Goal: Task Accomplishment & Management: Use online tool/utility

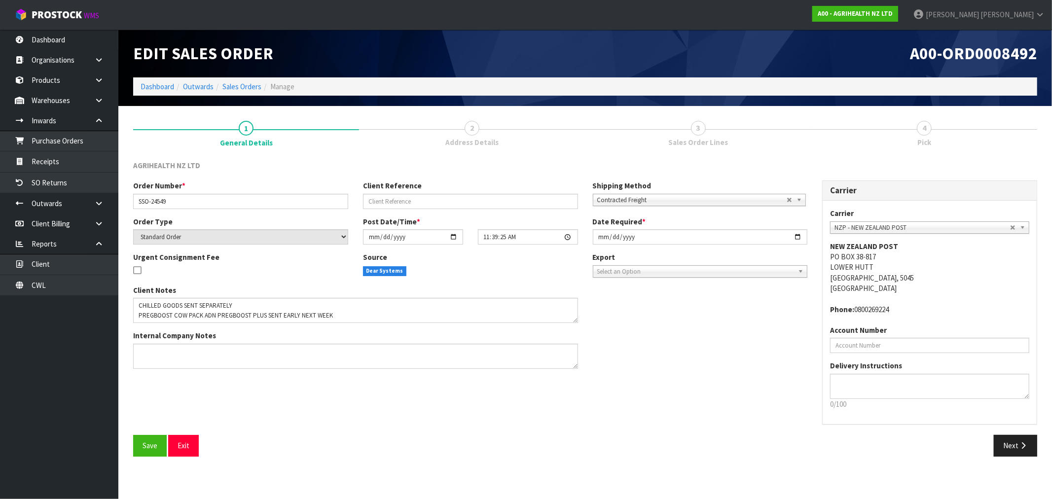
click at [691, 196] on span "Contracted Freight" at bounding box center [691, 200] width 189 height 12
click at [1012, 447] on button "Next" at bounding box center [1015, 445] width 43 height 21
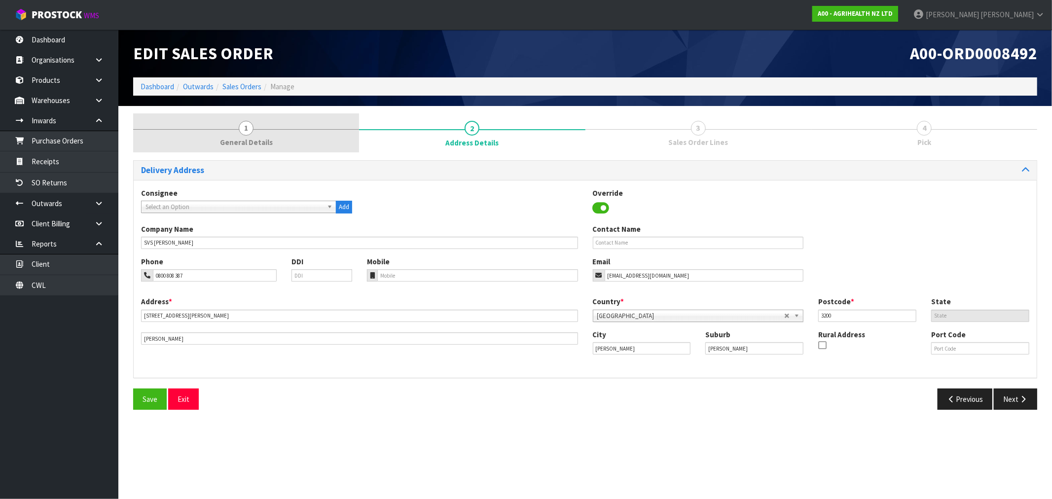
click at [263, 136] on link "1 General Details" at bounding box center [246, 132] width 226 height 39
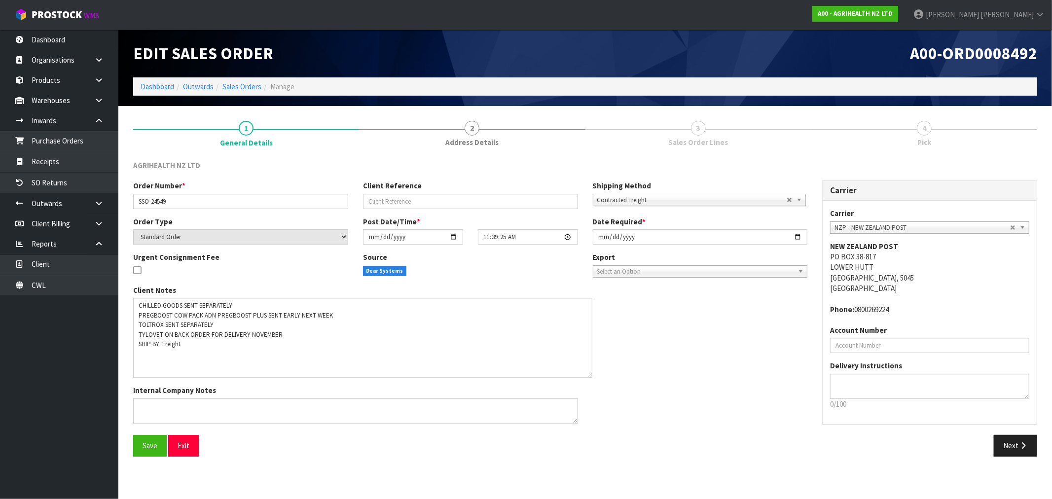
drag, startPoint x: 576, startPoint y: 318, endPoint x: 590, endPoint y: 372, distance: 56.6
click at [590, 372] on textarea at bounding box center [362, 338] width 459 height 80
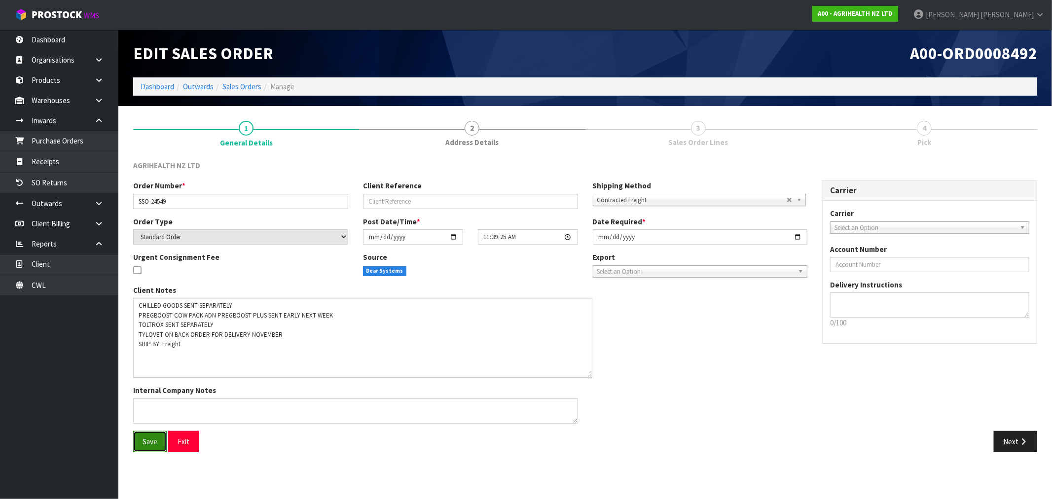
click at [146, 443] on span "Save" at bounding box center [150, 441] width 15 height 9
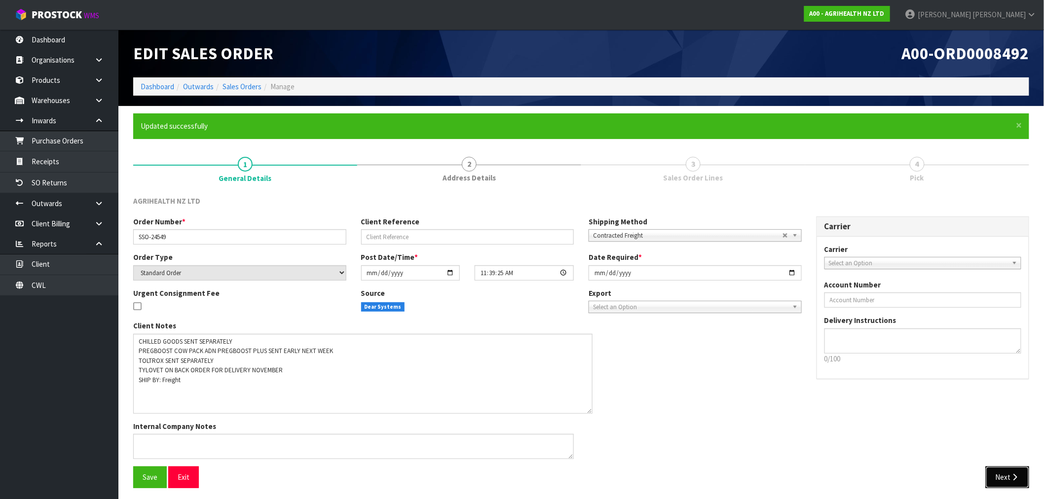
click at [1023, 475] on button "Next" at bounding box center [1006, 477] width 43 height 21
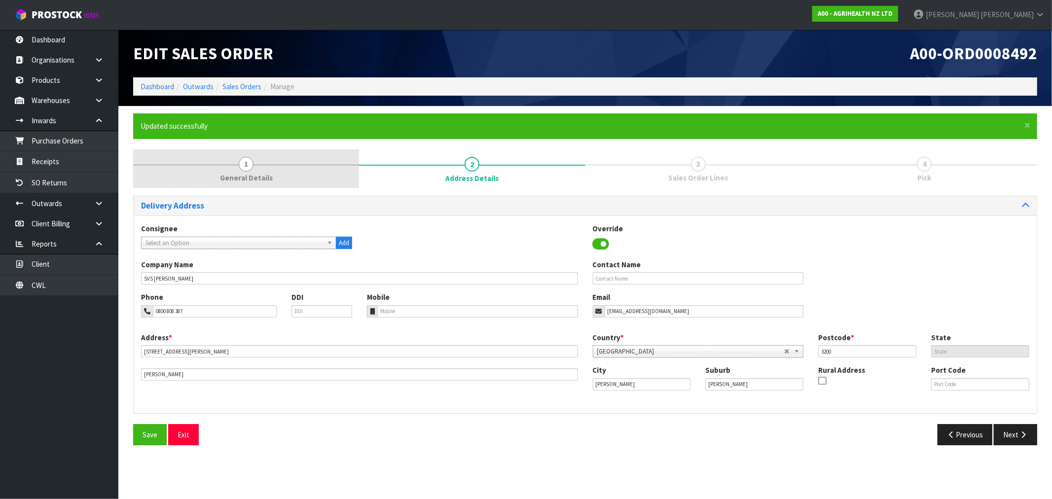
click at [218, 163] on link "1 General Details" at bounding box center [246, 168] width 226 height 39
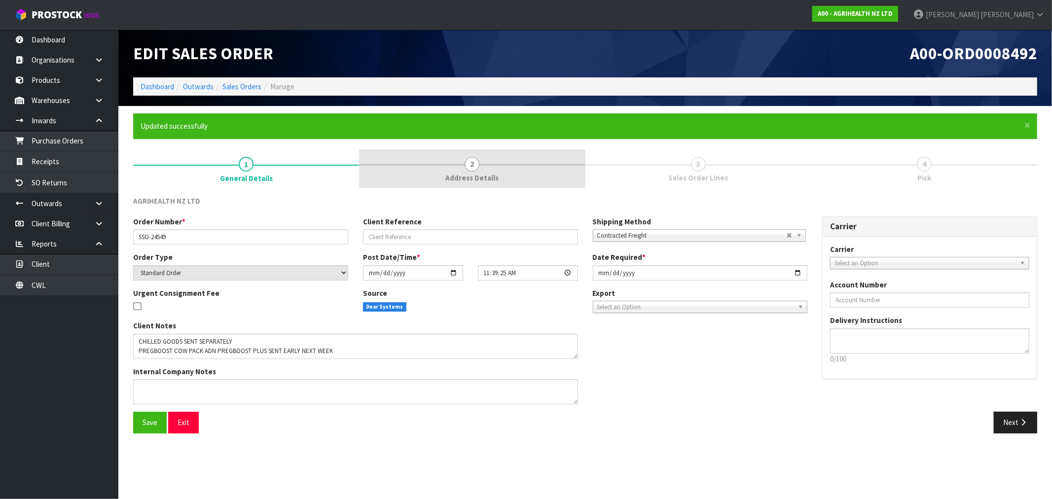
click at [513, 168] on link "2 Address Details" at bounding box center [472, 168] width 226 height 39
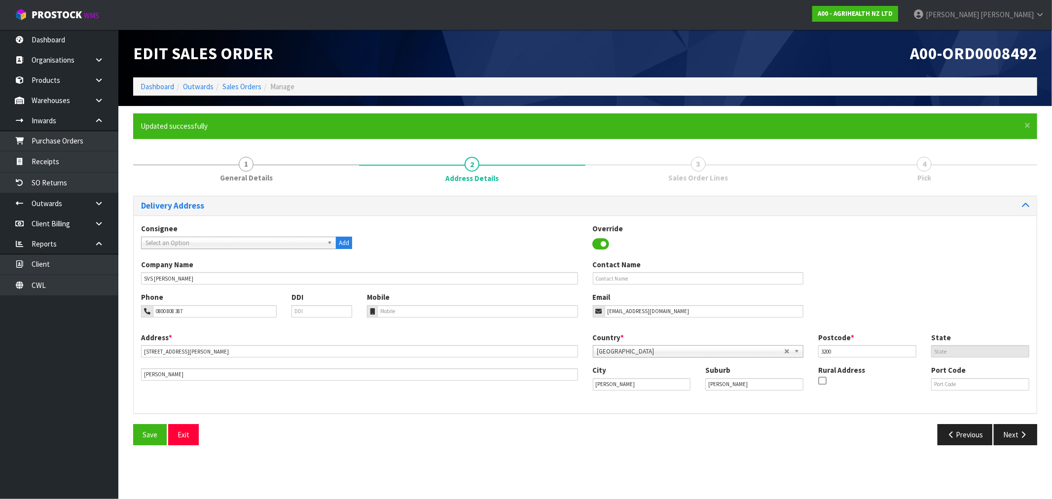
click at [699, 172] on link "3 Sales Order Lines" at bounding box center [698, 168] width 226 height 39
click at [1013, 430] on button "Next" at bounding box center [1015, 434] width 43 height 21
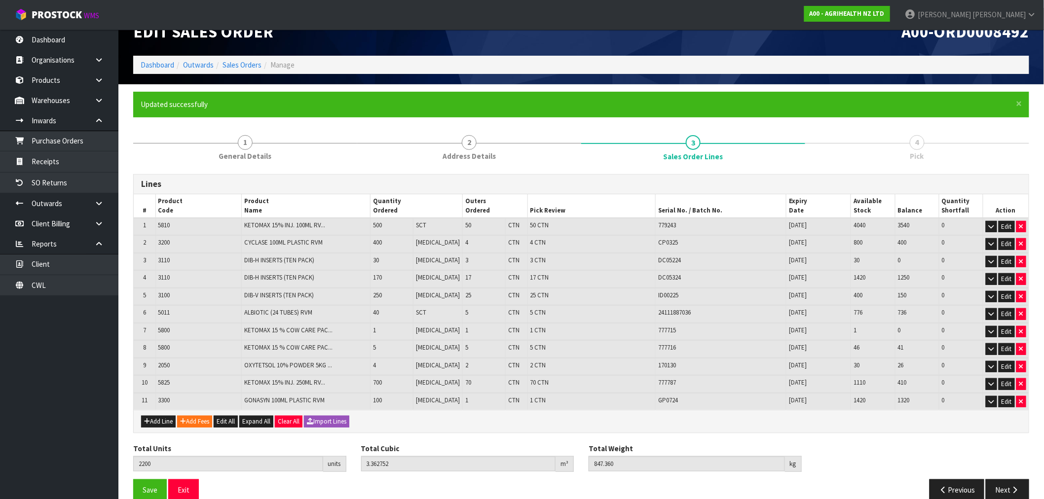
scroll to position [34, 0]
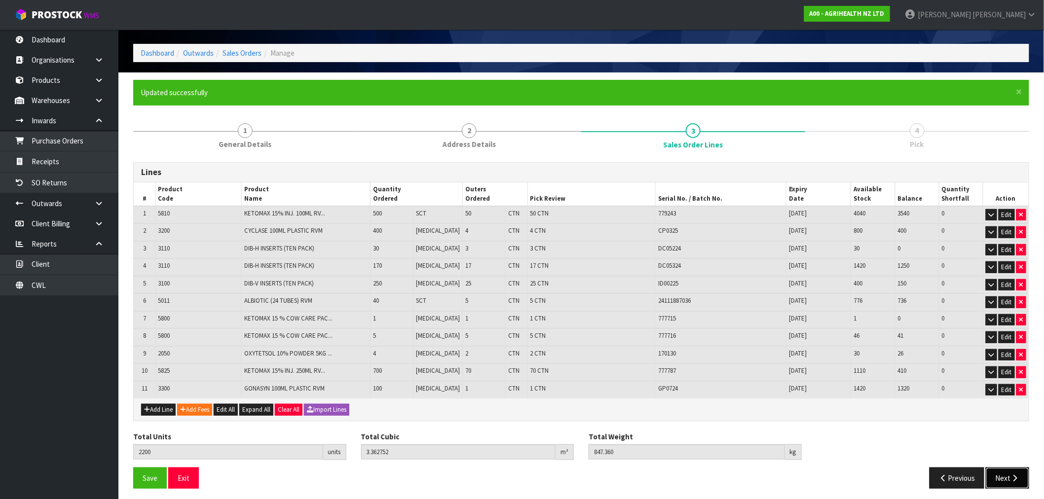
click at [1018, 474] on icon "button" at bounding box center [1014, 477] width 9 height 7
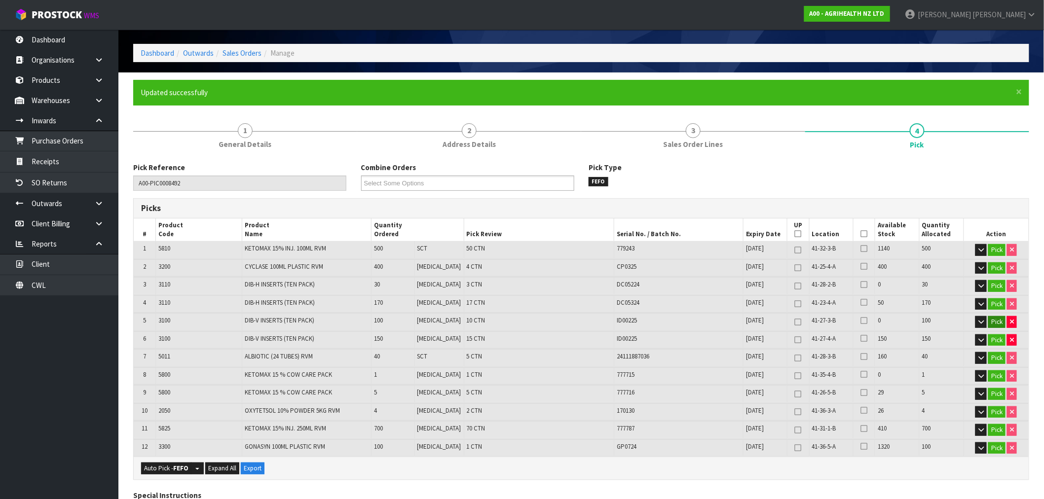
drag, startPoint x: 357, startPoint y: 308, endPoint x: 993, endPoint y: 317, distance: 636.3
click at [993, 317] on table "# Product Code Product Name Quantity Ordered Pick Review Serial No. / Batch No.…" at bounding box center [581, 337] width 895 height 239
click at [412, 302] on td "170" at bounding box center [392, 303] width 43 height 17
click at [1013, 302] on tr "4 3110 DIB-H INSERTS (TEN PACK) 170 PCE 17 CTN DC05324 30/04/2027 41-23-4-A 50 …" at bounding box center [581, 303] width 895 height 17
drag, startPoint x: 183, startPoint y: 338, endPoint x: 1018, endPoint y: 317, distance: 835.3
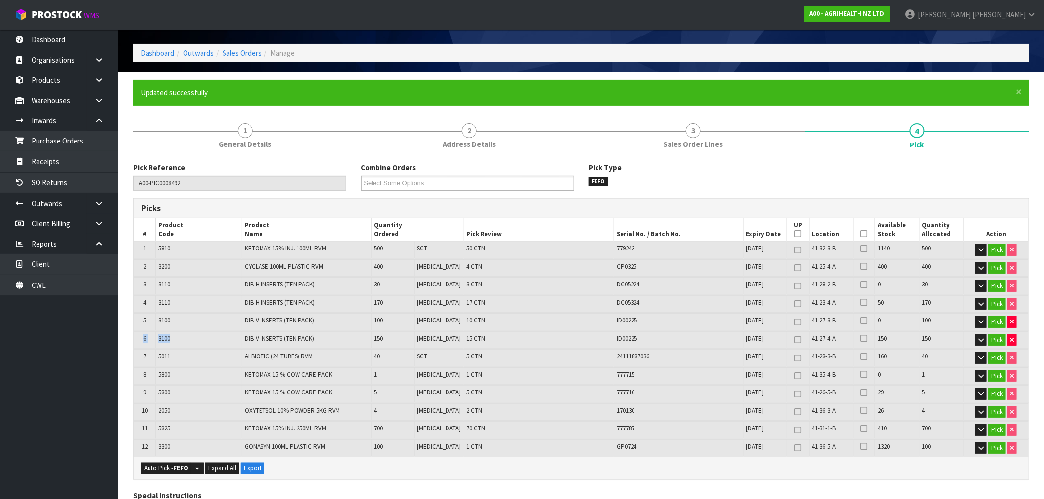
click at [1019, 316] on table "# Product Code Product Name Quantity Ordered Pick Review Serial No. / Batch No.…" at bounding box center [581, 337] width 895 height 239
click at [1012, 319] on icon "button" at bounding box center [1012, 322] width 4 height 6
type input "173"
type input "2100"
type input "2.965312"
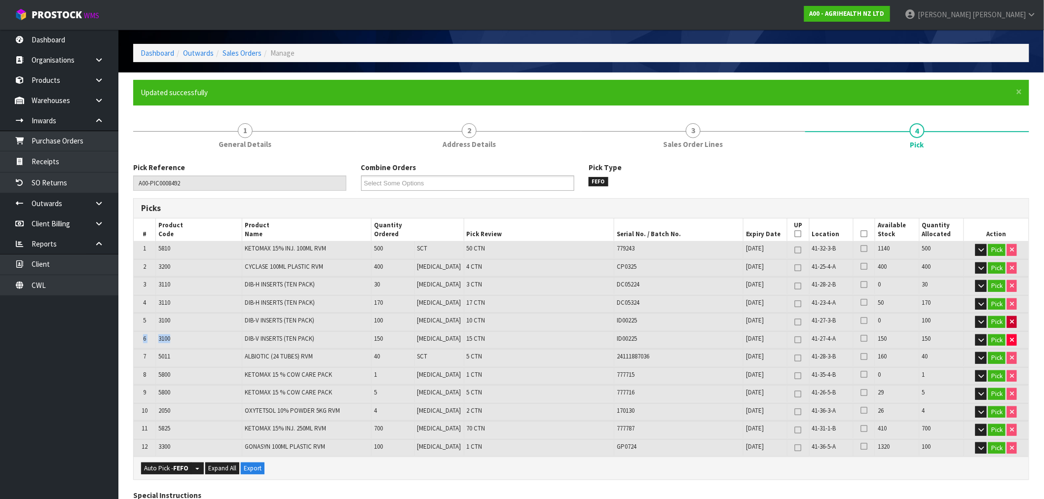
type input "793.36"
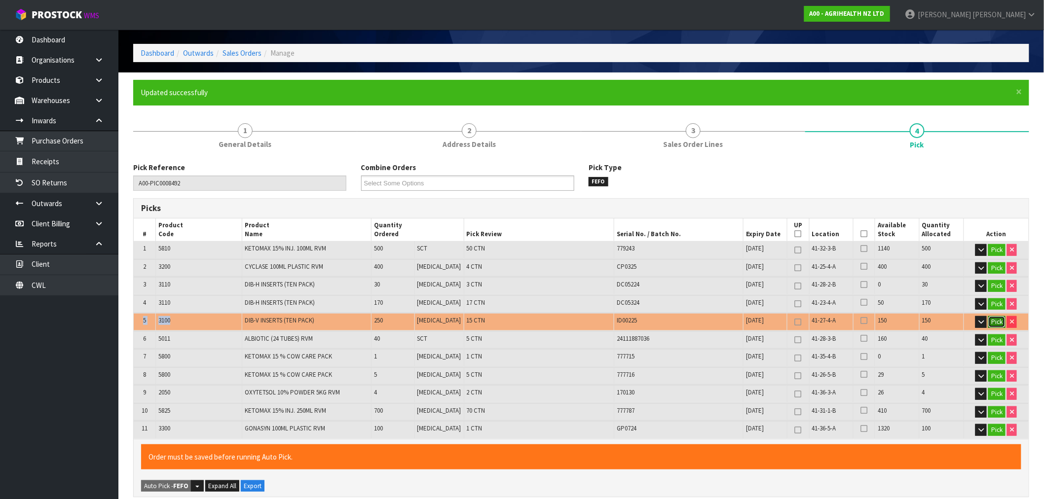
click at [997, 323] on button "Pick" at bounding box center [996, 322] width 17 height 12
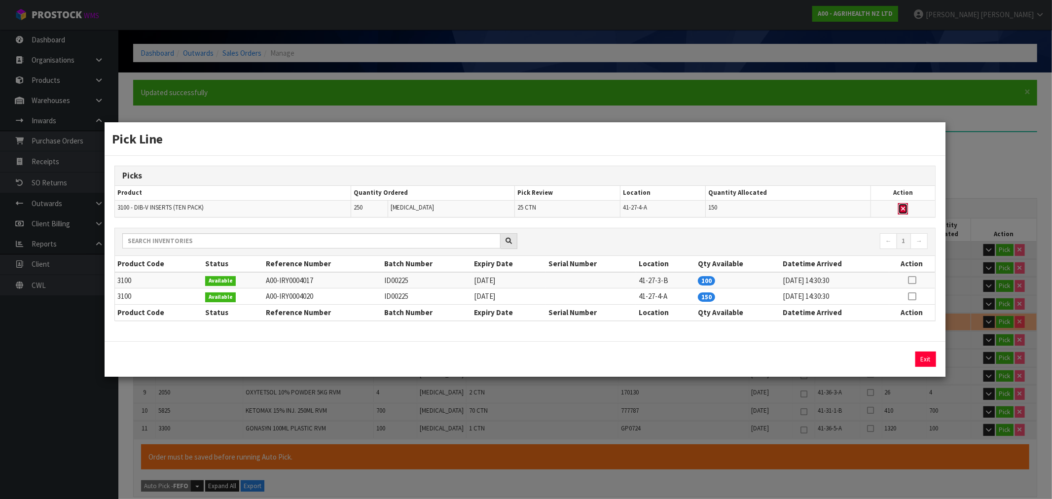
click at [901, 208] on icon "button" at bounding box center [903, 209] width 4 height 6
type input "158"
type input "1950"
type input "2.369152"
type input "712.36"
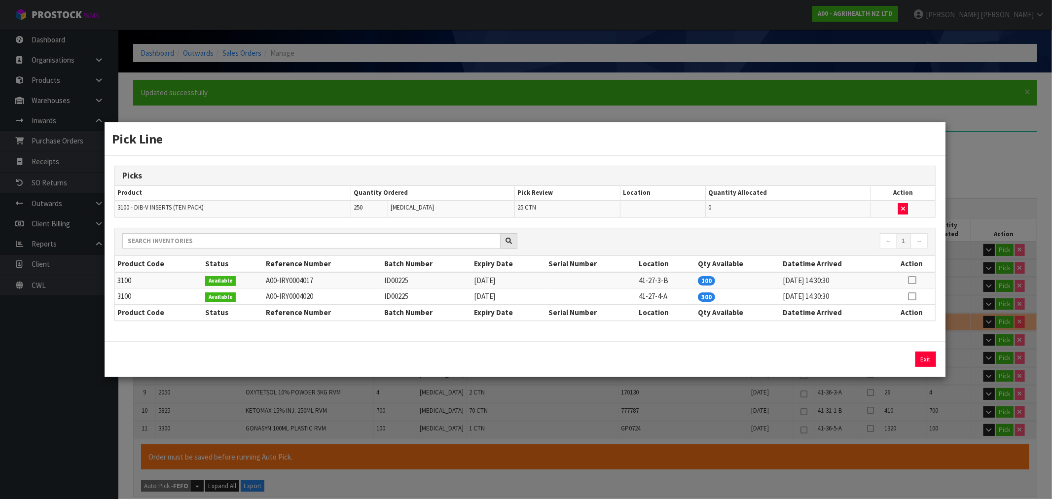
click at [909, 296] on icon at bounding box center [912, 296] width 8 height 0
drag, startPoint x: 909, startPoint y: 355, endPoint x: 915, endPoint y: 356, distance: 6.0
click at [909, 355] on button "Assign Pick" at bounding box center [892, 359] width 40 height 15
type input "183"
type input "2200"
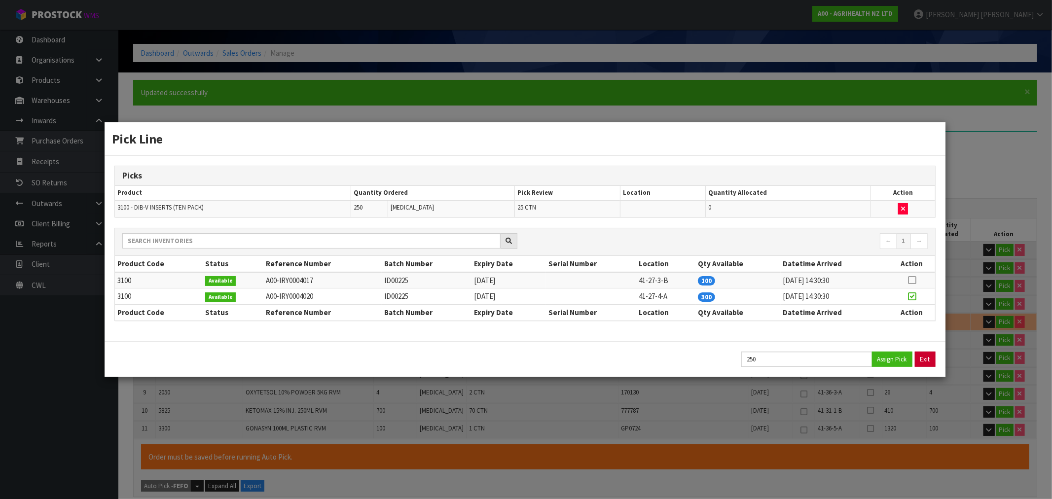
type input "3.362752"
type input "847.36"
click at [932, 358] on button "Exit" at bounding box center [925, 359] width 21 height 15
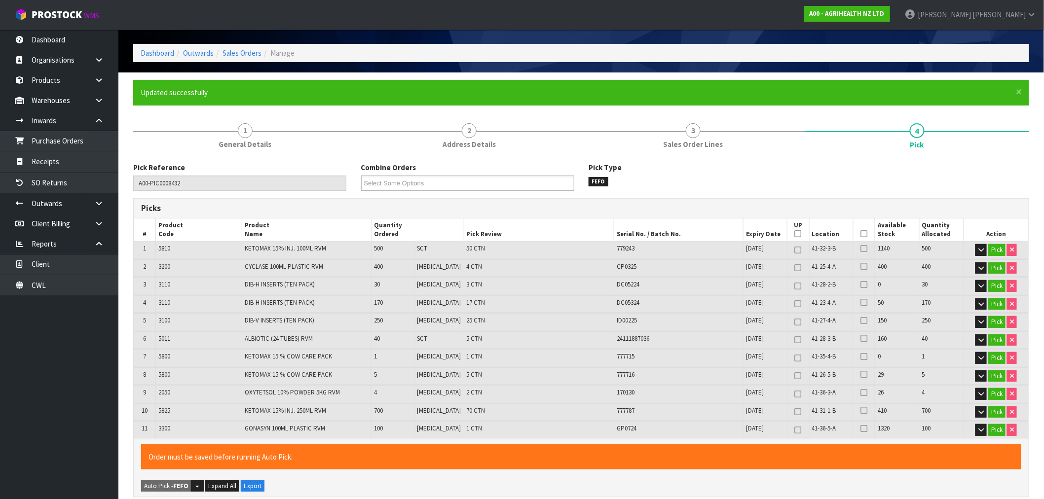
click at [175, 426] on td "3300" at bounding box center [198, 429] width 86 height 17
drag, startPoint x: 156, startPoint y: 333, endPoint x: 38, endPoint y: 339, distance: 118.0
click at [231, 339] on td "5011" at bounding box center [198, 339] width 86 height 17
drag, startPoint x: 183, startPoint y: 358, endPoint x: 662, endPoint y: 371, distance: 479.1
click at [662, 371] on table "# Product Code Product Name Quantity Ordered Pick Review Serial No. / Batch No.…" at bounding box center [581, 328] width 895 height 220
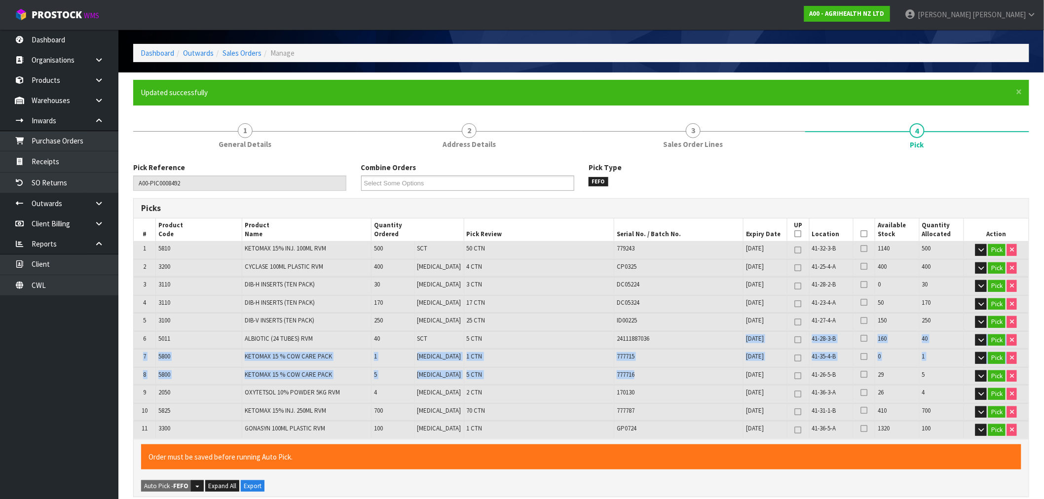
drag, startPoint x: 664, startPoint y: 342, endPoint x: 645, endPoint y: 372, distance: 35.9
click at [645, 372] on table "# Product Code Product Name Quantity Ordered Pick Review Serial No. / Batch No.…" at bounding box center [581, 328] width 895 height 220
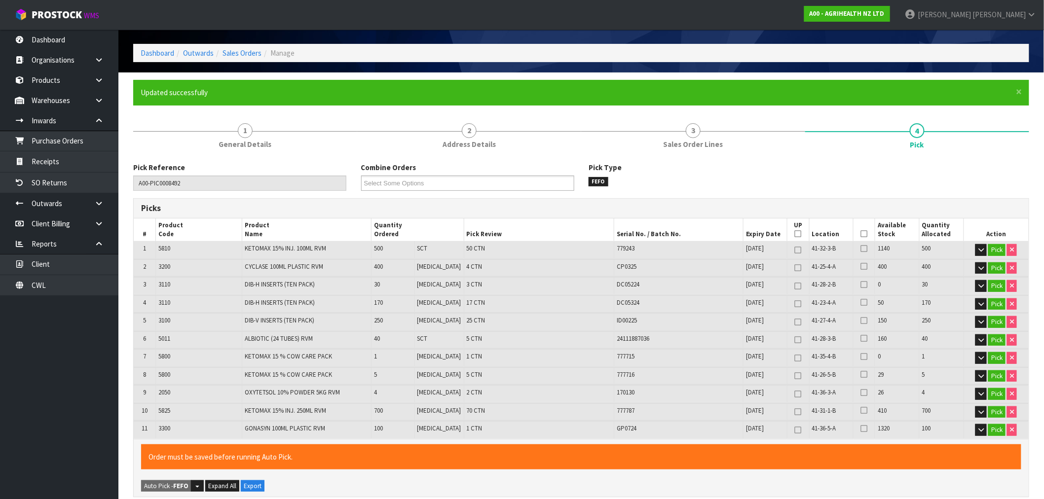
drag, startPoint x: 776, startPoint y: 371, endPoint x: 673, endPoint y: 381, distance: 103.1
click at [775, 371] on td "31/08/2029" at bounding box center [765, 375] width 44 height 17
click at [208, 353] on td "5800" at bounding box center [198, 357] width 86 height 17
drag, startPoint x: 208, startPoint y: 353, endPoint x: 634, endPoint y: 365, distance: 425.8
click at [634, 365] on table "# Product Code Product Name Quantity Ordered Pick Review Serial No. / Batch No.…" at bounding box center [581, 328] width 895 height 220
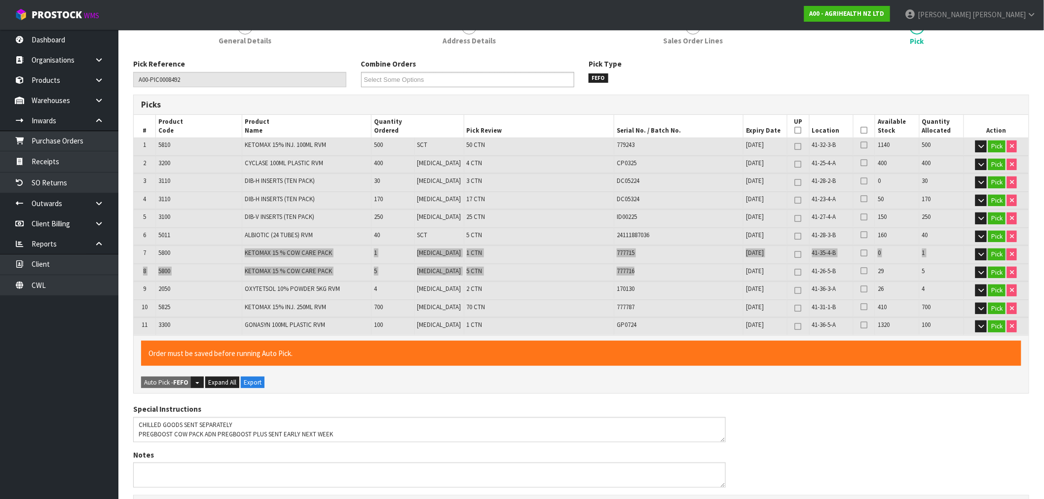
scroll to position [144, 0]
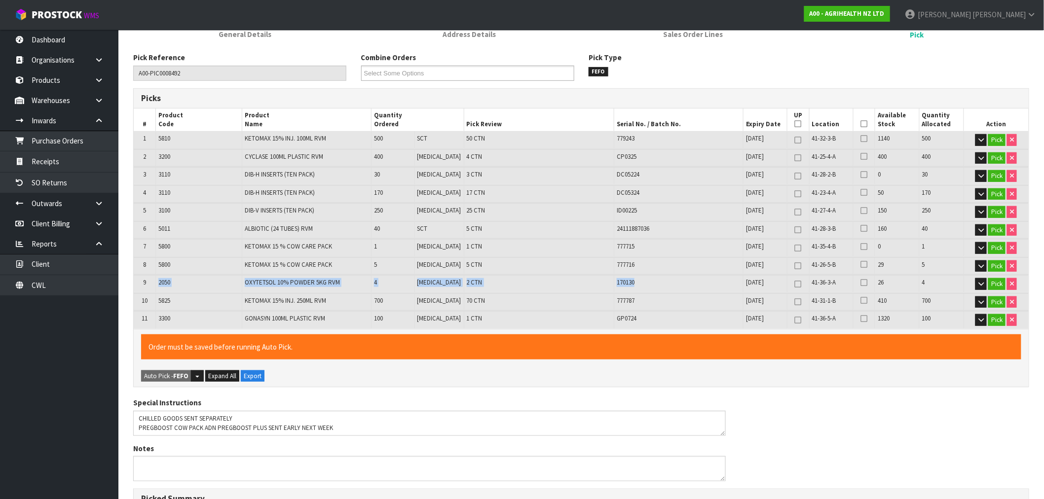
drag, startPoint x: 158, startPoint y: 282, endPoint x: 706, endPoint y: 283, distance: 547.9
click at [706, 283] on tr "9 2050 OXYTETSOL 10% POWDER 5KG RVM 4 PCE 2 CTN 170130 30/04/2027 41-36-3-A 26 …" at bounding box center [581, 283] width 895 height 17
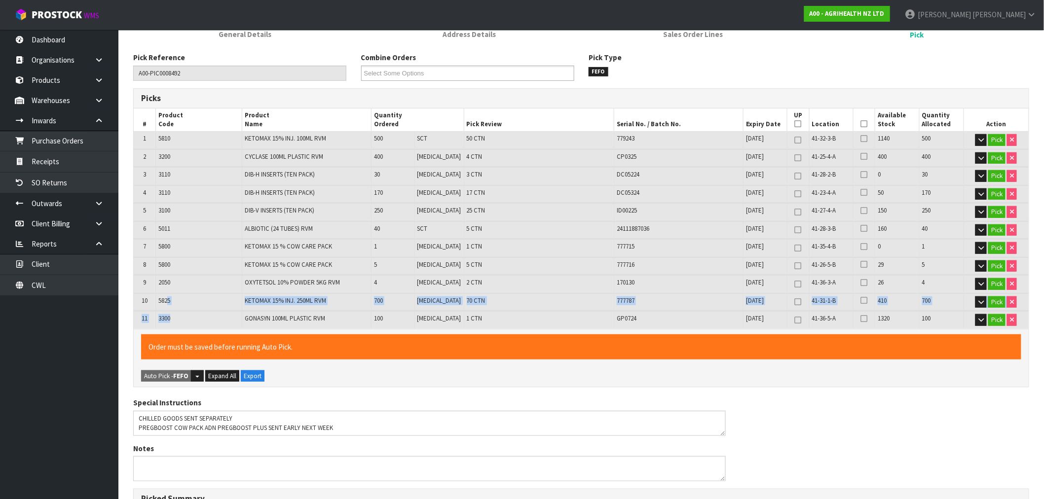
drag, startPoint x: 169, startPoint y: 305, endPoint x: 198, endPoint y: 315, distance: 30.3
click at [194, 316] on table "# Product Code Product Name Quantity Ordered Pick Review Serial No. / Batch No.…" at bounding box center [581, 219] width 895 height 220
click at [163, 305] on td "5825" at bounding box center [198, 301] width 86 height 17
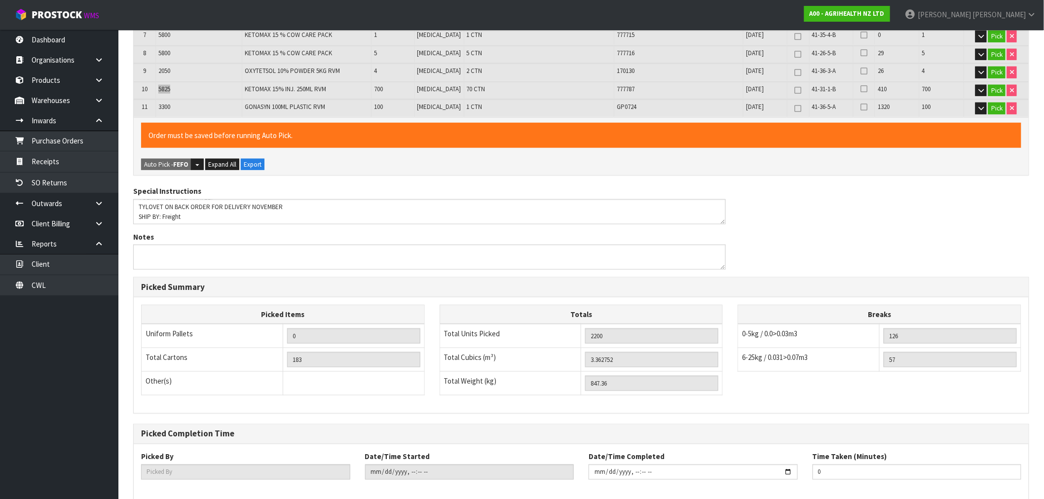
scroll to position [402, 0]
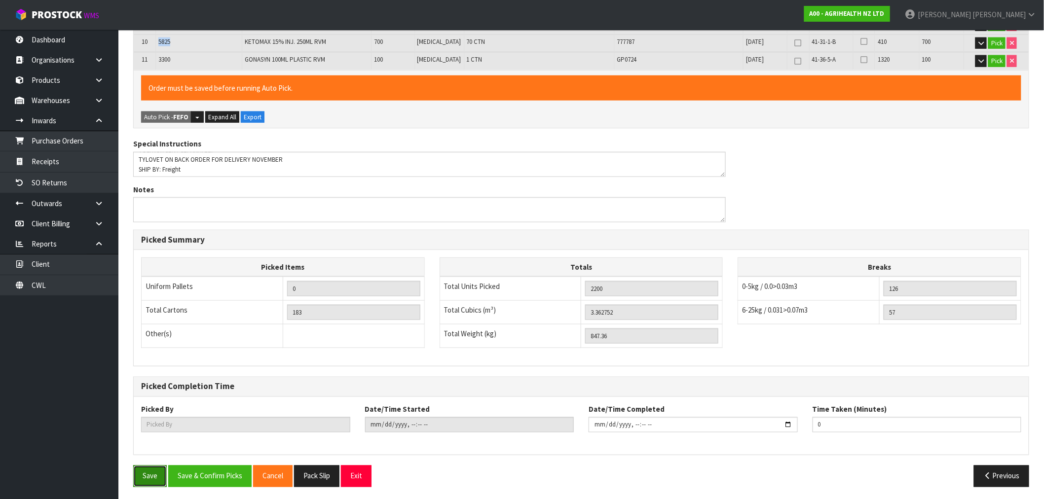
drag, startPoint x: 148, startPoint y: 474, endPoint x: 153, endPoint y: 471, distance: 5.8
click at [148, 474] on button "Save" at bounding box center [150, 476] width 34 height 21
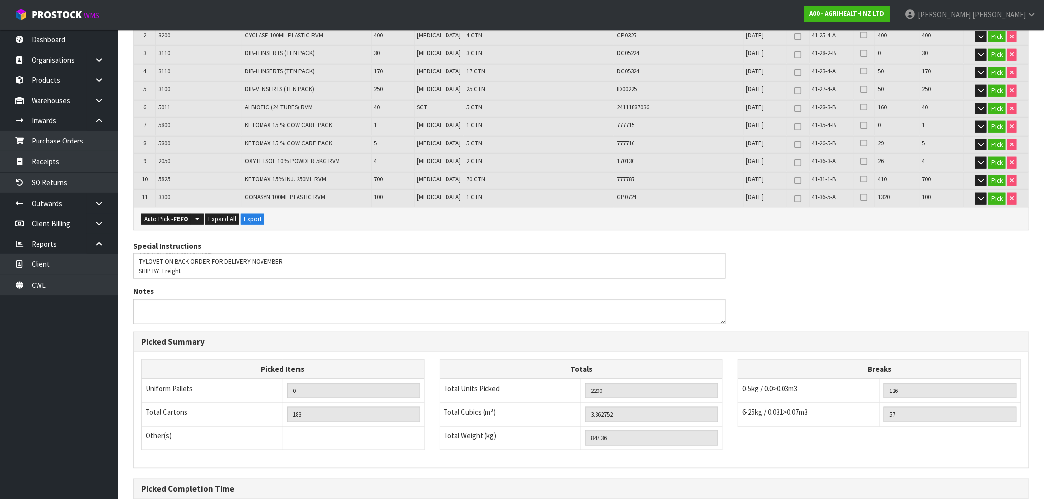
scroll to position [366, 0]
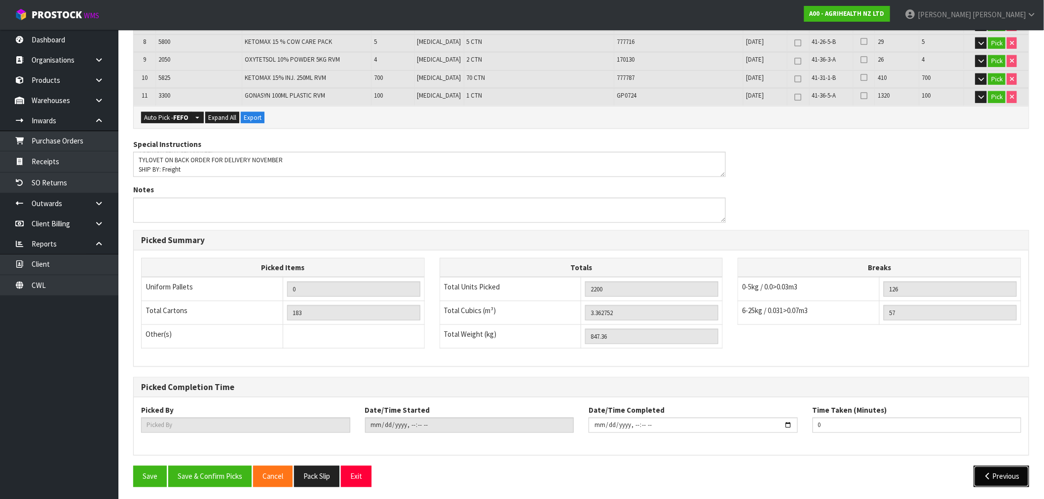
click at [994, 468] on button "Previous" at bounding box center [1001, 476] width 55 height 21
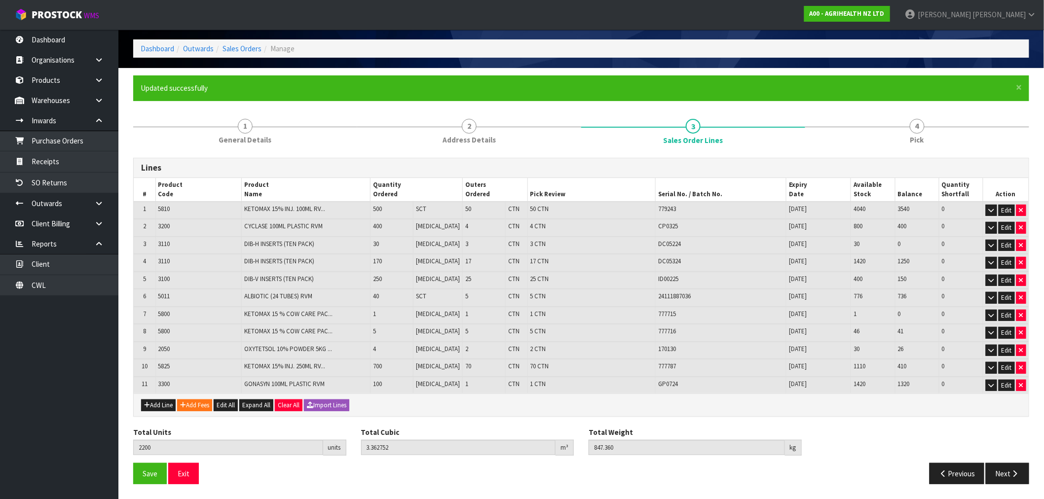
scroll to position [34, 0]
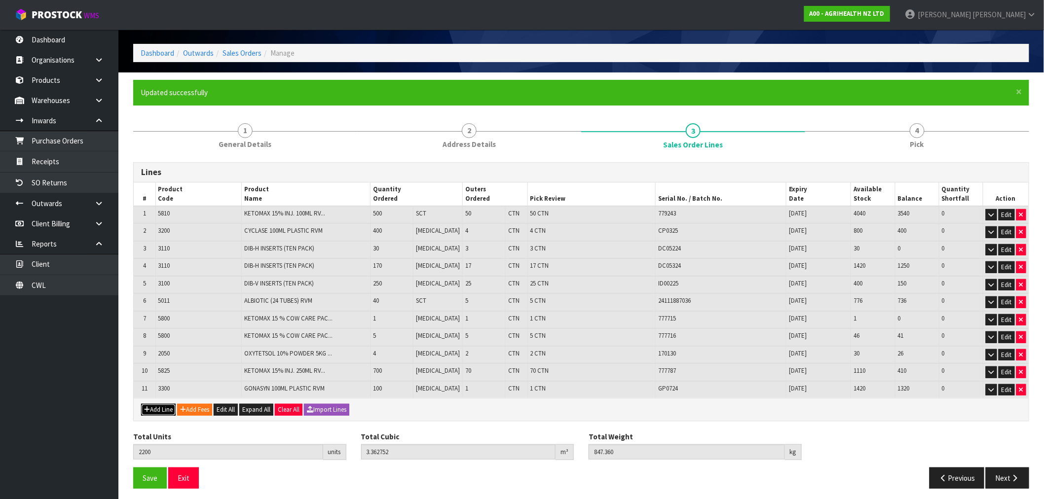
click at [159, 408] on button "Add Line" at bounding box center [158, 410] width 35 height 12
type input "0"
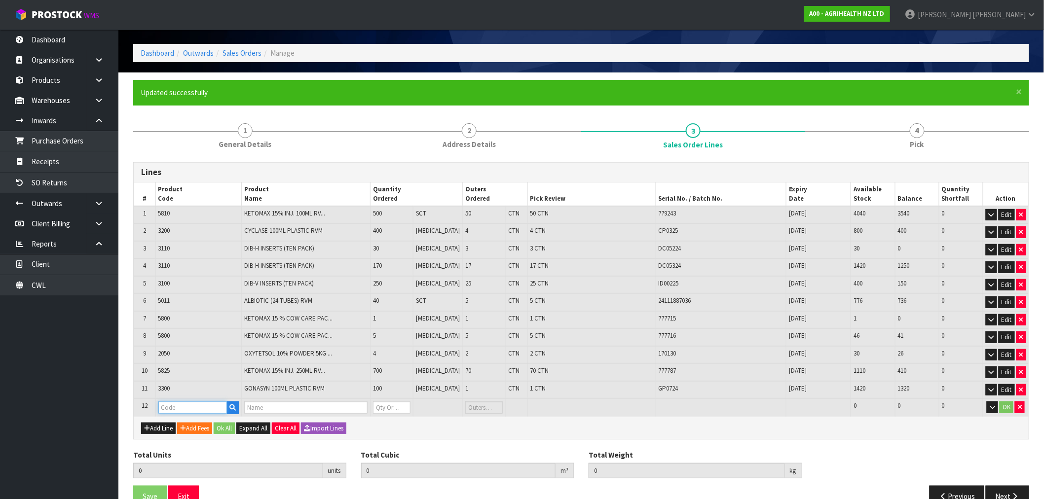
click at [165, 402] on input "text" at bounding box center [192, 407] width 69 height 12
type input "5730"
click at [173, 401] on input "text" at bounding box center [192, 407] width 69 height 12
type input "5730"
type input "2200"
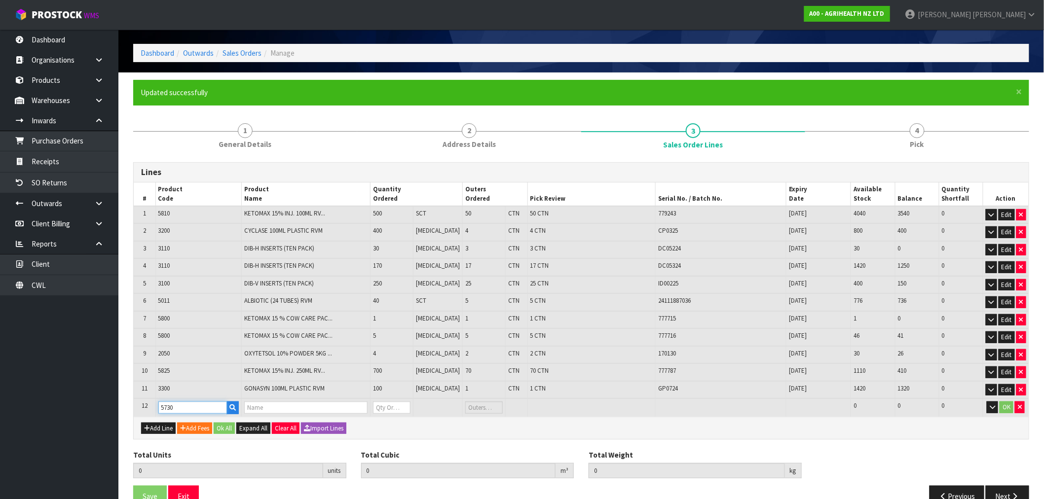
type input "3.362752"
type input "847.36"
type input "MELOVEM 30MG/ML 100ML RVM"
type input "0"
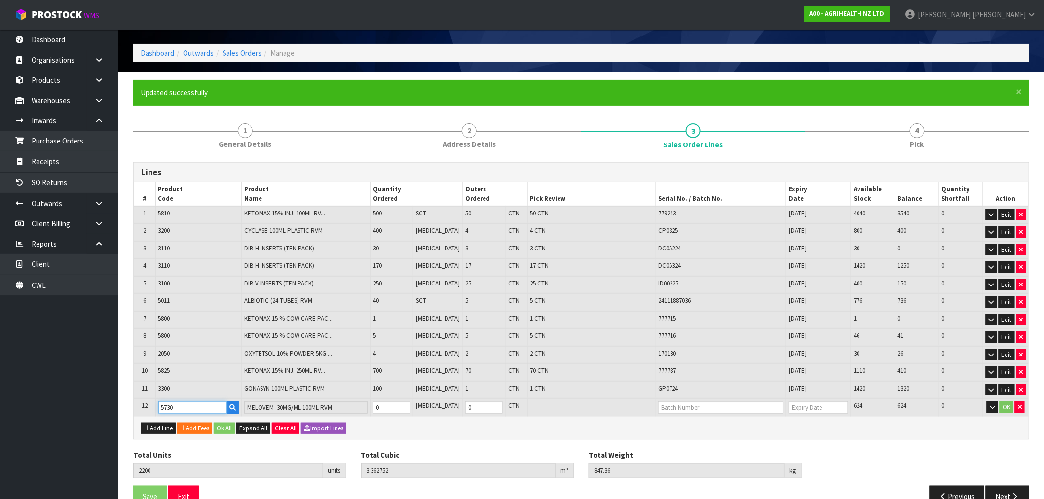
type input "5730"
type input "2209"
type input "3.366316"
type input "849.61"
type input "9"
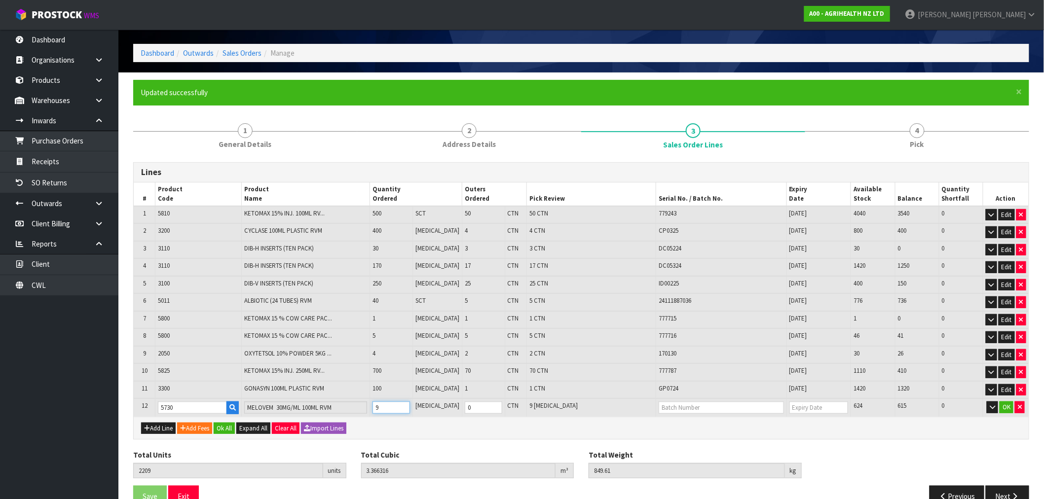
type input "2296"
type input "3.400288"
type input "869.36"
type input "96"
type input "2"
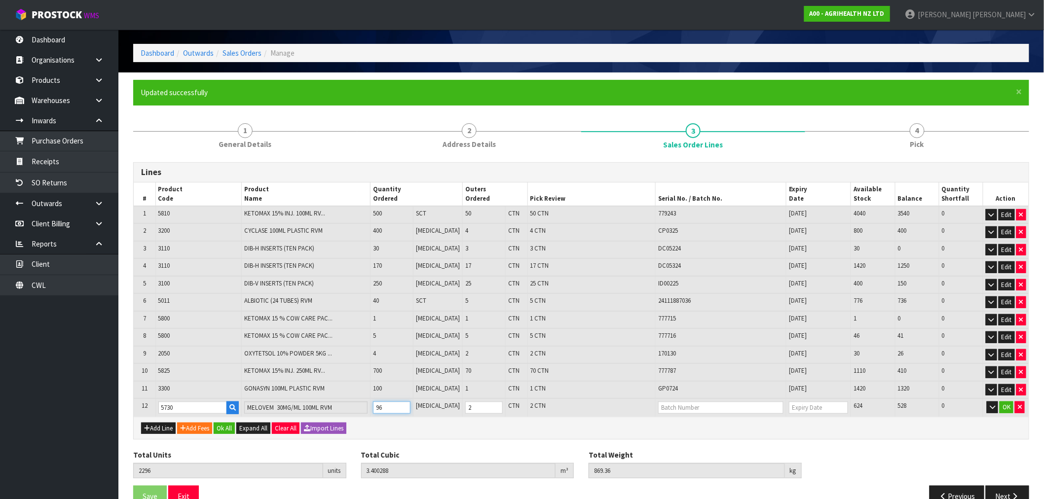
type input "96"
click at [721, 403] on input "text" at bounding box center [720, 407] width 125 height 12
paste input "4I17-09C2"
type input "4I17-09C2"
click at [719, 417] on link "2 4I17-09C2" at bounding box center [690, 419] width 78 height 13
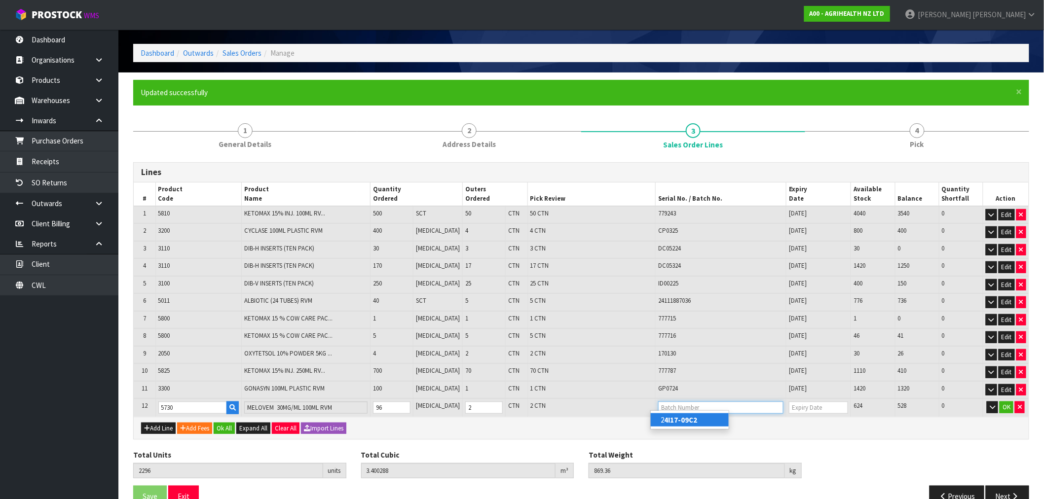
type input "24I17-09C2"
type input "30/09/2029"
click at [1010, 402] on button "OK" at bounding box center [1006, 407] width 14 height 12
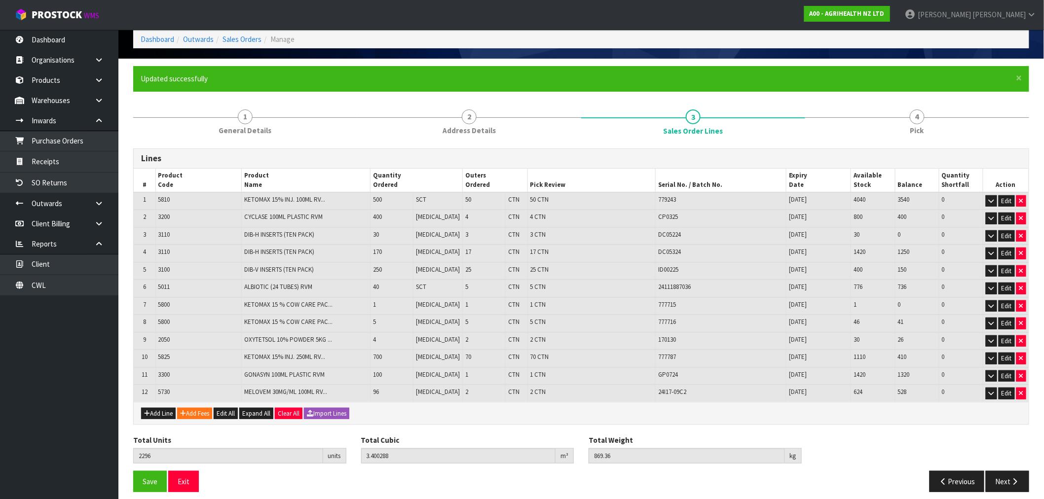
scroll to position [51, 0]
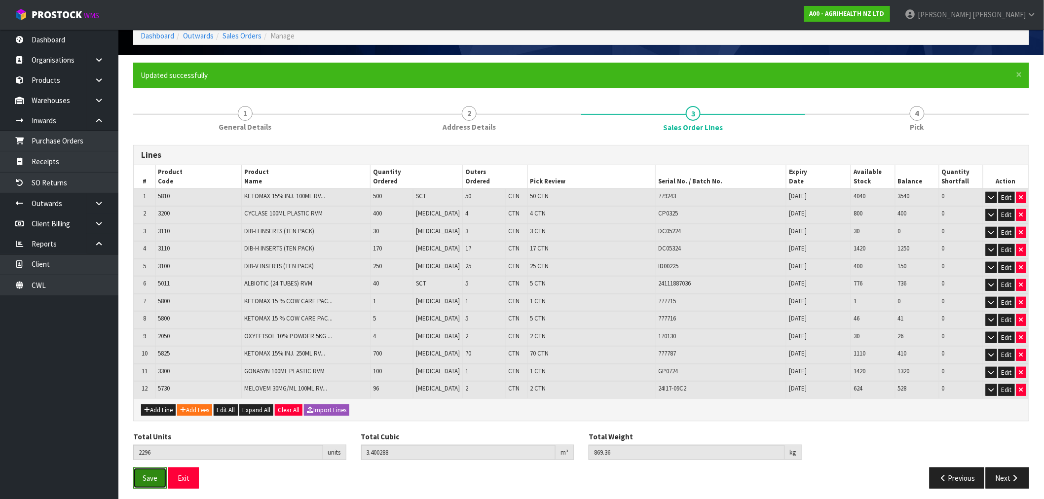
click at [150, 473] on span "Save" at bounding box center [150, 477] width 15 height 9
drag, startPoint x: 1016, startPoint y: 470, endPoint x: 593, endPoint y: 361, distance: 437.5
click at [1016, 474] on icon "button" at bounding box center [1014, 477] width 9 height 7
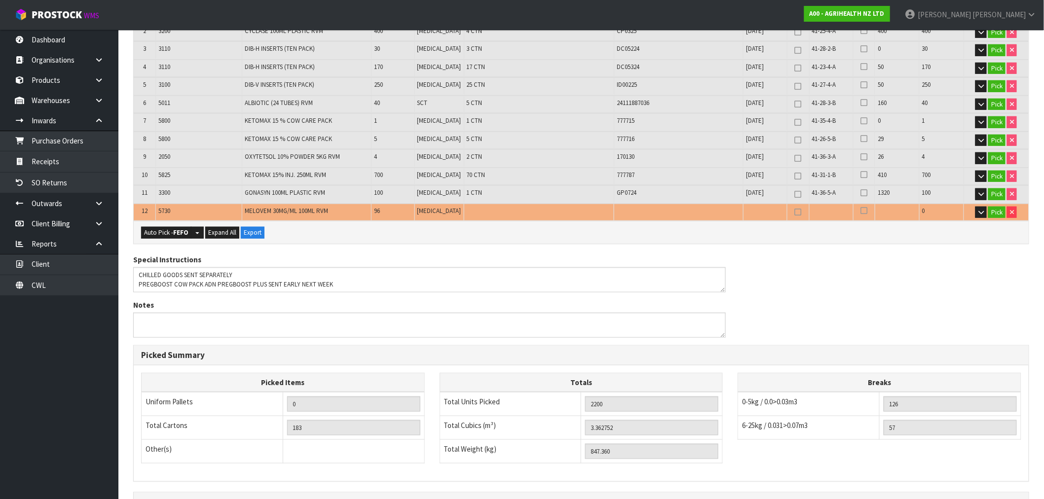
scroll to position [270, 0]
click at [167, 230] on button "Auto Pick - FEFO" at bounding box center [166, 232] width 50 height 12
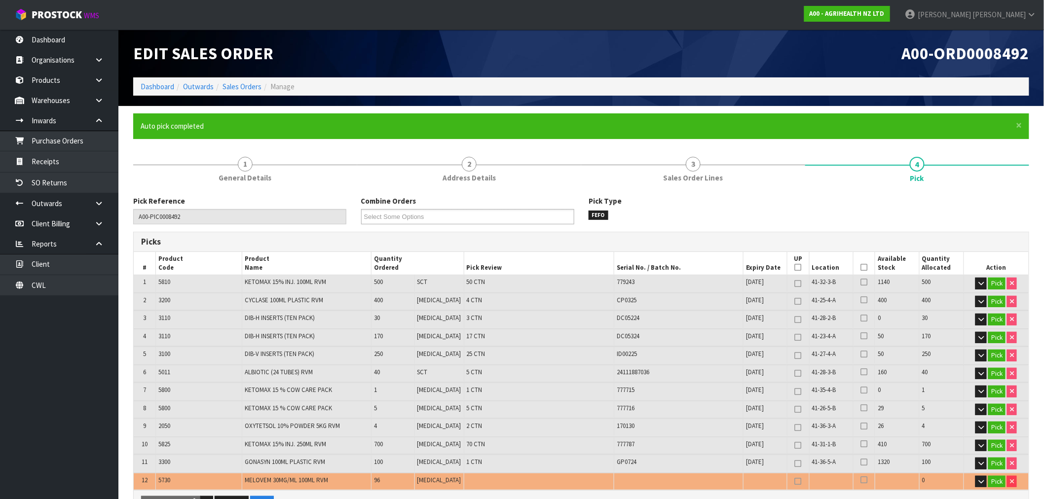
type input "185"
type input "2296"
type input "3.400288"
type input "869.360"
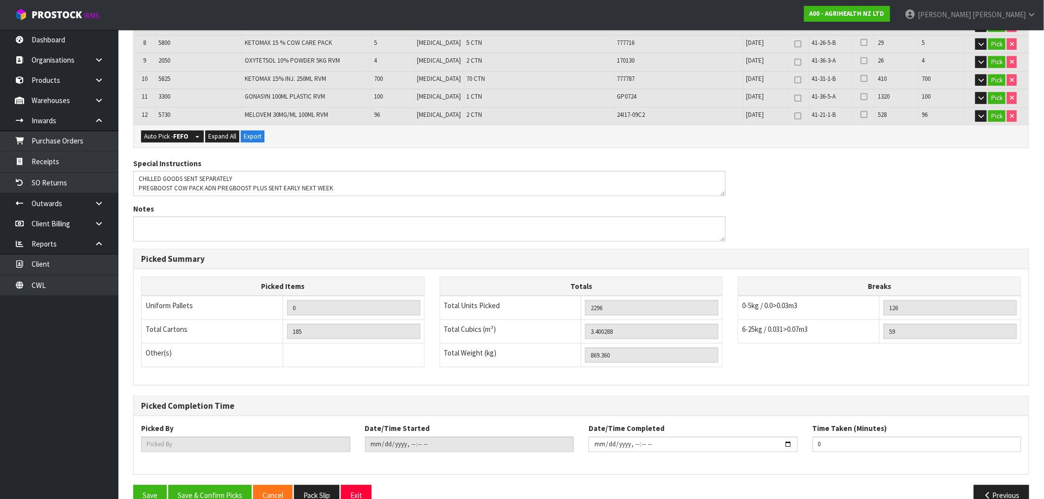
scroll to position [383, 0]
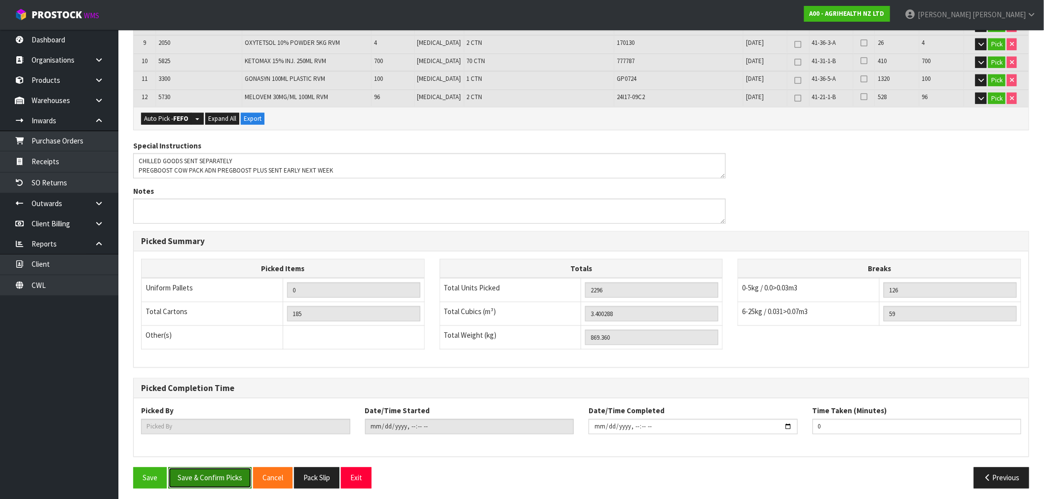
click at [230, 476] on button "Save & Confirm Picks" at bounding box center [209, 478] width 83 height 21
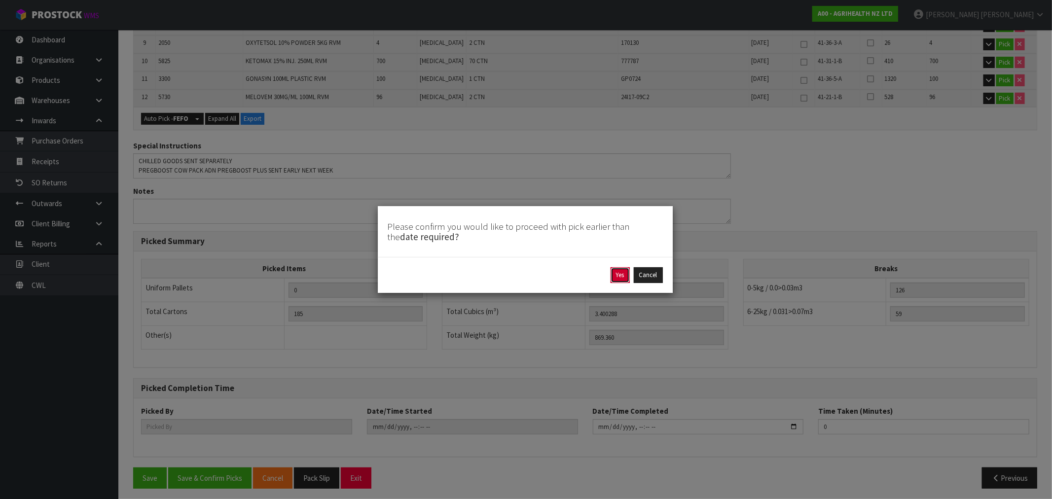
click at [614, 274] on button "Yes" at bounding box center [620, 275] width 19 height 16
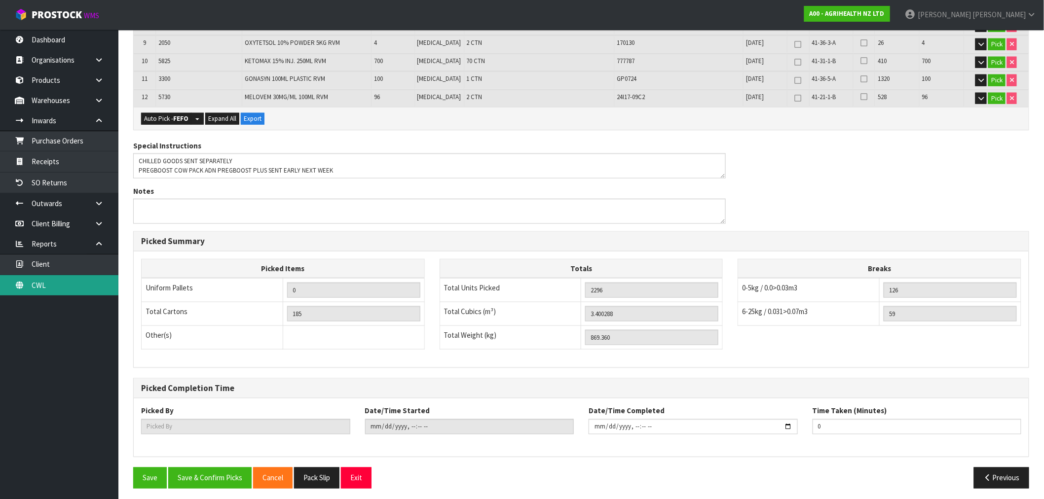
scroll to position [0, 0]
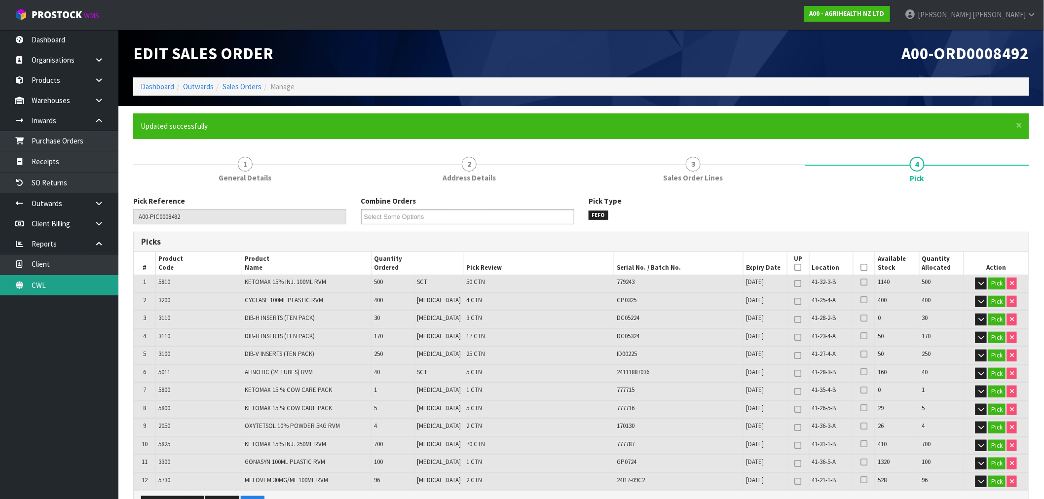
type input "Rocio Lopez"
type input "2025-09-19T12:45:32"
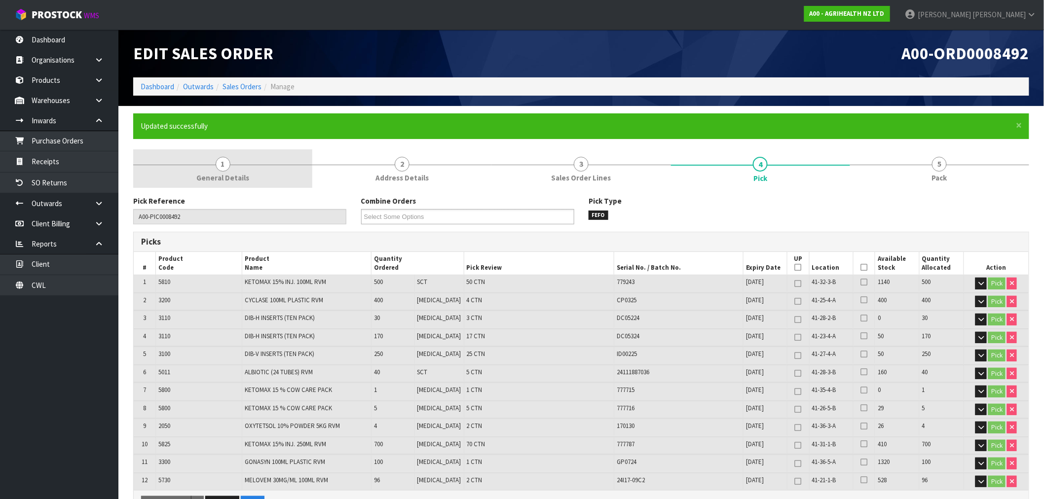
click at [240, 175] on span "General Details" at bounding box center [222, 178] width 53 height 10
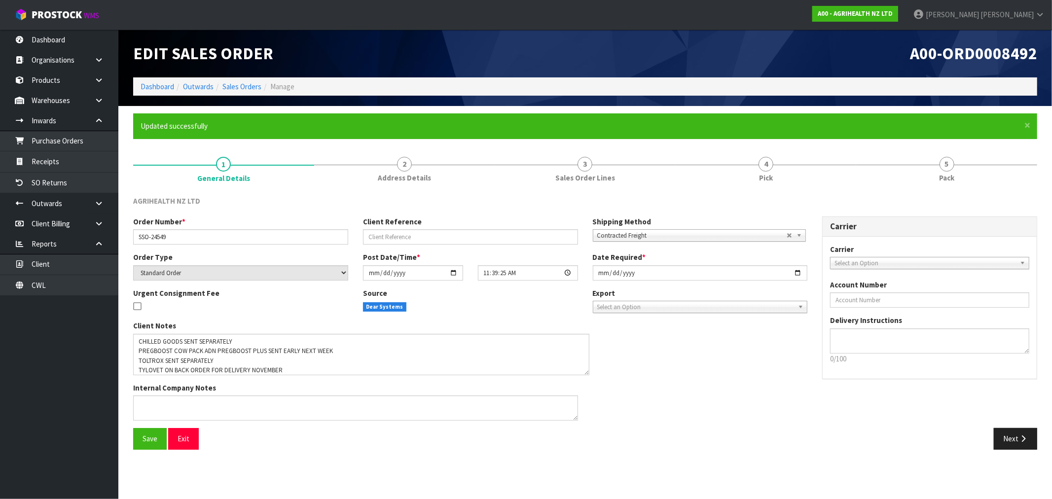
drag, startPoint x: 574, startPoint y: 356, endPoint x: 585, endPoint y: 372, distance: 19.8
click at [585, 372] on textarea at bounding box center [361, 354] width 456 height 41
click at [252, 83] on link "Sales Orders" at bounding box center [241, 86] width 39 height 9
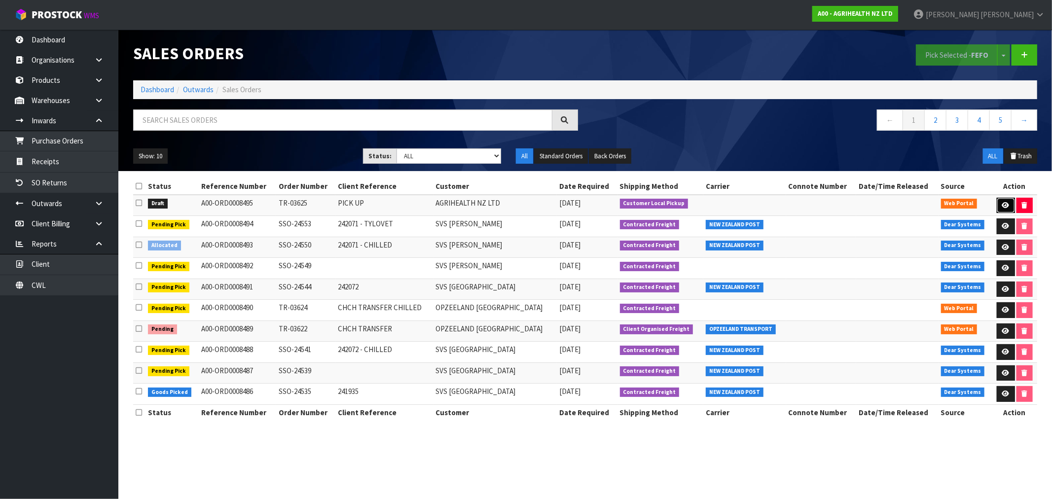
click at [1005, 203] on icon at bounding box center [1005, 205] width 7 height 6
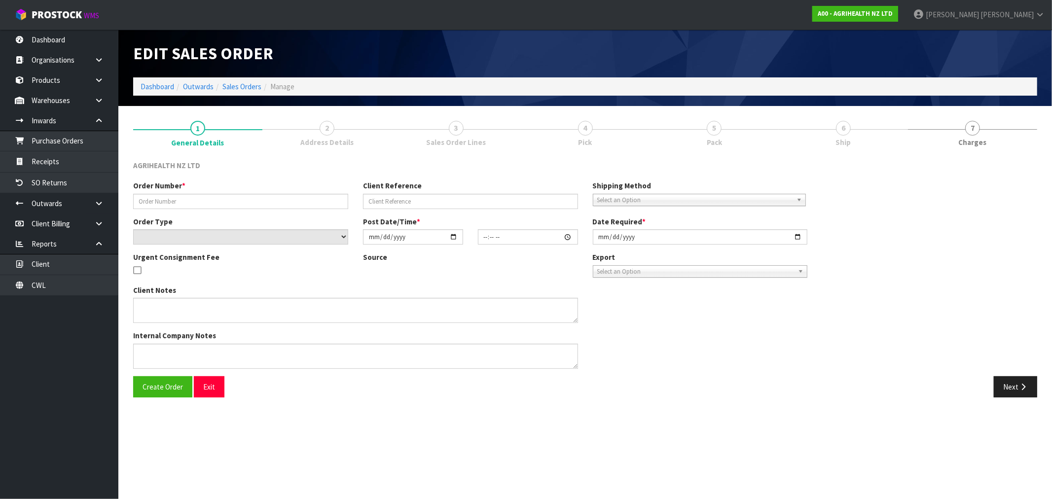
type input "TR-03625"
type input "PICK UP"
select select "number:0"
type input "[DATE]"
type input "12:00:00.000"
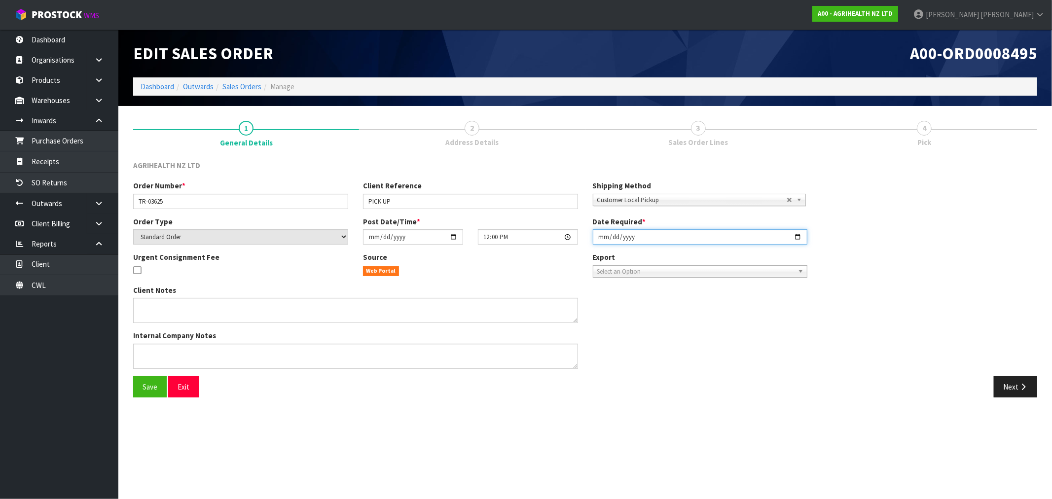
click at [603, 237] on input "[DATE]" at bounding box center [700, 236] width 215 height 15
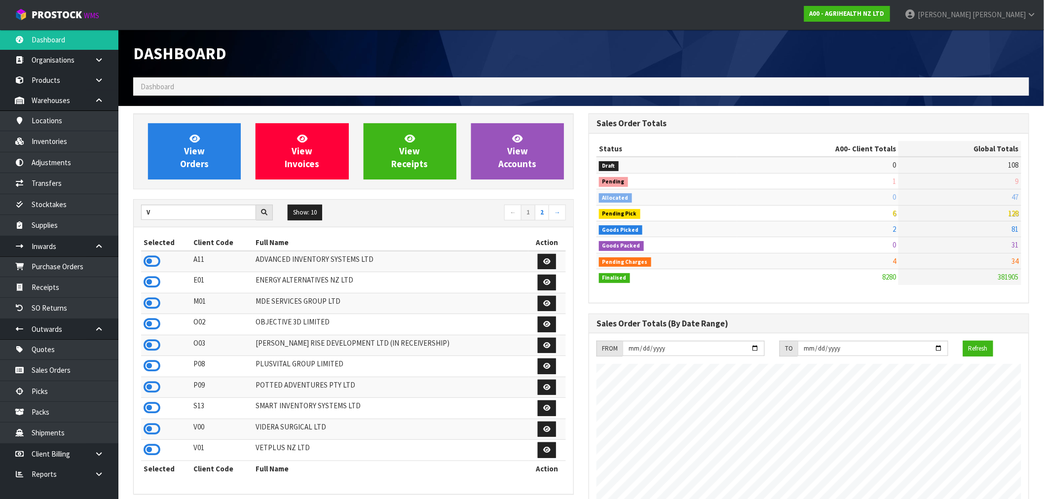
scroll to position [747, 455]
drag, startPoint x: 155, startPoint y: 227, endPoint x: 63, endPoint y: 244, distance: 93.8
click at [47, 253] on body "Toggle navigation ProStock WMS A00 - AGRIHEALTH NZ LTD [PERSON_NAME] Logout Das…" at bounding box center [522, 249] width 1044 height 499
type input "A06"
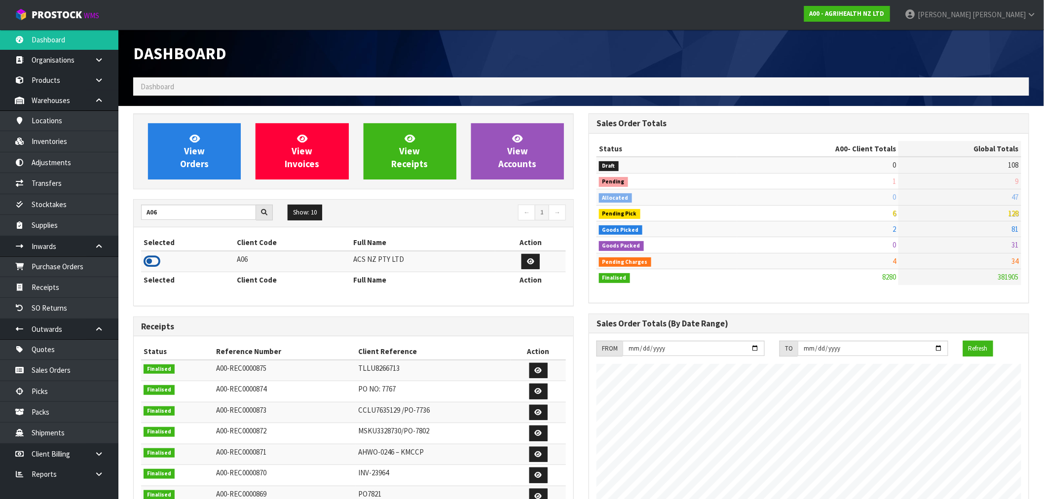
click at [158, 259] on icon at bounding box center [152, 261] width 17 height 15
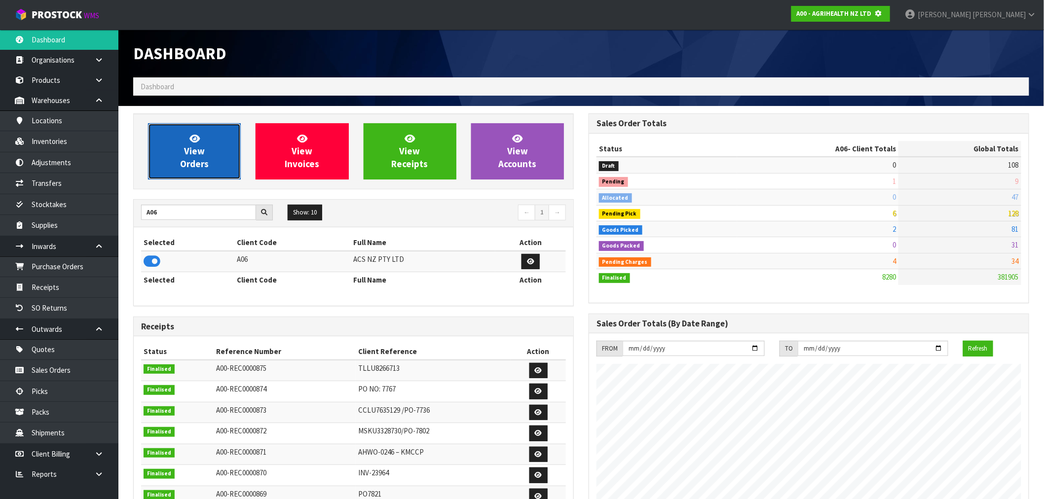
scroll to position [492583, 492742]
click at [191, 167] on span "View Orders" at bounding box center [194, 151] width 29 height 37
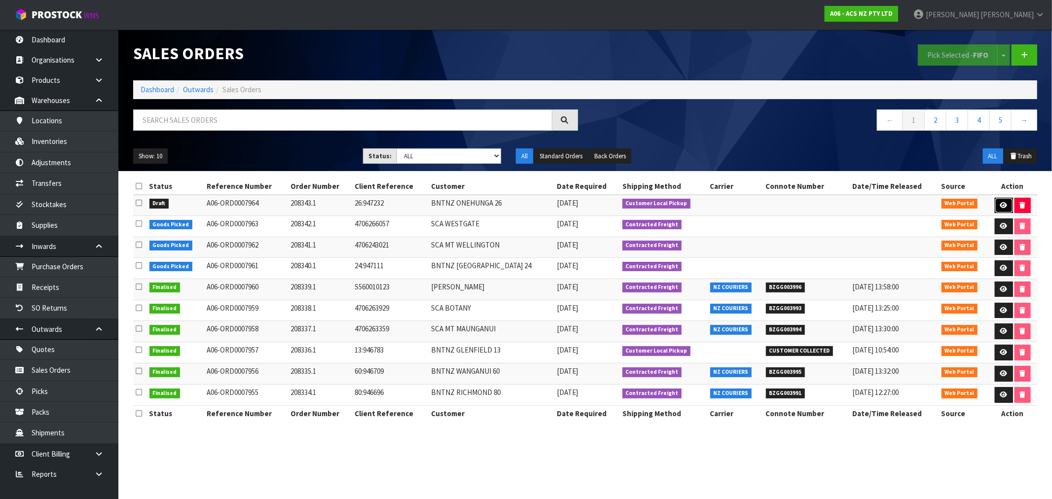
click at [1007, 204] on link at bounding box center [1004, 206] width 18 height 16
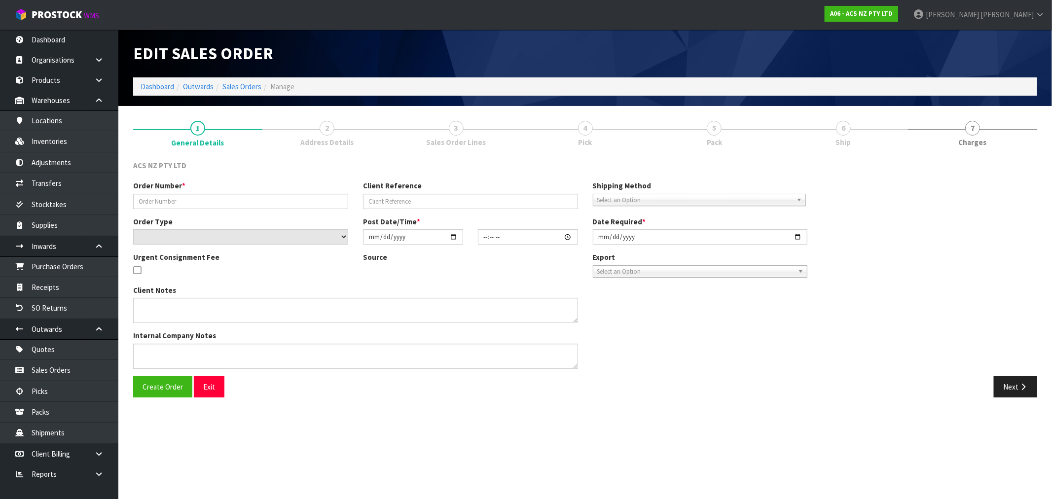
type input "208343.1"
type input "26:947232"
select select "number:0"
type input "[DATE]"
type input "12:10:00.000"
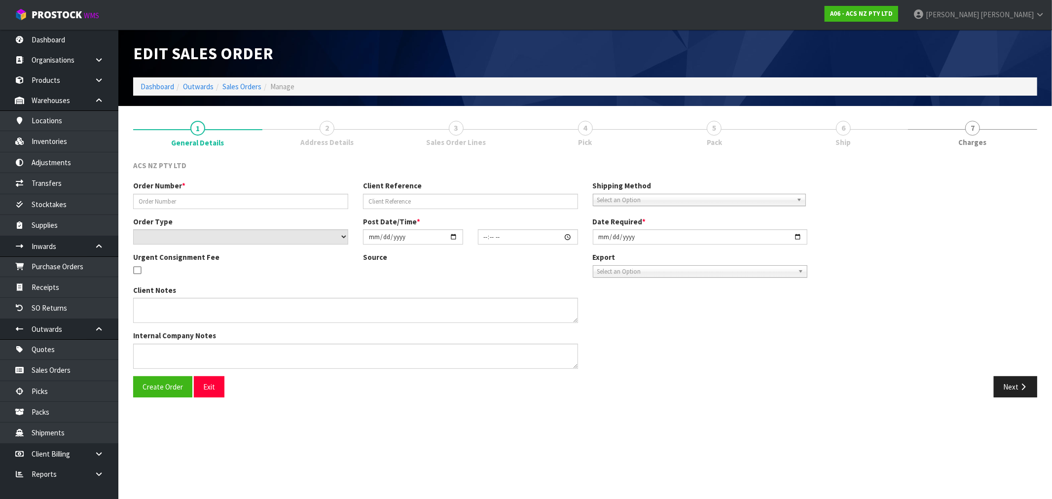
type input "[DATE]"
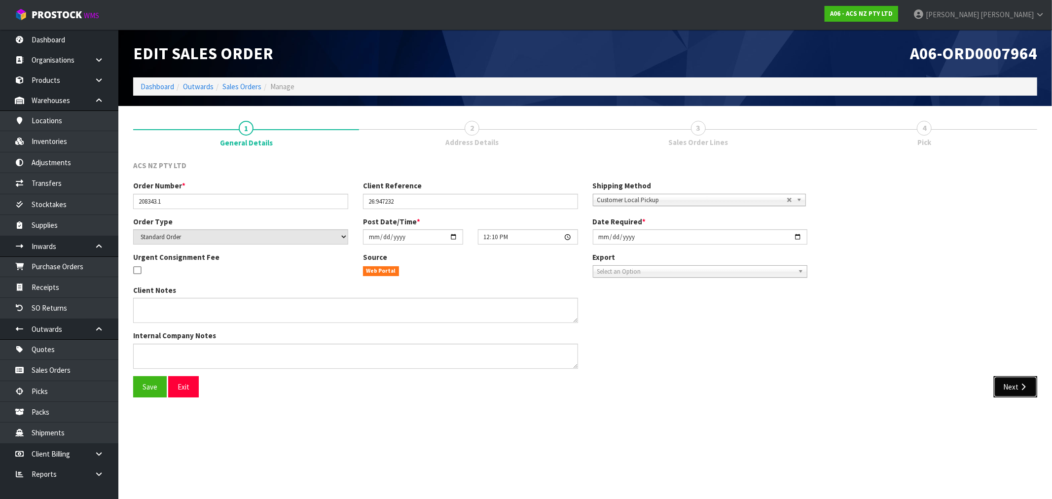
click at [1026, 393] on button "Next" at bounding box center [1015, 386] width 43 height 21
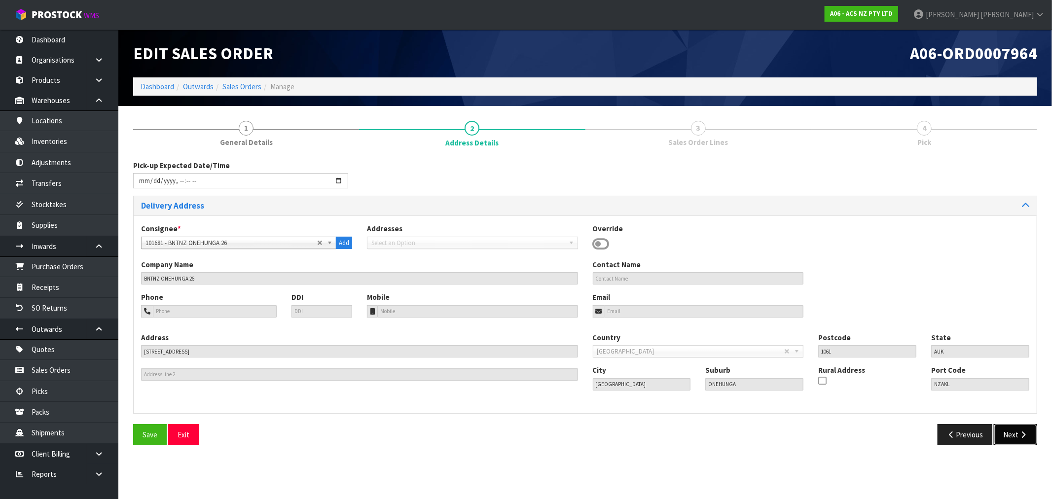
click at [1017, 442] on button "Next" at bounding box center [1015, 434] width 43 height 21
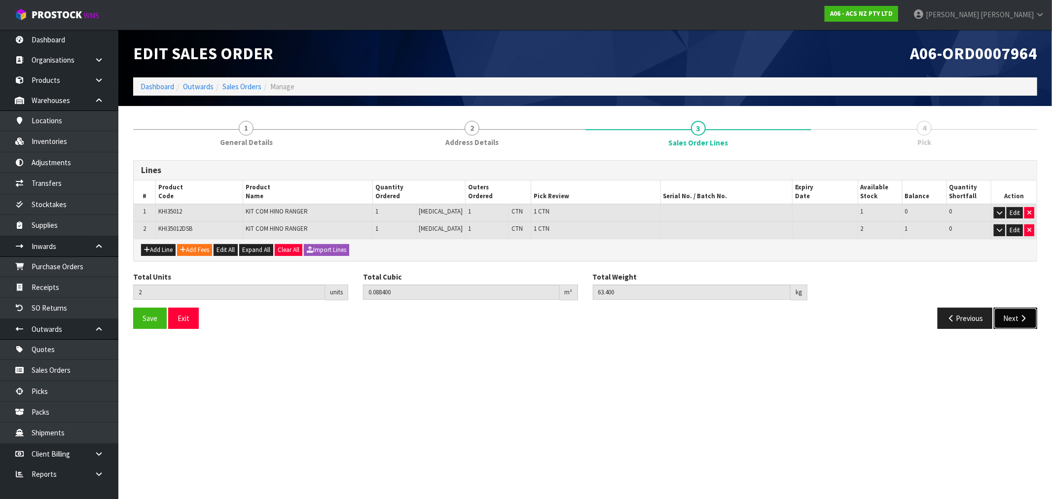
click at [1030, 311] on button "Next" at bounding box center [1015, 318] width 43 height 21
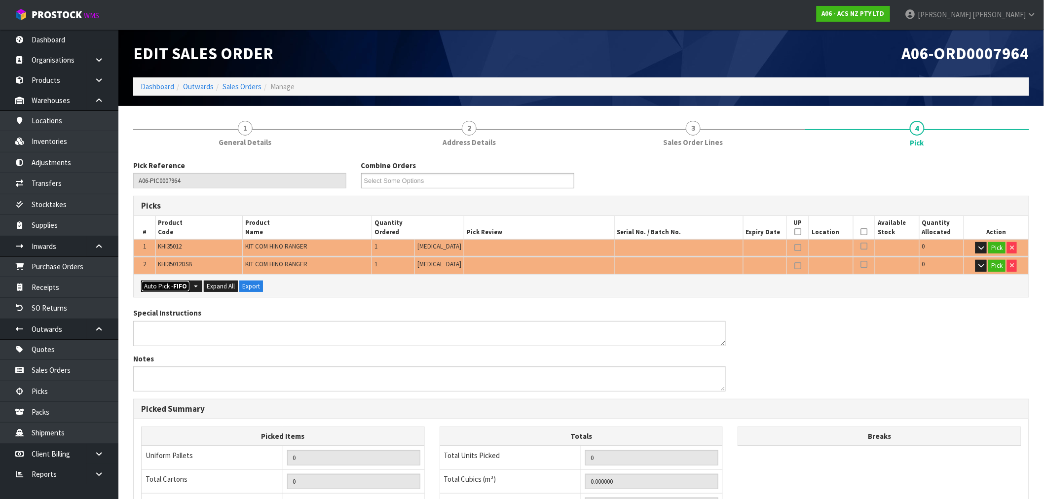
click at [165, 284] on button "Auto Pick - FIFO" at bounding box center [165, 287] width 49 height 12
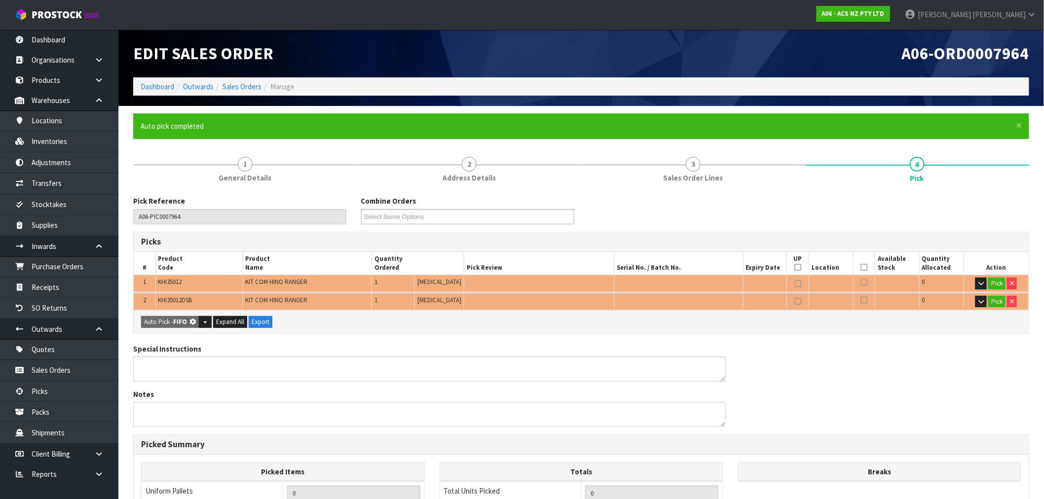
type input "2"
type input "0.088400"
type input "63.400"
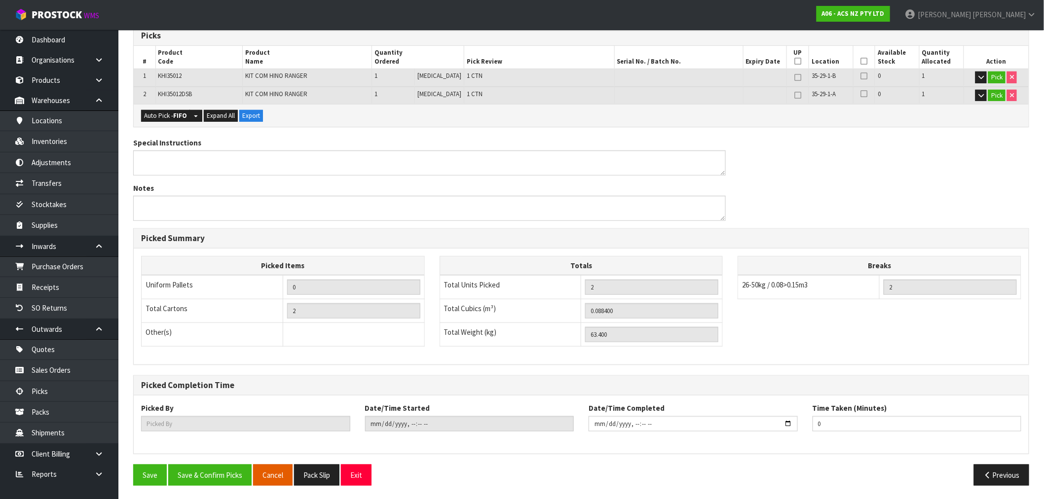
scroll to position [207, 0]
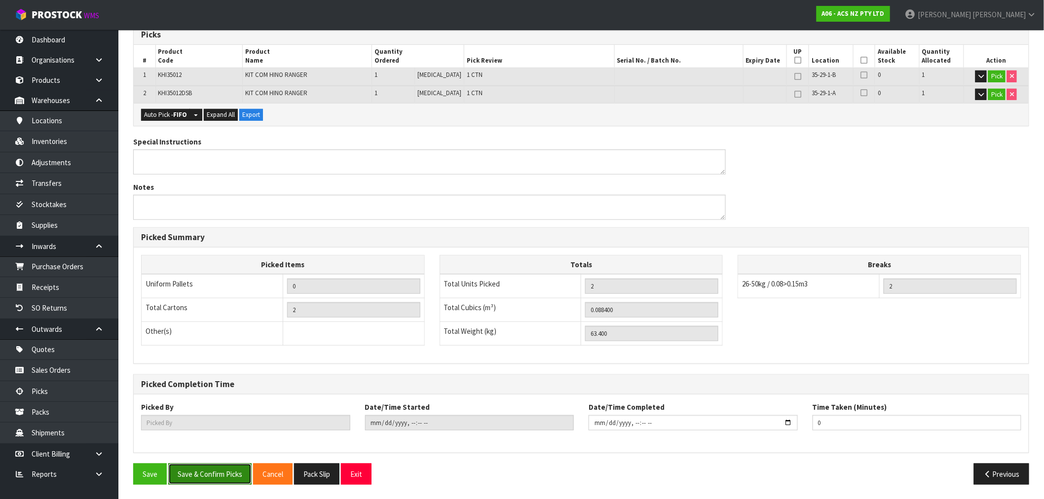
click at [225, 474] on button "Save & Confirm Picks" at bounding box center [209, 474] width 83 height 21
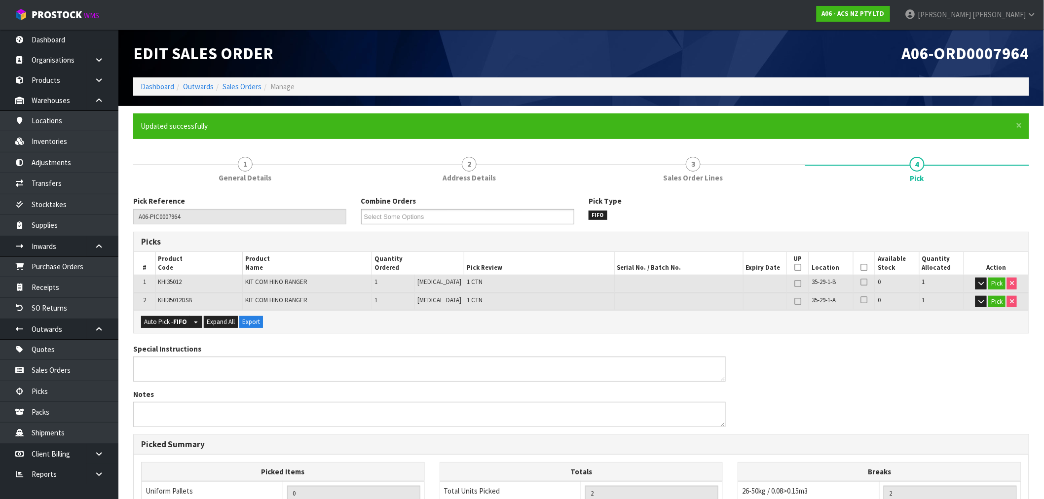
type input "[PERSON_NAME]"
type input "2025-09-19T12:51:23"
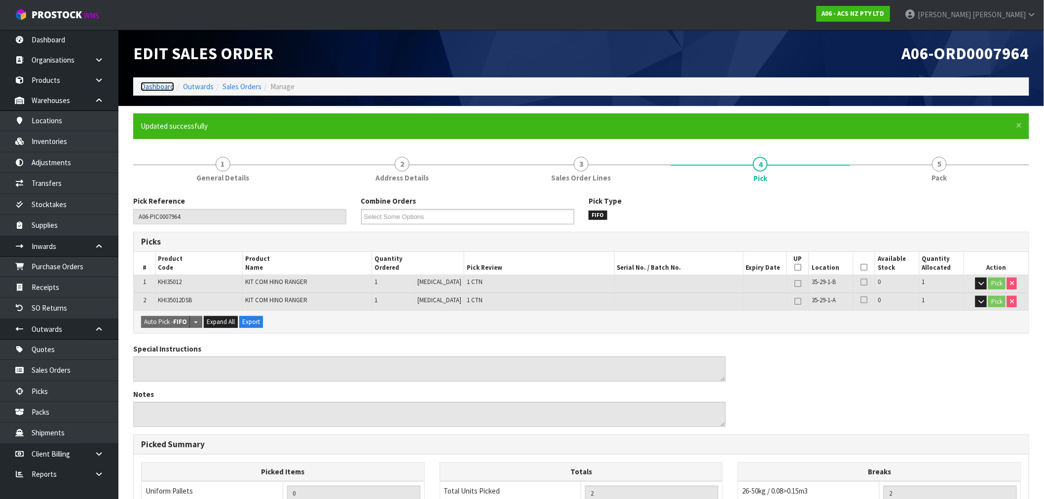
click at [169, 82] on link "Dashboard" at bounding box center [158, 86] width 34 height 9
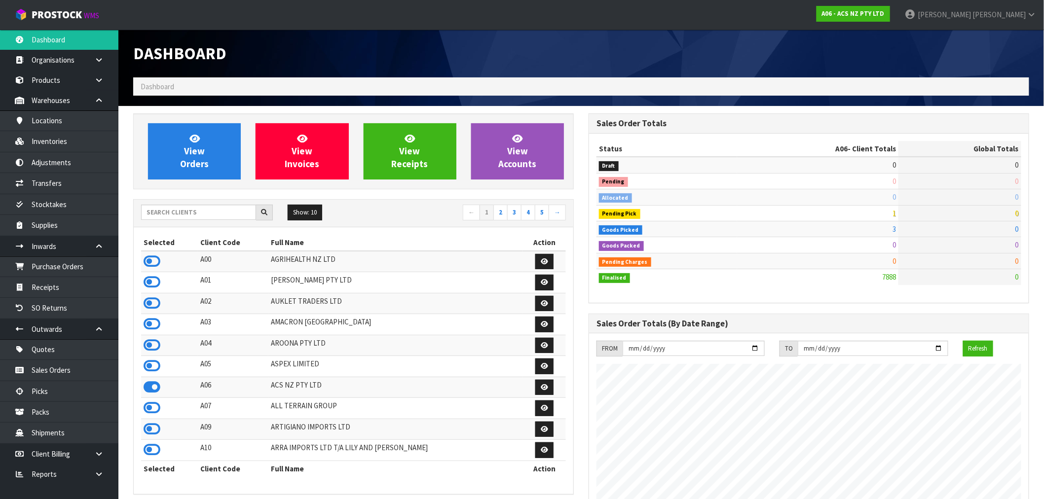
scroll to position [492449, 492742]
click at [154, 259] on icon at bounding box center [152, 261] width 17 height 15
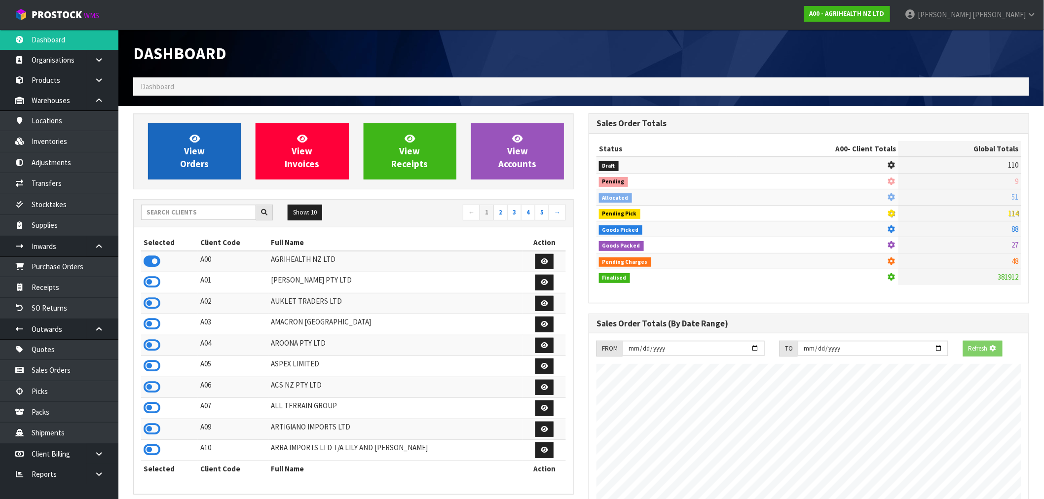
scroll to position [492583, 492742]
click at [199, 157] on link "View Orders" at bounding box center [194, 151] width 93 height 56
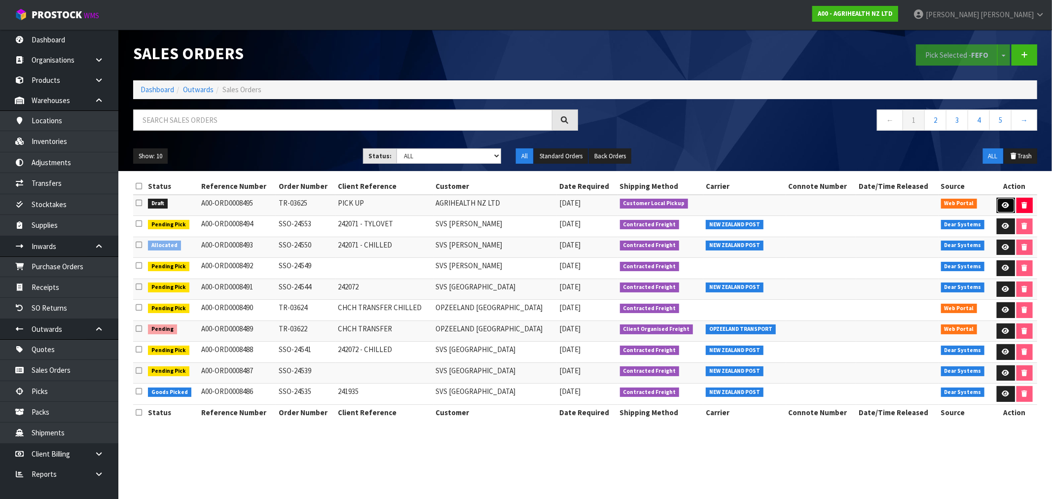
click at [1004, 208] on icon at bounding box center [1005, 205] width 7 height 6
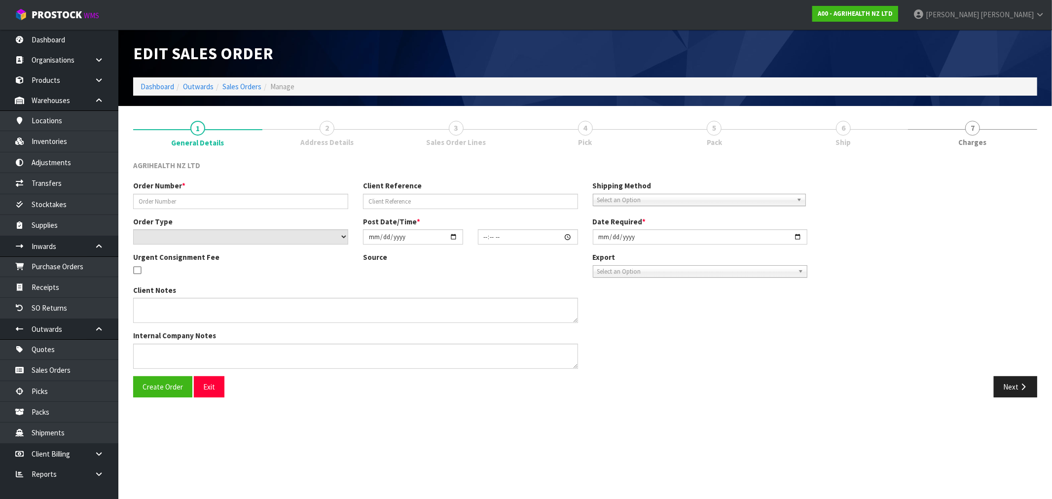
type input "TR-03625"
type input "PICK UP"
select select "number:0"
type input "[DATE]"
type input "12:00:00.000"
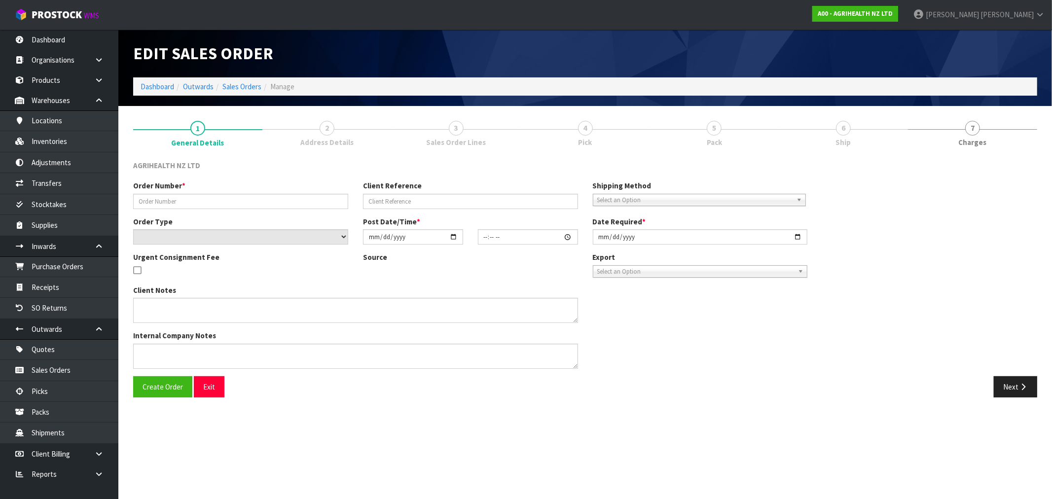
type input "[DATE]"
type textarea "PICK UP 9AM [DATE]"
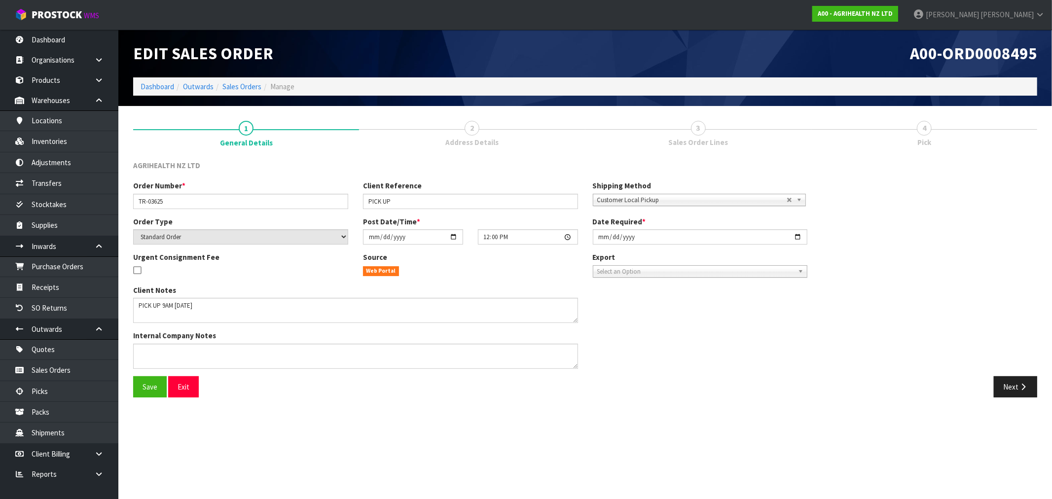
click at [1040, 391] on div "Next" at bounding box center [815, 386] width 460 height 21
click at [1028, 391] on button "Next" at bounding box center [1015, 386] width 43 height 21
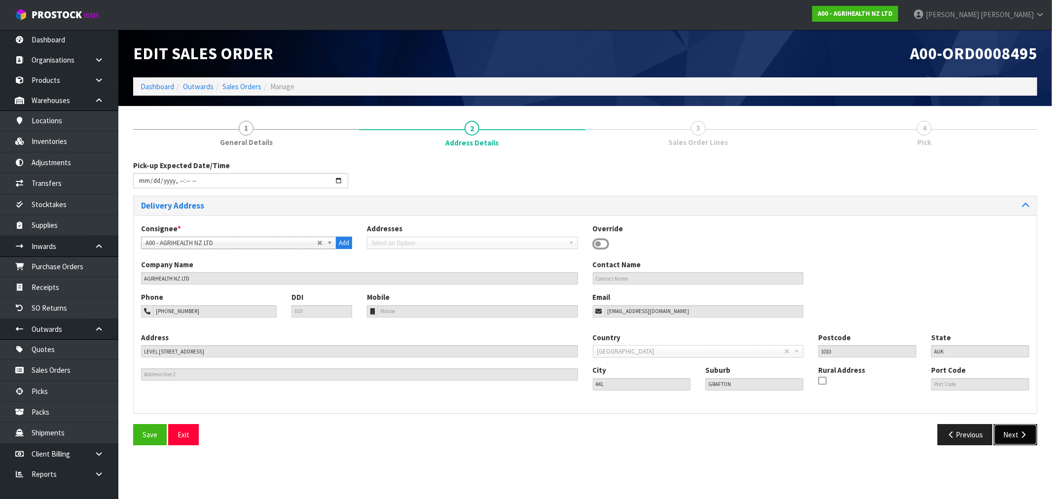
click at [1028, 430] on button "Next" at bounding box center [1015, 434] width 43 height 21
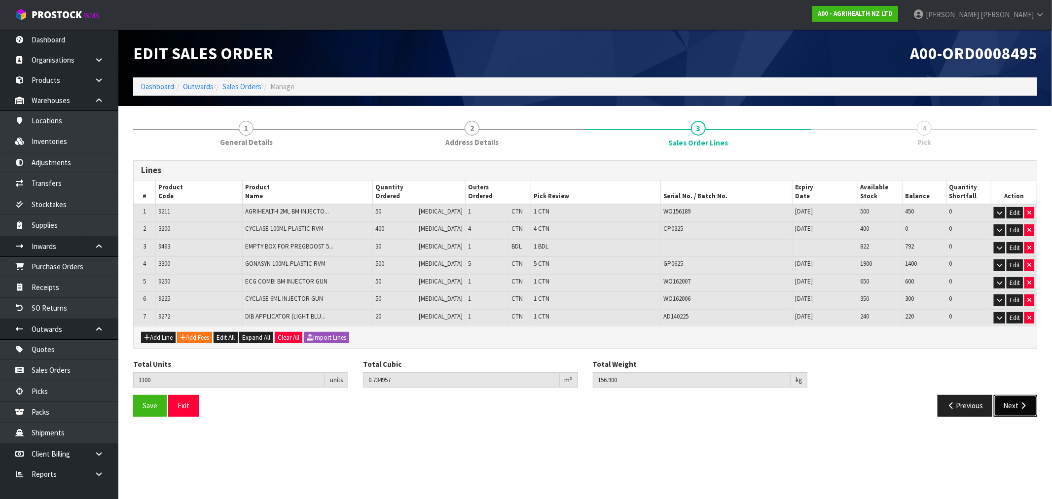
drag, startPoint x: 1028, startPoint y: 398, endPoint x: 885, endPoint y: 389, distance: 143.3
click at [1028, 398] on button "Next" at bounding box center [1015, 405] width 43 height 21
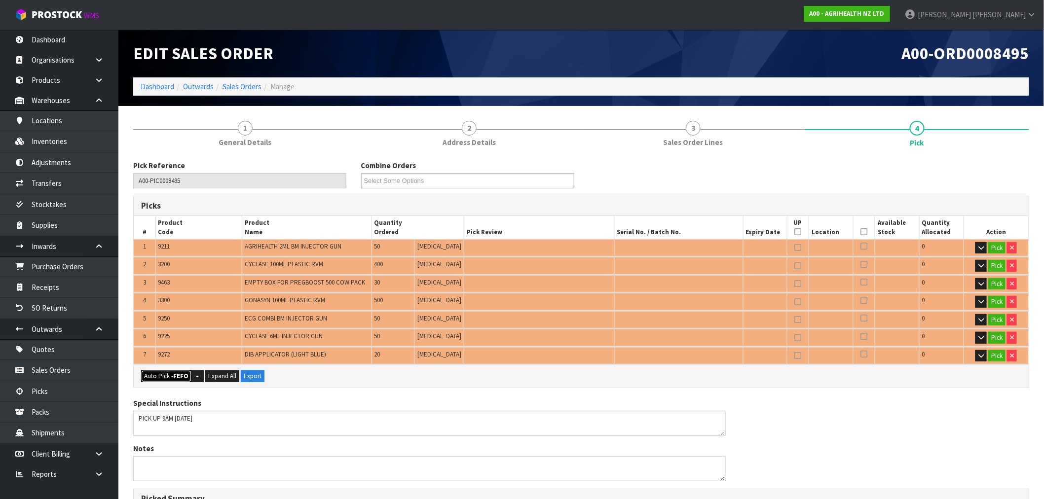
click at [178, 370] on button "Auto Pick - FEFO" at bounding box center [166, 376] width 50 height 12
type input "13"
type input "Bundle x 1"
type input "1100"
type input "0.734957"
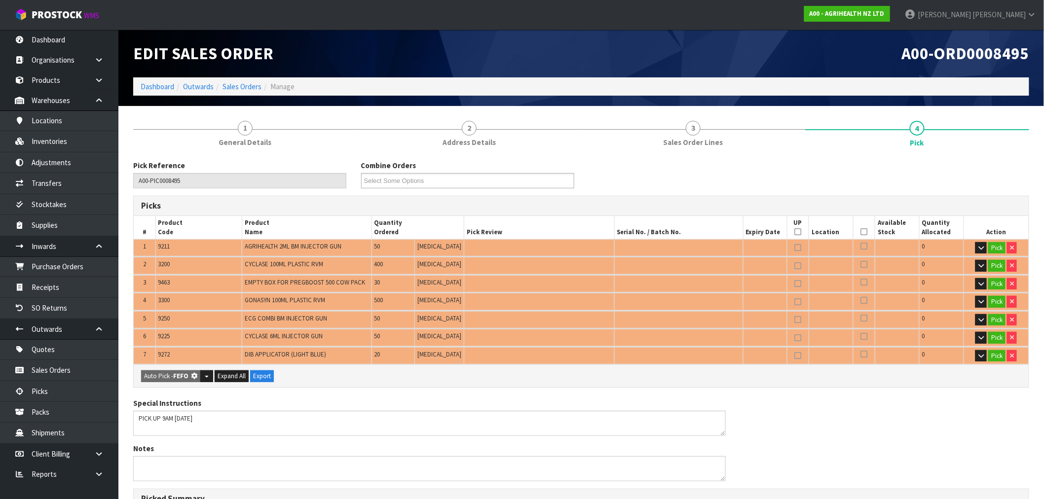
type input "156.900"
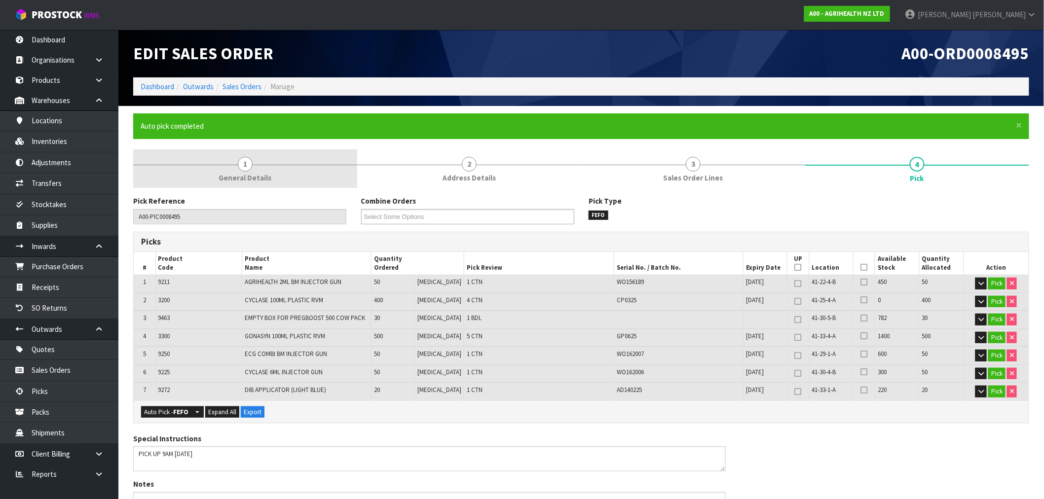
click at [261, 174] on span "General Details" at bounding box center [245, 178] width 53 height 10
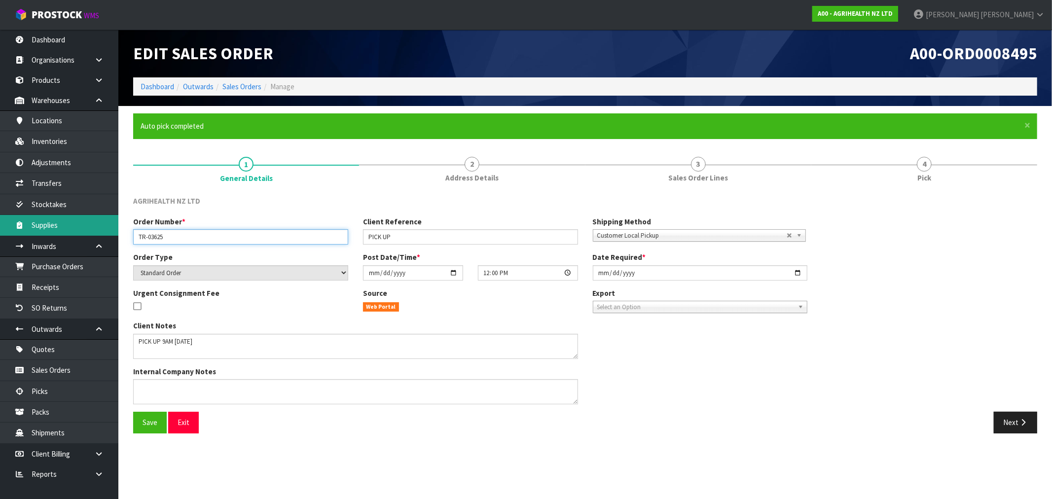
drag, startPoint x: 169, startPoint y: 239, endPoint x: 31, endPoint y: 233, distance: 138.7
click at [104, 235] on body "Toggle navigation ProStock WMS A00 - AGRIHEALTH NZ LTD Rocio Lopez Logout Dashb…" at bounding box center [526, 249] width 1052 height 499
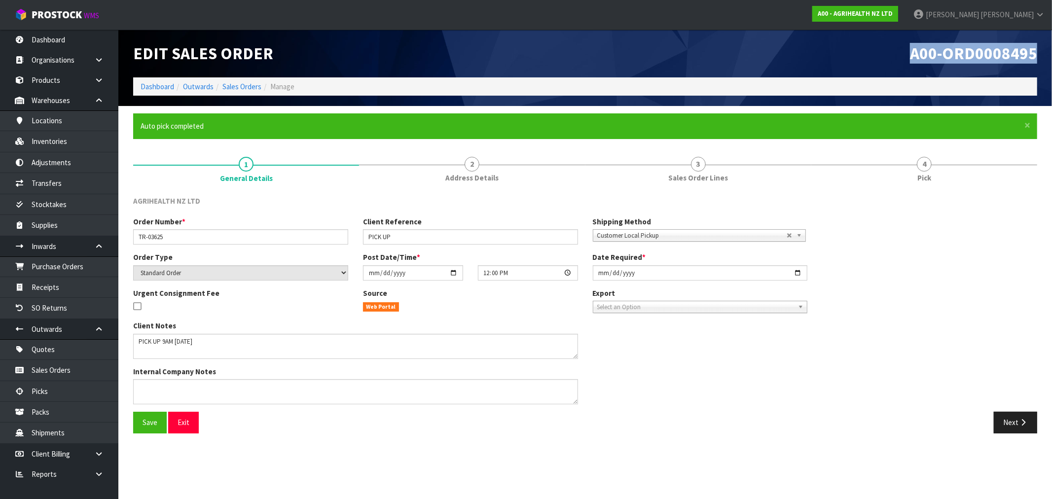
drag, startPoint x: 994, startPoint y: 55, endPoint x: 354, endPoint y: 127, distance: 643.8
click at [906, 47] on div "A00-ORD0008495" at bounding box center [815, 54] width 460 height 48
click at [243, 83] on link "Sales Orders" at bounding box center [241, 86] width 39 height 9
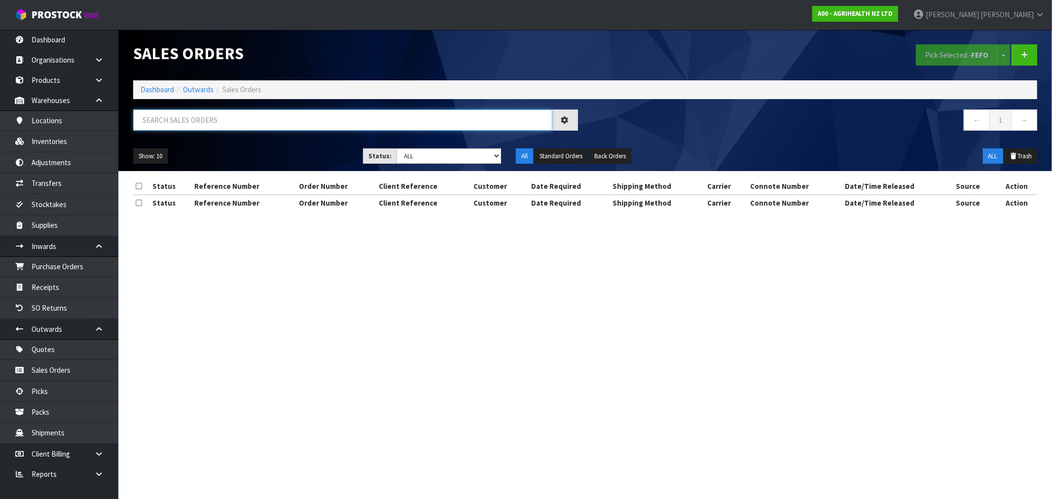
click at [175, 117] on input "text" at bounding box center [342, 119] width 419 height 21
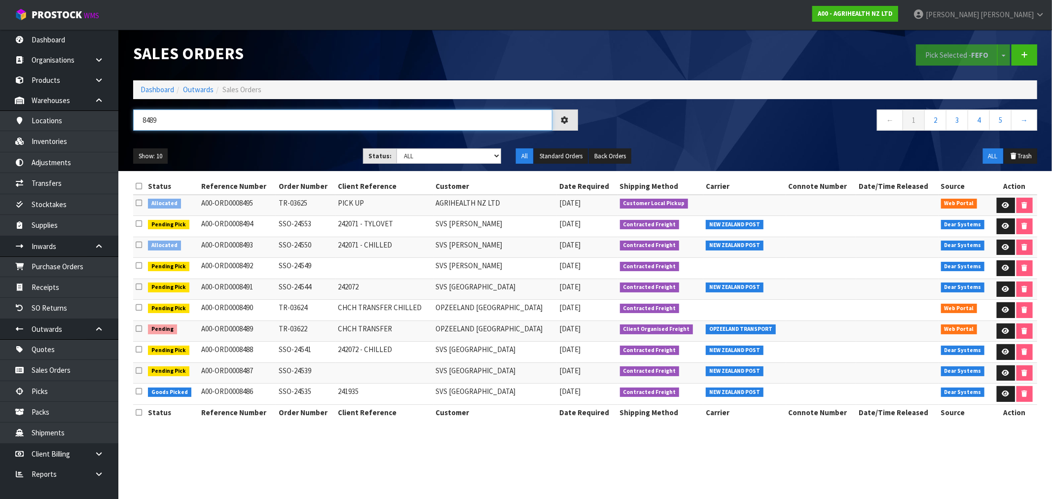
type input "8489"
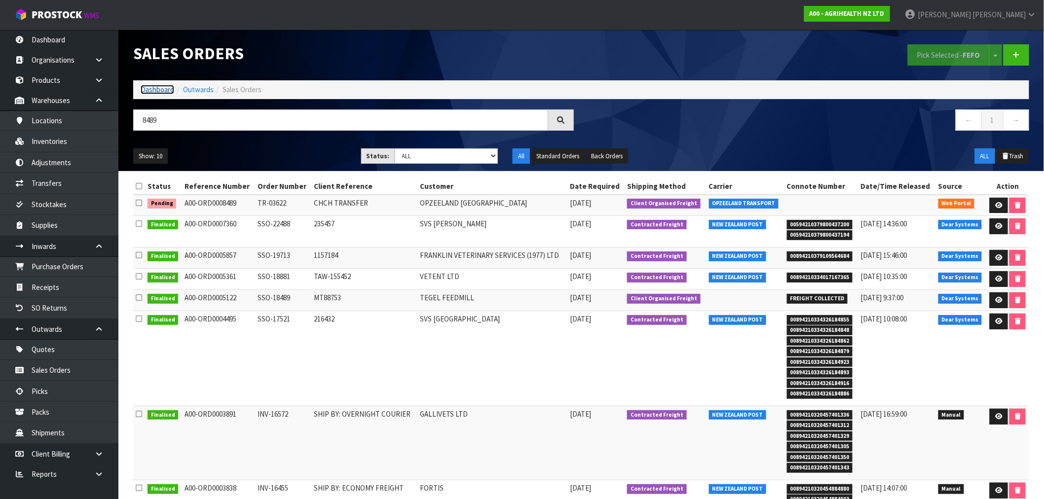
click at [156, 90] on link "Dashboard" at bounding box center [158, 89] width 34 height 9
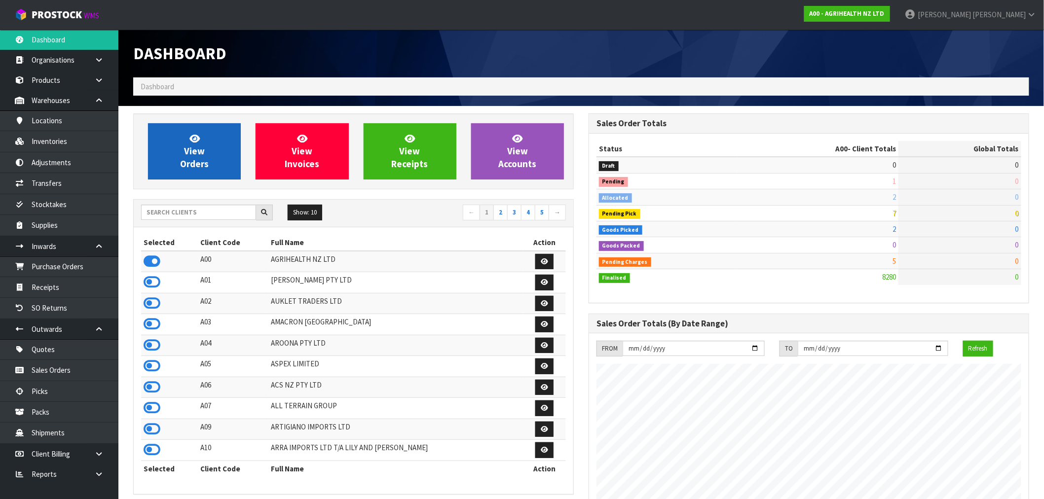
scroll to position [747, 455]
click at [189, 134] on icon at bounding box center [194, 138] width 10 height 9
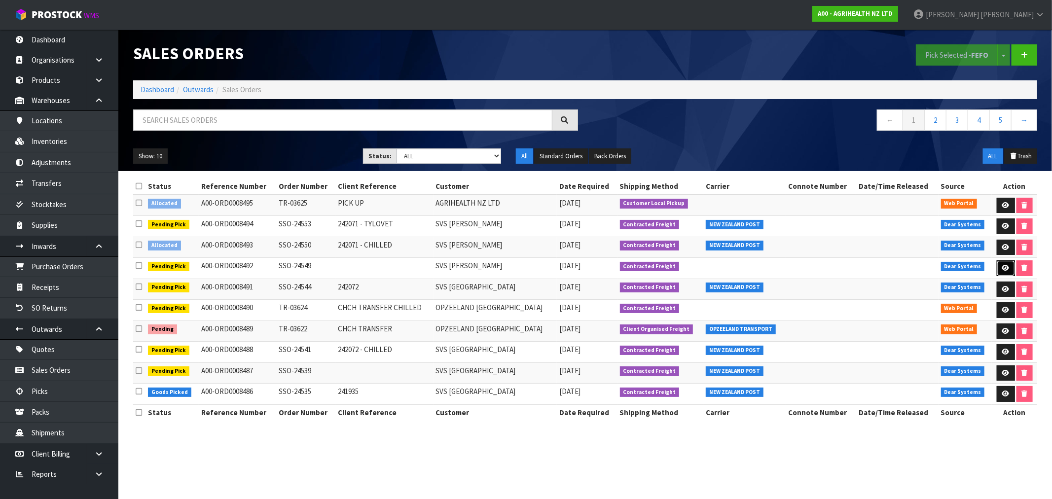
click at [1003, 269] on icon at bounding box center [1005, 268] width 7 height 6
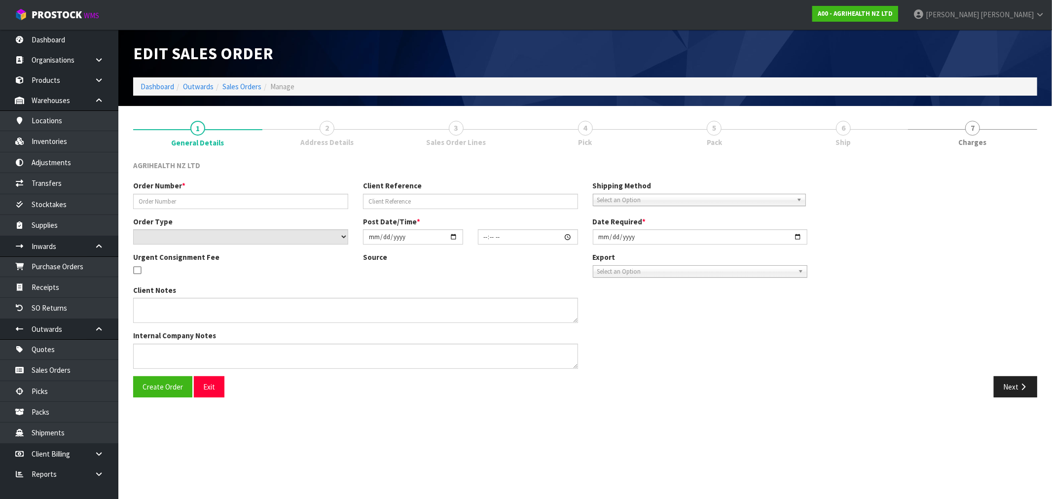
type input "SSO-24549"
select select "number:0"
type input "[DATE]"
type input "11:39:25.000"
type input "[DATE]"
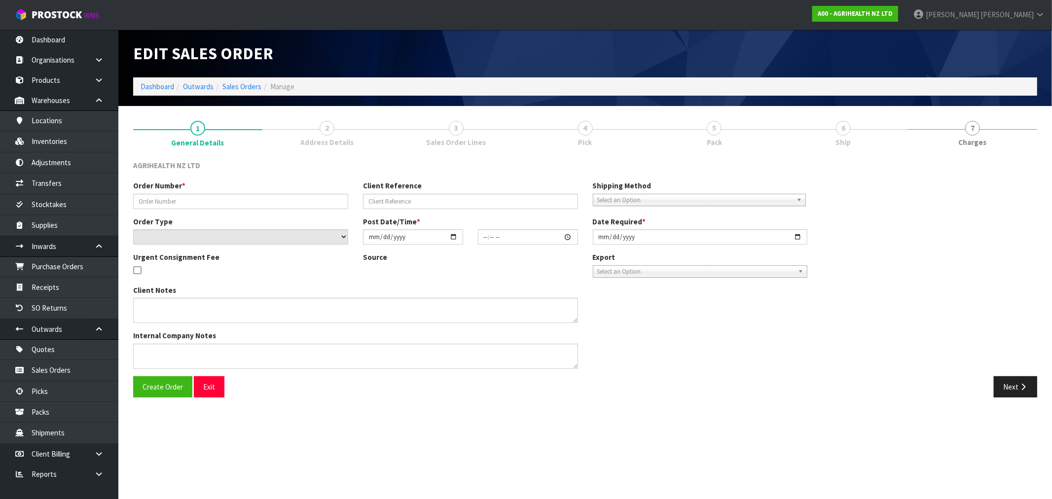
type textarea "CHILLED GOODS SENT SEPARATELY PREGBOOST COW PACK ADN PREGBOOST PLUS SENT EARLY …"
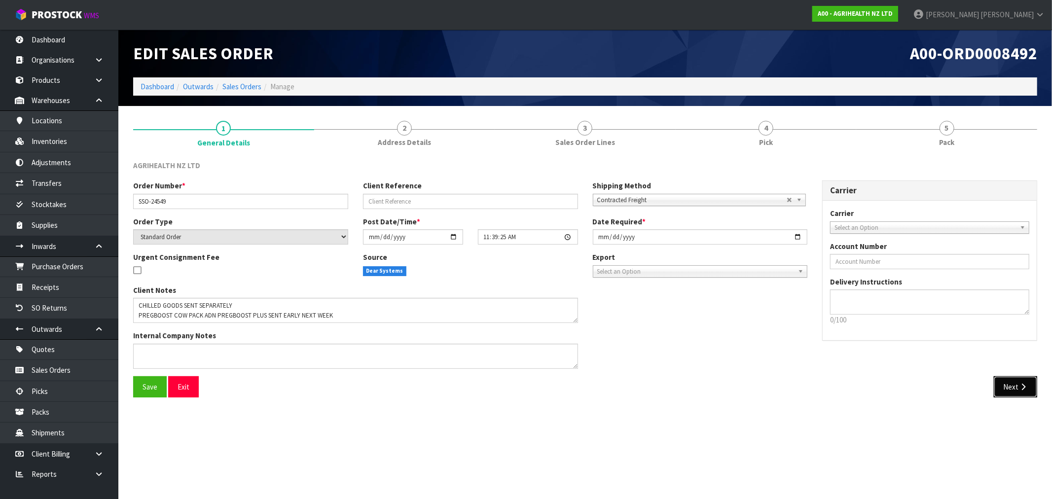
click at [1016, 384] on button "Next" at bounding box center [1015, 386] width 43 height 21
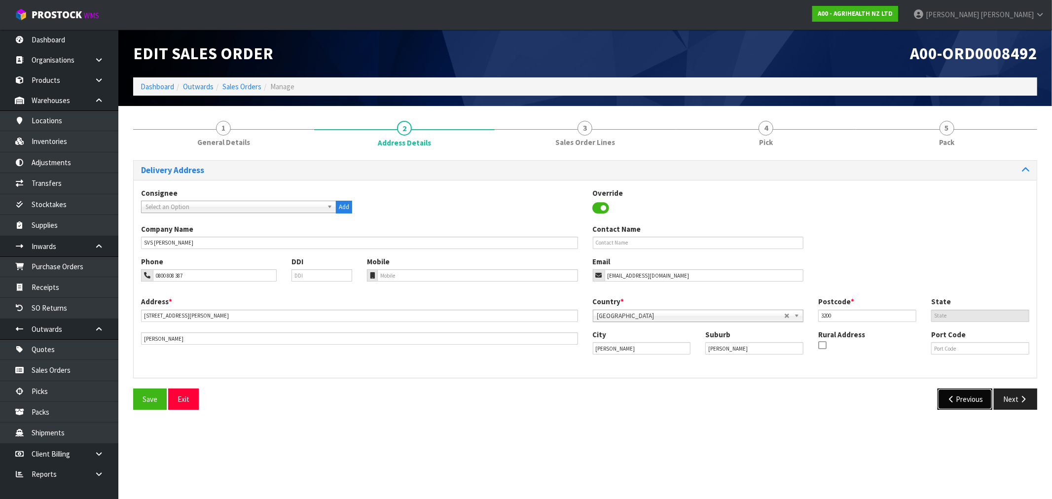
click at [982, 394] on button "Previous" at bounding box center [965, 399] width 55 height 21
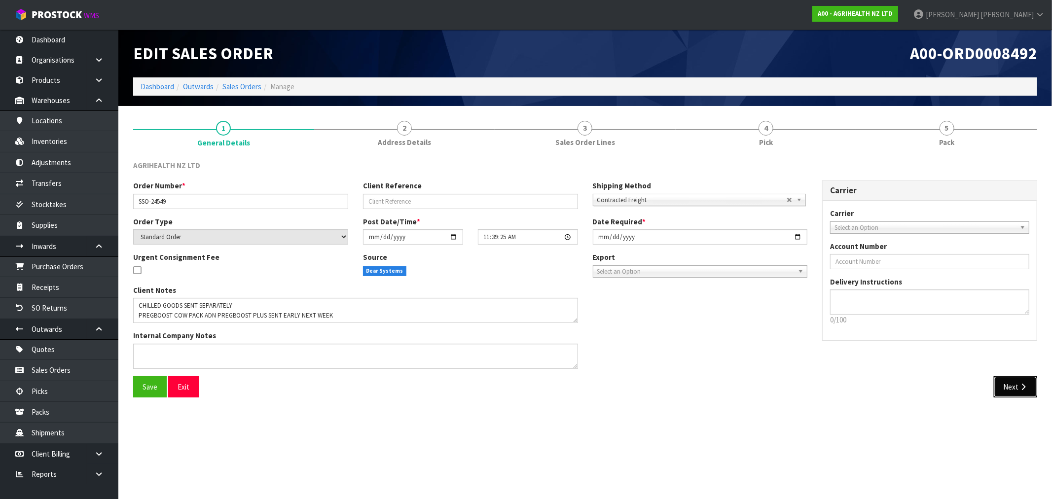
click at [1010, 383] on button "Next" at bounding box center [1015, 386] width 43 height 21
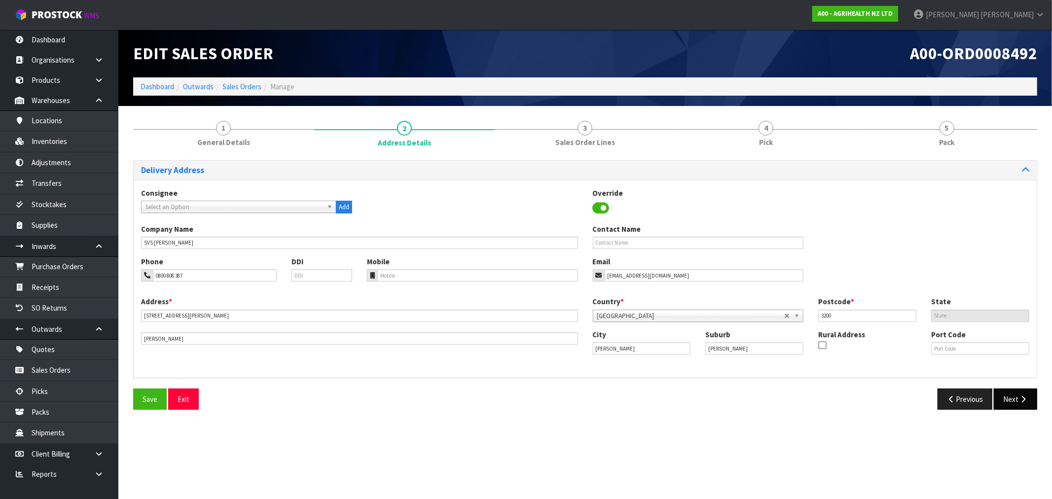
drag, startPoint x: 1011, startPoint y: 383, endPoint x: 1018, endPoint y: 396, distance: 14.1
click at [1012, 385] on div "Delivery Address Consignee 000001.BAY MECHANICS - BAY MECHANICS 000001A - BRAKE…" at bounding box center [585, 288] width 904 height 257
click at [1018, 396] on icon "button" at bounding box center [1022, 399] width 9 height 7
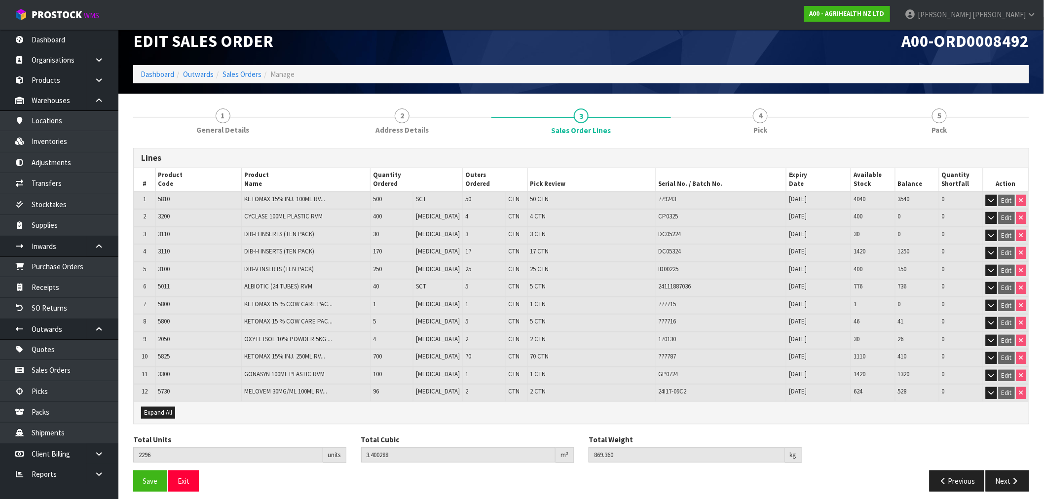
scroll to position [15, 0]
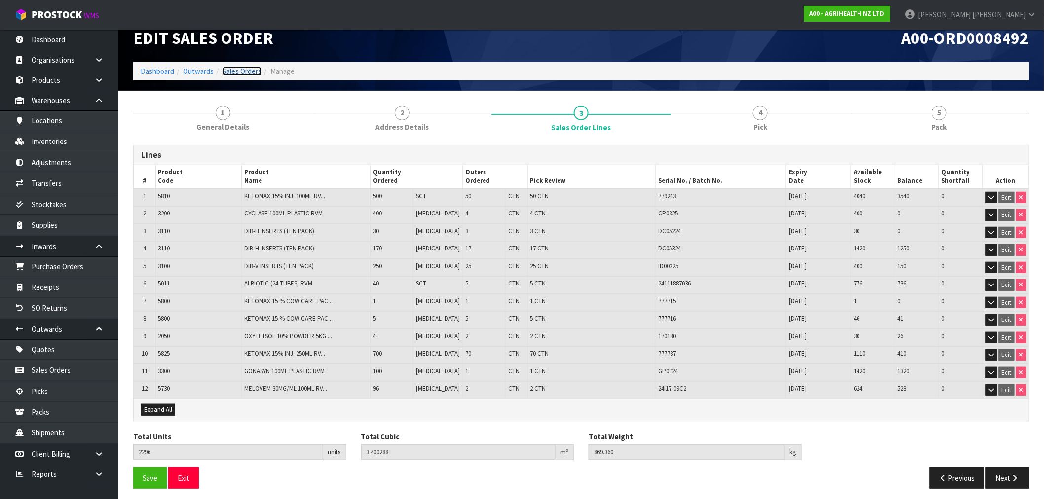
click at [258, 72] on link "Sales Orders" at bounding box center [241, 71] width 39 height 9
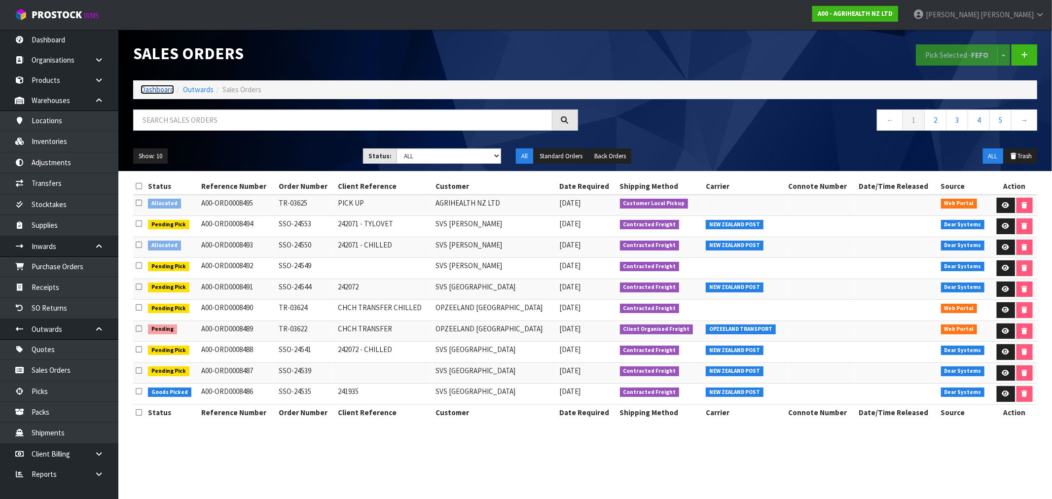
click at [146, 89] on link "Dashboard" at bounding box center [158, 89] width 34 height 9
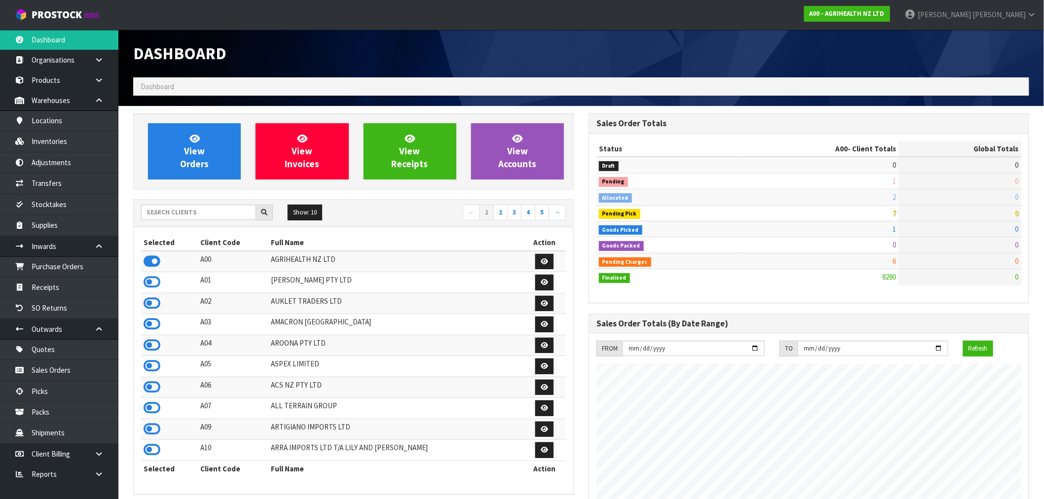
scroll to position [747, 455]
click at [163, 218] on input "text" at bounding box center [198, 212] width 115 height 15
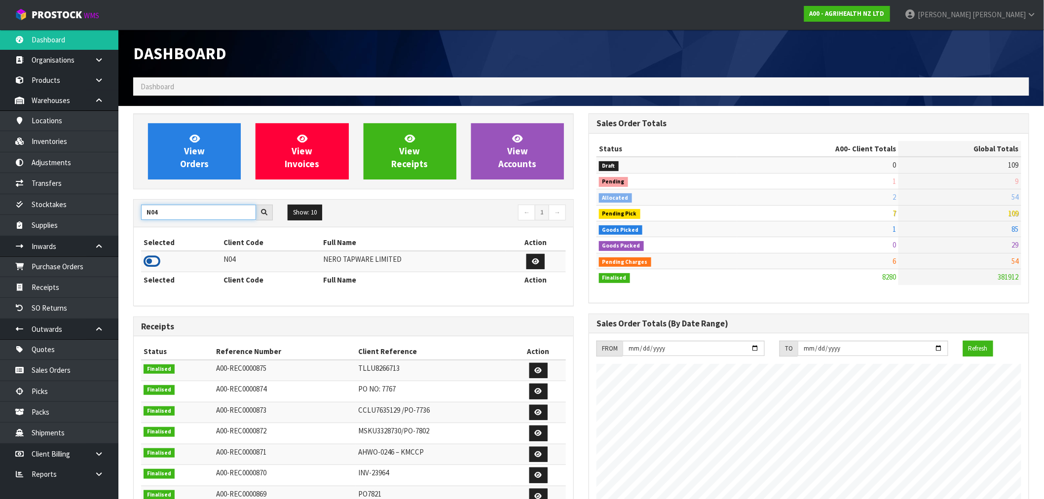
type input "N04"
click at [154, 262] on icon at bounding box center [152, 261] width 17 height 15
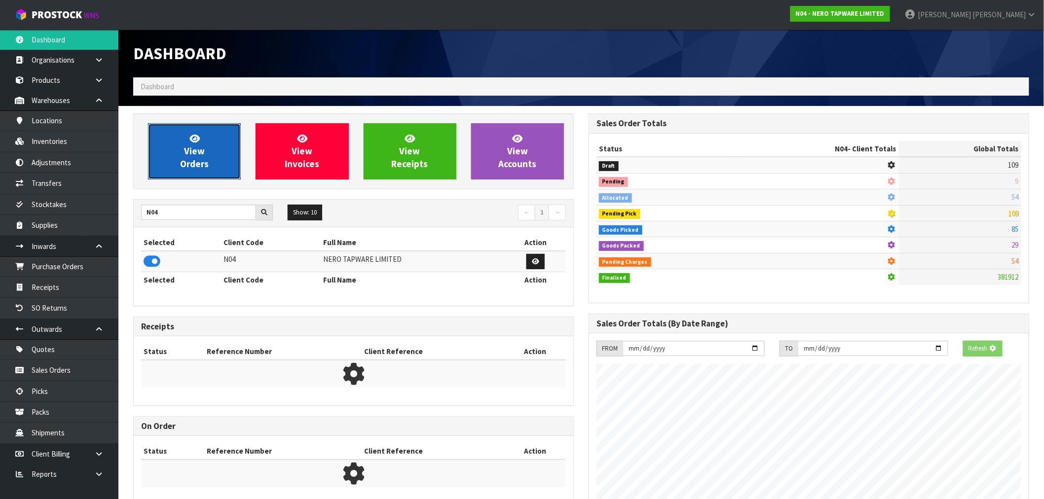
scroll to position [492583, 492742]
click at [203, 173] on link "View Orders" at bounding box center [194, 151] width 93 height 56
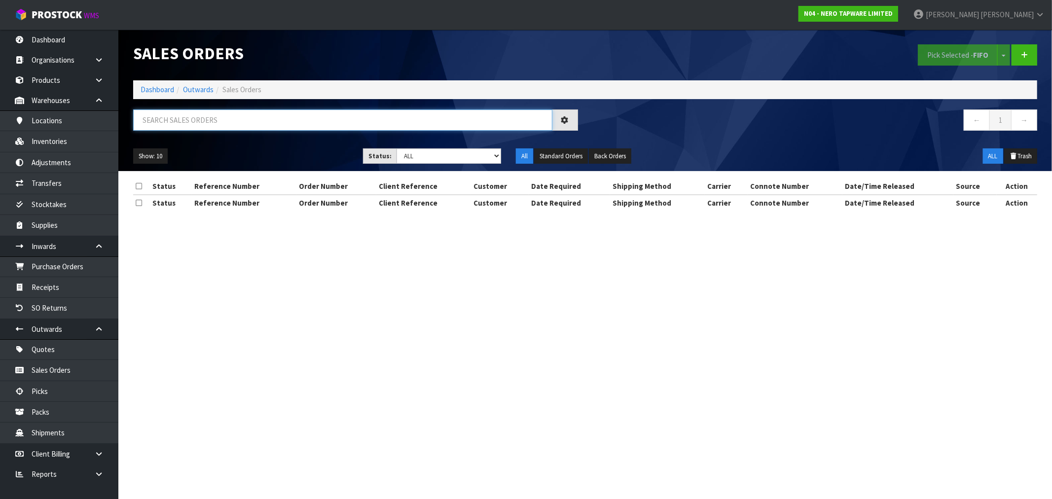
click at [233, 124] on input "text" at bounding box center [342, 119] width 419 height 21
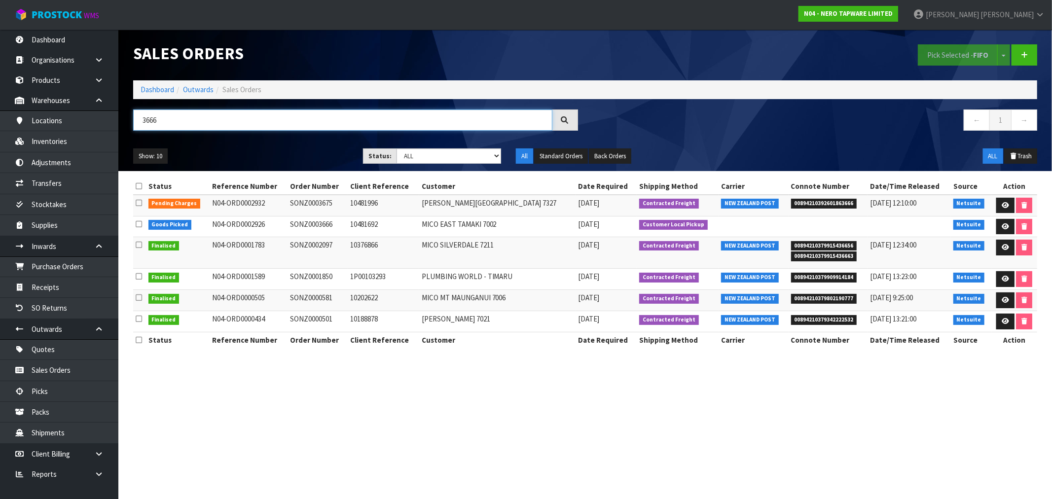
type input "3666"
click at [151, 89] on link "Dashboard" at bounding box center [158, 89] width 34 height 9
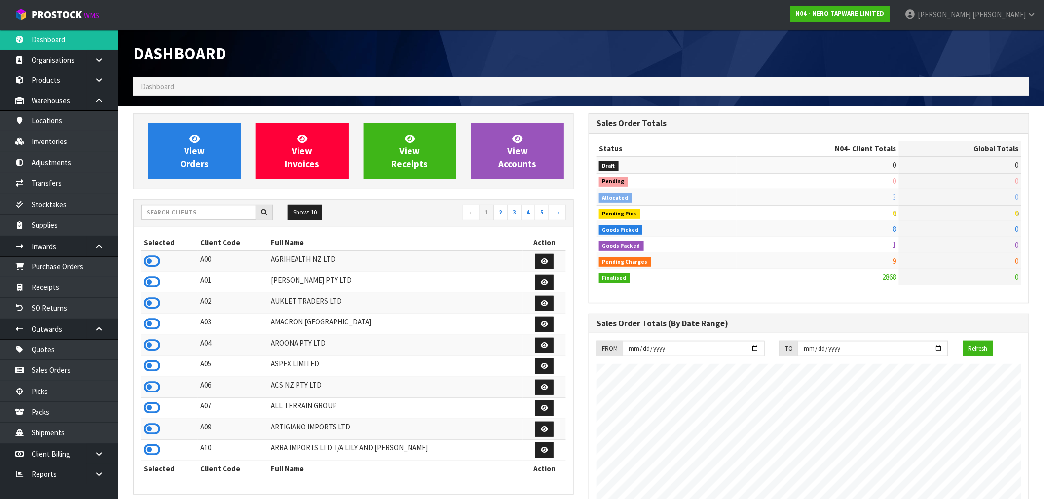
scroll to position [747, 455]
click at [171, 212] on input "text" at bounding box center [198, 212] width 115 height 15
type input "N04"
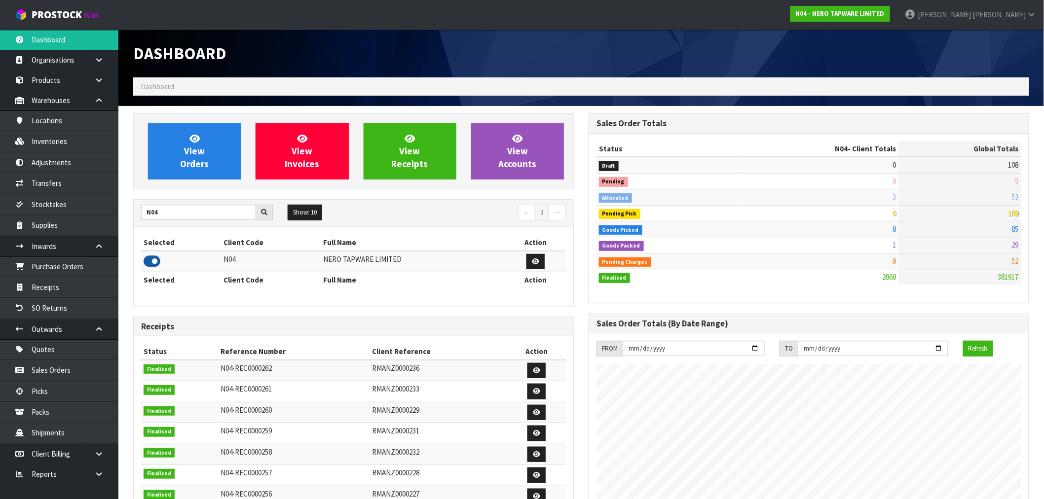
click at [155, 258] on icon at bounding box center [152, 261] width 17 height 15
click at [186, 146] on span "View Orders" at bounding box center [194, 151] width 29 height 37
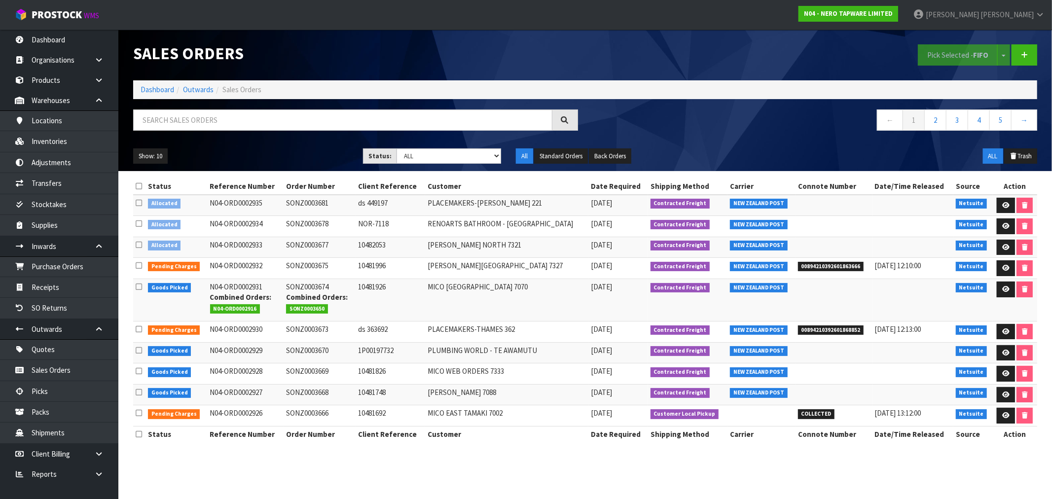
click at [139, 245] on icon at bounding box center [139, 244] width 6 height 7
click at [0, 0] on input "checkbox" at bounding box center [0, 0] width 0 height 0
click at [967, 57] on button "Pick Selected - FIFO" at bounding box center [958, 54] width 80 height 21
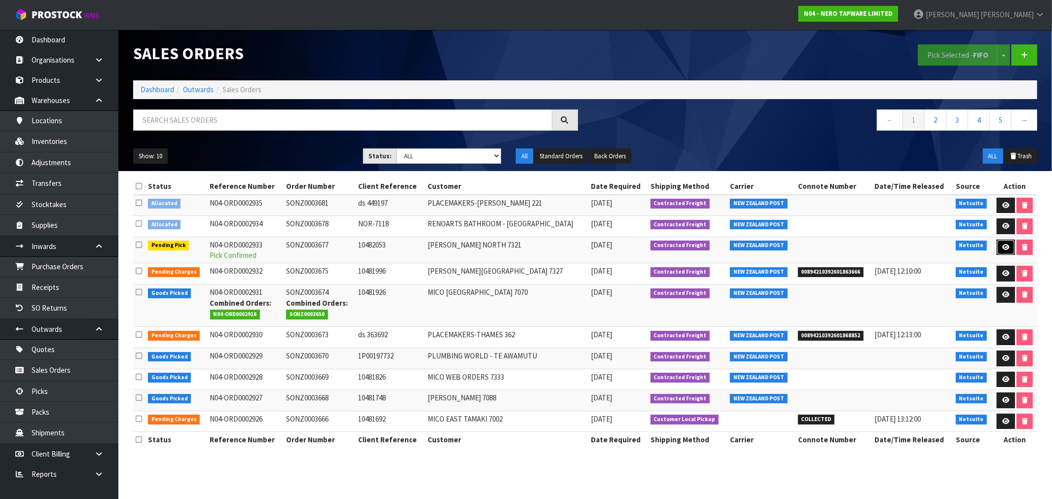
click at [1005, 252] on link at bounding box center [1006, 248] width 18 height 16
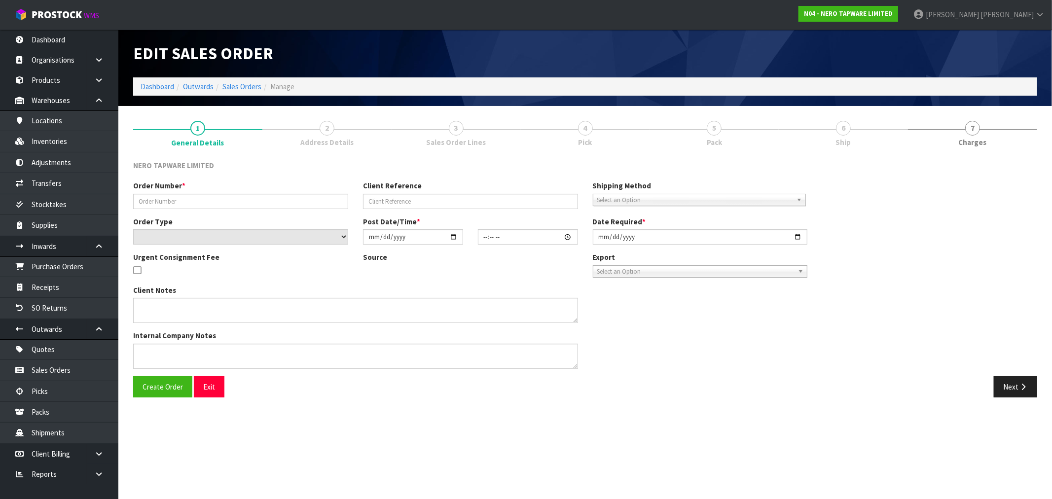
type input "SONZ0003677"
type input "10482053"
select select "number:0"
type input "[DATE]"
type input "12:15:04.000"
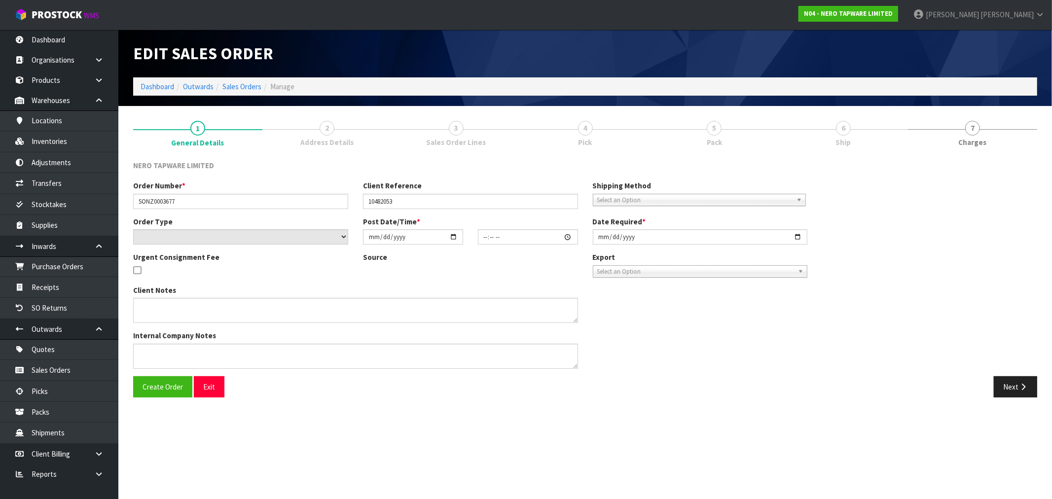
type input "[DATE]"
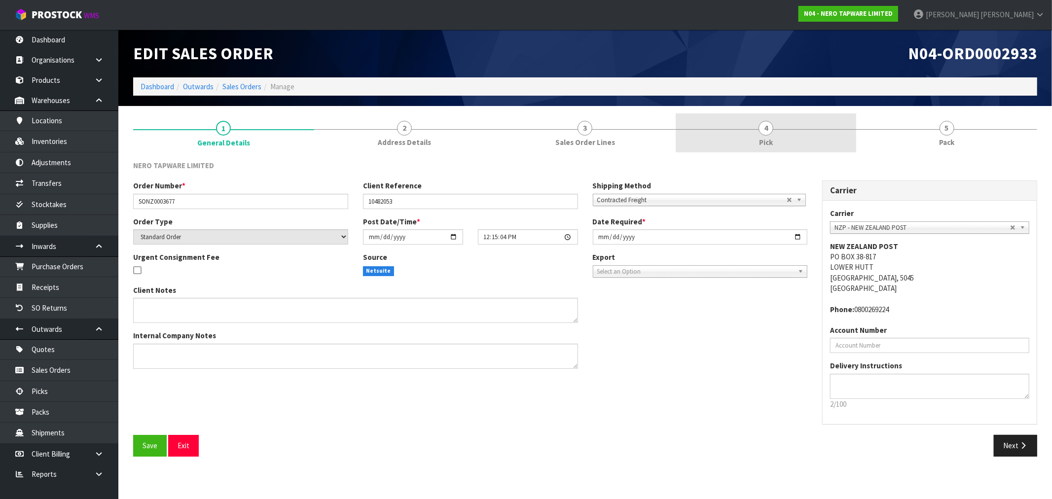
click at [693, 138] on link "4 Pick" at bounding box center [766, 132] width 181 height 39
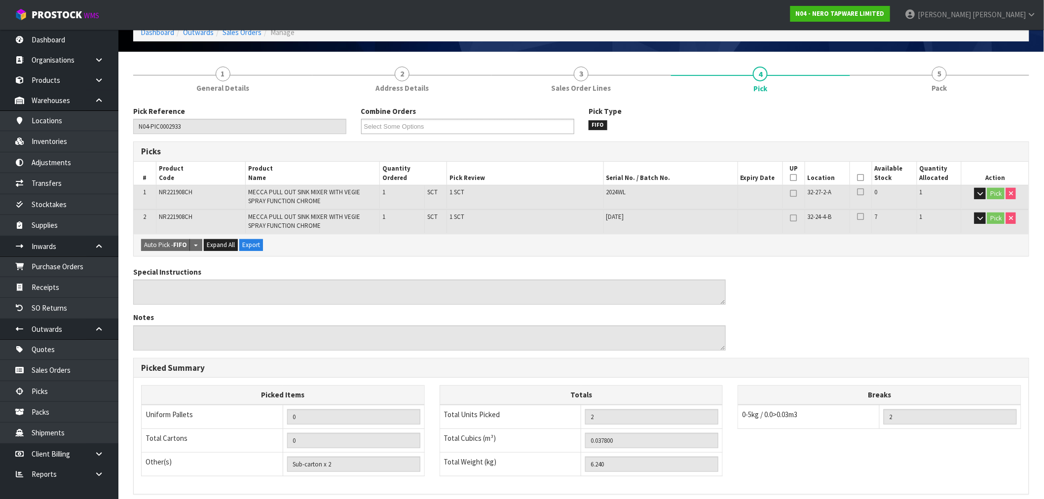
scroll to position [184, 0]
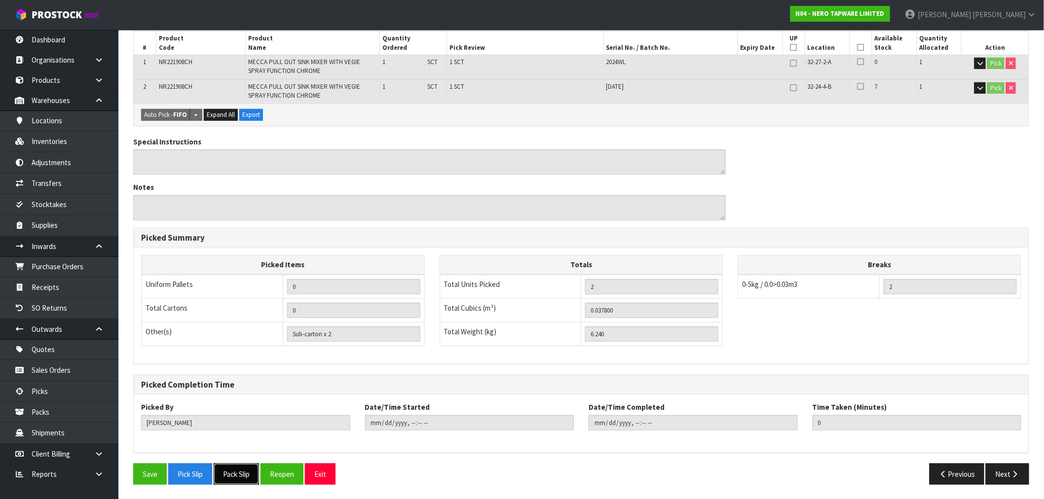
click at [230, 471] on button "Pack Slip" at bounding box center [236, 474] width 45 height 21
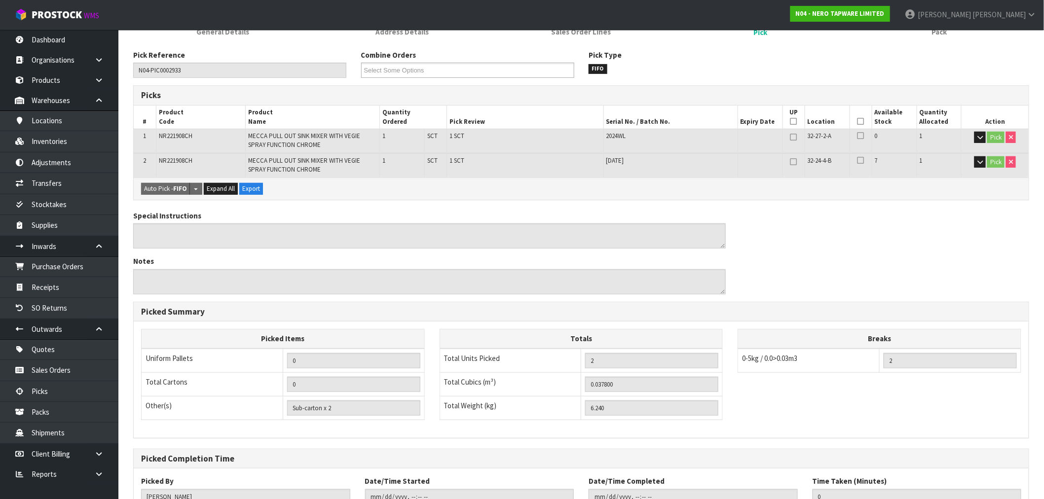
scroll to position [0, 0]
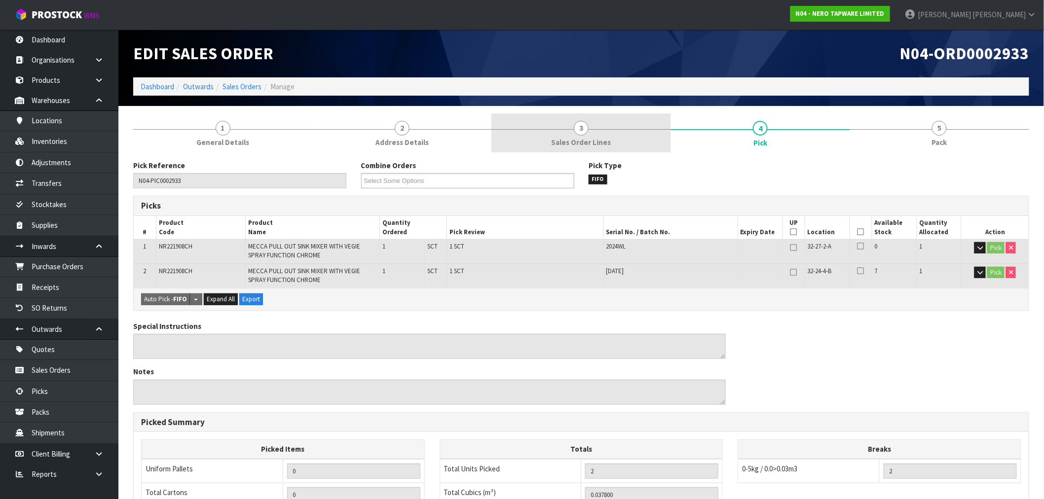
click at [534, 132] on link "3 Sales Order Lines" at bounding box center [580, 132] width 179 height 39
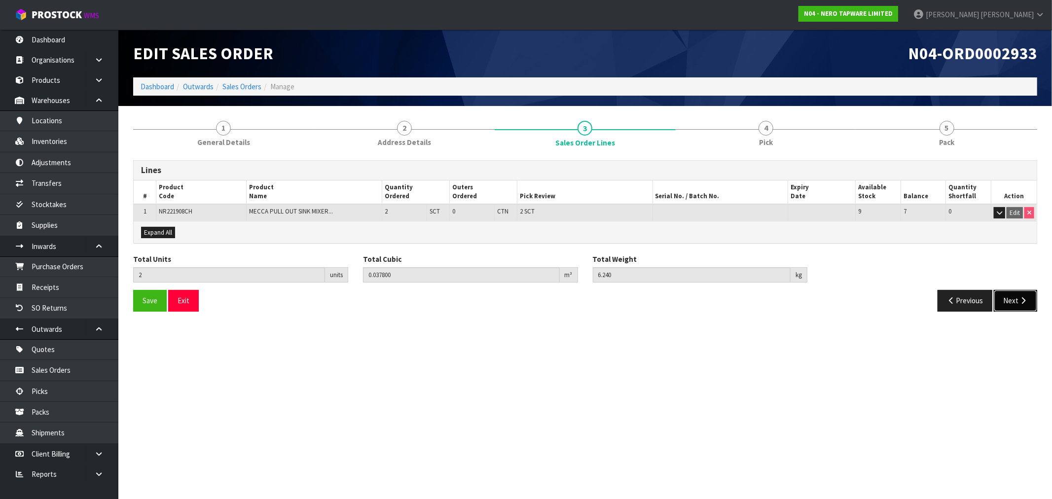
click at [1014, 294] on button "Next" at bounding box center [1015, 300] width 43 height 21
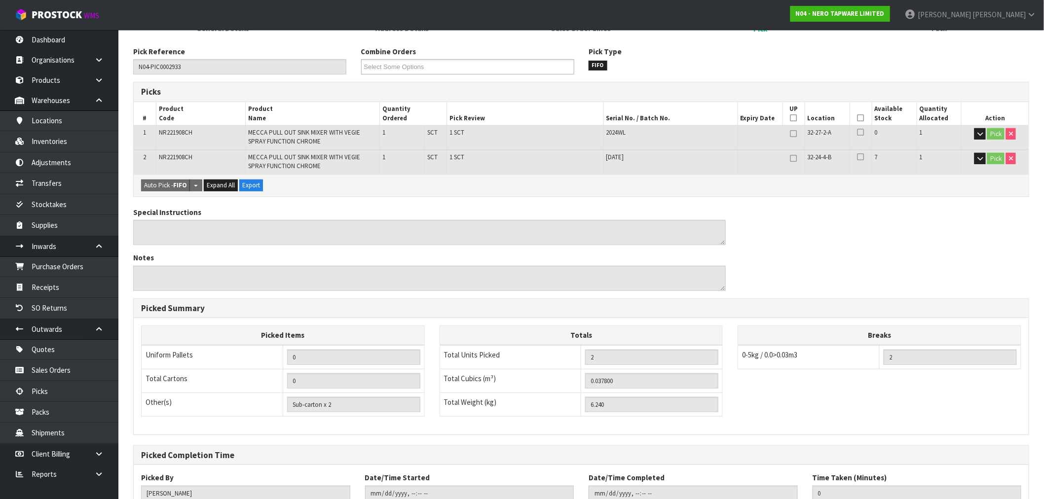
scroll to position [184, 0]
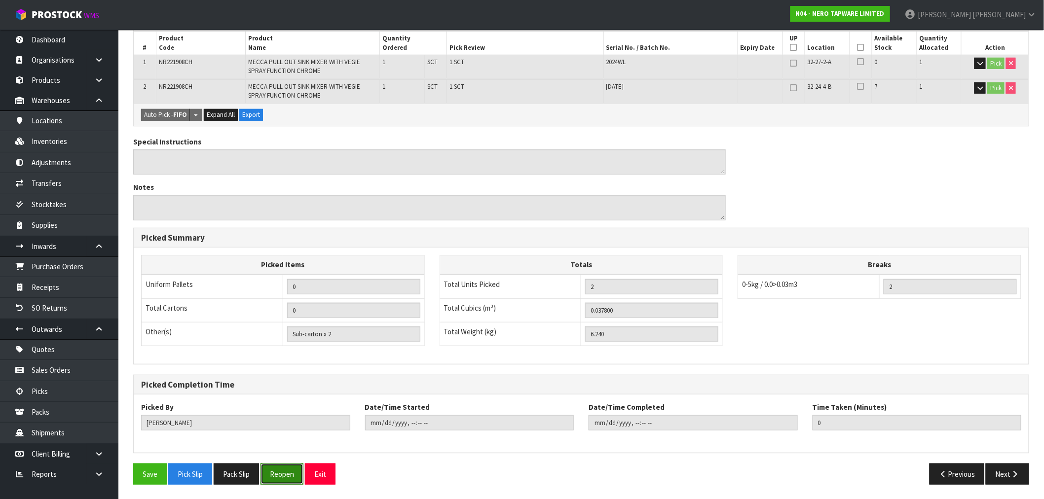
click at [298, 477] on button "Reopen" at bounding box center [281, 474] width 43 height 21
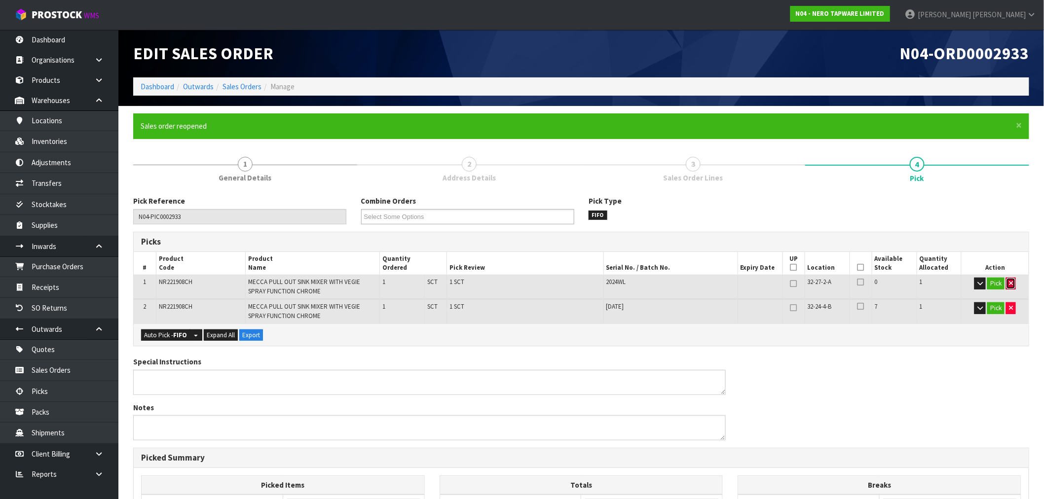
click at [1013, 283] on icon "button" at bounding box center [1011, 283] width 4 height 6
type input "1"
type input "0.0189"
type input "3.12"
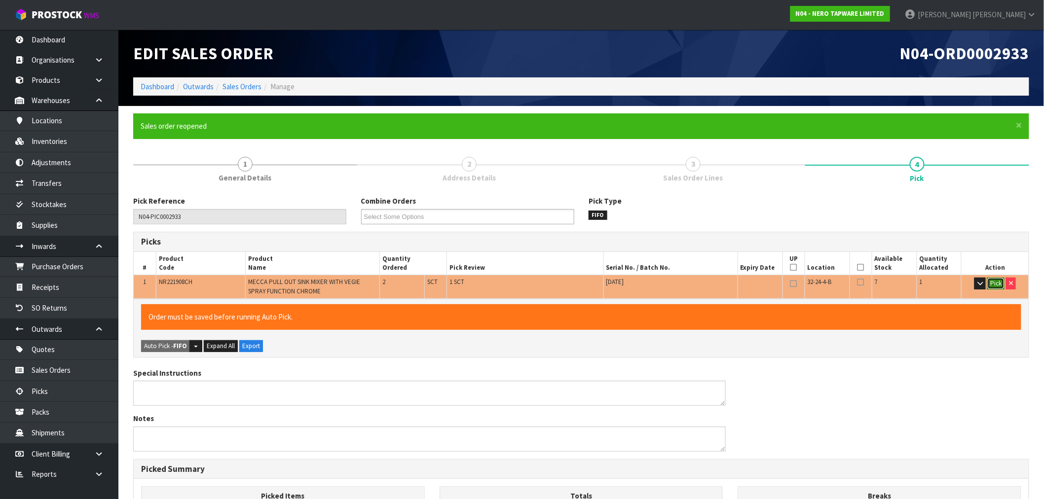
click at [994, 282] on button "Pick" at bounding box center [995, 284] width 17 height 12
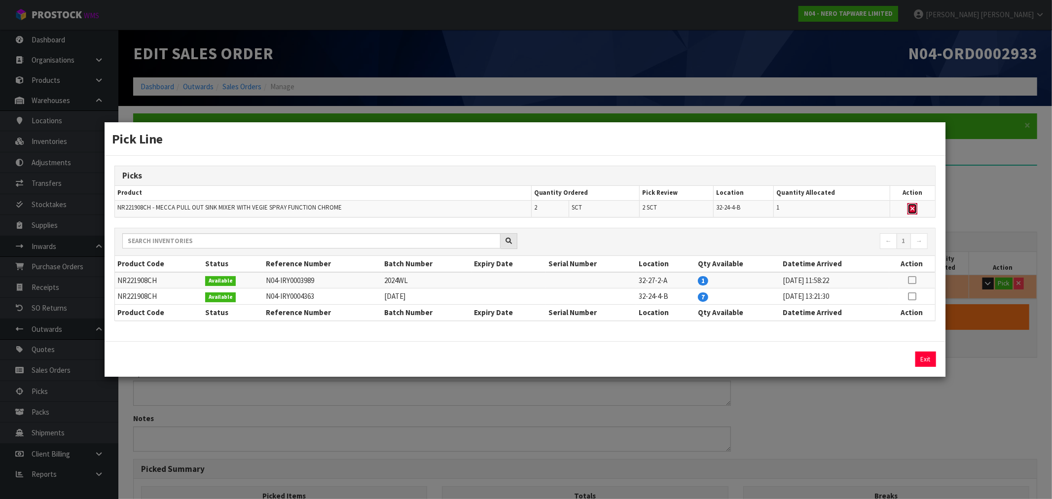
click at [912, 206] on icon "button" at bounding box center [912, 209] width 4 height 6
type input "Sub-carton x 1"
type input "0"
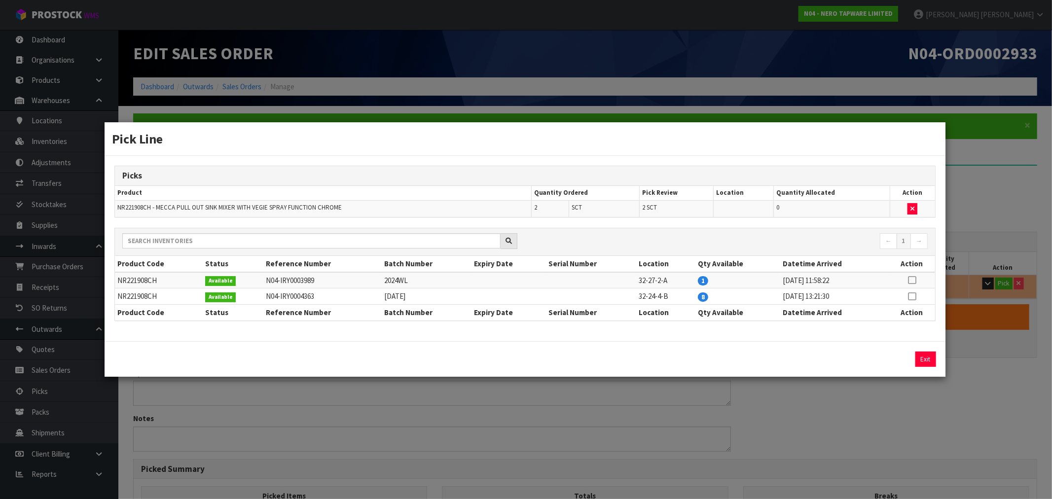
drag, startPoint x: 909, startPoint y: 294, endPoint x: 910, endPoint y: 299, distance: 5.0
click at [910, 296] on icon at bounding box center [912, 296] width 8 height 0
click at [906, 375] on div "2 Assign Pick Exit" at bounding box center [525, 359] width 840 height 36
click at [893, 358] on button "Assign Pick" at bounding box center [892, 359] width 40 height 15
type input "Sub-carton x 3"
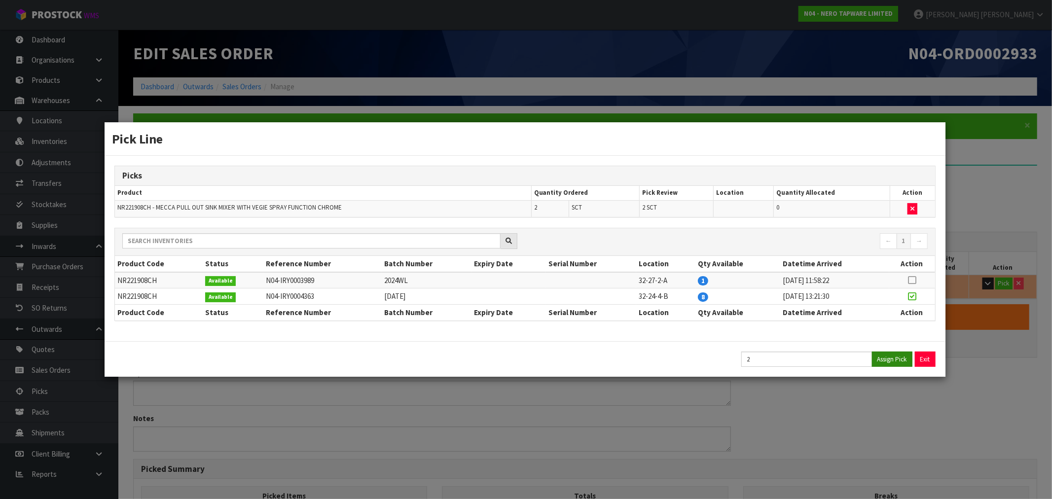
type input "2"
type input "0.0378"
type input "6.24"
click at [938, 357] on div "Exit" at bounding box center [838, 359] width 209 height 15
click at [931, 354] on button "Exit" at bounding box center [925, 359] width 21 height 15
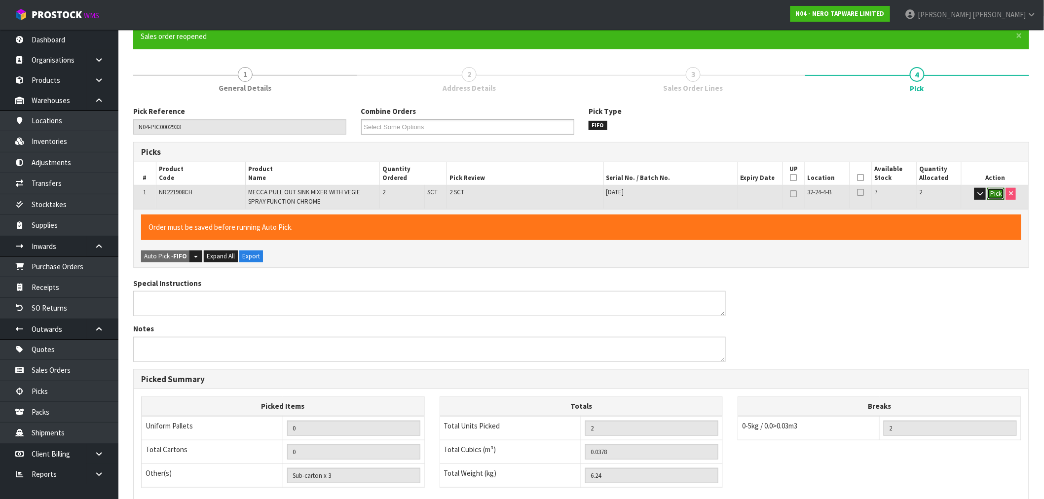
scroll to position [232, 0]
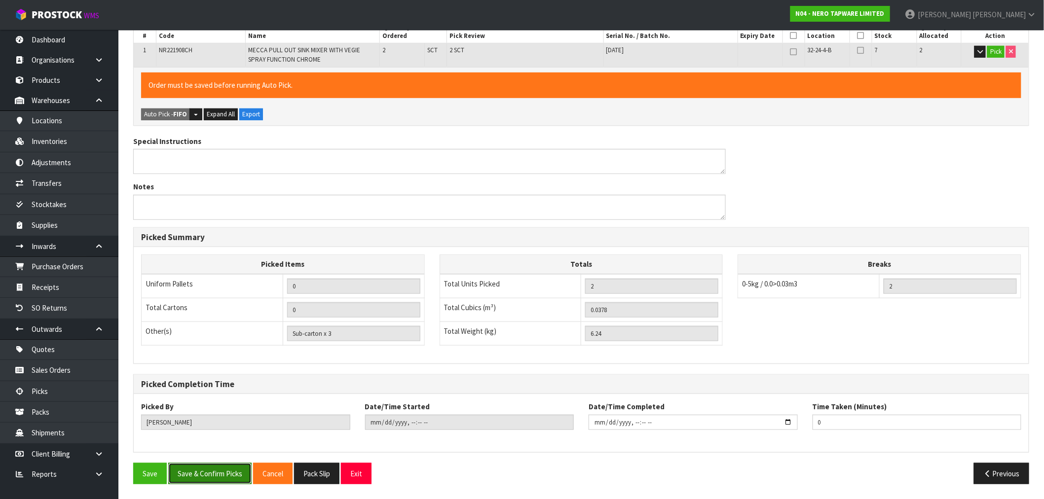
drag, startPoint x: 222, startPoint y: 466, endPoint x: 251, endPoint y: 467, distance: 28.1
click at [223, 467] on button "Save & Confirm Picks" at bounding box center [209, 473] width 83 height 21
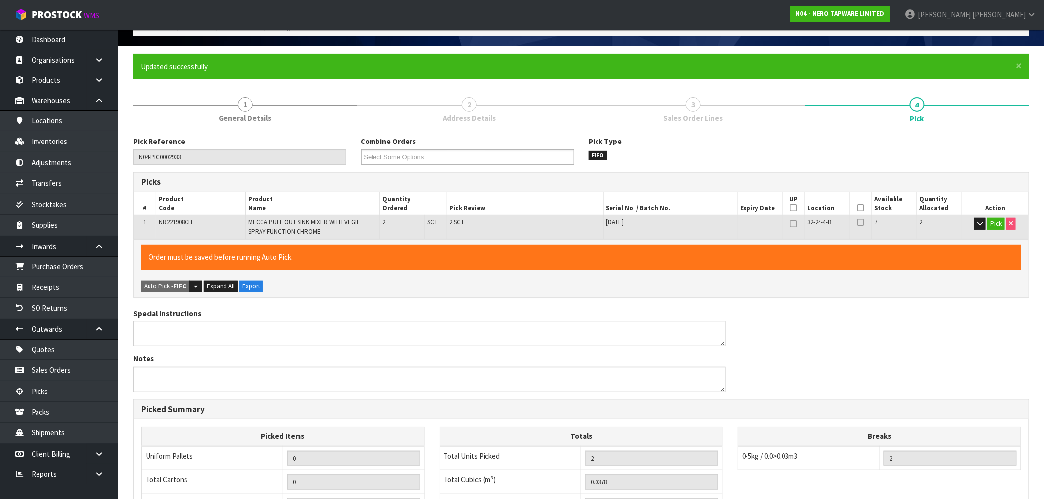
type input "Sub-carton x 2"
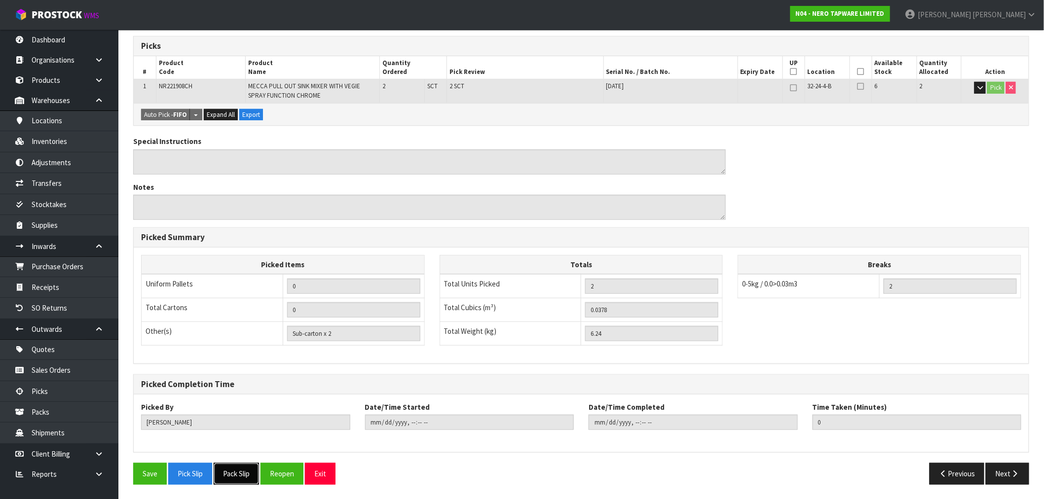
click at [234, 463] on button "Pack Slip" at bounding box center [236, 473] width 45 height 21
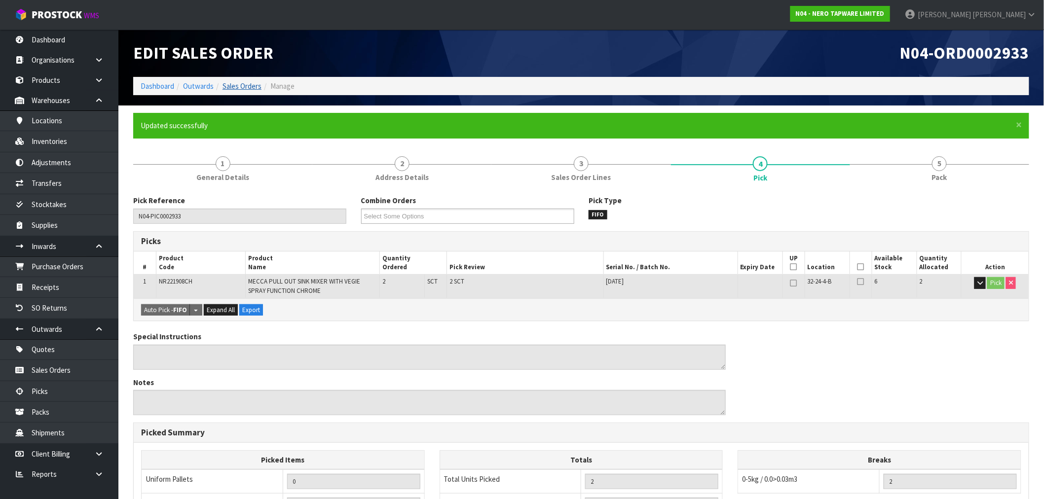
scroll to position [0, 0]
click at [243, 85] on link "Sales Orders" at bounding box center [241, 86] width 39 height 9
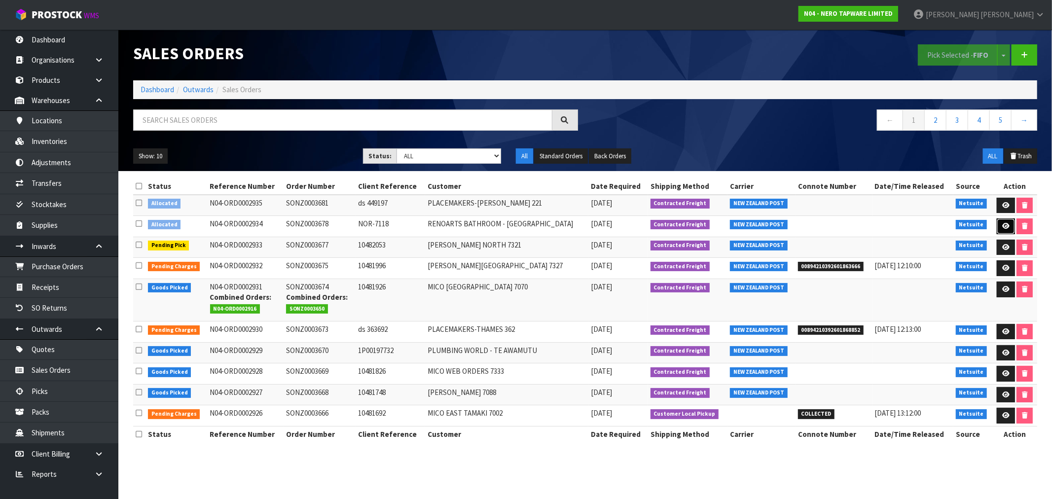
click at [1004, 227] on icon at bounding box center [1005, 226] width 7 height 6
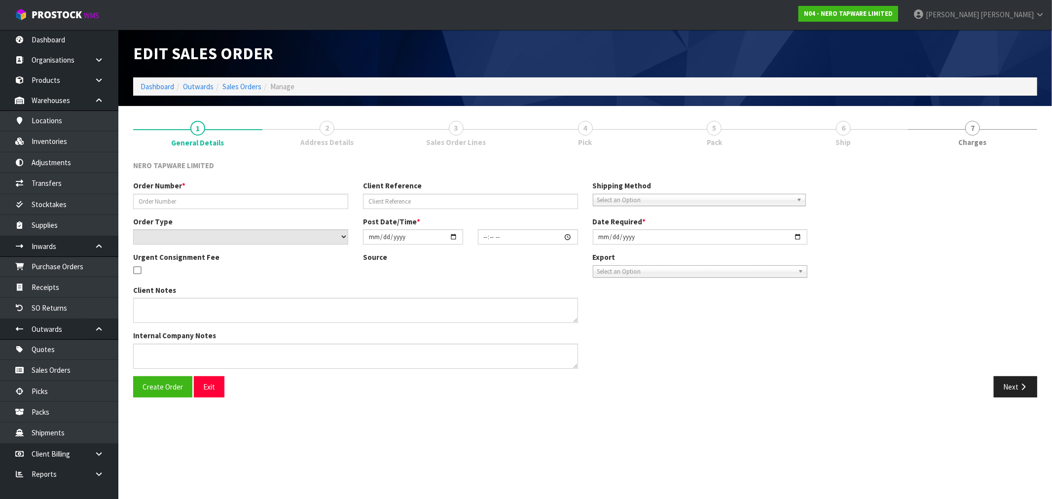
type input "SONZ0003678"
type input "NOR-7118"
select select "number:0"
type input "[DATE]"
type input "13:00:06.000"
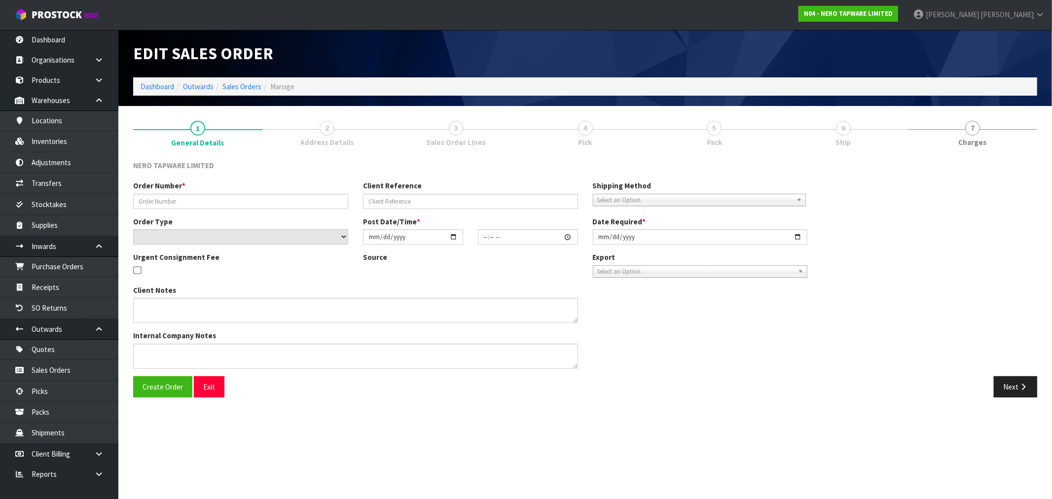
type input "[DATE]"
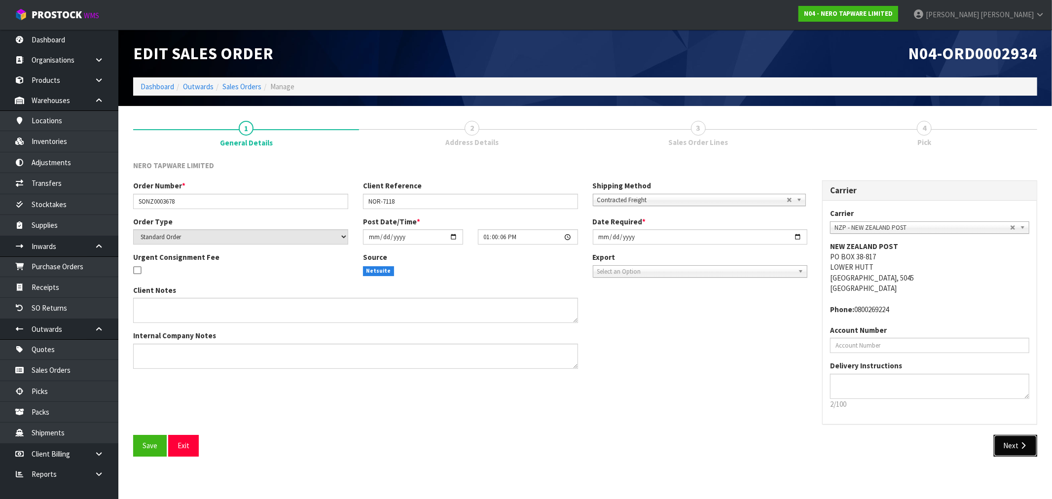
click at [1016, 450] on button "Next" at bounding box center [1015, 445] width 43 height 21
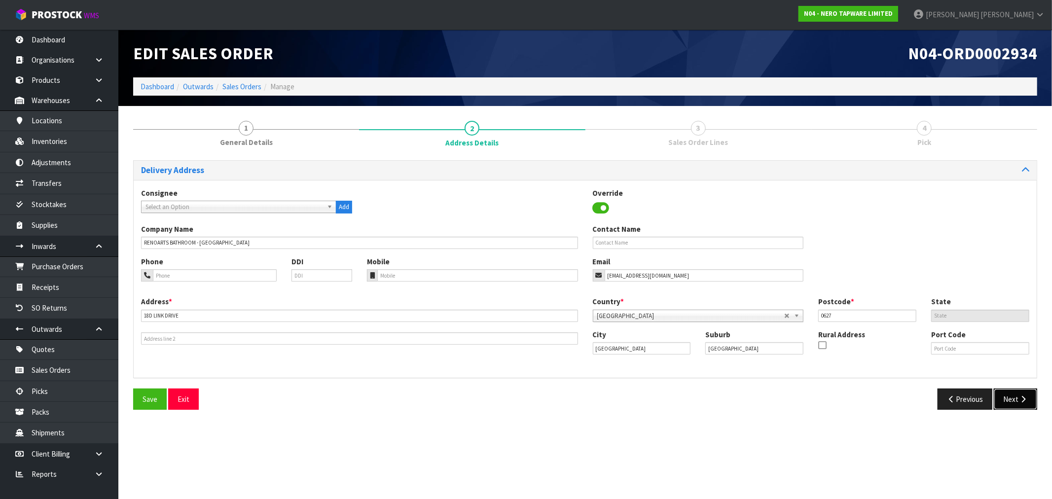
click at [1018, 394] on button "Next" at bounding box center [1015, 399] width 43 height 21
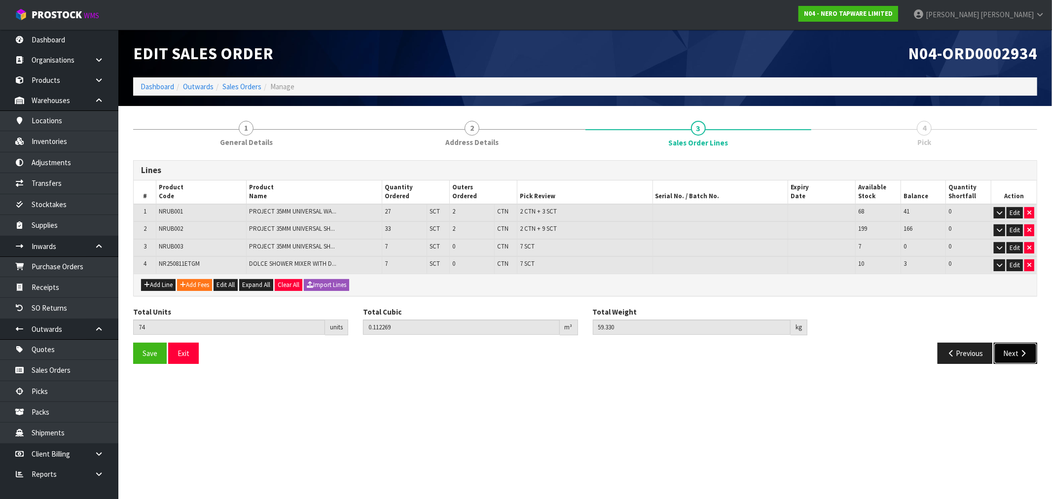
click at [1010, 357] on button "Next" at bounding box center [1015, 353] width 43 height 21
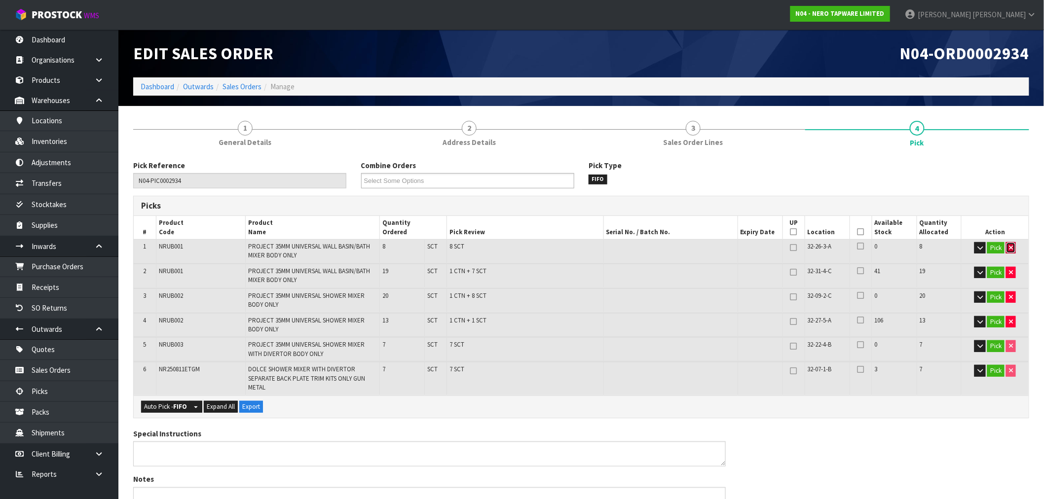
click at [1010, 245] on icon "button" at bounding box center [1011, 248] width 4 height 6
type input "66"
type input "0.095653"
type input "51.13"
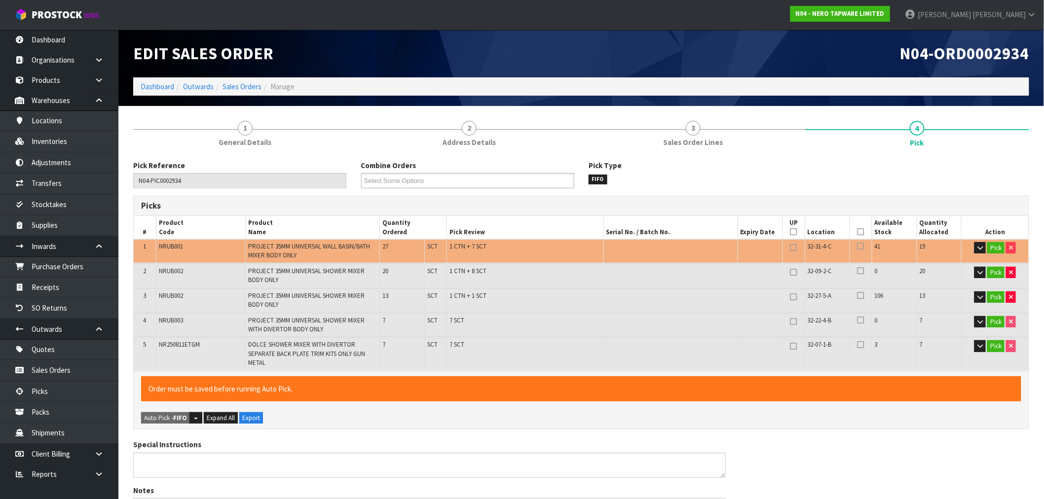
click at [1016, 254] on td "Pick" at bounding box center [994, 251] width 67 height 24
click at [1012, 271] on icon "button" at bounding box center [1011, 272] width 4 height 6
type input "2"
type input "46"
type input "0.078881"
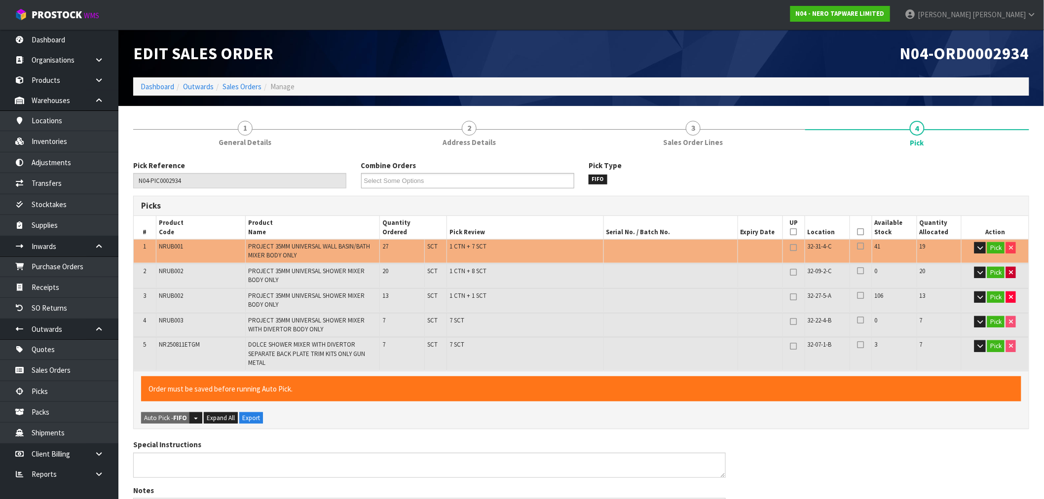
type input "38.63"
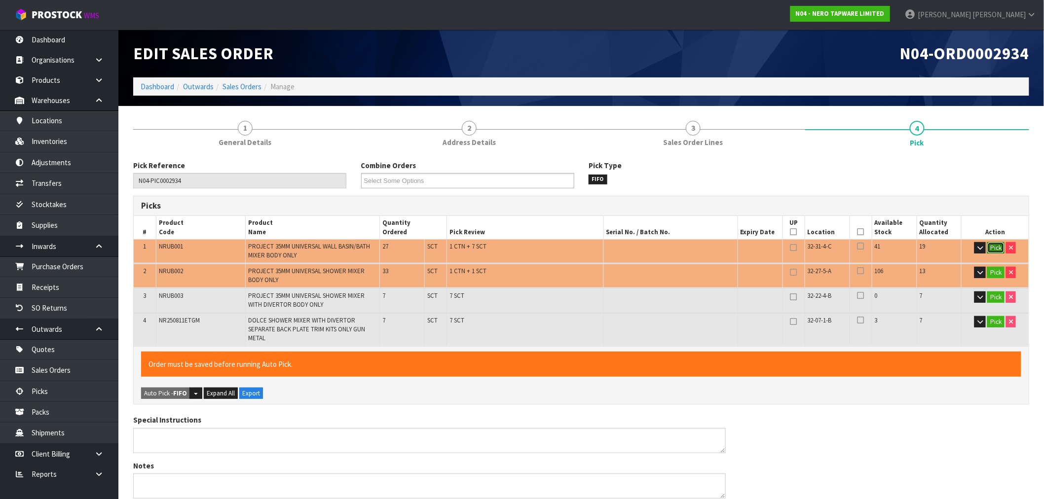
click at [999, 252] on button "Pick" at bounding box center [995, 248] width 17 height 12
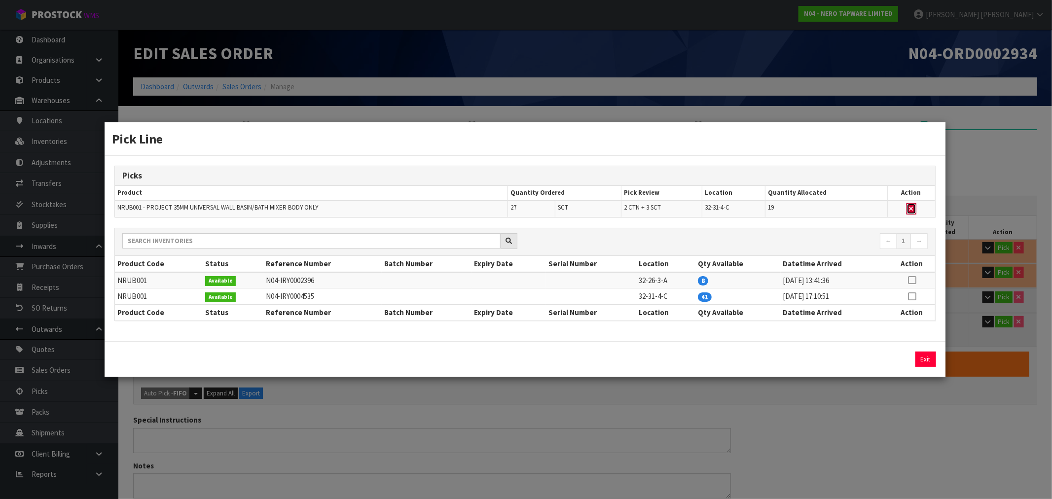
click at [913, 210] on icon "button" at bounding box center [911, 209] width 4 height 6
type input "1"
type input "Sub-carton x 31"
type input "27"
type input "0.044709"
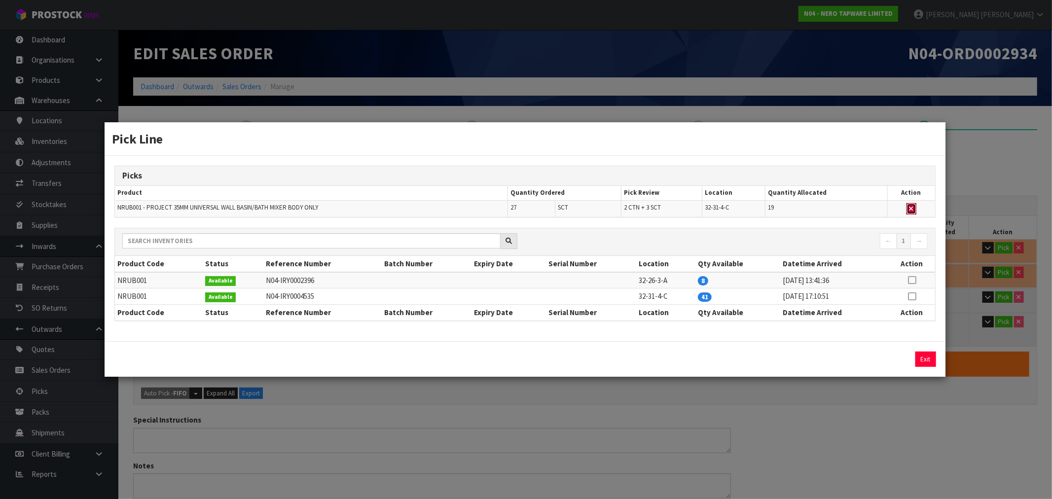
type input "19.43"
click at [911, 280] on icon at bounding box center [912, 280] width 8 height 0
click at [899, 355] on button "Assign Pick" at bounding box center [892, 359] width 40 height 15
type input "Sub-carton x 39"
type input "35"
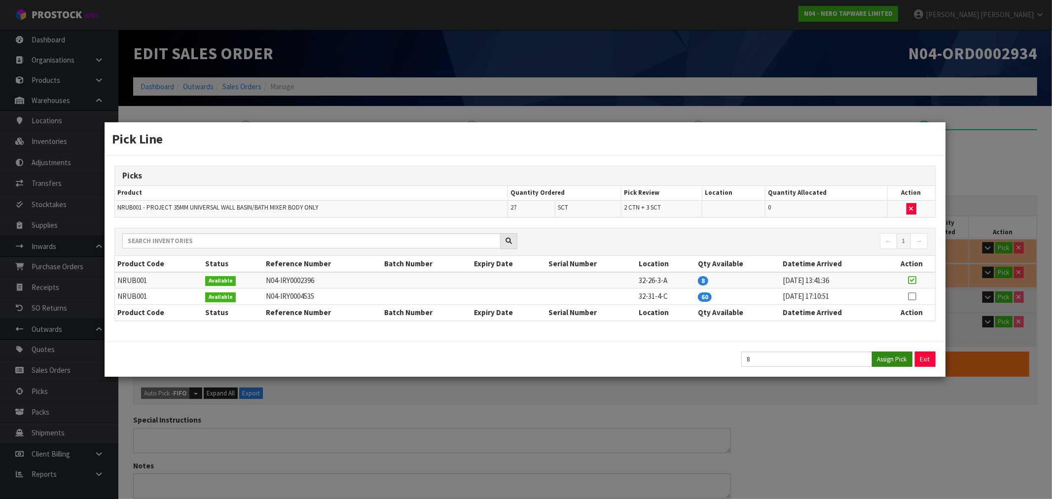
type input "0.057477"
type input "27.43"
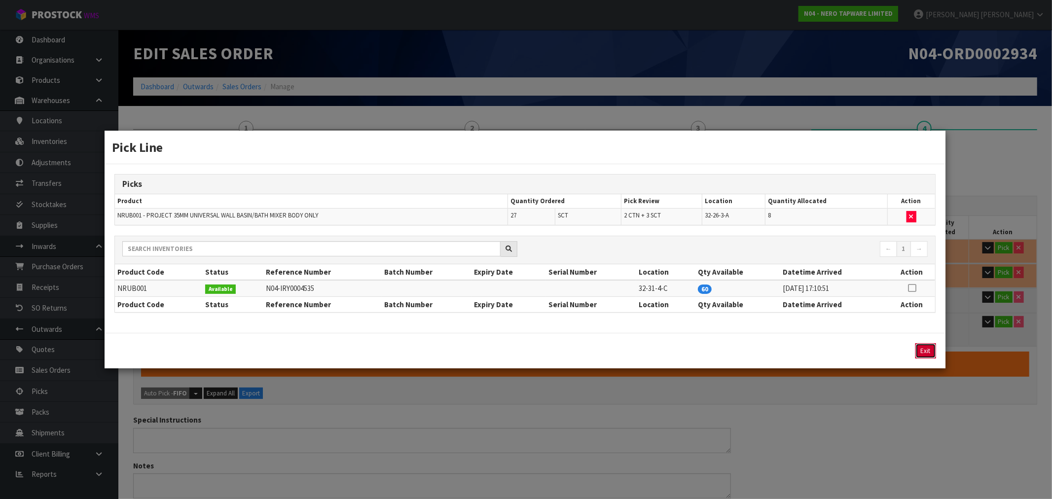
click at [926, 348] on button "Exit" at bounding box center [925, 350] width 21 height 15
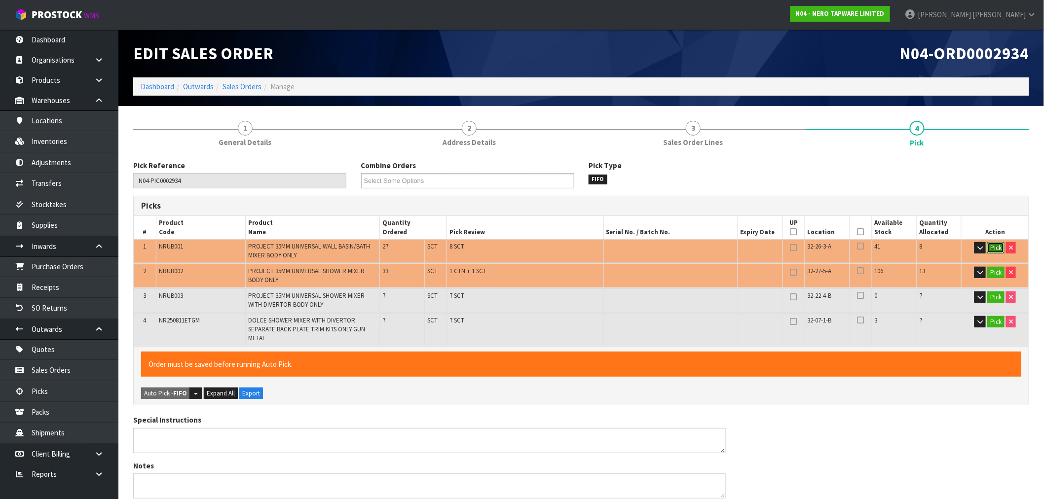
click at [998, 248] on button "Pick" at bounding box center [995, 248] width 17 height 12
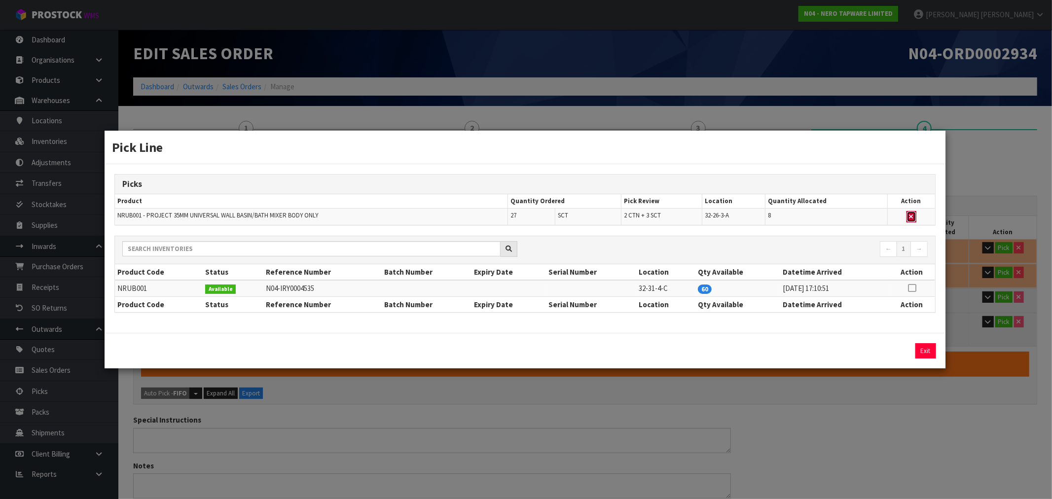
click at [912, 216] on icon "button" at bounding box center [911, 217] width 4 height 6
type input "Sub-carton x 31"
type input "27"
type input "0.044709"
type input "19.43"
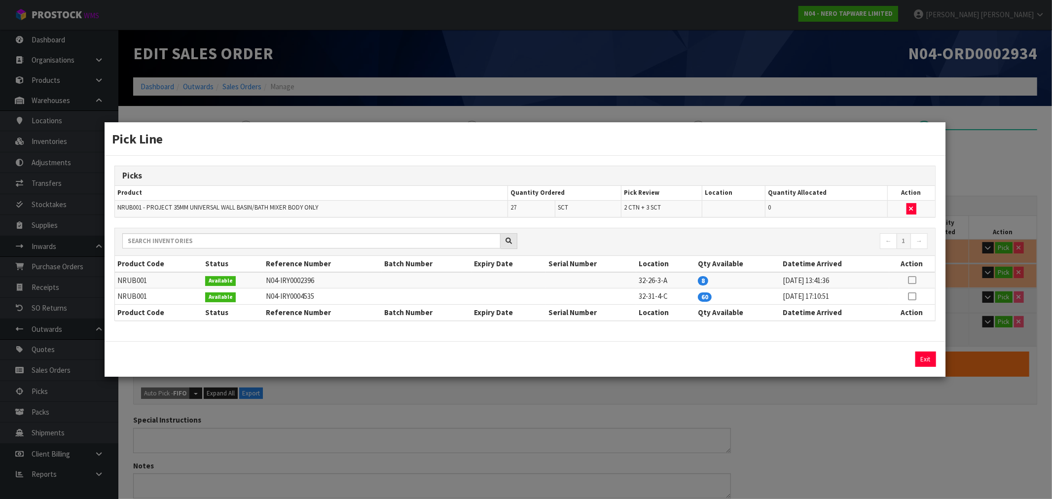
click at [909, 297] on icon at bounding box center [912, 296] width 8 height 0
click at [899, 354] on button "Assign Pick" at bounding box center [892, 359] width 40 height 15
type input "3"
type input "Sub-carton x 34"
type input "54"
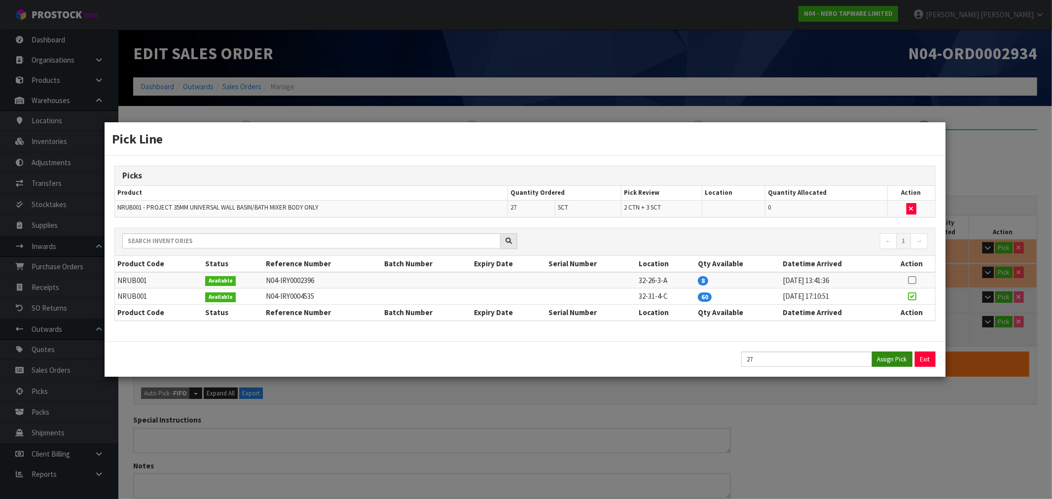
type input "0.095497"
type input "46.83"
click at [925, 363] on button "Exit" at bounding box center [925, 359] width 21 height 15
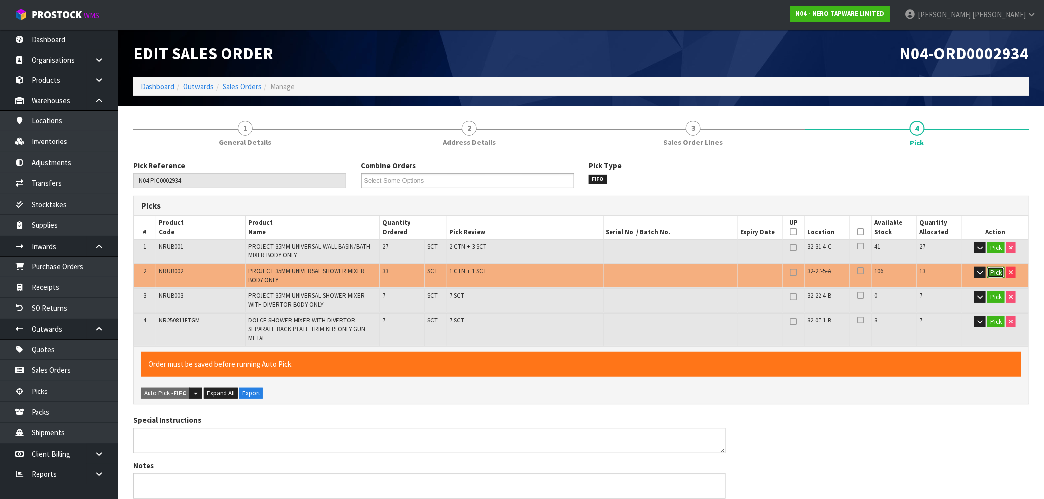
click at [994, 271] on button "Pick" at bounding box center [995, 273] width 17 height 12
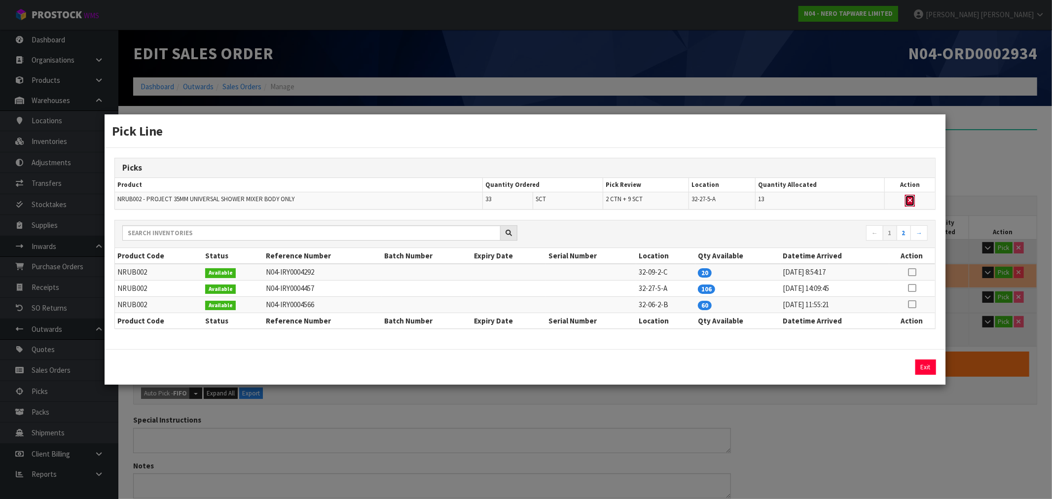
click at [910, 204] on icon "button" at bounding box center [910, 200] width 4 height 6
type input "2"
type input "Sub-carton x 33"
type input "41"
type input "0.083821"
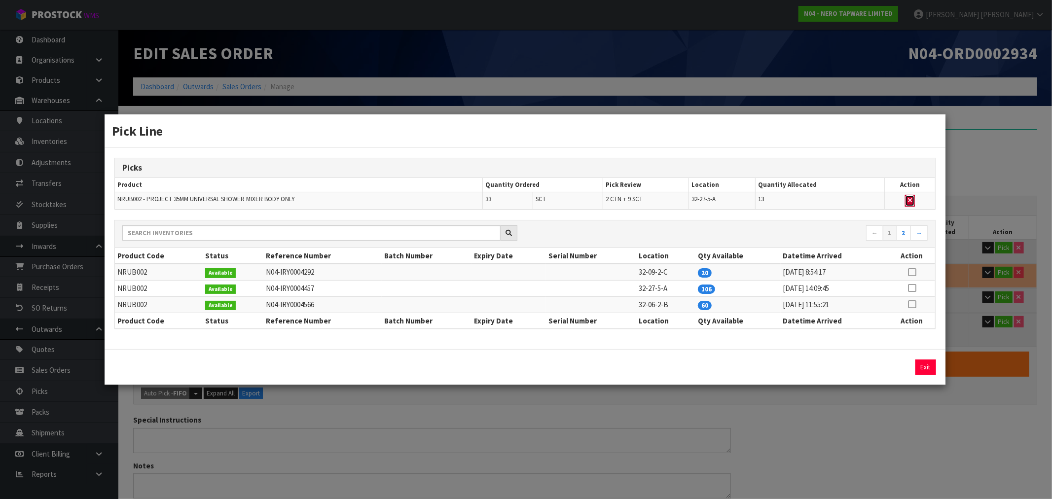
type input "38.53"
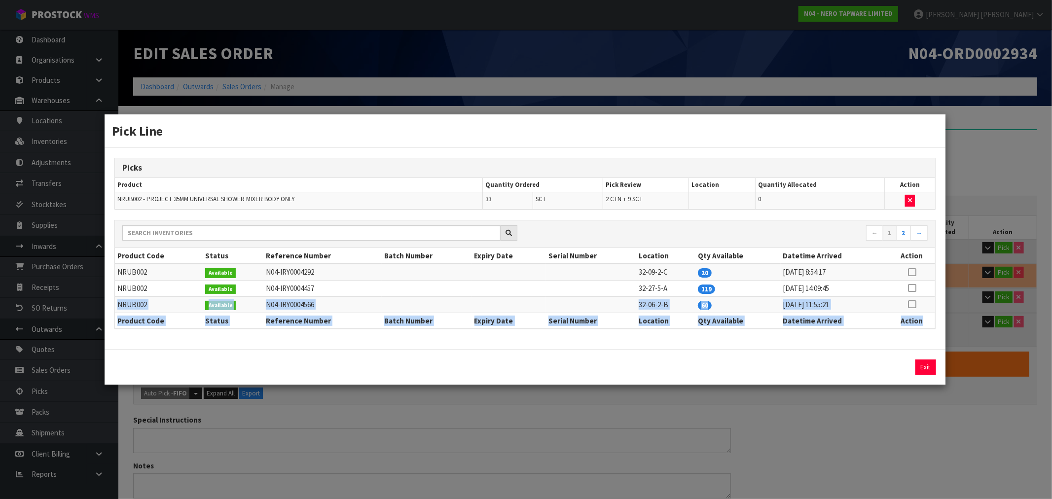
drag, startPoint x: 913, startPoint y: 292, endPoint x: 923, endPoint y: 315, distance: 24.3
click at [923, 315] on table "Product Code Status Reference Number Batch Number Expiry Date Serial Number Loc…" at bounding box center [525, 288] width 820 height 80
click at [916, 304] on icon at bounding box center [912, 304] width 8 height 0
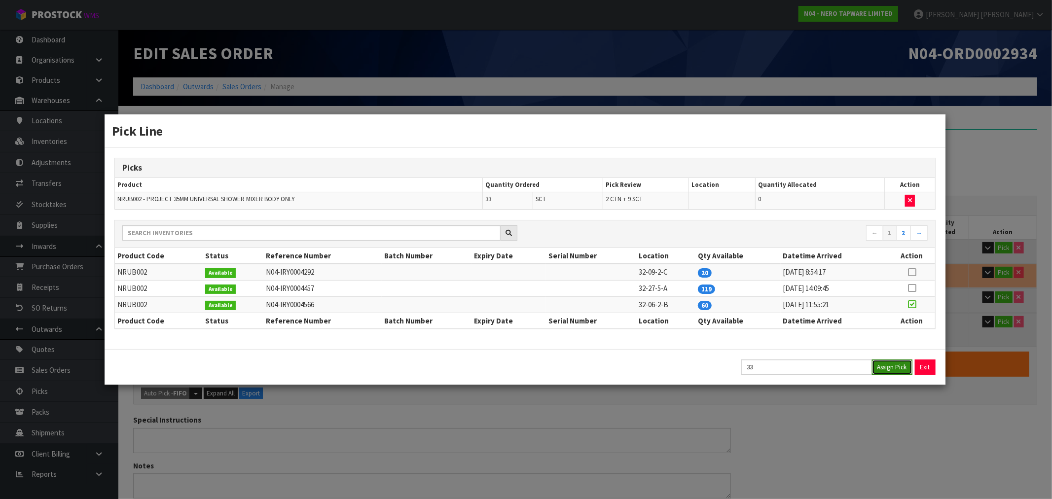
click at [896, 371] on button "Assign Pick" at bounding box center [892, 367] width 40 height 15
type input "4"
type input "Sub-carton x 42"
type input "74"
type input "0.112269"
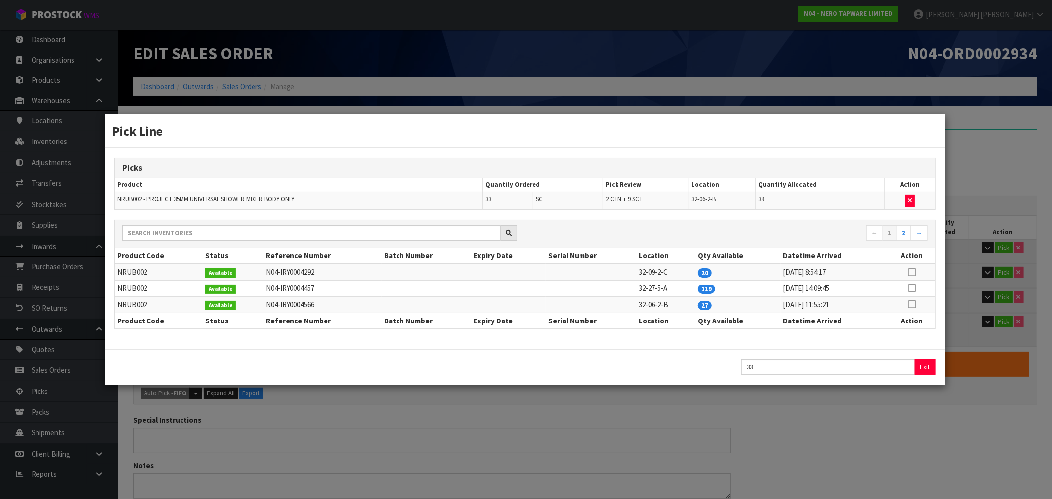
type input "59.33"
click at [922, 369] on button "Exit" at bounding box center [925, 367] width 21 height 15
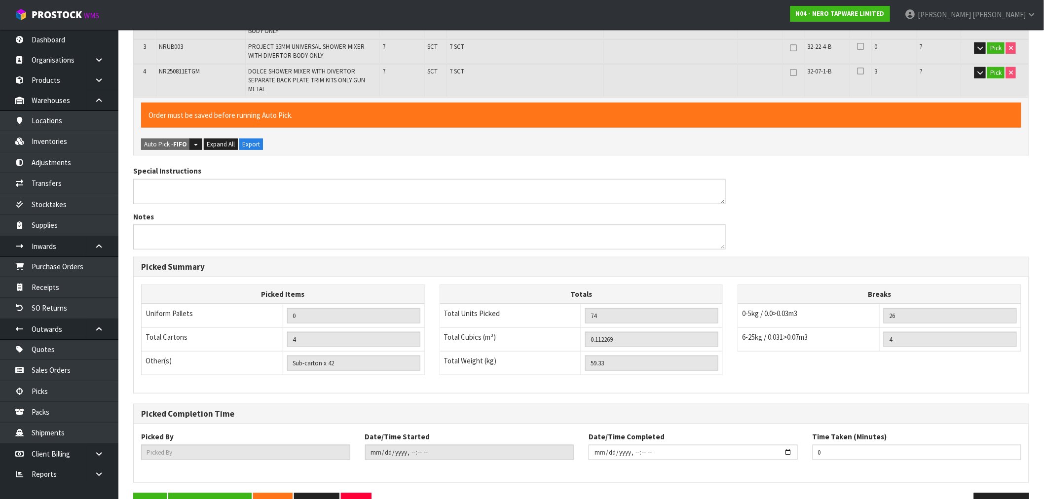
scroll to position [278, 0]
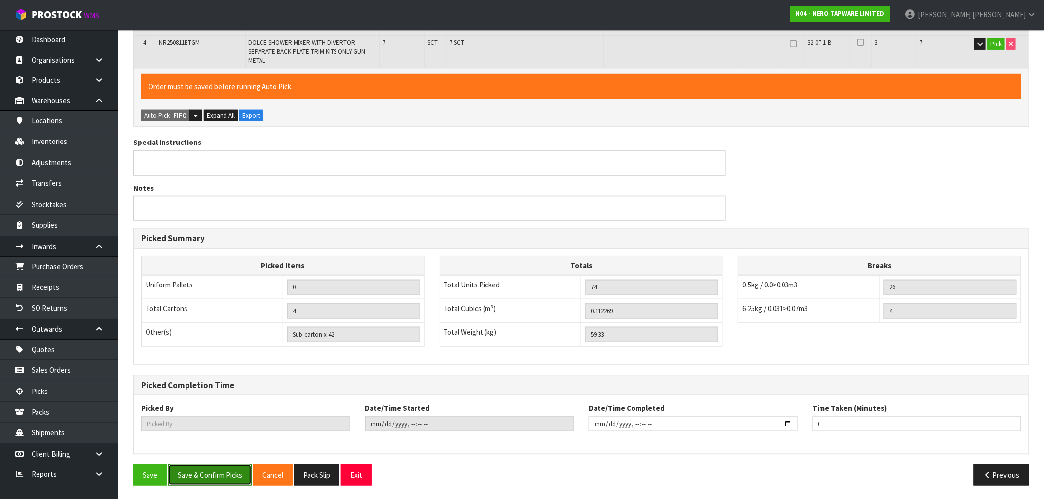
click at [243, 470] on button "Save & Confirm Picks" at bounding box center [209, 475] width 83 height 21
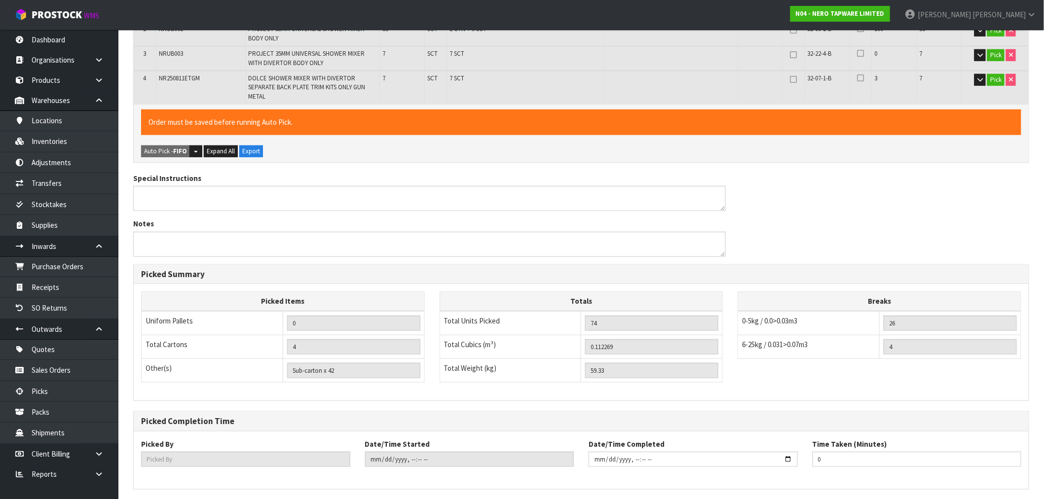
scroll to position [0, 0]
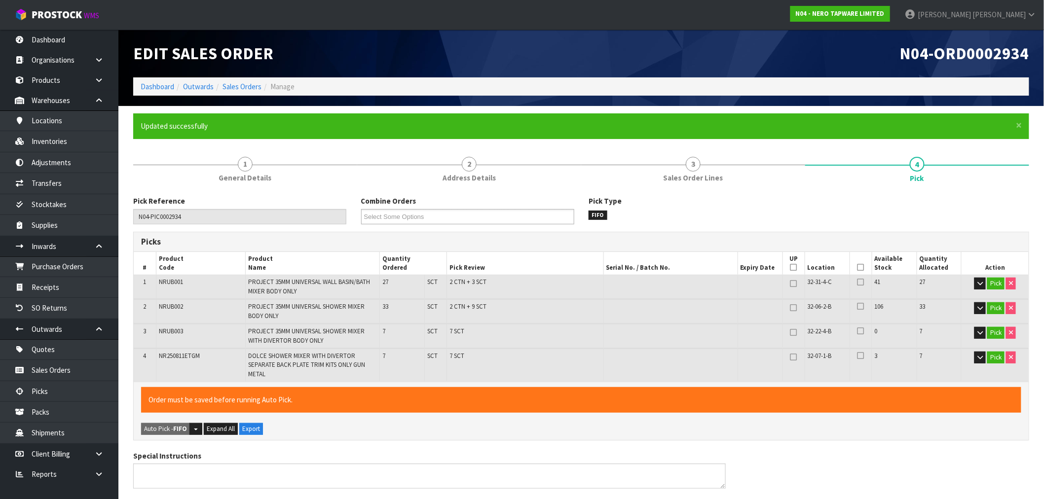
type input "Sub-carton x 26"
type input "[PERSON_NAME]"
type input "2025-09-19T13:16:17"
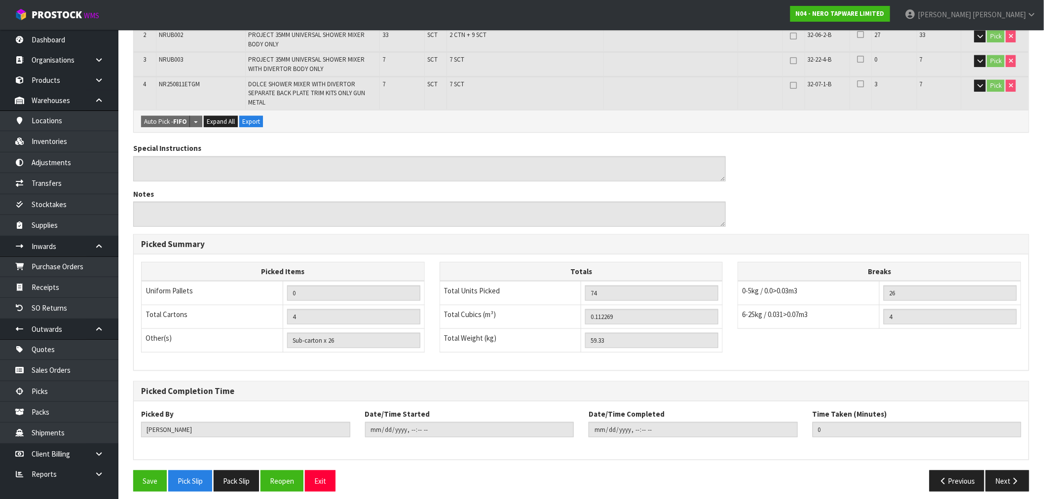
scroll to position [278, 0]
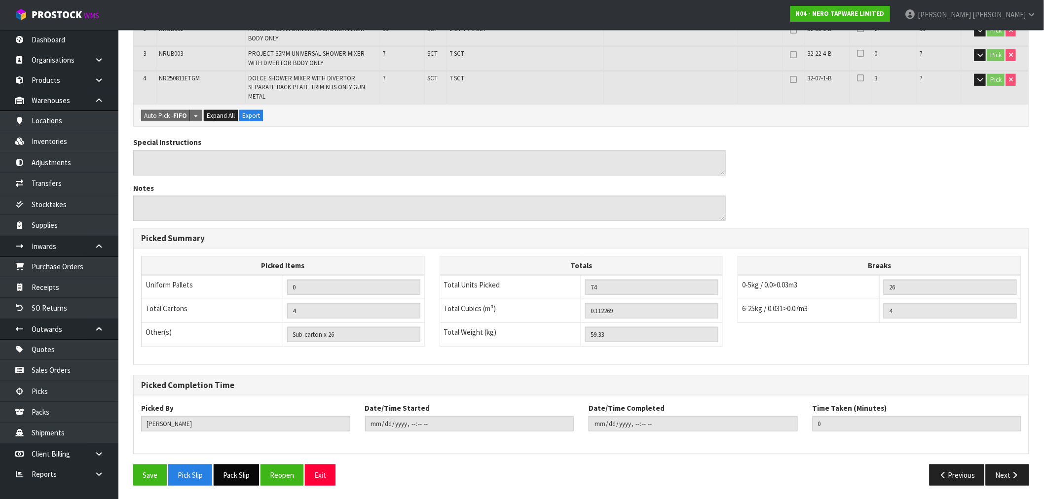
click at [243, 476] on button "Pack Slip" at bounding box center [236, 475] width 45 height 21
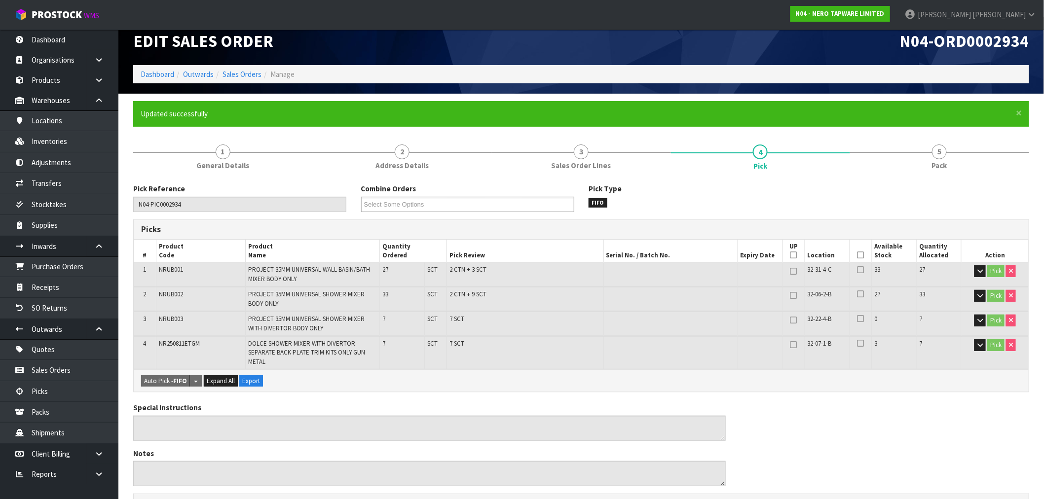
scroll to position [0, 0]
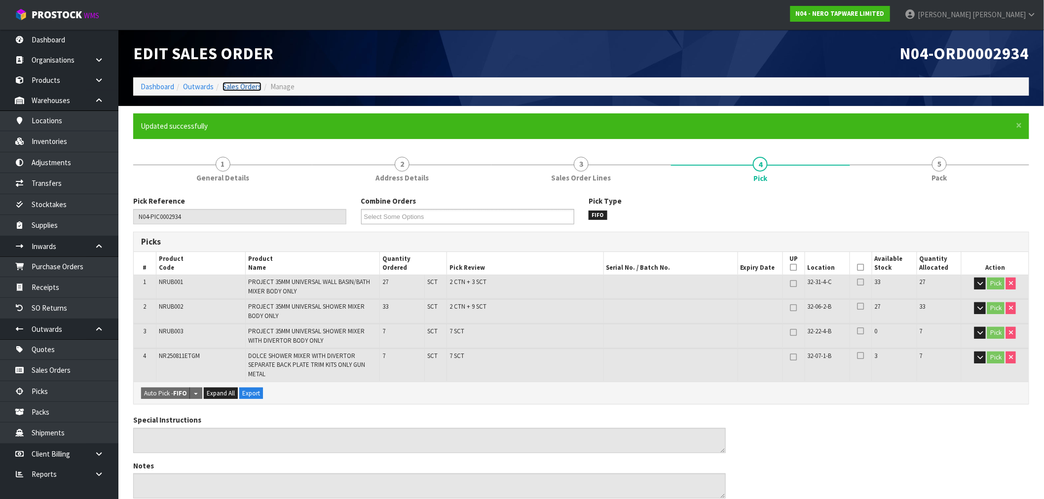
click at [234, 91] on link "Sales Orders" at bounding box center [241, 86] width 39 height 9
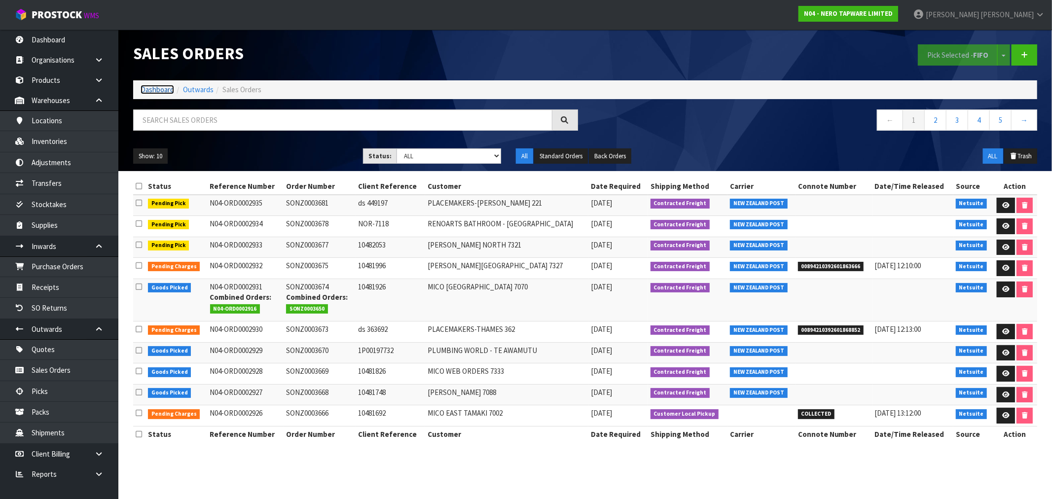
click at [153, 89] on link "Dashboard" at bounding box center [158, 89] width 34 height 9
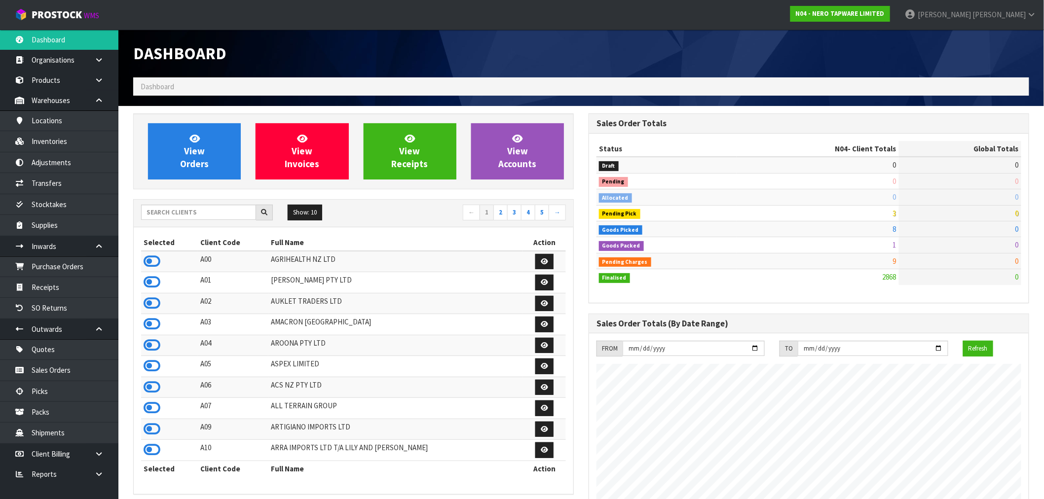
scroll to position [747, 455]
click at [198, 211] on input "text" at bounding box center [198, 212] width 115 height 15
drag, startPoint x: 149, startPoint y: 257, endPoint x: 158, endPoint y: 243, distance: 17.3
click at [149, 257] on icon at bounding box center [152, 261] width 17 height 15
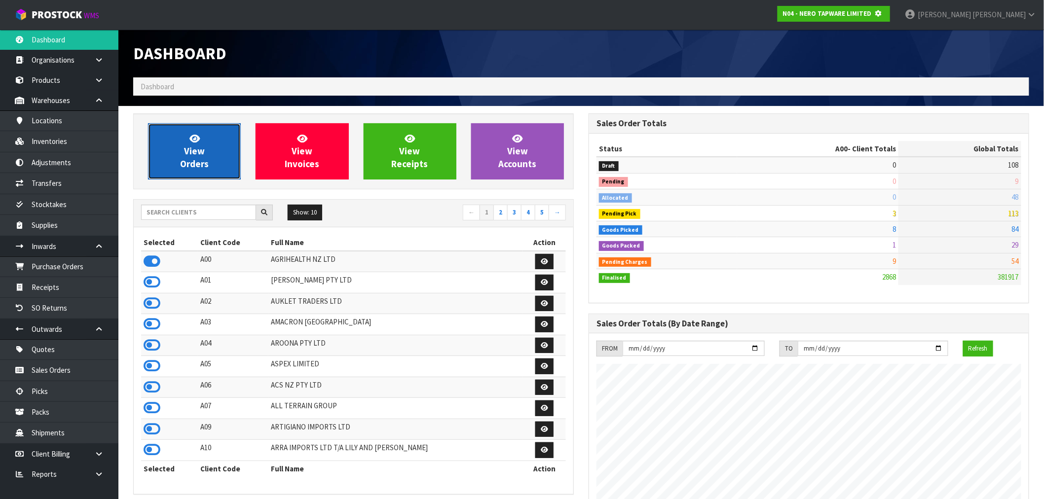
click at [191, 170] on link "View Orders" at bounding box center [194, 151] width 93 height 56
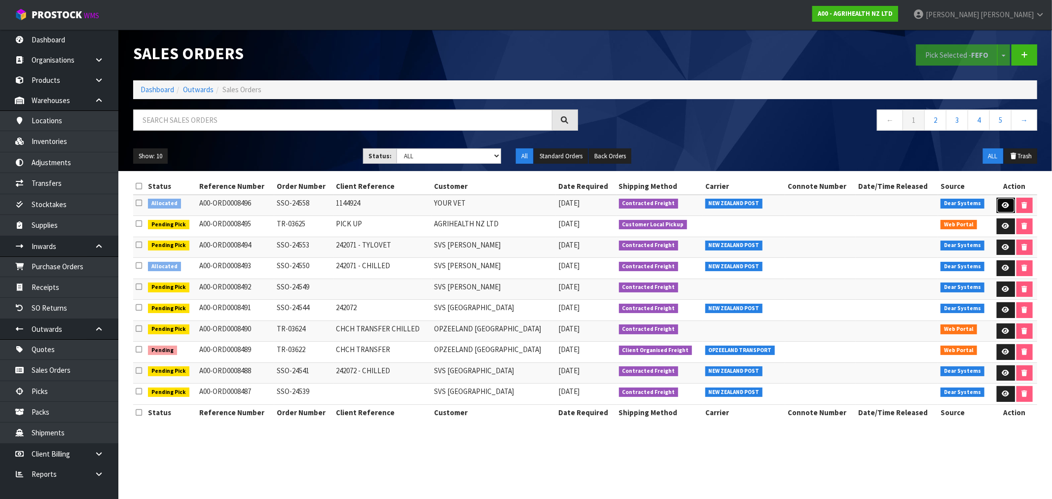
click at [997, 201] on link at bounding box center [1006, 206] width 18 height 16
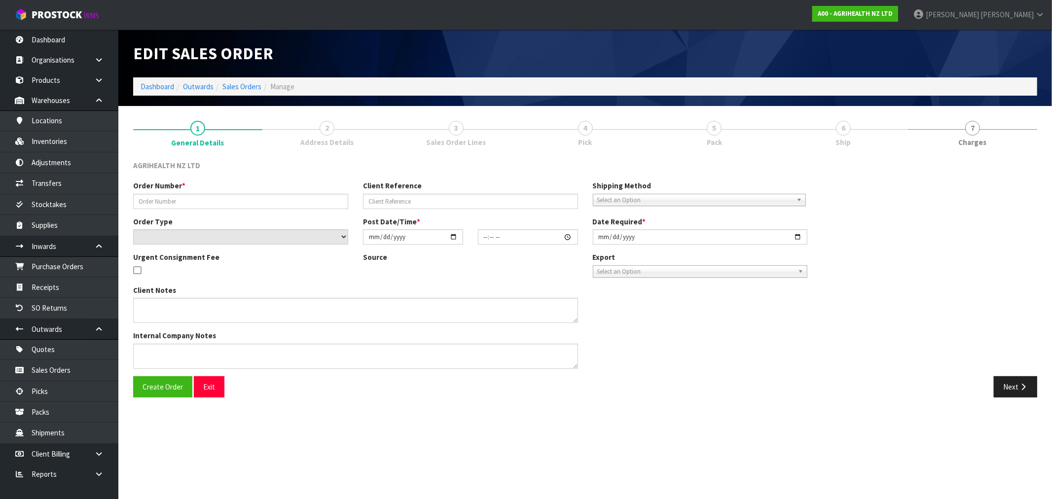
type input "SSO-24558"
type input "1144924"
select select "number:0"
type input "[DATE]"
type input "13:21:27.000"
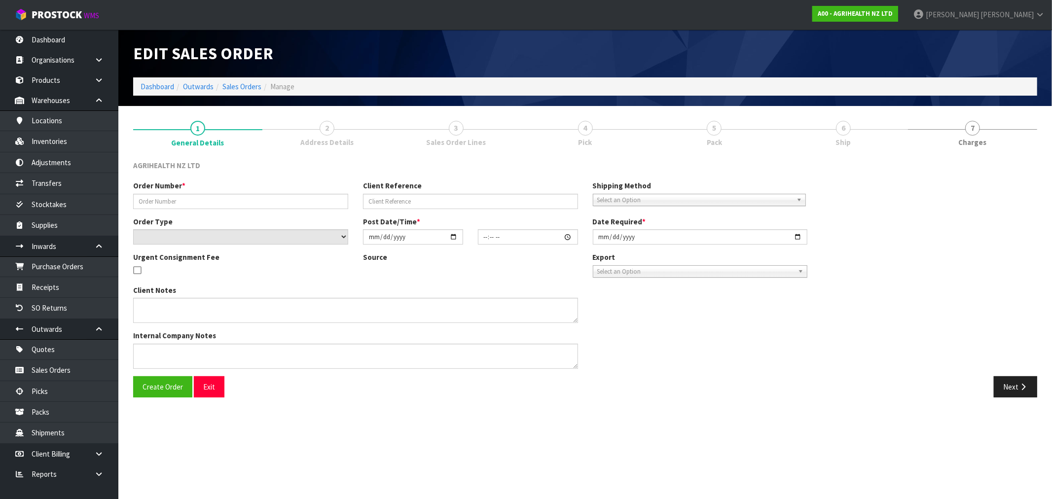
type input "[DATE]"
type textarea "SHIP BY: Overnight Courier"
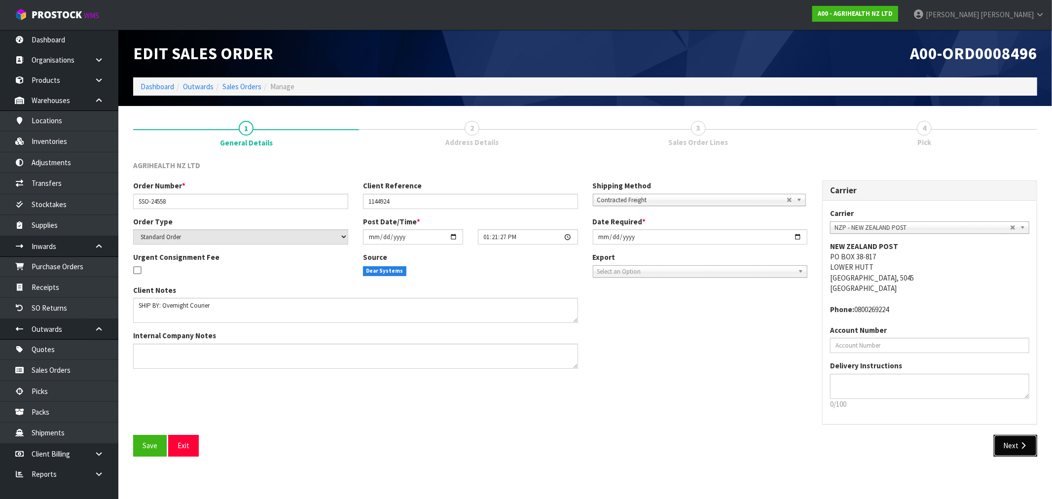
drag, startPoint x: 1015, startPoint y: 443, endPoint x: 1019, endPoint y: 446, distance: 5.6
click at [1015, 444] on button "Next" at bounding box center [1015, 445] width 43 height 21
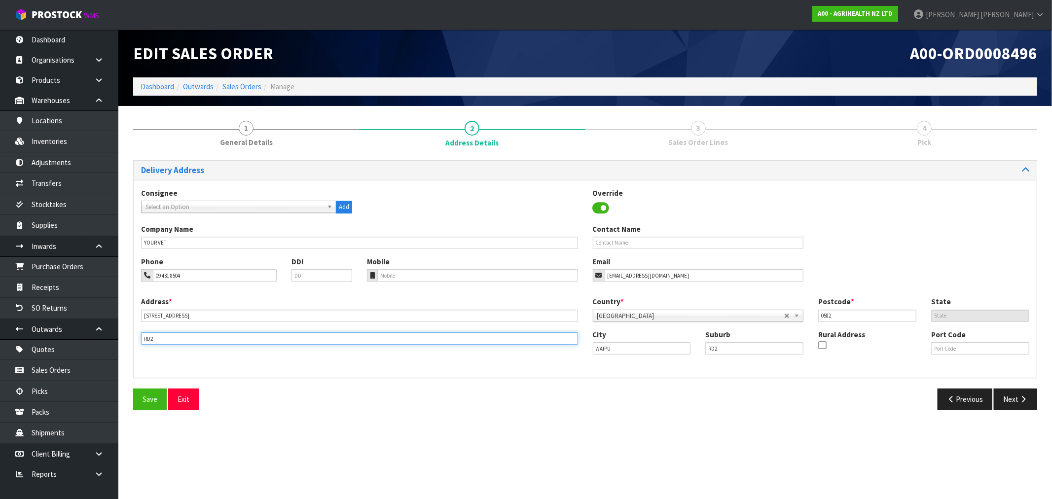
drag, startPoint x: 190, startPoint y: 337, endPoint x: 139, endPoint y: 336, distance: 51.3
click at [139, 336] on div "Address * 8 MILLBROOK ROAD This address line exceeds the recommended limit of 3…" at bounding box center [360, 320] width 452 height 48
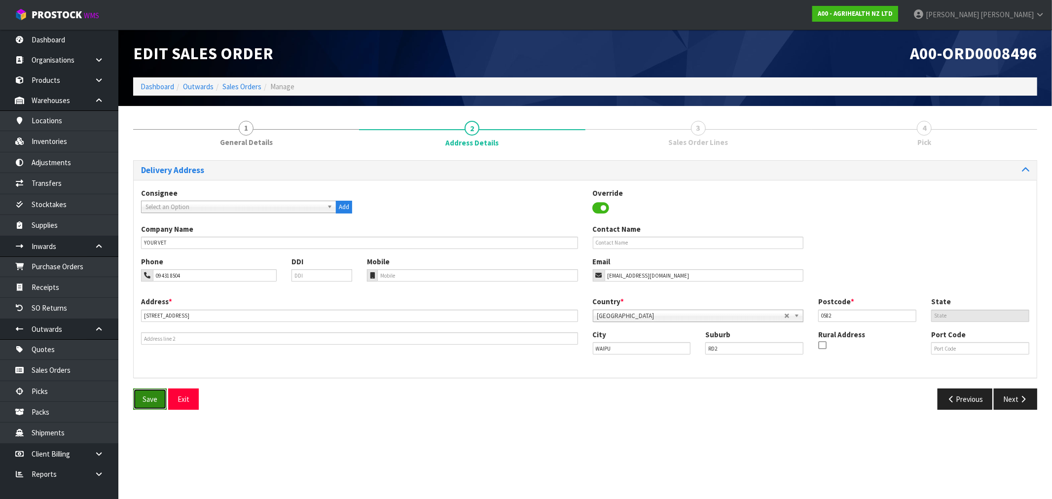
click at [161, 400] on button "Save" at bounding box center [150, 399] width 34 height 21
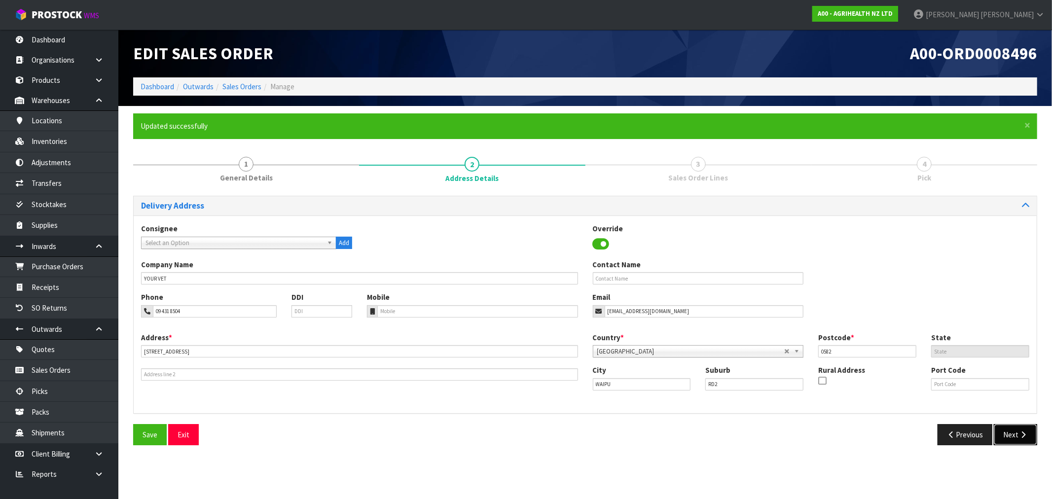
click at [1013, 435] on button "Next" at bounding box center [1015, 434] width 43 height 21
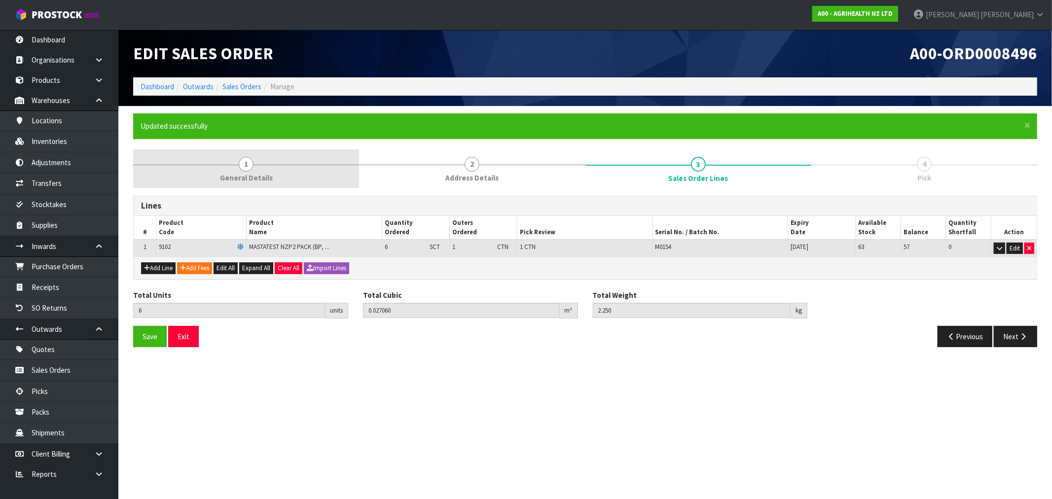
click at [251, 181] on span "General Details" at bounding box center [246, 178] width 53 height 10
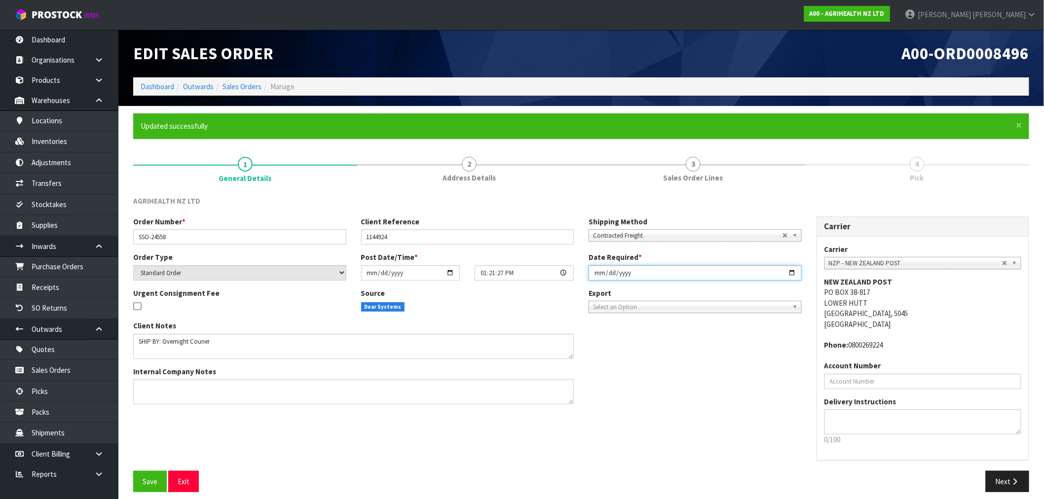
click at [595, 273] on input "[DATE]" at bounding box center [694, 272] width 213 height 15
type input "2025-09-22"
type input "2025-01-22"
click at [595, 273] on input "2025-01-22" at bounding box center [694, 272] width 213 height 15
click at [605, 273] on input "2025-01-22" at bounding box center [694, 272] width 213 height 15
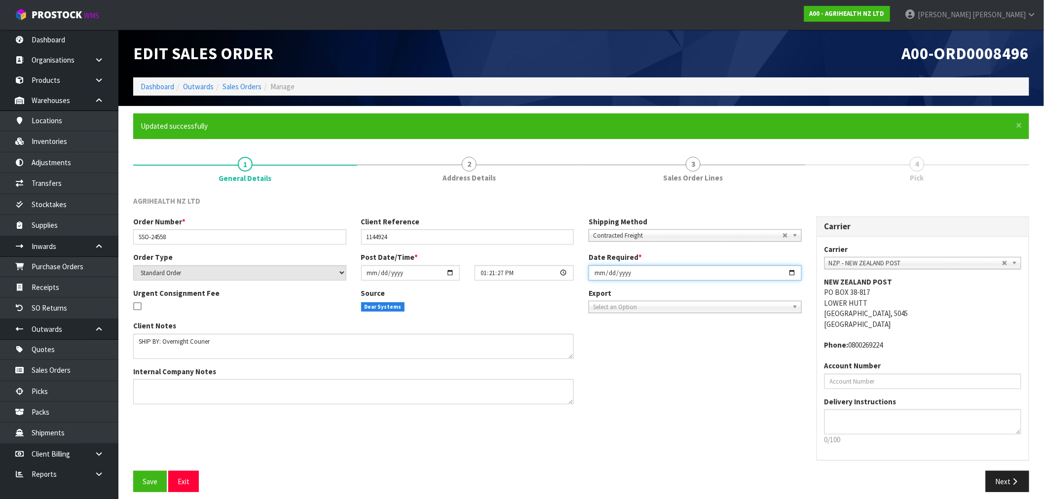
type input "2025-09-22"
click at [133, 471] on button "Save" at bounding box center [150, 481] width 34 height 21
click at [1016, 475] on button "Next" at bounding box center [1006, 481] width 43 height 21
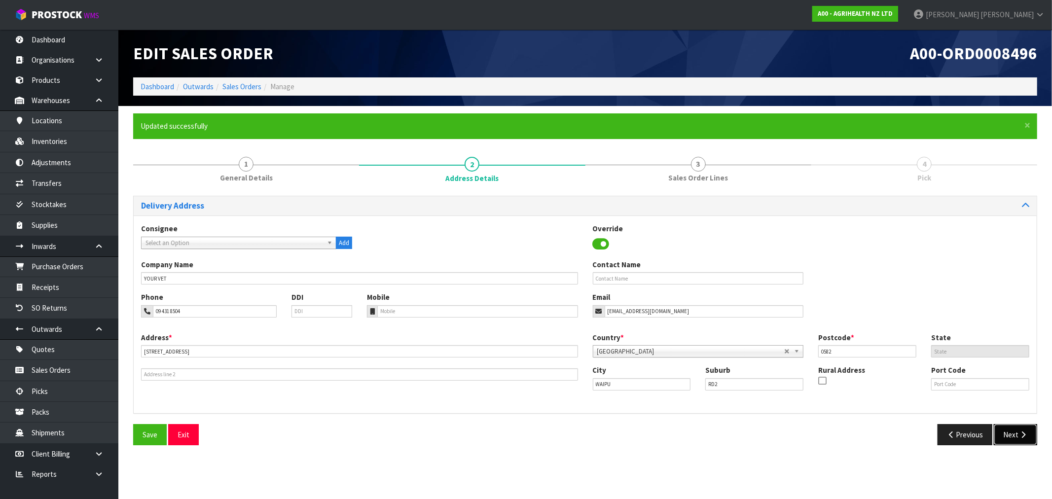
click at [998, 430] on button "Next" at bounding box center [1015, 434] width 43 height 21
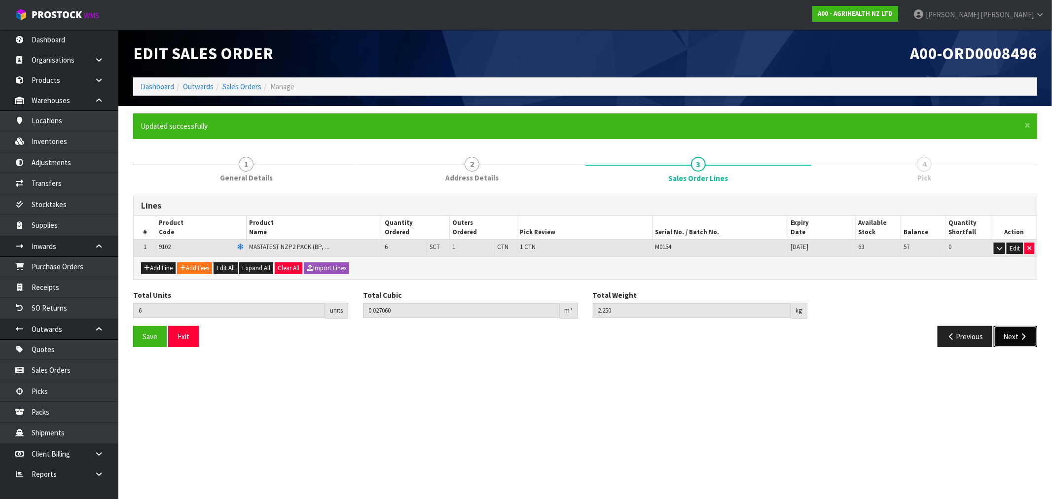
drag, startPoint x: 1035, startPoint y: 334, endPoint x: 1012, endPoint y: 338, distance: 23.5
click at [1034, 334] on button "Next" at bounding box center [1015, 336] width 43 height 21
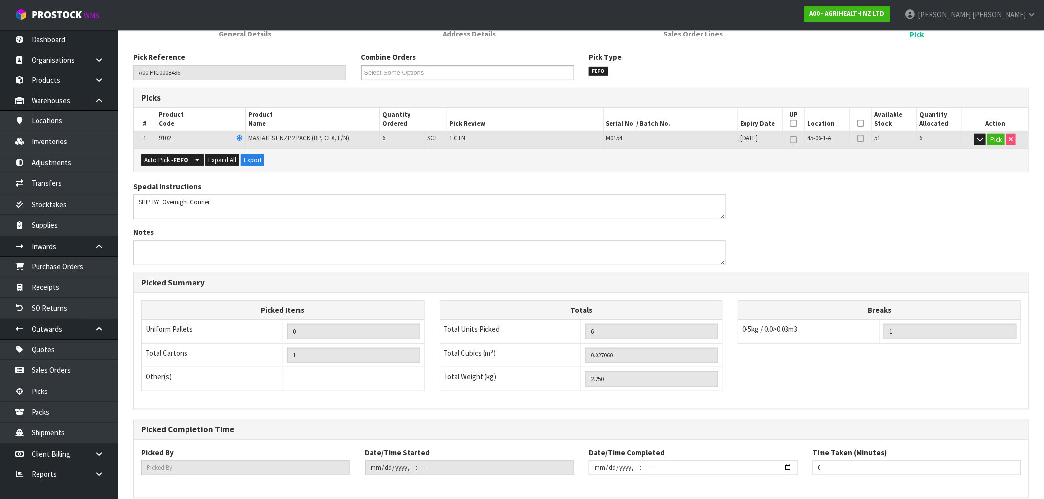
scroll to position [189, 0]
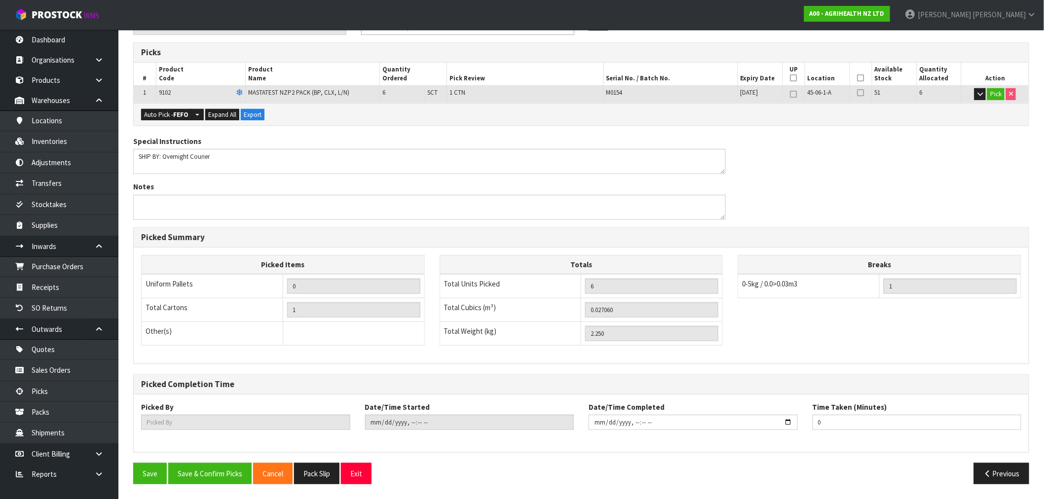
drag, startPoint x: 199, startPoint y: 461, endPoint x: 203, endPoint y: 467, distance: 6.9
click at [200, 462] on div "Pick Reference A00-PIC0008496 Combine Orders A00-ORD0008483 A00-ORD0008486 A00-…" at bounding box center [581, 248] width 896 height 485
click at [204, 467] on button "Save & Confirm Picks" at bounding box center [209, 473] width 83 height 21
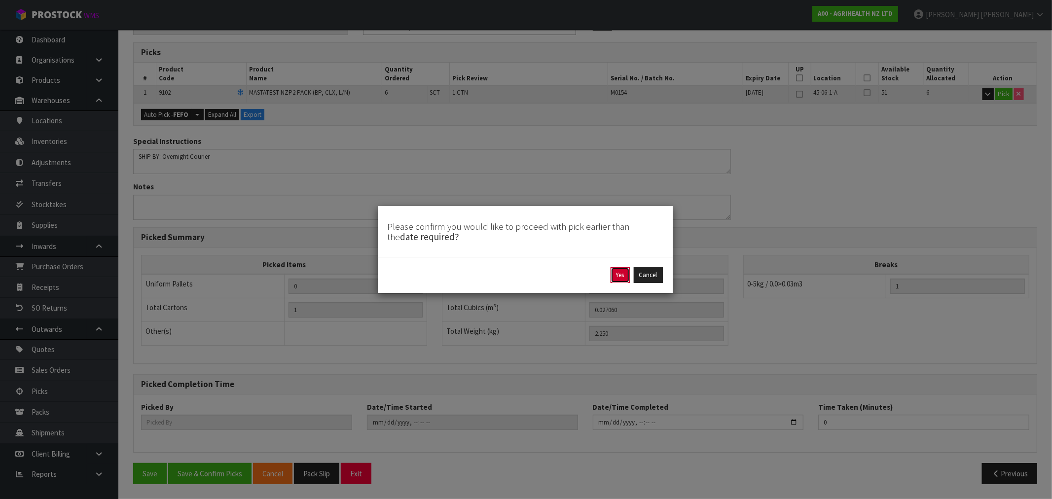
click at [620, 282] on button "Yes" at bounding box center [620, 275] width 19 height 16
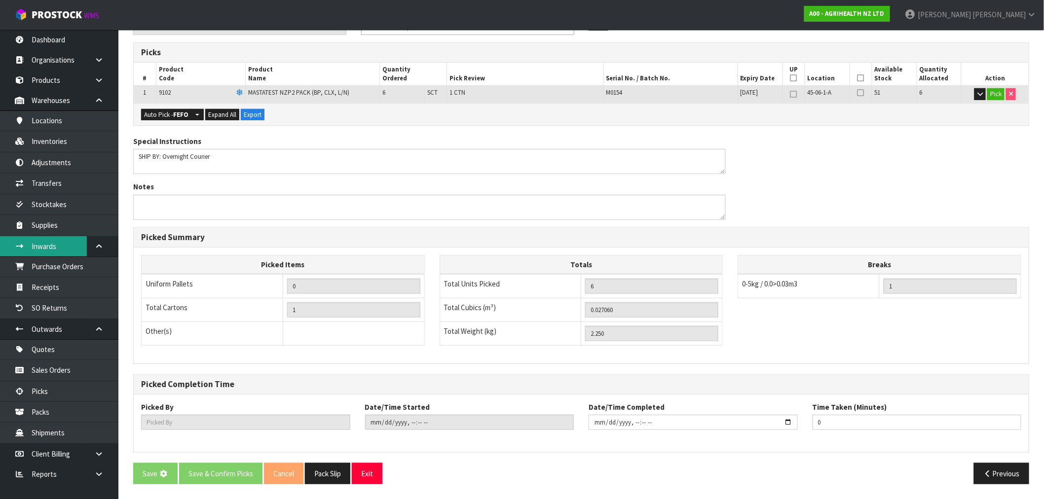
scroll to position [0, 0]
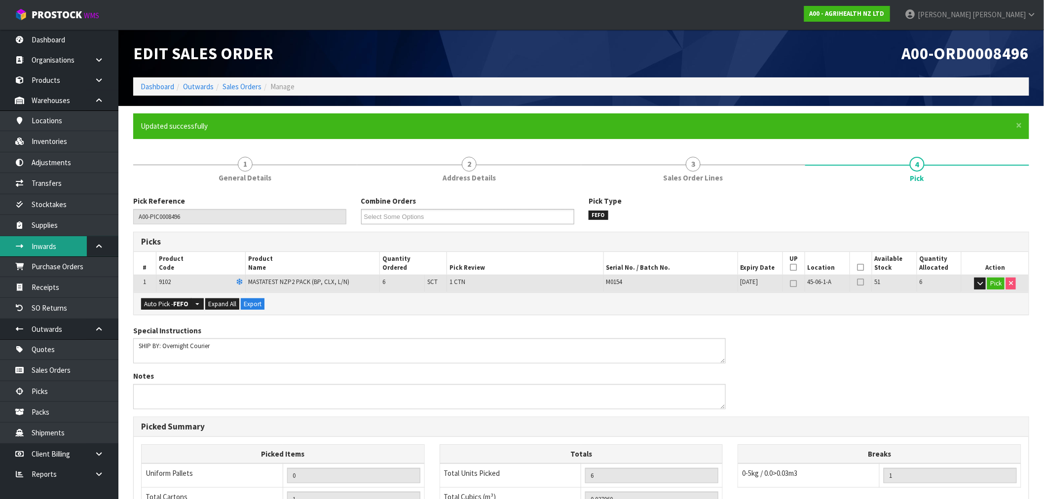
type input "[PERSON_NAME]"
type input "2025-09-19T13:28:35"
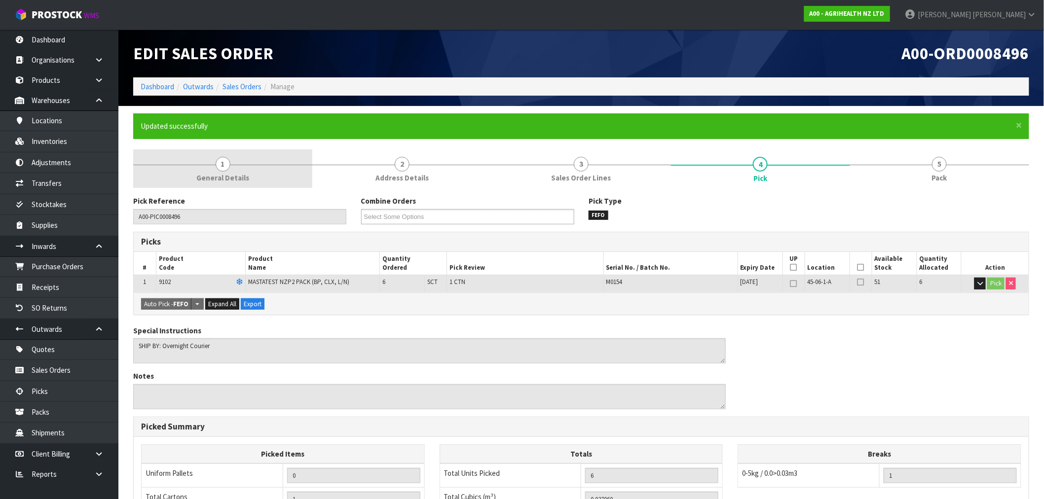
click at [218, 170] on span "1" at bounding box center [223, 164] width 15 height 15
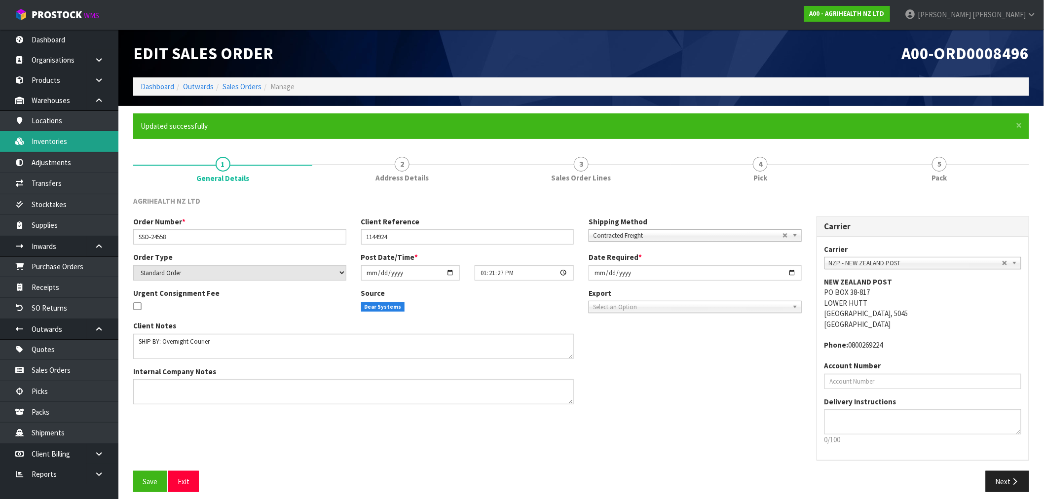
click at [44, 143] on link "Inventories" at bounding box center [59, 141] width 118 height 20
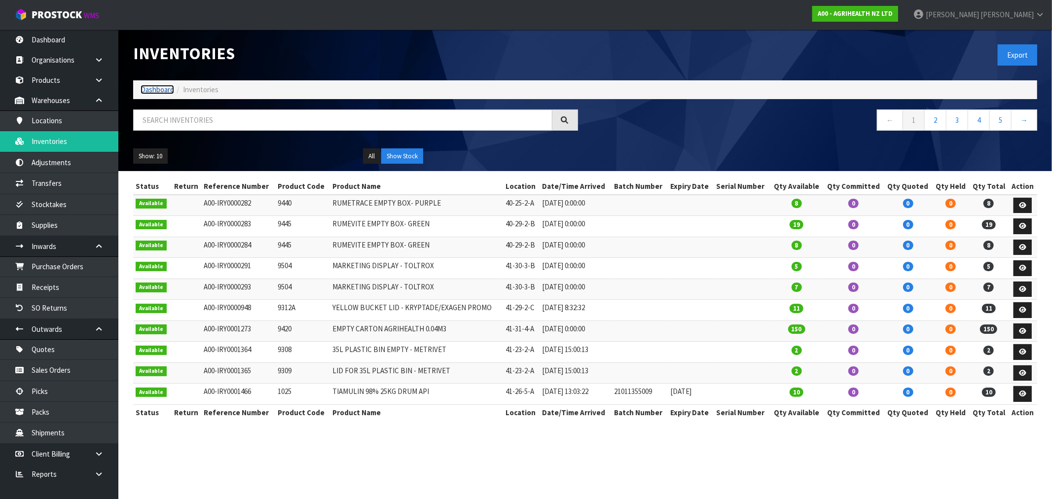
click at [166, 85] on link "Dashboard" at bounding box center [158, 89] width 34 height 9
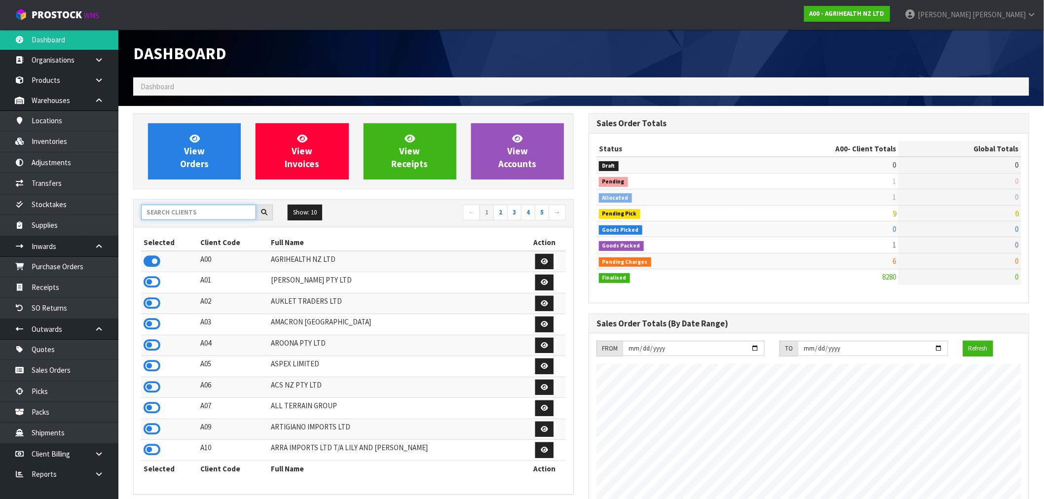
scroll to position [747, 455]
click at [201, 216] on input "text" at bounding box center [198, 212] width 115 height 15
click at [200, 211] on input "text" at bounding box center [198, 212] width 115 height 15
type input "J01"
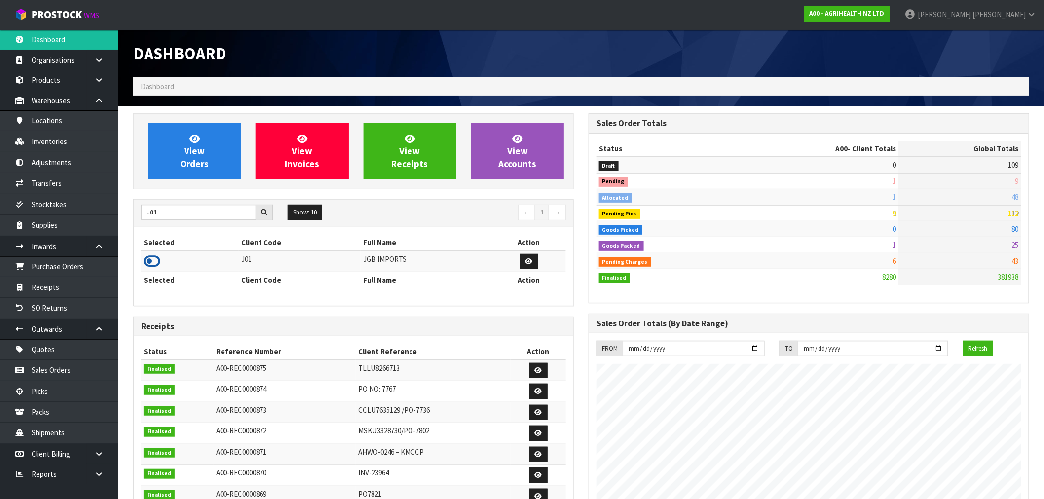
click at [158, 260] on icon at bounding box center [152, 261] width 17 height 15
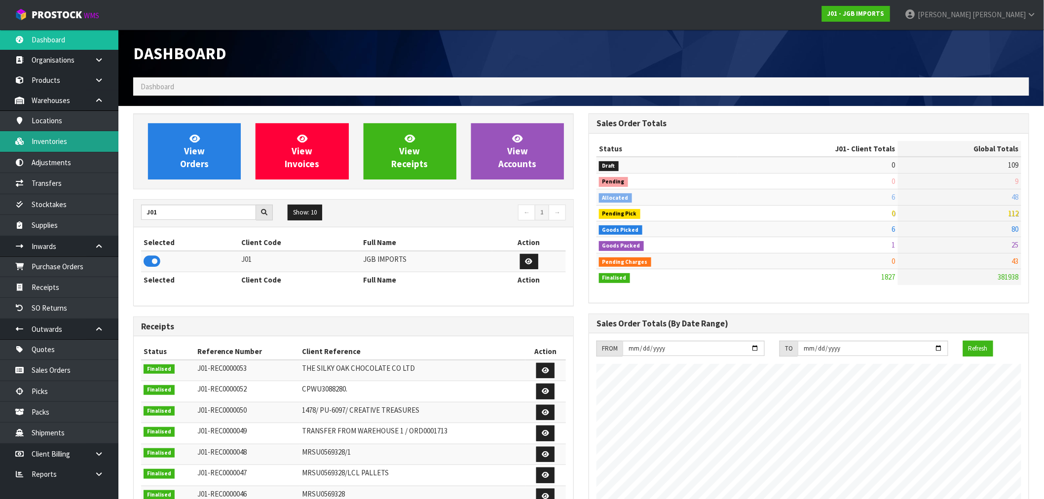
click at [62, 138] on link "Inventories" at bounding box center [59, 141] width 118 height 20
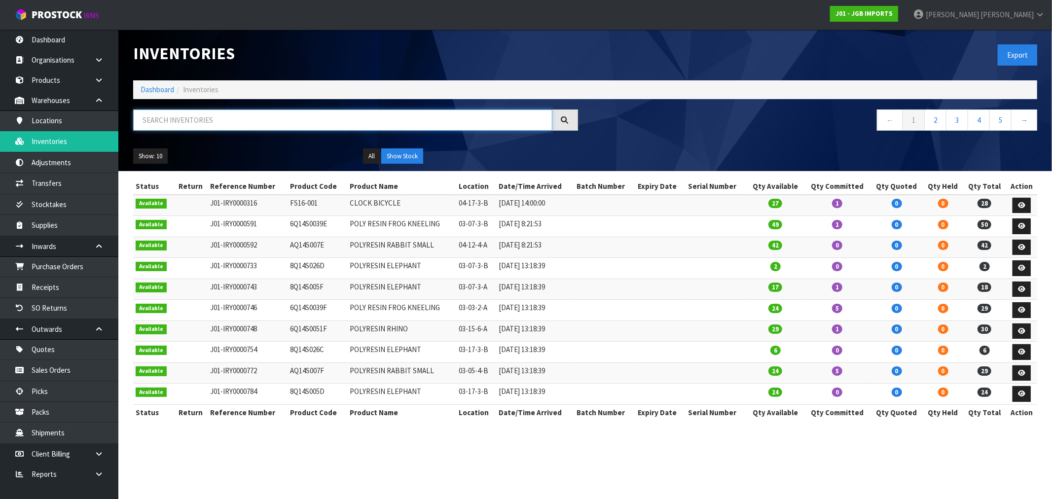
click at [181, 125] on input "text" at bounding box center [342, 119] width 419 height 21
paste input "jgb4332"
type input "JGB4332"
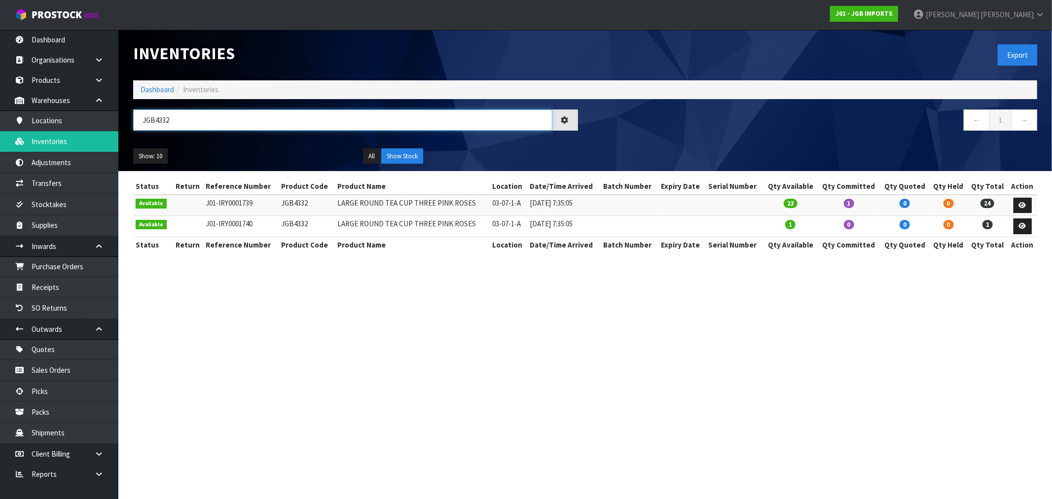
drag, startPoint x: 149, startPoint y: 118, endPoint x: 128, endPoint y: 115, distance: 21.0
click at [131, 119] on div "JGB4332" at bounding box center [356, 123] width 460 height 29
click at [152, 85] on link "Dashboard" at bounding box center [158, 89] width 34 height 9
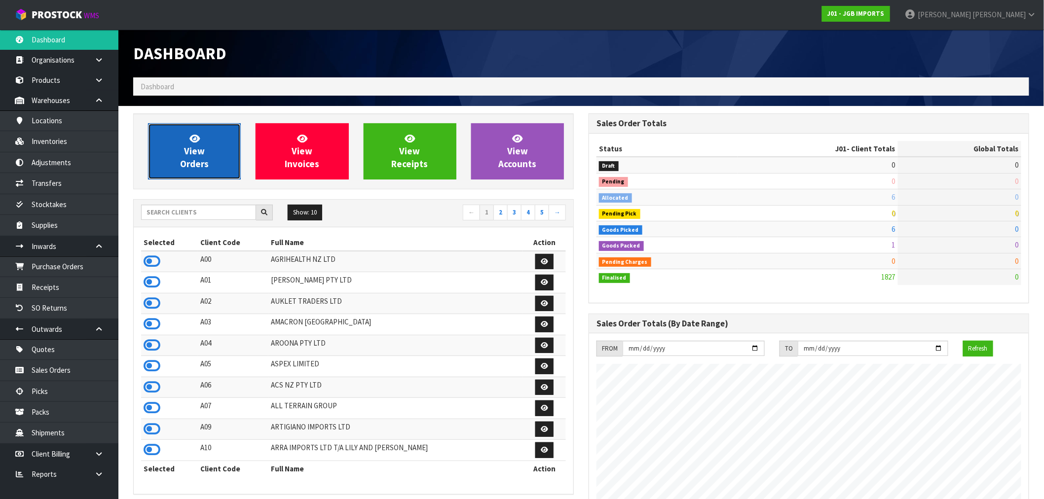
scroll to position [747, 455]
click at [160, 156] on link "View Orders" at bounding box center [194, 151] width 93 height 56
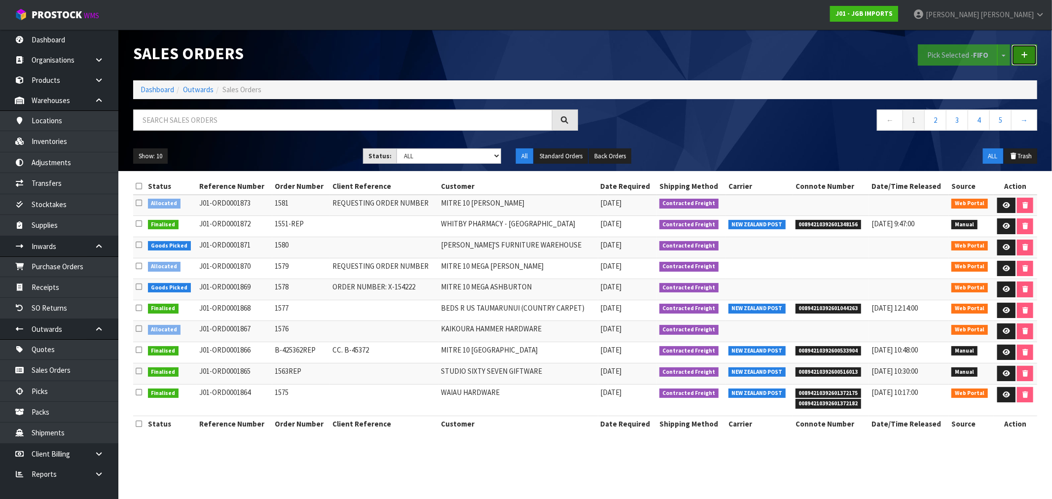
click at [1028, 56] on link at bounding box center [1025, 54] width 26 height 21
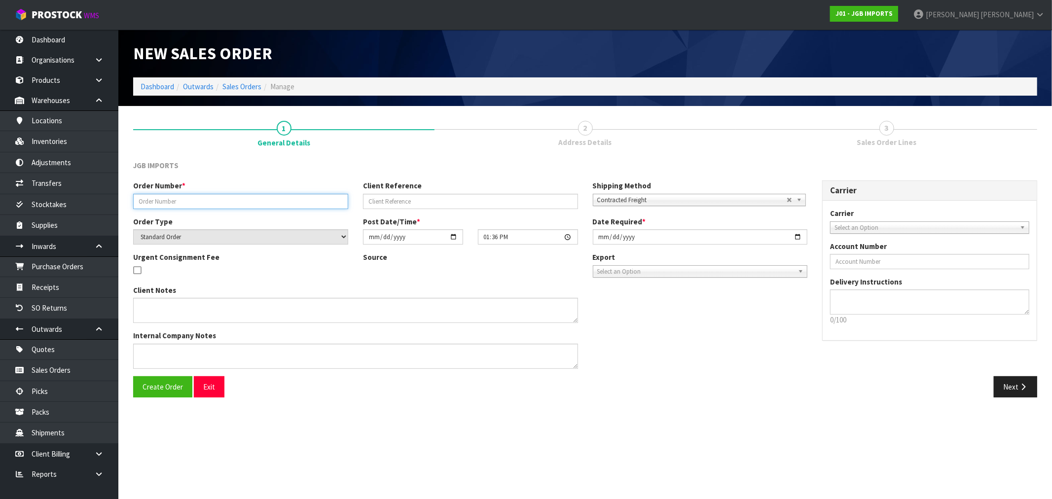
click at [231, 203] on input "text" at bounding box center [240, 201] width 215 height 15
paste input "JGB4332"
type input "JGB4332 DAMAGED"
click at [624, 195] on span "Contracted Freight" at bounding box center [691, 200] width 189 height 12
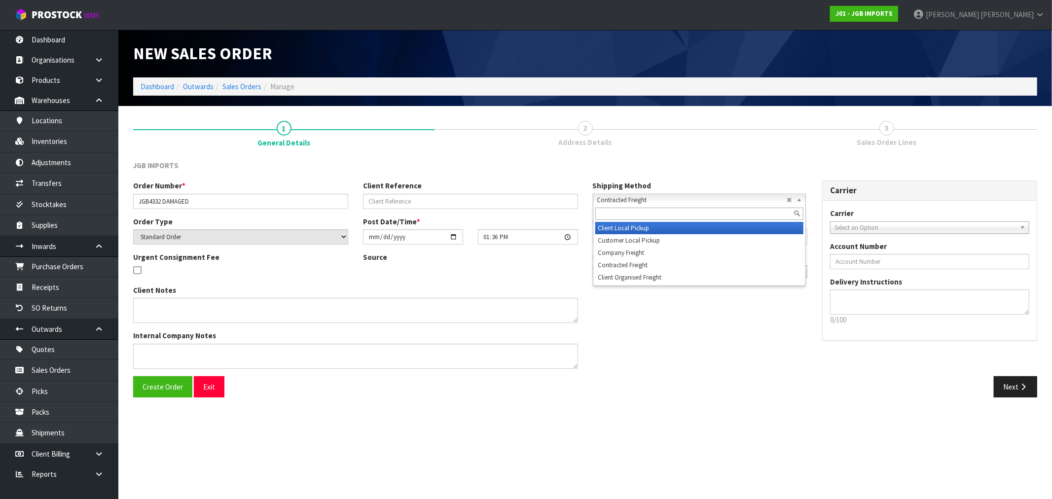
drag, startPoint x: 632, startPoint y: 228, endPoint x: 480, endPoint y: 336, distance: 186.0
click at [631, 228] on li "Client Local Pickup" at bounding box center [699, 228] width 208 height 12
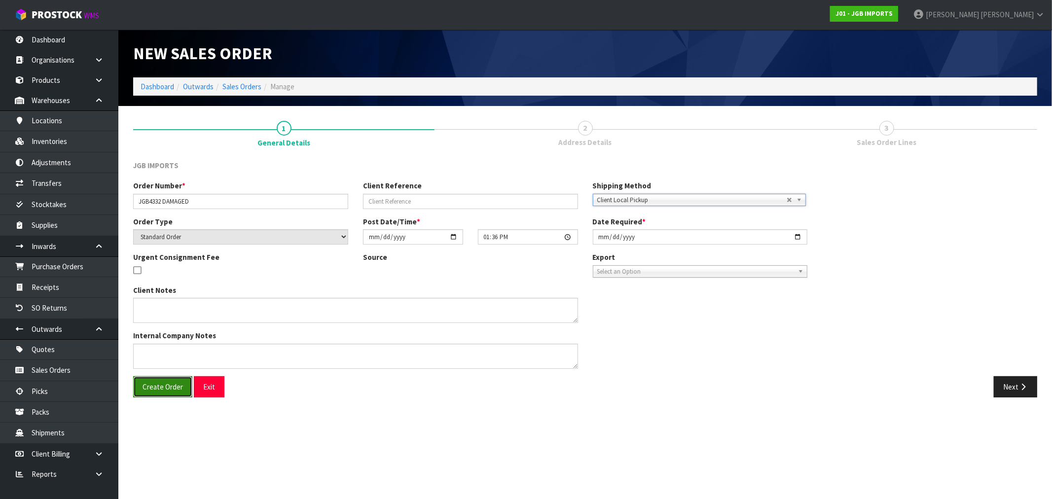
click at [165, 392] on button "Create Order" at bounding box center [162, 386] width 59 height 21
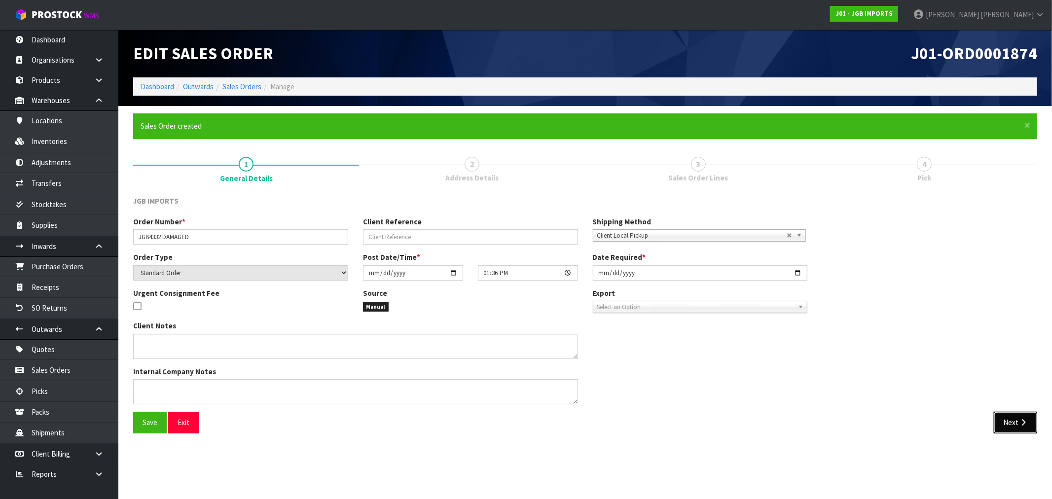
drag, startPoint x: 1021, startPoint y: 420, endPoint x: 326, endPoint y: 308, distance: 704.4
click at [1022, 422] on icon "button" at bounding box center [1022, 422] width 9 height 7
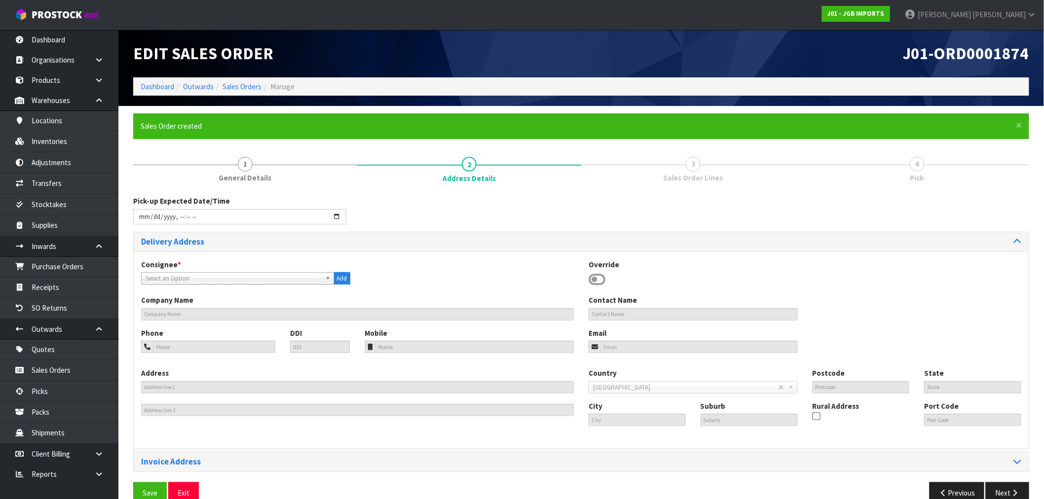
click at [593, 273] on icon at bounding box center [596, 279] width 17 height 15
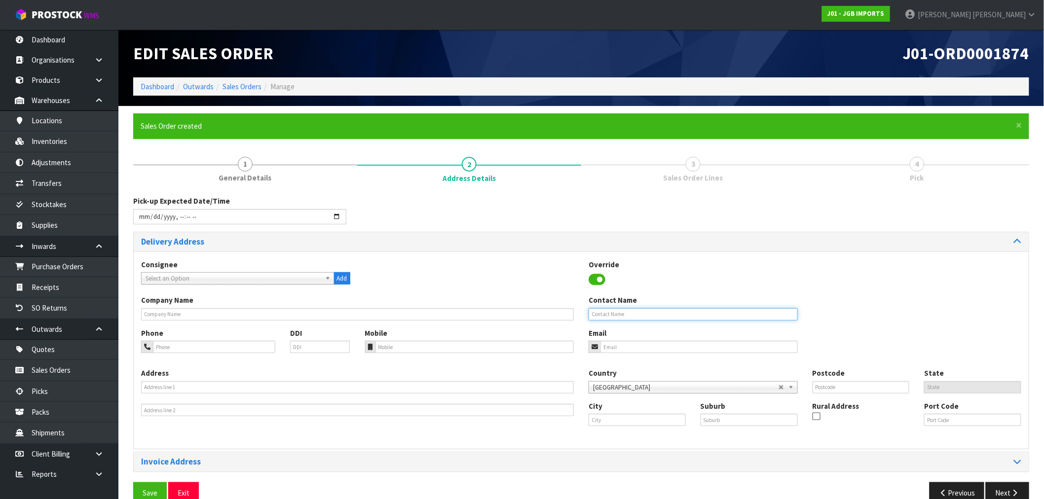
click at [615, 317] on input "text" at bounding box center [692, 314] width 209 height 12
type input "JOHN"
click at [133, 482] on button "Save" at bounding box center [150, 492] width 34 height 21
click at [1005, 497] on button "Next" at bounding box center [1006, 492] width 43 height 21
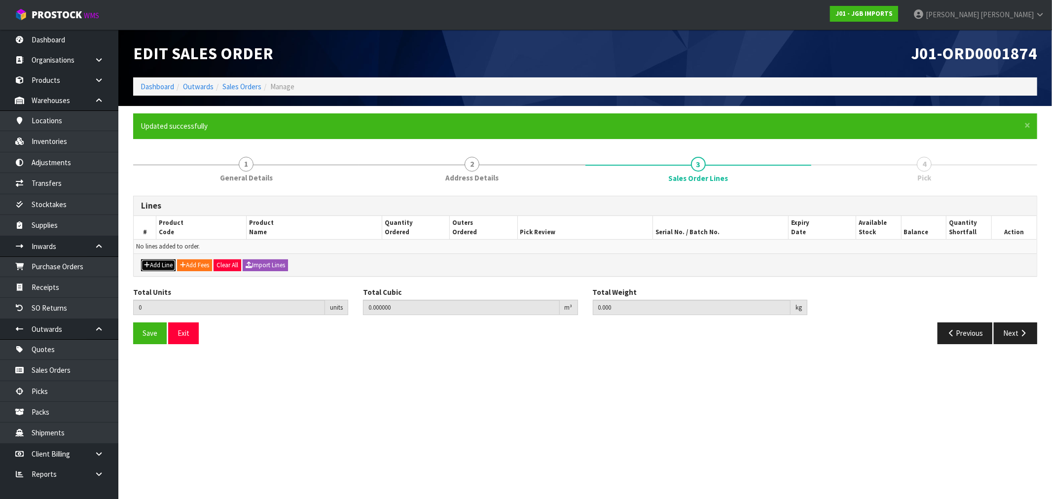
click at [173, 262] on button "Add Line" at bounding box center [158, 265] width 35 height 12
type input "0"
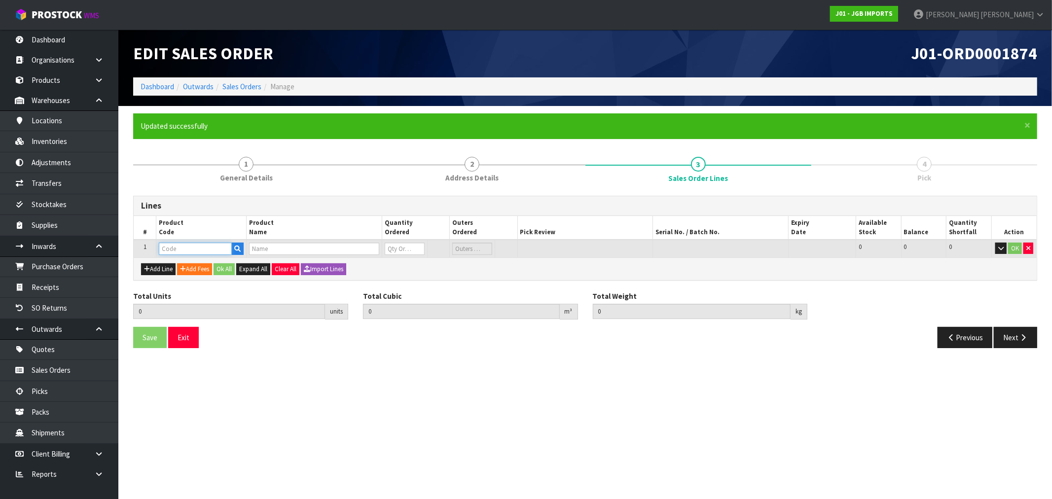
click at [184, 247] on input "text" at bounding box center [195, 249] width 73 height 12
paste input "JGB4332"
type input "JGB4332"
type input "0.000000"
type input "0.000"
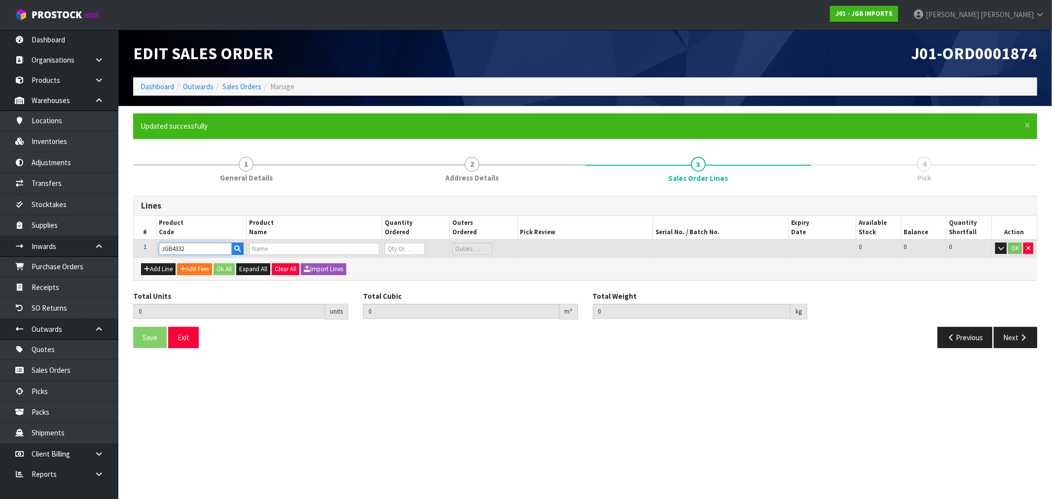
type input "LARGE ROUND TEA CUP THREE PINK ROSES"
type input "0"
type input "JGB4332"
click at [400, 249] on input "0" at bounding box center [405, 249] width 40 height 12
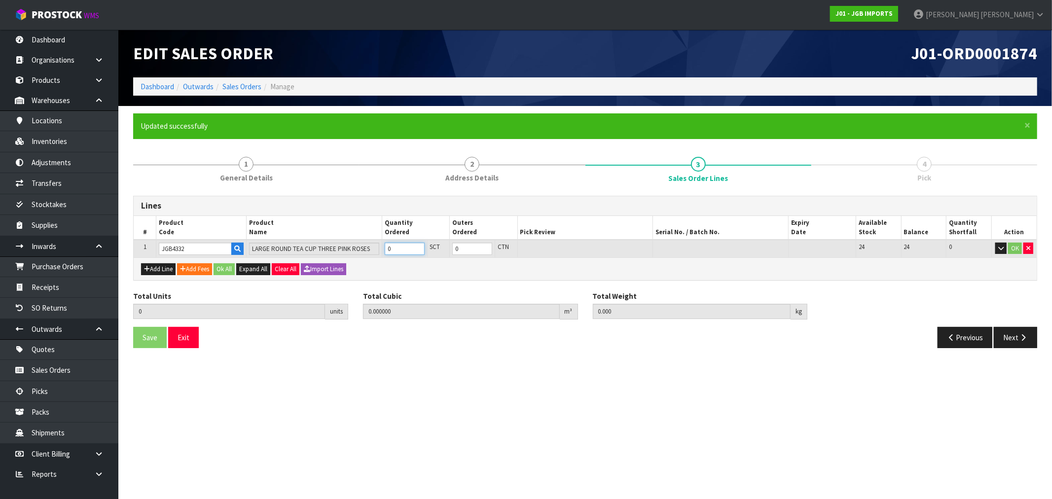
type input "1"
type input "0.01105"
type input "1.9"
type input "1"
click at [227, 266] on button "Ok All" at bounding box center [224, 269] width 21 height 12
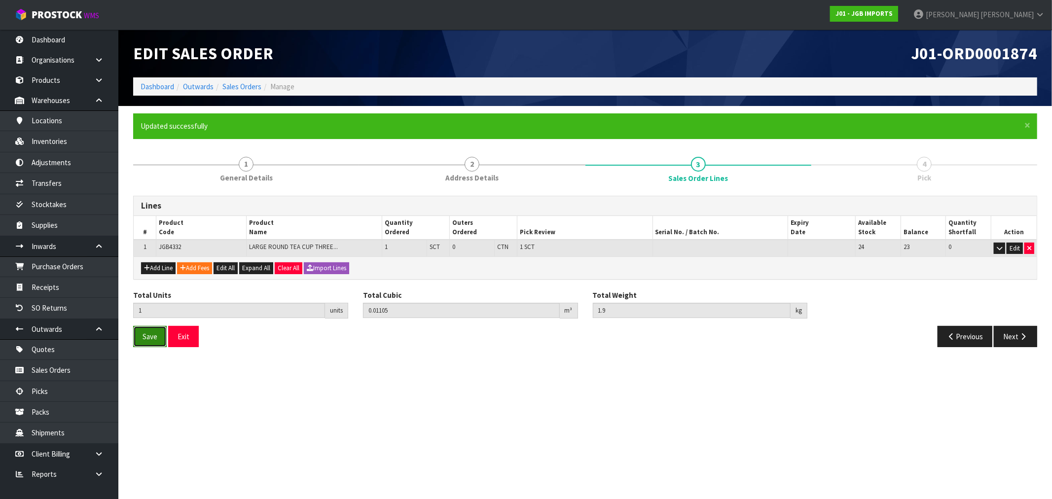
click at [135, 342] on button "Save" at bounding box center [150, 336] width 34 height 21
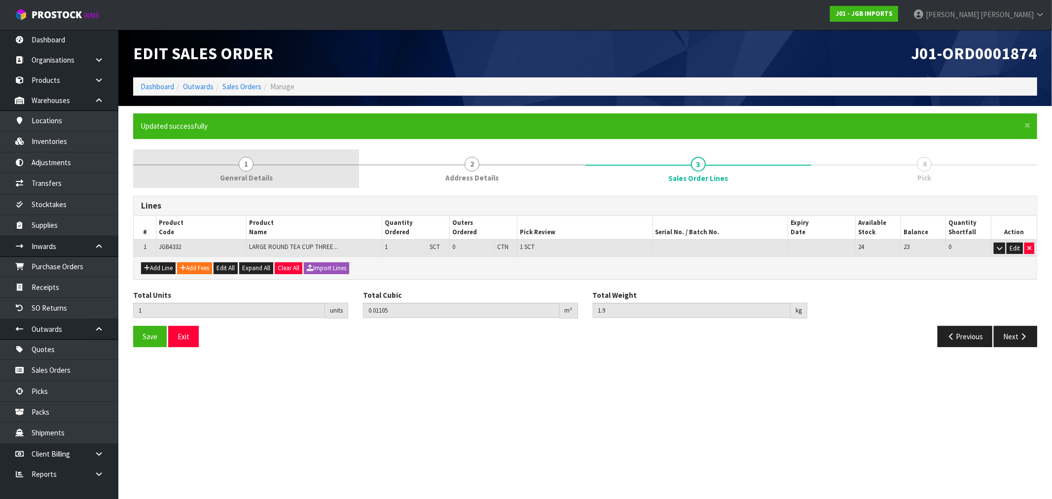
click at [246, 185] on link "1 General Details" at bounding box center [246, 168] width 226 height 39
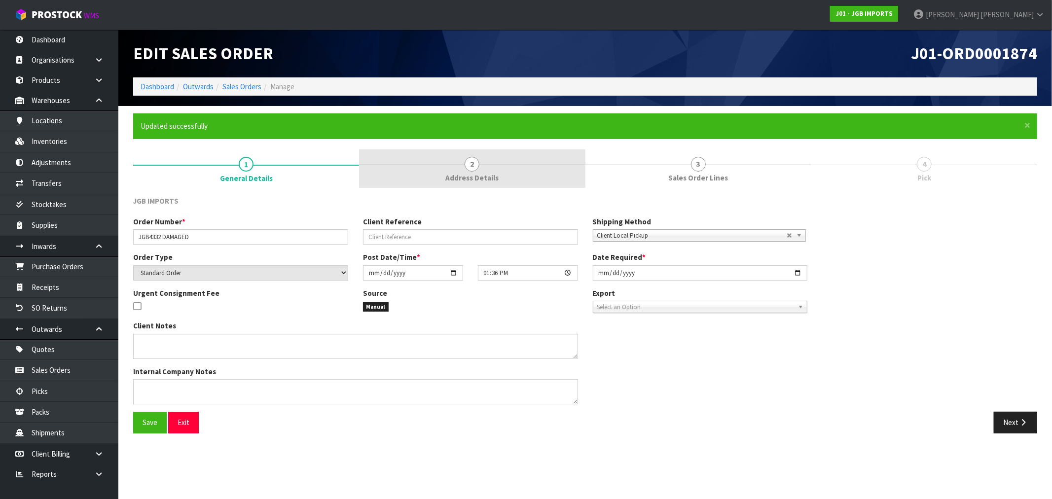
click at [393, 173] on link "2 Address Details" at bounding box center [472, 168] width 226 height 39
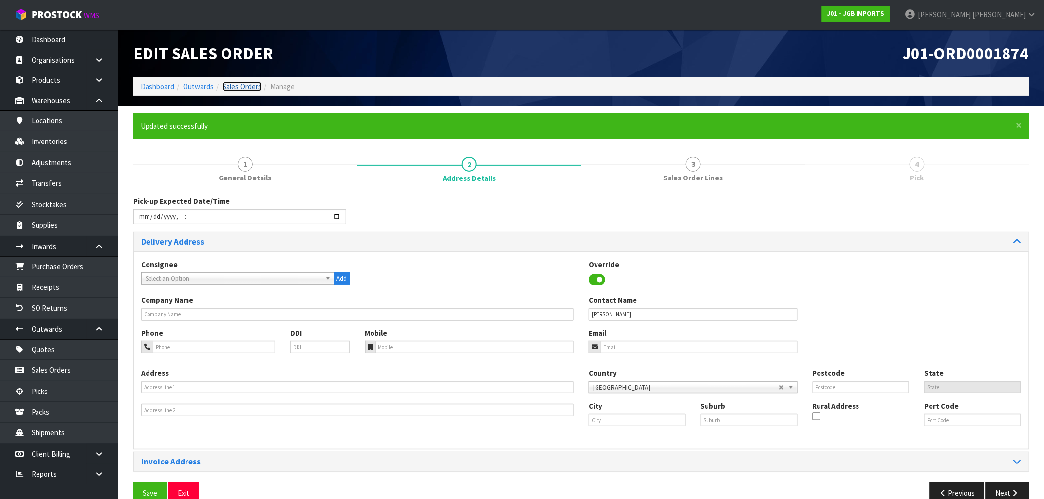
click at [223, 87] on link "Sales Orders" at bounding box center [241, 86] width 39 height 9
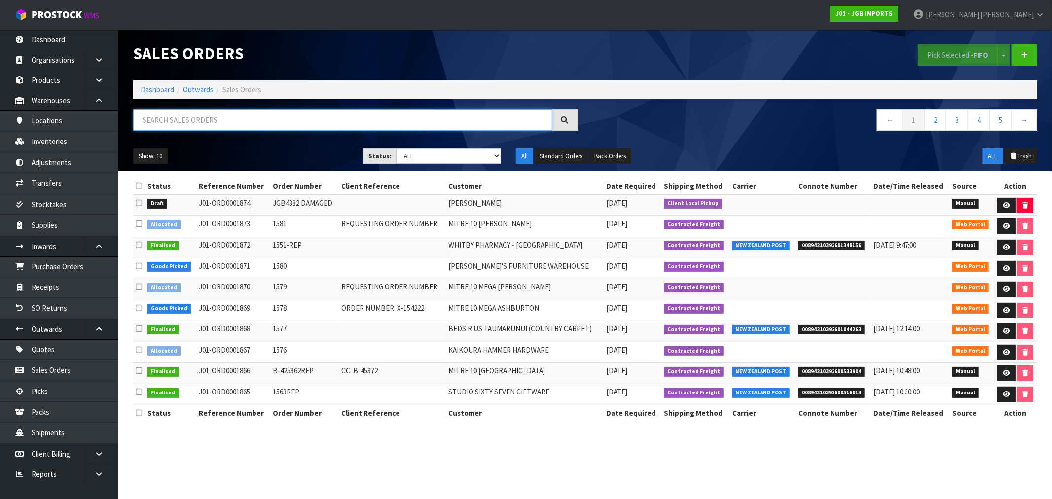
click at [352, 118] on input "text" at bounding box center [342, 119] width 419 height 21
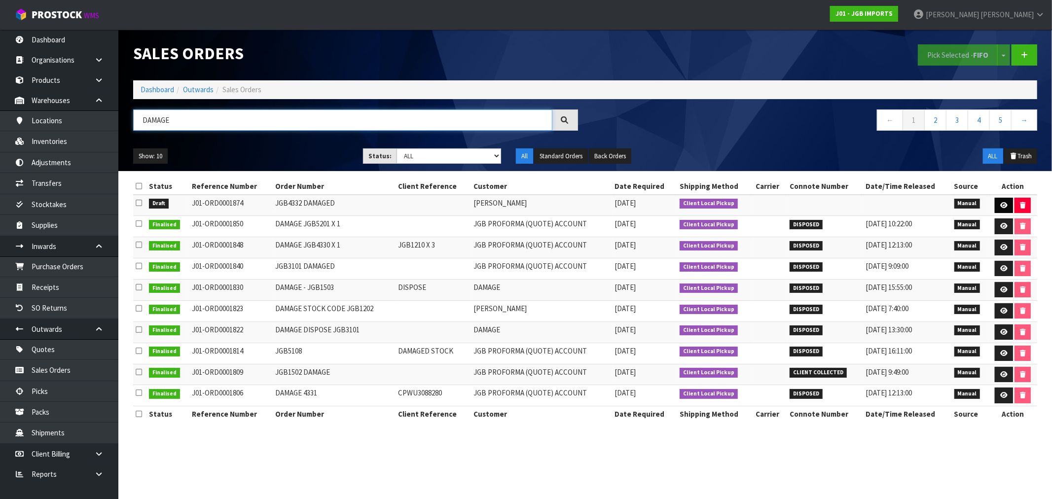
type input "DAMAGE"
click at [1002, 203] on icon at bounding box center [1003, 205] width 7 height 6
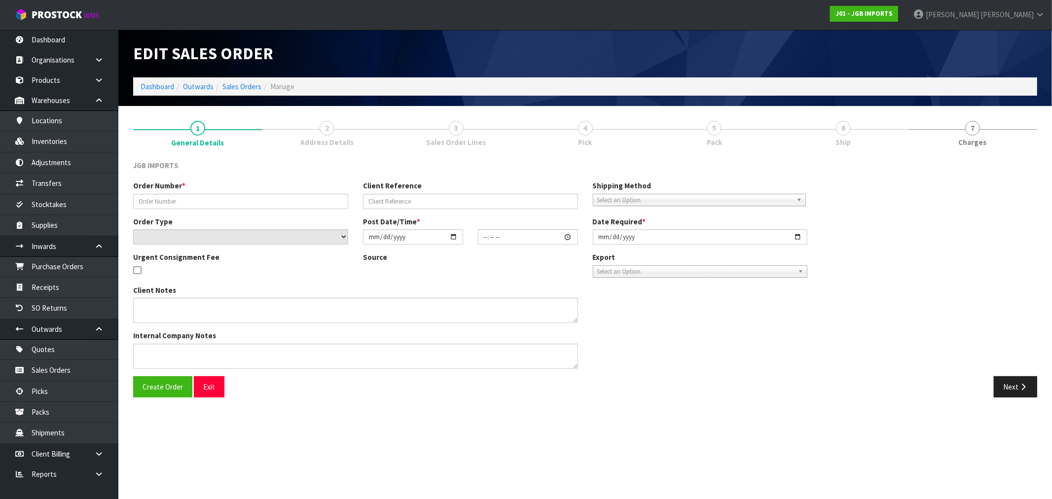
type input "JGB4332 DAMAGED"
select select "number:0"
type input "[DATE]"
type input "13:36:00.000"
type input "[DATE]"
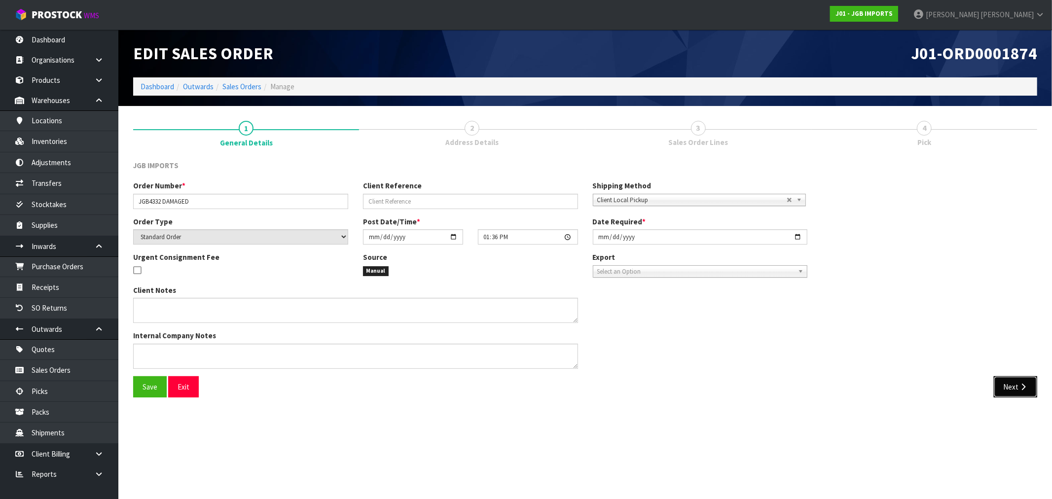
click at [1019, 384] on icon "button" at bounding box center [1022, 386] width 9 height 7
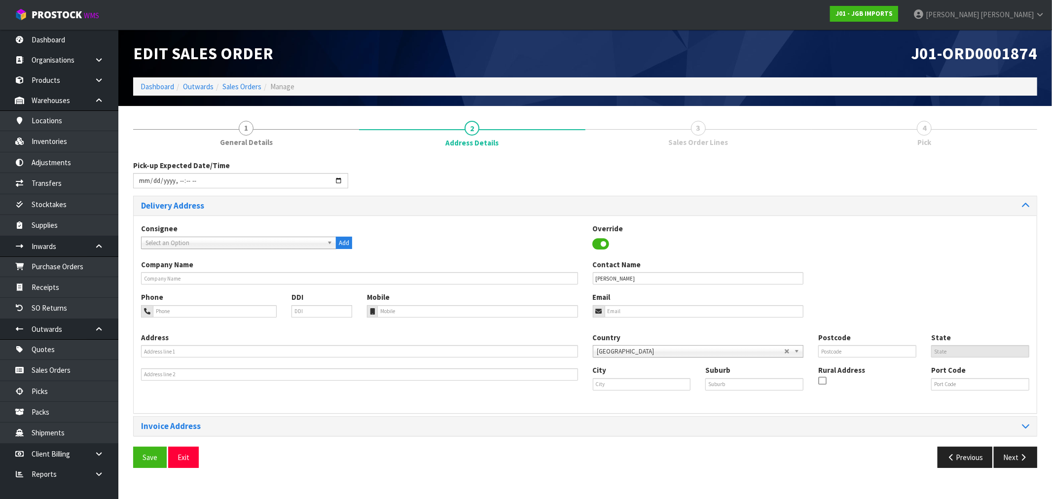
click at [308, 239] on span "Select an Option" at bounding box center [234, 243] width 178 height 12
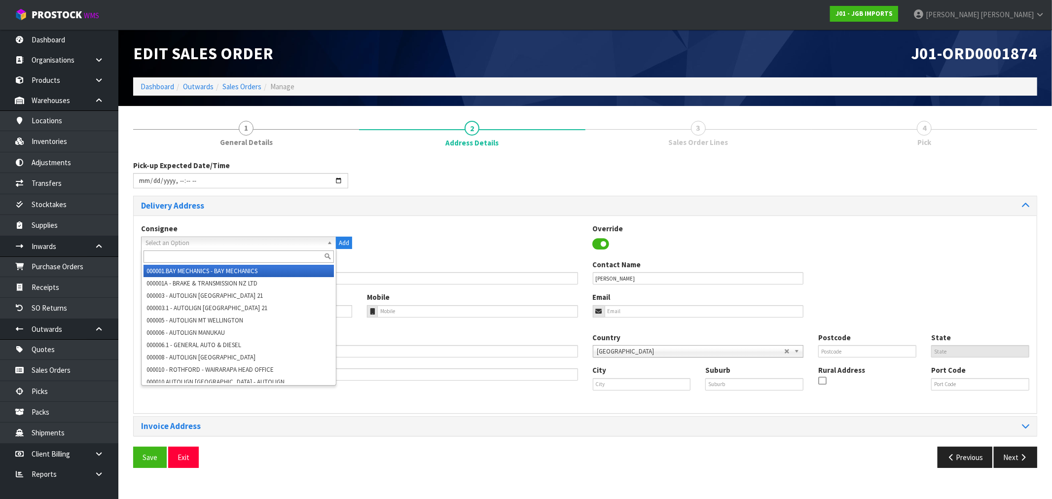
click at [610, 245] on div "Override" at bounding box center [698, 237] width 226 height 29
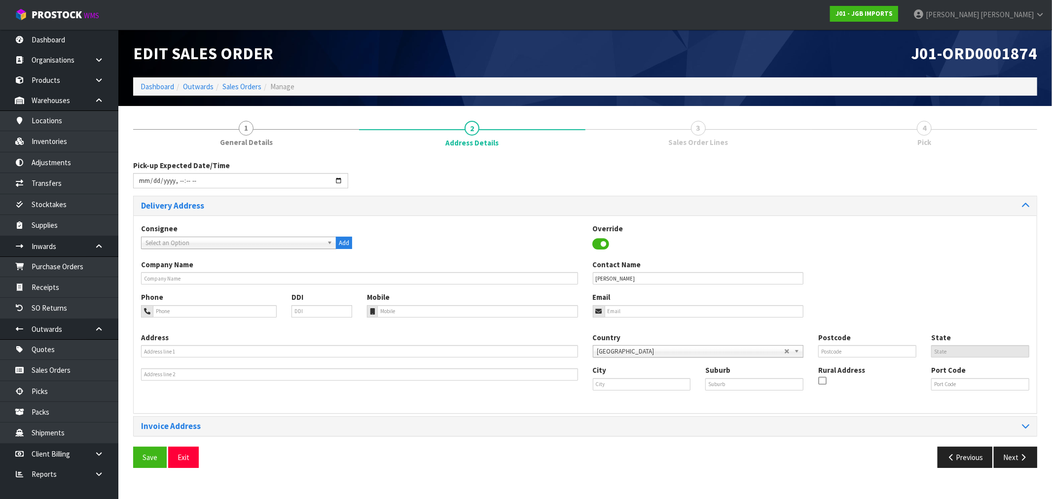
drag, startPoint x: 303, startPoint y: 250, endPoint x: 298, endPoint y: 246, distance: 6.6
click at [302, 250] on div "Consignee 000001.BAY MECHANICS - BAY MECHANICS 000001A - BRAKE & TRANSMISSION N…" at bounding box center [585, 241] width 903 height 36
click at [295, 243] on span "Select an Option" at bounding box center [234, 243] width 178 height 12
type input "jgb"
click at [285, 272] on li "JGB PROFORMA - JGB PROFORMA (QUOTE) ACCOUNT" at bounding box center [239, 271] width 190 height 12
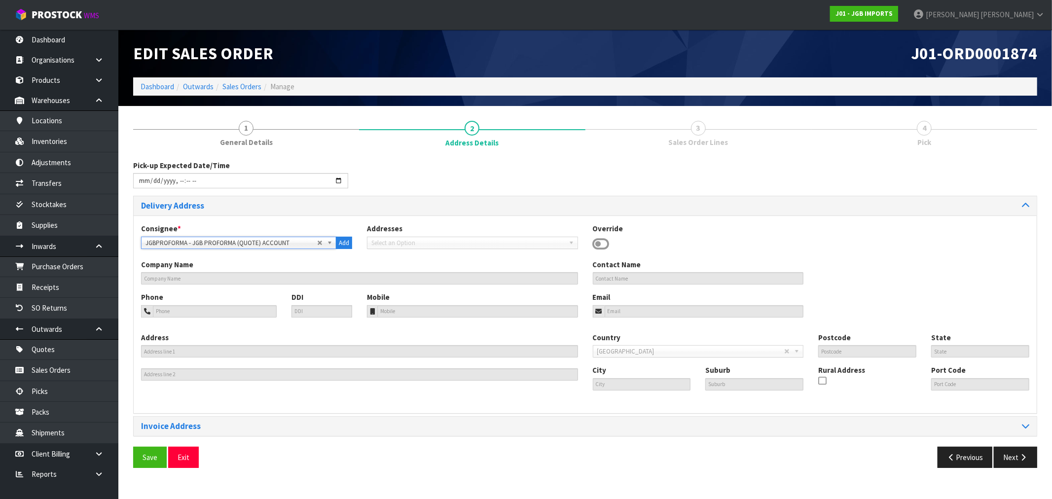
type input "JGB PROFORMA (QUOTE) ACCOUNT"
type input "17 ALLENS ROAD"
type input "2013"
type input "AUK"
type input "AUCKLAND"
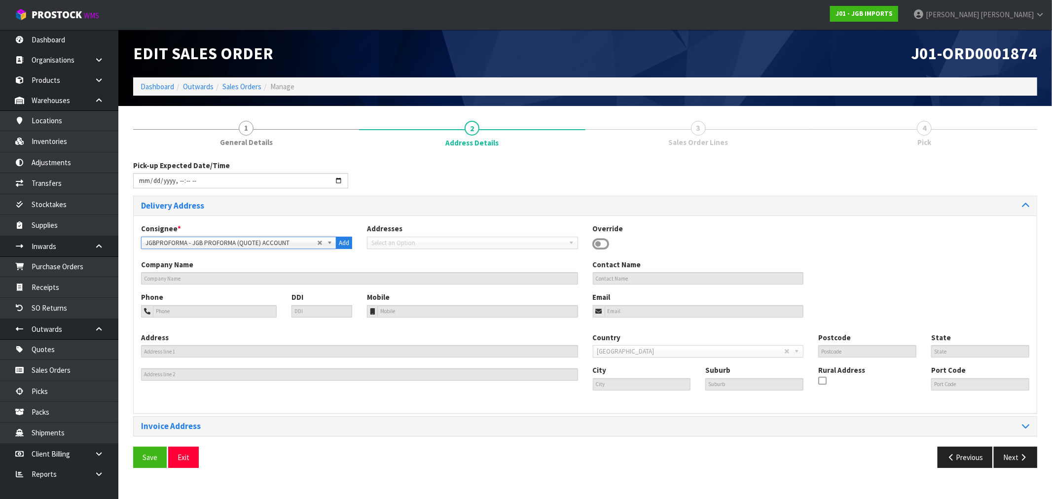
type input "EAST TAMAKI"
type input "NZETM"
drag, startPoint x: 152, startPoint y: 456, endPoint x: 341, endPoint y: 454, distance: 189.4
click at [154, 456] on span "Save" at bounding box center [150, 457] width 15 height 9
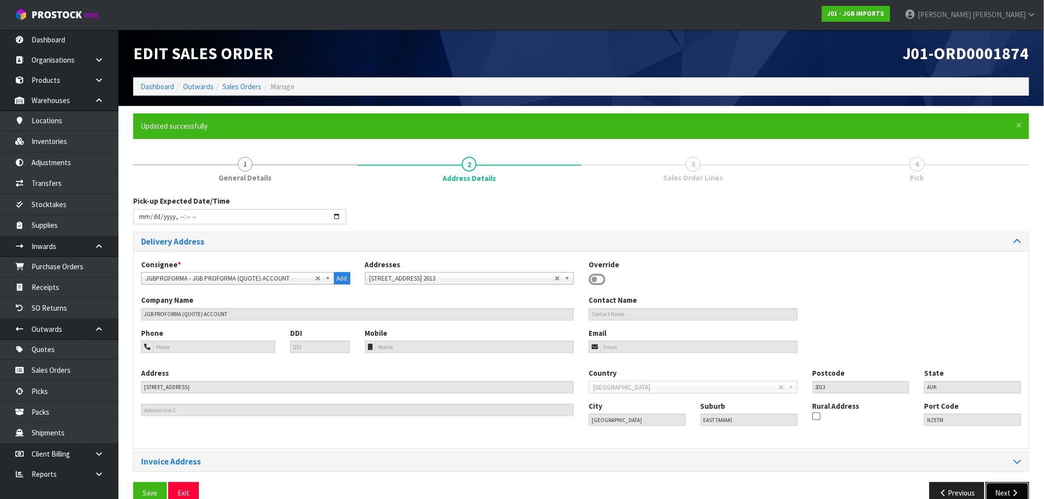
click at [1021, 490] on button "Next" at bounding box center [1006, 492] width 43 height 21
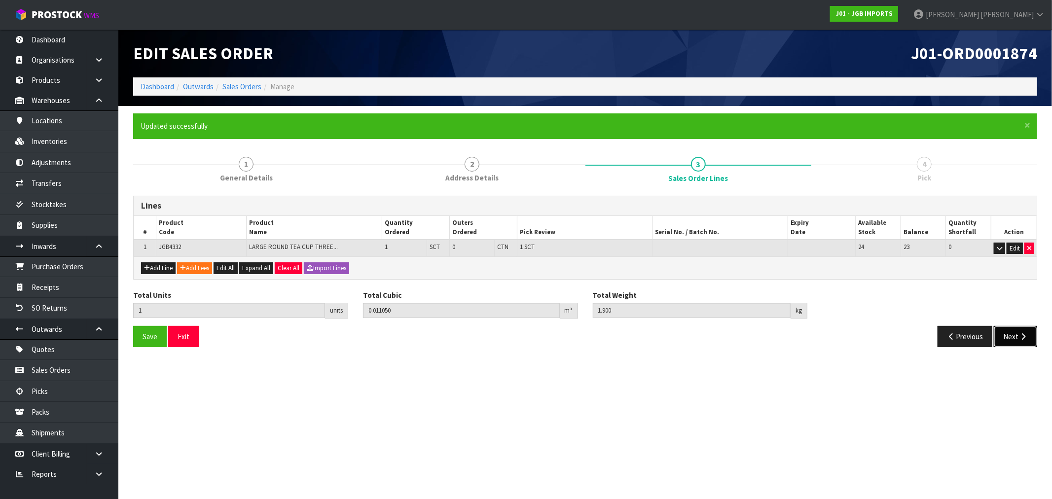
drag, startPoint x: 1029, startPoint y: 336, endPoint x: 941, endPoint y: 338, distance: 88.8
click at [1028, 336] on button "Next" at bounding box center [1015, 336] width 43 height 21
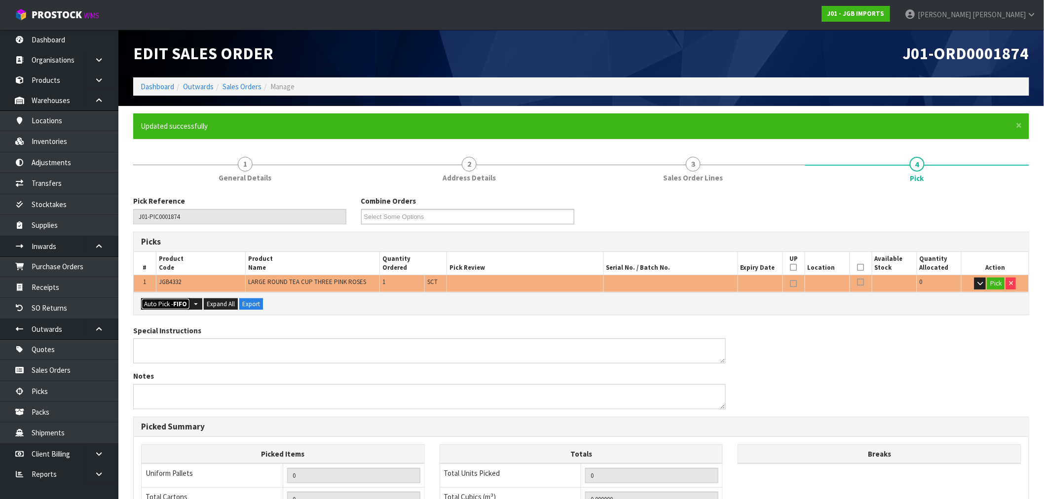
click at [178, 303] on strong "FIFO" at bounding box center [180, 304] width 14 height 8
type input "Sub-carton x 1"
type input "1"
type input "0.011050"
type input "1.900"
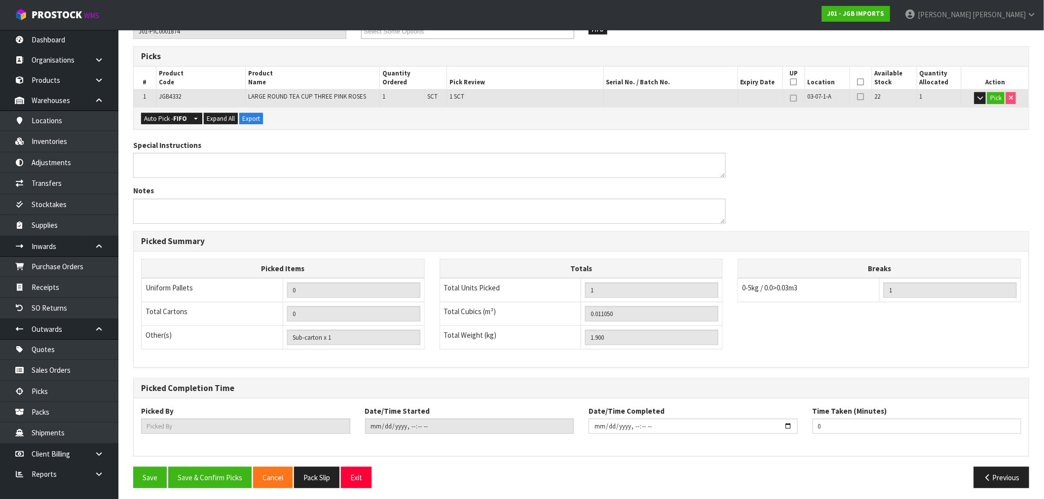
scroll to position [189, 0]
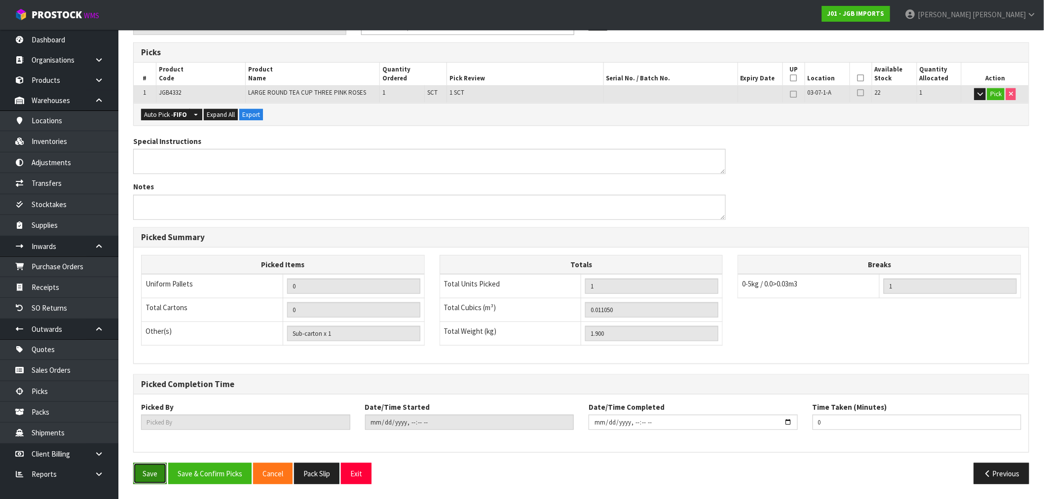
click at [153, 471] on button "Save" at bounding box center [150, 473] width 34 height 21
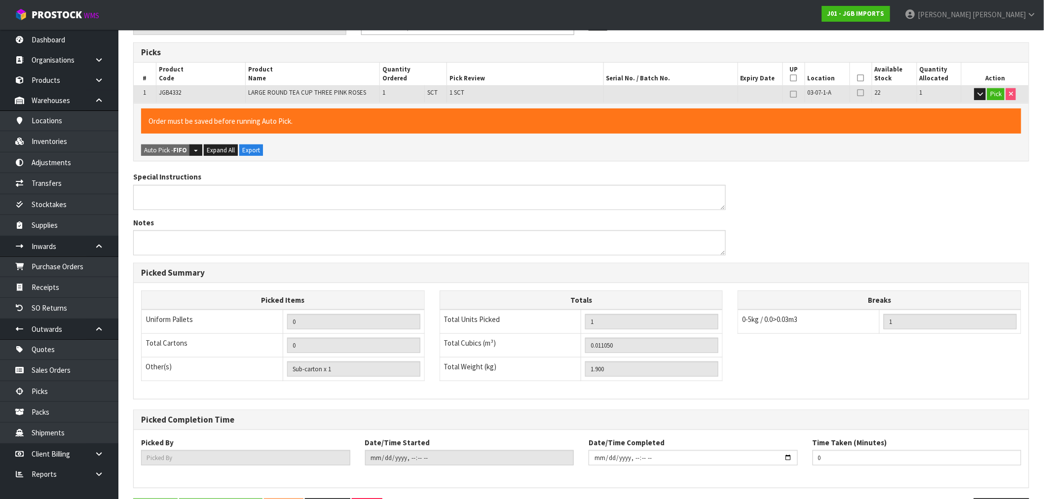
scroll to position [0, 0]
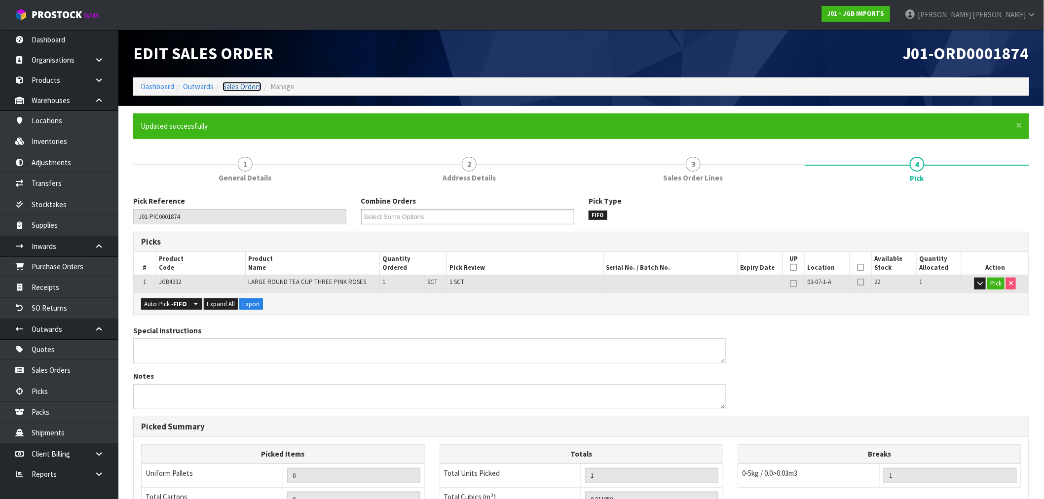
click at [258, 89] on link "Sales Orders" at bounding box center [241, 86] width 39 height 9
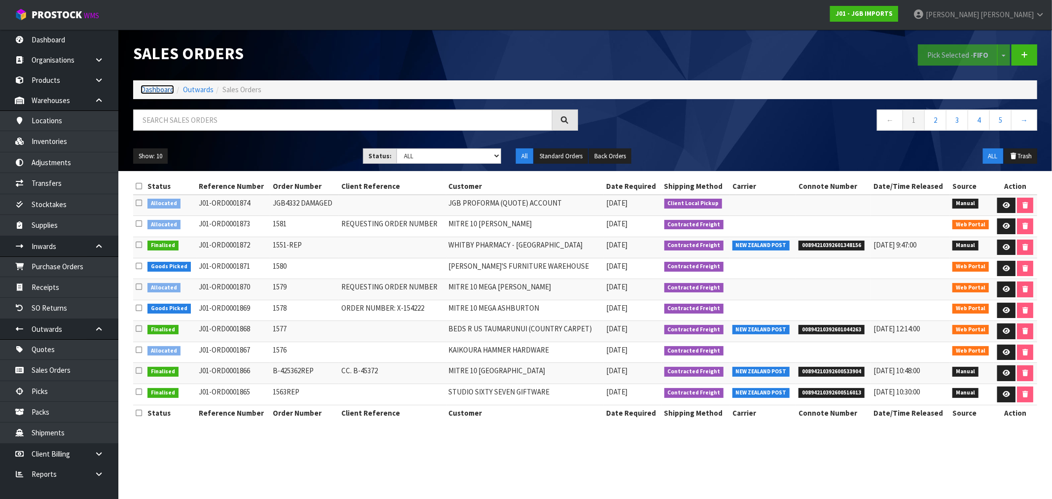
click at [147, 89] on link "Dashboard" at bounding box center [158, 89] width 34 height 9
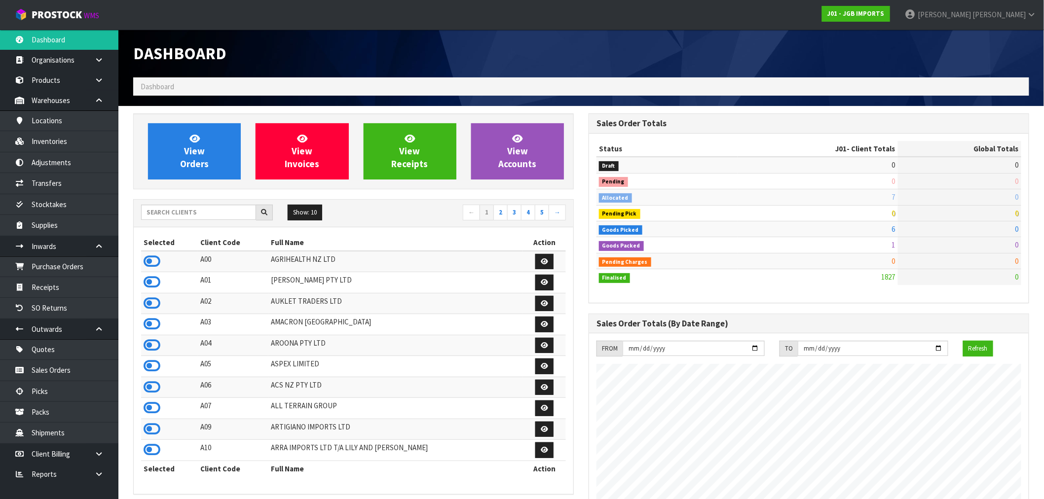
scroll to position [747, 455]
click at [150, 391] on icon at bounding box center [152, 387] width 17 height 15
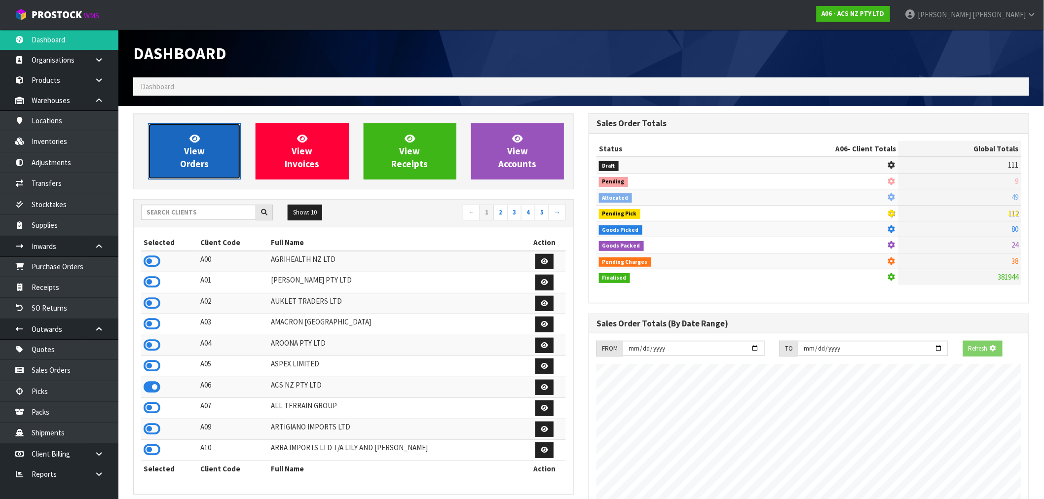
click at [198, 163] on span "View Orders" at bounding box center [194, 151] width 29 height 37
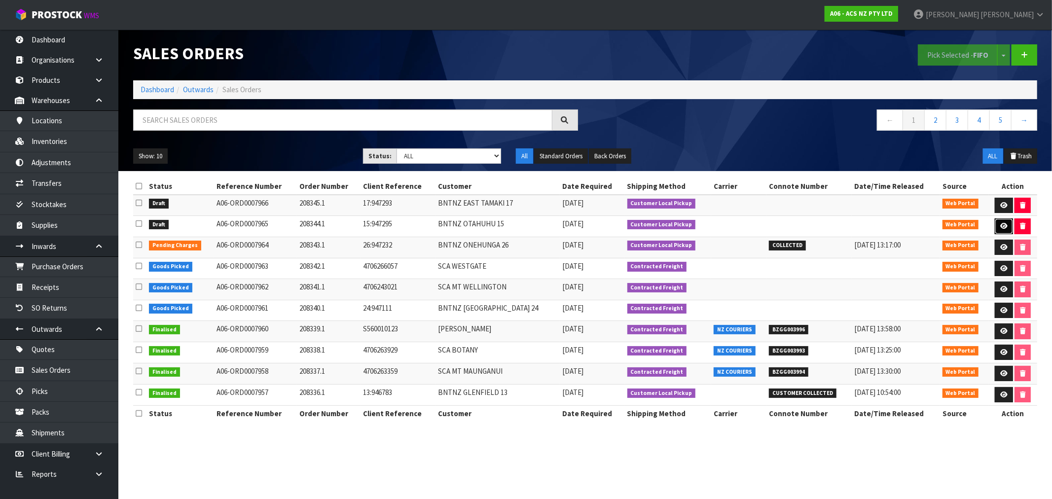
click at [998, 222] on link at bounding box center [1004, 226] width 18 height 16
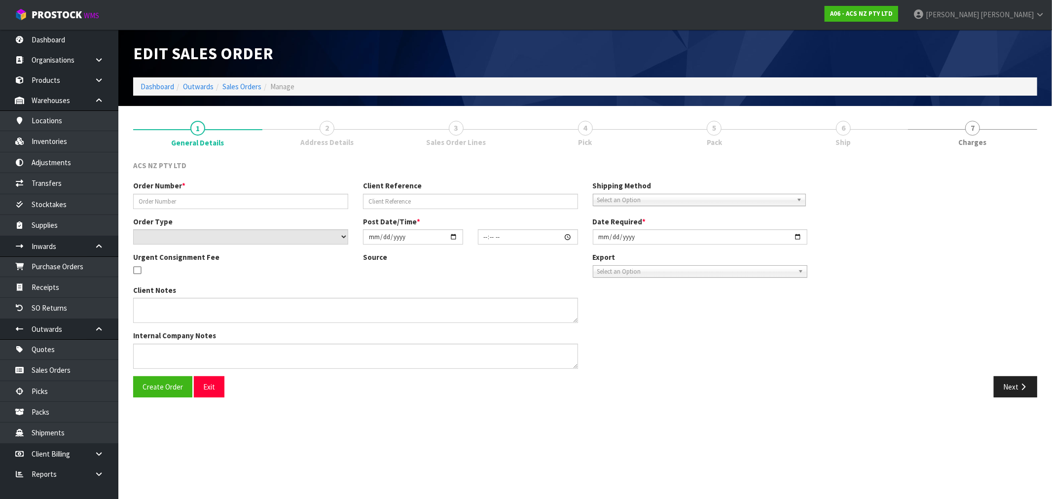
type input "208344.1"
type input "15:947295"
select select "number:0"
type input "[DATE]"
type input "13:38:00.000"
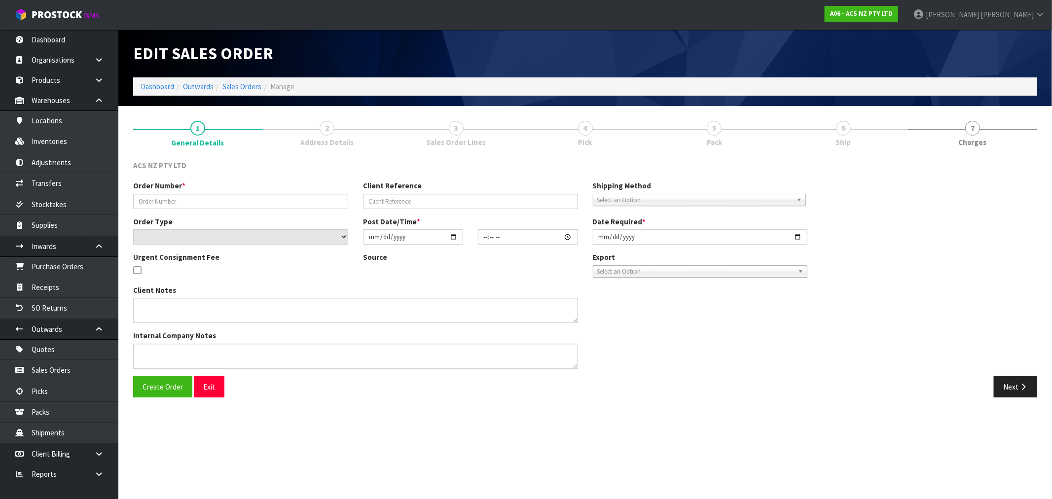
type input "[DATE]"
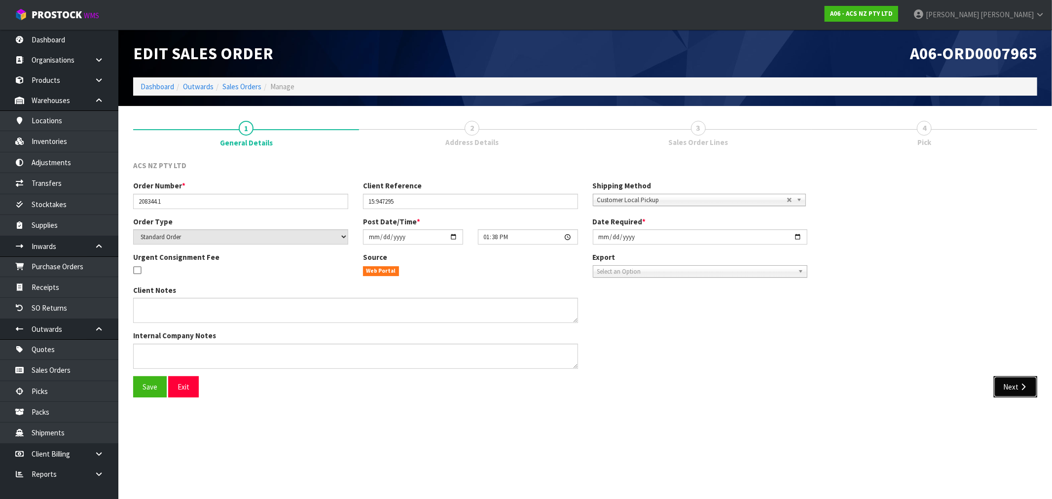
click at [1017, 386] on button "Next" at bounding box center [1015, 386] width 43 height 21
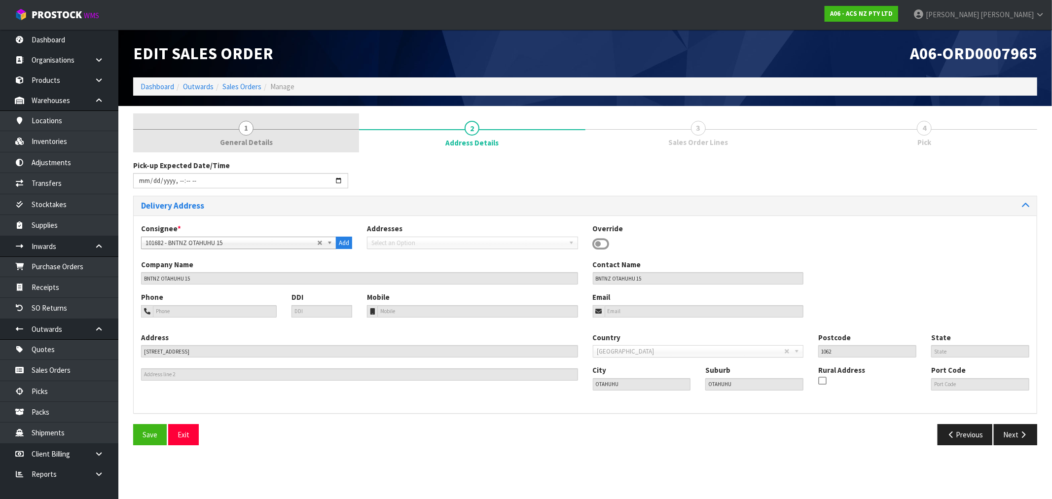
click at [186, 140] on link "1 General Details" at bounding box center [246, 132] width 226 height 39
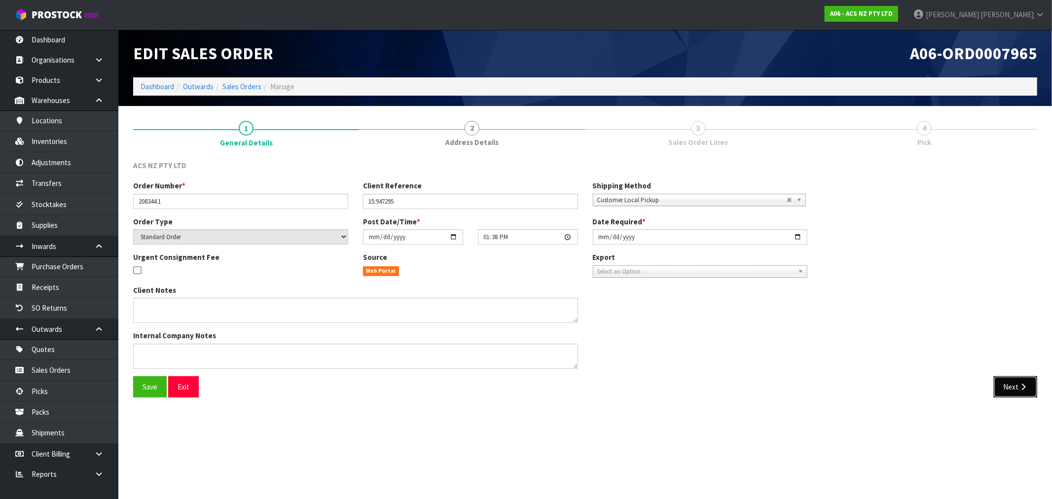
click at [1022, 383] on icon "button" at bounding box center [1022, 386] width 9 height 7
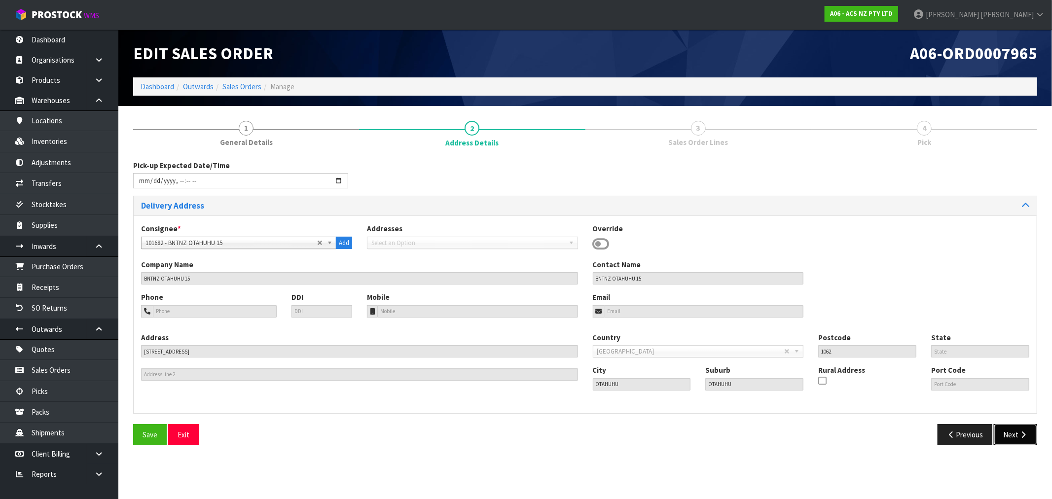
click at [1012, 432] on button "Next" at bounding box center [1015, 434] width 43 height 21
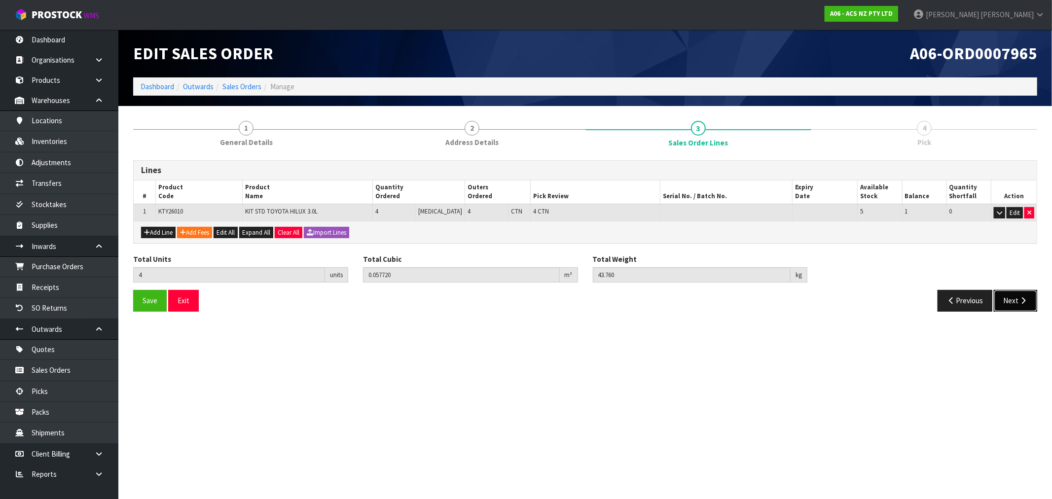
drag, startPoint x: 1021, startPoint y: 302, endPoint x: 1000, endPoint y: 302, distance: 21.7
click at [1021, 302] on icon "button" at bounding box center [1022, 300] width 9 height 7
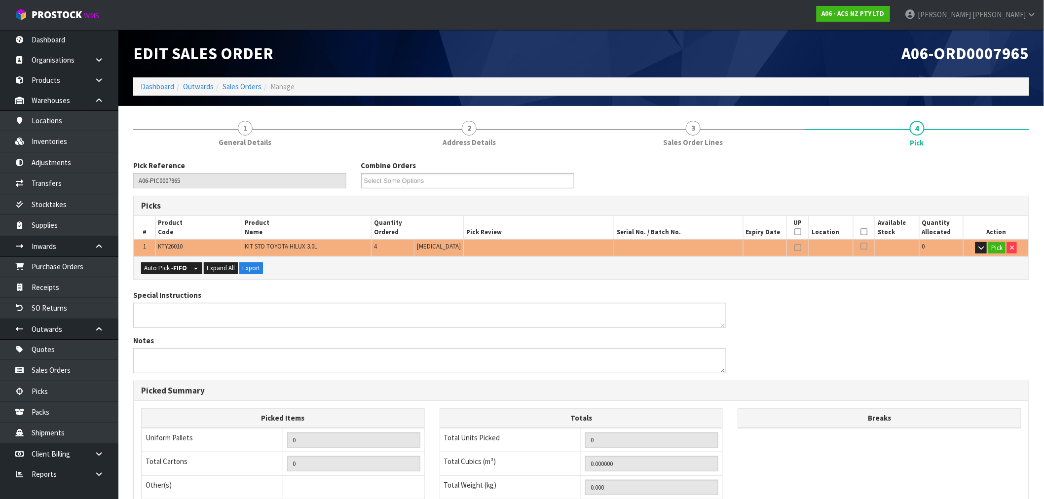
click at [157, 274] on div "Auto Pick - FIFO Split button! FIFO - First In First Out FEFO - First Expired F…" at bounding box center [581, 267] width 895 height 22
click at [155, 268] on button "Auto Pick - FIFO" at bounding box center [165, 268] width 49 height 12
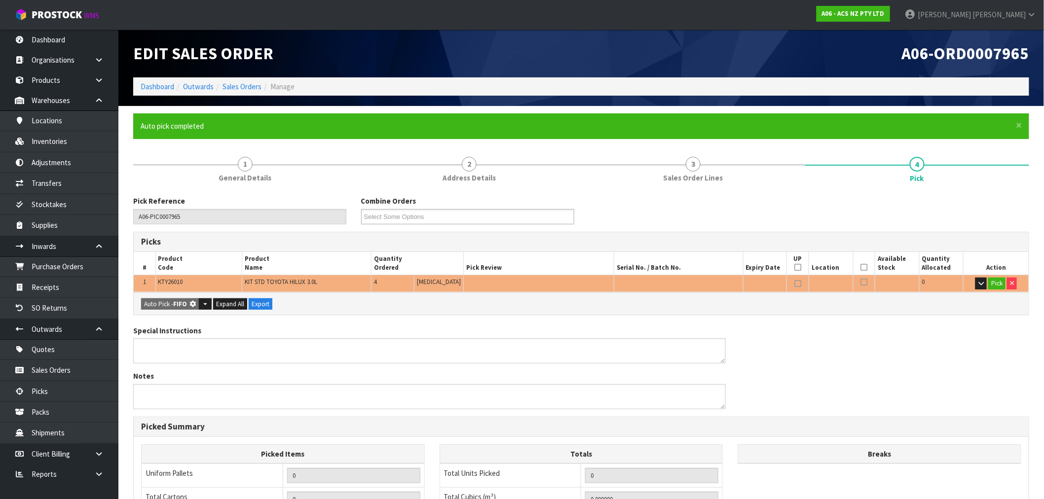
type input "4"
type input "0.057720"
type input "43.760"
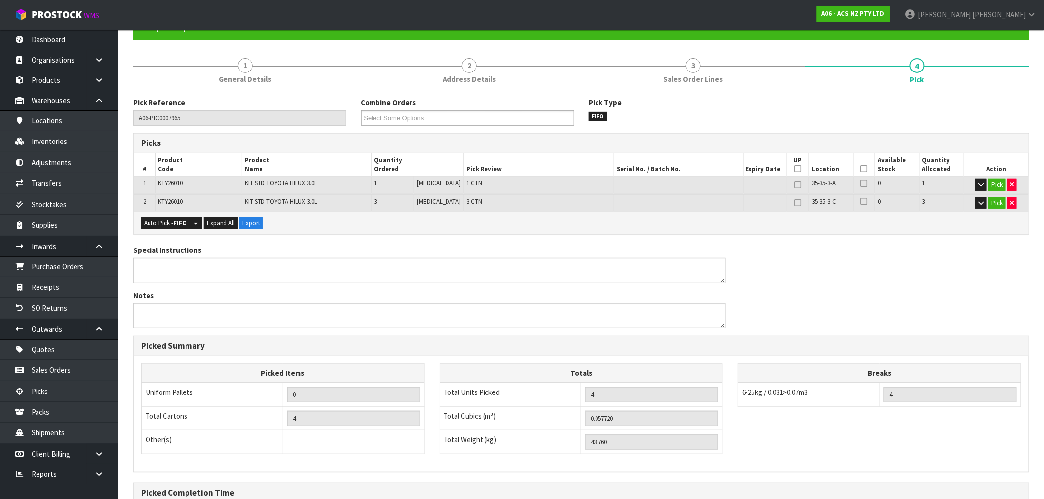
scroll to position [97, 0]
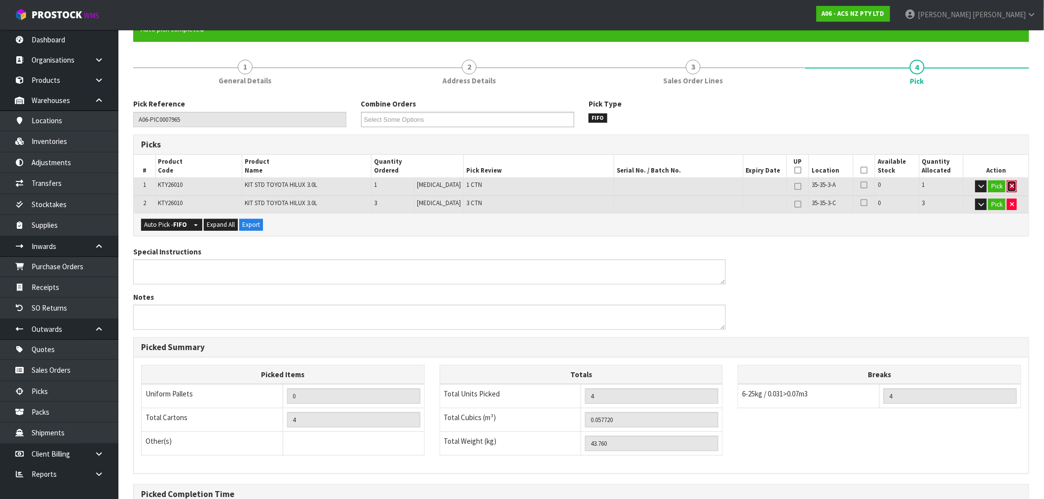
click at [1013, 189] on button "button" at bounding box center [1012, 187] width 10 height 12
type input "3"
type input "0.04329"
type input "32.82"
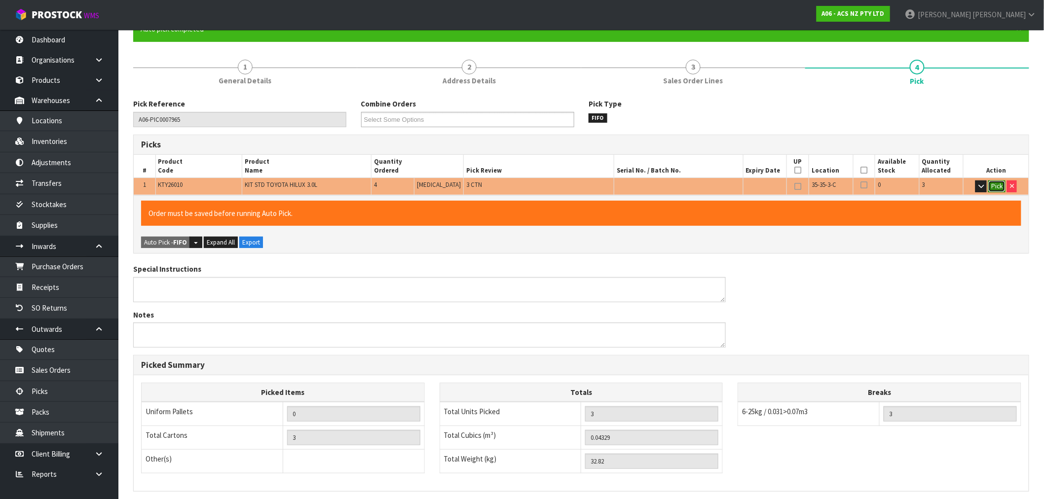
click at [1000, 185] on button "Pick" at bounding box center [996, 187] width 17 height 12
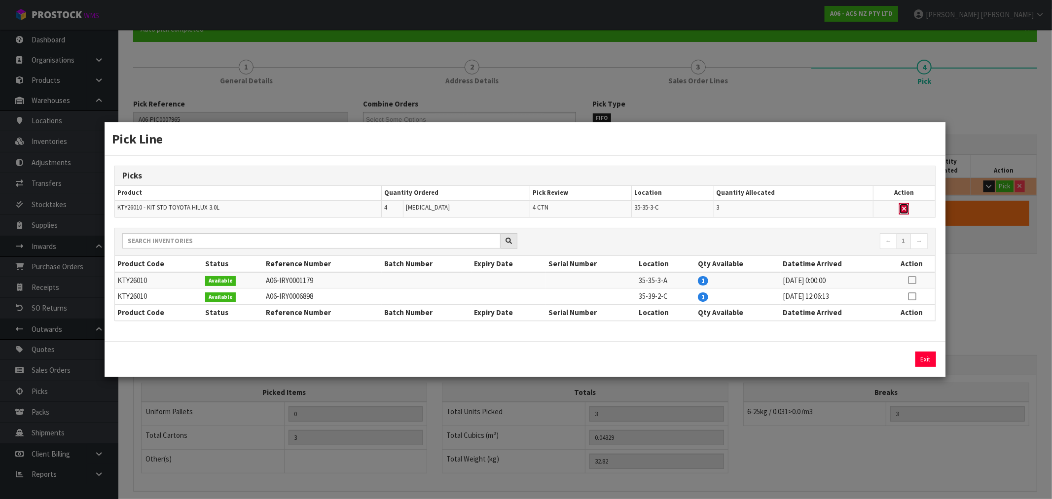
click at [906, 207] on icon "button" at bounding box center [904, 209] width 4 height 6
type input "0"
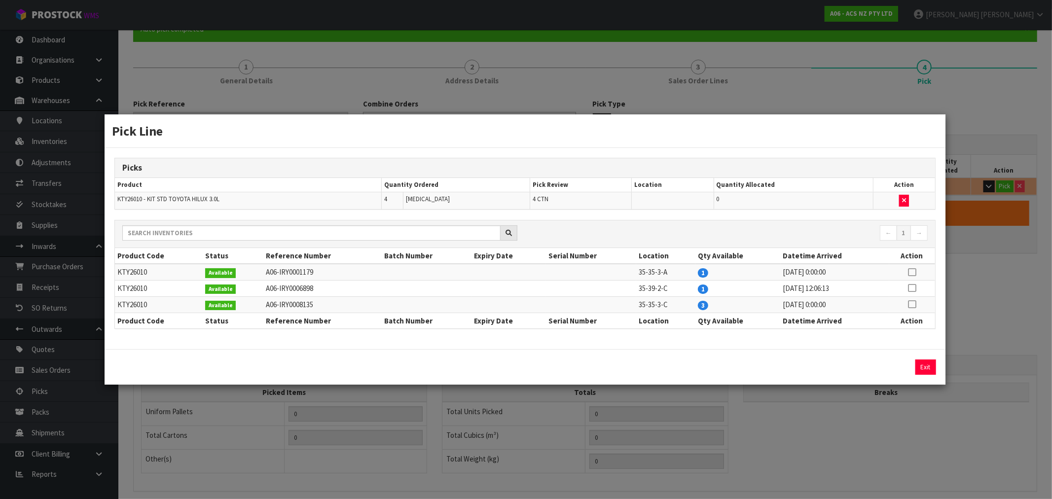
click at [914, 305] on icon at bounding box center [912, 304] width 8 height 0
click at [900, 368] on button "Assign Pick" at bounding box center [892, 367] width 40 height 15
type input "3"
type input "0.04329"
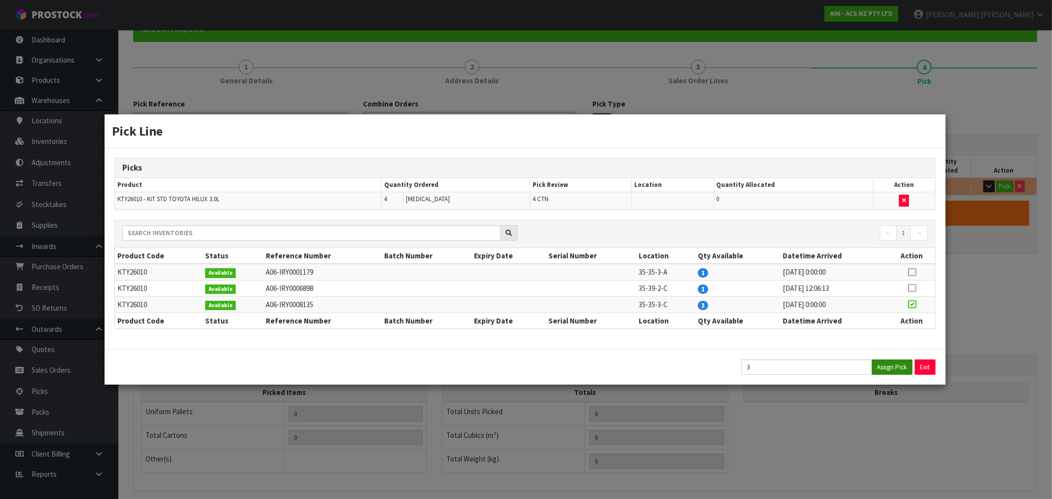
type input "32.82"
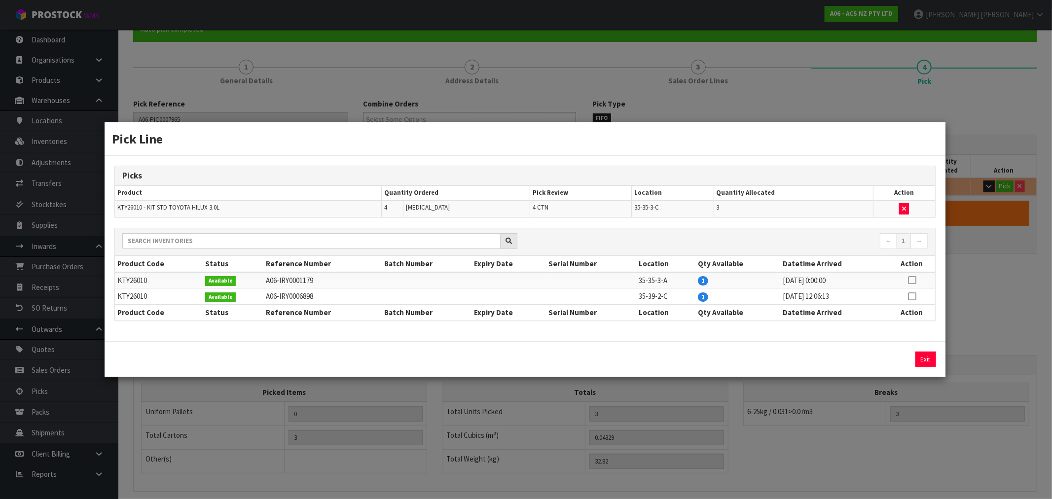
click at [913, 296] on icon at bounding box center [912, 296] width 8 height 0
click at [888, 358] on button "Assign Pick" at bounding box center [892, 359] width 40 height 15
type input "4"
type input "0.05772"
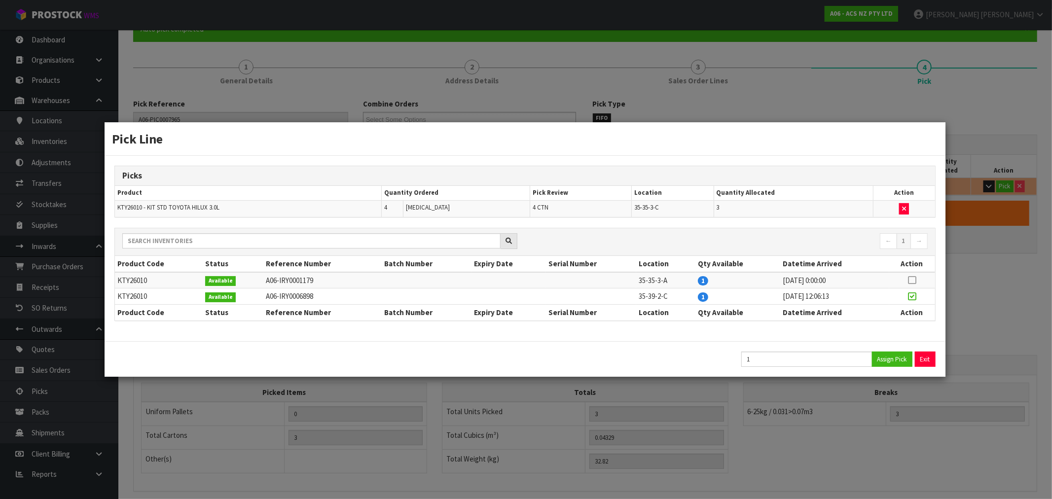
type input "43.76"
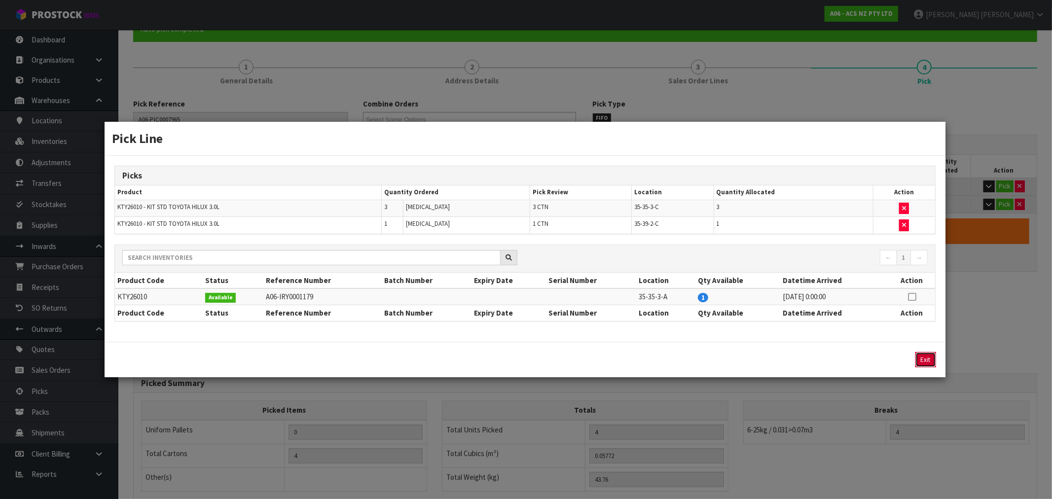
click at [922, 361] on button "Exit" at bounding box center [925, 359] width 21 height 15
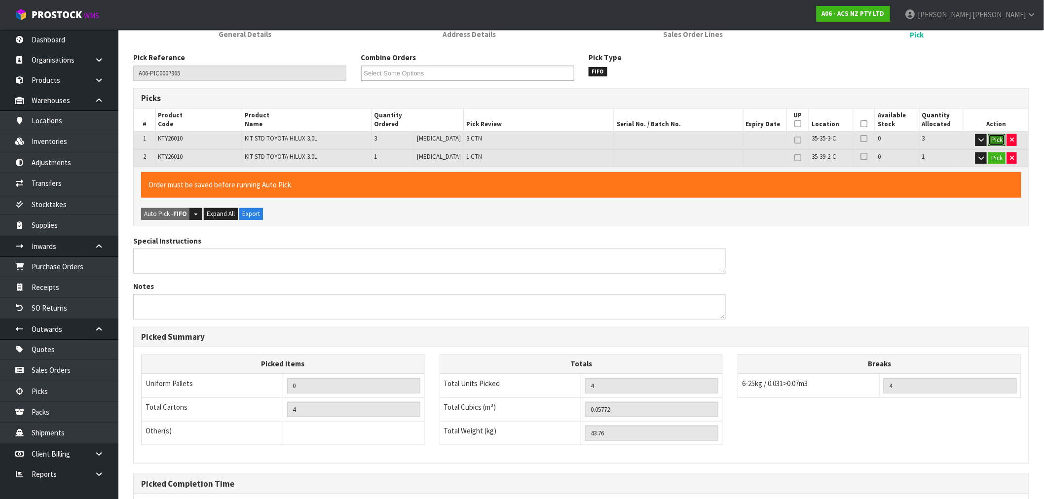
scroll to position [243, 0]
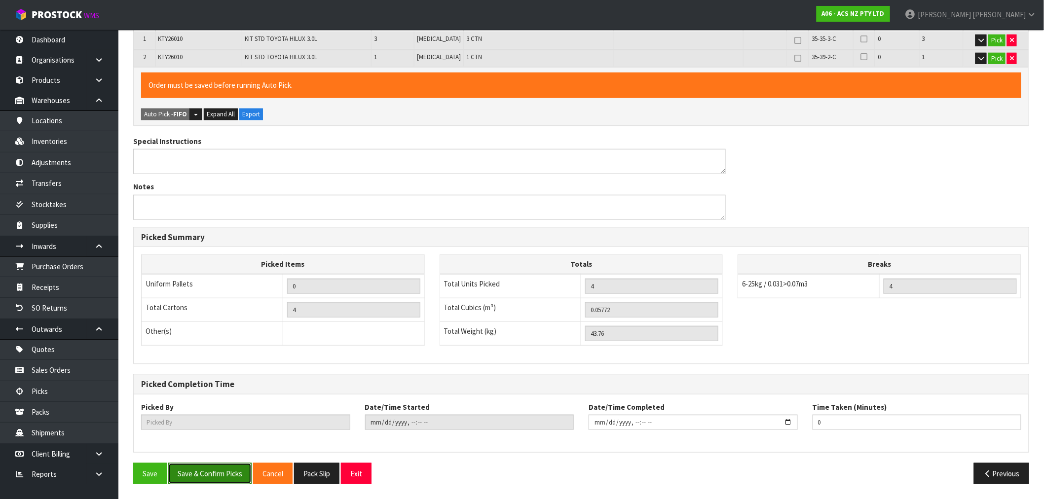
drag, startPoint x: 223, startPoint y: 466, endPoint x: 245, endPoint y: 467, distance: 21.7
click at [222, 466] on button "Save & Confirm Picks" at bounding box center [209, 473] width 83 height 21
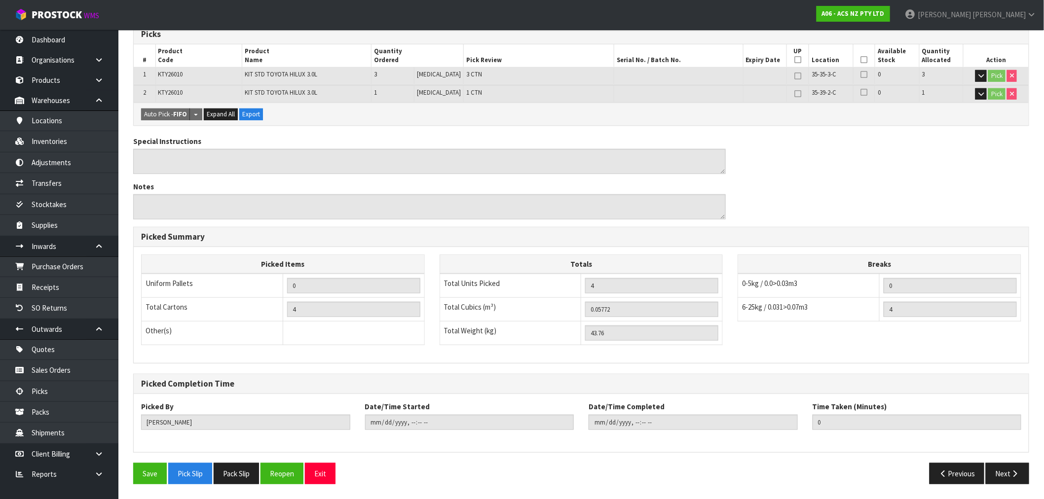
type input "[PERSON_NAME]"
type input "2025-09-19T13:39:27"
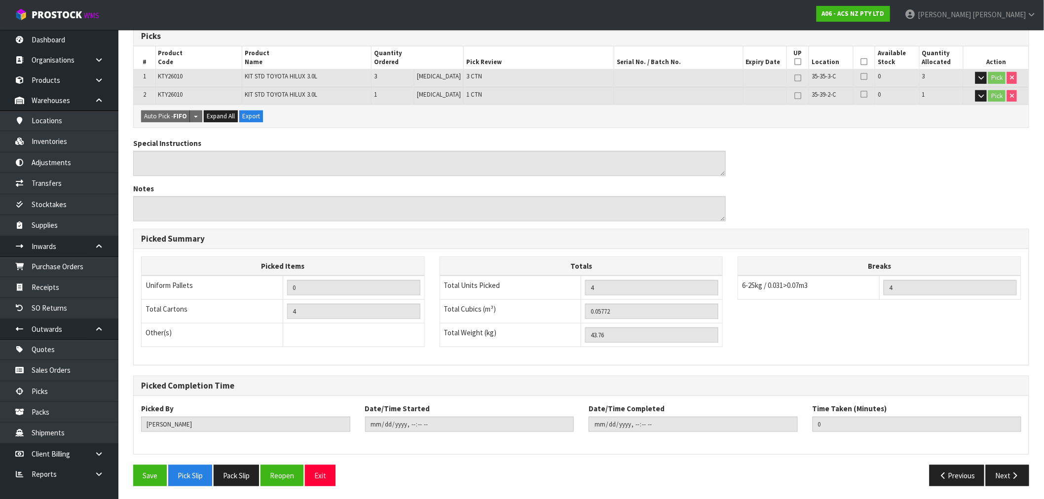
scroll to position [207, 0]
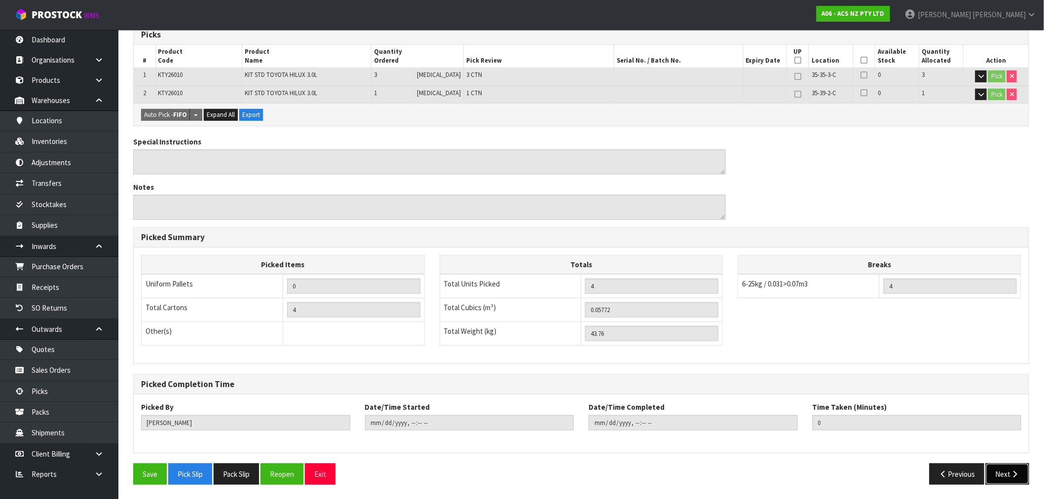
click at [1013, 473] on icon "button" at bounding box center [1014, 474] width 9 height 7
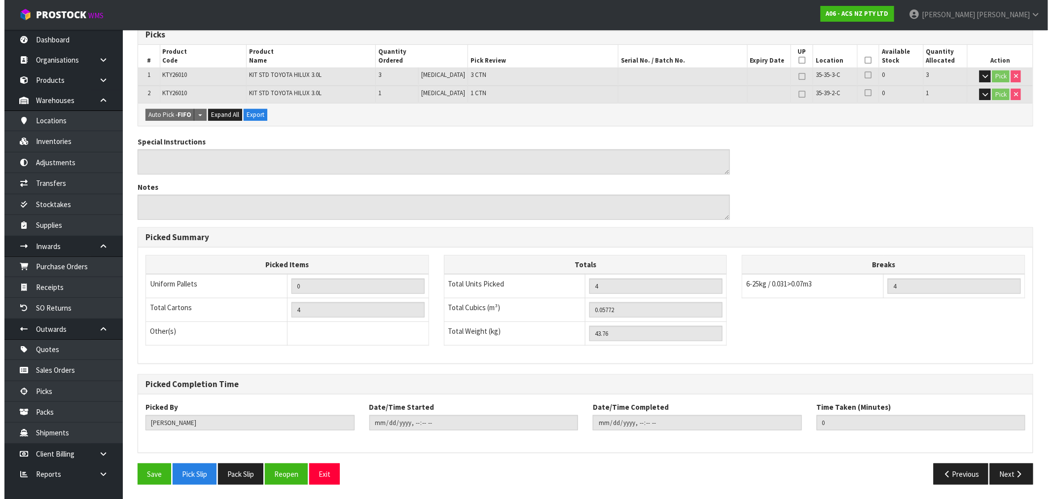
scroll to position [0, 0]
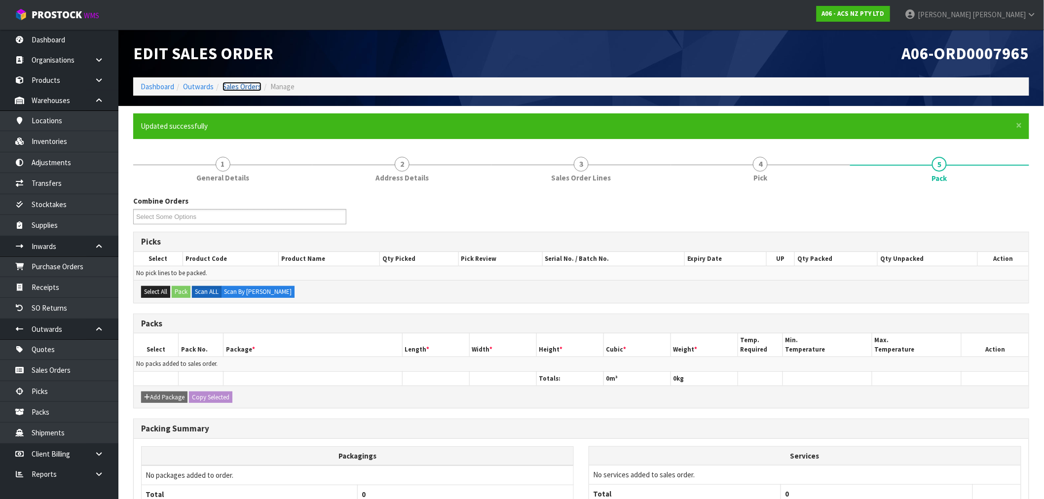
click at [235, 83] on link "Sales Orders" at bounding box center [241, 86] width 39 height 9
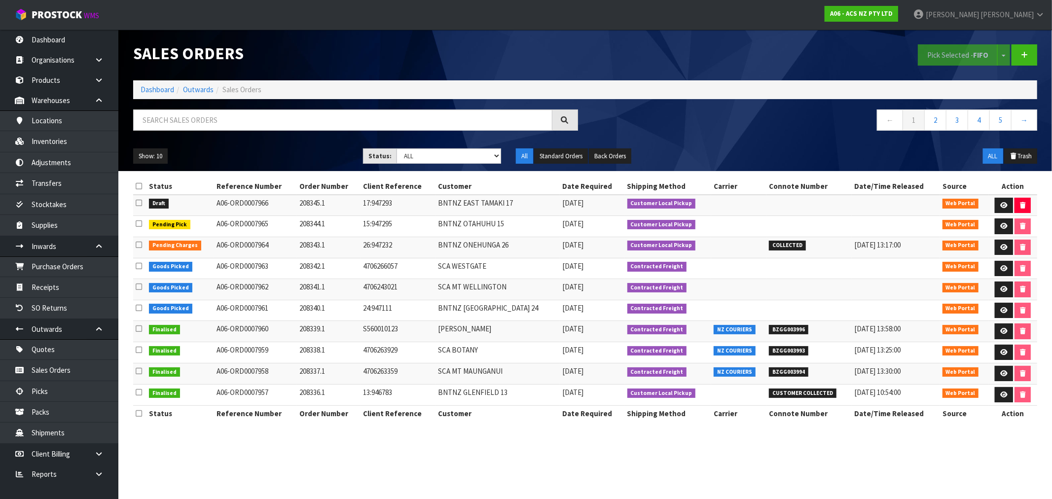
click at [139, 201] on icon at bounding box center [139, 202] width 6 height 7
click at [0, 0] on input "checkbox" at bounding box center [0, 0] width 0 height 0
click at [934, 59] on button "Pick Selected - FIFO" at bounding box center [958, 54] width 80 height 21
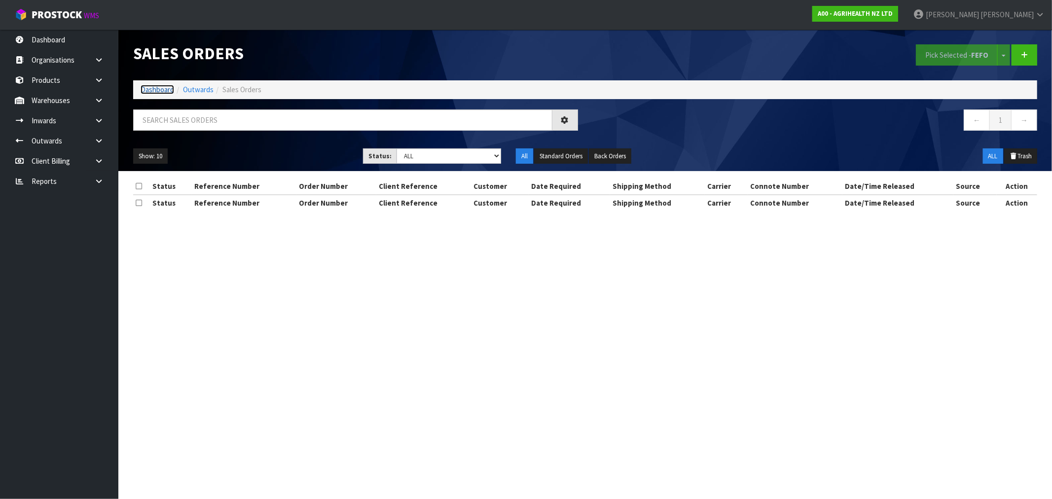
click at [160, 92] on link "Dashboard" at bounding box center [158, 89] width 34 height 9
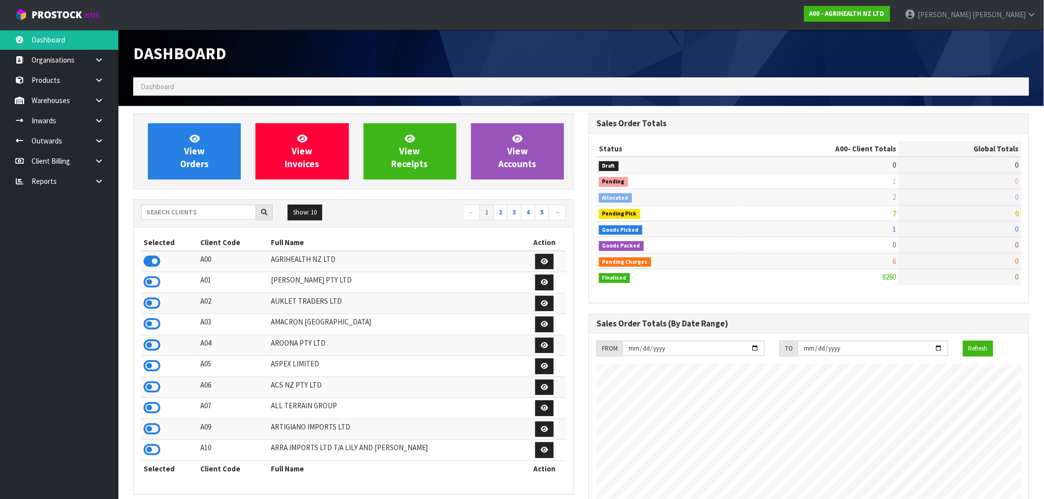
scroll to position [747, 455]
click at [162, 216] on input "text" at bounding box center [198, 212] width 115 height 15
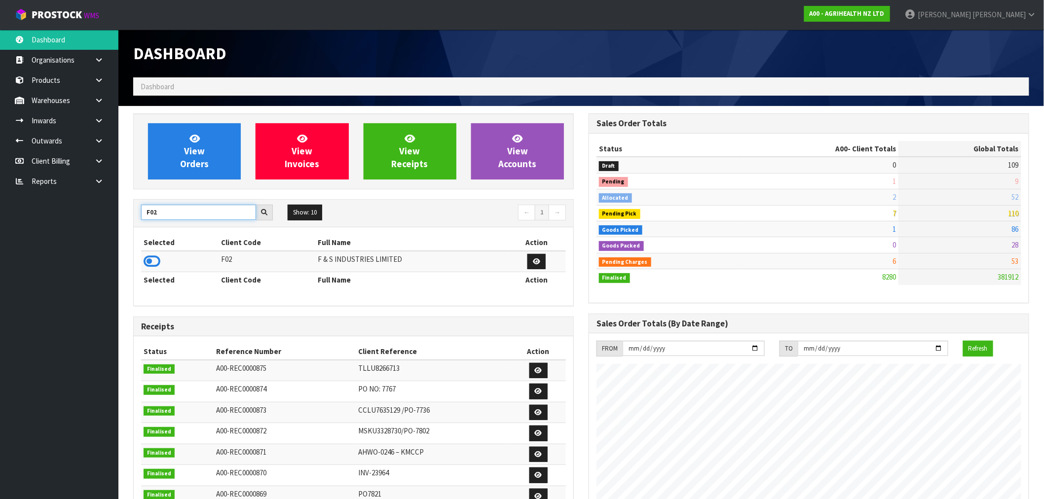
type input "F02"
drag, startPoint x: 160, startPoint y: 259, endPoint x: 153, endPoint y: 260, distance: 6.9
click at [153, 260] on td at bounding box center [179, 261] width 77 height 21
click at [153, 260] on icon at bounding box center [152, 261] width 17 height 15
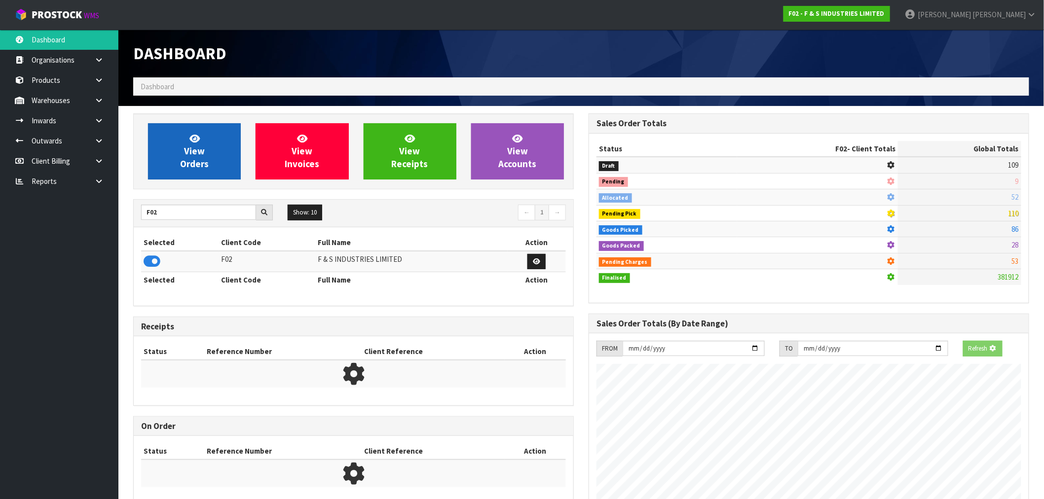
scroll to position [615, 455]
click at [190, 165] on span "View Orders" at bounding box center [194, 151] width 29 height 37
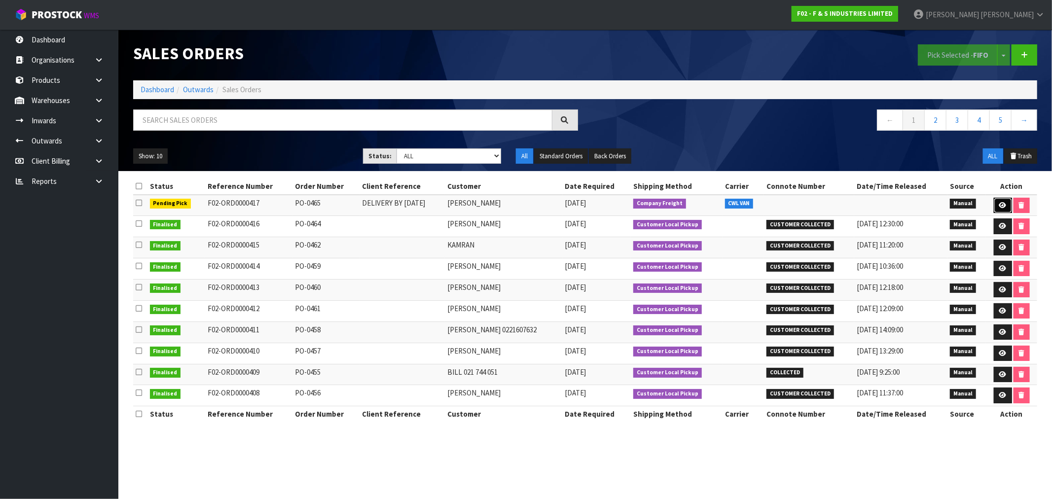
click at [1003, 200] on link at bounding box center [1003, 206] width 18 height 16
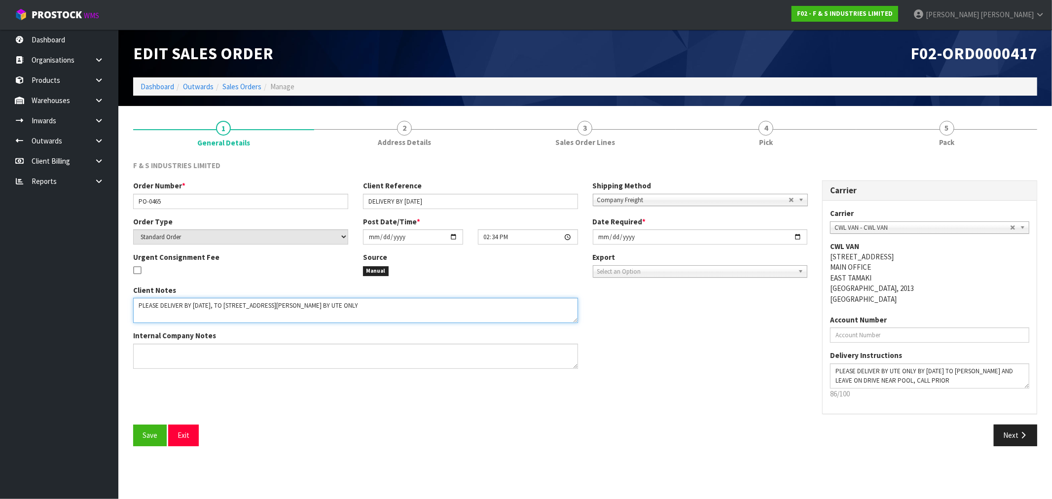
drag, startPoint x: 155, startPoint y: 309, endPoint x: 293, endPoint y: 328, distance: 139.9
click at [293, 328] on div "Client Notes Internal Company Notes" at bounding box center [356, 330] width 460 height 91
drag, startPoint x: 456, startPoint y: 205, endPoint x: 364, endPoint y: 196, distance: 92.7
click at [364, 196] on input "DELIVERY BY [DATE]" at bounding box center [470, 201] width 215 height 15
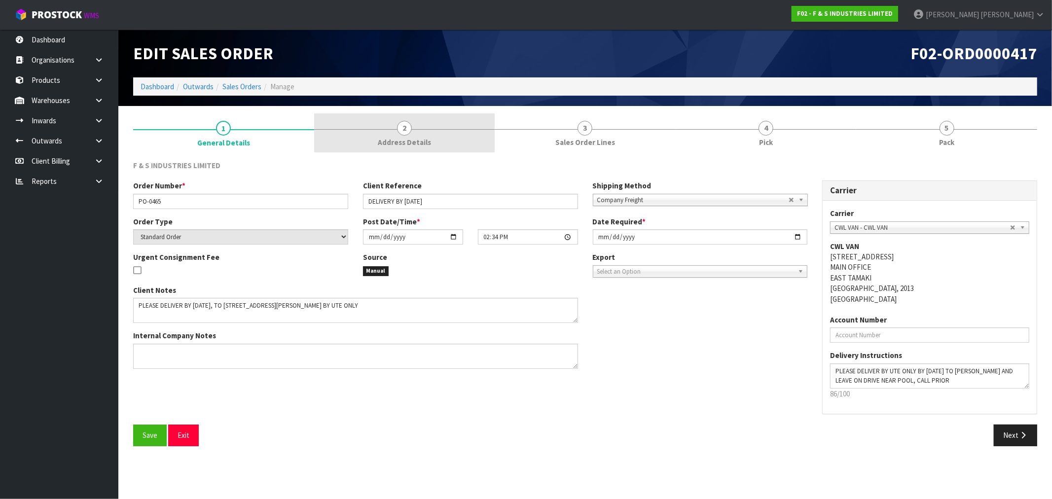
click at [457, 136] on link "2 Address Details" at bounding box center [404, 132] width 181 height 39
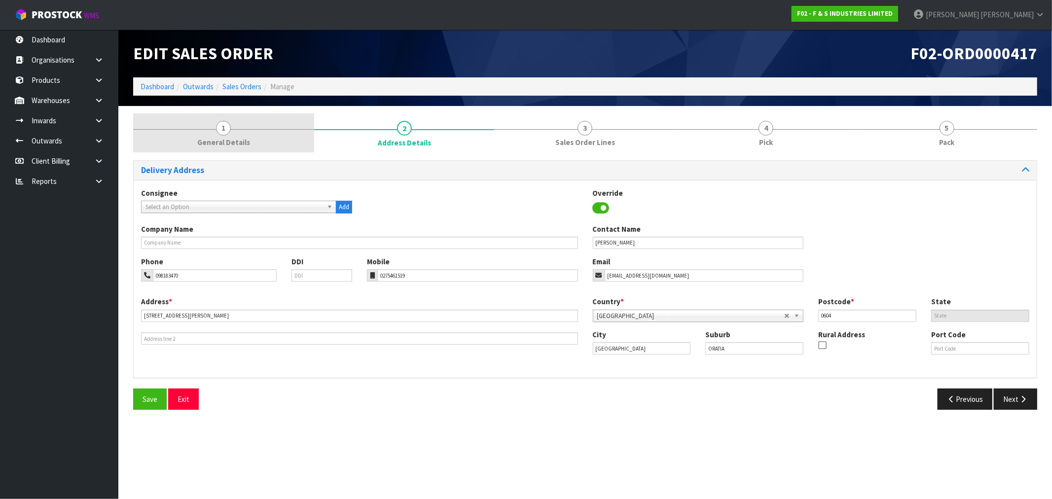
click at [268, 131] on link "1 General Details" at bounding box center [223, 132] width 181 height 39
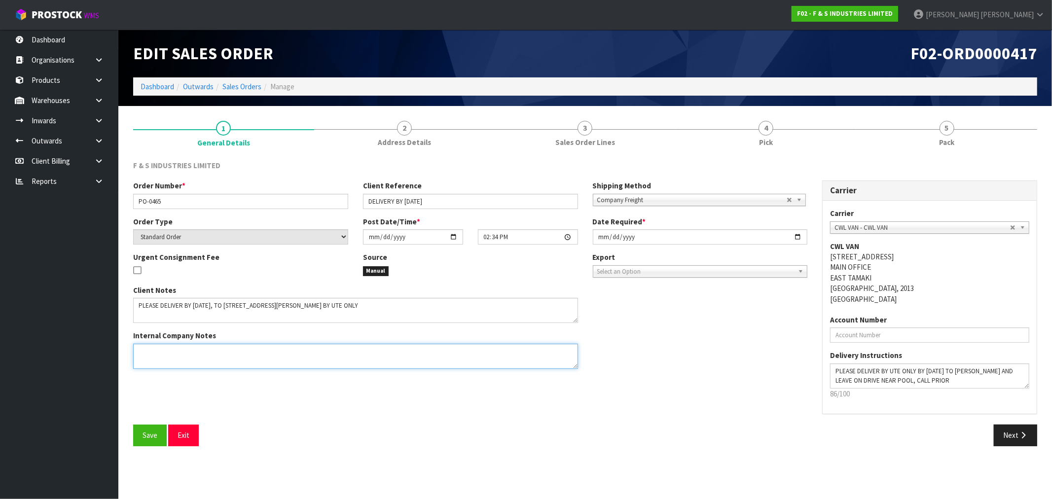
click at [284, 352] on textarea at bounding box center [355, 356] width 445 height 25
drag, startPoint x: 216, startPoint y: 356, endPoint x: 225, endPoint y: 359, distance: 9.8
click at [215, 356] on textarea at bounding box center [355, 356] width 445 height 25
type textarea "T"
drag, startPoint x: 361, startPoint y: 308, endPoint x: 313, endPoint y: 310, distance: 47.4
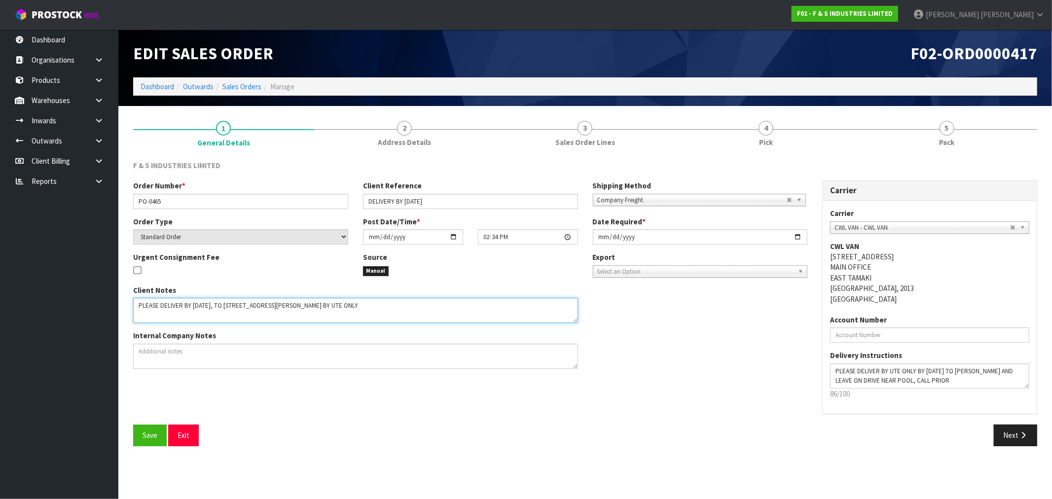
click at [313, 310] on textarea at bounding box center [355, 310] width 445 height 25
click at [153, 88] on link "Dashboard" at bounding box center [158, 86] width 34 height 9
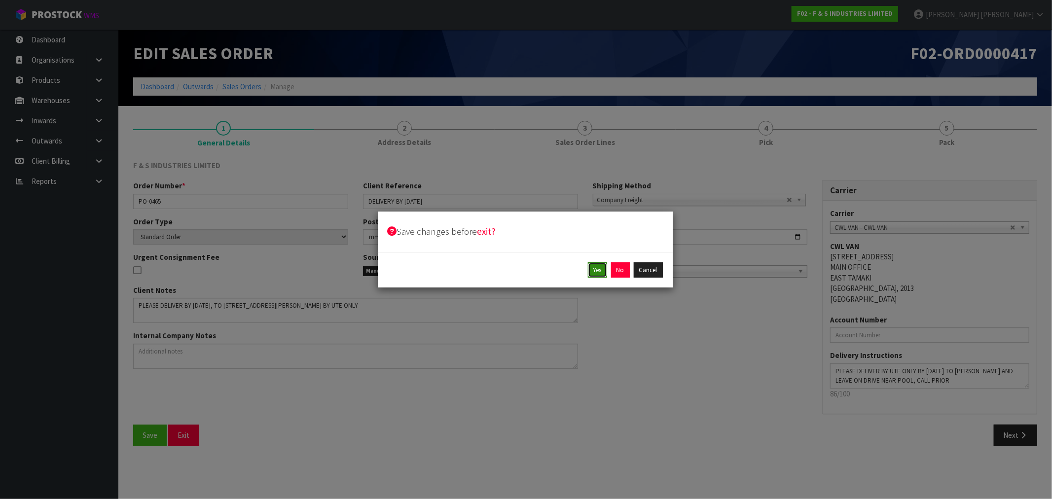
click at [596, 274] on button "Yes" at bounding box center [597, 270] width 19 height 16
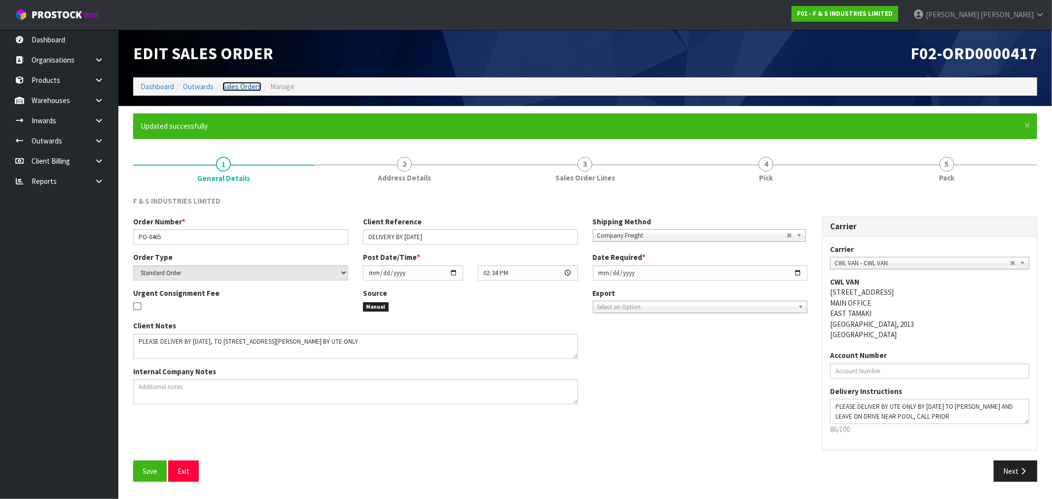
click at [248, 84] on link "Sales Orders" at bounding box center [241, 86] width 39 height 9
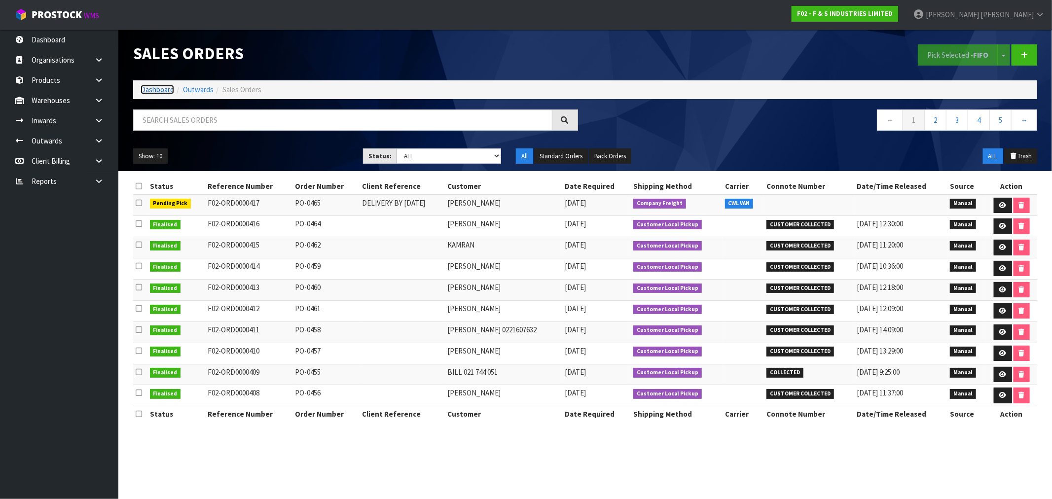
click at [147, 94] on link "Dashboard" at bounding box center [158, 89] width 34 height 9
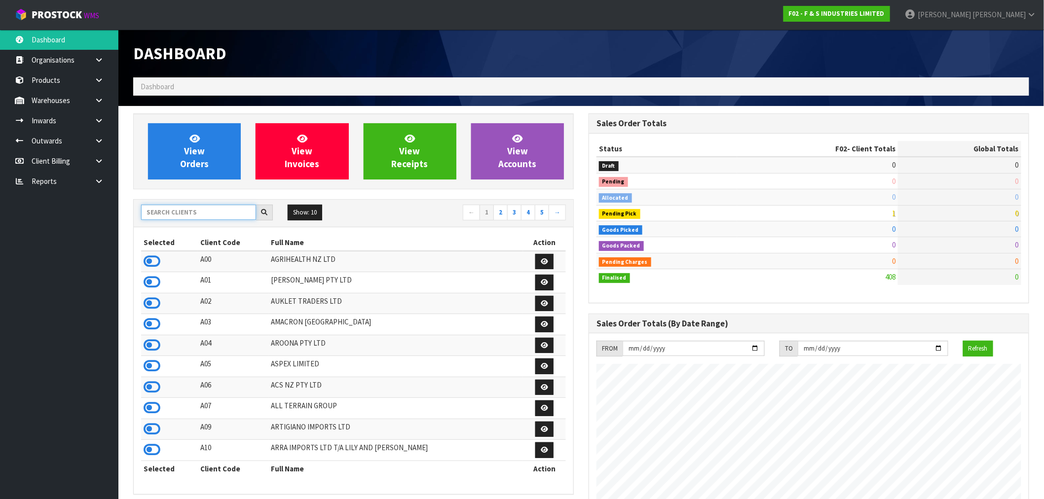
scroll to position [652, 455]
click at [164, 216] on input "text" at bounding box center [198, 212] width 115 height 15
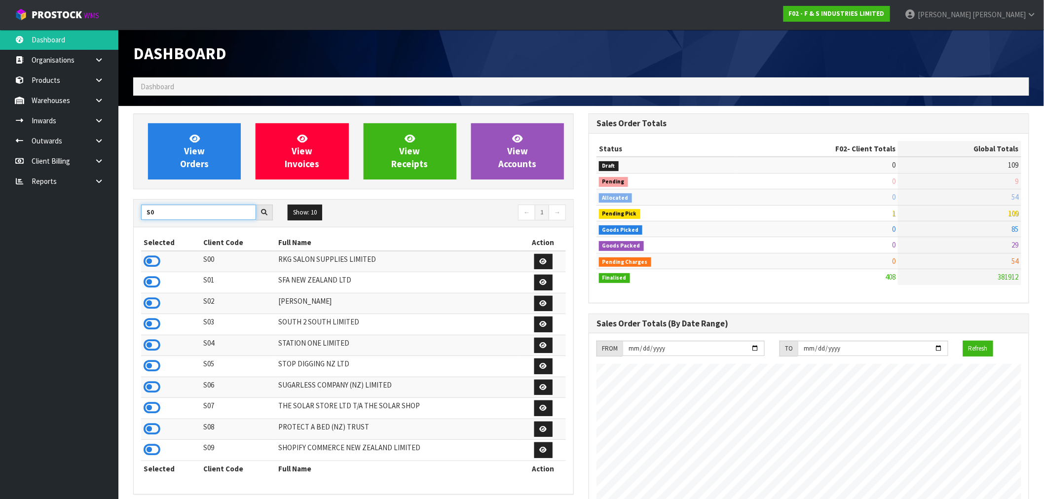
type input "S"
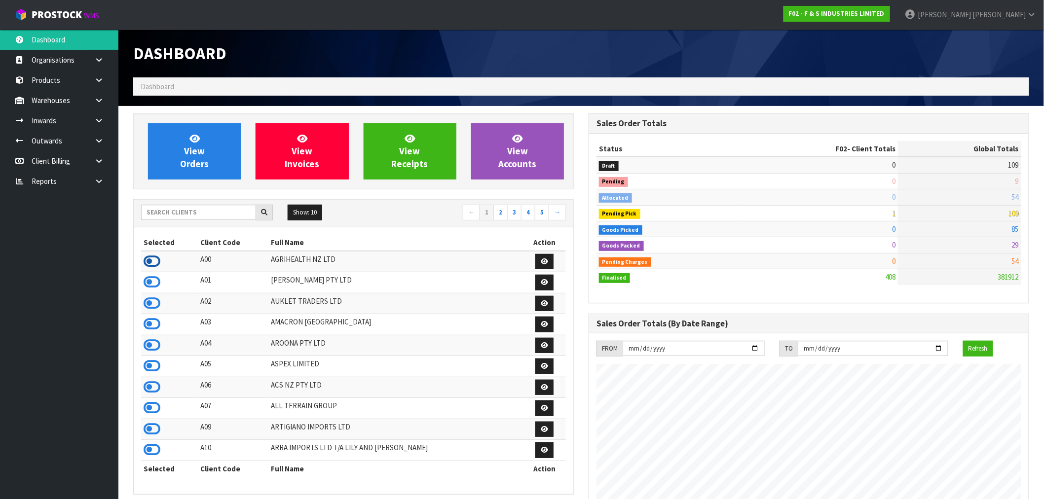
click at [156, 262] on icon at bounding box center [152, 261] width 17 height 15
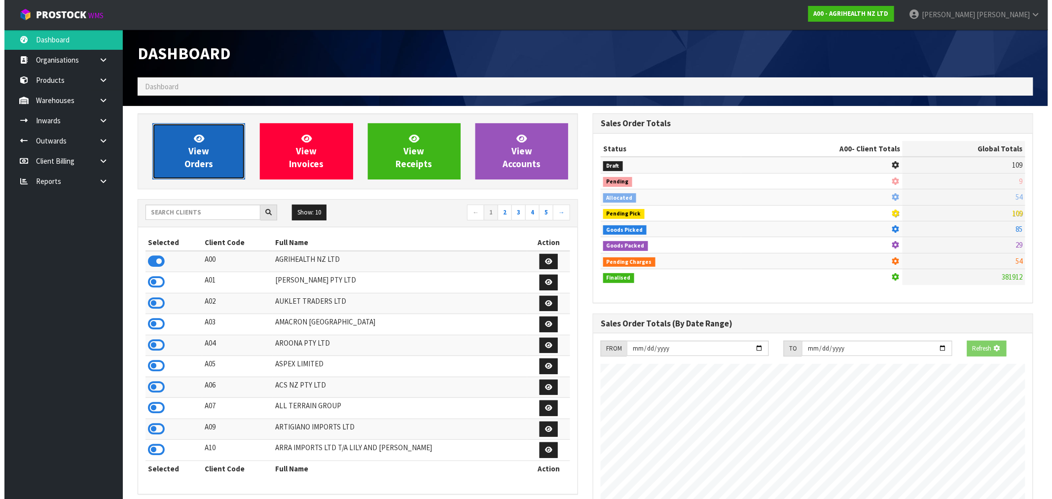
scroll to position [492583, 492742]
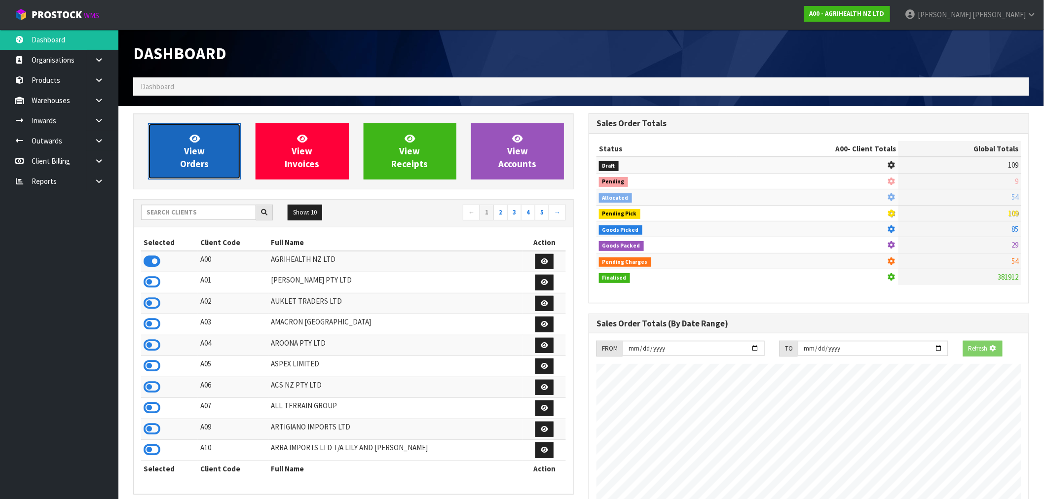
click at [206, 164] on span "View Orders" at bounding box center [194, 151] width 29 height 37
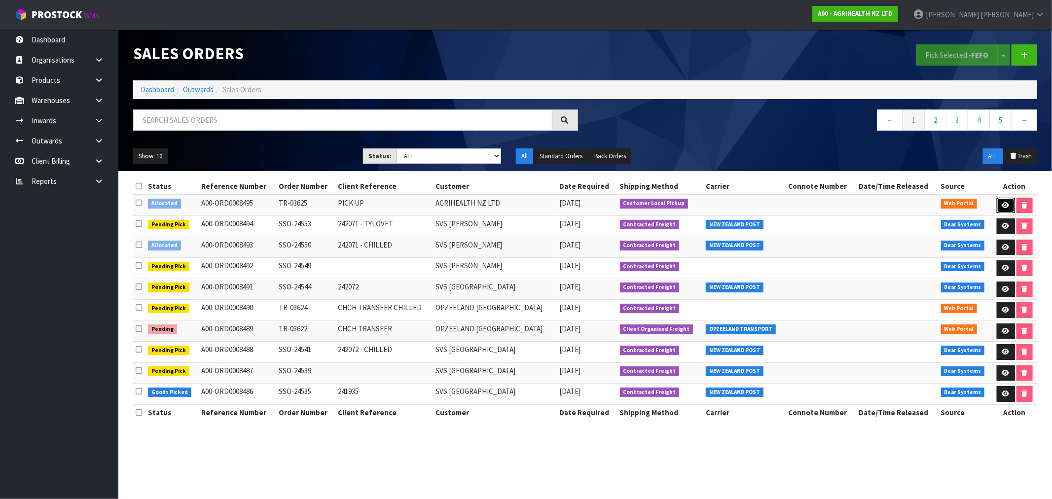
click at [1003, 206] on icon at bounding box center [1005, 205] width 7 height 6
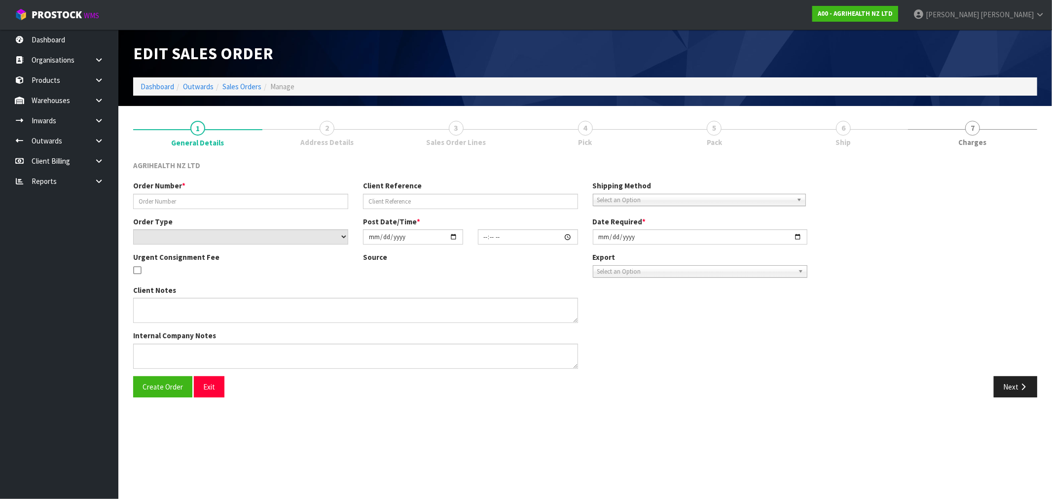
type input "TR-03625"
type input "PICK UP"
select select "number:0"
type input "[DATE]"
type input "12:00:00.000"
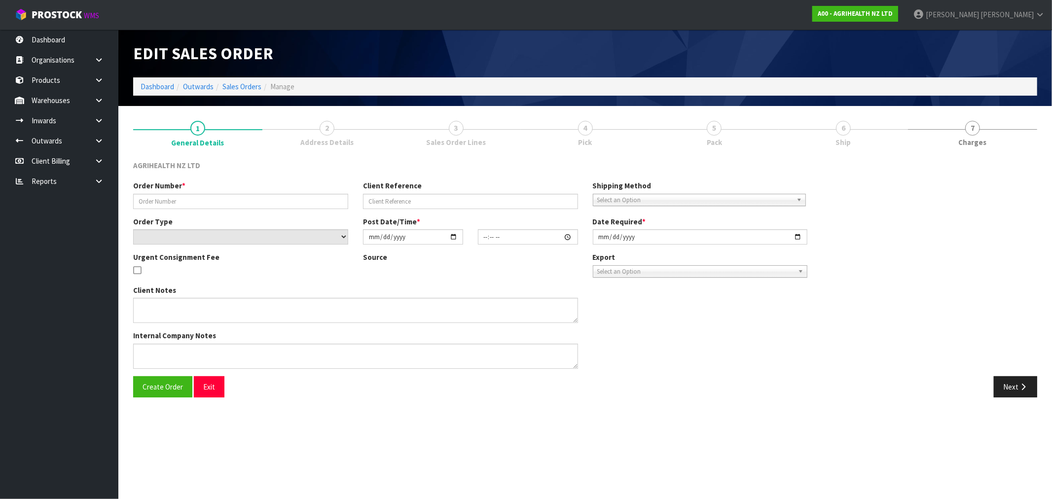
type input "2025-09-22"
type textarea "PICK UP 9AM MONDAY"
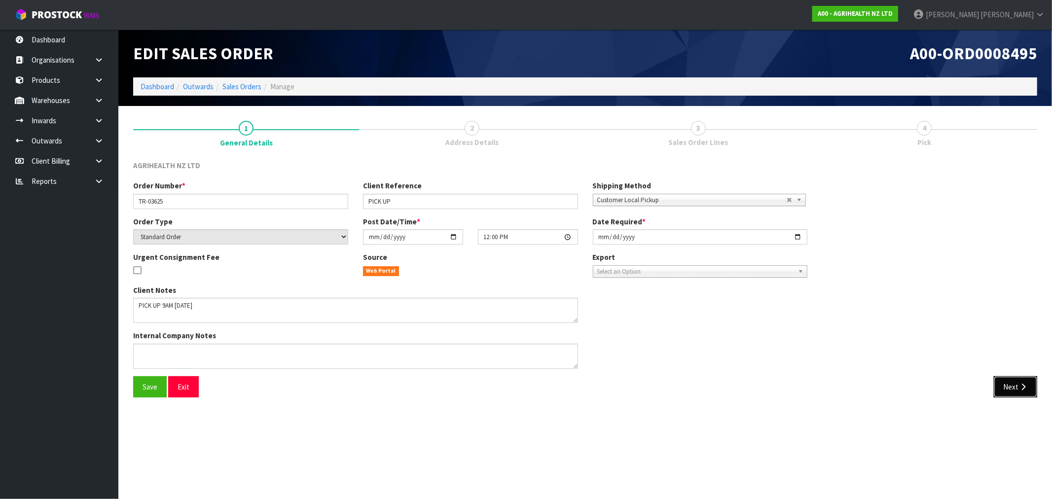
click at [1018, 393] on button "Next" at bounding box center [1015, 386] width 43 height 21
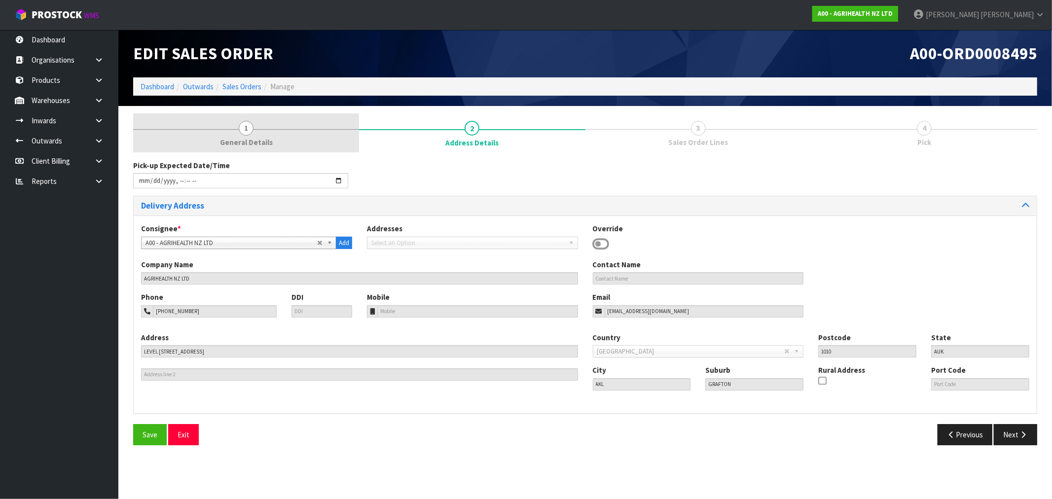
click at [242, 138] on span "General Details" at bounding box center [246, 142] width 53 height 10
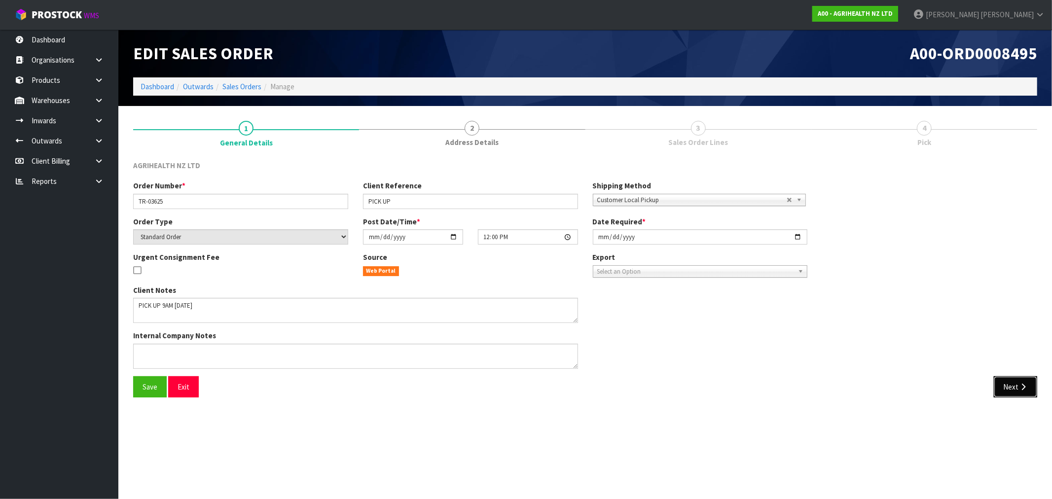
click at [1022, 392] on button "Next" at bounding box center [1015, 386] width 43 height 21
click at [1003, 393] on button "Next" at bounding box center [1015, 386] width 43 height 21
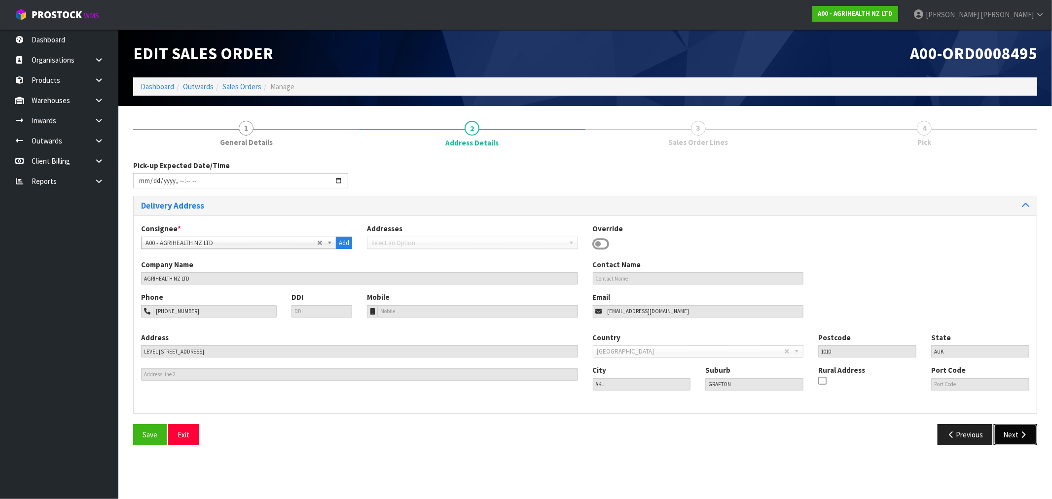
click at [1023, 428] on button "Next" at bounding box center [1015, 434] width 43 height 21
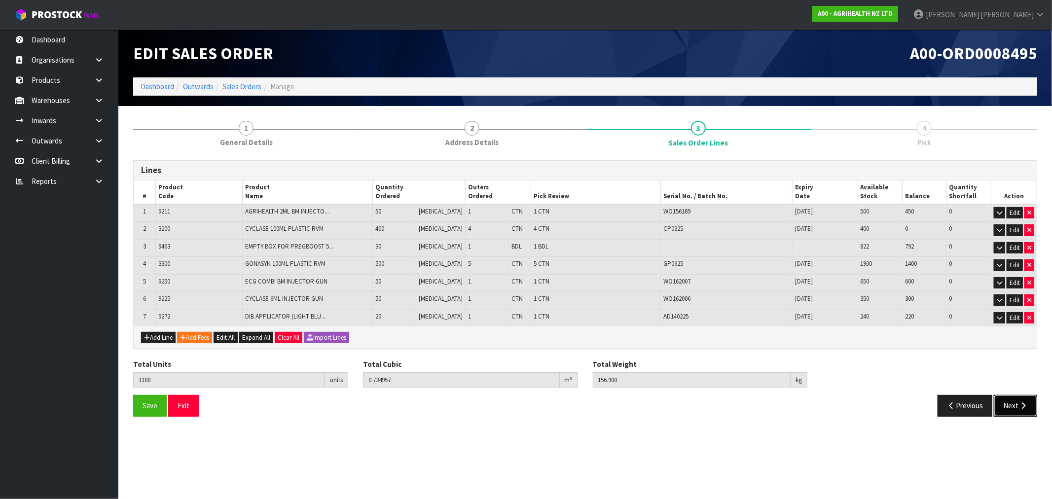
click at [1016, 405] on button "Next" at bounding box center [1015, 405] width 43 height 21
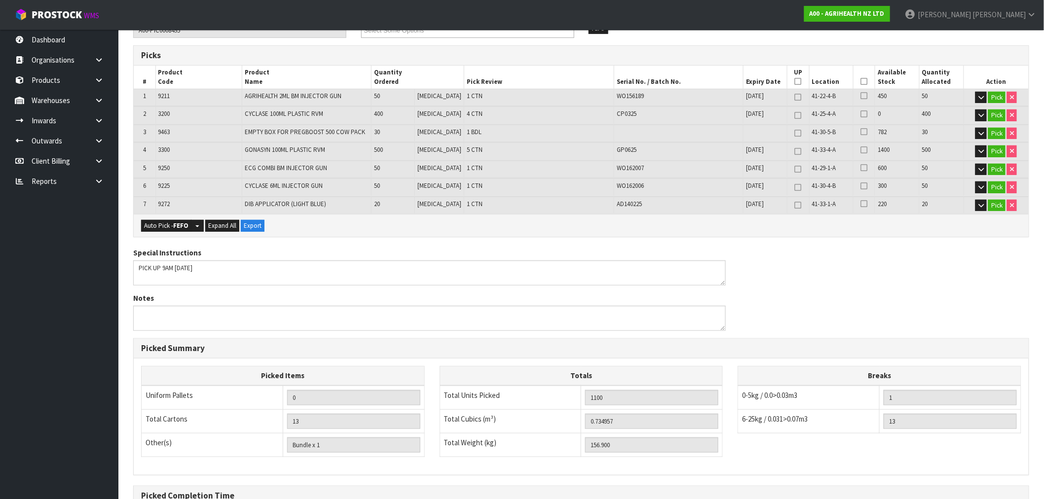
scroll to position [260, 0]
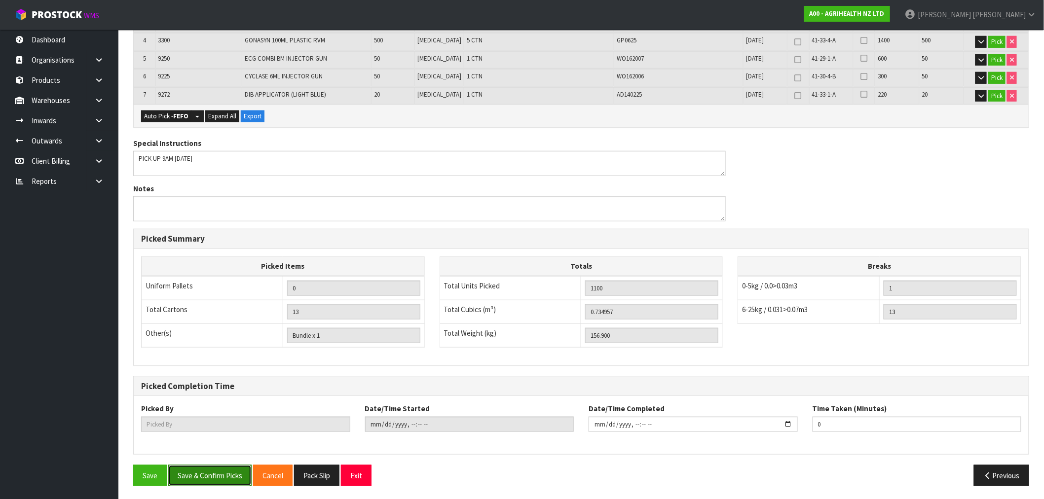
click at [216, 478] on button "Save & Confirm Picks" at bounding box center [209, 475] width 83 height 21
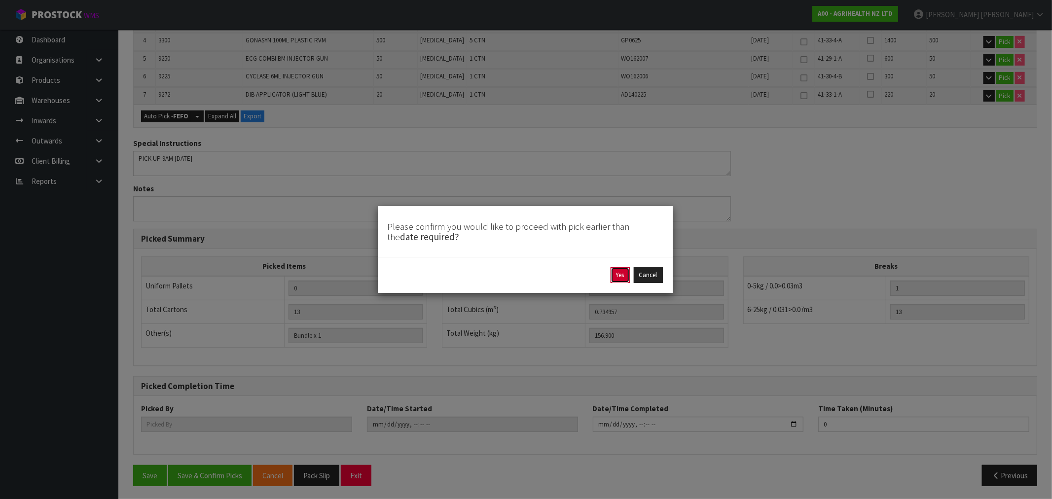
click at [614, 279] on button "Yes" at bounding box center [620, 275] width 19 height 16
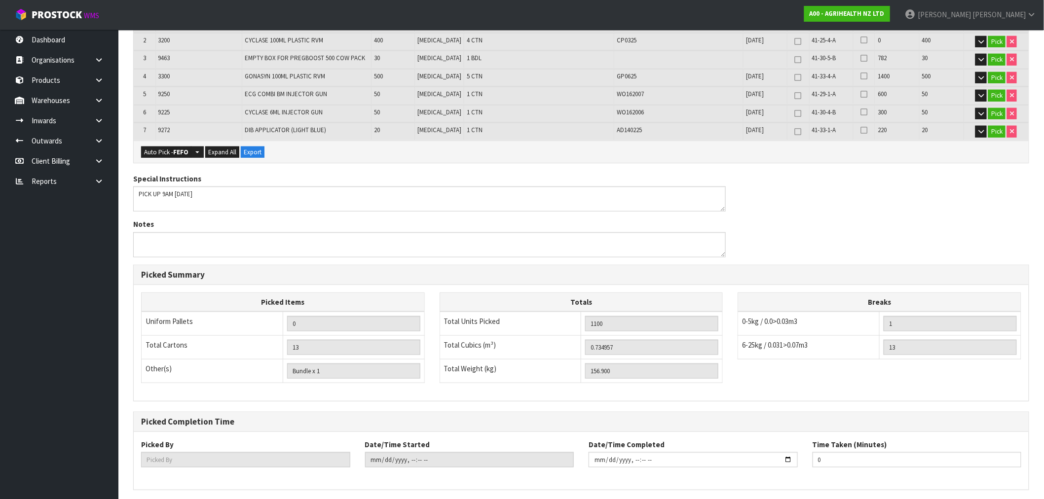
scroll to position [0, 0]
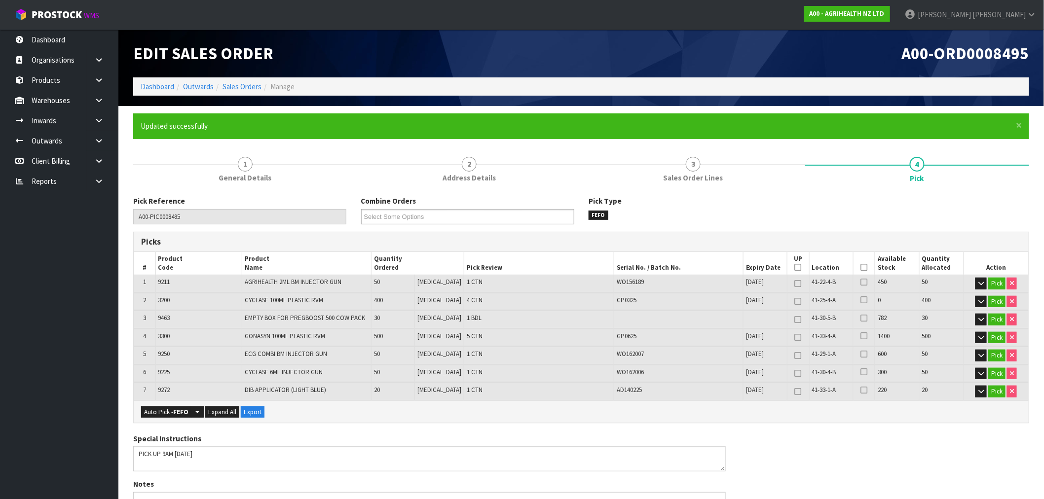
type input "[PERSON_NAME]"
type input "[DATE]T13:04:45"
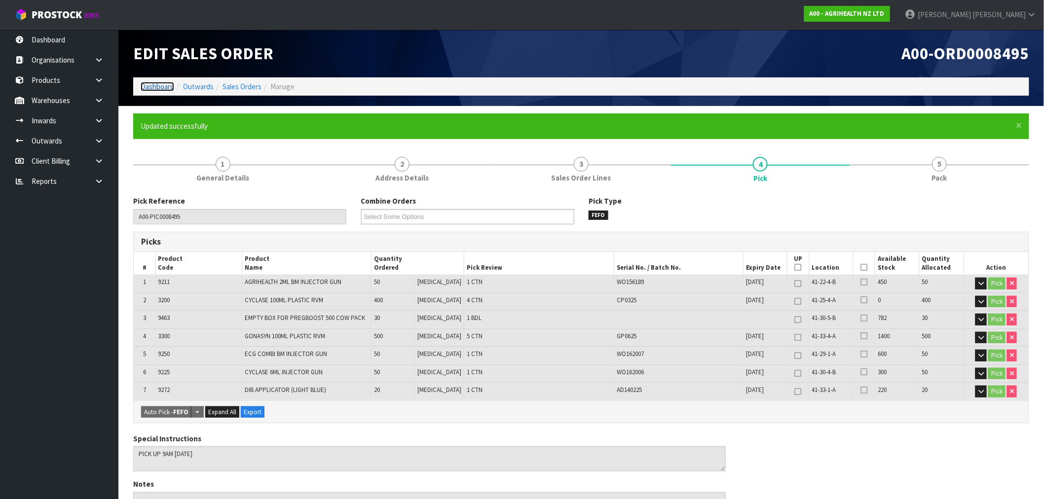
click at [156, 86] on link "Dashboard" at bounding box center [158, 86] width 34 height 9
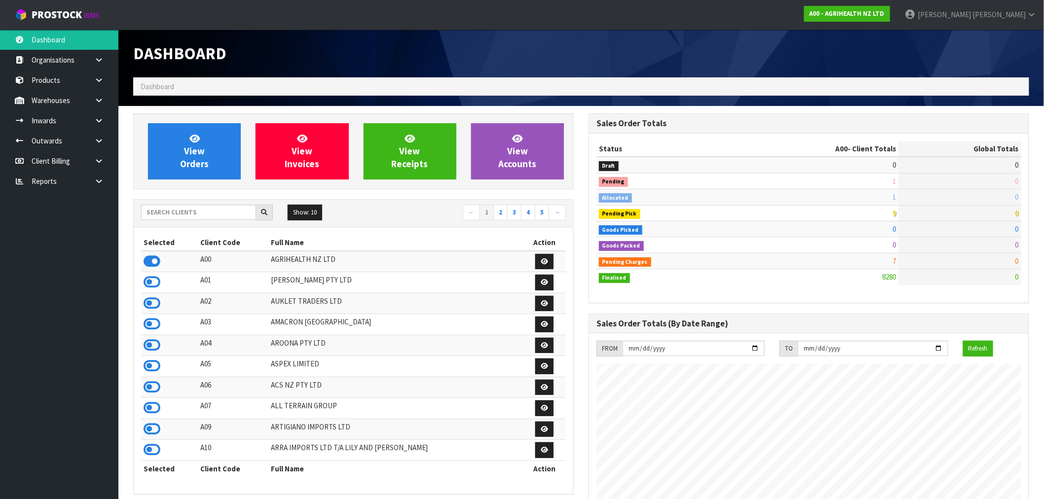
scroll to position [747, 455]
click at [100, 183] on icon at bounding box center [98, 181] width 9 height 7
click at [61, 227] on link "CWL" at bounding box center [59, 222] width 118 height 20
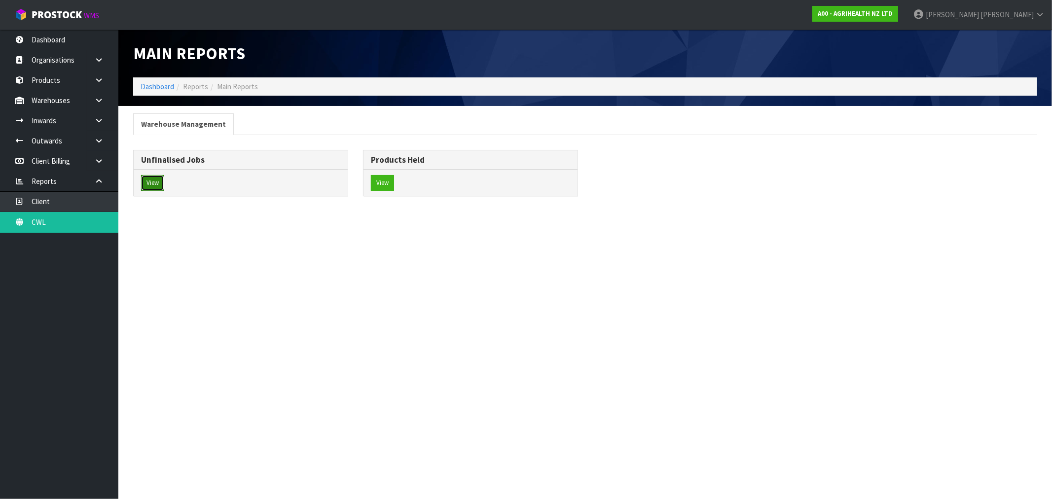
click at [155, 188] on button "View" at bounding box center [152, 183] width 23 height 16
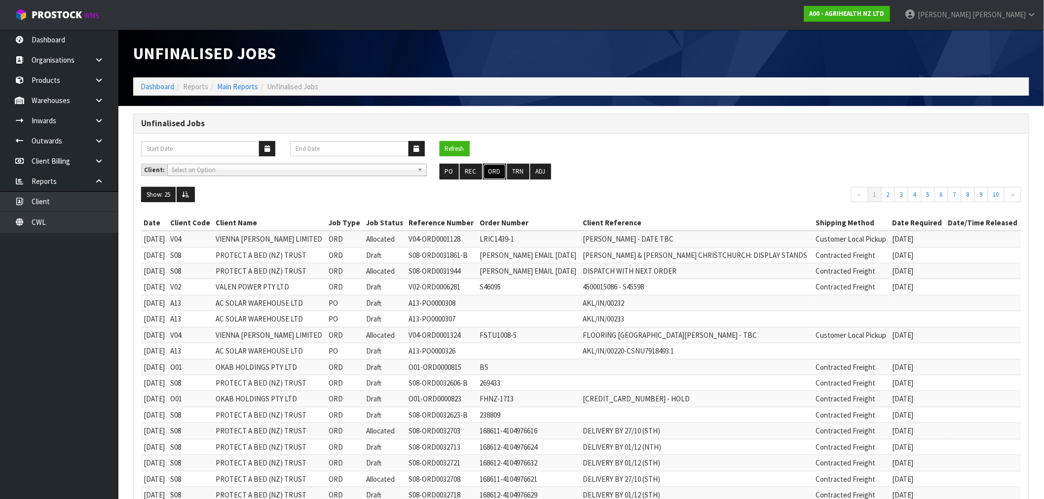
click at [496, 173] on button "ORD" at bounding box center [494, 172] width 23 height 16
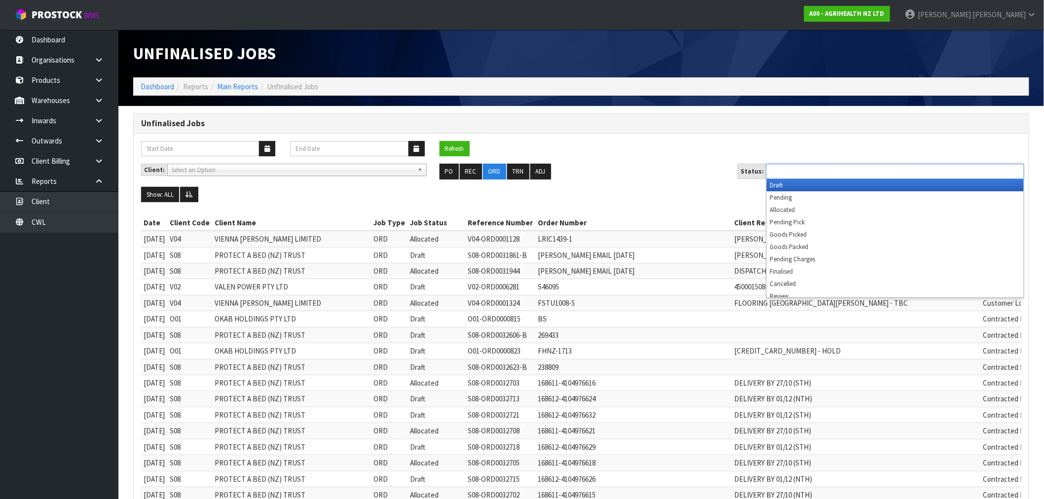
click at [814, 167] on input "text" at bounding box center [805, 171] width 73 height 12
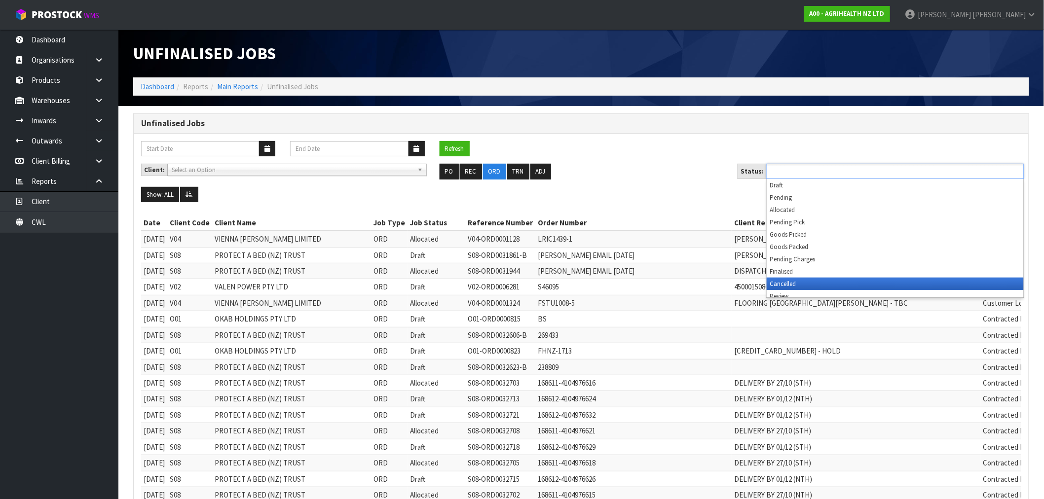
scroll to position [5, 0]
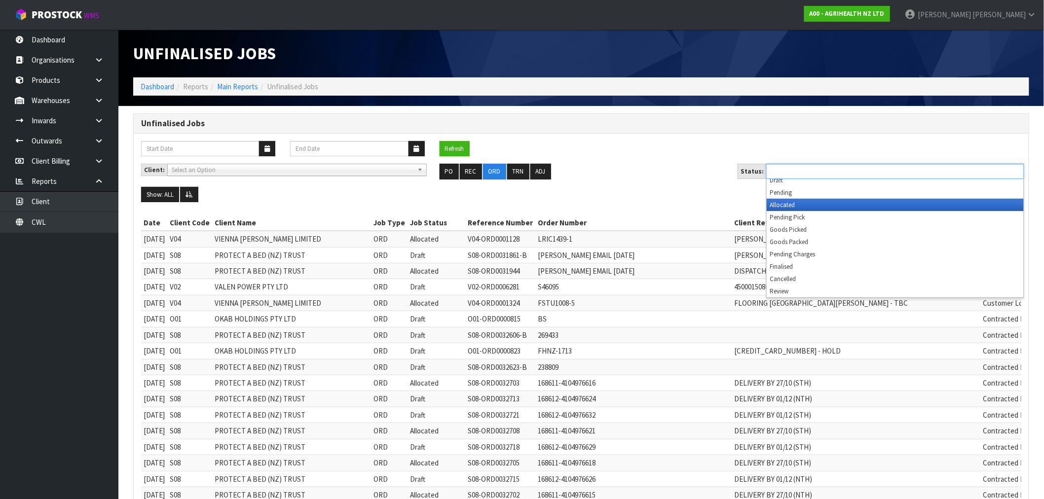
drag, startPoint x: 782, startPoint y: 208, endPoint x: 778, endPoint y: 212, distance: 5.6
click at [782, 209] on li "Allocated" at bounding box center [894, 205] width 257 height 12
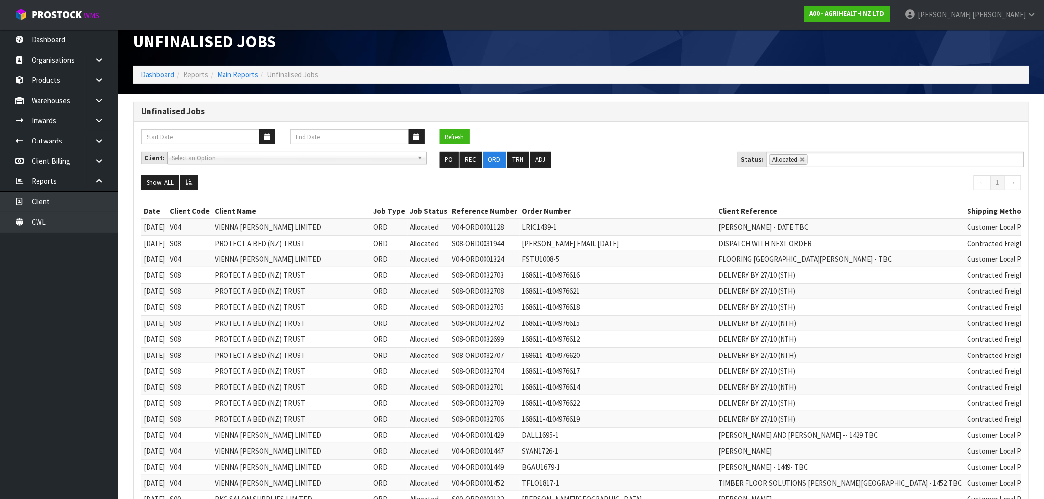
scroll to position [1, 0]
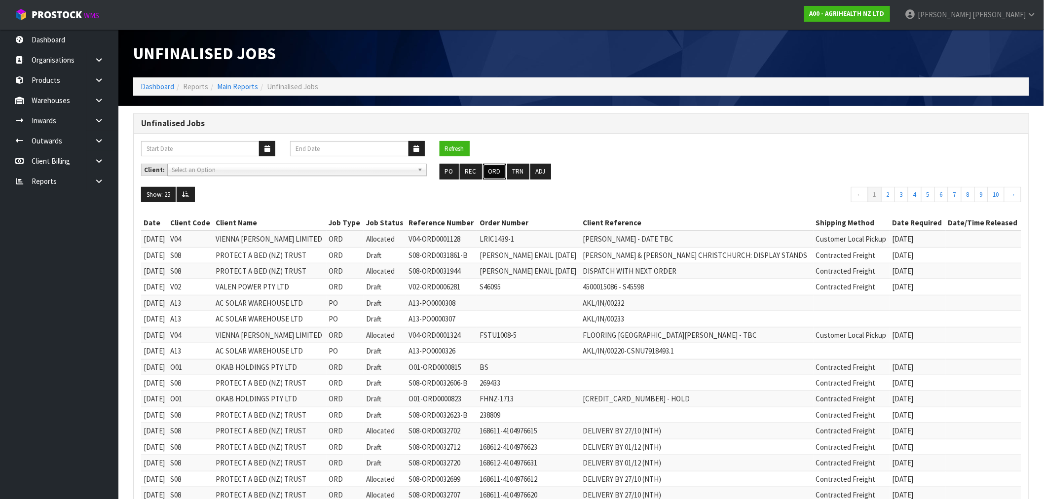
drag, startPoint x: 494, startPoint y: 174, endPoint x: 627, endPoint y: 216, distance: 139.5
click at [494, 174] on button "ORD" at bounding box center [494, 172] width 23 height 16
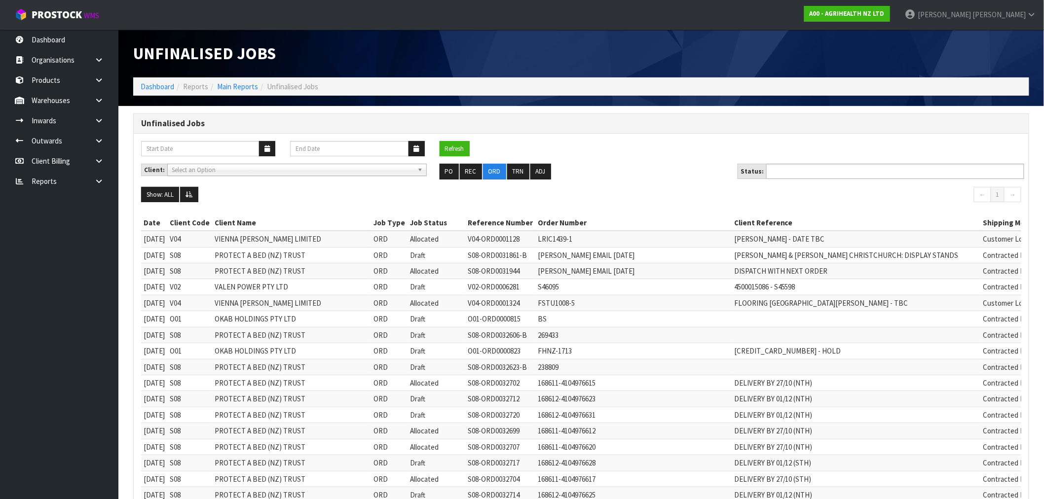
click at [810, 173] on input "text" at bounding box center [805, 171] width 73 height 12
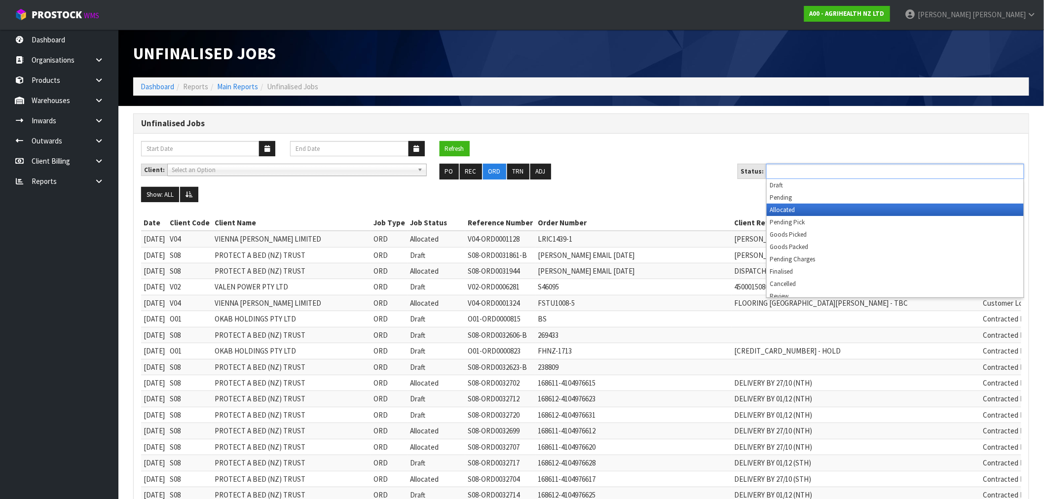
click at [799, 209] on li "Allocated" at bounding box center [894, 210] width 257 height 12
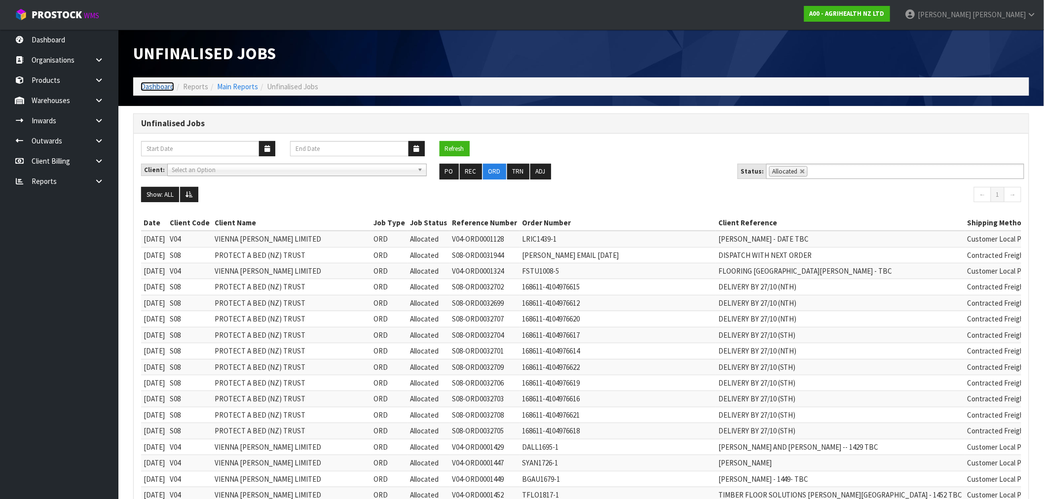
click at [141, 86] on link "Dashboard" at bounding box center [158, 86] width 34 height 9
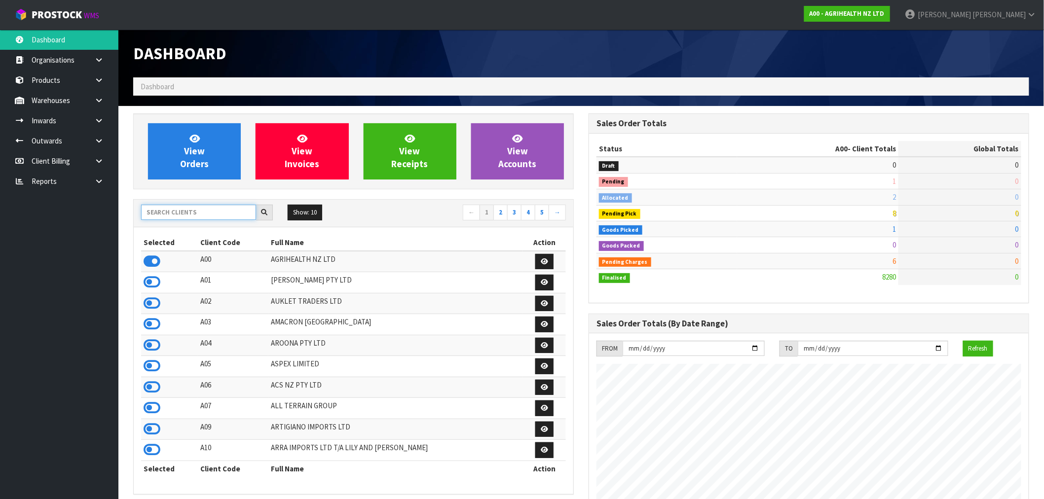
scroll to position [747, 455]
click at [191, 214] on input "text" at bounding box center [198, 212] width 115 height 15
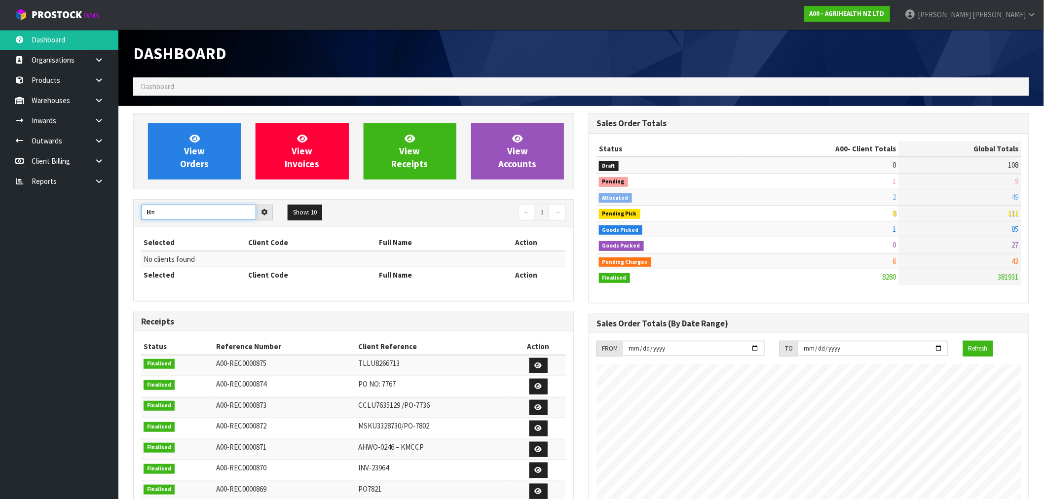
type input "H"
type input "G"
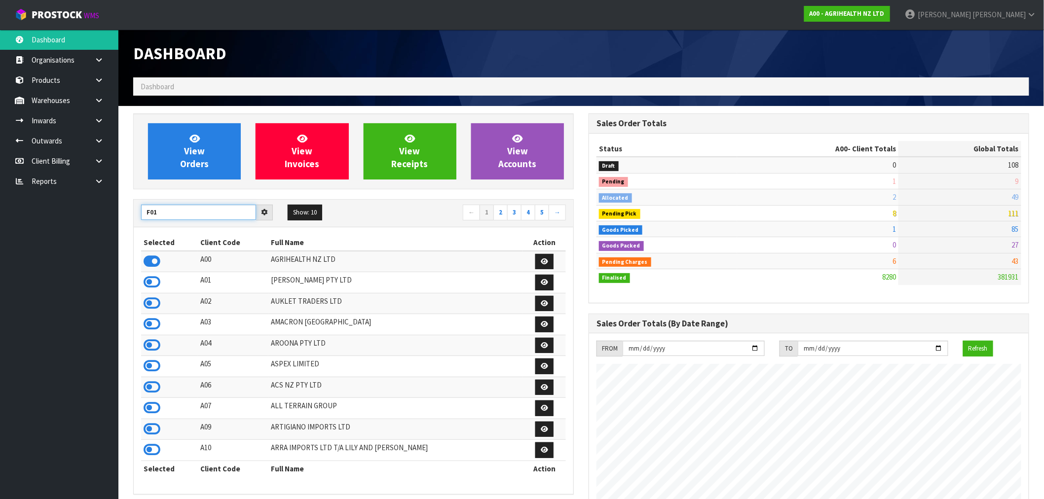
type input "F01"
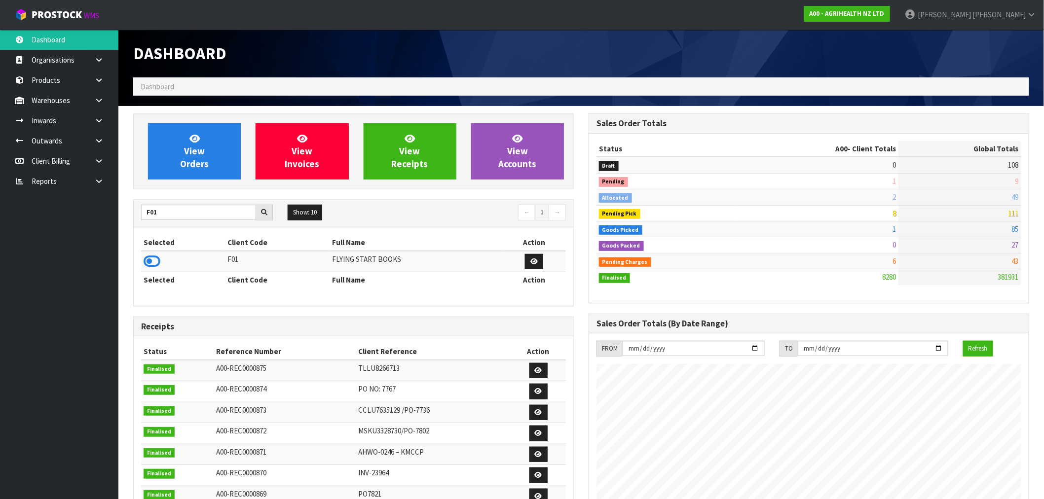
click at [164, 258] on td at bounding box center [183, 261] width 84 height 21
click at [155, 261] on icon at bounding box center [152, 261] width 17 height 15
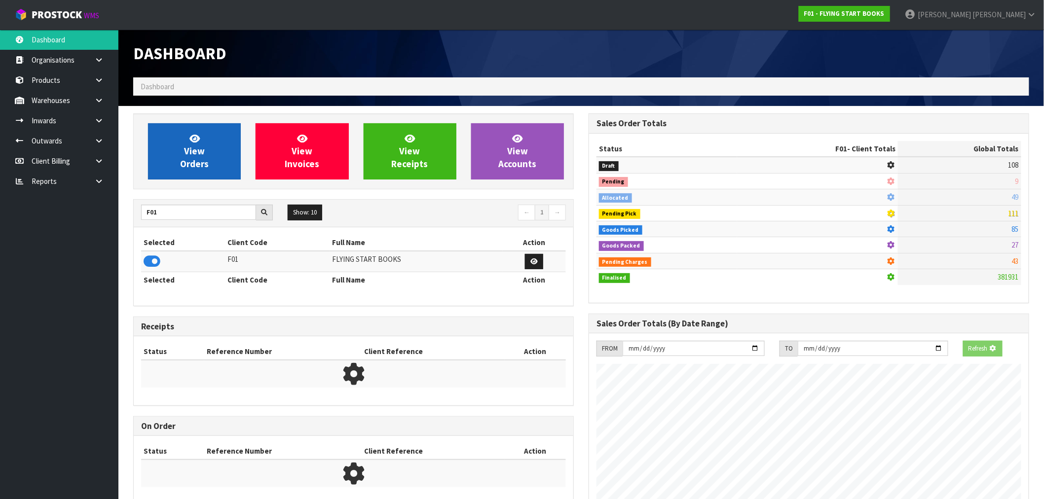
scroll to position [492583, 492742]
click at [224, 164] on link "View Orders" at bounding box center [194, 151] width 93 height 56
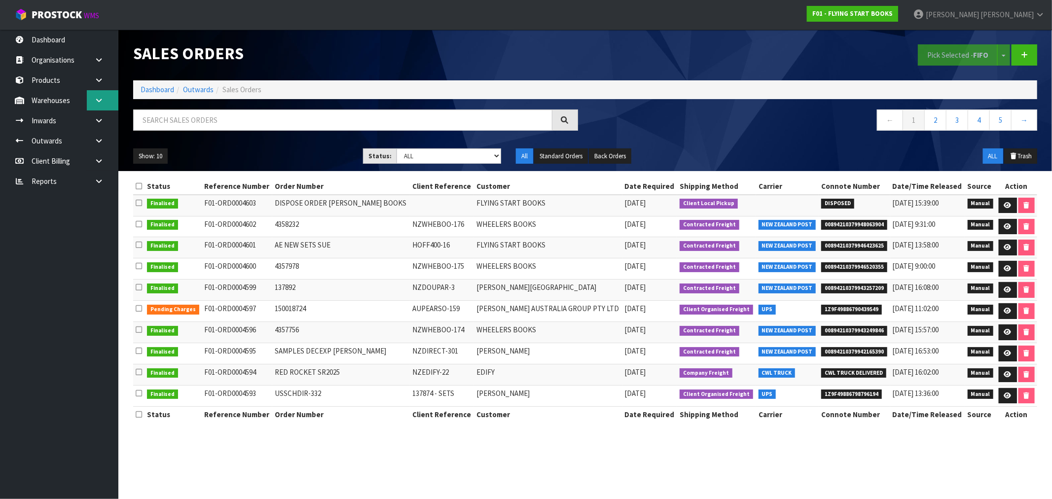
click at [97, 107] on link at bounding box center [103, 100] width 32 height 20
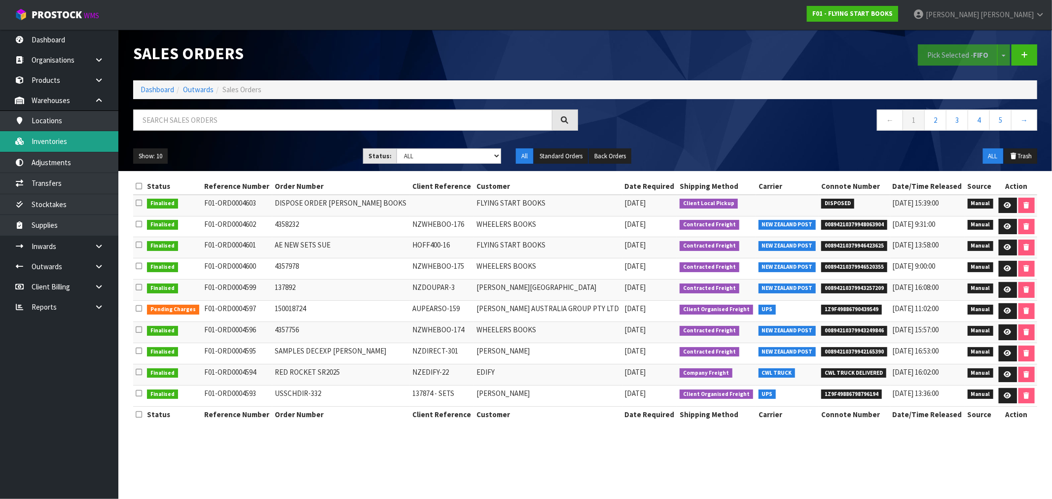
click at [63, 145] on link "Inventories" at bounding box center [59, 141] width 118 height 20
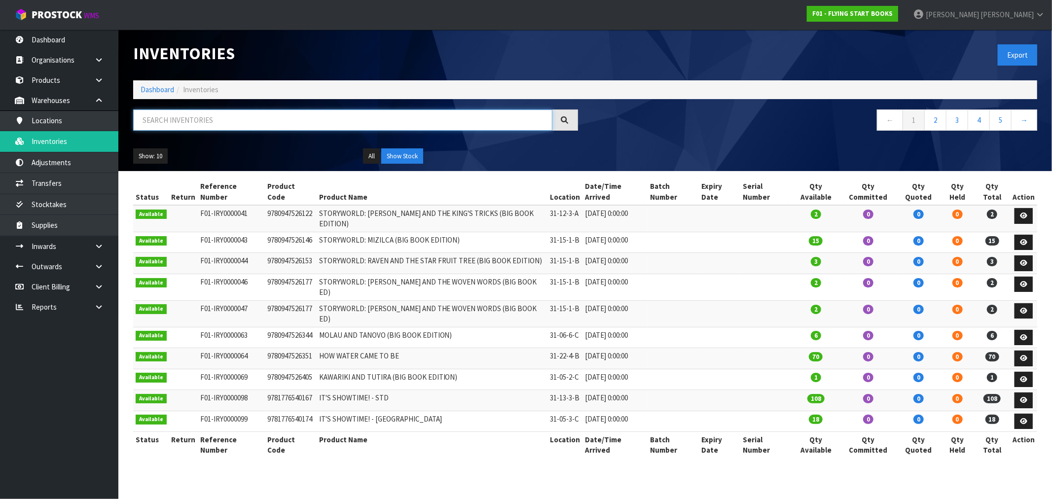
click at [391, 110] on input "text" at bounding box center [342, 119] width 419 height 21
paste input "9781877506710"
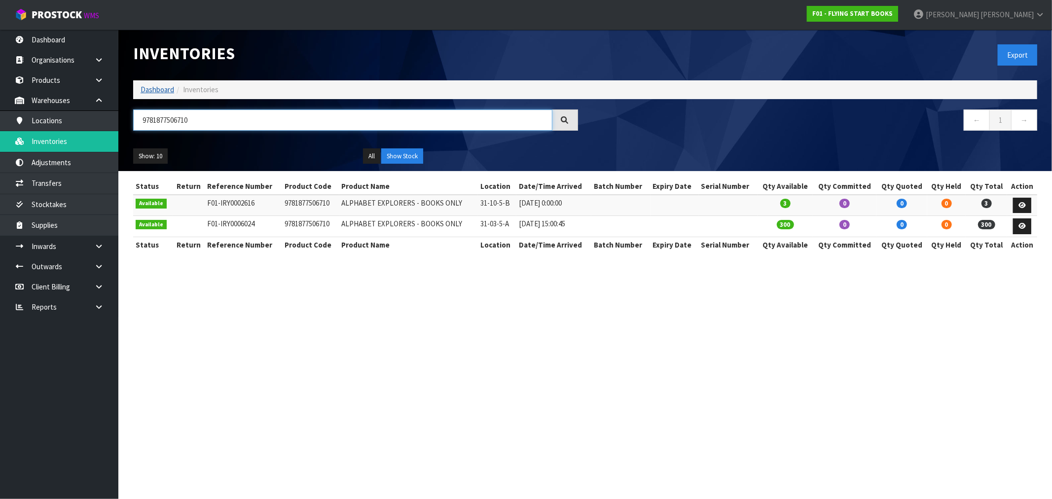
type input "9781877506710"
click at [144, 87] on link "Dashboard" at bounding box center [158, 89] width 34 height 9
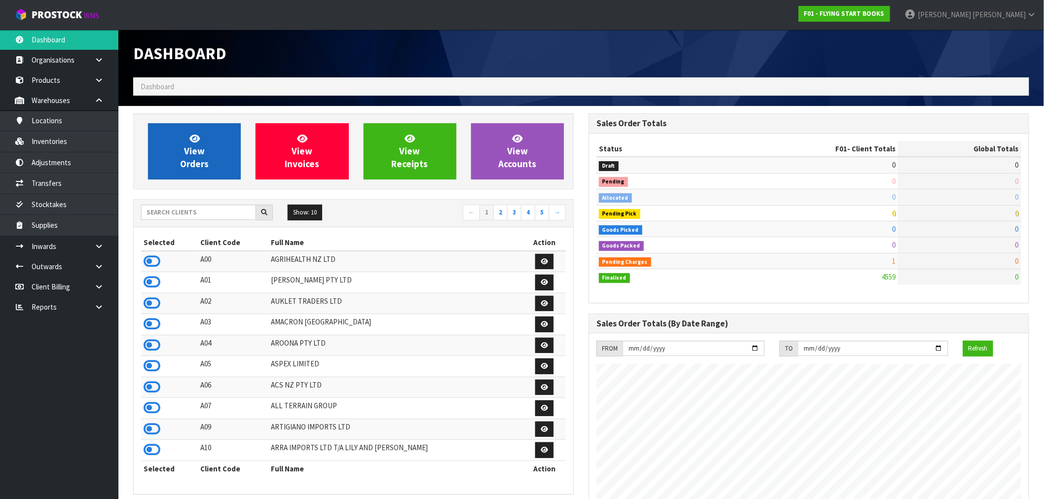
scroll to position [615, 455]
click at [207, 154] on link "View Orders" at bounding box center [194, 151] width 93 height 56
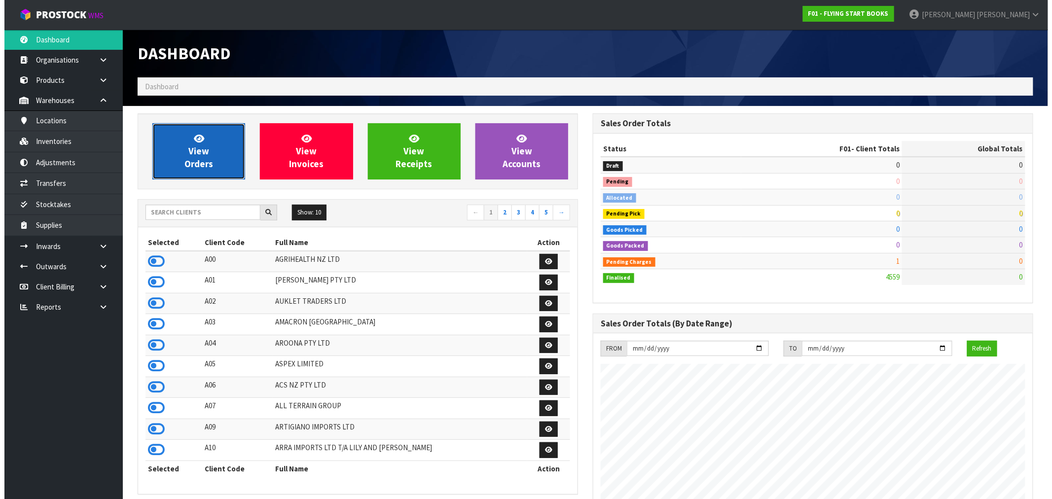
scroll to position [619, 455]
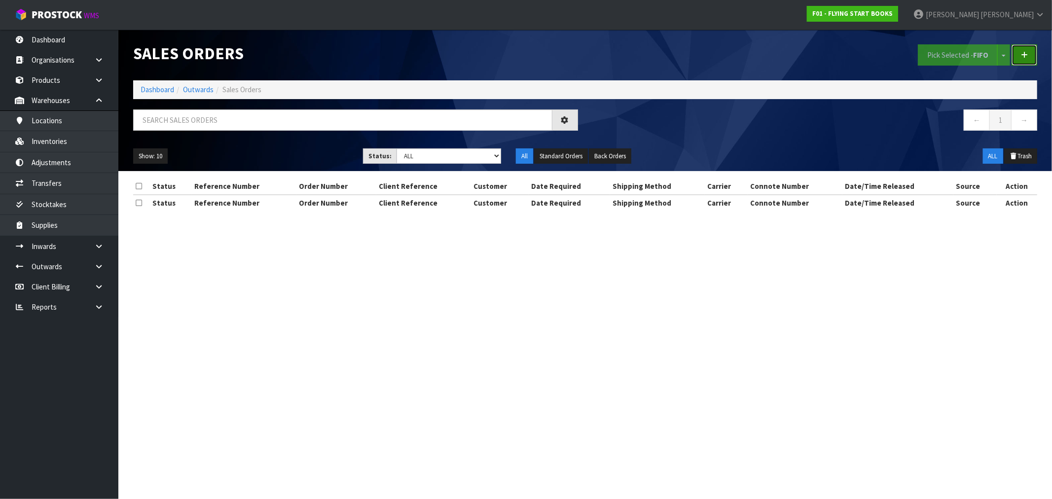
click at [1032, 51] on link at bounding box center [1025, 54] width 26 height 21
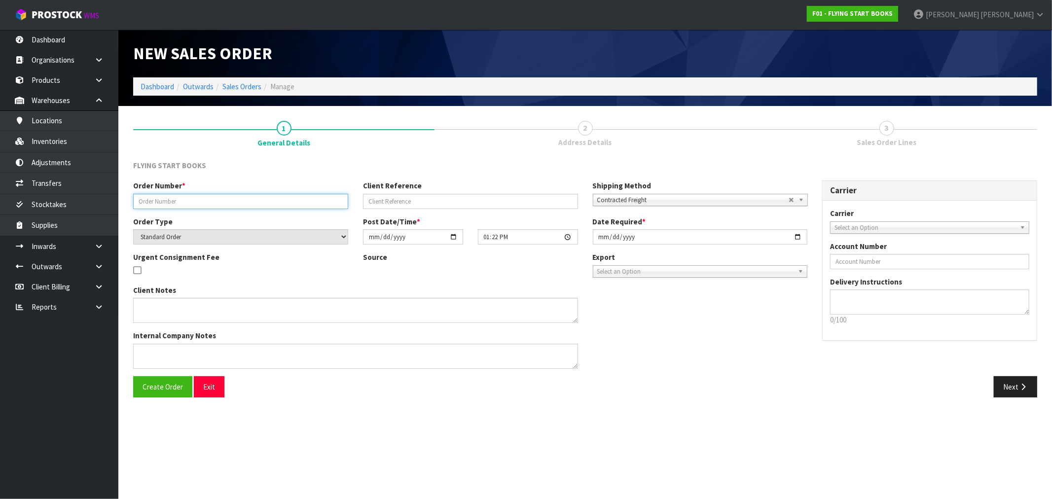
click at [175, 203] on input "text" at bounding box center [240, 201] width 215 height 15
drag, startPoint x: 220, startPoint y: 202, endPoint x: 90, endPoint y: 205, distance: 129.7
click at [99, 204] on body "Toggle navigation ProStock WMS F01 - FLYING START BOOKS [PERSON_NAME] Logout Da…" at bounding box center [526, 249] width 1052 height 499
paste input "ALPHABET EXPLORER PACKS"
type input "ALPHABET EXPLORER PACKS"
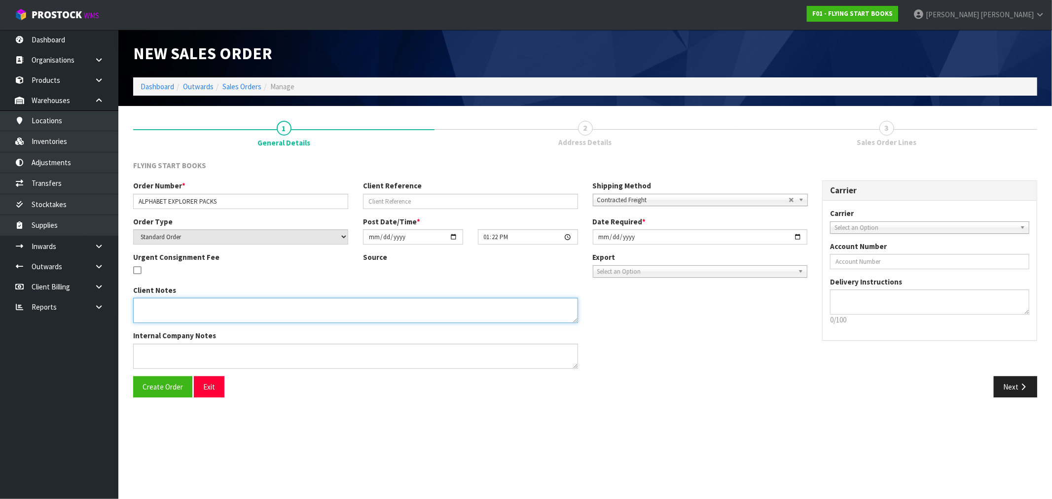
click at [185, 309] on textarea at bounding box center [355, 310] width 445 height 25
click at [393, 187] on label "Client Reference" at bounding box center [392, 186] width 59 height 10
click at [402, 201] on input "text" at bounding box center [470, 201] width 215 height 15
paste input "PRINTER TO COLLECT"
type input "PRINTER TO COLLECT"
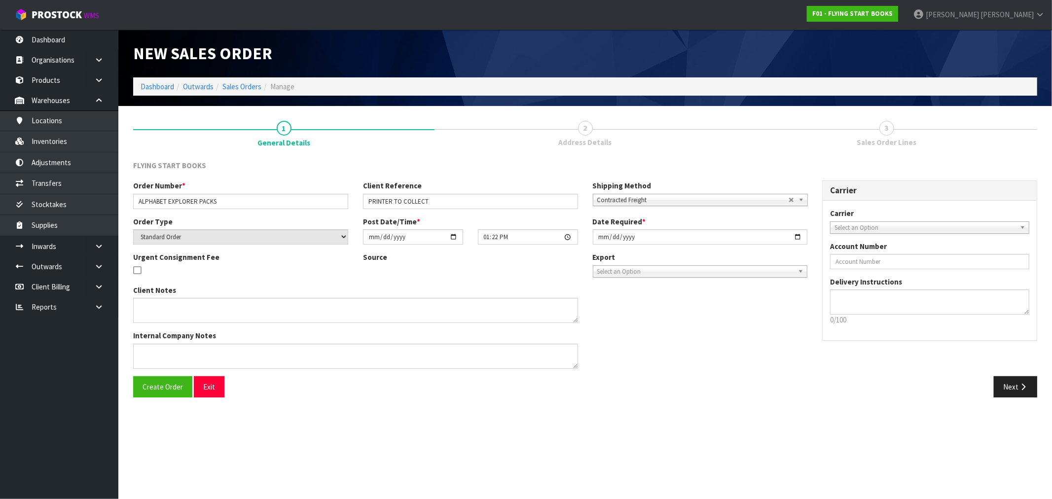
click at [347, 328] on div "Client Notes Internal Company Notes" at bounding box center [356, 330] width 460 height 91
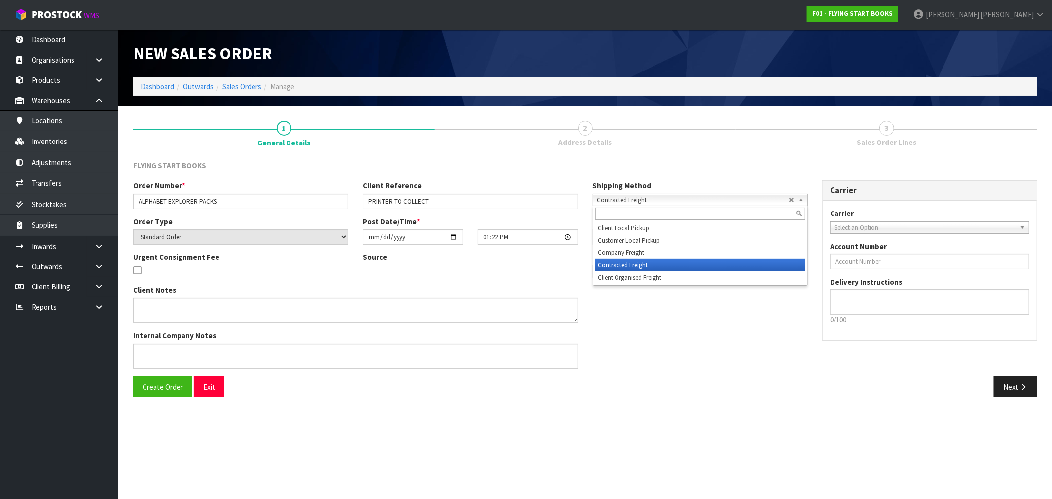
click at [698, 198] on span "Contracted Freight" at bounding box center [692, 200] width 191 height 12
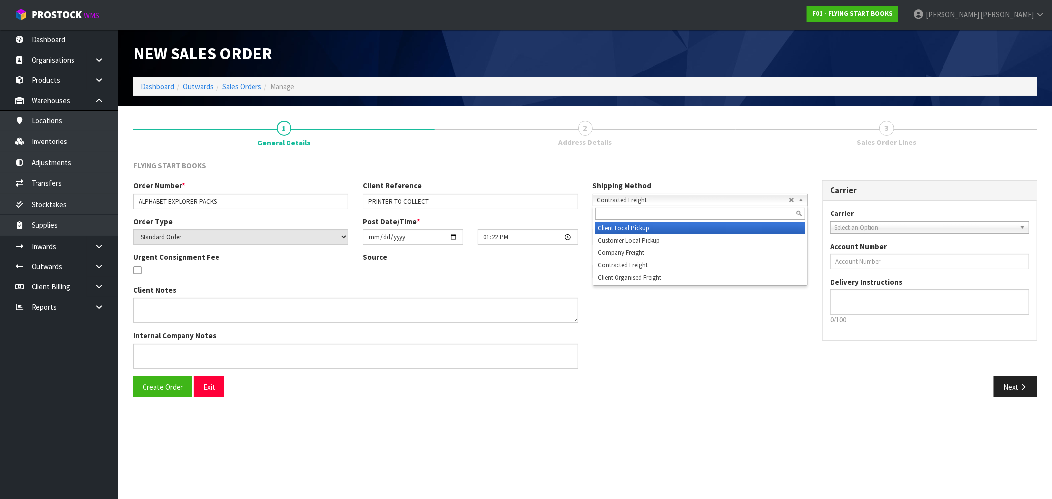
click at [669, 229] on li "Client Local Pickup" at bounding box center [700, 228] width 210 height 12
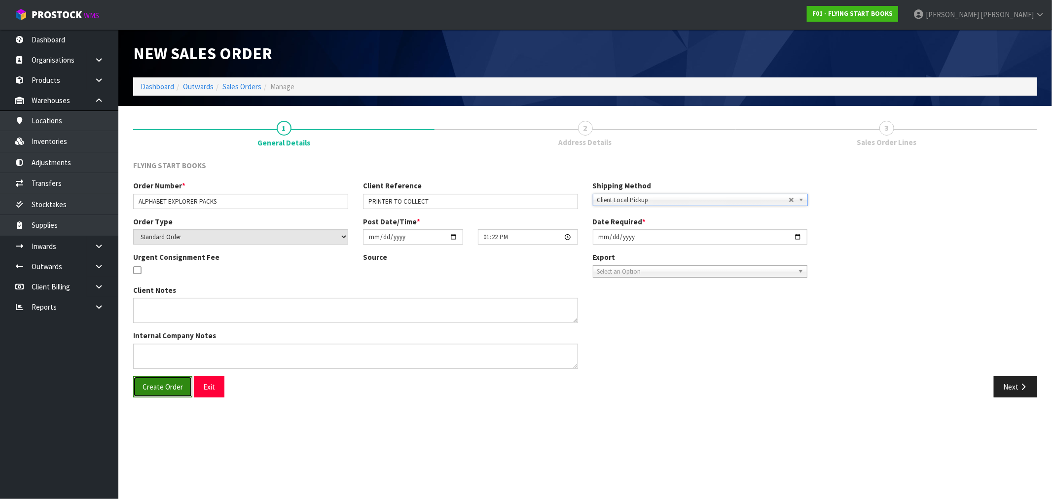
click at [158, 392] on button "Create Order" at bounding box center [162, 386] width 59 height 21
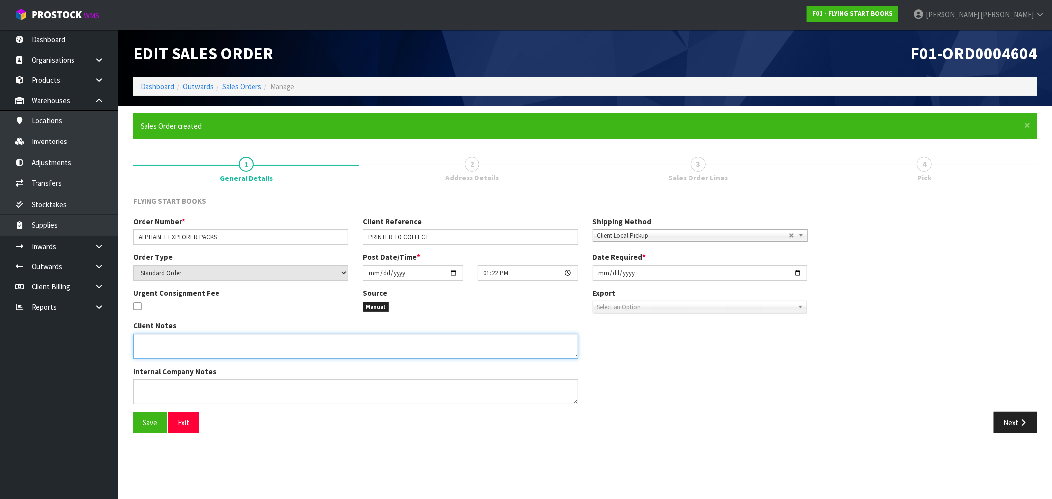
click at [190, 342] on textarea at bounding box center [355, 346] width 445 height 25
paste textarea "WE HAVE DISCOVERED UNFORTUNATELY THAT THESE ALPHABET EXPLORER PACKS RECEIVED IN…"
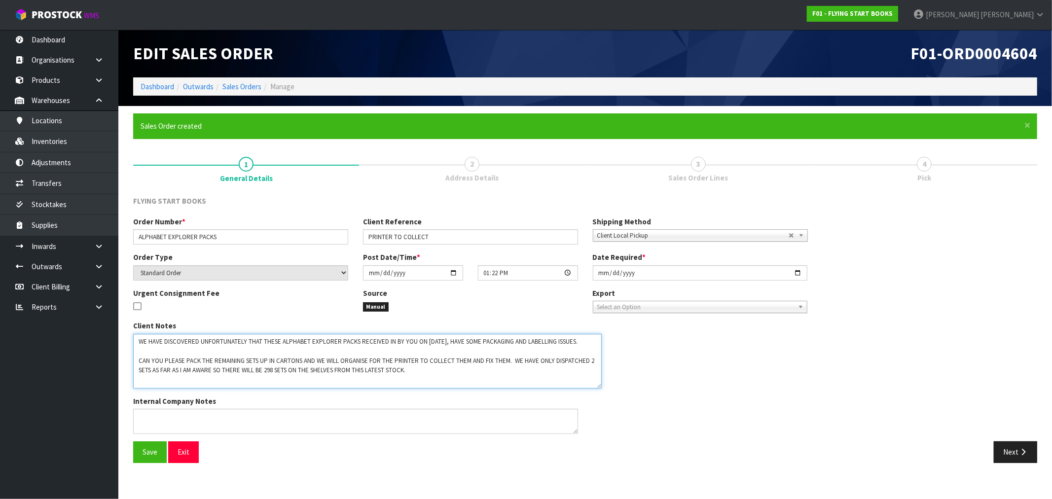
drag, startPoint x: 575, startPoint y: 357, endPoint x: 598, endPoint y: 387, distance: 37.9
click at [598, 387] on textarea at bounding box center [367, 361] width 469 height 55
type textarea "WE HAVE DISCOVERED UNFORTUNATELY THAT THESE ALPHABET EXPLORER PACKS RECEIVED IN…"
click at [155, 452] on span "Save" at bounding box center [150, 451] width 15 height 9
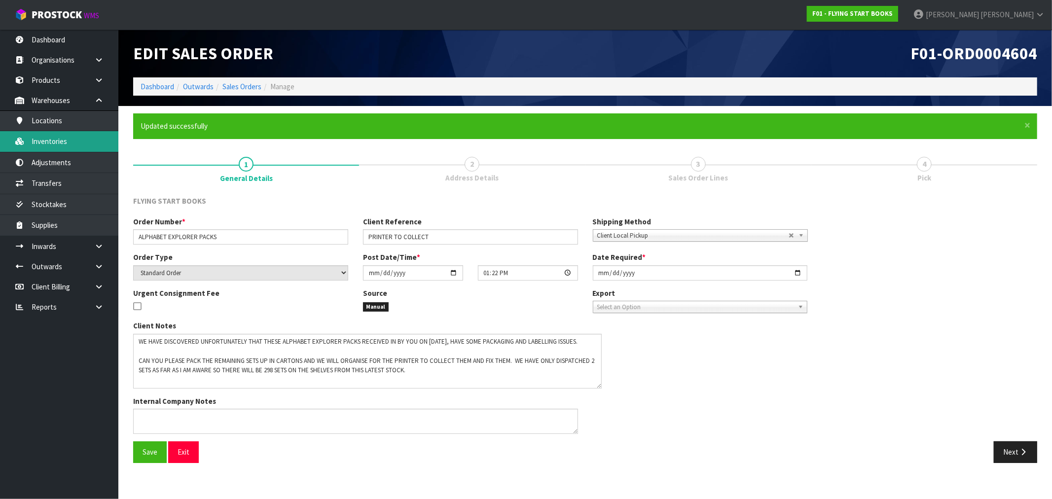
click at [61, 144] on link "Inventories" at bounding box center [59, 141] width 118 height 20
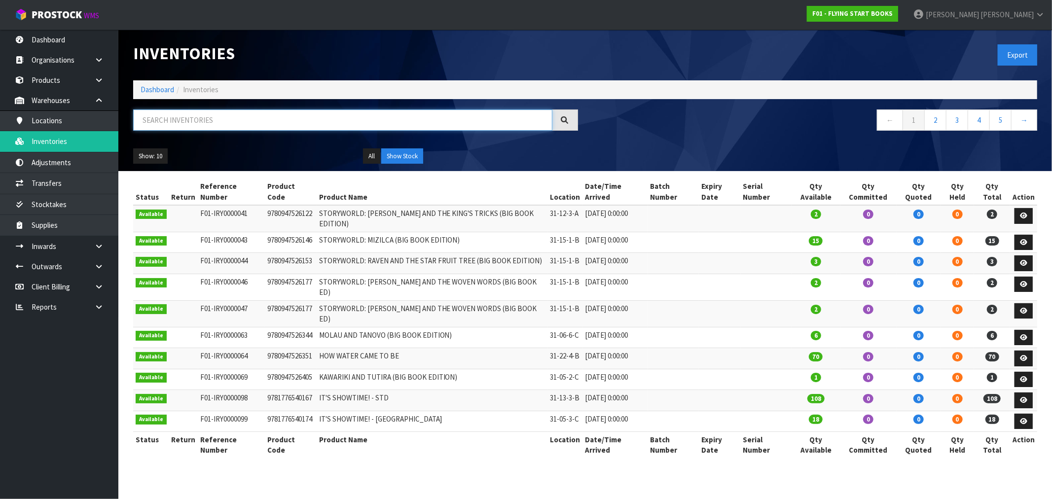
click at [301, 117] on input "text" at bounding box center [342, 119] width 419 height 21
paste input "We have discovered unfortunately that these Alphabet Explorer packs received in…"
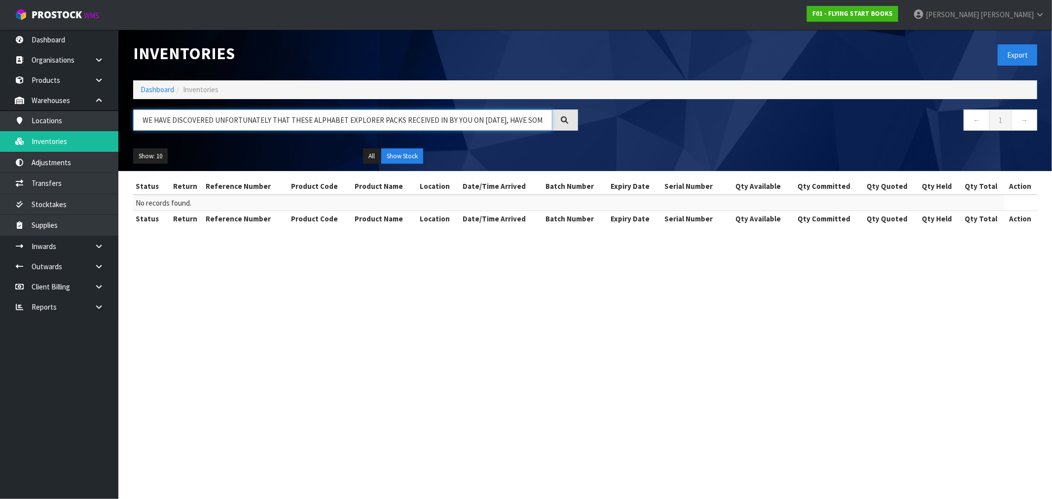
click at [463, 121] on input "WE HAVE DISCOVERED UNFORTUNATELY THAT THESE ALPHABET EXPLORER PACKS RECEIVED IN…" at bounding box center [342, 119] width 419 height 21
paste input "9781877506710"
type input "9781877506710"
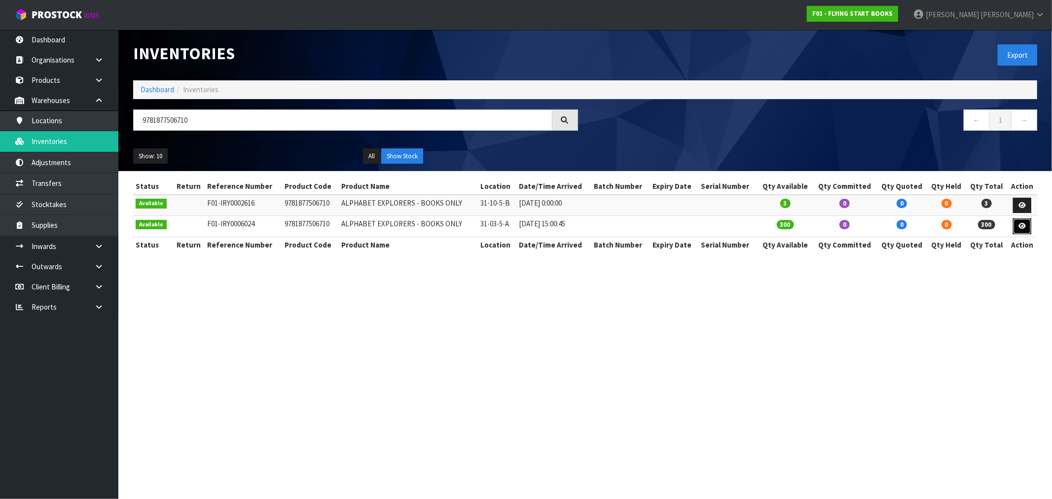
click at [1019, 228] on icon at bounding box center [1021, 226] width 7 height 6
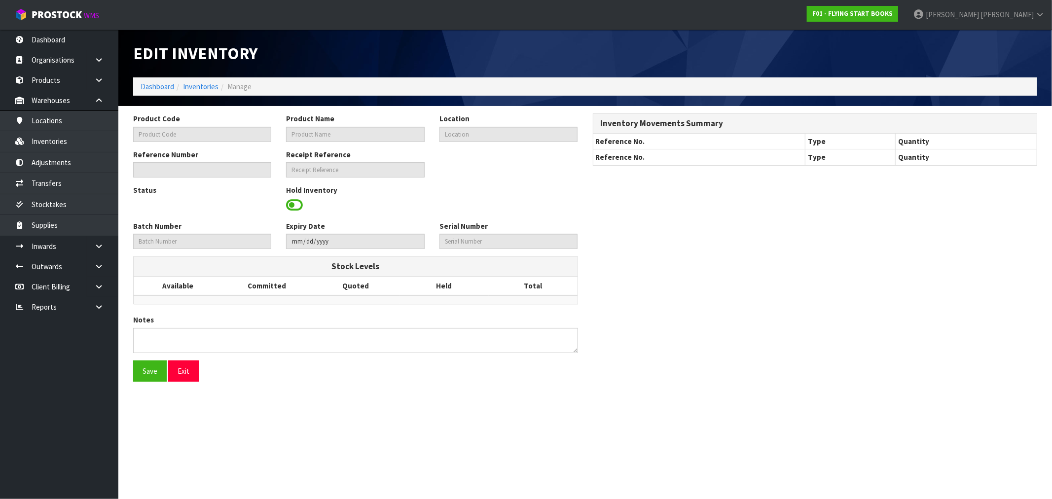
type input "9781877506710"
type input "ALPHABET EXPLORERS - BOOKS ONLY"
type input "31-03-5-A"
type input "F01-IRY0006024"
type input "F01-REC0000361"
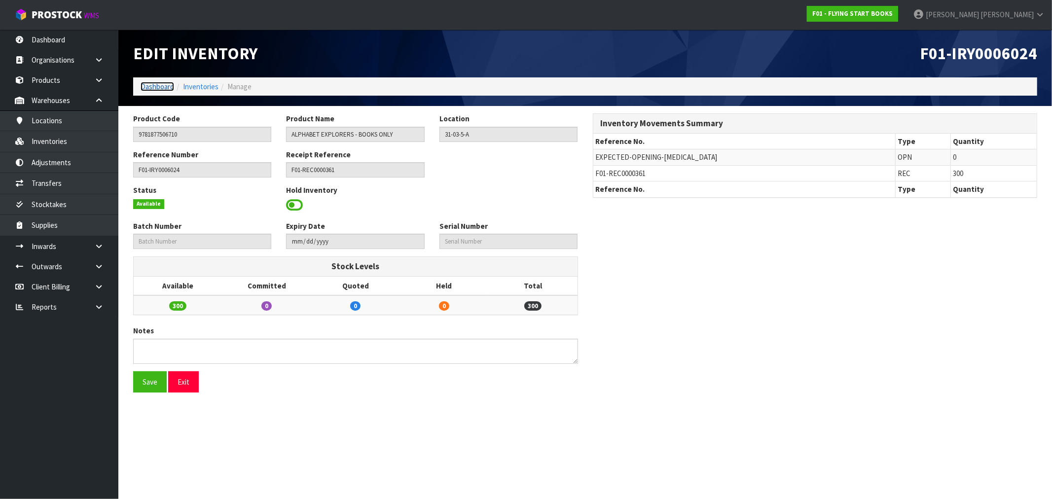
click at [166, 86] on link "Dashboard" at bounding box center [158, 86] width 34 height 9
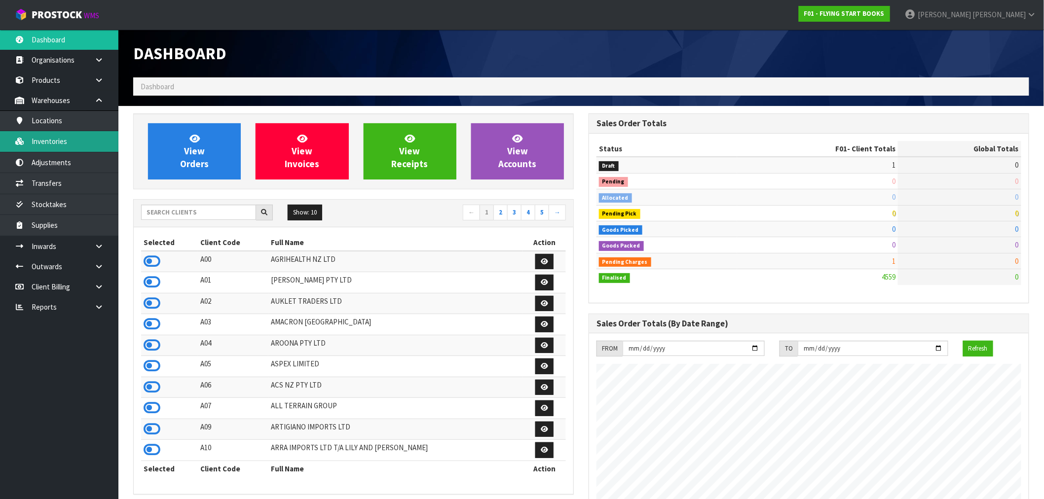
scroll to position [619, 455]
click at [71, 144] on link "Inventories" at bounding box center [59, 141] width 118 height 20
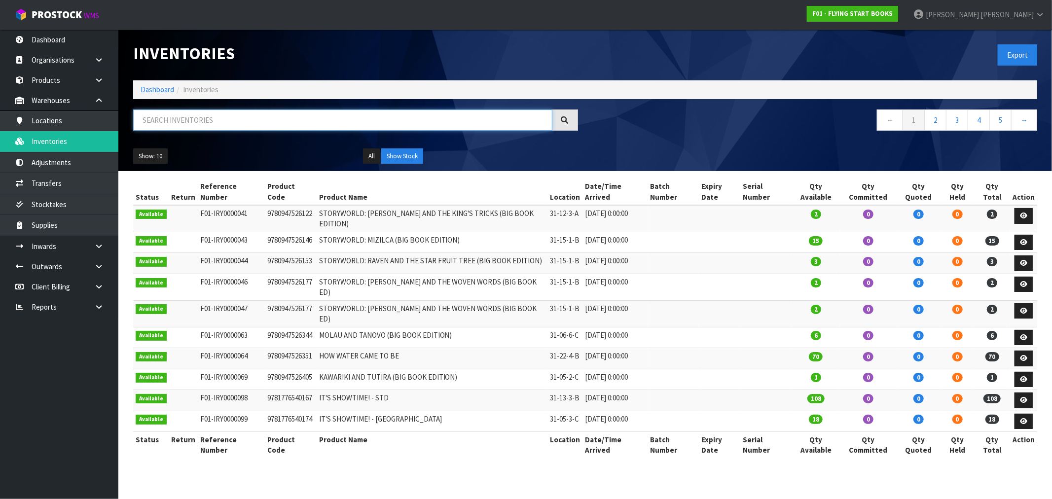
click at [237, 127] on input "text" at bounding box center [342, 119] width 419 height 21
paste input "9781877506710"
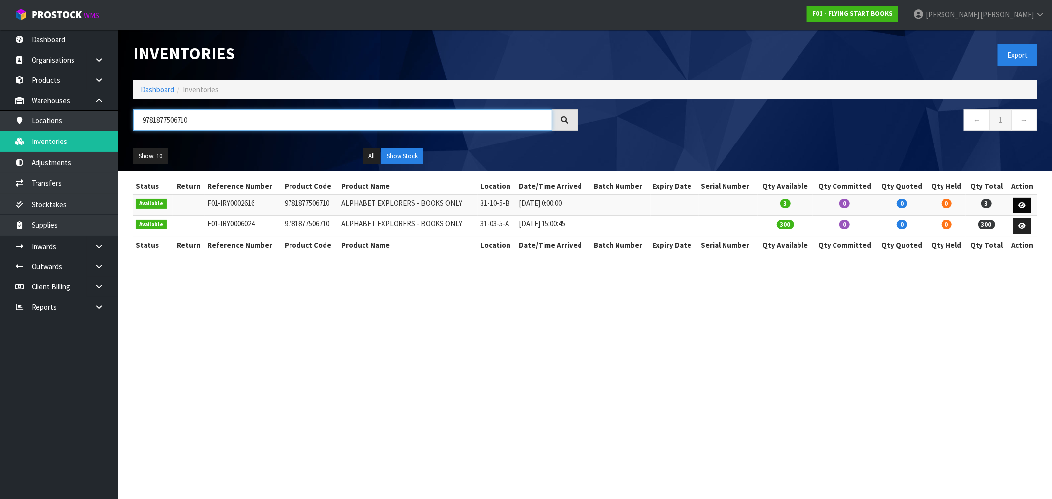
type input "9781877506710"
click at [1018, 204] on link at bounding box center [1022, 206] width 18 height 16
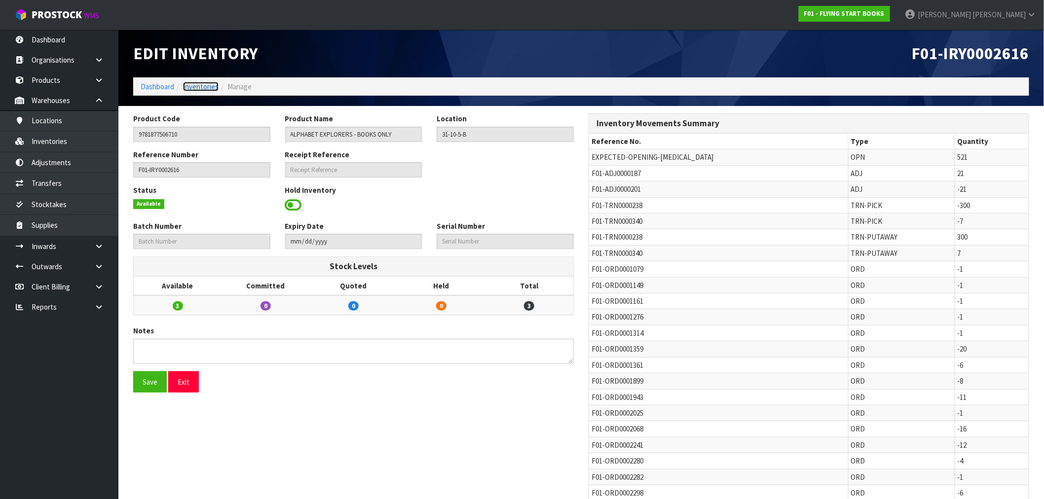
click at [200, 82] on link "Inventories" at bounding box center [201, 86] width 36 height 9
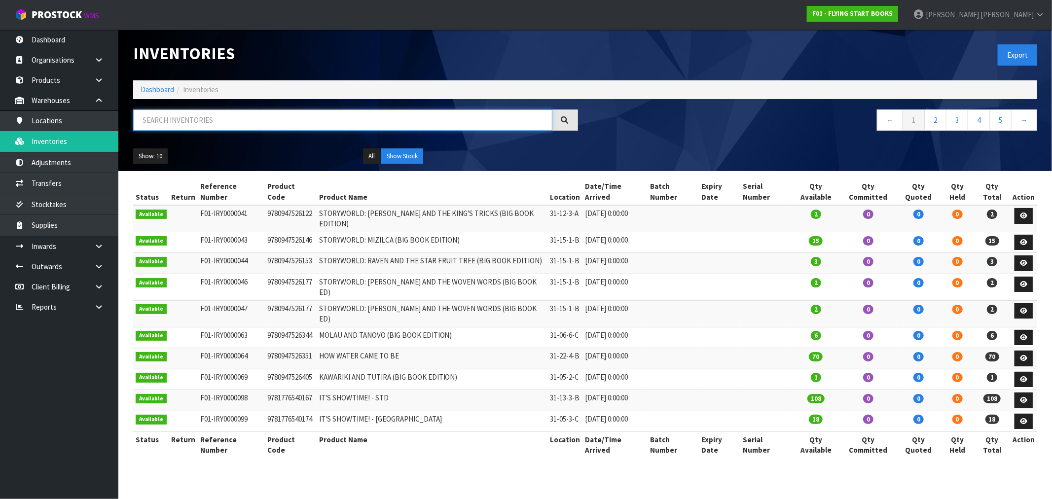
click at [235, 121] on input "text" at bounding box center [342, 119] width 419 height 21
paste input "9781877506710"
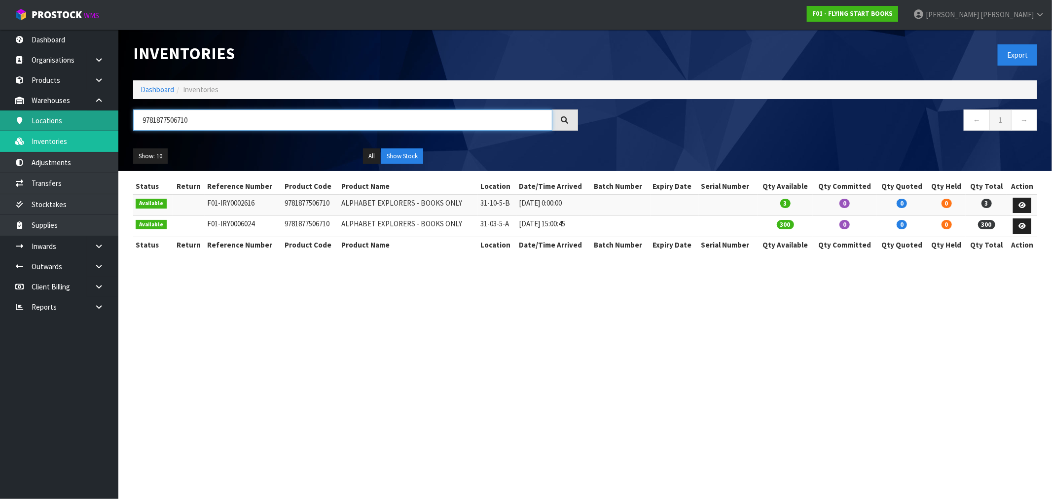
type input "9781877506710"
drag, startPoint x: 610, startPoint y: 354, endPoint x: 602, endPoint y: 458, distance: 104.4
click at [610, 354] on section "Inventories Export Dashboard Inventories 9781877506710 ← 1 → Show: 10 5 10 25 5…" at bounding box center [526, 249] width 1052 height 499
click at [149, 89] on link "Dashboard" at bounding box center [158, 89] width 34 height 9
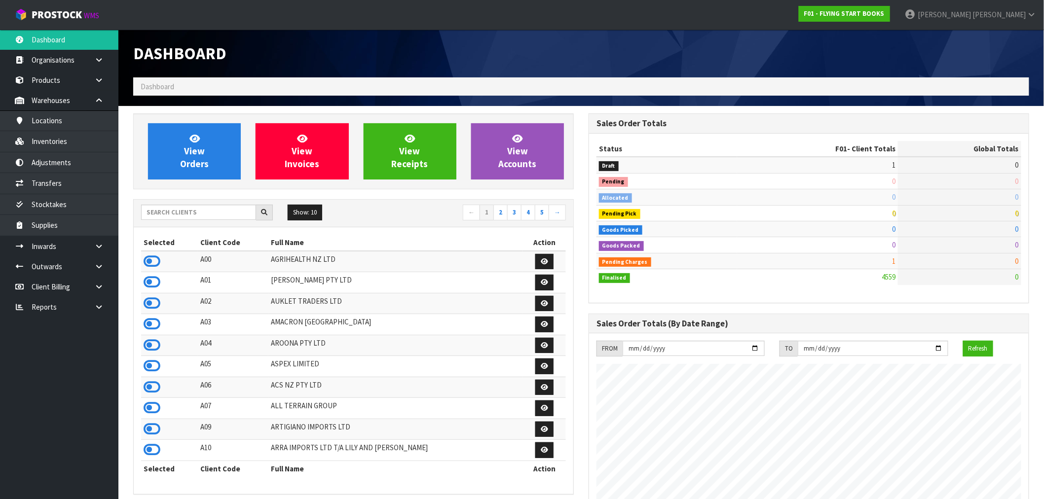
scroll to position [615, 455]
click at [161, 216] on input "text" at bounding box center [198, 212] width 115 height 15
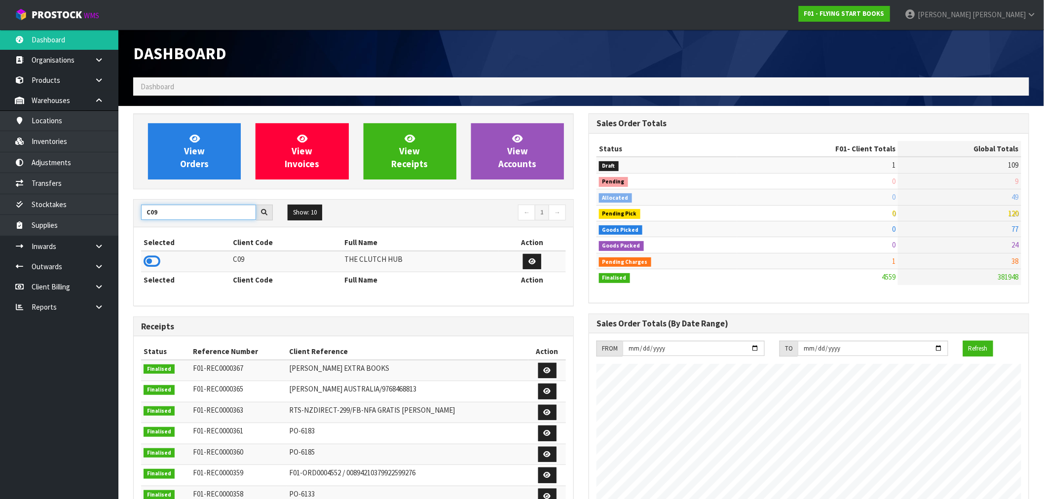
type input "C09"
click at [159, 263] on td at bounding box center [185, 261] width 89 height 21
click at [158, 263] on icon at bounding box center [152, 261] width 17 height 15
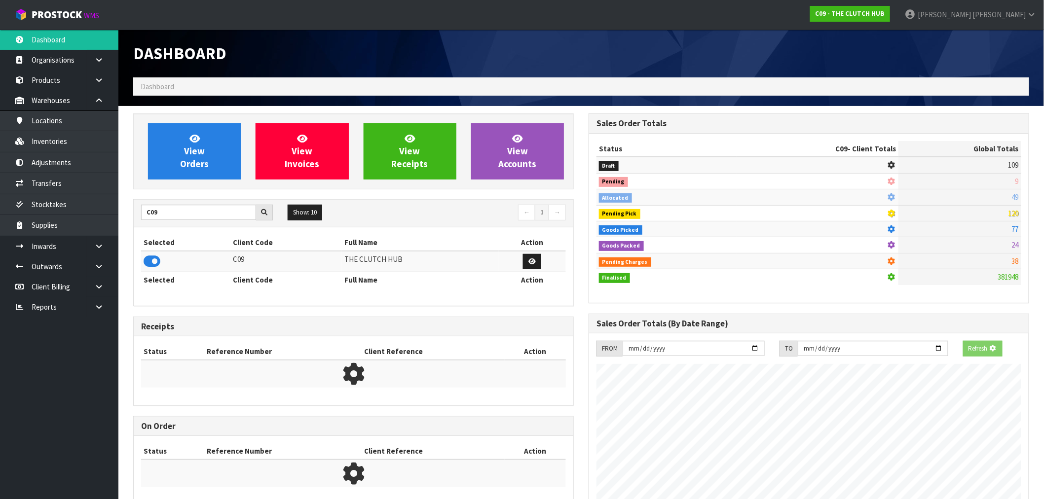
scroll to position [615, 455]
click at [203, 145] on link "View Orders" at bounding box center [194, 151] width 93 height 56
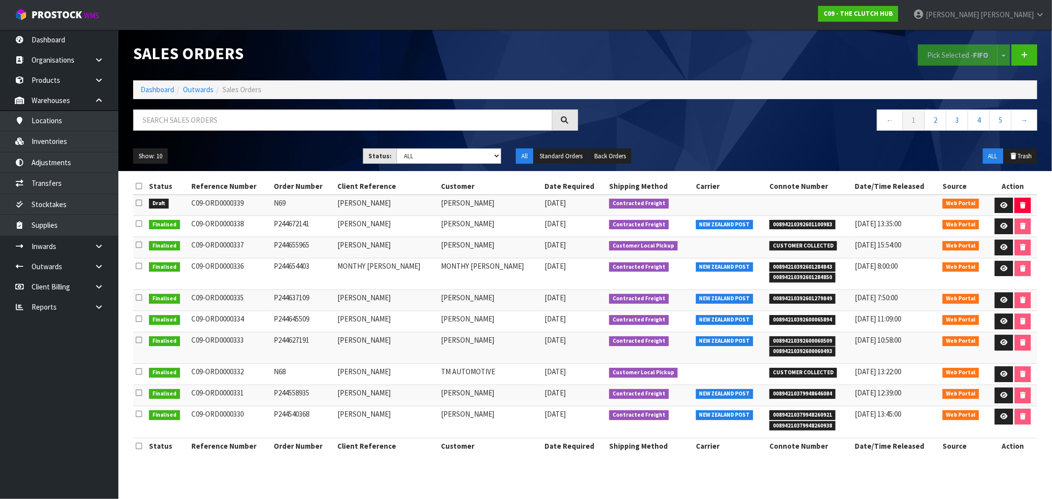
click at [138, 203] on icon at bounding box center [139, 202] width 6 height 7
click at [0, 0] on input "checkbox" at bounding box center [0, 0] width 0 height 0
click at [945, 56] on button "Pick Selected - FIFO" at bounding box center [958, 54] width 80 height 21
click at [96, 307] on icon at bounding box center [98, 306] width 9 height 7
click at [61, 349] on link "CWL" at bounding box center [59, 348] width 118 height 20
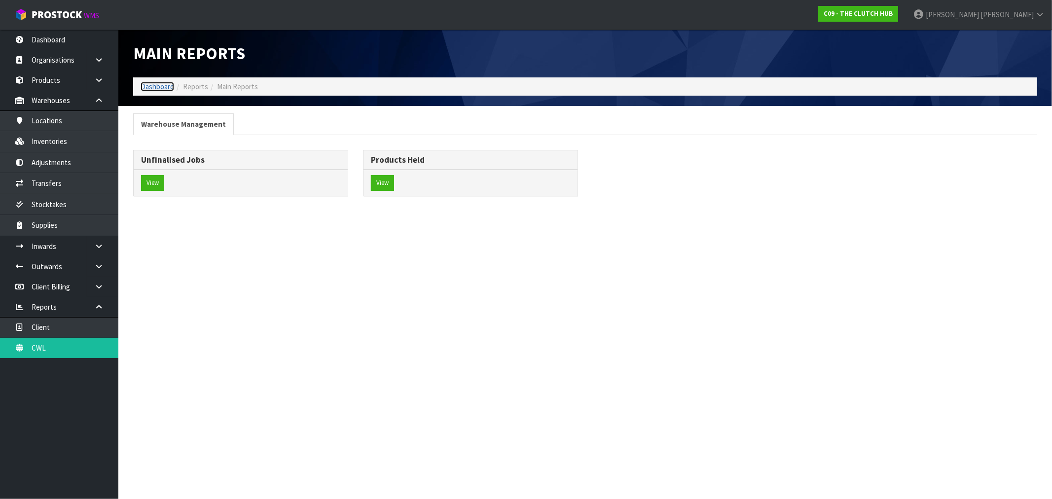
click at [154, 82] on link "Dashboard" at bounding box center [158, 86] width 34 height 9
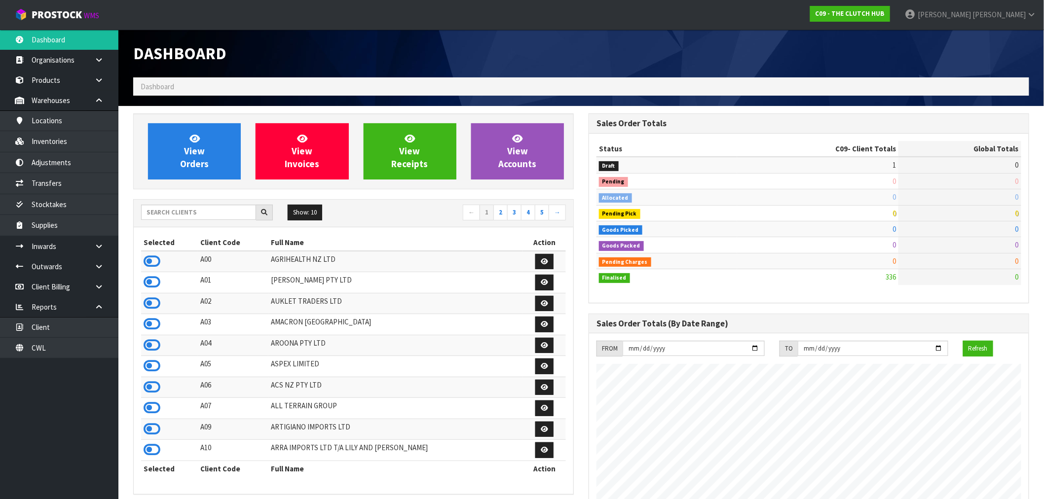
scroll to position [747, 455]
click at [52, 245] on link "Inwards" at bounding box center [59, 246] width 118 height 20
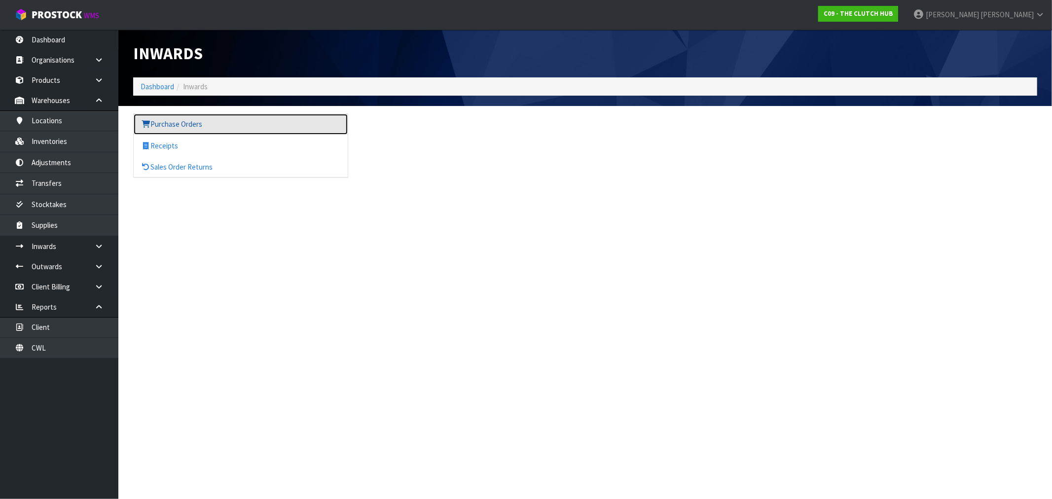
click at [174, 129] on link "Purchase Orders" at bounding box center [241, 124] width 214 height 20
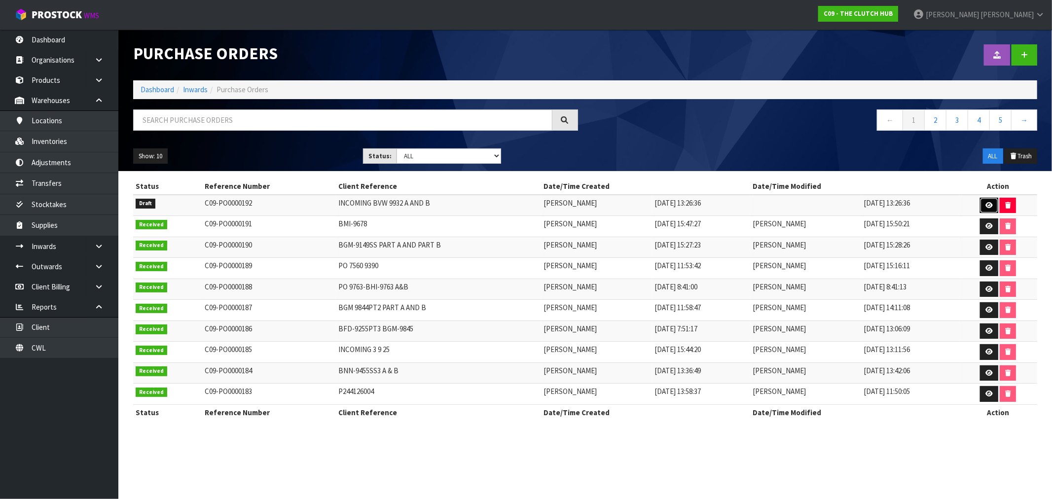
click at [987, 204] on icon at bounding box center [988, 205] width 7 height 6
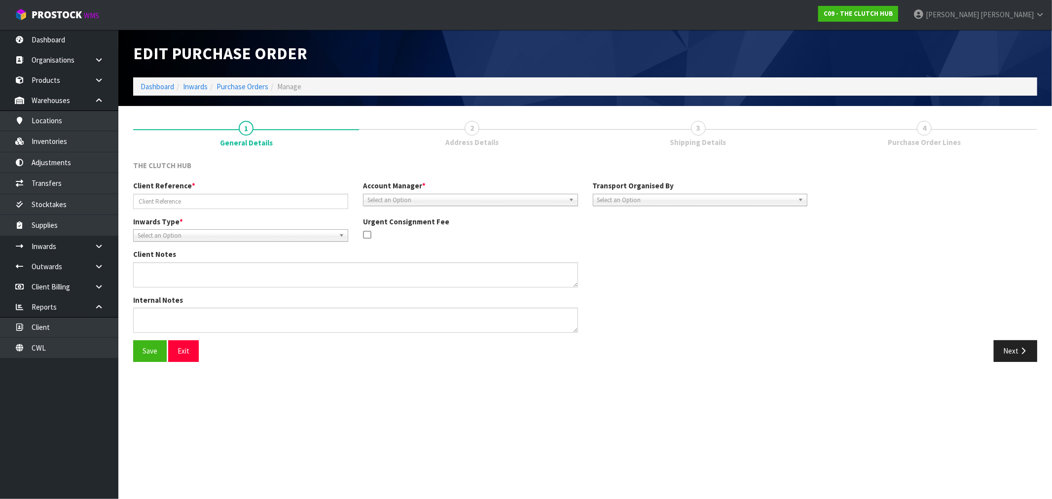
type input "INCOMING BVW 9932 A AND B"
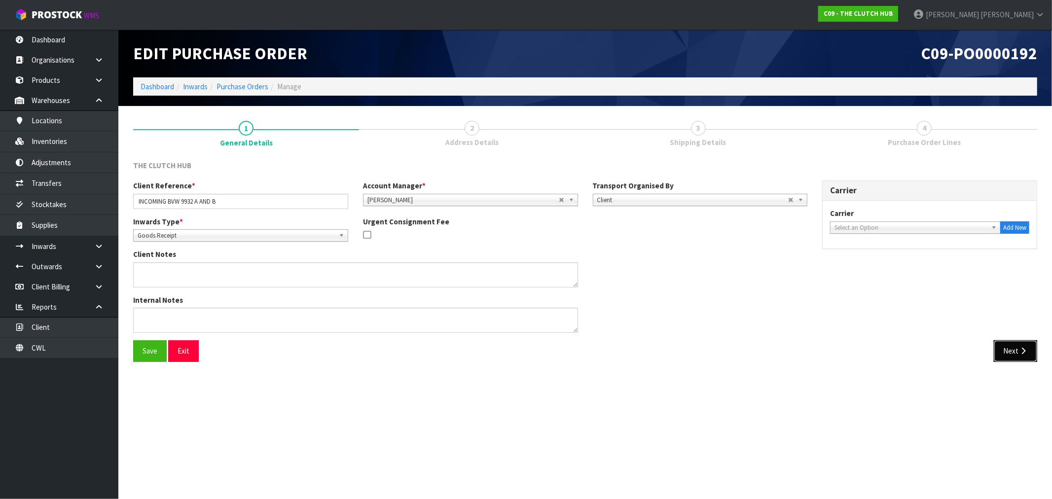
click at [1012, 344] on button "Next" at bounding box center [1015, 350] width 43 height 21
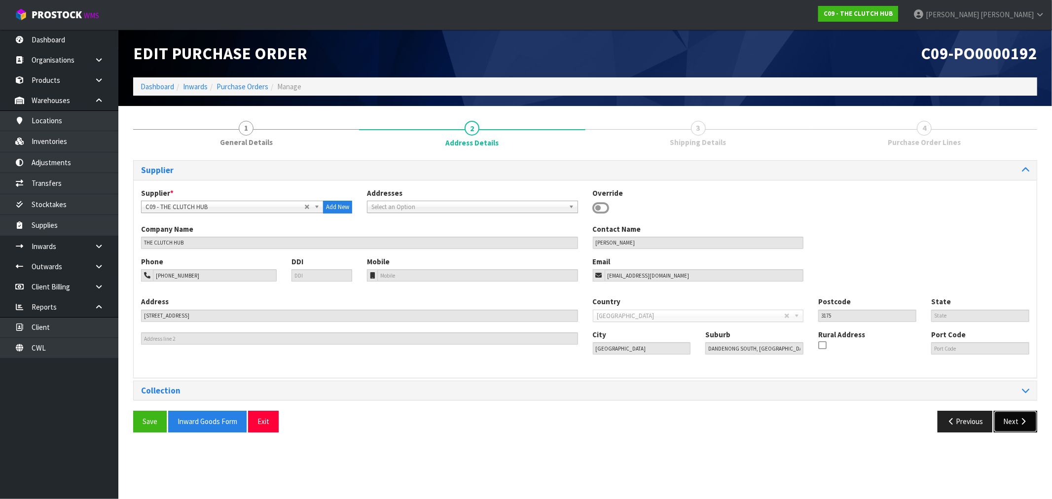
click at [1025, 423] on icon "button" at bounding box center [1022, 421] width 9 height 7
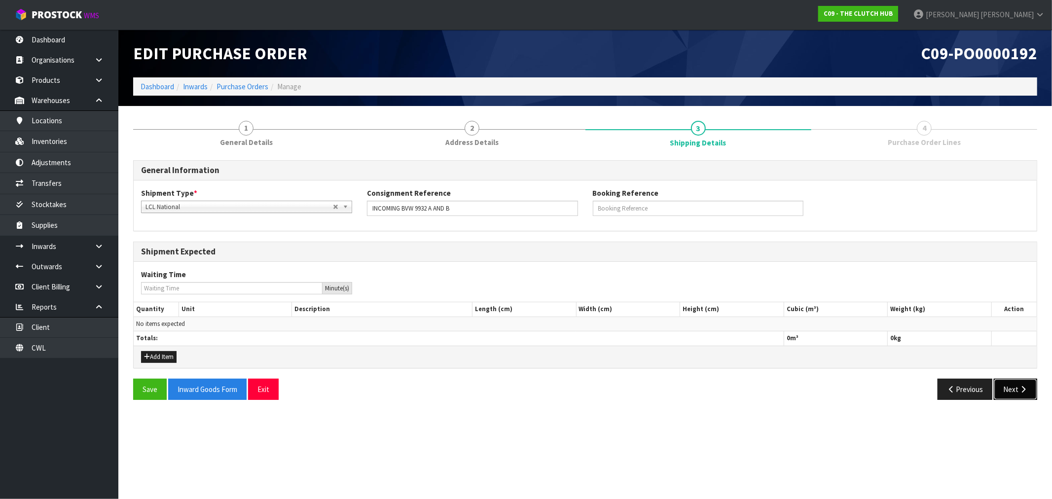
drag, startPoint x: 1019, startPoint y: 380, endPoint x: 1022, endPoint y: 390, distance: 10.2
click at [1021, 390] on button "Next" at bounding box center [1015, 389] width 43 height 21
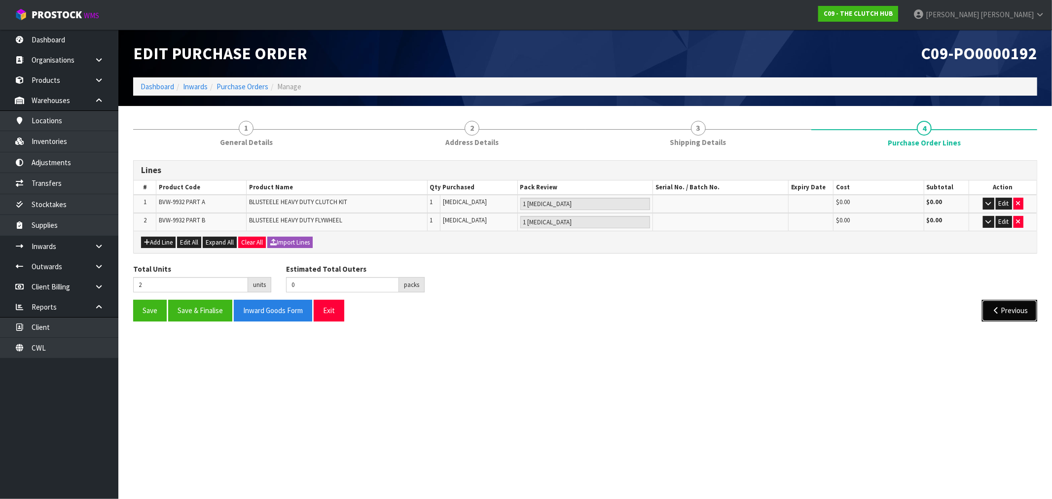
click at [1022, 307] on button "Previous" at bounding box center [1009, 310] width 55 height 21
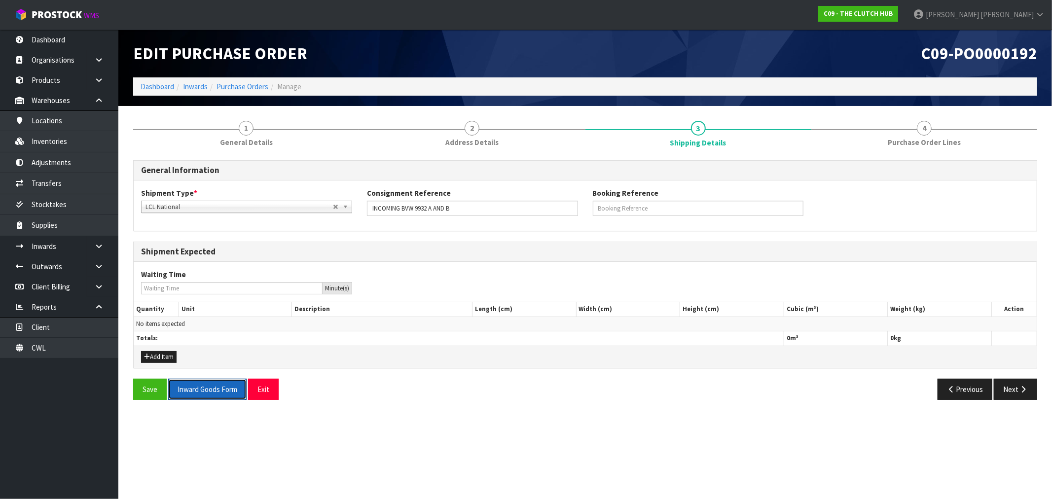
drag, startPoint x: 230, startPoint y: 391, endPoint x: 378, endPoint y: 362, distance: 150.4
click at [230, 391] on button "Inward Goods Form" at bounding box center [207, 389] width 78 height 21
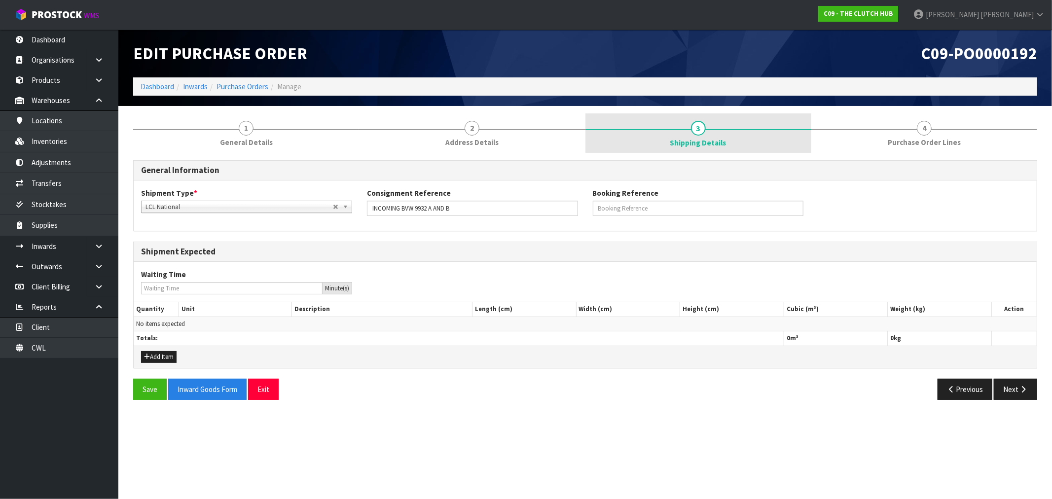
click at [617, 127] on link "3 Shipping Details" at bounding box center [698, 132] width 226 height 39
click at [745, 141] on link "3 Shipping Details" at bounding box center [698, 132] width 226 height 39
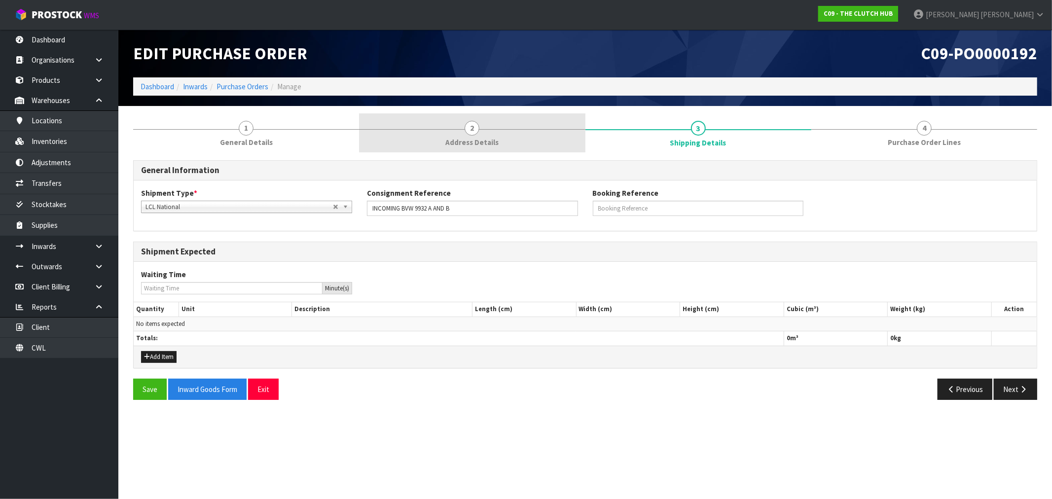
click at [531, 133] on link "2 Address Details" at bounding box center [472, 132] width 226 height 39
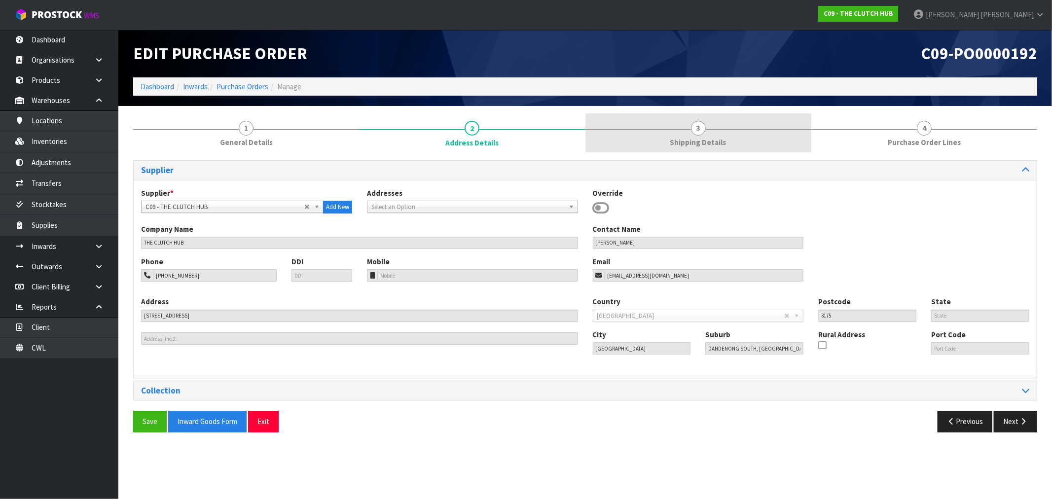
click at [627, 149] on link "3 Shipping Details" at bounding box center [698, 132] width 226 height 39
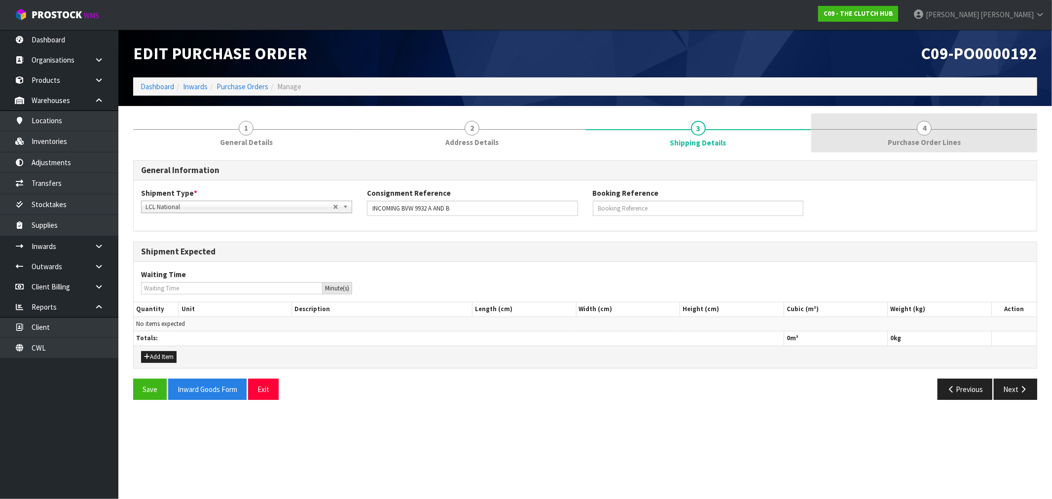
click at [909, 141] on span "Purchase Order Lines" at bounding box center [924, 142] width 73 height 10
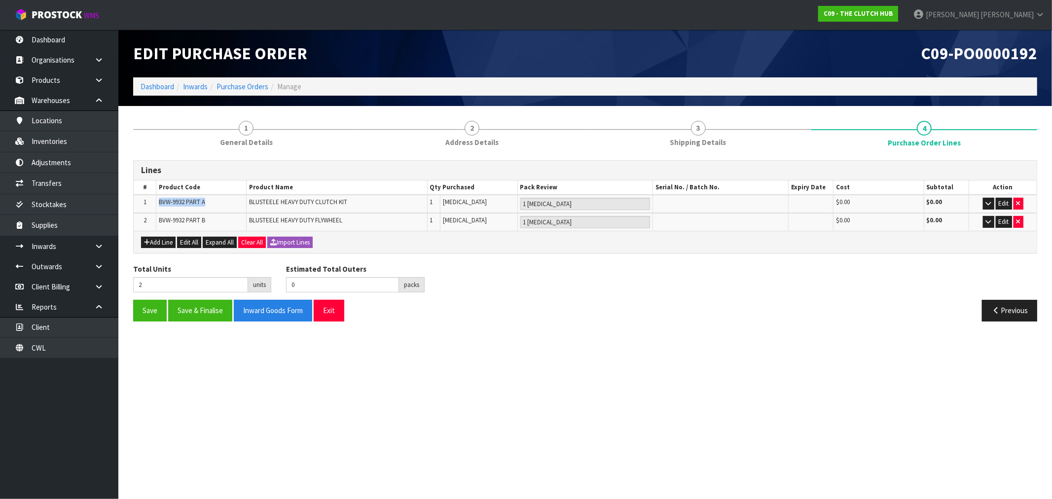
drag, startPoint x: 207, startPoint y: 201, endPoint x: 156, endPoint y: 201, distance: 51.3
click at [156, 201] on td "BVW-9932 PART A" at bounding box center [201, 204] width 90 height 18
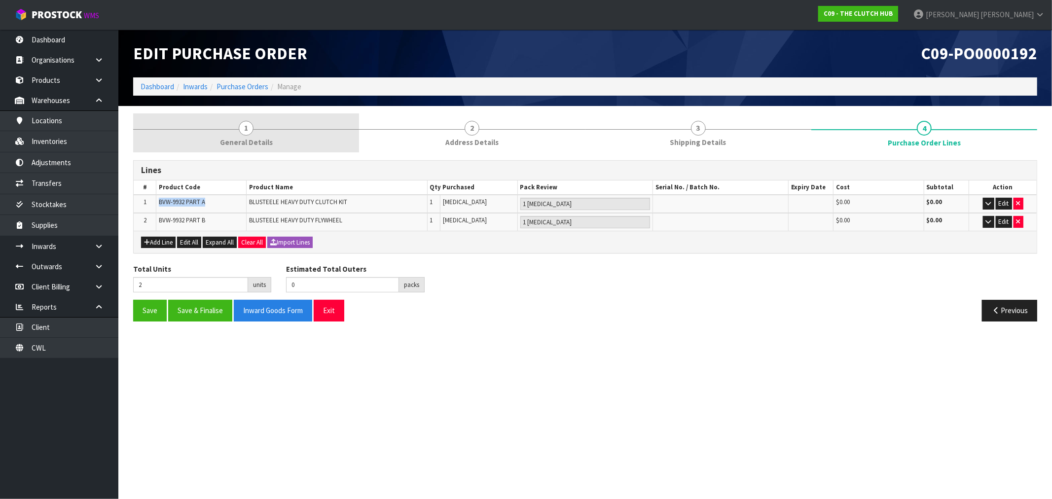
copy span "BVW-9932 PART A"
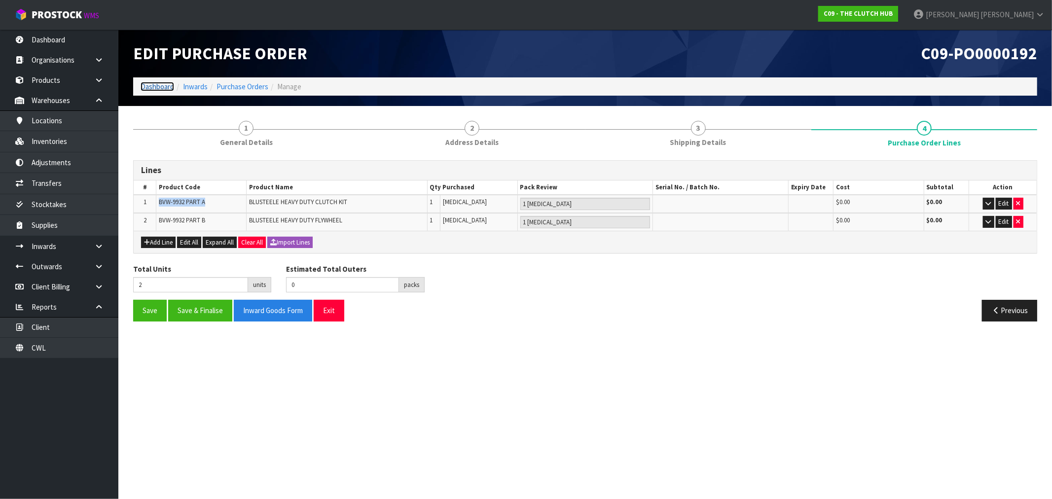
click at [161, 87] on link "Dashboard" at bounding box center [158, 86] width 34 height 9
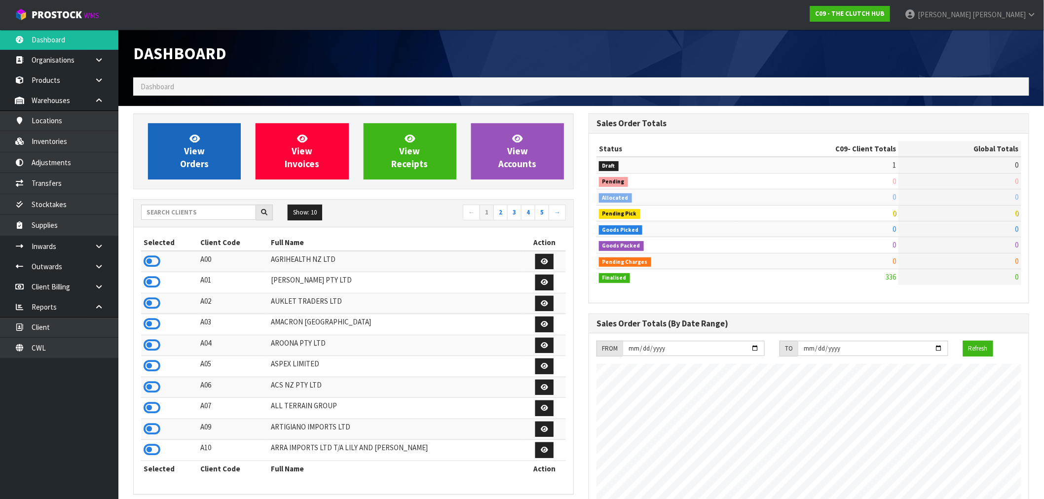
scroll to position [747, 455]
click at [200, 160] on span "View Orders" at bounding box center [194, 151] width 29 height 37
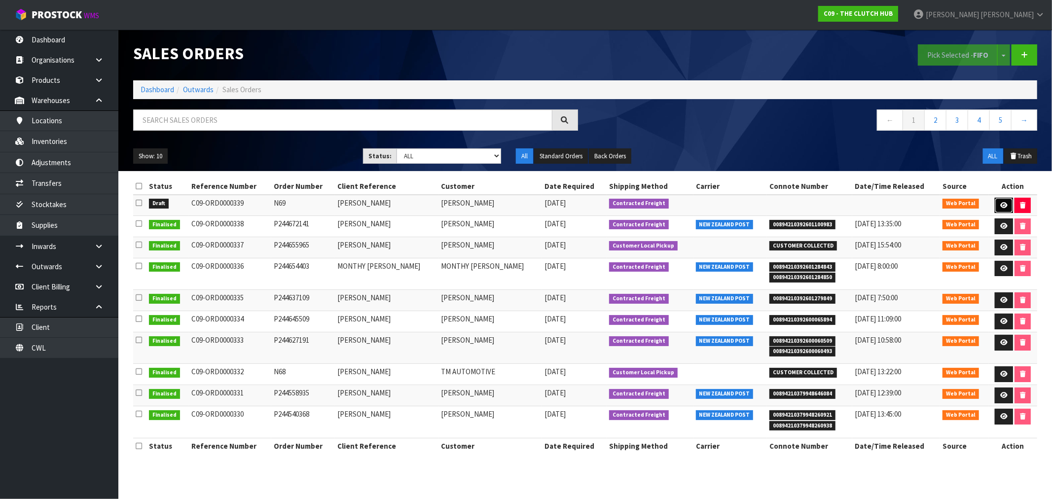
click at [1000, 198] on link at bounding box center [1004, 206] width 18 height 16
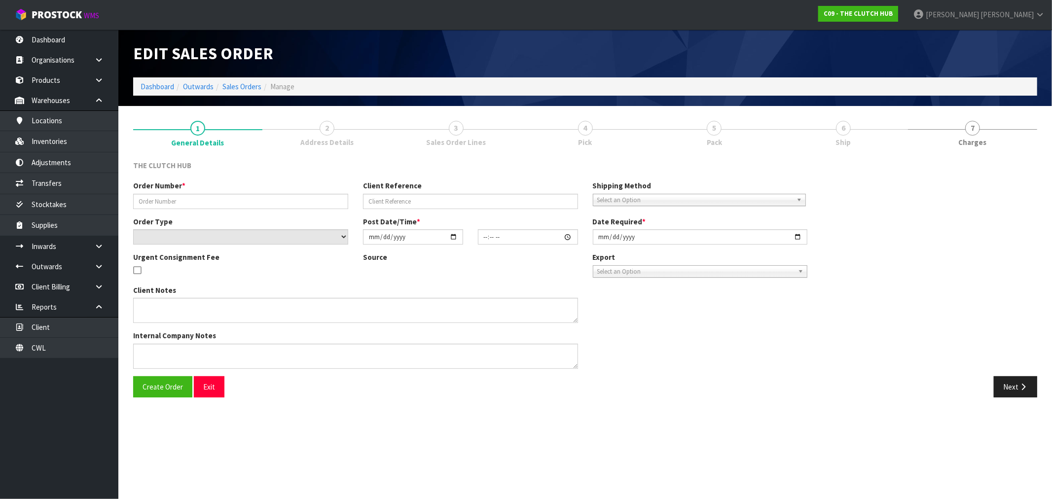
type input "N69"
type input "[PERSON_NAME]"
select select "number:0"
type input "[DATE]"
type input "16:22:00.000"
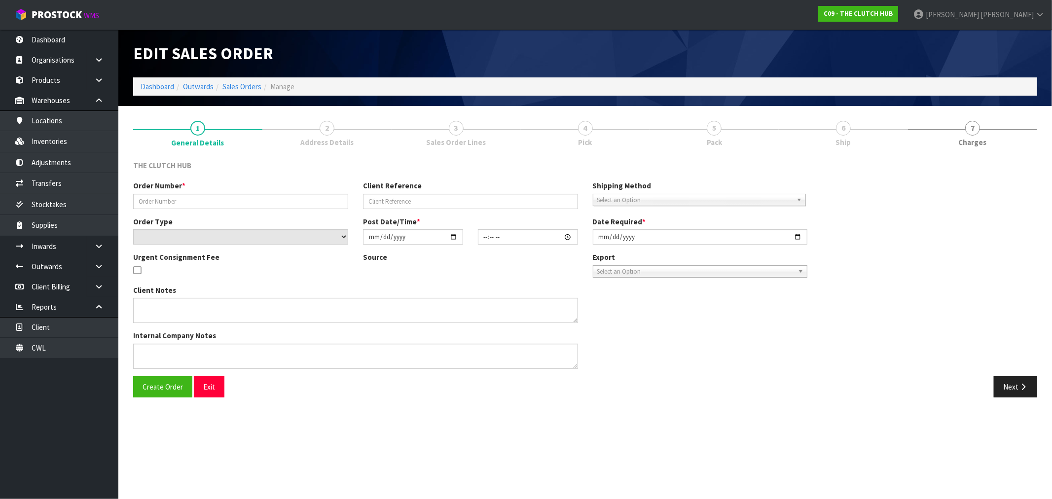
type input "[DATE]"
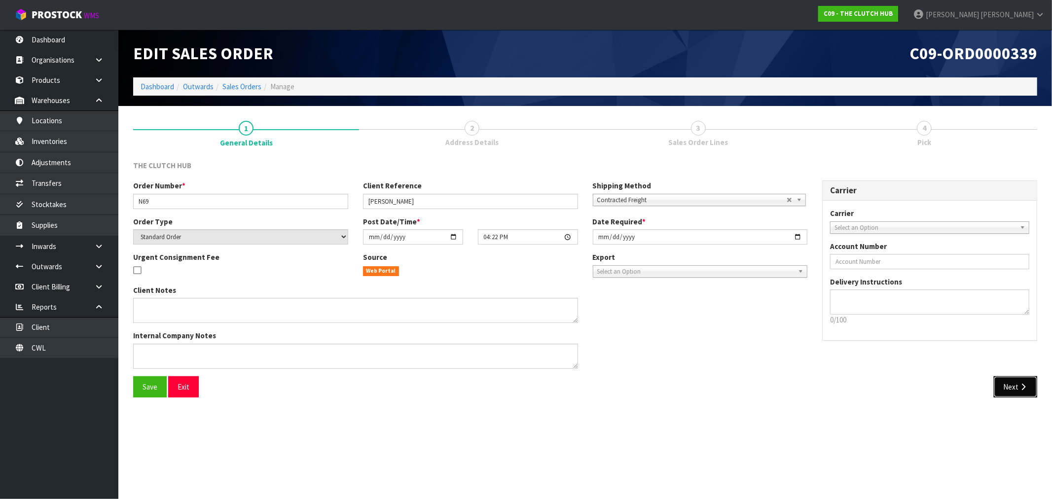
click at [1013, 388] on button "Next" at bounding box center [1015, 386] width 43 height 21
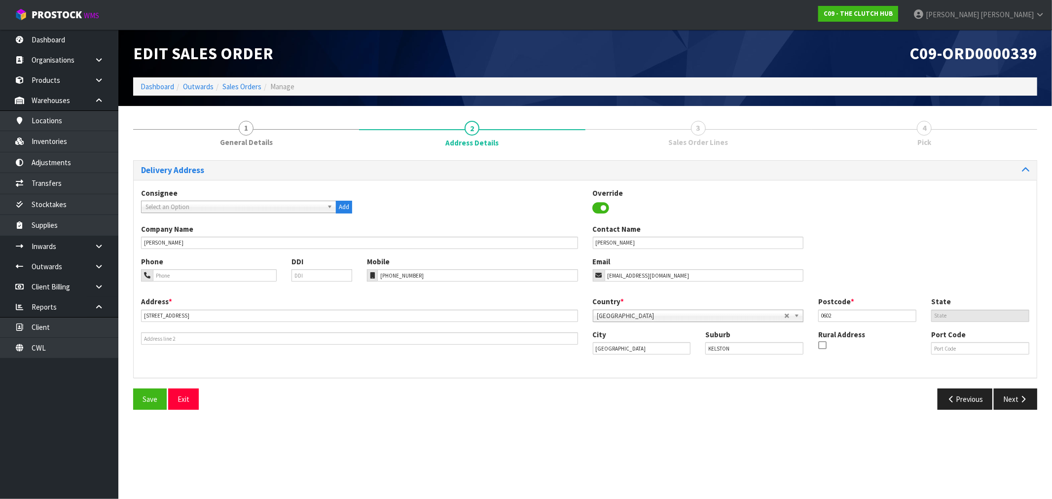
click at [1018, 381] on div "Delivery Address Consignee 000001.BAY MECHANICS - BAY MECHANICS 000001A - BRAKE…" at bounding box center [585, 288] width 904 height 257
click at [1023, 395] on button "Next" at bounding box center [1015, 399] width 43 height 21
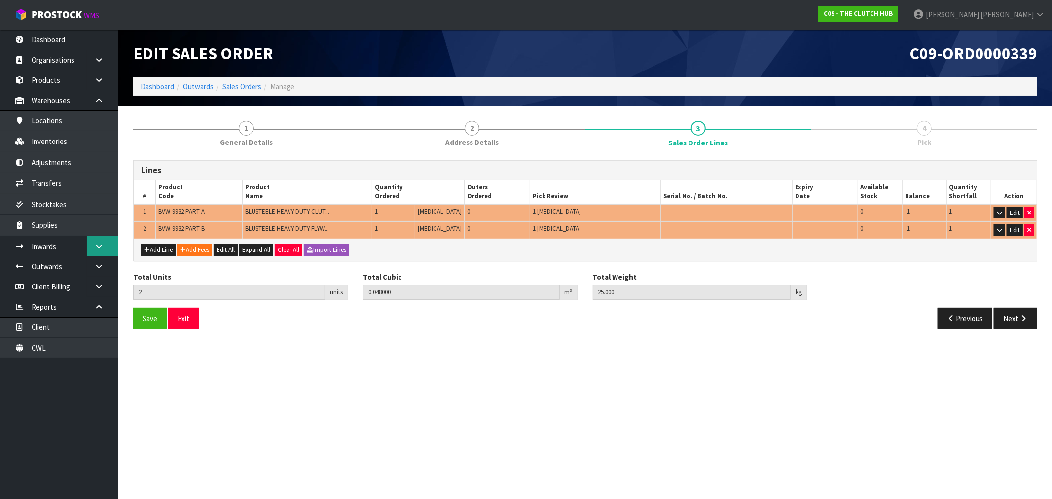
click at [99, 247] on icon at bounding box center [98, 246] width 9 height 7
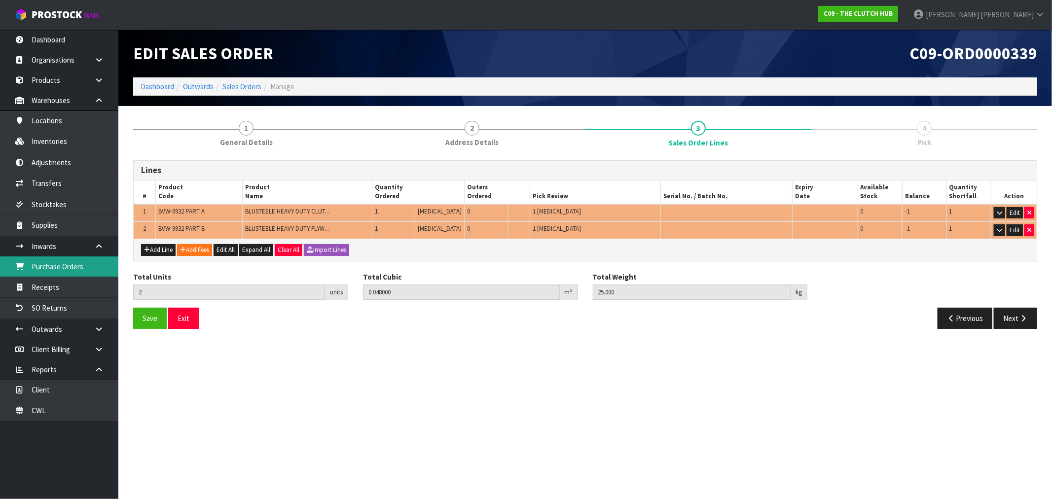
click at [76, 265] on link "Purchase Orders" at bounding box center [59, 266] width 118 height 20
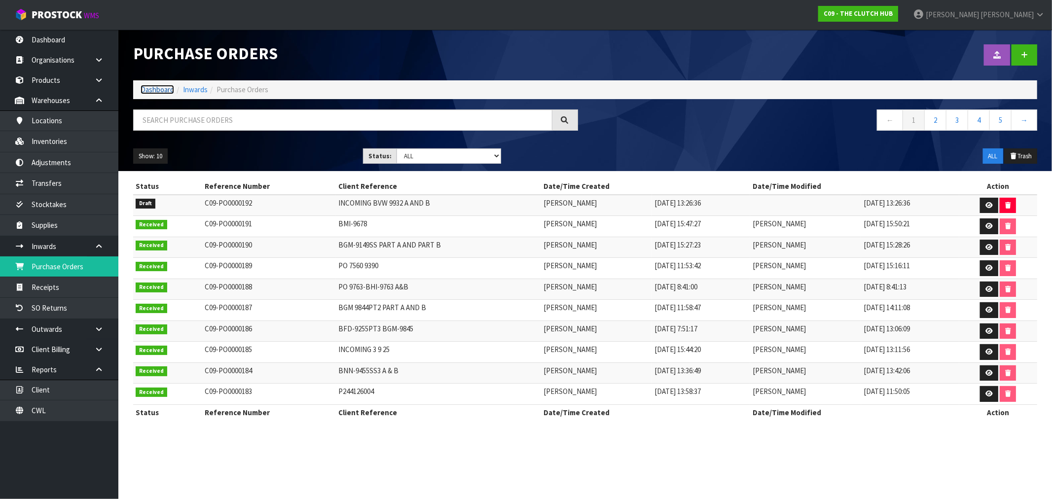
click at [157, 90] on link "Dashboard" at bounding box center [158, 89] width 34 height 9
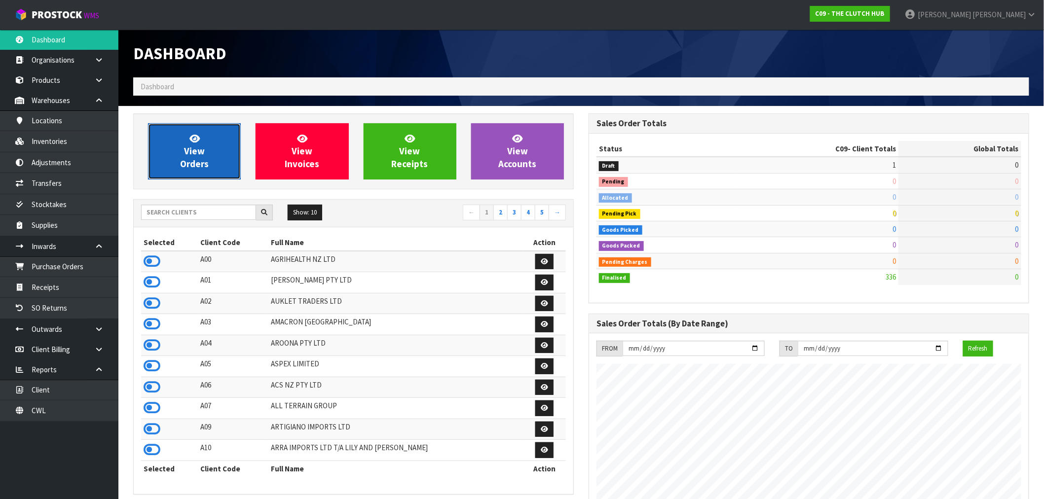
scroll to position [747, 455]
click at [182, 149] on link "View Orders" at bounding box center [194, 151] width 93 height 56
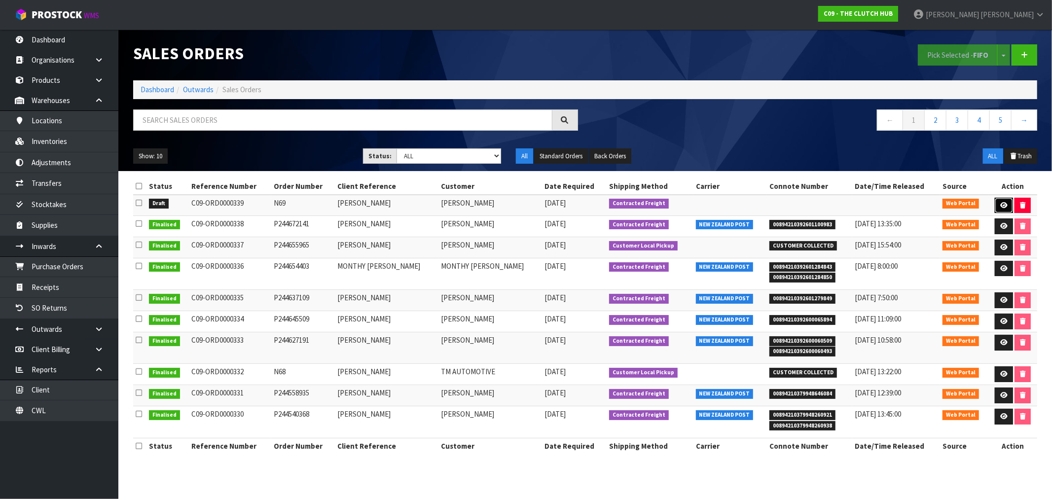
click at [1000, 204] on icon at bounding box center [1003, 205] width 7 height 6
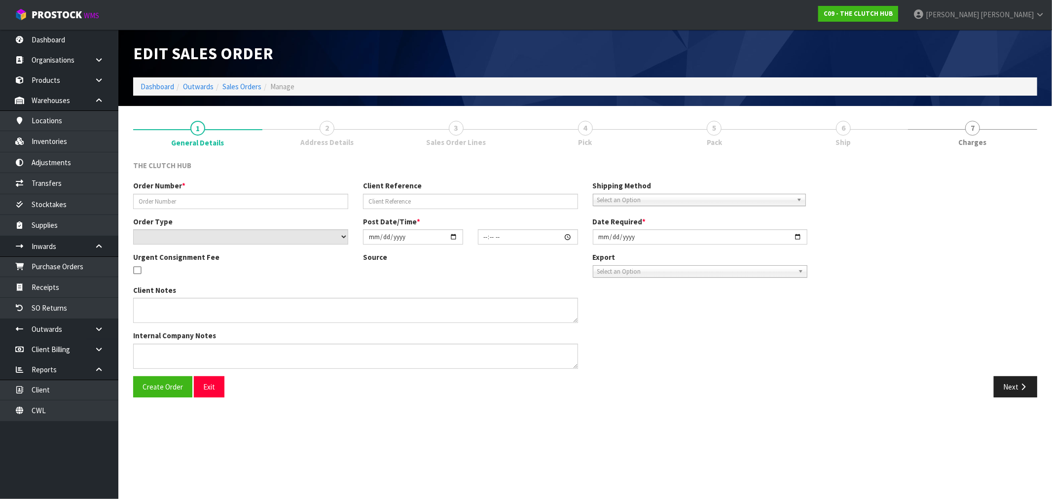
type input "N69"
type input "[PERSON_NAME]"
select select "number:0"
type input "[DATE]"
type input "16:22:00.000"
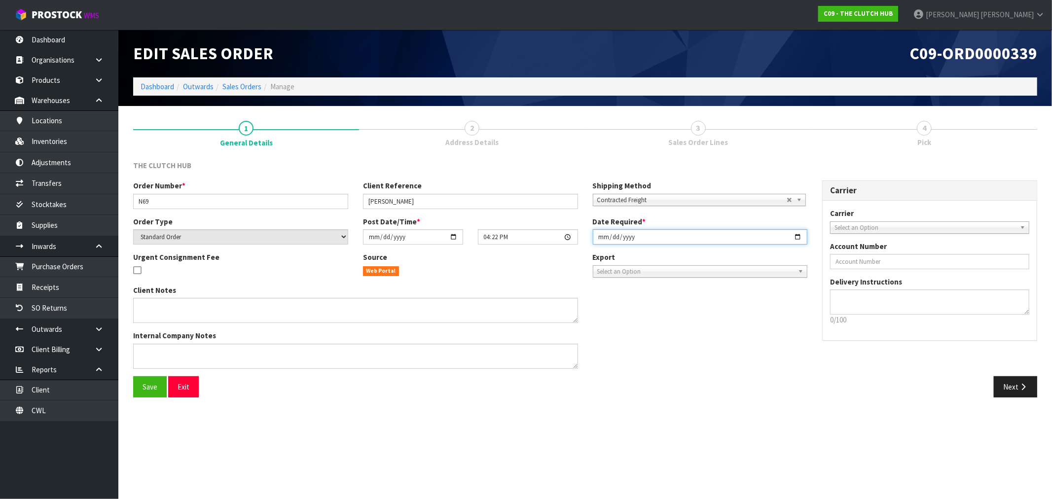
click at [602, 239] on input "[DATE]" at bounding box center [700, 236] width 215 height 15
type input "[DATE]"
click at [133, 376] on button "Save" at bounding box center [150, 386] width 34 height 21
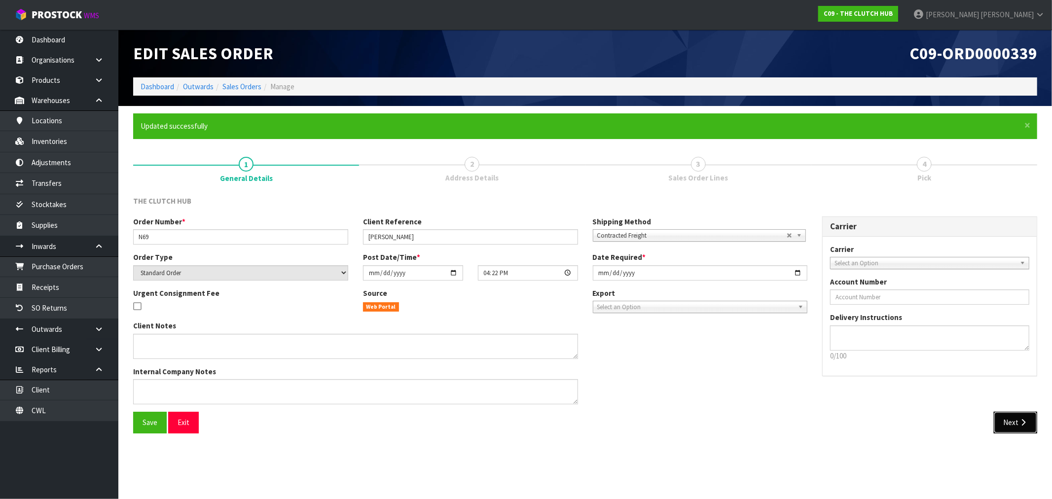
click at [1007, 417] on button "Next" at bounding box center [1015, 422] width 43 height 21
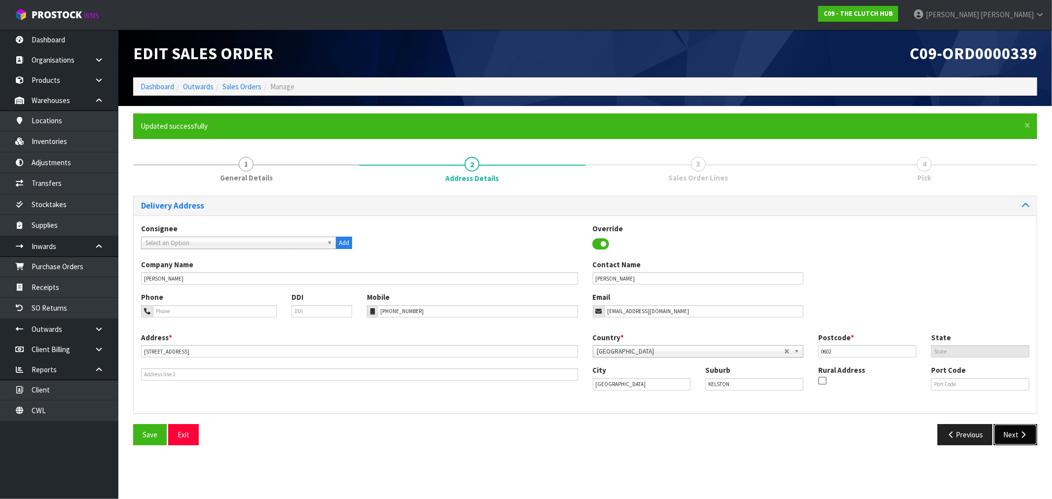
click at [1011, 437] on button "Next" at bounding box center [1015, 434] width 43 height 21
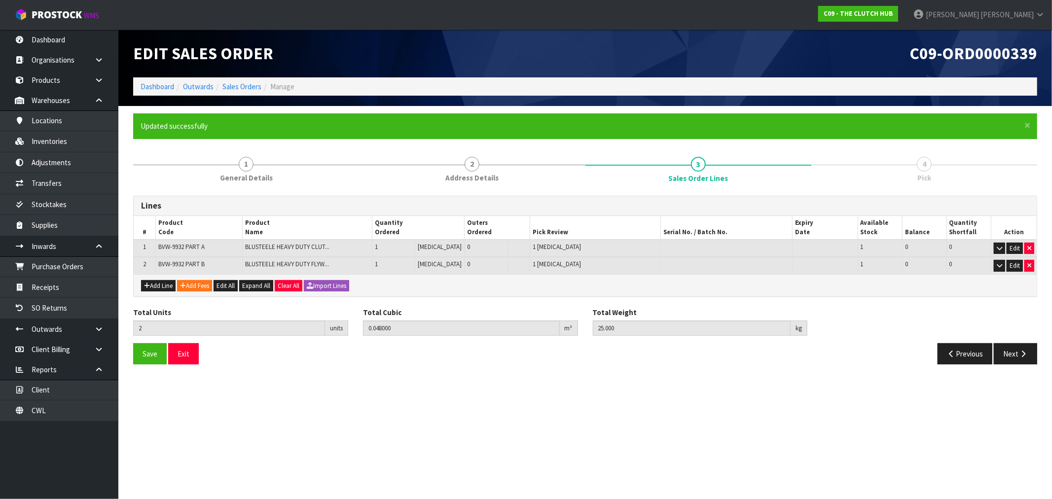
click at [1013, 363] on div "Save Exit Previous Next" at bounding box center [585, 357] width 919 height 29
click at [1010, 347] on button "Next" at bounding box center [1015, 353] width 43 height 21
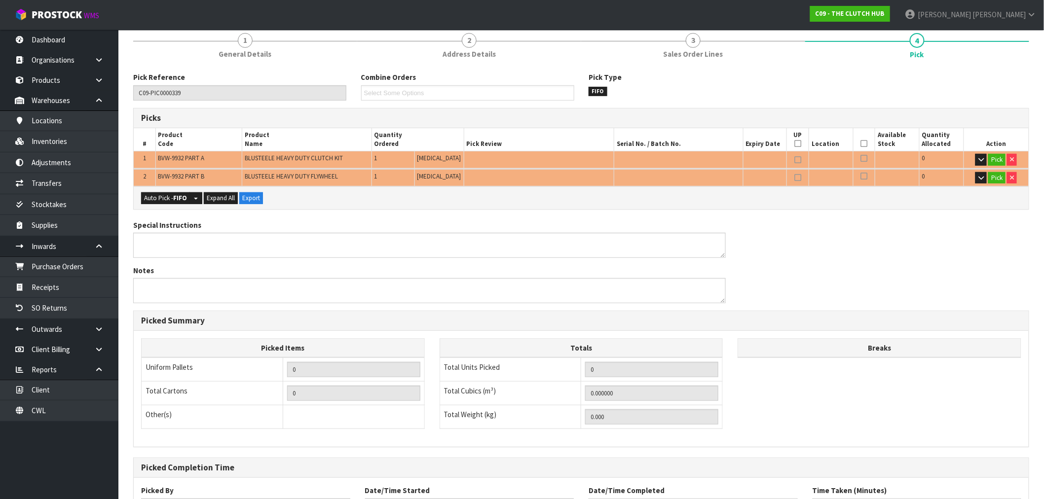
scroll to position [207, 0]
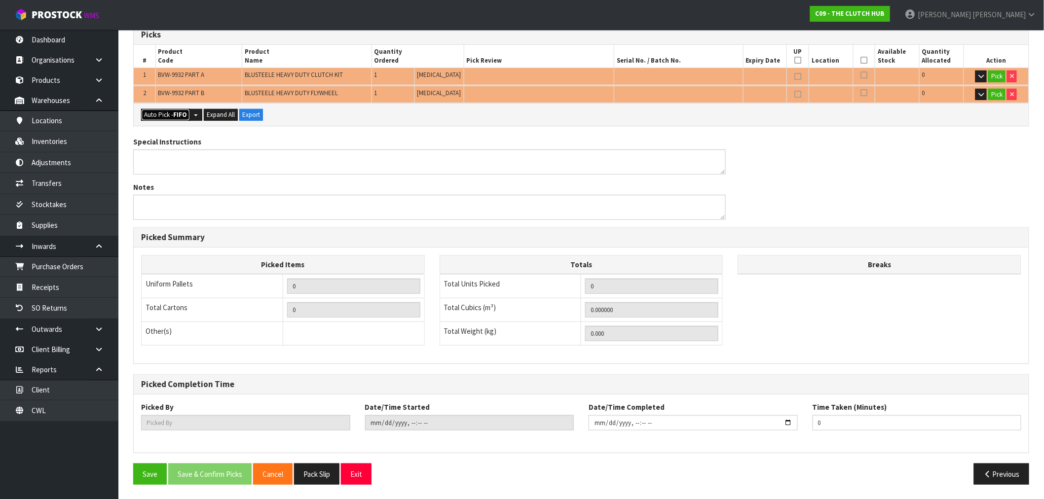
click at [164, 109] on button "Auto Pick - FIFO" at bounding box center [165, 115] width 49 height 12
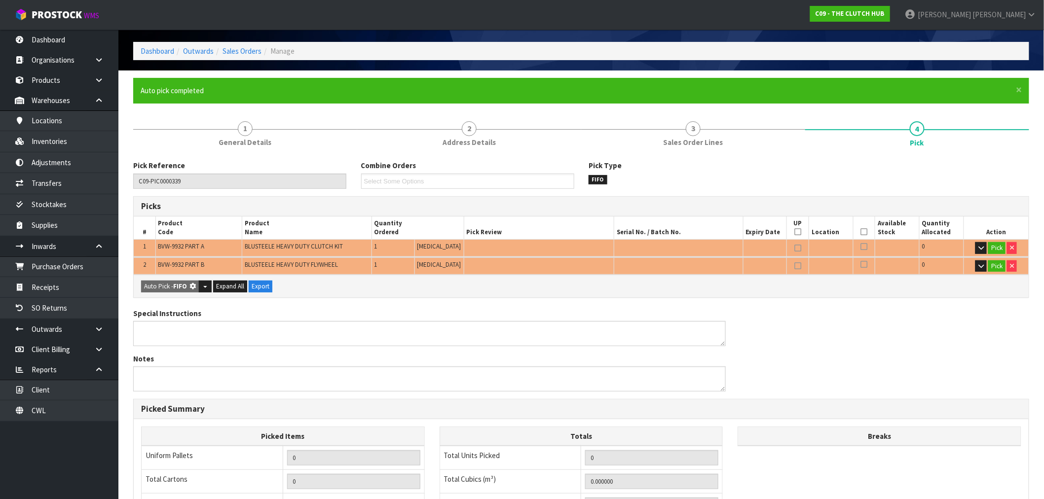
type input "Piece x 2"
type input "2"
type input "0.048000"
type input "25.000"
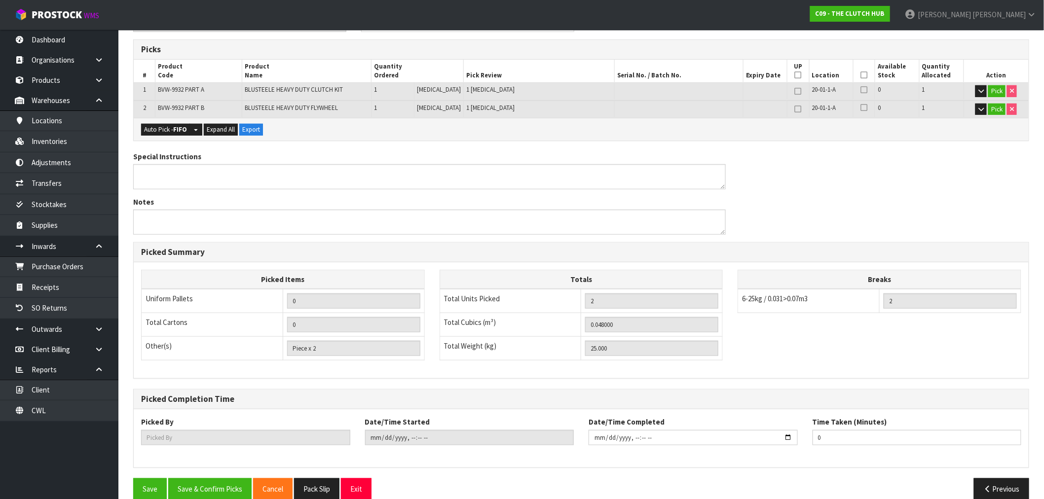
scroll to position [207, 0]
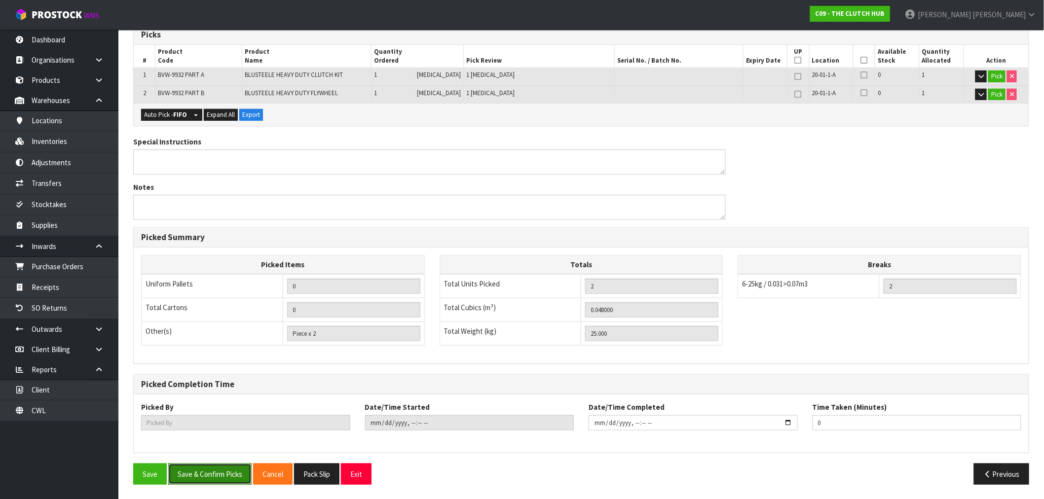
click at [210, 472] on button "Save & Confirm Picks" at bounding box center [209, 474] width 83 height 21
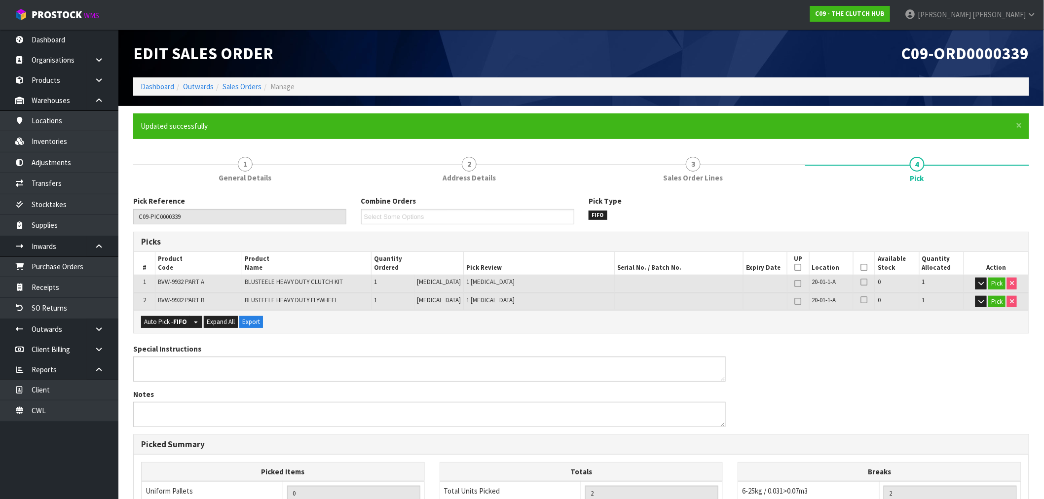
type input "[PERSON_NAME]"
type input "[DATE]T14:08:04"
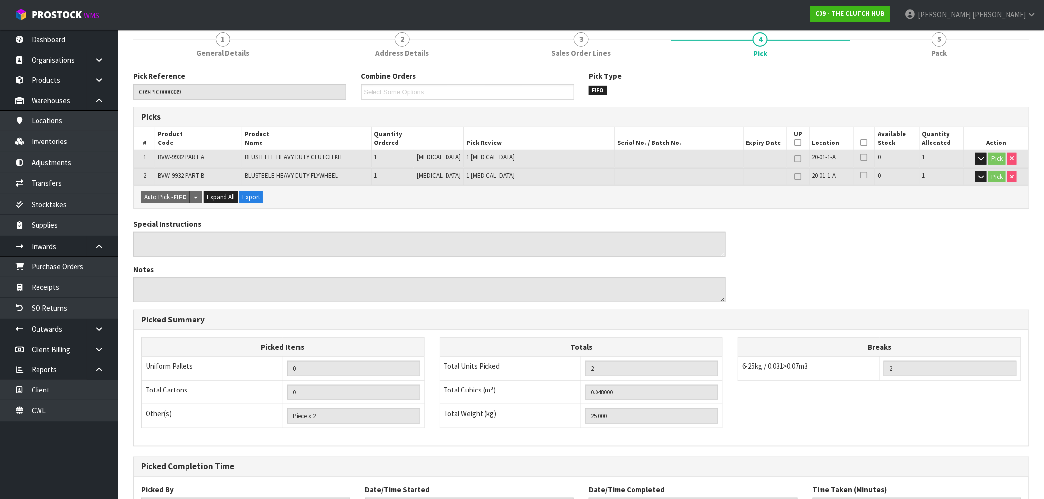
scroll to position [207, 0]
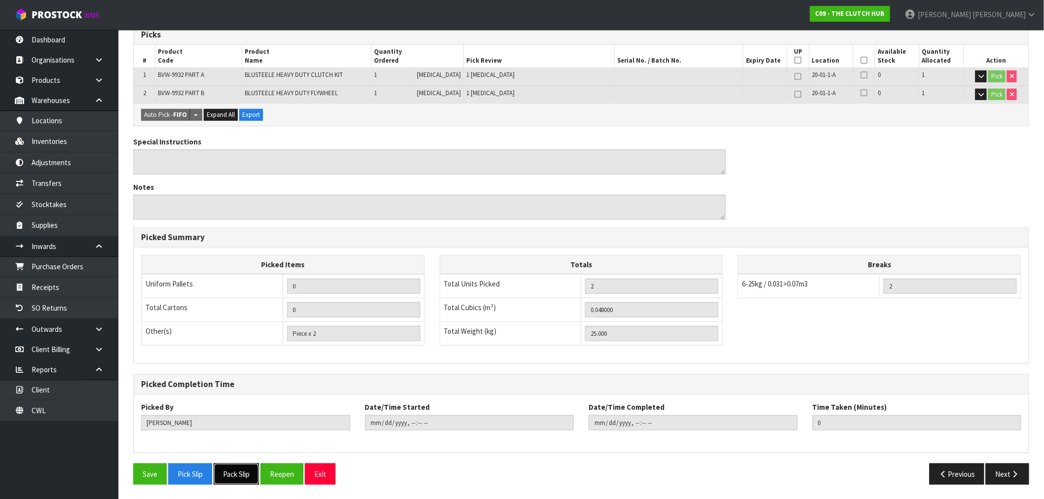
click at [252, 476] on button "Pack Slip" at bounding box center [236, 474] width 45 height 21
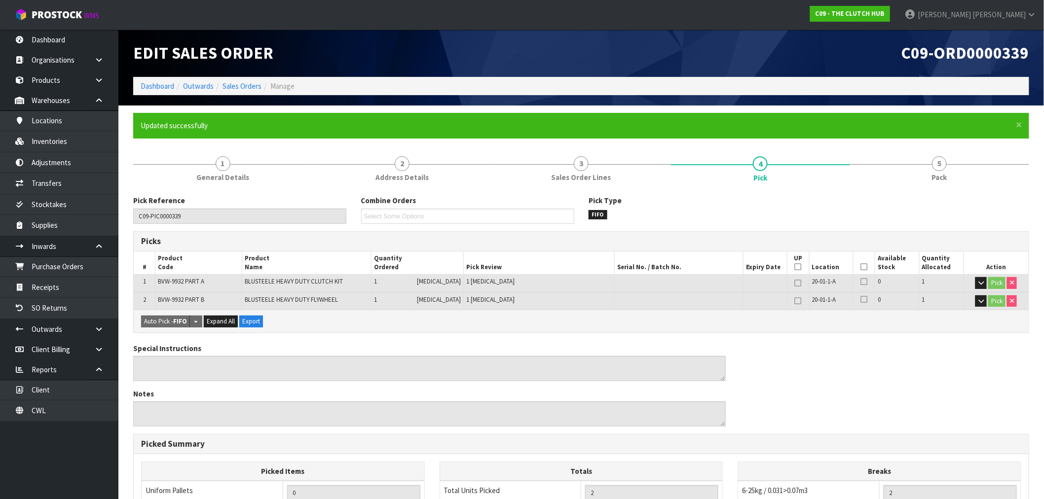
scroll to position [0, 0]
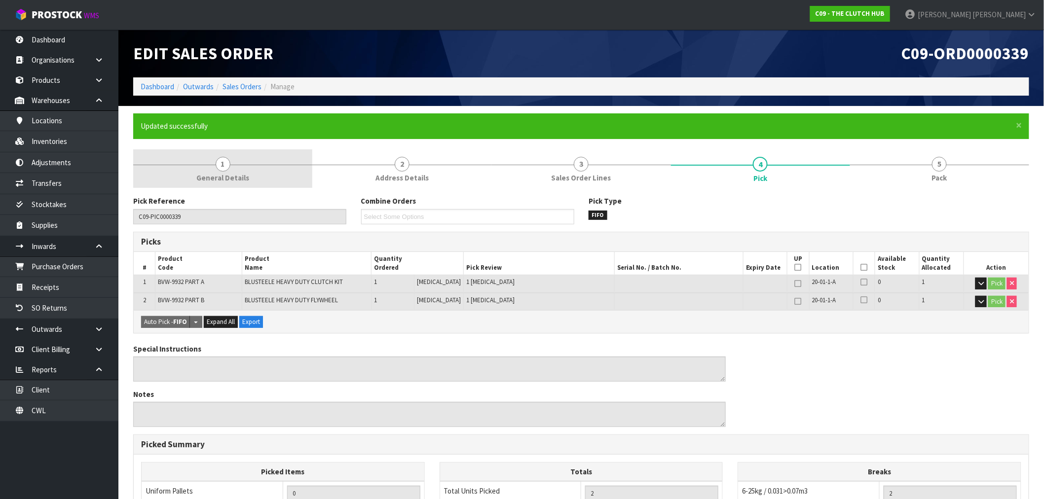
click at [229, 186] on link "1 General Details" at bounding box center [222, 168] width 179 height 39
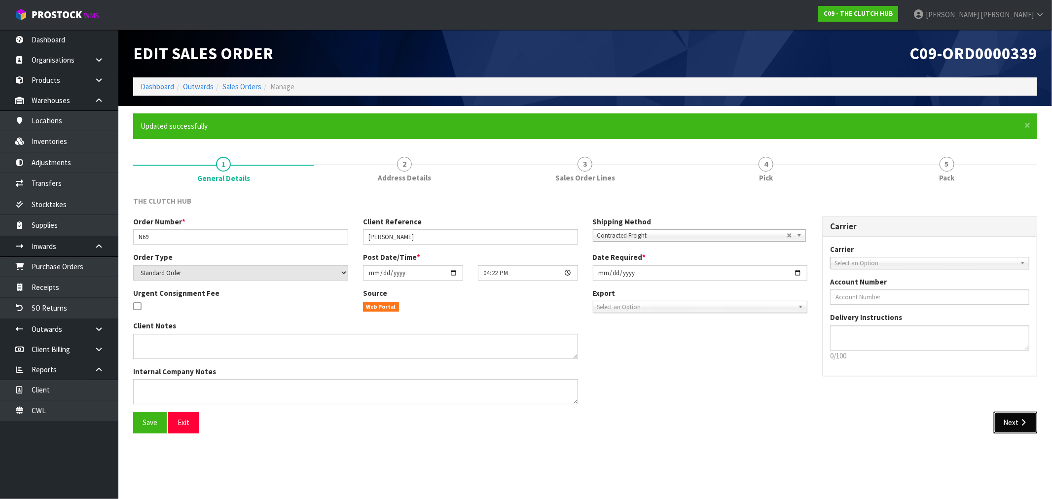
drag, startPoint x: 1008, startPoint y: 421, endPoint x: 967, endPoint y: 407, distance: 43.2
click at [1009, 421] on button "Next" at bounding box center [1015, 422] width 43 height 21
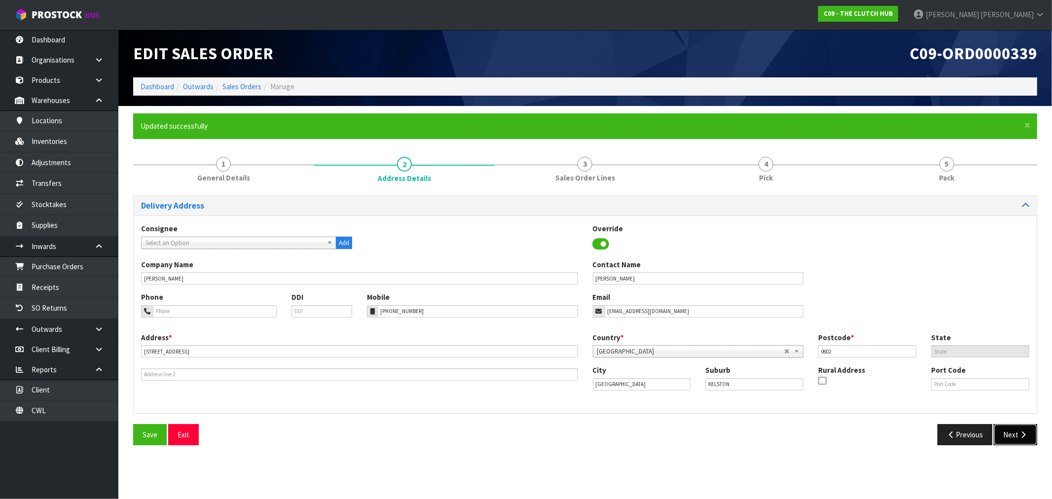
click at [1018, 433] on icon "button" at bounding box center [1022, 434] width 9 height 7
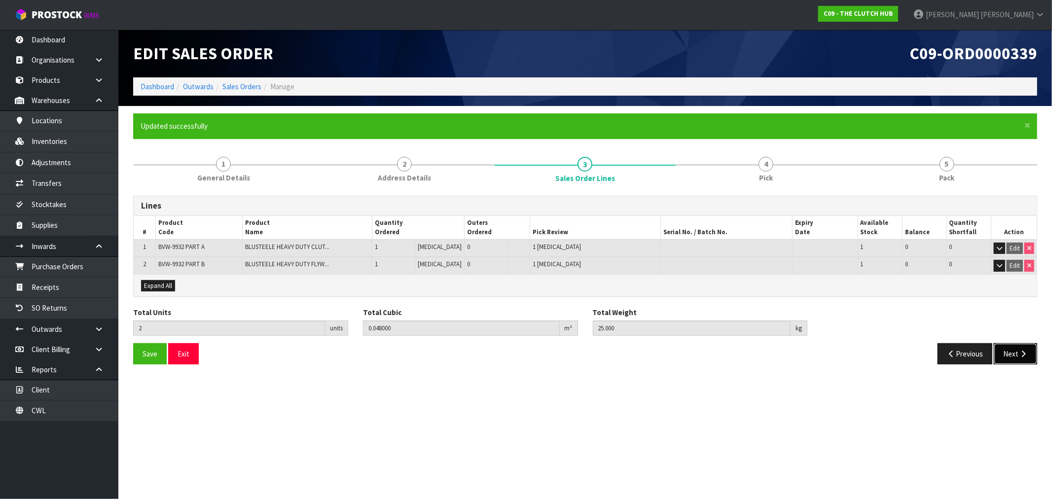
click at [1031, 356] on button "Next" at bounding box center [1015, 353] width 43 height 21
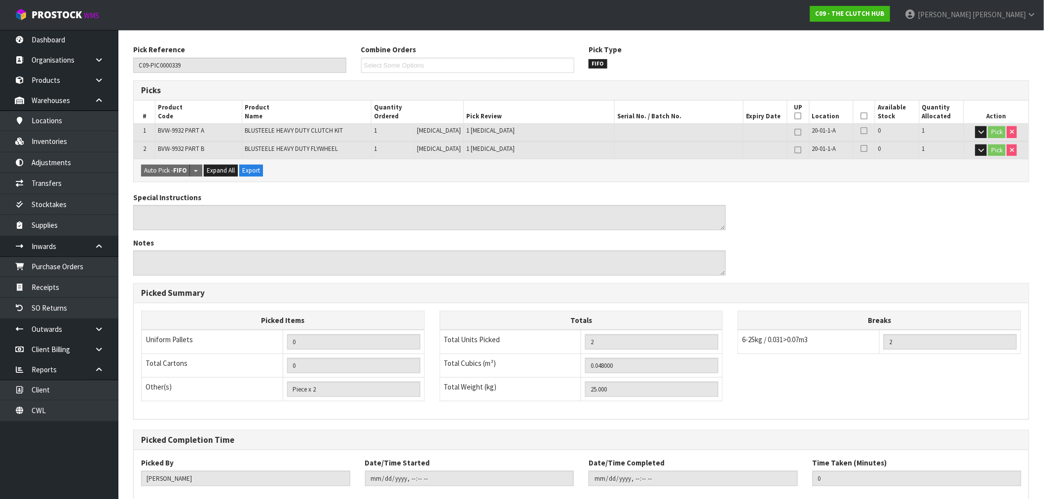
scroll to position [207, 0]
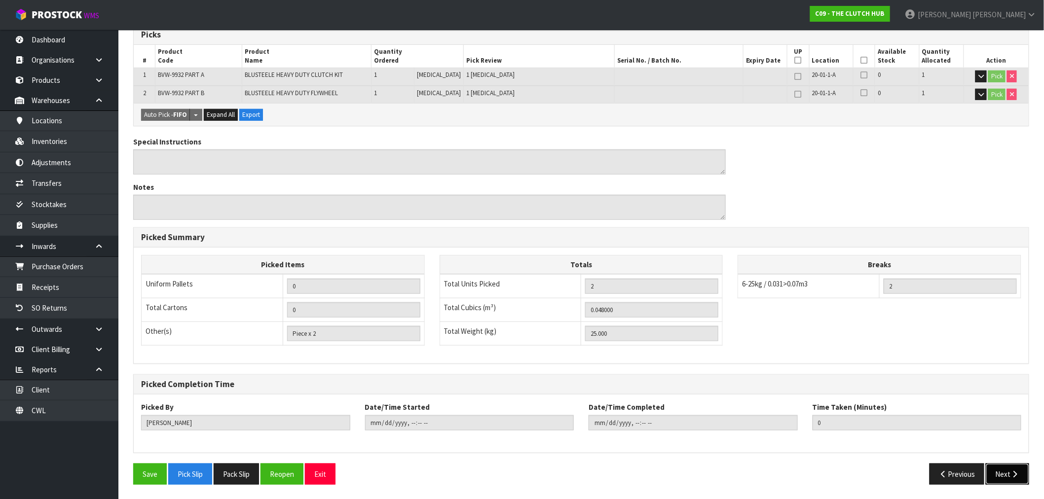
click at [1020, 474] on button "Next" at bounding box center [1006, 474] width 43 height 21
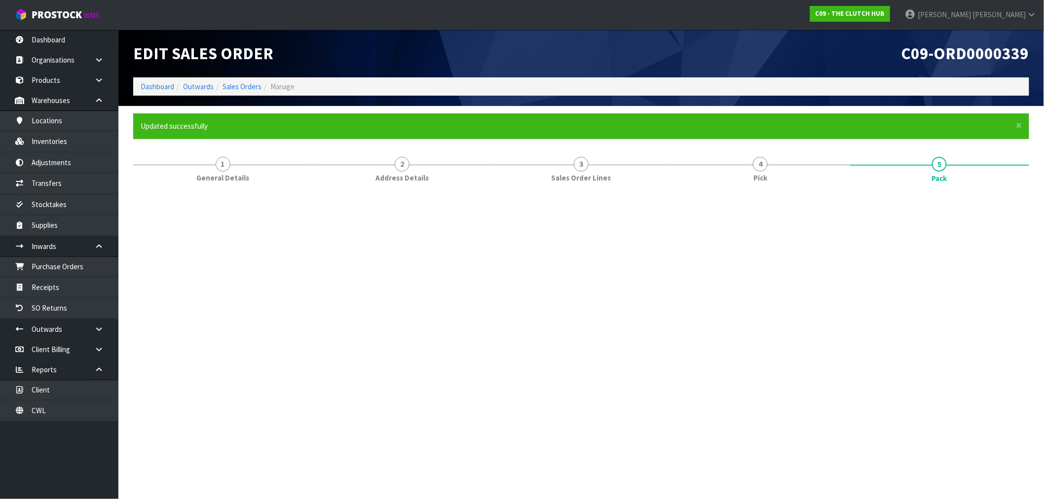
scroll to position [0, 0]
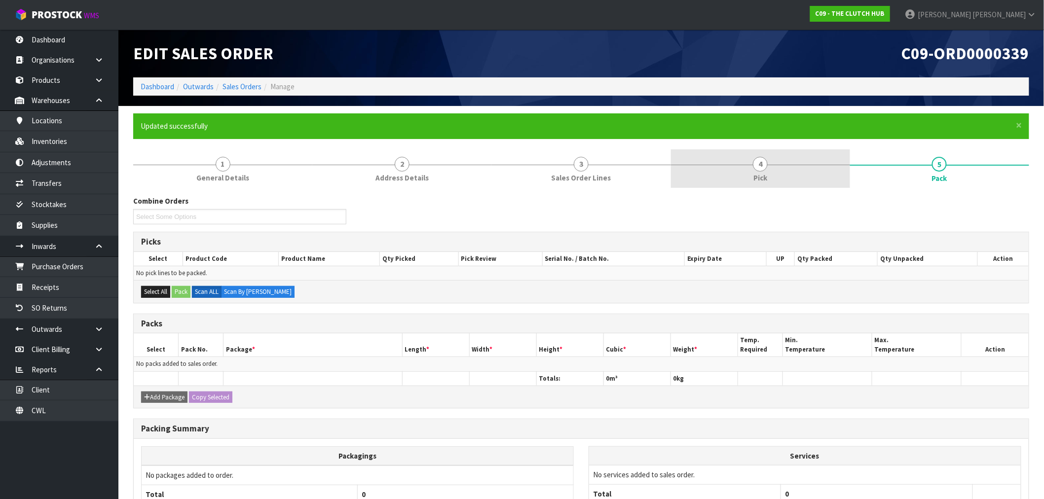
click at [757, 174] on span "Pick" at bounding box center [760, 178] width 14 height 10
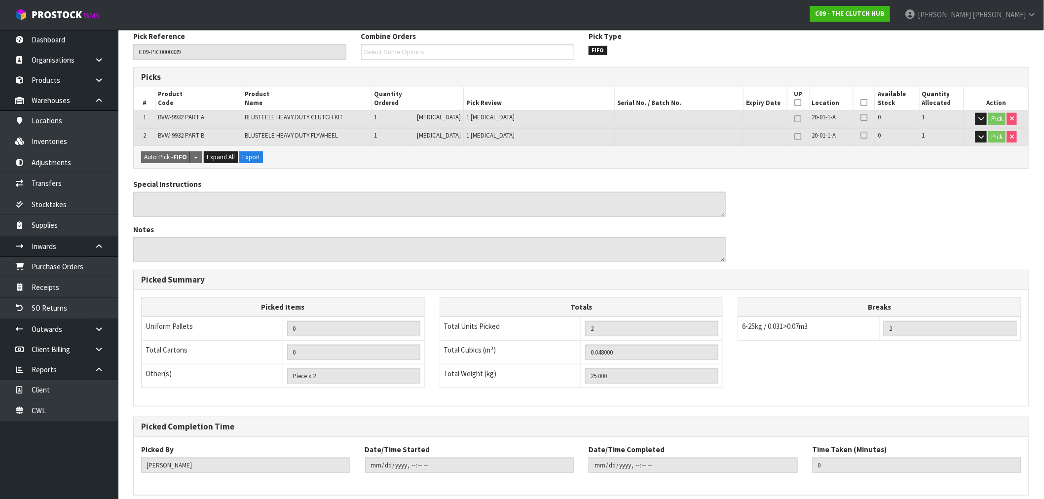
scroll to position [207, 0]
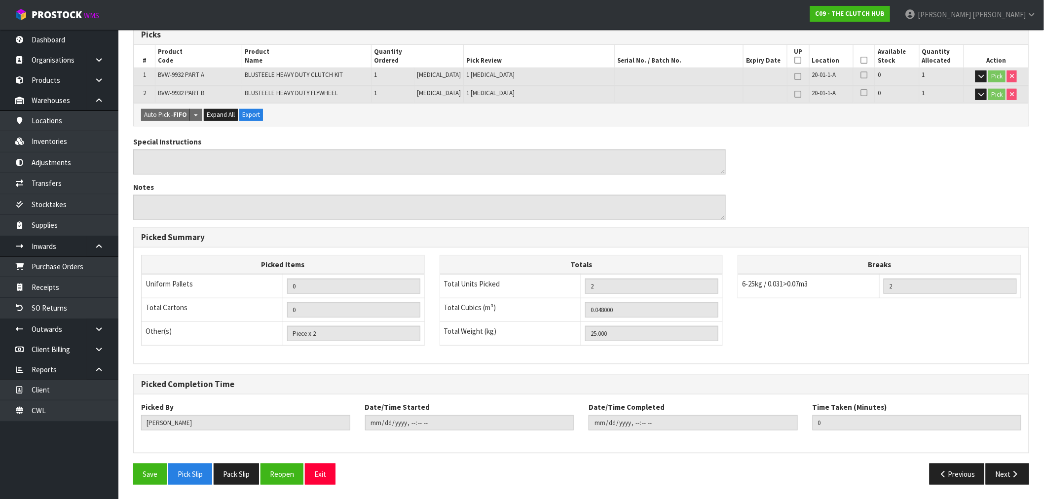
click at [453, 468] on div "Save Pick Slip Pack Slip Reopen Exit" at bounding box center [353, 474] width 455 height 21
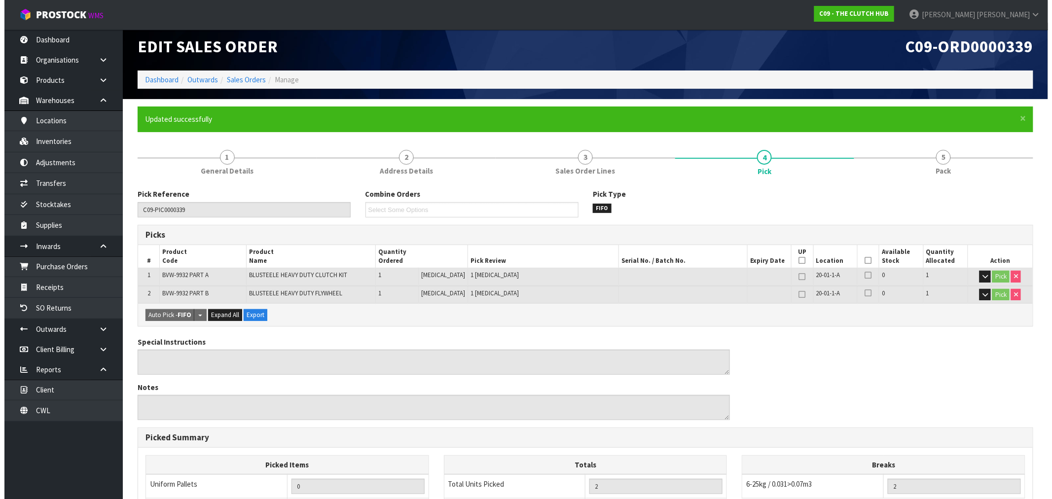
scroll to position [0, 0]
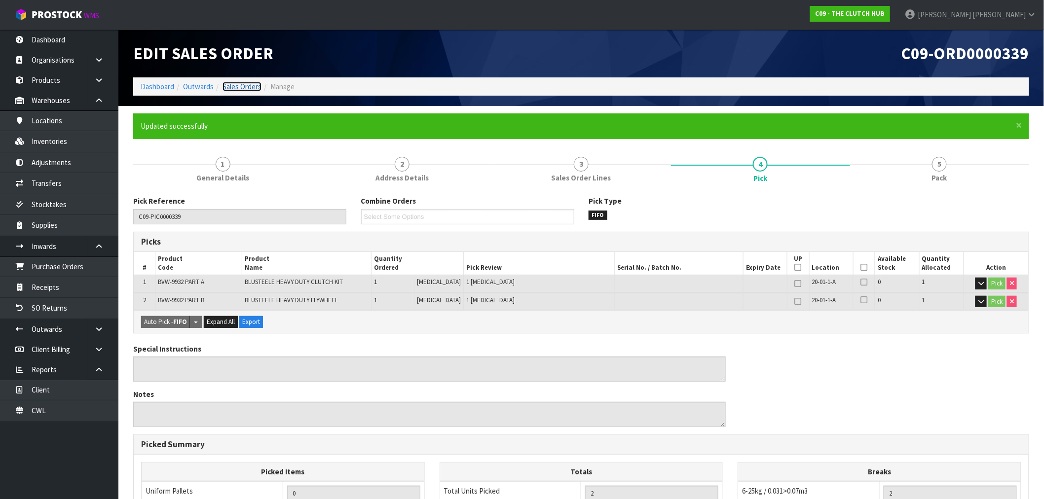
click at [244, 88] on link "Sales Orders" at bounding box center [241, 86] width 39 height 9
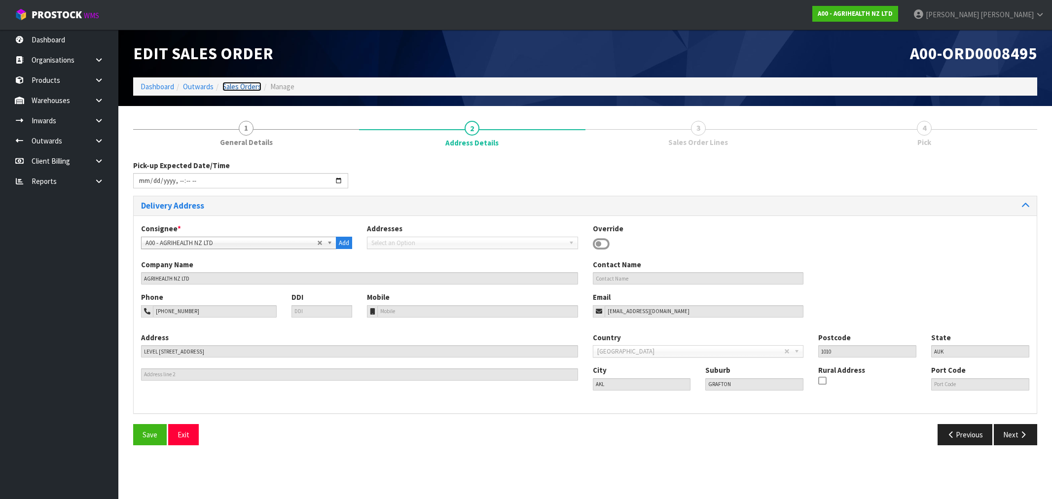
drag, startPoint x: 0, startPoint y: 0, endPoint x: 250, endPoint y: 90, distance: 265.7
click at [250, 90] on link "Sales Orders" at bounding box center [241, 86] width 39 height 9
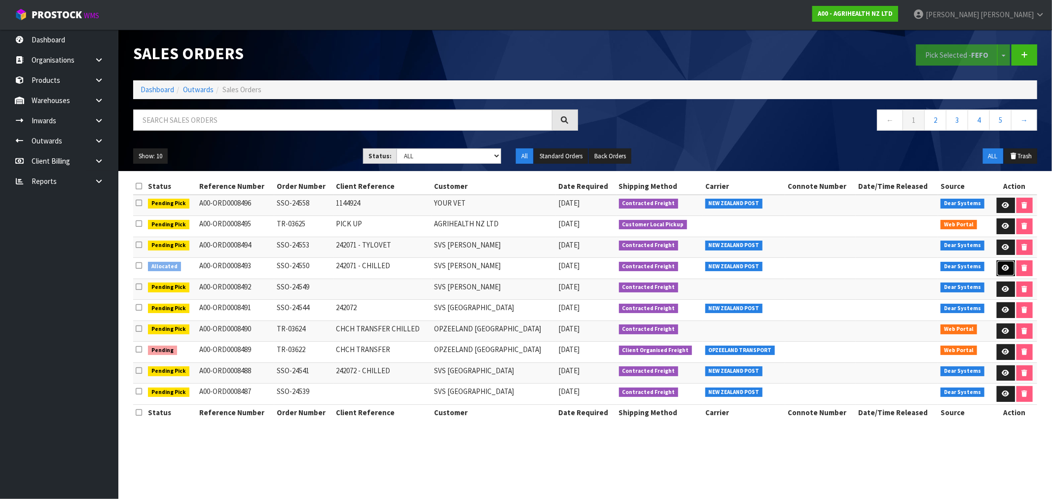
click at [1007, 271] on icon at bounding box center [1005, 268] width 7 height 6
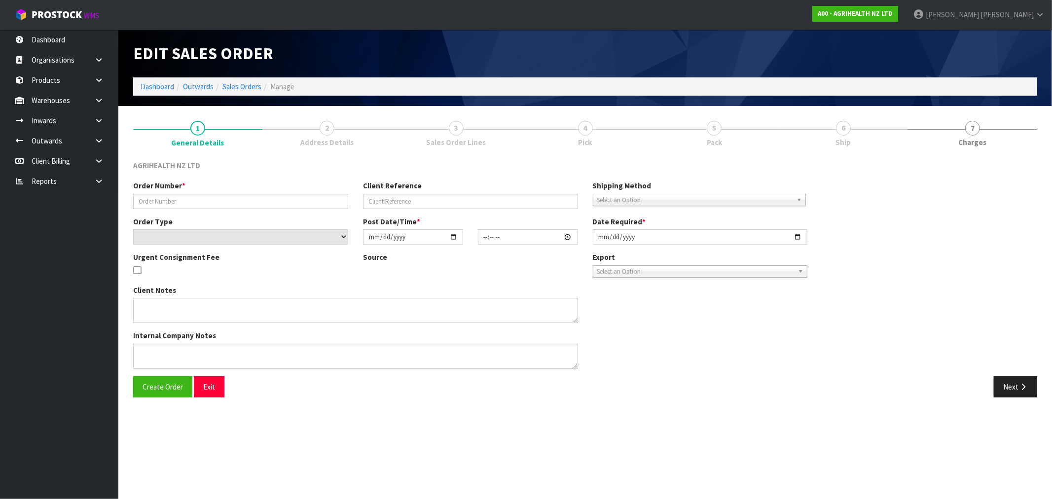
type input "SSO-24550"
type input "242071 - CHILLED"
select select "number:0"
type input "[DATE]"
type input "11:41:46.000"
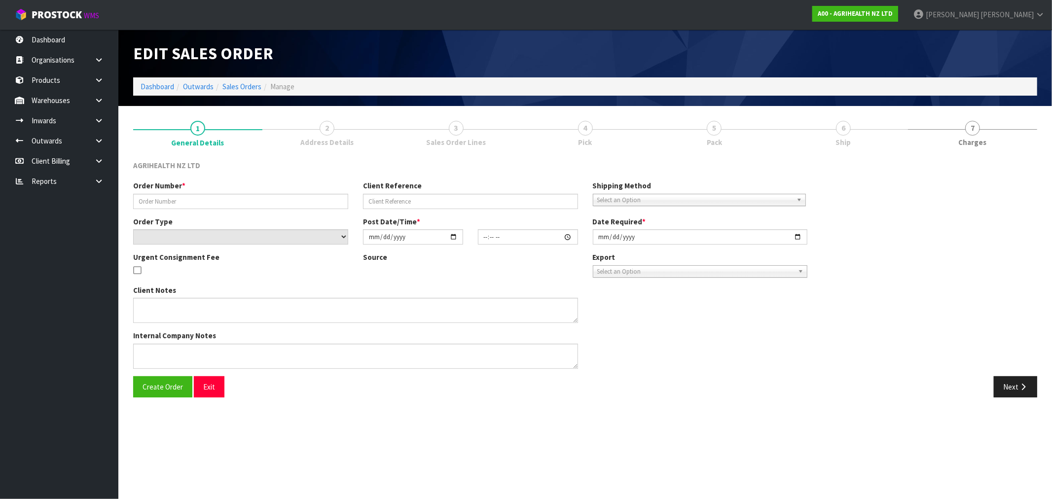
type input "[DATE]"
type textarea "SHIP BY: Freight"
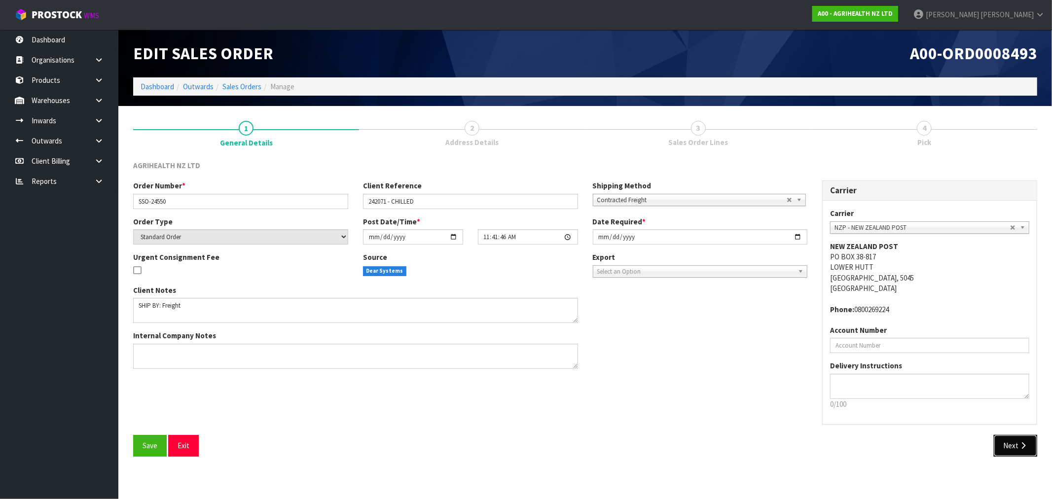
click at [1028, 436] on button "Next" at bounding box center [1015, 445] width 43 height 21
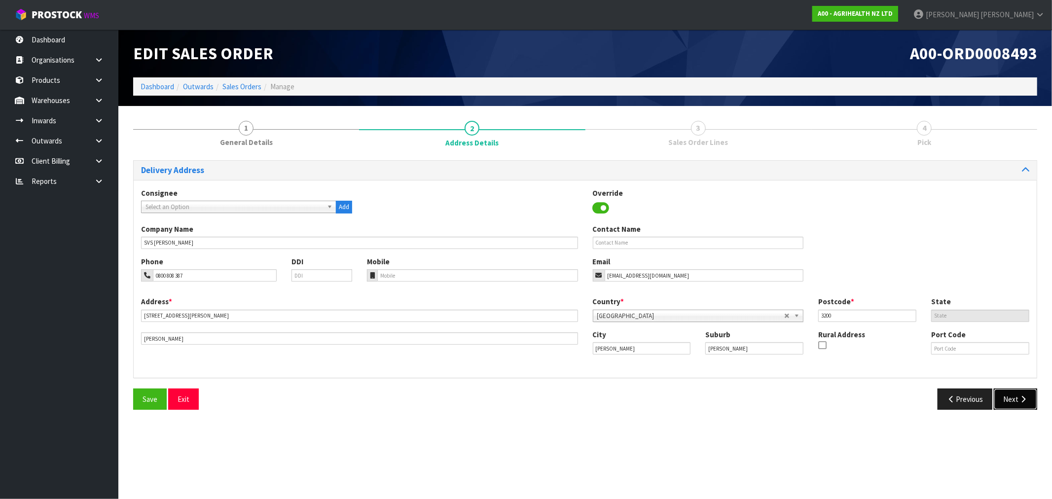
click at [1015, 399] on button "Next" at bounding box center [1015, 399] width 43 height 21
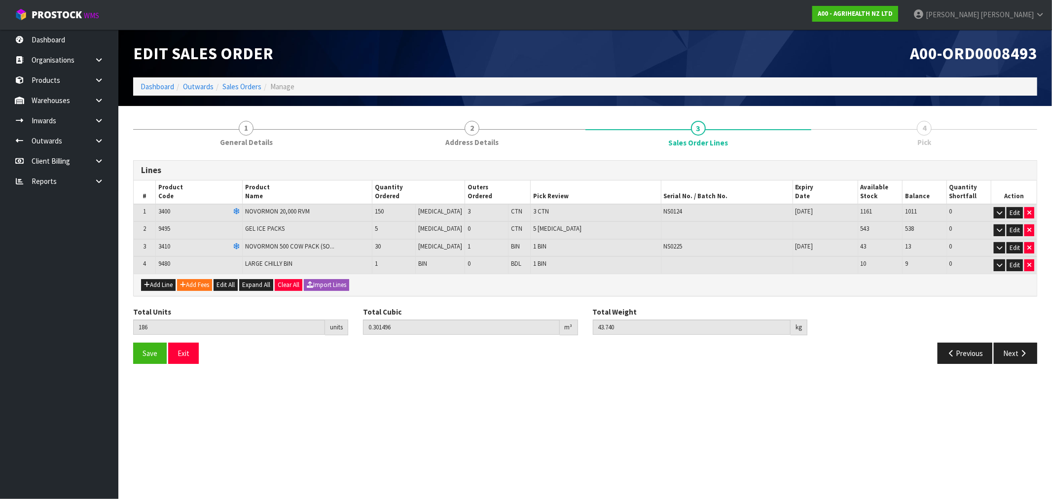
click at [227, 154] on div "Lines # Product Code Product Name Quantity Ordered Outers Ordered Pick Review S…" at bounding box center [585, 262] width 904 height 218
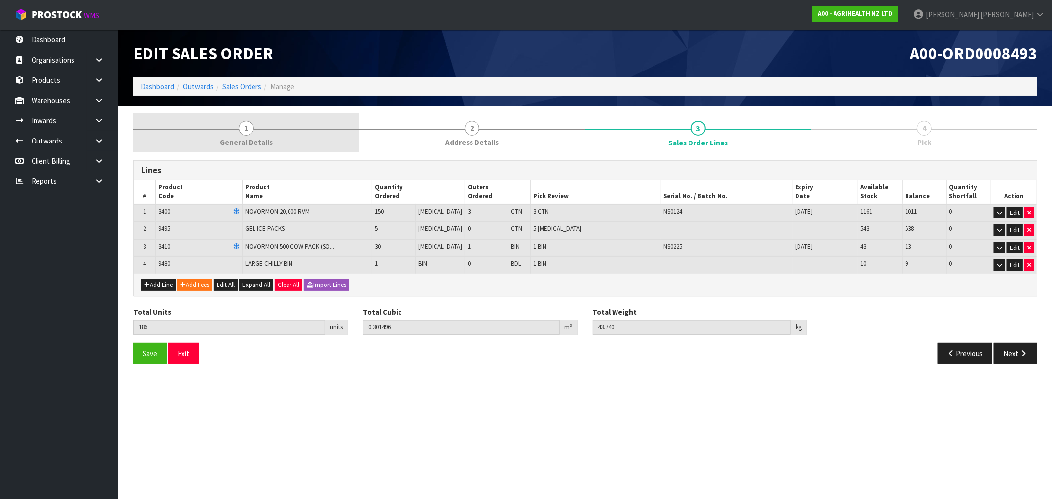
click at [228, 135] on link "1 General Details" at bounding box center [246, 132] width 226 height 39
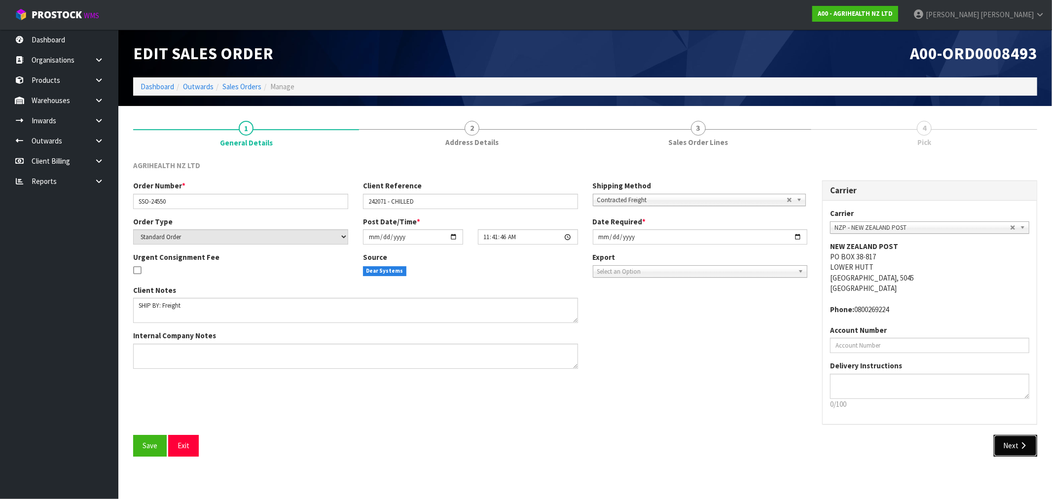
click at [1004, 444] on button "Next" at bounding box center [1015, 445] width 43 height 21
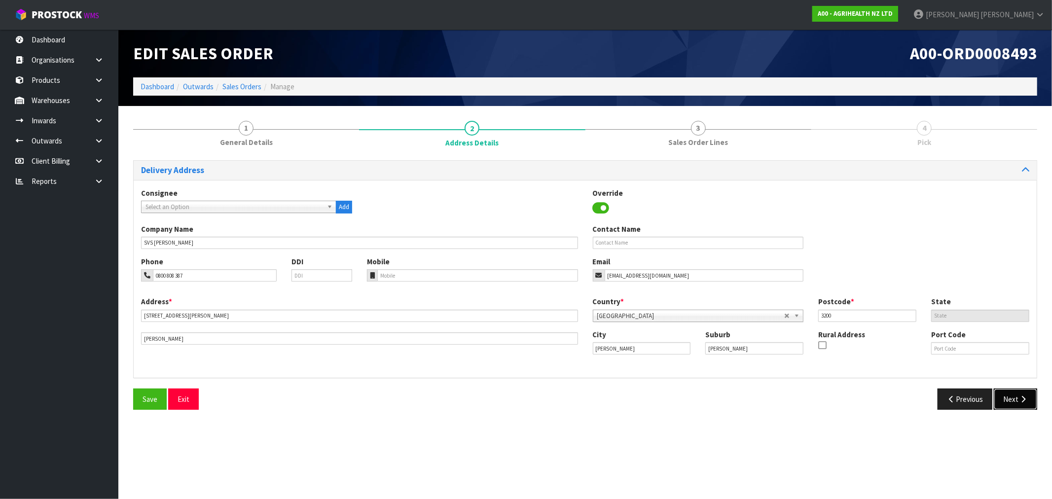
click at [1014, 402] on button "Next" at bounding box center [1015, 399] width 43 height 21
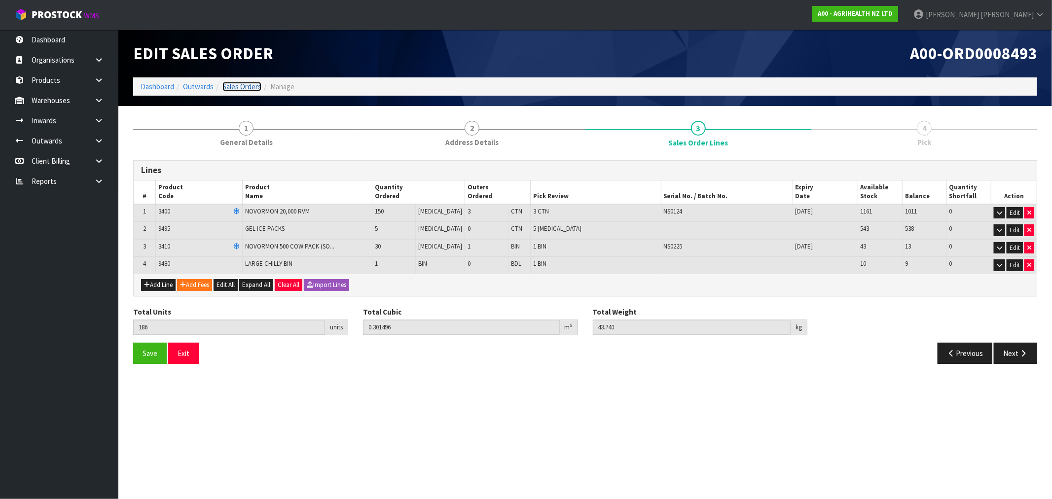
click at [244, 86] on link "Sales Orders" at bounding box center [241, 86] width 39 height 9
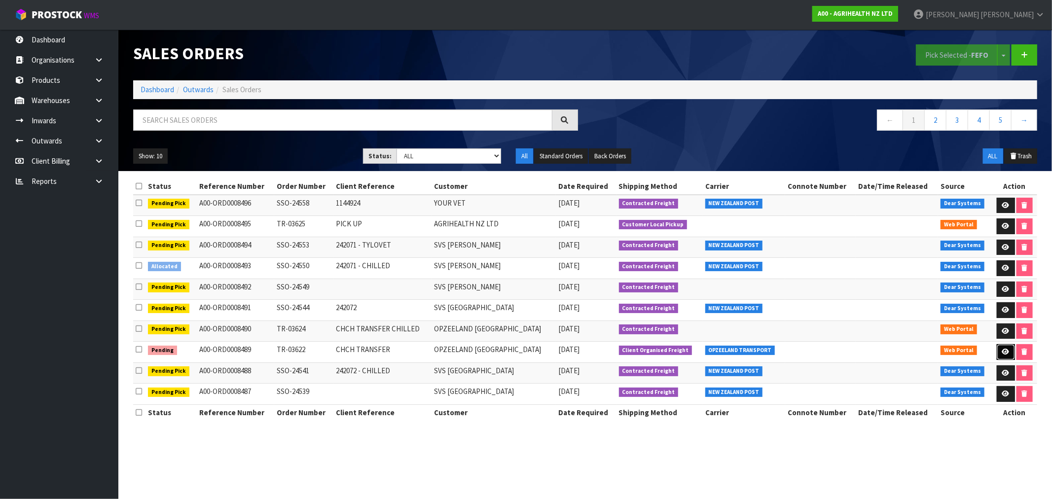
click at [999, 353] on link at bounding box center [1006, 352] width 18 height 16
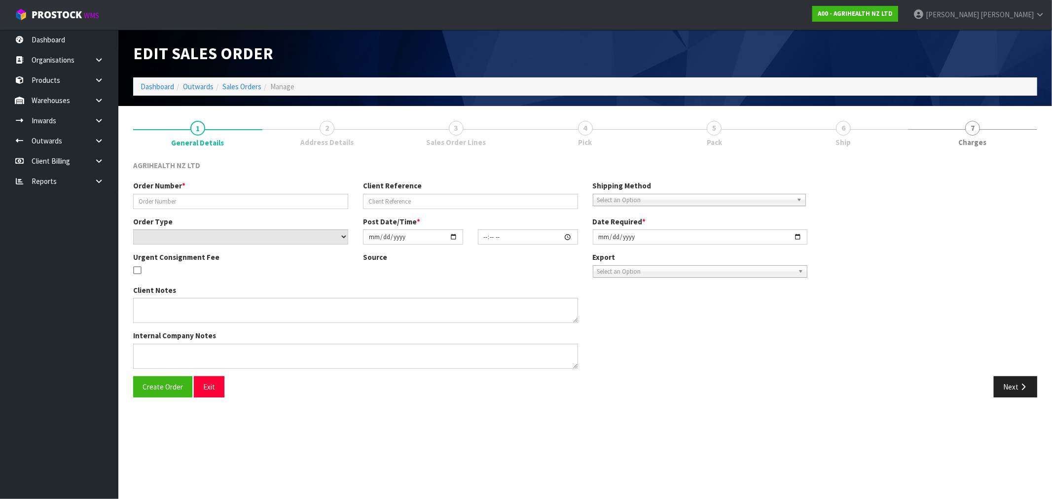
type input "TR-03622"
type input "CHCH TRANSFER"
select select "number:0"
type input "[DATE]"
type input "11:04:00.000"
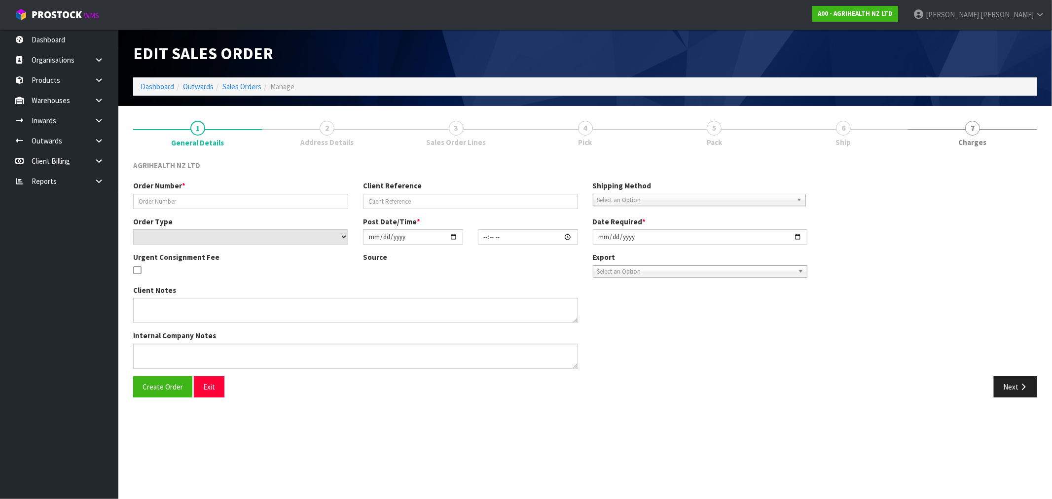
type input "[DATE]"
type textarea "OPZEELAND TO PICK UP [DATE] MORNING"
type textarea "TRANSFER TO CHCH VIA OPZEELAND TRANSPORT - URGENT TO GO [DATE]"
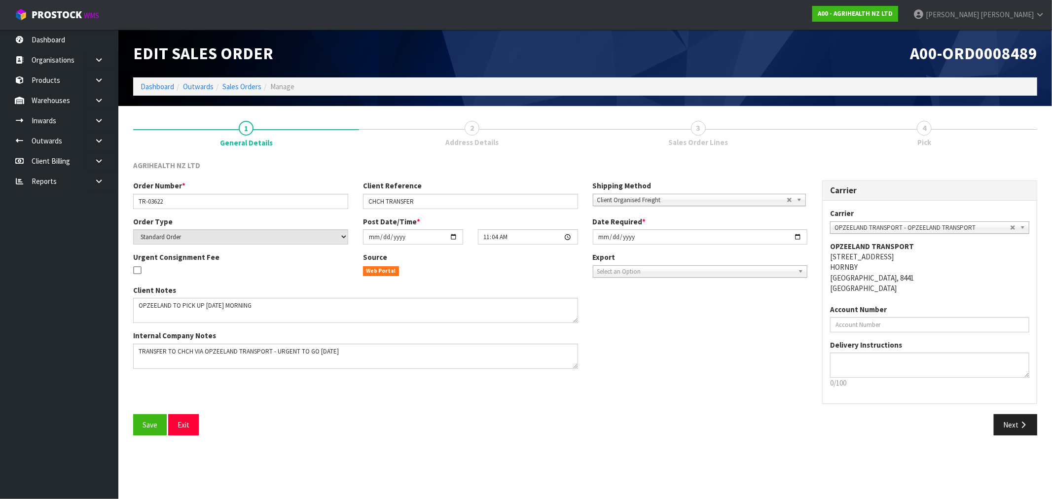
click at [139, 85] on ol "Dashboard Outwards Sales Orders Manage" at bounding box center [585, 86] width 904 height 18
click at [146, 82] on link "Dashboard" at bounding box center [158, 86] width 34 height 9
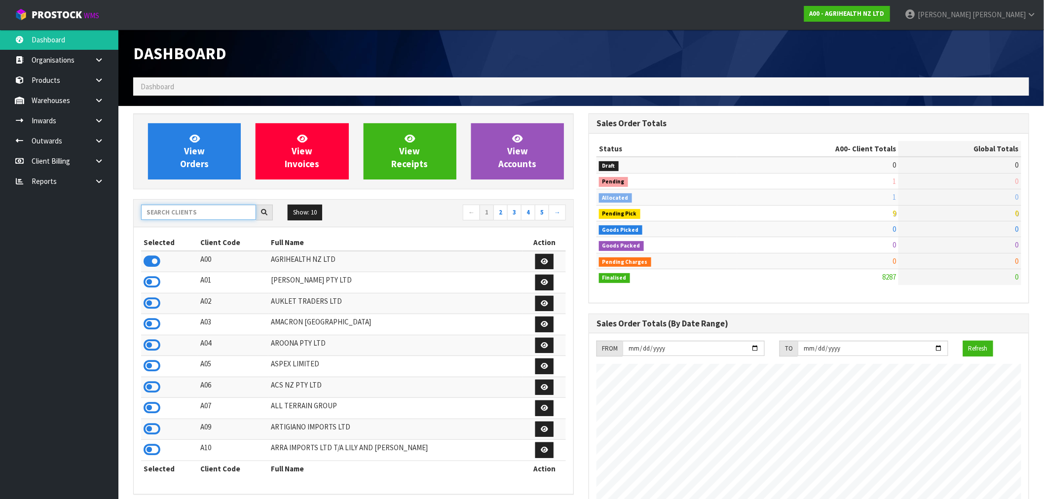
click at [163, 214] on input "text" at bounding box center [198, 212] width 115 height 15
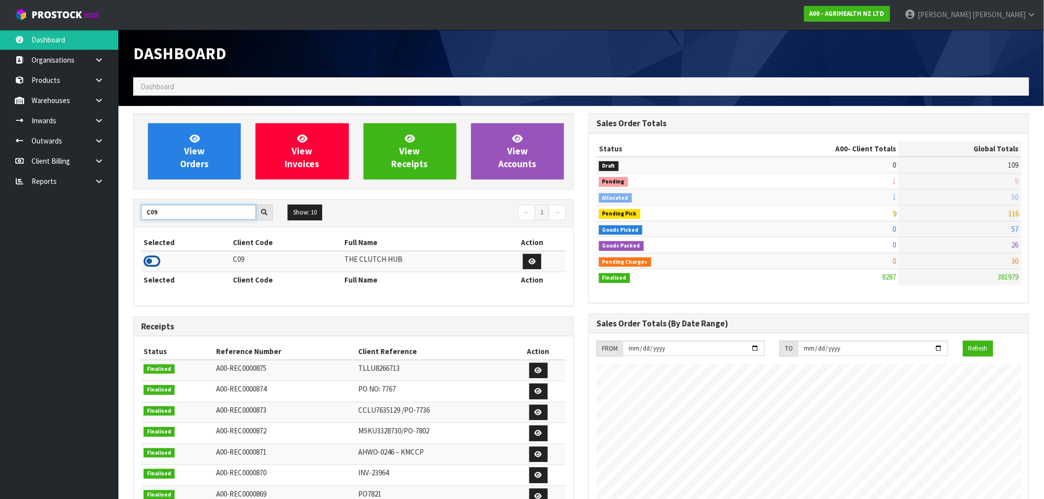
type input "C09"
click at [155, 260] on icon at bounding box center [152, 261] width 17 height 15
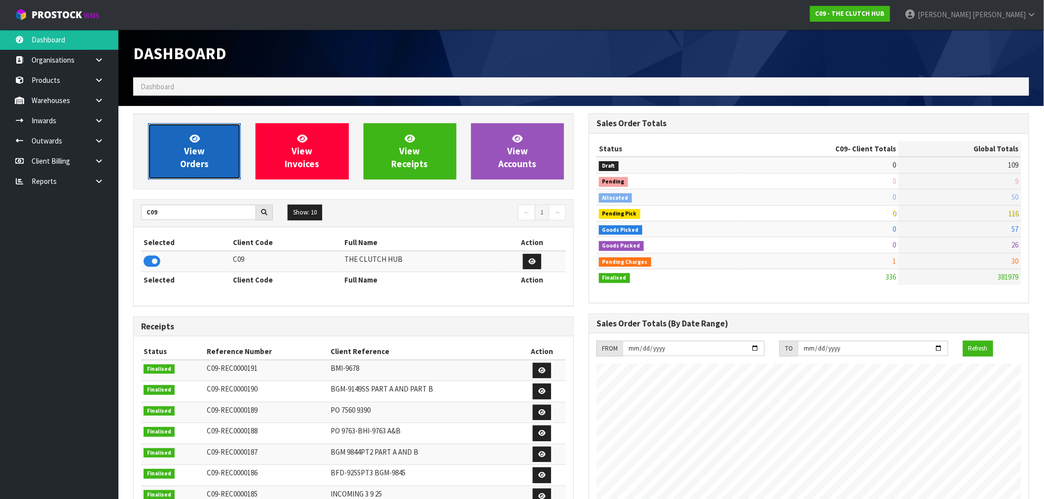
click at [225, 146] on link "View Orders" at bounding box center [194, 151] width 93 height 56
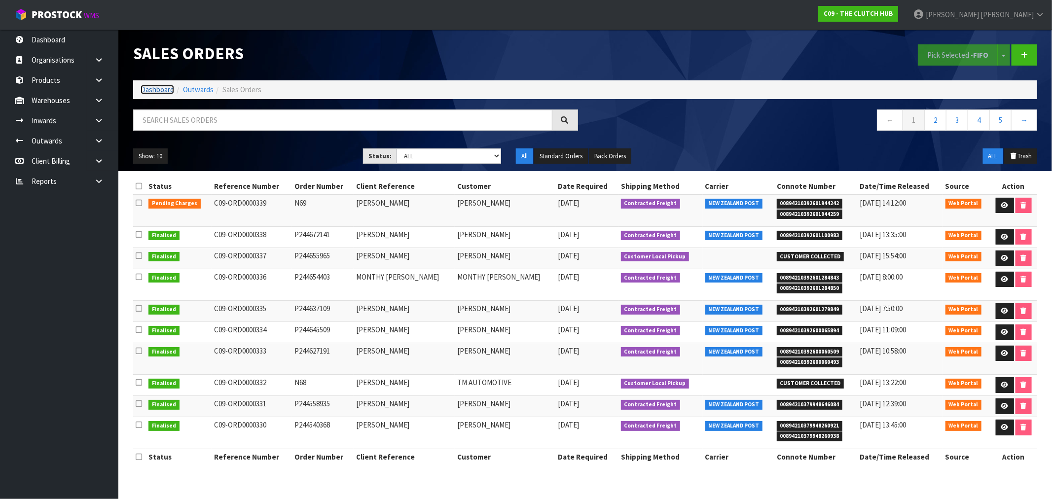
click at [170, 89] on link "Dashboard" at bounding box center [158, 89] width 34 height 9
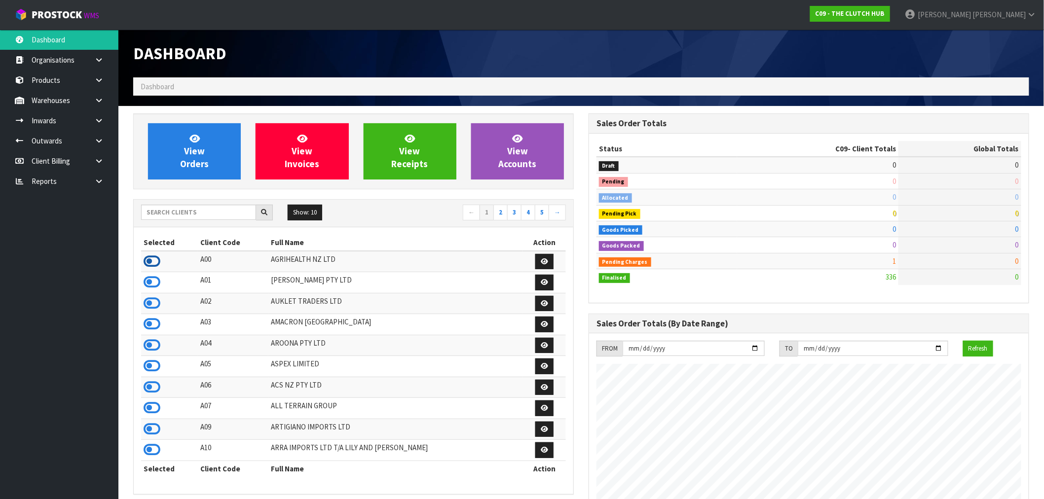
click at [153, 264] on icon at bounding box center [152, 261] width 17 height 15
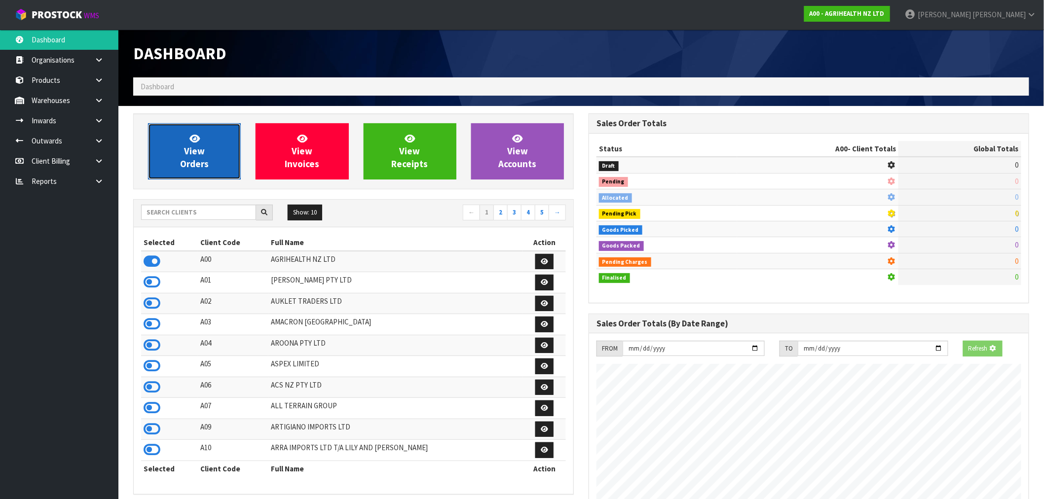
scroll to position [492583, 492742]
click at [198, 139] on icon at bounding box center [194, 138] width 10 height 9
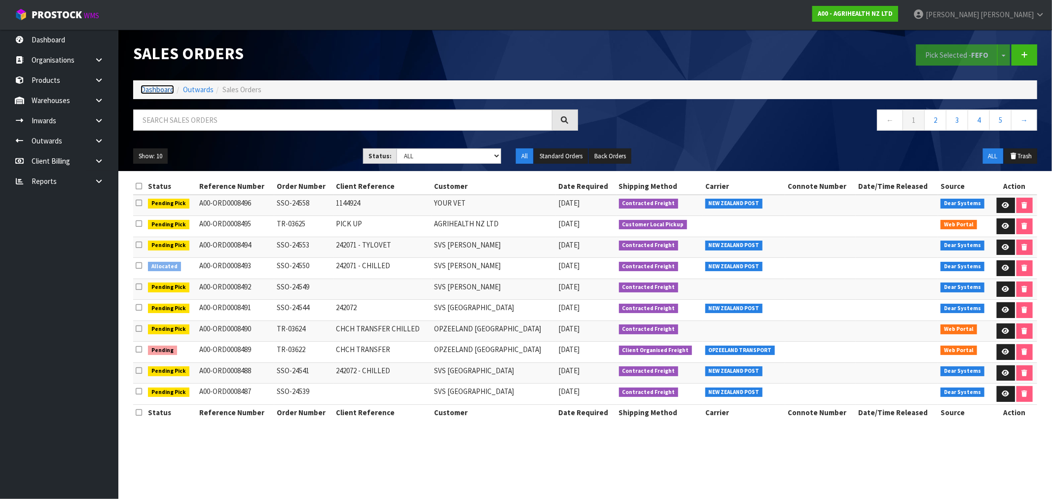
click at [154, 88] on link "Dashboard" at bounding box center [158, 89] width 34 height 9
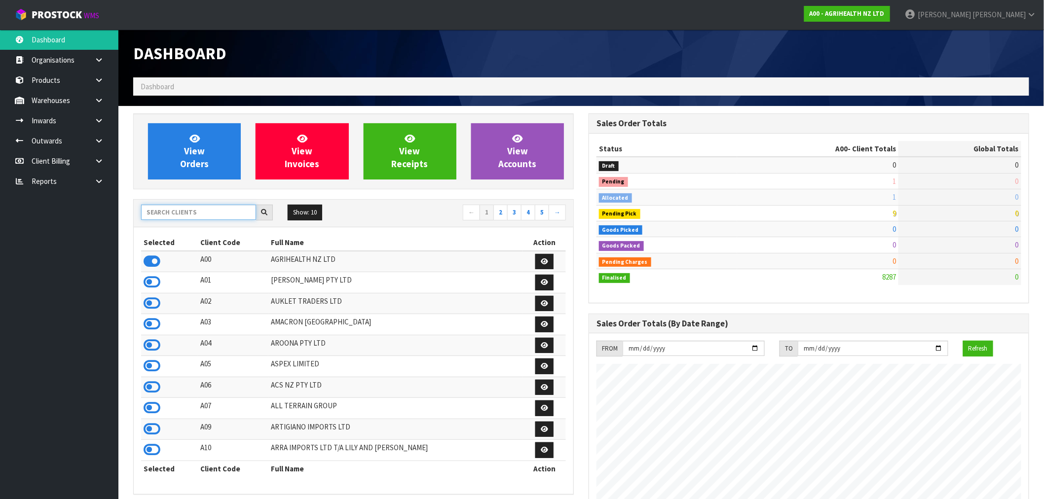
scroll to position [747, 455]
click at [221, 211] on input "text" at bounding box center [198, 212] width 115 height 15
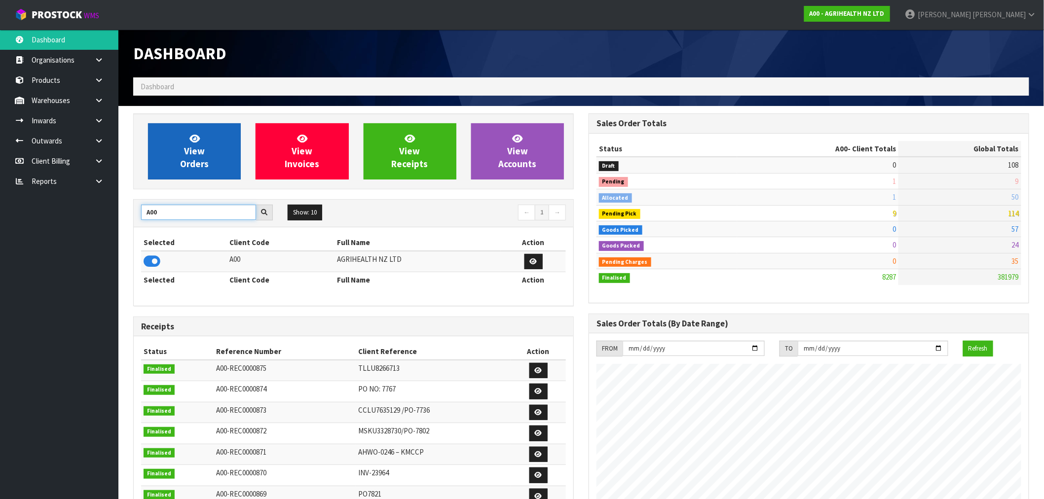
type input "A00"
click at [196, 146] on span "View Orders" at bounding box center [194, 151] width 29 height 37
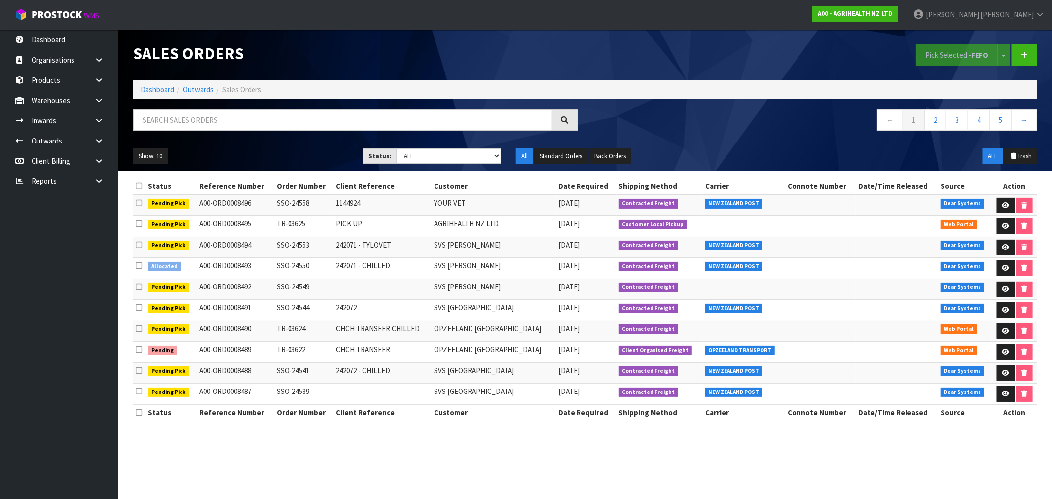
drag, startPoint x: 228, startPoint y: 353, endPoint x: 990, endPoint y: 353, distance: 762.5
click at [990, 353] on tr "Pending A00-ORD0008489 TR-03622 CHCH TRANSFER OPZEELAND [GEOGRAPHIC_DATA] [DATE…" at bounding box center [585, 352] width 904 height 21
click at [1003, 353] on icon at bounding box center [1005, 352] width 7 height 6
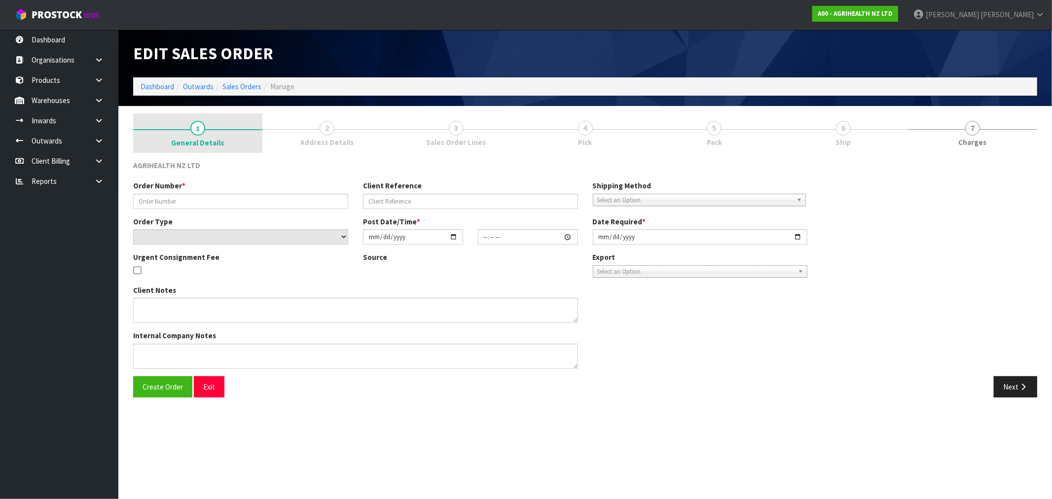
type input "TR-03622"
type input "CHCH TRANSFER"
select select "number:0"
type input "[DATE]"
type input "11:04:00.000"
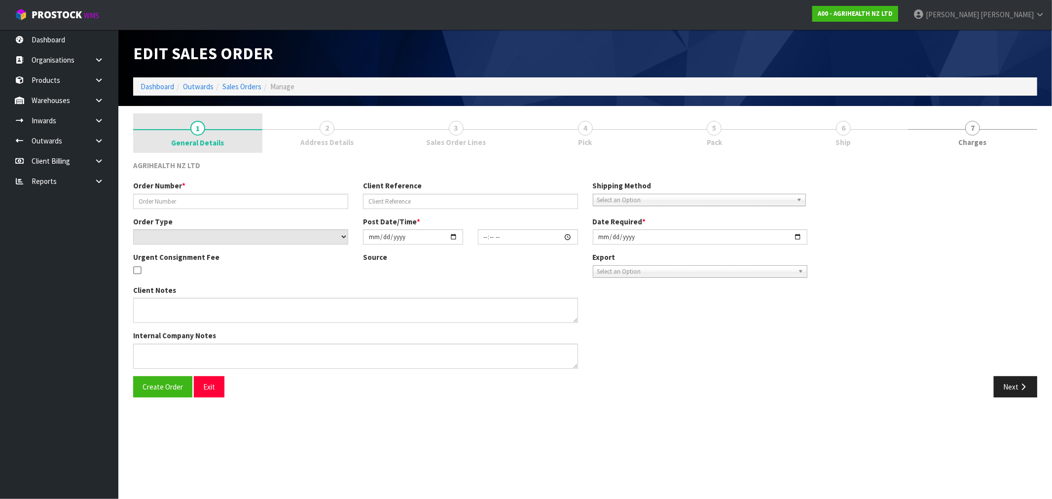
type input "[DATE]"
type textarea "OPZEELAND TO PICK UP [DATE] MORNING"
type textarea "TRANSFER TO CHCH VIA OPZEELAND TRANSPORT - URGENT TO GO [DATE]"
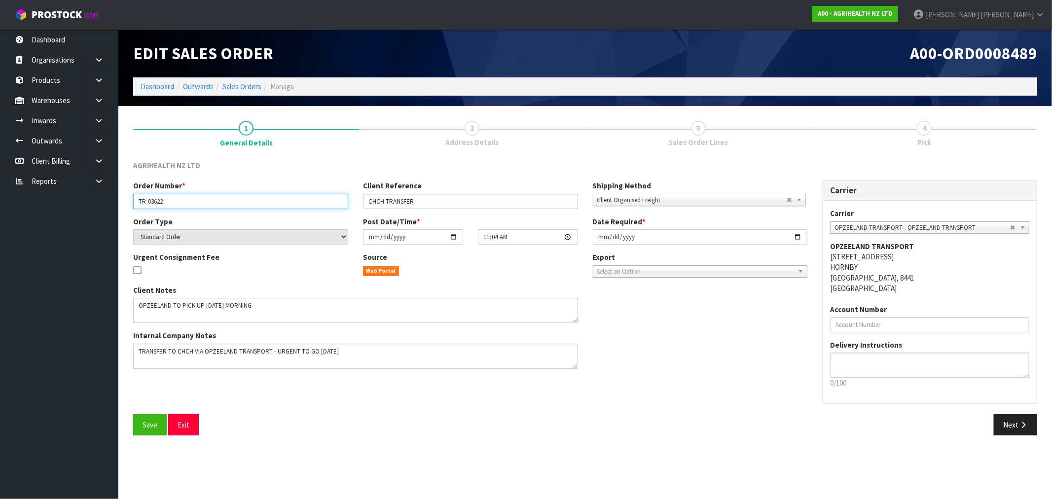
drag, startPoint x: 182, startPoint y: 202, endPoint x: 3, endPoint y: 205, distance: 179.5
click at [16, 205] on body "Toggle navigation ProStock WMS A00 - AGRIHEALTH NZ LTD [PERSON_NAME] Logout Das…" at bounding box center [526, 249] width 1052 height 499
drag, startPoint x: 266, startPoint y: 313, endPoint x: 74, endPoint y: 312, distance: 191.9
click at [74, 312] on body "Toggle navigation ProStock WMS A00 - AGRIHEALTH NZ LTD [PERSON_NAME] Logout Das…" at bounding box center [526, 249] width 1052 height 499
drag, startPoint x: 354, startPoint y: 354, endPoint x: 77, endPoint y: 357, distance: 276.7
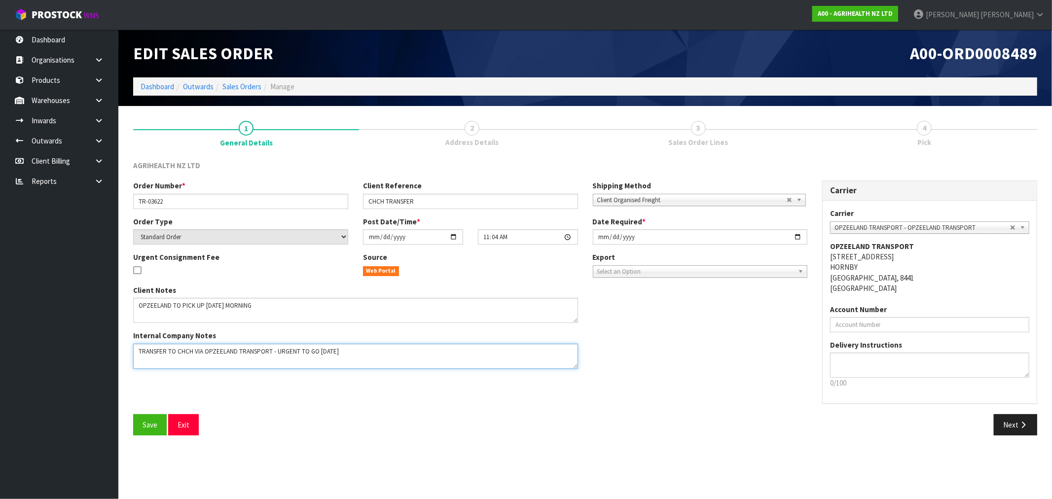
click at [77, 357] on body "Toggle navigation ProStock WMS A00 - AGRIHEALTH NZ LTD Rocio Lopez Logout Dashb…" at bounding box center [526, 249] width 1052 height 499
drag, startPoint x: 420, startPoint y: 199, endPoint x: 173, endPoint y: 206, distance: 247.7
click at [192, 204] on div "Order Number * TR-03622 Client Reference CHCH TRANSFER Shipping Method Client L…" at bounding box center [470, 199] width 689 height 36
click at [1015, 425] on button "Next" at bounding box center [1015, 424] width 43 height 21
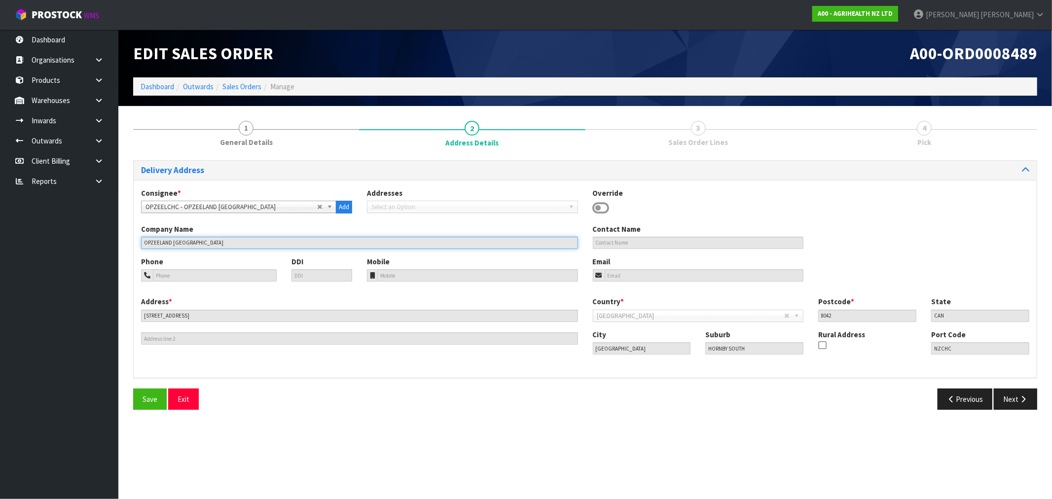
drag, startPoint x: 229, startPoint y: 244, endPoint x: 54, endPoint y: 245, distance: 174.6
click at [58, 245] on body "Toggle navigation ProStock WMS A00 - AGRIHEALTH NZ LTD Rocio Lopez Logout Dashb…" at bounding box center [526, 249] width 1052 height 499
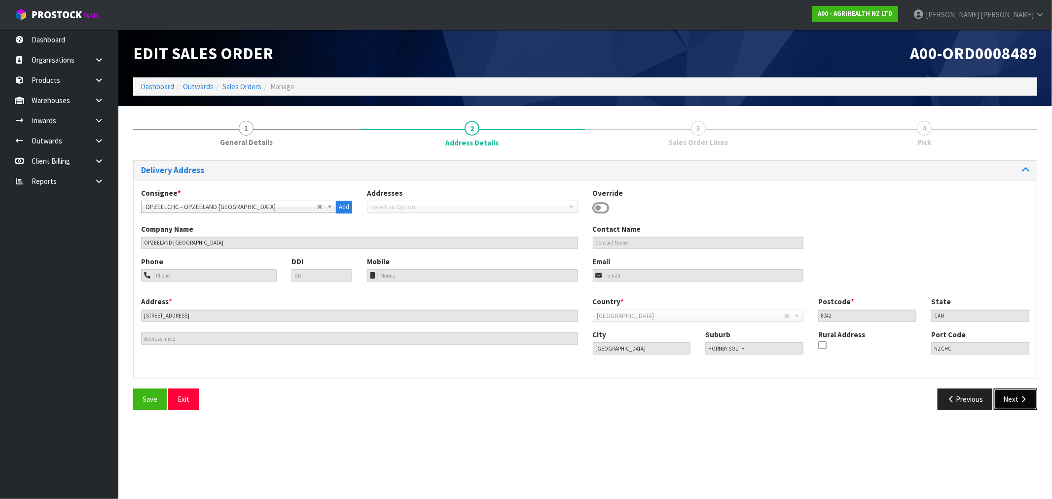
click at [1021, 392] on button "Next" at bounding box center [1015, 399] width 43 height 21
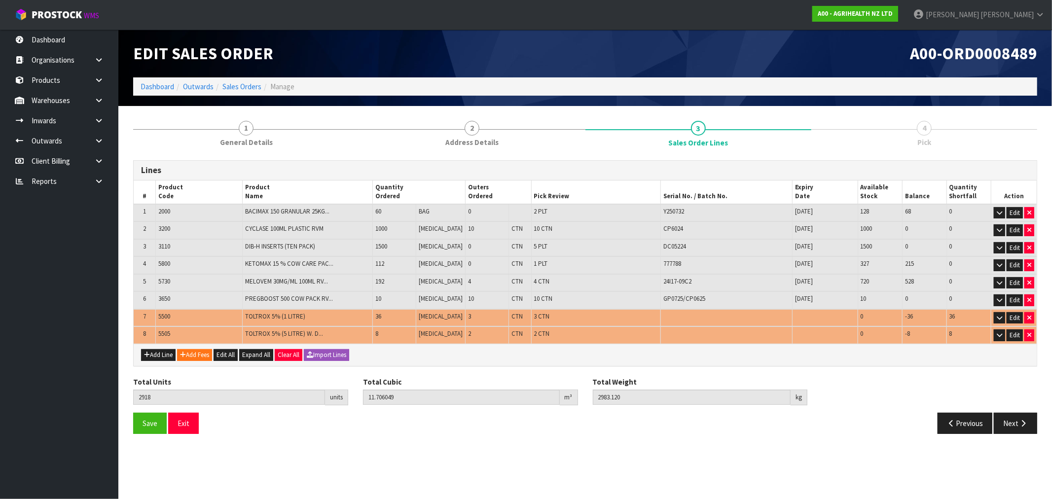
drag, startPoint x: 175, startPoint y: 317, endPoint x: 90, endPoint y: 314, distance: 84.4
click at [90, 314] on body "Toggle navigation ProStock WMS A00 - AGRIHEALTH NZ LTD Rocio Lopez Logout Dashb…" at bounding box center [526, 249] width 1052 height 499
click at [166, 312] on span "5500" at bounding box center [164, 316] width 12 height 8
click at [166, 333] on span "5505" at bounding box center [164, 333] width 12 height 8
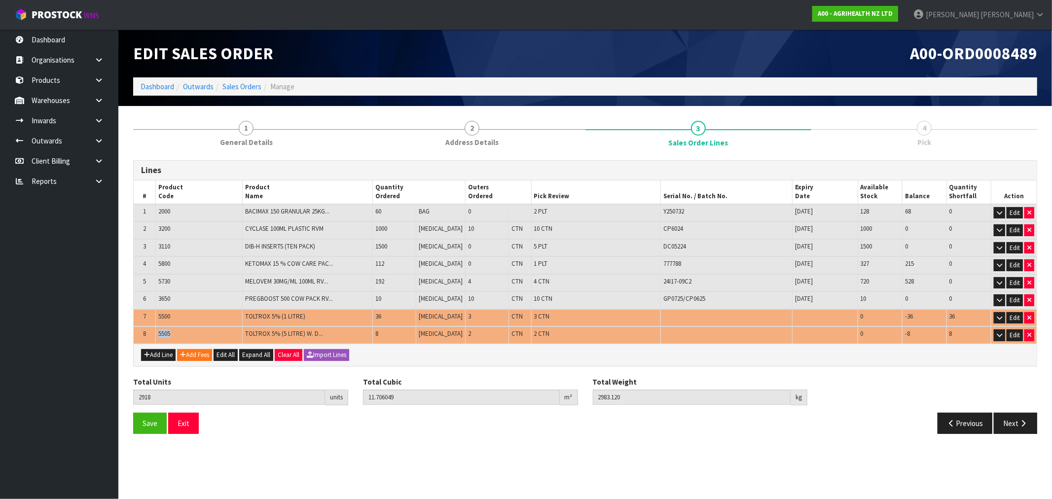
click at [166, 333] on span "5505" at bounding box center [164, 333] width 12 height 8
copy span "5505"
click at [1028, 318] on icon "button" at bounding box center [1029, 318] width 4 height 6
type input "2882"
type input "11.612557"
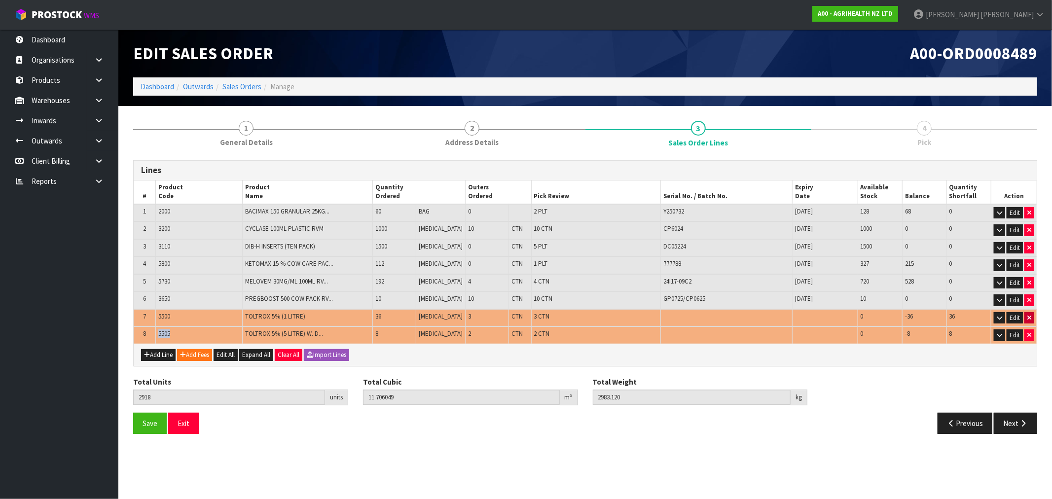
type input "2941"
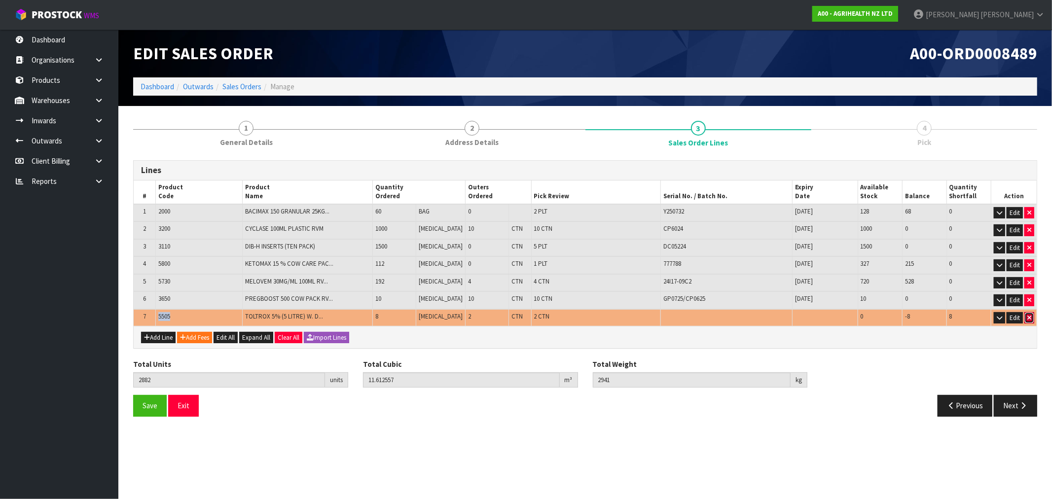
click at [1030, 317] on icon "button" at bounding box center [1029, 318] width 4 height 6
type input "2874"
type input "11.499157"
type input "2889"
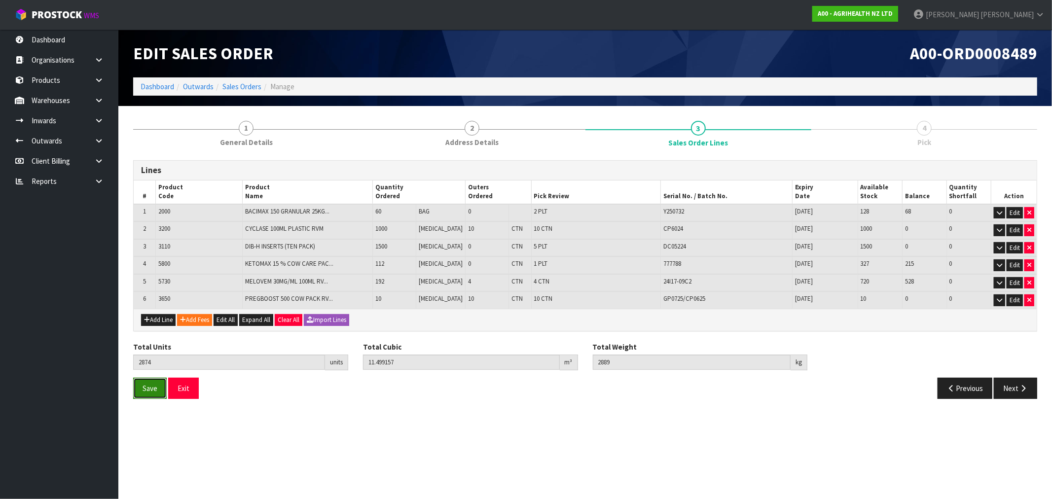
click at [146, 395] on button "Save" at bounding box center [150, 388] width 34 height 21
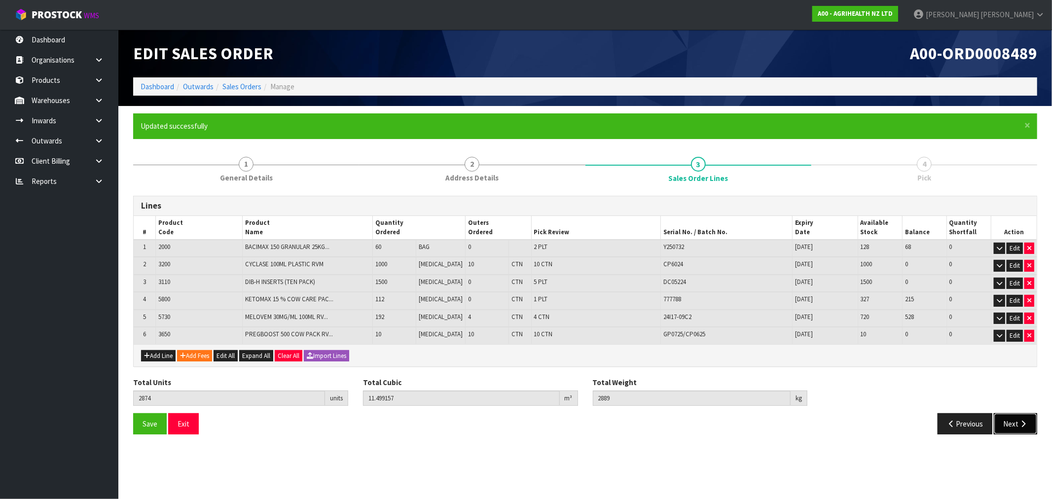
click at [1022, 421] on icon "button" at bounding box center [1022, 423] width 9 height 7
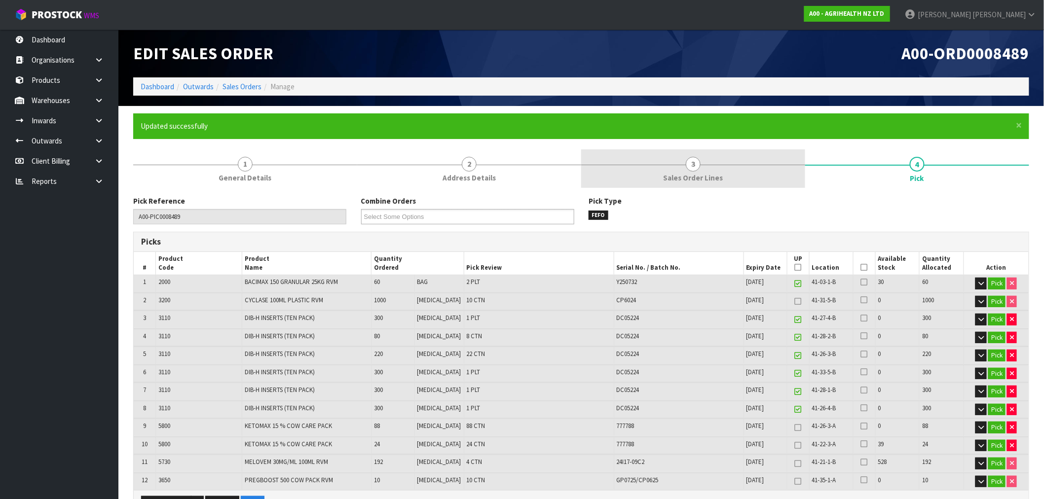
drag, startPoint x: 717, startPoint y: 174, endPoint x: 710, endPoint y: 176, distance: 6.7
click at [717, 174] on span "Sales Order Lines" at bounding box center [693, 178] width 60 height 10
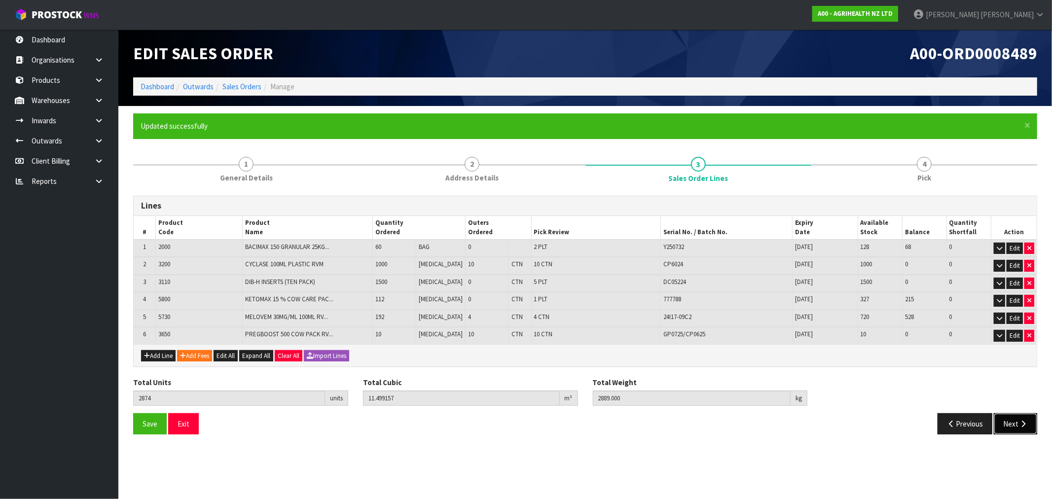
click at [1023, 425] on icon "button" at bounding box center [1022, 423] width 9 height 7
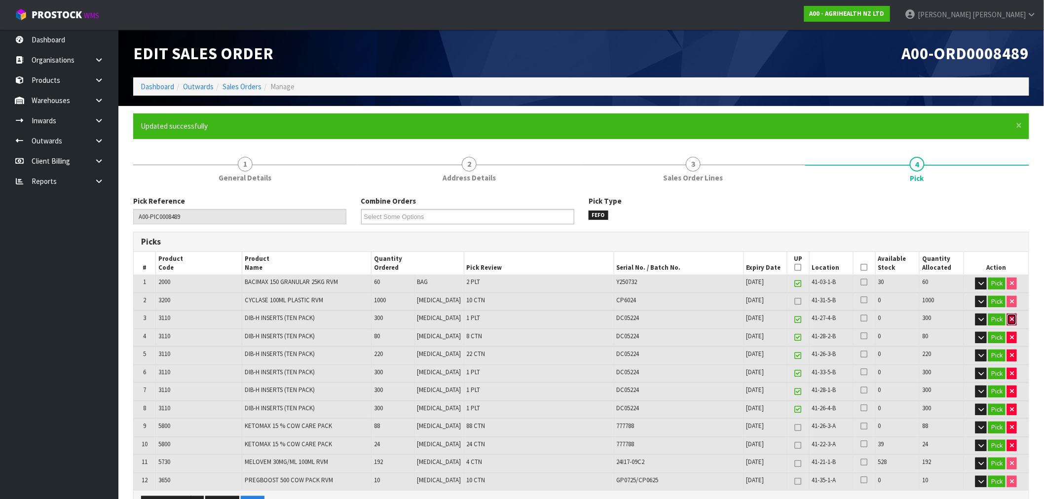
click at [1012, 322] on button "button" at bounding box center [1012, 320] width 10 height 12
type input "7"
type input "2574"
type input "9.91792"
type input "2742.92"
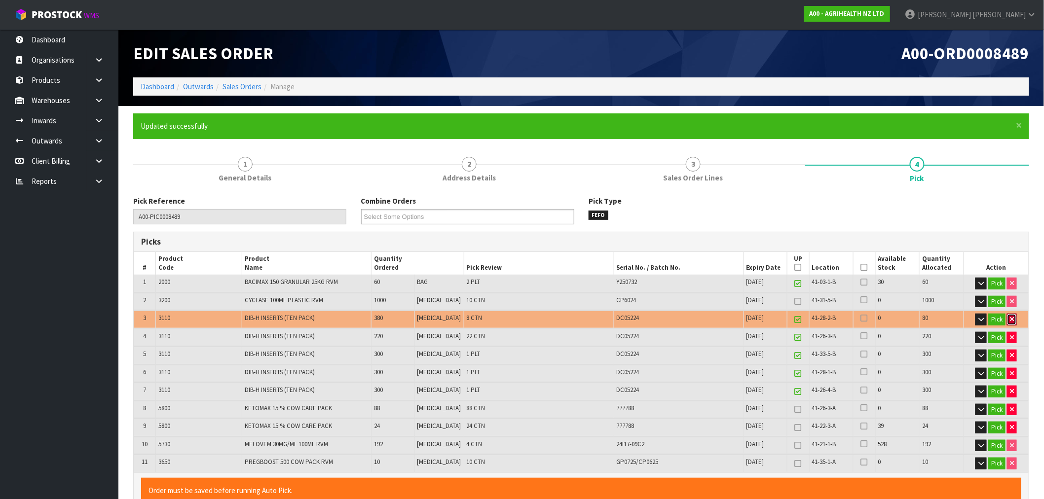
click at [1012, 322] on button "button" at bounding box center [1012, 320] width 10 height 12
type input "6"
type input "158"
type input "2494"
type input "9.599968"
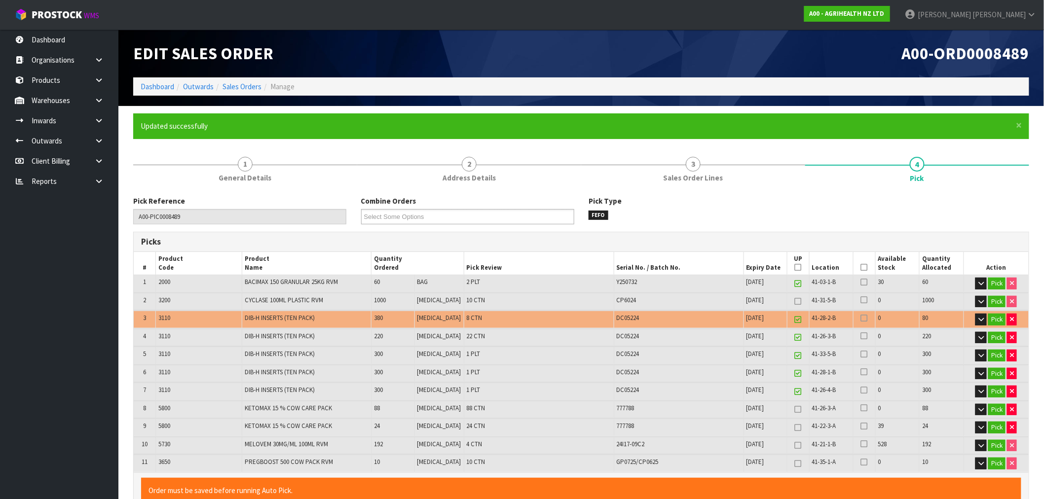
type input "2699.72"
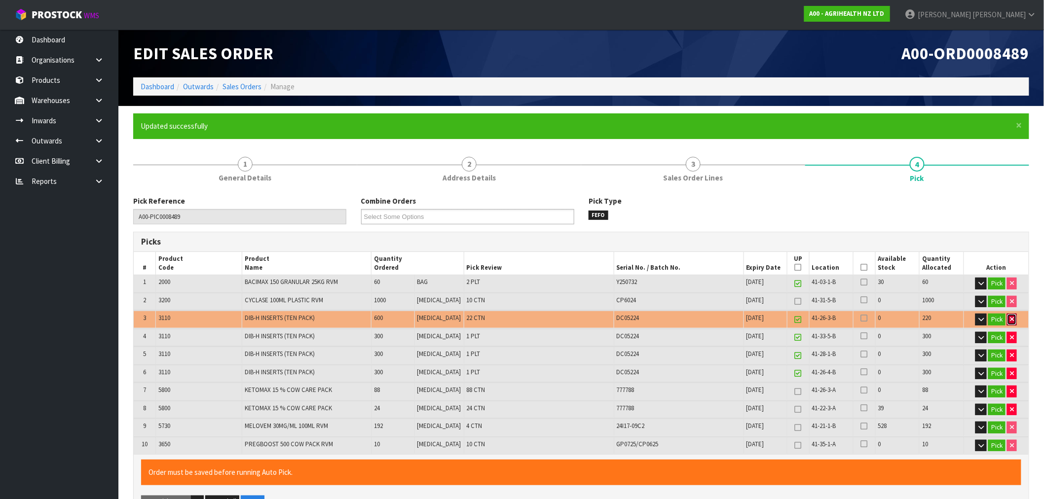
click at [1012, 322] on button "button" at bounding box center [1012, 320] width 10 height 12
type input "5"
type input "136"
type input "2274"
type input "8.7256"
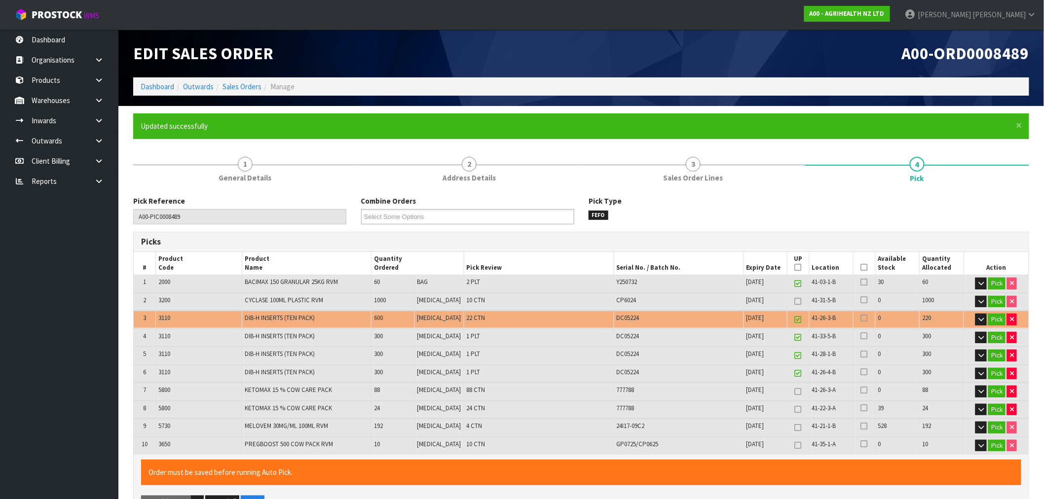
type input "2580.92"
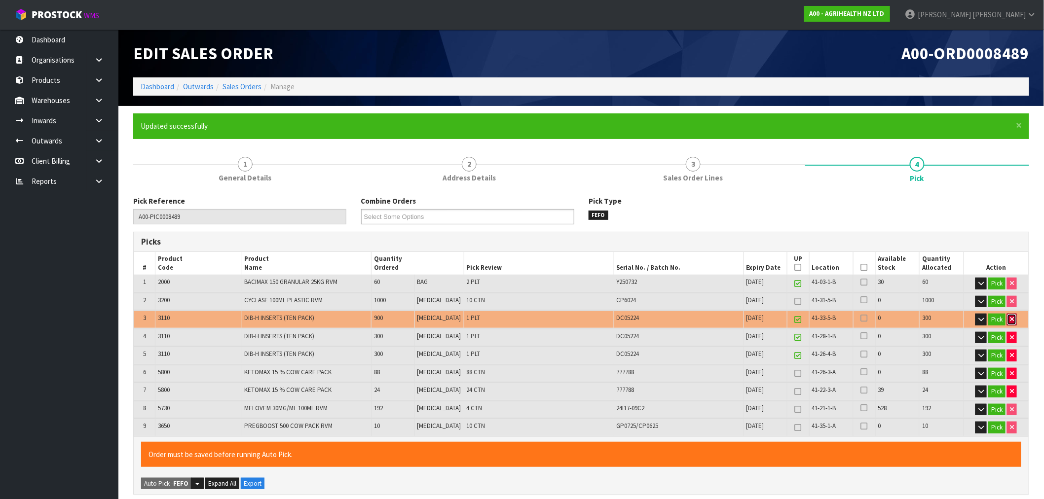
click at [1012, 322] on button "button" at bounding box center [1012, 320] width 10 height 12
type input "4"
type input "1974"
type input "7.3792"
type input "2433.92"
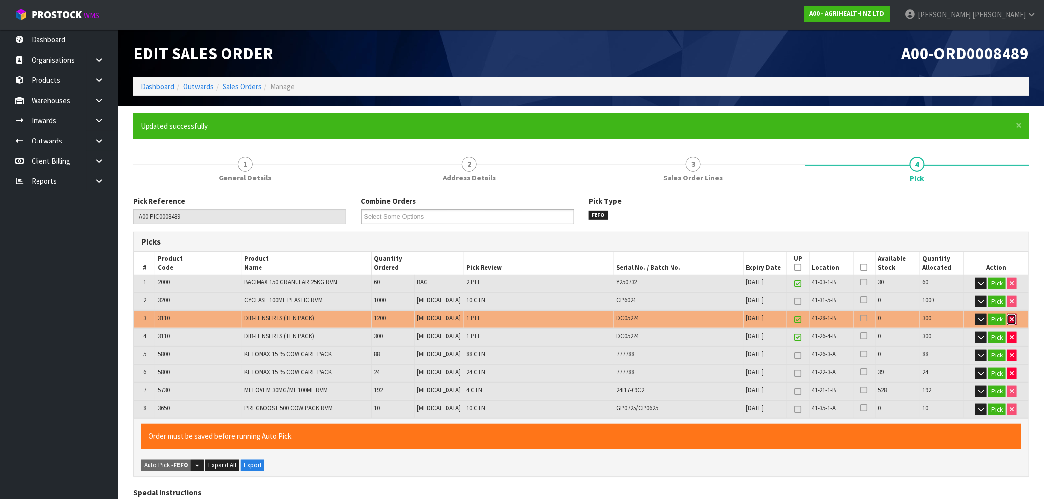
click at [1012, 322] on button "button" at bounding box center [1012, 320] width 10 height 12
type input "3"
type input "1674"
type input "6.0328"
type input "2286.92"
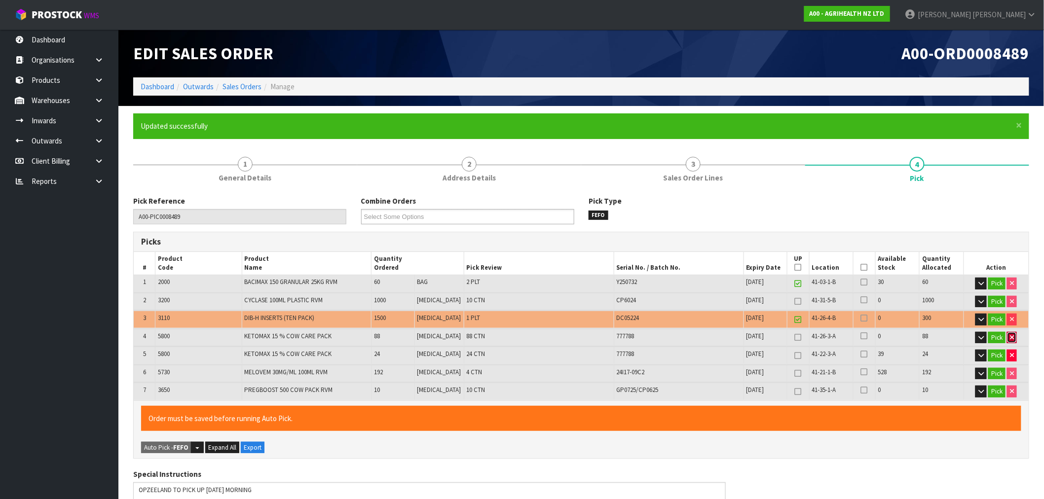
click at [1014, 340] on button "button" at bounding box center [1012, 338] width 10 height 12
type input "48"
type input "1586"
type input "5.028368"
type input "2008.84"
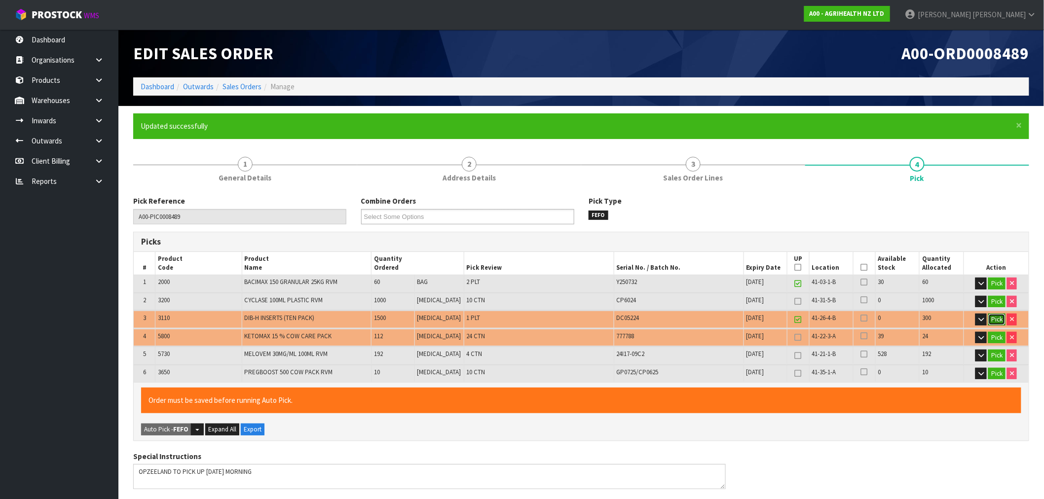
click at [998, 319] on button "Pick" at bounding box center [996, 320] width 17 height 12
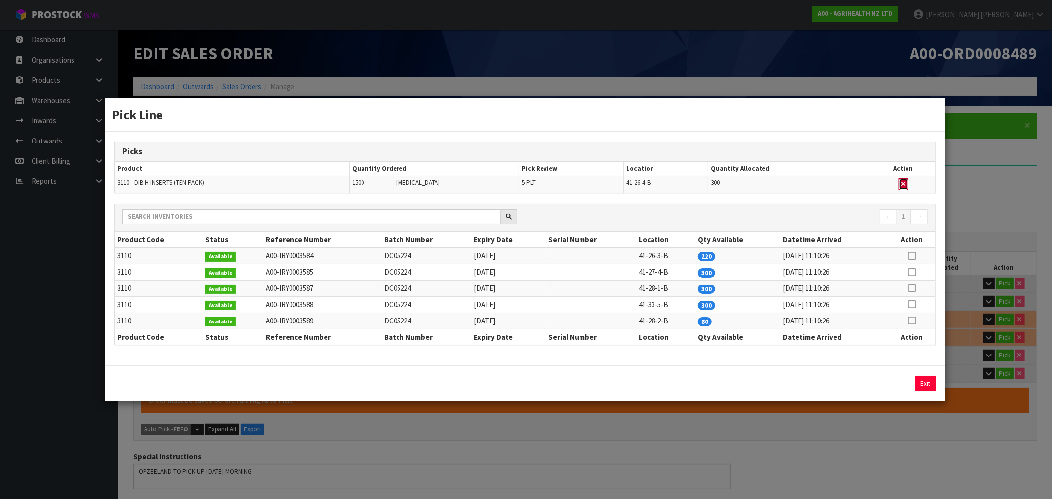
click at [906, 185] on button "button" at bounding box center [904, 185] width 10 height 12
type input "2"
type input "1286"
type input "3.681968"
type input "1861.84"
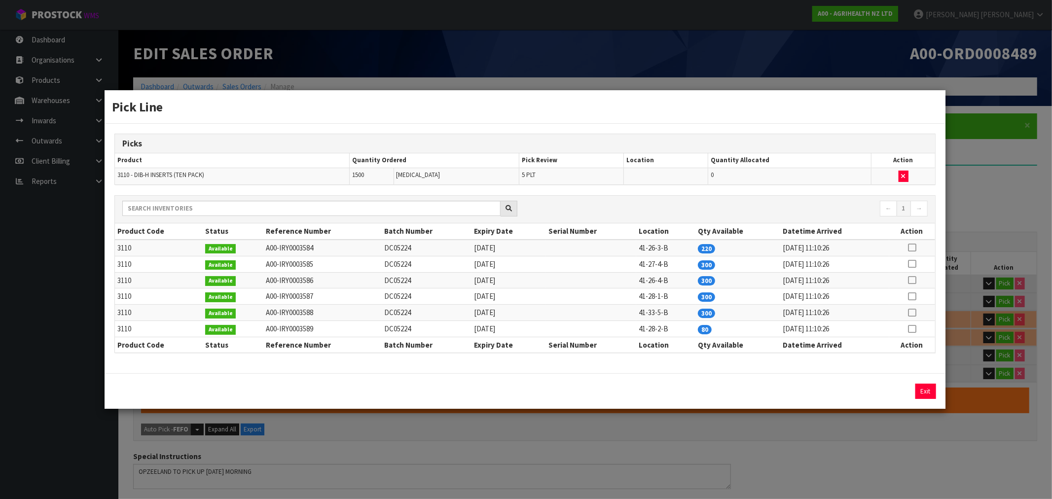
click at [911, 296] on icon at bounding box center [912, 296] width 8 height 0
click at [901, 388] on button "Assign Pick" at bounding box center [892, 391] width 40 height 15
type input "3"
type input "1586"
type input "5.028368"
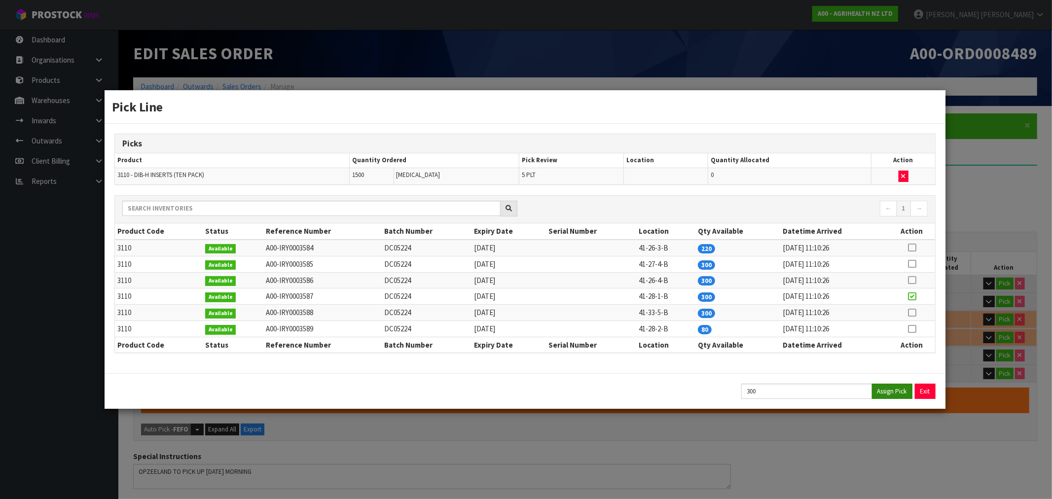
type input "2008.84"
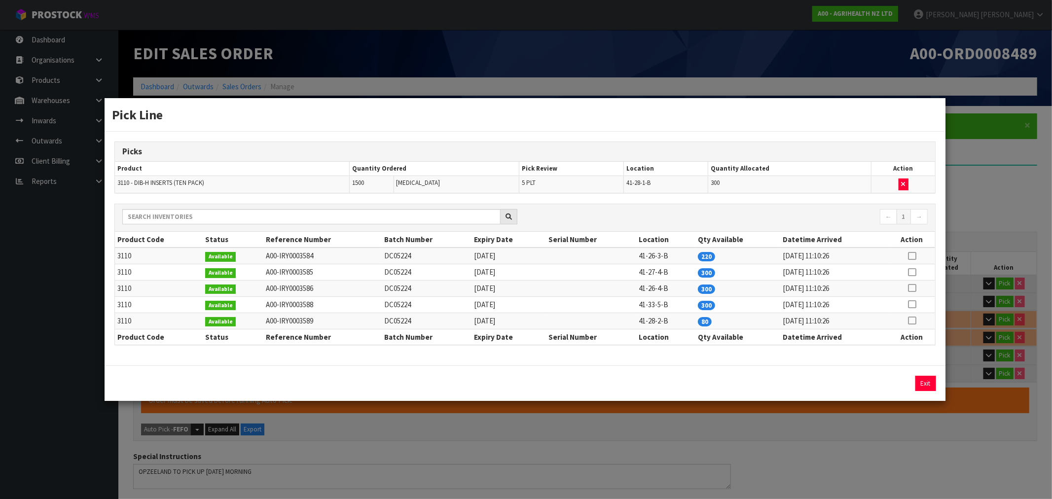
click at [914, 288] on icon at bounding box center [912, 288] width 8 height 0
click at [890, 385] on button "Assign Pick" at bounding box center [892, 383] width 40 height 15
type input "4"
type input "1886"
type input "6.374768"
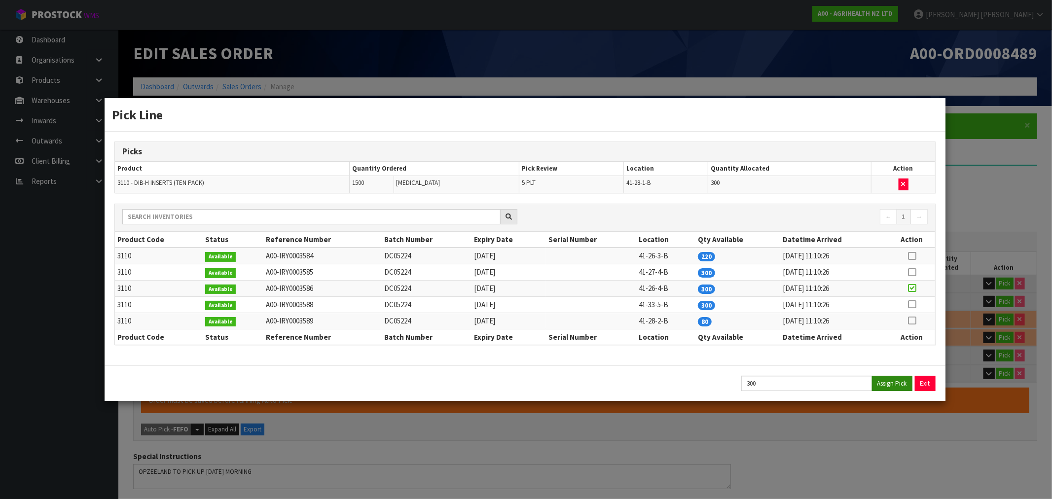
type input "2155.84"
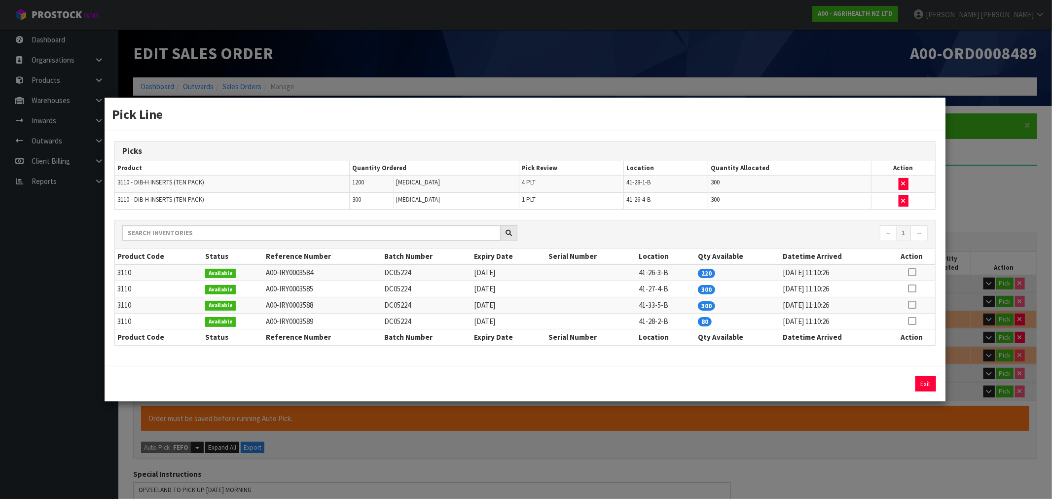
click at [911, 289] on icon at bounding box center [912, 289] width 8 height 0
click at [897, 383] on button "Assign Pick" at bounding box center [892, 383] width 40 height 15
type input "5"
type input "2186"
type input "7.721168"
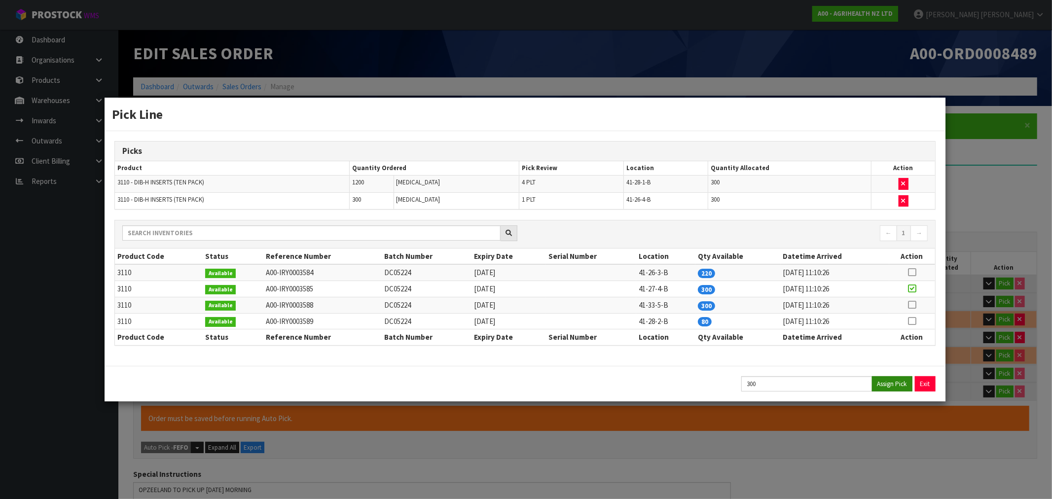
type input "2302.84"
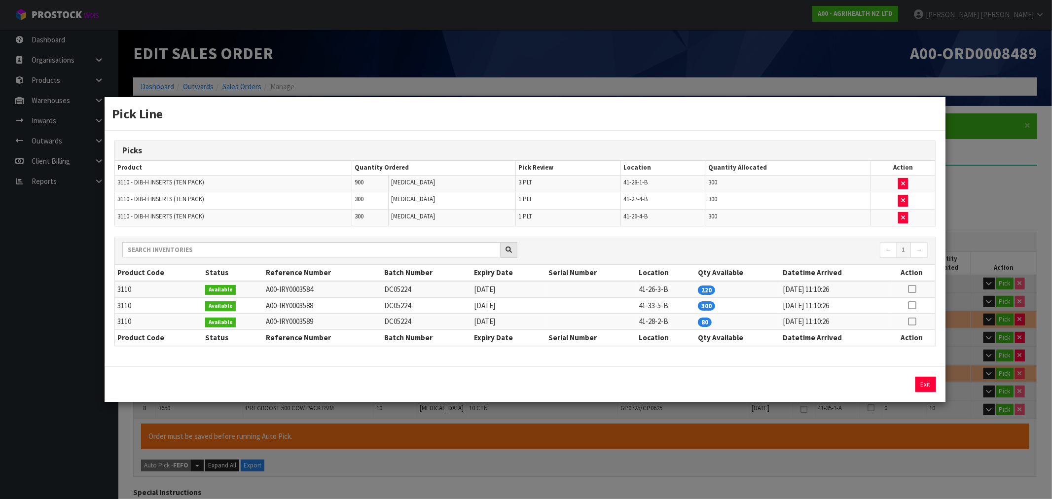
drag, startPoint x: 911, startPoint y: 306, endPoint x: 912, endPoint y: 344, distance: 38.0
click at [911, 306] on icon at bounding box center [912, 305] width 8 height 0
click at [891, 382] on button "Assign Pick" at bounding box center [892, 384] width 40 height 15
type input "6"
type input "2486"
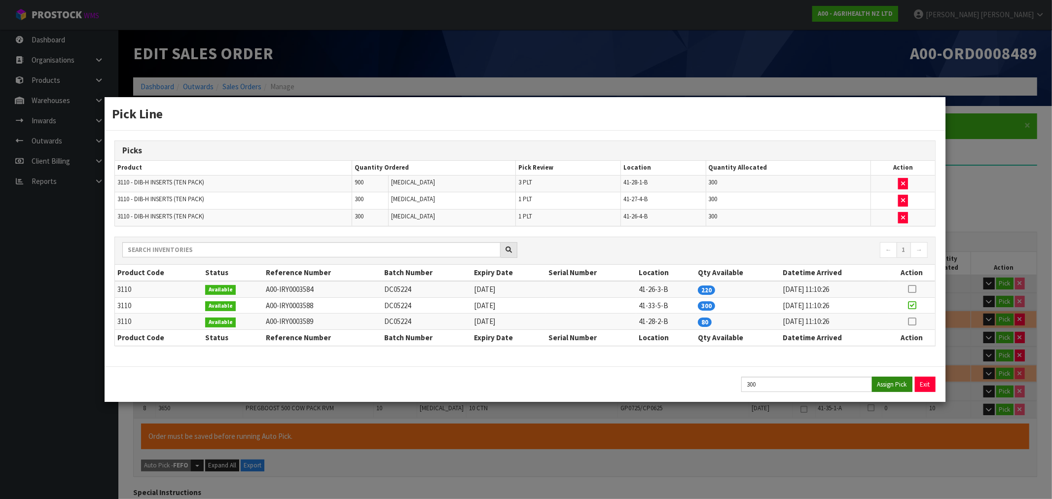
type input "9.067568"
type input "2449.84"
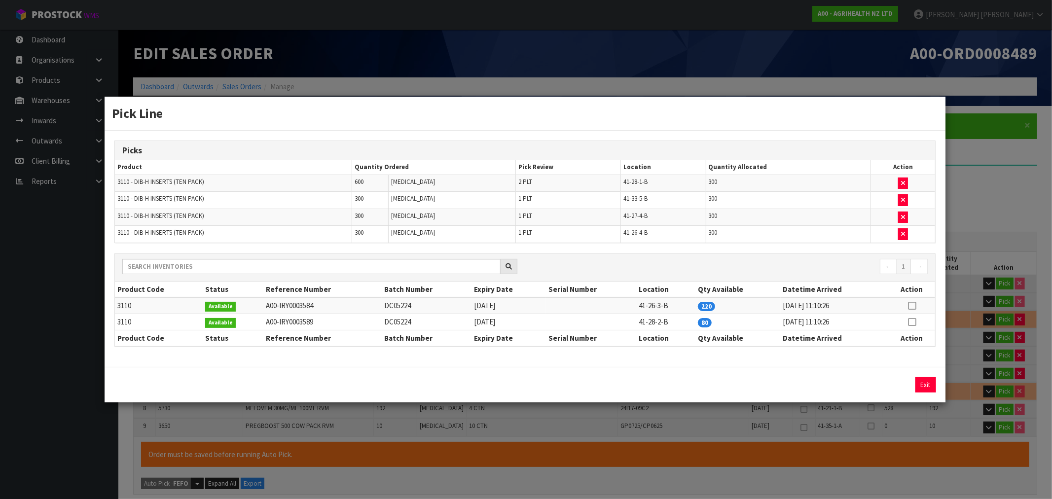
click at [911, 306] on icon at bounding box center [912, 306] width 8 height 0
click at [895, 381] on button "Assign Pick" at bounding box center [892, 384] width 40 height 15
type input "7"
type input "70"
type input "2706"
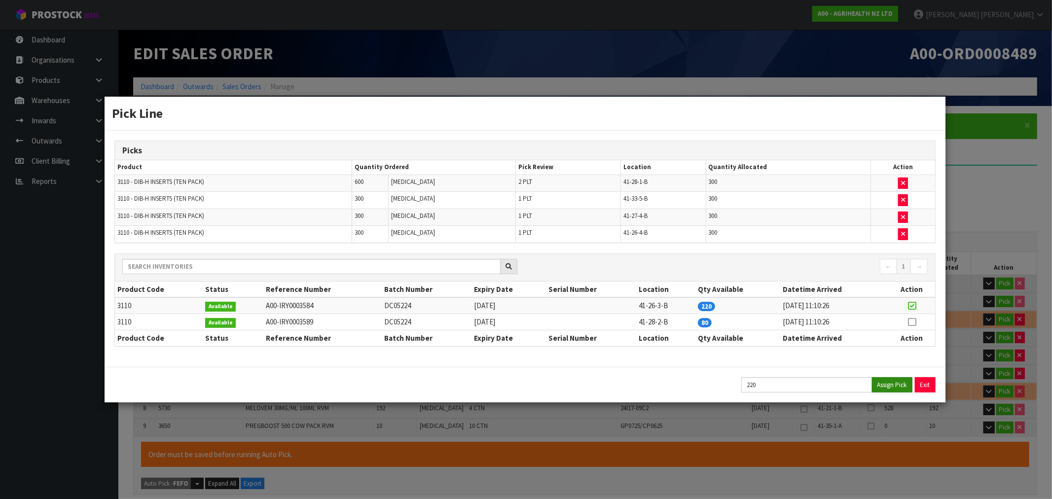
type input "9.941936"
type input "2568.64"
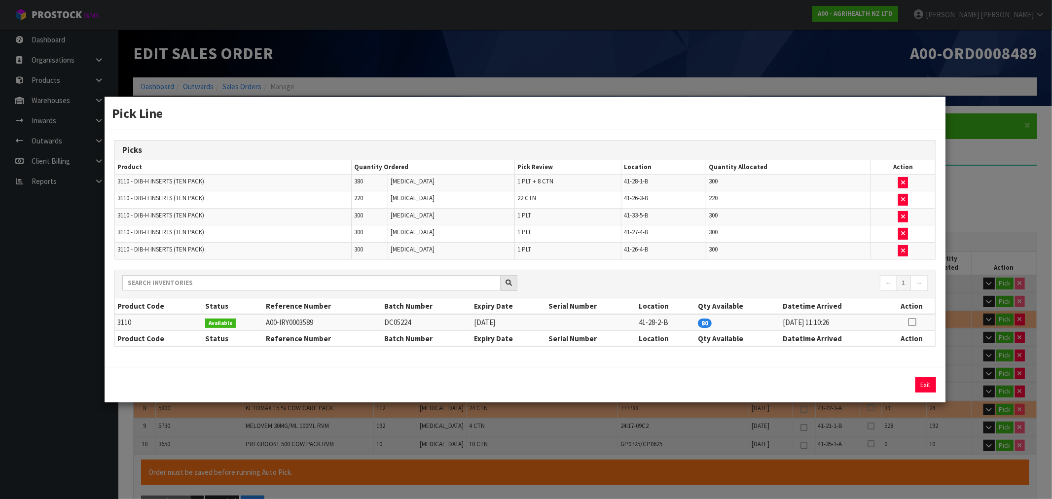
click at [911, 322] on icon at bounding box center [912, 322] width 8 height 0
click at [899, 380] on button "Assign Pick" at bounding box center [892, 384] width 40 height 15
type input "8"
type input "78"
type input "2786"
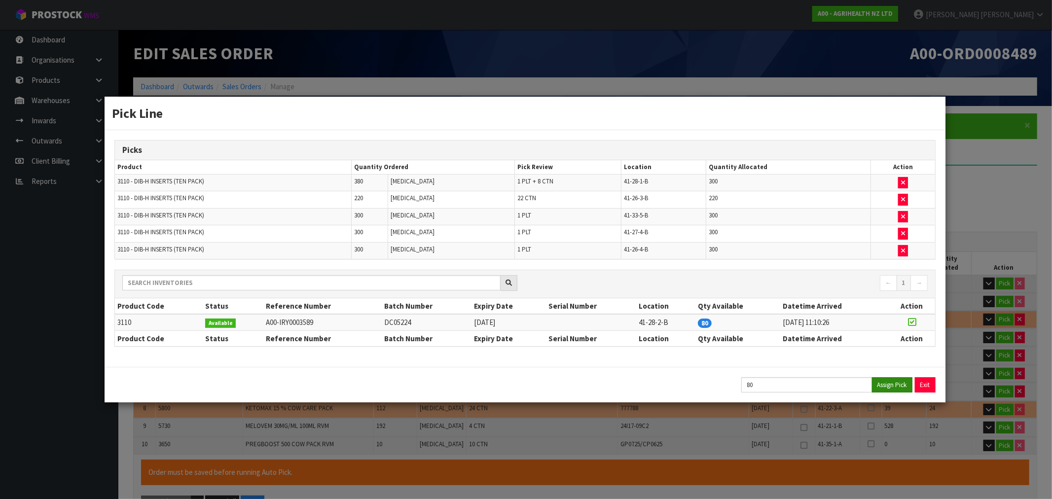
type input "10.259888"
type input "2611.84"
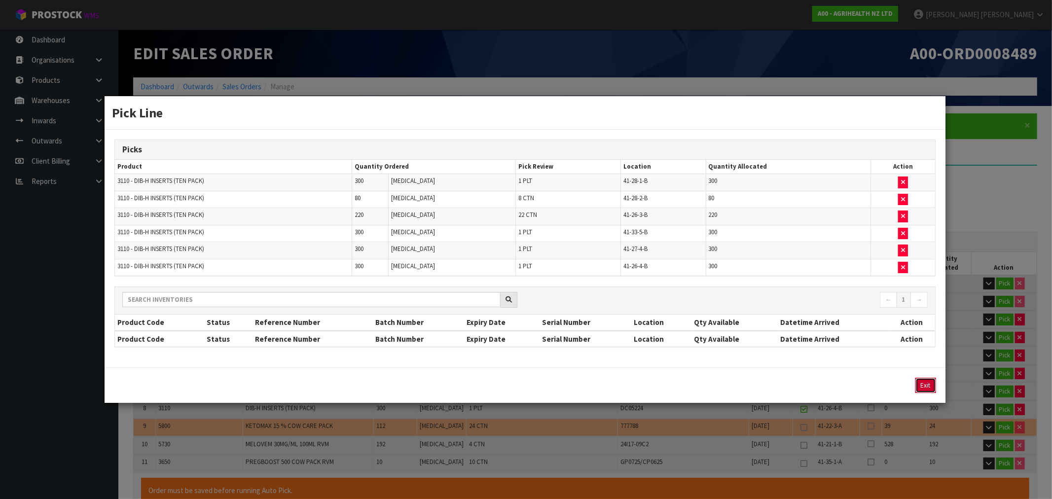
click at [918, 382] on button "Exit" at bounding box center [925, 385] width 21 height 15
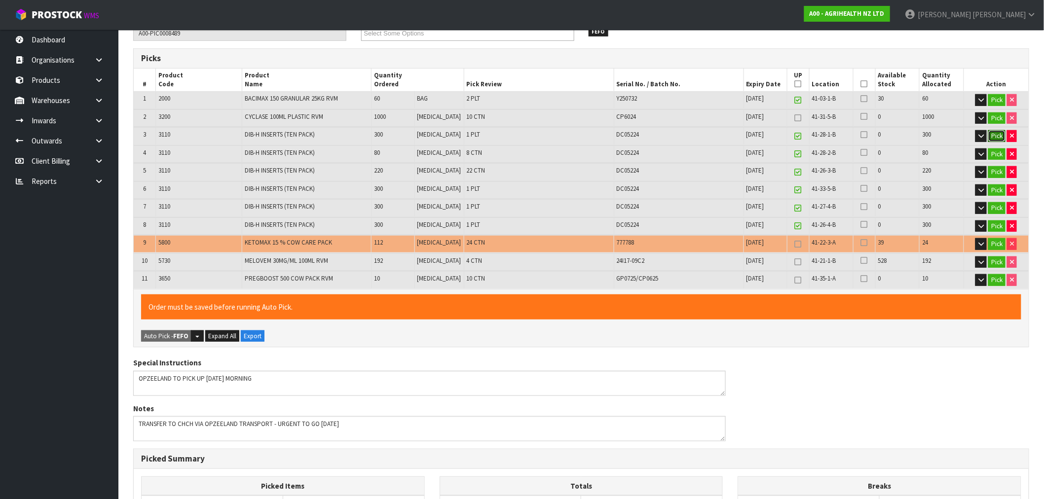
scroll to position [164, 0]
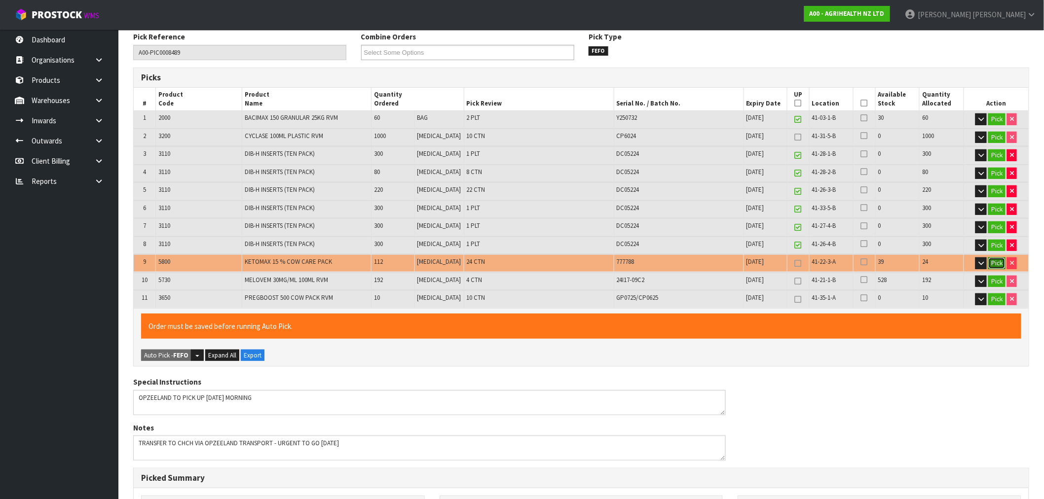
click at [998, 259] on button "Pick" at bounding box center [996, 263] width 17 height 12
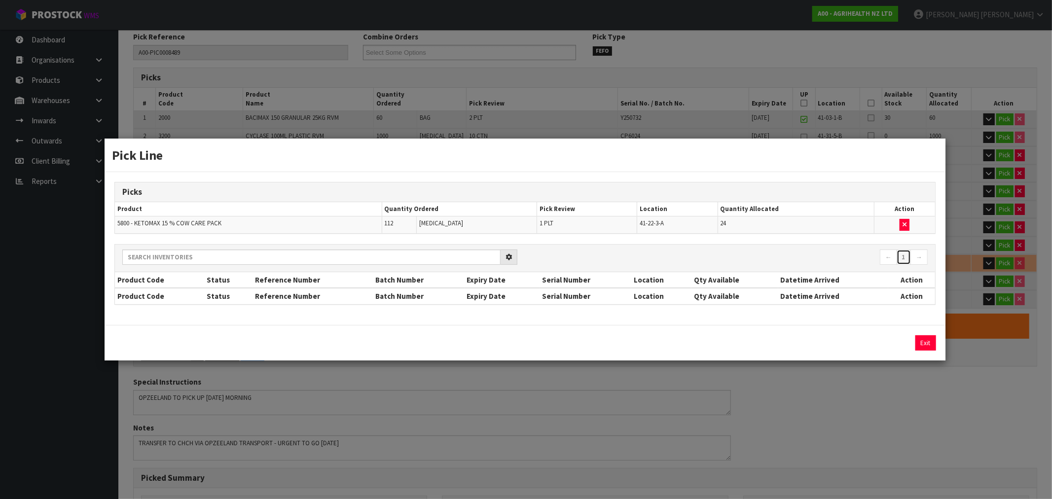
click at [903, 250] on link "1" at bounding box center [904, 258] width 14 height 16
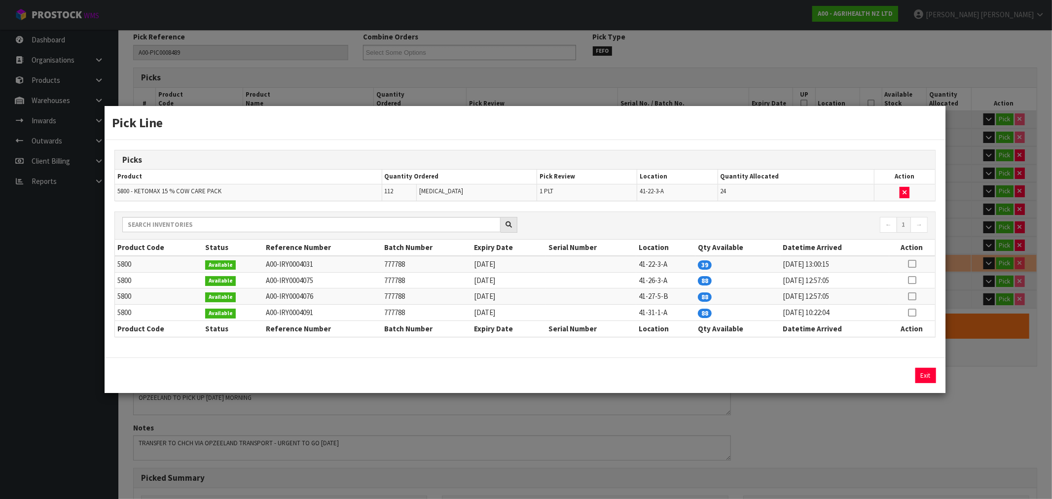
click at [912, 281] on icon at bounding box center [912, 280] width 8 height 0
drag, startPoint x: 888, startPoint y: 382, endPoint x: 887, endPoint y: 373, distance: 8.4
click at [887, 381] on button "Assign Pick" at bounding box center [892, 375] width 40 height 15
type input "166"
type input "2874"
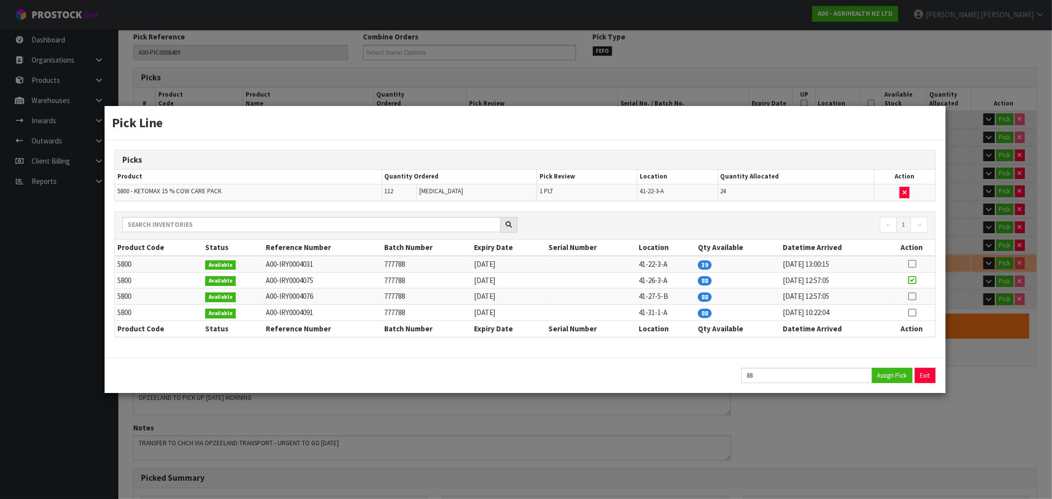
type input "11.26432"
type input "2889.92"
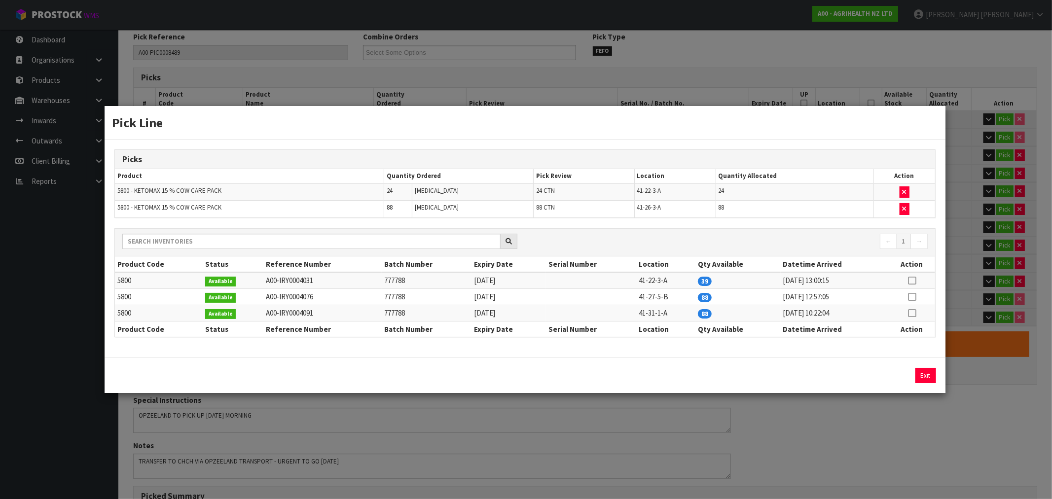
click at [911, 281] on icon at bounding box center [912, 281] width 8 height 0
click at [908, 191] on button "button" at bounding box center [905, 192] width 10 height 12
type input "142"
type input "2850"
type input "10.990384"
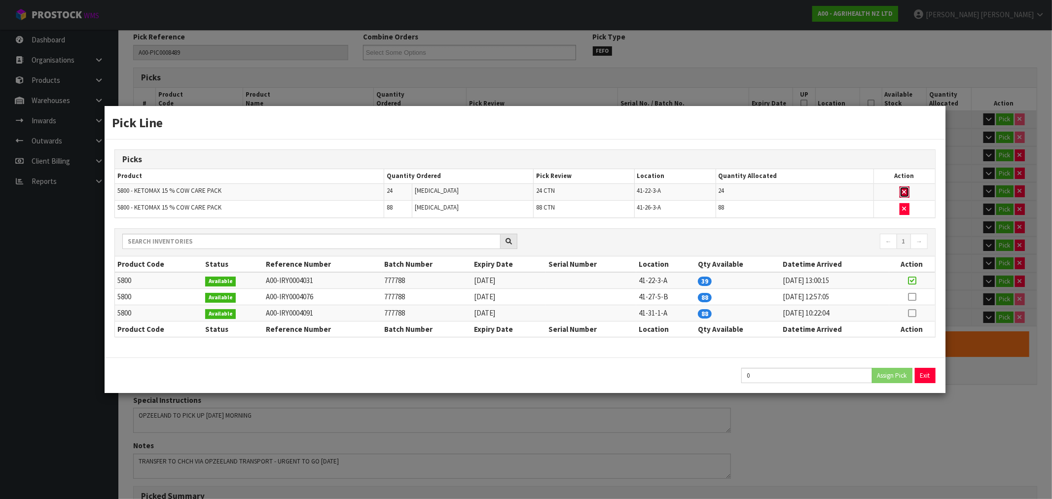
type input "2814.08"
click at [908, 191] on button "button" at bounding box center [905, 192] width 10 height 12
click at [906, 208] on icon "button" at bounding box center [905, 209] width 4 height 6
type input "54"
type input "2762"
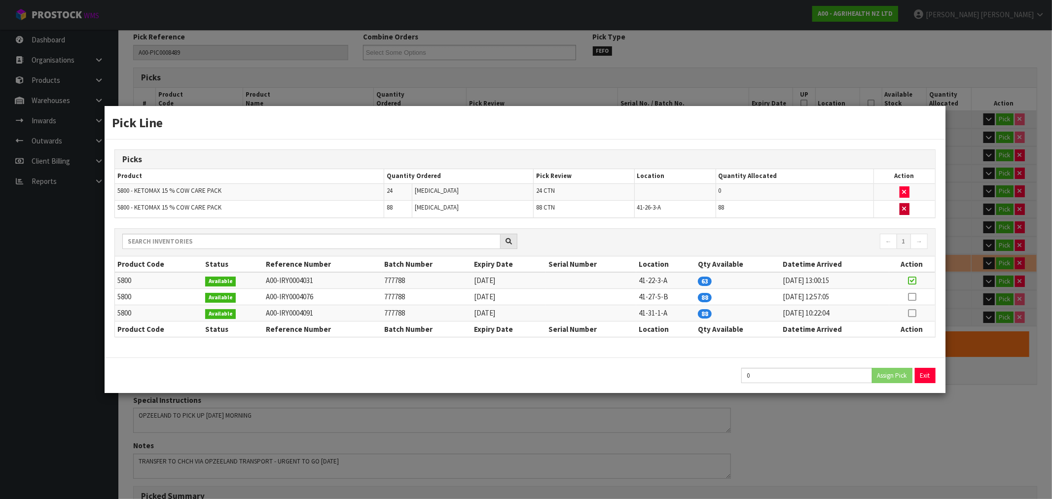
type input "9.985952"
type input "2536"
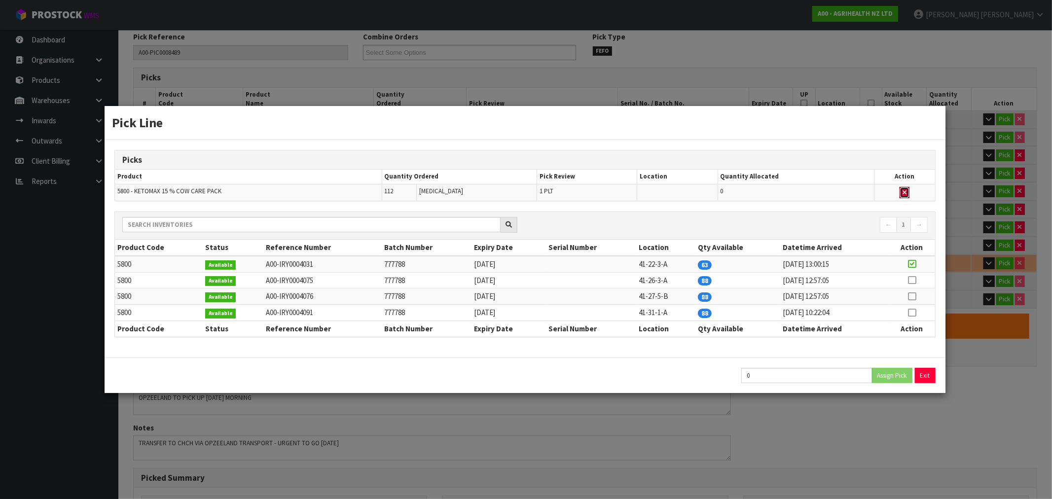
click at [905, 194] on icon "button" at bounding box center [905, 192] width 4 height 6
click at [909, 281] on icon at bounding box center [912, 280] width 8 height 0
type input "88"
click at [886, 373] on button "Assign Pick" at bounding box center [892, 375] width 40 height 15
type input "142"
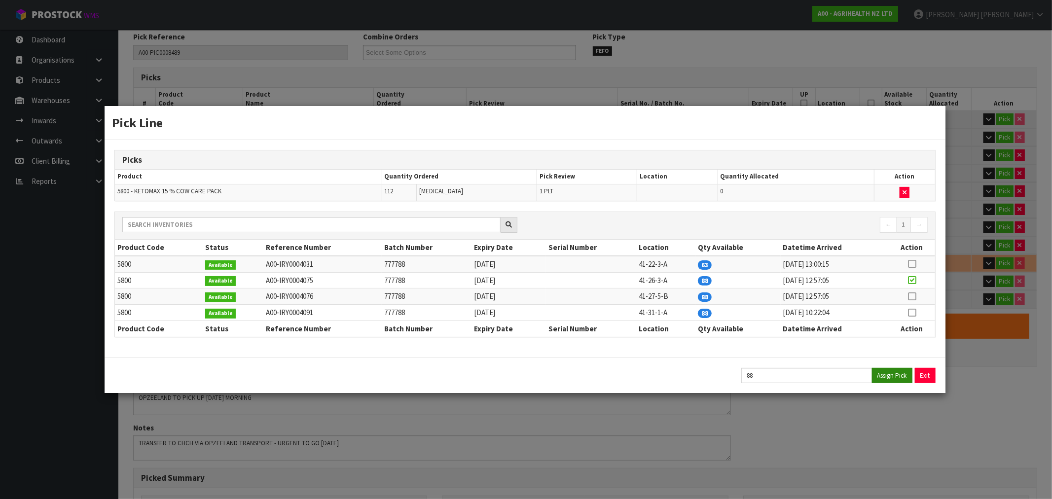
type input "2850"
type input "10.990384"
type input "2814.08"
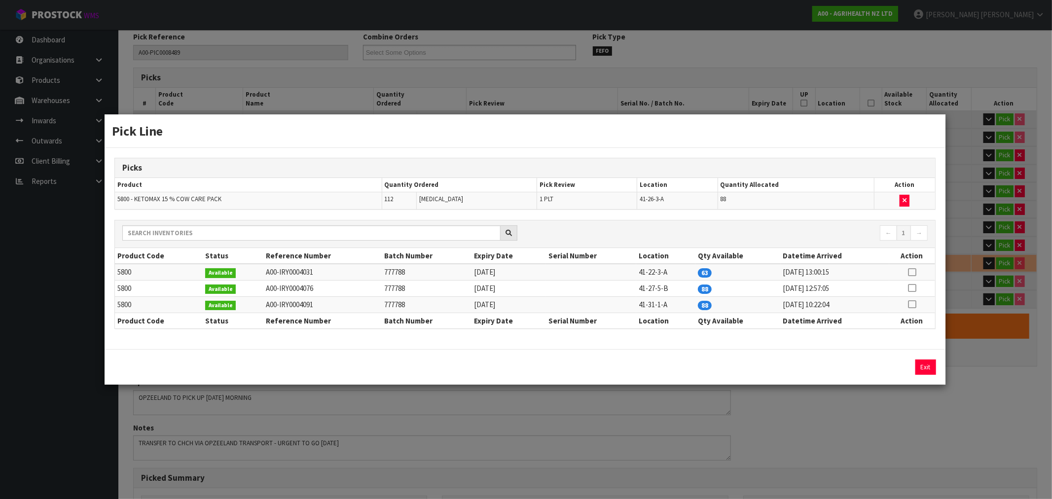
click at [915, 272] on icon at bounding box center [912, 272] width 8 height 0
click at [894, 363] on button "Assign Pick" at bounding box center [892, 367] width 40 height 15
type input "166"
type input "2874"
type input "11.26432"
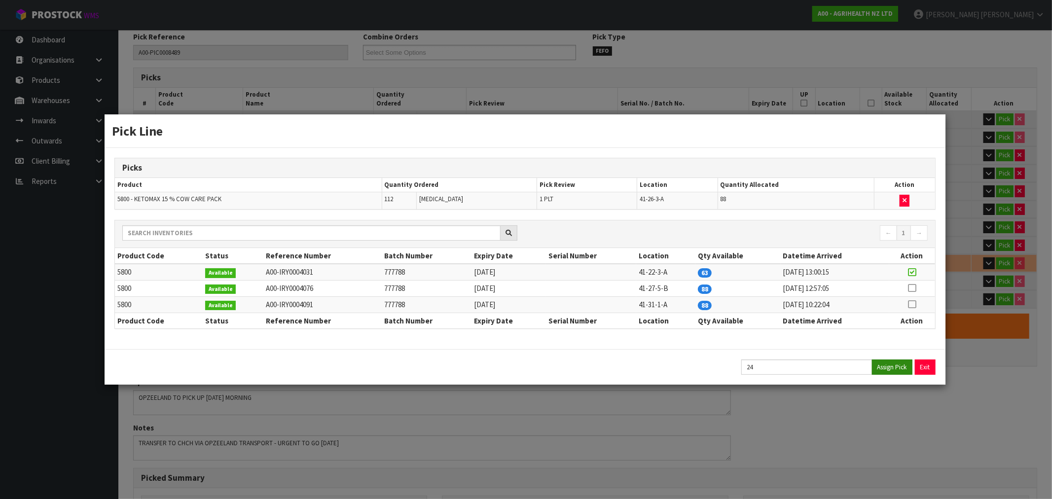
type input "2889.92"
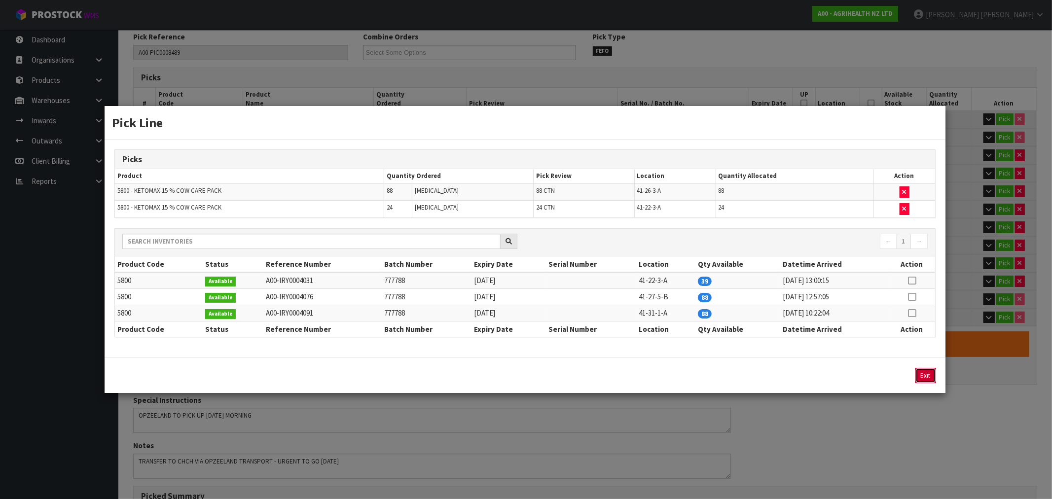
click at [921, 370] on button "Exit" at bounding box center [925, 375] width 21 height 15
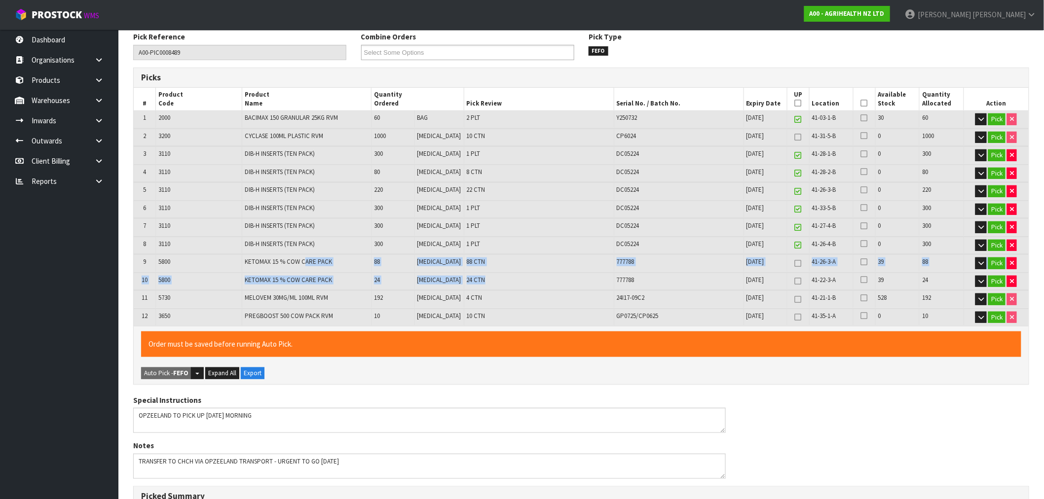
drag, startPoint x: 306, startPoint y: 259, endPoint x: 533, endPoint y: 282, distance: 228.5
click at [533, 282] on table "# Product Code Product Name Quantity Ordered Pick Review Serial No. / Batch No.…" at bounding box center [581, 207] width 895 height 239
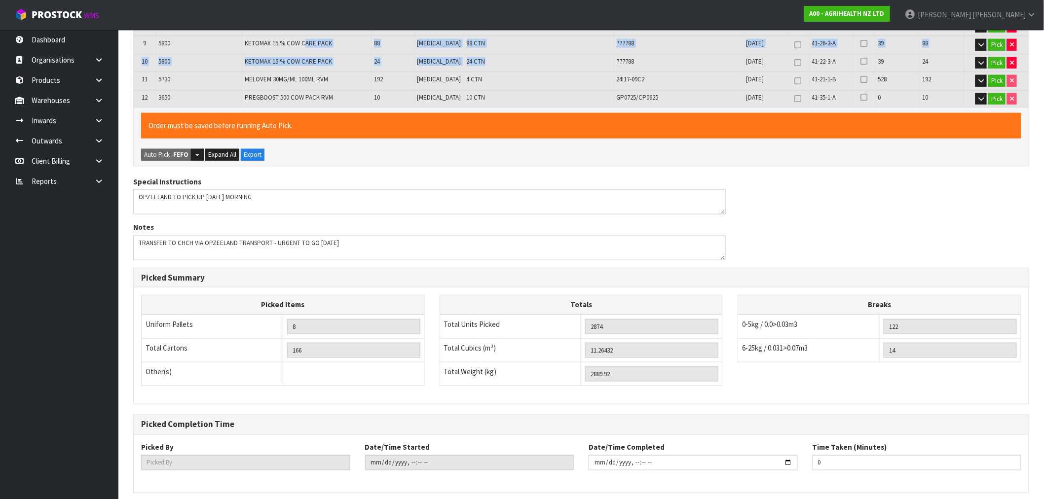
scroll to position [420, 0]
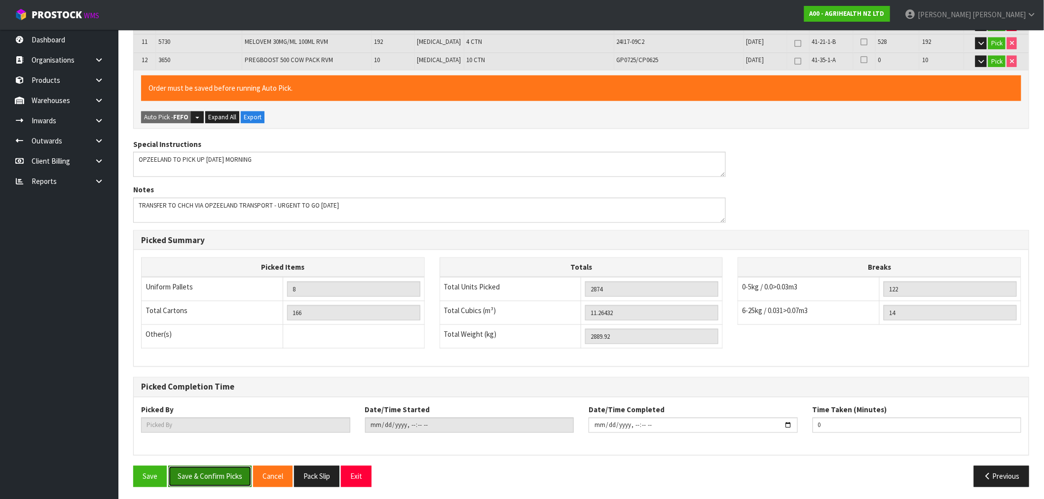
click at [208, 469] on button "Save & Confirm Picks" at bounding box center [209, 476] width 83 height 21
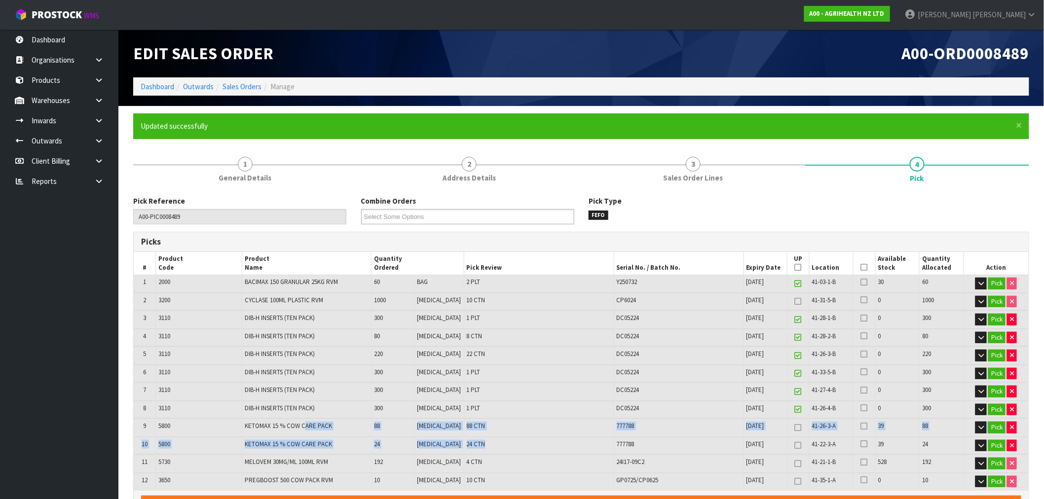
type input "Rocio Lopez"
type input "2025-09-19T14:41"
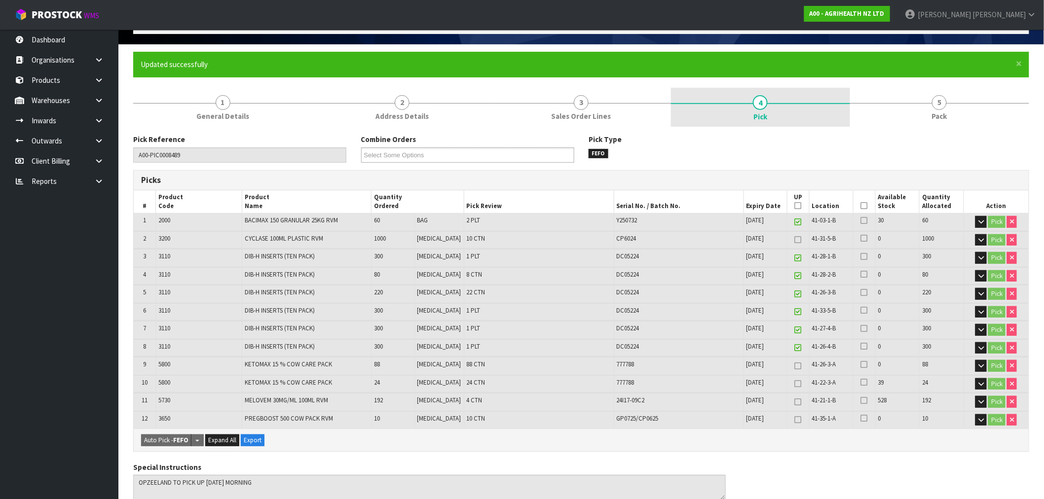
scroll to position [56, 0]
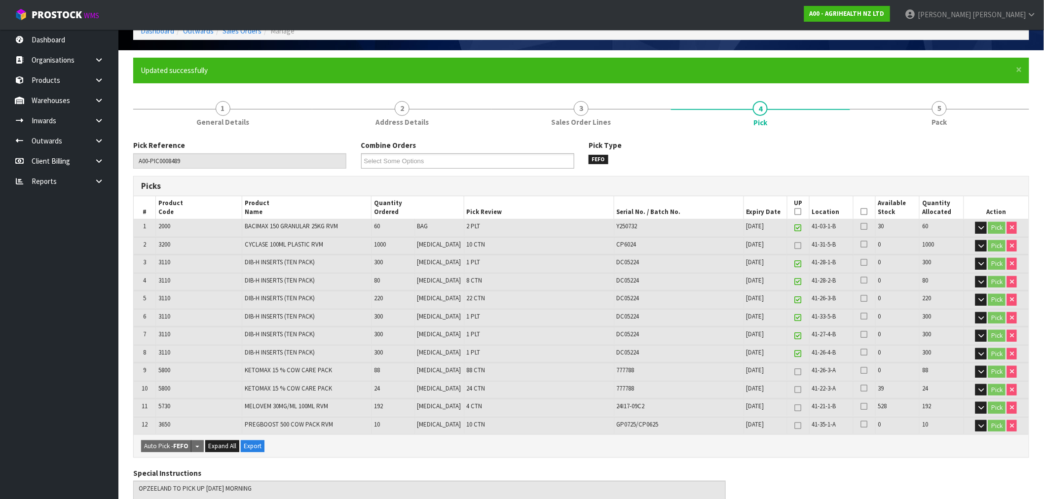
click at [248, 36] on li "Sales Orders" at bounding box center [238, 31] width 48 height 10
click at [245, 30] on link "Sales Orders" at bounding box center [241, 30] width 39 height 9
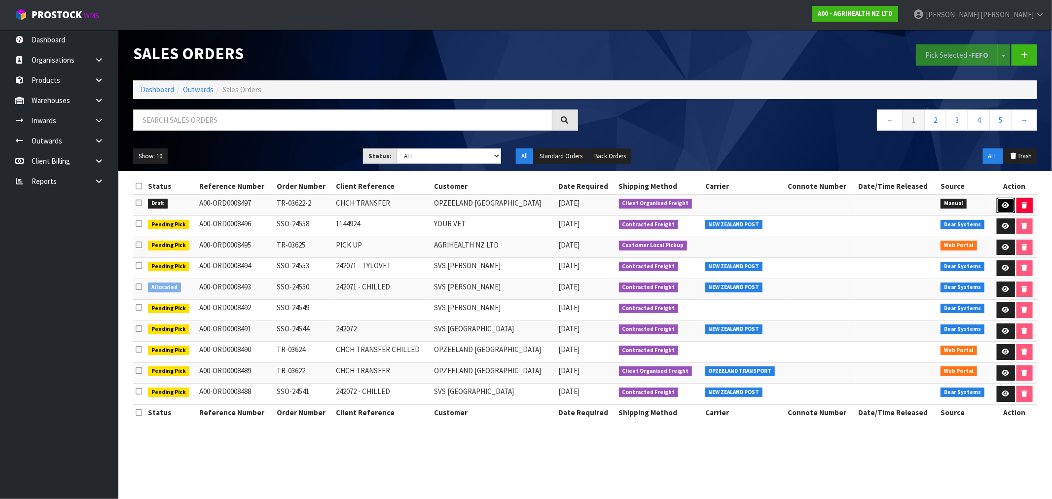
click at [997, 205] on link at bounding box center [1006, 206] width 18 height 16
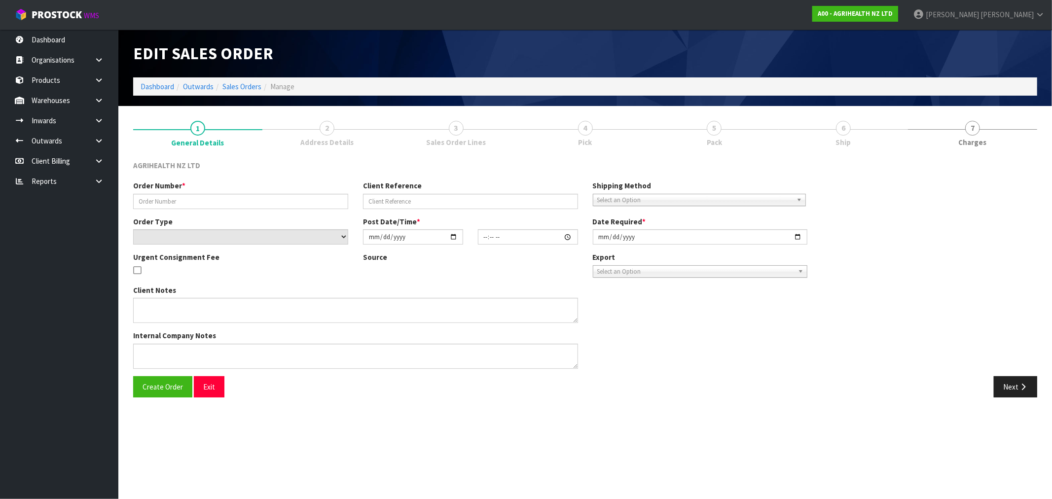
type input "TR-03622-2"
type input "CHCH TRANSFER"
select select "number:0"
type input "2025-09-19"
type input "14:37:00.000"
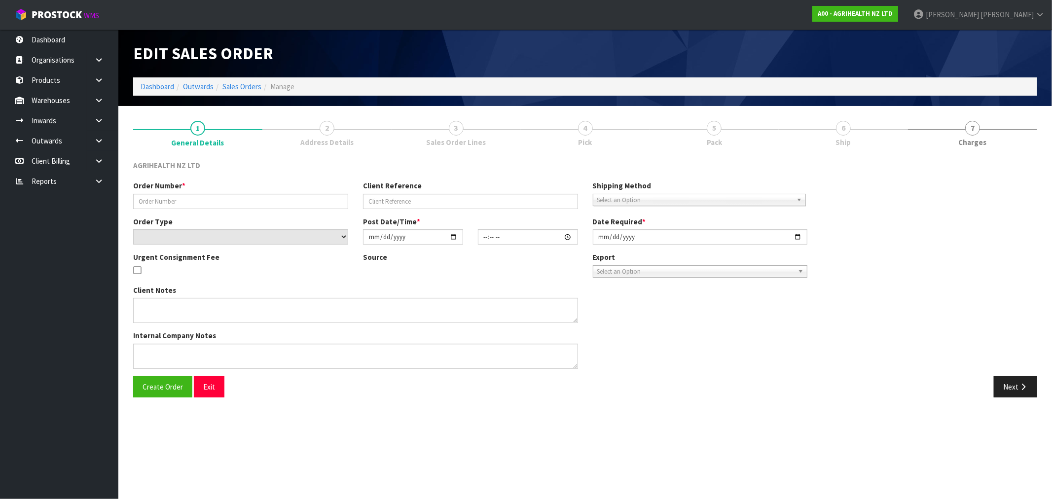
type input "2025-09-19"
type textarea "OPZEELAND TO PICK UP MONDAY MORNING"
type textarea "TRANSFER TO CHCH VIA OPZEELAND TRANSPORT - URGENT TO GO MONDAY"
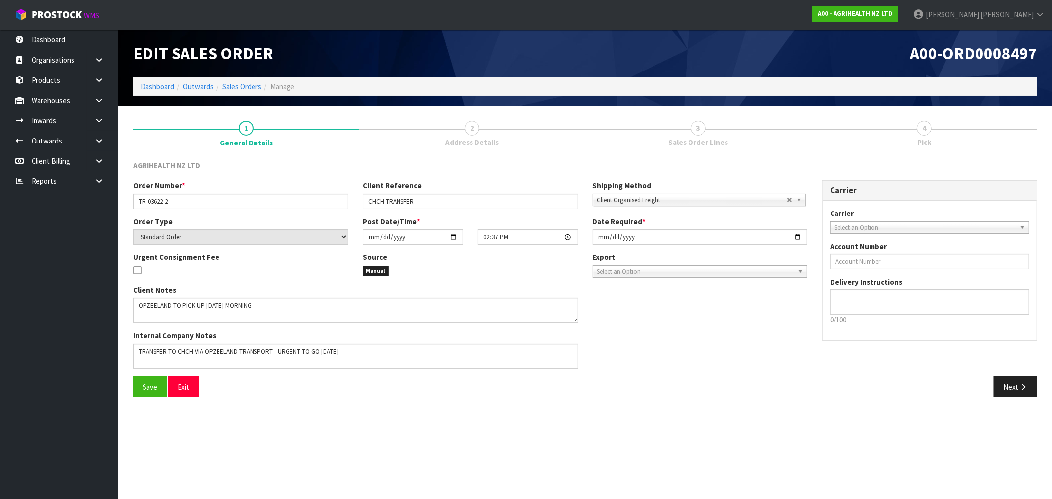
click at [484, 133] on link "2 Address Details" at bounding box center [472, 132] width 226 height 39
click at [1031, 386] on button "Next" at bounding box center [1015, 386] width 43 height 21
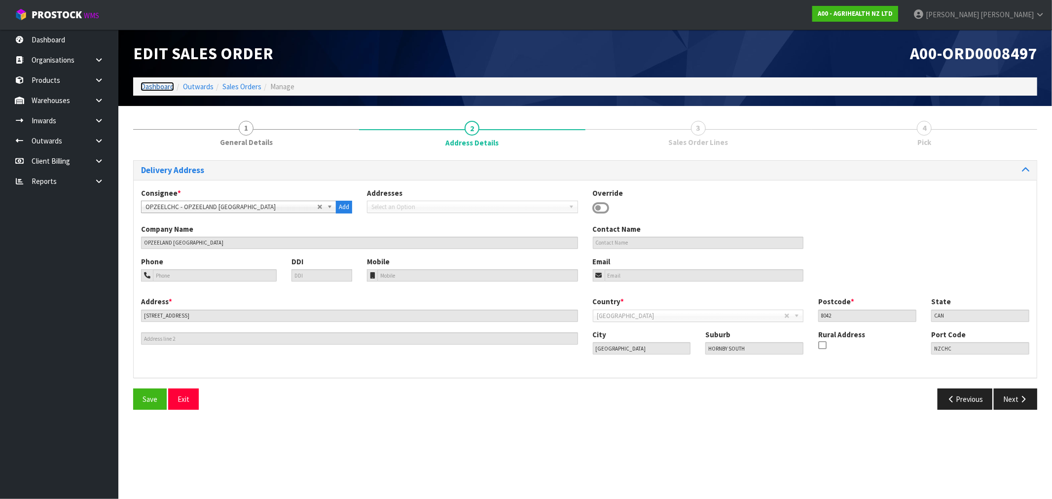
click at [158, 84] on link "Dashboard" at bounding box center [158, 86] width 34 height 9
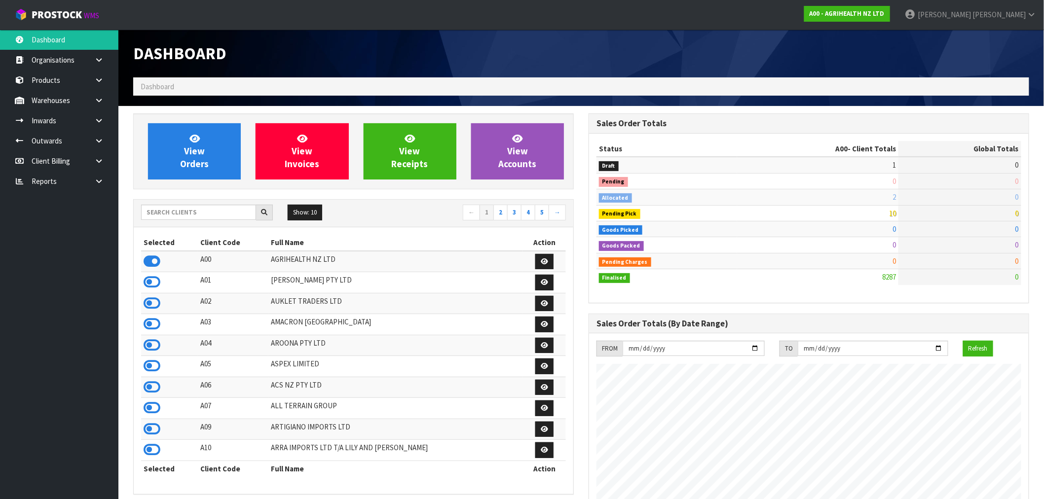
scroll to position [747, 455]
click at [200, 151] on span "View Orders" at bounding box center [194, 151] width 29 height 37
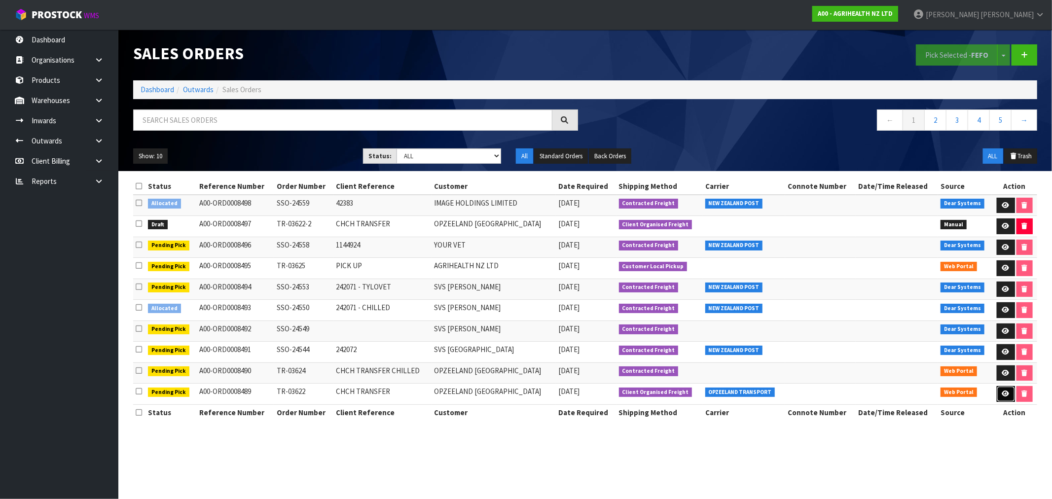
click at [1002, 397] on icon at bounding box center [1005, 394] width 7 height 6
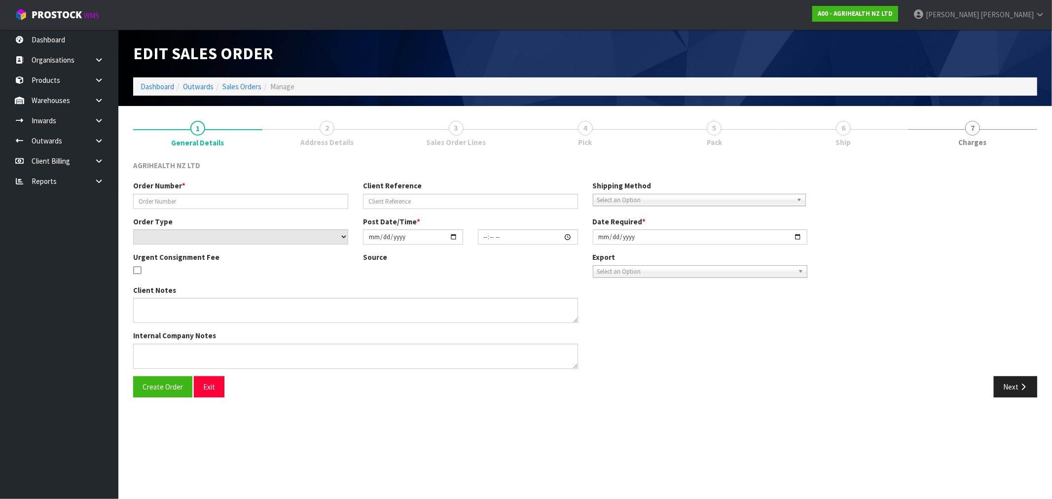
type input "TR-03622"
type input "CHCH TRANSFER"
select select "number:0"
type input "2025-09-19"
type input "11:04:00.000"
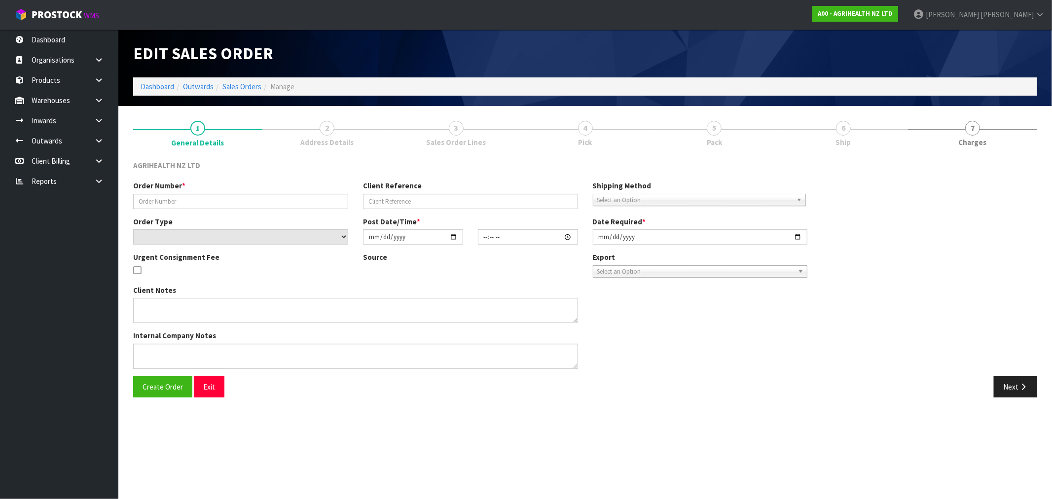
type input "2025-09-19"
type textarea "OPZEELAND TO PICK UP MONDAY MORNING"
type textarea "TRANSFER TO CHCH VIA OPZEELAND TRANSPORT - URGENT TO GO MONDAY"
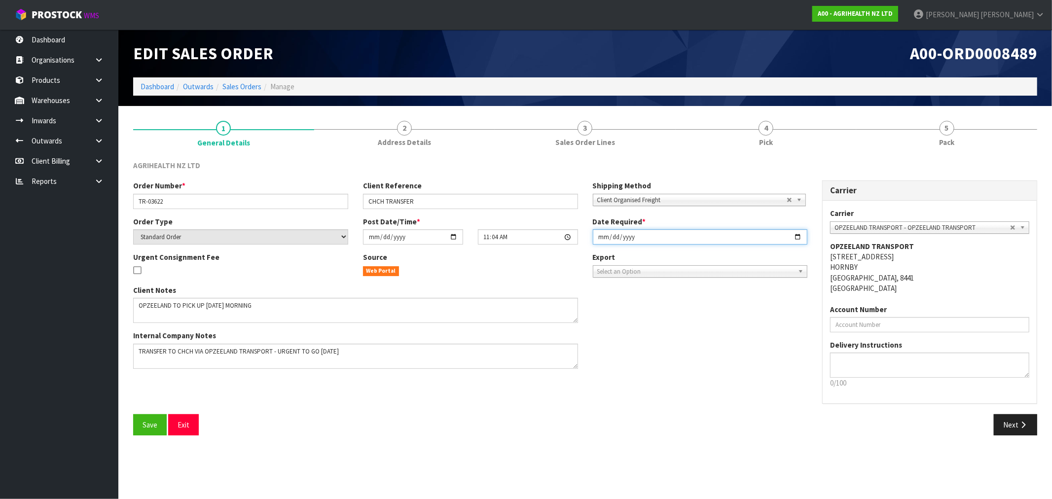
click at [598, 235] on input "2025-09-19" at bounding box center [700, 236] width 215 height 15
type input "2025-09-22"
click at [151, 422] on span "Save" at bounding box center [150, 424] width 15 height 9
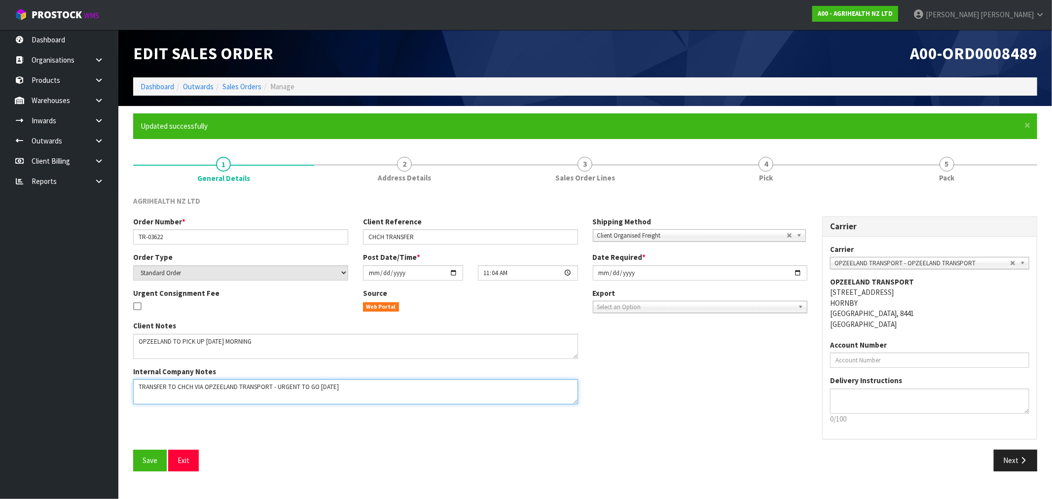
click at [373, 390] on textarea at bounding box center [355, 391] width 445 height 25
click at [322, 347] on textarea at bounding box center [355, 346] width 445 height 25
click at [161, 352] on textarea at bounding box center [355, 346] width 445 height 25
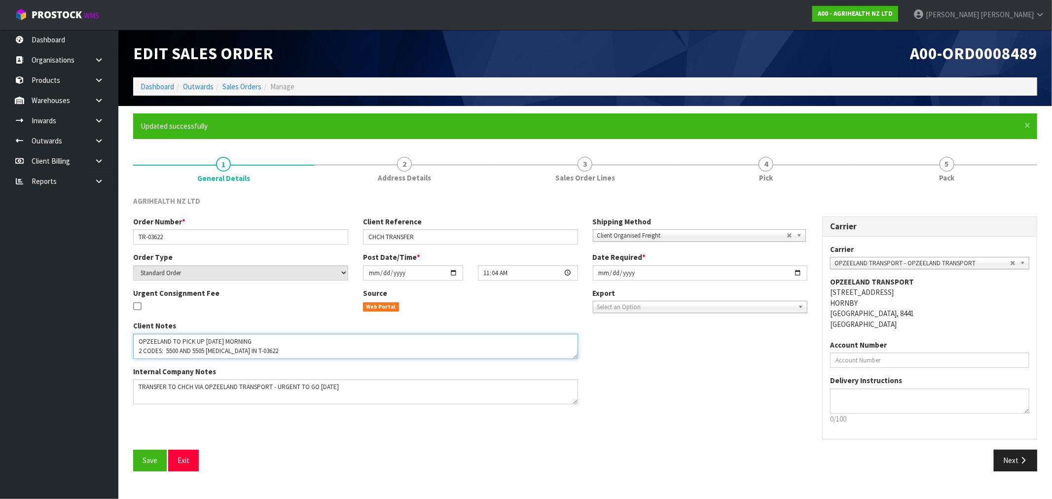
click at [238, 353] on textarea at bounding box center [355, 346] width 445 height 25
click at [273, 351] on textarea at bounding box center [355, 346] width 445 height 25
type textarea "OPZEELAND TO PICK UP MONDAY MORNING 2 CODES: 5500 AND 5505 SPLINT IN TR-03622-2"
click at [154, 465] on span "Save" at bounding box center [150, 460] width 15 height 9
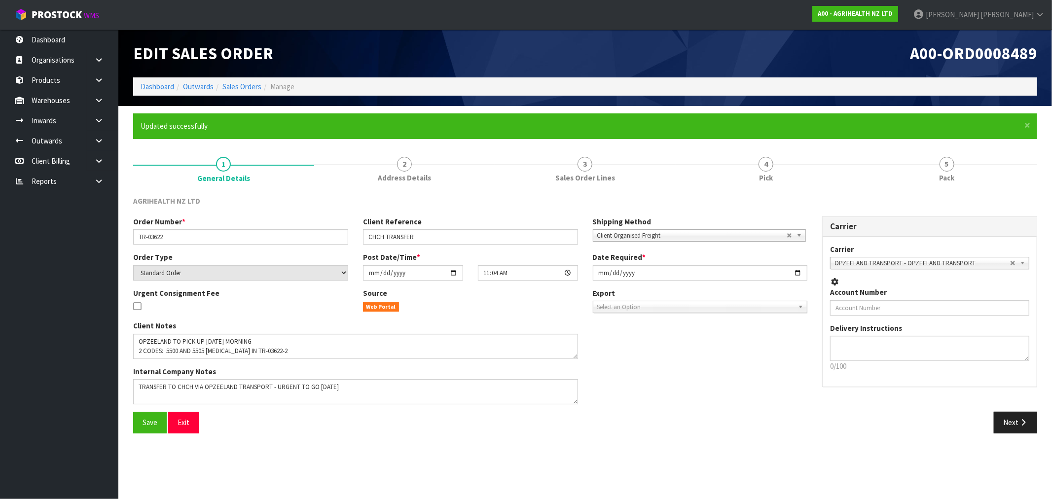
click at [237, 81] on li "Sales Orders" at bounding box center [238, 86] width 48 height 10
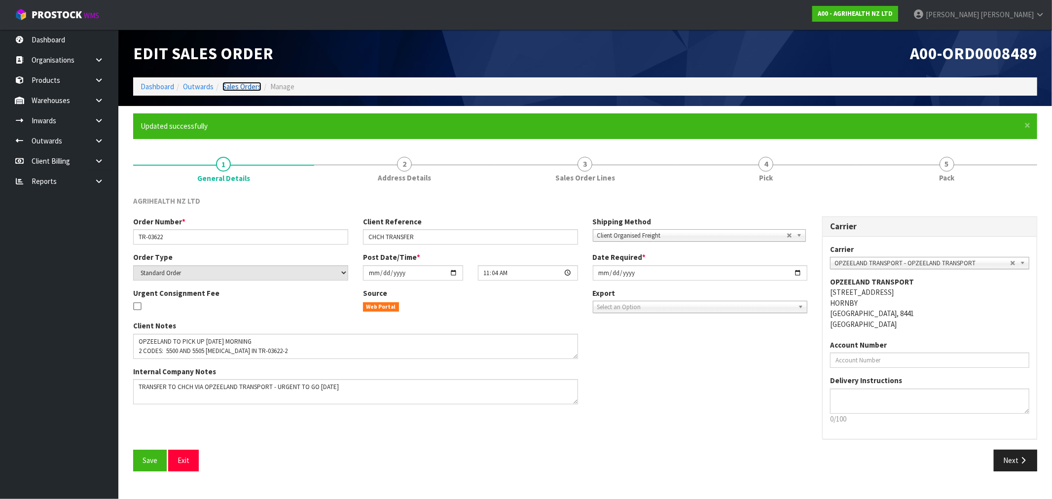
click at [238, 90] on link "Sales Orders" at bounding box center [241, 86] width 39 height 9
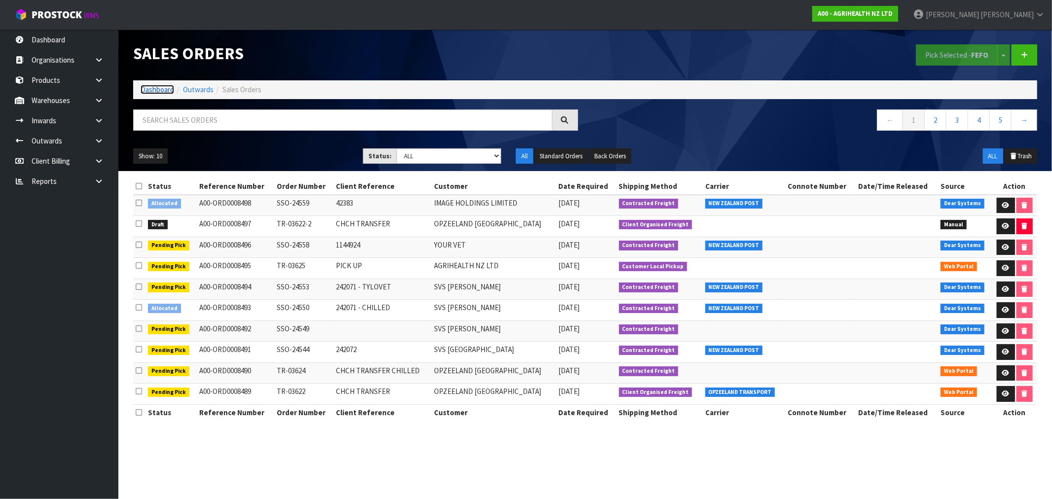
click at [153, 87] on link "Dashboard" at bounding box center [158, 89] width 34 height 9
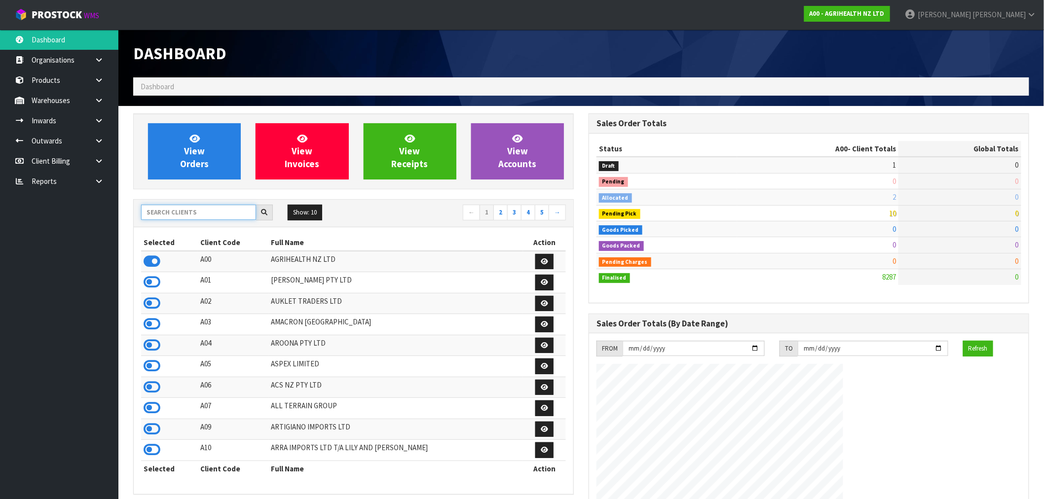
click at [177, 218] on input "text" at bounding box center [198, 212] width 115 height 15
type input "K01"
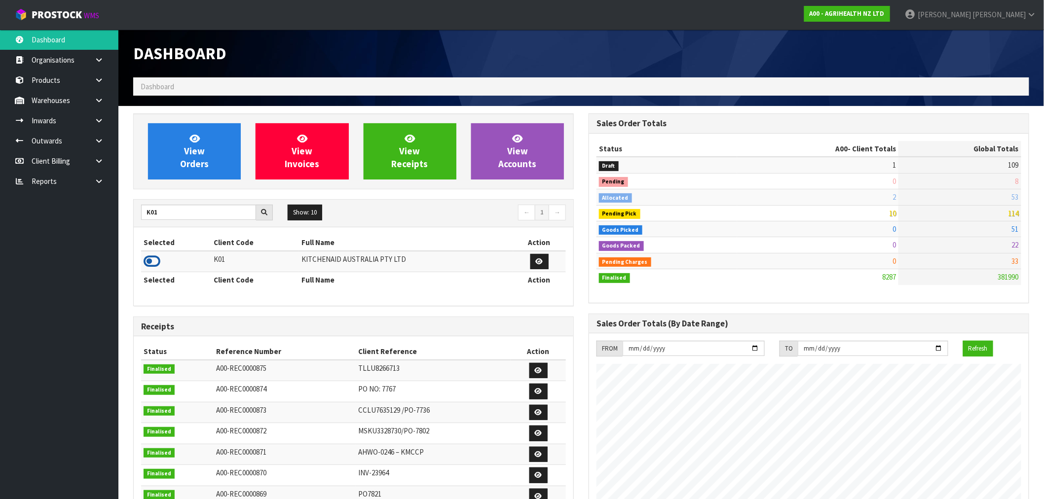
click at [152, 261] on icon at bounding box center [152, 261] width 17 height 15
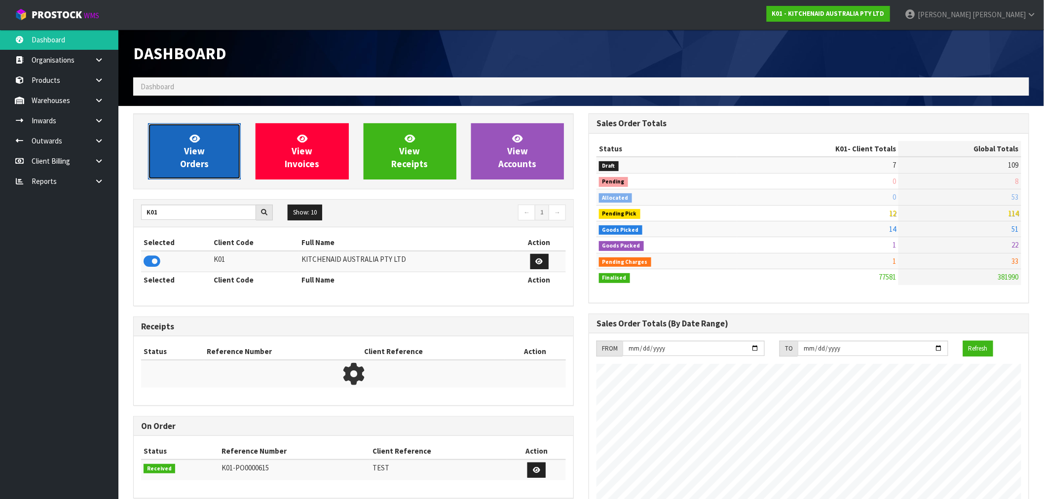
click at [220, 155] on link "View Orders" at bounding box center [194, 151] width 93 height 56
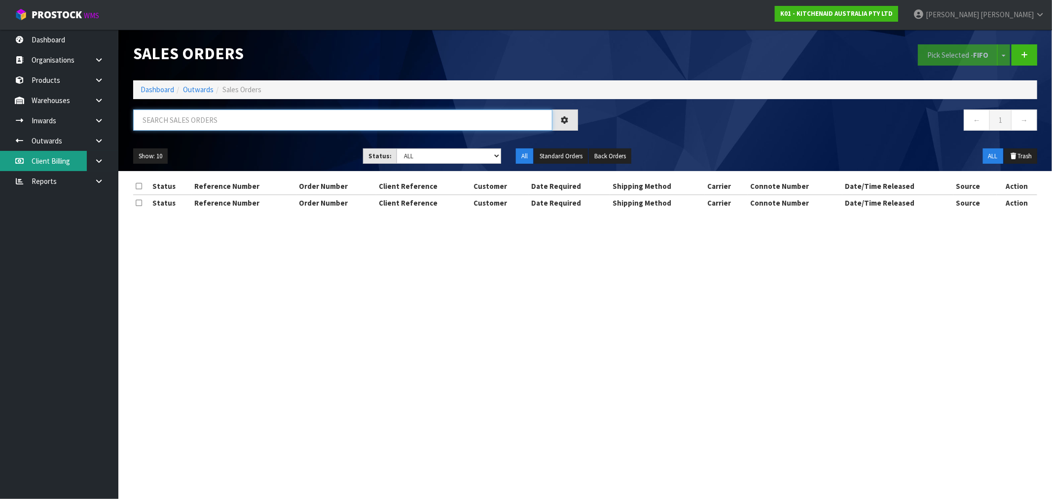
drag, startPoint x: 174, startPoint y: 117, endPoint x: 57, endPoint y: 153, distance: 122.2
click at [174, 119] on input "text" at bounding box center [342, 119] width 419 height 21
paste input "0082034253"
type input "0082034253"
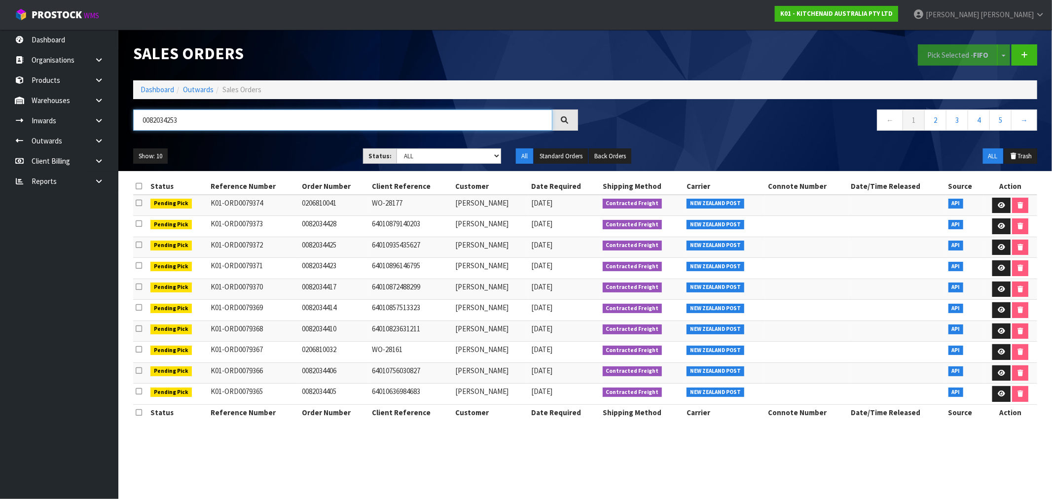
click at [216, 119] on input "0082034253" at bounding box center [342, 119] width 419 height 21
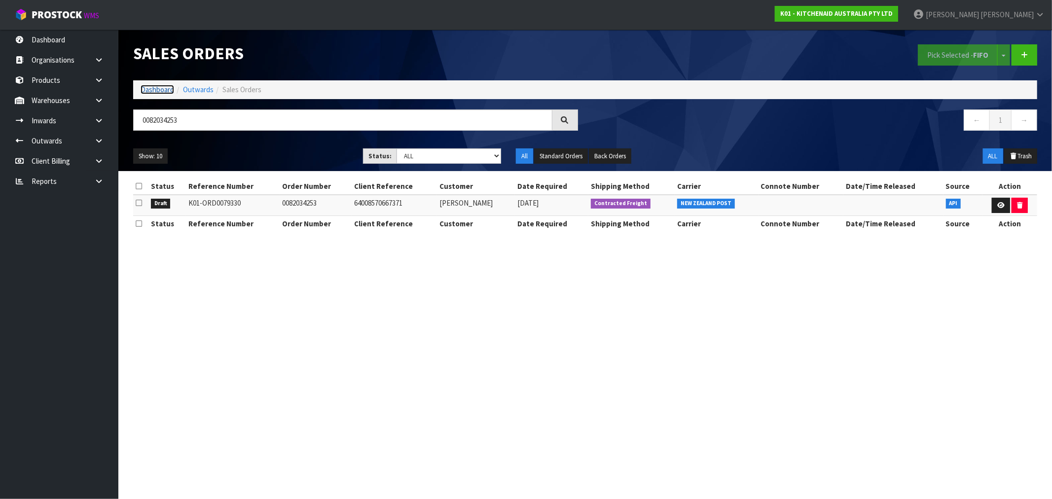
click at [166, 91] on link "Dashboard" at bounding box center [158, 89] width 34 height 9
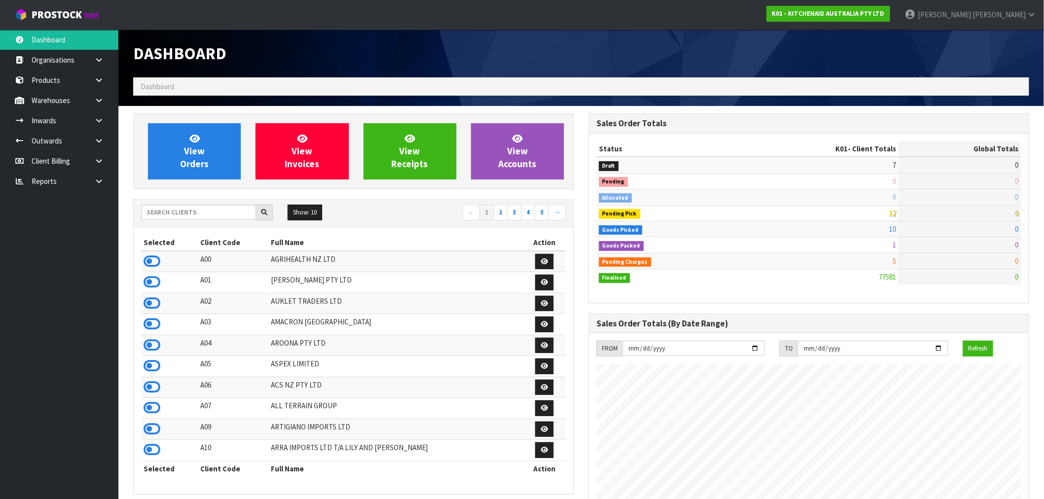
scroll to position [615, 455]
click at [170, 216] on input "text" at bounding box center [198, 212] width 115 height 15
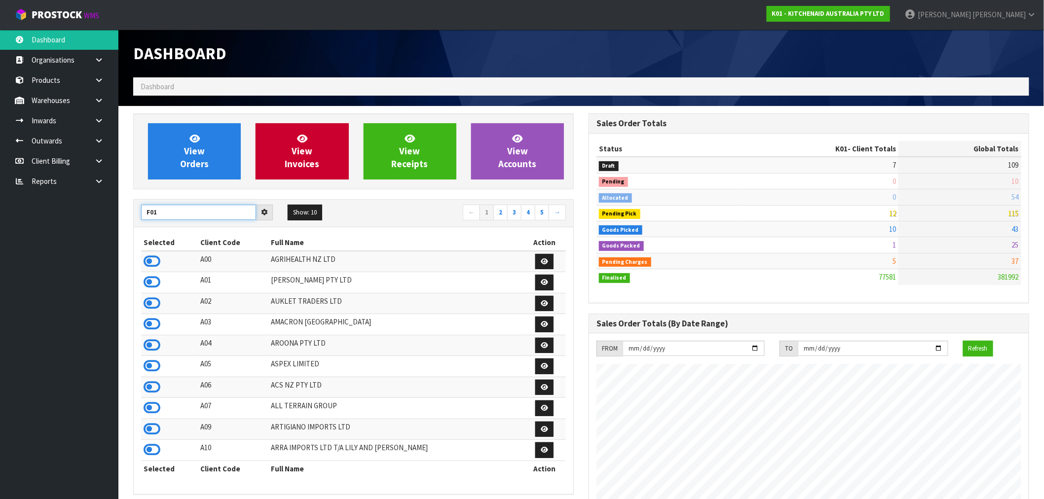
type input "F01"
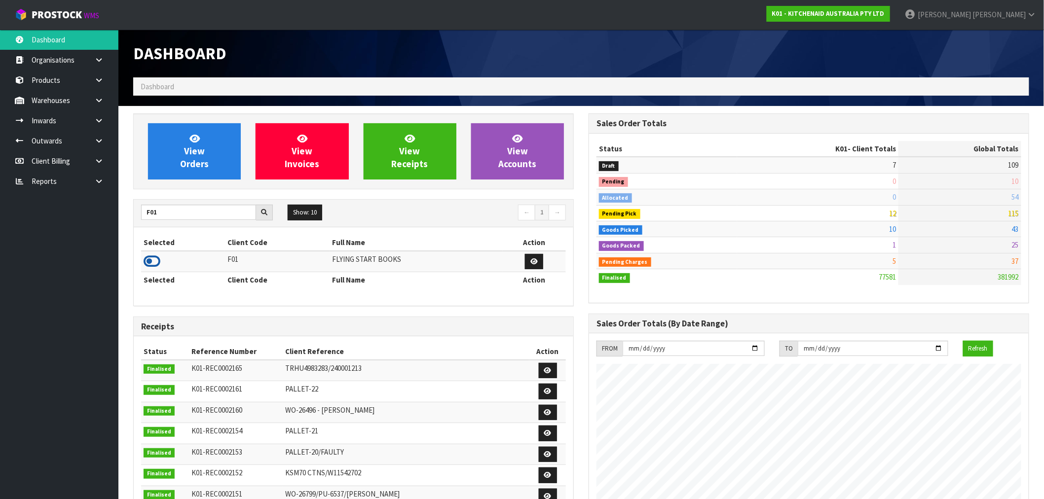
click at [147, 258] on icon at bounding box center [152, 261] width 17 height 15
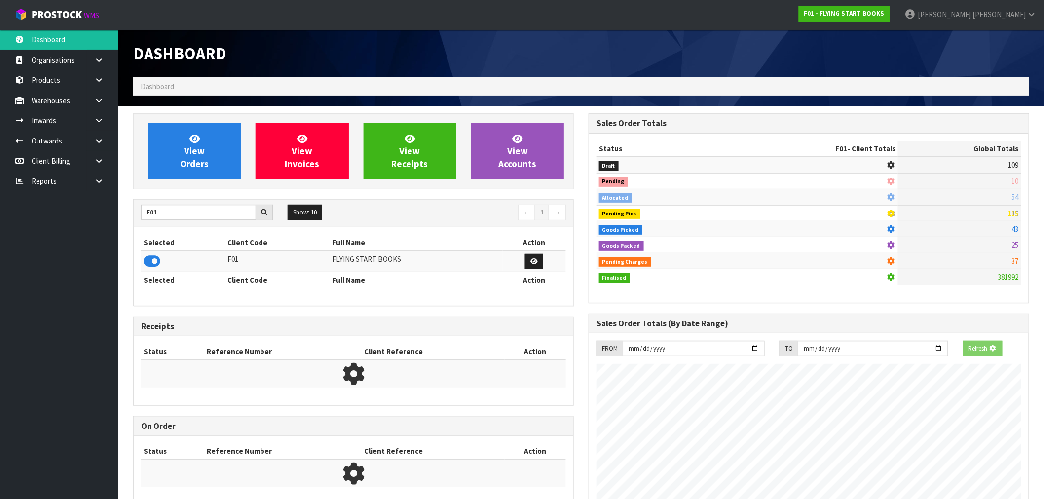
scroll to position [492583, 492742]
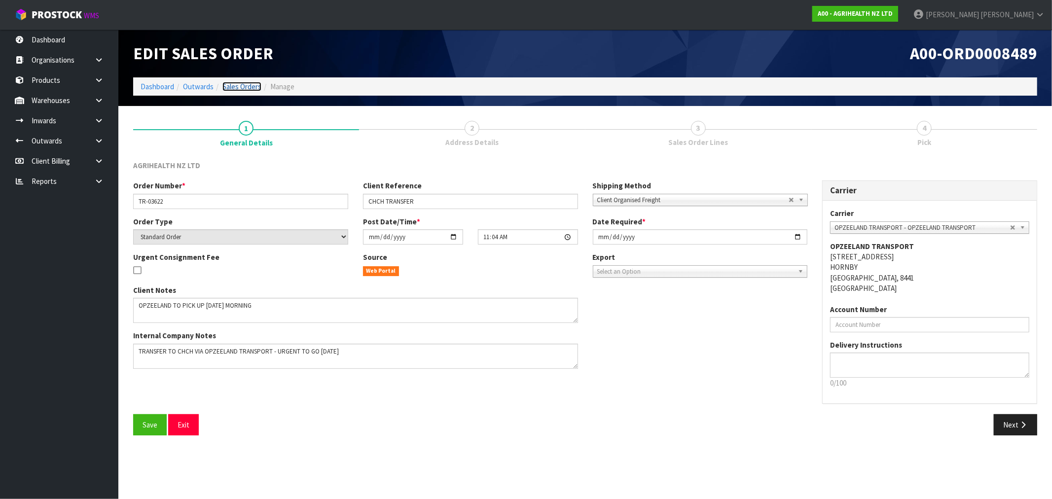
click at [251, 83] on link "Sales Orders" at bounding box center [241, 86] width 39 height 9
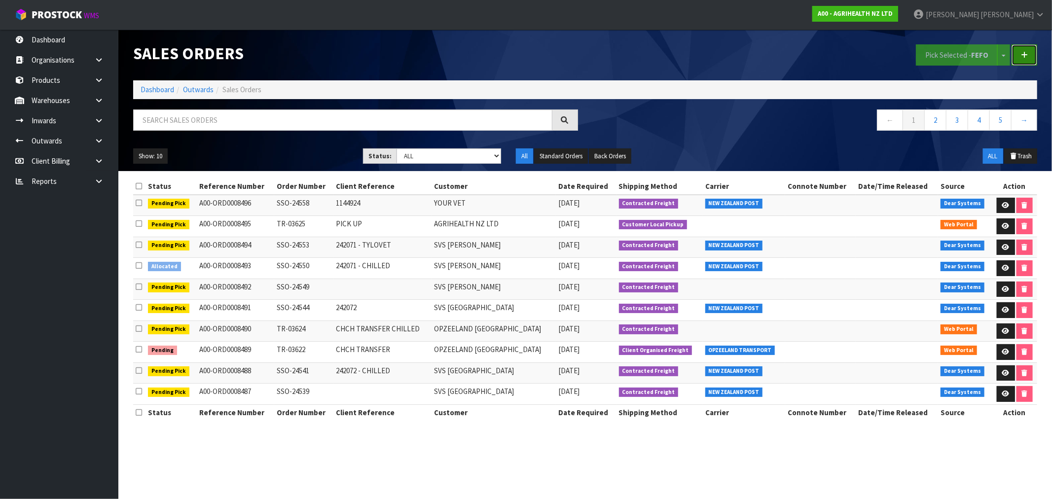
click at [1023, 55] on icon at bounding box center [1024, 54] width 7 height 7
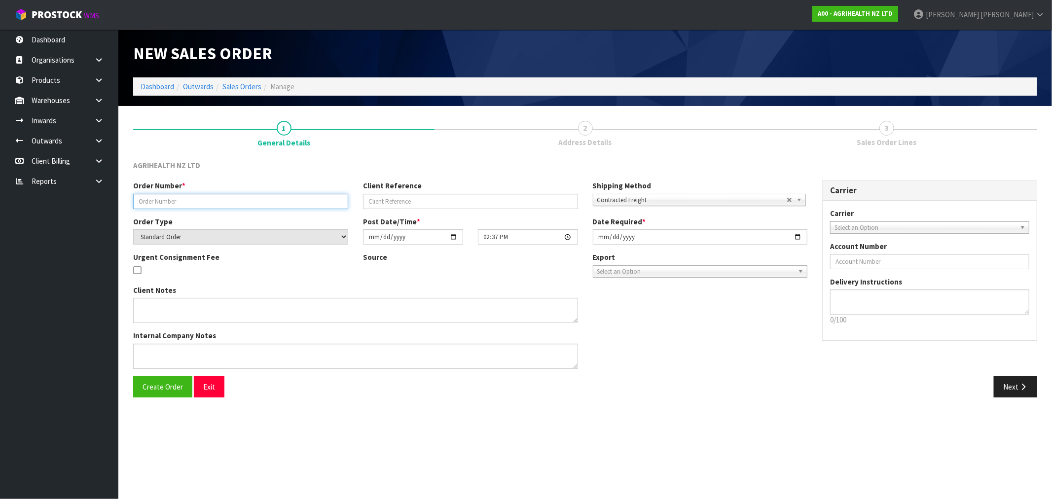
click at [340, 201] on input "text" at bounding box center [240, 201] width 215 height 15
paste input "TR-03622"
type input "TR-03622-2"
click at [368, 305] on textarea at bounding box center [355, 310] width 445 height 25
paste textarea "OPZEELAND TO PICK UP [DATE] MORNING"
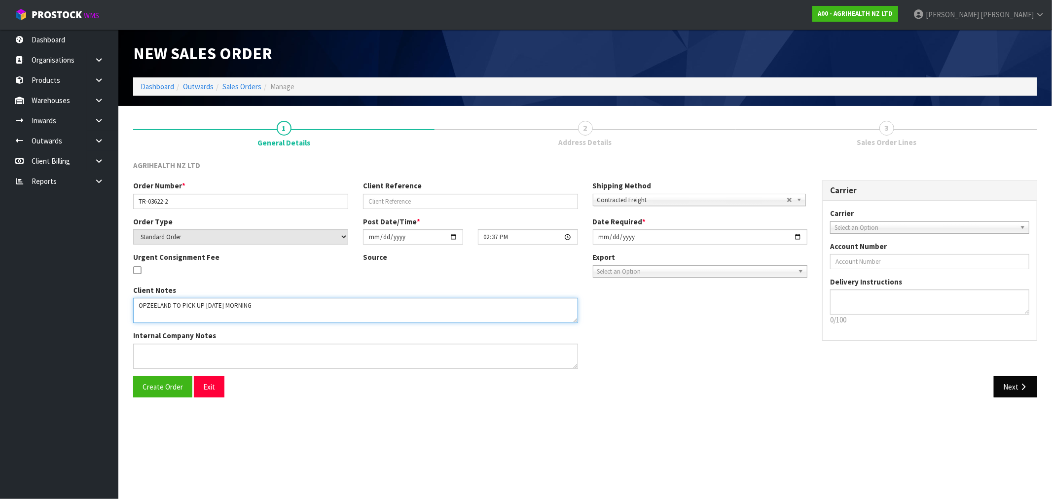
type textarea "OPZEELAND TO PICK UP [DATE] MORNING"
click at [323, 352] on textarea at bounding box center [355, 356] width 445 height 25
paste textarea "TRANSFER TO CHCH VIA OPZEELAND TRANSPORT - URGENT TO GO [DATE]"
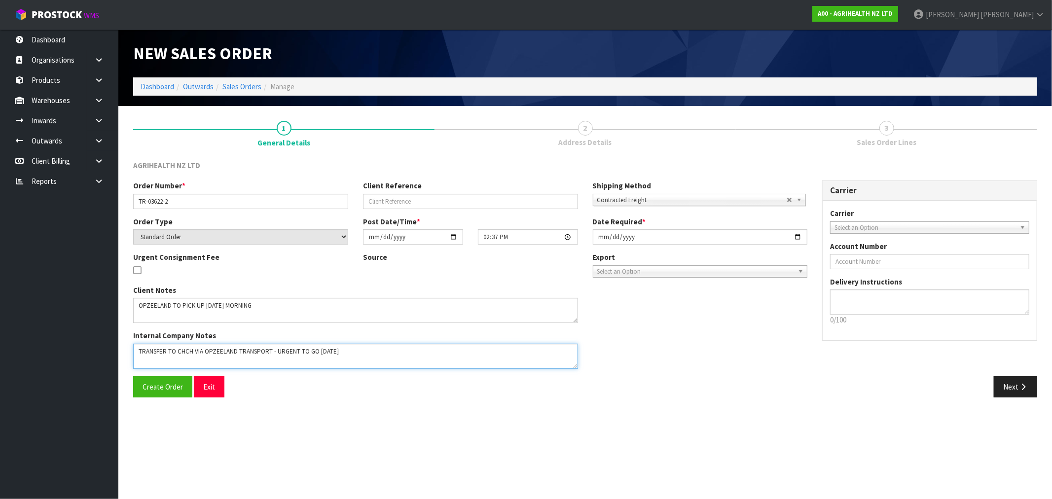
type textarea "TRANSFER TO CHCH VIA OPZEELAND TRANSPORT - URGENT TO GO [DATE]"
click at [545, 206] on input "text" at bounding box center [470, 201] width 215 height 15
paste input "CHCH TRANSFER"
type input "CHCH TRANSFER"
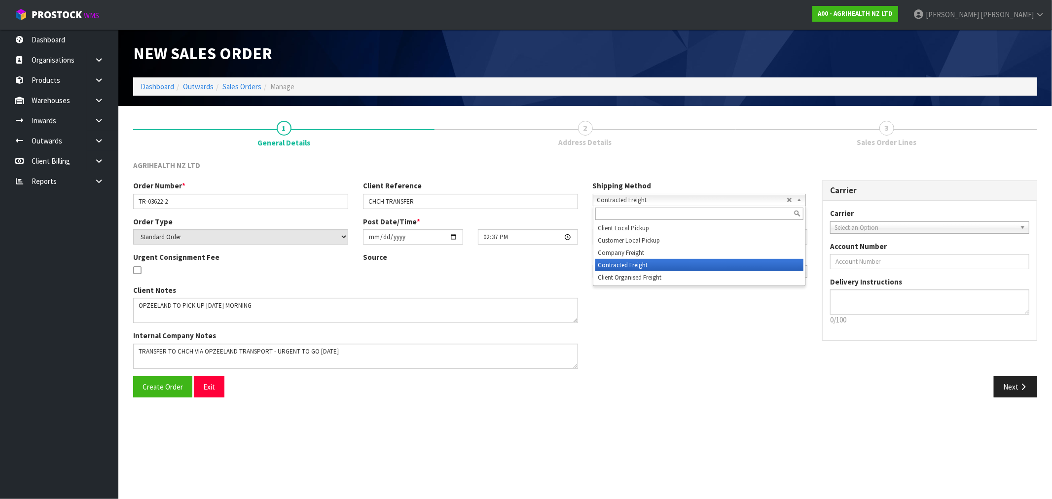
click at [727, 196] on span "Contracted Freight" at bounding box center [691, 200] width 189 height 12
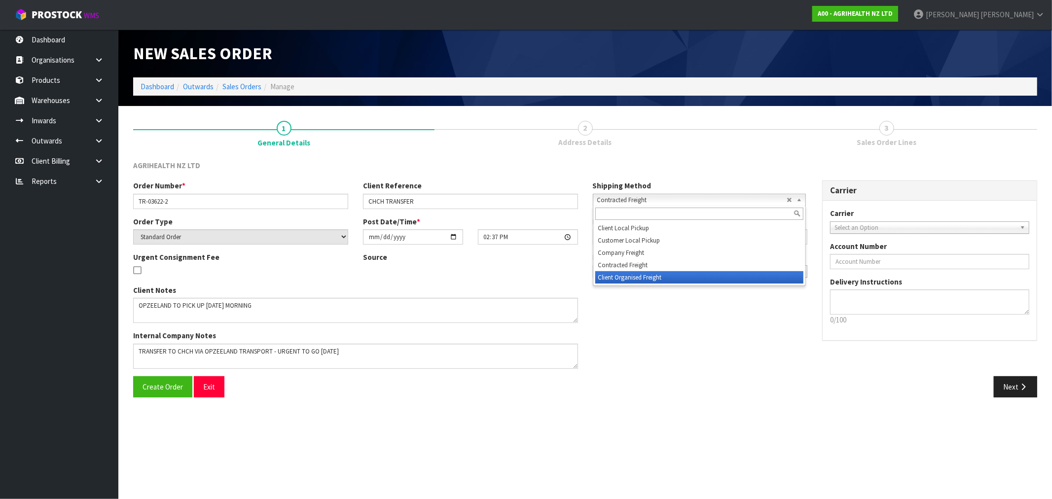
click at [723, 273] on li "Client Organised Freight" at bounding box center [699, 277] width 208 height 12
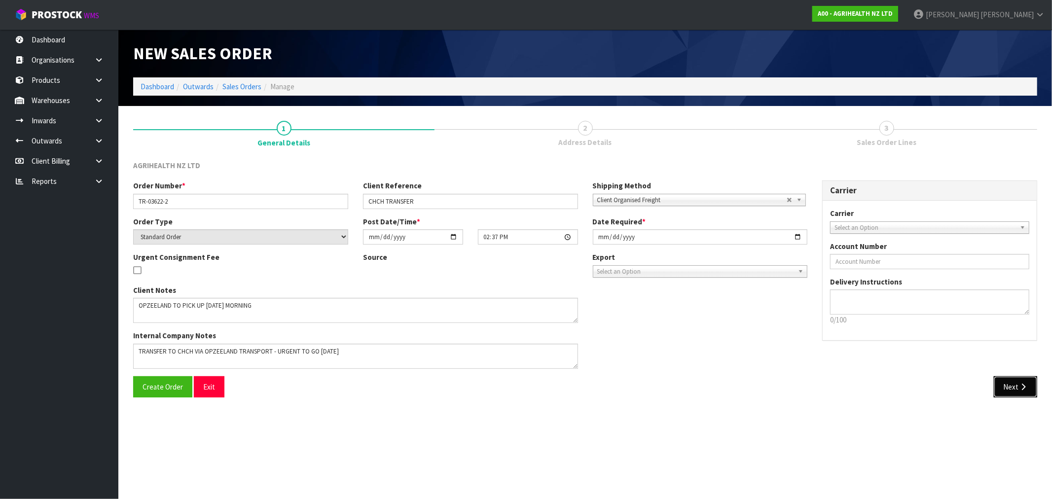
click at [1024, 388] on icon "button" at bounding box center [1022, 386] width 9 height 7
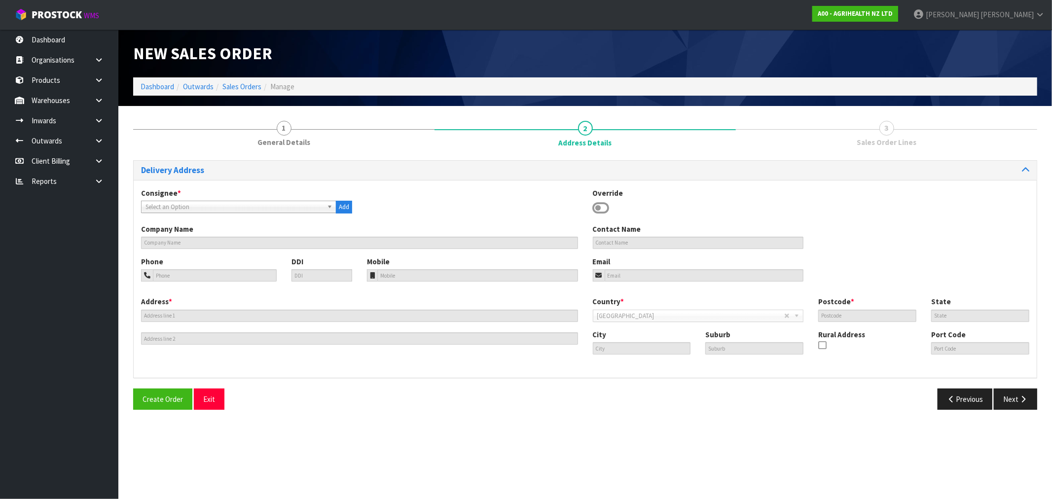
click at [289, 205] on span "Select an Option" at bounding box center [234, 207] width 178 height 12
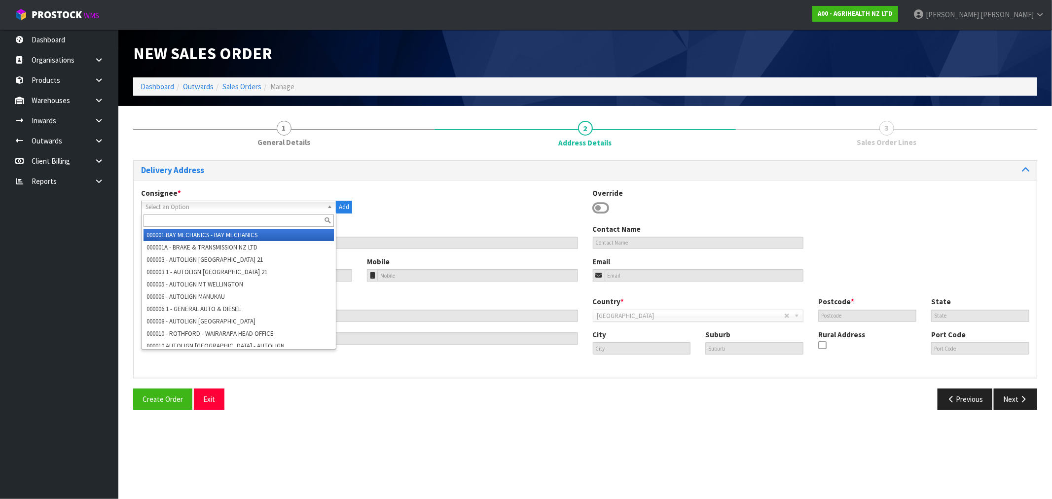
paste input "OPZEELAND [GEOGRAPHIC_DATA]"
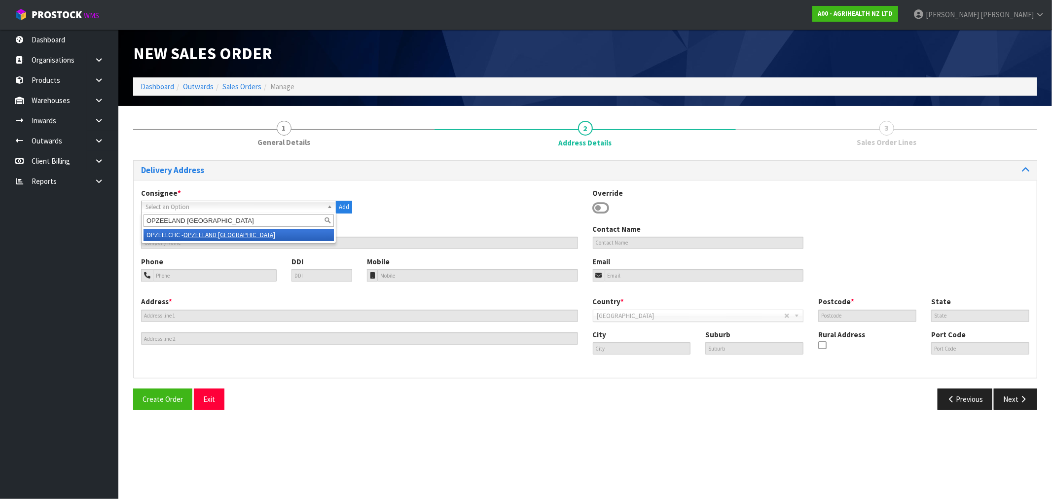
type input "OPZEELAND [GEOGRAPHIC_DATA]"
click at [285, 231] on li "OPZEELCHC - OPZEELAND [GEOGRAPHIC_DATA]" at bounding box center [239, 235] width 190 height 12
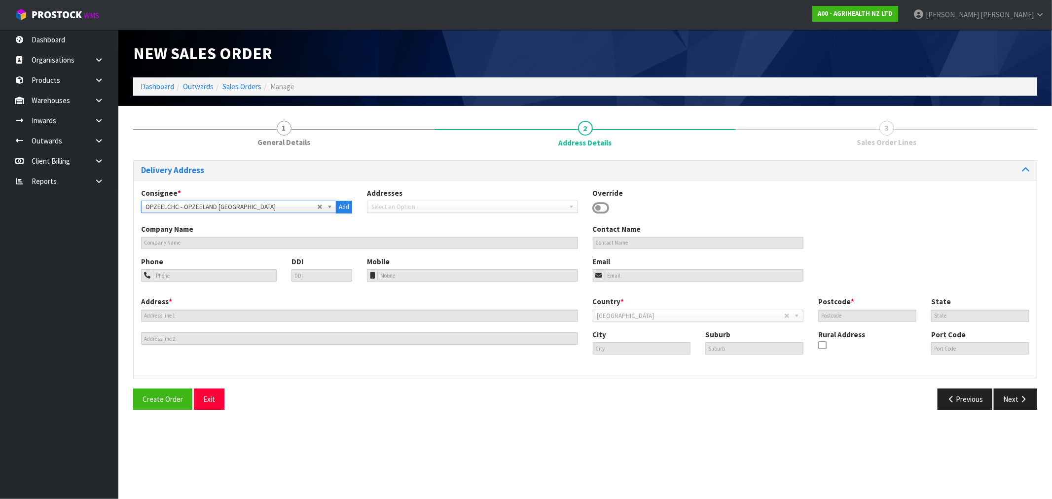
type input "OPZEELAND [GEOGRAPHIC_DATA]"
type input "[STREET_ADDRESS]"
type input "8042"
type input "CAN"
type input "[GEOGRAPHIC_DATA]"
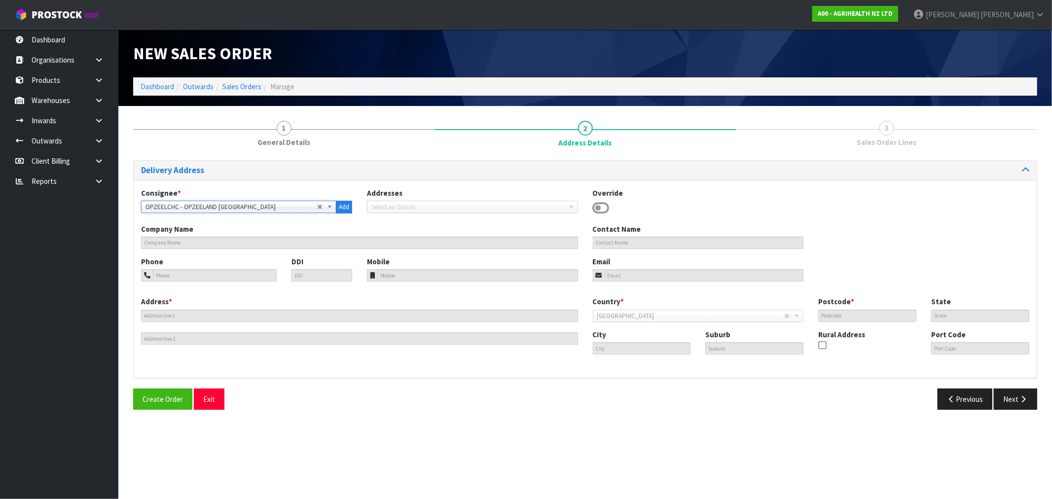
type input "HORNBY SOUTH"
type input "NZCHC"
click at [175, 399] on span "Create Order" at bounding box center [163, 399] width 40 height 9
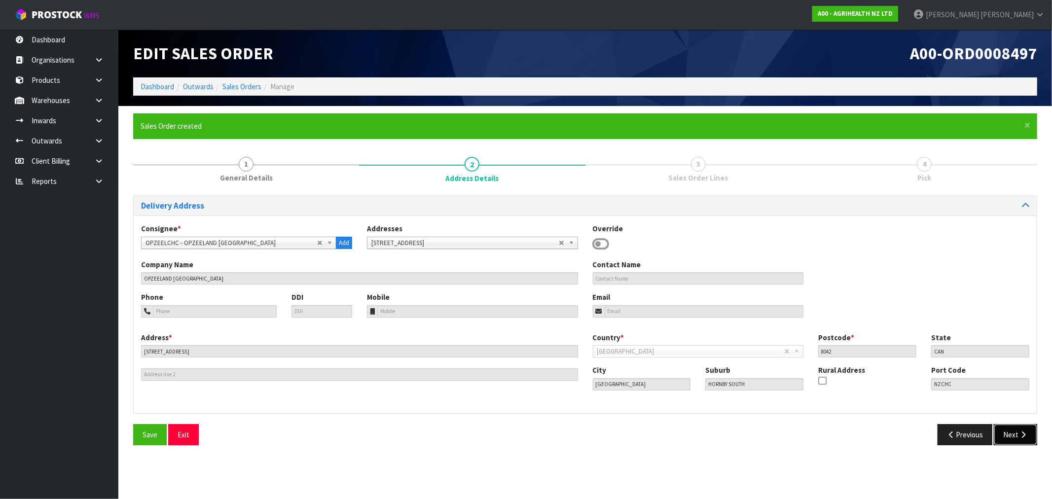
click at [1023, 439] on button "Next" at bounding box center [1015, 434] width 43 height 21
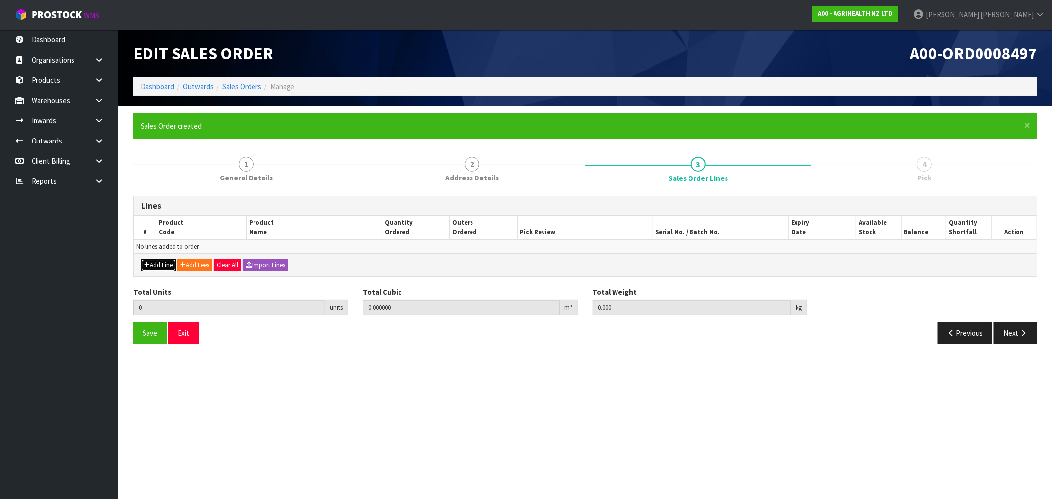
click at [159, 265] on button "Add Line" at bounding box center [158, 265] width 35 height 12
type input "0"
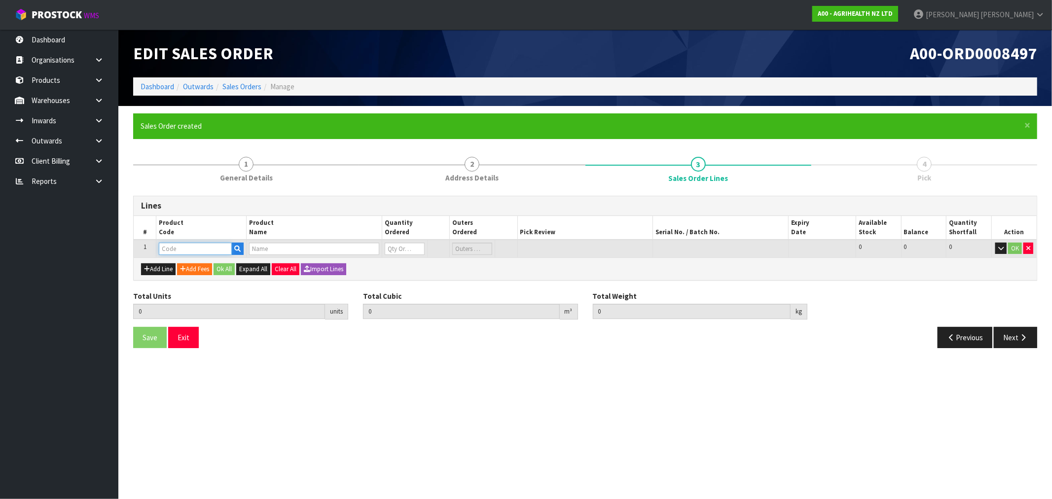
click at [166, 244] on input "text" at bounding box center [195, 249] width 73 height 12
paste input "5500"
type input "5500"
type input "0.000000"
type input "0.000"
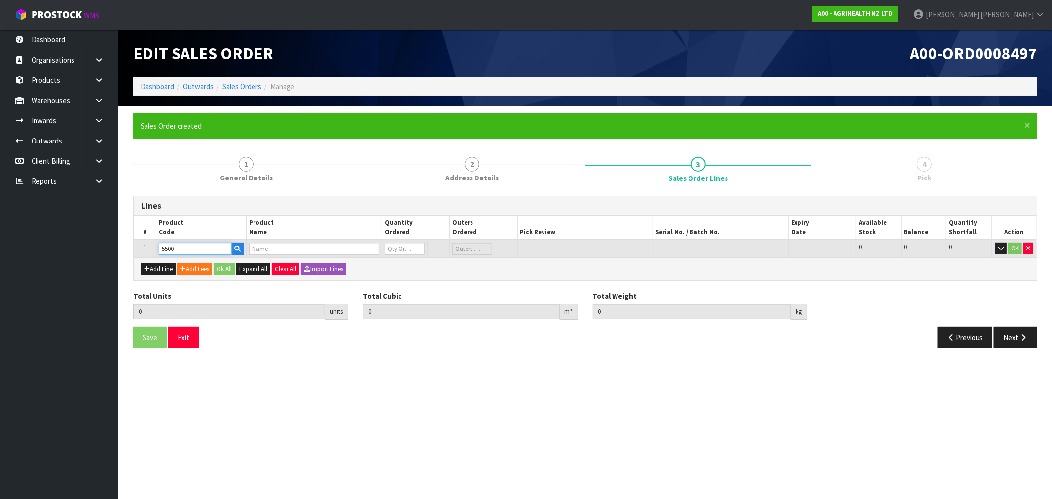
type input "TOLTROX 5% (1 LITRE)"
type input "0"
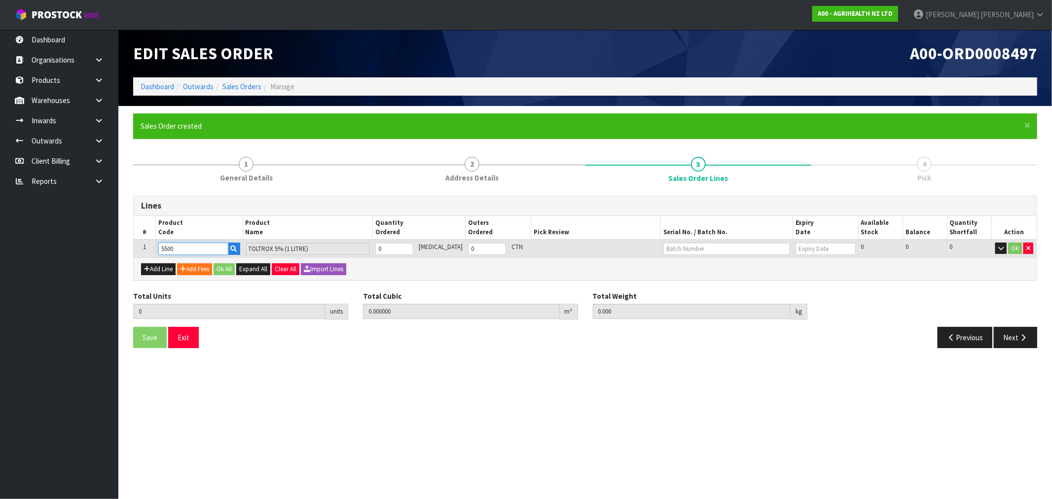
type input "5500"
type input "3"
type input "0.007791"
type input "3.51"
type input "3"
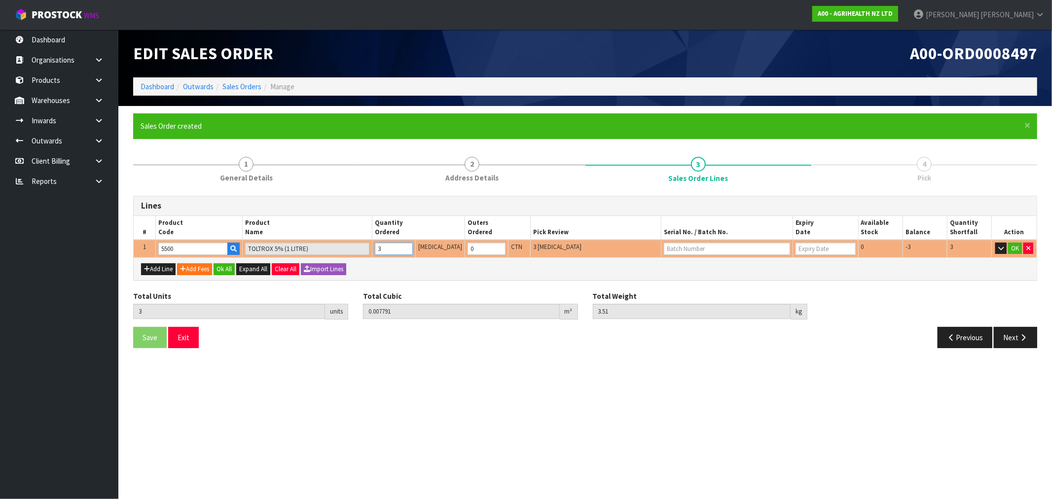
type input "36"
type input "0.093492"
type input "42.12"
type input "36"
type input "3"
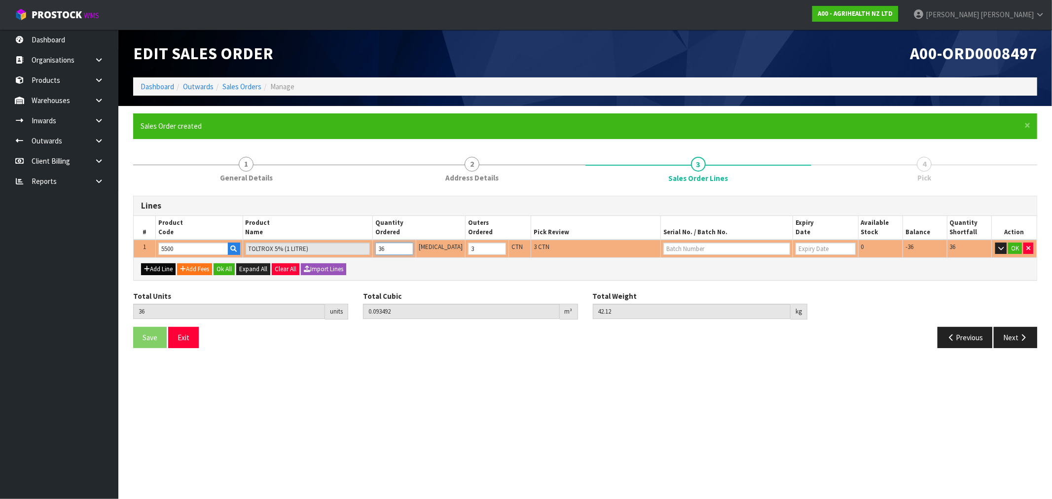
type input "36"
click at [162, 268] on button "Add Line" at bounding box center [158, 269] width 35 height 12
type input "0"
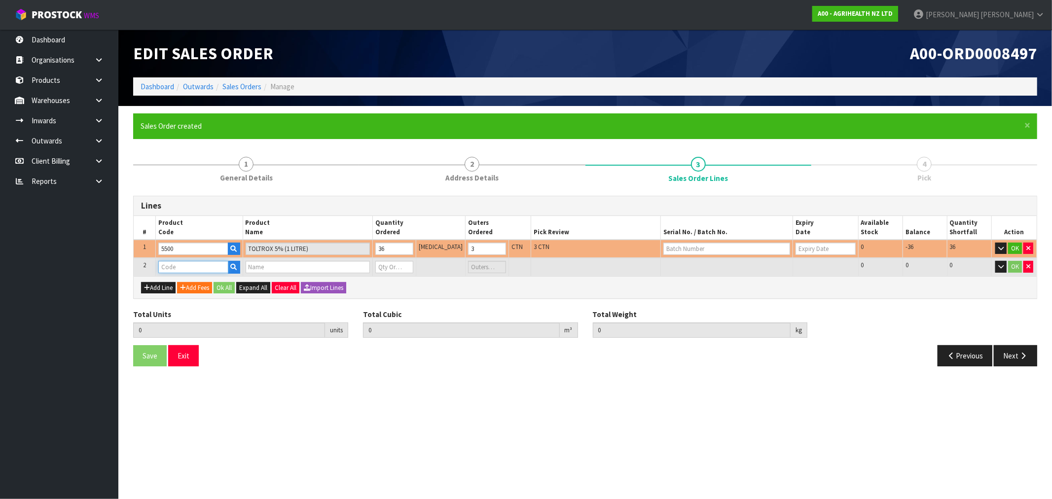
click at [214, 264] on input "text" at bounding box center [193, 267] width 70 height 12
paste input "5505"
type input "5505"
type input "36"
type input "0.093492"
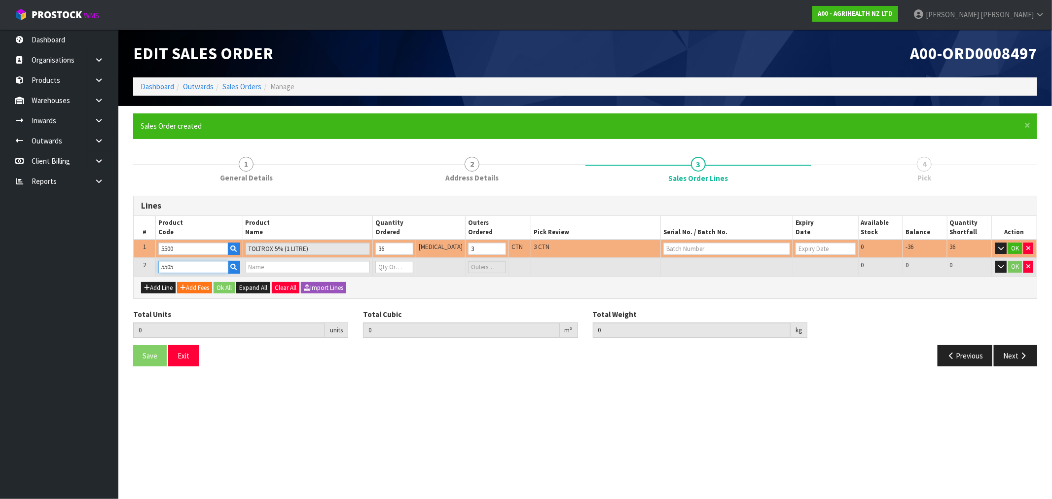
type input "42.12"
type input "TOLTROX 5% (5 LITRE) W. DRENCH GUN"
type input "0"
type input "5505"
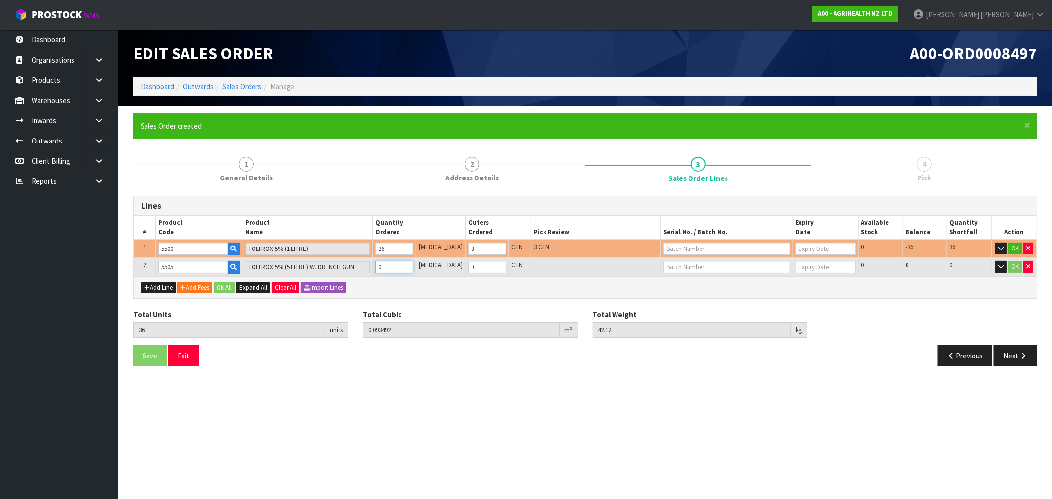
click at [401, 266] on input "0" at bounding box center [394, 267] width 38 height 12
type input "44"
type input "0.206892"
type input "94.12"
type input "8"
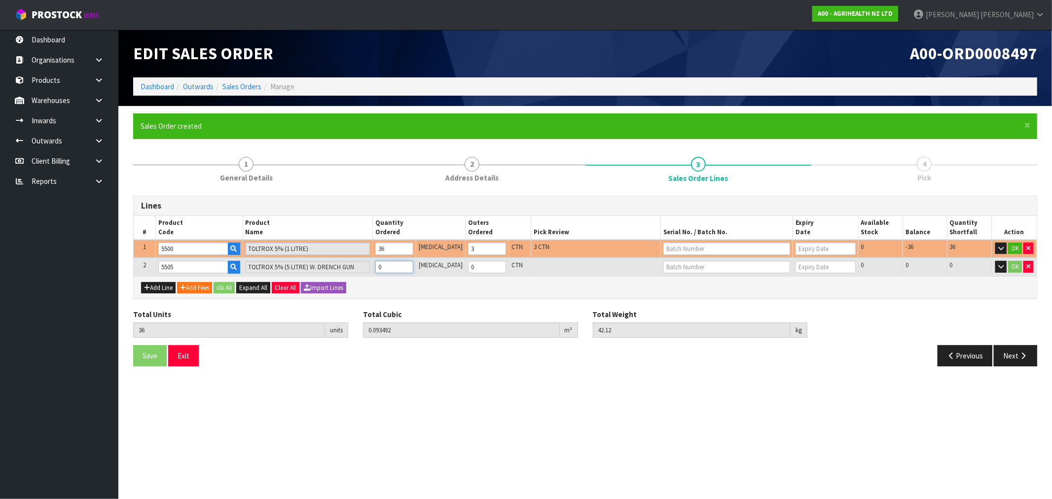
type input "2"
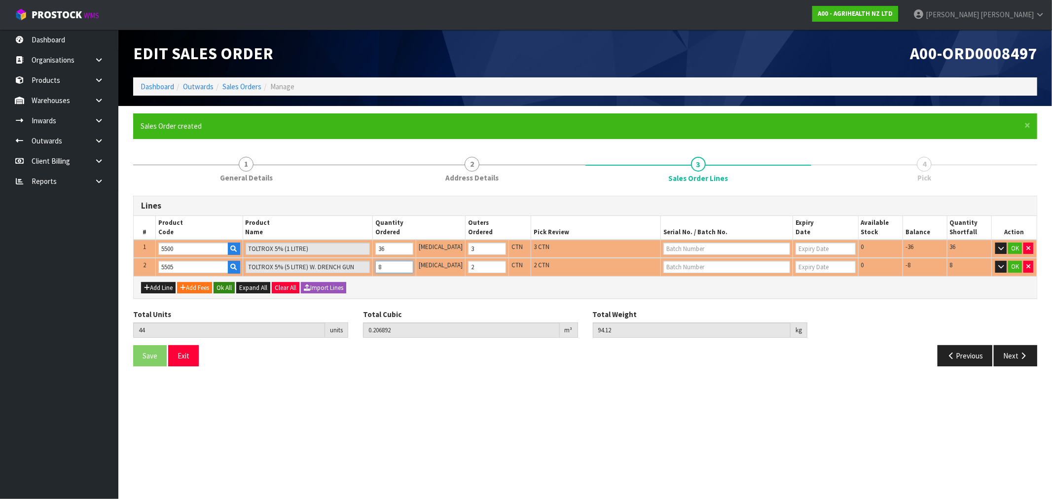
type input "8"
click at [230, 282] on button "Ok All" at bounding box center [224, 288] width 21 height 12
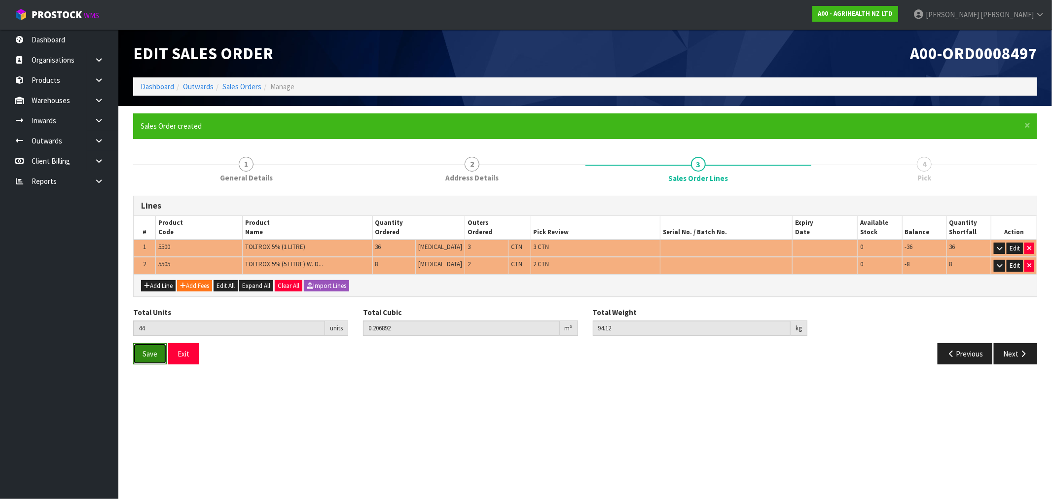
click at [151, 357] on span "Save" at bounding box center [150, 353] width 15 height 9
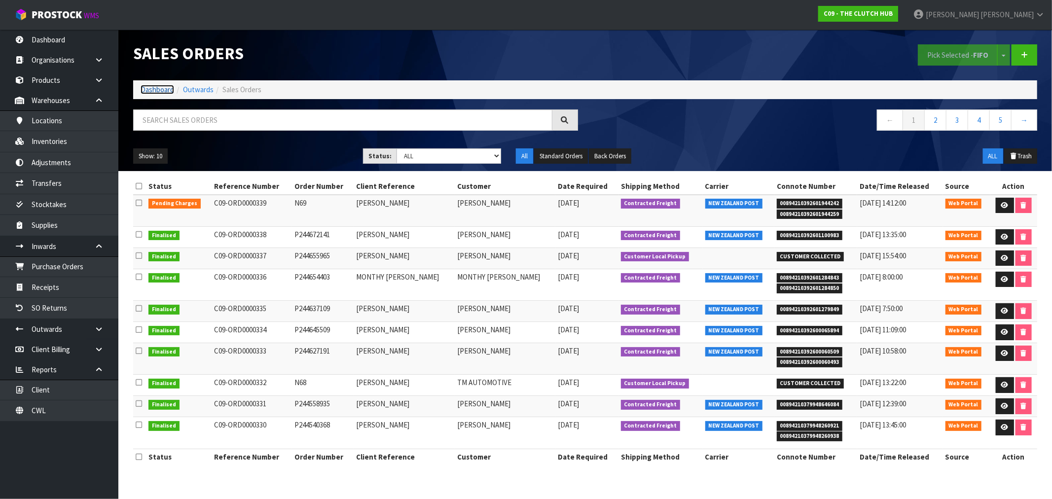
click at [167, 89] on link "Dashboard" at bounding box center [158, 89] width 34 height 9
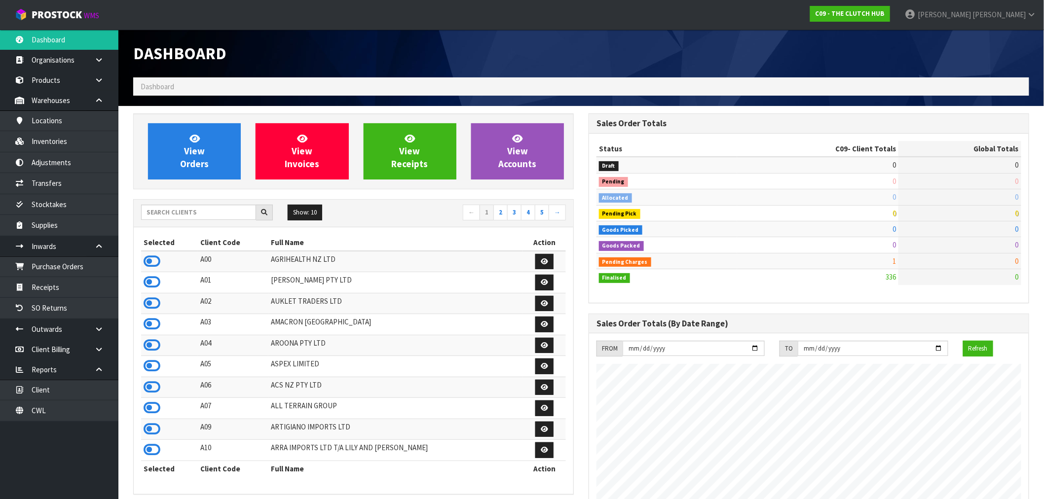
scroll to position [747, 455]
click at [172, 210] on input "text" at bounding box center [198, 212] width 115 height 15
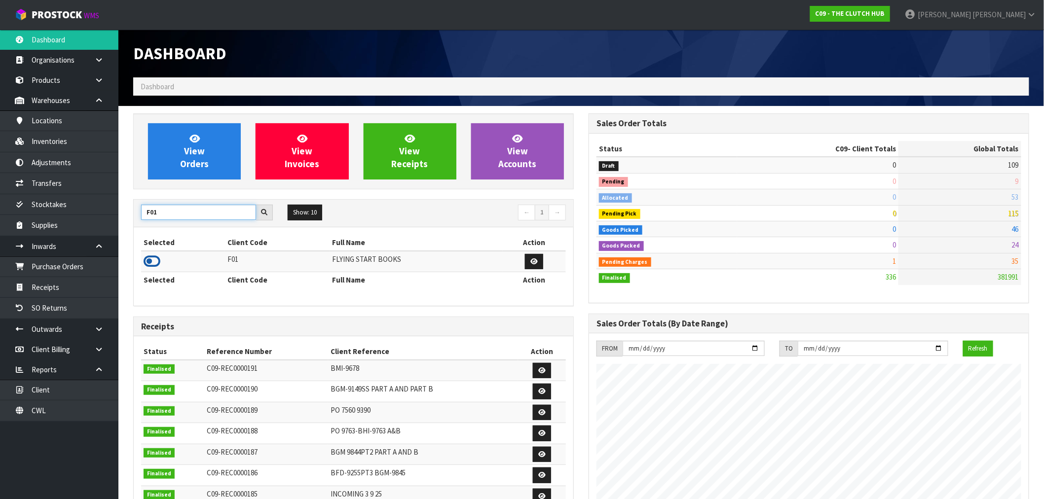
type input "F01"
click at [155, 263] on icon at bounding box center [152, 261] width 17 height 15
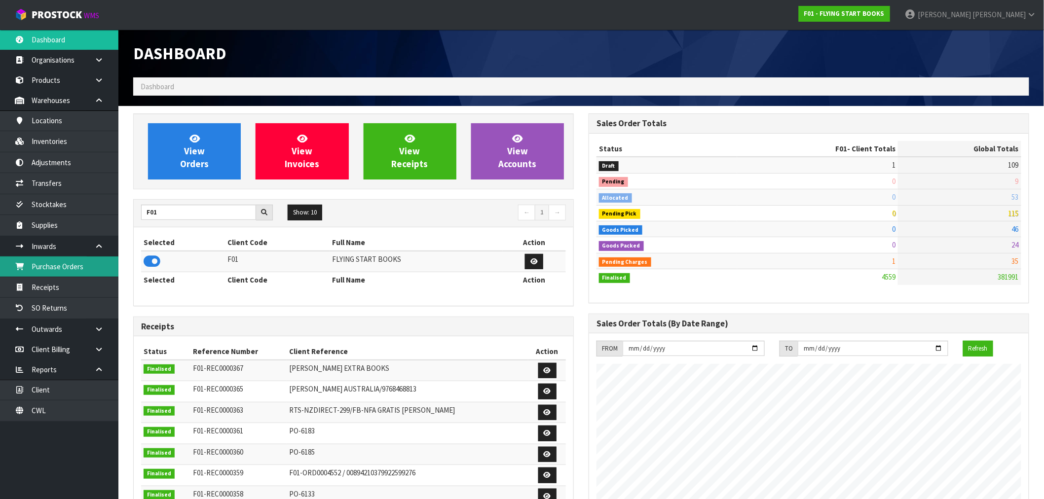
scroll to position [619, 455]
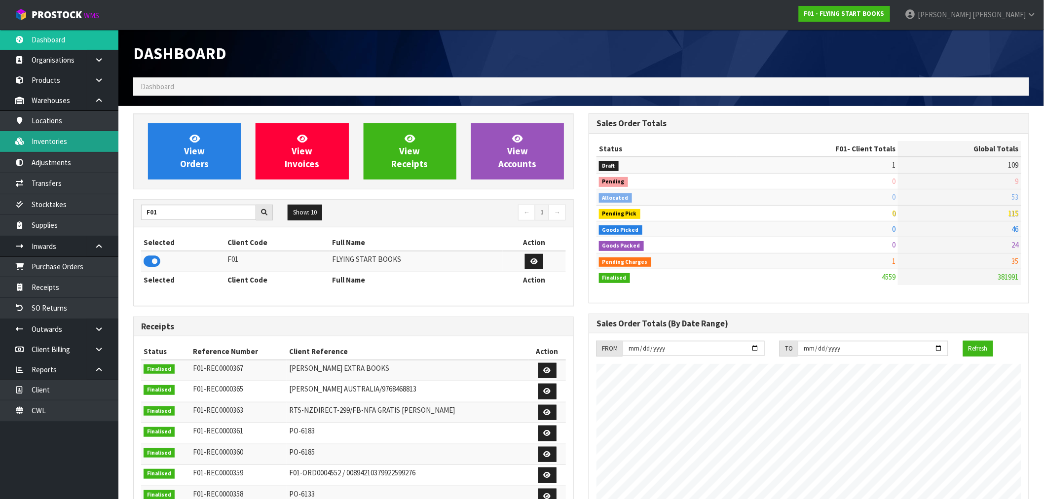
click at [75, 144] on link "Inventories" at bounding box center [59, 141] width 118 height 20
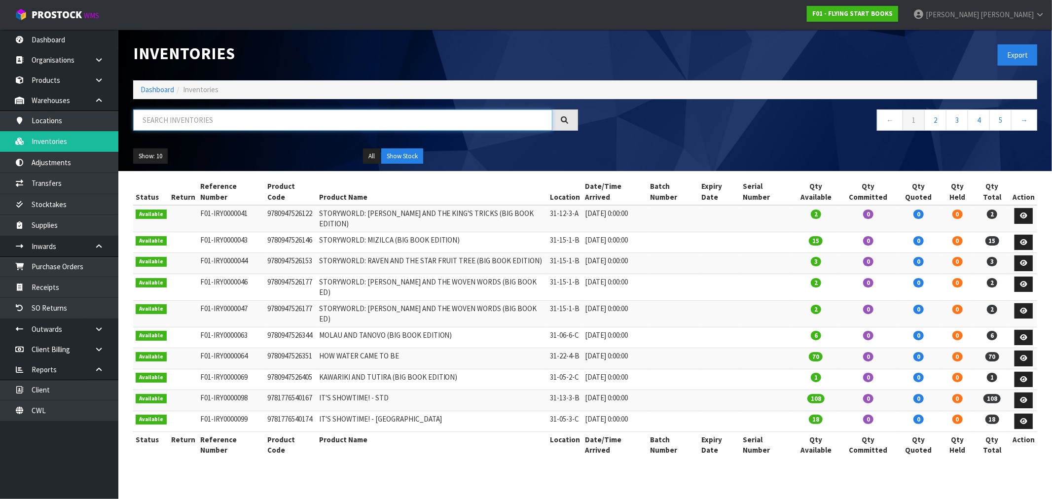
click at [214, 126] on input "text" at bounding box center [342, 119] width 419 height 21
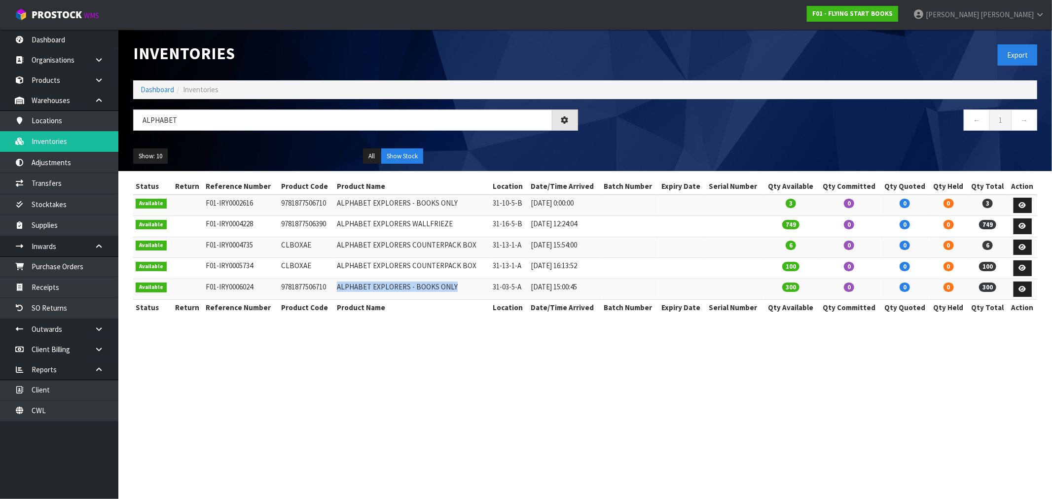
drag, startPoint x: 457, startPoint y: 288, endPoint x: 336, endPoint y: 291, distance: 121.4
click at [336, 291] on td "ALPHABET EXPLORERS - BOOKS ONLY" at bounding box center [412, 289] width 156 height 21
copy td "ALPHABET EXPLORERS - BOOKS ONLY"
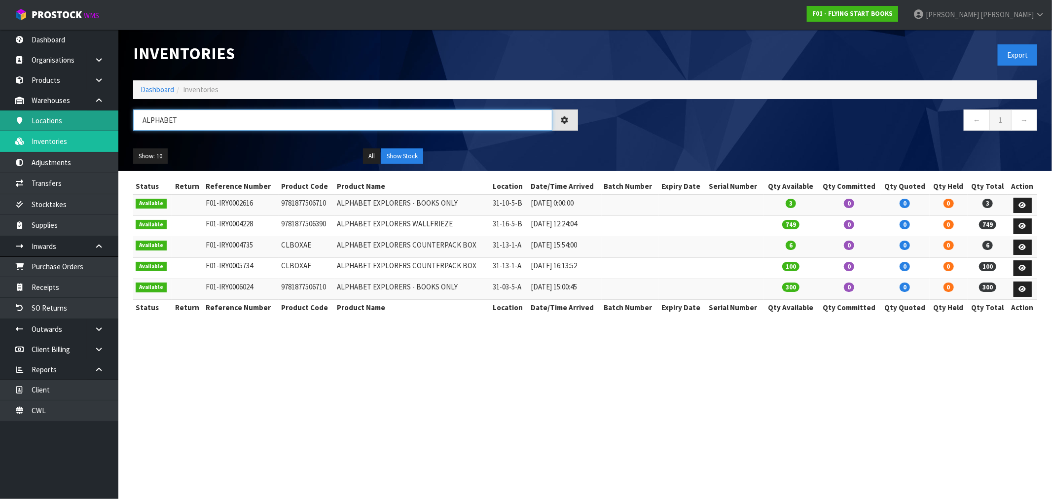
drag, startPoint x: 195, startPoint y: 120, endPoint x: 100, endPoint y: 122, distance: 95.7
click at [100, 122] on body "Toggle navigation ProStock WMS F01 - FLYING START BOOKS [PERSON_NAME] Logout Da…" at bounding box center [526, 249] width 1052 height 499
paste input "EXPLORERS - BOOKS ONLY"
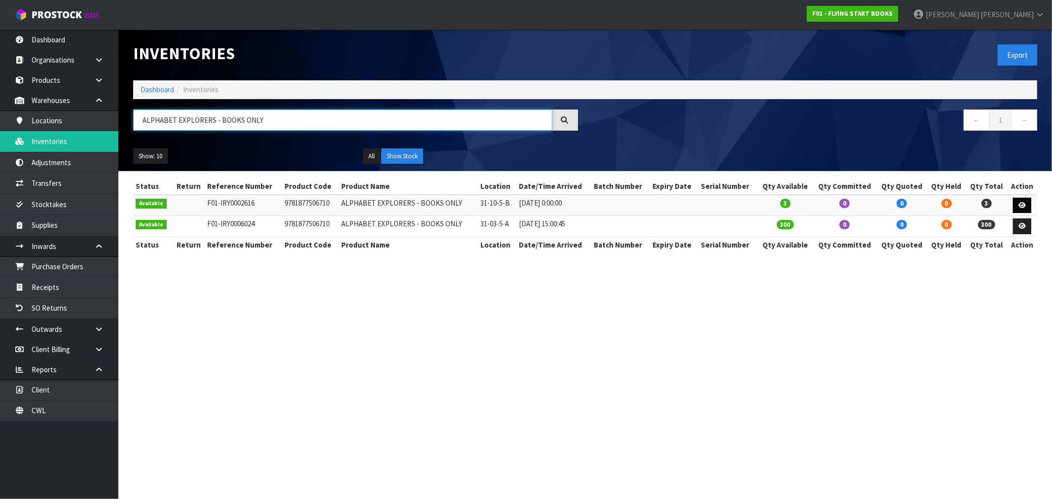
type input "ALPHABET EXPLORERS - BOOKS ONLY"
click at [1030, 204] on link at bounding box center [1022, 206] width 18 height 16
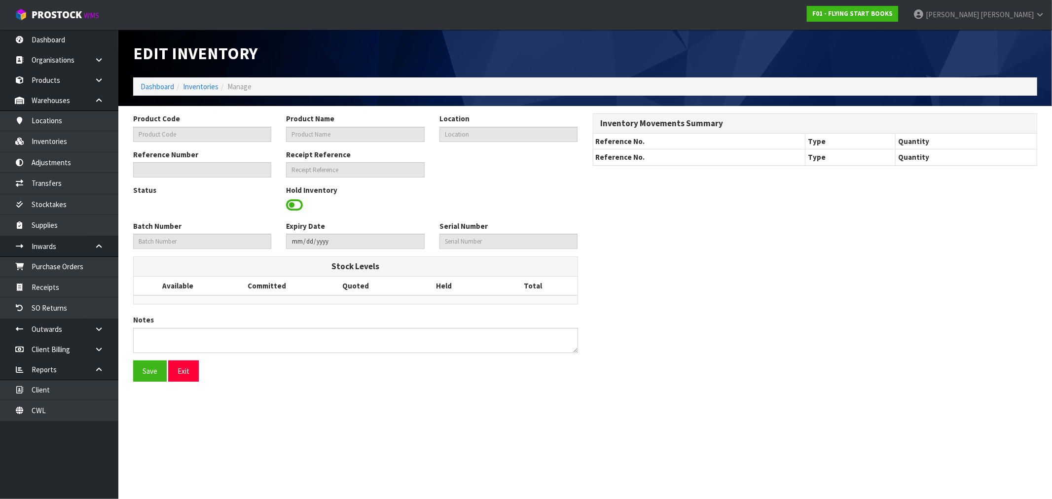
type input "9781877506710"
type input "ALPHABET EXPLORERS - BOOKS ONLY"
type input "31-10-5-B"
type input "F01-IRY0002616"
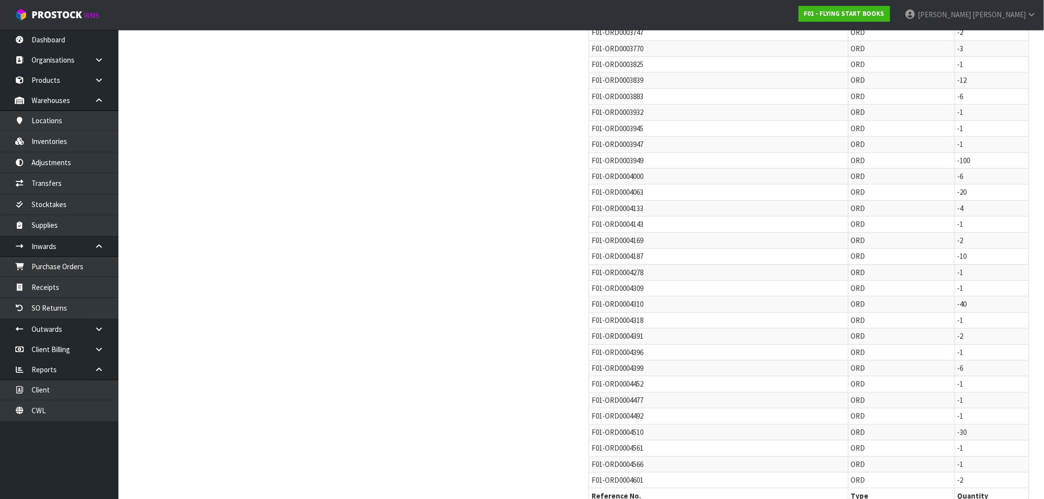
scroll to position [1289, 0]
drag, startPoint x: 648, startPoint y: 455, endPoint x: 592, endPoint y: 460, distance: 56.4
click at [592, 460] on td "F01-ORD0004601" at bounding box center [718, 457] width 259 height 16
copy span "F01-ORD0004601"
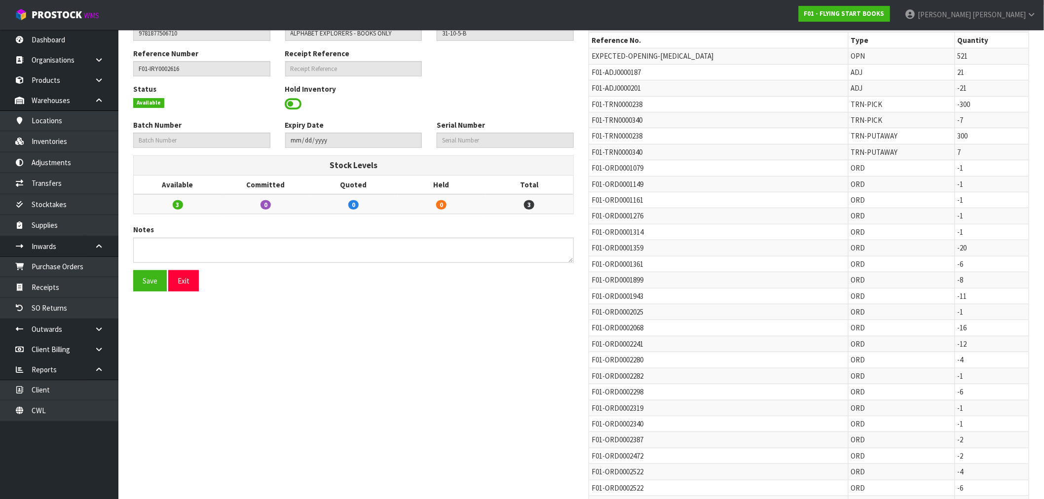
scroll to position [0, 0]
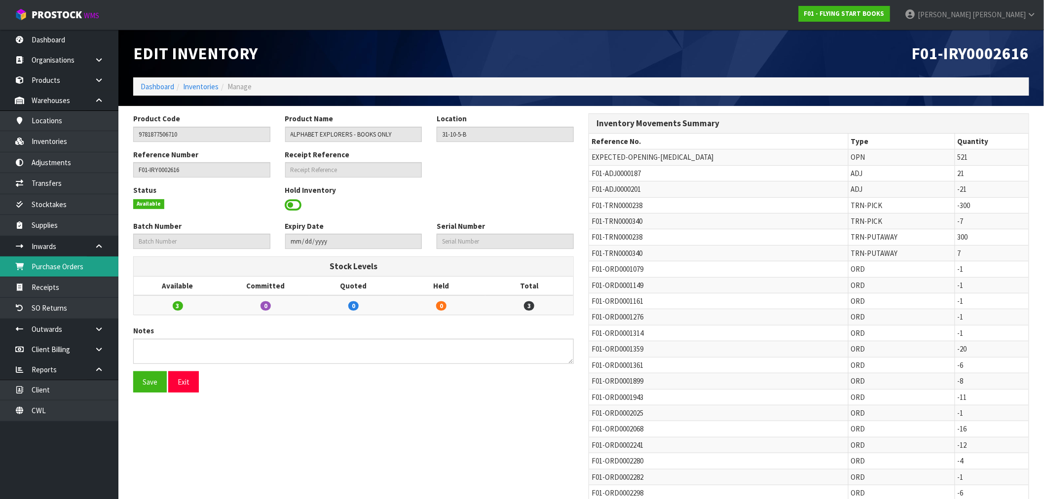
click at [59, 264] on link "Purchase Orders" at bounding box center [59, 266] width 118 height 20
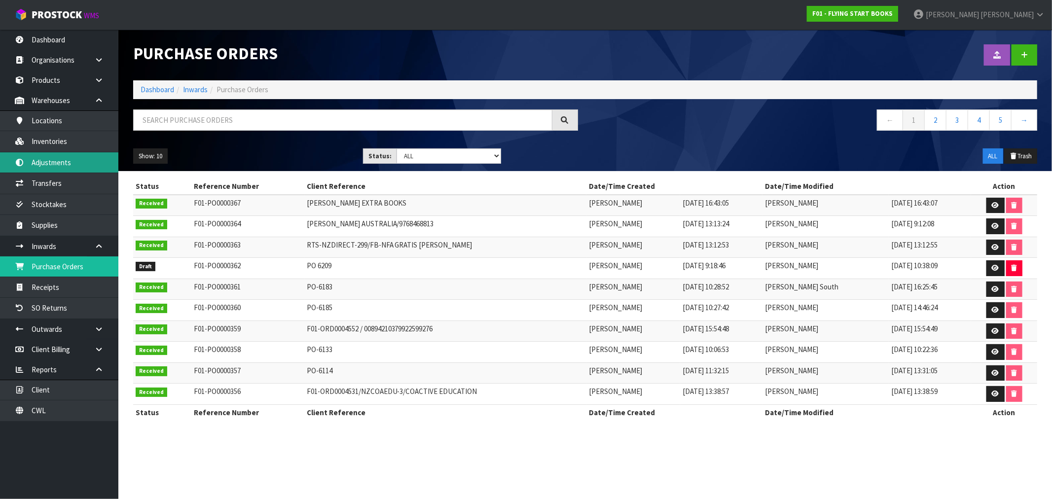
click at [76, 161] on link "Adjustments" at bounding box center [59, 162] width 118 height 20
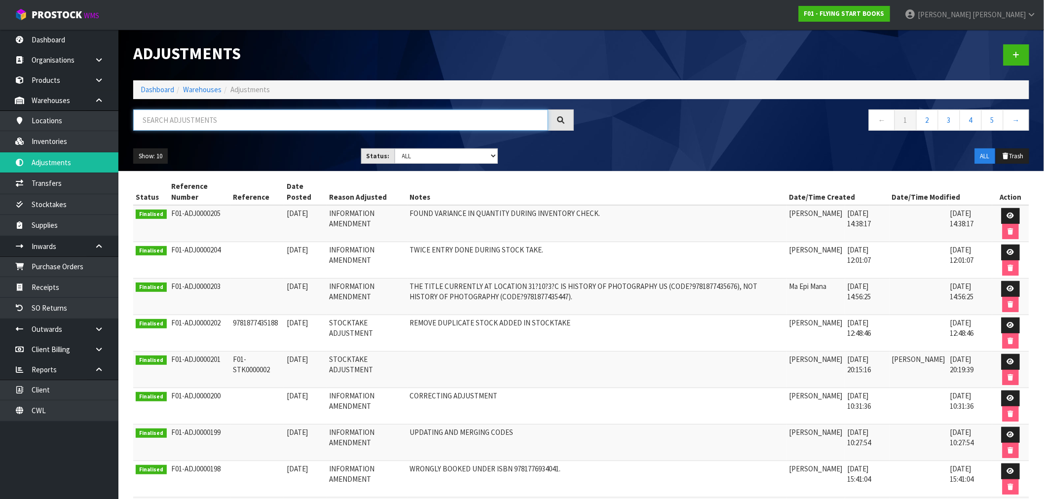
click at [189, 127] on input "text" at bounding box center [340, 119] width 415 height 21
paste input "We received 300 pieces. We shipped out two to Sue on receipt of those 300 so I …"
click at [259, 127] on input "WE RECEIVED 300 PIECES. WE SHIPPED OUT TWO TO SUE ON RECEIPT OF THOSE 300 SO I …" at bounding box center [340, 119] width 415 height 21
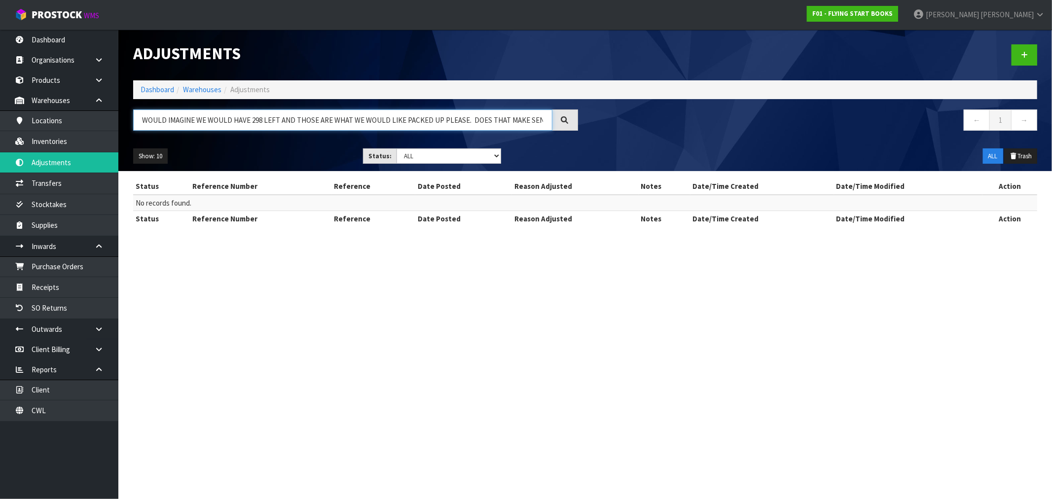
scroll to position [0, 279]
click at [259, 127] on input "WE RECEIVED 300 PIECES. WE SHIPPED OUT TWO TO SUE ON RECEIPT OF THOSE 300 SO I …" at bounding box center [342, 119] width 419 height 21
type input "WE RECEIVED 300 PIECES. WE SHIPPED OUT TWO TO SUE ON RECEIPT OF THOSE 300 SO I …"
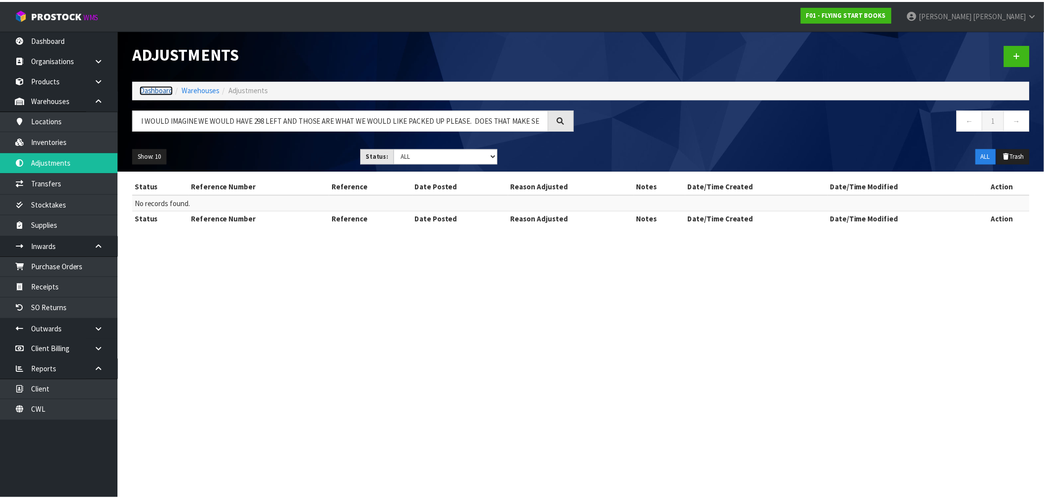
scroll to position [0, 0]
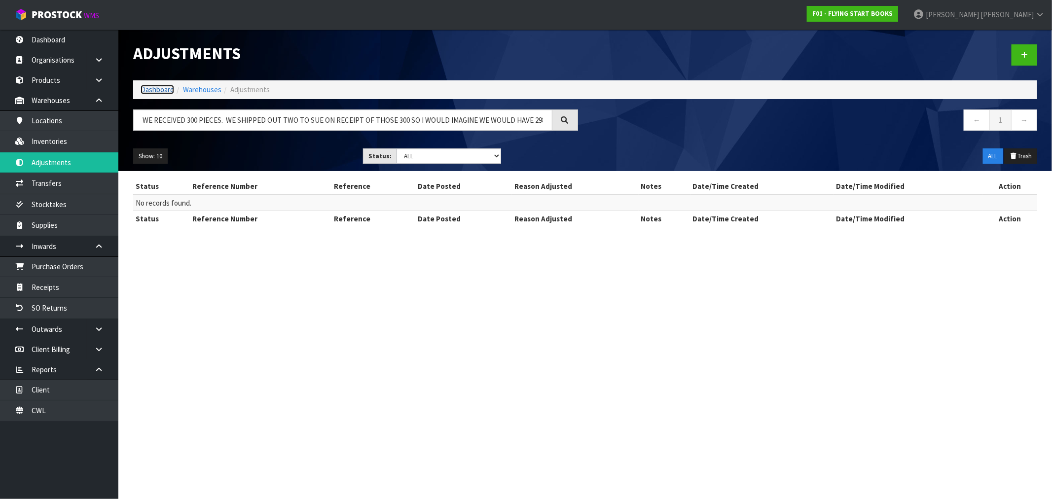
click at [167, 87] on link "Dashboard" at bounding box center [158, 89] width 34 height 9
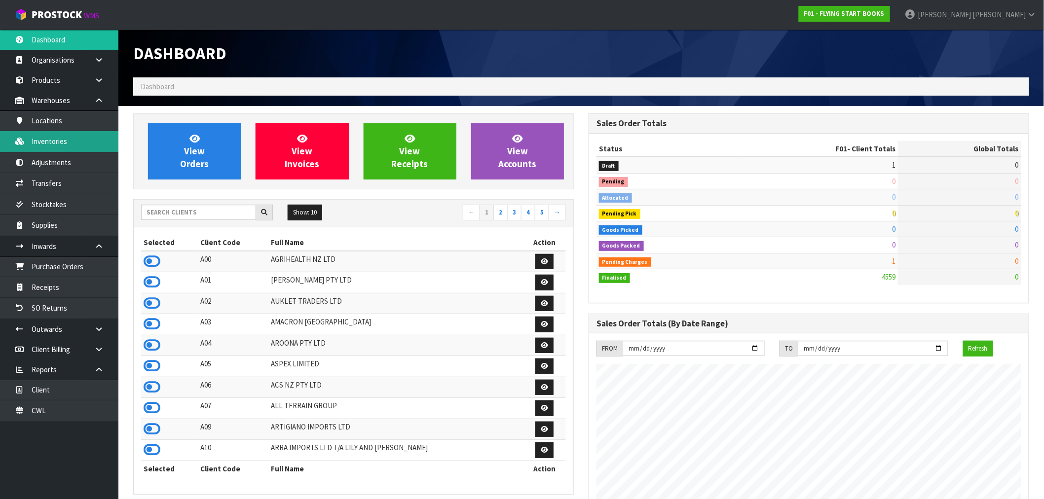
scroll to position [615, 455]
click at [56, 144] on link "Inventories" at bounding box center [59, 141] width 118 height 20
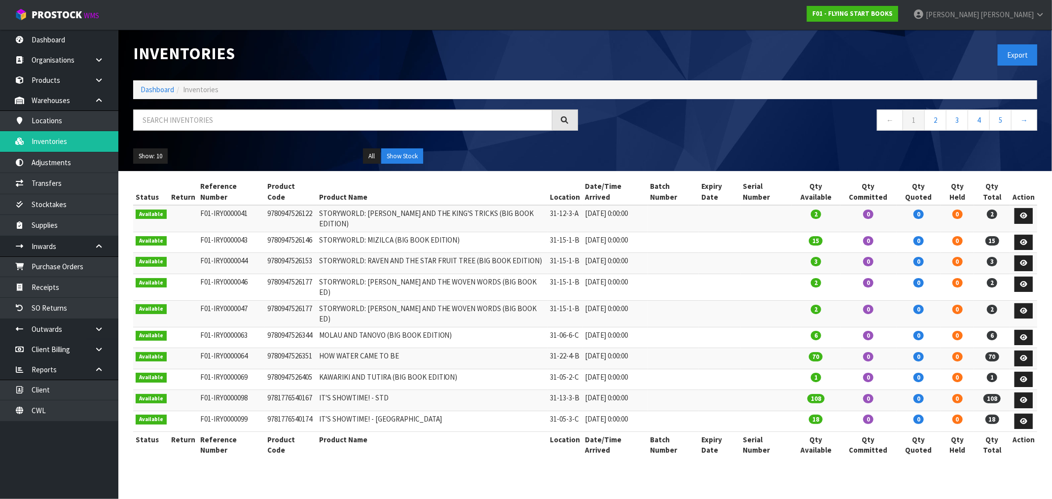
click at [207, 134] on div at bounding box center [356, 123] width 460 height 29
click at [204, 117] on input "text" at bounding box center [342, 119] width 419 height 21
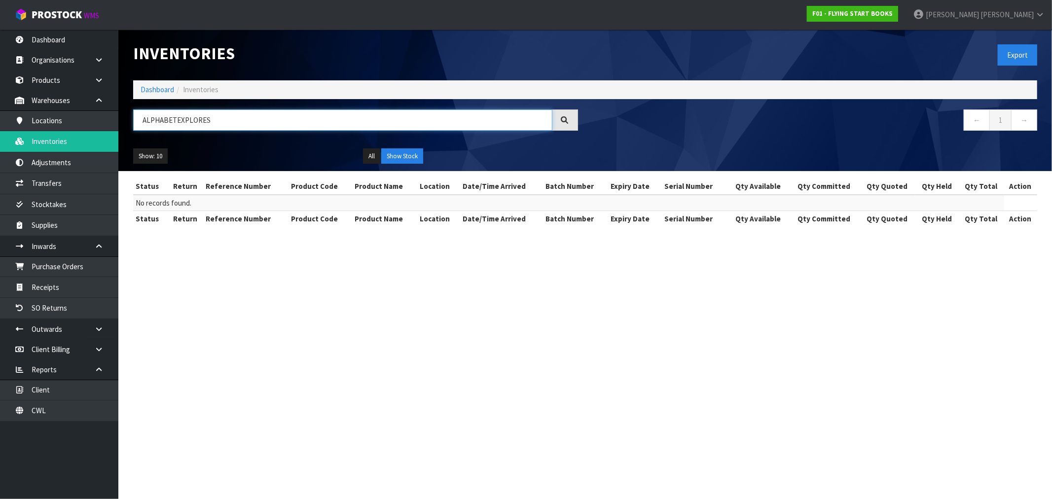
click at [178, 119] on input "ALPHABETEXPLORES" at bounding box center [342, 119] width 419 height 21
click at [177, 119] on input "ALPHABETEXPLORES" at bounding box center [342, 119] width 419 height 21
click at [228, 118] on input "ALPHABET EXPLORES" at bounding box center [342, 119] width 419 height 21
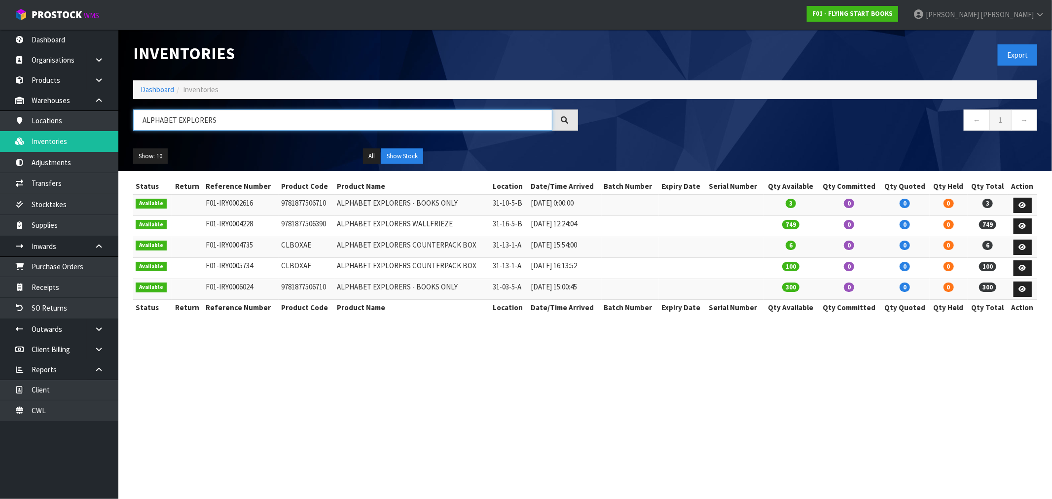
click at [322, 125] on input "ALPHABET EXPLORERS" at bounding box center [342, 119] width 419 height 21
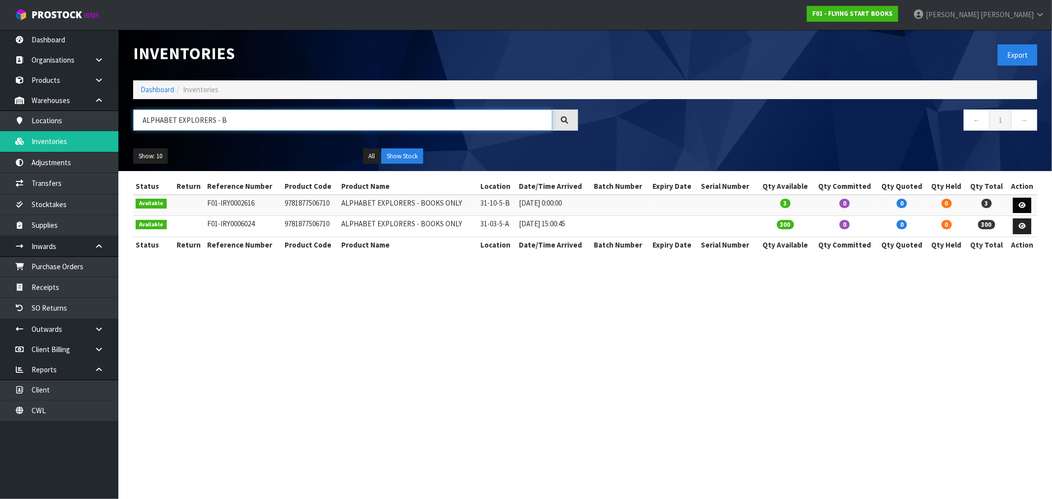
type input "ALPHABET EXPLORERS - B"
click at [1016, 199] on link at bounding box center [1022, 206] width 18 height 16
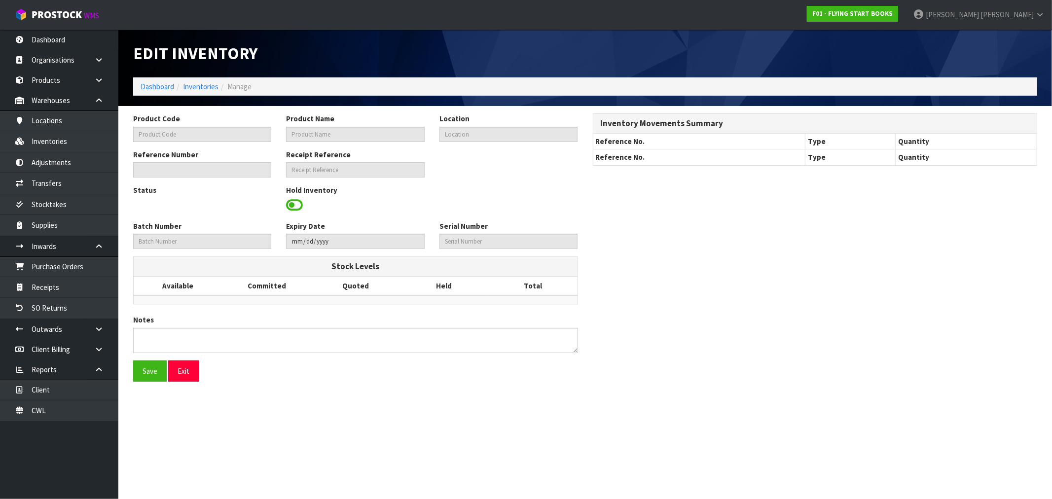
type input "9781877506710"
type input "ALPHABET EXPLORERS - BOOKS ONLY"
type input "31-10-5-B"
type input "F01-IRY0002616"
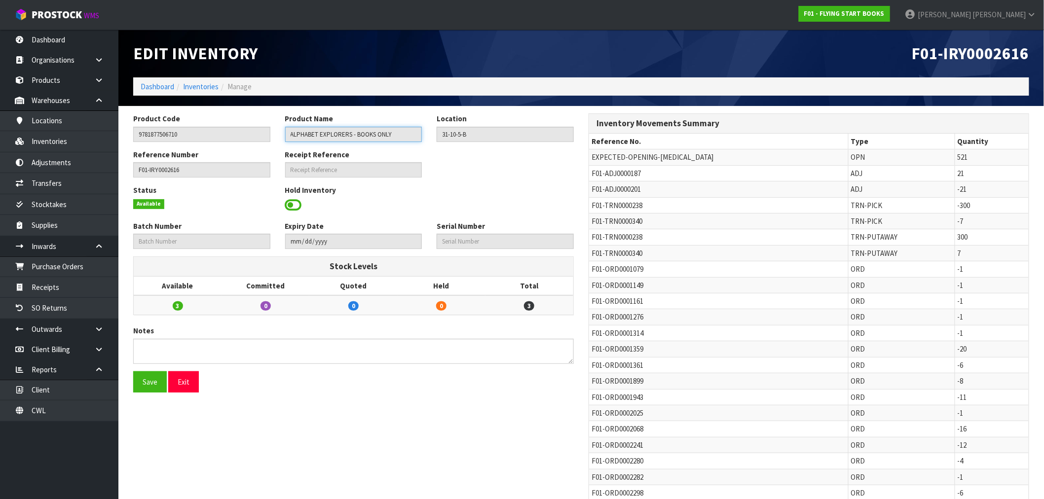
drag, startPoint x: 406, startPoint y: 133, endPoint x: 282, endPoint y: 132, distance: 124.8
click at [282, 132] on div "Product Name ALPHABET EXPLORERS - BOOKS ONLY" at bounding box center [354, 127] width 152 height 28
click at [196, 86] on link "Inventories" at bounding box center [201, 86] width 36 height 9
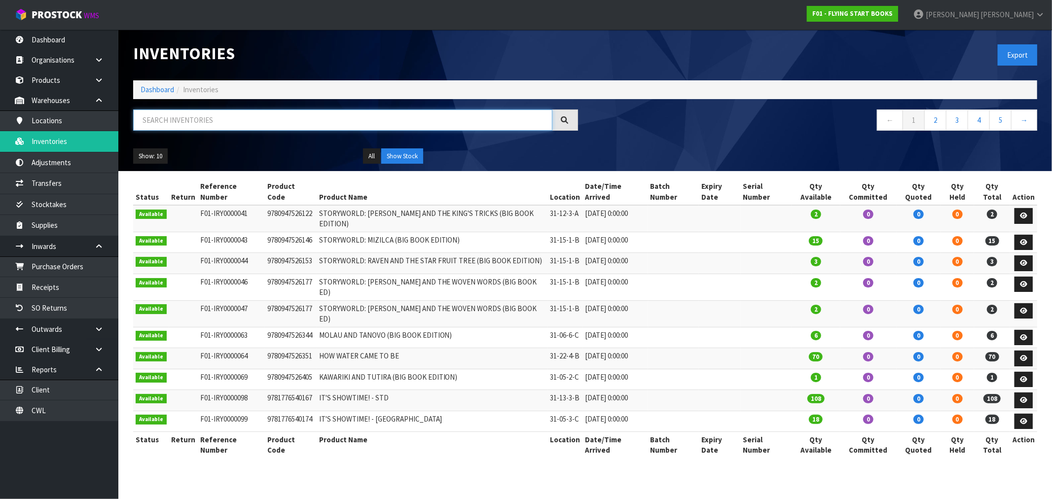
click at [316, 122] on input "text" at bounding box center [342, 119] width 419 height 21
paste input "ALPHABET EXPLORERS - BOOKS ONLY"
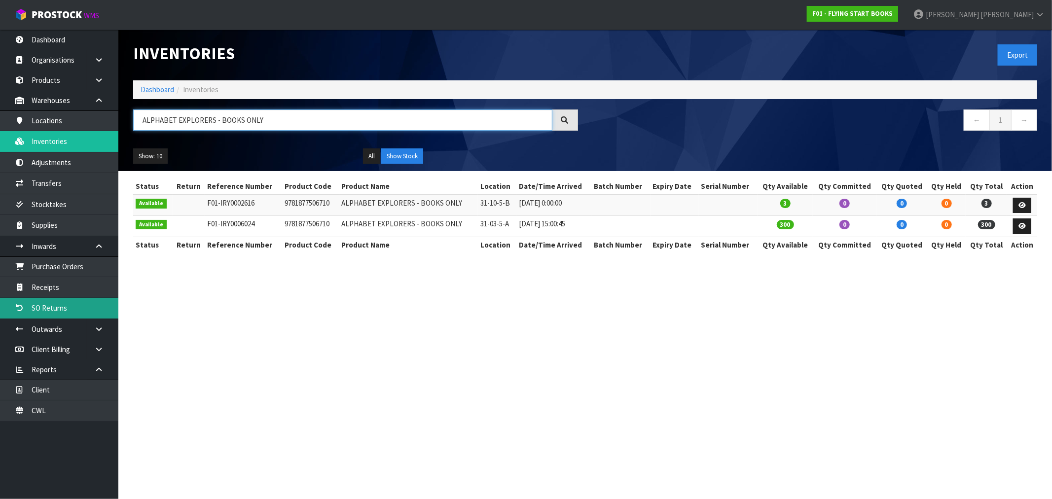
type input "ALPHABET EXPLORERS - BOOKS ONLY"
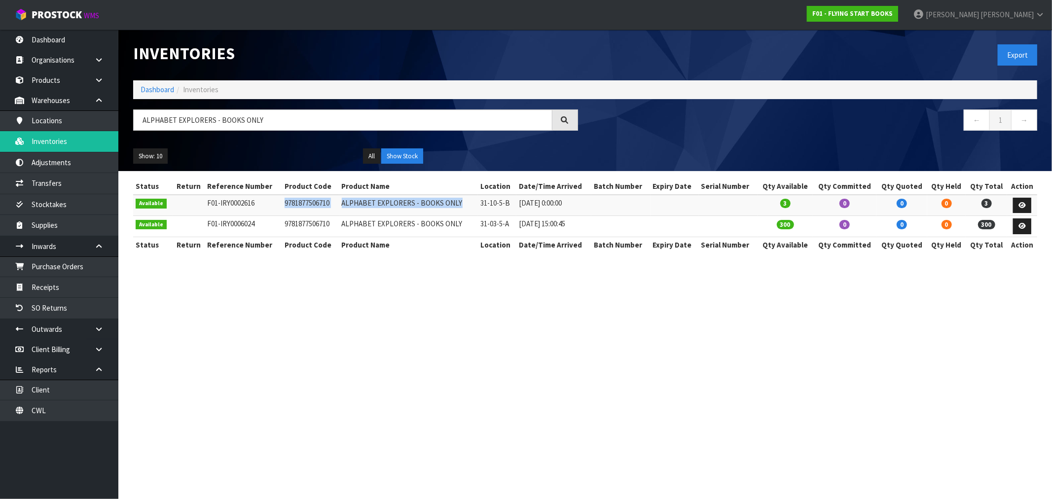
drag, startPoint x: 457, startPoint y: 205, endPoint x: 264, endPoint y: 210, distance: 192.9
click at [264, 210] on tr "Available F01-IRY0002616 9781877506710 ALPHABET EXPLORERS - BOOKS ONLY 31-10-5-…" at bounding box center [585, 205] width 904 height 21
copy tr "9781877506710 ALPHABET EXPLORERS - BOOKS ONLY"
drag, startPoint x: 627, startPoint y: 382, endPoint x: 618, endPoint y: 448, distance: 66.7
click at [627, 382] on section "Inventories Export Dashboard Inventories ALPHABET EXPLORERS - BOOKS ONLY ← 1 → …" at bounding box center [526, 249] width 1052 height 499
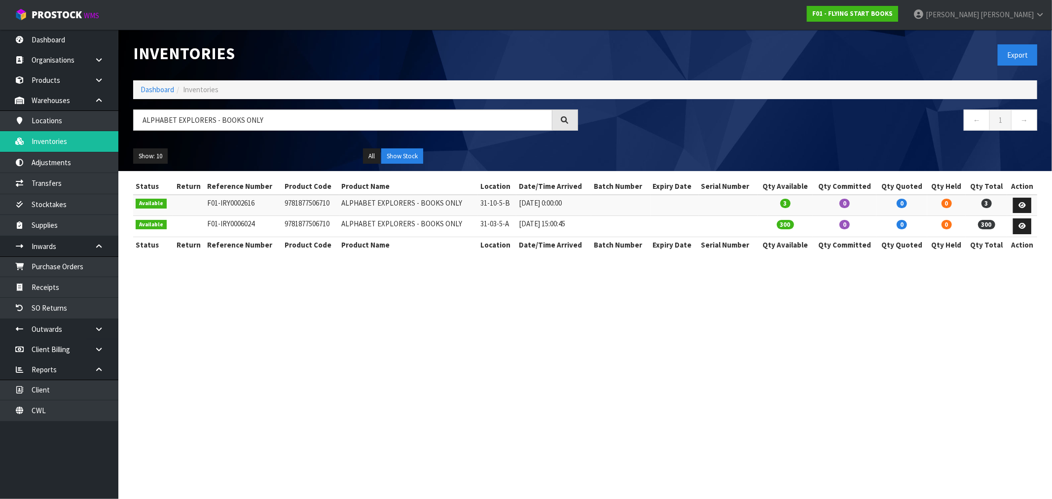
click at [144, 84] on li "Dashboard" at bounding box center [158, 89] width 34 height 10
click at [152, 89] on link "Dashboard" at bounding box center [158, 89] width 34 height 9
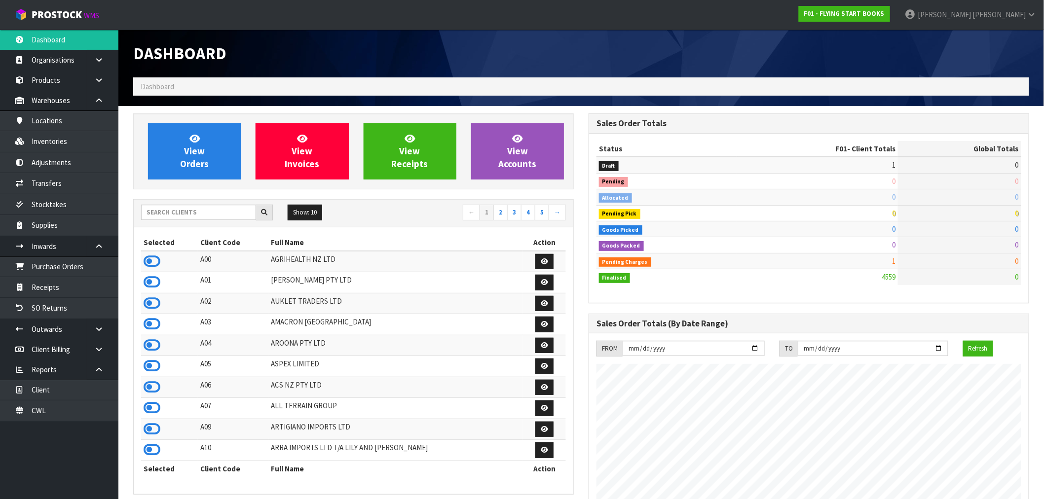
scroll to position [619, 455]
click at [181, 207] on input "text" at bounding box center [198, 212] width 115 height 15
click at [155, 261] on icon at bounding box center [152, 261] width 17 height 15
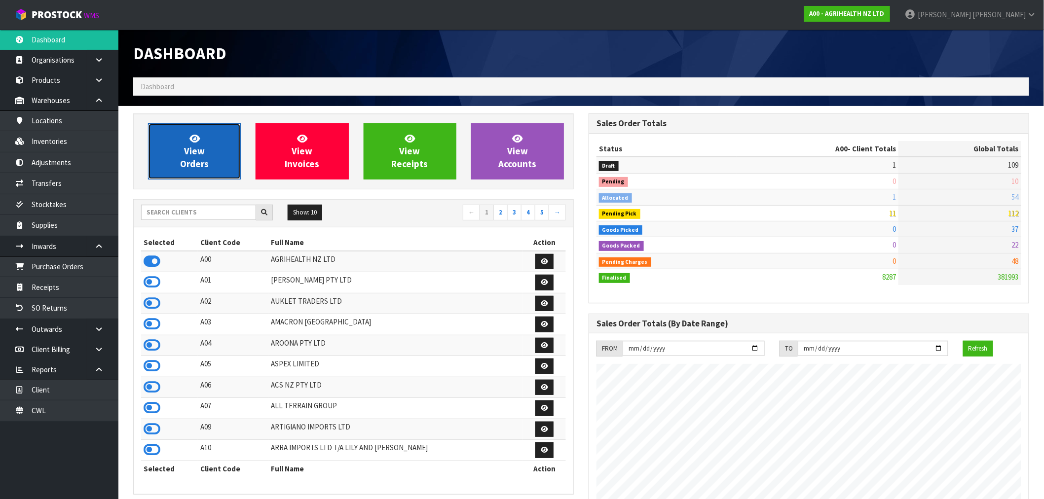
click at [193, 151] on span "View Orders" at bounding box center [194, 151] width 29 height 37
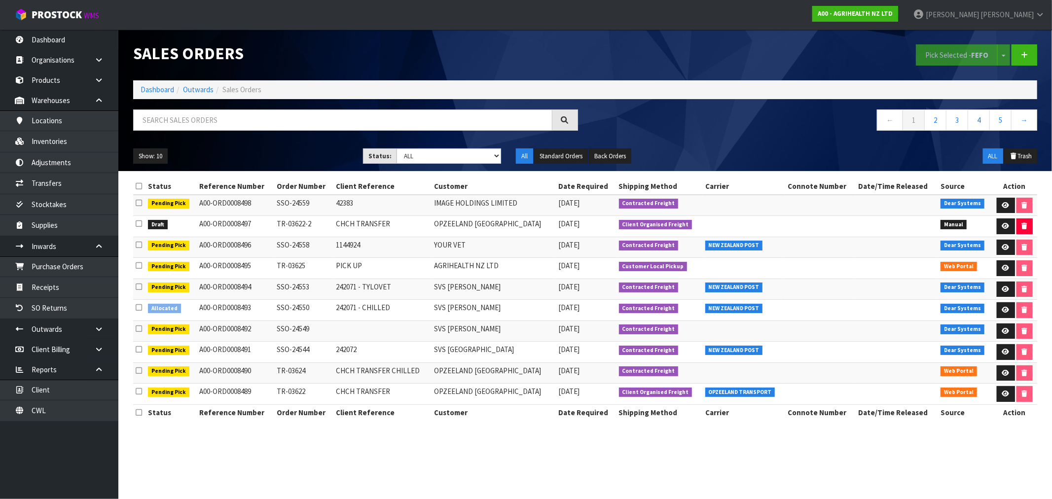
click at [144, 311] on td at bounding box center [139, 310] width 12 height 21
click at [139, 309] on icon at bounding box center [139, 307] width 6 height 7
click at [0, 0] on input "checkbox" at bounding box center [0, 0] width 0 height 0
click at [1003, 311] on icon at bounding box center [1005, 310] width 7 height 6
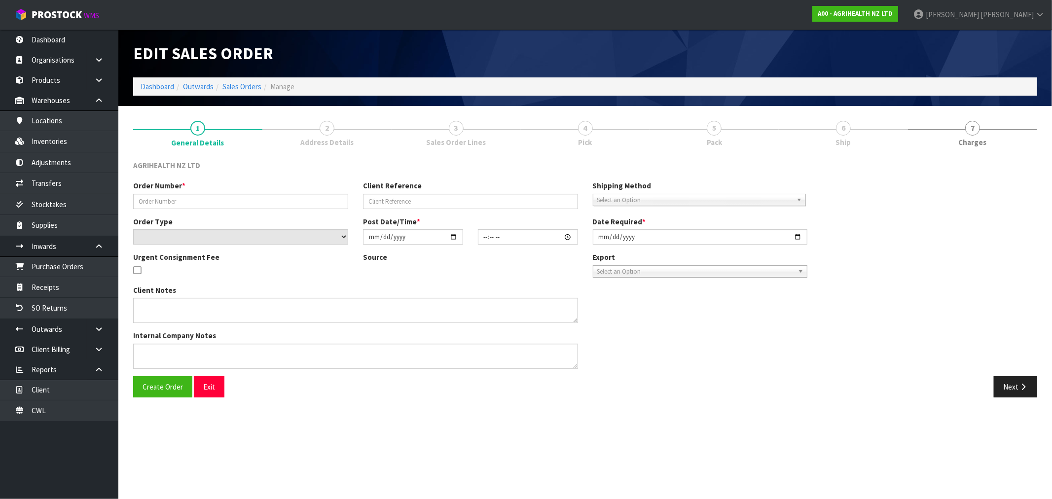
type input "SSO-24550"
type input "242071 - CHILLED"
select select "number:0"
type input "[DATE]"
type input "11:41:46.000"
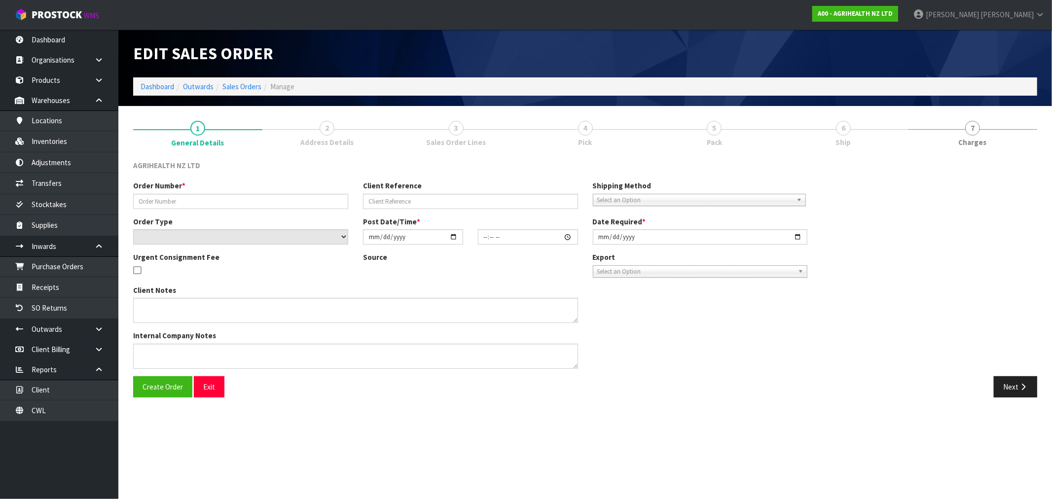
type input "[DATE]"
type textarea "SHIP BY: Freight"
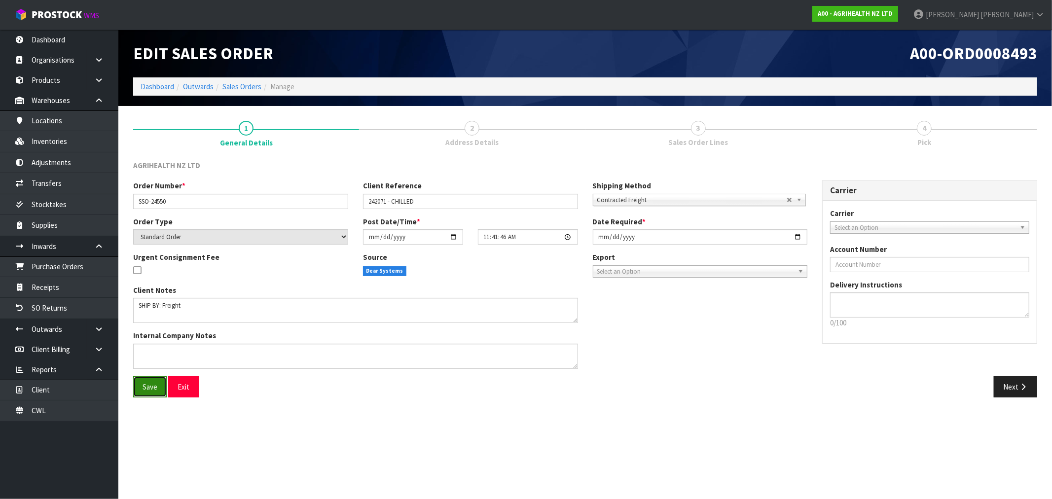
click at [150, 392] on button "Save" at bounding box center [150, 386] width 34 height 21
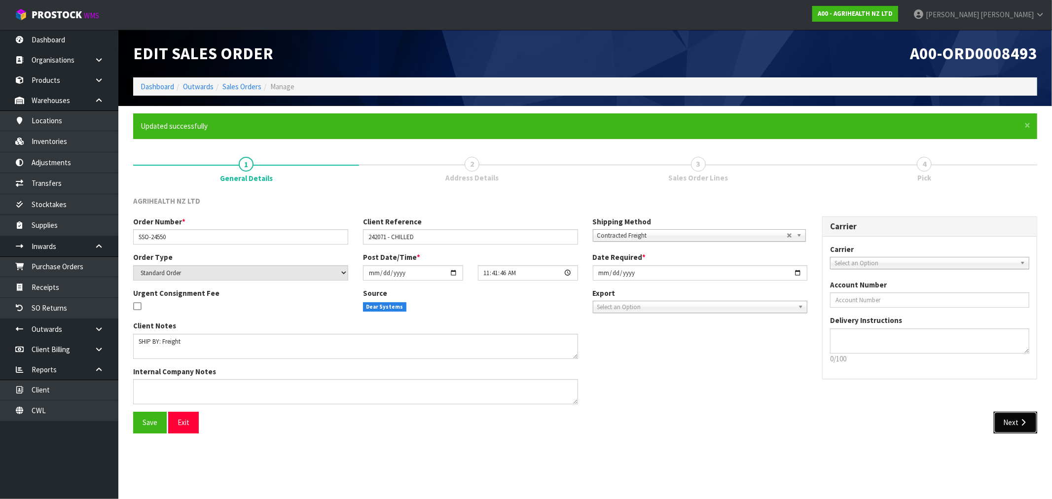
click at [1032, 418] on button "Next" at bounding box center [1015, 422] width 43 height 21
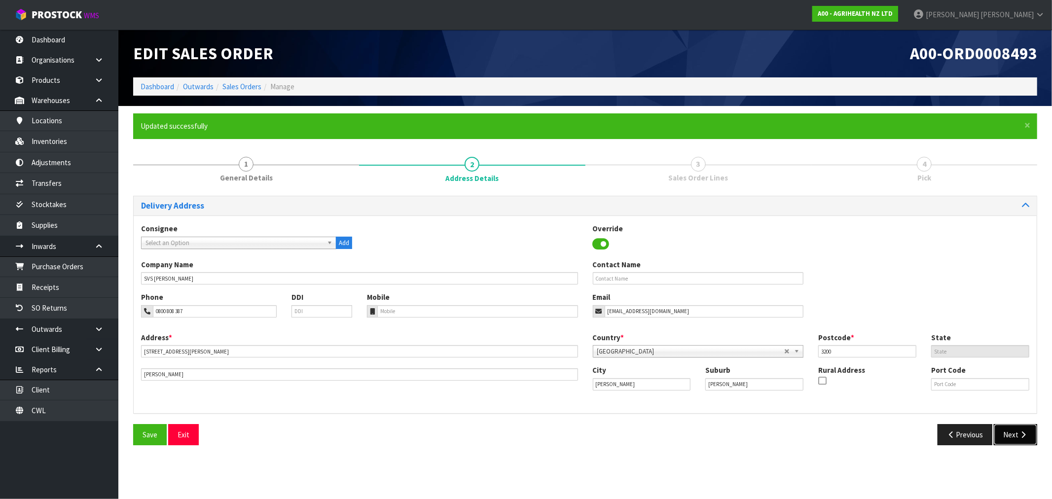
click at [1031, 435] on button "Next" at bounding box center [1015, 434] width 43 height 21
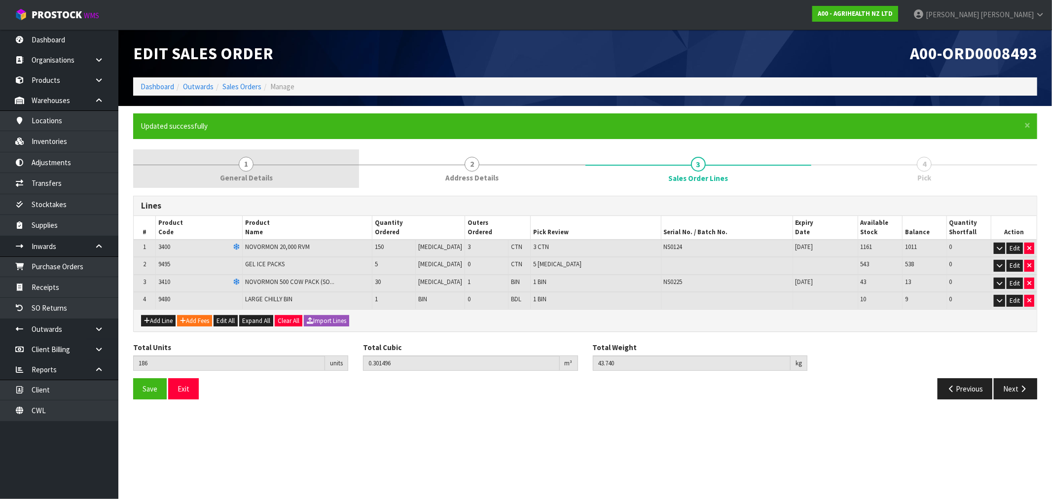
click at [269, 176] on span "General Details" at bounding box center [246, 178] width 53 height 10
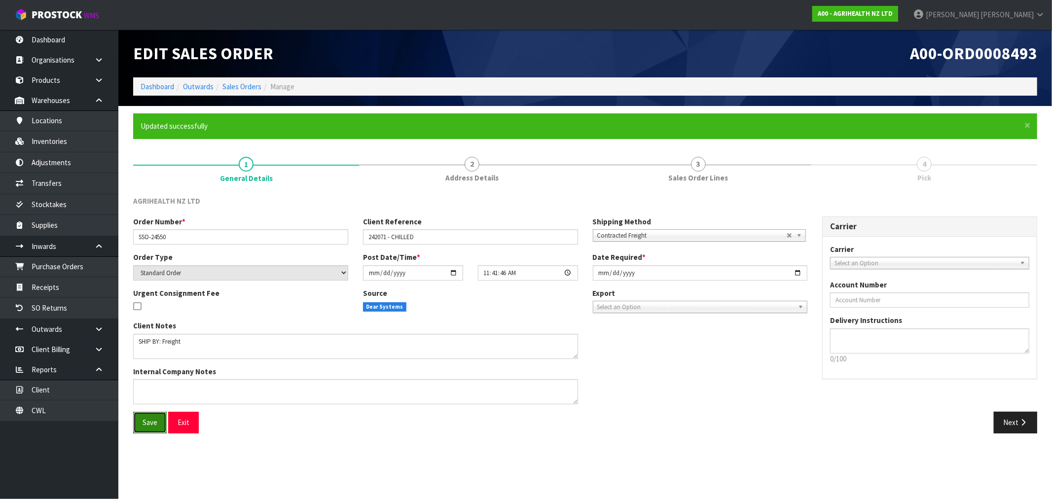
click at [159, 416] on button "Save" at bounding box center [150, 422] width 34 height 21
click at [249, 87] on link "Sales Orders" at bounding box center [241, 86] width 39 height 9
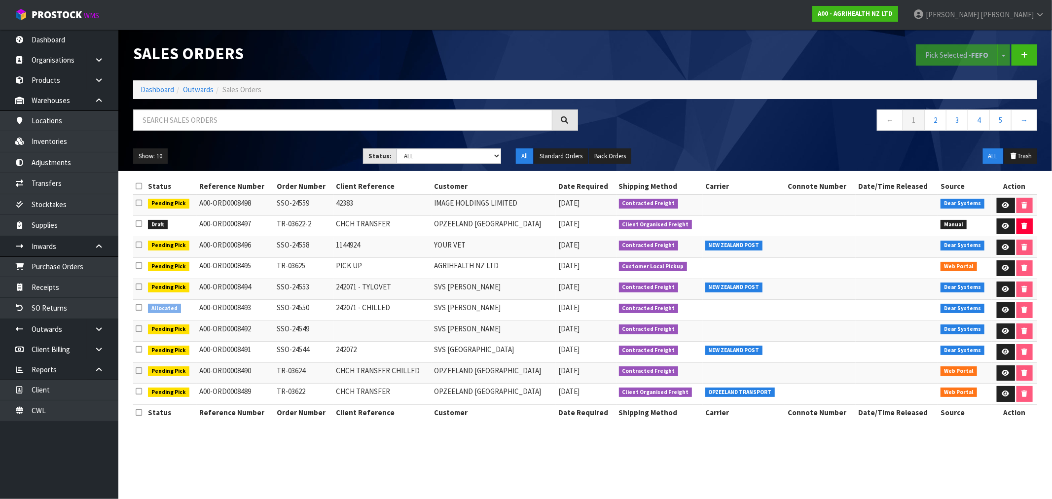
click at [478, 310] on td "SVS HAMILTON" at bounding box center [494, 310] width 124 height 21
click at [1004, 308] on icon at bounding box center [1005, 310] width 7 height 6
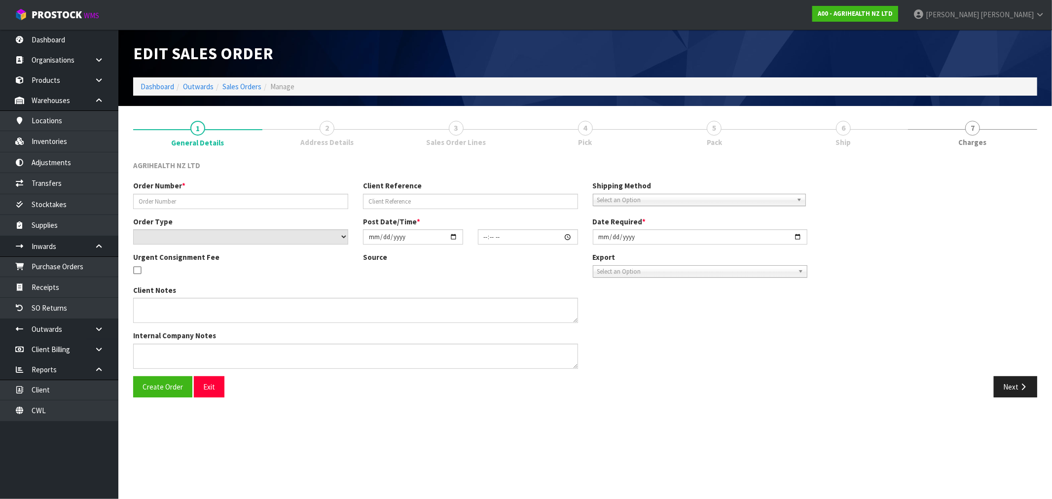
type input "SSO-24550"
type input "242071 - CHILLED"
select select "number:0"
type input "[DATE]"
type input "11:41:46.000"
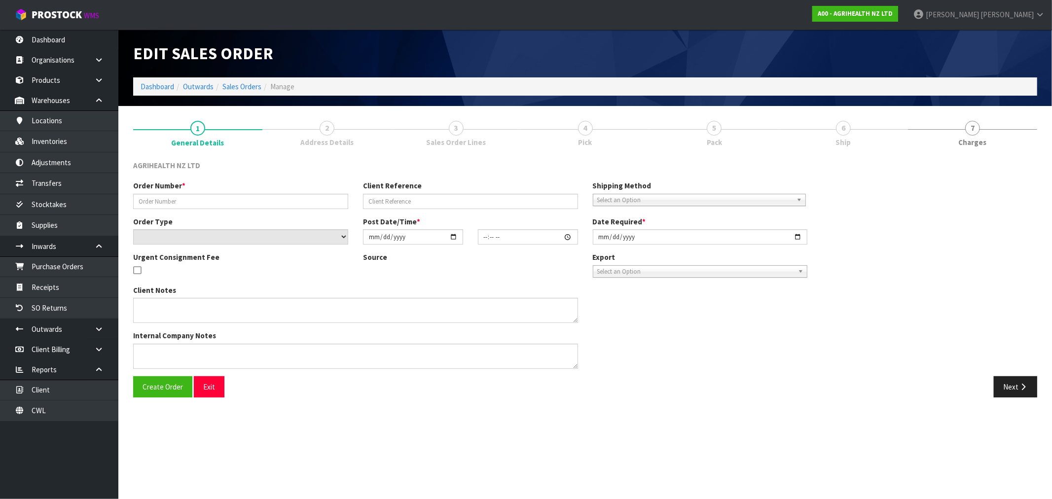
type input "[DATE]"
type textarea "SHIP BY: Freight"
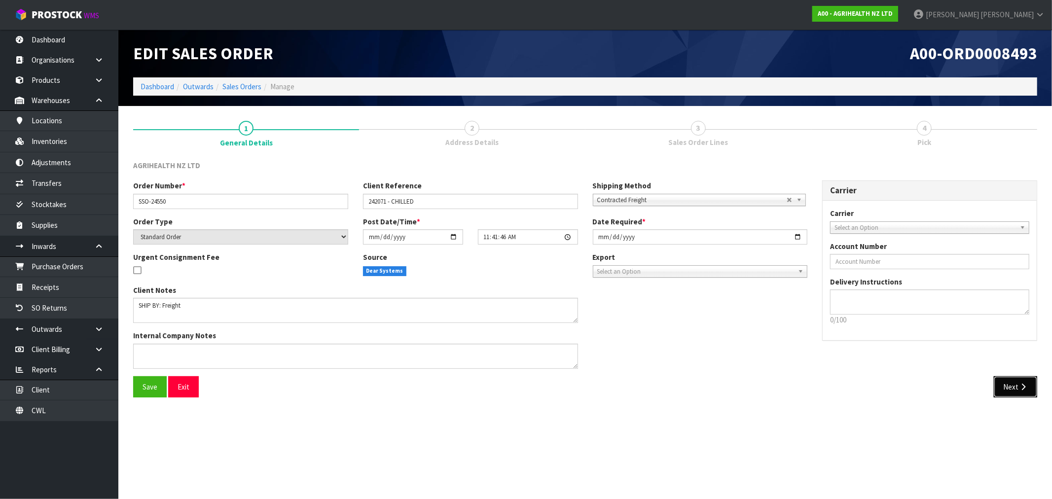
click at [1016, 386] on button "Next" at bounding box center [1015, 386] width 43 height 21
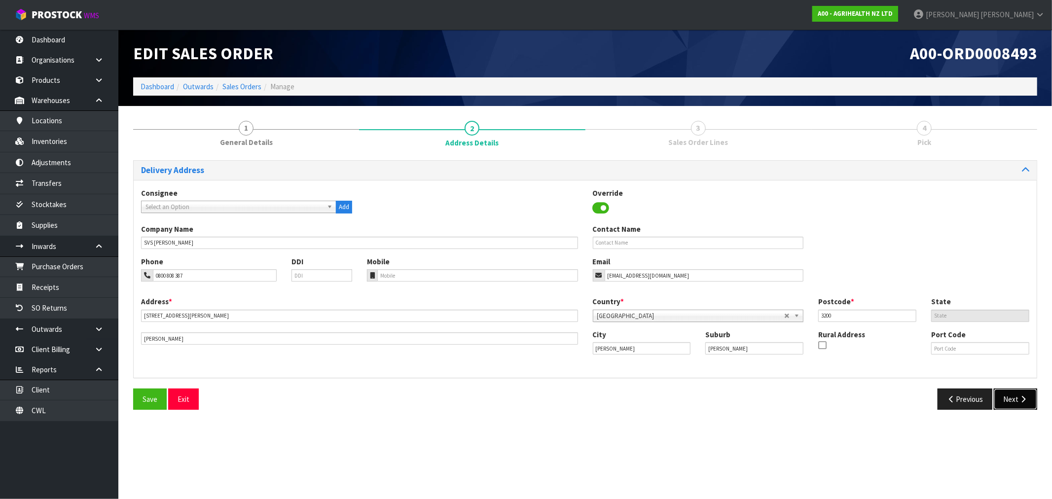
click at [1013, 395] on button "Next" at bounding box center [1015, 399] width 43 height 21
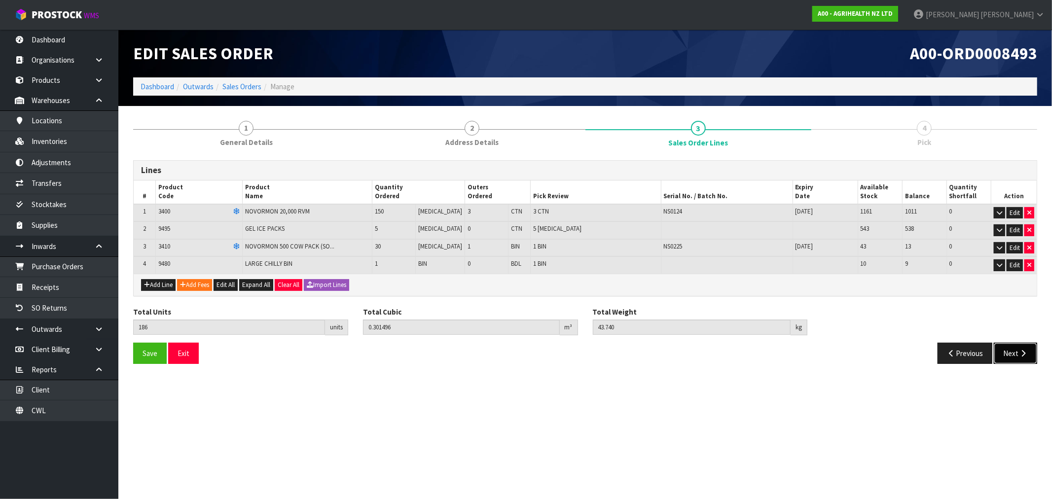
click at [1027, 355] on icon "button" at bounding box center [1022, 353] width 9 height 7
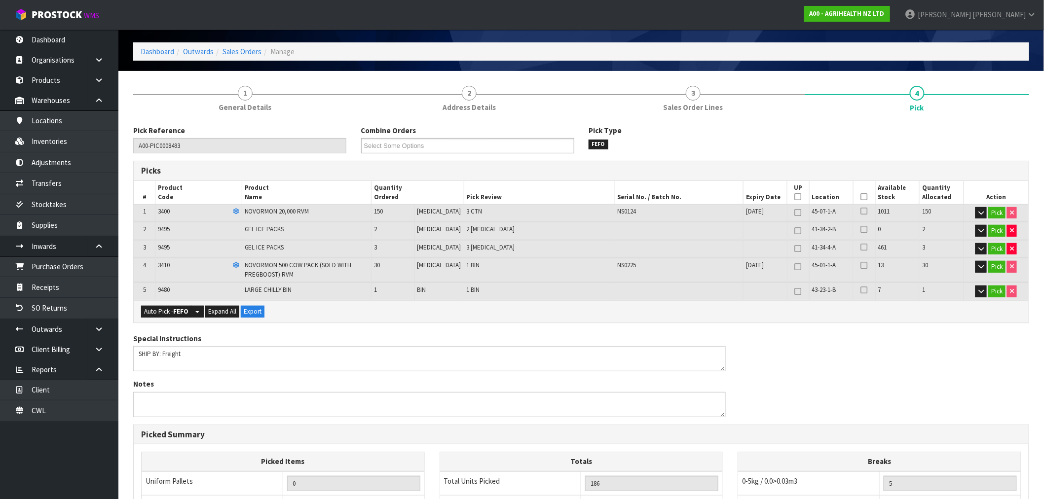
scroll to position [55, 0]
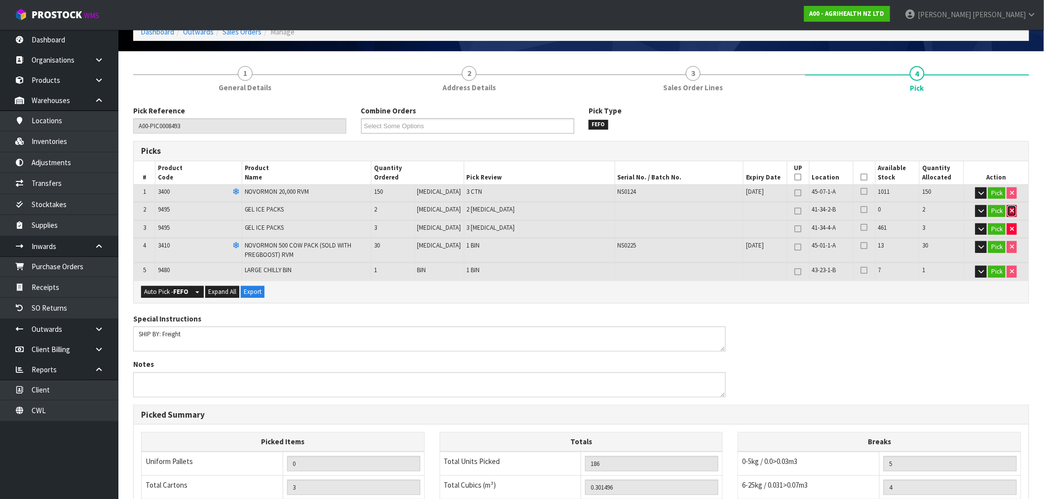
click at [1010, 214] on icon "button" at bounding box center [1012, 211] width 4 height 6
type input "184"
type input "0.298944"
type input "42.02"
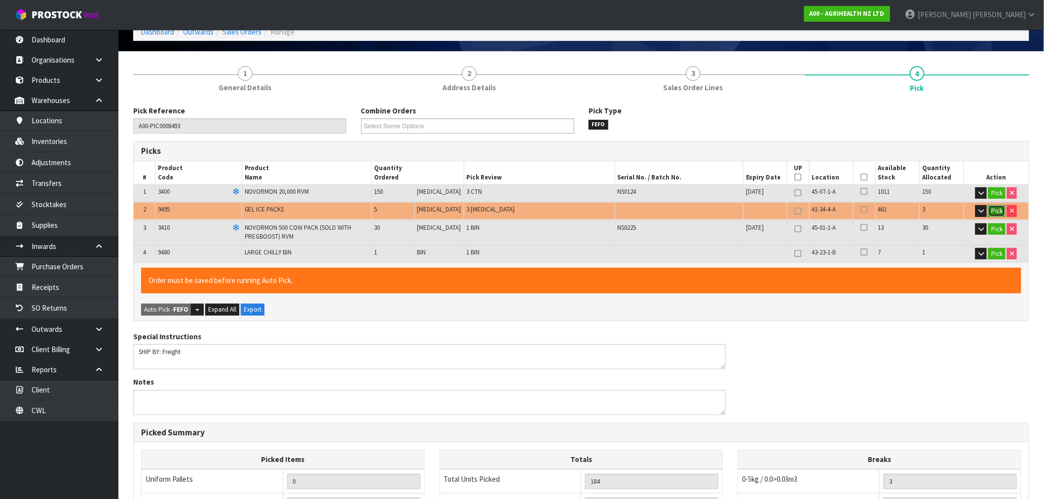
click at [991, 206] on button "Pick" at bounding box center [996, 211] width 17 height 12
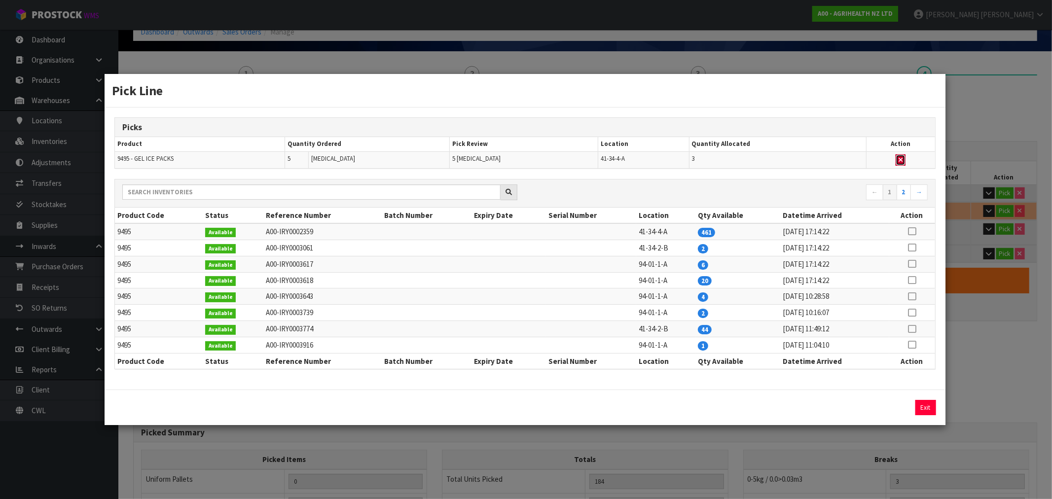
click at [901, 161] on icon "button" at bounding box center [901, 160] width 4 height 6
type input "Piece x 2"
type input "181"
type input "0.295116"
type input "39.44"
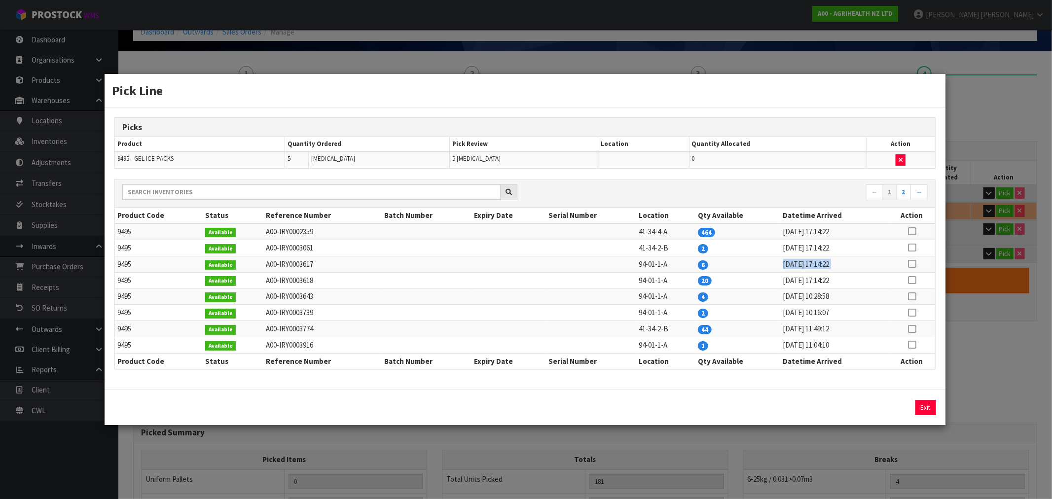
drag, startPoint x: 728, startPoint y: 269, endPoint x: 913, endPoint y: 263, distance: 185.0
click at [913, 263] on tr "9495 Available A00-IRY0003617 94-01-1-A 6 07/09/2022 17:14:22" at bounding box center [525, 264] width 820 height 16
click at [913, 264] on icon at bounding box center [912, 264] width 8 height 0
click at [884, 411] on button "Assign Pick" at bounding box center [892, 407] width 40 height 15
type input "Piece x 7"
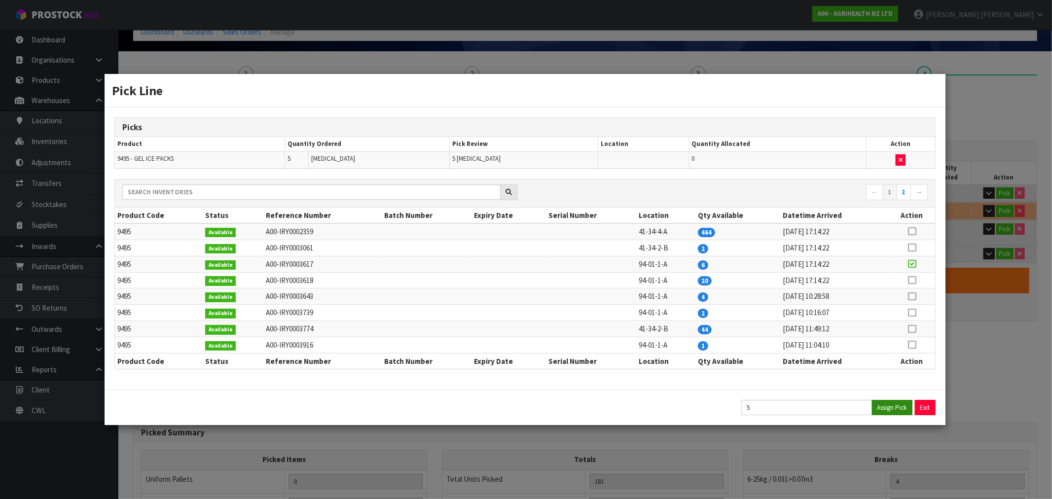
type input "186"
type input "0.301496"
type input "43.74"
click at [928, 412] on button "Exit" at bounding box center [925, 407] width 21 height 15
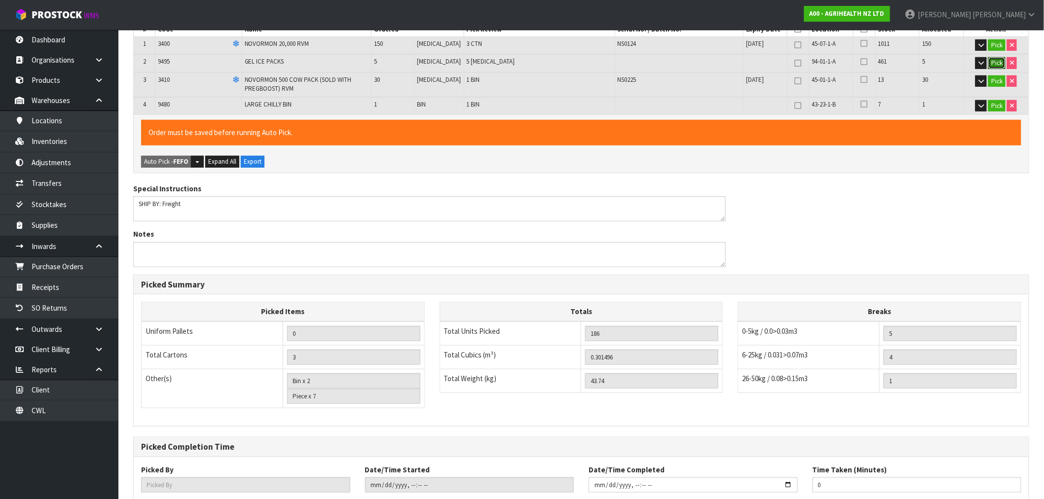
scroll to position [264, 0]
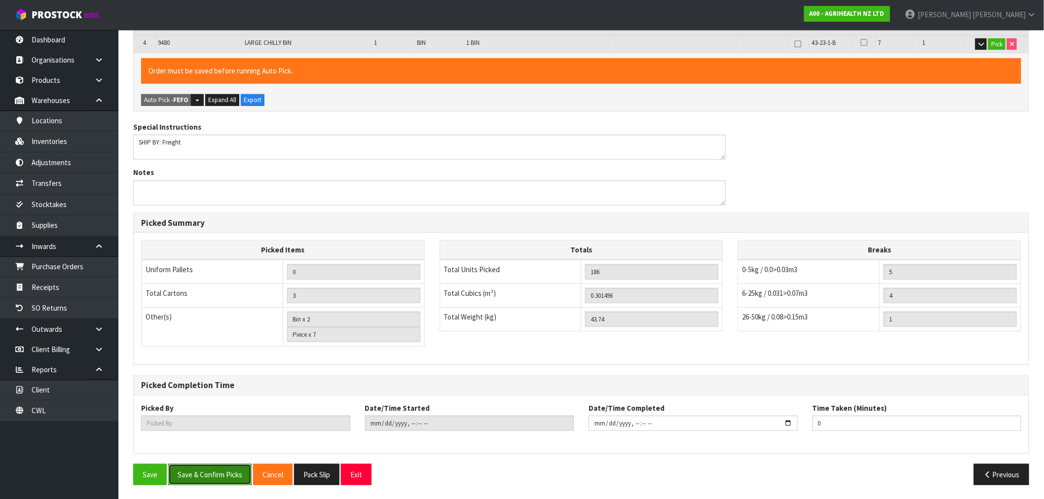
click at [211, 468] on button "Save & Confirm Picks" at bounding box center [209, 474] width 83 height 21
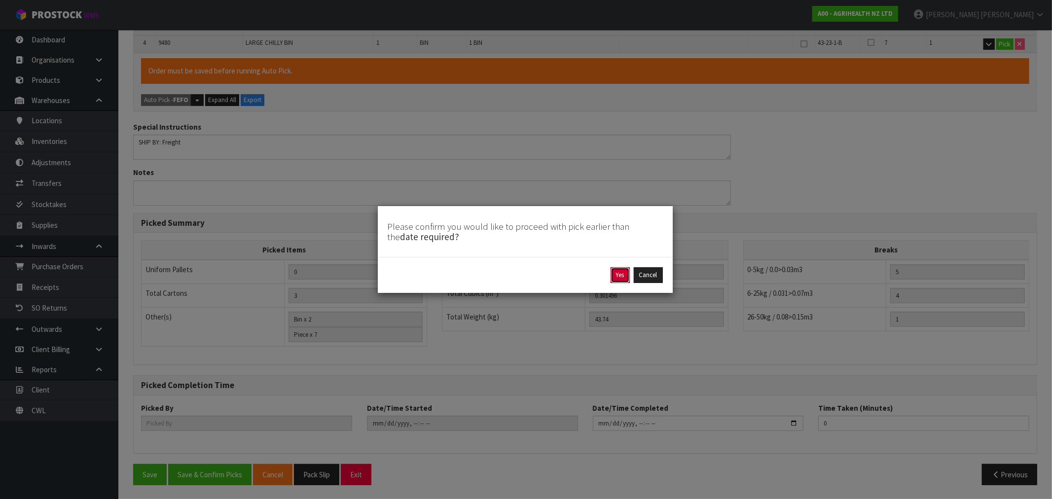
click at [623, 277] on button "Yes" at bounding box center [620, 275] width 19 height 16
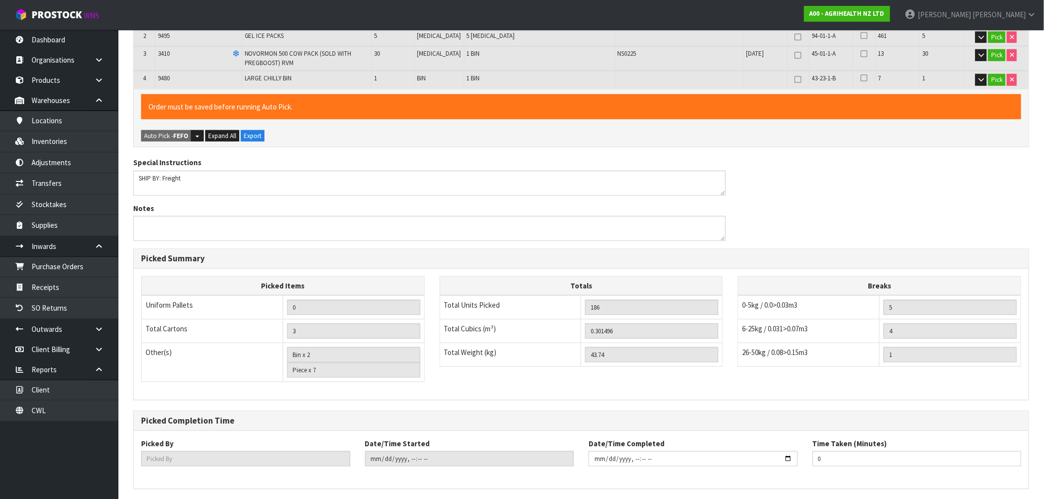
scroll to position [0, 0]
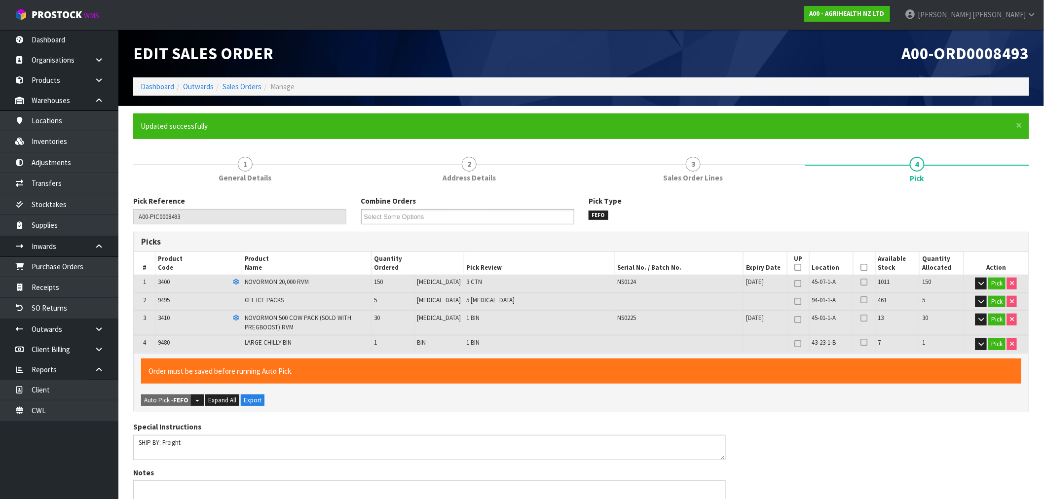
type input "Piece x 5"
type input "Rocio Lopez"
type input "2025-09-19T15:35:18"
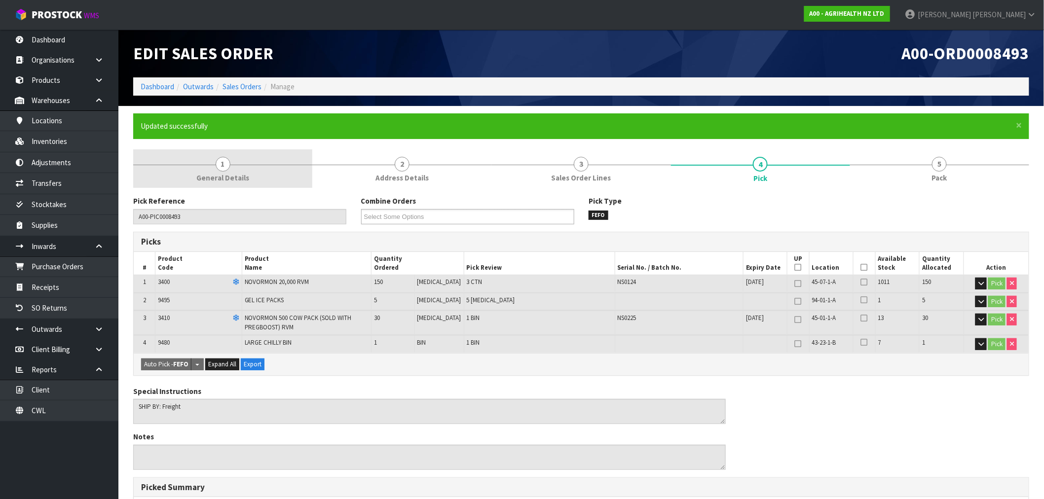
click at [199, 165] on link "1 General Details" at bounding box center [222, 168] width 179 height 39
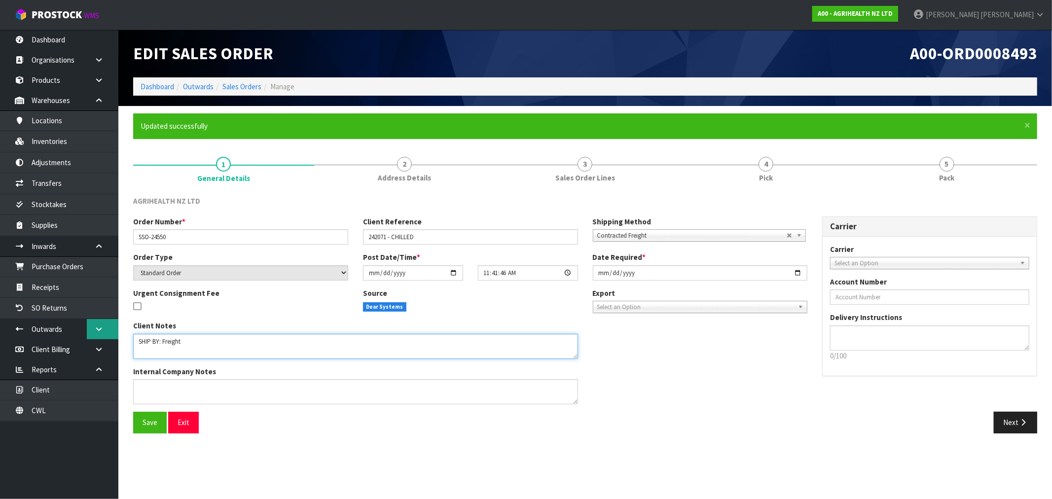
drag, startPoint x: 159, startPoint y: 333, endPoint x: 109, endPoint y: 333, distance: 49.8
click at [117, 332] on body "Toggle navigation ProStock WMS A00 - AGRIHEALTH NZ LTD Rocio Lopez Logout Dashb…" at bounding box center [526, 249] width 1052 height 499
click at [170, 394] on textarea at bounding box center [355, 391] width 445 height 25
paste textarea "VIA OVERNIGHT COURIER, ENSURE REFRIGERATE STICKERS ATTACHED"
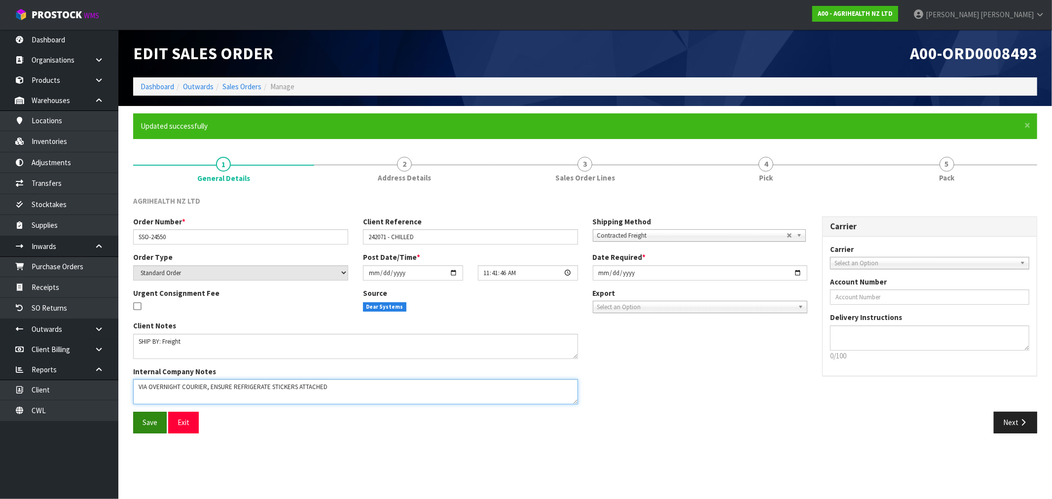
type textarea "VIA OVERNIGHT COURIER, ENSURE REFRIGERATE STICKERS ATTACHED"
click at [148, 420] on span "Save" at bounding box center [150, 422] width 15 height 9
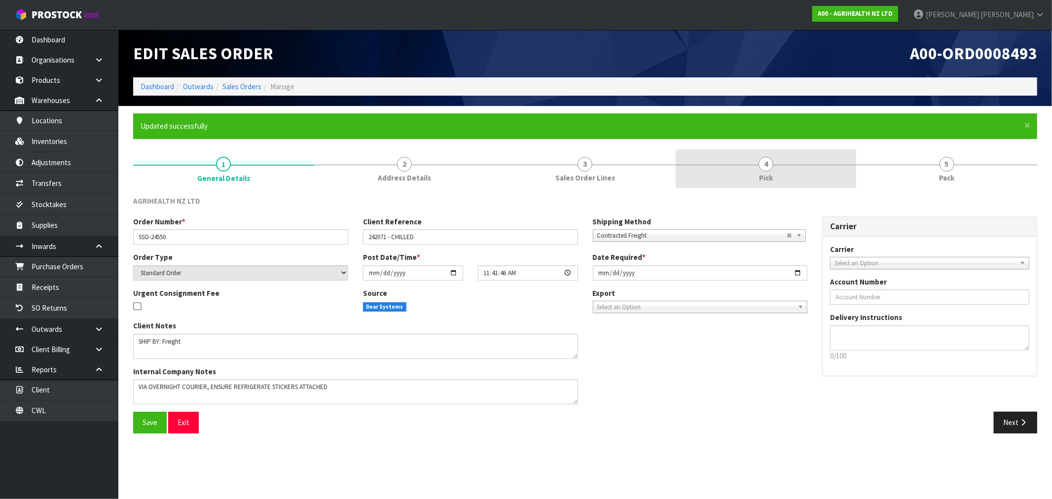
click at [766, 186] on link "4 Pick" at bounding box center [766, 168] width 181 height 39
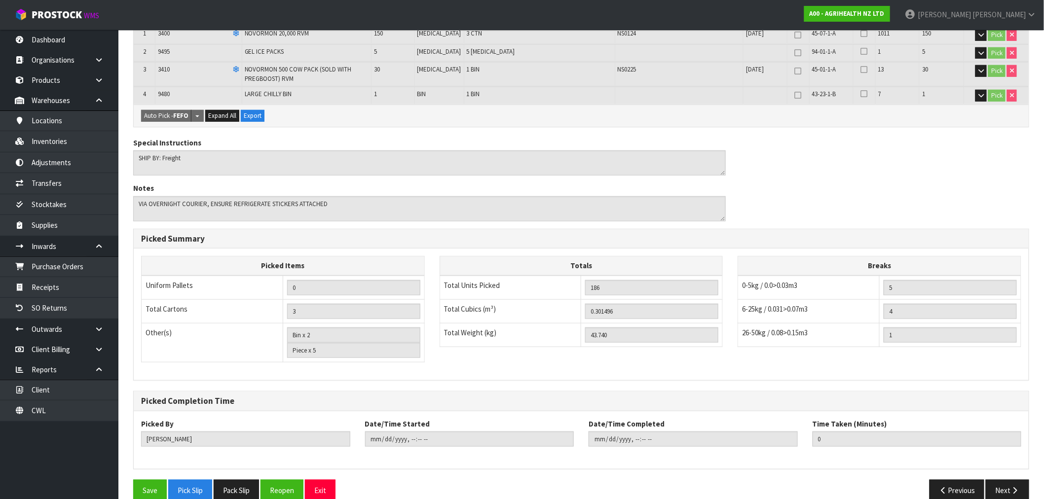
scroll to position [264, 0]
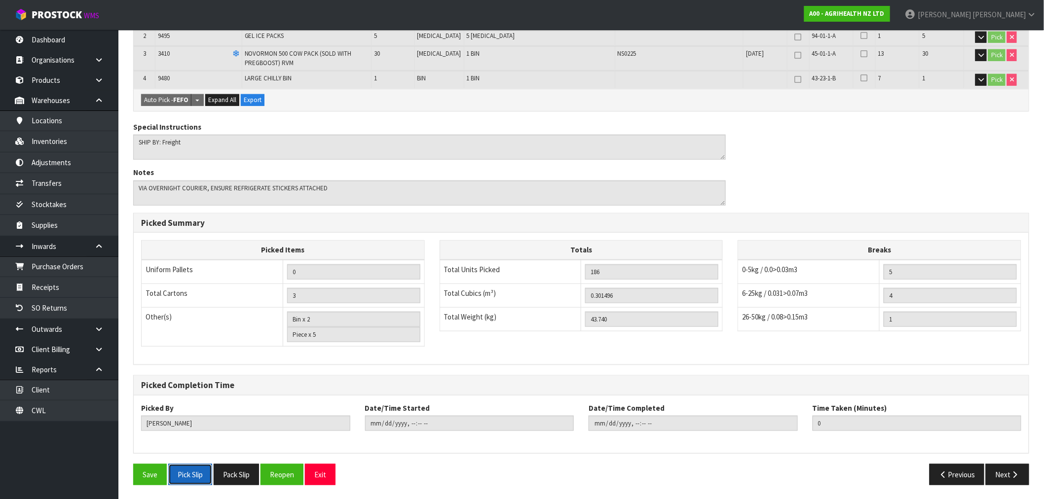
click at [199, 471] on button "Pick Slip" at bounding box center [190, 474] width 44 height 21
click at [285, 471] on button "Reopen" at bounding box center [281, 474] width 43 height 21
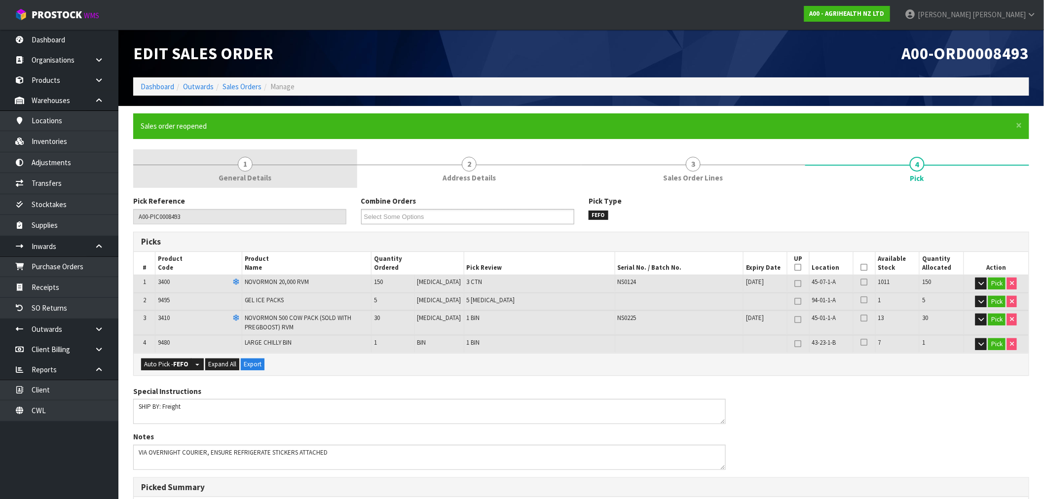
click at [248, 163] on span "1" at bounding box center [245, 164] width 15 height 15
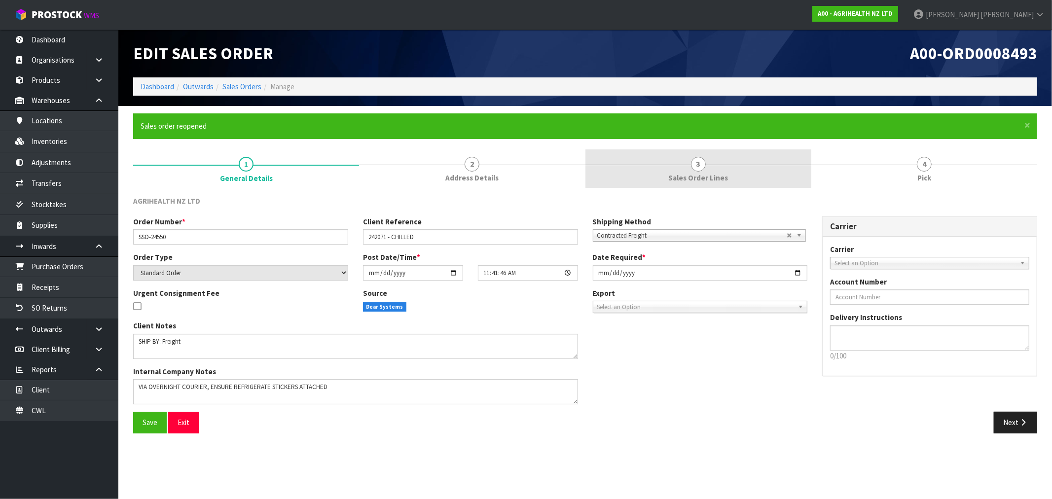
drag, startPoint x: 762, startPoint y: 170, endPoint x: 752, endPoint y: 179, distance: 13.3
click at [762, 170] on link "3 Sales Order Lines" at bounding box center [698, 168] width 226 height 39
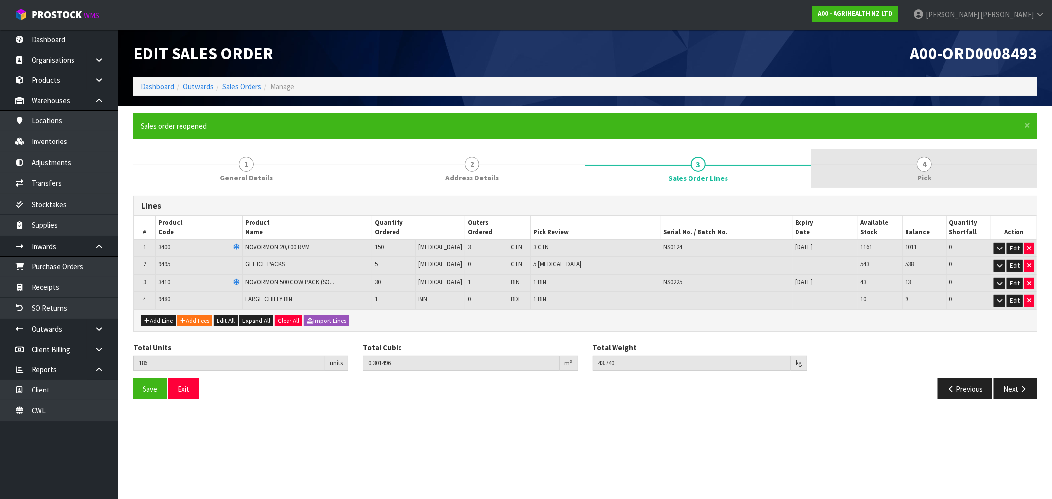
click at [877, 173] on link "4 Pick" at bounding box center [924, 168] width 226 height 39
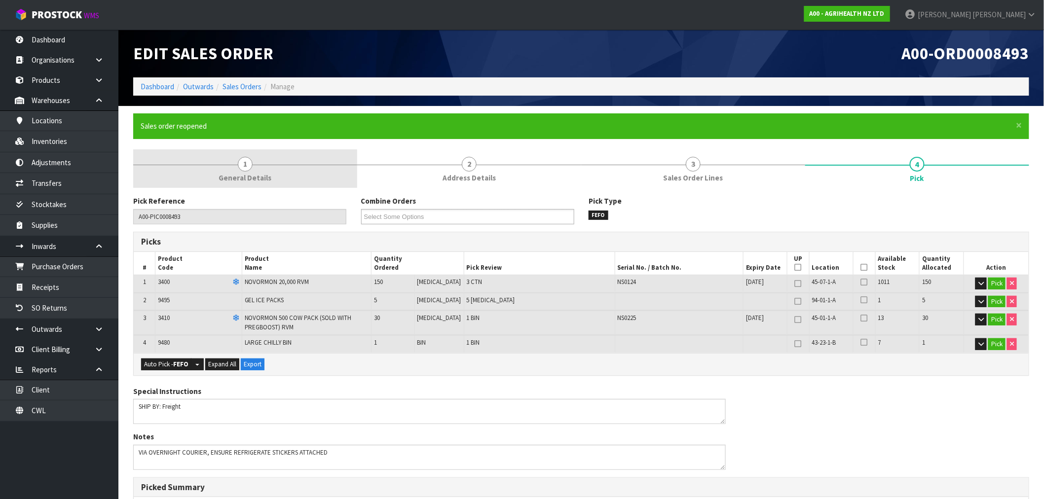
click at [250, 168] on span "1" at bounding box center [245, 164] width 15 height 15
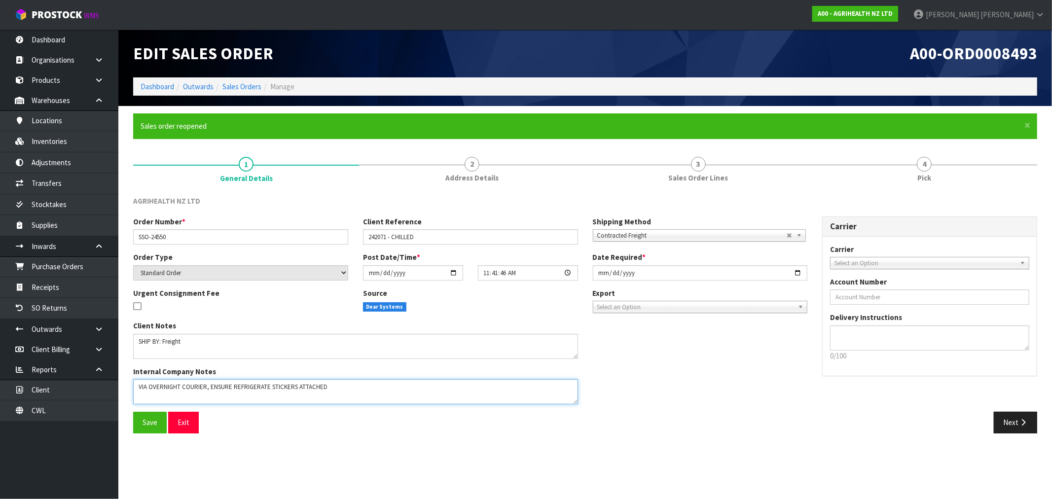
drag, startPoint x: 381, startPoint y: 382, endPoint x: 445, endPoint y: 426, distance: 77.3
click at [381, 382] on textarea at bounding box center [355, 391] width 445 height 25
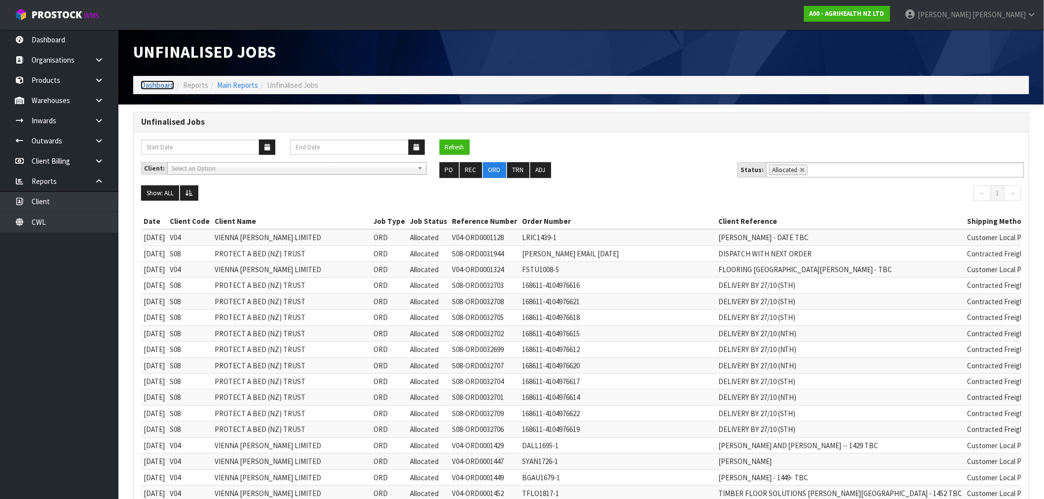
scroll to position [5, 0]
click at [146, 86] on link "Dashboard" at bounding box center [158, 84] width 34 height 9
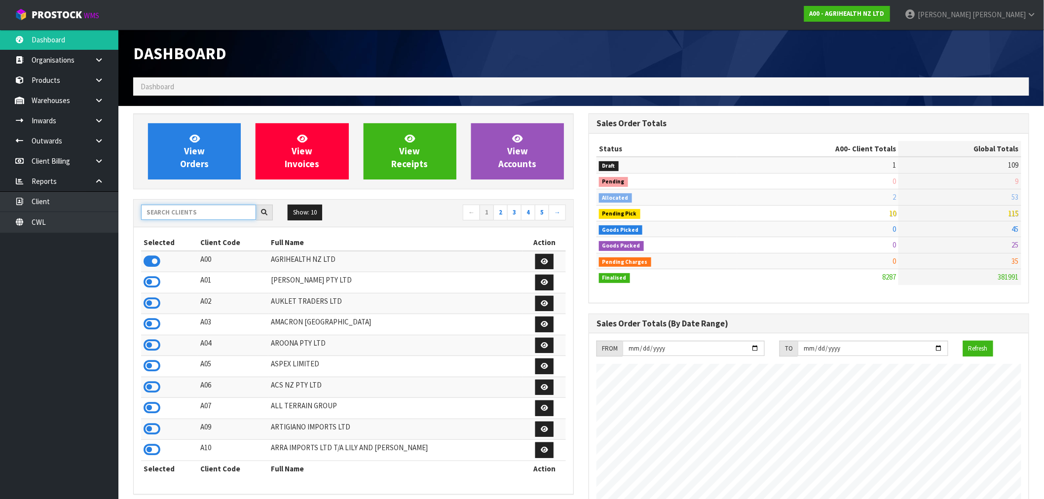
click at [219, 216] on input "text" at bounding box center [198, 212] width 115 height 15
type input "F01"
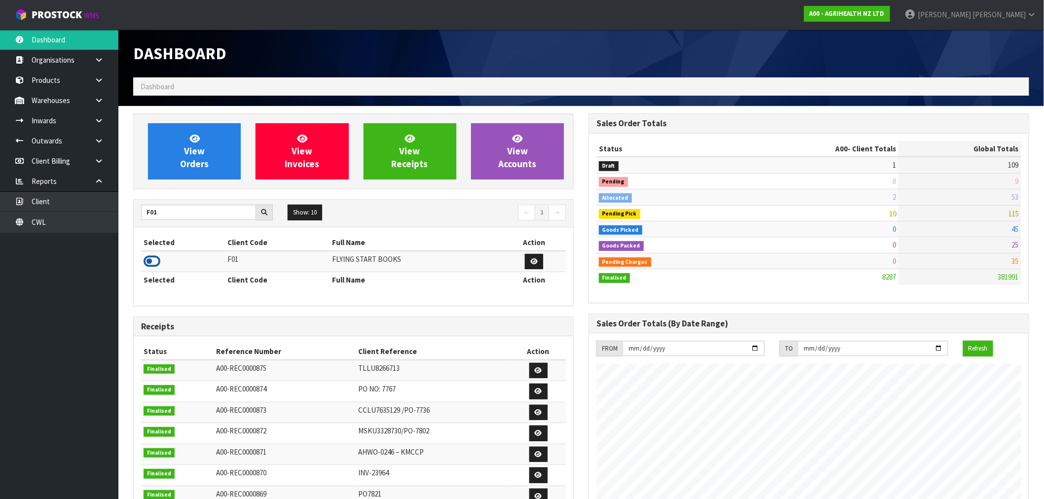
click at [151, 265] on icon at bounding box center [152, 261] width 17 height 15
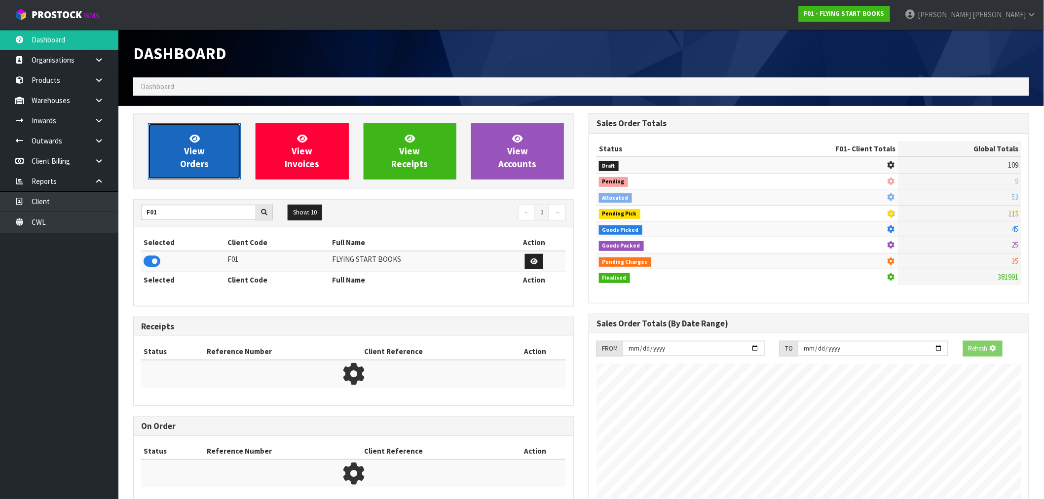
click at [173, 175] on link "View Orders" at bounding box center [194, 151] width 93 height 56
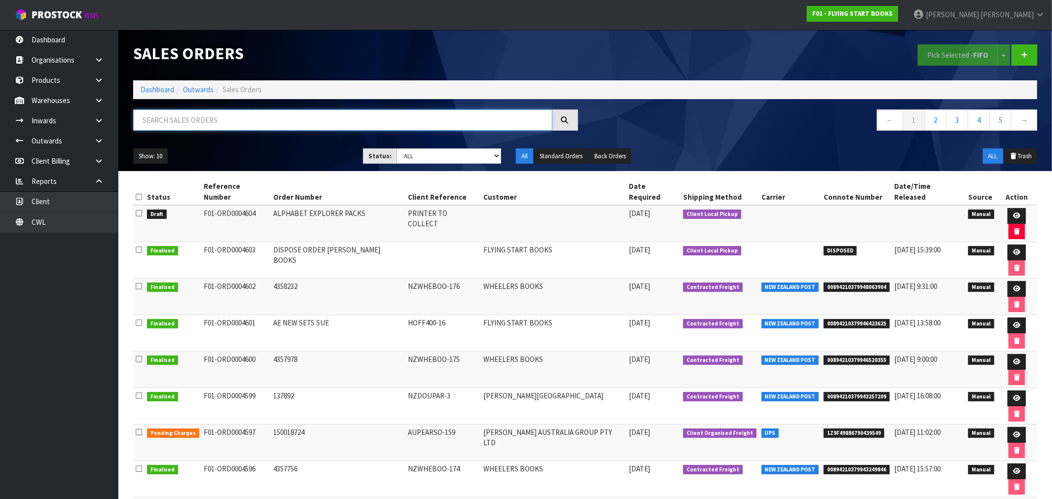
click at [378, 120] on input "text" at bounding box center [342, 119] width 419 height 21
paste input "F01-ORD0004601"
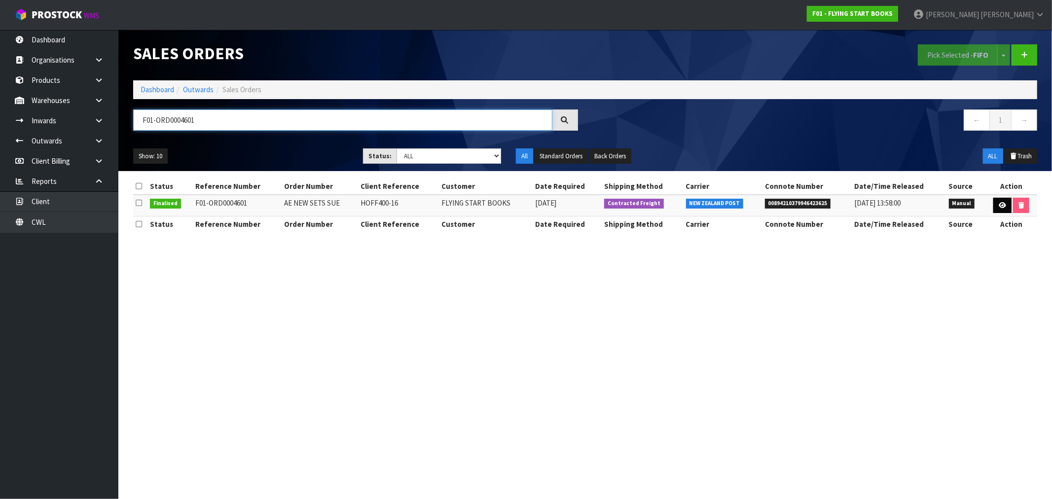
type input "F01-ORD0004601"
click at [997, 205] on link at bounding box center [1002, 206] width 18 height 16
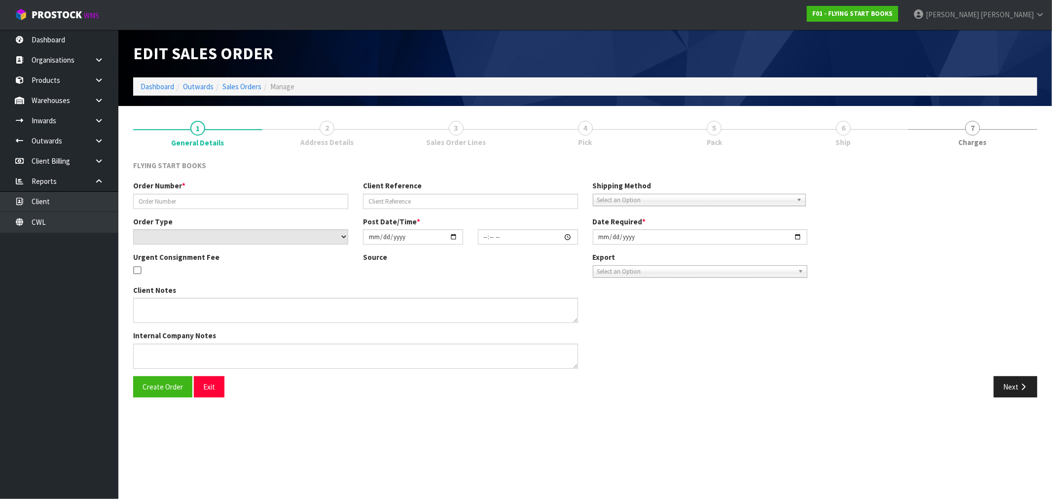
type input "AE NEW SETS SUE"
type input "HOFF400-16"
select select "number:0"
type input "[DATE]"
type input "08:08:00.000"
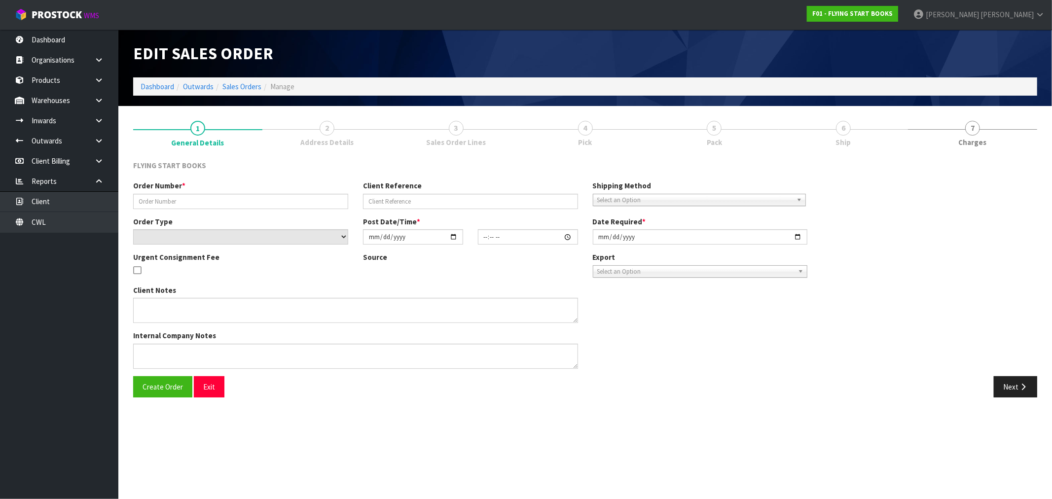
type input "[DATE]"
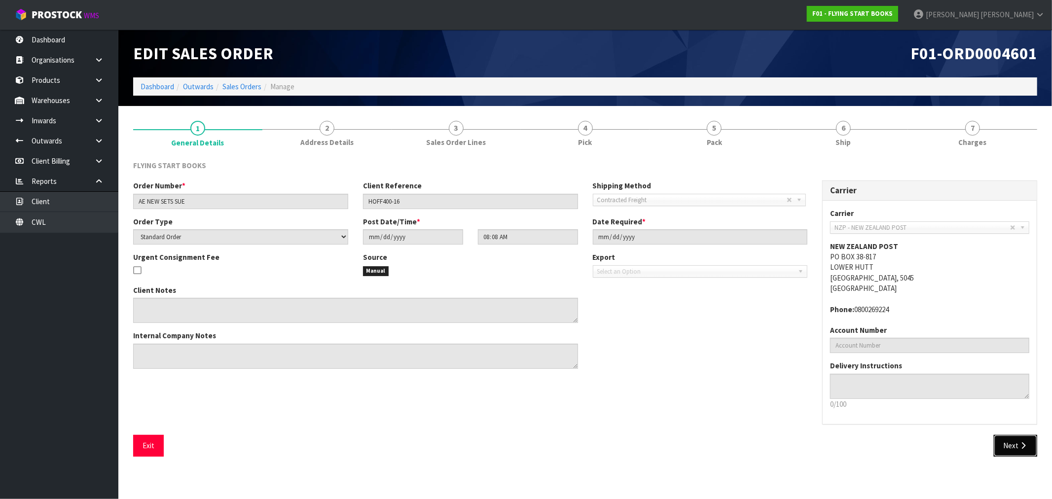
click at [1006, 446] on button "Next" at bounding box center [1015, 445] width 43 height 21
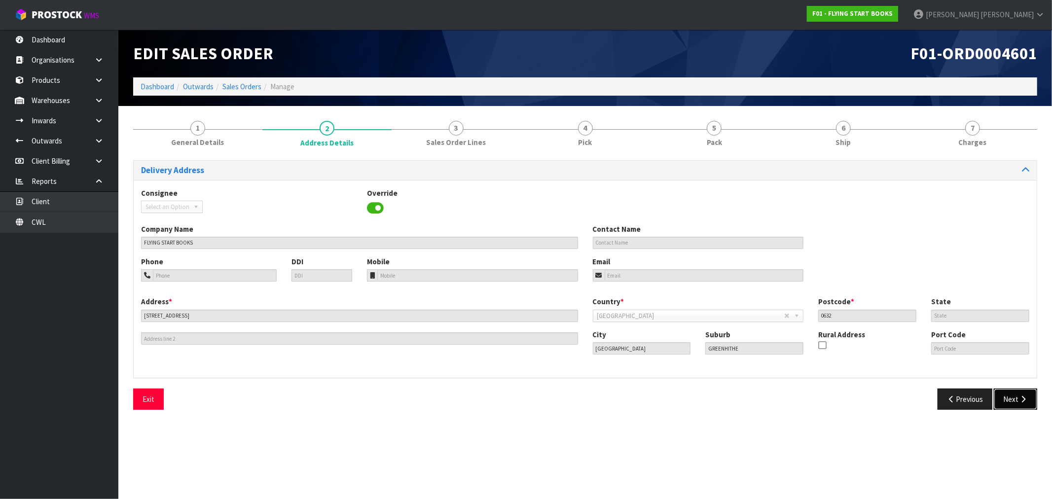
click at [1005, 399] on button "Next" at bounding box center [1015, 399] width 43 height 21
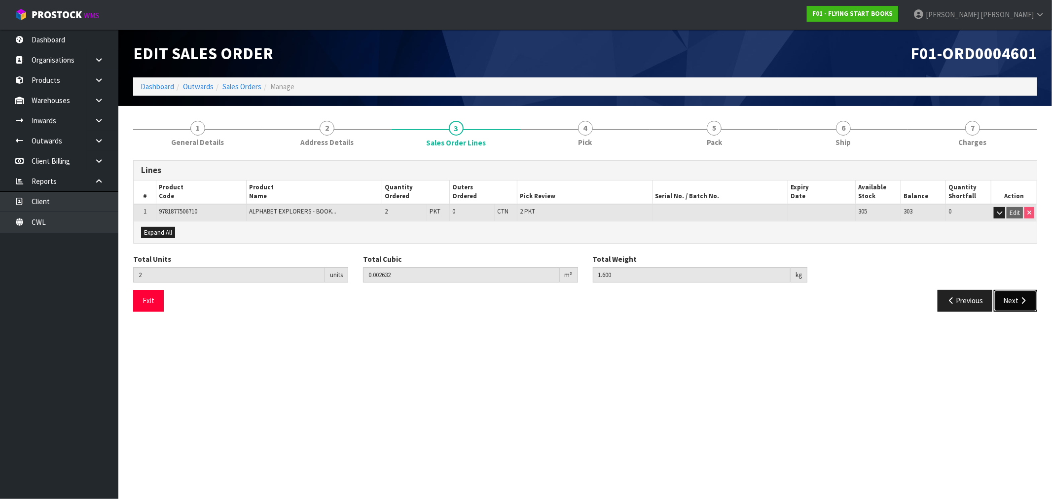
click at [1021, 308] on button "Next" at bounding box center [1015, 300] width 43 height 21
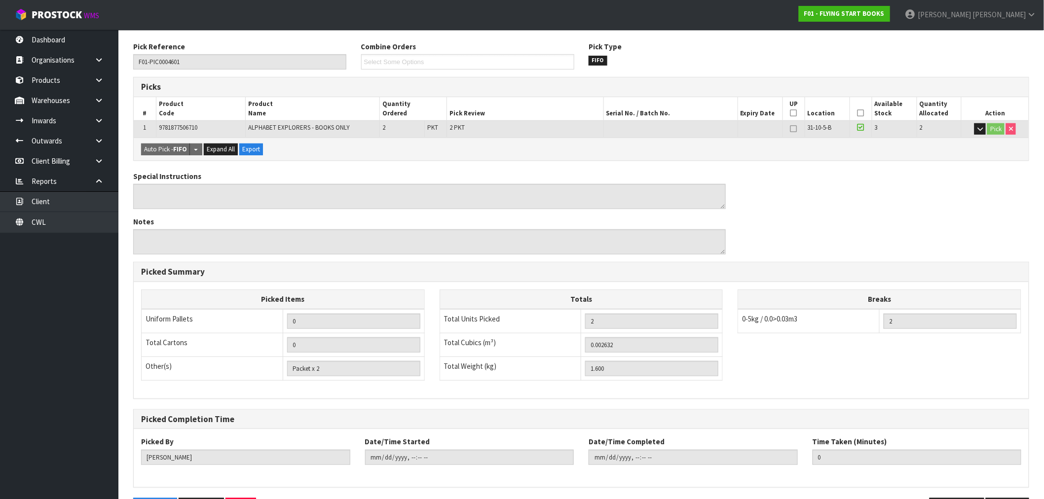
scroll to position [154, 0]
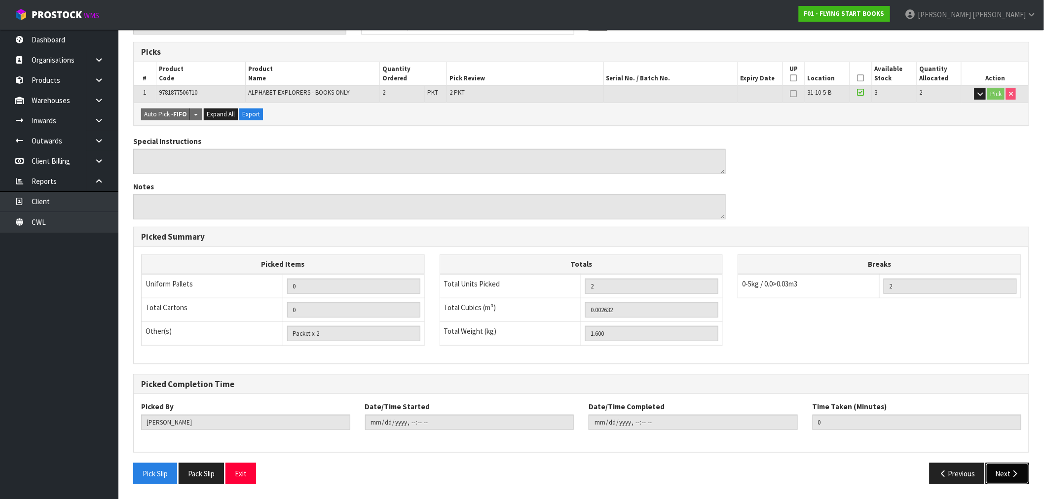
click at [1005, 464] on button "Next" at bounding box center [1006, 473] width 43 height 21
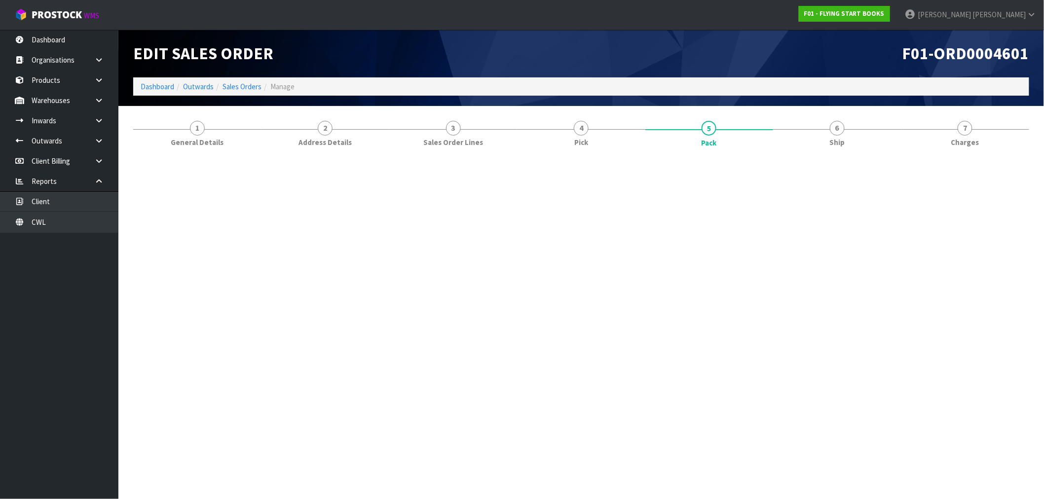
scroll to position [0, 0]
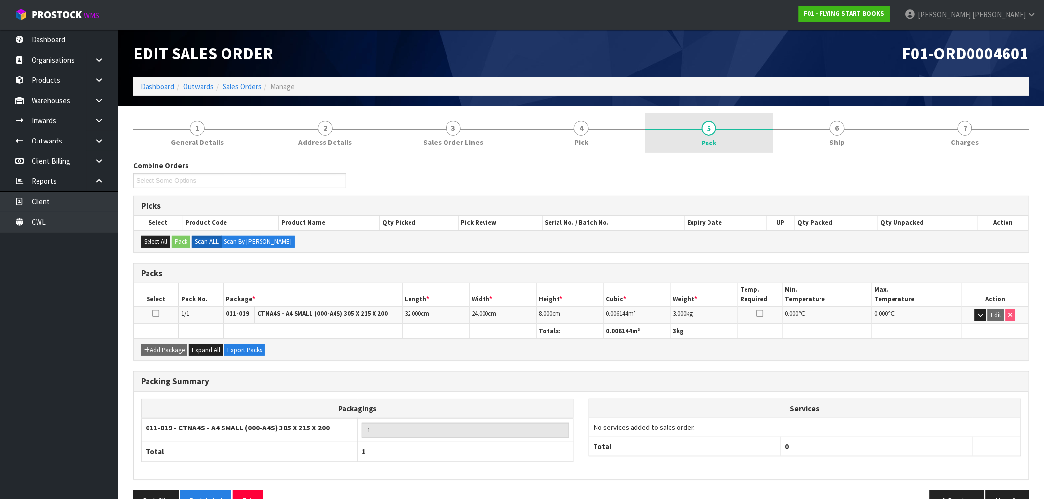
click at [717, 128] on link "5 Pack" at bounding box center [709, 132] width 128 height 39
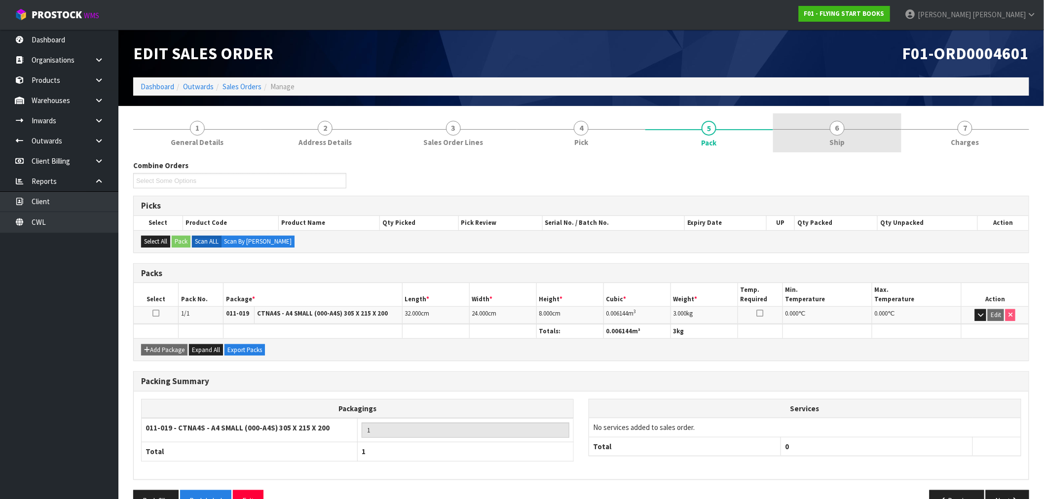
click at [863, 132] on link "6 Ship" at bounding box center [837, 132] width 128 height 39
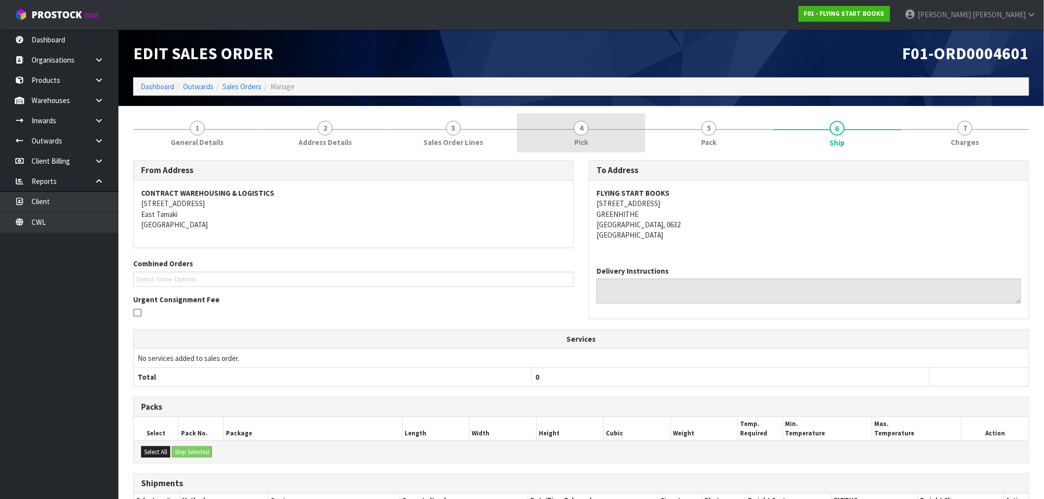
click at [588, 132] on link "4 Pick" at bounding box center [581, 132] width 128 height 39
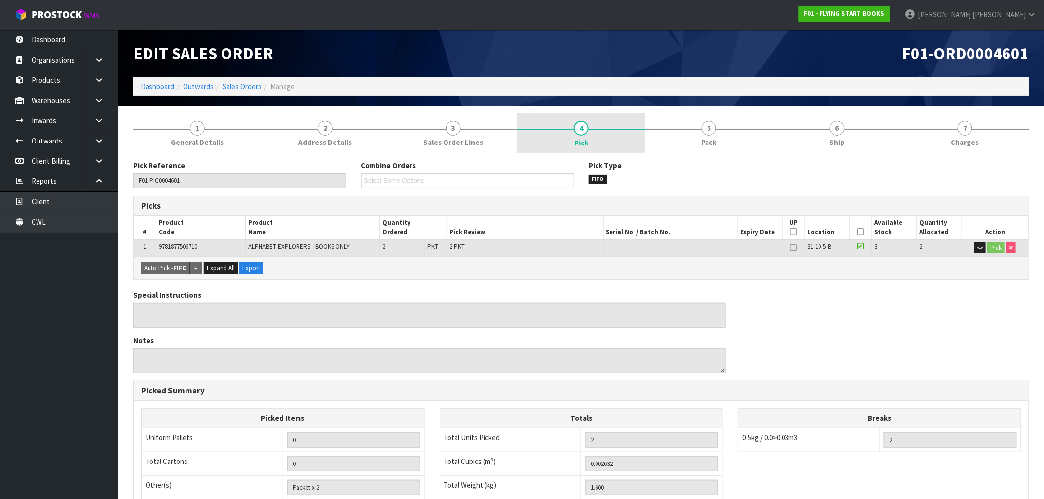
drag, startPoint x: 615, startPoint y: 150, endPoint x: 620, endPoint y: 150, distance: 5.4
click at [615, 150] on link "4 Pick" at bounding box center [581, 132] width 128 height 39
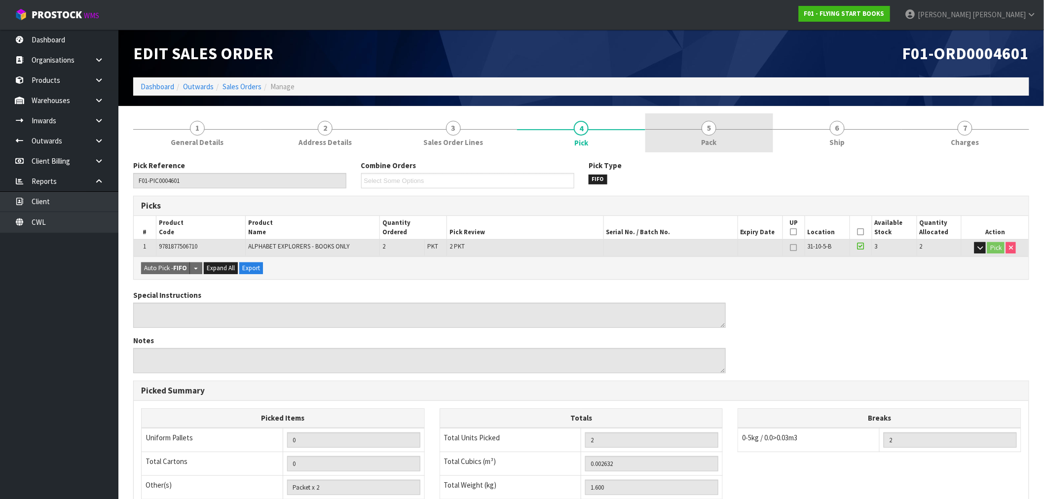
click at [687, 139] on link "5 Pack" at bounding box center [709, 132] width 128 height 39
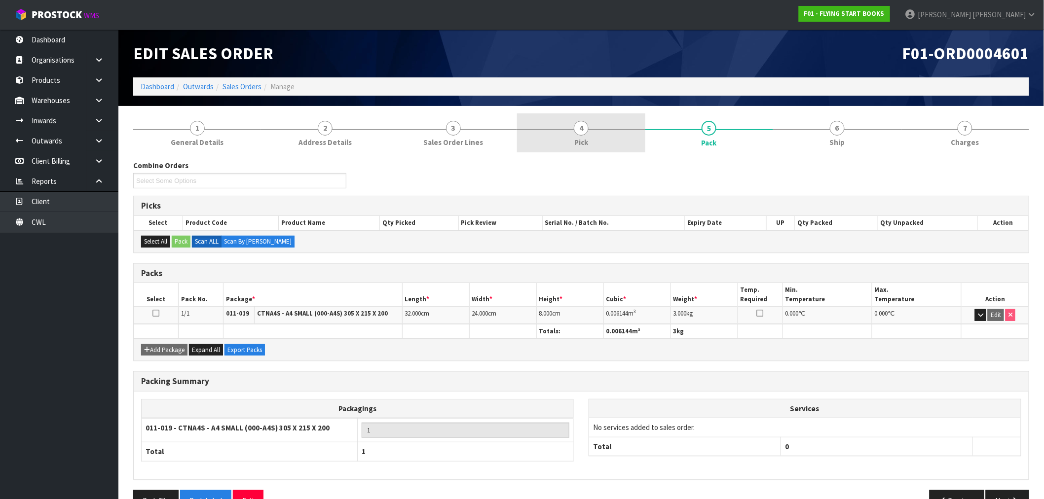
click at [608, 134] on link "4 Pick" at bounding box center [581, 132] width 128 height 39
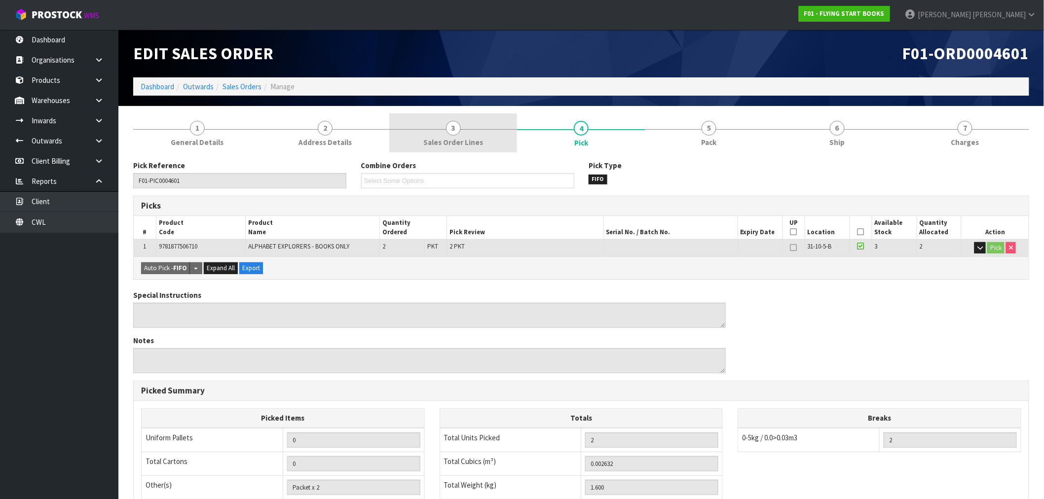
click at [492, 142] on link "3 Sales Order Lines" at bounding box center [453, 132] width 128 height 39
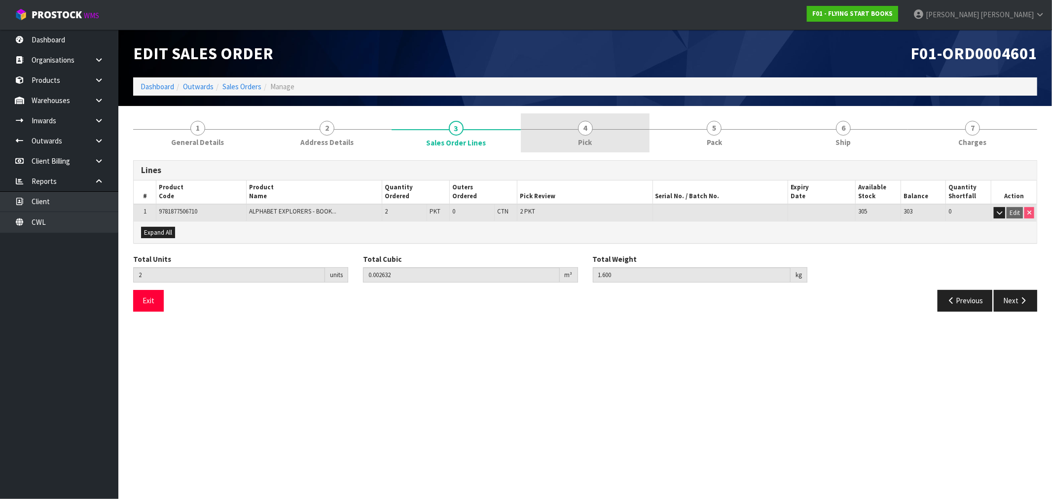
click at [589, 139] on span "Pick" at bounding box center [586, 142] width 14 height 10
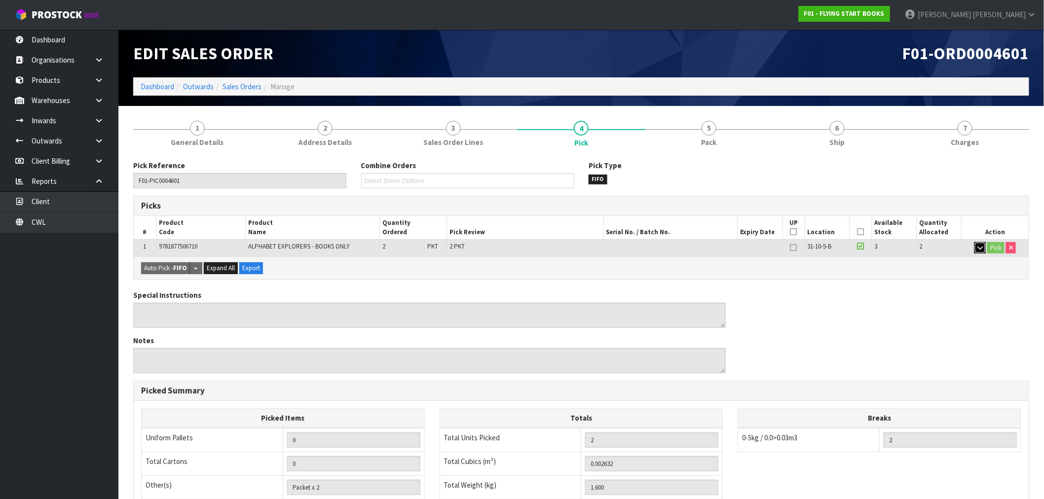
click at [982, 249] on icon "button" at bounding box center [979, 248] width 5 height 6
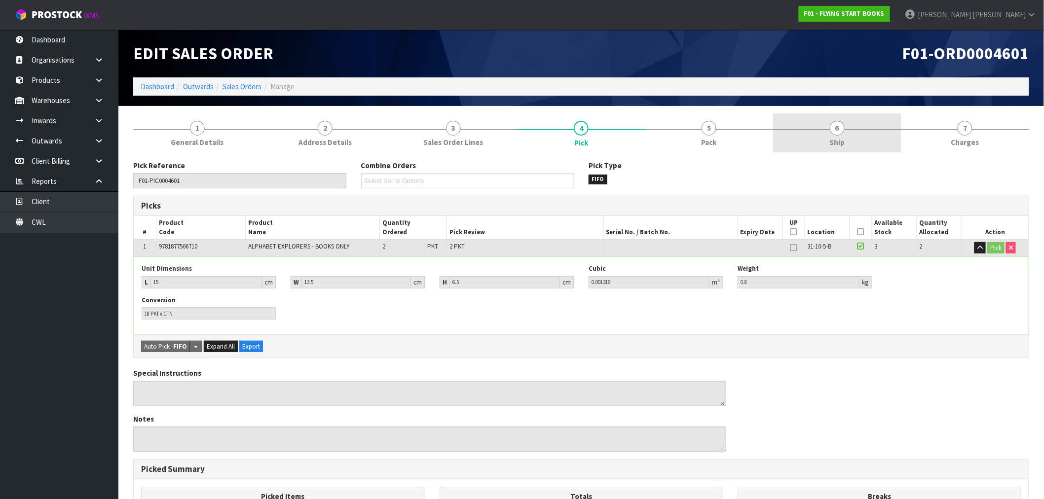
click at [824, 129] on link "6 Ship" at bounding box center [837, 132] width 128 height 39
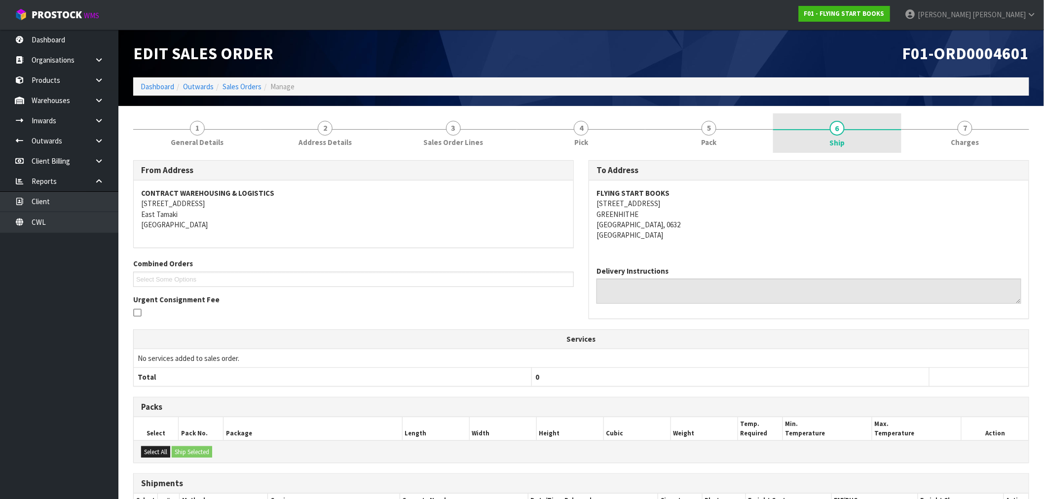
click at [824, 129] on link "6 Ship" at bounding box center [837, 132] width 128 height 39
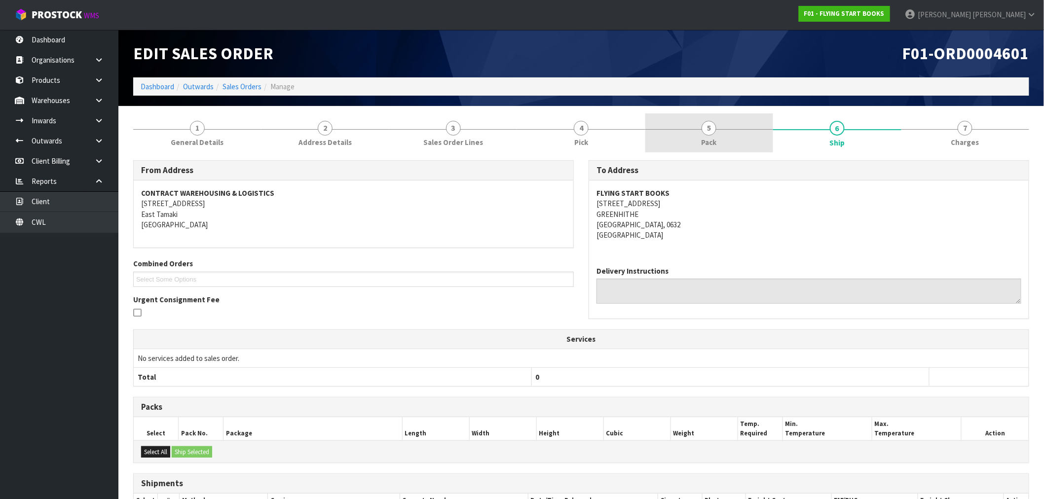
click at [762, 134] on link "5 Pack" at bounding box center [709, 132] width 128 height 39
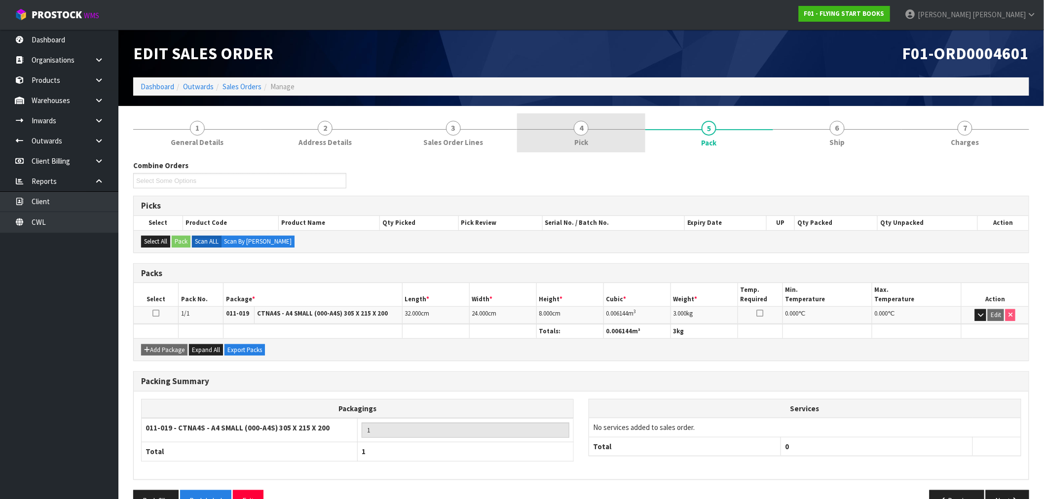
click at [624, 131] on link "4 Pick" at bounding box center [581, 132] width 128 height 39
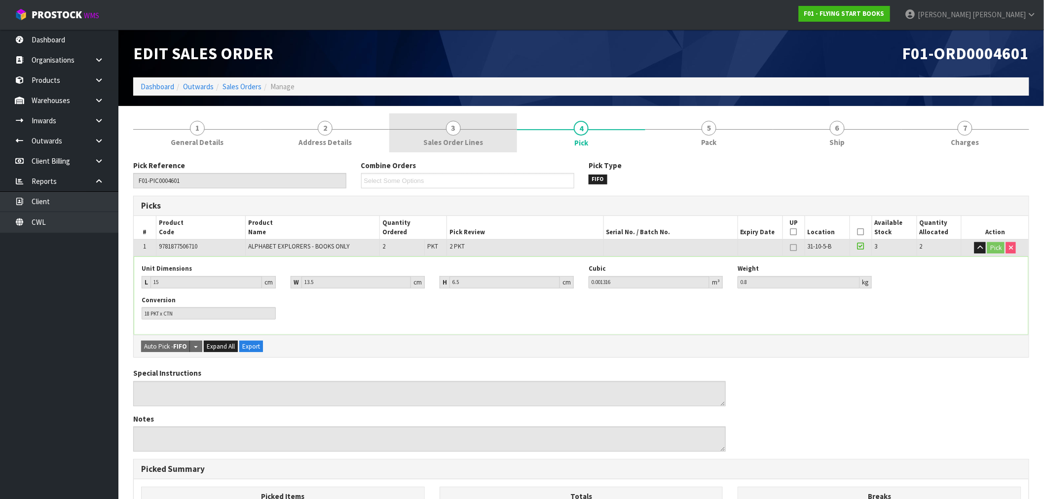
click at [442, 130] on link "3 Sales Order Lines" at bounding box center [453, 132] width 128 height 39
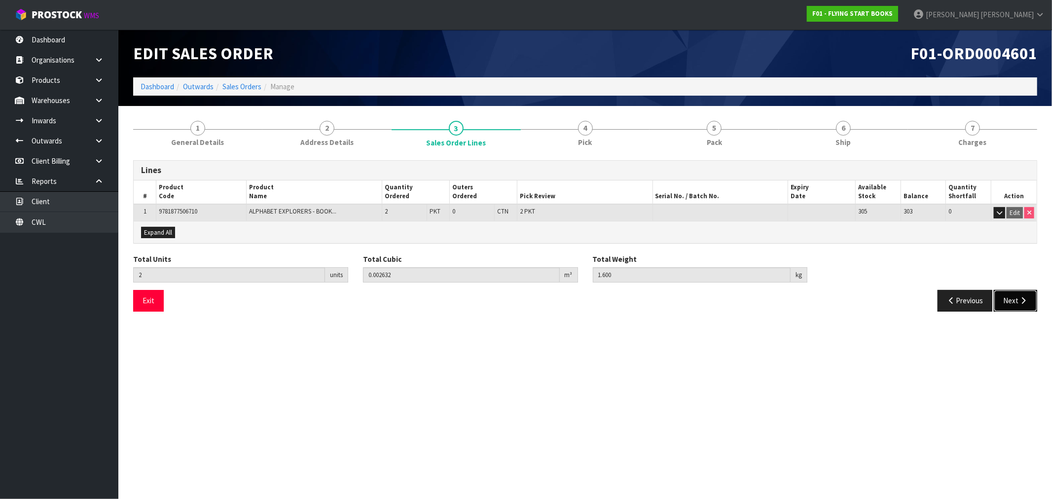
click at [1012, 300] on button "Next" at bounding box center [1015, 300] width 43 height 21
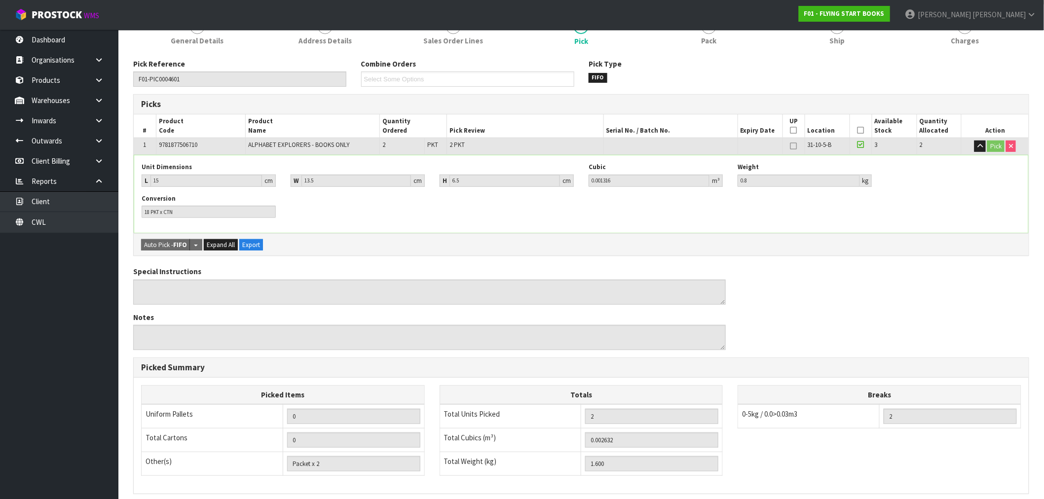
scroll to position [109, 0]
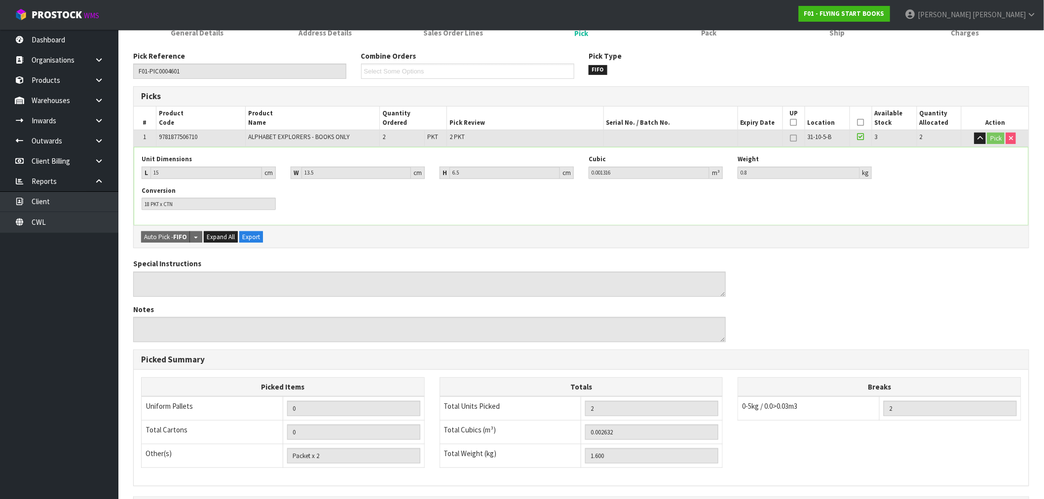
click at [202, 46] on div "Pick Reference F01-PIC0004601 Combine Orders Select Some Options Pick Type FIFO…" at bounding box center [581, 328] width 896 height 571
click at [204, 35] on span "General Details" at bounding box center [197, 33] width 53 height 10
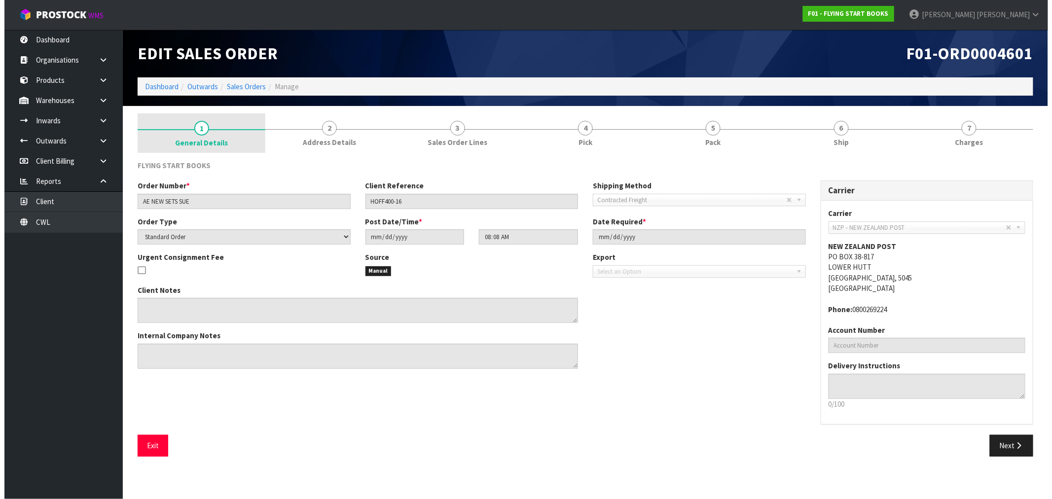
scroll to position [0, 0]
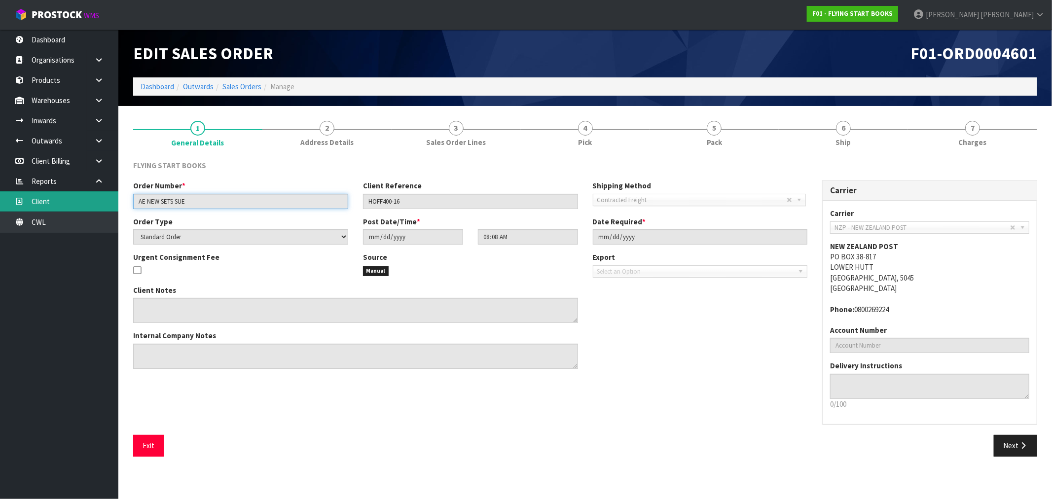
drag, startPoint x: 204, startPoint y: 201, endPoint x: 106, endPoint y: 206, distance: 97.8
click at [106, 206] on body "Toggle navigation ProStock WMS F01 - FLYING START BOOKS Rocio Lopez Logout Dash…" at bounding box center [526, 249] width 1052 height 499
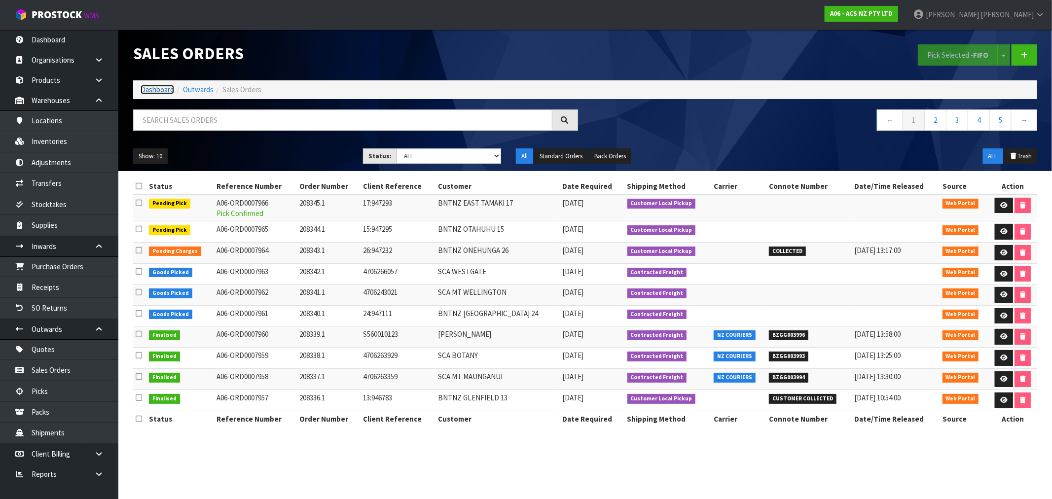
click at [142, 90] on link "Dashboard" at bounding box center [158, 89] width 34 height 9
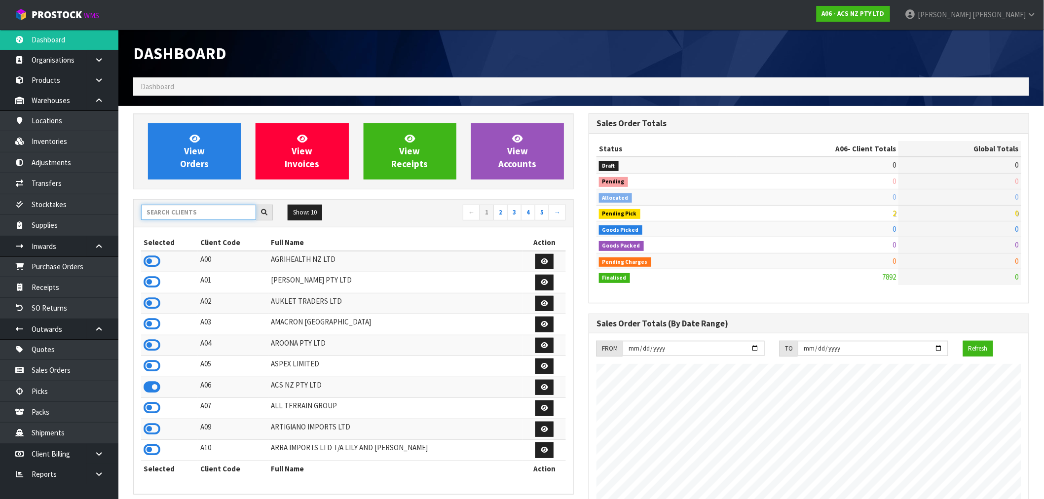
click at [188, 212] on input "text" at bounding box center [198, 212] width 115 height 15
type input "N04"
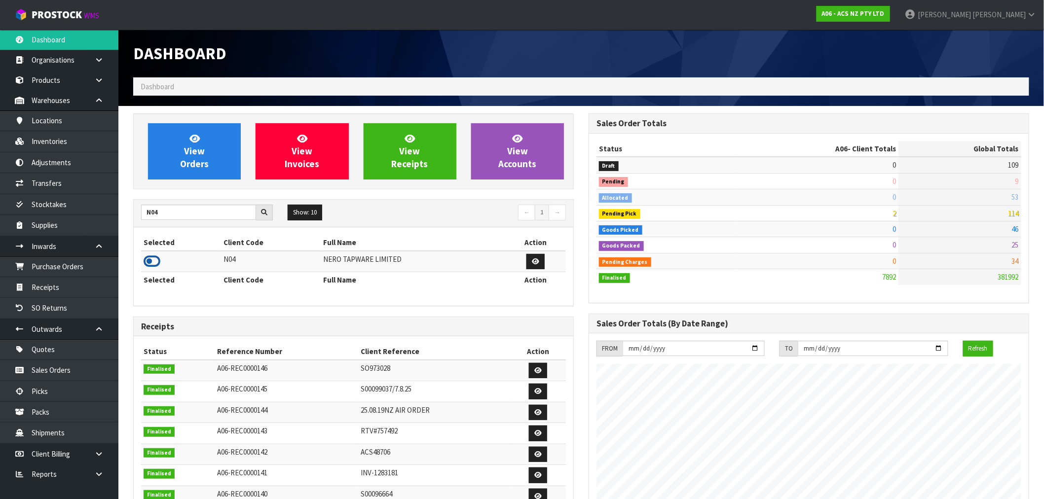
click at [158, 267] on icon at bounding box center [152, 261] width 17 height 15
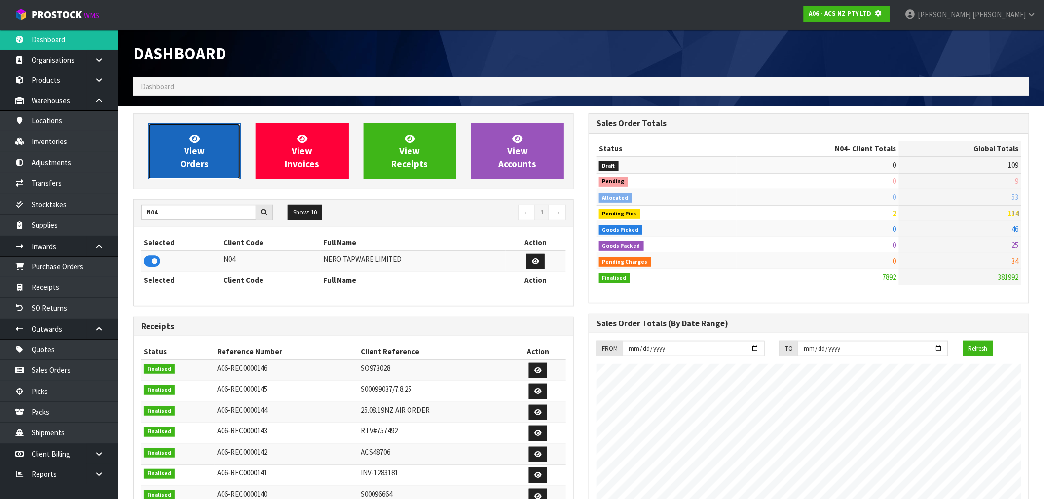
scroll to position [492583, 492742]
click at [188, 161] on span "View Orders" at bounding box center [194, 151] width 29 height 37
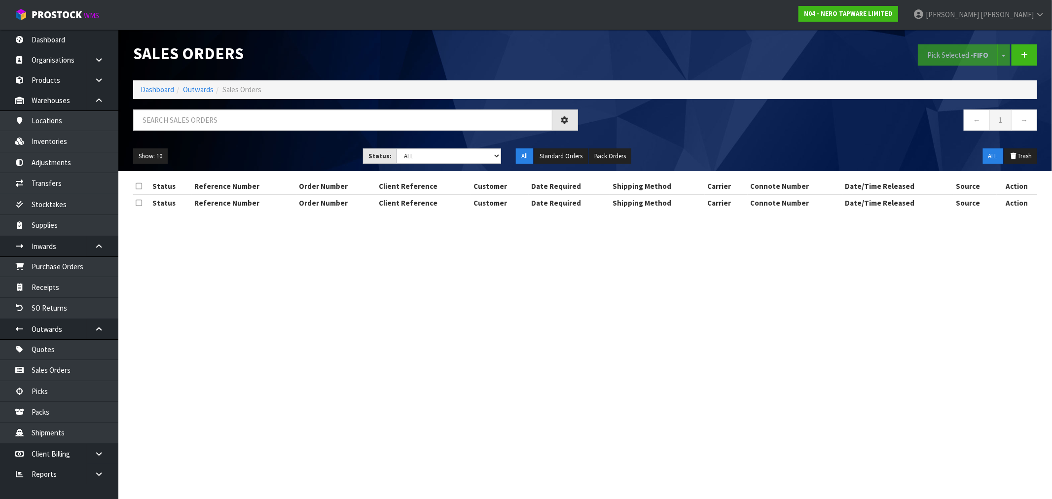
click at [214, 132] on div at bounding box center [356, 123] width 460 height 29
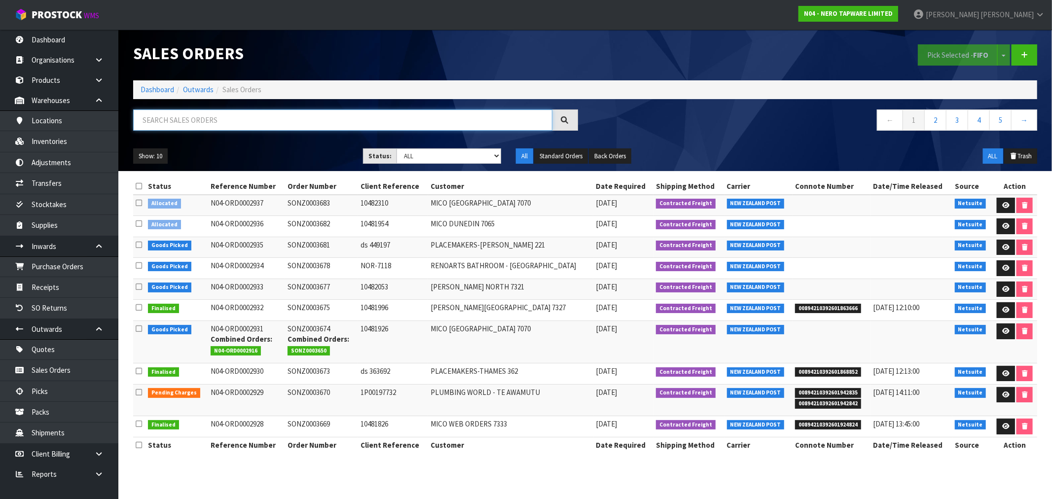
click at [205, 122] on input "text" at bounding box center [342, 119] width 419 height 21
type input "2923"
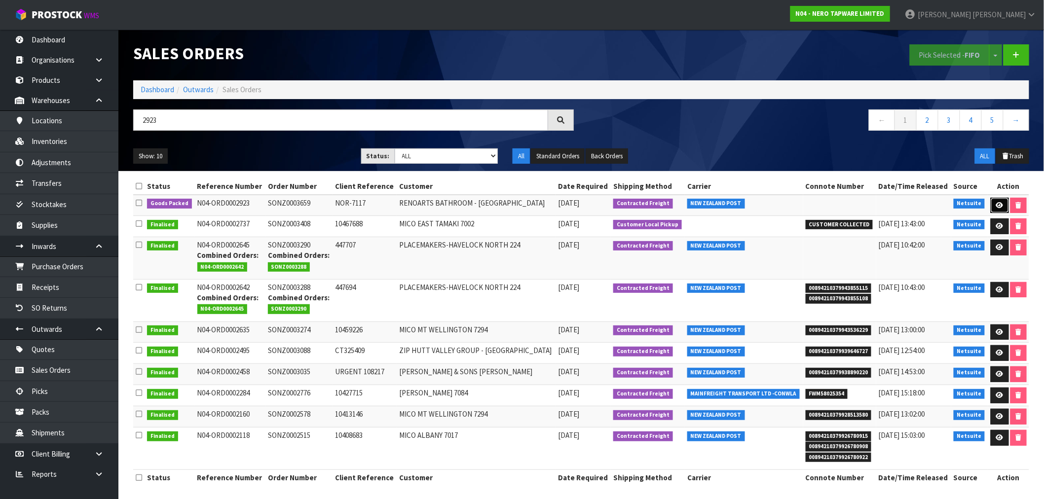
click at [997, 208] on icon at bounding box center [999, 205] width 7 height 6
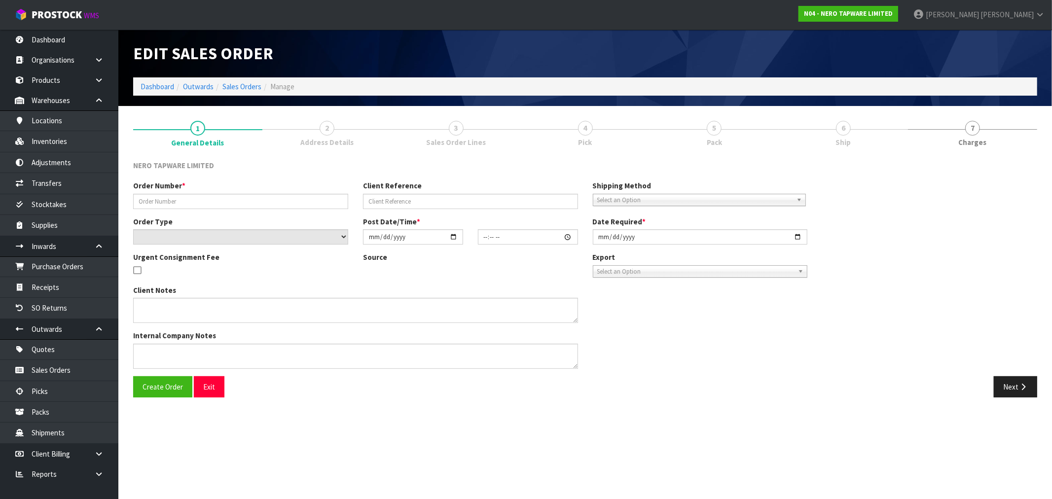
type input "SONZ0003659"
type input "NOR-7117"
select select "number:0"
type input "2025-09-19"
type input "09:30:09.000"
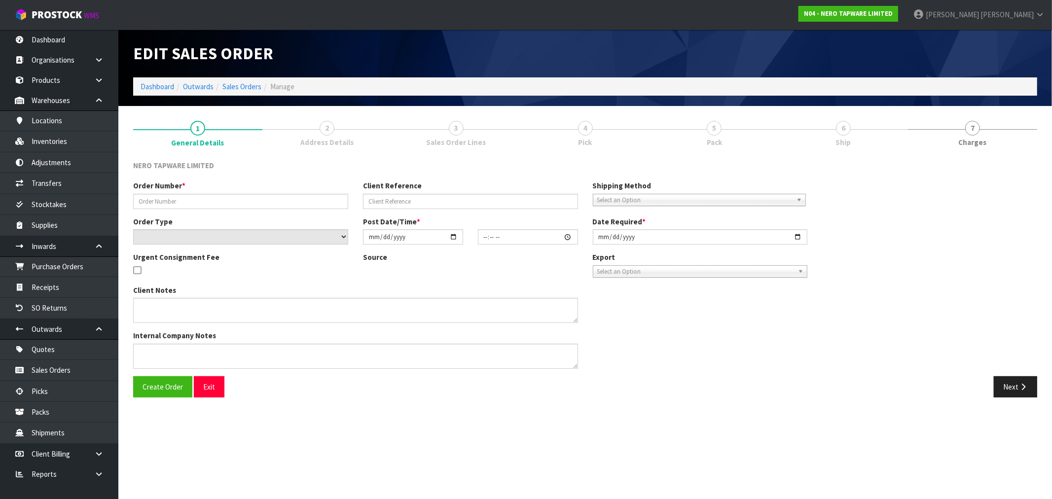
type input "2025-09-19"
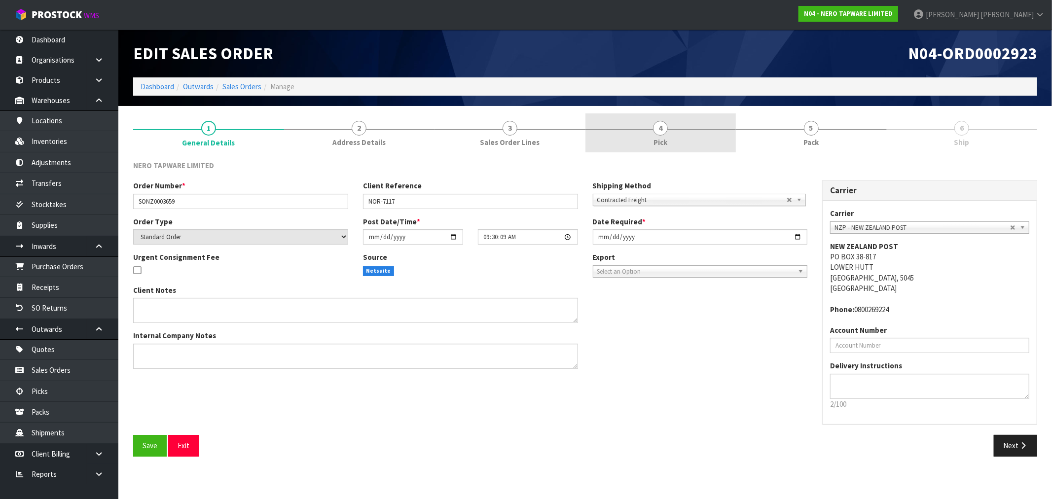
click at [712, 146] on link "4 Pick" at bounding box center [660, 132] width 151 height 39
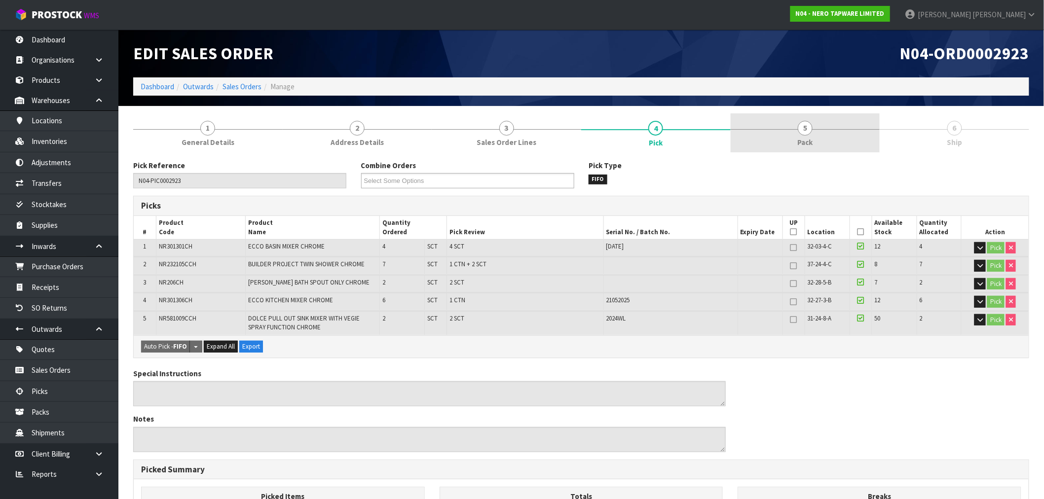
click at [790, 147] on link "5 Pack" at bounding box center [804, 132] width 149 height 39
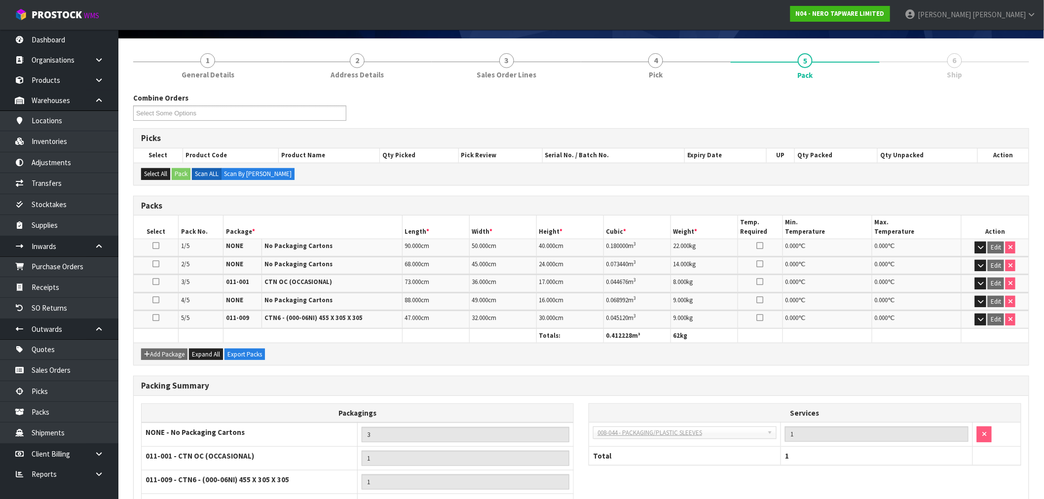
scroll to position [145, 0]
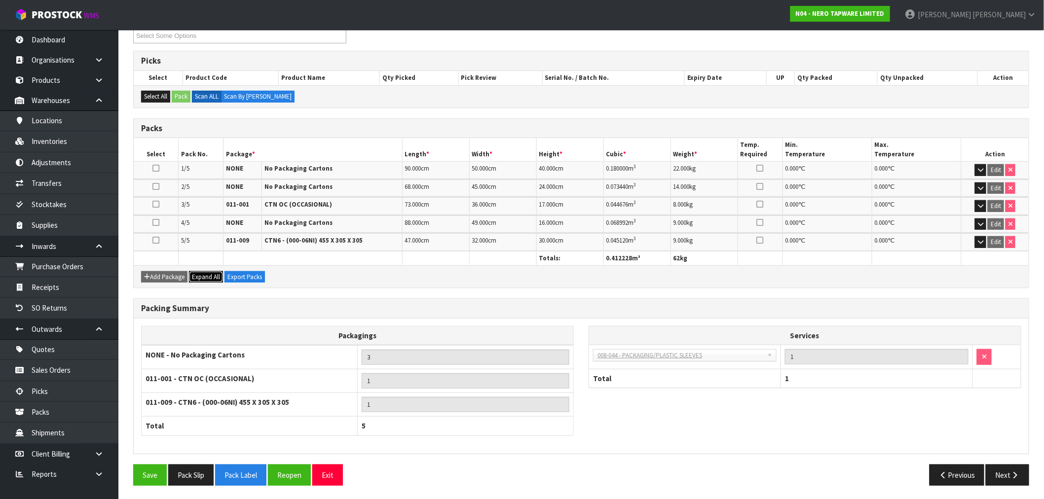
drag, startPoint x: 217, startPoint y: 272, endPoint x: 225, endPoint y: 272, distance: 8.4
click at [216, 273] on span "Expand All" at bounding box center [206, 277] width 28 height 8
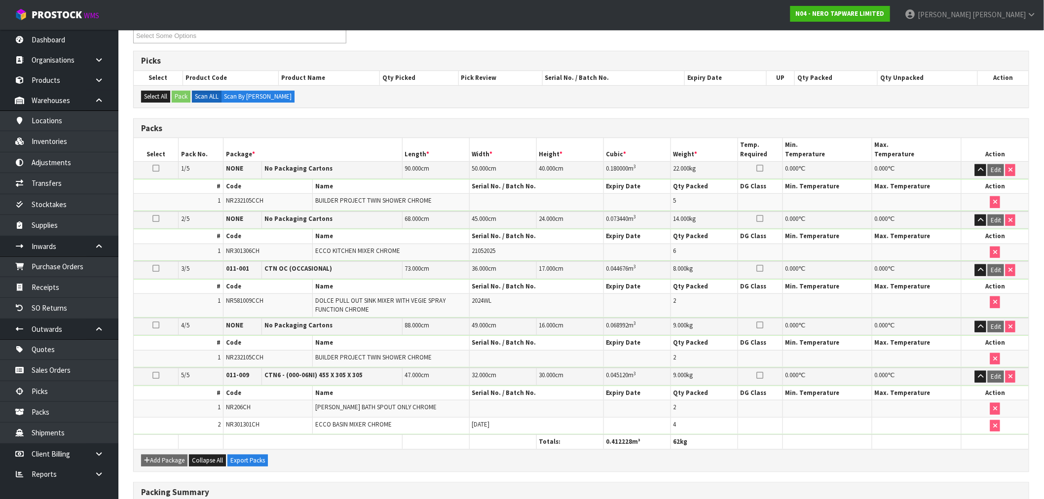
click at [250, 199] on span "NR232105CCH" at bounding box center [244, 200] width 37 height 8
copy span "NR232105CCH"
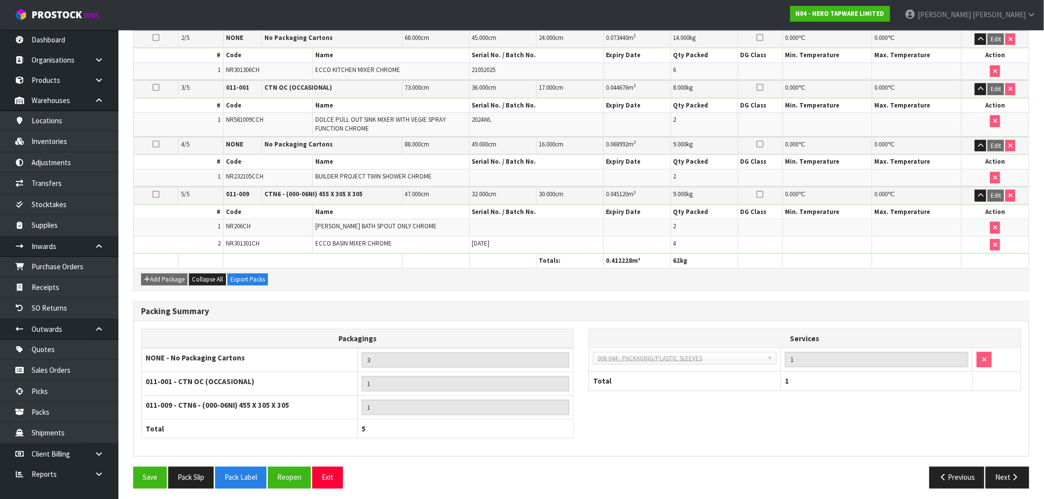
scroll to position [330, 0]
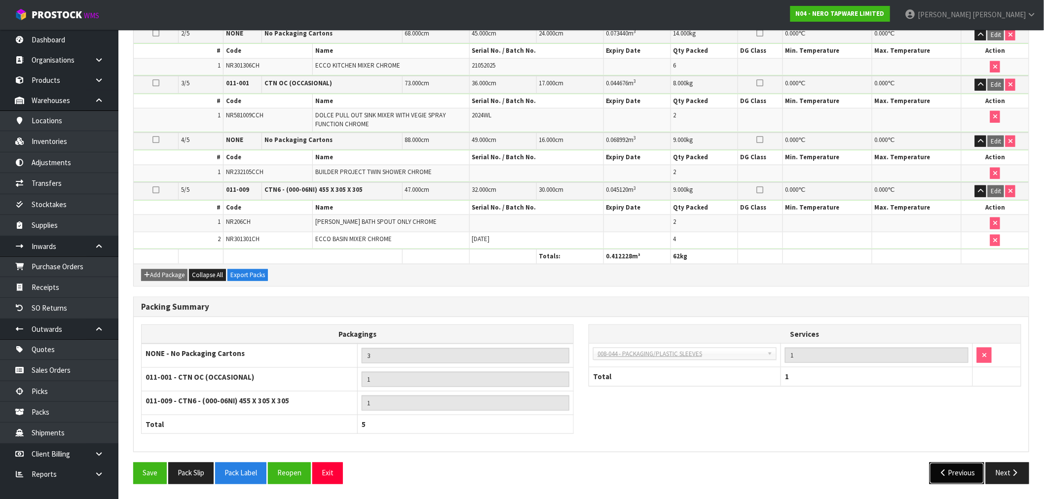
click at [954, 474] on button "Previous" at bounding box center [956, 473] width 55 height 21
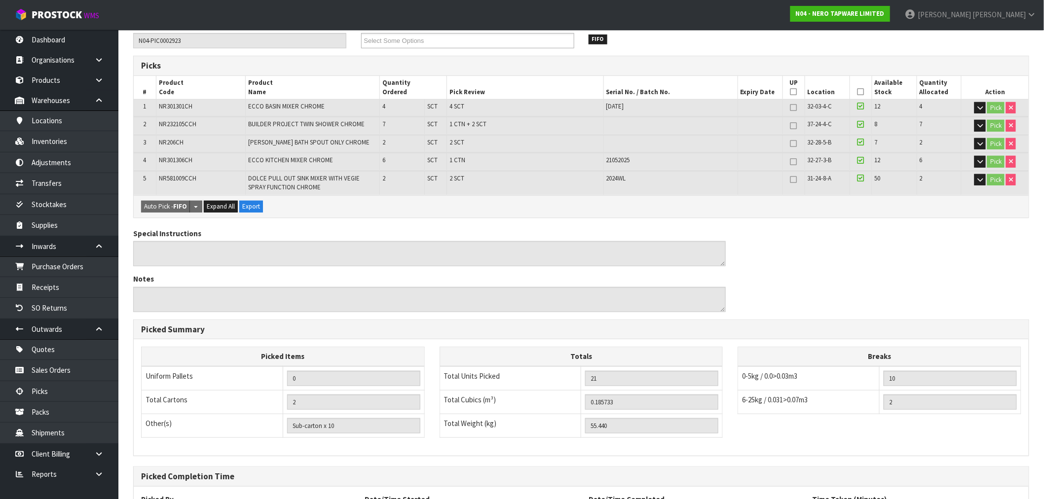
scroll to position [231, 0]
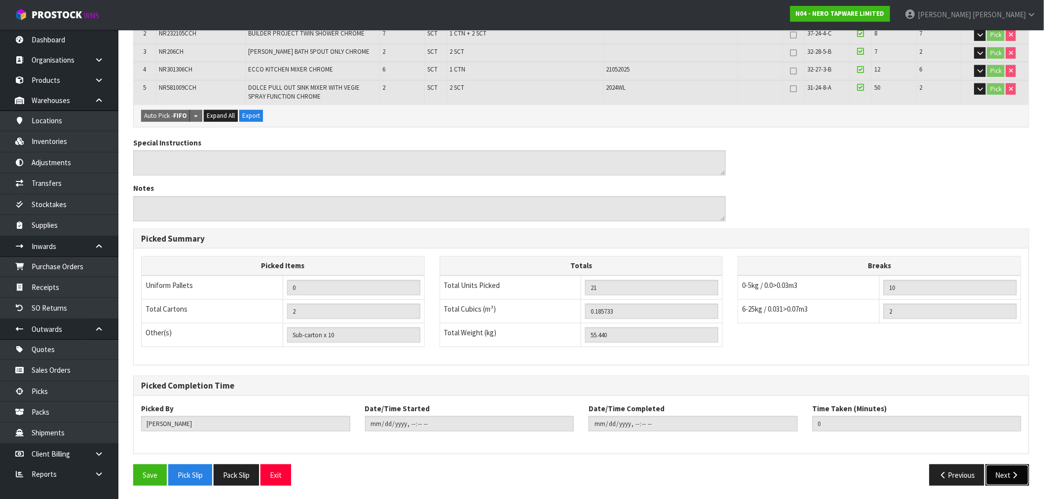
click at [1019, 472] on icon "button" at bounding box center [1014, 474] width 9 height 7
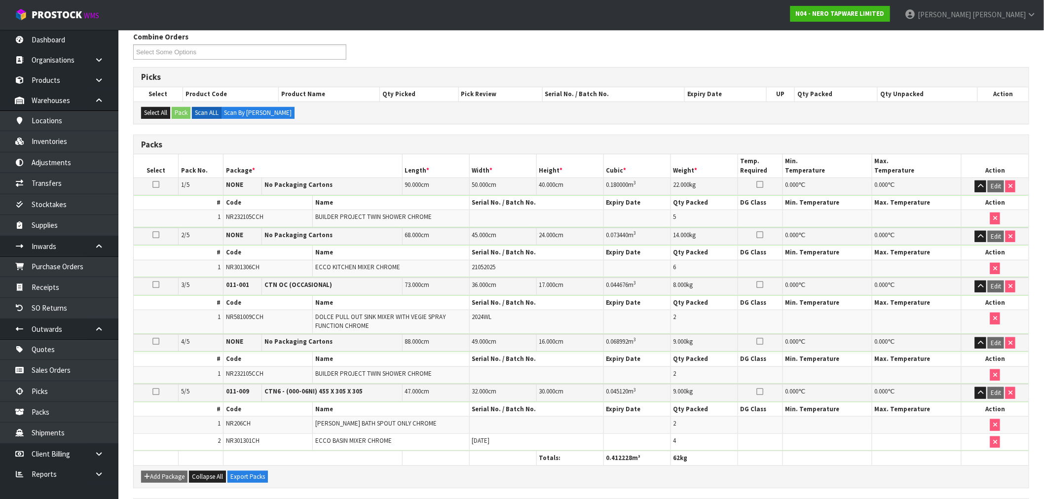
scroll to position [111, 0]
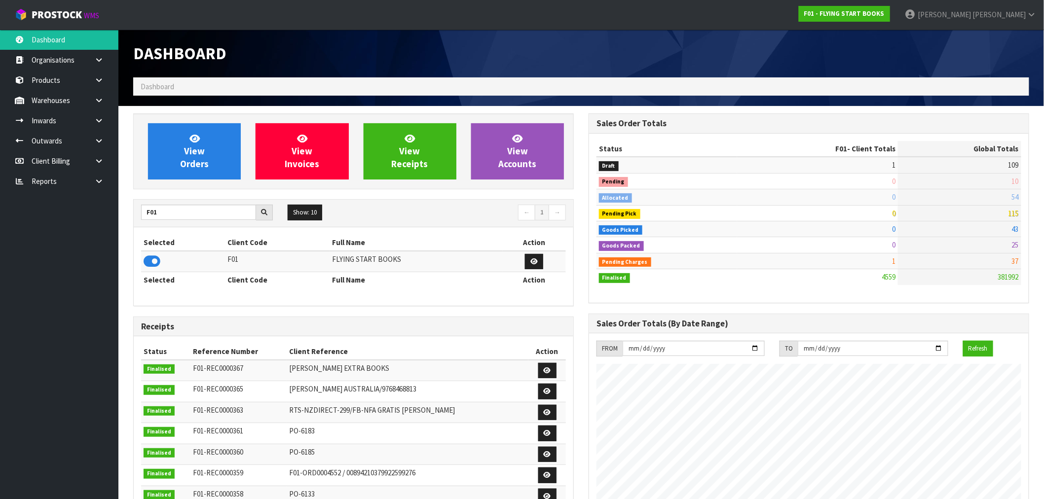
scroll to position [619, 455]
drag, startPoint x: 142, startPoint y: 215, endPoint x: 114, endPoint y: 218, distance: 28.3
click at [116, 218] on body "Toggle navigation ProStock WMS F01 - FLYING START BOOKS [PERSON_NAME] Logout Da…" at bounding box center [522, 249] width 1044 height 499
paste input "YOUR REFORMER"
type input "YOUR REFORMER"
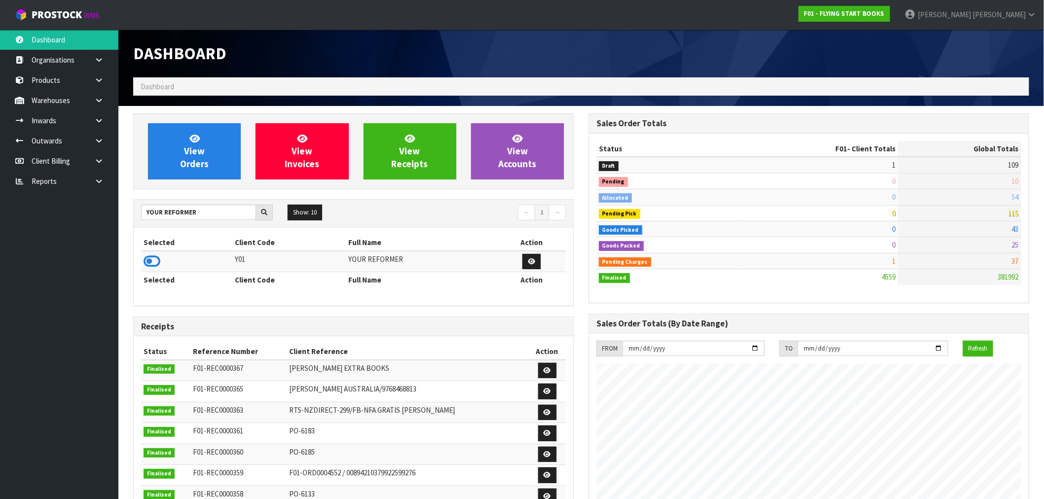
click at [153, 260] on icon at bounding box center [152, 261] width 17 height 15
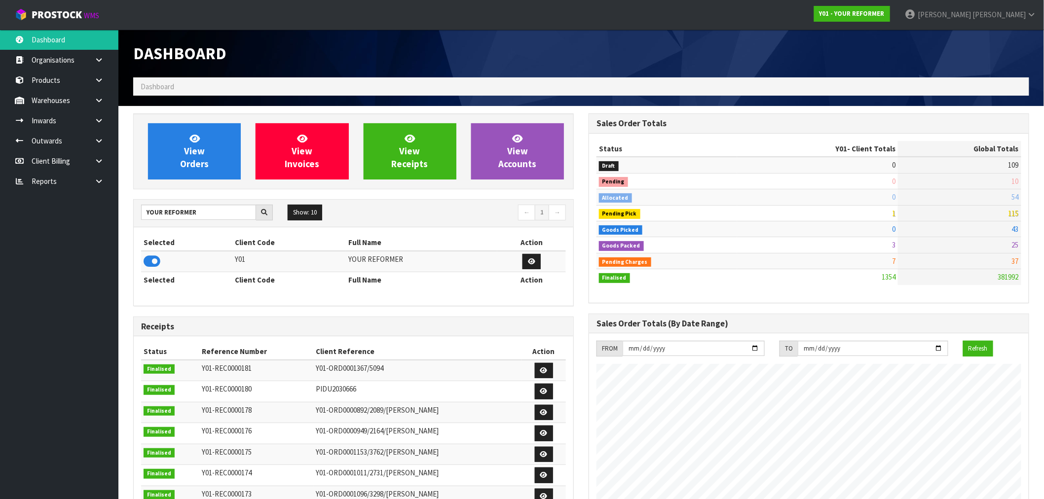
scroll to position [699, 455]
click at [200, 138] on link "View Orders" at bounding box center [194, 151] width 93 height 56
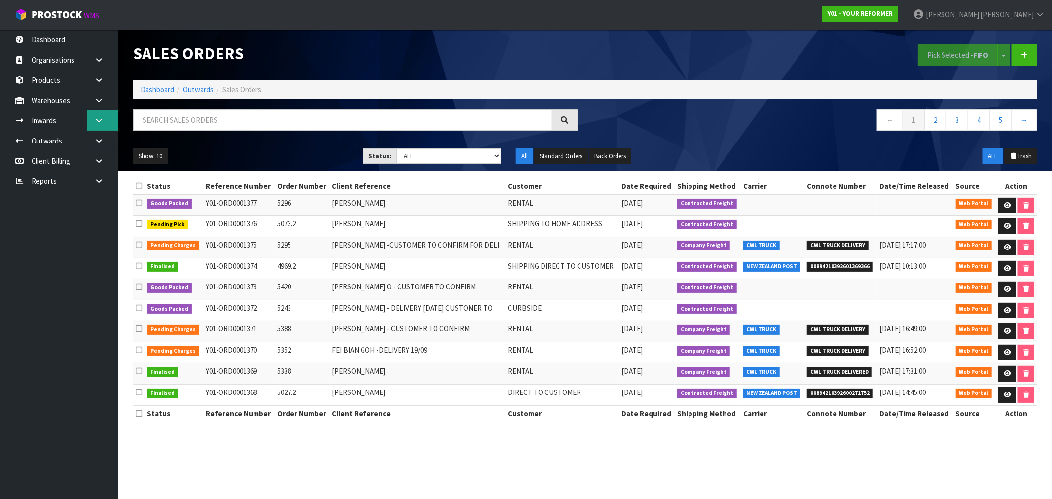
click at [99, 122] on icon at bounding box center [98, 120] width 9 height 7
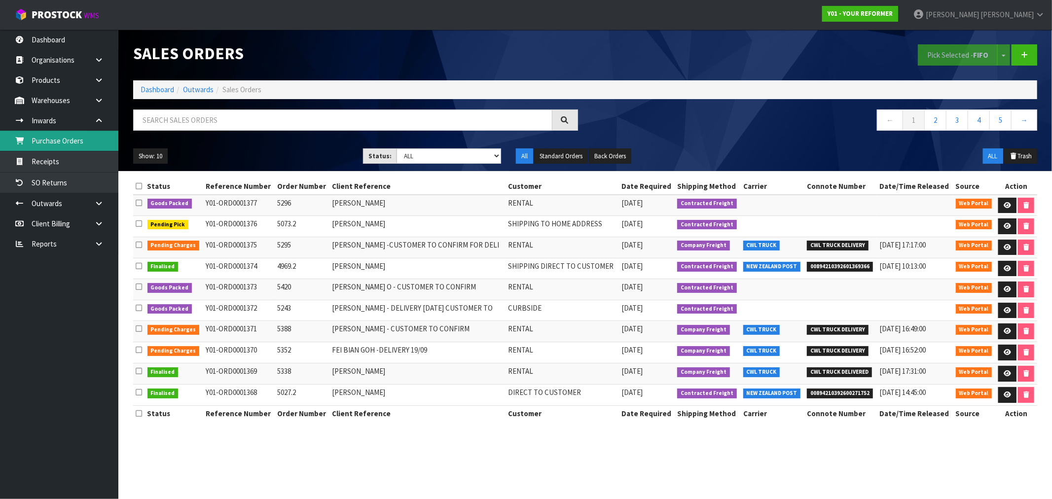
click at [77, 142] on link "Purchase Orders" at bounding box center [59, 141] width 118 height 20
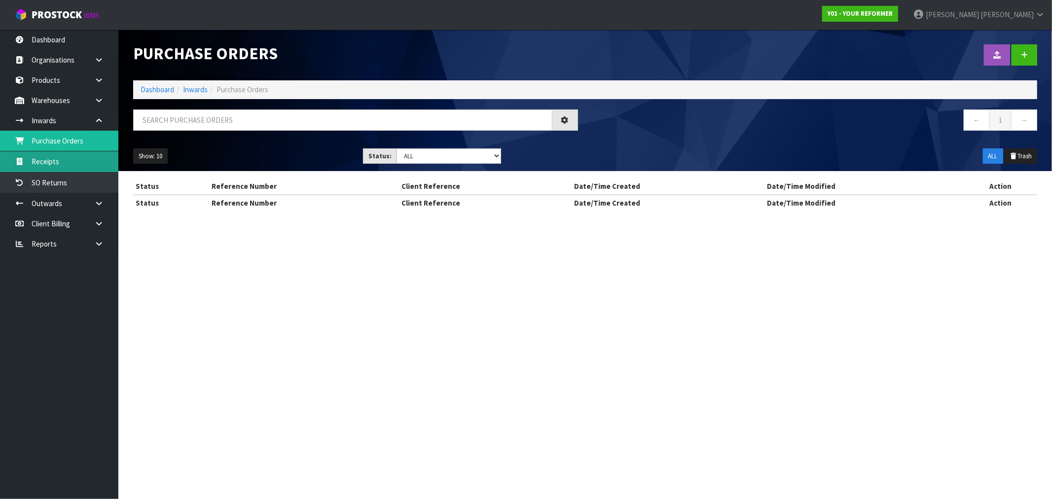
click at [67, 160] on body "Toggle navigation ProStock WMS Y01 - YOUR REFORMER [PERSON_NAME] Logout Dashboa…" at bounding box center [526, 249] width 1052 height 499
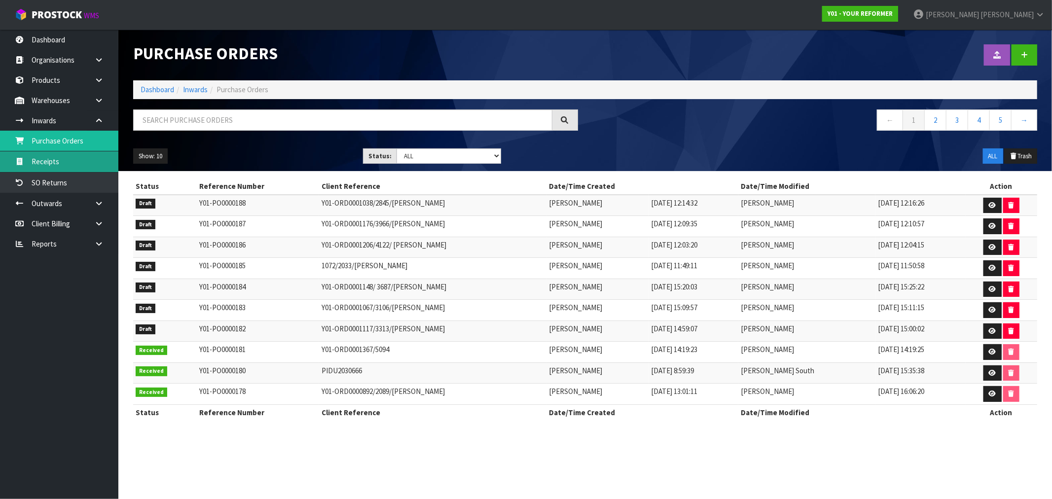
click at [54, 163] on link "Receipts" at bounding box center [59, 161] width 118 height 20
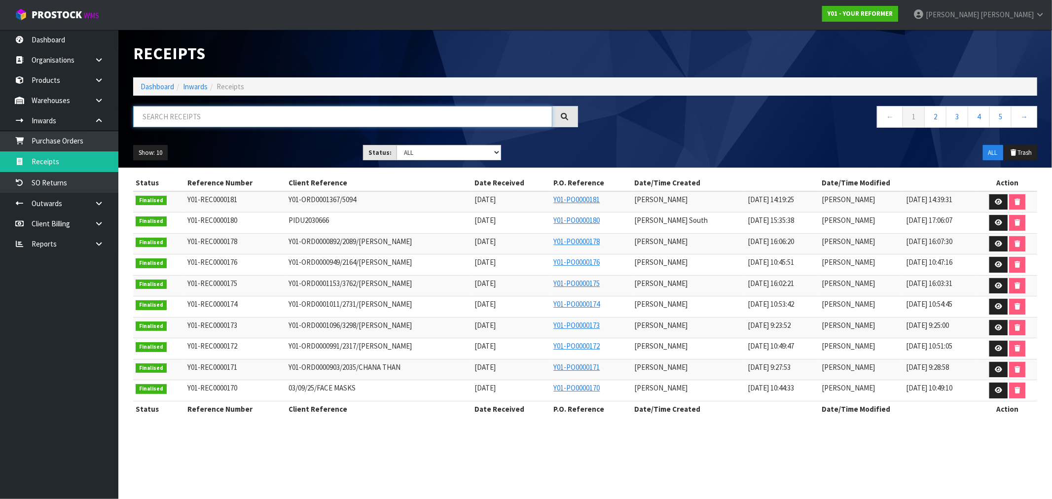
click at [203, 106] on input "text" at bounding box center [342, 116] width 419 height 21
paste input "GLDU9769065"
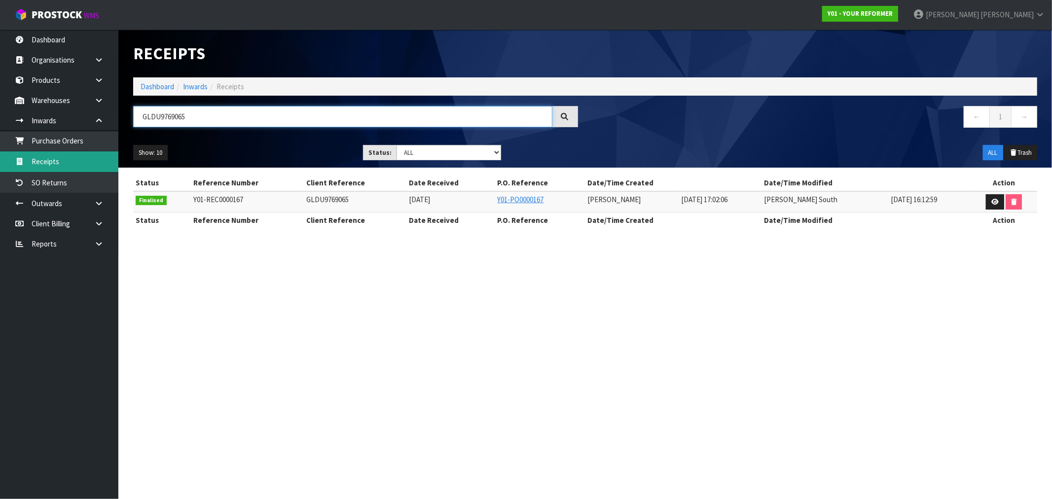
type input "GLDU9769065"
click at [162, 82] on link "Dashboard" at bounding box center [158, 86] width 34 height 9
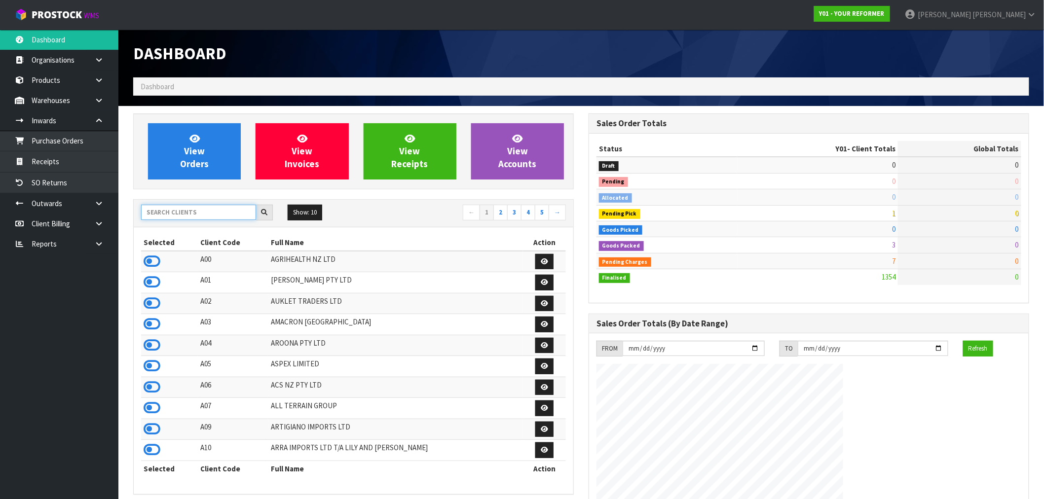
drag, startPoint x: 179, startPoint y: 219, endPoint x: 173, endPoint y: 211, distance: 9.6
click at [174, 212] on input "text" at bounding box center [198, 212] width 115 height 15
click at [172, 211] on input "text" at bounding box center [198, 212] width 115 height 15
paste input "NEROTAP"
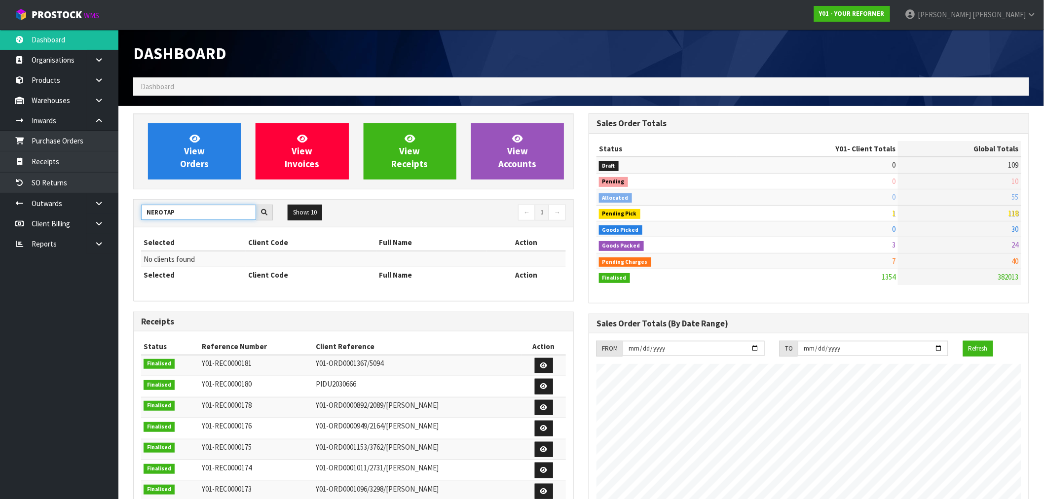
drag, startPoint x: 164, startPoint y: 214, endPoint x: 204, endPoint y: 213, distance: 40.5
click at [204, 213] on input "NEROTAP" at bounding box center [198, 212] width 115 height 15
type input "NERO"
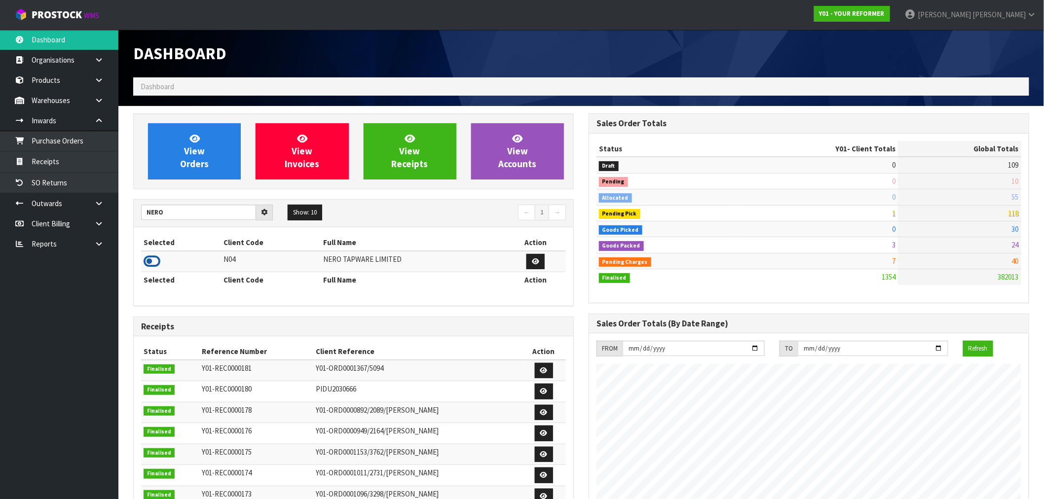
click at [154, 260] on icon at bounding box center [152, 261] width 17 height 15
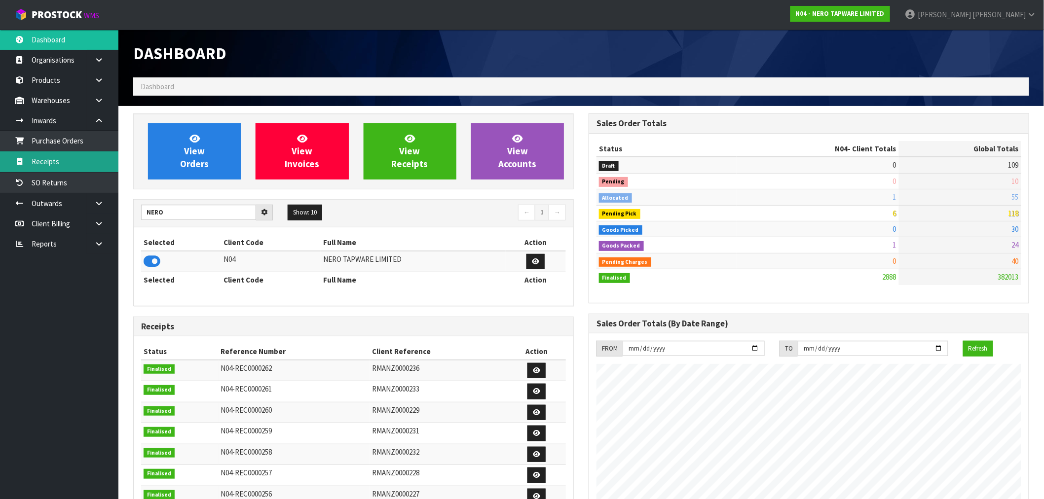
scroll to position [747, 455]
click at [63, 155] on link "Receipts" at bounding box center [59, 161] width 118 height 20
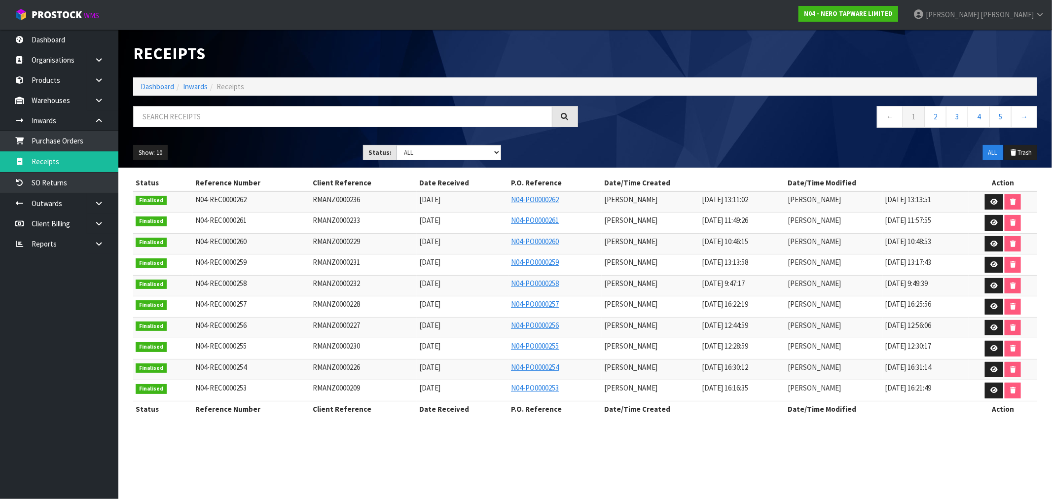
click at [229, 128] on div at bounding box center [356, 120] width 460 height 29
click at [217, 116] on input "text" at bounding box center [342, 116] width 419 height 21
paste input "RMANZ0000219"
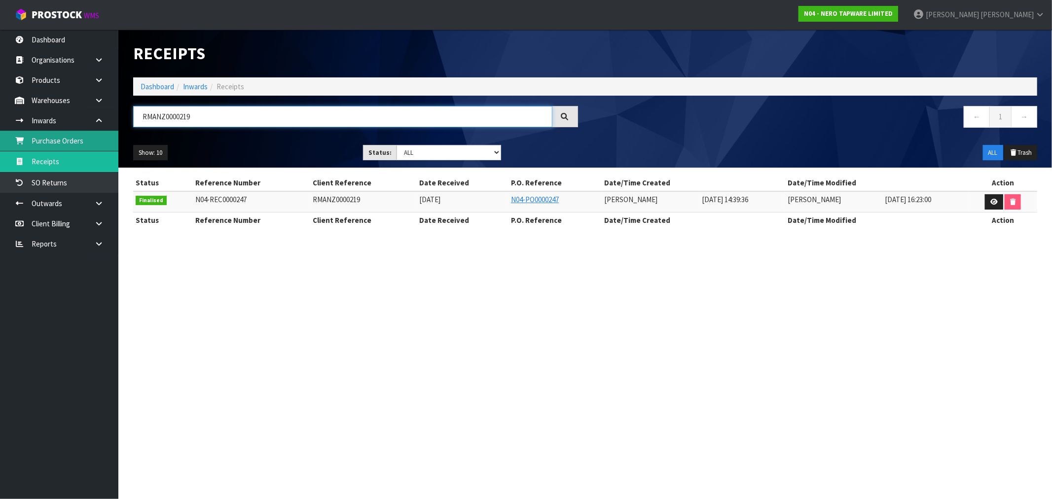
drag, startPoint x: 203, startPoint y: 114, endPoint x: 55, endPoint y: 134, distance: 148.8
click at [67, 130] on body "Toggle navigation ProStock WMS N04 - NERO TAPWARE LIMITED [PERSON_NAME] Logout …" at bounding box center [526, 249] width 1052 height 499
paste input "4/RMANZ0000215"
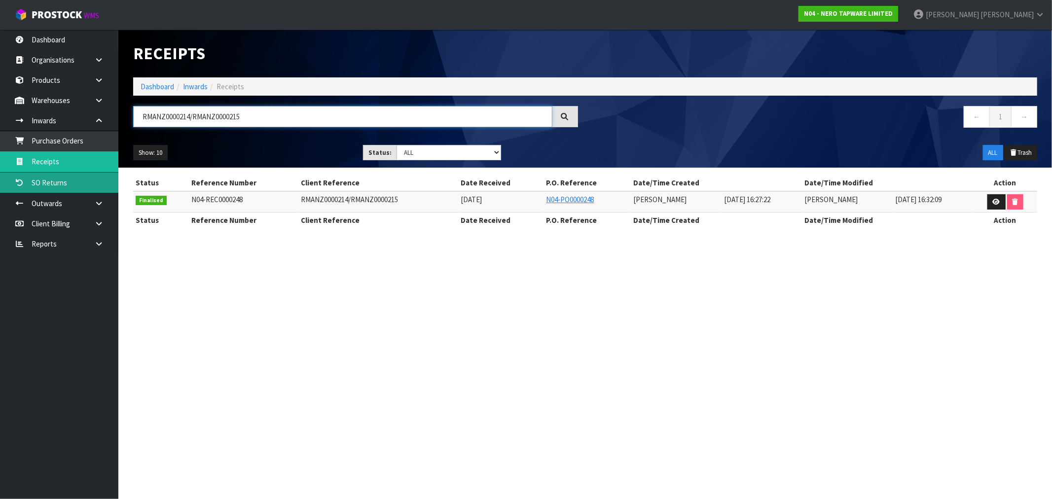
type input "RMANZ0000214/RMANZ0000215"
click at [156, 88] on link "Dashboard" at bounding box center [158, 86] width 34 height 9
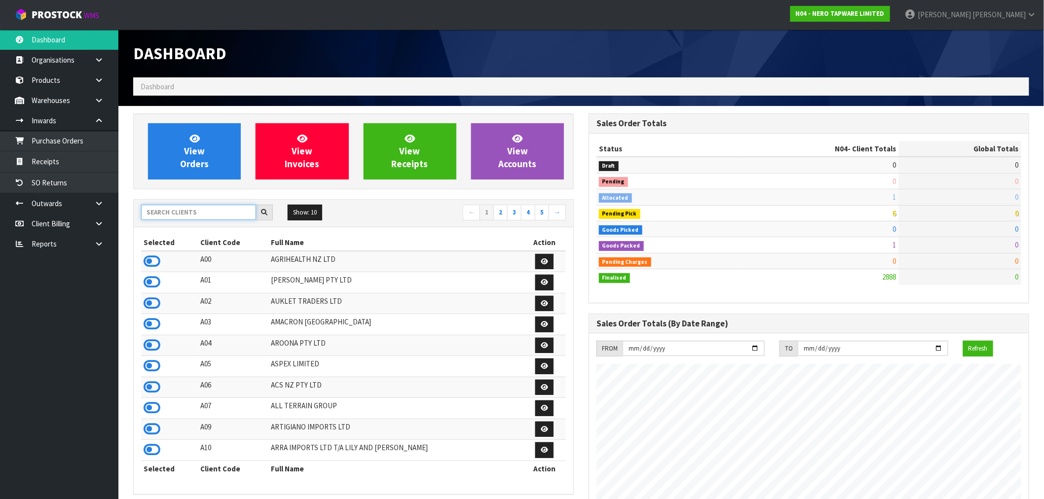
click at [213, 209] on input "text" at bounding box center [198, 212] width 115 height 15
paste input "ENVIROPAC"
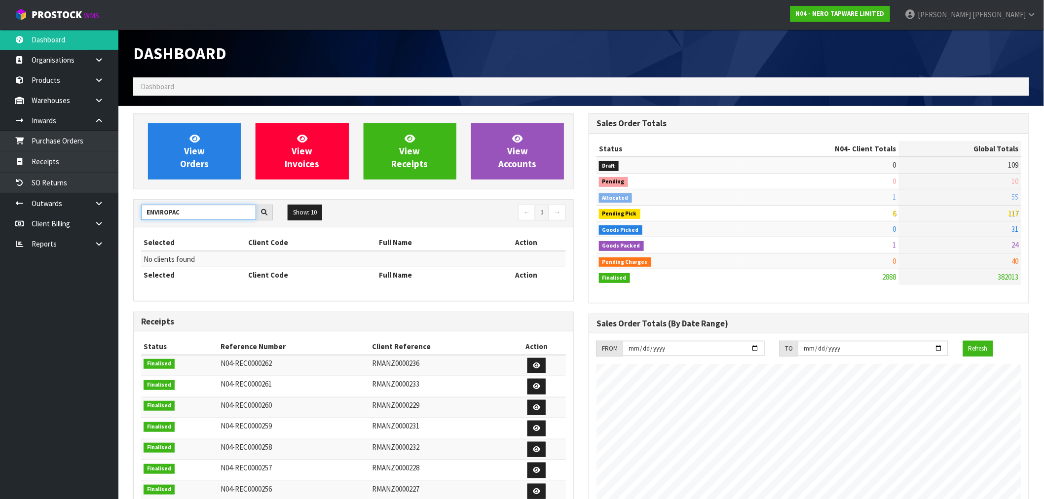
drag, startPoint x: 167, startPoint y: 209, endPoint x: 270, endPoint y: 201, distance: 103.9
click at [270, 201] on div "ENVIROPAC Show: 10 5 10 25 50 ← 1 →" at bounding box center [353, 214] width 439 height 28
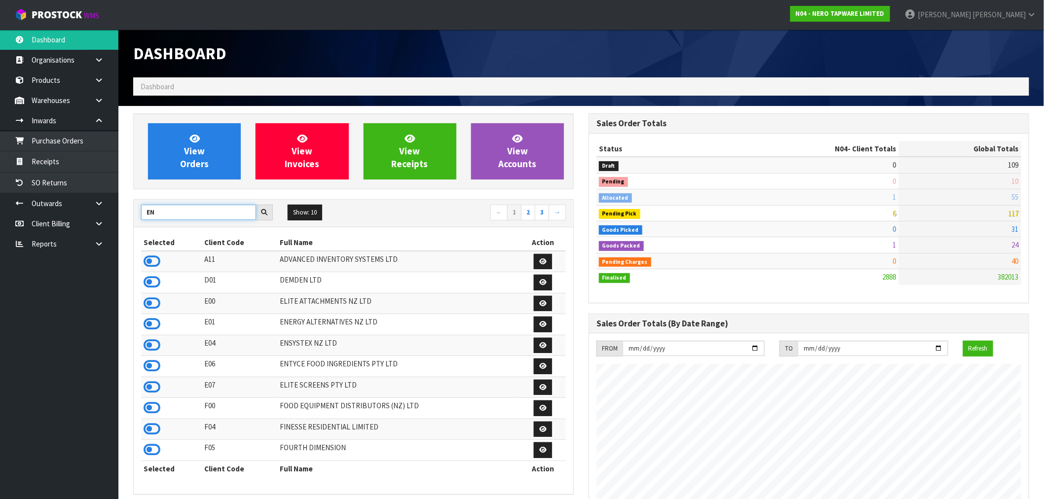
type input "E"
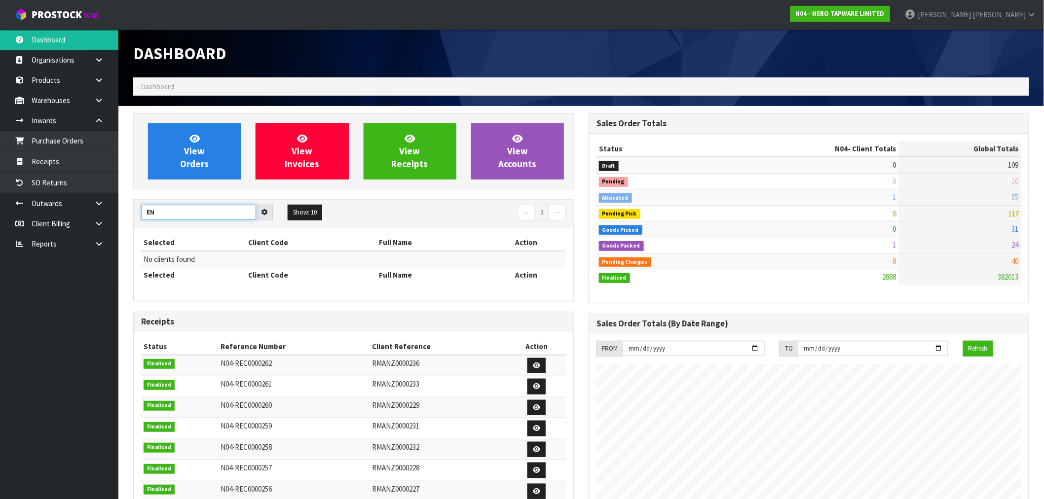
type input "E"
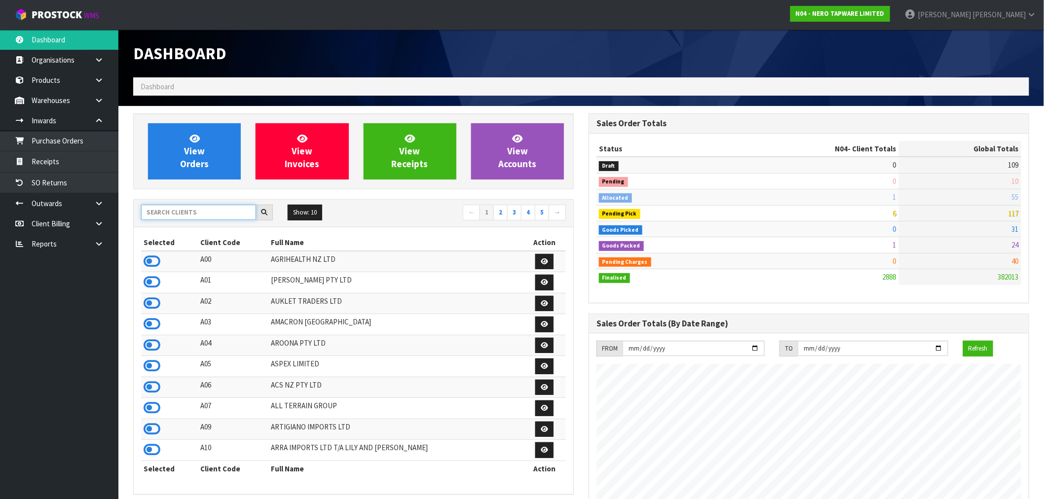
click at [207, 213] on input "text" at bounding box center [198, 212] width 115 height 15
paste input "RKG"
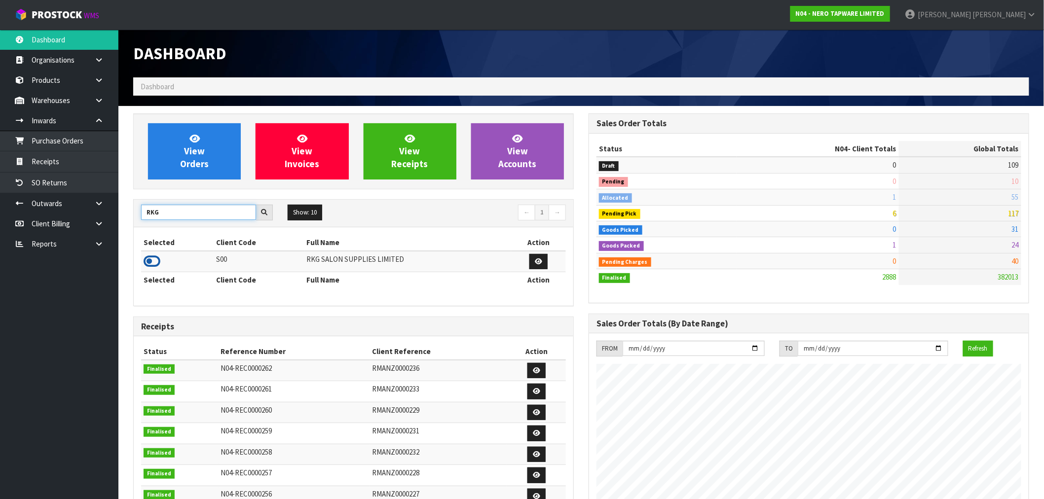
type input "RKG"
click at [149, 264] on icon at bounding box center [152, 261] width 17 height 15
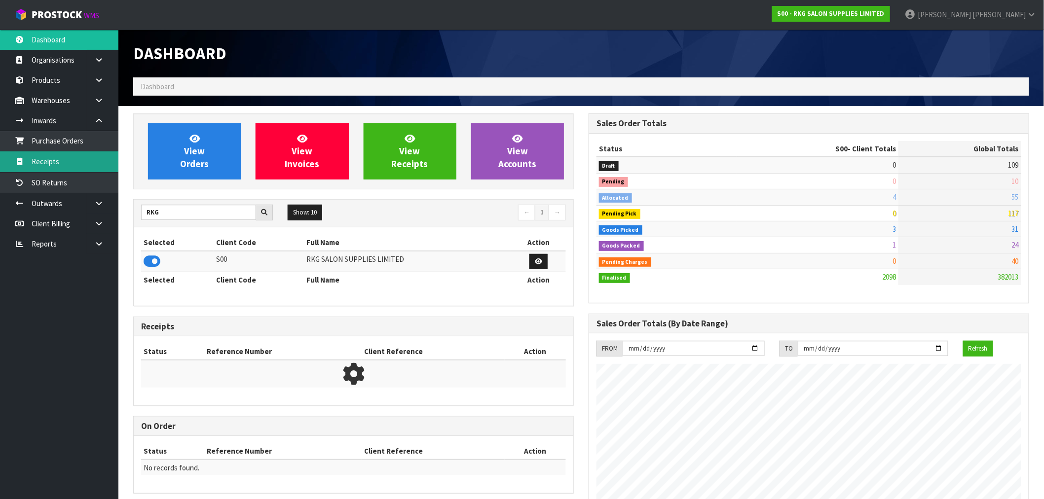
click at [73, 158] on link "Receipts" at bounding box center [59, 161] width 118 height 20
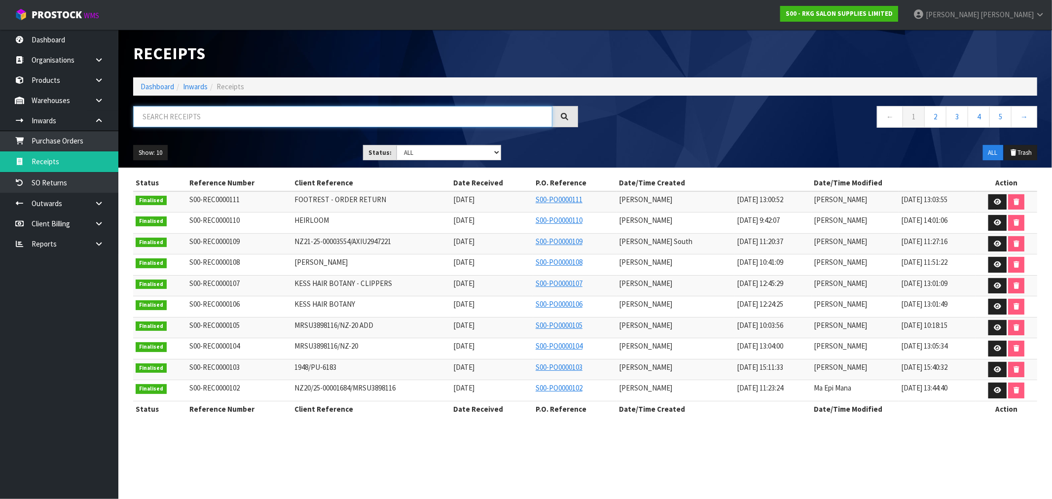
click at [172, 115] on input "text" at bounding box center [342, 116] width 419 height 21
paste input "AXIU2947221"
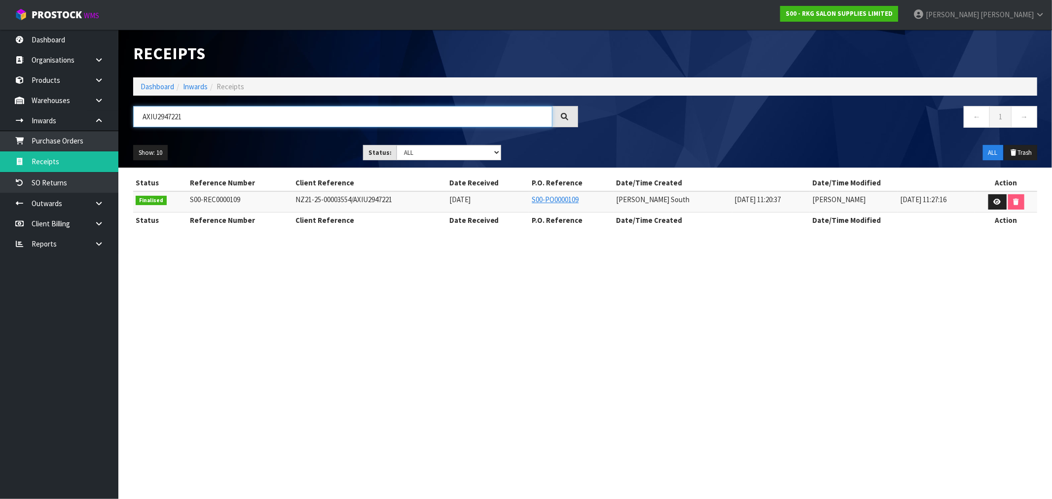
drag, startPoint x: 202, startPoint y: 118, endPoint x: 124, endPoint y: 117, distance: 78.4
click at [124, 116] on header "Receipts Import Receipts Drop file here to import csv template Dashboard Inward…" at bounding box center [585, 99] width 934 height 138
paste input "BRAID"
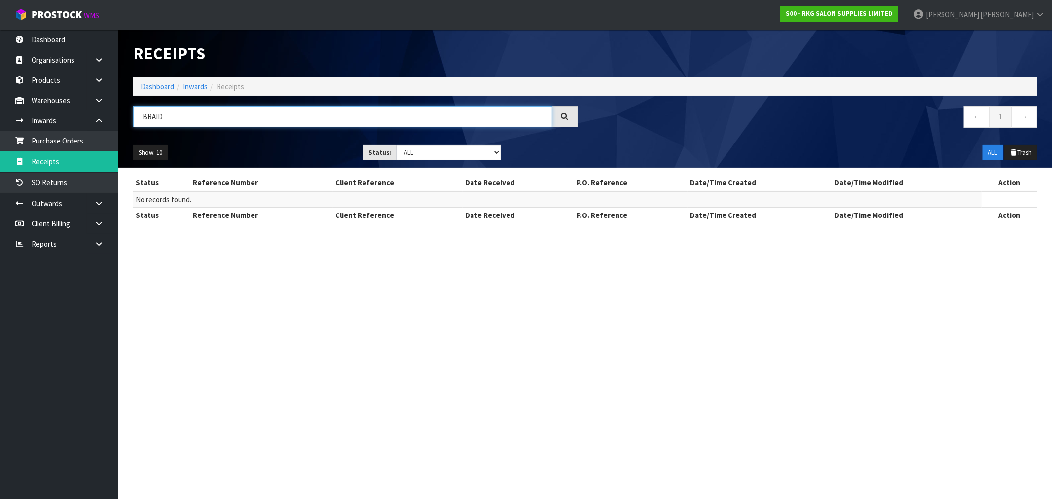
drag, startPoint x: 196, startPoint y: 119, endPoint x: 147, endPoint y: 123, distance: 49.0
click at [147, 123] on input "BRAID" at bounding box center [342, 116] width 419 height 21
type input "BRAID"
click at [156, 84] on link "Dashboard" at bounding box center [158, 86] width 34 height 9
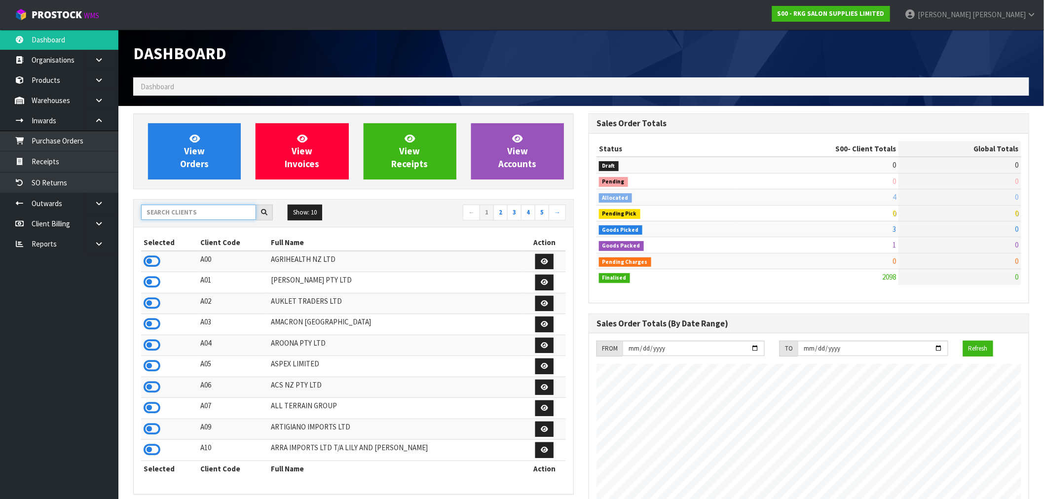
scroll to position [747, 455]
click at [179, 209] on input "text" at bounding box center [198, 212] width 115 height 15
paste input "BRAID"
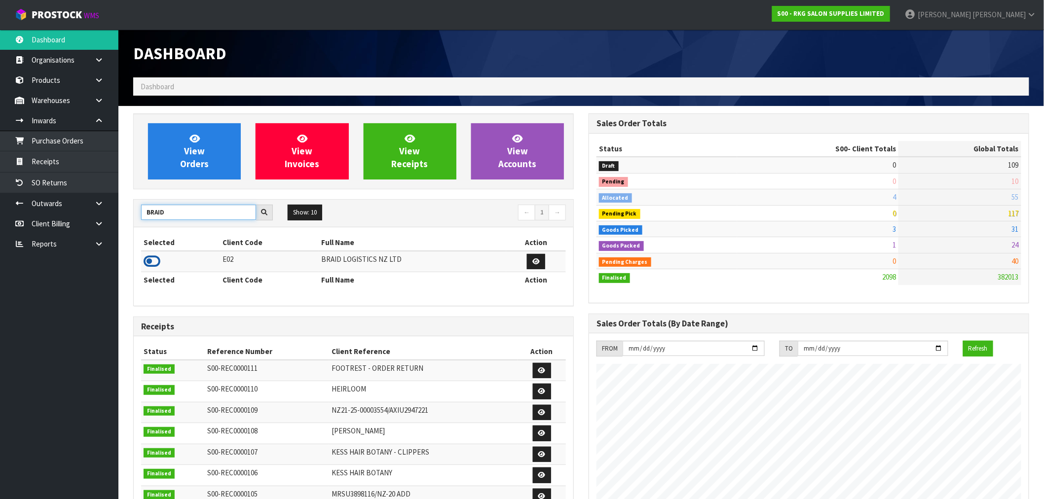
type input "BRAID"
click at [155, 259] on icon at bounding box center [152, 261] width 17 height 15
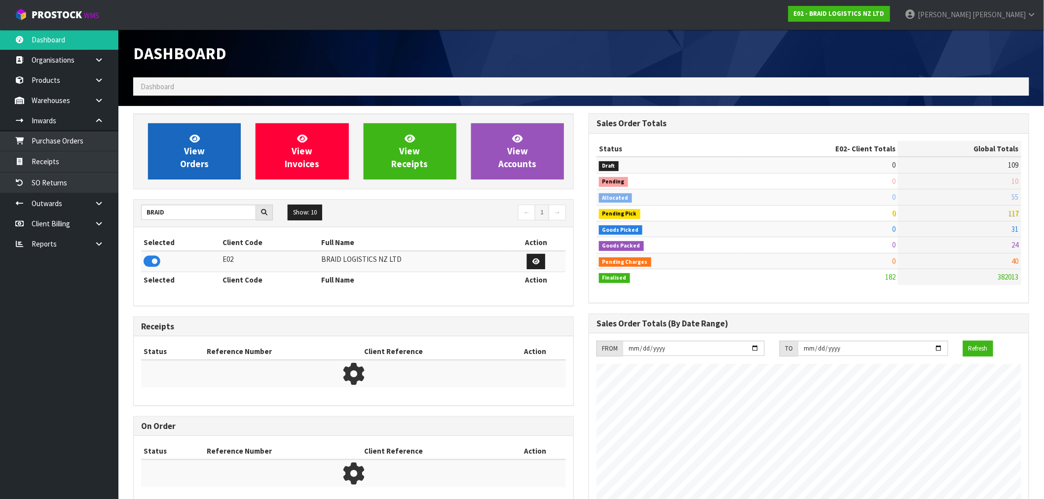
scroll to position [492594, 492742]
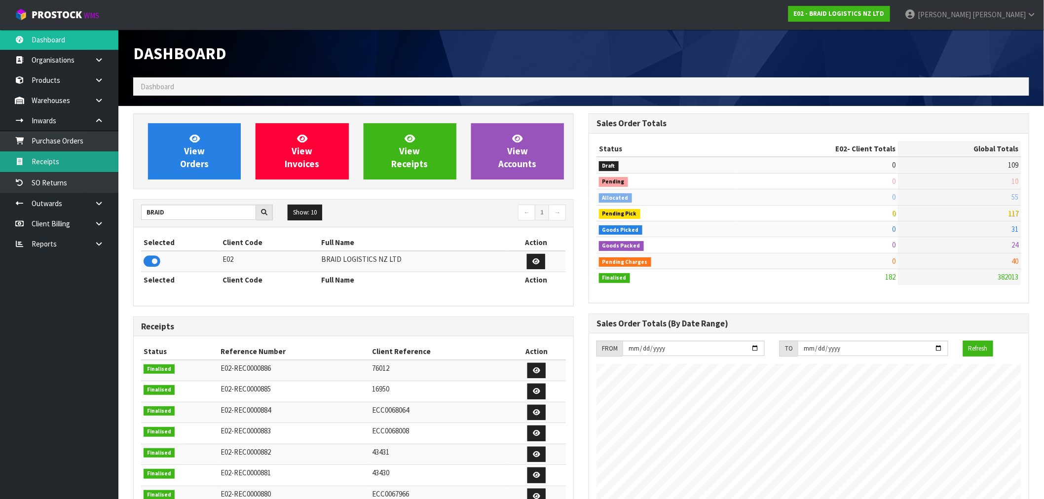
click at [59, 161] on link "Receipts" at bounding box center [59, 161] width 118 height 20
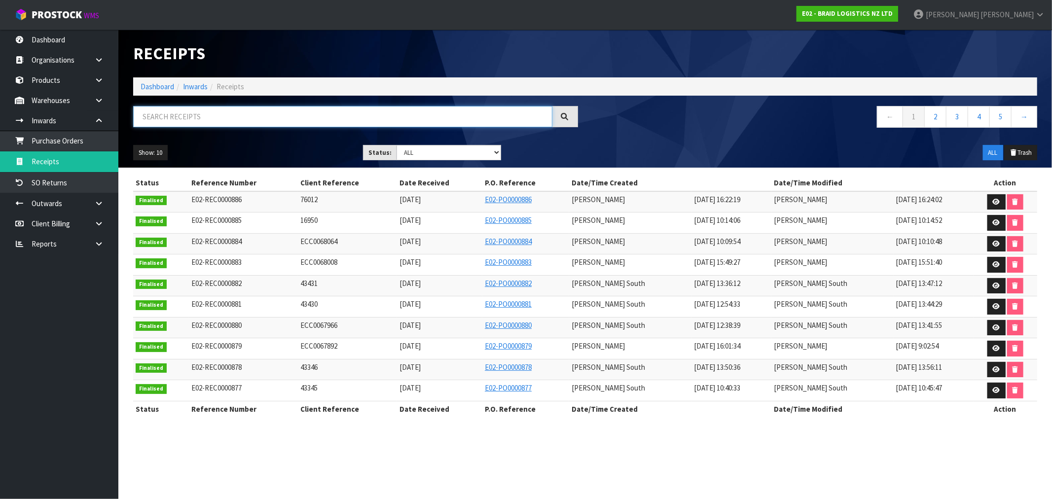
click at [181, 119] on input "text" at bounding box center [342, 116] width 419 height 21
paste input "ECC0067781"
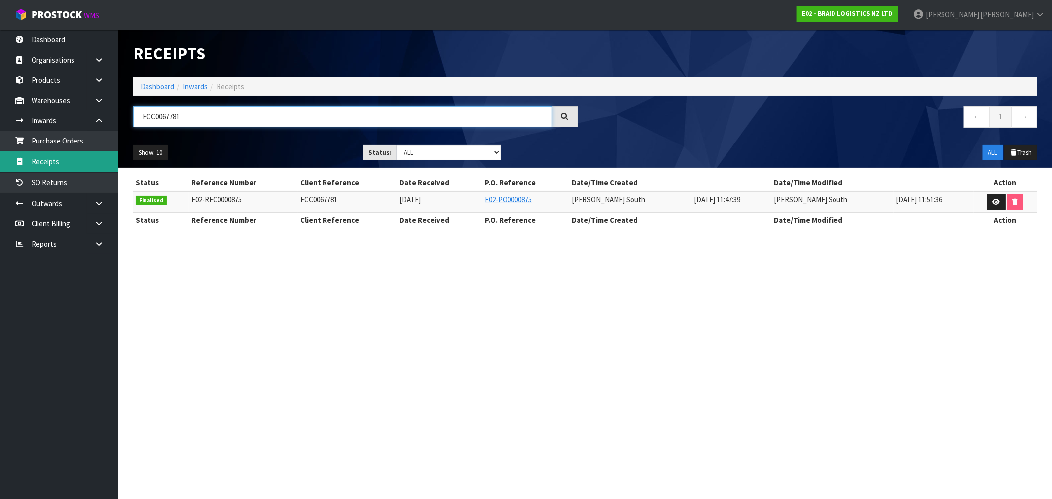
type input "ECC0067781"
click at [148, 86] on link "Dashboard" at bounding box center [158, 86] width 34 height 9
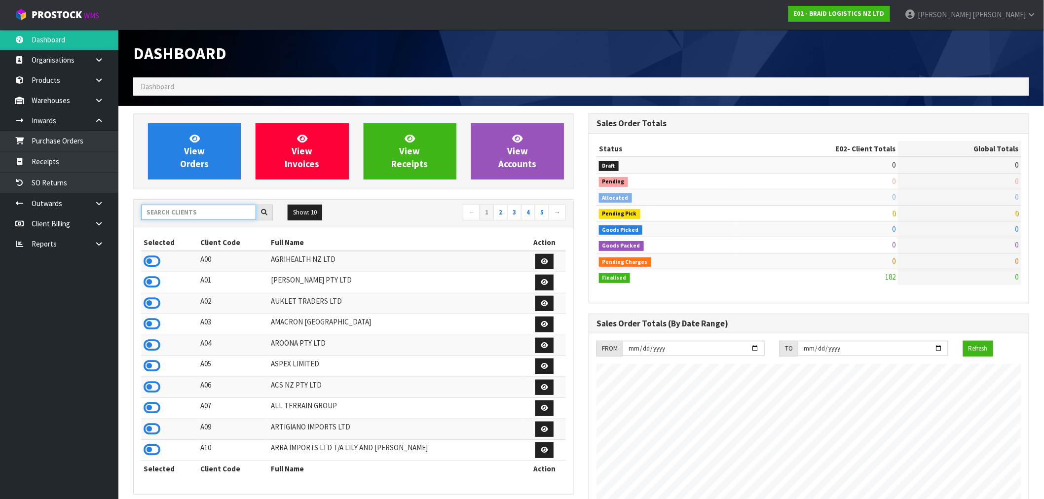
click at [222, 208] on input "text" at bounding box center [198, 212] width 115 height 15
paste input "Flying Start Books"
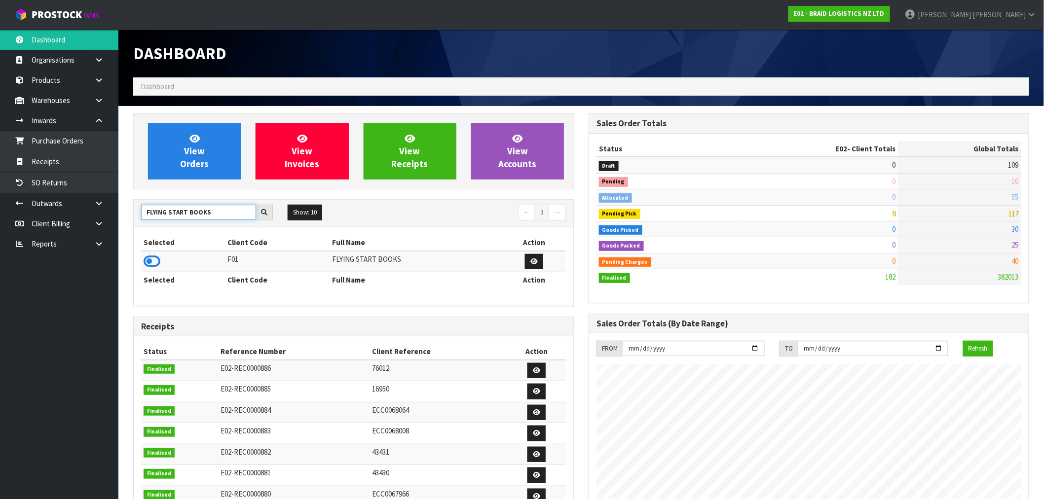
type input "FLYING START BOOKS"
drag, startPoint x: 163, startPoint y: 258, endPoint x: 158, endPoint y: 257, distance: 5.5
click at [162, 258] on td at bounding box center [183, 261] width 84 height 21
drag, startPoint x: 151, startPoint y: 258, endPoint x: 193, endPoint y: 164, distance: 102.5
click at [151, 257] on icon at bounding box center [152, 261] width 17 height 15
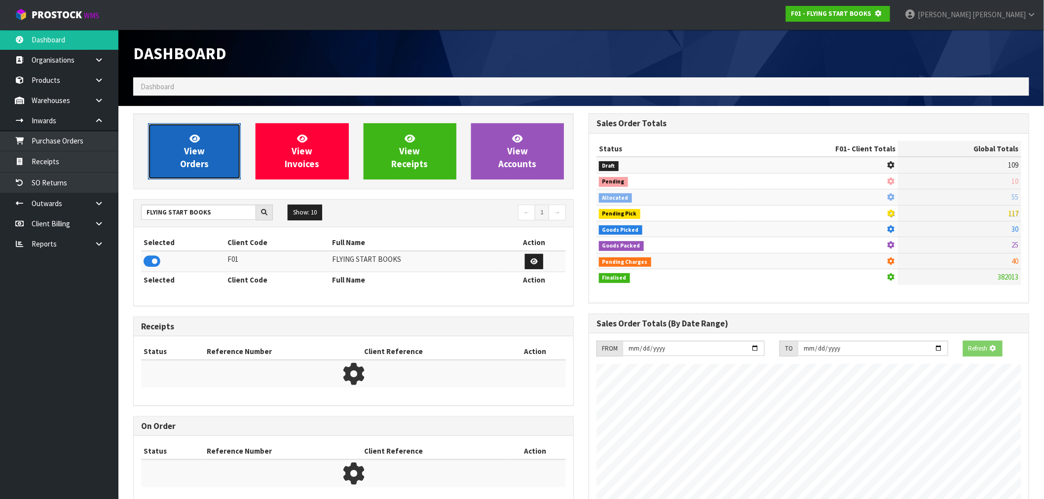
scroll to position [615, 455]
click at [193, 159] on span "View Orders" at bounding box center [194, 151] width 29 height 37
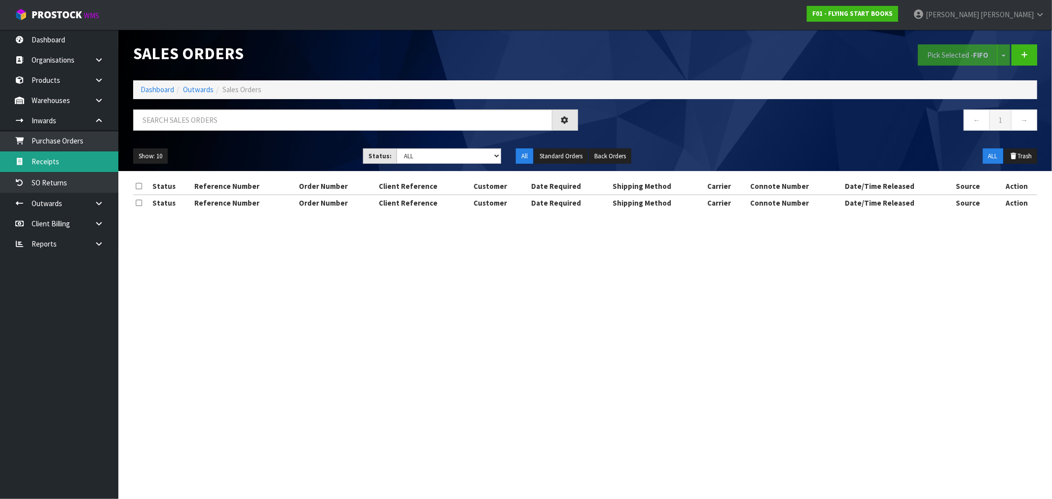
click at [47, 165] on link "Receipts" at bounding box center [59, 161] width 118 height 20
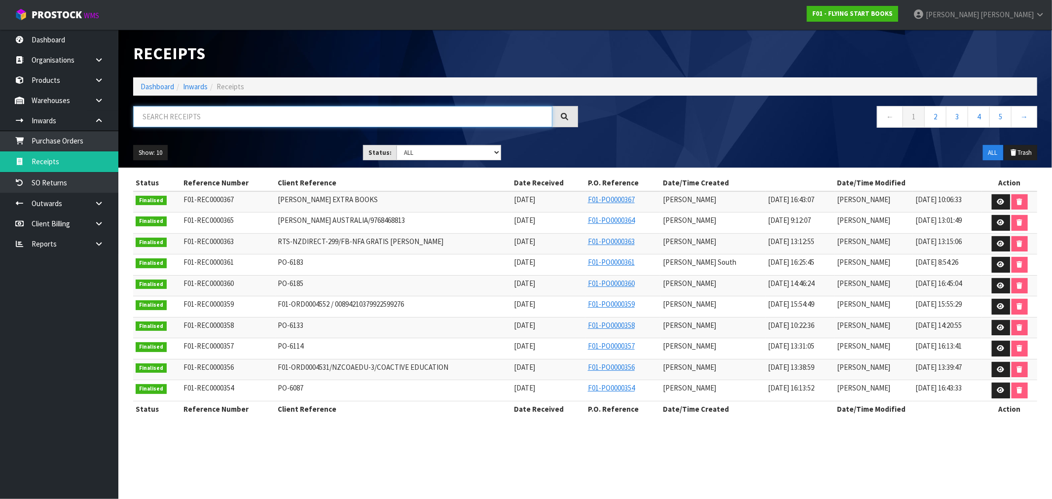
click at [214, 117] on input "text" at bounding box center [342, 116] width 419 height 21
paste input "PO-6183"
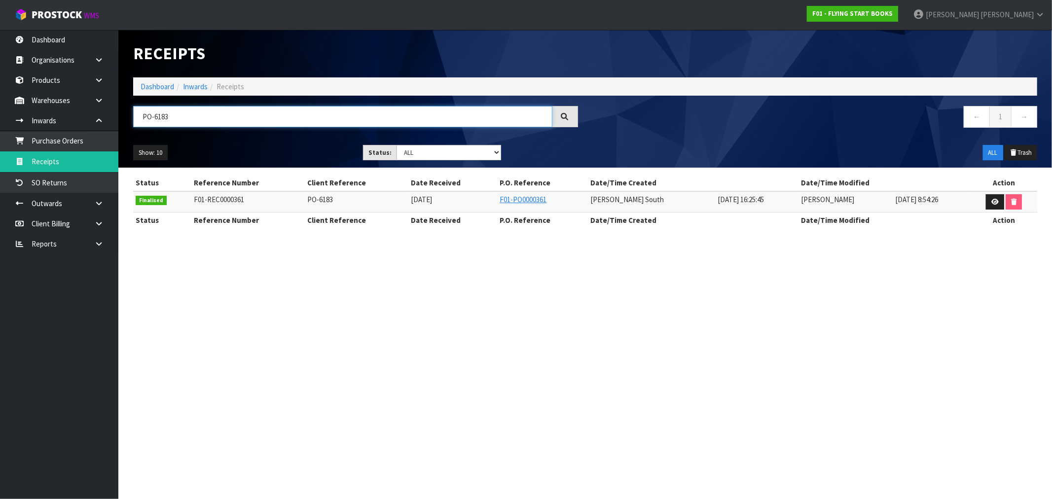
drag, startPoint x: 165, startPoint y: 123, endPoint x: 119, endPoint y: 125, distance: 45.9
click at [119, 124] on header "Receipts Import Receipts Drop file here to import csv template Dashboard Inward…" at bounding box center [585, 99] width 934 height 138
paste input "TRHU49832"
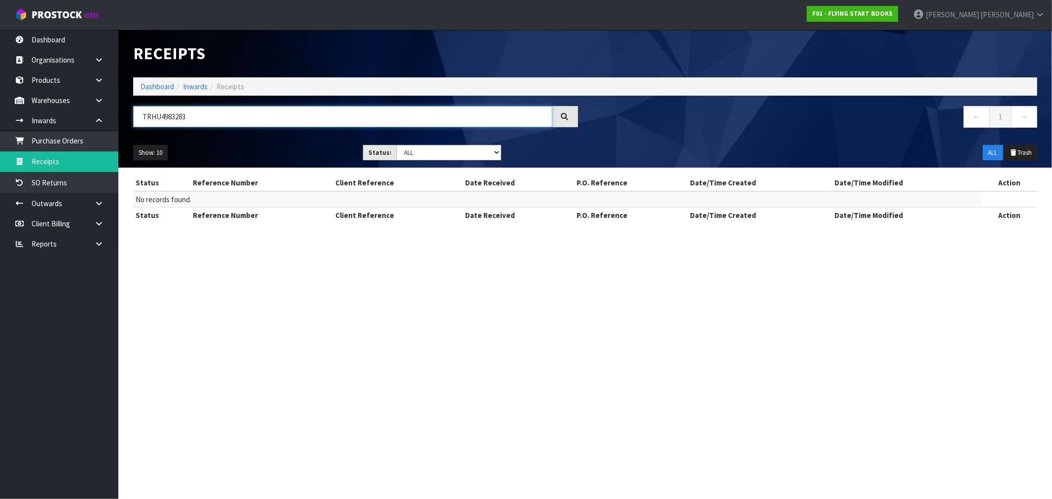
type input "TRHU4983283"
click at [178, 81] on li "Inwards" at bounding box center [191, 86] width 34 height 10
click at [166, 87] on link "Dashboard" at bounding box center [158, 86] width 34 height 9
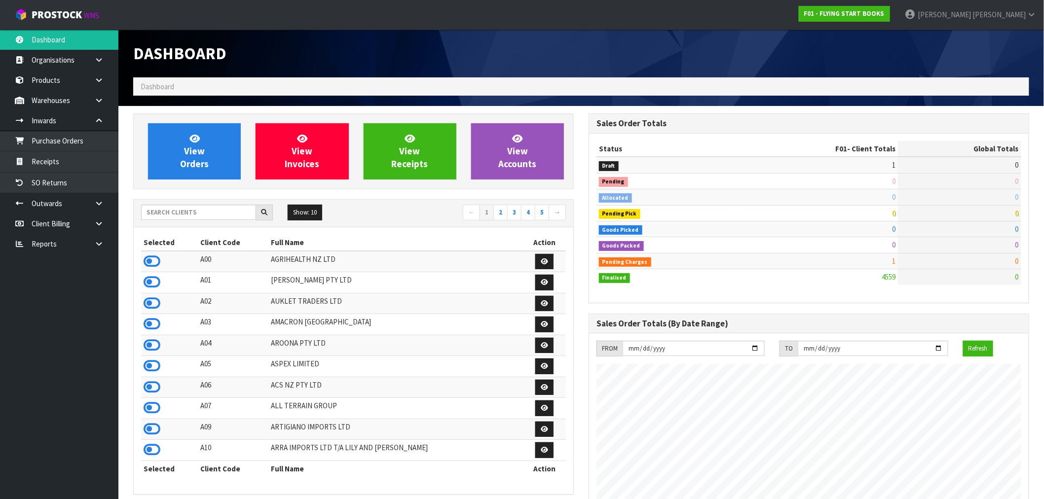
scroll to position [619, 455]
click at [168, 209] on input "text" at bounding box center [198, 212] width 115 height 15
paste input "KITCHENAID"
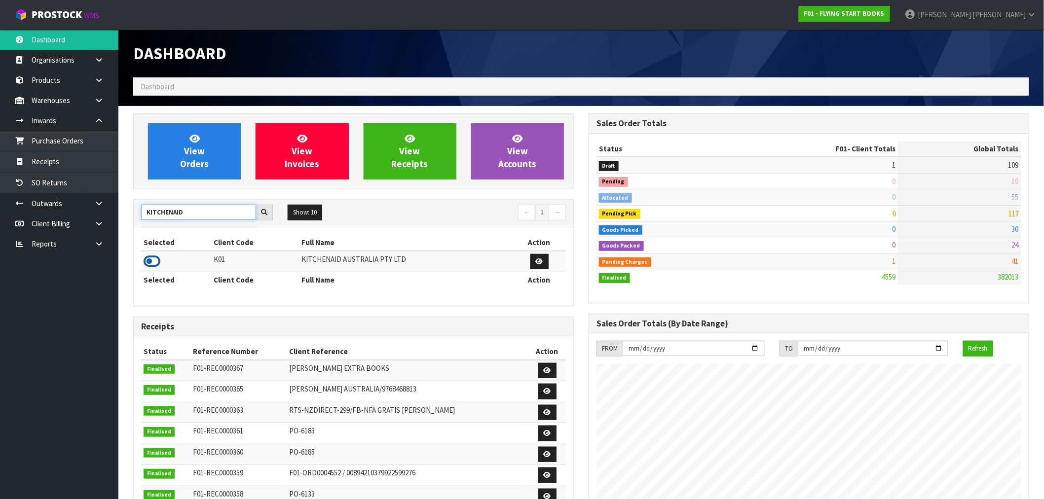
type input "KITCHENAID"
click at [153, 262] on icon at bounding box center [152, 261] width 17 height 15
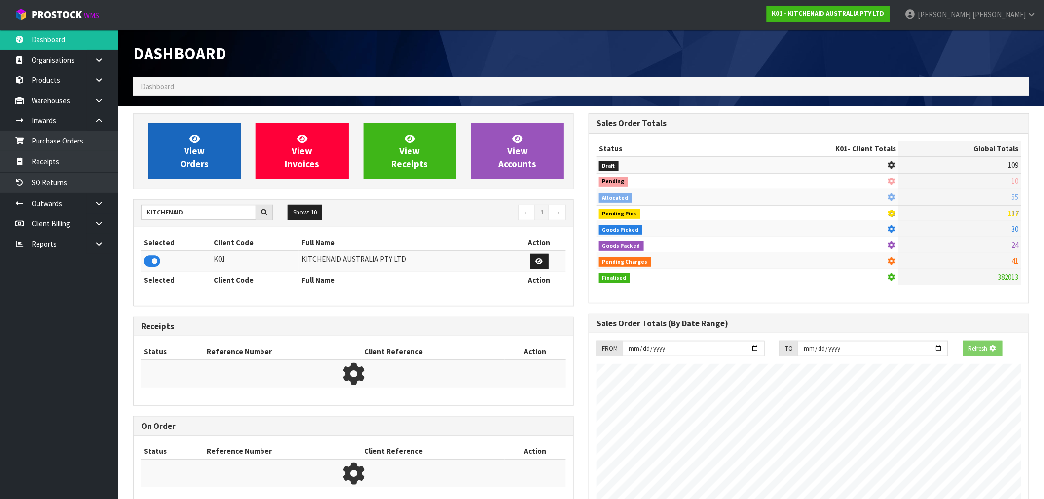
scroll to position [492583, 492742]
click at [196, 139] on icon at bounding box center [194, 138] width 10 height 9
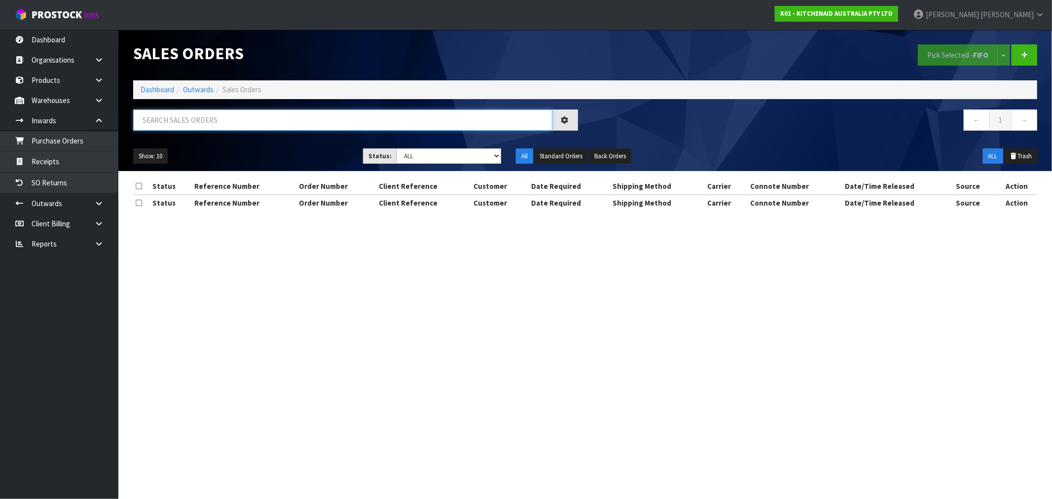
click at [153, 127] on input "text" at bounding box center [342, 119] width 419 height 21
paste input "TRHU4983283"
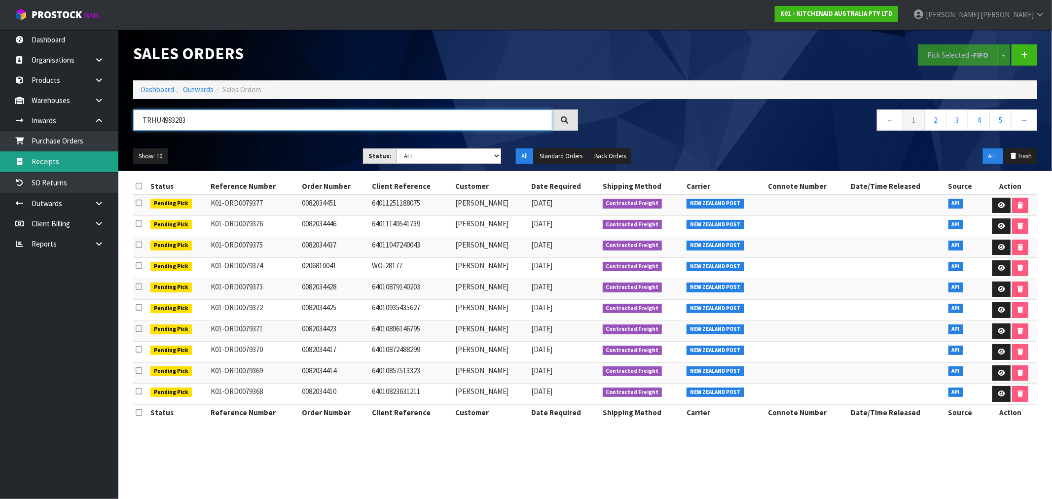
type input "TRHU4983283"
click at [45, 156] on link "Receipts" at bounding box center [59, 161] width 118 height 20
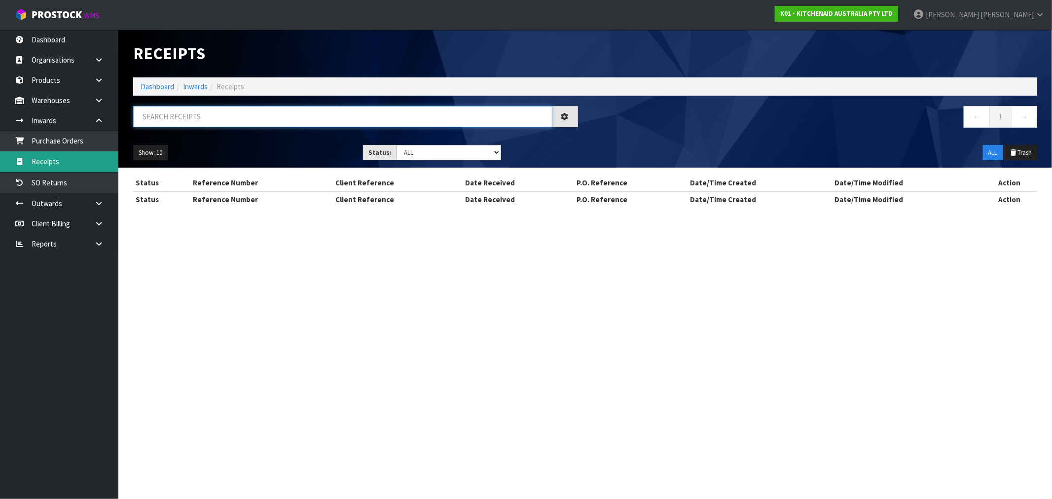
click at [231, 122] on input "text" at bounding box center [342, 116] width 419 height 21
paste input "TRHU4983283"
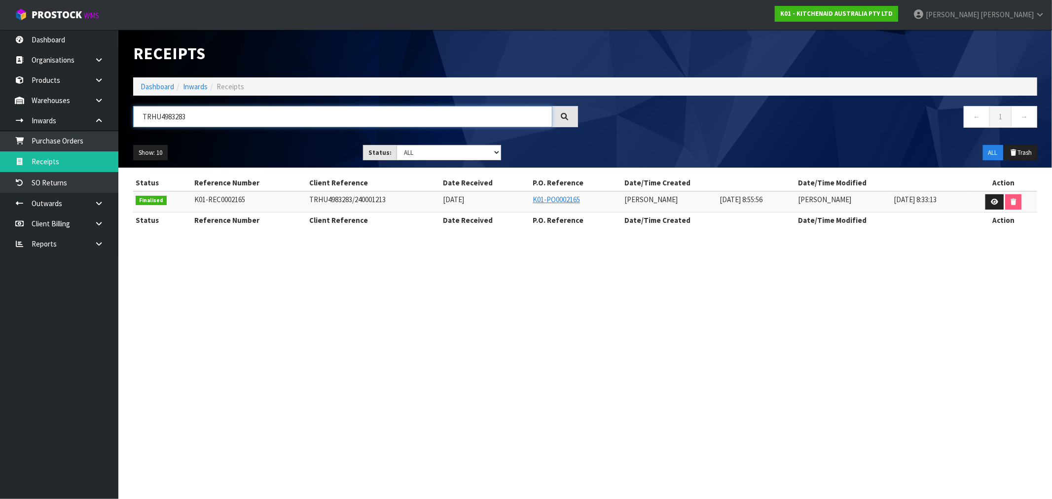
type input "TRHU4983283"
click at [144, 87] on link "Dashboard" at bounding box center [158, 86] width 34 height 9
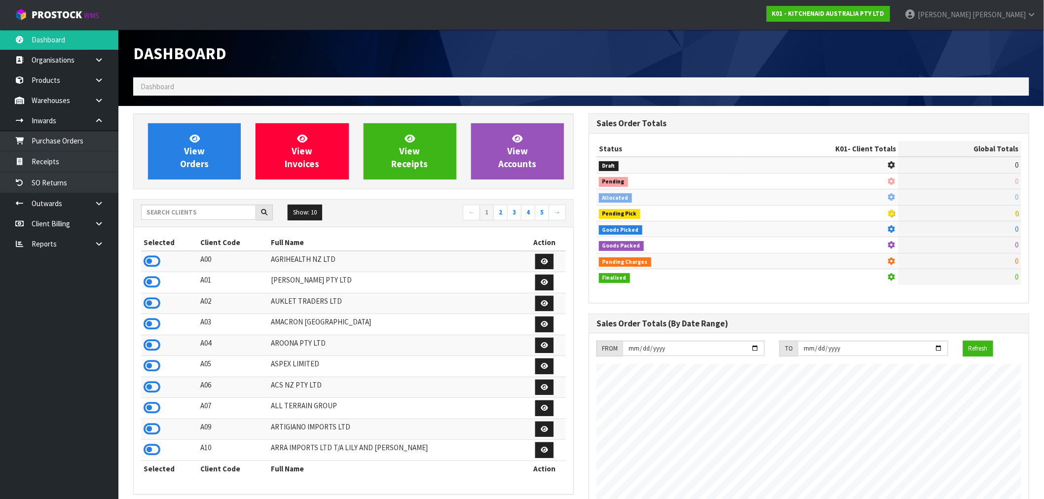
scroll to position [615, 455]
click at [172, 213] on input "text" at bounding box center [198, 212] width 115 height 15
paste input "YOUR REFORMER"
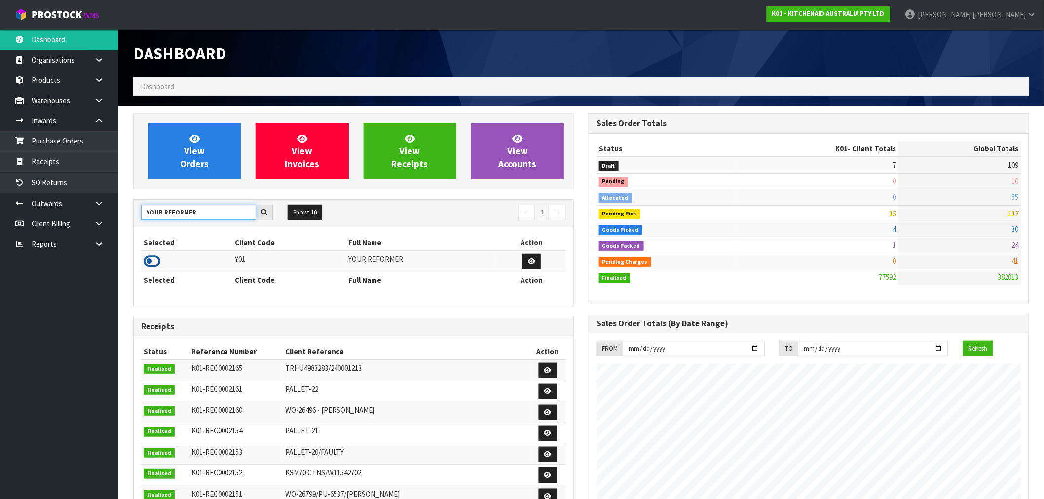
type input "YOUR REFORMER"
drag, startPoint x: 151, startPoint y: 258, endPoint x: 131, endPoint y: 232, distance: 33.4
click at [151, 259] on icon at bounding box center [152, 261] width 17 height 15
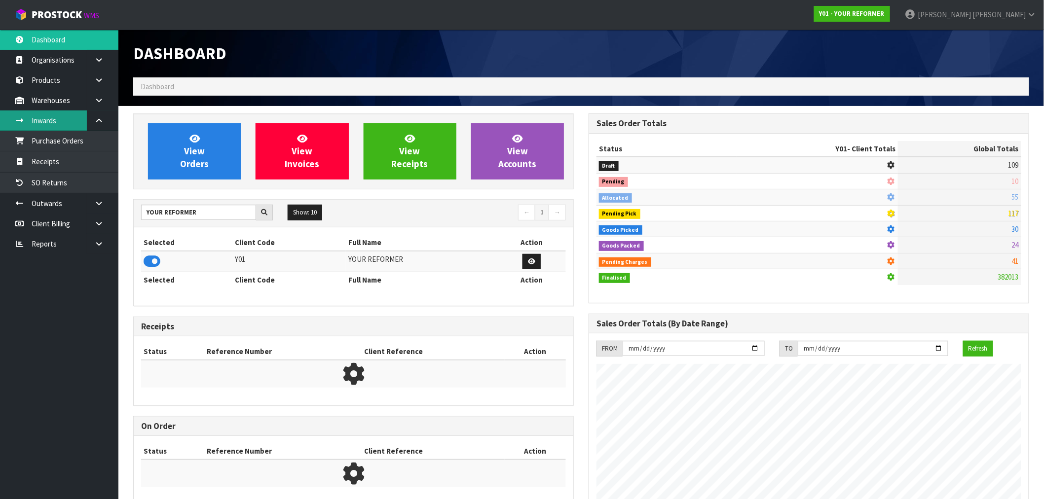
scroll to position [699, 455]
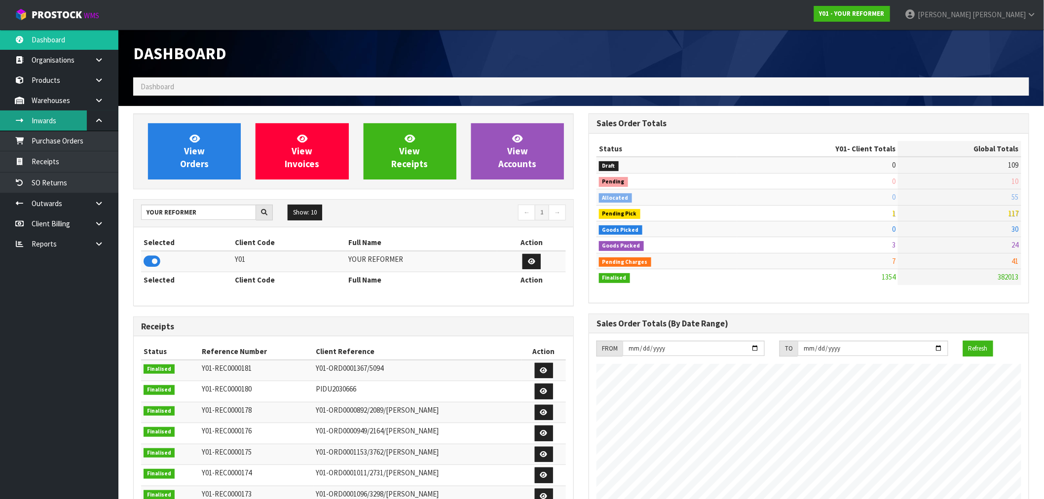
click at [43, 121] on link "Inwards" at bounding box center [59, 120] width 118 height 20
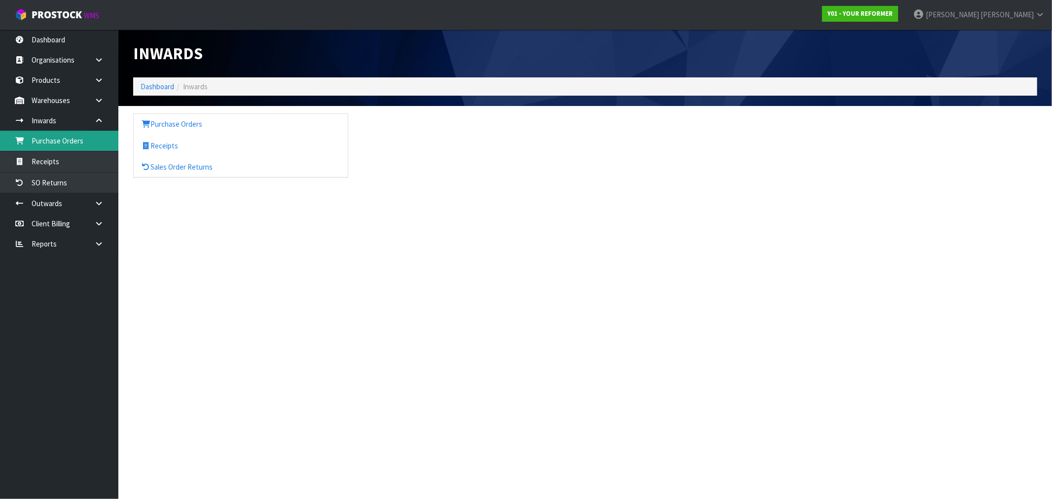
click at [52, 137] on link "Purchase Orders" at bounding box center [59, 141] width 118 height 20
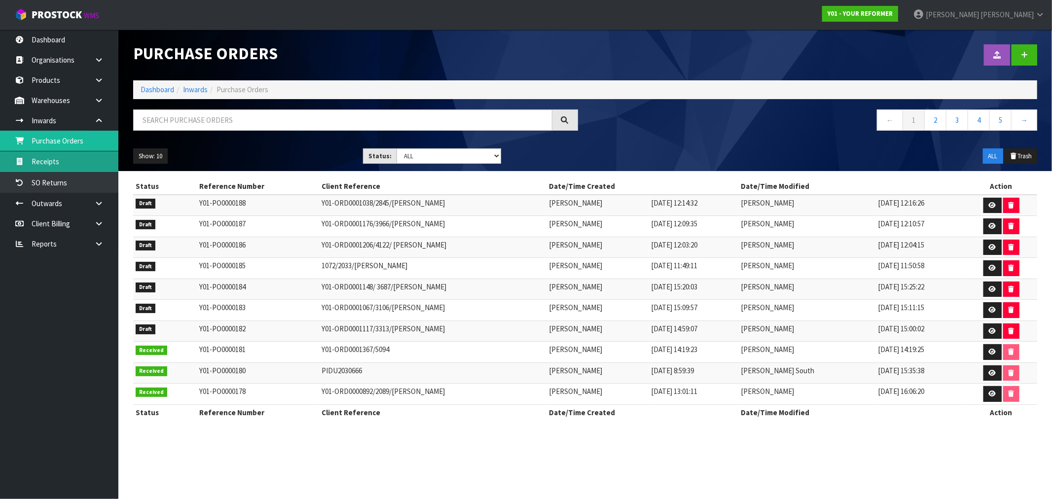
click at [42, 160] on link "Receipts" at bounding box center [59, 161] width 118 height 20
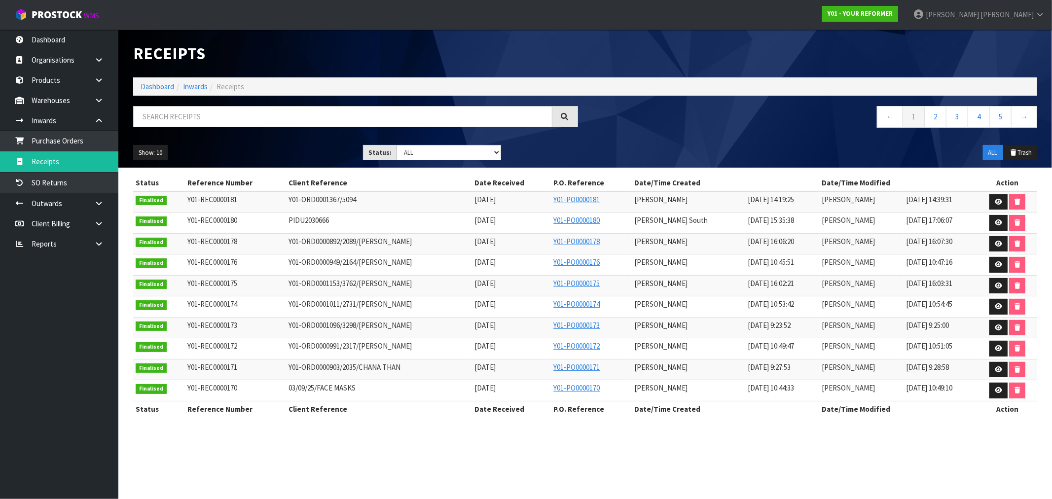
drag, startPoint x: 163, startPoint y: 131, endPoint x: 157, endPoint y: 121, distance: 11.5
click at [159, 125] on div at bounding box center [356, 120] width 460 height 29
click at [156, 120] on input "text" at bounding box center [342, 116] width 419 height 21
paste input "03/09/25/FACE MASKS"
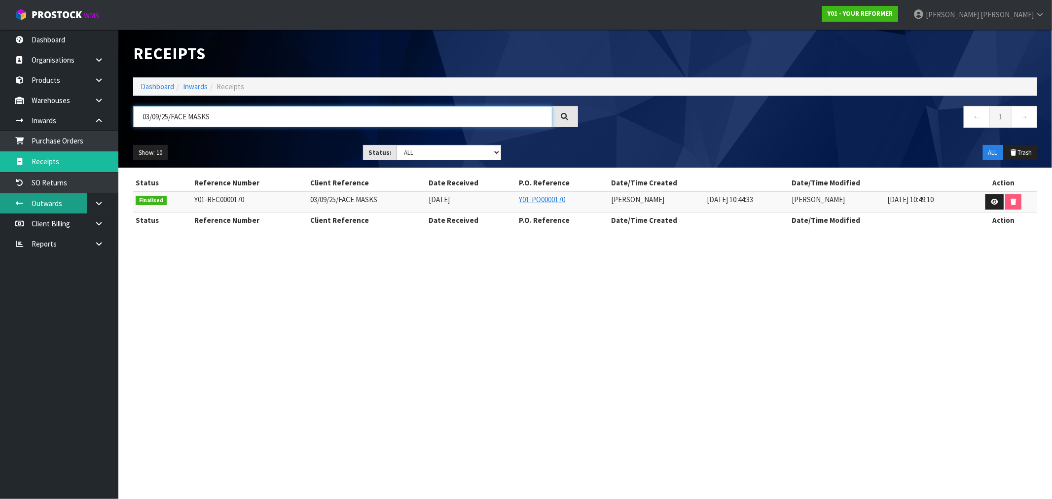
type input "03/09/25/FACE MASKS"
click at [164, 90] on link "Dashboard" at bounding box center [158, 86] width 34 height 9
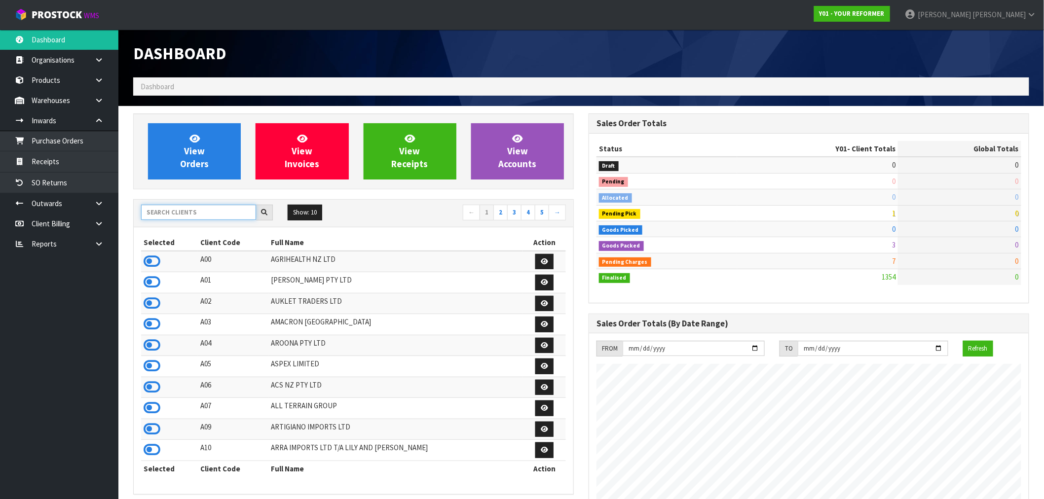
click at [206, 206] on input "text" at bounding box center [198, 212] width 115 height 15
paste input "BRAID"
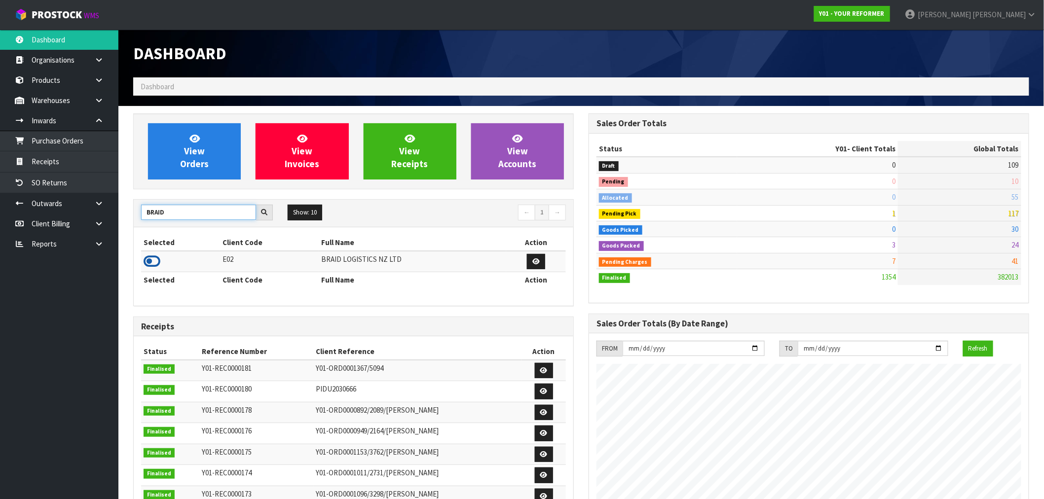
type input "BRAID"
click at [155, 263] on icon at bounding box center [152, 261] width 17 height 15
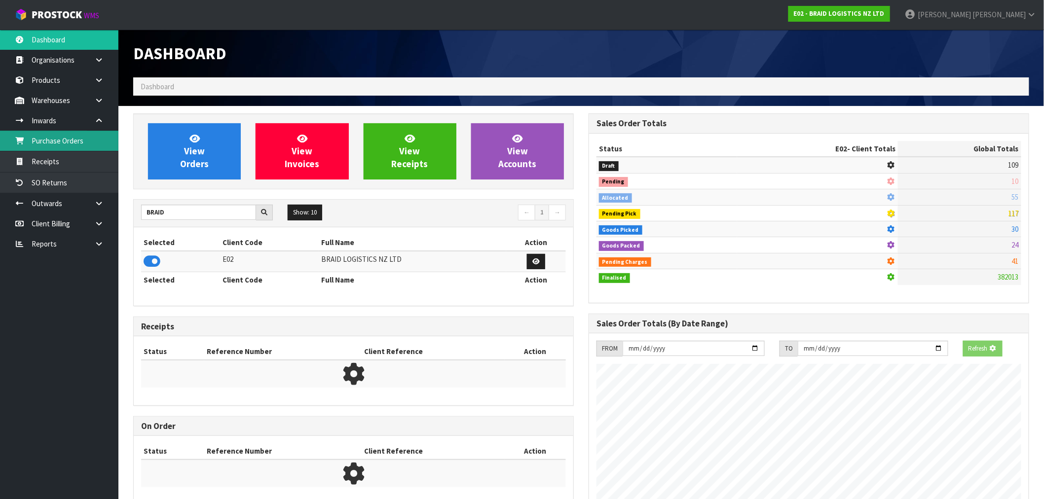
scroll to position [492594, 492742]
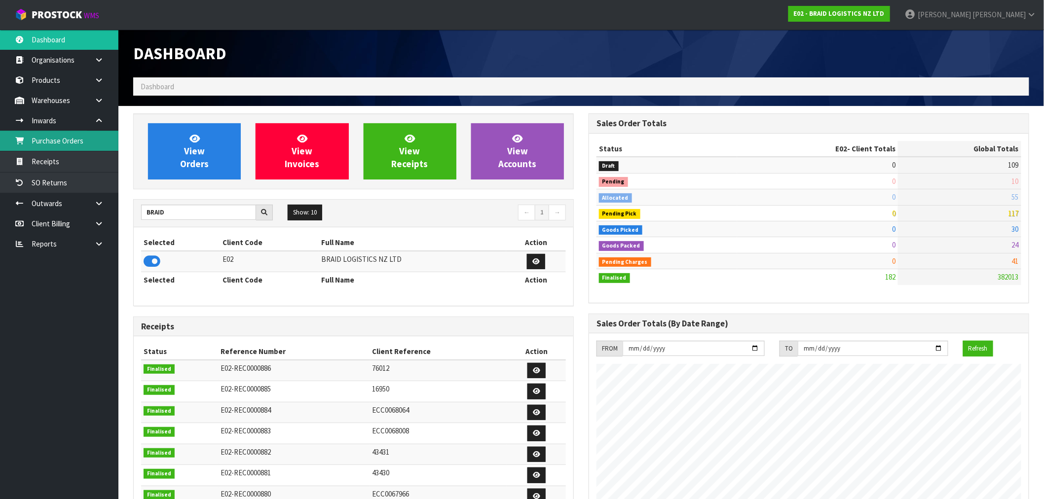
click at [76, 138] on link "Purchase Orders" at bounding box center [59, 141] width 118 height 20
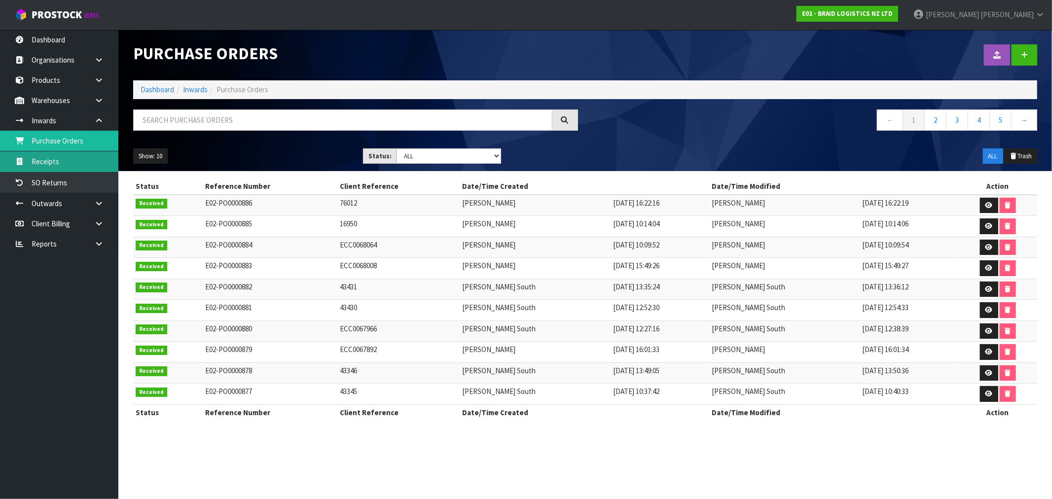
click at [52, 163] on link "Receipts" at bounding box center [59, 161] width 118 height 20
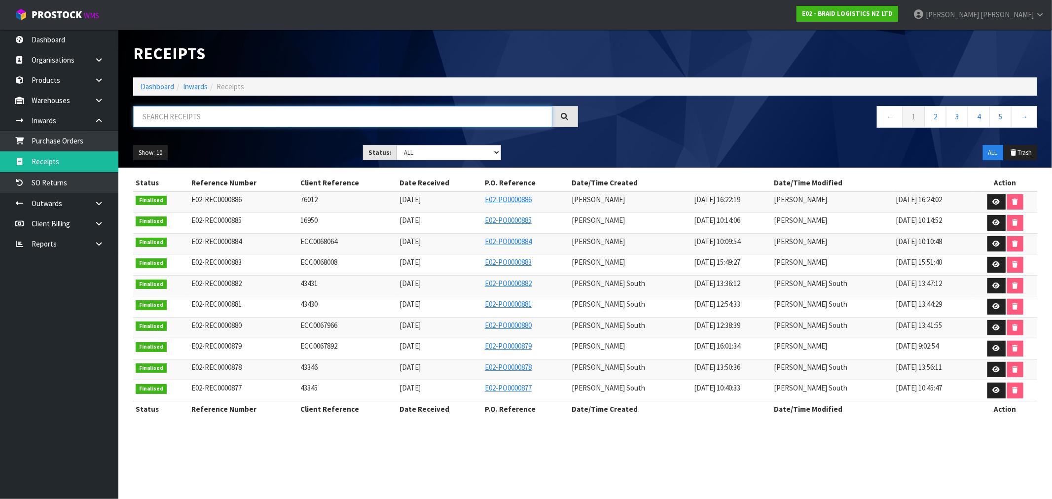
click at [170, 119] on input "text" at bounding box center [342, 116] width 419 height 21
paste input "FFAU4812582"
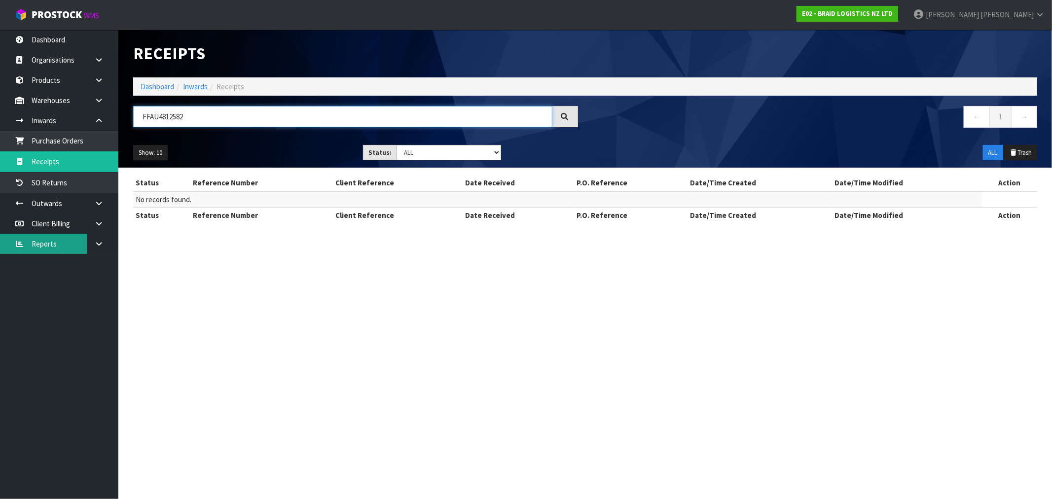
type input "FFAU4812582"
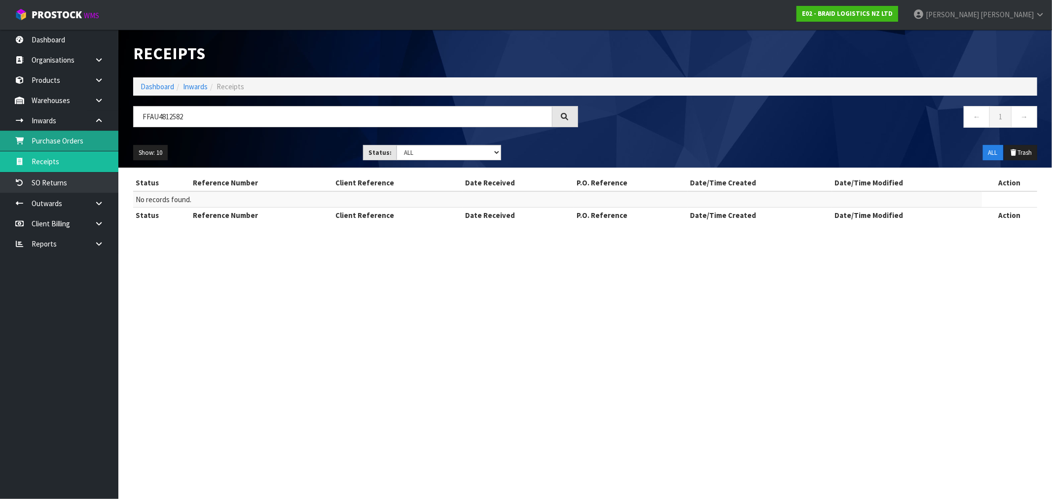
click at [55, 141] on link "Purchase Orders" at bounding box center [59, 141] width 118 height 20
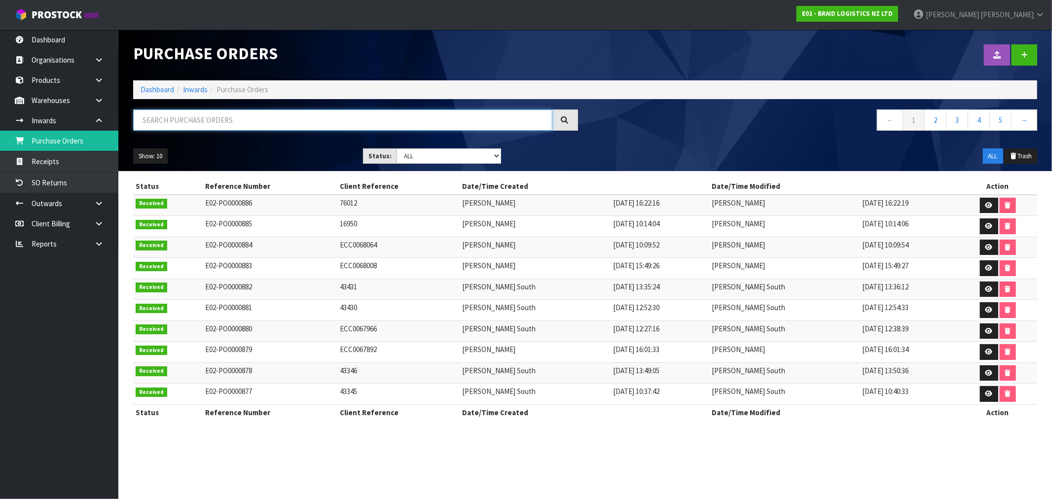
click at [254, 122] on input "text" at bounding box center [342, 119] width 419 height 21
paste input "FFAU4812582"
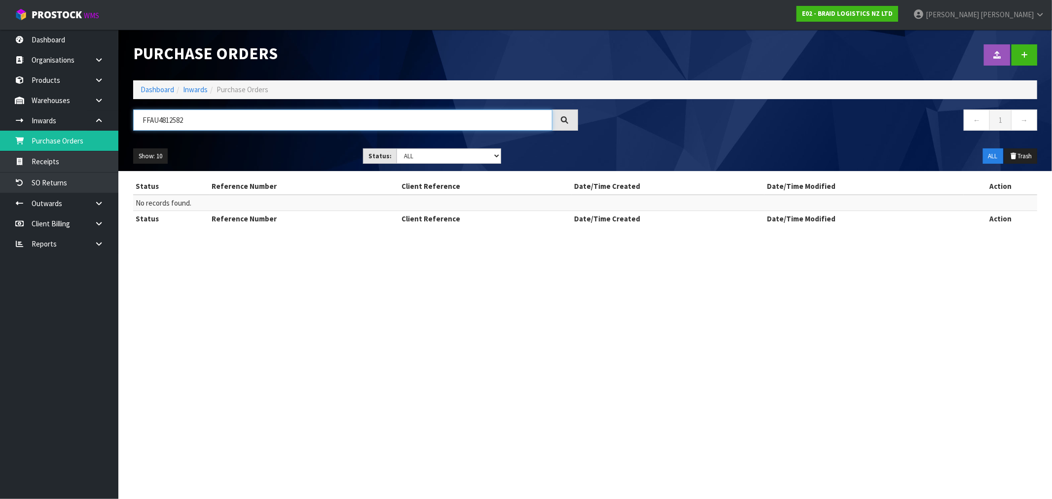
drag, startPoint x: 221, startPoint y: 125, endPoint x: 172, endPoint y: 139, distance: 51.1
click at [172, 139] on div "FFAU4812582 ← 1 →" at bounding box center [585, 125] width 919 height 32
drag, startPoint x: 145, startPoint y: 122, endPoint x: 197, endPoint y: 124, distance: 52.3
click at [197, 124] on input "FFAU4812" at bounding box center [342, 119] width 419 height 21
type input "F"
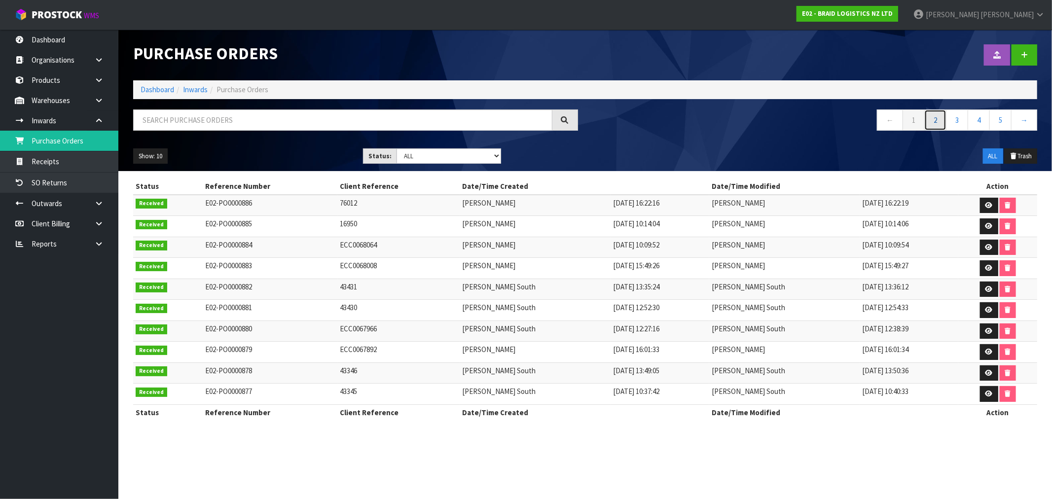
click at [939, 116] on link "2" at bounding box center [935, 119] width 22 height 21
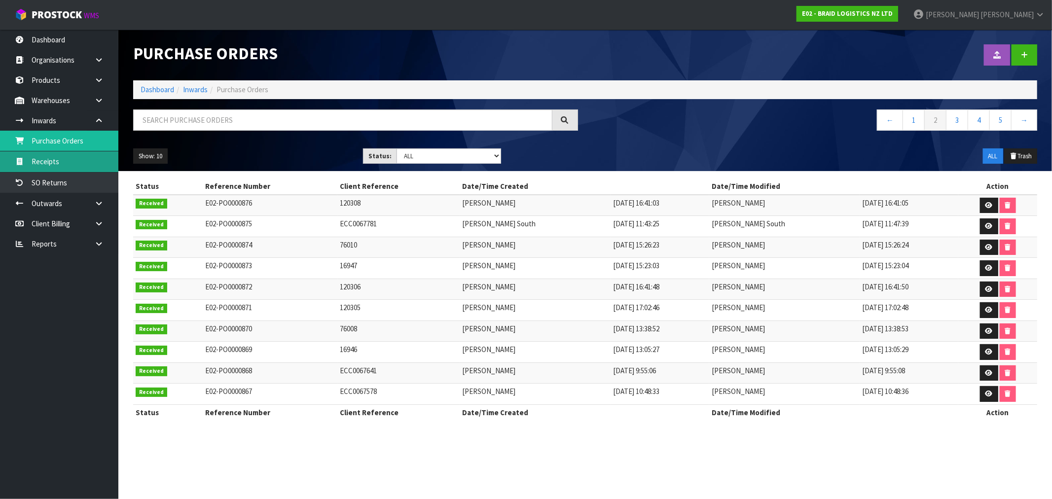
click at [50, 165] on link "Receipts" at bounding box center [59, 161] width 118 height 20
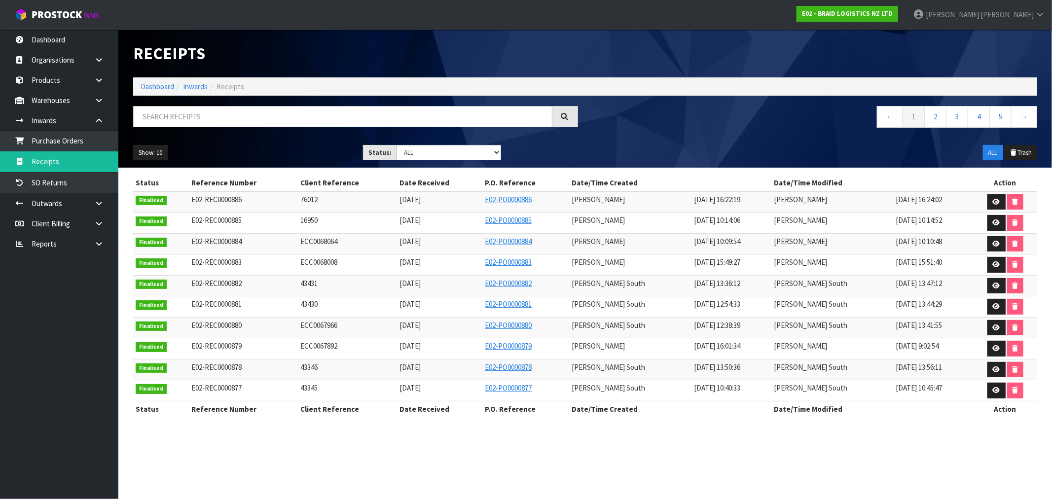
drag, startPoint x: 447, startPoint y: 391, endPoint x: 360, endPoint y: 366, distance: 90.4
click at [360, 366] on tbody "Finalised E02-REC0000886 76012 [DATE] E02-PO0000886 [PERSON_NAME] [DATE] 16:22:…" at bounding box center [585, 296] width 904 height 210
click at [157, 161] on div "Show: 10 5 10 25 50 Status: Draft Pending Goods Checked Goods Putaway Pending C…" at bounding box center [585, 153] width 919 height 31
click at [156, 155] on button "Show: 10" at bounding box center [150, 153] width 35 height 16
click at [160, 199] on link "25" at bounding box center [173, 197] width 78 height 13
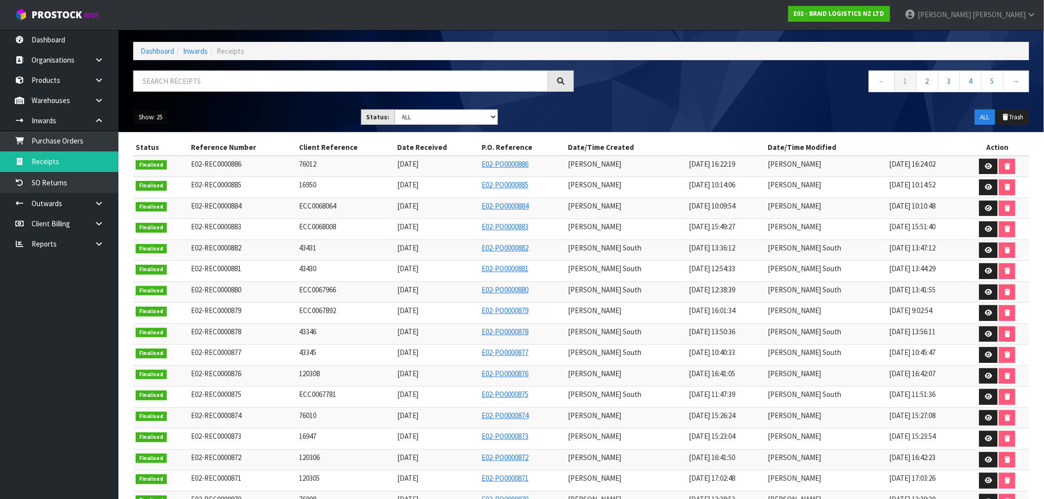
scroll to position [55, 0]
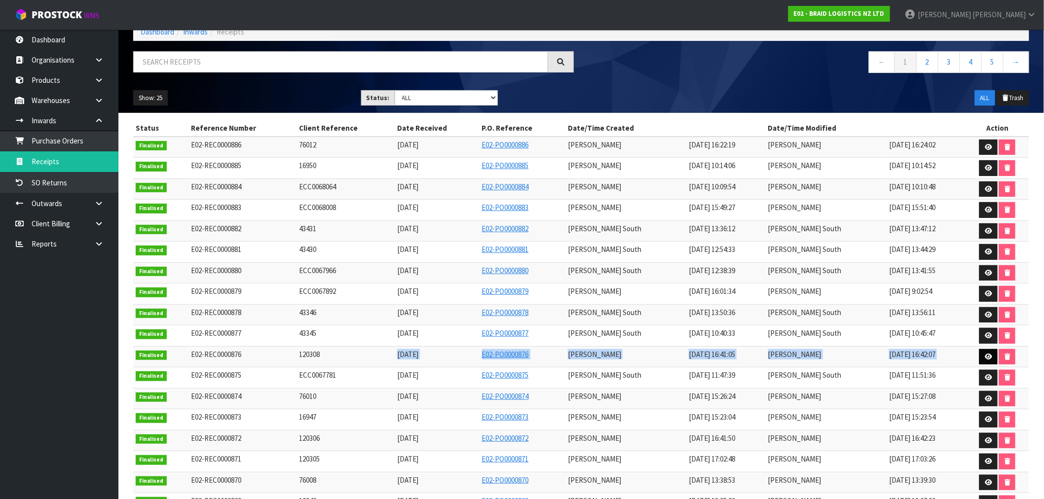
drag, startPoint x: 326, startPoint y: 356, endPoint x: 978, endPoint y: 359, distance: 651.0
click at [978, 359] on tr "Finalised E02-REC0000876 120308 [DATE] E02-PO0000876 [PERSON_NAME] [DATE] 16:41…" at bounding box center [581, 356] width 896 height 21
click at [988, 360] on icon at bounding box center [987, 357] width 7 height 6
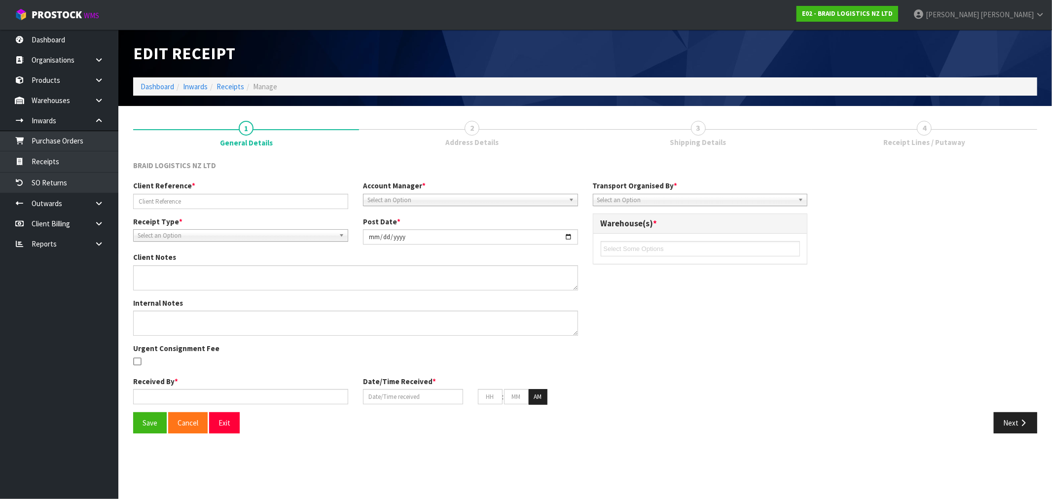
type input "120308"
type input "[DATE]"
type input "[PERSON_NAME]"
type input "[DATE]"
type input "04"
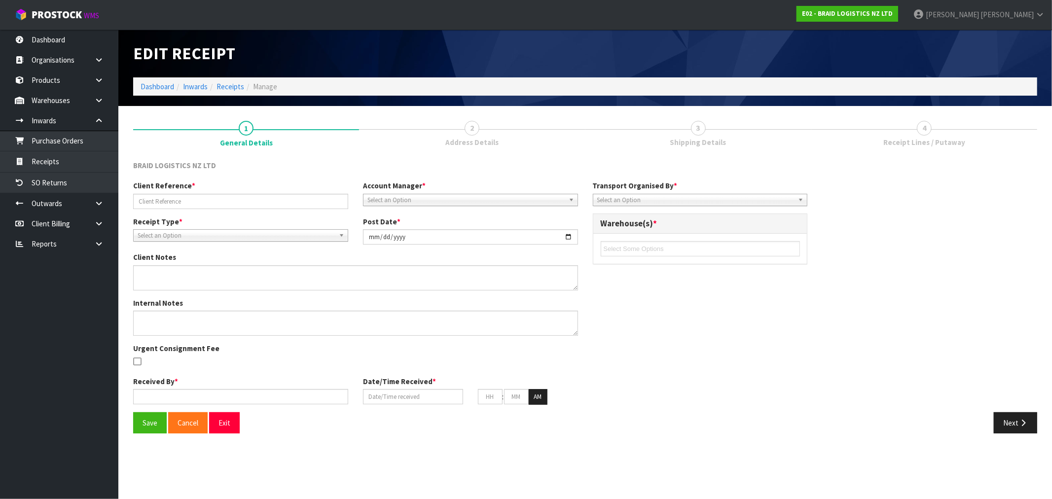
type input "41"
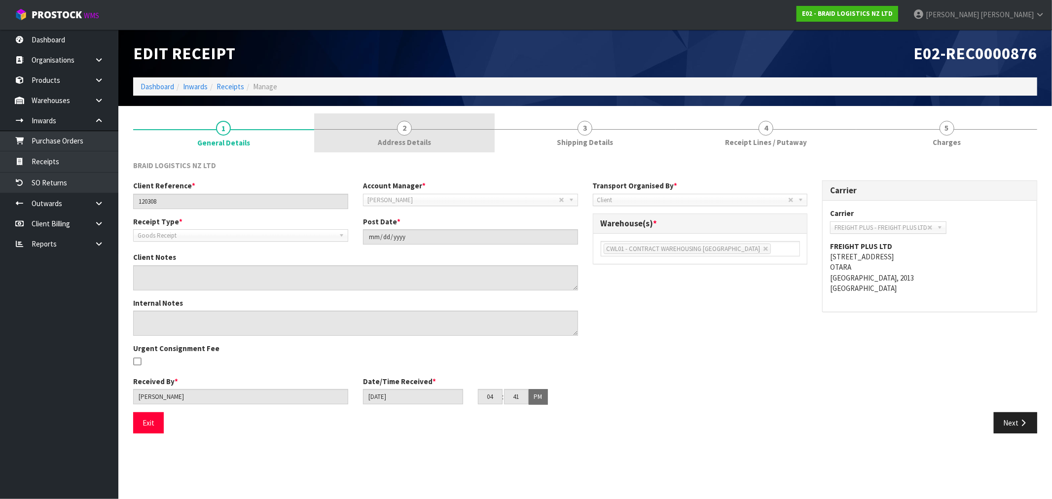
click at [442, 121] on link "2 Address Details" at bounding box center [404, 132] width 181 height 39
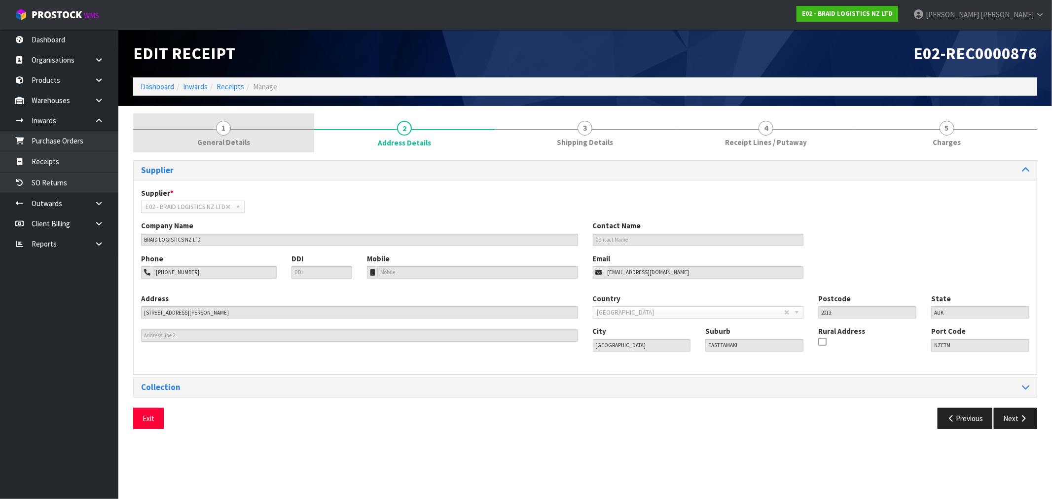
click at [254, 150] on link "1 General Details" at bounding box center [223, 132] width 181 height 39
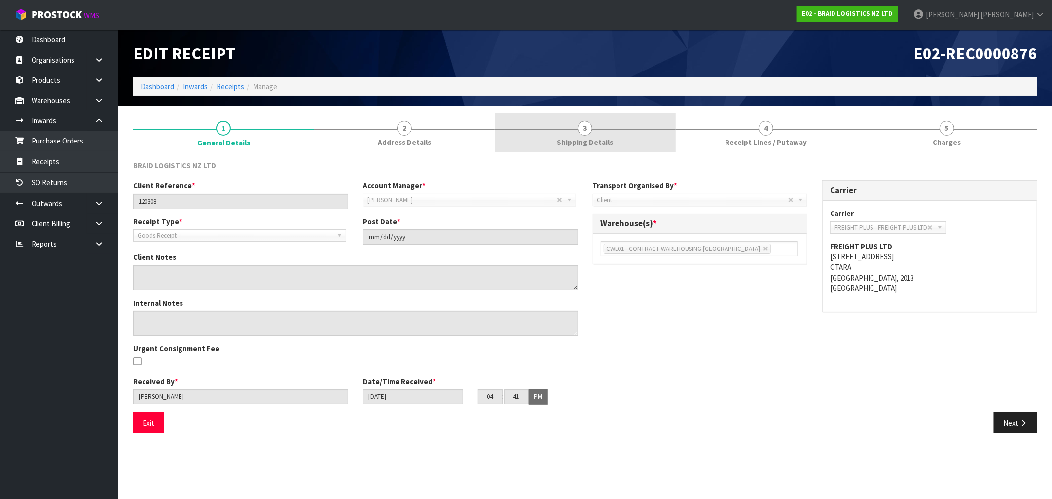
click at [500, 130] on link "3 Shipping Details" at bounding box center [585, 132] width 181 height 39
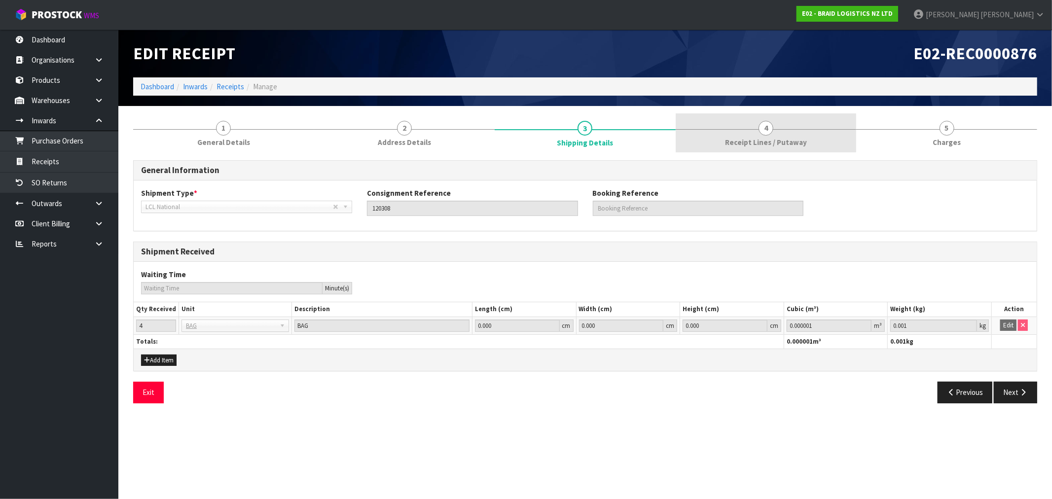
click at [677, 141] on link "4 Receipt Lines / Putaway" at bounding box center [766, 132] width 181 height 39
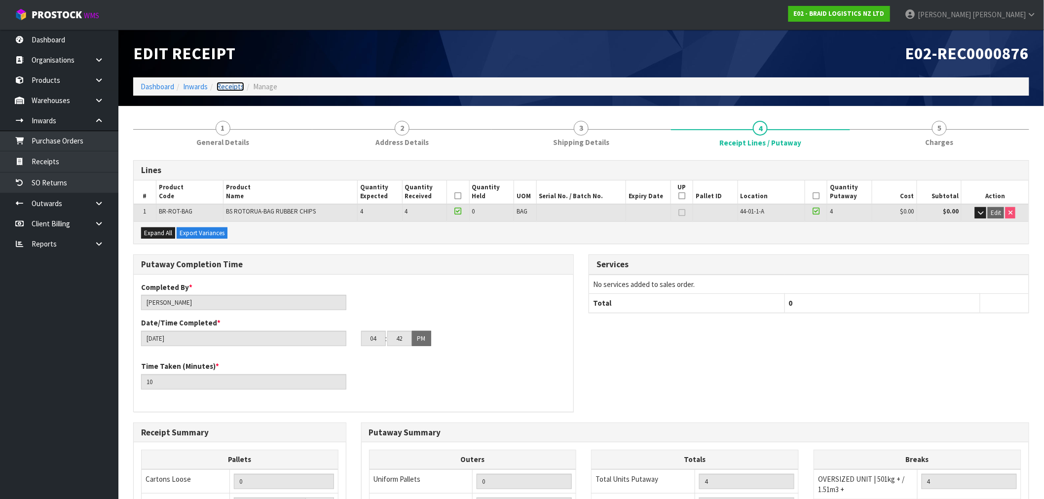
click at [225, 84] on link "Receipts" at bounding box center [231, 86] width 28 height 9
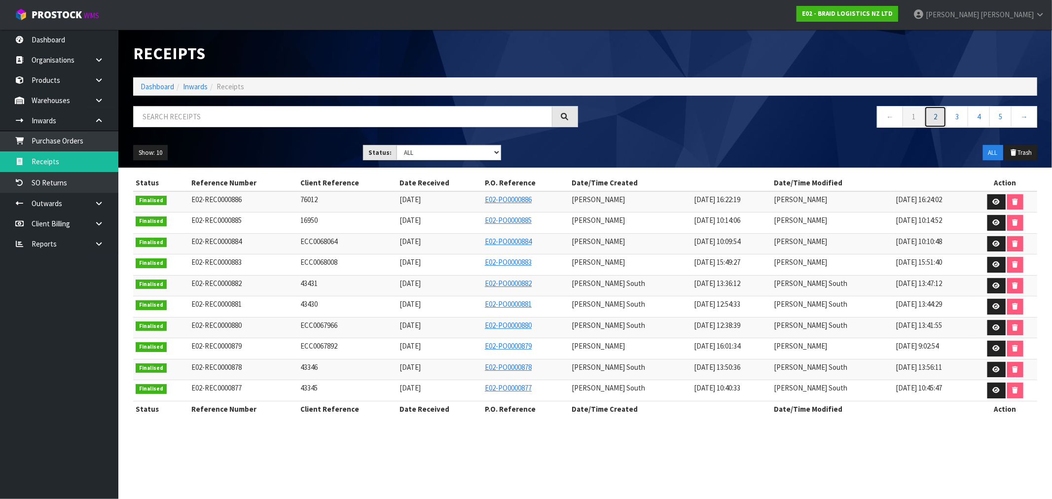
click at [930, 116] on link "2" at bounding box center [935, 116] width 22 height 21
click at [999, 227] on link at bounding box center [996, 223] width 18 height 16
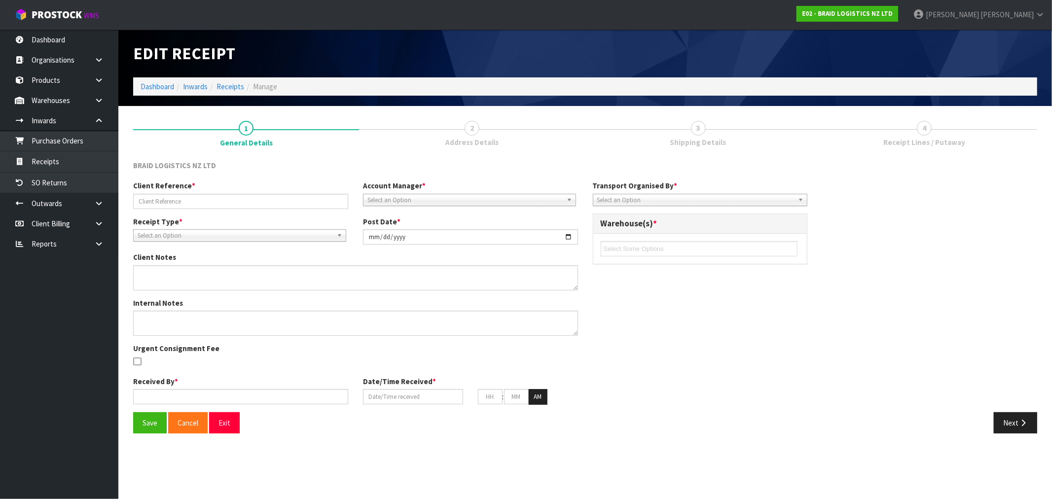
type input "ECC0067781"
type input "[DATE]"
type input "[PERSON_NAME] South"
type input "[DATE]"
type input "09"
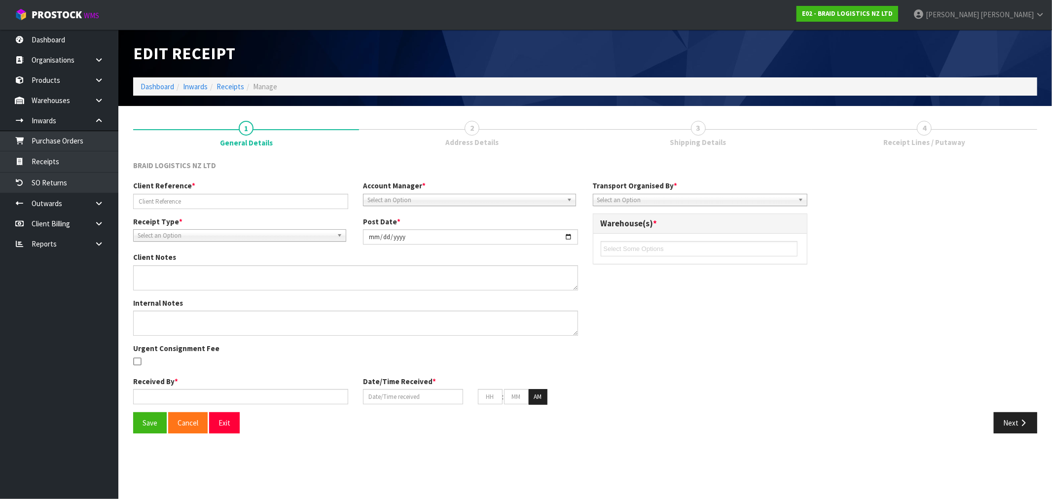
type input "00"
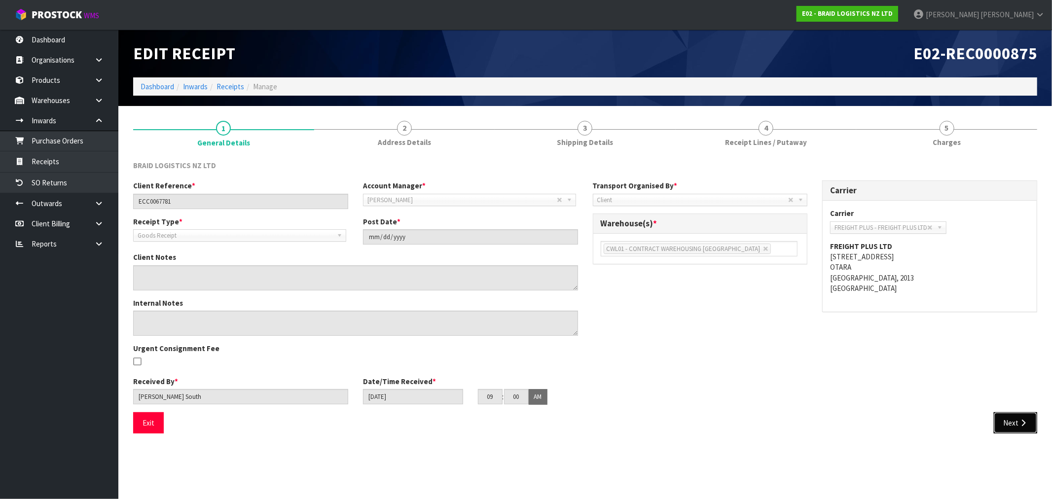
click at [1016, 419] on button "Next" at bounding box center [1015, 422] width 43 height 21
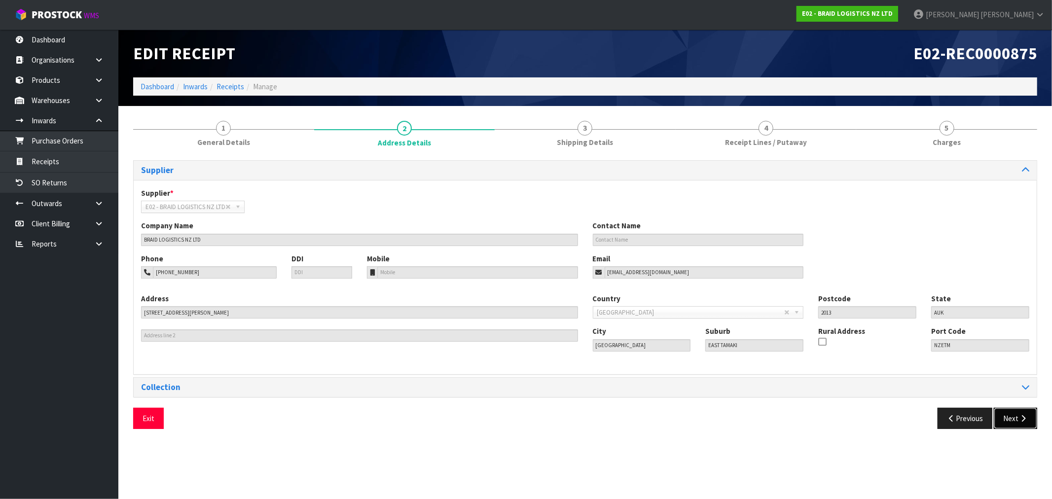
click at [1018, 417] on icon "button" at bounding box center [1022, 418] width 9 height 7
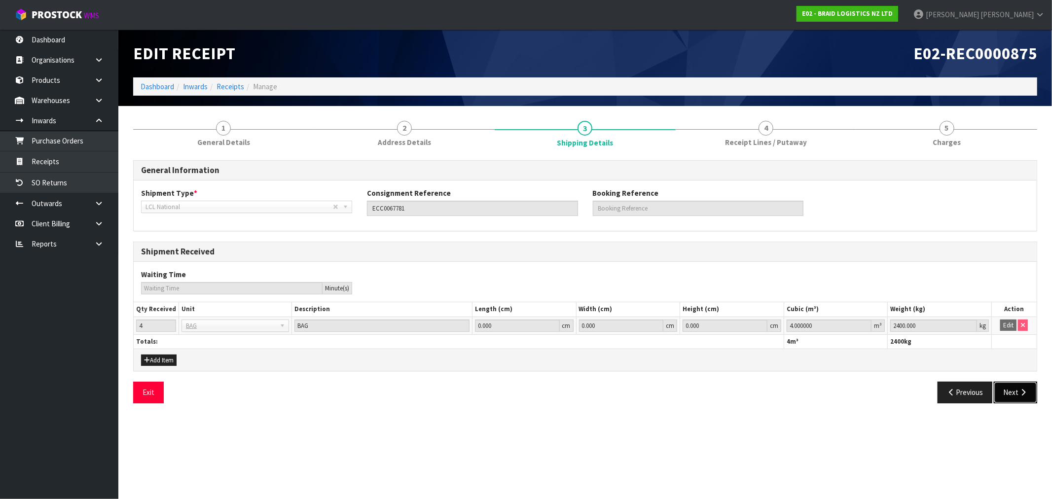
click at [1020, 392] on icon "button" at bounding box center [1022, 392] width 9 height 7
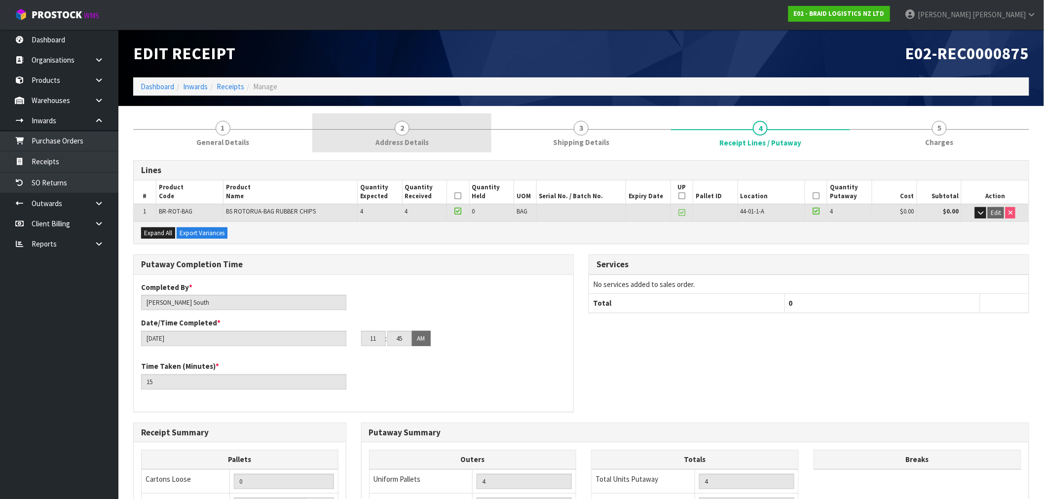
click at [337, 131] on link "2 Address Details" at bounding box center [401, 132] width 179 height 39
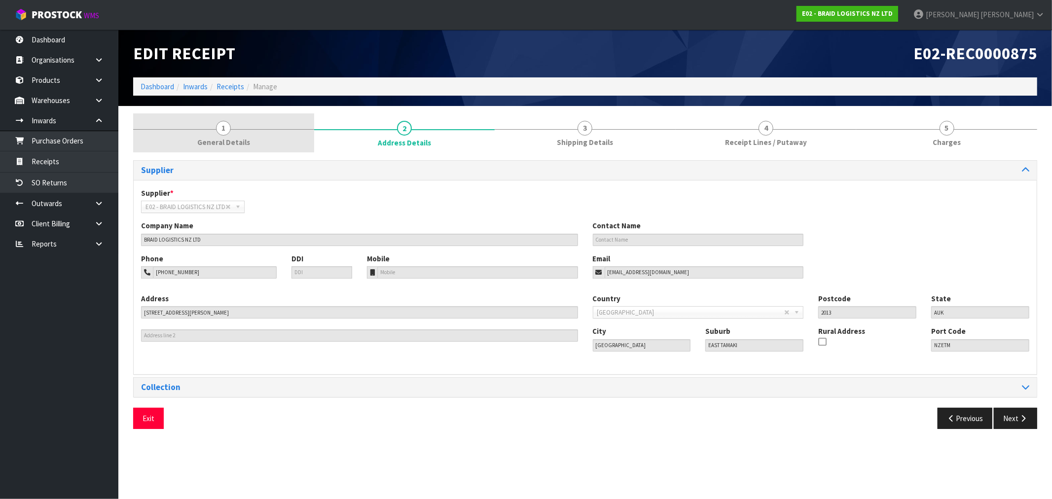
click at [239, 136] on link "1 General Details" at bounding box center [223, 132] width 181 height 39
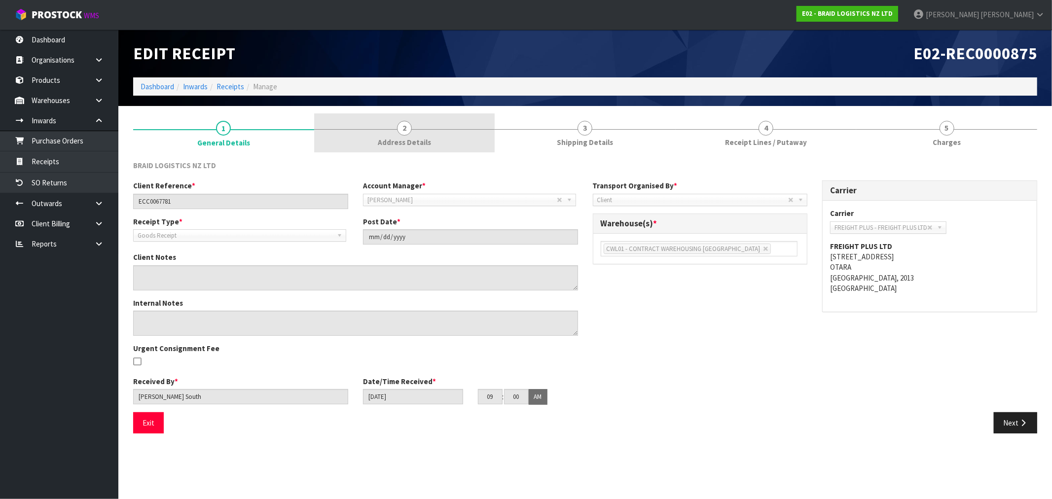
click at [437, 121] on link "2 Address Details" at bounding box center [404, 132] width 181 height 39
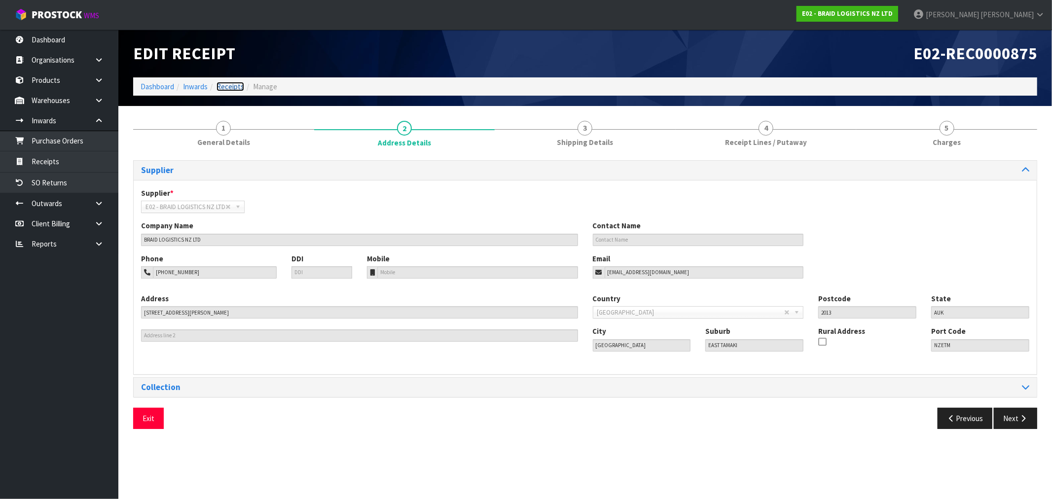
click at [230, 85] on link "Receipts" at bounding box center [231, 86] width 28 height 9
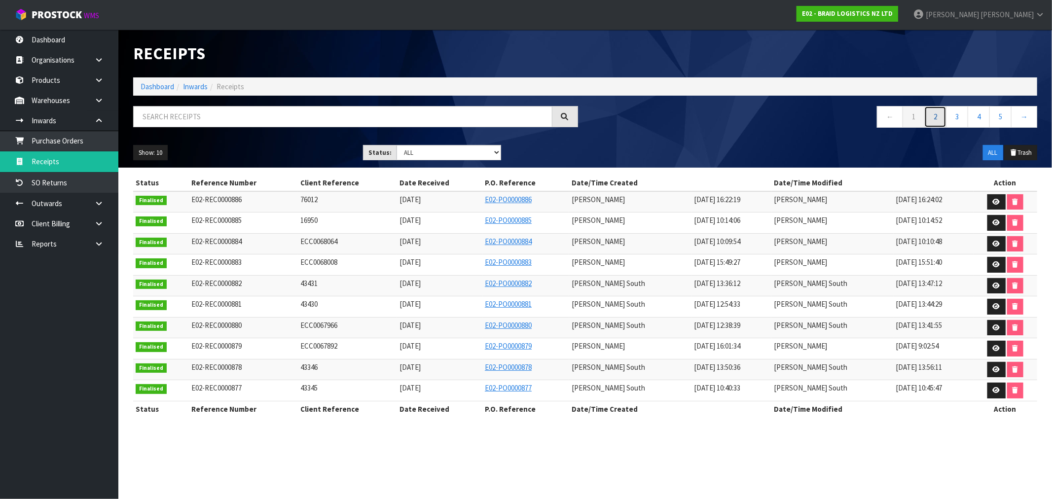
click at [934, 117] on link "2" at bounding box center [935, 116] width 22 height 21
click at [988, 200] on link at bounding box center [996, 202] width 18 height 16
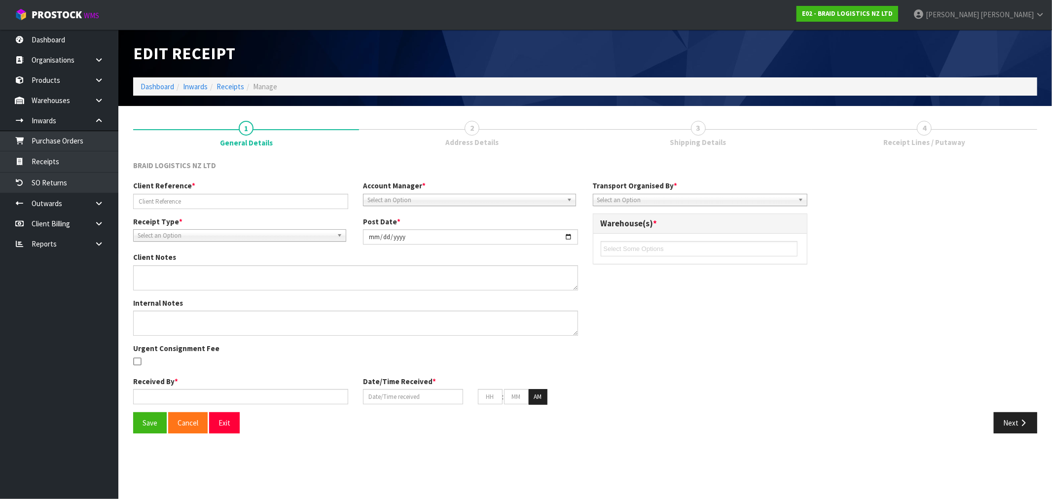
type input "120308"
type input "[DATE]"
type input "[PERSON_NAME]"
type input "[DATE]"
type input "04"
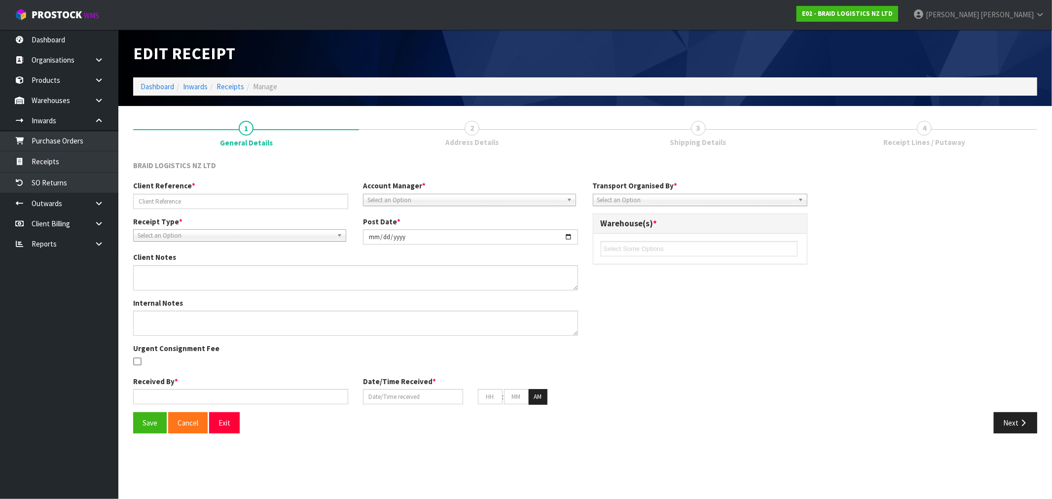
type input "41"
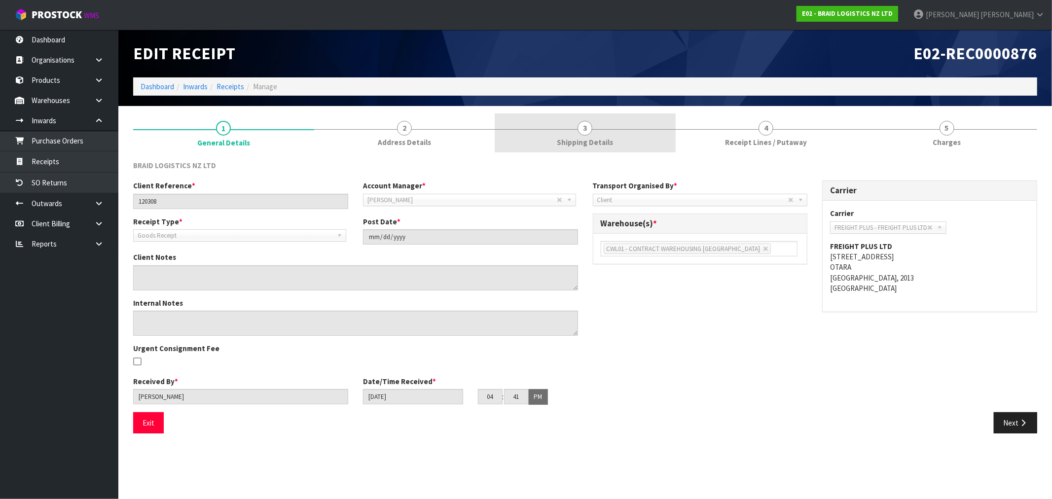
drag, startPoint x: 621, startPoint y: 141, endPoint x: 625, endPoint y: 146, distance: 6.3
click at [621, 142] on link "3 Shipping Details" at bounding box center [585, 132] width 181 height 39
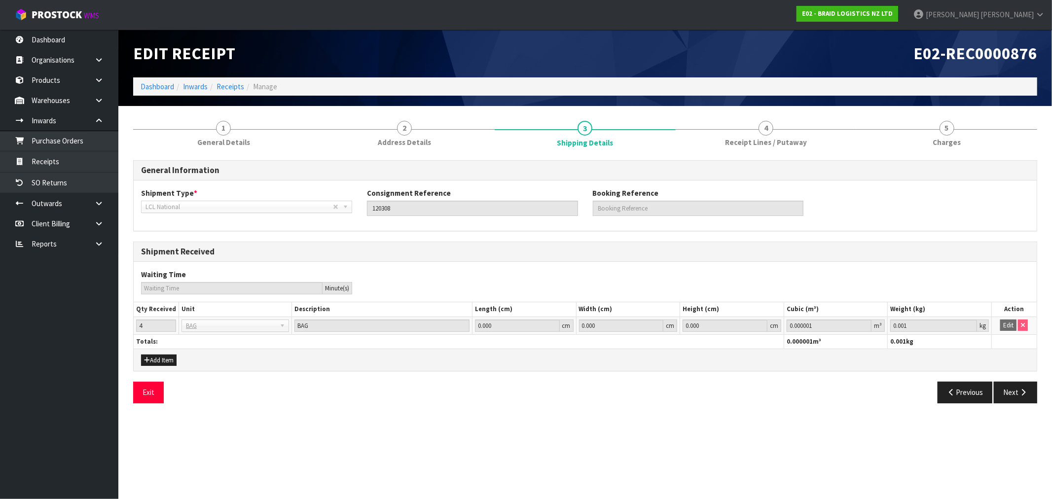
click at [753, 158] on div "General Information Shipment Type * LCL National LCL International FCL-20ft FCL…" at bounding box center [585, 282] width 904 height 258
click at [761, 149] on link "4 Receipt Lines / Putaway" at bounding box center [766, 132] width 181 height 39
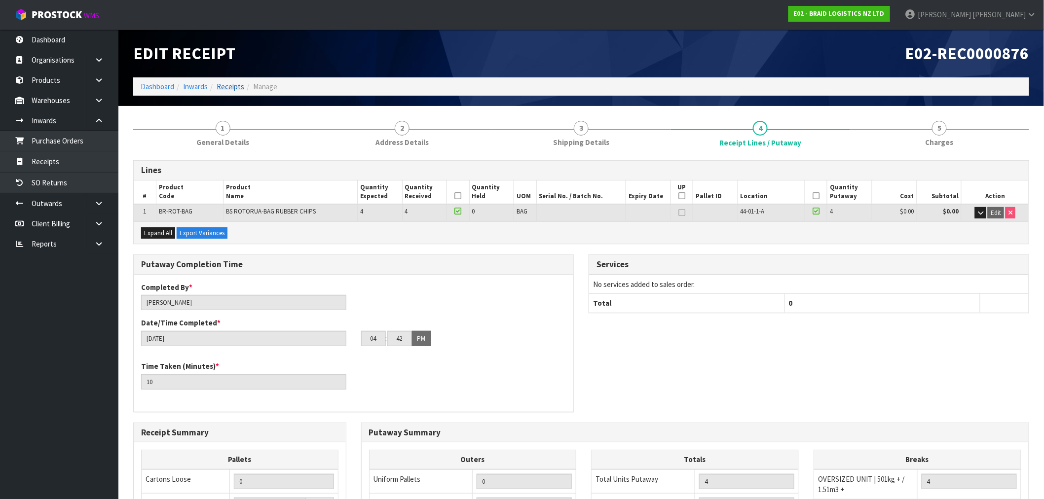
click at [240, 81] on ol "Dashboard Inwards Receipts Manage" at bounding box center [581, 86] width 896 height 18
click at [239, 83] on link "Receipts" at bounding box center [231, 86] width 28 height 9
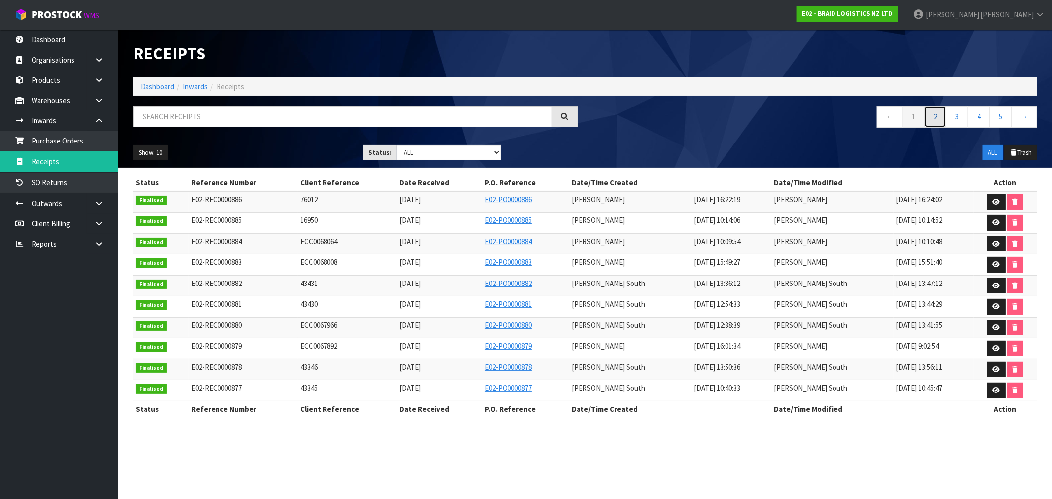
click at [943, 116] on link "2" at bounding box center [935, 116] width 22 height 21
click at [909, 121] on link "1" at bounding box center [914, 116] width 22 height 21
click at [990, 388] on link at bounding box center [996, 391] width 18 height 16
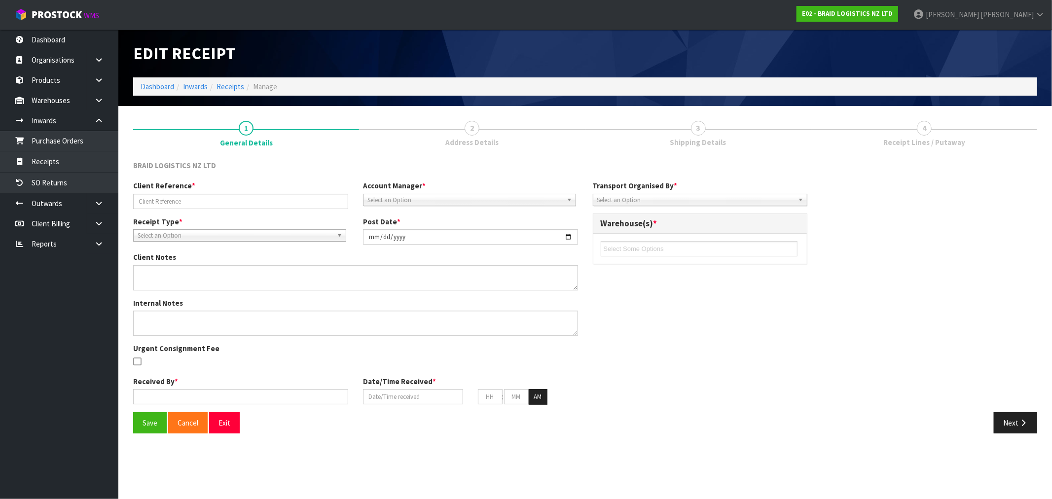
type input "43345"
type input "[DATE]"
type input "[PERSON_NAME] South"
type input "[DATE]"
type input "10"
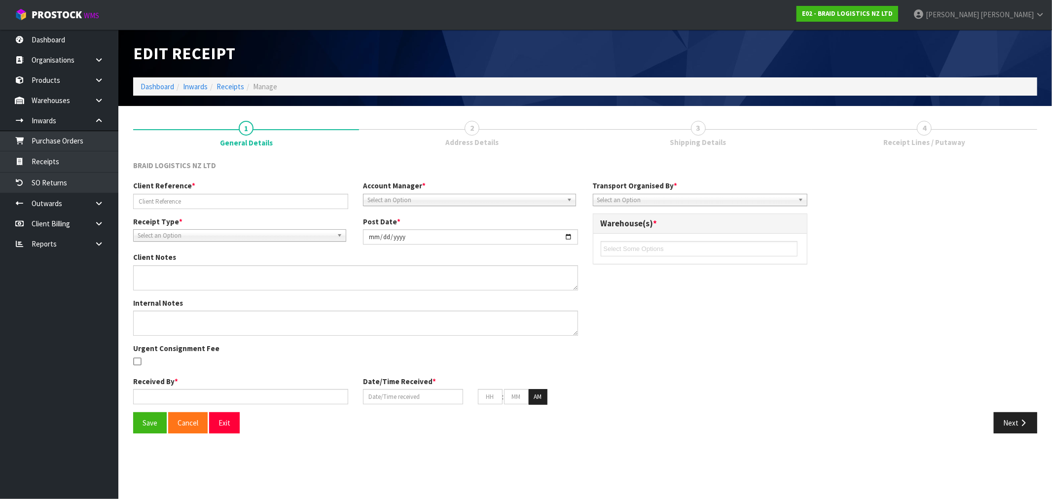
type input "15"
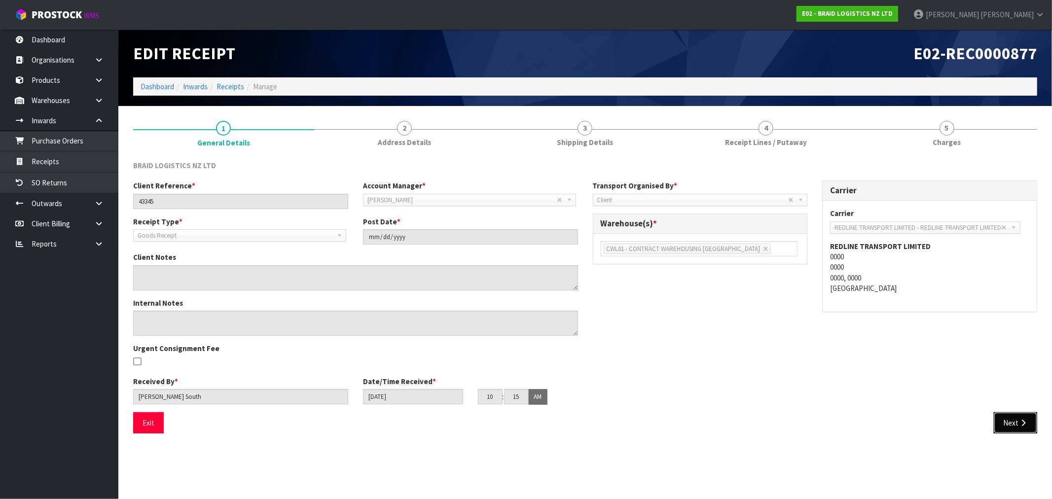
click at [1005, 415] on button "Next" at bounding box center [1015, 422] width 43 height 21
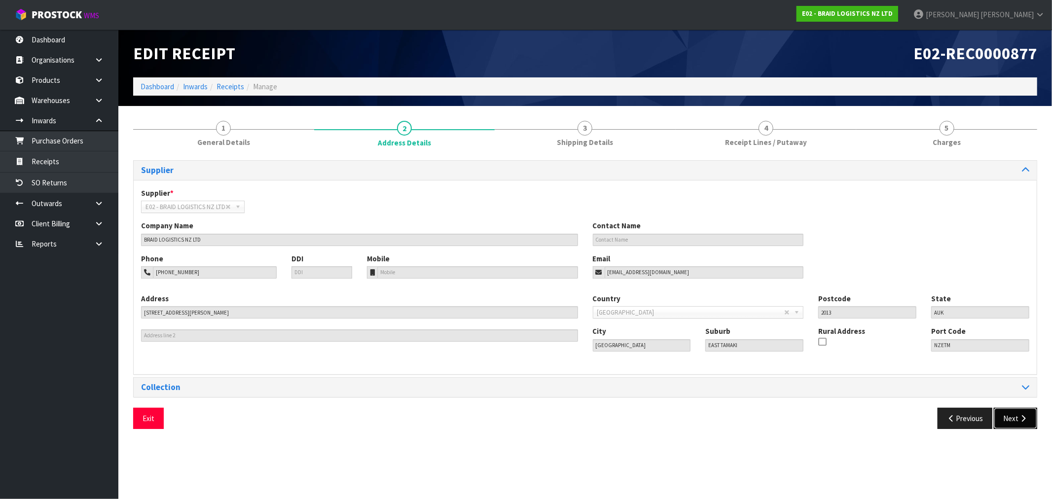
click at [1017, 415] on button "Next" at bounding box center [1015, 418] width 43 height 21
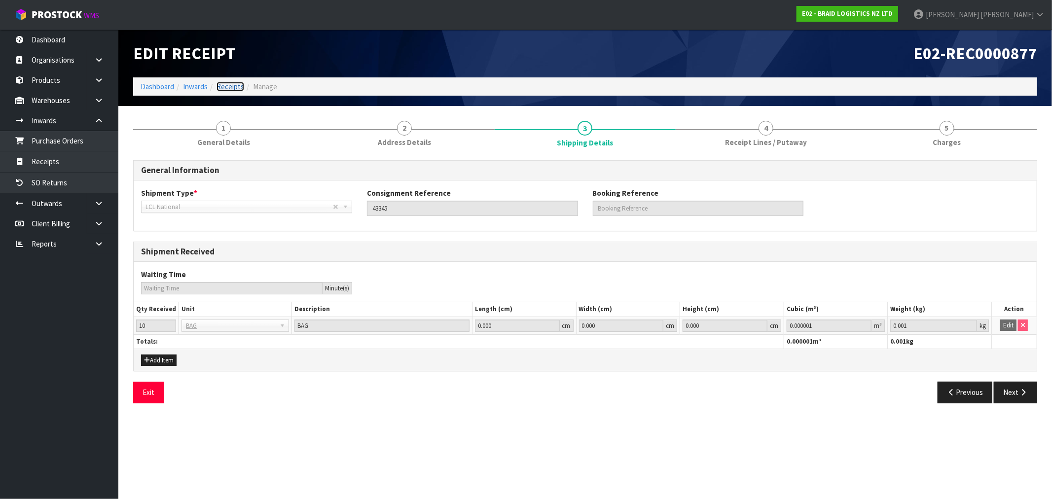
click at [225, 86] on link "Receipts" at bounding box center [231, 86] width 28 height 9
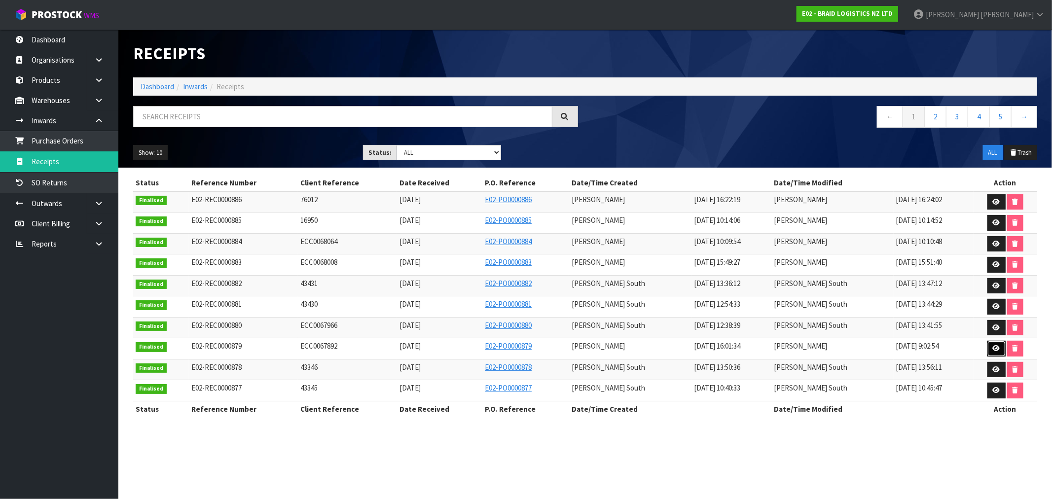
click at [999, 356] on link at bounding box center [996, 349] width 18 height 16
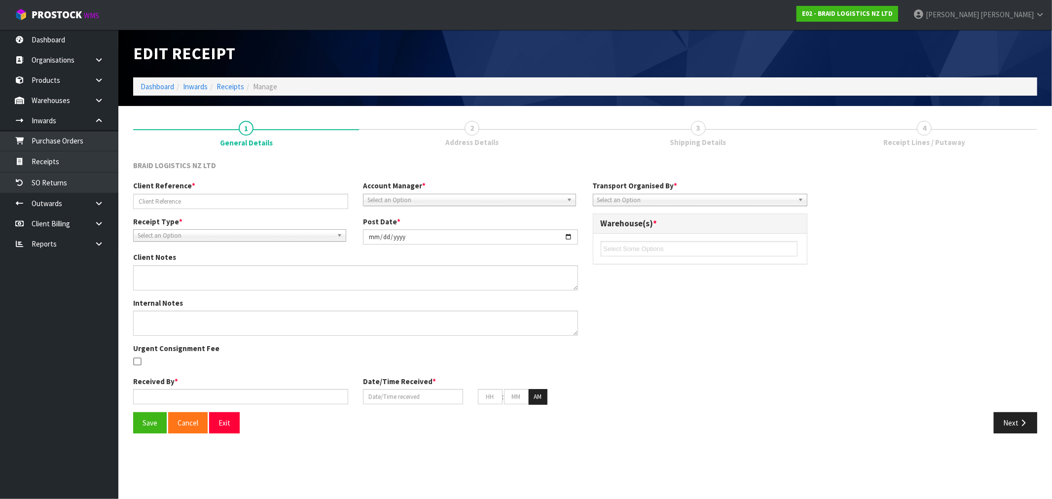
type input "ECC0067892"
type input "[DATE]"
type input "[PERSON_NAME]"
type input "[DATE]"
type input "04"
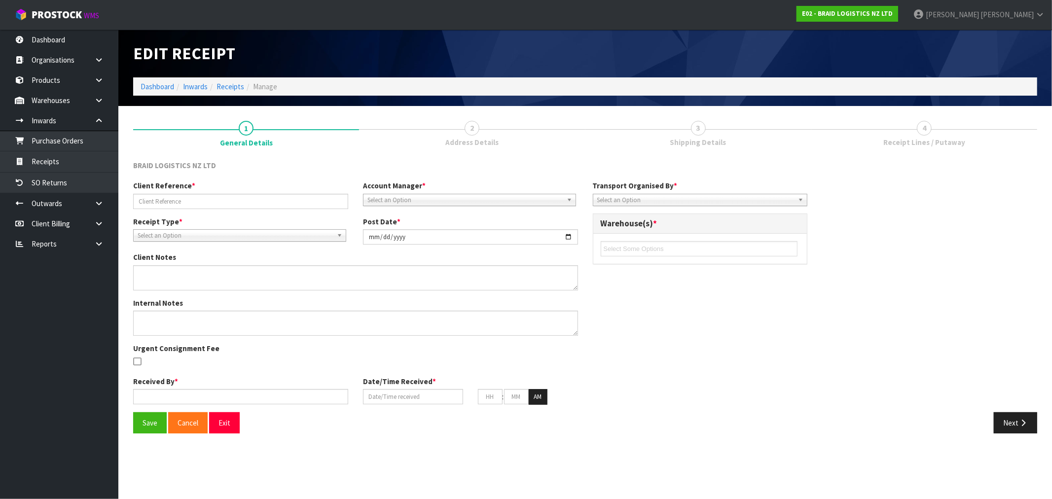
type input "01"
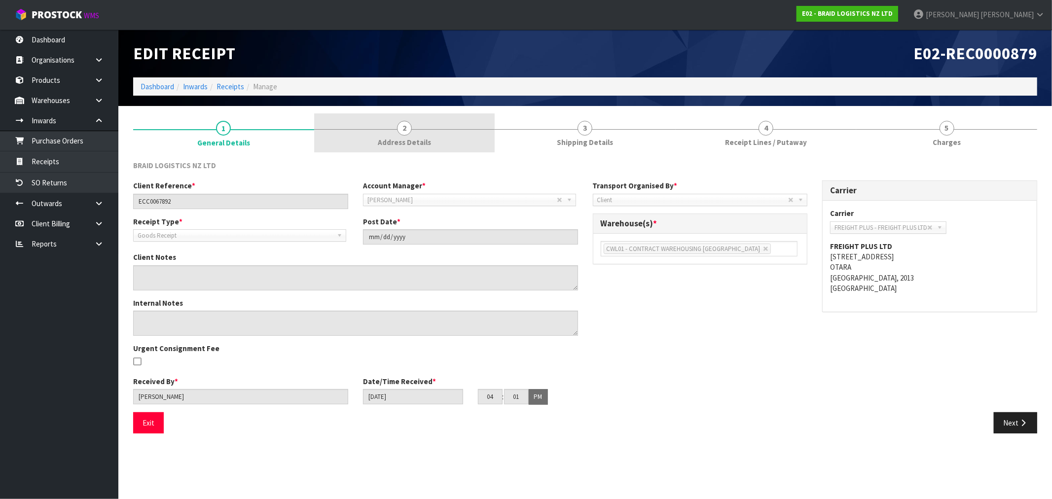
click at [461, 134] on link "2 Address Details" at bounding box center [404, 132] width 181 height 39
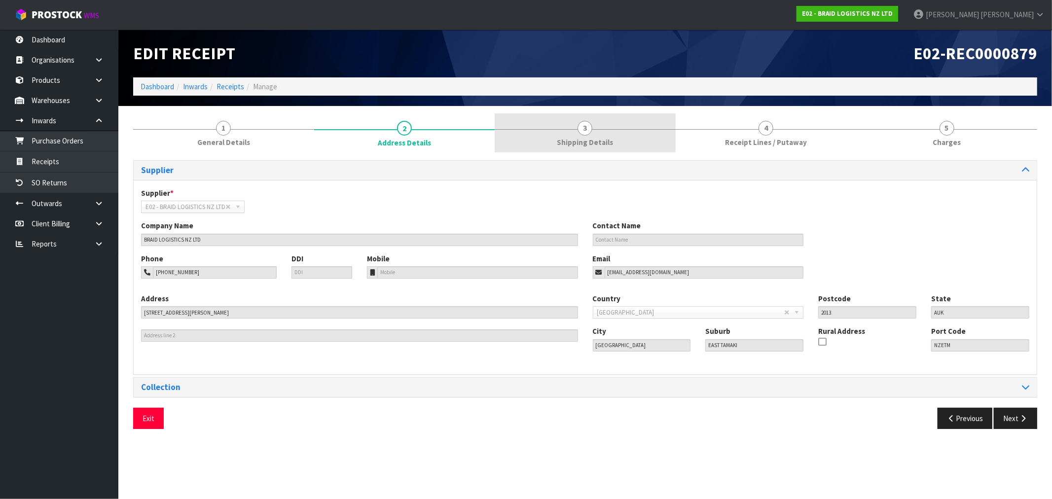
click at [579, 134] on link "3 Shipping Details" at bounding box center [585, 132] width 181 height 39
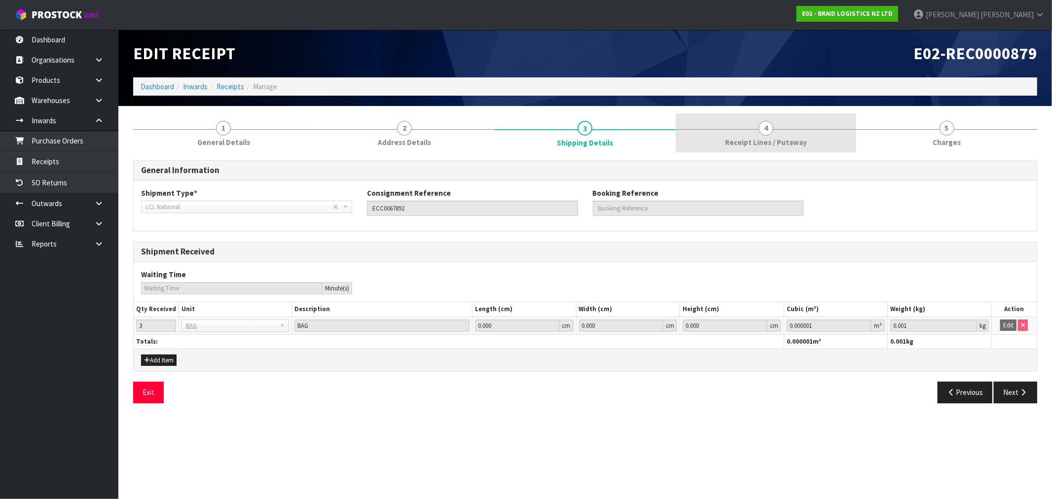
click at [742, 150] on link "4 Receipt Lines / Putaway" at bounding box center [766, 132] width 181 height 39
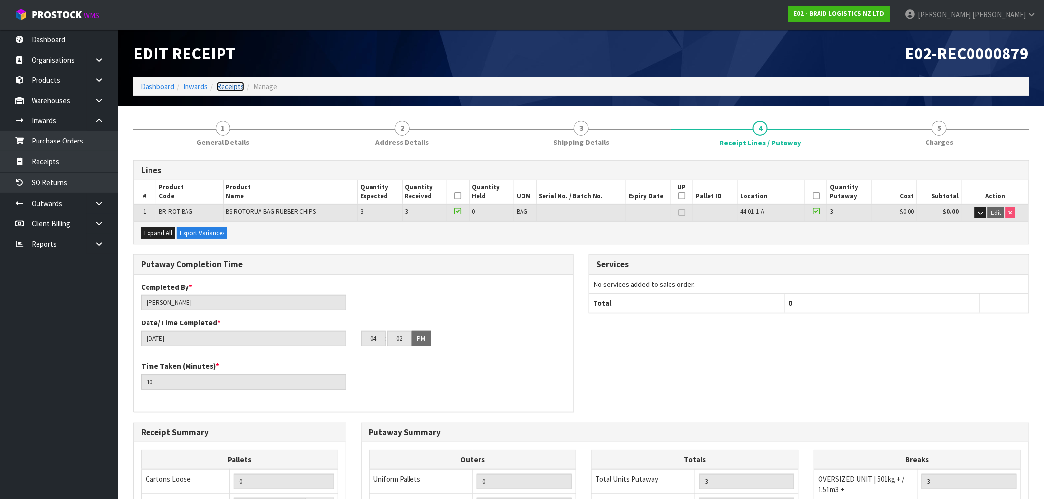
click at [224, 89] on link "Receipts" at bounding box center [231, 86] width 28 height 9
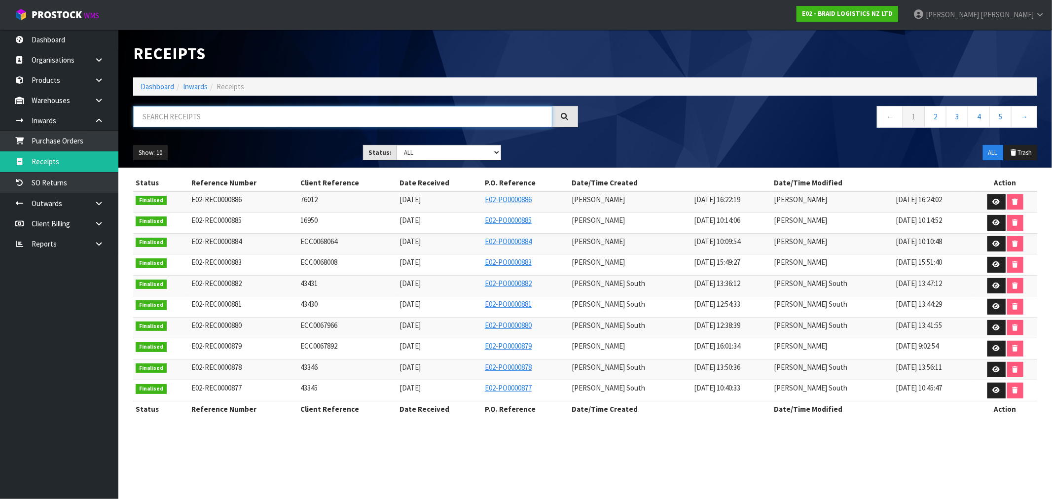
click at [175, 106] on input "text" at bounding box center [342, 116] width 419 height 21
paste input "FFAU4812582"
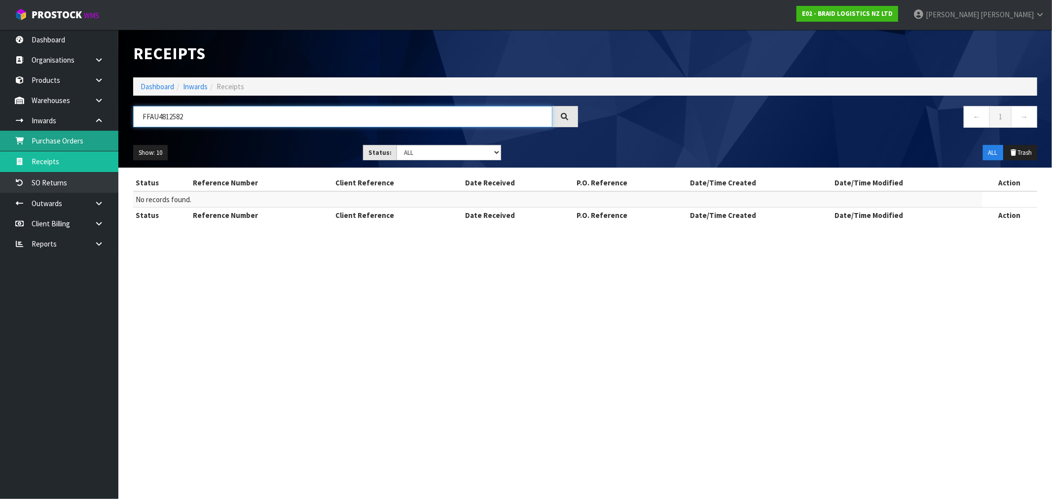
type input "FFAU4812582"
click at [166, 82] on link "Dashboard" at bounding box center [158, 86] width 34 height 9
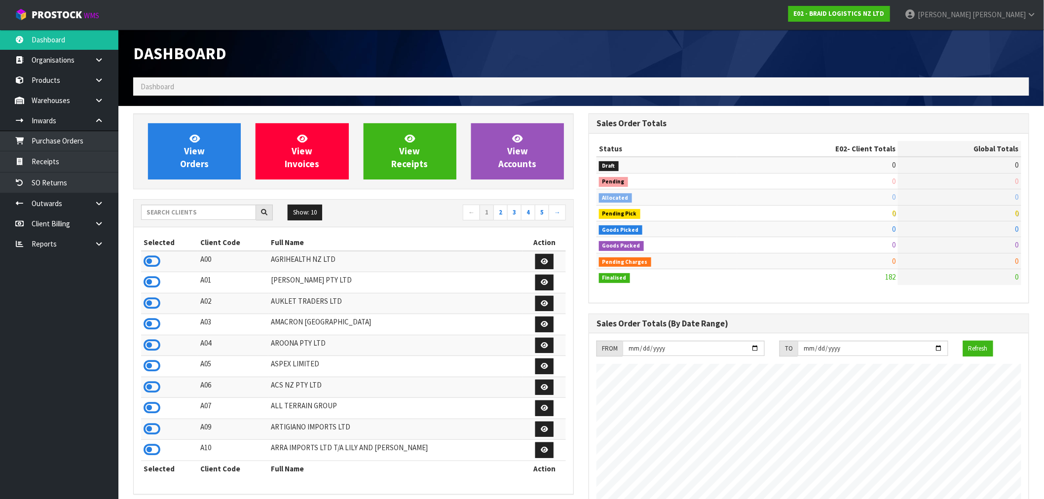
scroll to position [603, 455]
click at [166, 211] on input "text" at bounding box center [198, 212] width 115 height 15
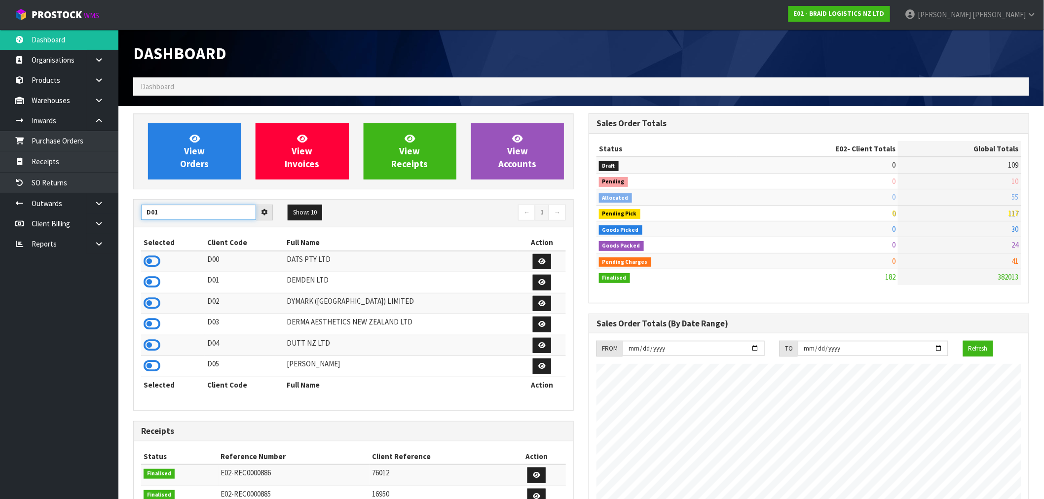
type input "D01"
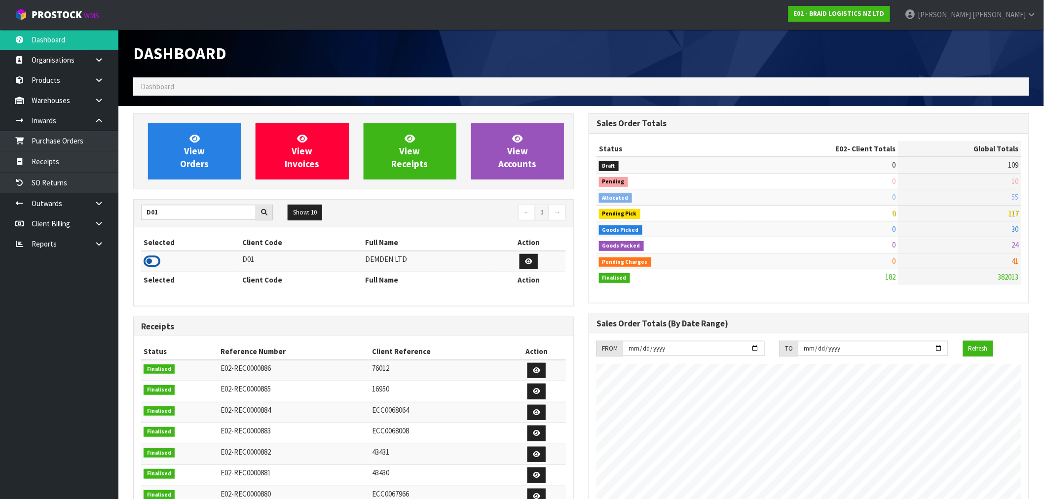
click at [155, 259] on icon at bounding box center [152, 261] width 17 height 15
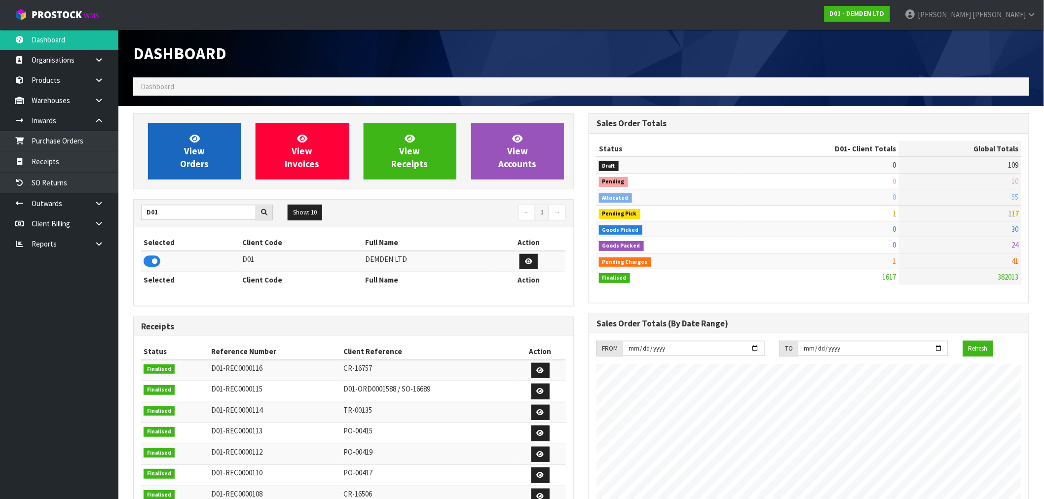
scroll to position [652, 455]
click at [201, 163] on span "View Orders" at bounding box center [194, 151] width 29 height 37
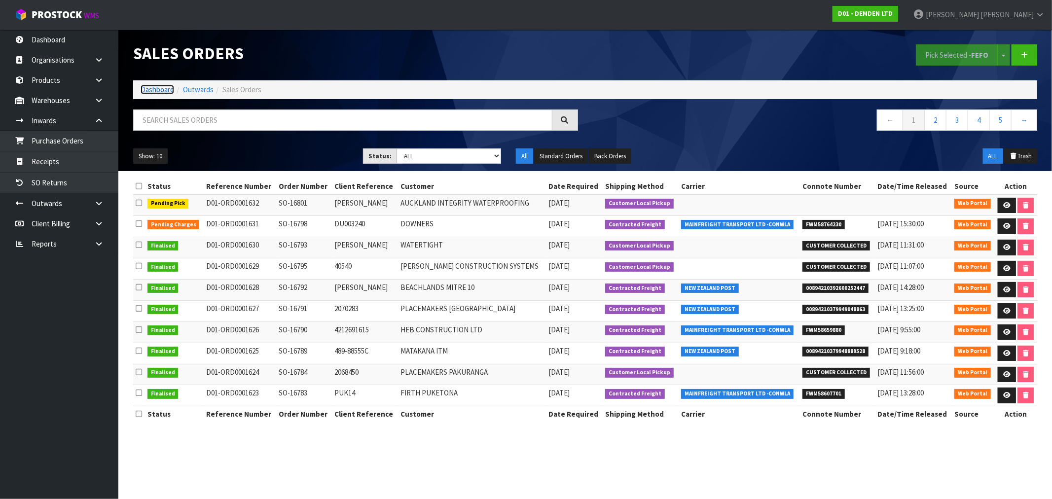
click at [153, 90] on link "Dashboard" at bounding box center [158, 89] width 34 height 9
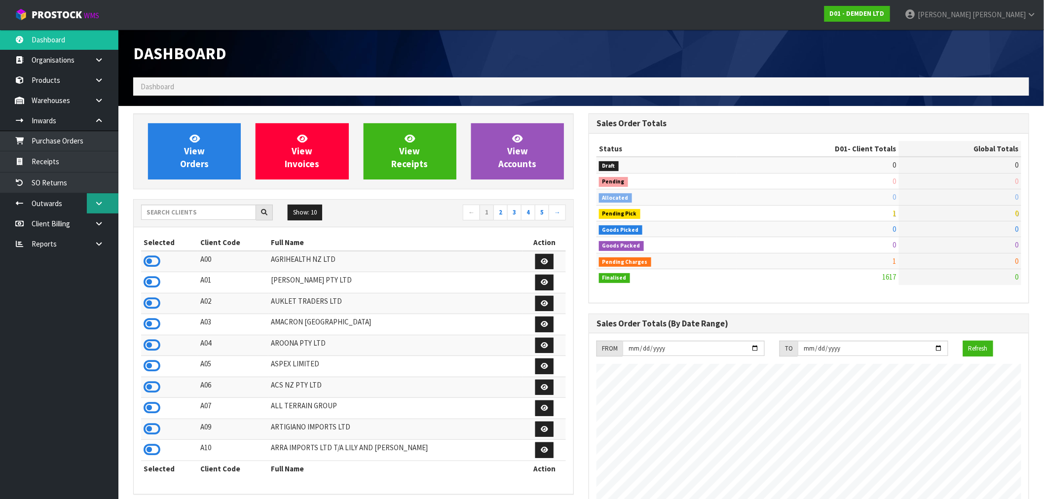
scroll to position [652, 455]
click at [95, 204] on icon at bounding box center [98, 203] width 9 height 7
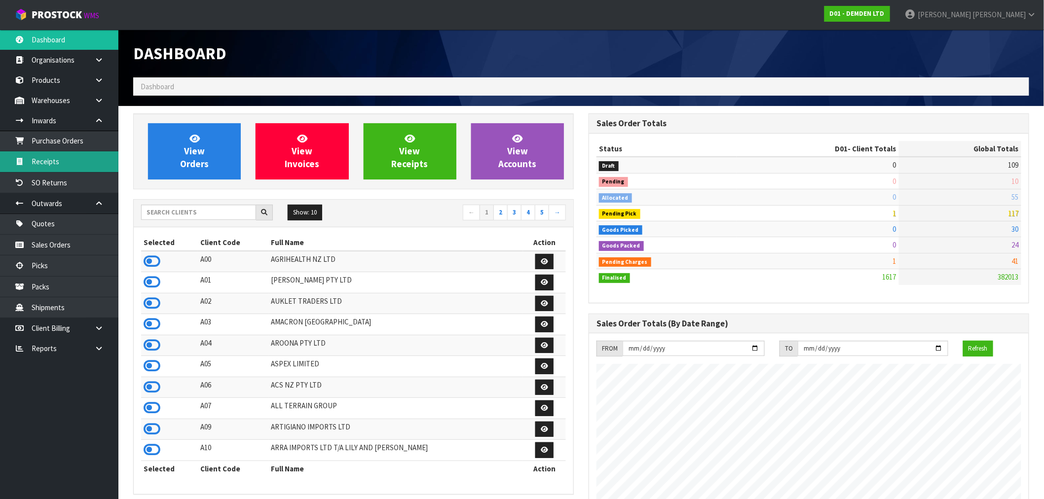
click at [57, 158] on link "Receipts" at bounding box center [59, 161] width 118 height 20
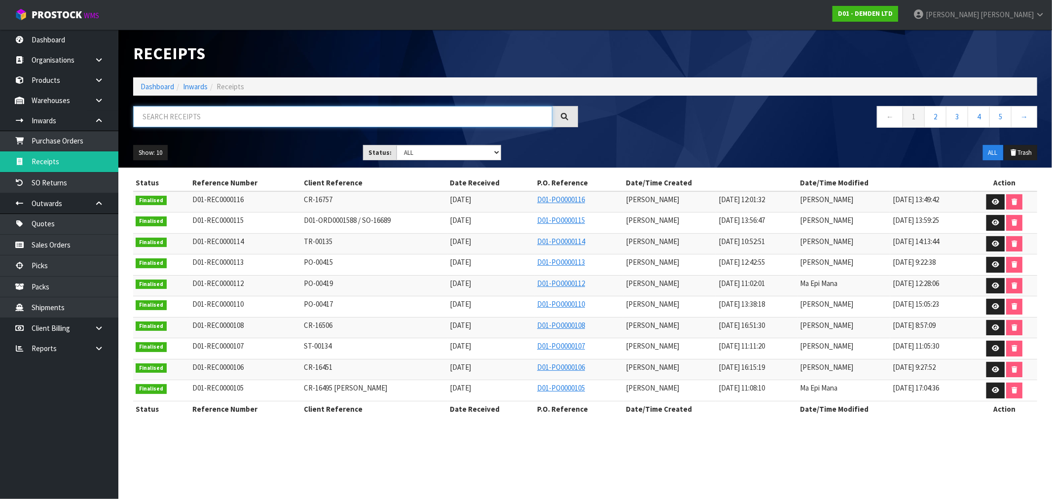
click at [203, 120] on input "text" at bounding box center [342, 116] width 419 height 21
paste input "CR-16757"
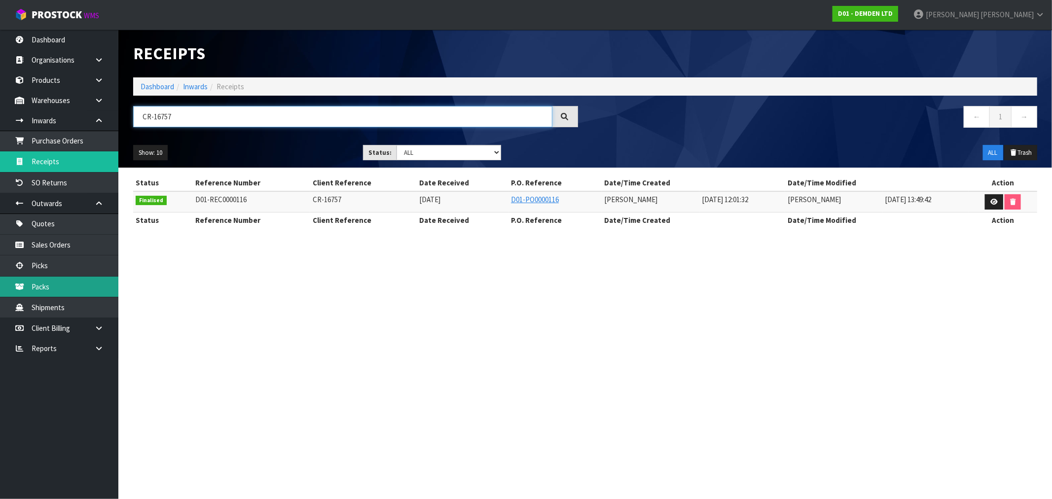
type input "CR-16757"
click at [161, 86] on link "Dashboard" at bounding box center [158, 86] width 34 height 9
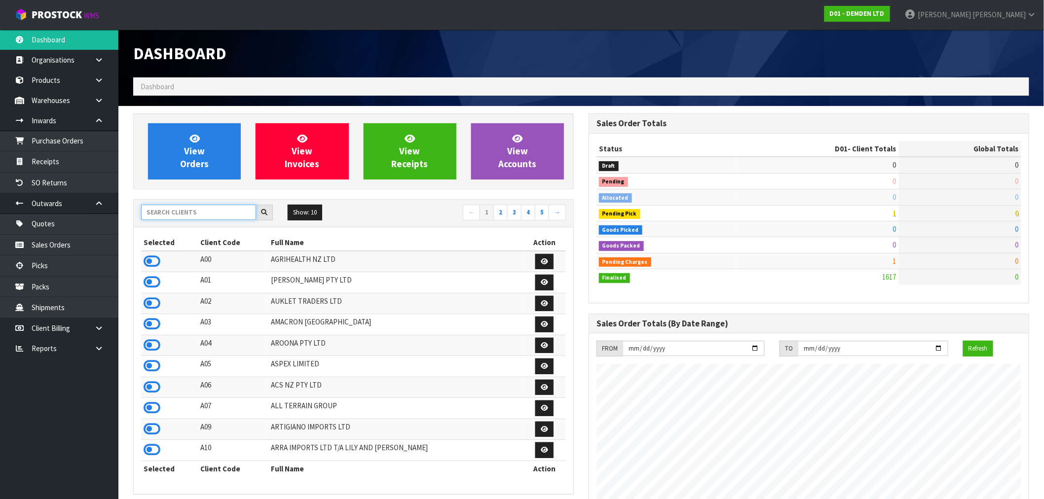
click at [178, 218] on input "text" at bounding box center [198, 212] width 115 height 15
paste input "BRAID"
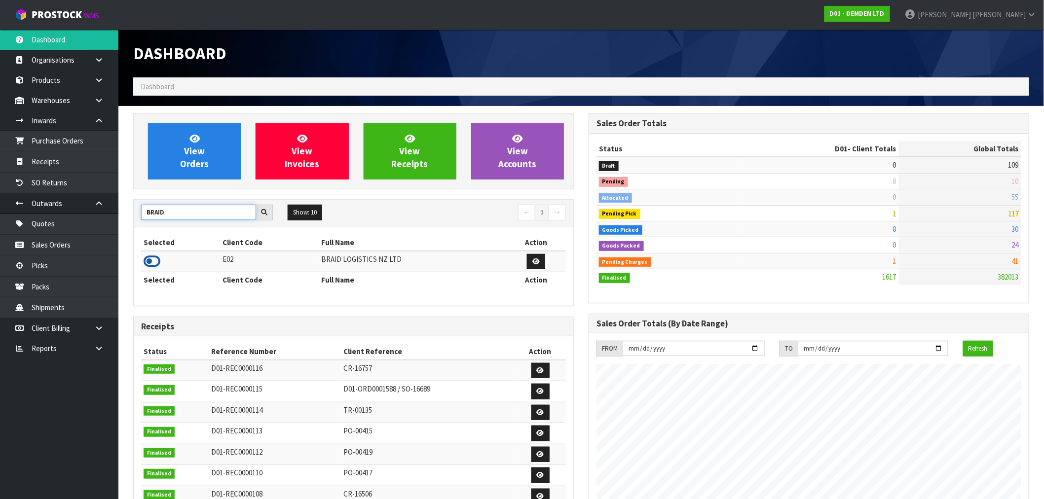
type input "BRAID"
click at [158, 260] on icon at bounding box center [152, 261] width 17 height 15
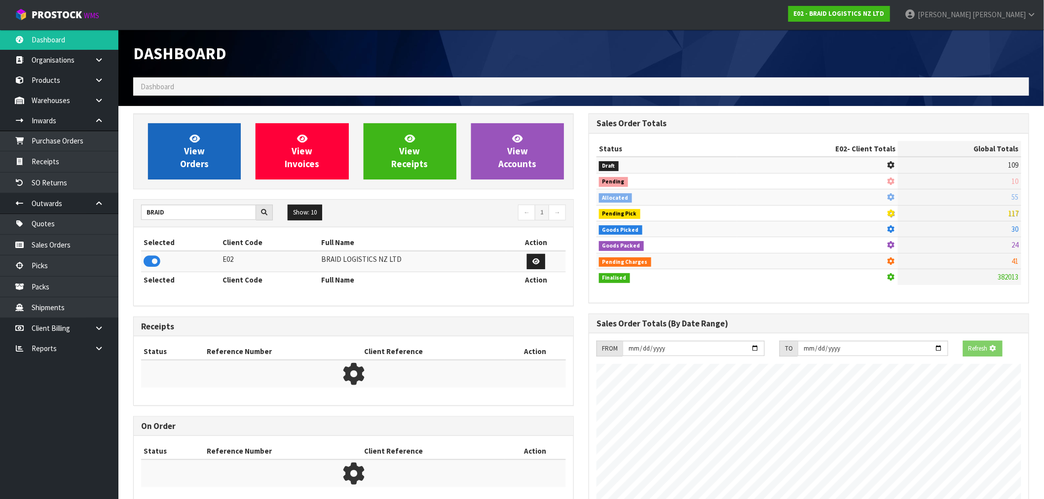
scroll to position [492583, 492742]
click at [189, 179] on link "View Orders" at bounding box center [194, 151] width 93 height 56
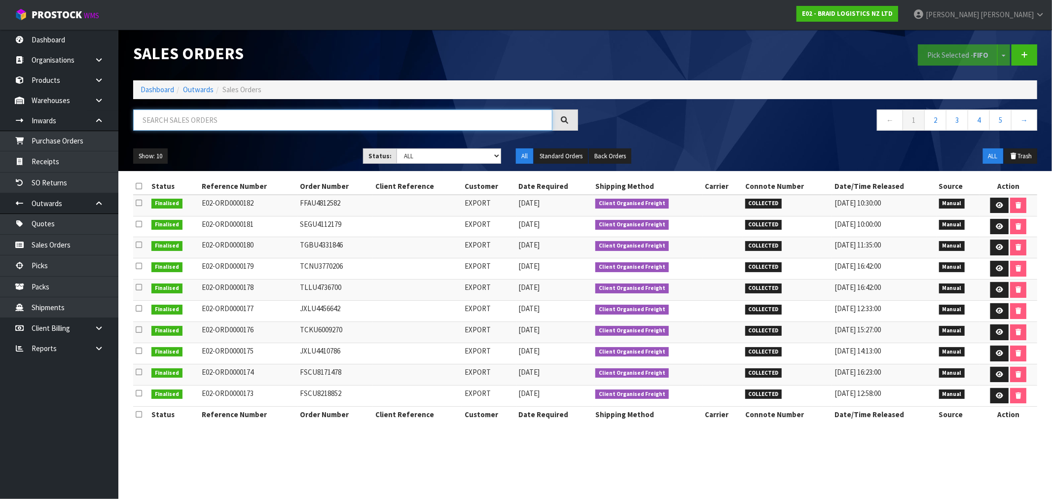
click at [177, 121] on input "text" at bounding box center [342, 119] width 419 height 21
paste input "120308"
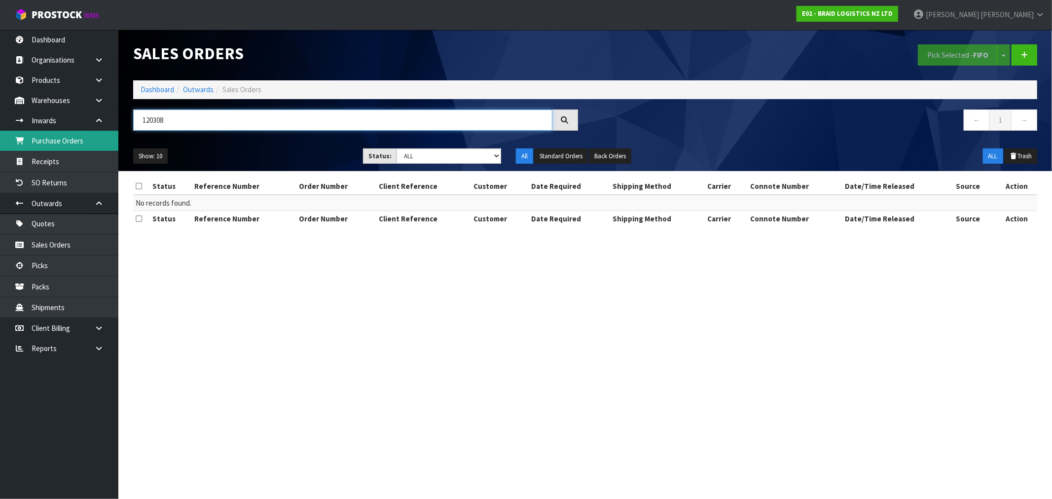
type input "120308"
click at [55, 144] on link "Purchase Orders" at bounding box center [59, 141] width 118 height 20
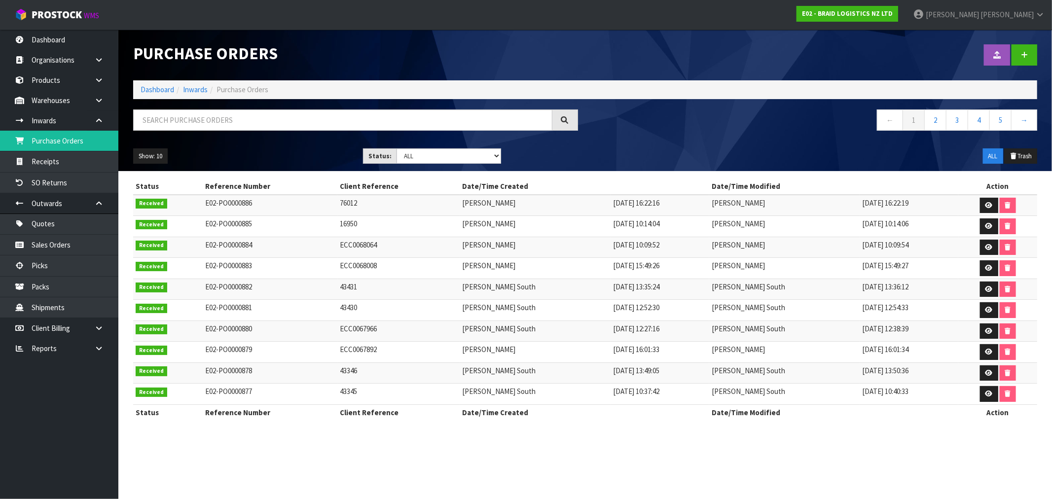
click at [47, 161] on div "Purchase Orders Import Purchase Orders Drop file here to import csv template Da…" at bounding box center [526, 219] width 1052 height 438
drag, startPoint x: 60, startPoint y: 164, endPoint x: 66, endPoint y: 164, distance: 5.9
click at [60, 164] on link "Receipts" at bounding box center [59, 161] width 118 height 20
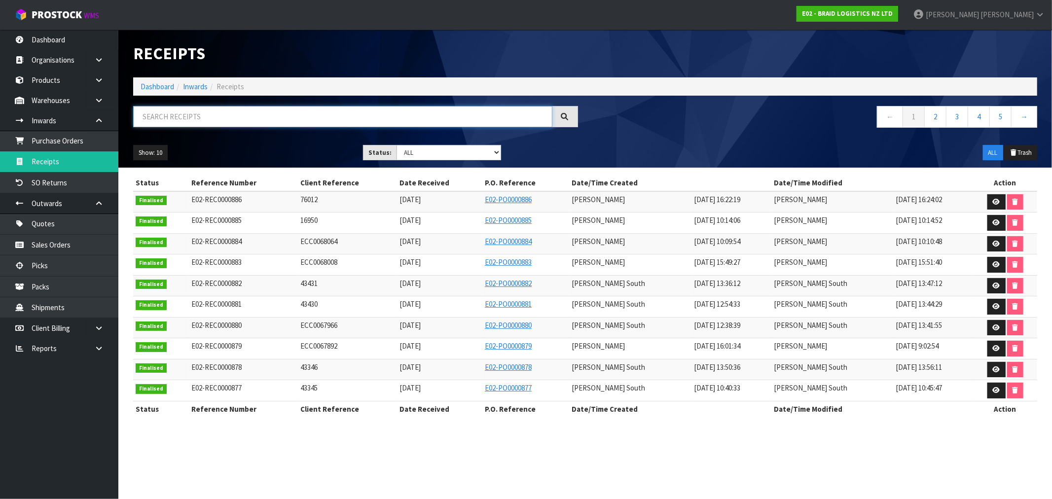
click at [242, 115] on input "text" at bounding box center [342, 116] width 419 height 21
paste input "120308"
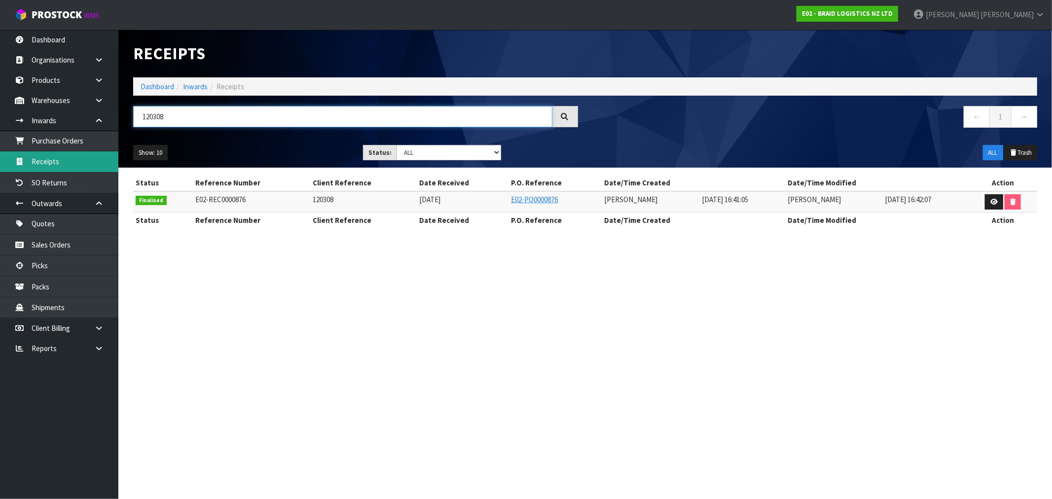
type input "120308"
click at [165, 80] on ol "Dashboard Inwards Receipts" at bounding box center [585, 86] width 904 height 18
click at [163, 83] on link "Dashboard" at bounding box center [158, 86] width 34 height 9
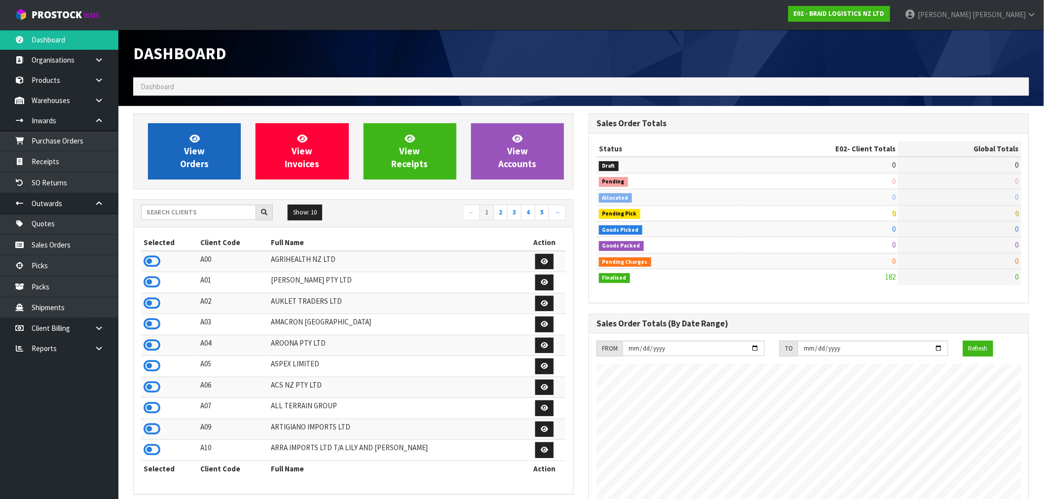
scroll to position [603, 455]
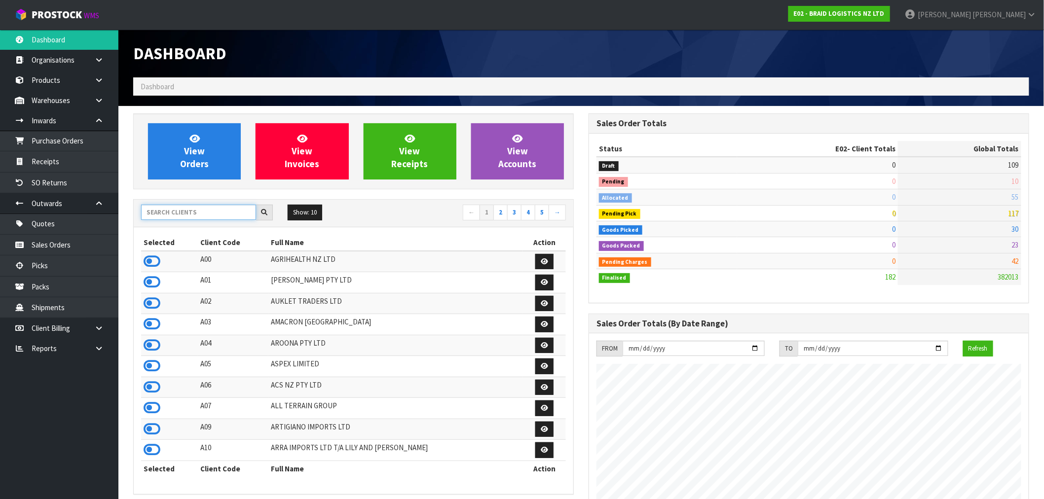
click at [174, 210] on input "text" at bounding box center [198, 212] width 115 height 15
type input "N04"
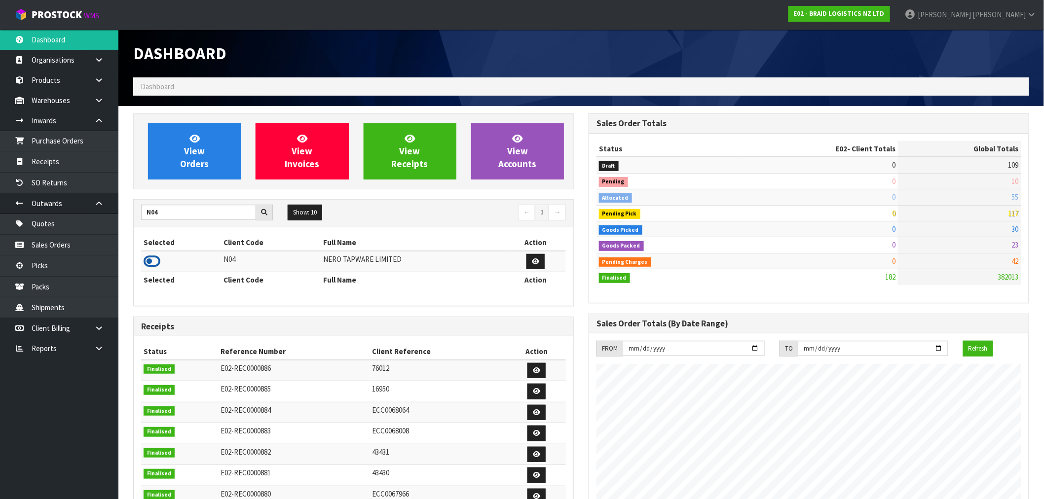
click at [153, 266] on icon at bounding box center [152, 261] width 17 height 15
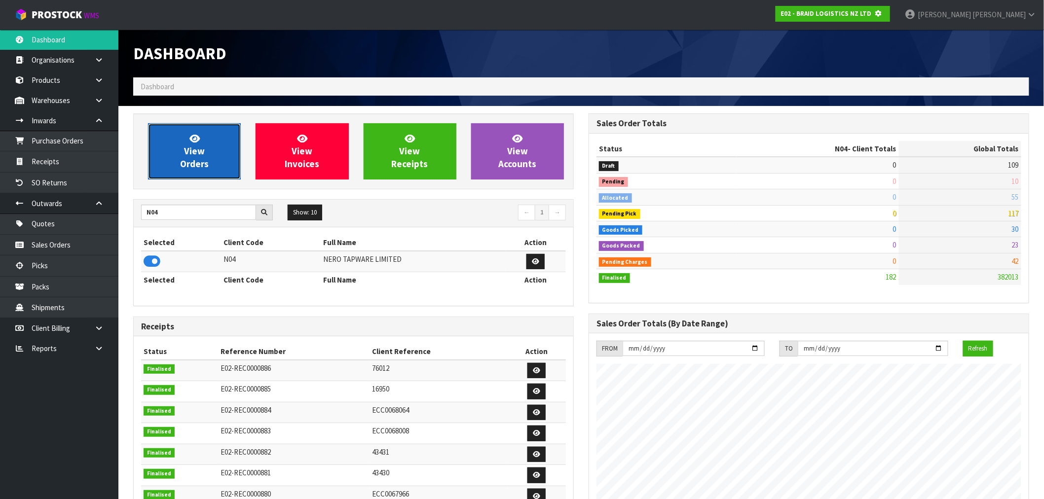
scroll to position [615, 455]
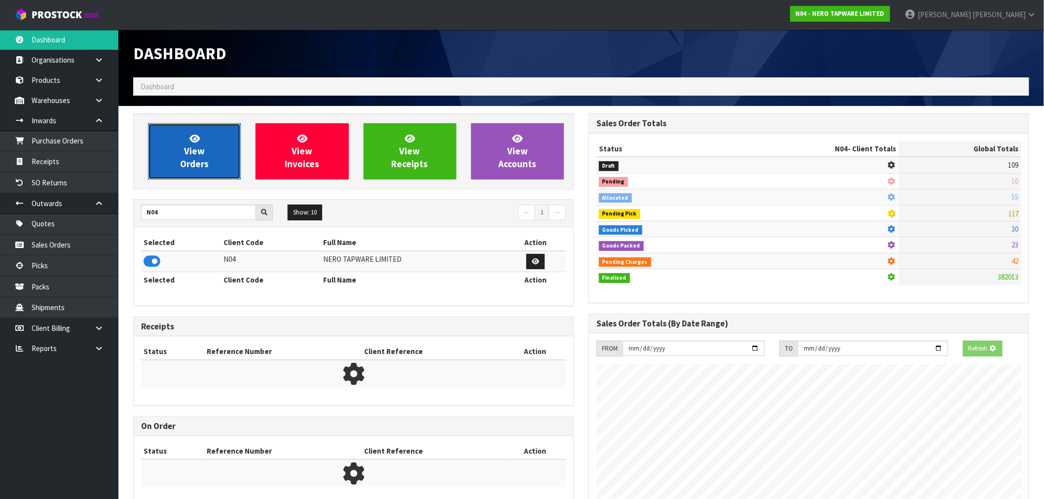
click at [200, 159] on span "View Orders" at bounding box center [194, 151] width 29 height 37
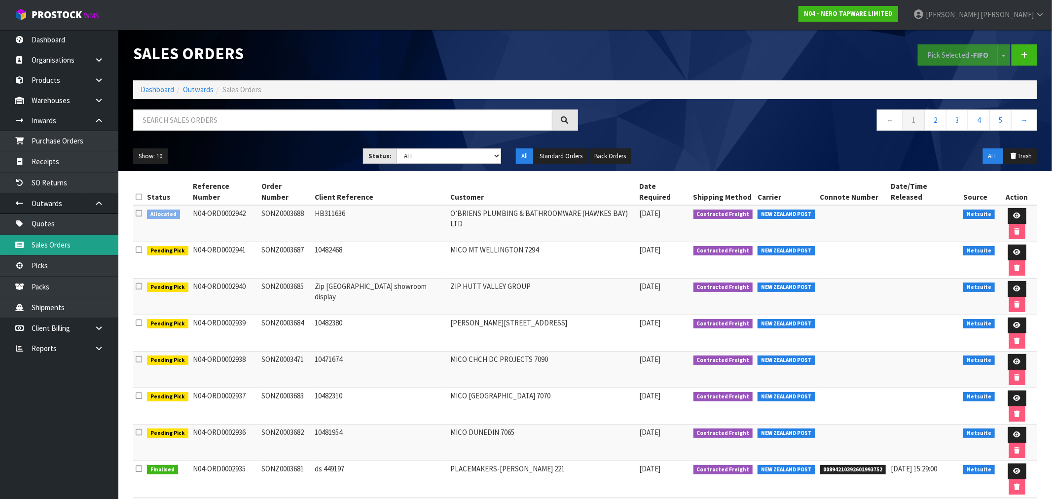
click at [54, 240] on link "Sales Orders" at bounding box center [59, 245] width 118 height 20
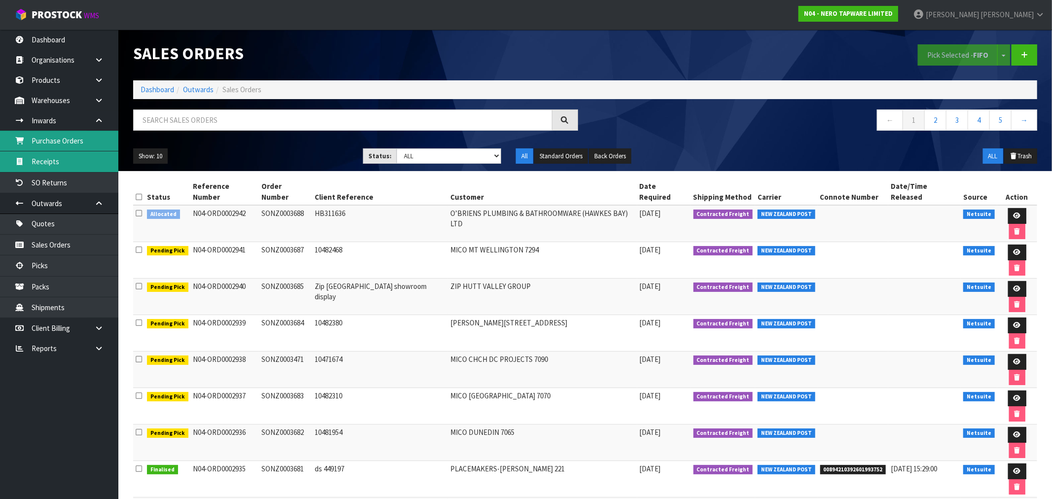
click at [41, 155] on link "Receipts" at bounding box center [59, 161] width 118 height 20
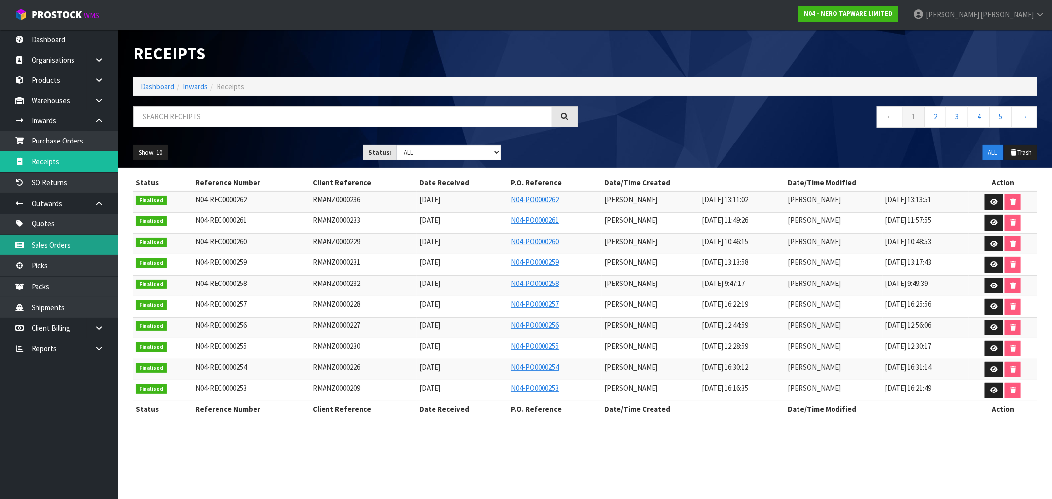
click at [56, 247] on link "Sales Orders" at bounding box center [59, 245] width 118 height 20
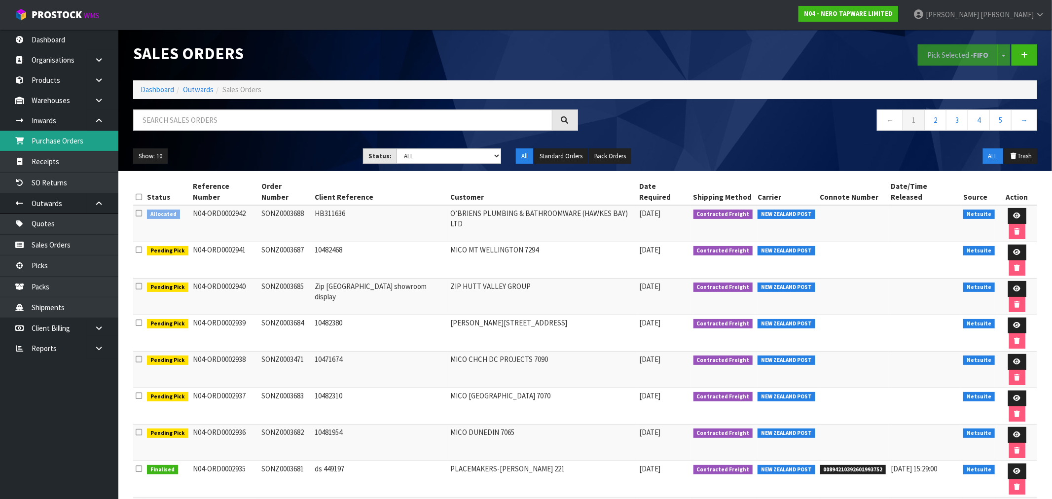
click at [55, 146] on link "Purchase Orders" at bounding box center [59, 141] width 118 height 20
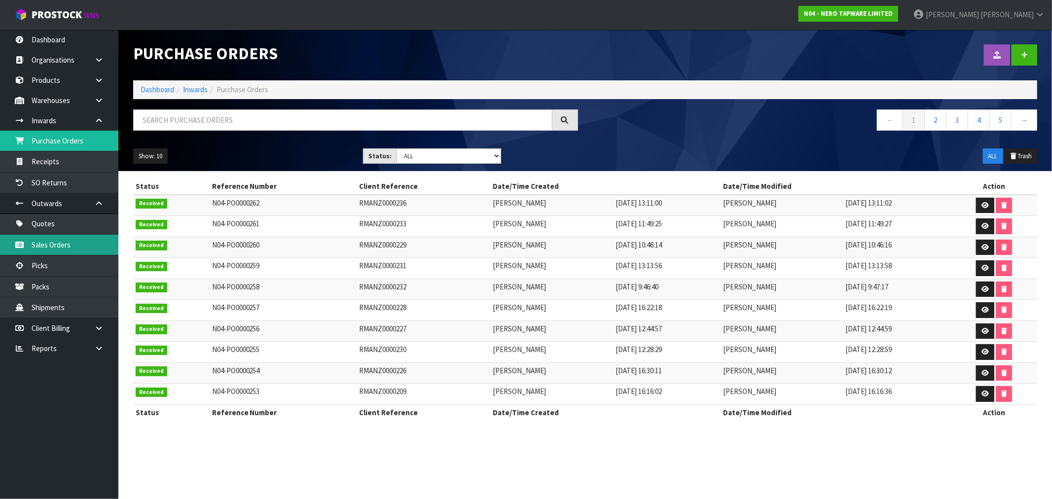
click at [56, 243] on link "Sales Orders" at bounding box center [59, 245] width 118 height 20
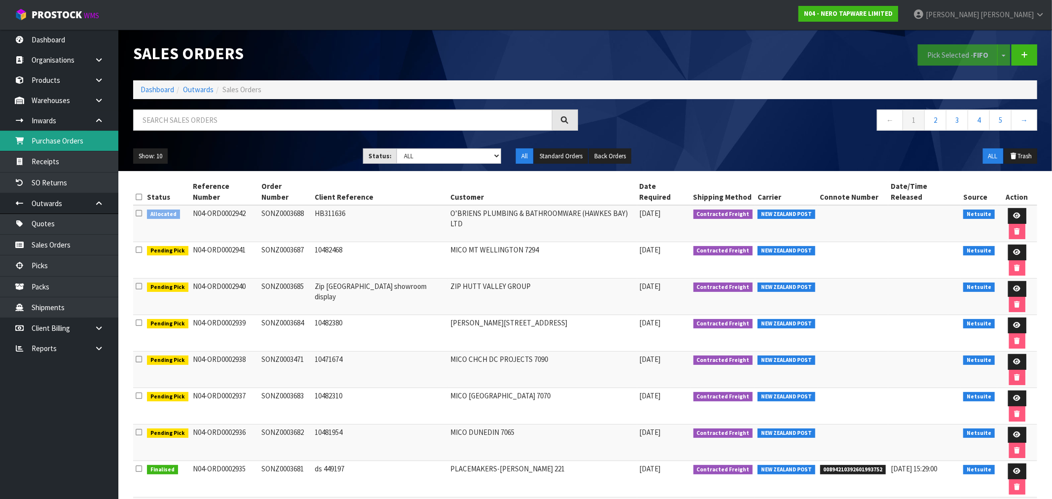
click at [74, 139] on link "Purchase Orders" at bounding box center [59, 141] width 118 height 20
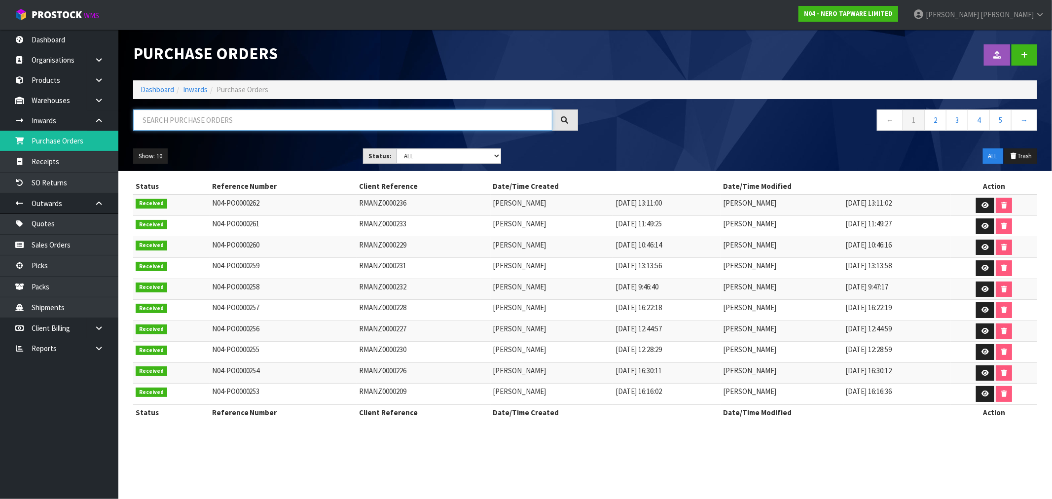
click at [240, 115] on input "text" at bounding box center [342, 119] width 419 height 21
paste input "NEROTAP"
type input "NEROTAP"
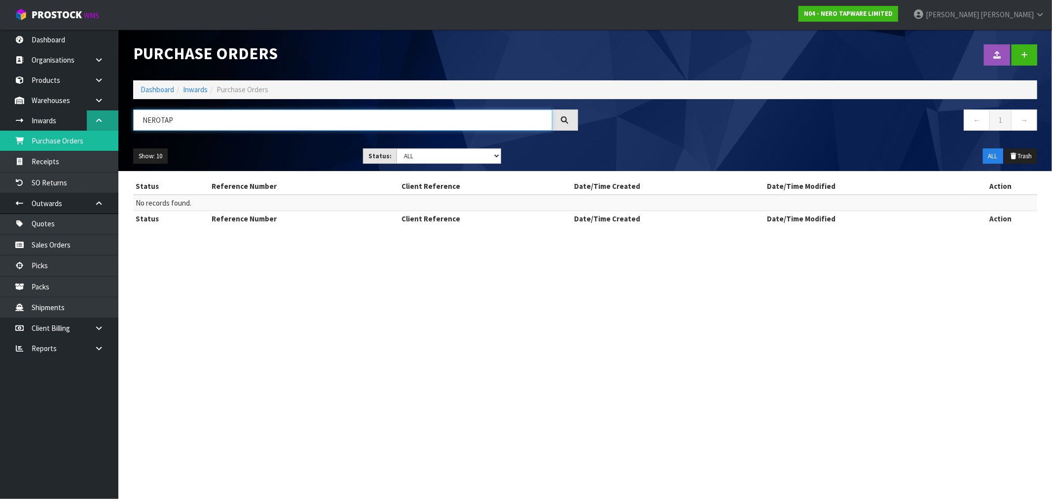
drag, startPoint x: 178, startPoint y: 123, endPoint x: 104, endPoint y: 122, distance: 74.0
click at [104, 122] on body "Toggle navigation ProStock WMS N04 - NERO TAPWARE LIMITED [PERSON_NAME] Logout …" at bounding box center [526, 249] width 1052 height 499
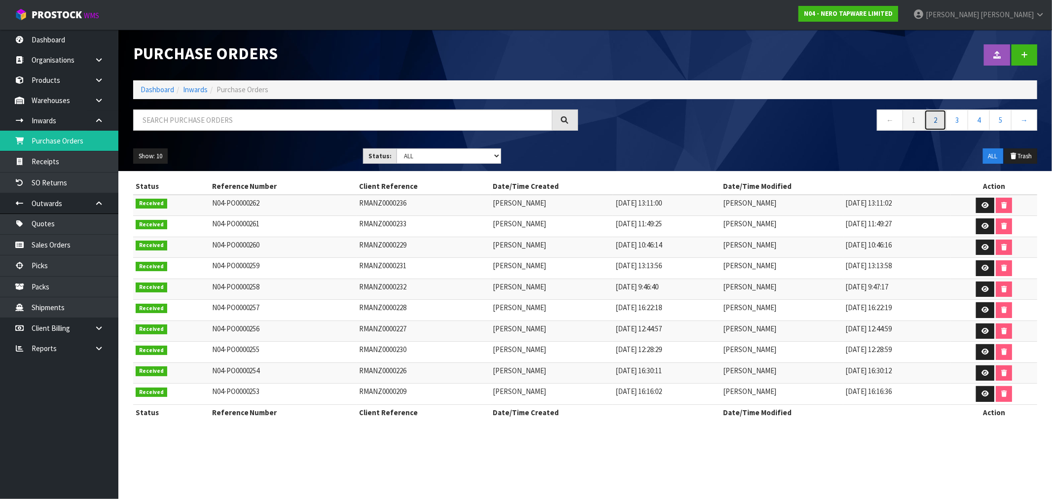
click at [936, 122] on link "2" at bounding box center [935, 119] width 22 height 21
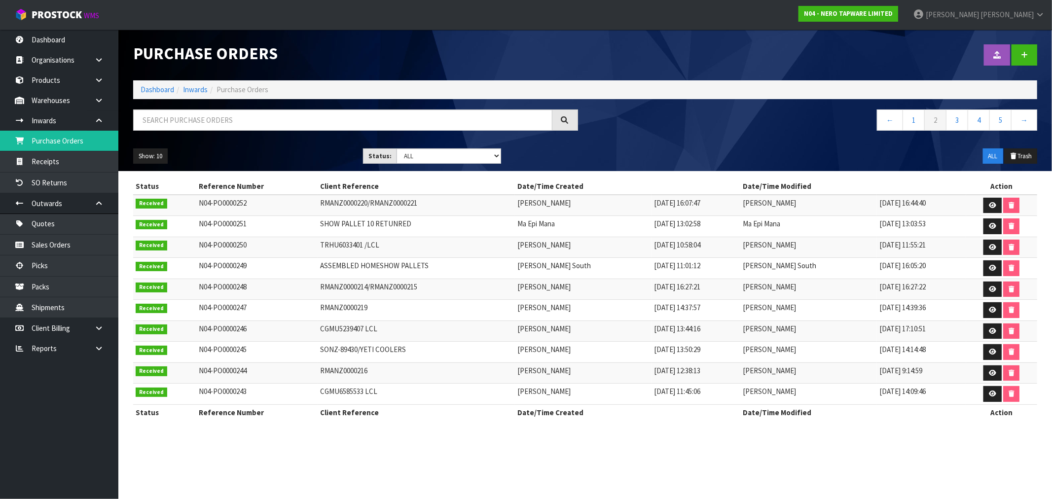
drag, startPoint x: 686, startPoint y: 288, endPoint x: 676, endPoint y: 285, distance: 10.8
click at [676, 285] on td "[DATE] 16:27:21" at bounding box center [696, 289] width 89 height 21
drag, startPoint x: 698, startPoint y: 265, endPoint x: 282, endPoint y: 245, distance: 417.2
click at [299, 244] on tbody "Received N04-PO0000252 RMANZ0000220/RMANZ0000221 [PERSON_NAME] [DATE] 16:07:47 …" at bounding box center [585, 300] width 904 height 210
click at [750, 273] on td "[PERSON_NAME] South" at bounding box center [809, 268] width 136 height 21
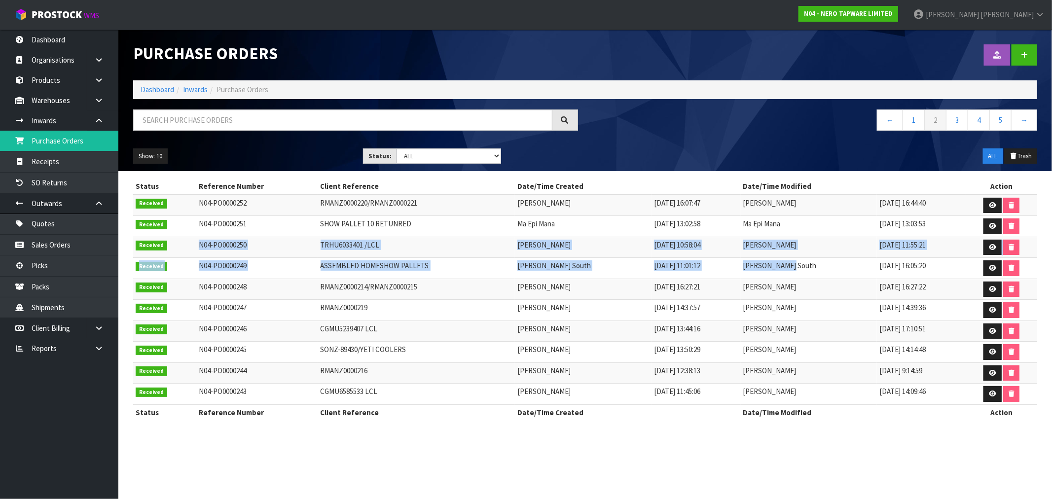
drag, startPoint x: 804, startPoint y: 271, endPoint x: 164, endPoint y: 244, distance: 641.2
click at [164, 244] on tbody "Received N04-PO0000252 RMANZ0000220/RMANZ0000221 [PERSON_NAME] [DATE] 16:07:47 …" at bounding box center [585, 300] width 904 height 210
drag, startPoint x: 75, startPoint y: 150, endPoint x: 70, endPoint y: 162, distance: 12.8
click at [75, 150] on link "Purchase Orders" at bounding box center [59, 141] width 118 height 20
click at [70, 165] on link "Receipts" at bounding box center [59, 161] width 118 height 20
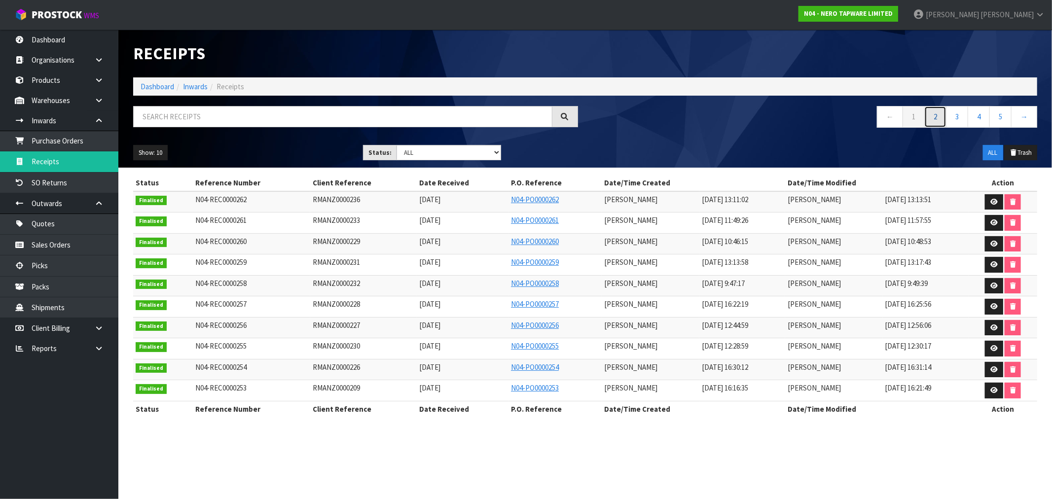
click at [941, 114] on link "2" at bounding box center [935, 116] width 22 height 21
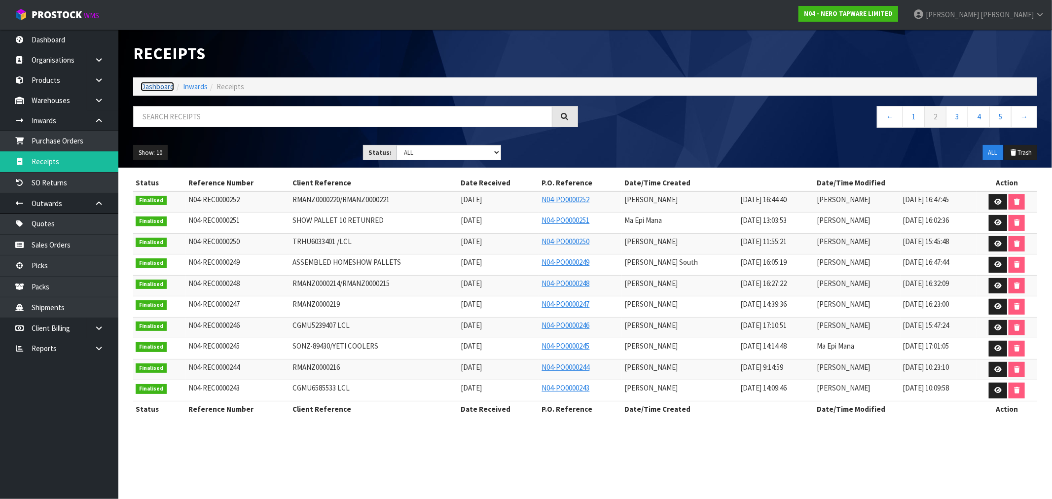
click at [160, 91] on link "Dashboard" at bounding box center [158, 86] width 34 height 9
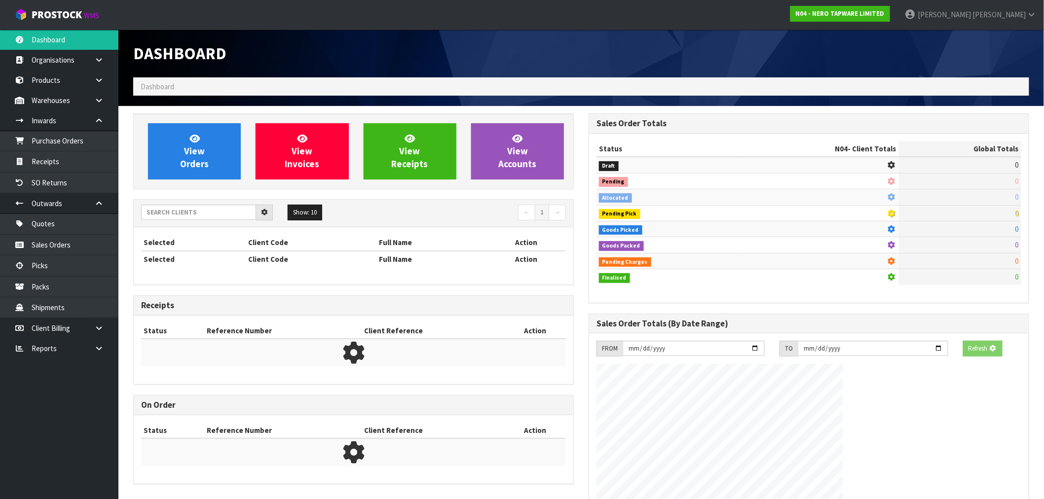
click at [159, 87] on span "Dashboard" at bounding box center [158, 86] width 34 height 9
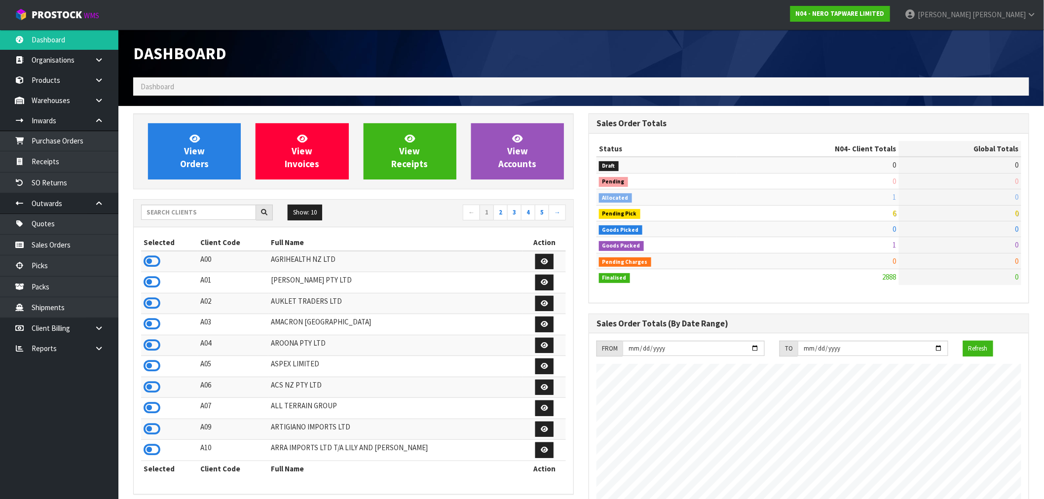
scroll to position [747, 455]
click at [219, 212] on input "text" at bounding box center [198, 212] width 115 height 15
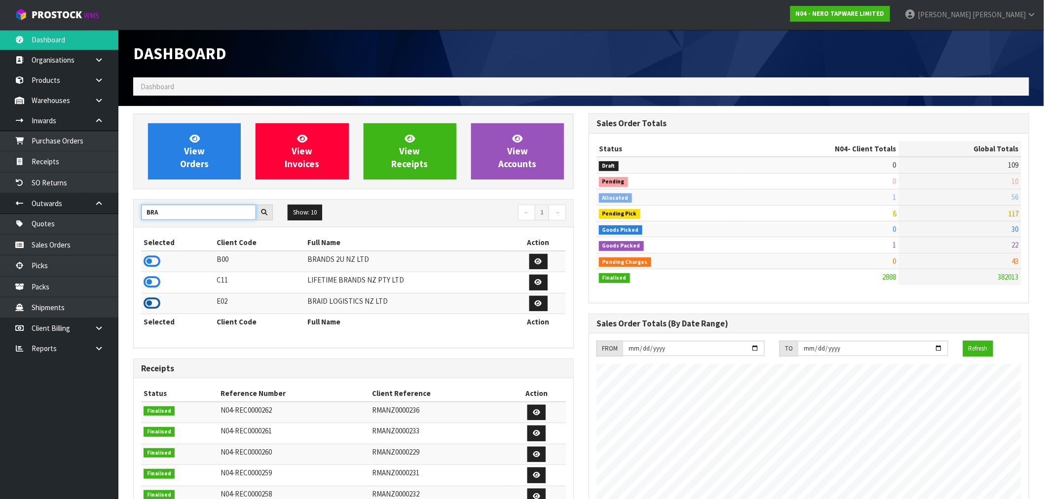
type input "BRA"
click at [153, 302] on icon at bounding box center [152, 303] width 17 height 15
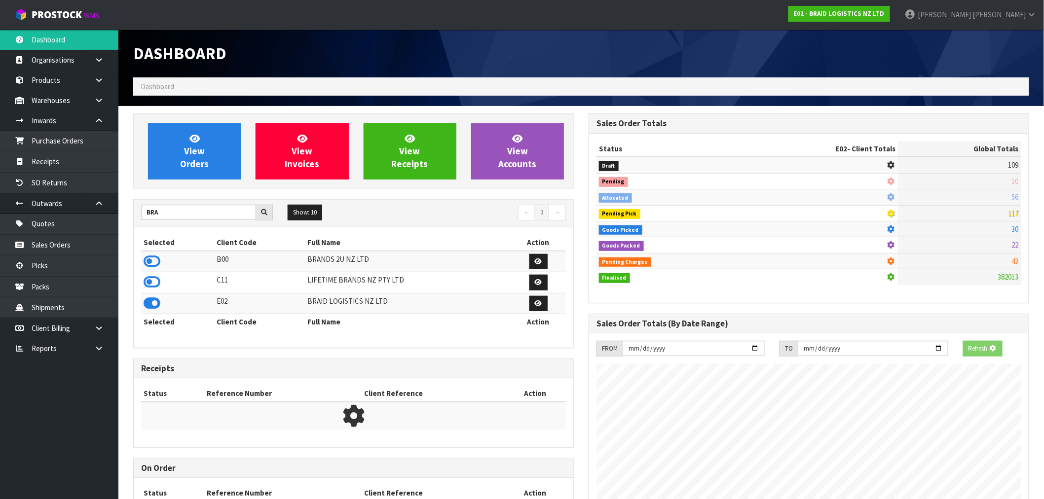
scroll to position [492583, 492742]
click at [197, 140] on icon at bounding box center [194, 138] width 10 height 9
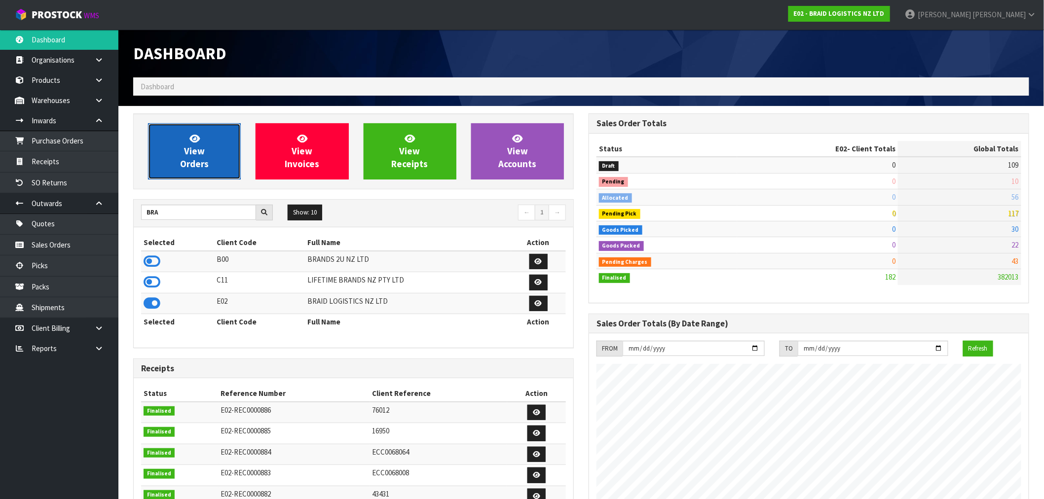
scroll to position [492594, 492742]
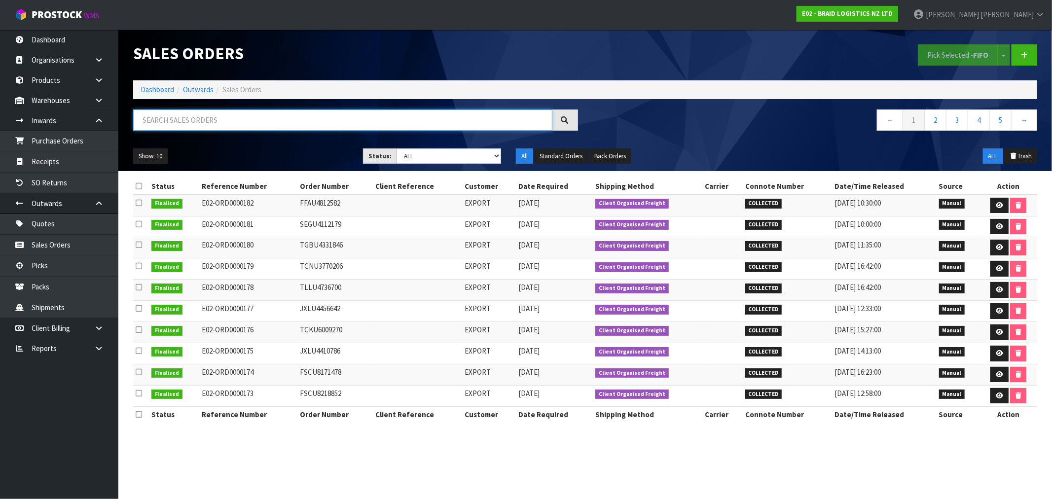
click at [189, 125] on input "text" at bounding box center [342, 119] width 419 height 21
paste input "43345"
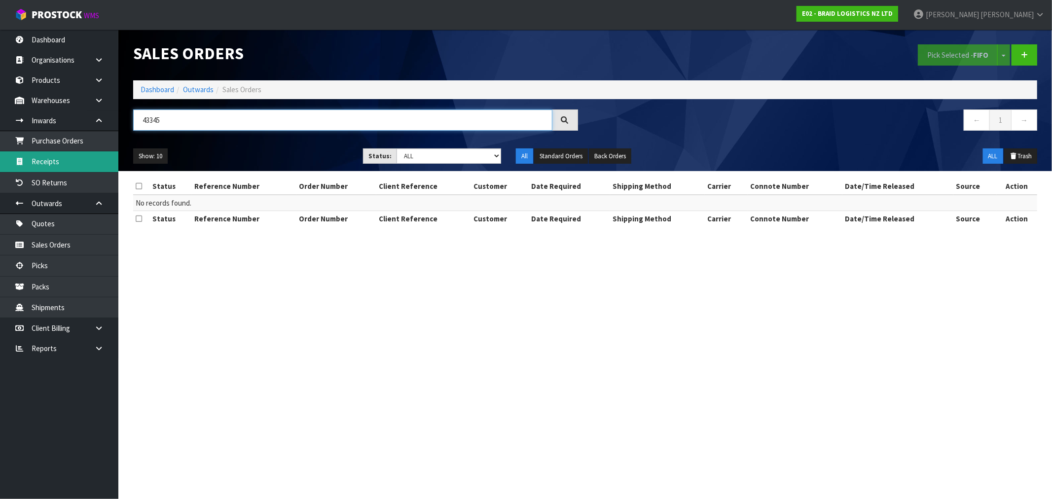
type input "43345"
click at [46, 162] on link "Receipts" at bounding box center [59, 161] width 118 height 20
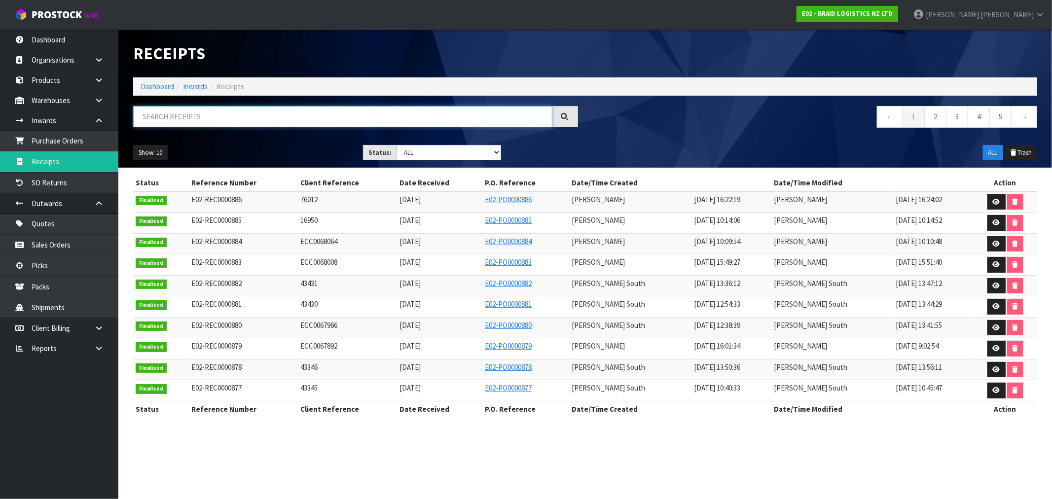
click at [169, 119] on input "text" at bounding box center [342, 116] width 419 height 21
paste input "43345"
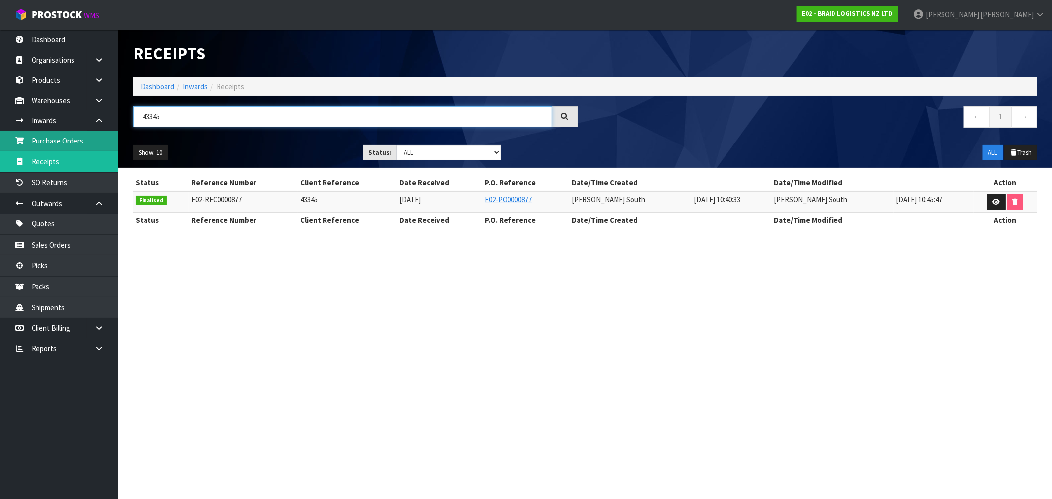
type input "43345"
click at [150, 83] on link "Dashboard" at bounding box center [158, 86] width 34 height 9
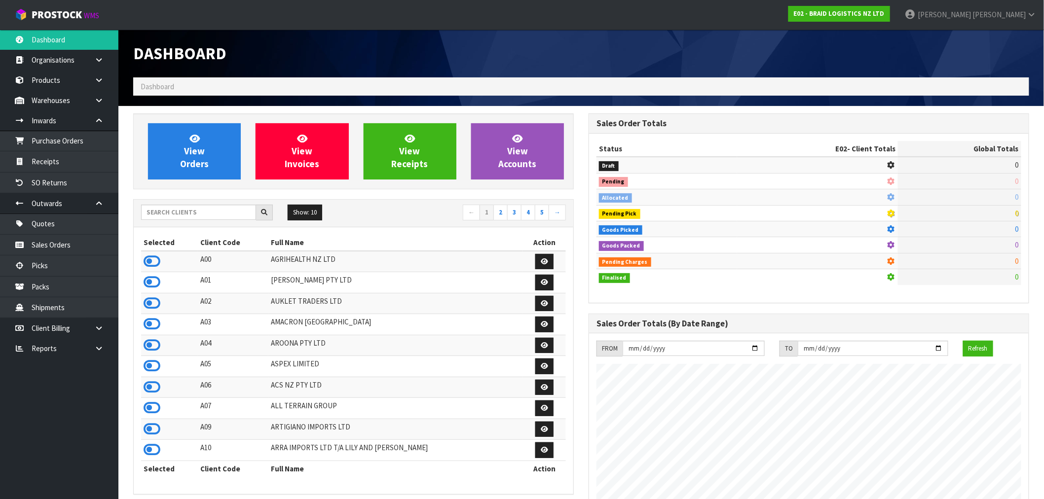
drag, startPoint x: 208, startPoint y: 196, endPoint x: 214, endPoint y: 208, distance: 13.2
click at [209, 201] on div "View Orders View Invoices View Receipts View Accounts Show: 10 5 10 25" at bounding box center [353, 493] width 455 height 761
click at [214, 209] on input "text" at bounding box center [198, 212] width 115 height 15
paste input "SFA"
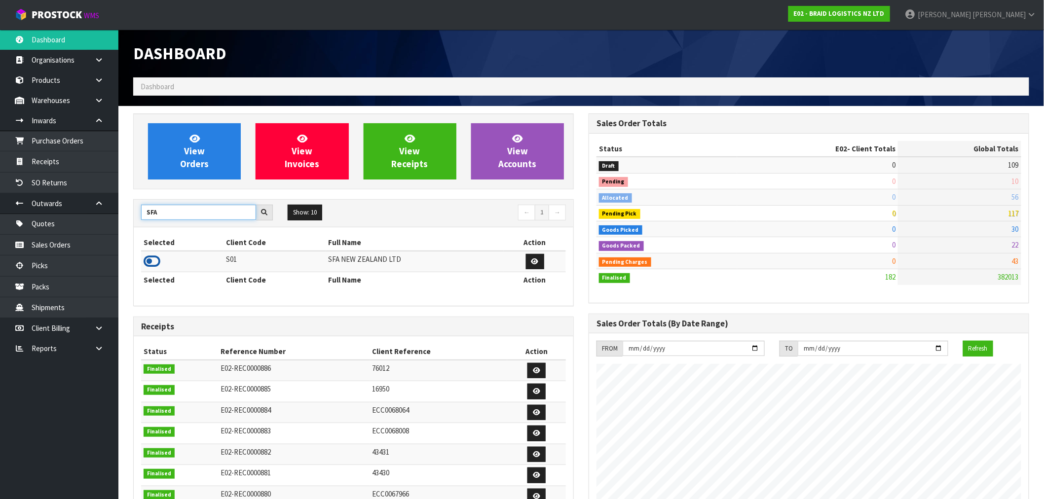
type input "SFA"
click at [156, 259] on icon at bounding box center [152, 261] width 17 height 15
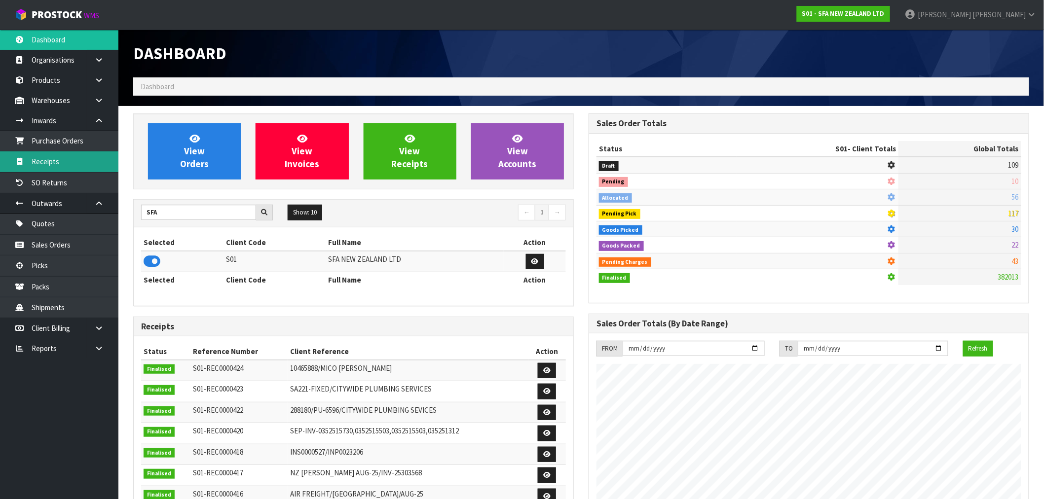
scroll to position [747, 455]
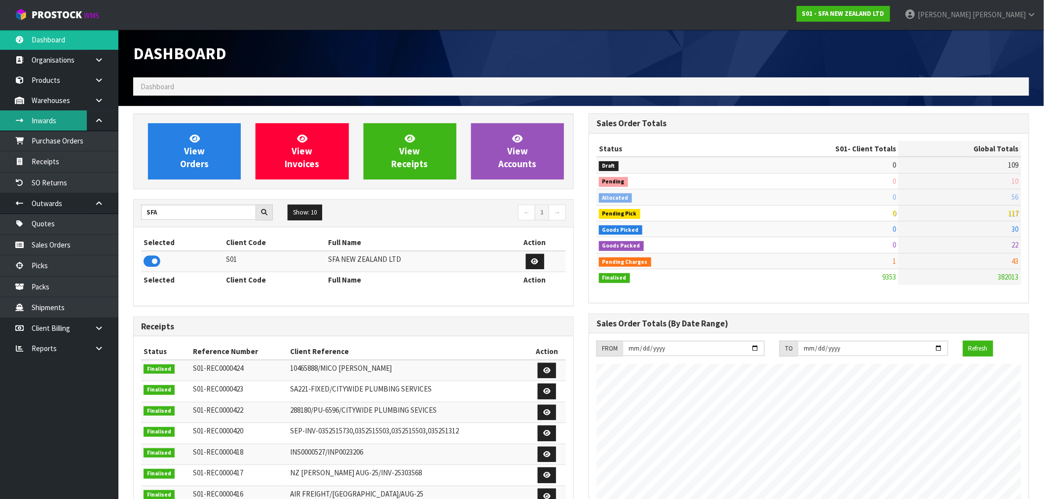
click at [45, 117] on link "Inwards" at bounding box center [59, 120] width 118 height 20
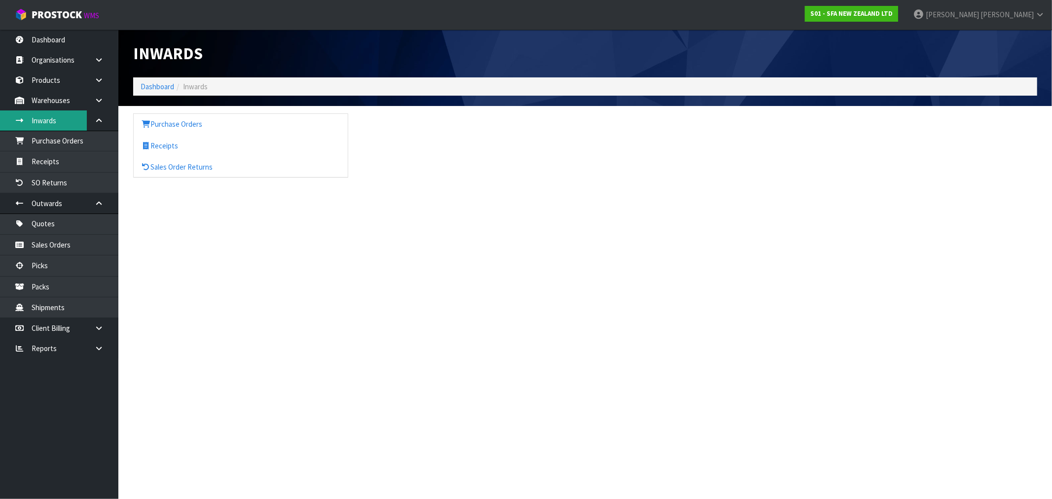
click at [58, 135] on div "Inwards Dashboard Inwards Purchase Orders Receipts Sales Order Returns" at bounding box center [526, 97] width 1052 height 195
click at [67, 145] on link "Purchase Orders" at bounding box center [59, 141] width 118 height 20
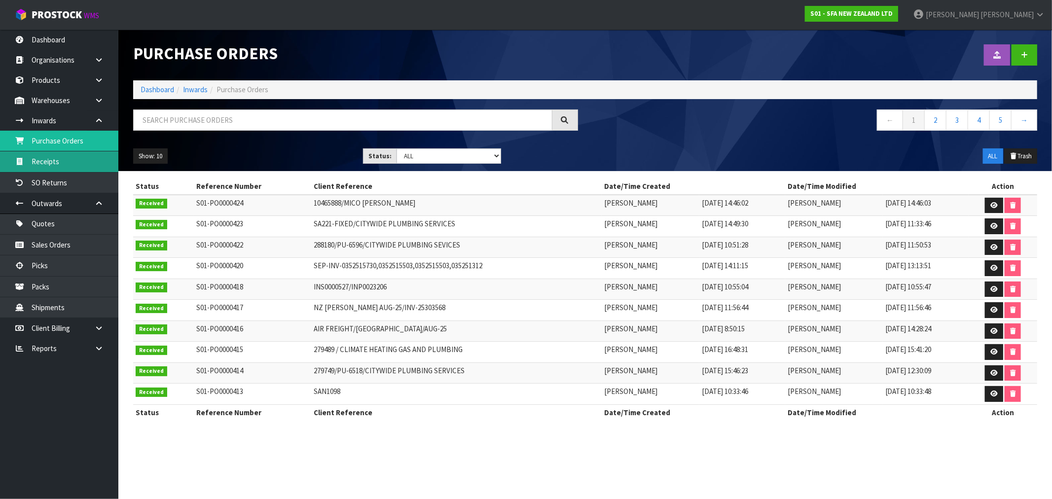
click at [45, 162] on link "Receipts" at bounding box center [59, 161] width 118 height 20
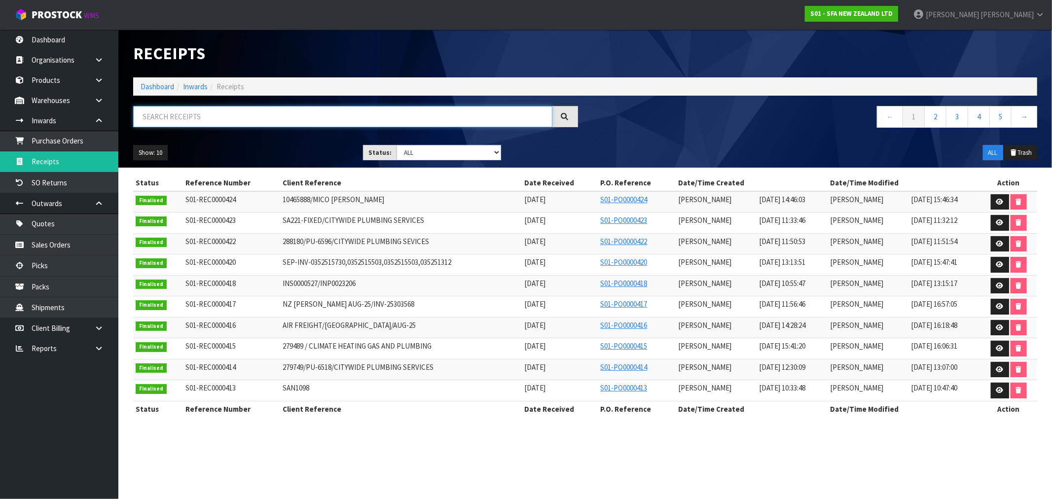
paste input "281180/PU-6596"
click at [153, 118] on input "text" at bounding box center [342, 116] width 419 height 21
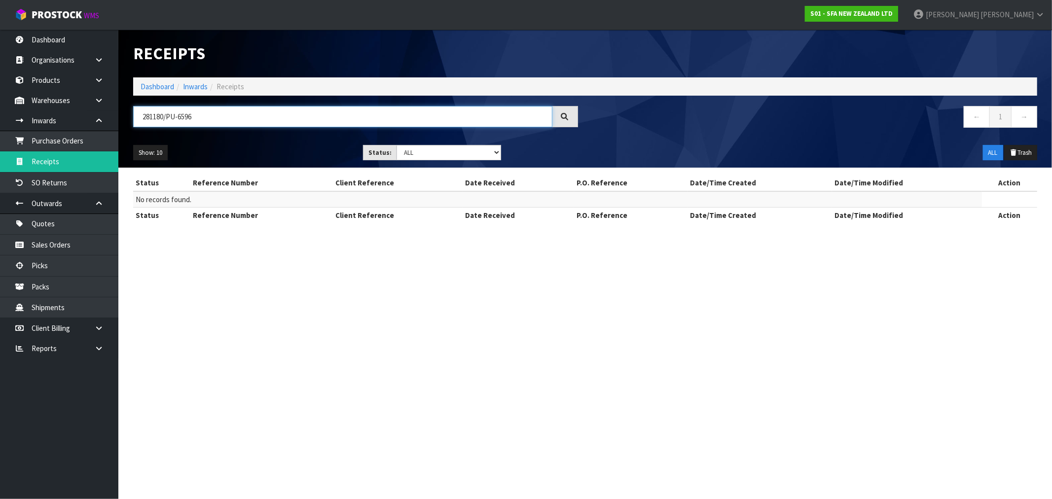
click at [165, 118] on input "281180/PU-6596" at bounding box center [342, 116] width 419 height 21
type input "281180"
click at [13, 149] on link "Purchase Orders" at bounding box center [59, 141] width 118 height 20
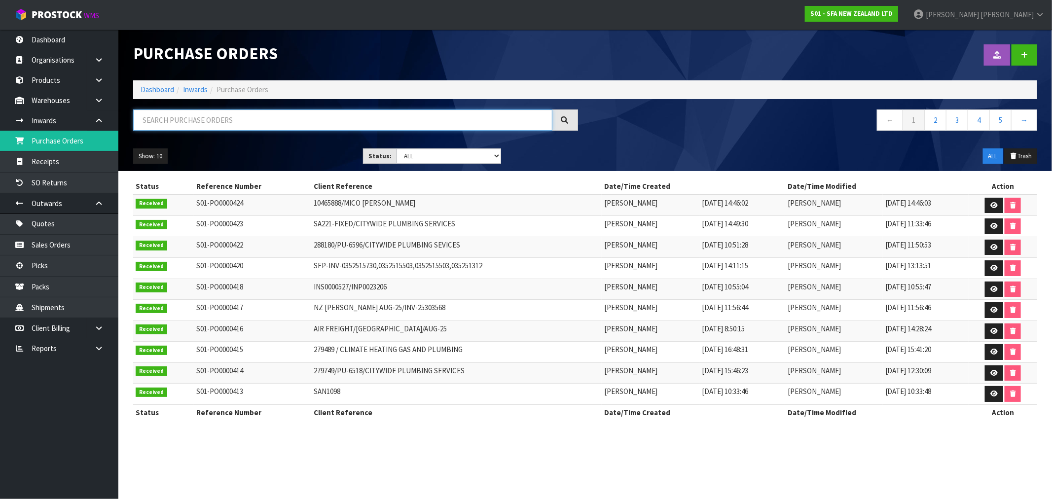
paste input "281180/PU-6596"
click at [180, 119] on input "text" at bounding box center [342, 119] width 419 height 21
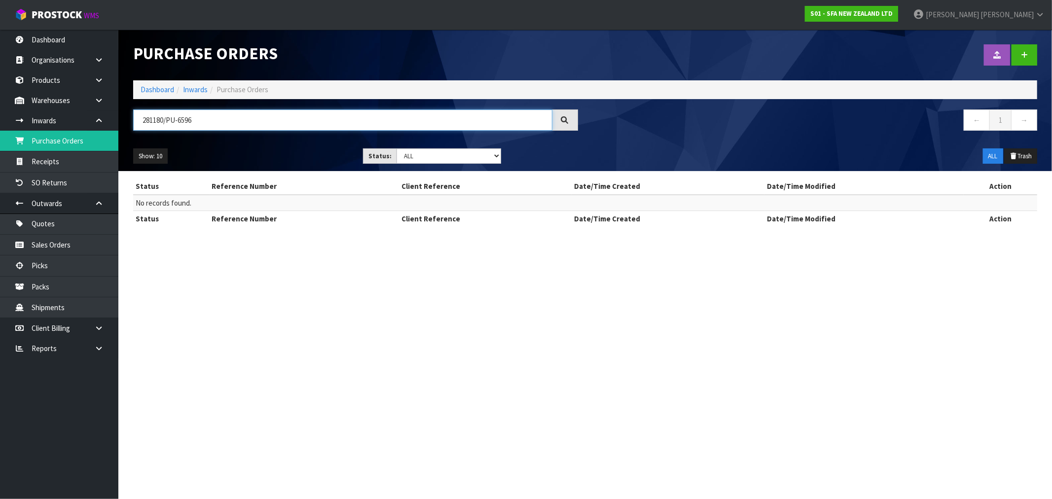
drag, startPoint x: 185, startPoint y: 122, endPoint x: 218, endPoint y: 122, distance: 32.6
click at [218, 122] on input "281180/PU-6596" at bounding box center [342, 119] width 419 height 21
type input "2"
paste input "281180/PU-6596"
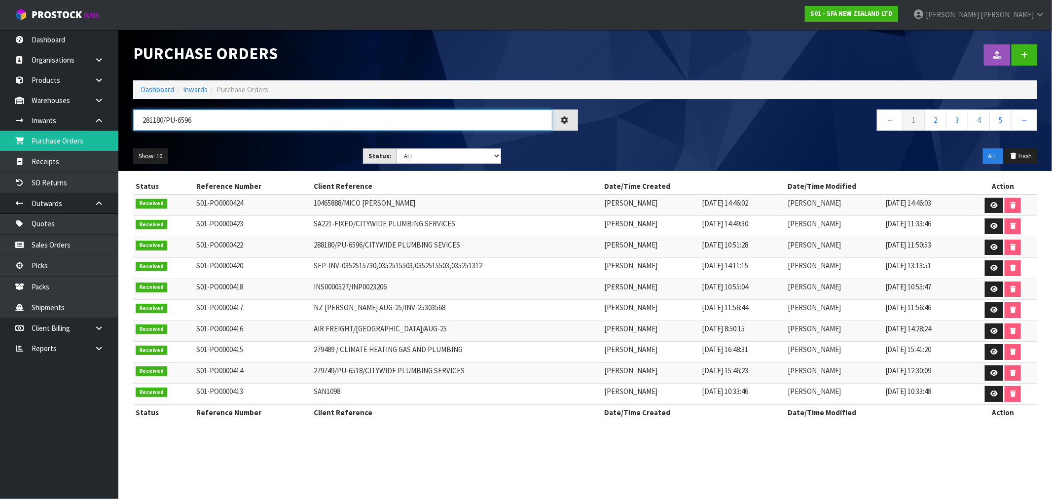
drag, startPoint x: 168, startPoint y: 121, endPoint x: 120, endPoint y: 114, distance: 48.8
click at [121, 115] on header "Purchase Orders Import Purchase Orders Drop file here to import csv template Da…" at bounding box center [585, 101] width 934 height 142
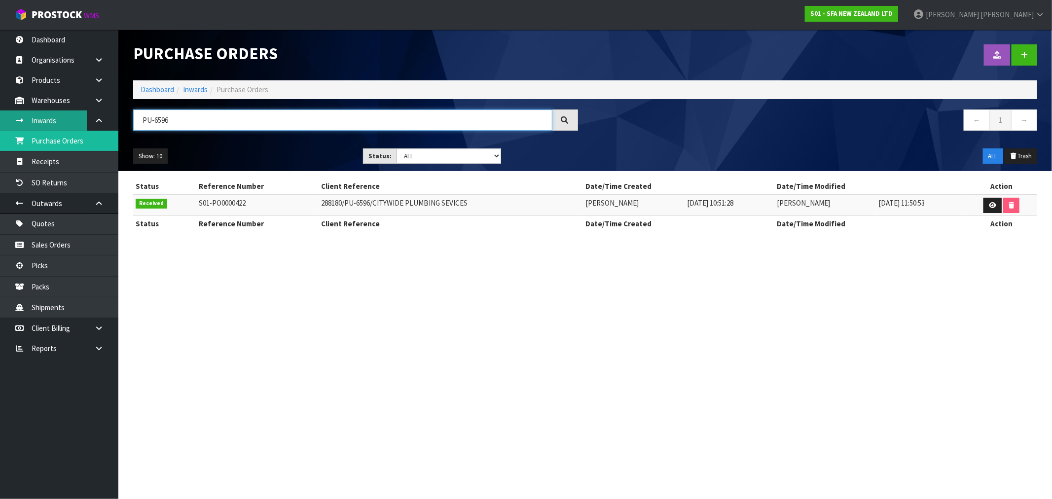
type input "PU-6596"
click at [163, 121] on input "PU-6596" at bounding box center [342, 119] width 419 height 21
drag, startPoint x: 177, startPoint y: 124, endPoint x: 109, endPoint y: 125, distance: 68.1
click at [115, 124] on body "Toggle navigation ProStock WMS S01 - SFA NEW ZEALAND LTD [PERSON_NAME] Logout D…" at bounding box center [526, 249] width 1052 height 499
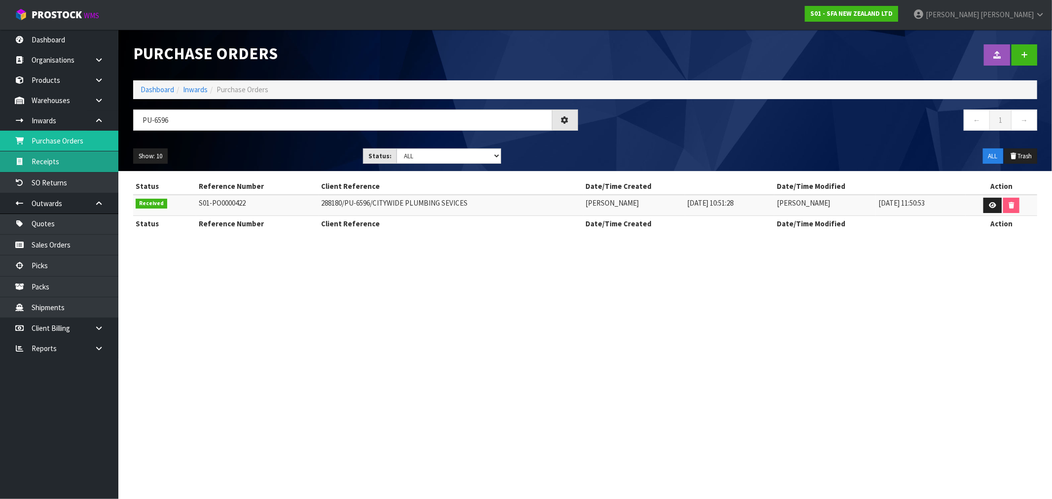
click at [74, 163] on link "Receipts" at bounding box center [59, 161] width 118 height 20
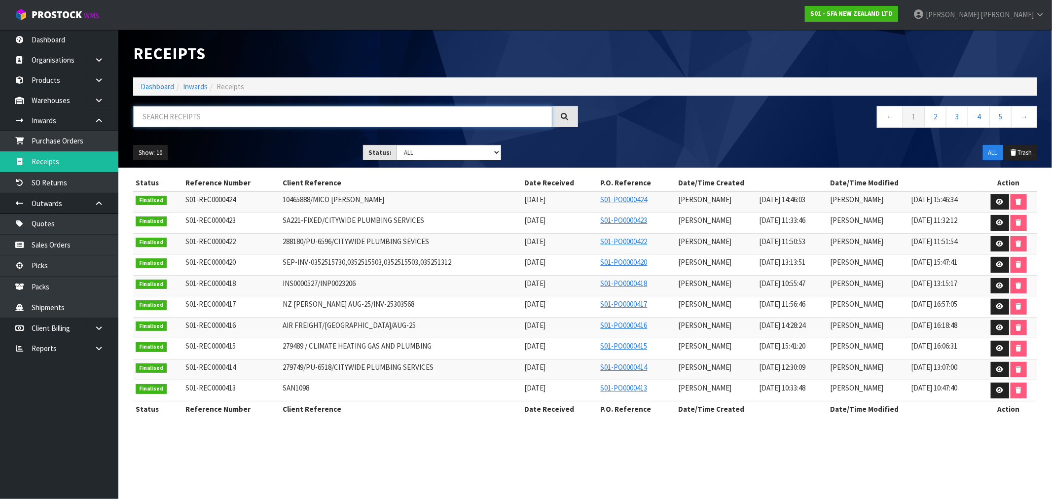
click at [198, 124] on input "text" at bounding box center [342, 116] width 419 height 21
paste input "PU-6596"
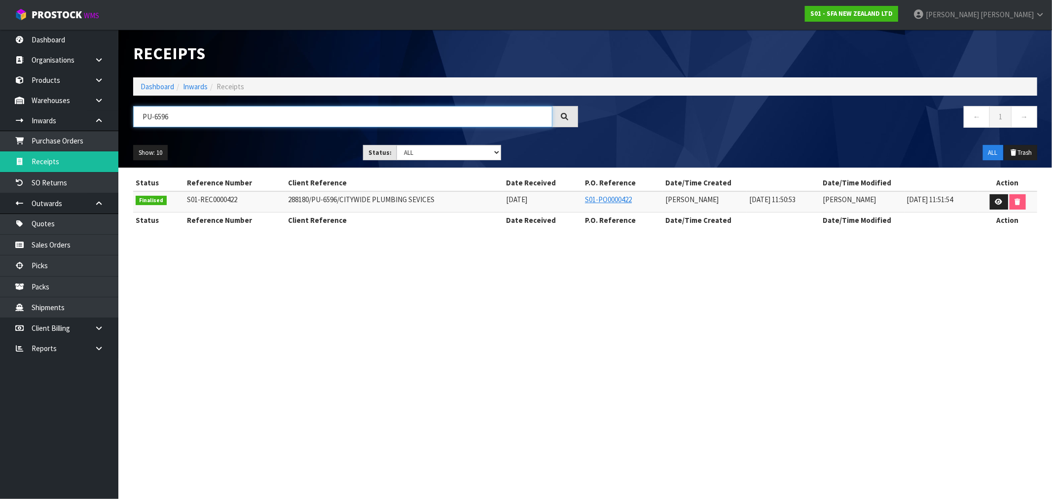
drag, startPoint x: 180, startPoint y: 115, endPoint x: 135, endPoint y: 119, distance: 44.6
click at [136, 118] on input "PU-6596" at bounding box center [342, 116] width 419 height 21
paste input "10465888/MICO [PERSON_NAME]"
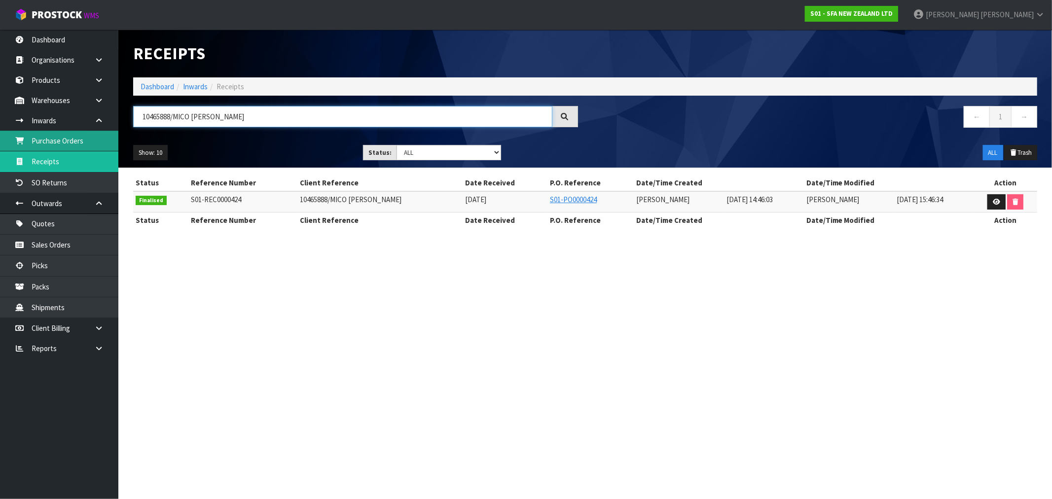
type input "10465888/MICO [PERSON_NAME]"
drag, startPoint x: 141, startPoint y: 94, endPoint x: 148, endPoint y: 87, distance: 9.8
click at [142, 93] on ol "Dashboard Inwards Receipts" at bounding box center [585, 86] width 904 height 18
click at [148, 87] on link "Dashboard" at bounding box center [158, 86] width 34 height 9
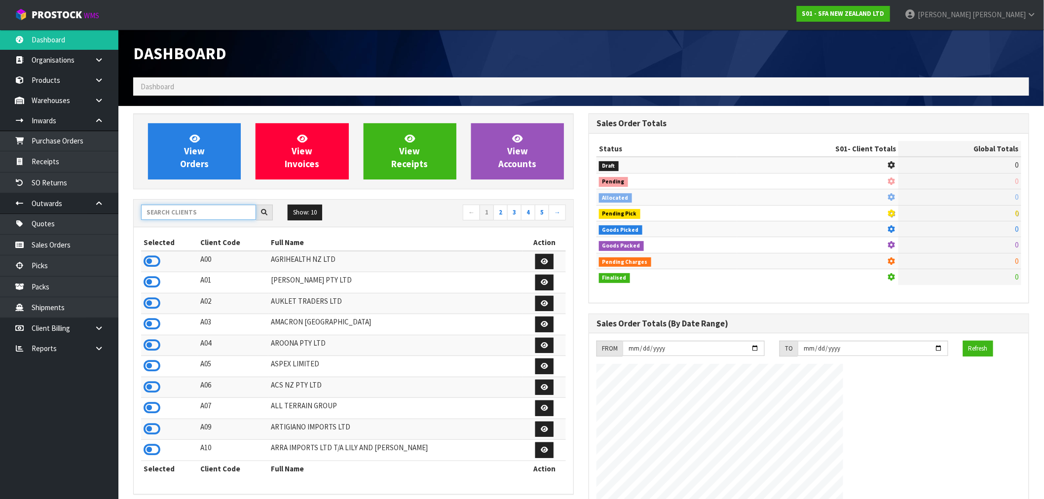
click at [205, 208] on input "text" at bounding box center [198, 212] width 115 height 15
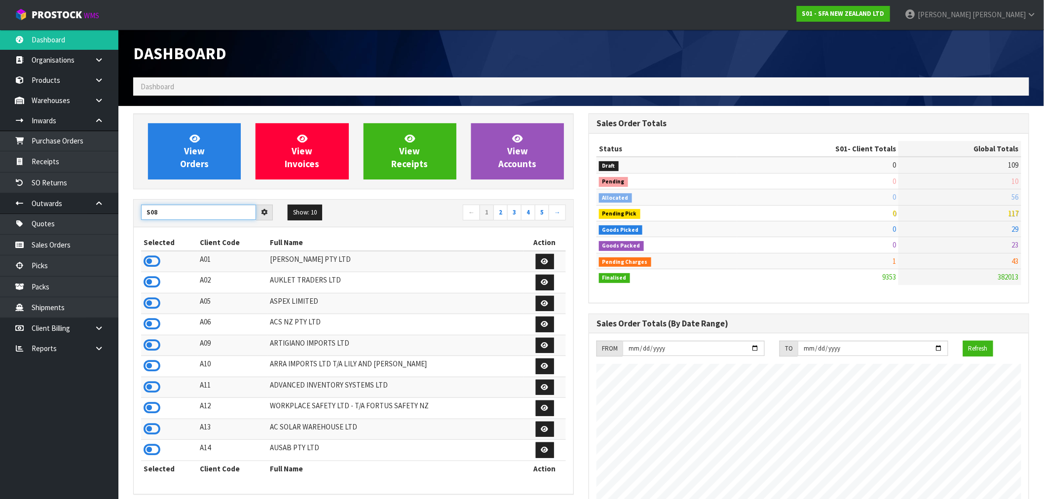
type input "S08"
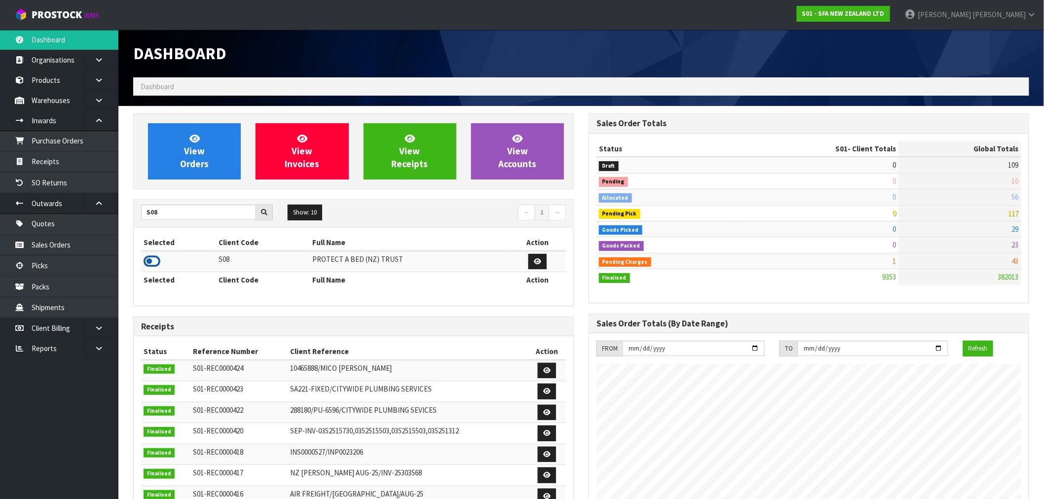
click at [149, 261] on icon at bounding box center [152, 261] width 17 height 15
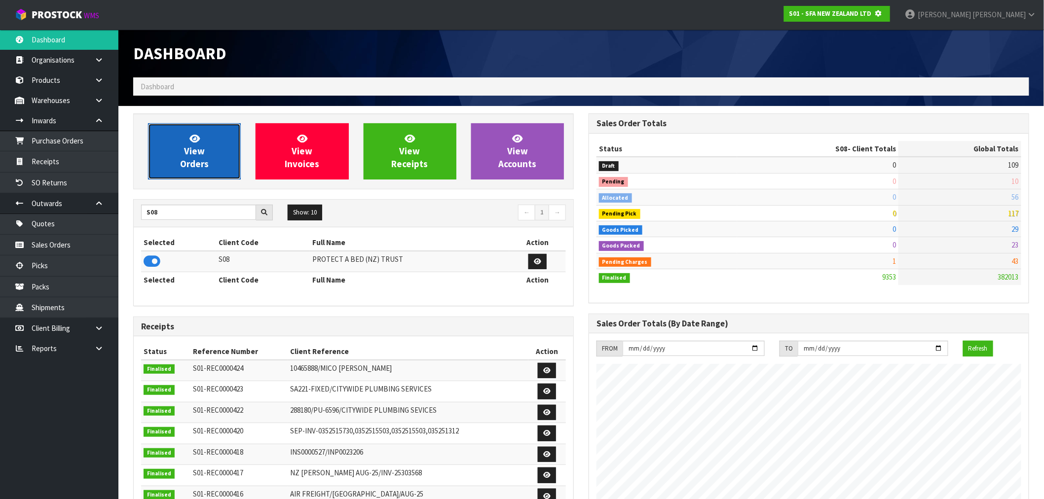
scroll to position [492583, 492742]
click at [220, 147] on link "View Orders" at bounding box center [194, 151] width 93 height 56
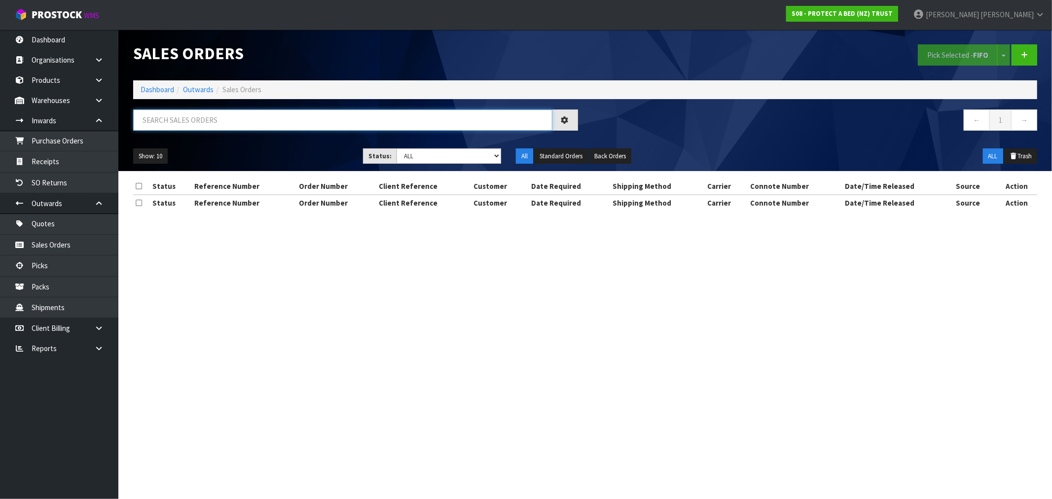
click at [227, 122] on input "text" at bounding box center [342, 119] width 419 height 21
paste input "JUSTINE RETURN-4/9/25"
type input "JUSTINE RETURN-4/9/25"
click at [63, 141] on link "Purchase Orders" at bounding box center [59, 141] width 118 height 20
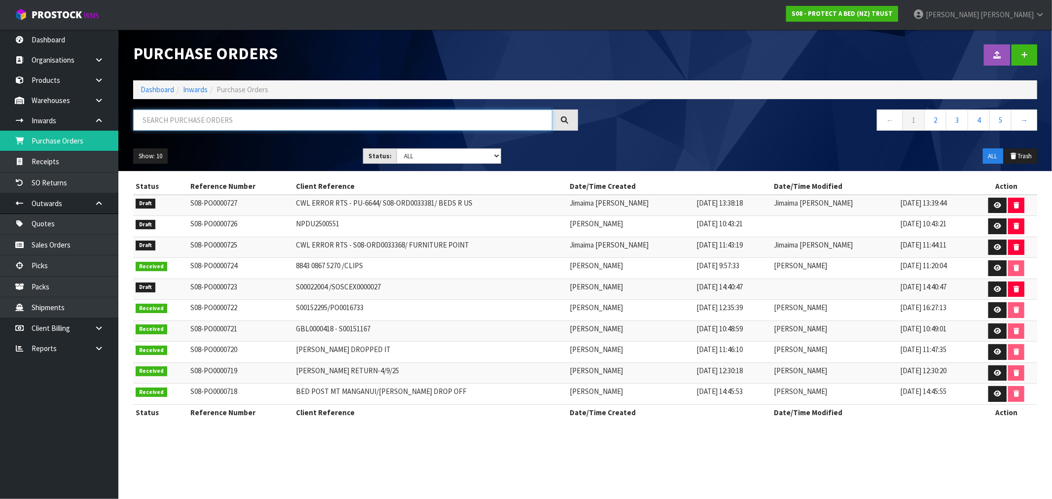
click at [176, 124] on input "text" at bounding box center [342, 119] width 419 height 21
paste input "JUSTINE RETURN-4/9/25"
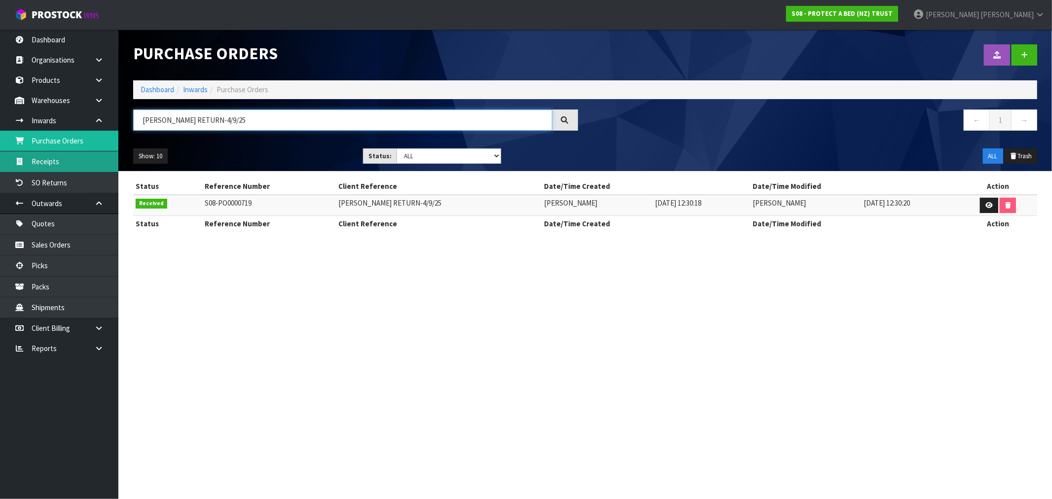
type input "JUSTINE RETURN-4/9/25"
click at [52, 167] on link "Receipts" at bounding box center [59, 161] width 118 height 20
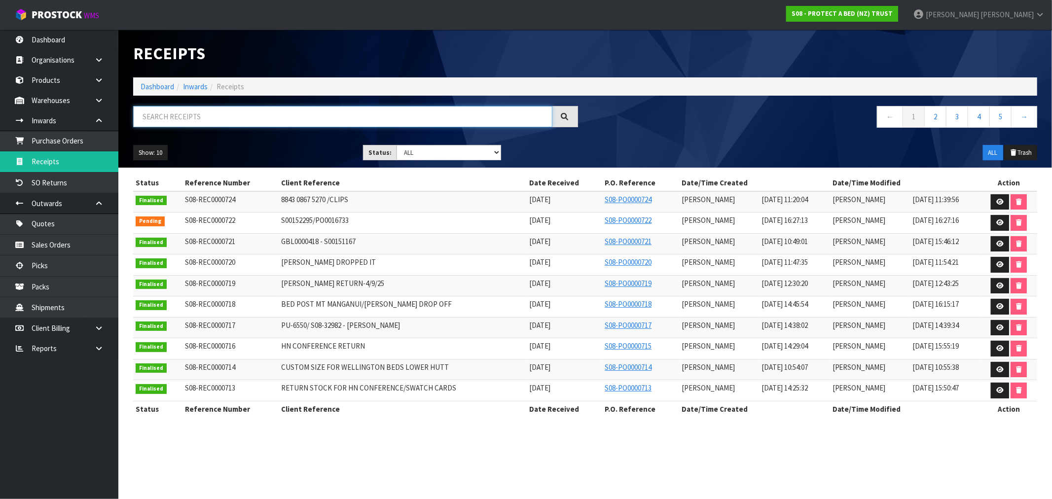
click at [218, 125] on input "text" at bounding box center [342, 116] width 419 height 21
paste input "JUSTINE RETURN-4/9/25"
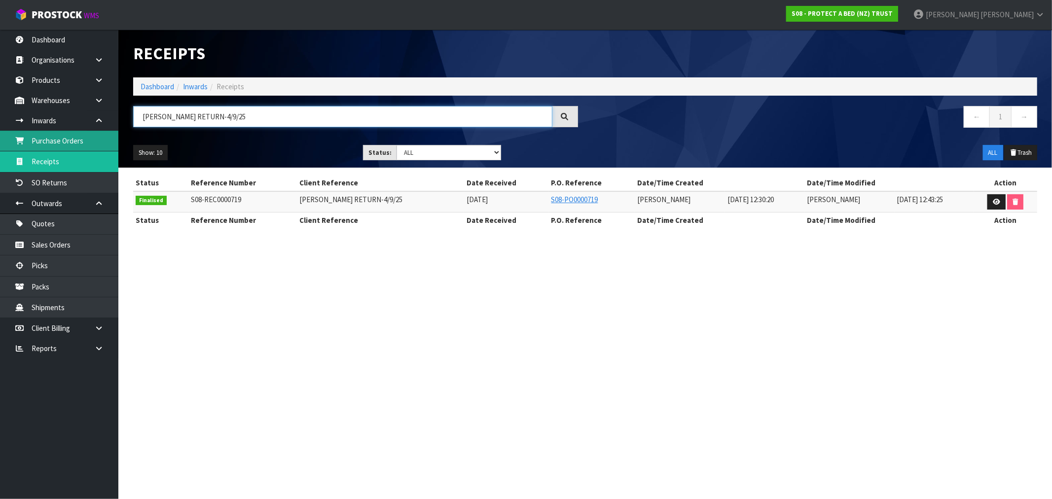
type input "JUSTINE RETURN-4/9/25"
click at [151, 90] on link "Dashboard" at bounding box center [158, 86] width 34 height 9
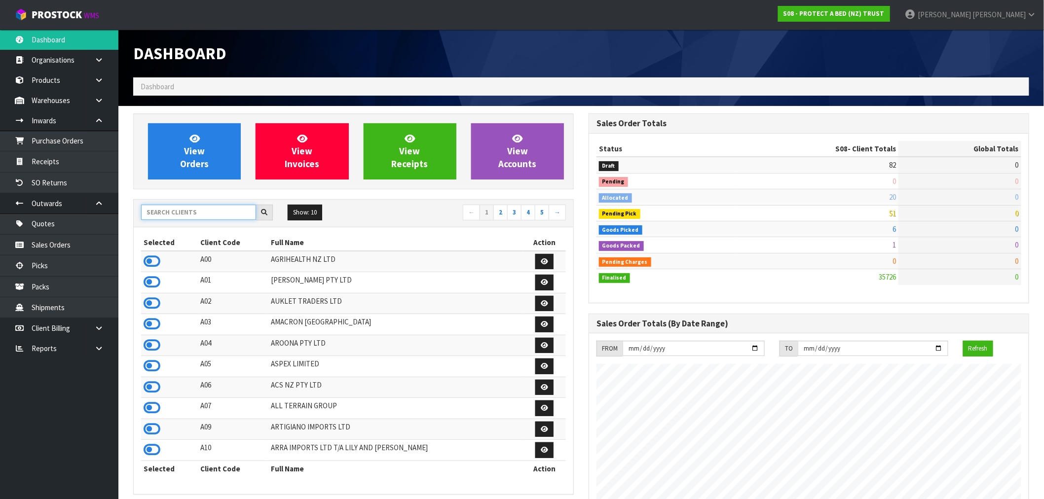
scroll to position [615, 455]
click at [174, 217] on input "text" at bounding box center [198, 212] width 115 height 15
paste input "SFA"
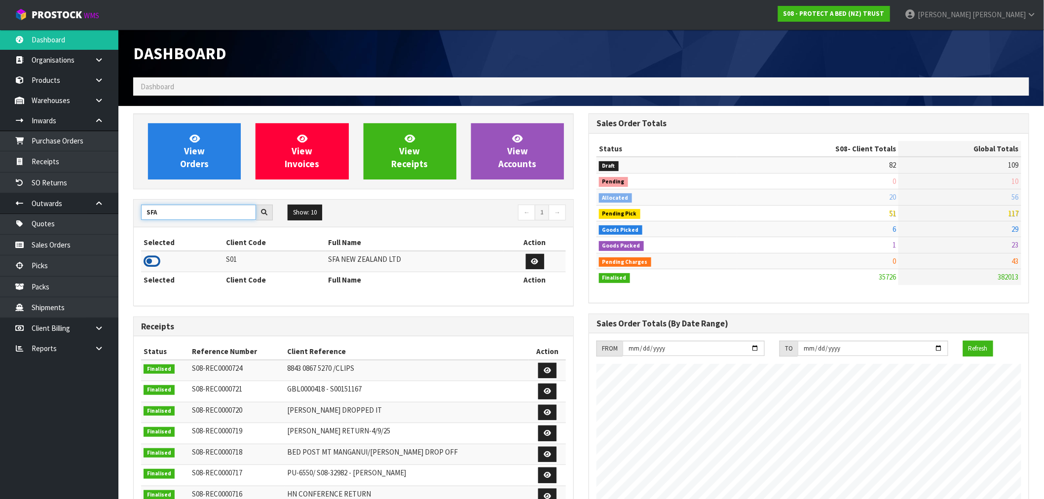
type input "SFA"
click at [149, 261] on icon at bounding box center [152, 261] width 17 height 15
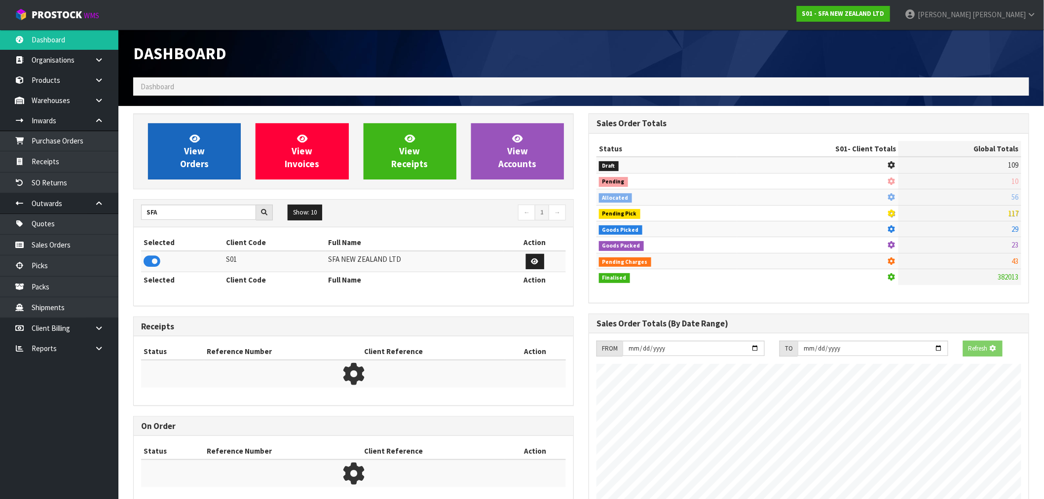
scroll to position [615, 455]
click at [190, 152] on span "View Orders" at bounding box center [194, 151] width 29 height 37
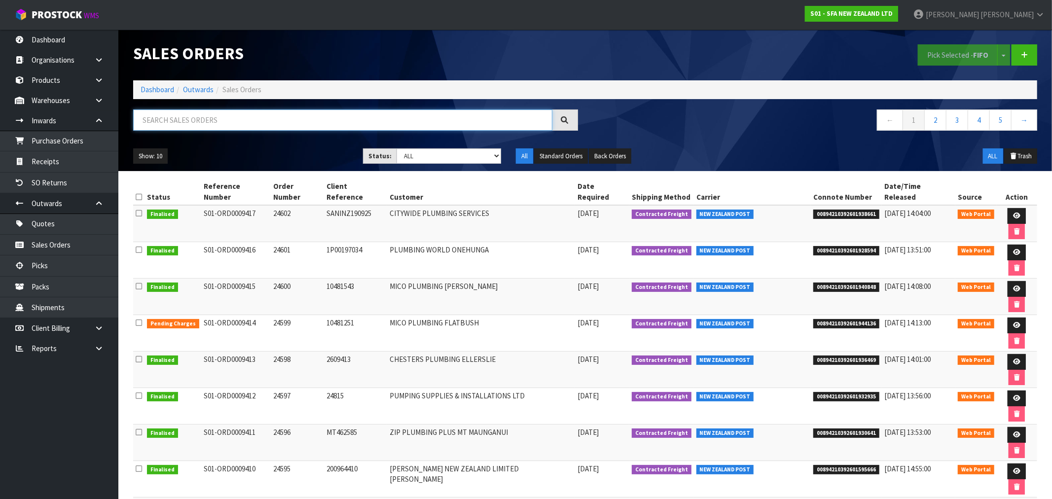
click at [215, 127] on input "text" at bounding box center [342, 119] width 419 height 21
paste input "SA221-FIXED/CITYWIDE PLUMBING SERVICES"
type input "SA221-FIXED/CITYWIDE PLUMBING SERVICES"
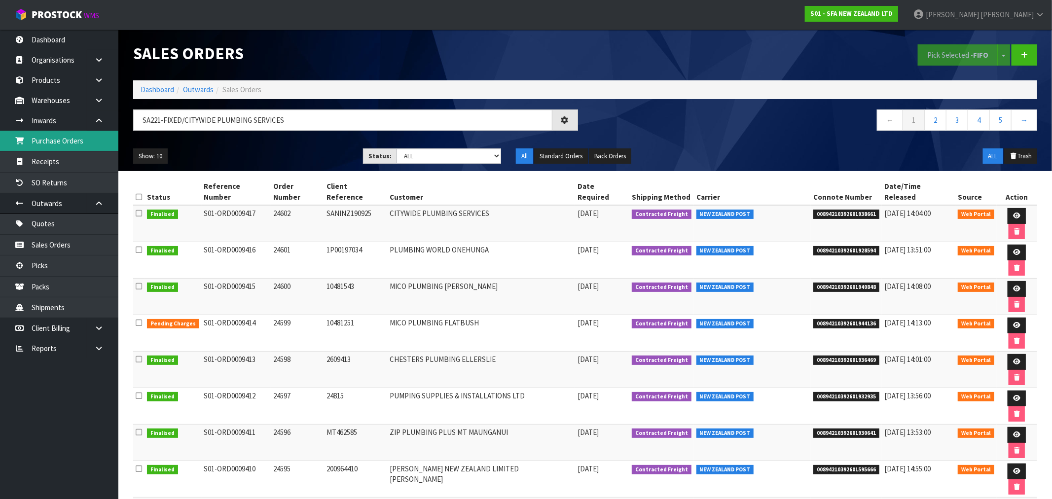
click at [57, 138] on link "Purchase Orders" at bounding box center [59, 141] width 118 height 20
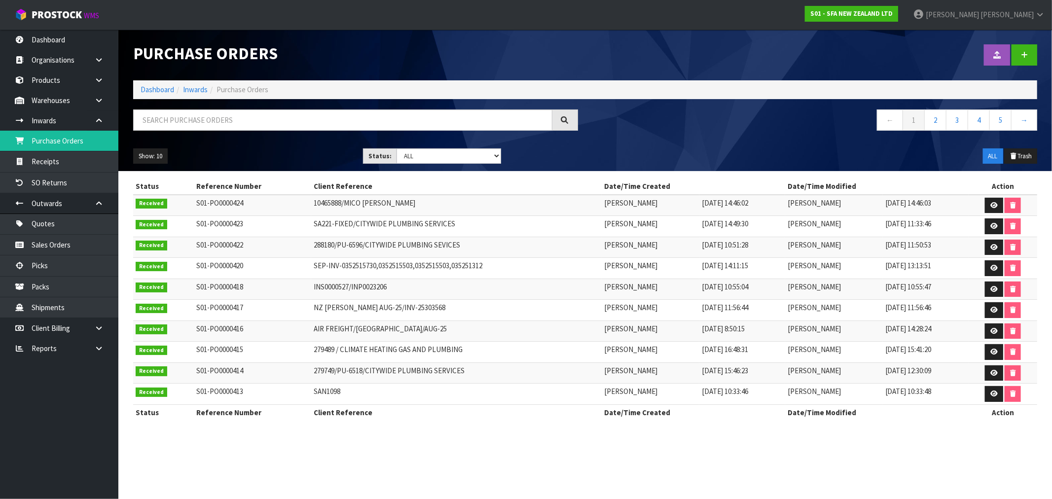
click at [221, 131] on div at bounding box center [356, 123] width 460 height 29
click at [219, 125] on input "text" at bounding box center [342, 119] width 419 height 21
paste input "SA221-FIXED/CITYWIDE PLUMBING SERVICES"
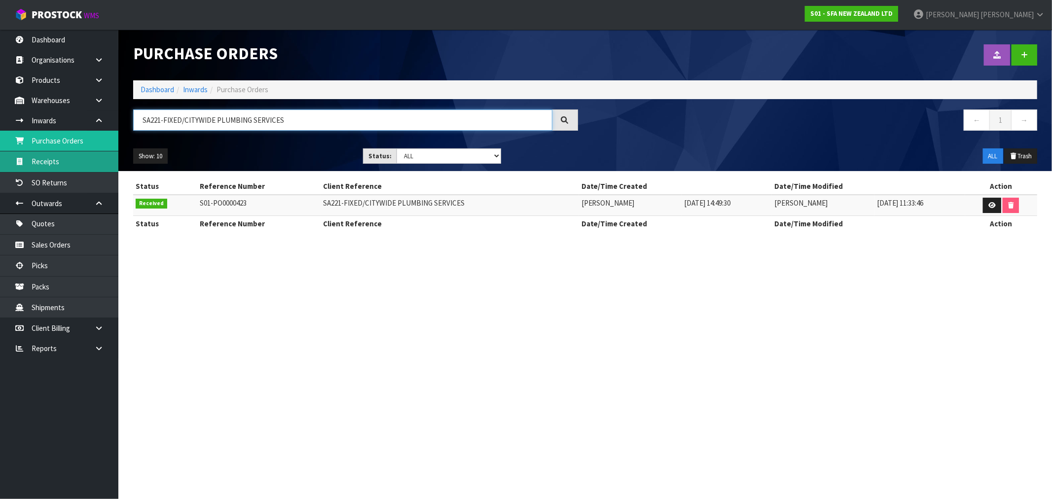
type input "SA221-FIXED/CITYWIDE PLUMBING SERVICES"
click at [61, 160] on link "Receipts" at bounding box center [59, 161] width 118 height 20
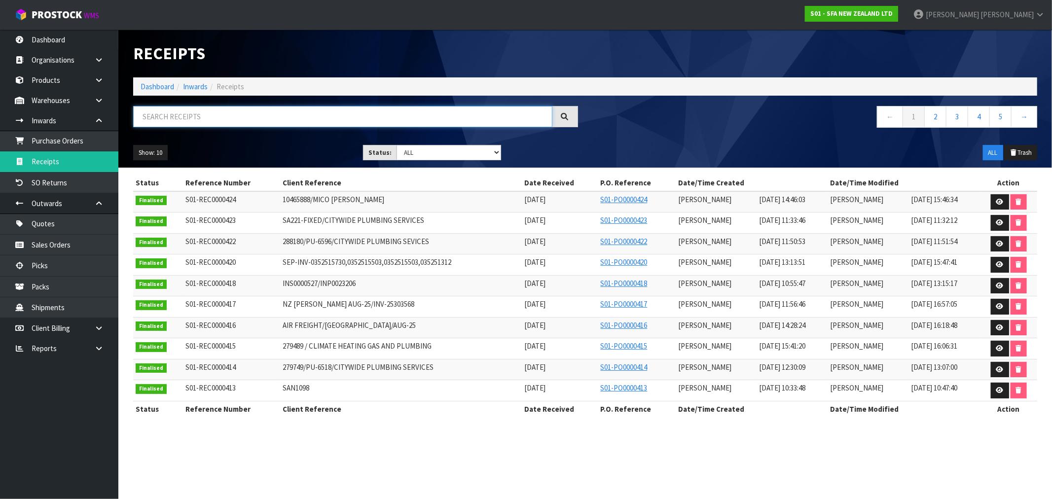
click at [232, 122] on input "text" at bounding box center [342, 116] width 419 height 21
paste input "SA221-FIXED/CITYWIDE PLUMBING SERVICES"
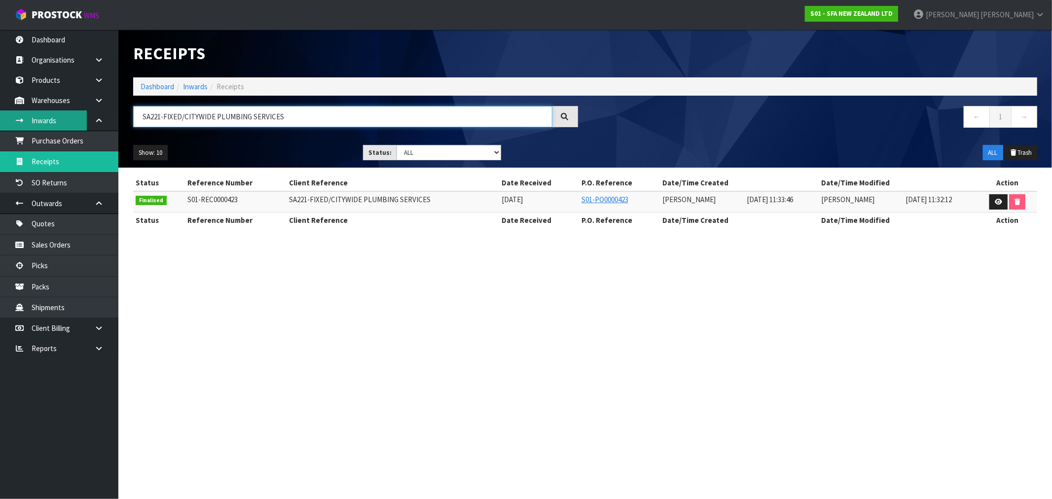
type input "SA221-FIXED/CITYWIDE PLUMBING SERVICES"
click at [160, 86] on link "Dashboard" at bounding box center [158, 86] width 34 height 9
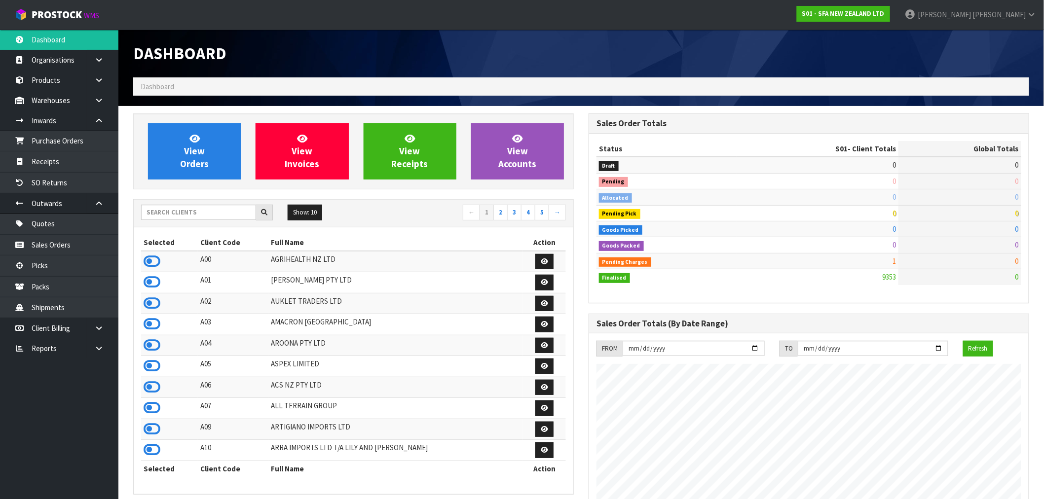
scroll to position [747, 455]
click at [205, 220] on div at bounding box center [207, 213] width 132 height 16
click at [201, 213] on input "text" at bounding box center [198, 212] width 115 height 15
paste input "KITCHENAID"
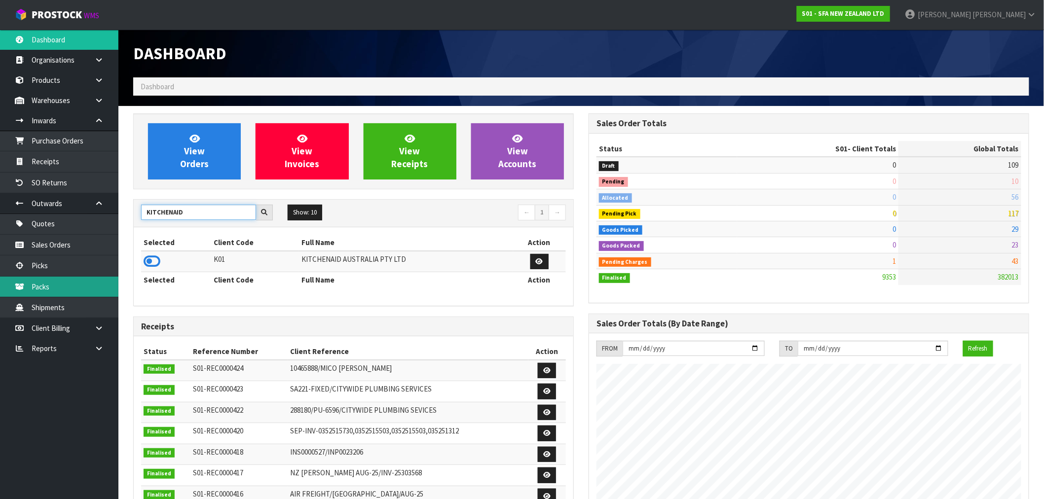
type input "KITCHENAID"
click at [159, 264] on icon at bounding box center [152, 261] width 17 height 15
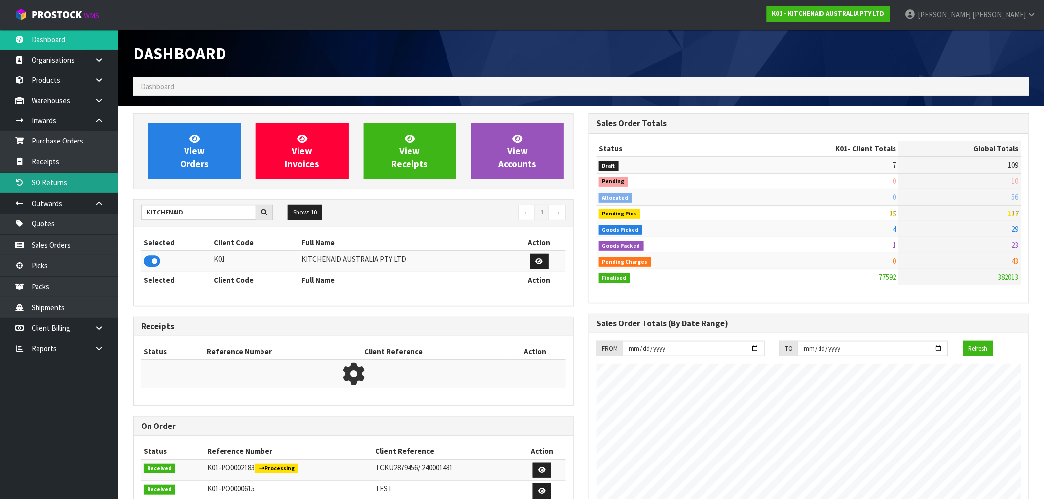
click at [67, 184] on link "SO Returns" at bounding box center [59, 183] width 118 height 20
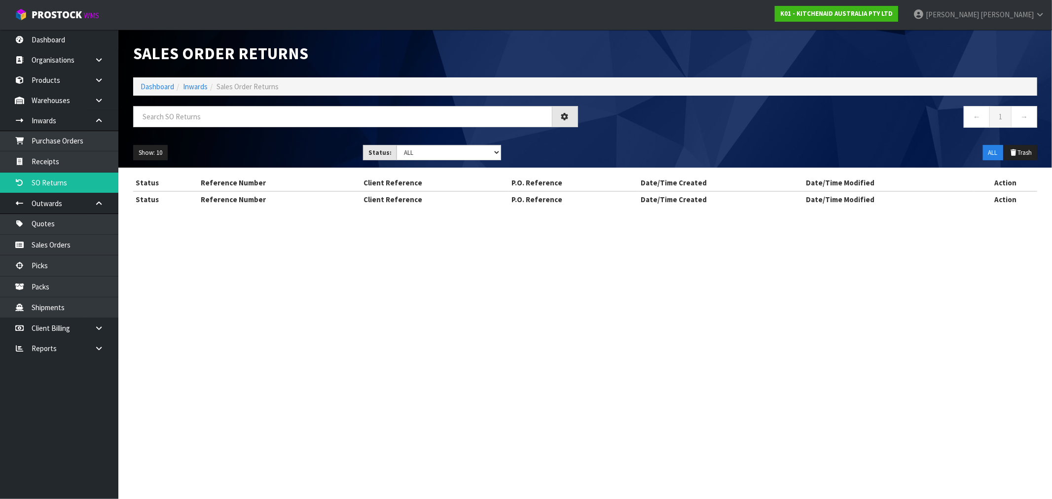
click at [60, 160] on div "Sales Order Returns Dashboard Inwards Sales Order Returns ← 1 → Show: 10 5 10 2…" at bounding box center [526, 112] width 1052 height 225
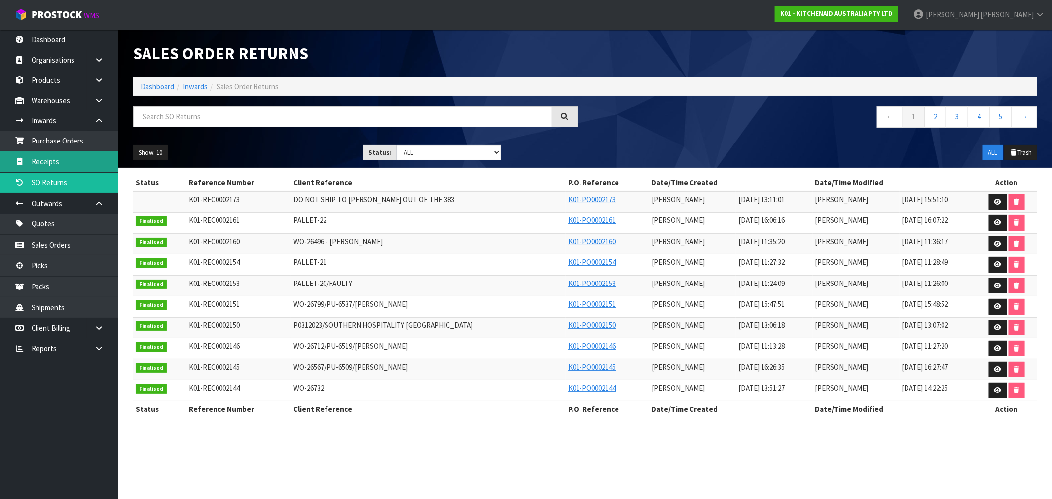
click at [95, 158] on link "Receipts" at bounding box center [59, 161] width 118 height 20
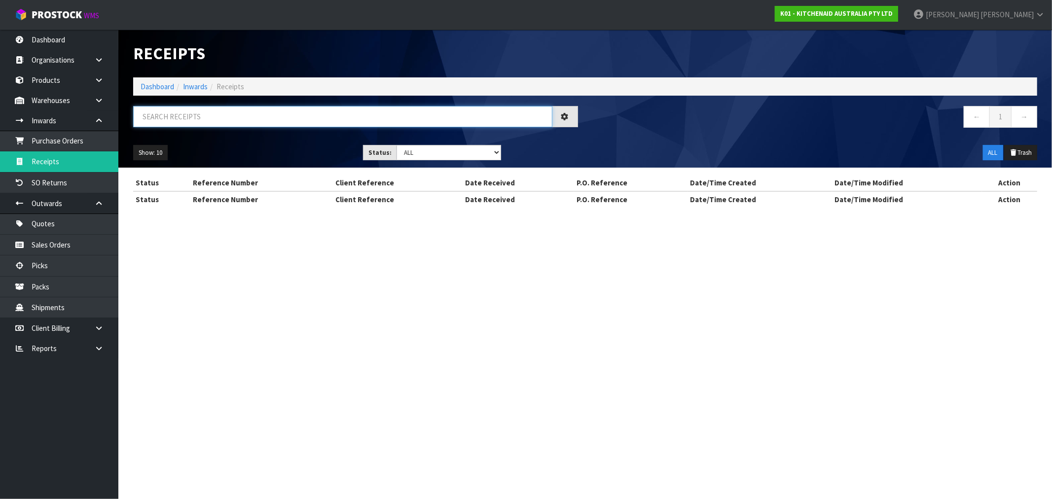
click at [213, 124] on input "text" at bounding box center [342, 116] width 419 height 21
paste input "WO-27288/PU-6572"
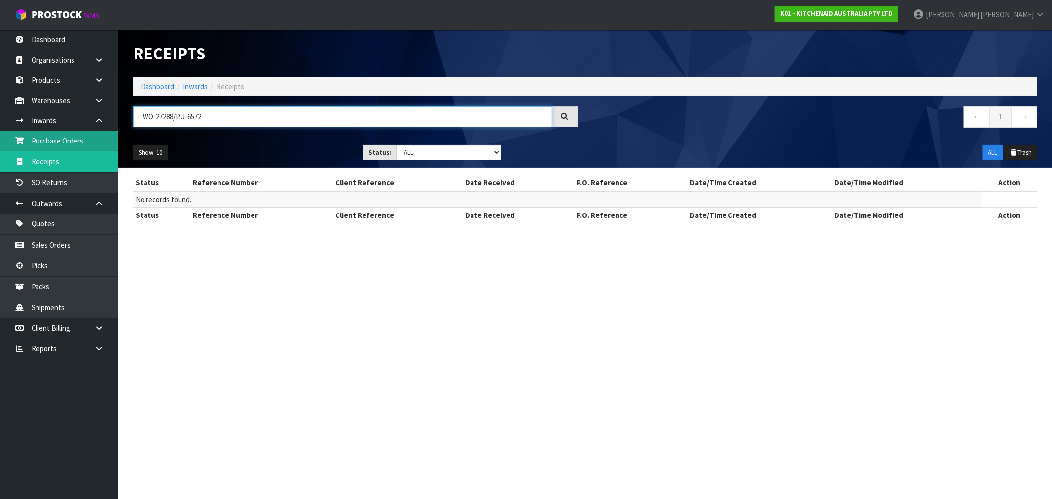
drag, startPoint x: 176, startPoint y: 112, endPoint x: 75, endPoint y: 134, distance: 103.4
click at [75, 134] on body "Toggle navigation ProStock WMS K01 - KITCHENAID AUSTRALIA PTY LTD Rocio Lopez L…" at bounding box center [526, 249] width 1052 height 499
drag, startPoint x: 180, startPoint y: 115, endPoint x: 145, endPoint y: 122, distance: 35.2
click at [145, 122] on input "PU-6572" at bounding box center [342, 116] width 419 height 21
click at [164, 115] on input "PU-6572" at bounding box center [342, 116] width 419 height 21
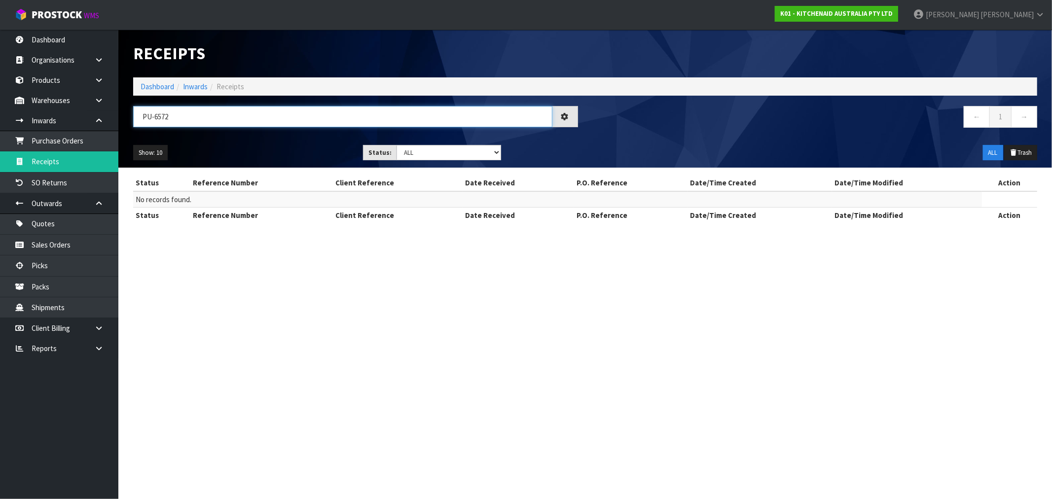
click at [164, 115] on input "PU-6572" at bounding box center [342, 116] width 419 height 21
type input "PU-6572"
click at [81, 145] on link "Purchase Orders" at bounding box center [59, 141] width 118 height 20
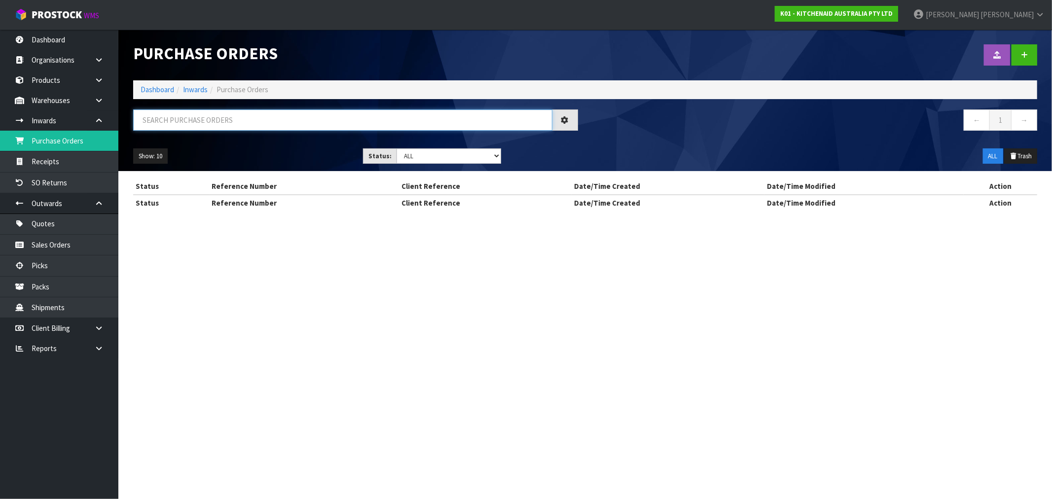
click at [192, 125] on input "text" at bounding box center [342, 119] width 419 height 21
paste input "PU-6572"
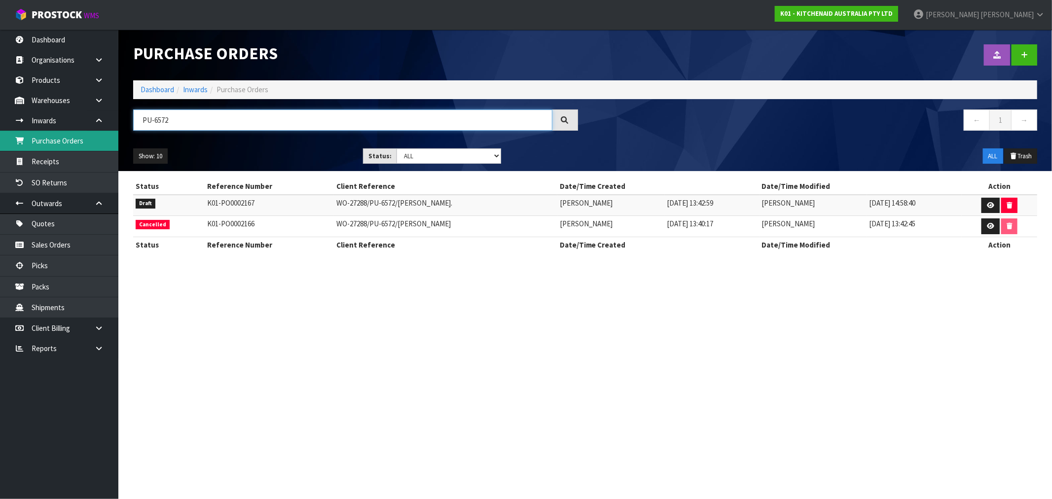
type input "PU-6572"
click at [149, 87] on link "Dashboard" at bounding box center [158, 89] width 34 height 9
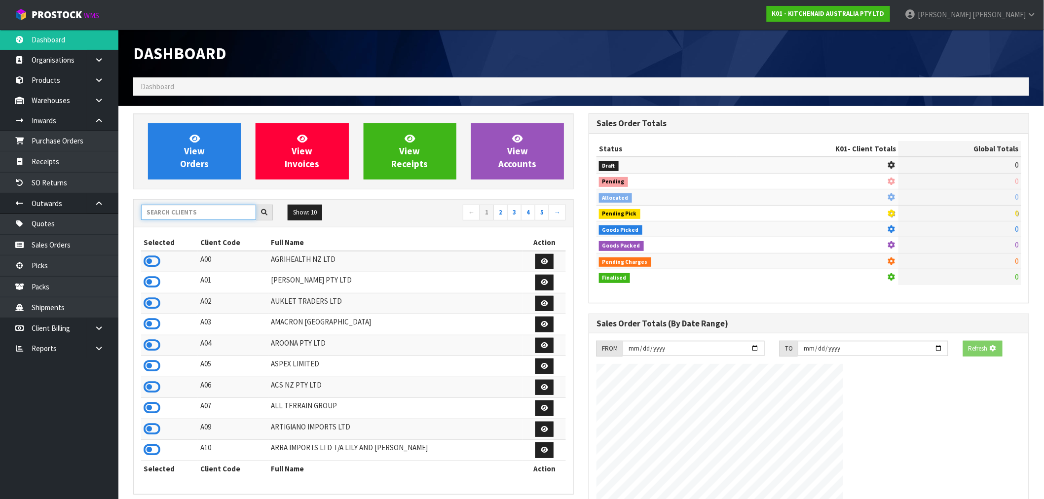
click at [188, 219] on input "text" at bounding box center [198, 212] width 115 height 15
type input "S08"
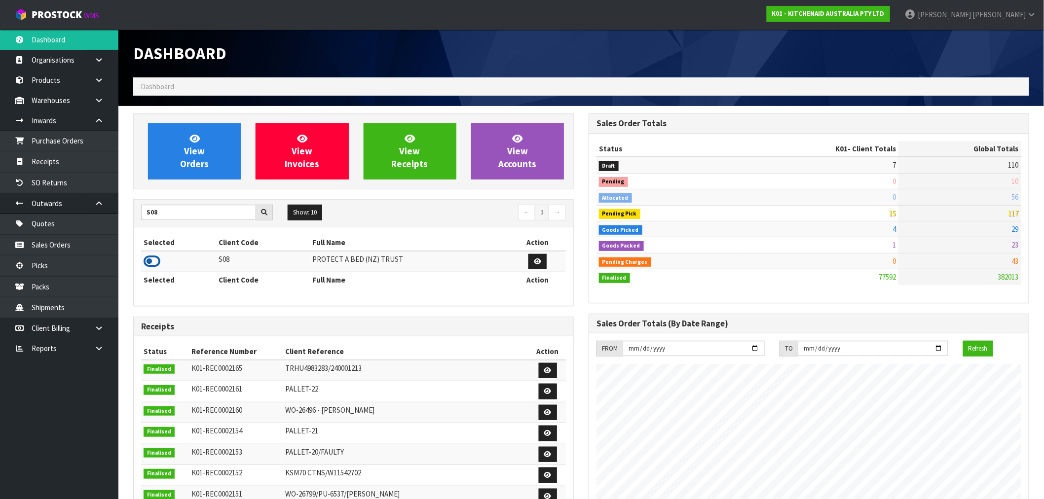
click at [153, 268] on icon at bounding box center [152, 261] width 17 height 15
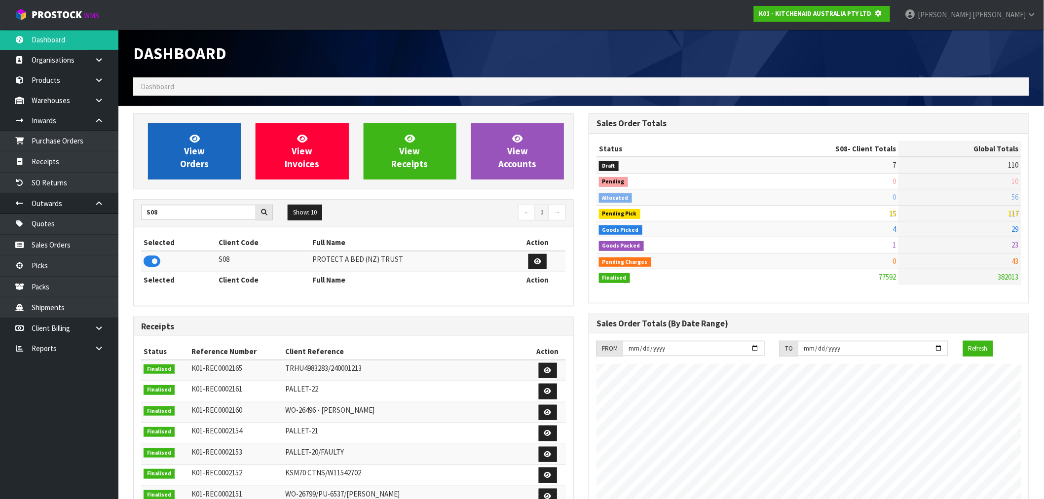
scroll to position [492583, 492742]
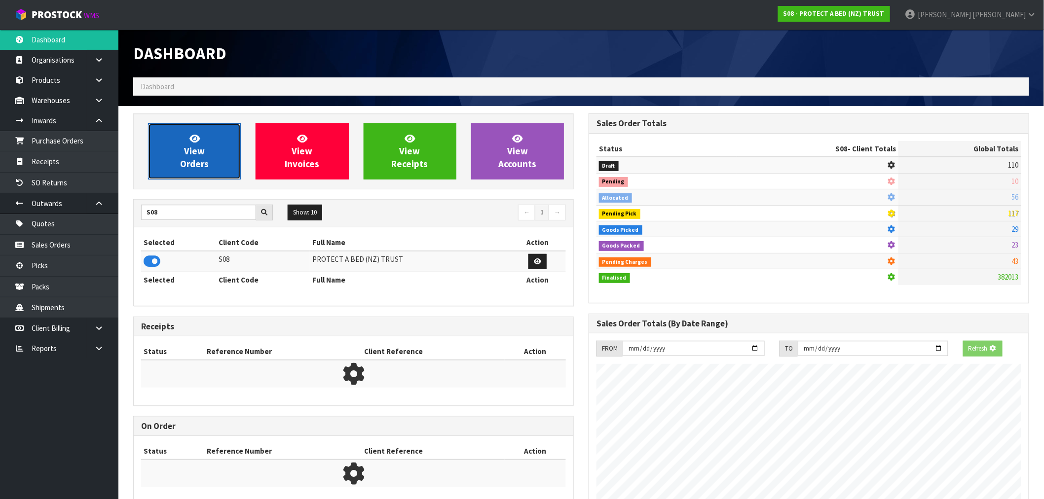
click at [186, 163] on span "View Orders" at bounding box center [194, 151] width 29 height 37
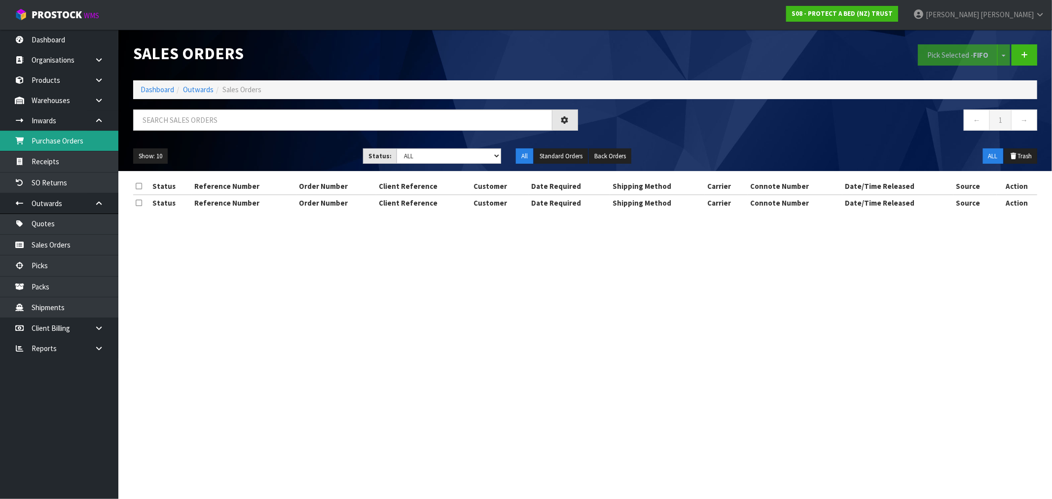
click at [55, 147] on link "Purchase Orders" at bounding box center [59, 141] width 118 height 20
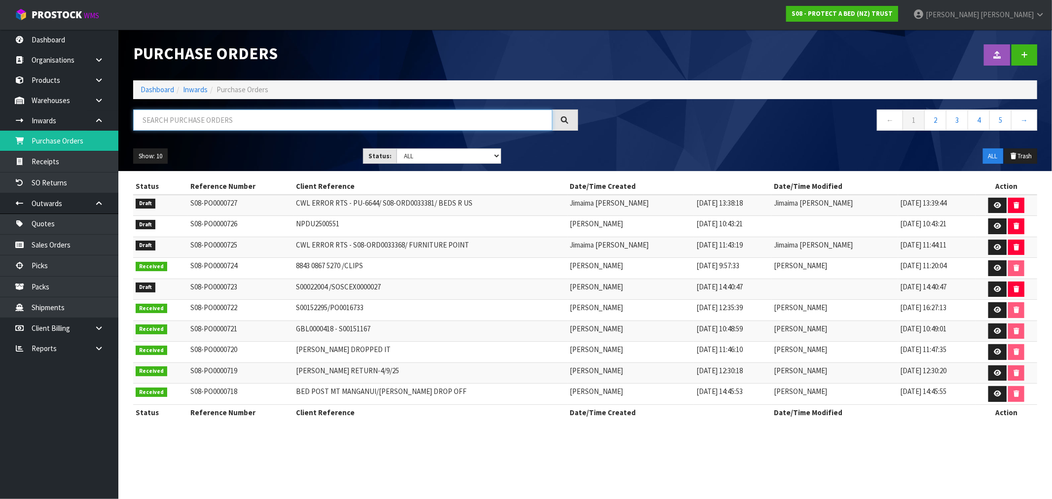
click at [201, 125] on input "text" at bounding box center [342, 119] width 419 height 21
paste input "GBL0000418 - S00151167"
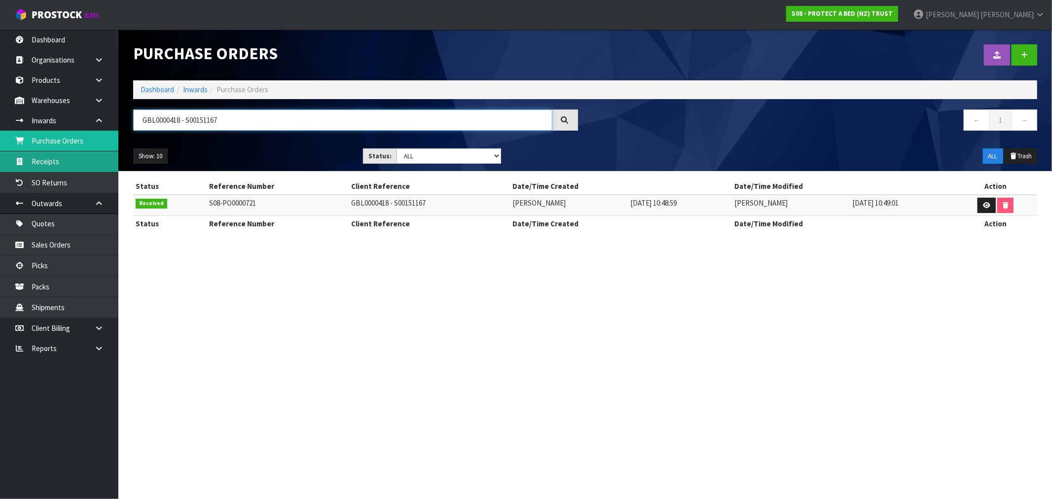
type input "GBL0000418 - S00151167"
click at [67, 169] on link "Receipts" at bounding box center [59, 161] width 118 height 20
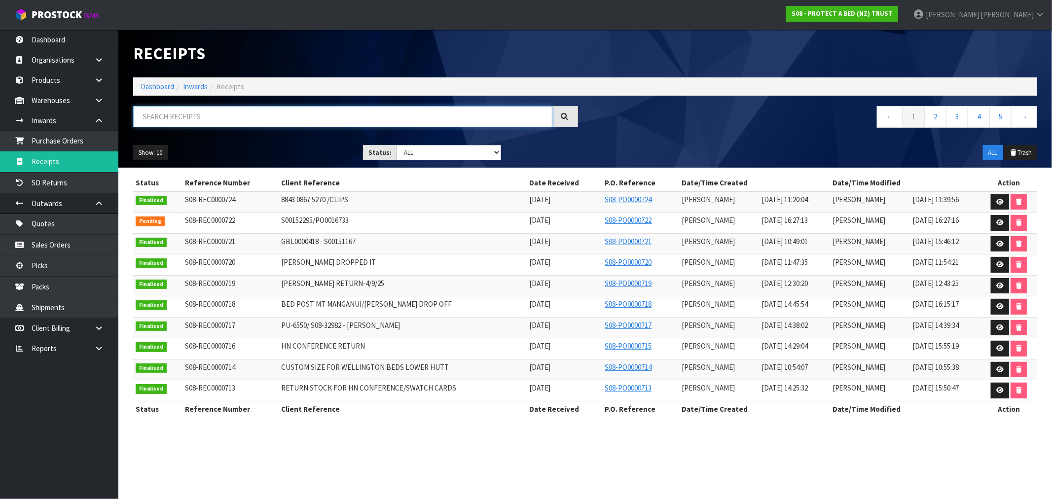
click at [213, 116] on input "text" at bounding box center [342, 116] width 419 height 21
paste input "GBL0000418 - S00151167"
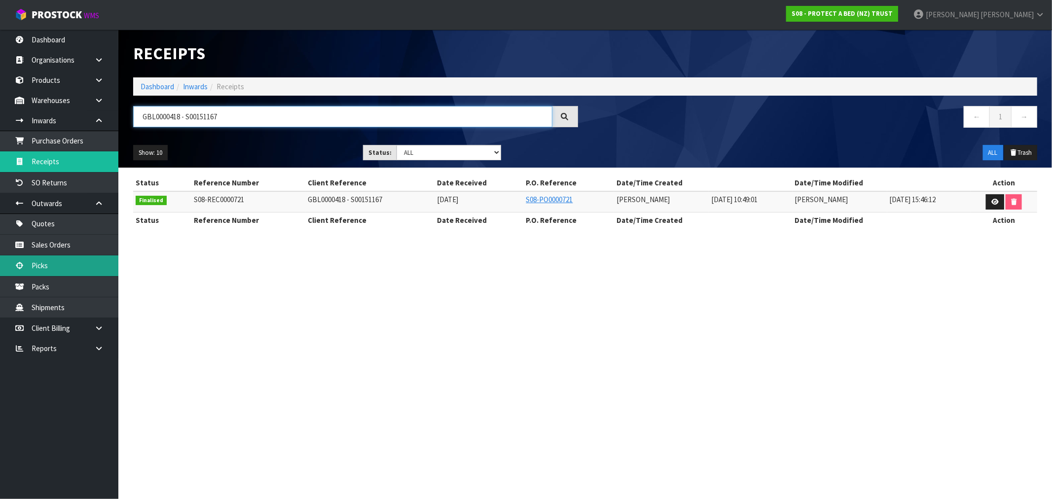
type input "GBL0000418 - S00151167"
click at [154, 86] on link "Dashboard" at bounding box center [158, 86] width 34 height 9
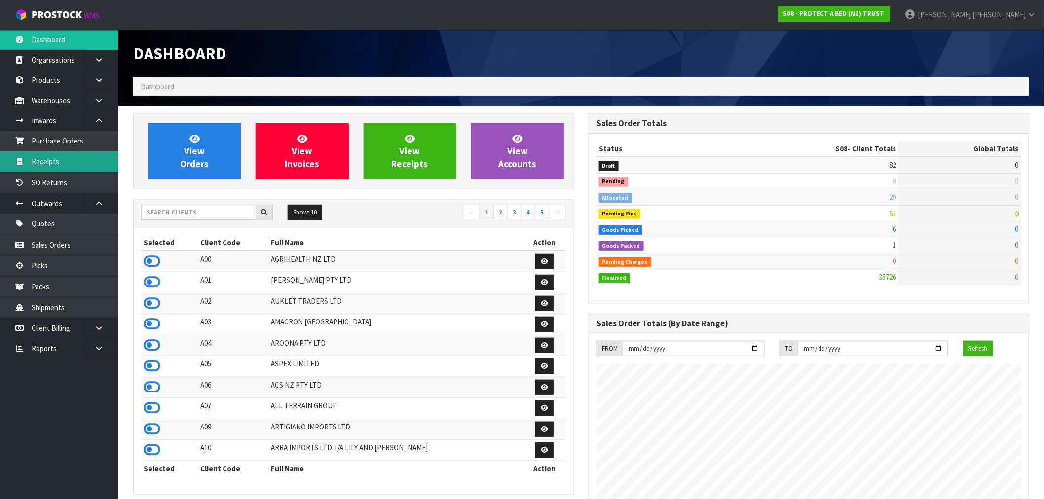
scroll to position [747, 455]
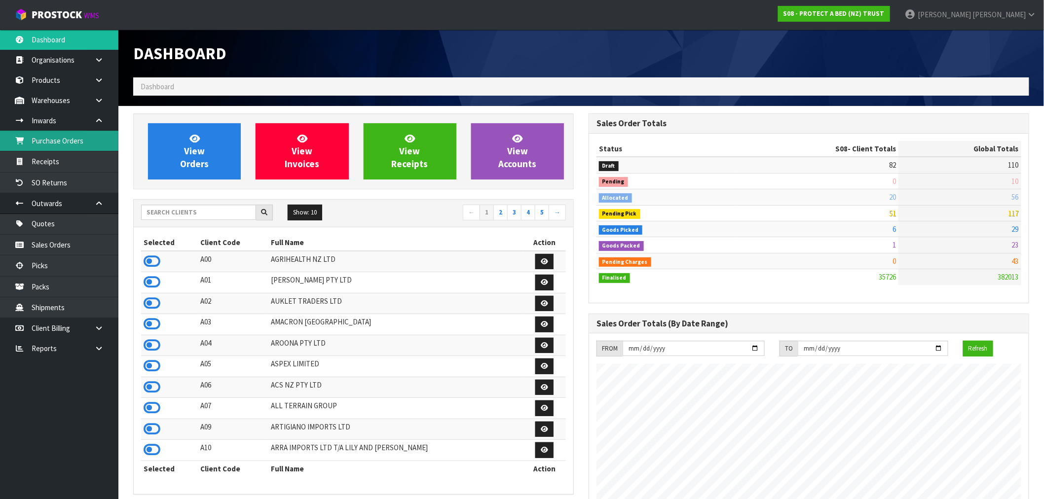
click at [48, 142] on link "Purchase Orders" at bounding box center [59, 141] width 118 height 20
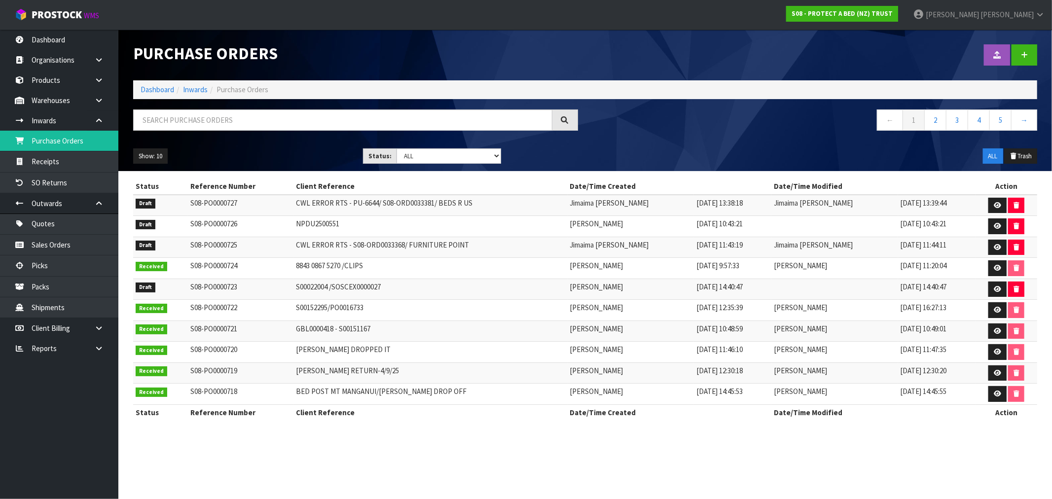
click at [158, 96] on ol "Dashboard Inwards Purchase Orders" at bounding box center [585, 89] width 904 height 18
click at [158, 90] on link "Dashboard" at bounding box center [158, 89] width 34 height 9
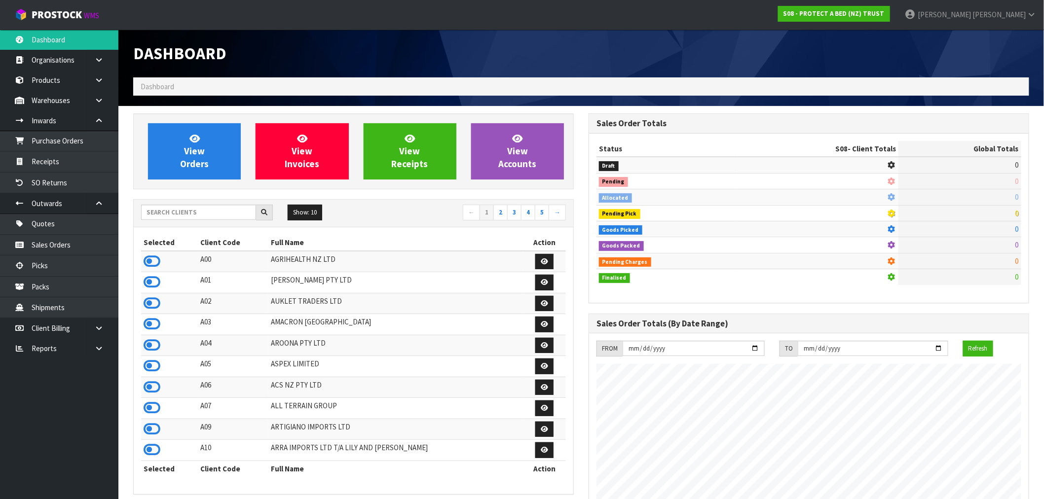
scroll to position [615, 455]
click at [201, 211] on input "text" at bounding box center [198, 212] width 115 height 15
type input "B07"
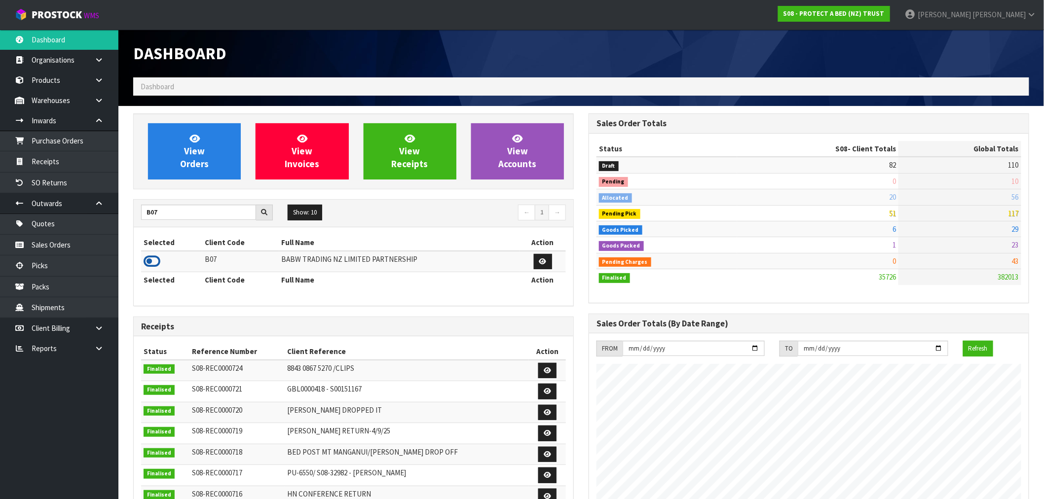
click at [154, 257] on icon at bounding box center [152, 261] width 17 height 15
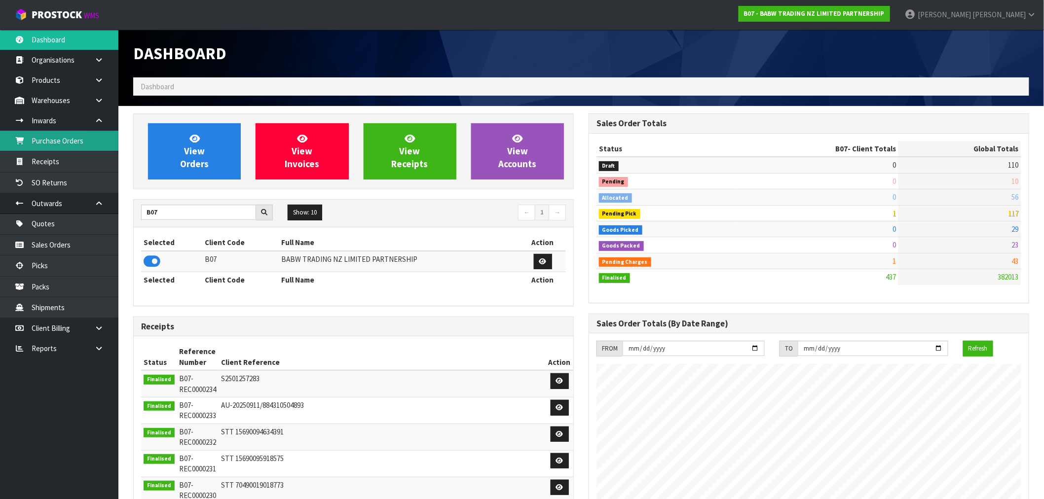
click at [65, 145] on link "Purchase Orders" at bounding box center [59, 141] width 118 height 20
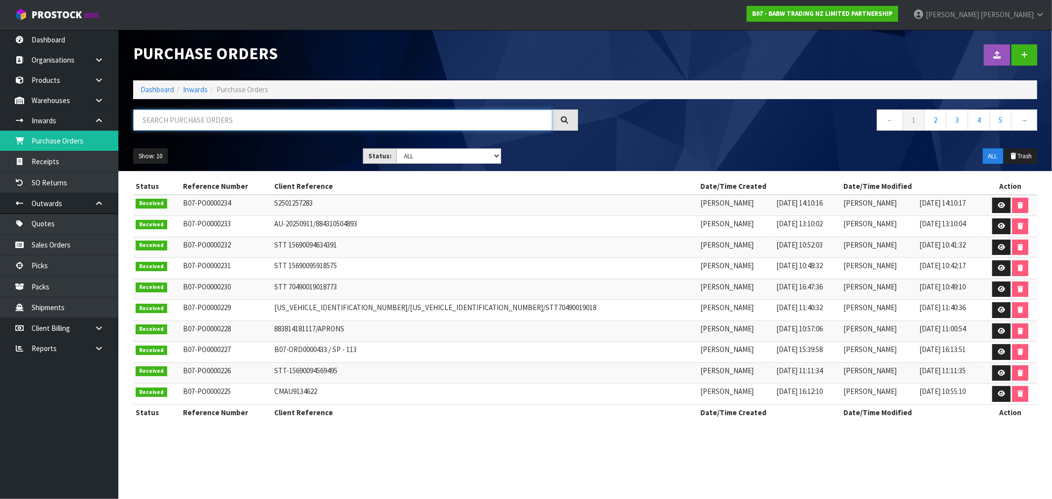
click at [170, 129] on input "text" at bounding box center [342, 119] width 419 height 21
paste input "STT 70490019018773"
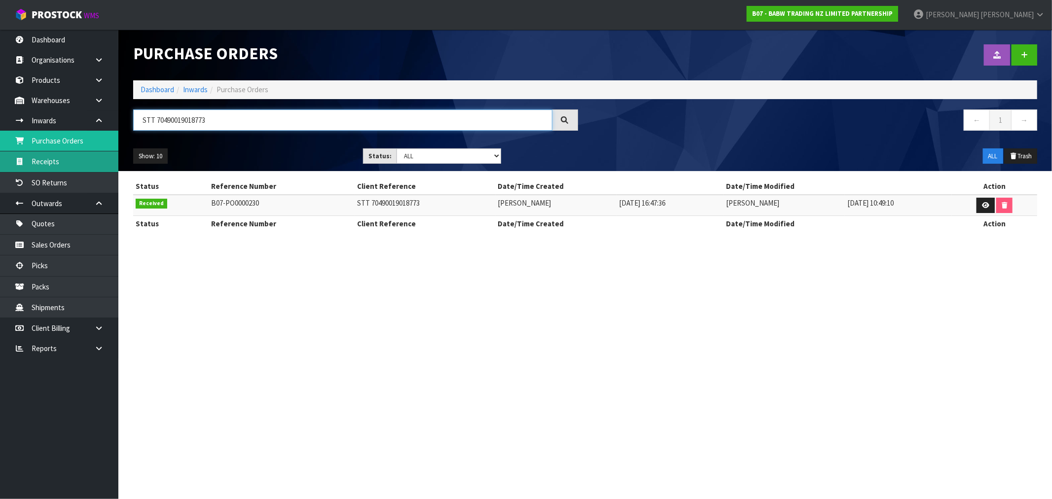
type input "STT 70490019018773"
click at [52, 169] on link "Receipts" at bounding box center [59, 161] width 118 height 20
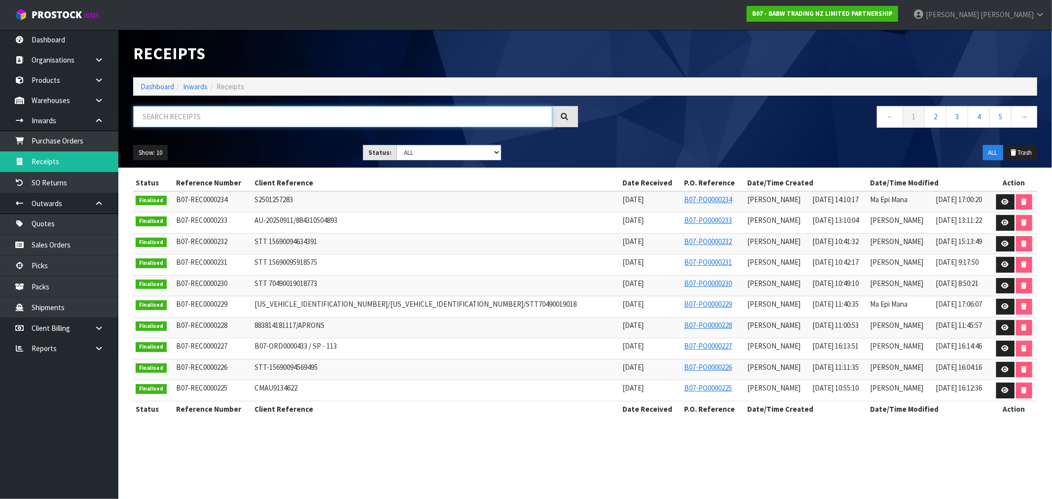
click at [221, 121] on input "text" at bounding box center [342, 116] width 419 height 21
paste input "STT 70490019018773"
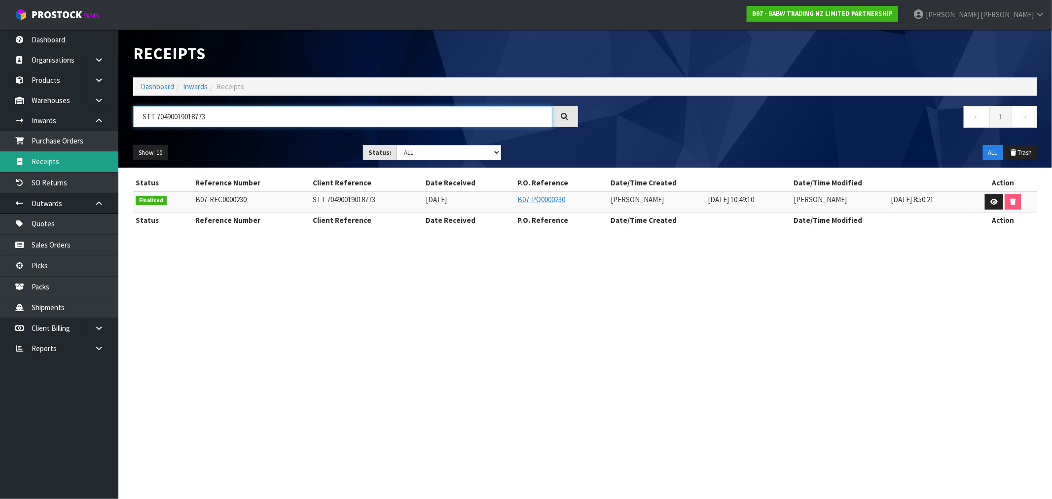
type input "STT 70490019018773"
click at [152, 82] on link "Dashboard" at bounding box center [158, 86] width 34 height 9
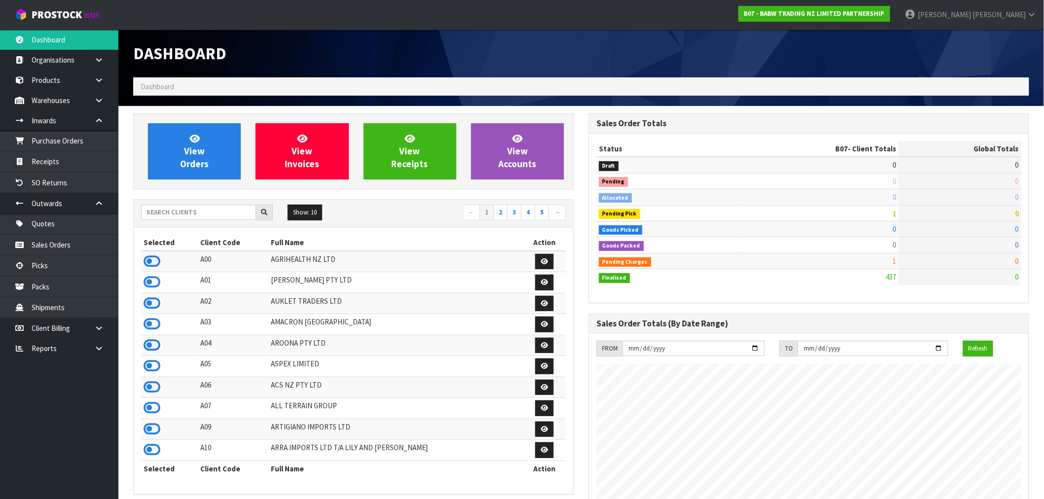
scroll to position [747, 455]
click at [207, 210] on input "text" at bounding box center [198, 212] width 115 height 15
type input "N03"
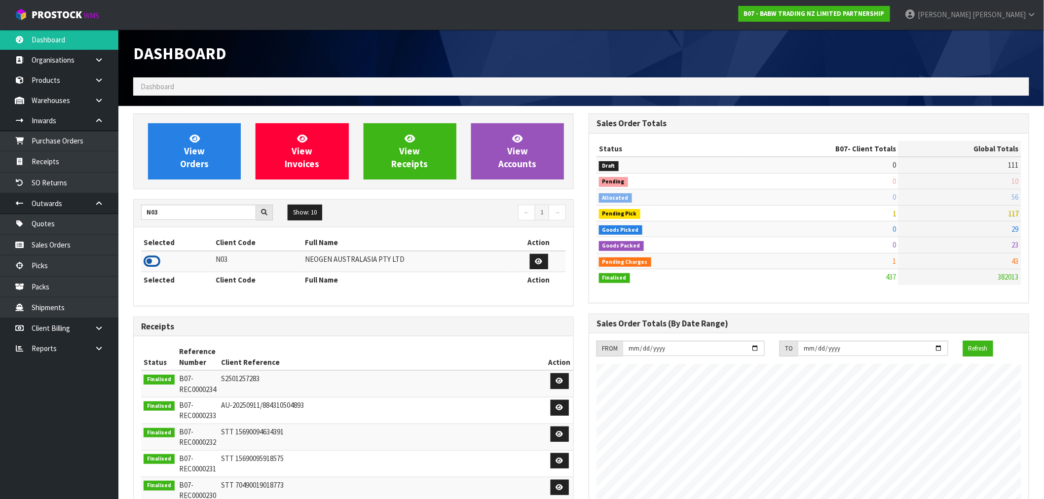
click at [154, 262] on icon at bounding box center [152, 261] width 17 height 15
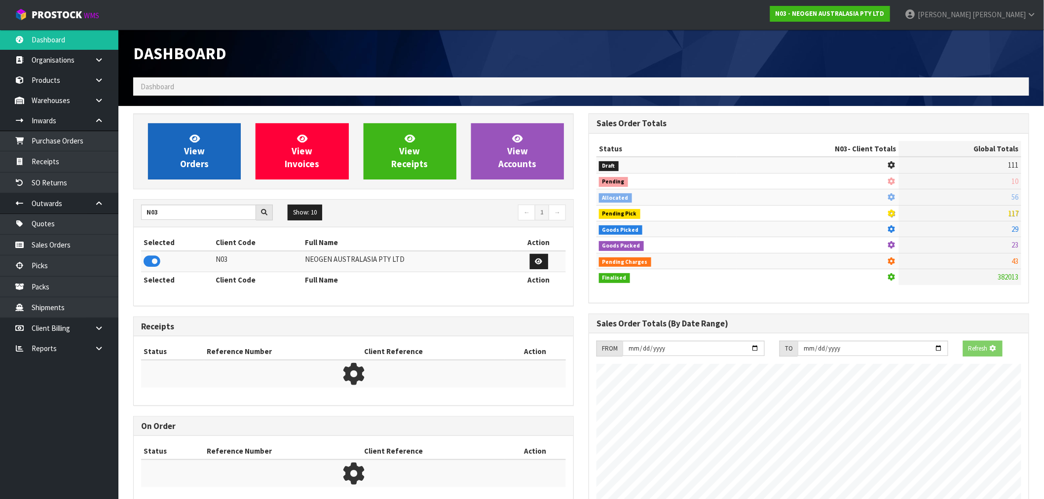
scroll to position [615, 455]
click at [176, 174] on link "View Orders" at bounding box center [194, 151] width 93 height 56
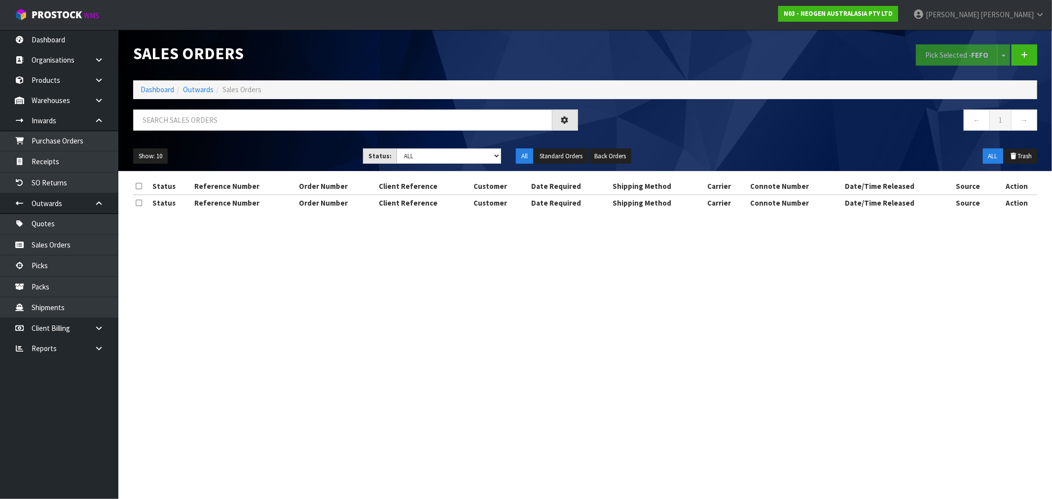
click at [181, 155] on ul "Show: 10 5 10 25 50" at bounding box center [240, 156] width 215 height 16
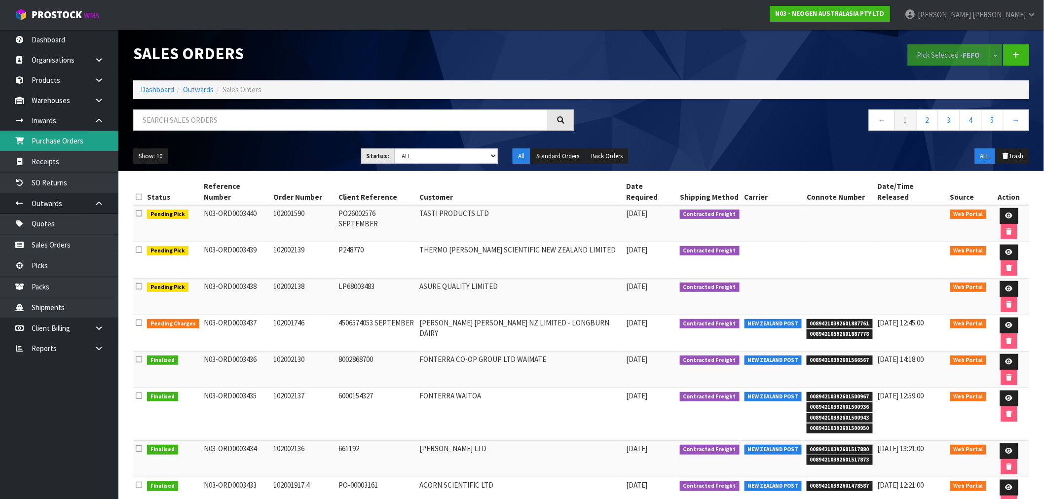
click at [43, 146] on link "Purchase Orders" at bounding box center [59, 141] width 118 height 20
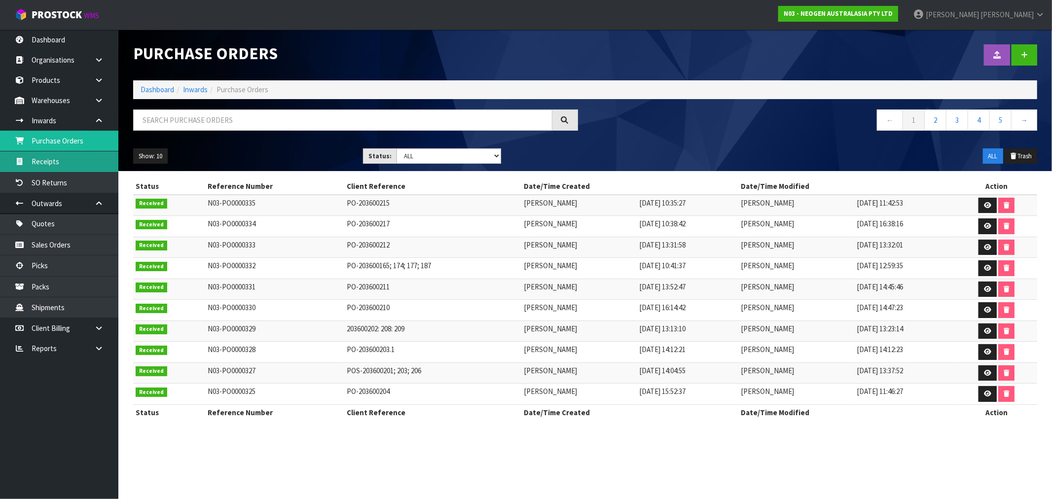
click at [38, 166] on link "Receipts" at bounding box center [59, 161] width 118 height 20
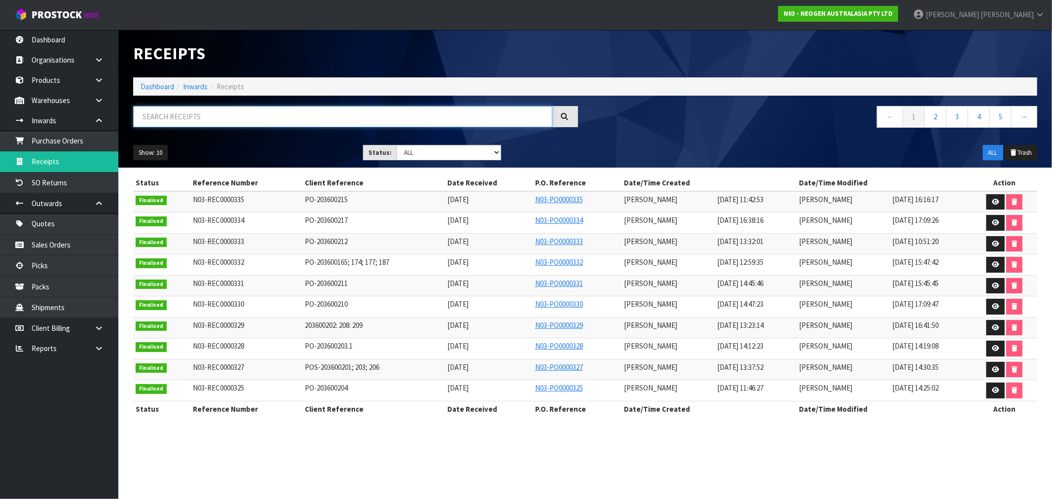
click at [192, 119] on input "text" at bounding box center [342, 116] width 419 height 21
paste input "PO-203600212"
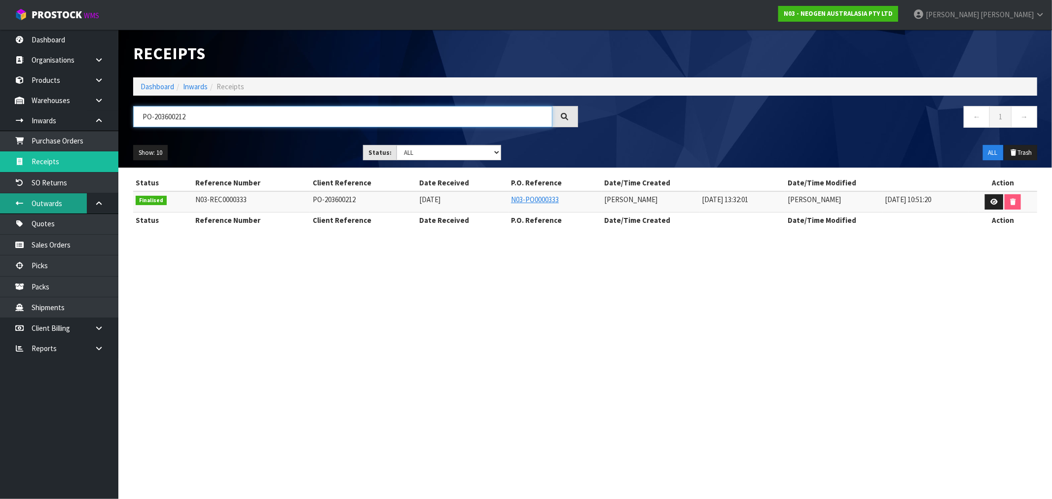
type input "PO-203600212"
click at [155, 90] on link "Dashboard" at bounding box center [158, 86] width 34 height 9
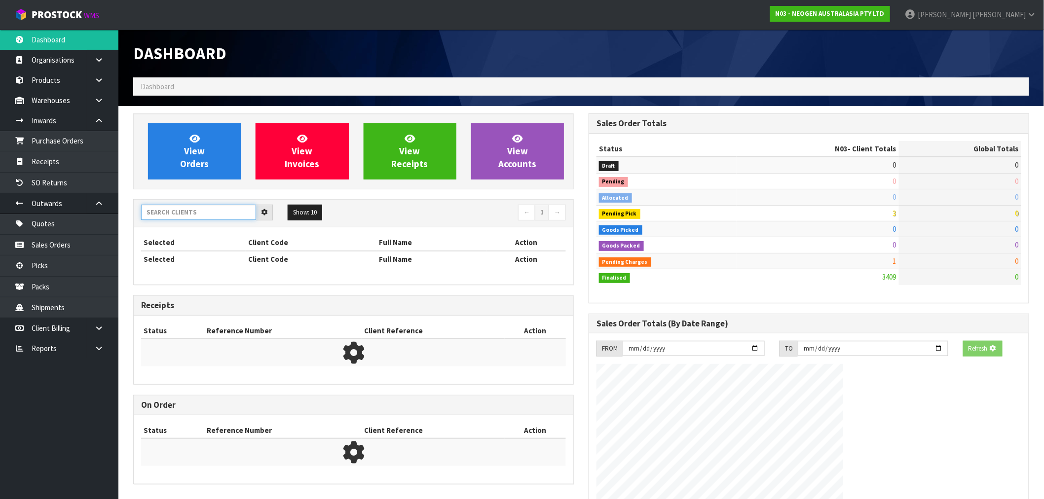
click at [186, 216] on input "text" at bounding box center [198, 212] width 115 height 15
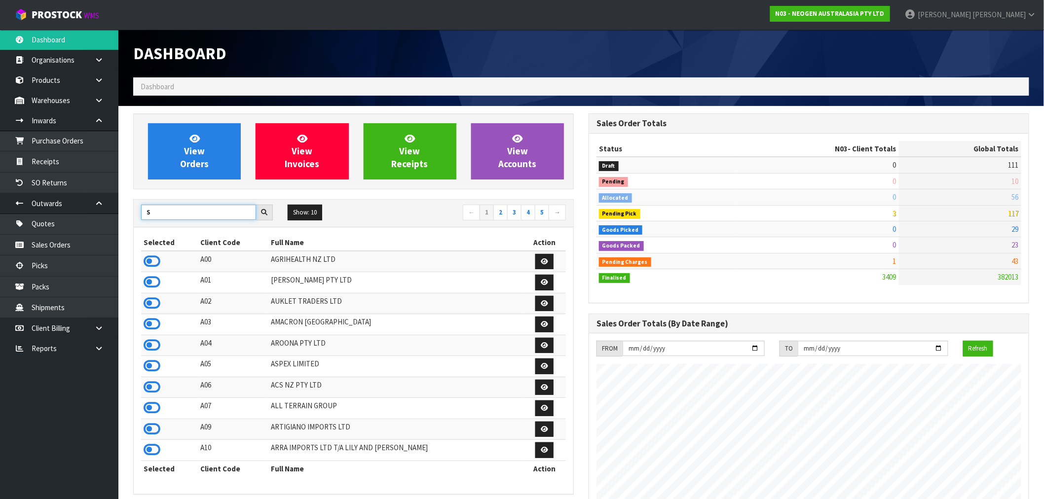
scroll to position [747, 455]
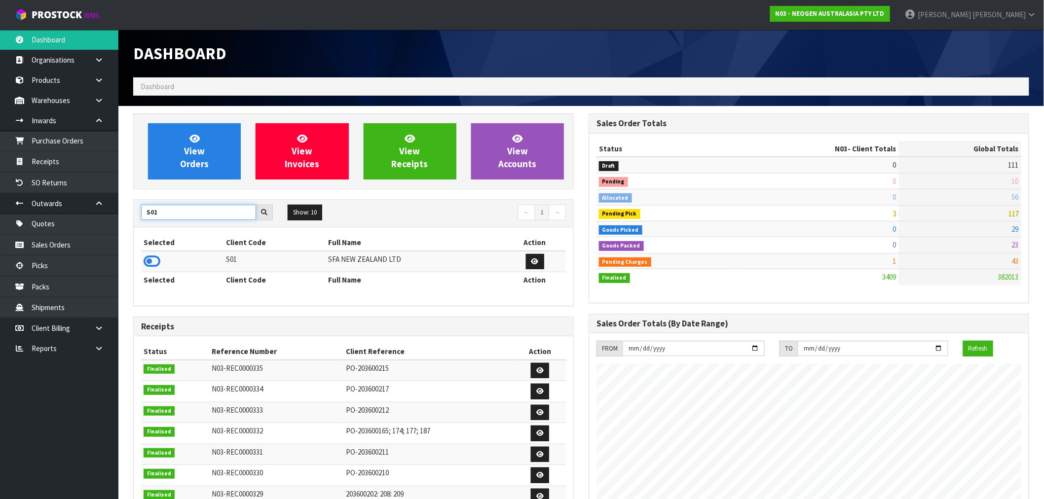
type input "S01"
drag, startPoint x: 169, startPoint y: 259, endPoint x: 156, endPoint y: 259, distance: 12.8
click at [169, 259] on td at bounding box center [182, 261] width 82 height 21
click at [156, 259] on icon at bounding box center [152, 261] width 17 height 15
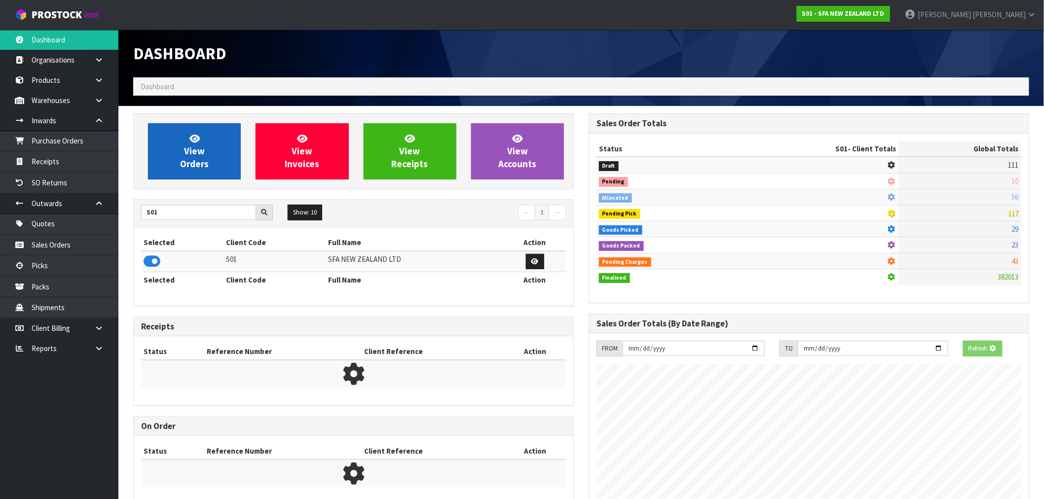
scroll to position [492583, 492742]
click at [179, 176] on link "View Orders" at bounding box center [194, 151] width 93 height 56
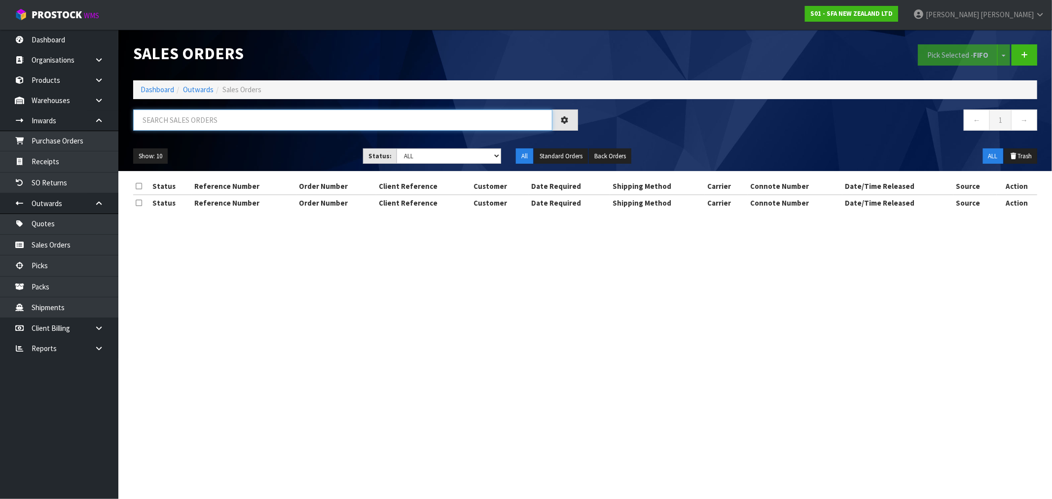
click at [214, 122] on input "text" at bounding box center [342, 119] width 419 height 21
paste input "SEP-INV-0352515730,0352515503,0352515503,035251312"
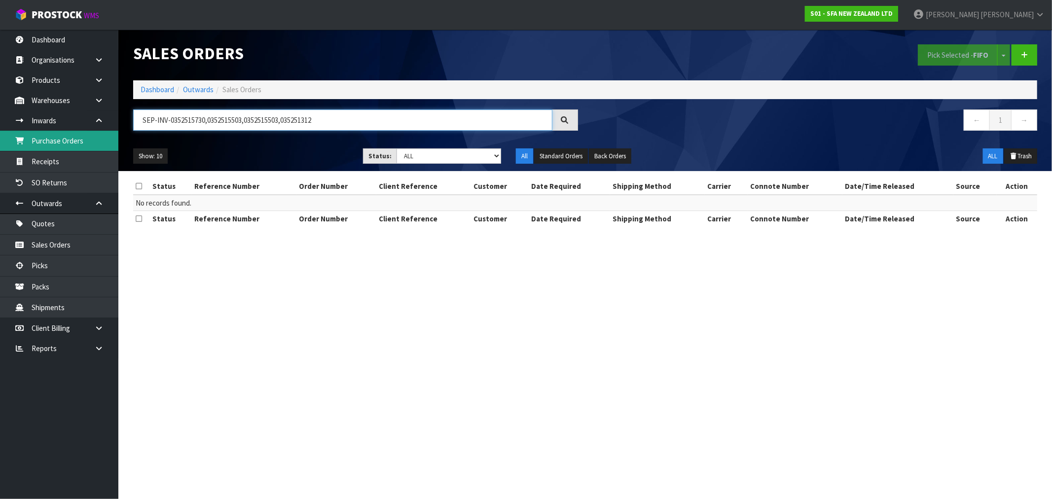
type input "SEP-INV-0352515730,0352515503,0352515503,035251312"
click at [64, 150] on link "Purchase Orders" at bounding box center [59, 141] width 118 height 20
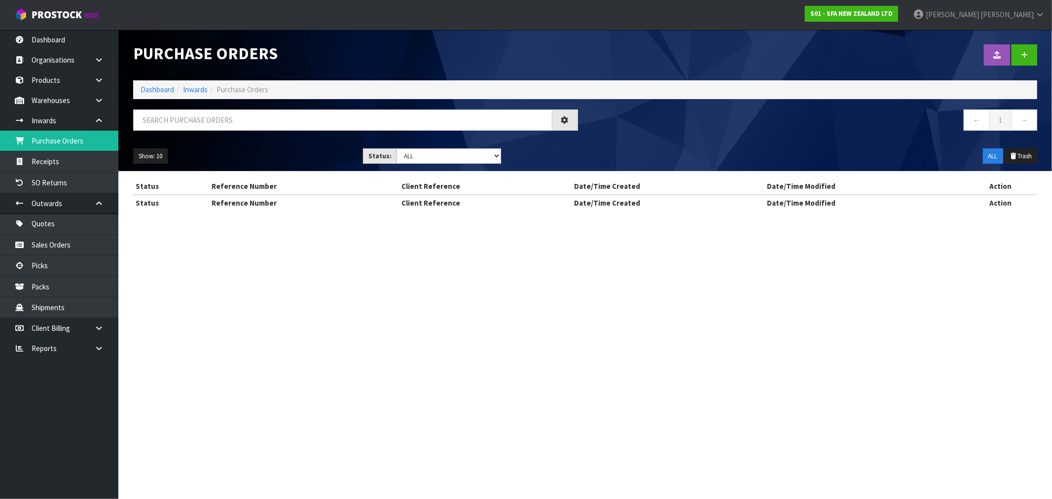
click at [68, 160] on div "Purchase Orders Import Purchase Orders Drop file here to import csv template Da…" at bounding box center [526, 114] width 1052 height 228
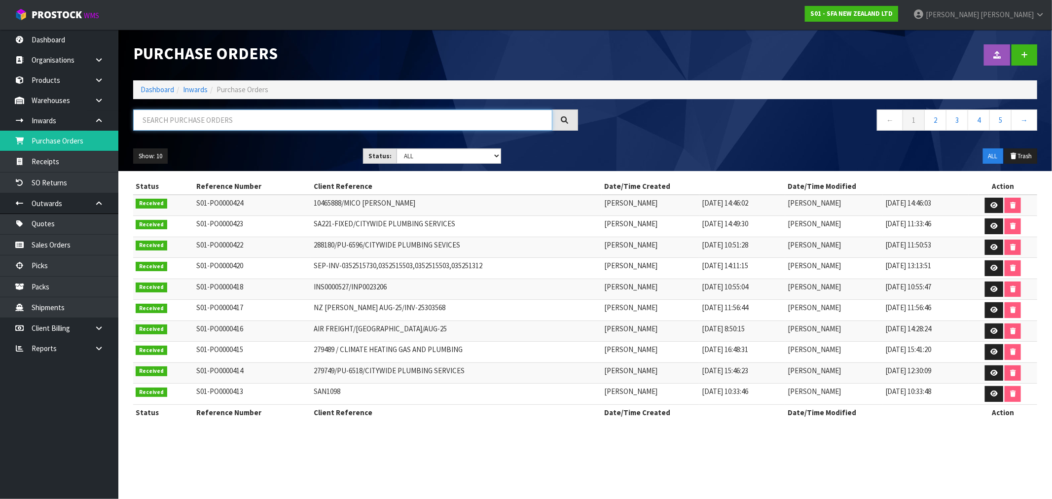
click at [179, 116] on input "text" at bounding box center [342, 119] width 419 height 21
paste input "SEP-INV-0352515730,0352515503,0352515503,035251312"
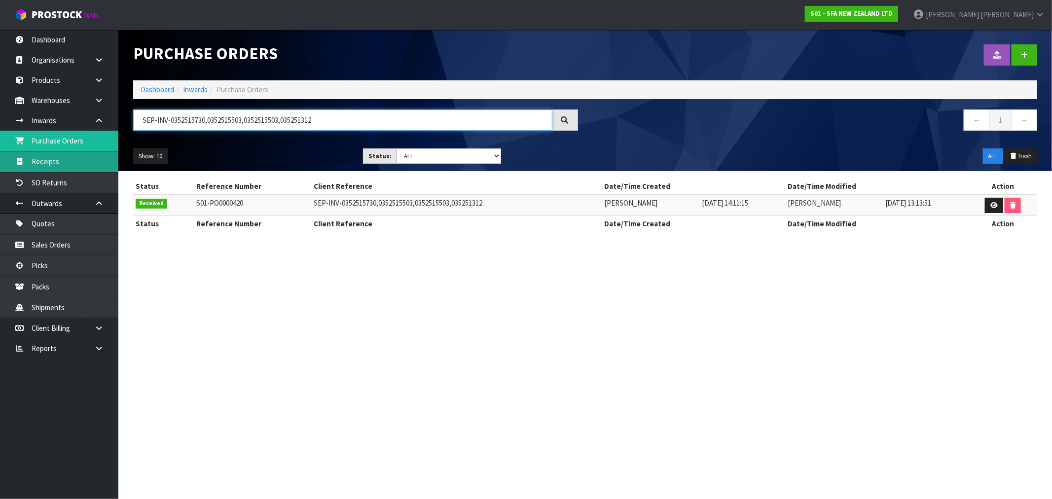
type input "SEP-INV-0352515730,0352515503,0352515503,035251312"
click at [67, 165] on link "Receipts" at bounding box center [59, 161] width 118 height 20
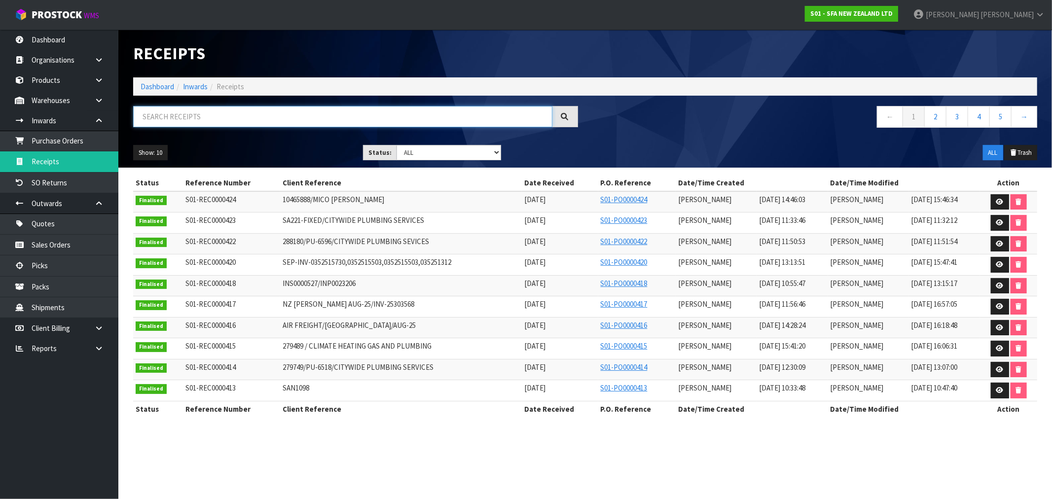
click at [199, 119] on input "text" at bounding box center [342, 116] width 419 height 21
paste input "SEP-INV-0352515730,0352515503,0352515503,035251312"
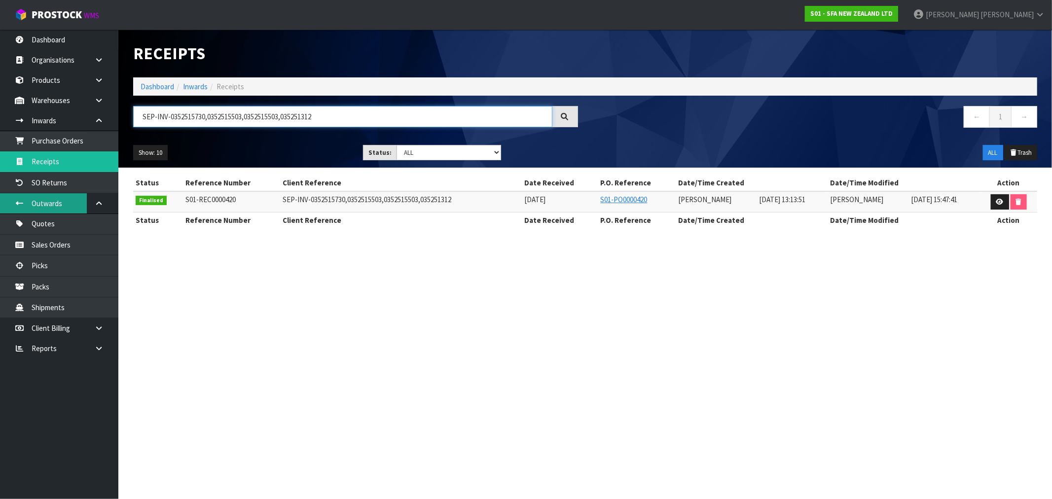
type input "SEP-INV-0352515730,0352515503,0352515503,035251312"
click at [145, 85] on link "Dashboard" at bounding box center [158, 86] width 34 height 9
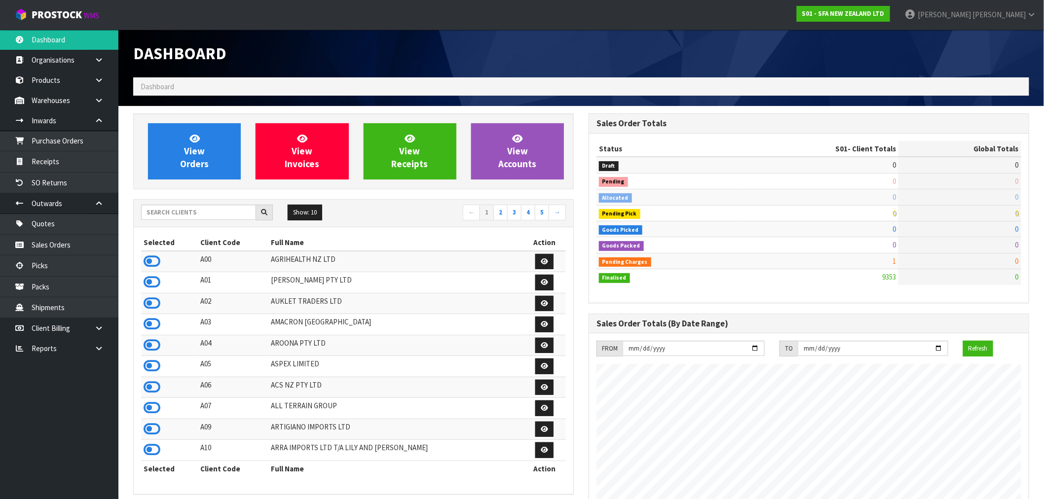
scroll to position [747, 455]
paste input "OKAB"
click at [171, 213] on input "text" at bounding box center [198, 212] width 115 height 15
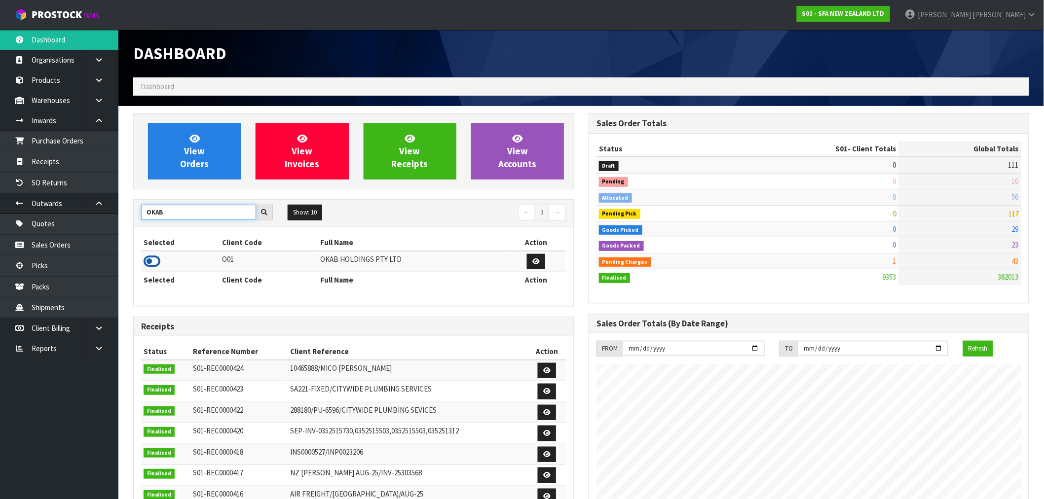
type input "OKAB"
drag, startPoint x: 149, startPoint y: 264, endPoint x: 169, endPoint y: 214, distance: 54.0
click at [149, 262] on icon at bounding box center [152, 261] width 17 height 15
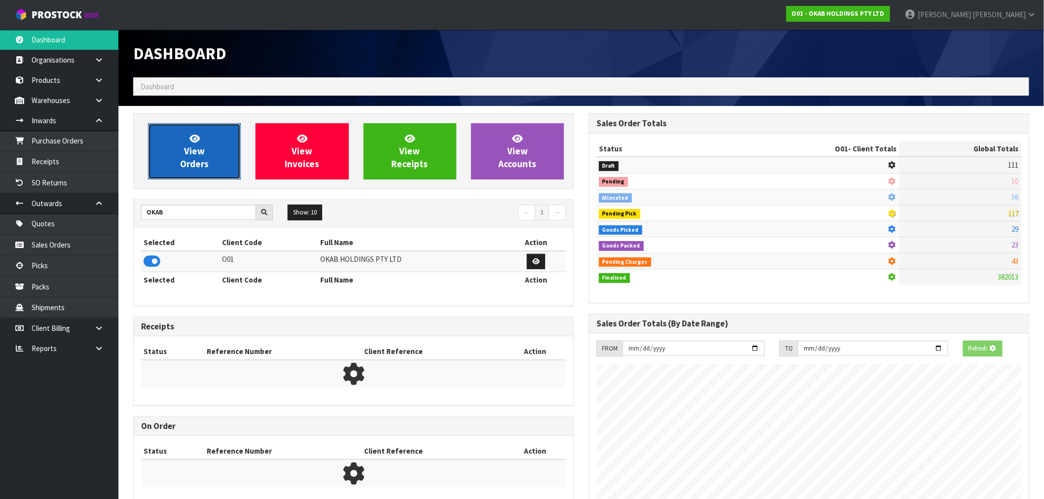
scroll to position [492583, 492742]
click at [194, 166] on span "View Orders" at bounding box center [194, 151] width 29 height 37
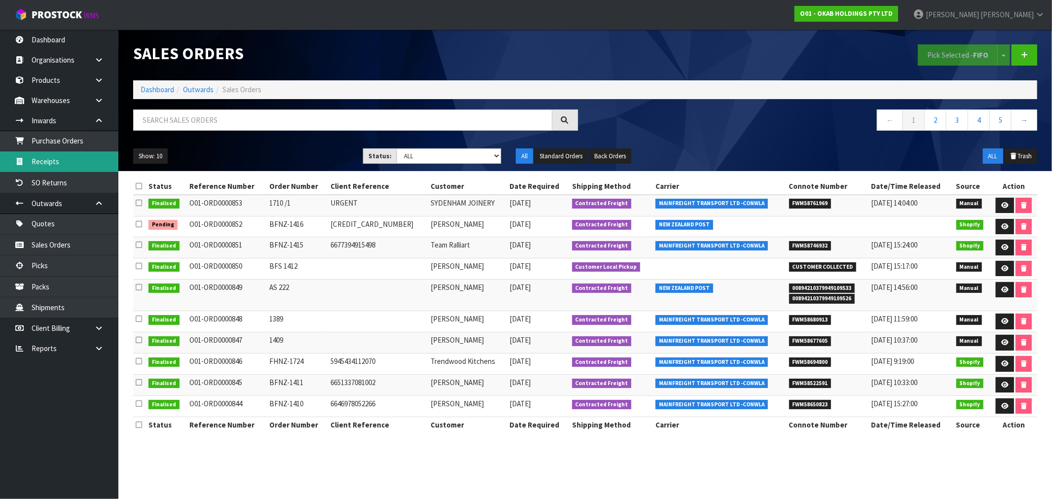
click at [54, 164] on link "Receipts" at bounding box center [59, 161] width 118 height 20
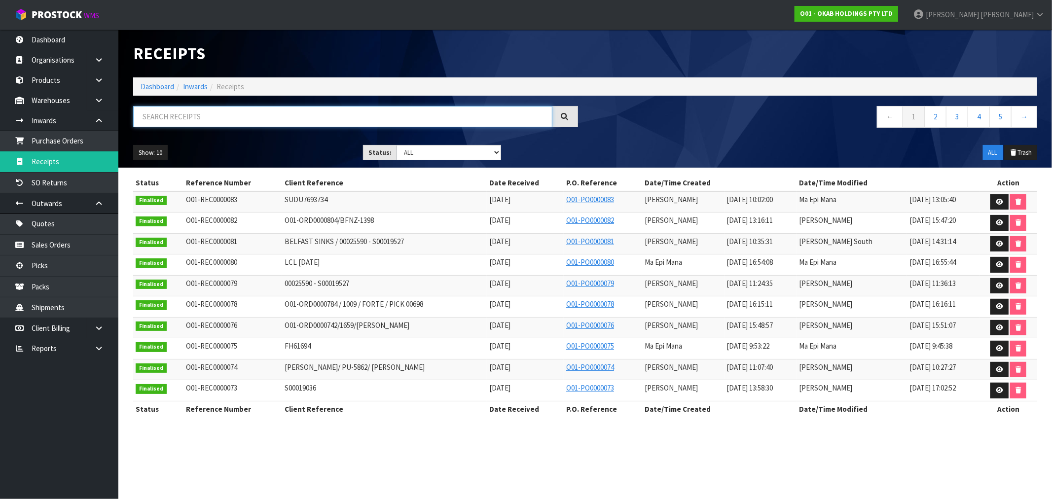
paste input "SUDU7693734"
click at [175, 124] on input "text" at bounding box center [342, 116] width 419 height 21
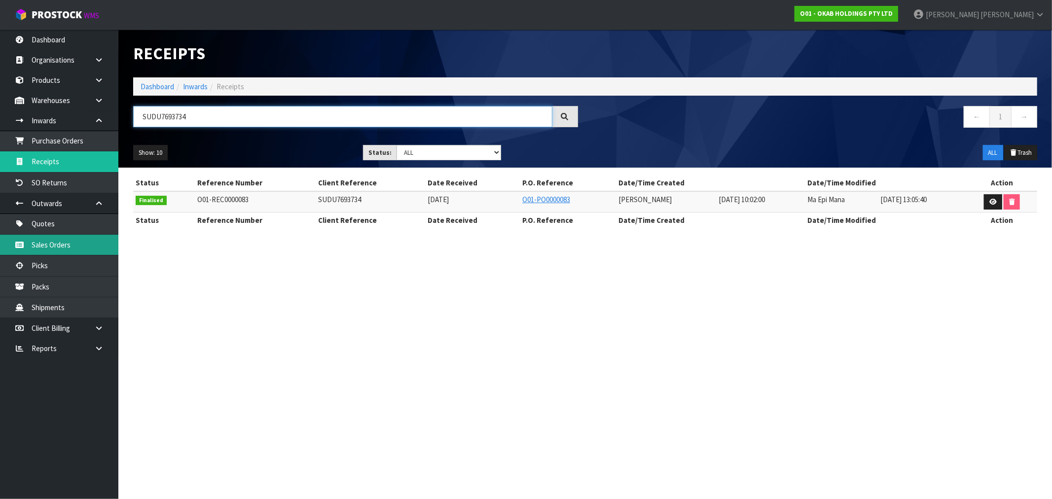
type input "SUDU7693734"
click at [147, 87] on link "Dashboard" at bounding box center [158, 86] width 34 height 9
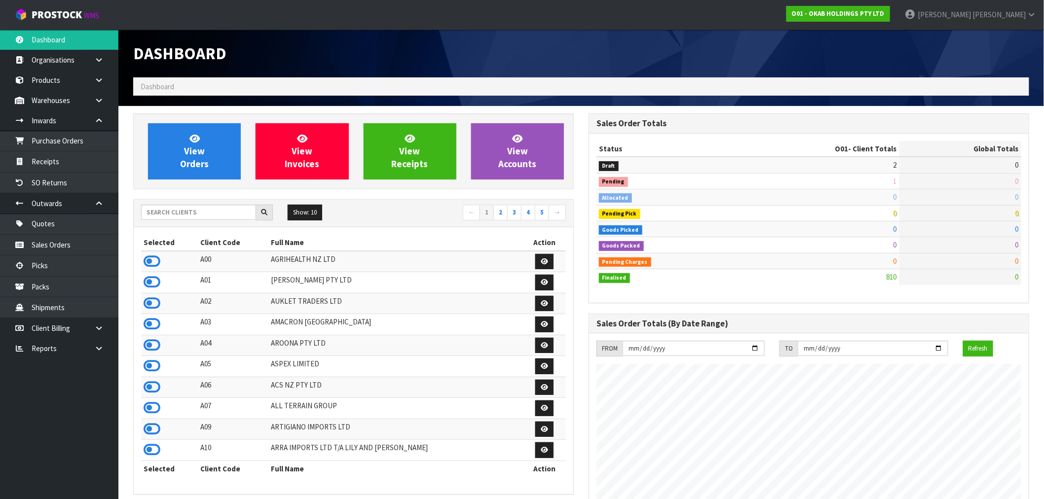
scroll to position [790, 455]
click at [189, 210] on input "text" at bounding box center [198, 212] width 115 height 15
type input "J02"
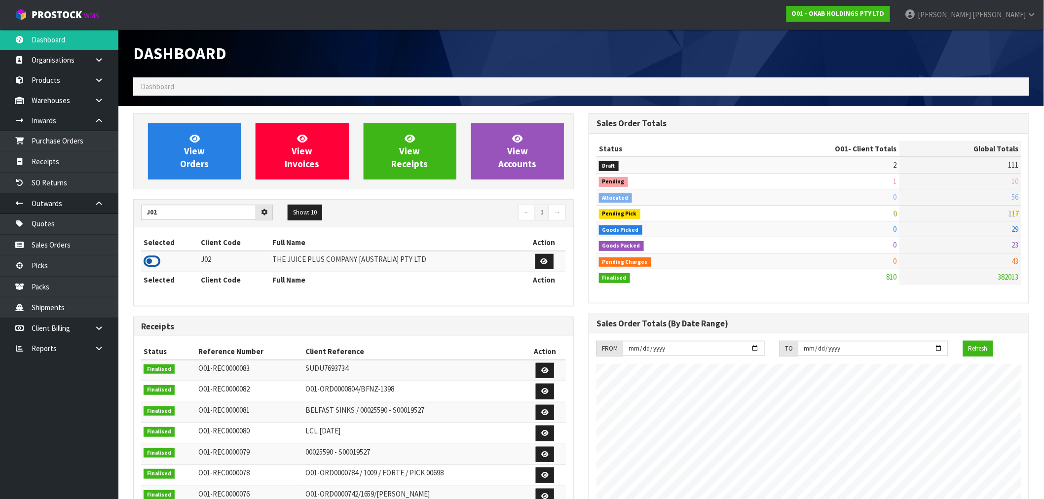
click at [152, 262] on icon at bounding box center [152, 261] width 17 height 15
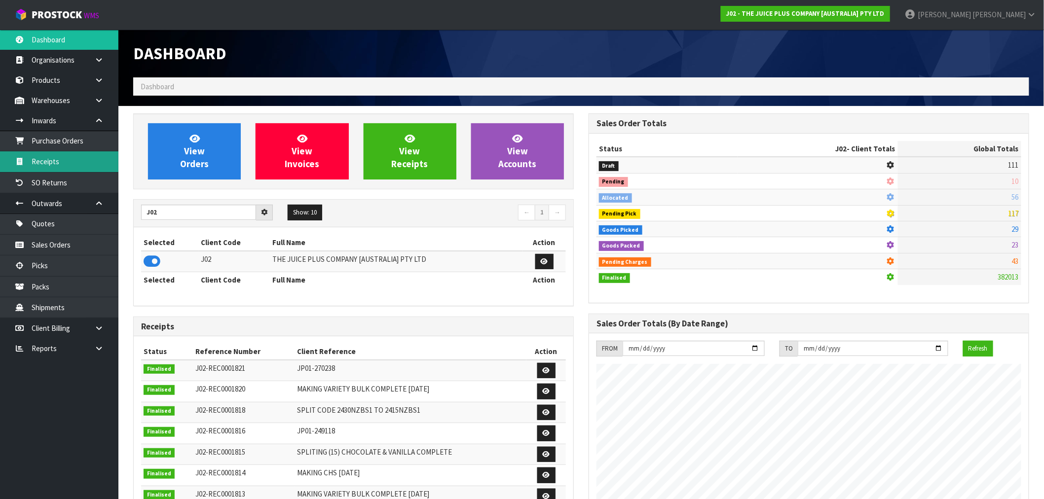
scroll to position [747, 455]
click at [64, 164] on link "Receipts" at bounding box center [59, 161] width 118 height 20
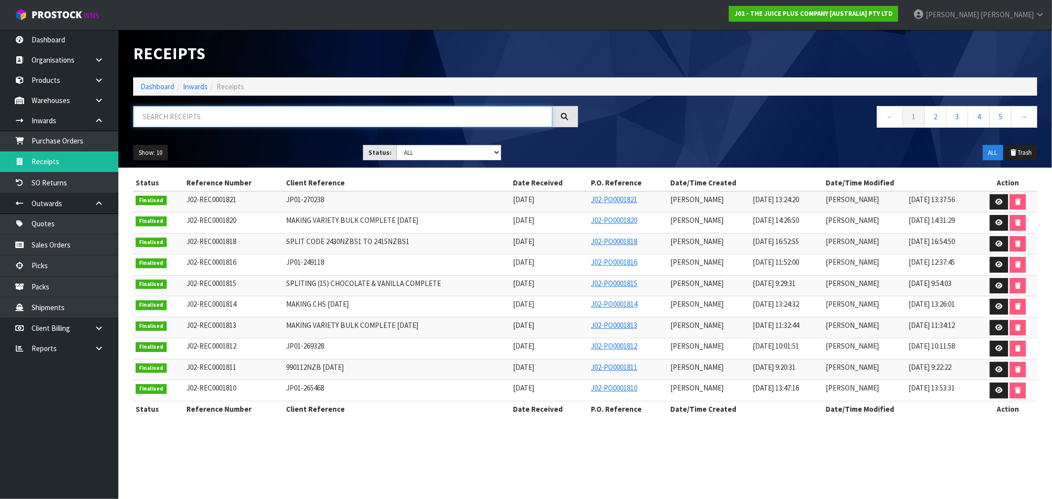
click at [223, 116] on input "text" at bounding box center [342, 116] width 419 height 21
paste input "JP01-249118"
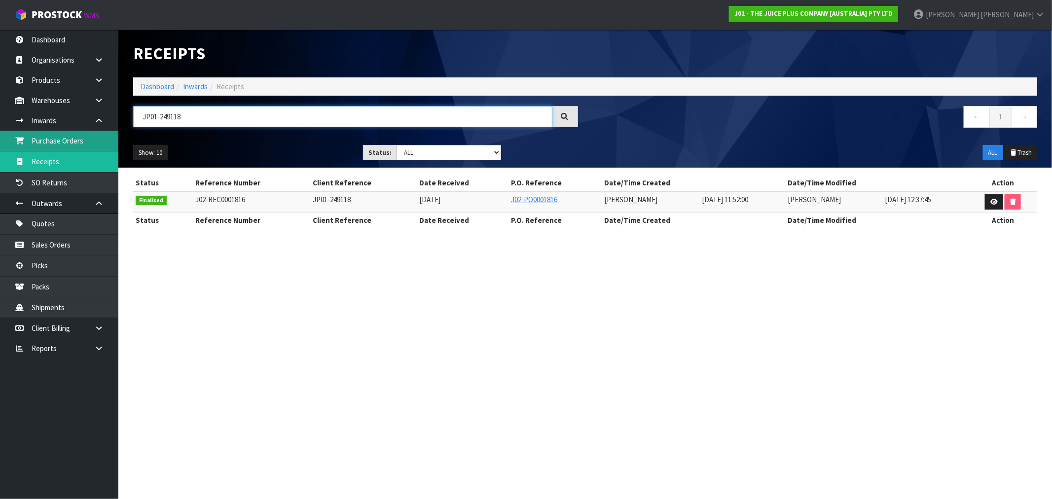
drag, startPoint x: 194, startPoint y: 120, endPoint x: 64, endPoint y: 134, distance: 130.5
click at [76, 131] on body "Toggle navigation ProStock WMS J02 - THE JUICE PLUS COMPANY [AUSTRALIA] PTY LTD…" at bounding box center [526, 249] width 1052 height 499
paste input "NZ125"
type input "NZ125"
click at [153, 89] on link "Dashboard" at bounding box center [158, 86] width 34 height 9
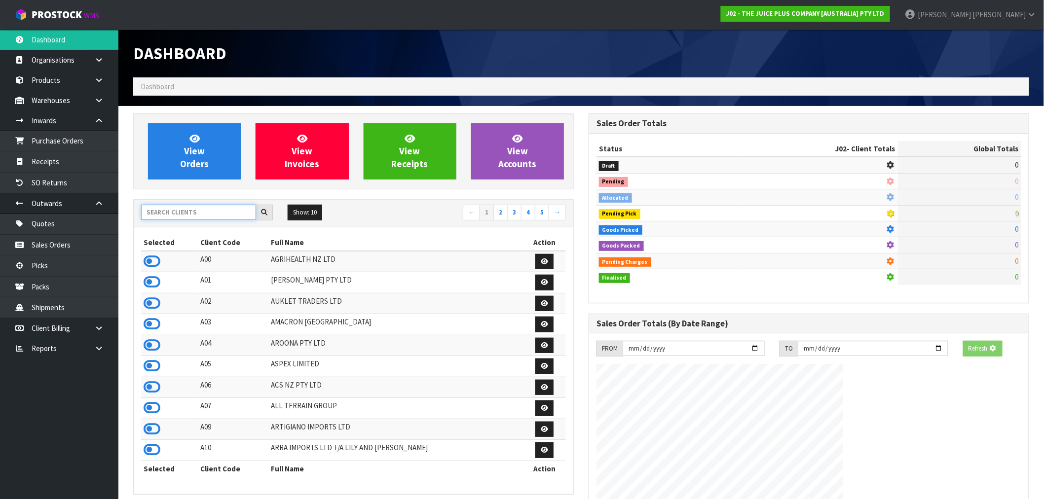
click at [210, 211] on input "text" at bounding box center [198, 212] width 115 height 15
type input "T01"
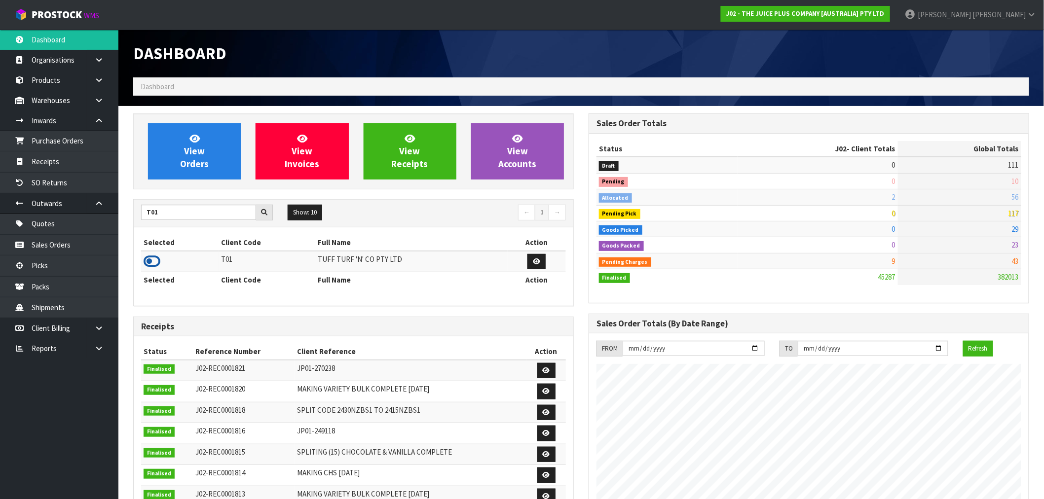
click at [148, 267] on icon at bounding box center [152, 261] width 17 height 15
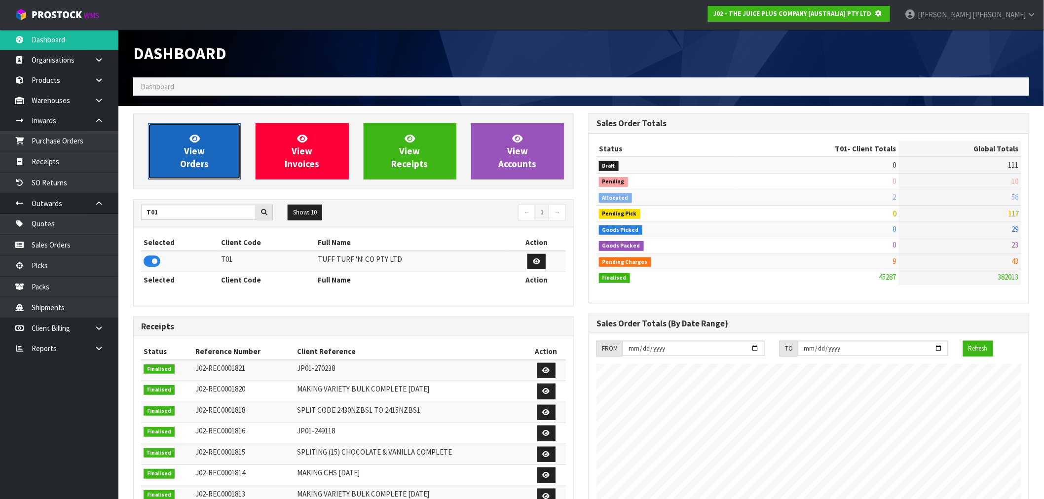
scroll to position [492583, 492742]
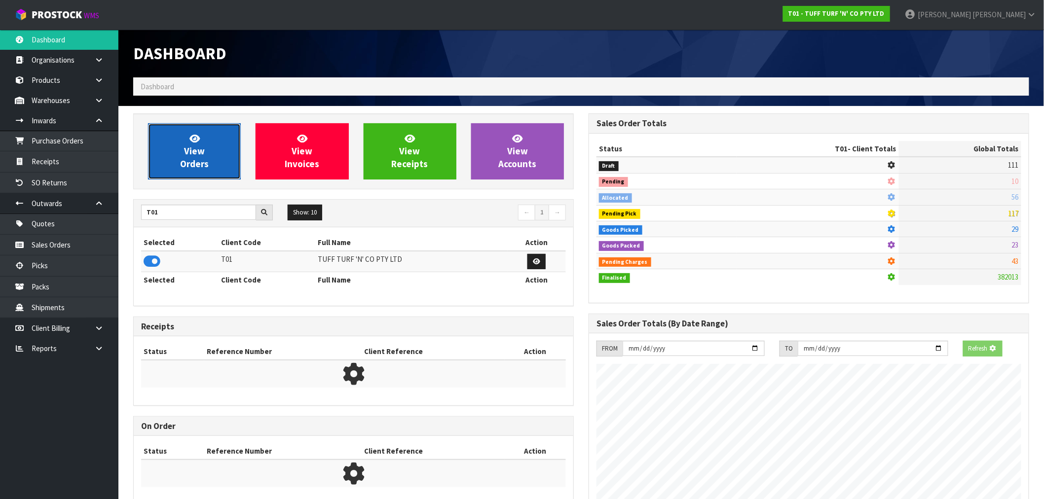
click at [208, 164] on link "View Orders" at bounding box center [194, 151] width 93 height 56
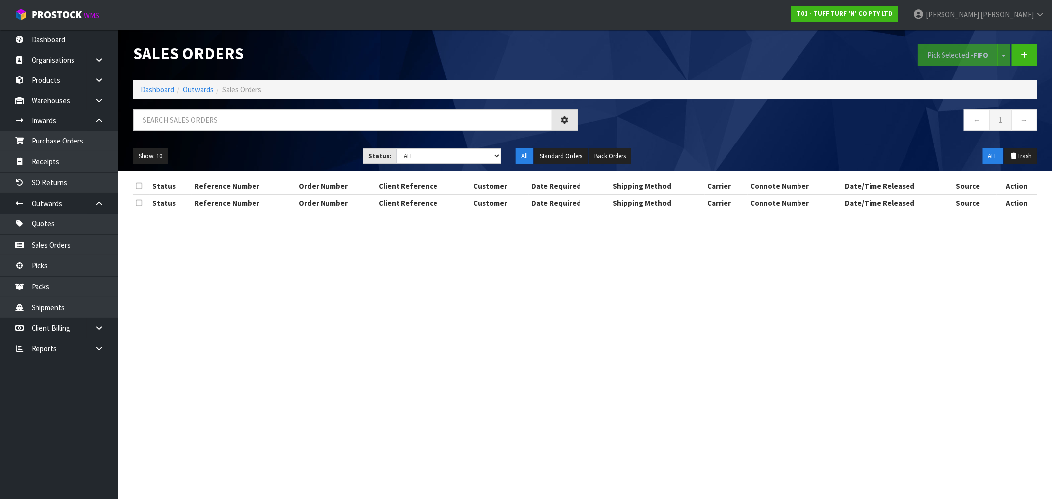
drag, startPoint x: 165, startPoint y: 133, endPoint x: 156, endPoint y: 127, distance: 10.7
click at [161, 132] on div at bounding box center [356, 123] width 460 height 29
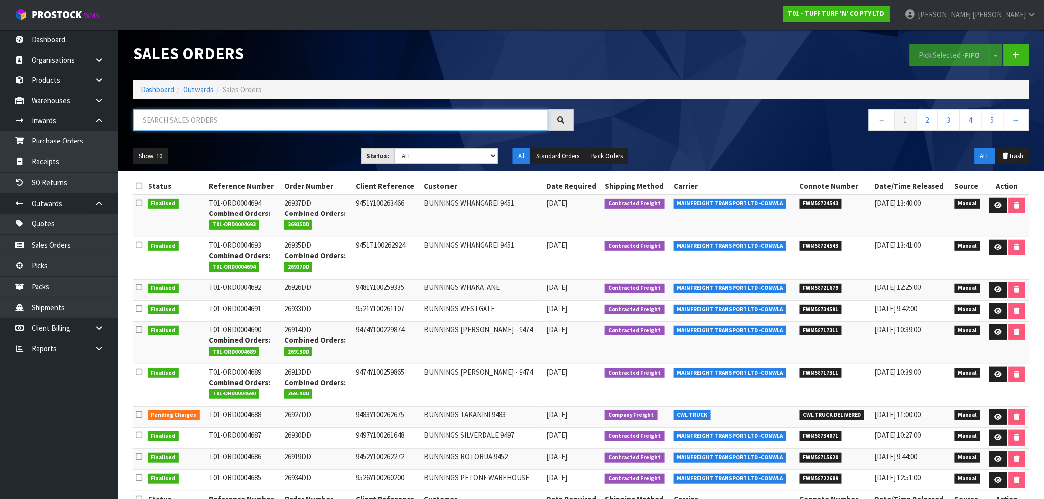
click at [155, 126] on input "text" at bounding box center [340, 119] width 415 height 21
paste input "IF0095936"
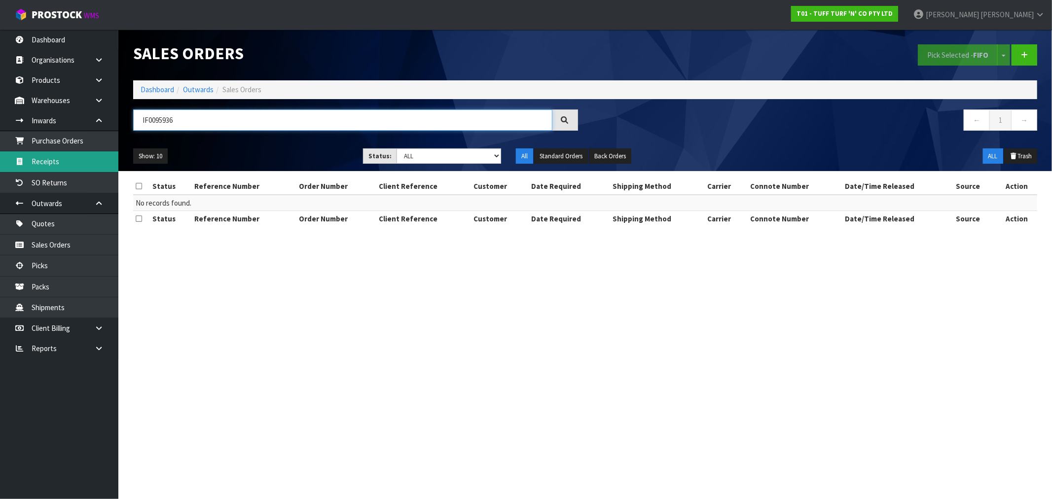
type input "IF0095936"
click at [49, 151] on link "Receipts" at bounding box center [59, 161] width 118 height 20
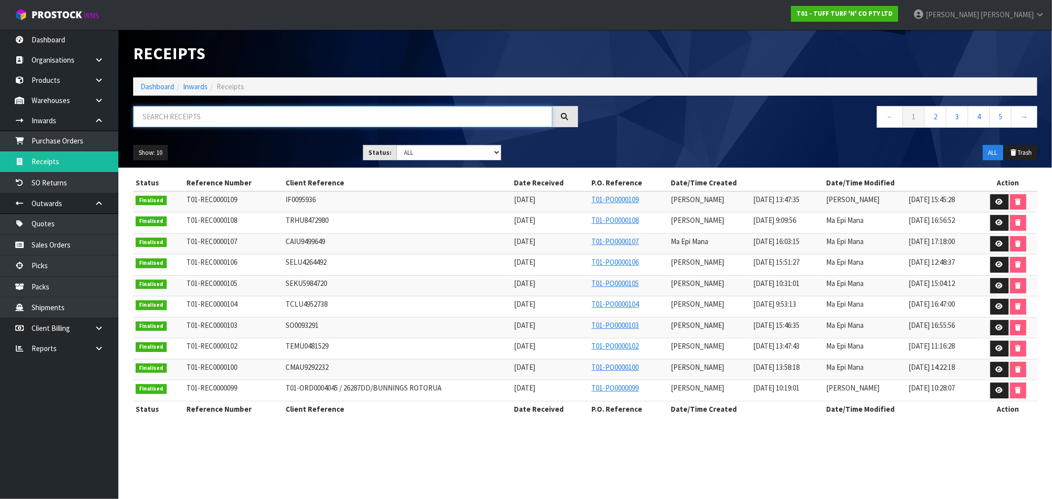
click at [186, 109] on input "text" at bounding box center [342, 116] width 419 height 21
paste input "IF0095936"
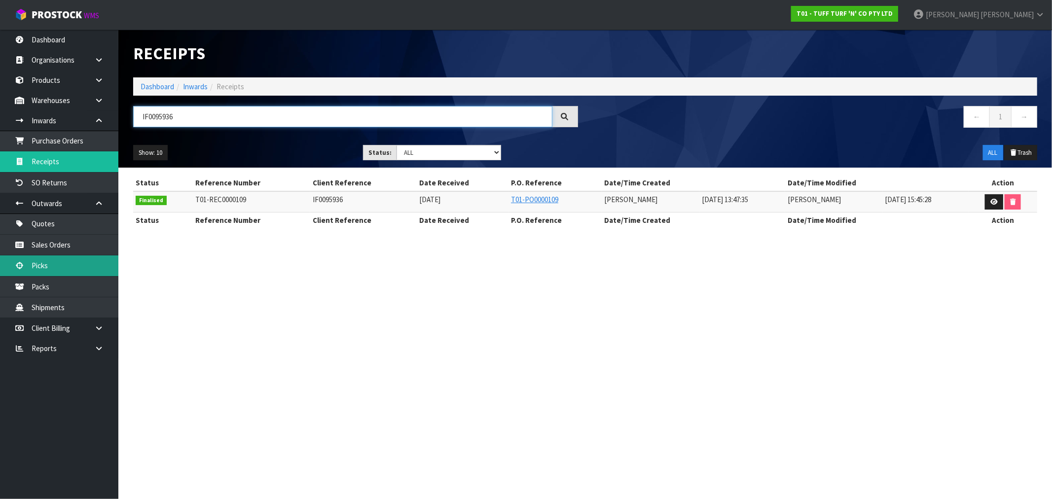
type input "IF0095936"
click at [141, 85] on link "Dashboard" at bounding box center [158, 86] width 34 height 9
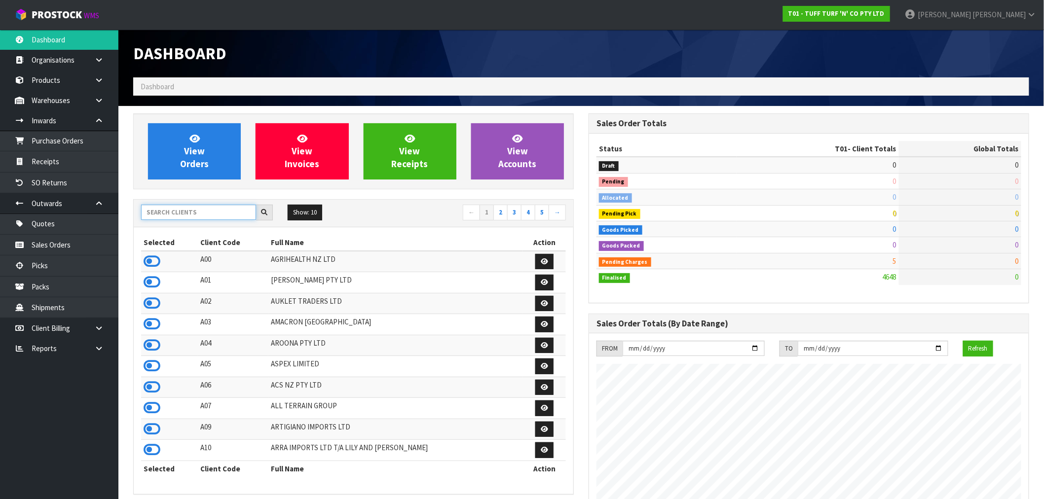
scroll to position [615, 455]
click at [204, 210] on input "text" at bounding box center [198, 212] width 115 height 15
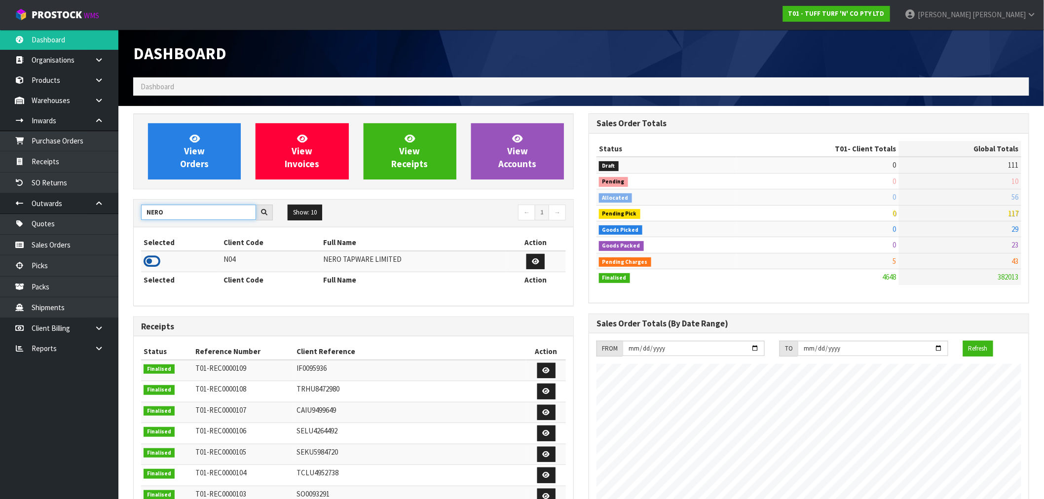
type input "NERO"
click at [155, 260] on icon at bounding box center [152, 261] width 17 height 15
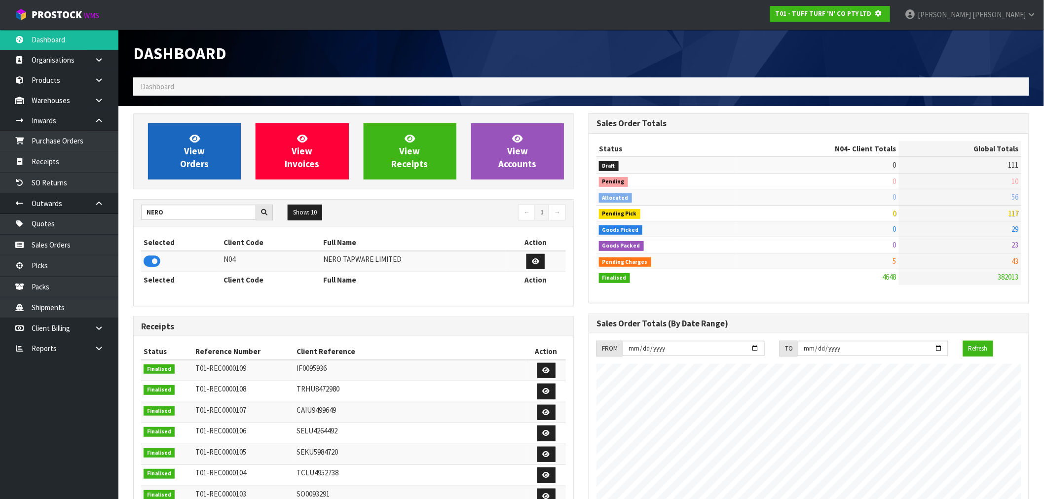
scroll to position [615, 455]
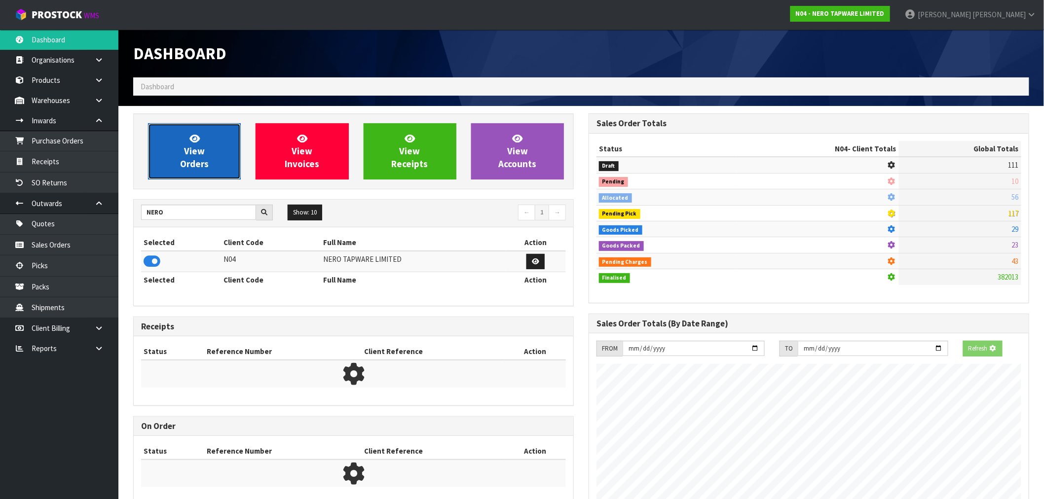
click at [193, 160] on span "View Orders" at bounding box center [194, 151] width 29 height 37
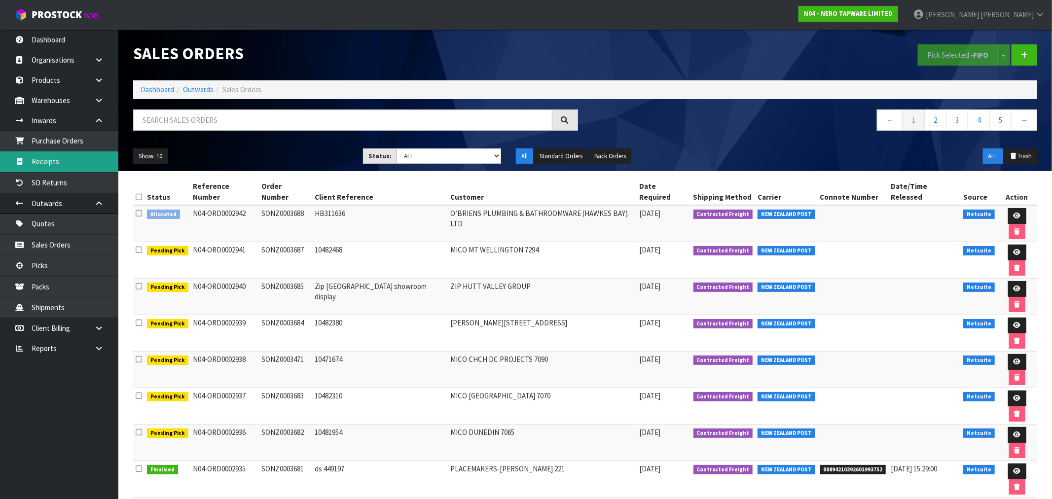
click at [42, 160] on link "Receipts" at bounding box center [59, 161] width 118 height 20
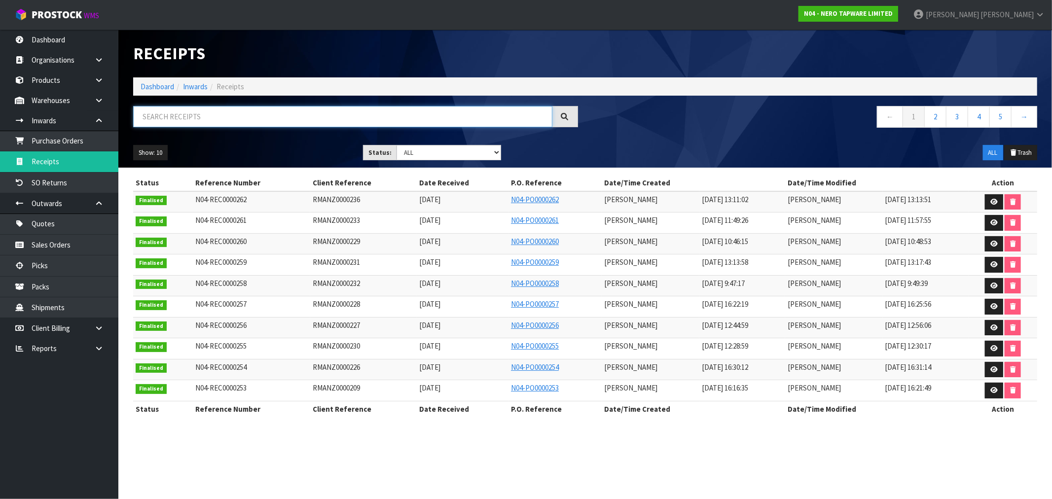
click at [227, 119] on input "text" at bounding box center [342, 116] width 419 height 21
paste input "SHOW PALLET 10 RETUNRED"
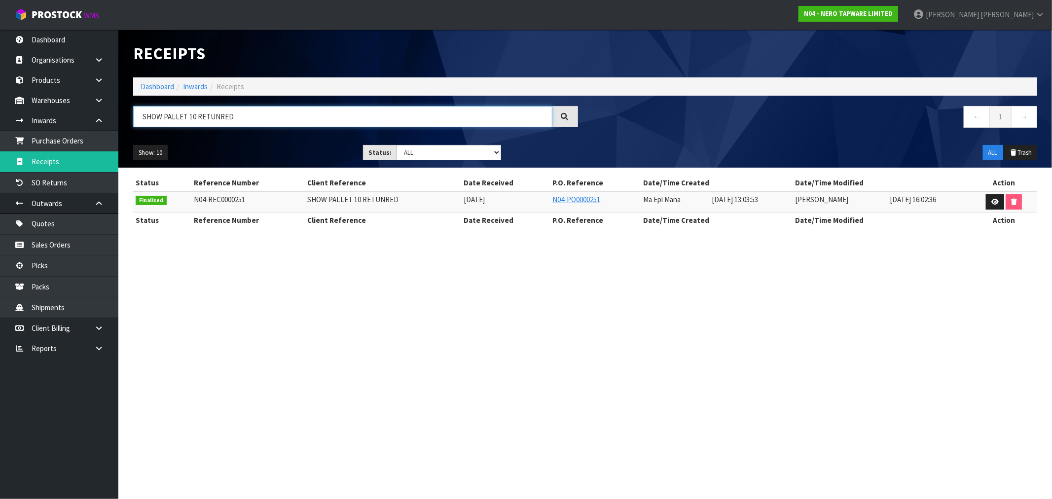
type input "SHOW PALLET 10 RETUNRED"
drag, startPoint x: 390, startPoint y: 203, endPoint x: 290, endPoint y: 208, distance: 100.2
click at [290, 208] on tr "Finalised N04-REC0000251 SHOW PALLET 10 RETUNRED 08/09/2025 N04-PO0000251 Ma Ep…" at bounding box center [585, 201] width 904 height 21
drag, startPoint x: 491, startPoint y: 195, endPoint x: 430, endPoint y: 202, distance: 61.1
click at [430, 202] on tr "Finalised N04-REC0000251 SHOW PALLET 10 RETUNRED 08/09/2025 N04-PO0000251 Ma Ep…" at bounding box center [585, 201] width 904 height 21
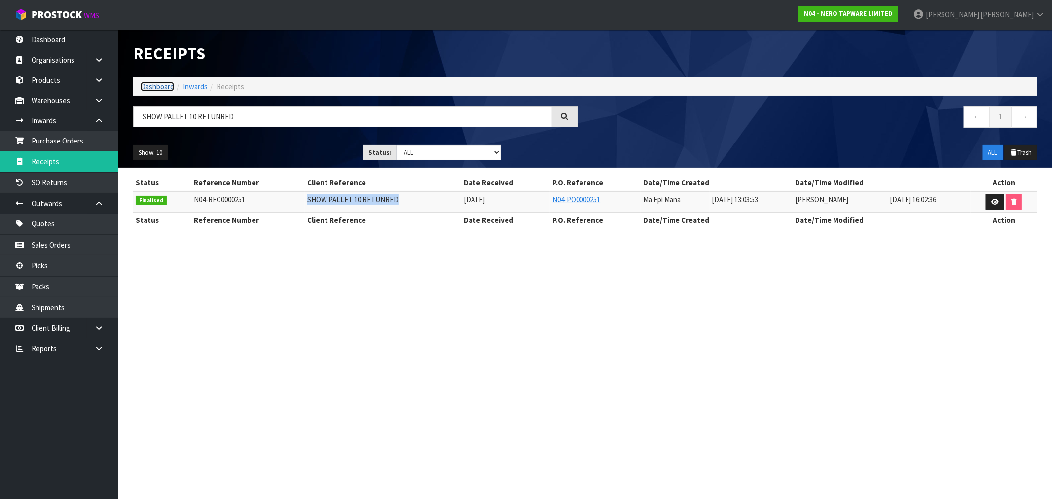
click at [141, 90] on link "Dashboard" at bounding box center [158, 86] width 34 height 9
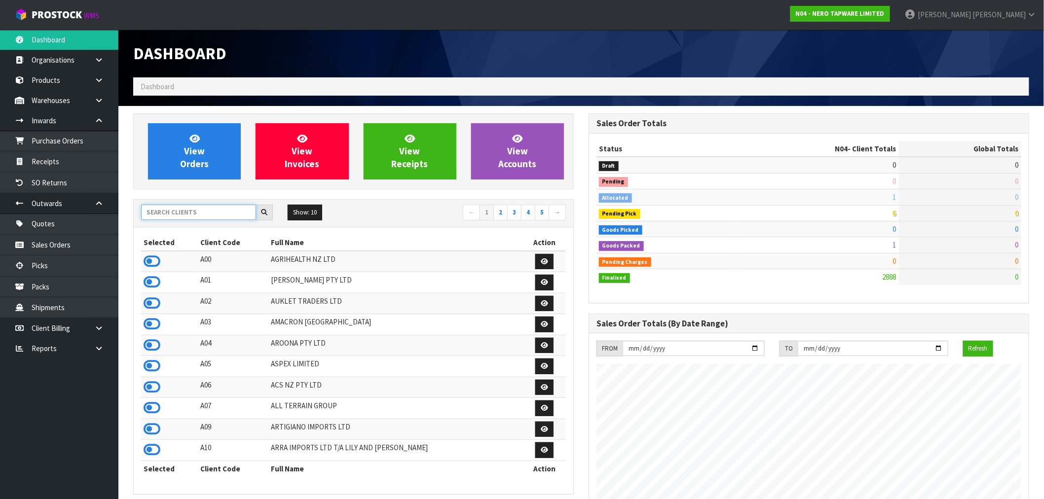
scroll to position [747, 455]
click at [170, 213] on input "text" at bounding box center [198, 212] width 115 height 15
paste input "NEOGEN"
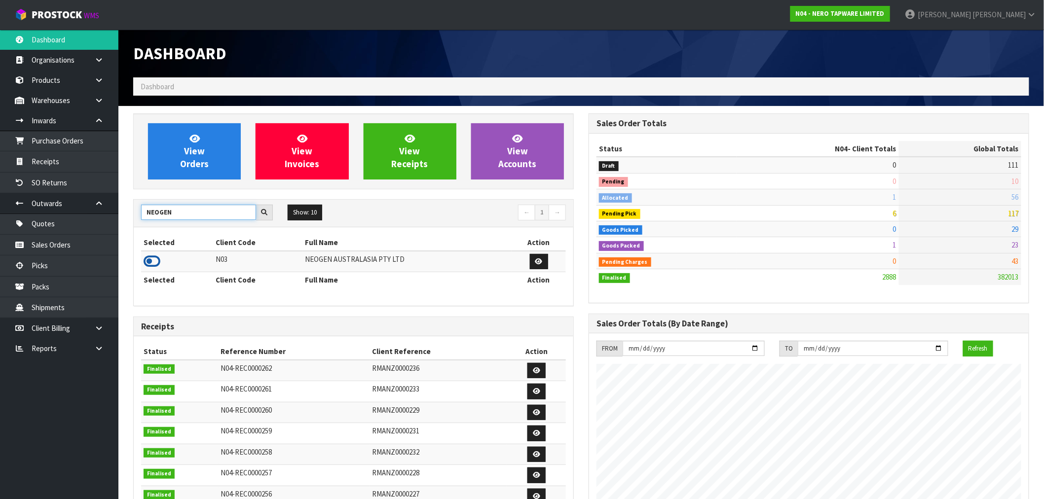
type input "NEOGEN"
click at [153, 263] on icon at bounding box center [152, 261] width 17 height 15
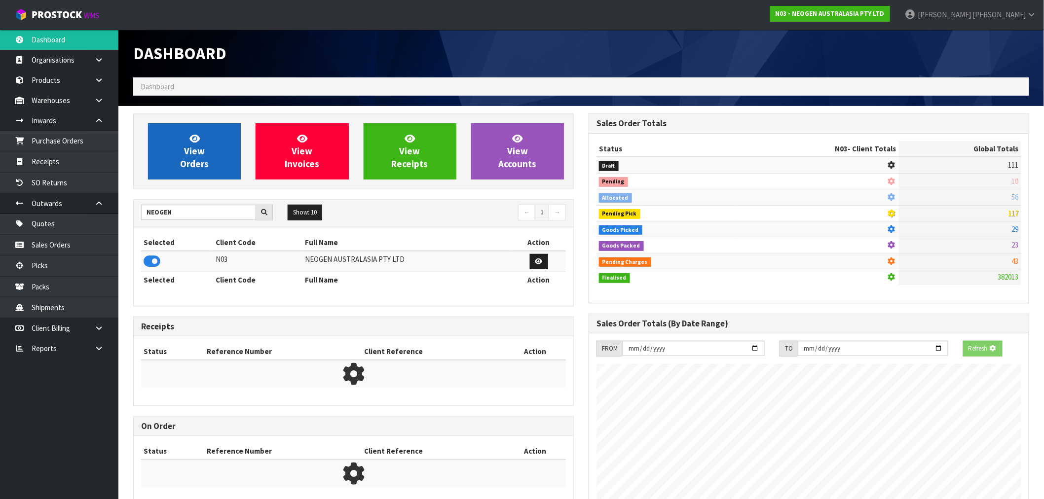
scroll to position [492583, 492742]
click at [191, 155] on span "View Orders" at bounding box center [194, 151] width 29 height 37
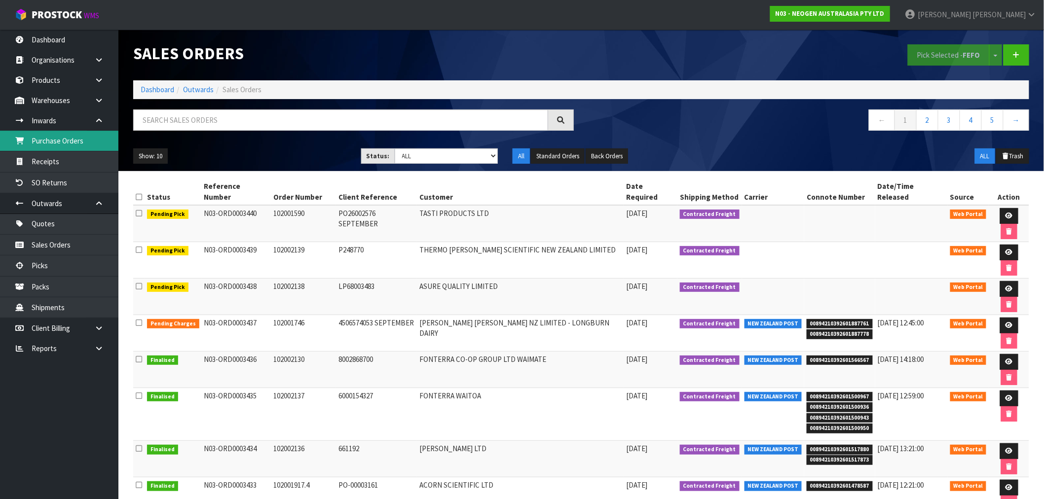
click at [54, 142] on link "Purchase Orders" at bounding box center [59, 141] width 118 height 20
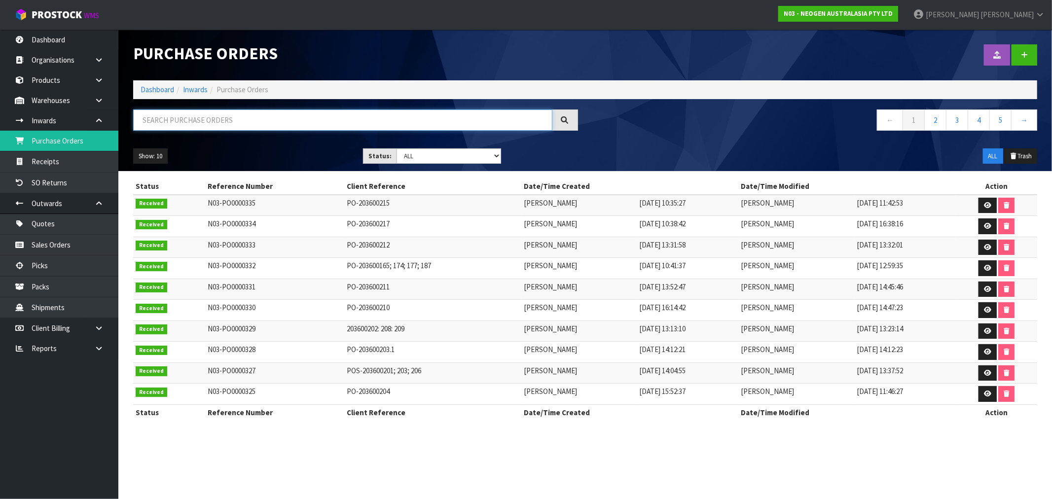
click at [214, 122] on input "text" at bounding box center [342, 119] width 419 height 21
paste input "PO-203600211"
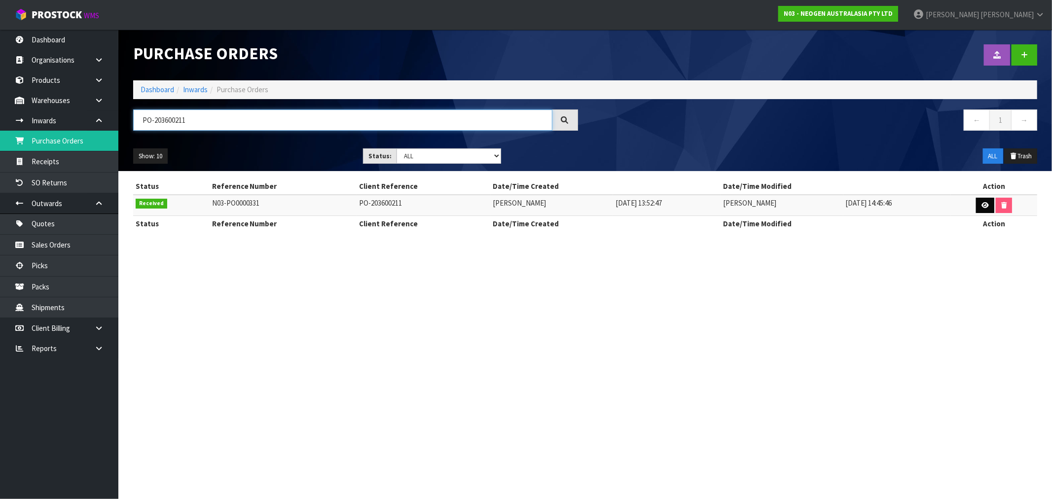
type input "PO-203600211"
click at [992, 208] on link at bounding box center [985, 206] width 18 height 16
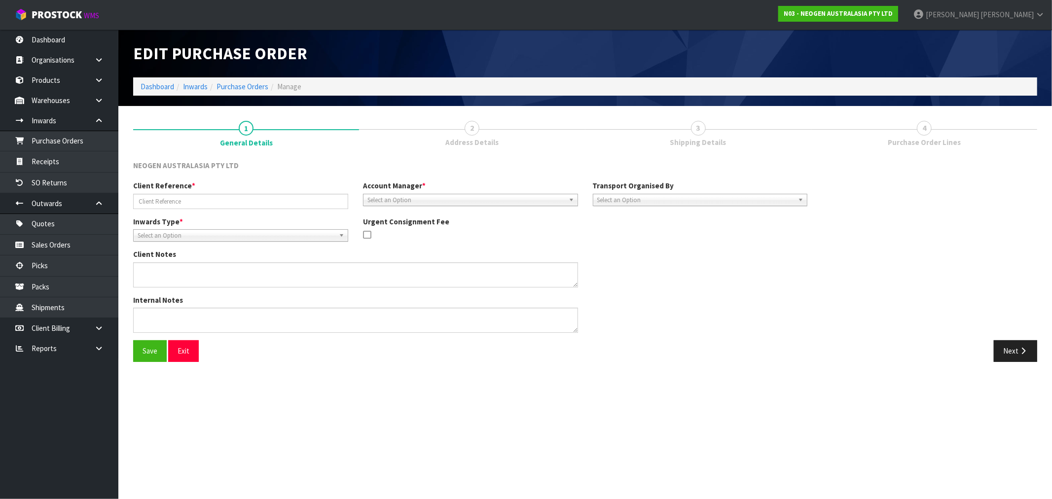
type input "PO-203600211"
type textarea "700006852 PUT ON HELD QA UNTIL TESTING CLEARANCE"
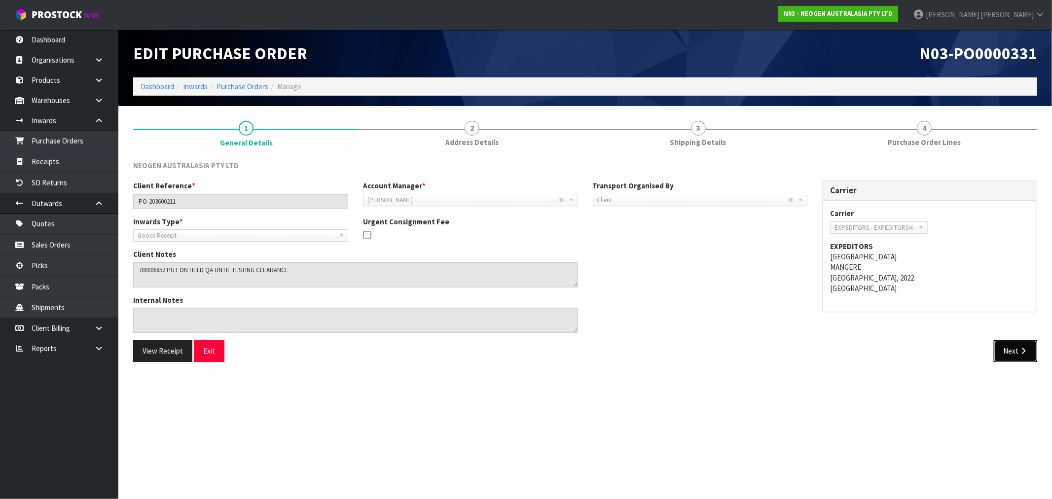
click at [1018, 342] on button "Next" at bounding box center [1015, 350] width 43 height 21
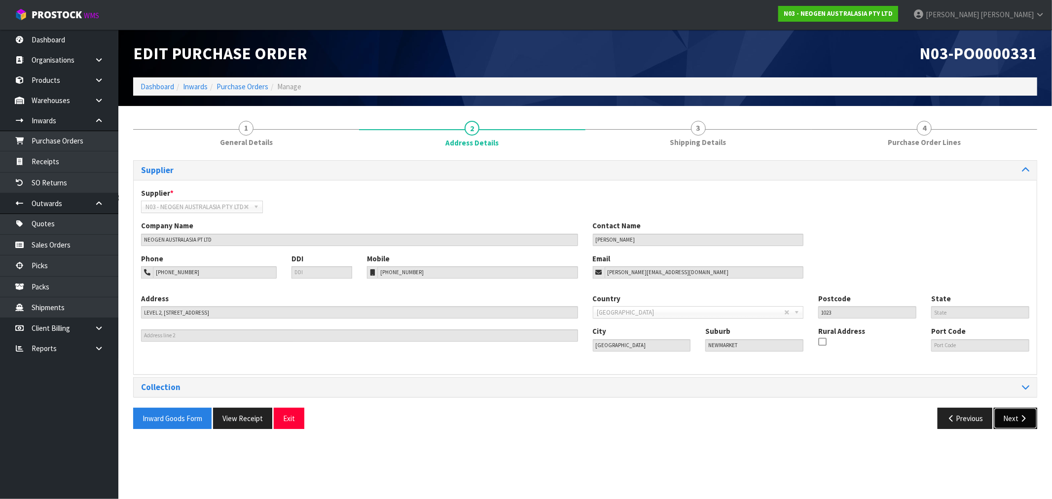
click at [1021, 418] on icon "button" at bounding box center [1022, 418] width 9 height 7
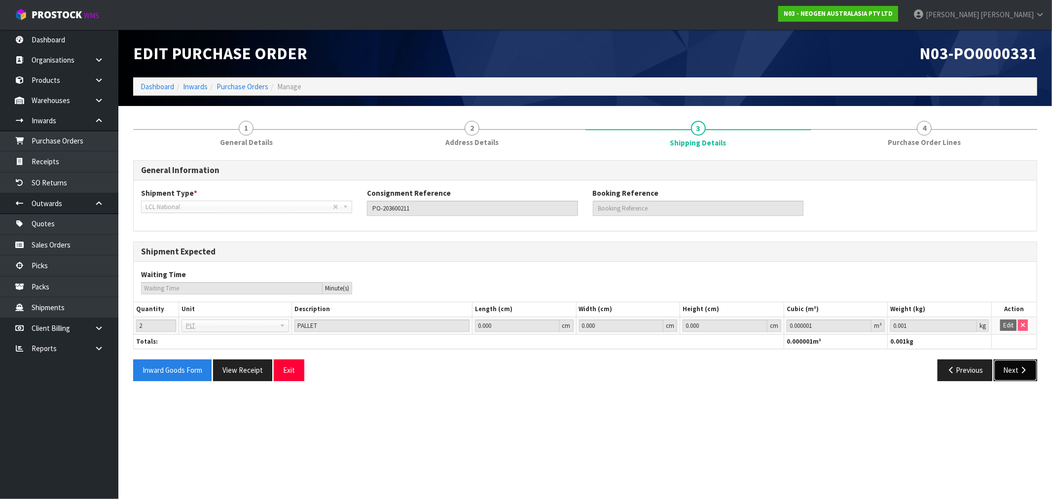
click at [1027, 368] on icon "button" at bounding box center [1022, 369] width 9 height 7
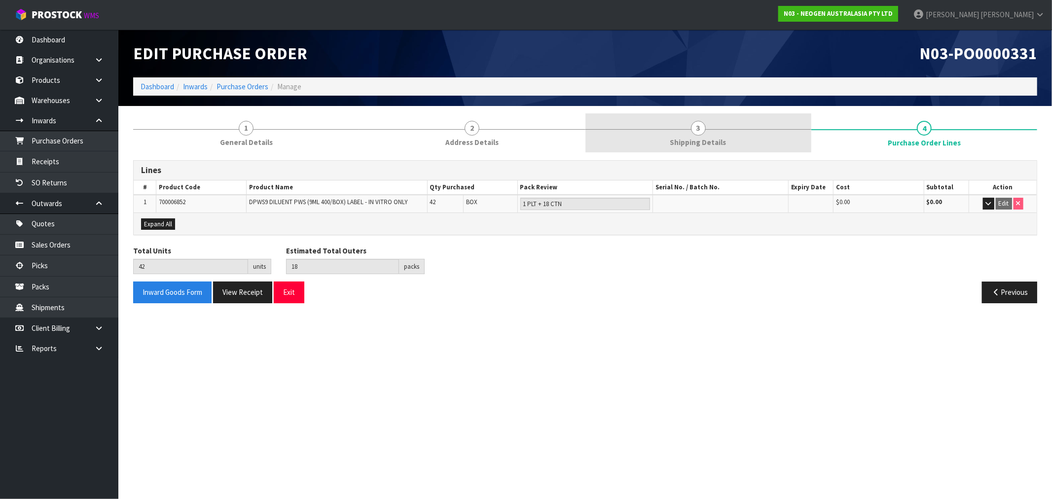
click at [681, 131] on link "3 Shipping Details" at bounding box center [698, 132] width 226 height 39
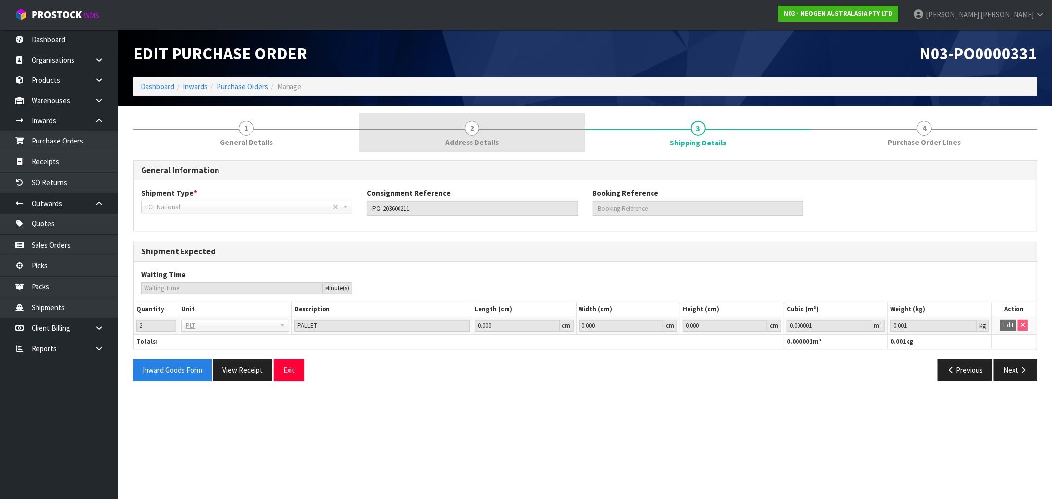
click at [449, 149] on link "2 Address Details" at bounding box center [472, 132] width 226 height 39
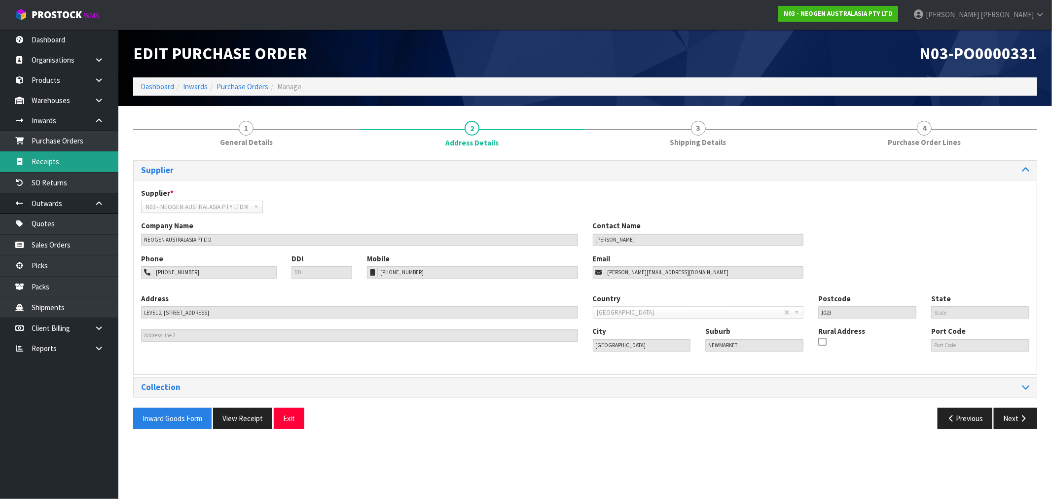
click at [45, 159] on link "Receipts" at bounding box center [59, 161] width 118 height 20
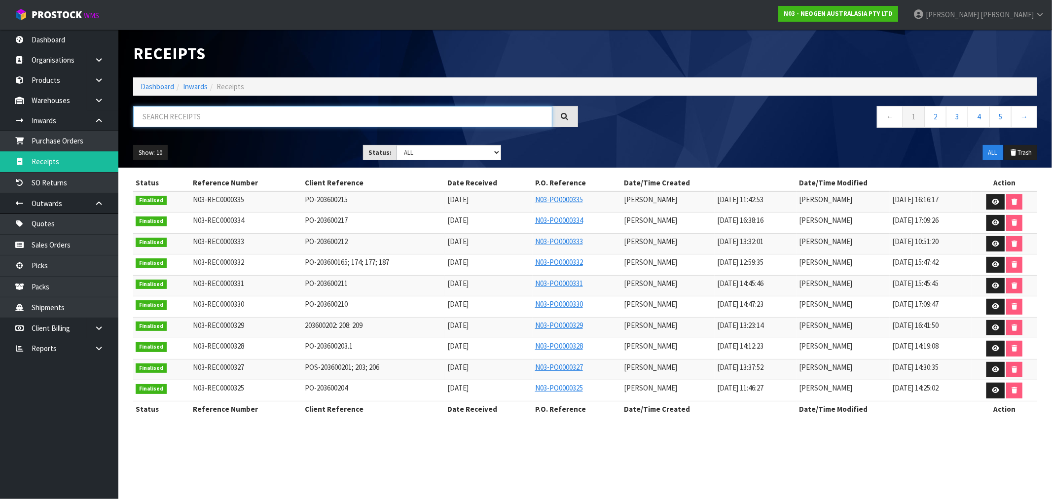
click at [252, 117] on input "text" at bounding box center [342, 116] width 419 height 21
paste input "PO-203600211"
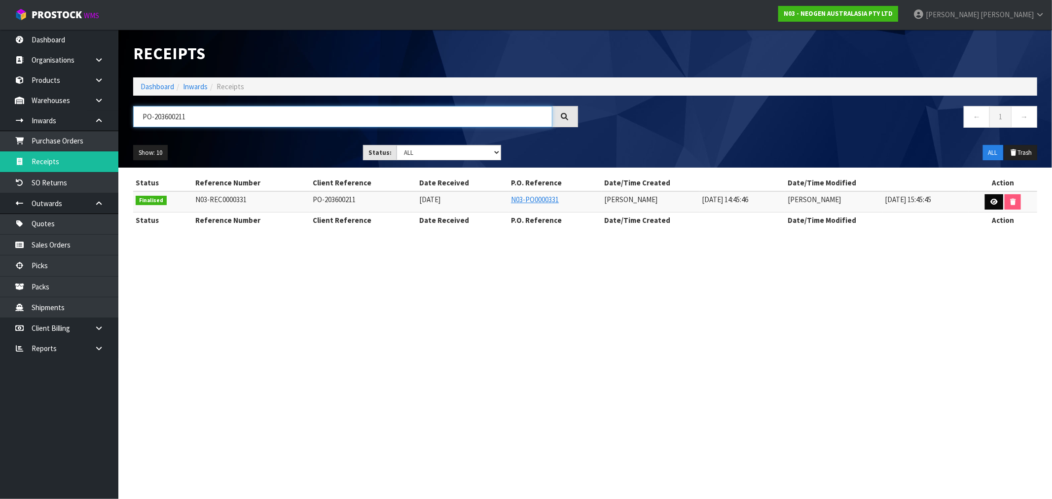
type input "PO-203600211"
click at [1000, 205] on link at bounding box center [994, 202] width 18 height 16
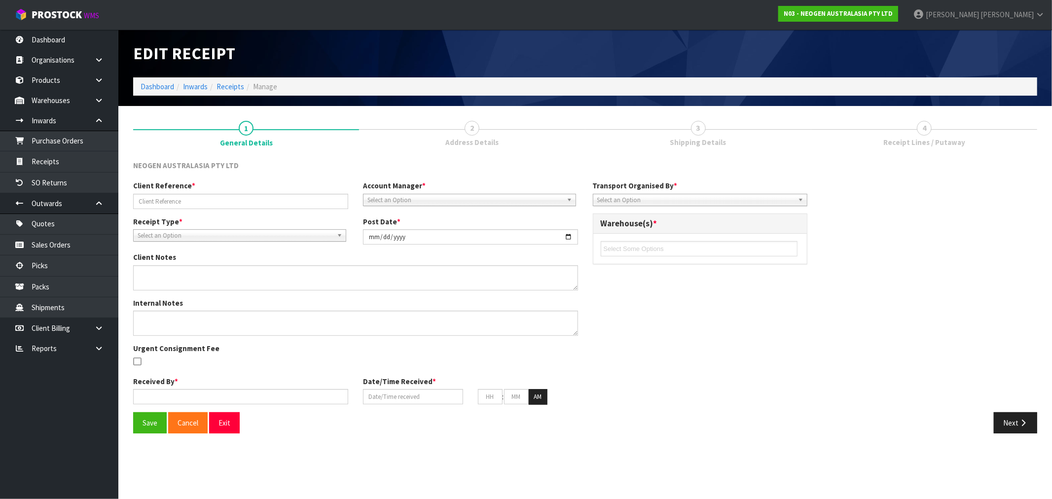
type input "PO-203600211"
type input "2025-09-08"
type textarea "700006852 PUT ON HELD QA UNTIL TESTING CLEARANCE"
type input "Prabhneet Kaur"
type input "08/09/2025"
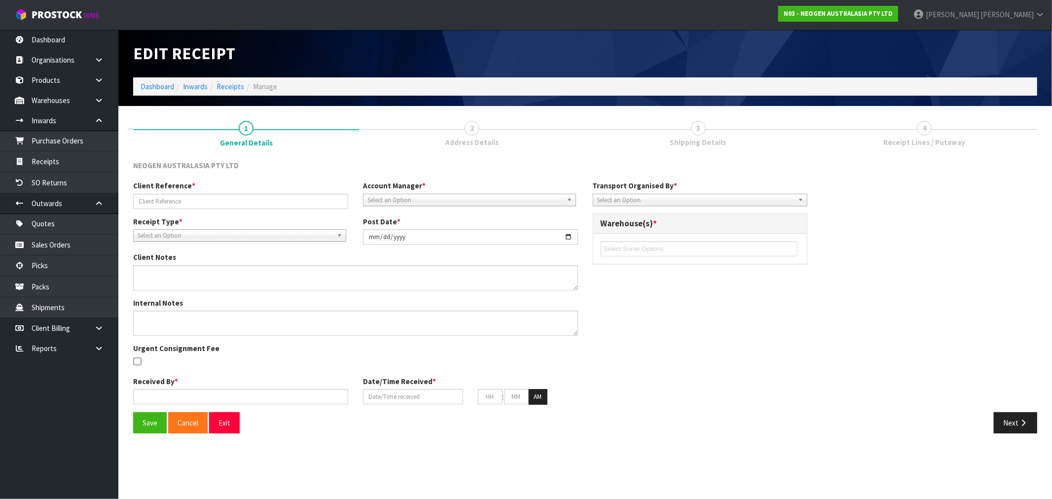
type input "02"
type input "45"
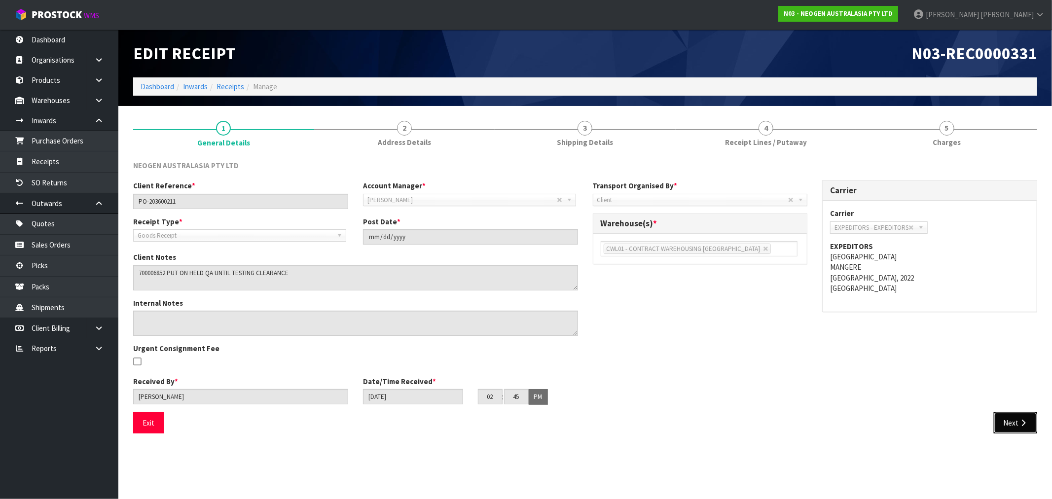
click at [1019, 422] on icon "button" at bounding box center [1022, 422] width 9 height 7
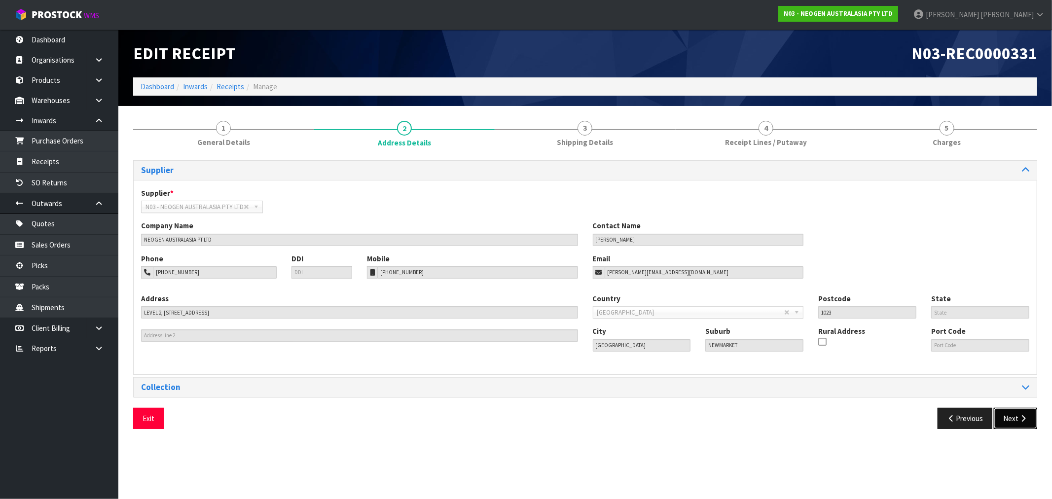
click at [1029, 415] on button "Next" at bounding box center [1015, 418] width 43 height 21
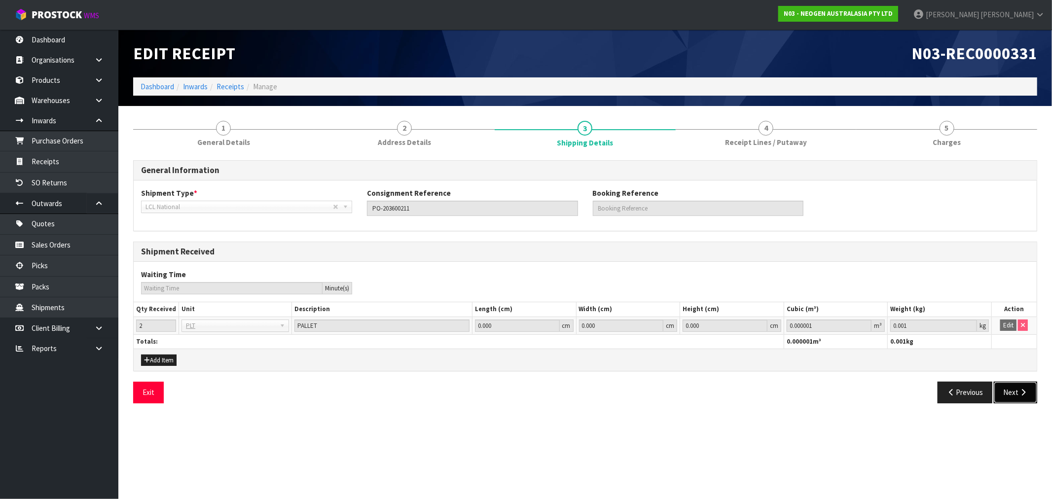
click at [1013, 390] on button "Next" at bounding box center [1015, 392] width 43 height 21
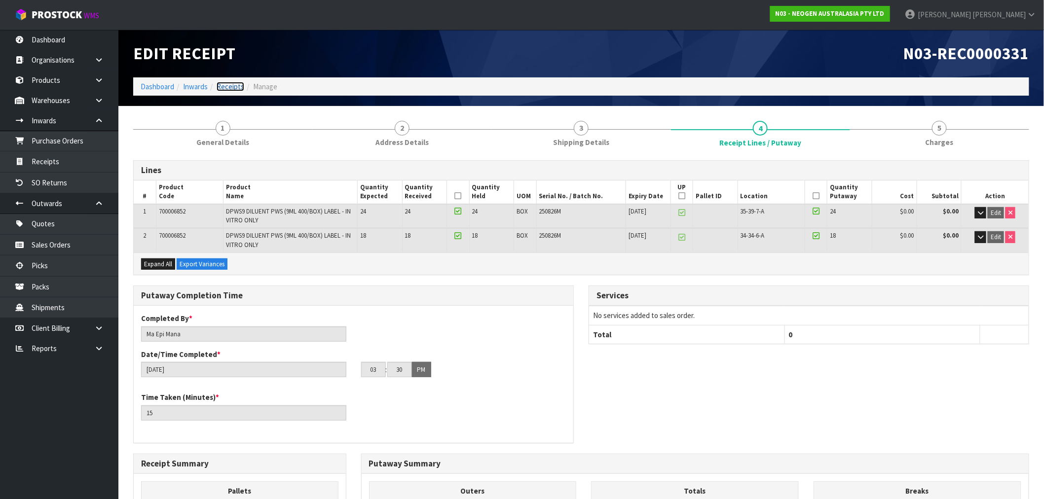
click at [229, 90] on link "Receipts" at bounding box center [231, 86] width 28 height 9
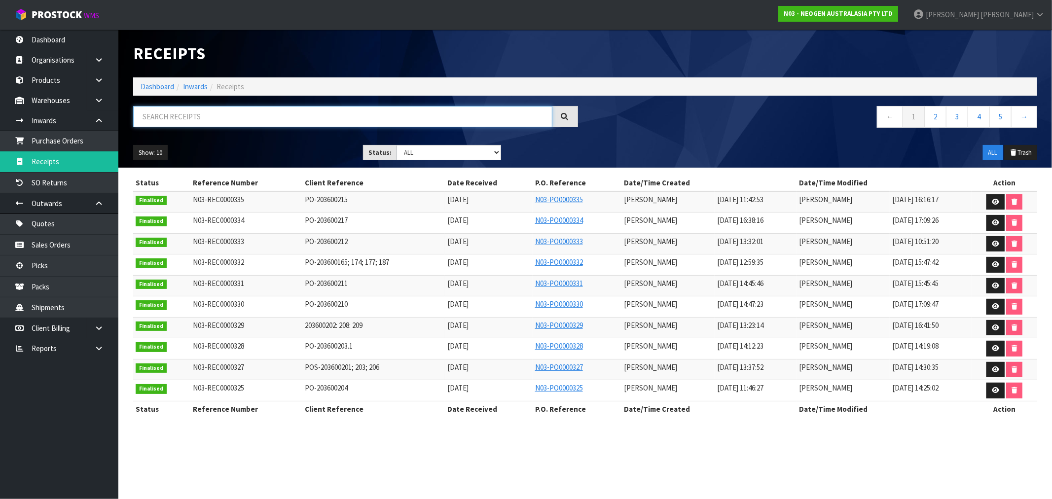
click at [255, 116] on input "text" at bounding box center [342, 116] width 419 height 21
paste input "PO-203600211"
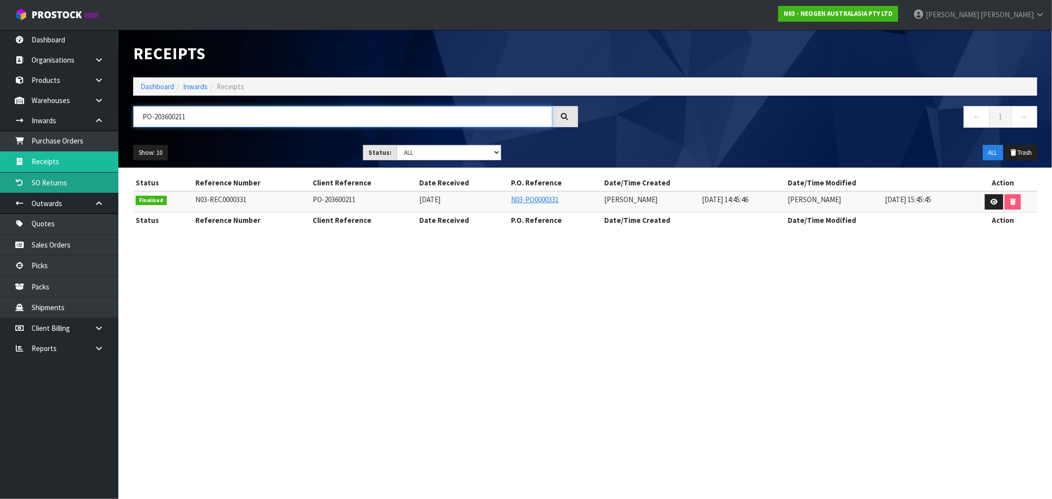
type input "PO-203600211"
click at [159, 90] on link "Dashboard" at bounding box center [158, 86] width 34 height 9
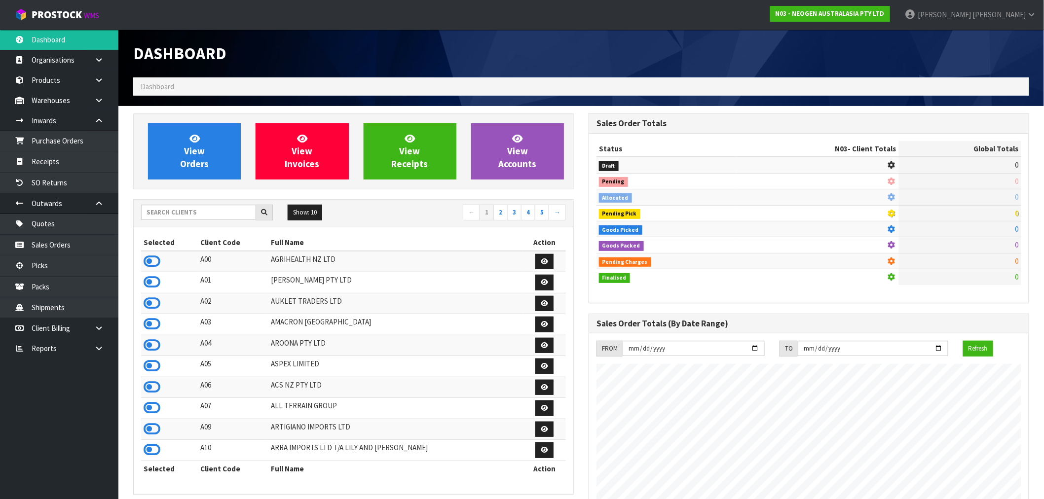
scroll to position [747, 455]
click at [56, 165] on link "Receipts" at bounding box center [59, 161] width 118 height 20
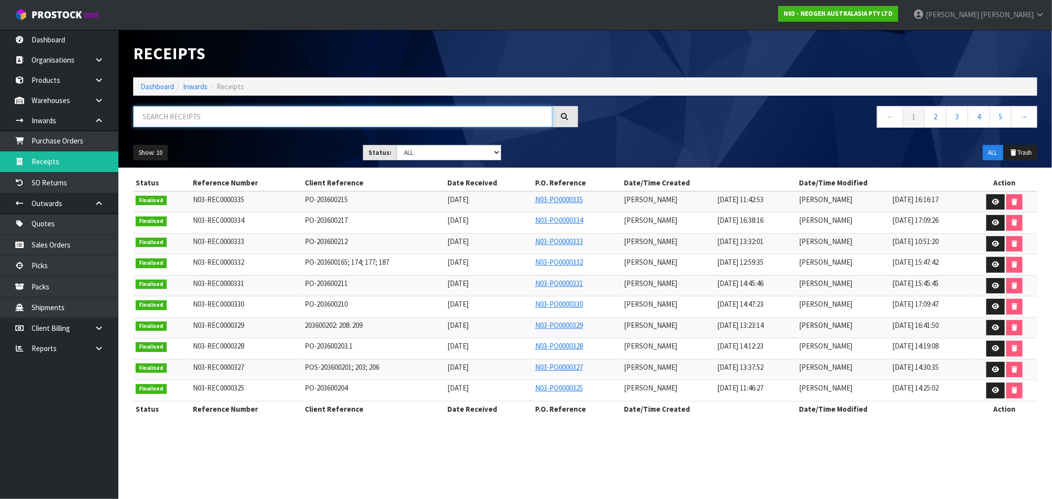
click at [185, 116] on input "text" at bounding box center [342, 116] width 419 height 21
click at [149, 87] on link "Dashboard" at bounding box center [158, 86] width 34 height 9
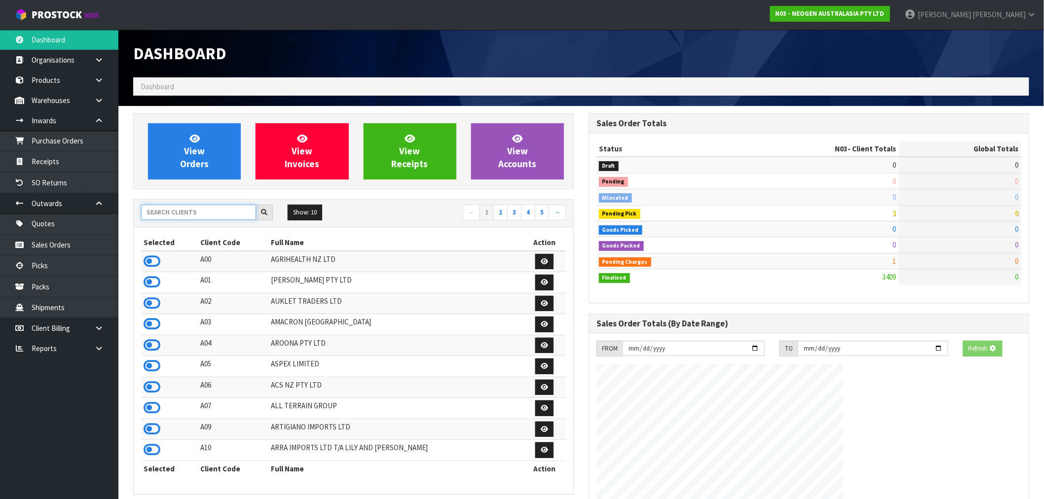
click at [187, 219] on input "text" at bounding box center [198, 212] width 115 height 15
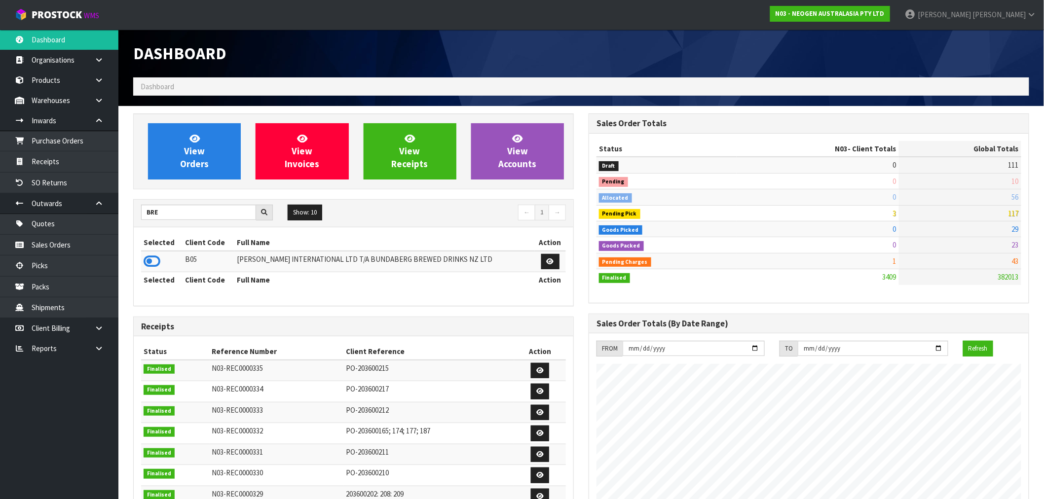
drag, startPoint x: 183, startPoint y: 223, endPoint x: 156, endPoint y: 215, distance: 28.3
click at [156, 215] on div "BRE Show: 10 5 10 25 50 ← 1 →" at bounding box center [353, 214] width 439 height 28
click at [154, 215] on input "BRE" at bounding box center [198, 212] width 115 height 15
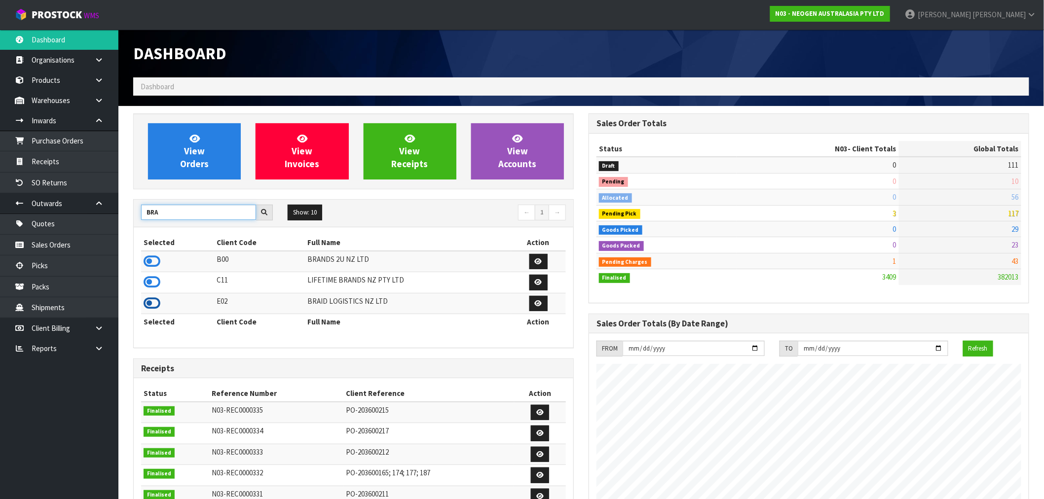
type input "BRA"
click at [151, 306] on icon at bounding box center [152, 303] width 17 height 15
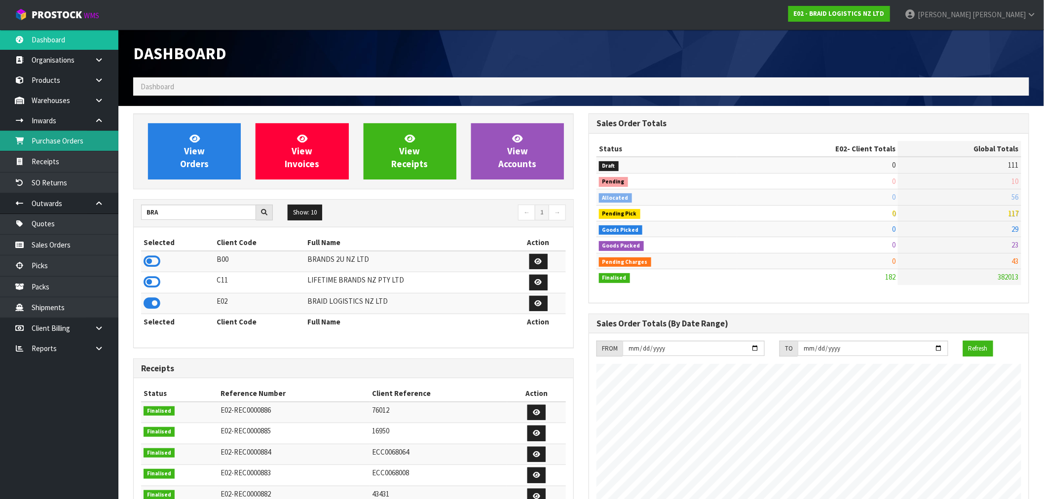
scroll to position [492594, 492742]
click at [53, 148] on link "Purchase Orders" at bounding box center [59, 141] width 118 height 20
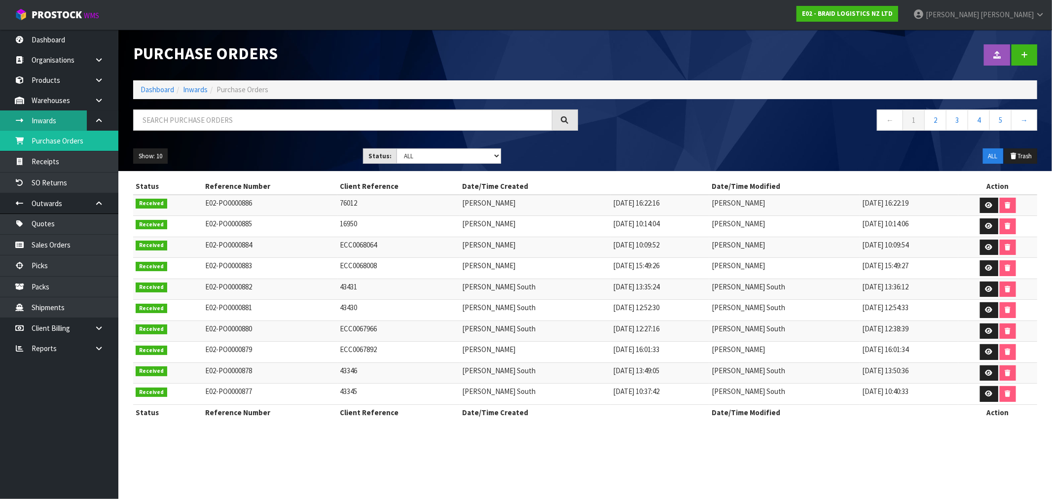
click at [50, 124] on link "Inwards" at bounding box center [59, 120] width 118 height 20
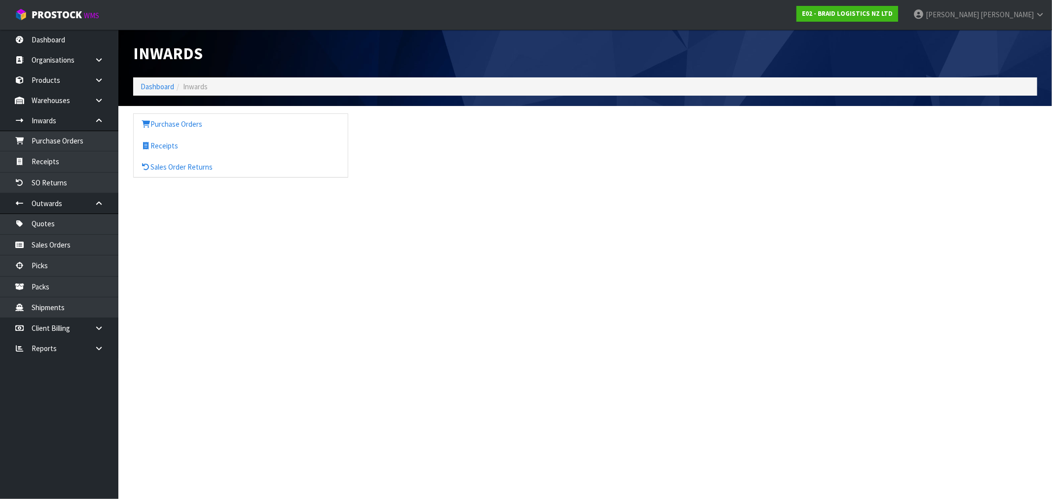
click at [63, 162] on body "Toggle navigation ProStock WMS E02 - BRAID LOGISTICS NZ LTD Rocio Lopez Logout …" at bounding box center [526, 249] width 1052 height 499
click at [63, 164] on link "Receipts" at bounding box center [59, 161] width 118 height 20
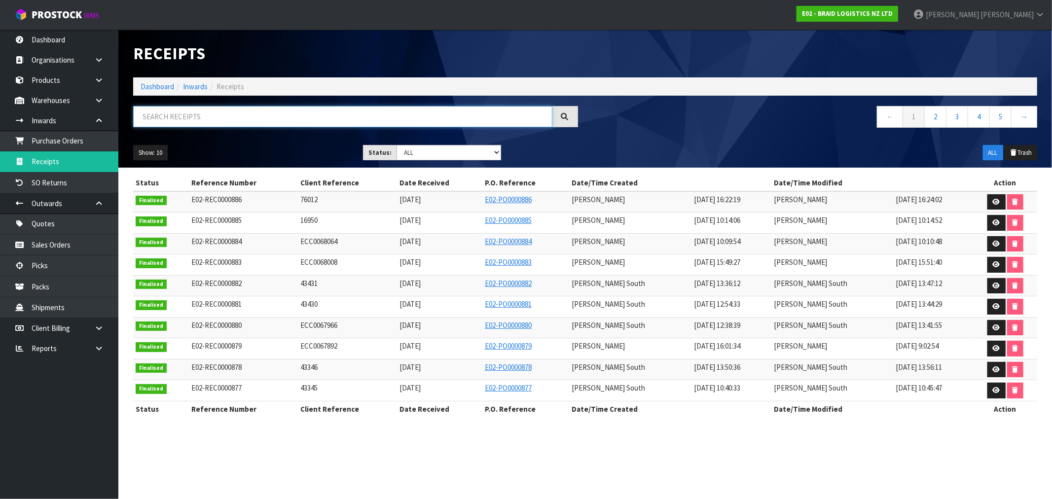
paste input "ECC0067892"
click at [186, 119] on input "ECC0067892" at bounding box center [342, 116] width 419 height 21
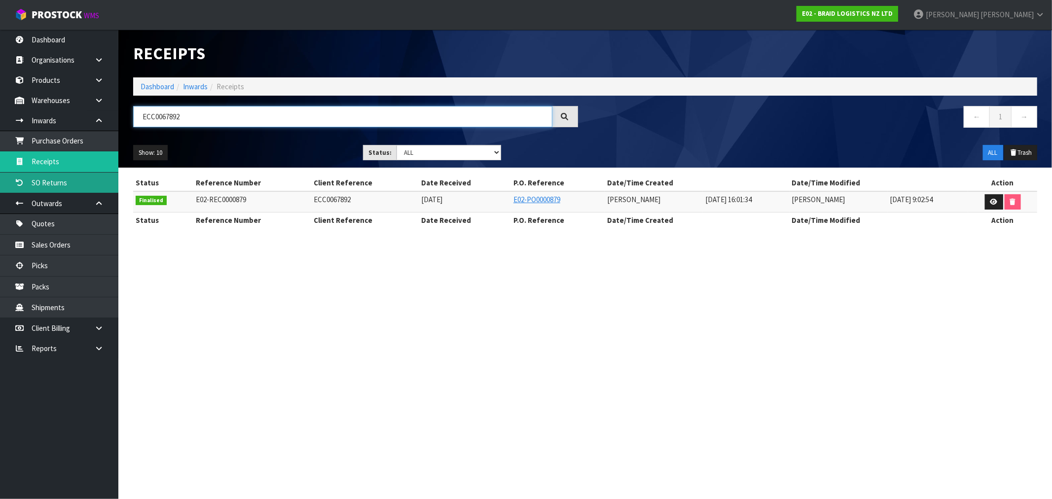
type input "ECC0067892"
click at [157, 88] on link "Dashboard" at bounding box center [158, 86] width 34 height 9
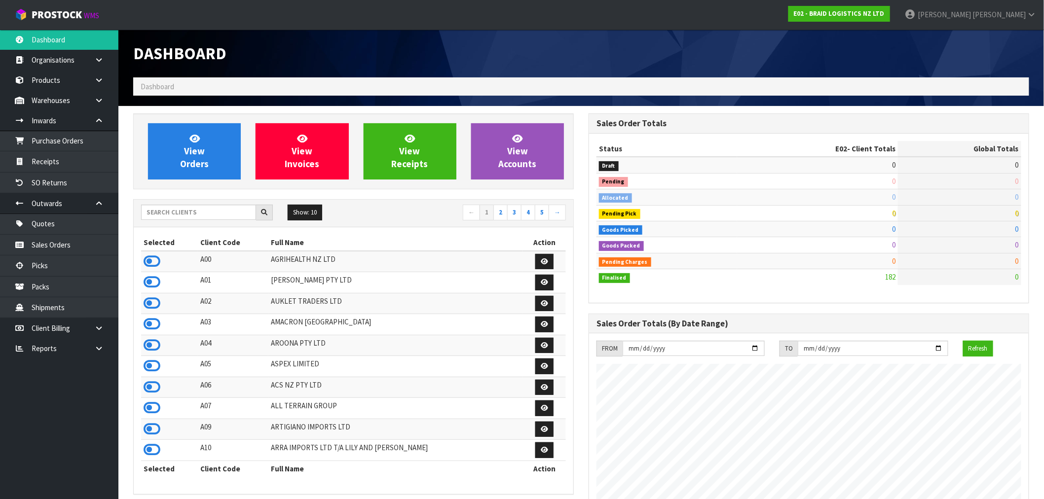
scroll to position [603, 455]
drag, startPoint x: 175, startPoint y: 224, endPoint x: 169, endPoint y: 220, distance: 6.7
click at [172, 223] on div "Show: 10 5 10 25 50 ← 1 2 3 4 5 →" at bounding box center [353, 214] width 439 height 28
click at [165, 215] on input "text" at bounding box center [198, 212] width 115 height 15
paste input "ACS"
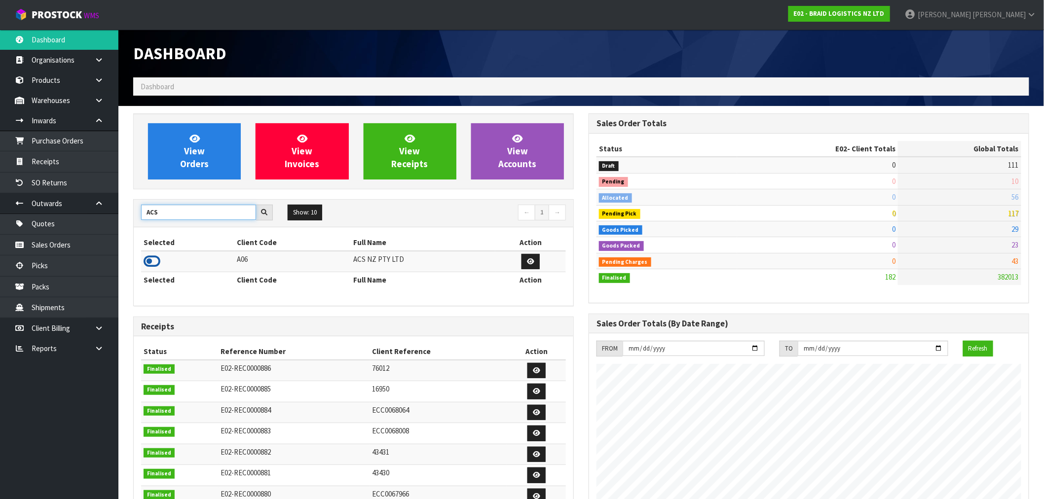
type input "ACS"
click at [152, 254] on icon at bounding box center [152, 261] width 17 height 15
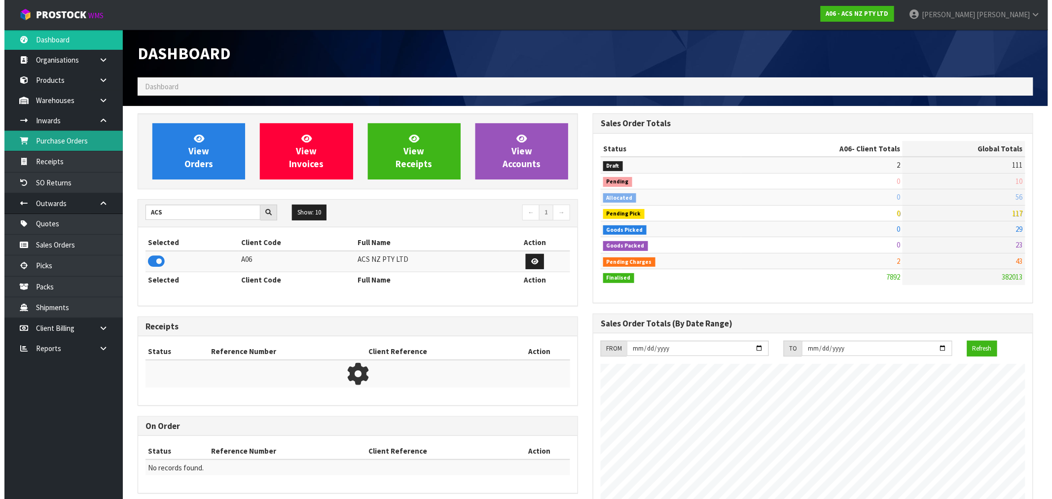
scroll to position [747, 455]
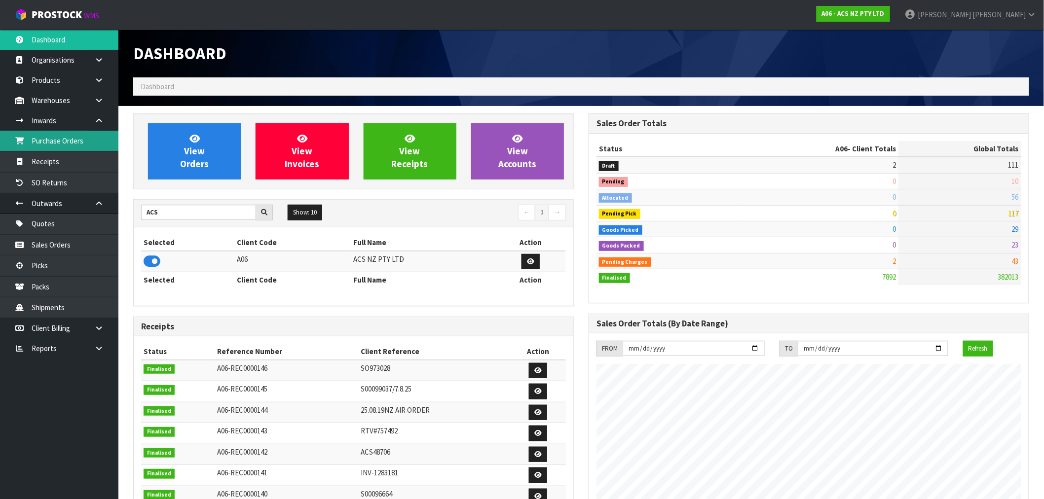
click at [51, 145] on link "Purchase Orders" at bounding box center [59, 141] width 118 height 20
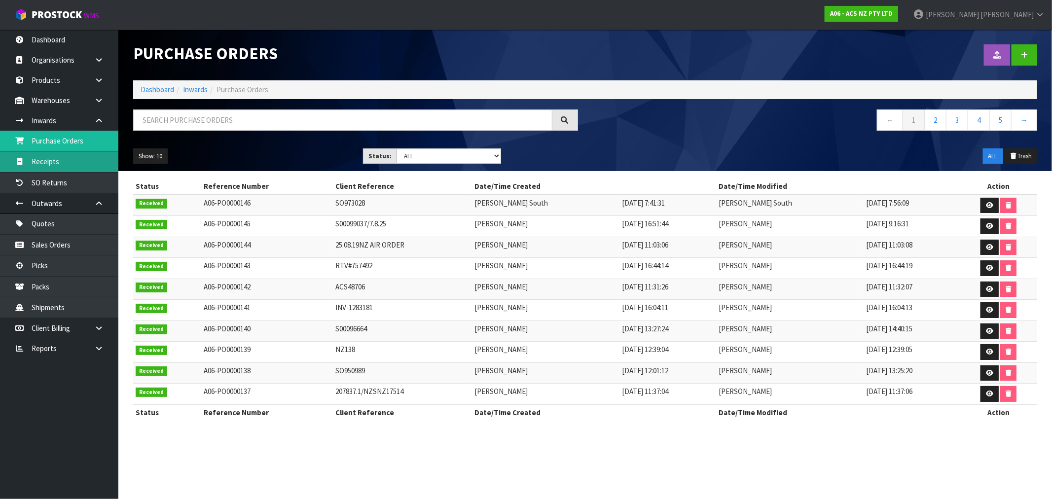
click at [62, 164] on body "Toggle navigation ProStock WMS A06 - ACS NZ PTY LTD Rocio Lopez Logout Dashboar…" at bounding box center [526, 249] width 1052 height 499
click at [35, 169] on link "Receipts" at bounding box center [59, 161] width 118 height 20
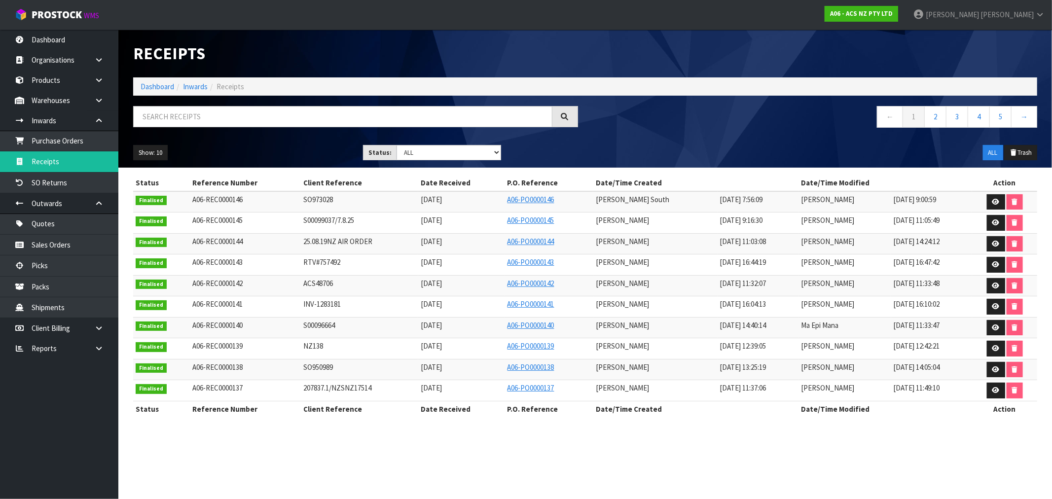
click at [218, 127] on div at bounding box center [356, 120] width 460 height 29
click at [210, 120] on input "text" at bounding box center [342, 116] width 419 height 21
paste input "S00099037/7.8.25"
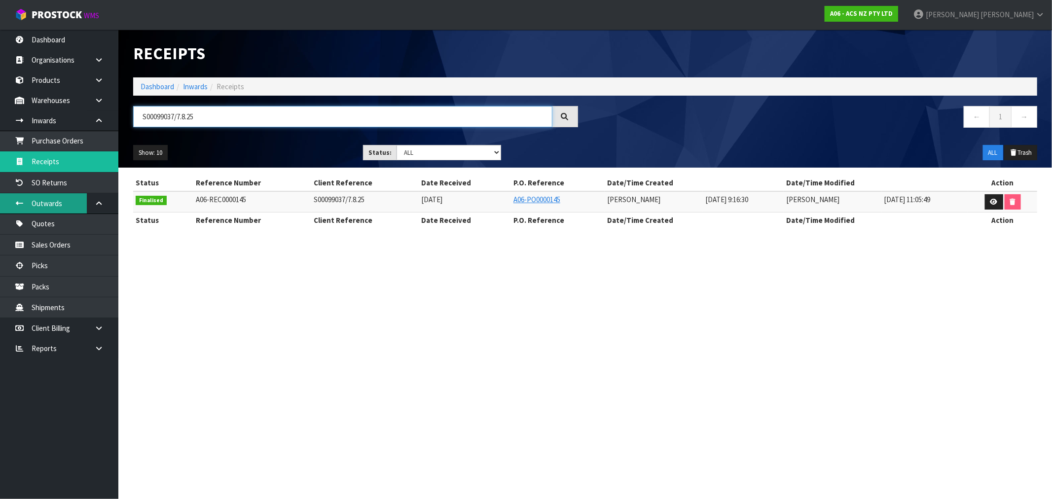
type input "S00099037/7.8.25"
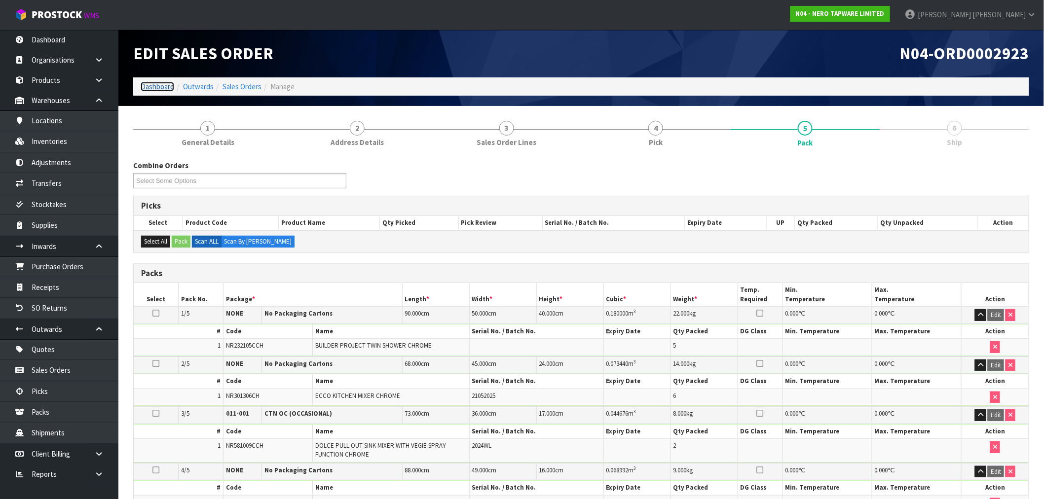
click at [153, 89] on link "Dashboard" at bounding box center [158, 86] width 34 height 9
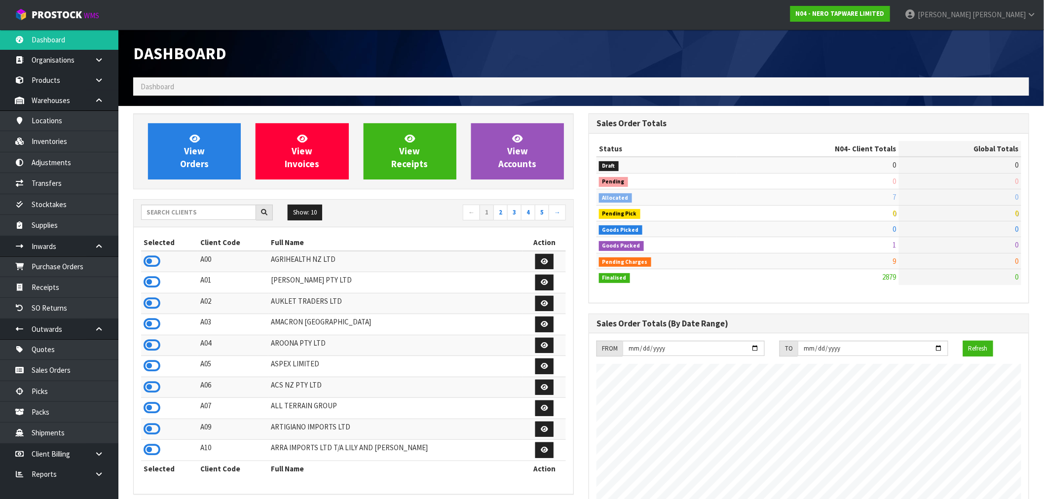
scroll to position [747, 455]
click at [189, 209] on input "text" at bounding box center [198, 212] width 115 height 15
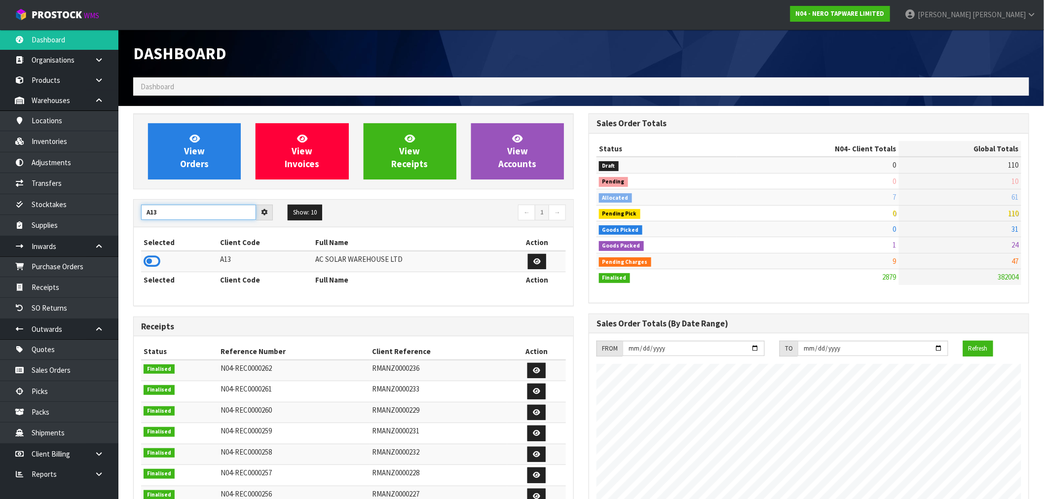
drag, startPoint x: 158, startPoint y: 213, endPoint x: 151, endPoint y: 213, distance: 6.9
click at [151, 213] on input "A13" at bounding box center [198, 212] width 115 height 15
type input "A00"
click at [151, 264] on icon at bounding box center [152, 261] width 17 height 15
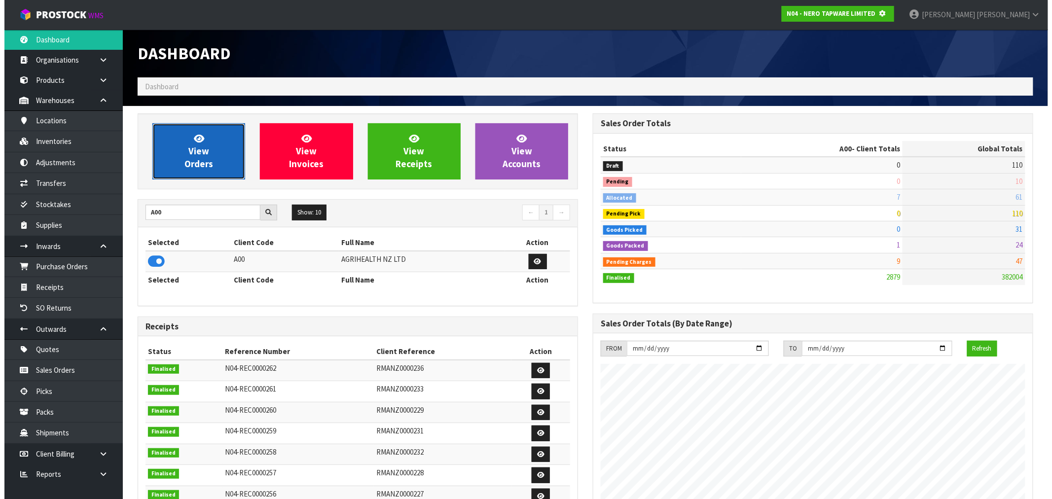
scroll to position [492583, 492742]
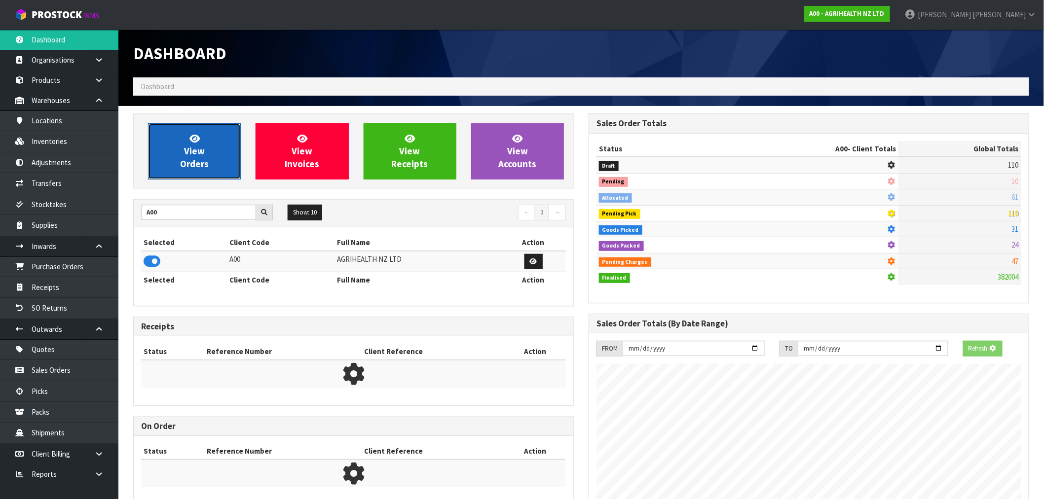
click at [204, 150] on span "View Orders" at bounding box center [194, 151] width 29 height 37
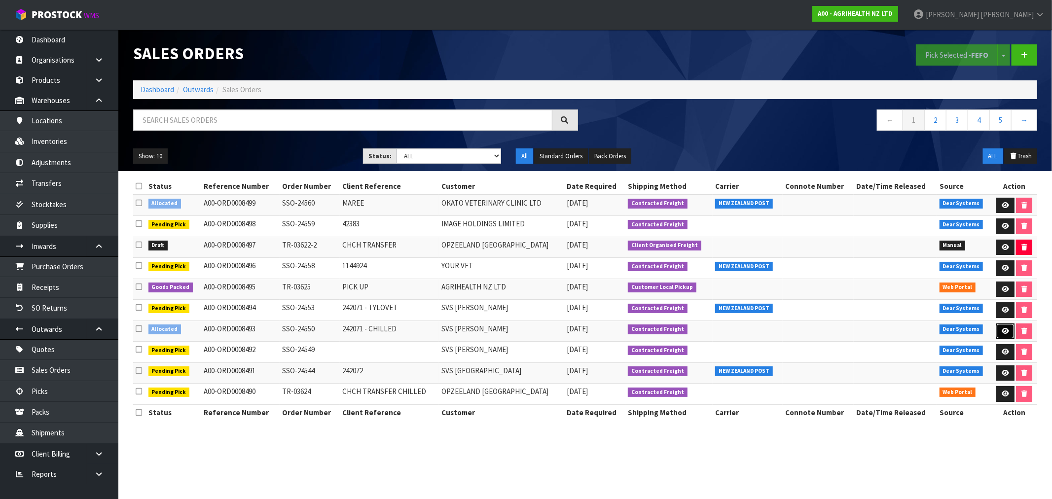
click at [1009, 329] on link at bounding box center [1005, 332] width 18 height 16
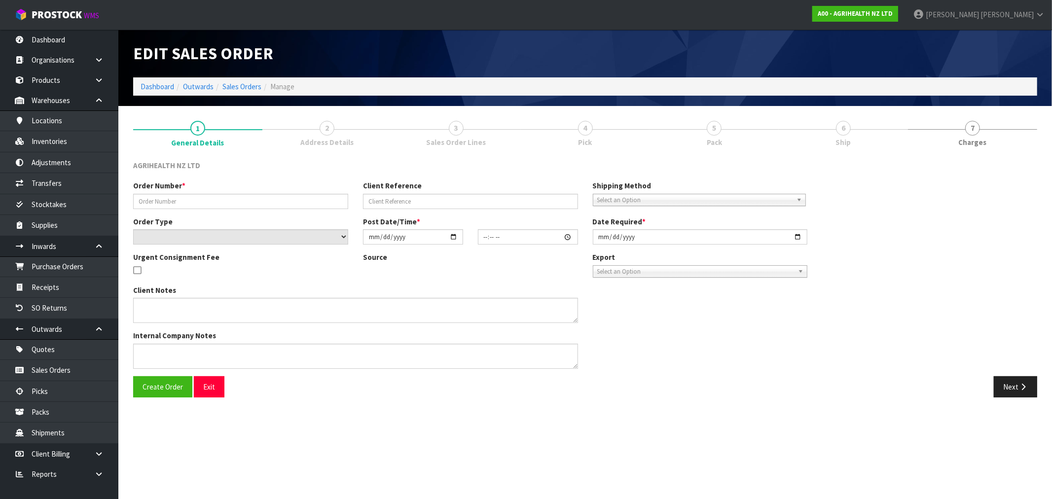
type input "SSO-24550"
type input "242071 - CHILLED"
select select "number:0"
type input "[DATE]"
type input "11:41:46.000"
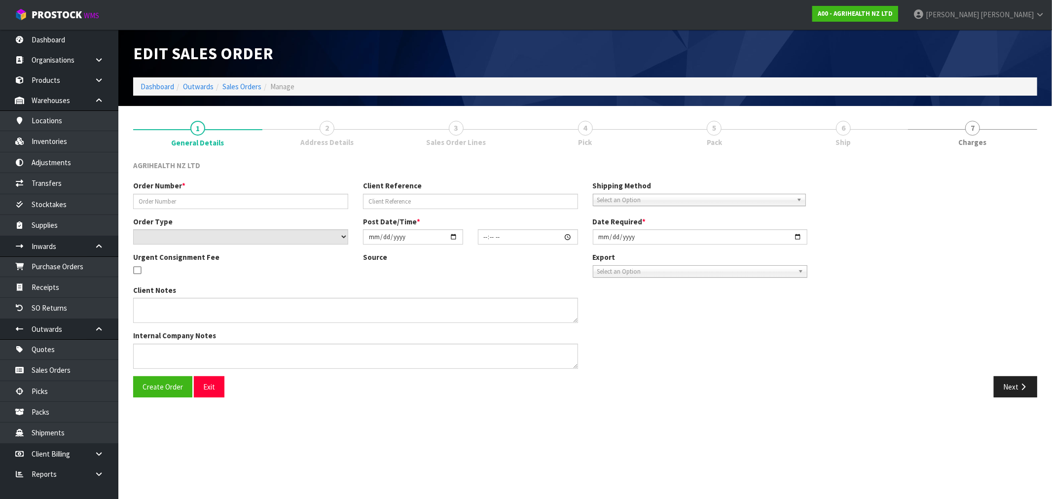
type input "[DATE]"
type textarea "SHIP BY: Freight"
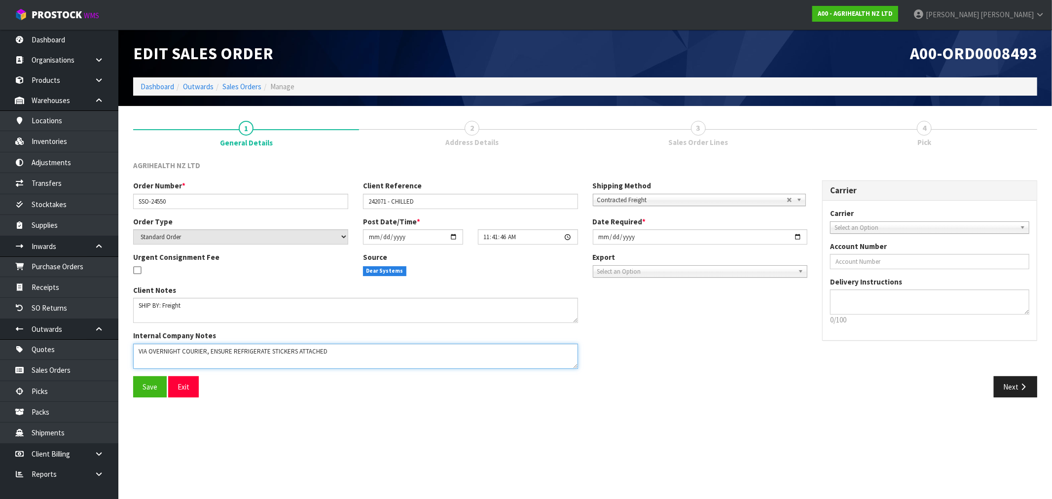
drag, startPoint x: 357, startPoint y: 358, endPoint x: 114, endPoint y: 350, distance: 242.8
click at [114, 350] on body "Toggle navigation ProStock WMS A00 - AGRIHEALTH NZ LTD [PERSON_NAME] Logout Das…" at bounding box center [526, 249] width 1052 height 499
paste textarea "WITH REFRIGERATE LABELS ETC ETC"
drag, startPoint x: 306, startPoint y: 349, endPoint x: 287, endPoint y: 349, distance: 19.2
click at [287, 349] on textarea at bounding box center [355, 356] width 445 height 25
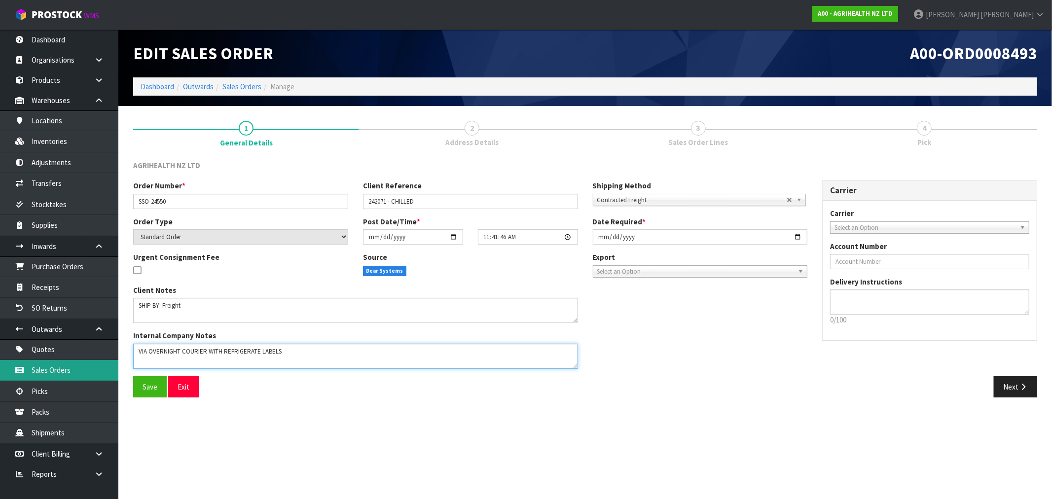
drag, startPoint x: 287, startPoint y: 352, endPoint x: 103, endPoint y: 367, distance: 184.6
click at [103, 367] on body "Toggle navigation ProStock WMS A00 - AGRIHEALTH NZ LTD [PERSON_NAME] Logout Das…" at bounding box center [526, 249] width 1052 height 499
type textarea "VIA OVERNIGHT COURIER WITH REFRIGERATE LABELS"
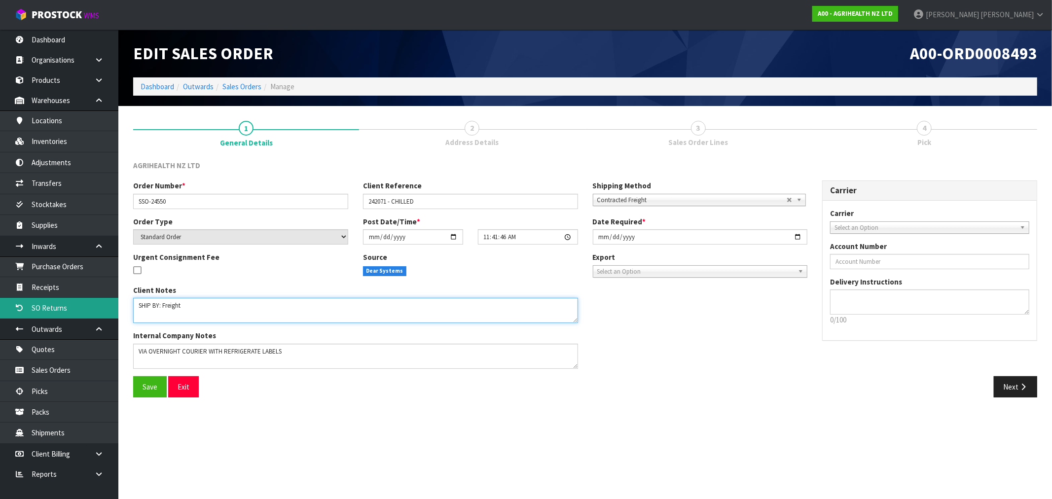
drag, startPoint x: 211, startPoint y: 308, endPoint x: 87, endPoint y: 313, distance: 123.4
click at [88, 313] on body "Toggle navigation ProStock WMS A00 - AGRIHEALTH NZ LTD [PERSON_NAME] Logout Das…" at bounding box center [526, 249] width 1052 height 499
paste textarea "VIA OVERNIGHT COURIER WITH REFRIGERATE LABELS"
type textarea "VIA OVERNIGHT COURIER WITH REFRIGERATE LABELS"
drag, startPoint x: 878, startPoint y: 234, endPoint x: 873, endPoint y: 230, distance: 6.6
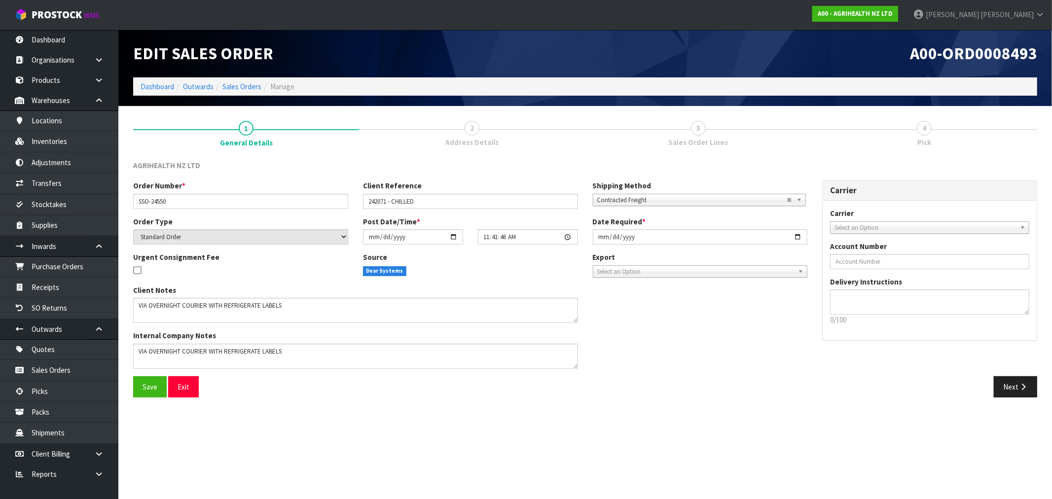
click at [876, 233] on div "Carrier ANGEL - ANGEL TRANSPORT [PERSON_NAME] REMOVALS DEAEXPAKL - DEADLINE EXP…" at bounding box center [930, 271] width 214 height 140
click at [872, 229] on span "Select an Option" at bounding box center [924, 228] width 181 height 12
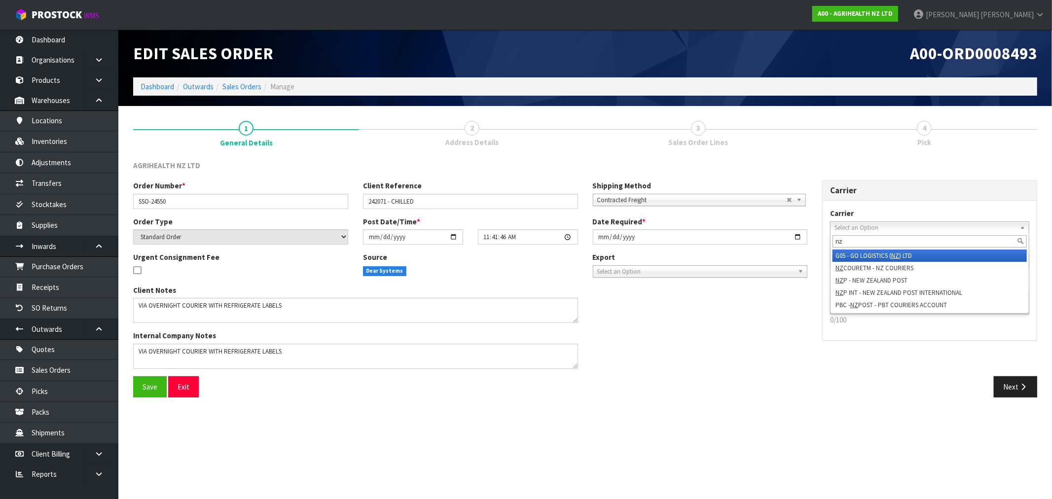
type input "nzp"
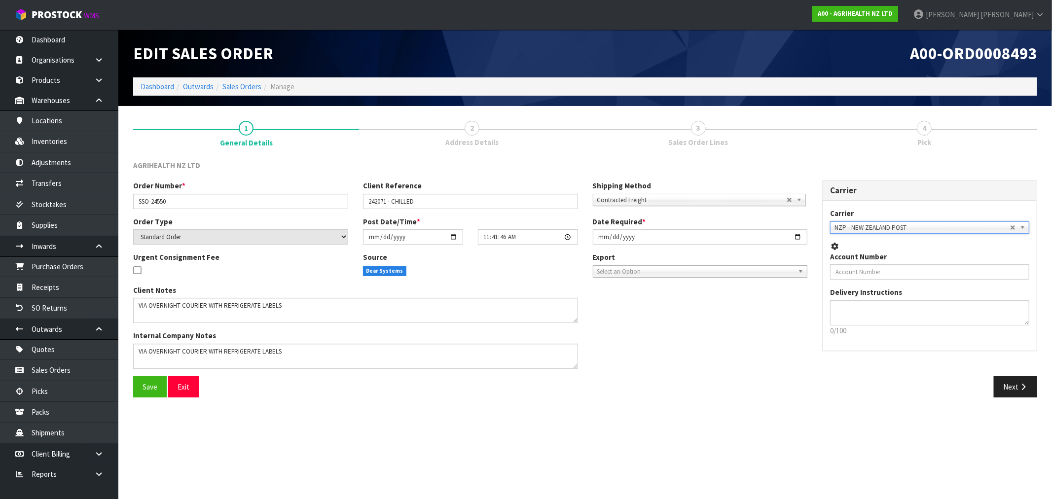
click at [133, 376] on button "Save" at bounding box center [150, 386] width 34 height 21
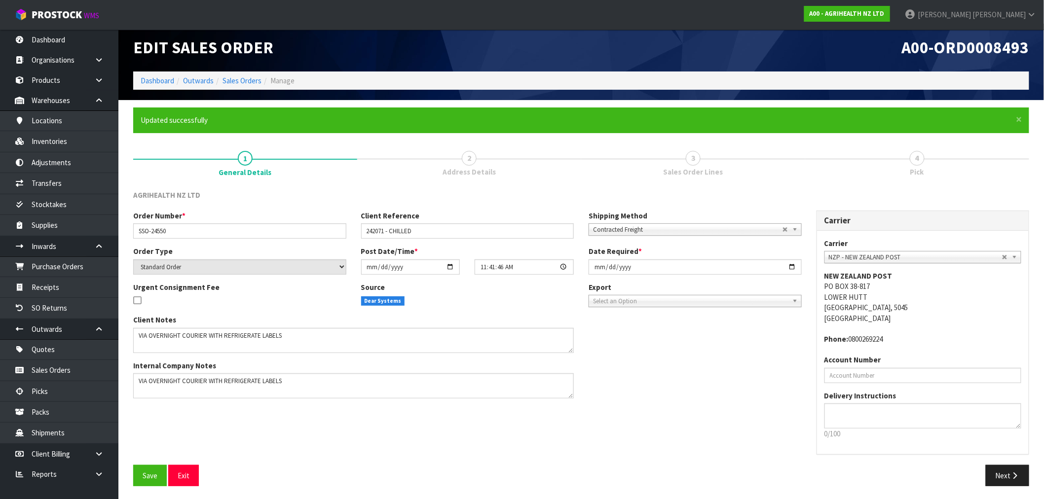
scroll to position [7, 0]
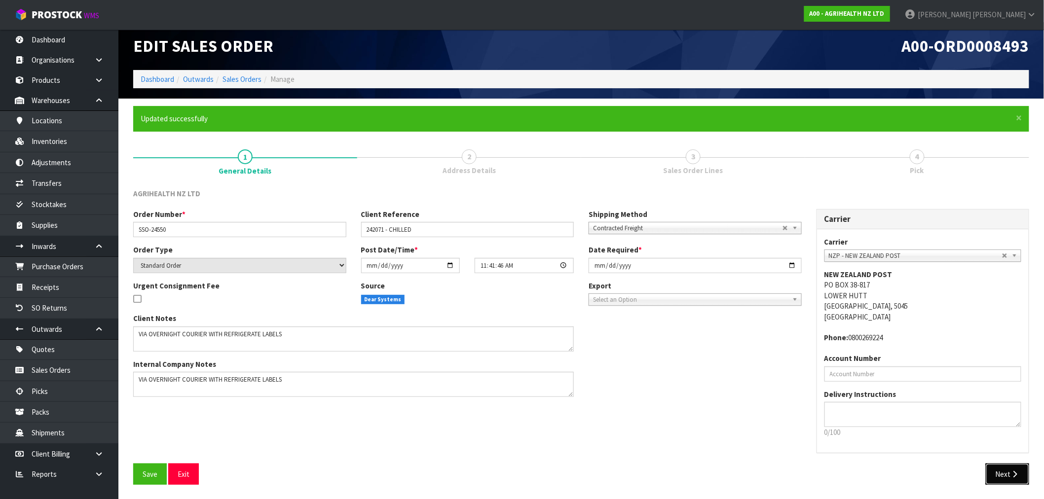
click at [1014, 464] on button "Next" at bounding box center [1006, 474] width 43 height 21
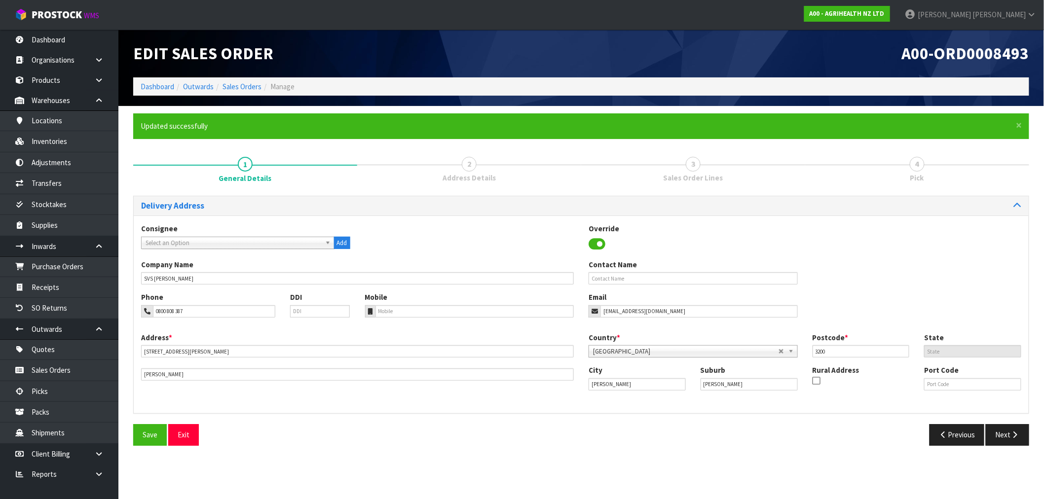
scroll to position [0, 0]
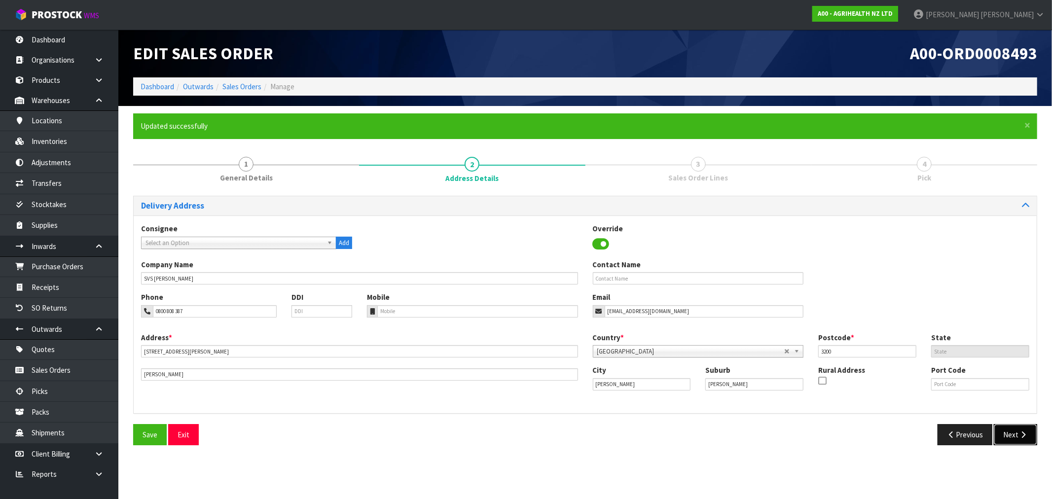
click at [1007, 439] on button "Next" at bounding box center [1015, 434] width 43 height 21
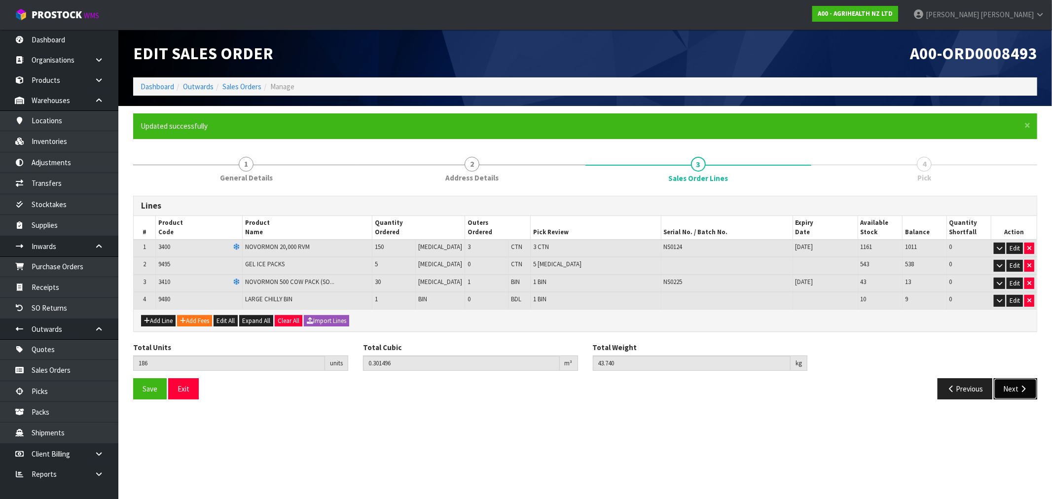
click at [1023, 391] on icon "button" at bounding box center [1022, 388] width 9 height 7
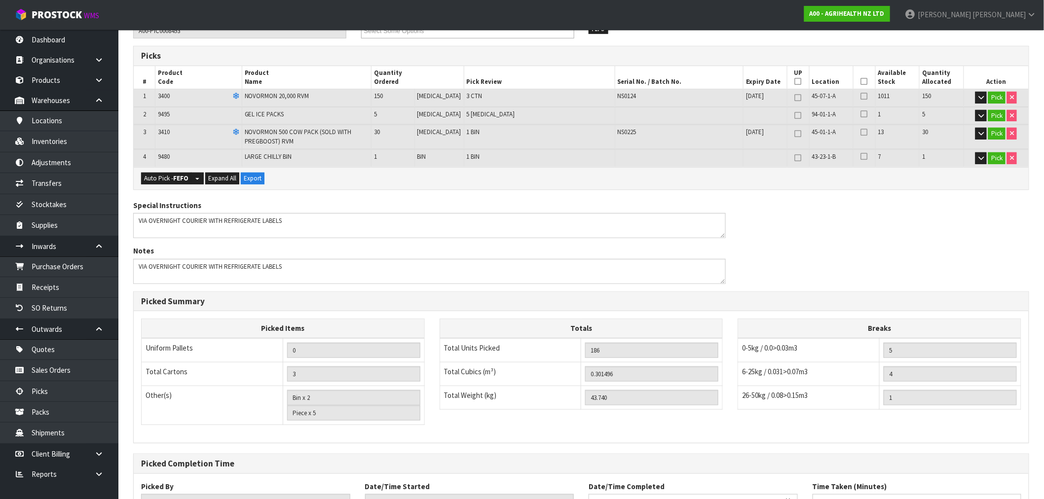
scroll to position [264, 0]
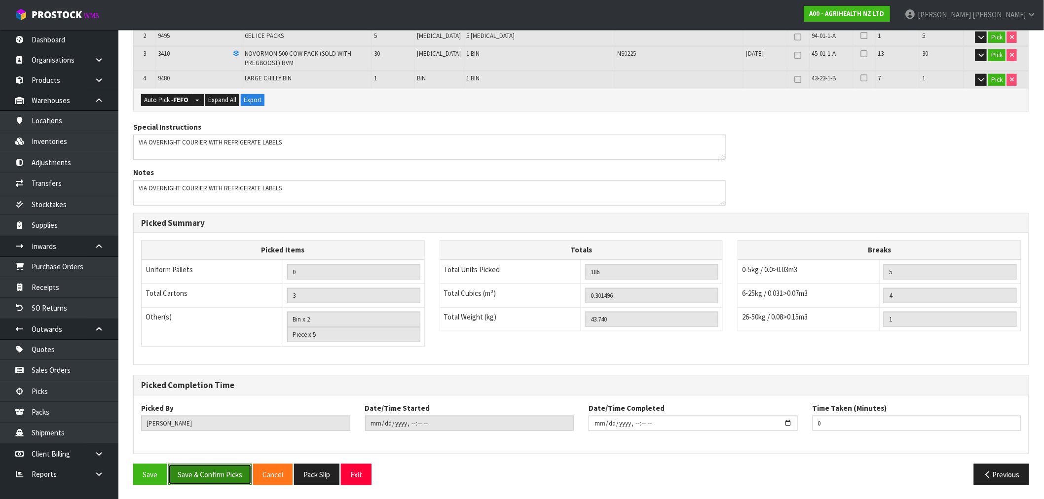
click at [198, 464] on button "Save & Confirm Picks" at bounding box center [209, 474] width 83 height 21
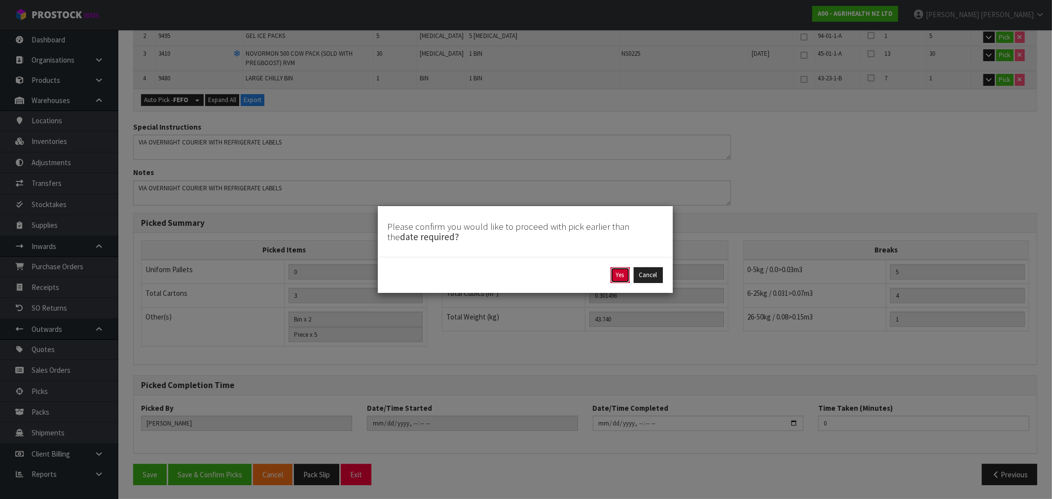
click at [620, 273] on button "Yes" at bounding box center [620, 275] width 19 height 16
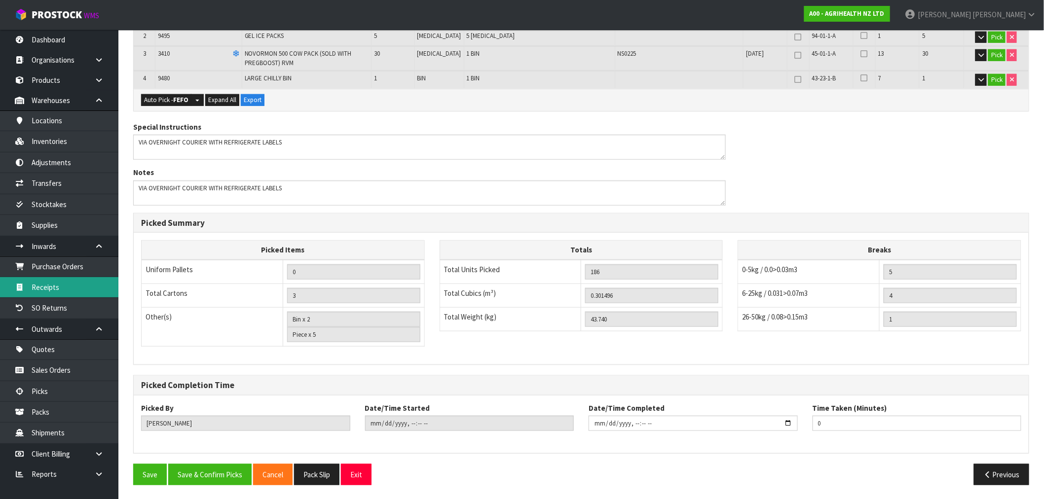
scroll to position [0, 0]
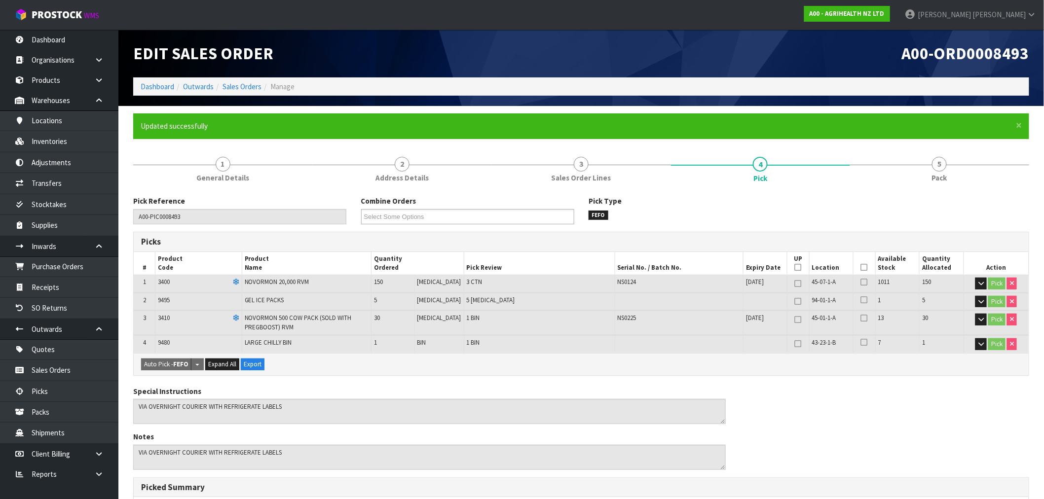
click at [239, 77] on div "Edit Sales Order" at bounding box center [353, 54] width 455 height 48
click at [245, 87] on link "Sales Orders" at bounding box center [241, 86] width 39 height 9
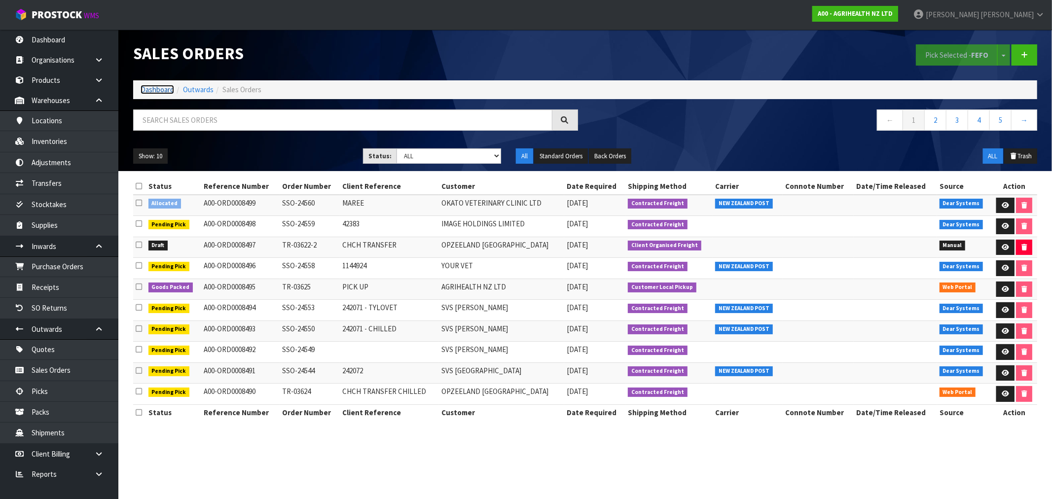
click at [150, 94] on link "Dashboard" at bounding box center [158, 89] width 34 height 9
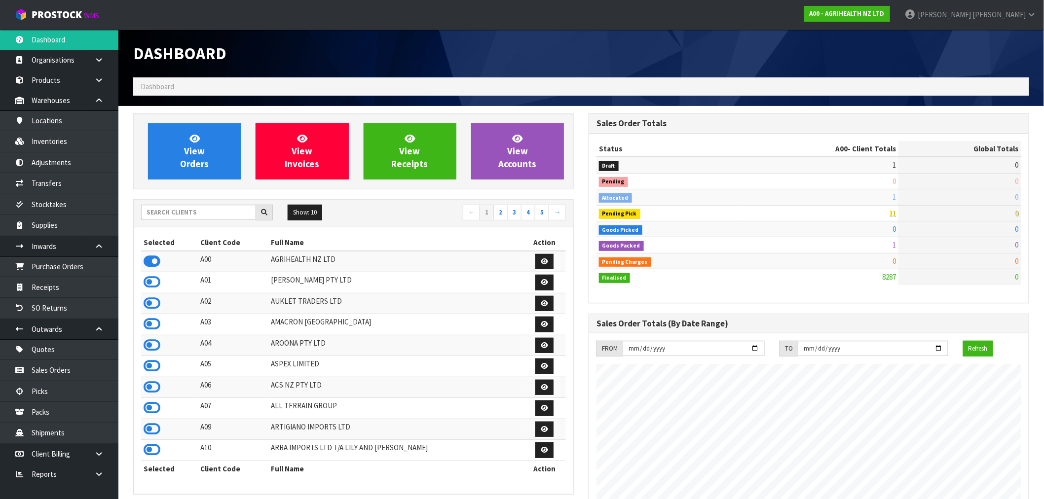
scroll to position [747, 455]
click at [184, 210] on input "text" at bounding box center [198, 212] width 115 height 15
type input "A13"
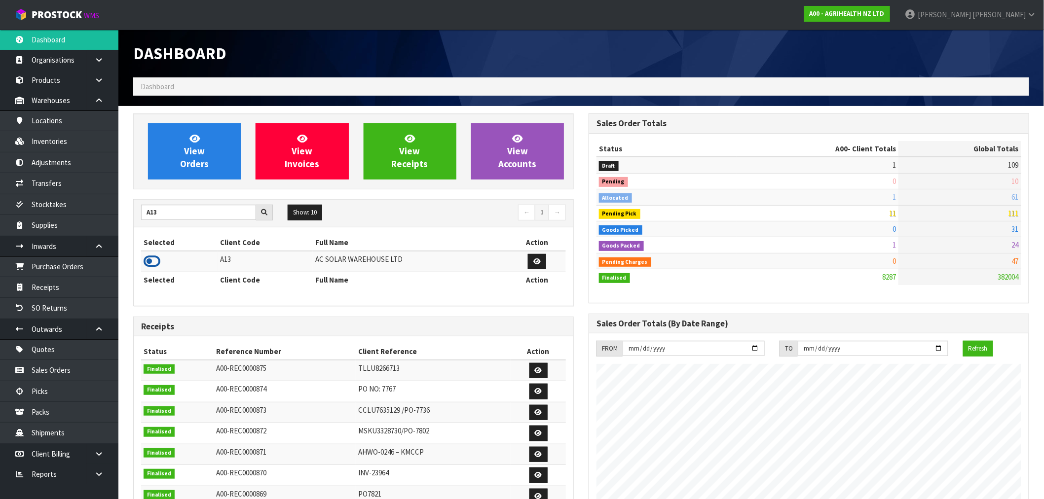
click at [155, 260] on icon at bounding box center [152, 261] width 17 height 15
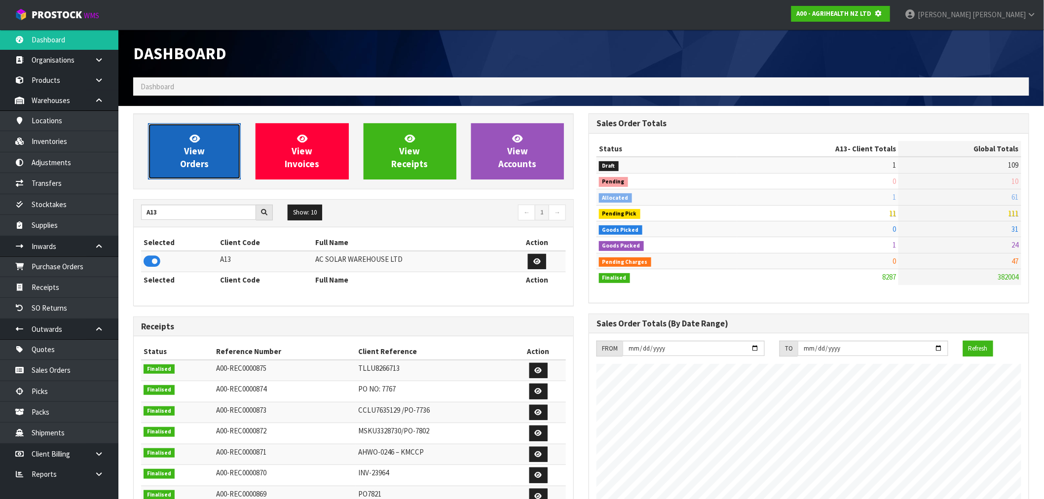
scroll to position [492583, 492742]
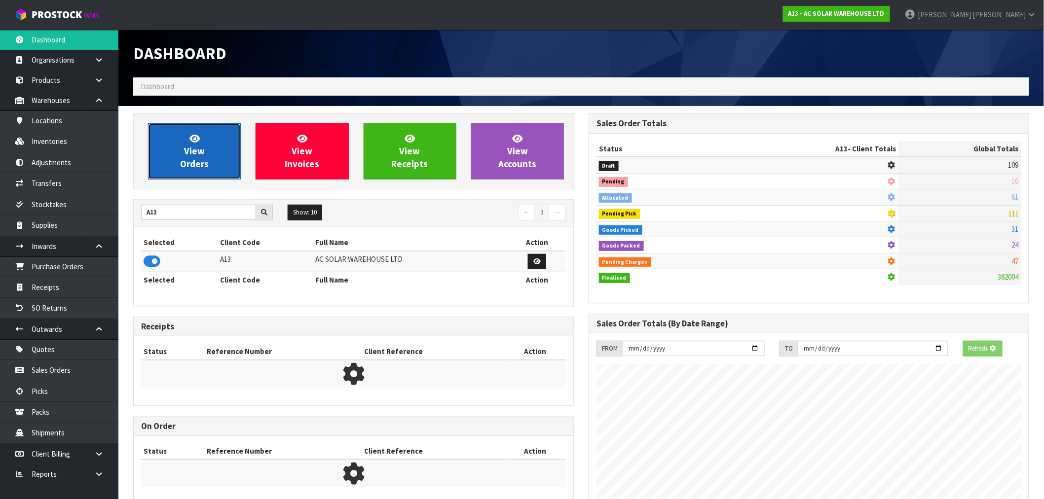
click at [183, 169] on span "View Orders" at bounding box center [194, 151] width 29 height 37
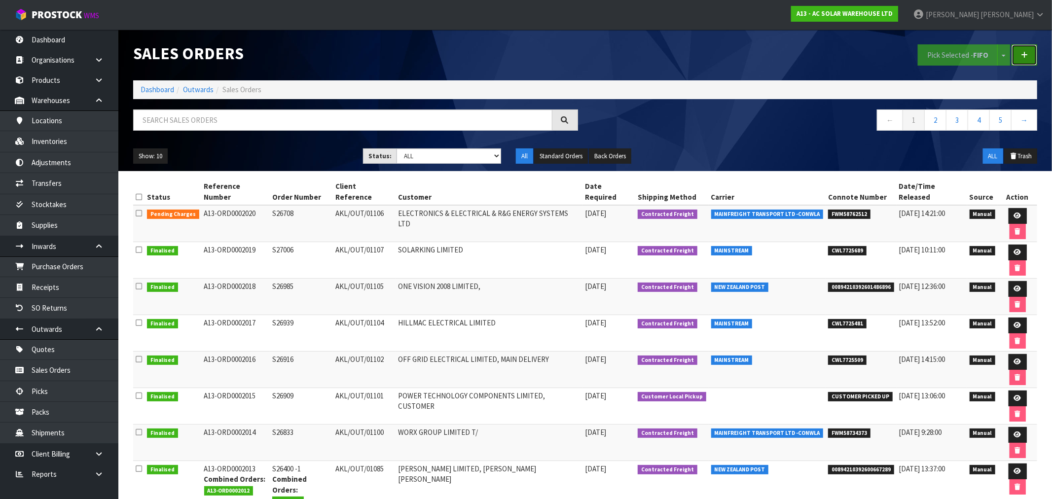
click at [1032, 52] on link at bounding box center [1025, 54] width 26 height 21
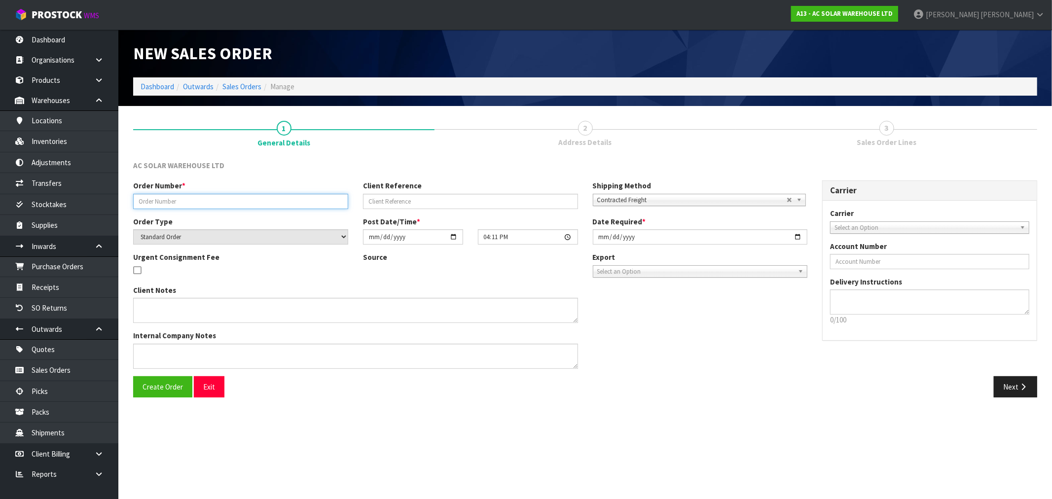
click at [243, 199] on input "text" at bounding box center [240, 201] width 215 height 15
paste input "S26581"
type input "S26581"
paste input "AKL/OUT/01090"
drag, startPoint x: 433, startPoint y: 200, endPoint x: 424, endPoint y: 208, distance: 12.2
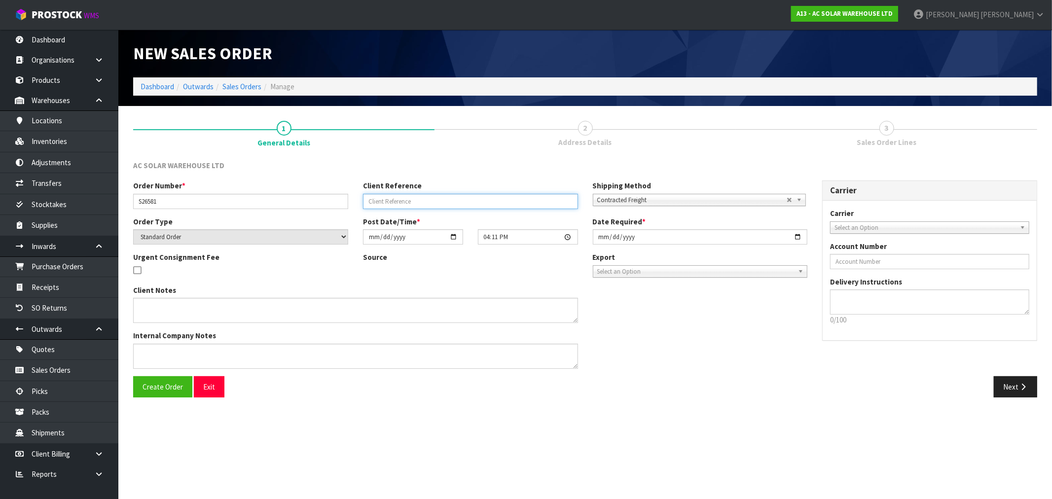
click at [432, 200] on input "text" at bounding box center [470, 201] width 215 height 15
type input "AKL/OUT/01090"
click at [600, 235] on input "[DATE]" at bounding box center [700, 236] width 215 height 15
type input "[DATE]"
click at [133, 376] on button "Create Order" at bounding box center [162, 386] width 59 height 21
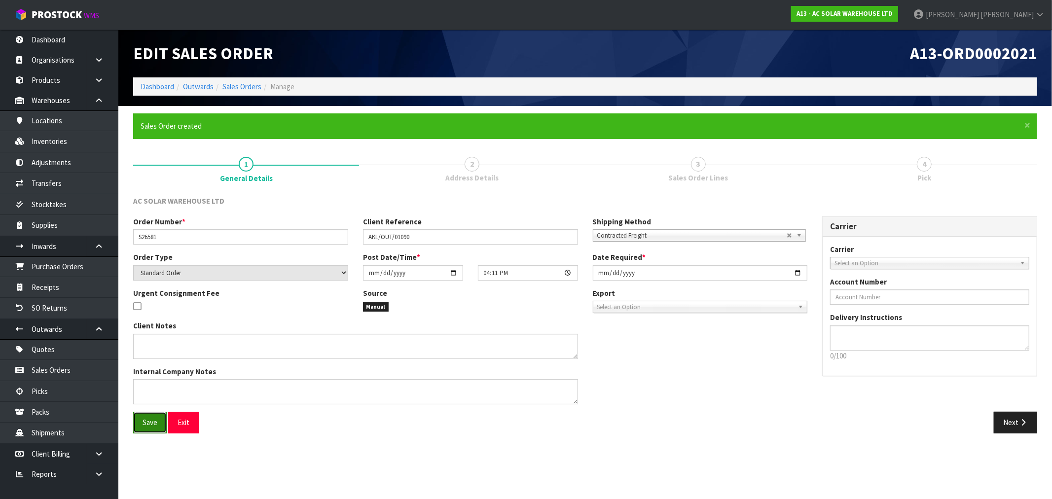
click at [161, 419] on button "Save" at bounding box center [150, 422] width 34 height 21
click at [1012, 421] on button "Next" at bounding box center [1015, 422] width 43 height 21
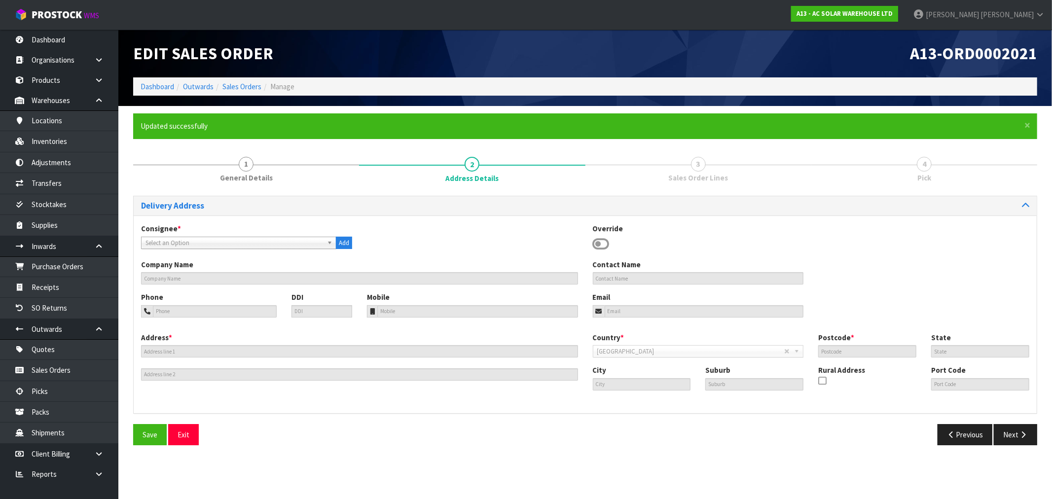
click at [603, 245] on icon at bounding box center [601, 244] width 17 height 15
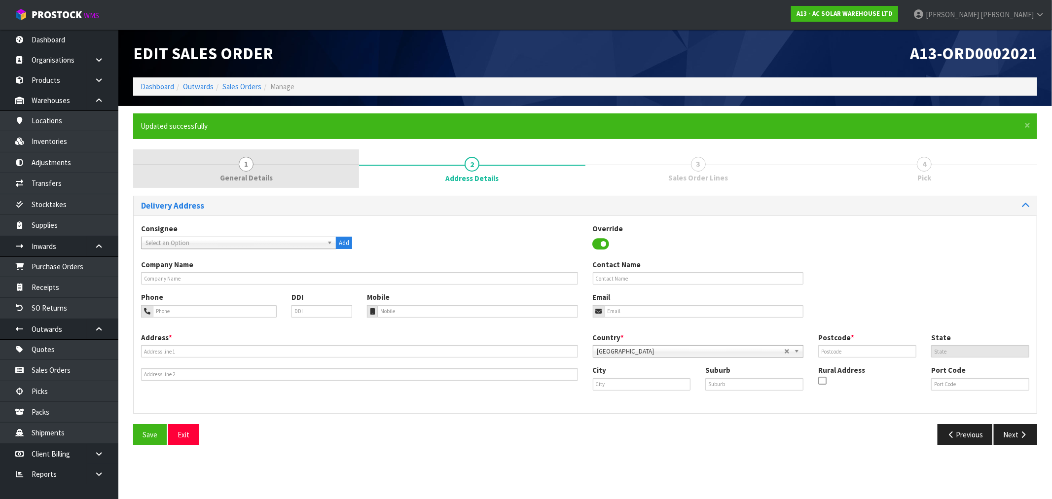
drag, startPoint x: 301, startPoint y: 161, endPoint x: 326, endPoint y: 183, distance: 33.2
click at [301, 161] on link "1 General Details" at bounding box center [246, 168] width 226 height 39
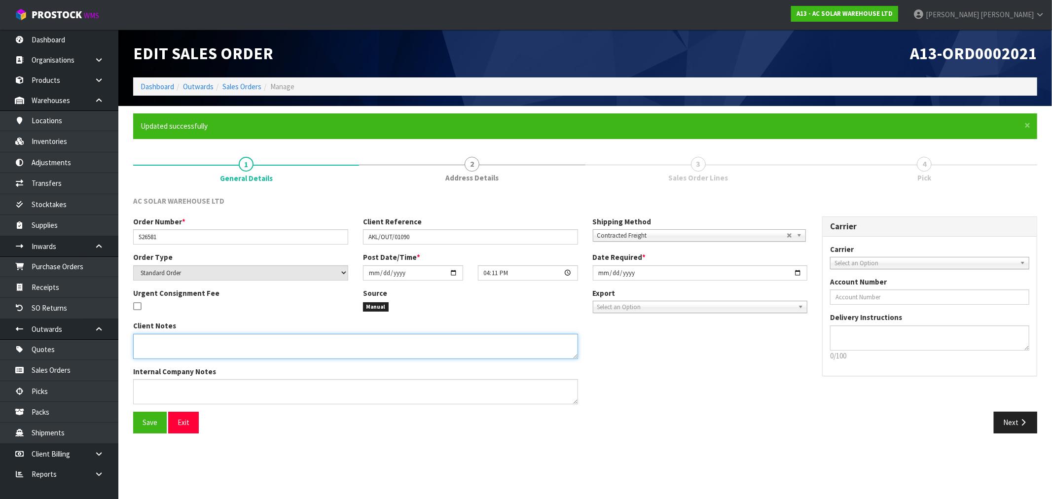
click at [307, 346] on textarea at bounding box center [355, 346] width 445 height 25
paste textarea "SEND WITH NZ POST"
type textarea "SEND WITH NZ POST"
click at [145, 425] on span "Save" at bounding box center [150, 422] width 15 height 9
click at [870, 268] on div "Select an Option" at bounding box center [929, 263] width 199 height 12
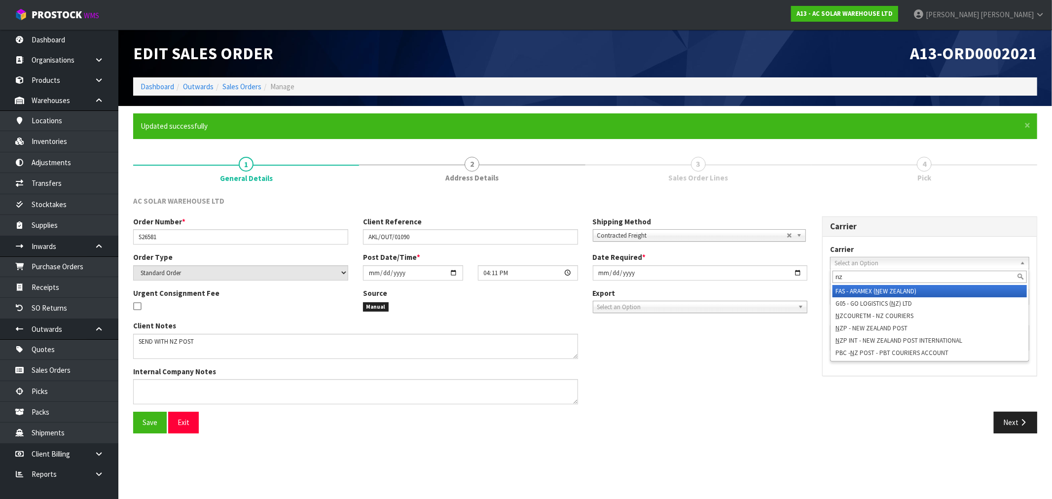
type input "nzp"
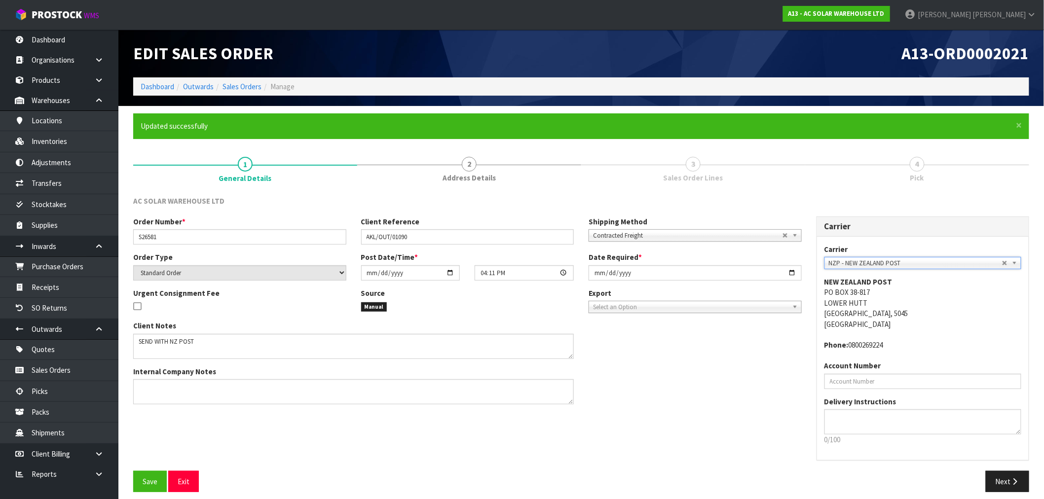
click at [133, 471] on button "Save" at bounding box center [150, 481] width 34 height 21
click at [1014, 476] on button "Next" at bounding box center [1006, 481] width 43 height 21
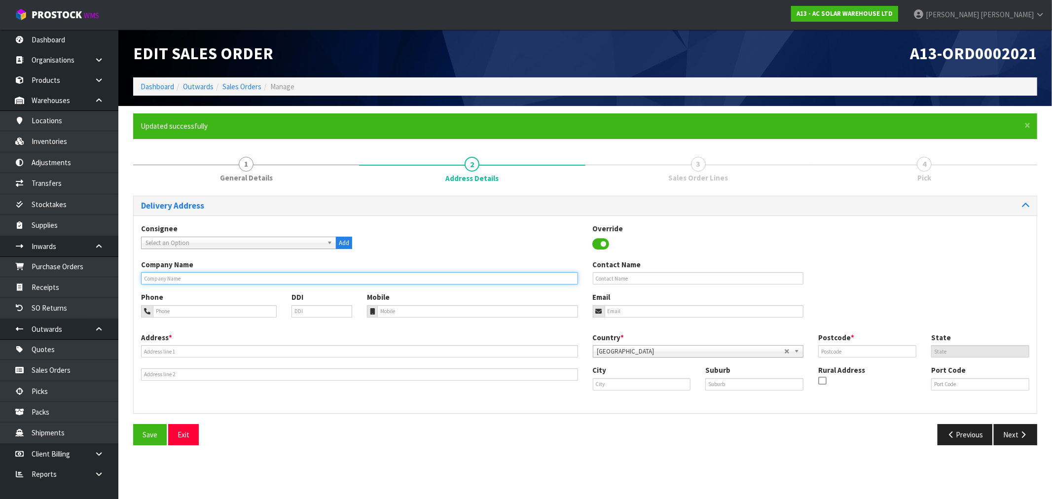
click at [276, 273] on input "text" at bounding box center [359, 278] width 437 height 12
paste input "OUTBACK ELECTRICAL NZ LTD"
type input "OUTBACK ELECTRICAL NZ LTD"
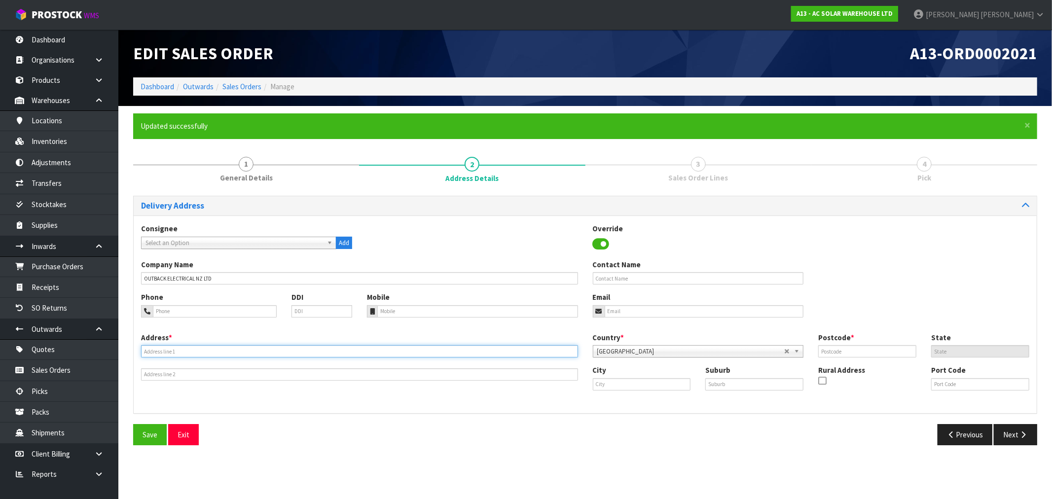
paste input "[STREET_ADDRESS]"
click at [176, 349] on input "text" at bounding box center [359, 351] width 437 height 12
type input "[STREET_ADDRESS]"
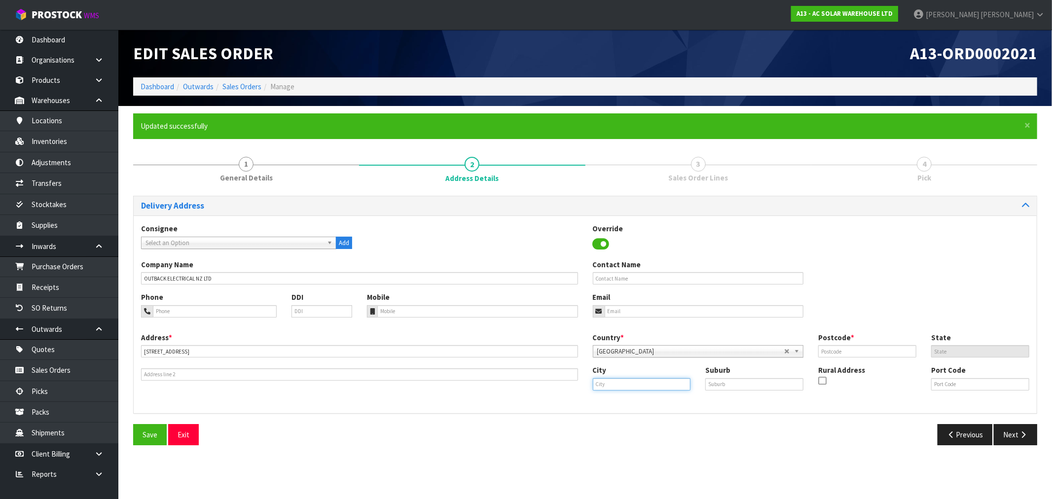
click at [656, 386] on input "text" at bounding box center [642, 384] width 98 height 12
paste input "[GEOGRAPHIC_DATA]"
type input "[GEOGRAPHIC_DATA]"
click at [756, 386] on input "text" at bounding box center [754, 384] width 98 height 12
paste input "[GEOGRAPHIC_DATA]"
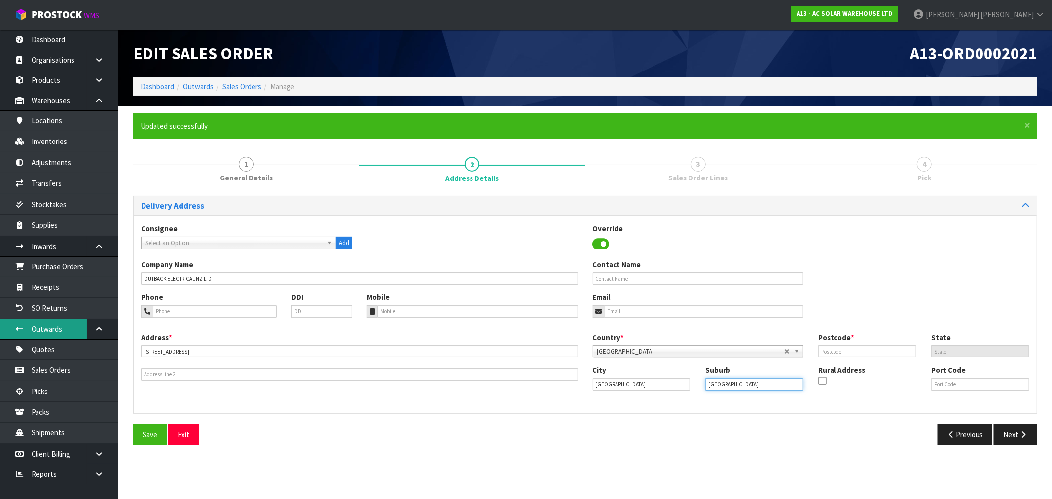
type input "[GEOGRAPHIC_DATA]"
click at [467, 313] on input "tel" at bounding box center [477, 311] width 201 height 12
paste input "02040815926"
type input "02040815926"
click at [148, 435] on span "Save" at bounding box center [150, 434] width 15 height 9
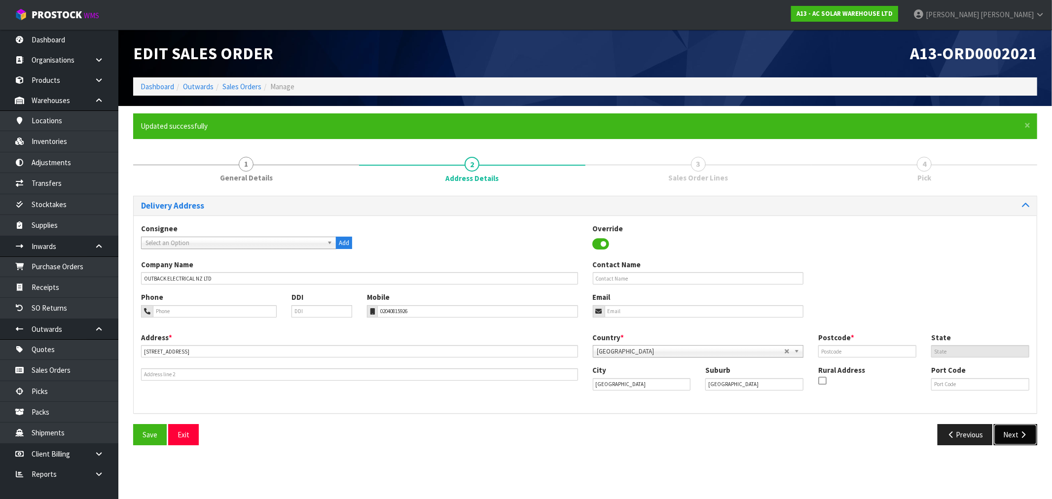
click at [1012, 435] on button "Next" at bounding box center [1015, 434] width 43 height 21
click at [885, 352] on input "text" at bounding box center [867, 351] width 98 height 12
type input "4470"
click at [133, 424] on button "Save" at bounding box center [150, 434] width 34 height 21
drag, startPoint x: 1022, startPoint y: 435, endPoint x: 939, endPoint y: 416, distance: 85.5
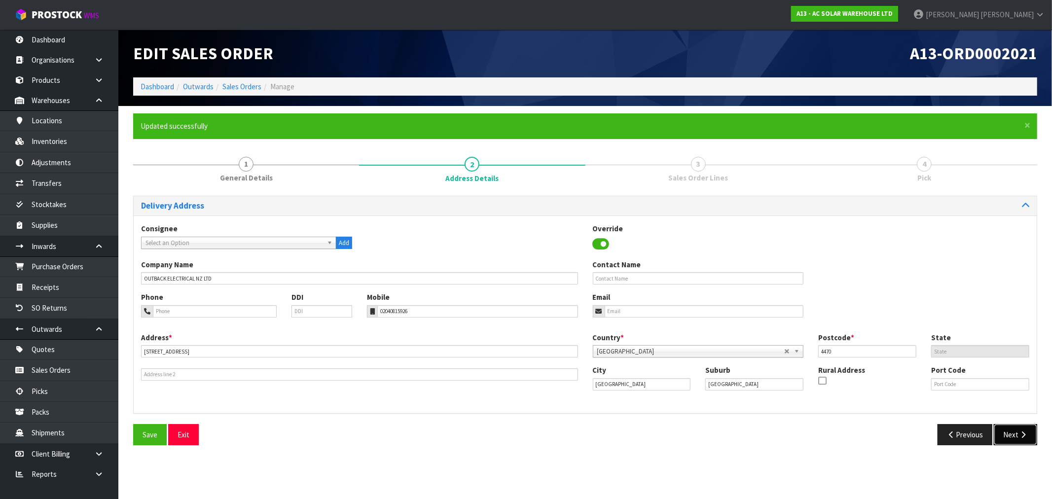
click at [1022, 435] on icon "button" at bounding box center [1022, 434] width 9 height 7
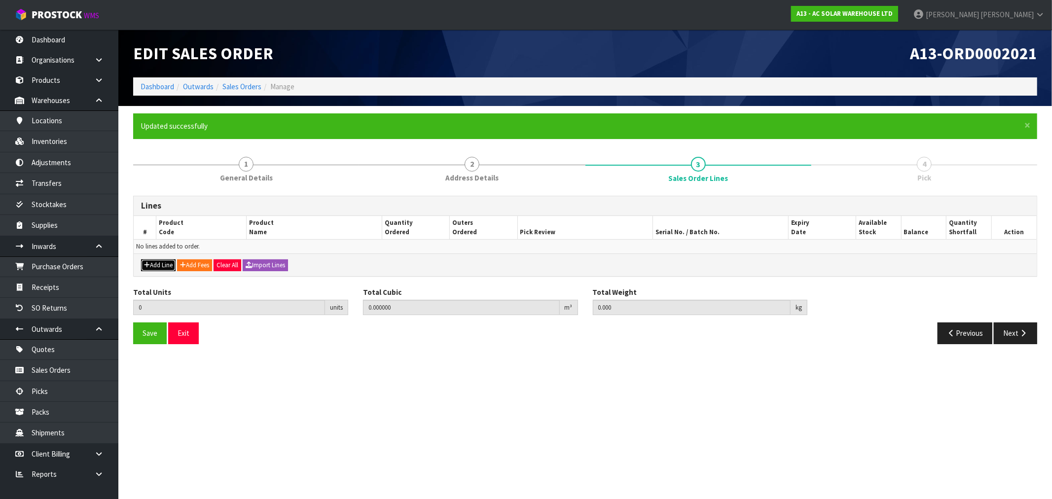
click at [163, 266] on button "Add Line" at bounding box center [158, 265] width 35 height 12
type input "0"
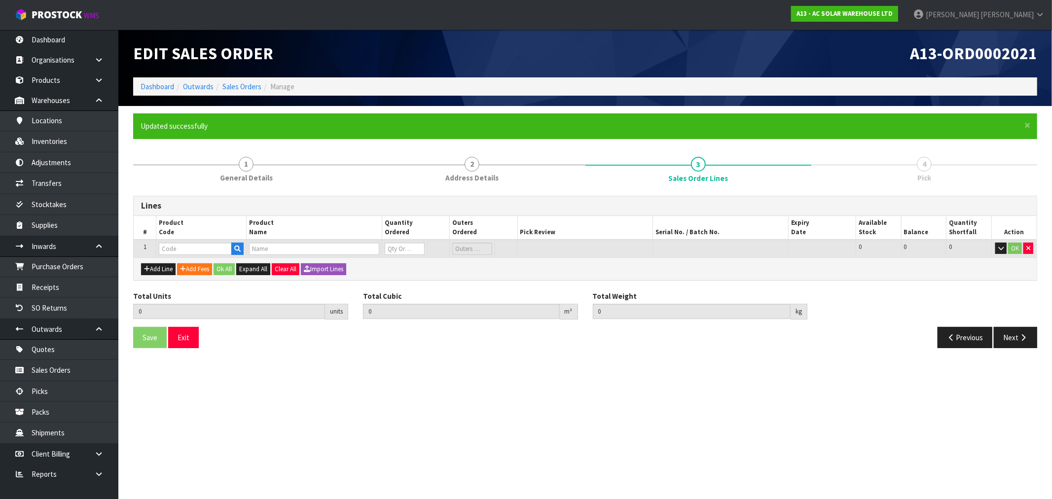
drag, startPoint x: 198, startPoint y: 254, endPoint x: 193, endPoint y: 249, distance: 7.7
click at [197, 254] on td at bounding box center [201, 249] width 90 height 18
click at [193, 249] on input "text" at bounding box center [195, 249] width 73 height 12
paste input "3704"
type input "3704"
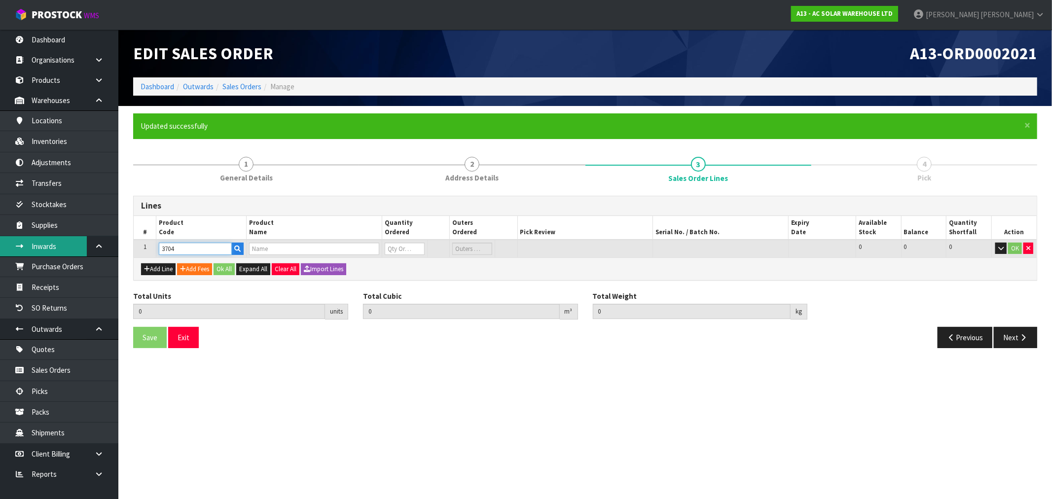
type input "0.000000"
type input "0.000"
type input "SMA SUNNY TRIPOWER 6KW THREE PHASE INVERTER STP6.0-3AV-40"
type input "0"
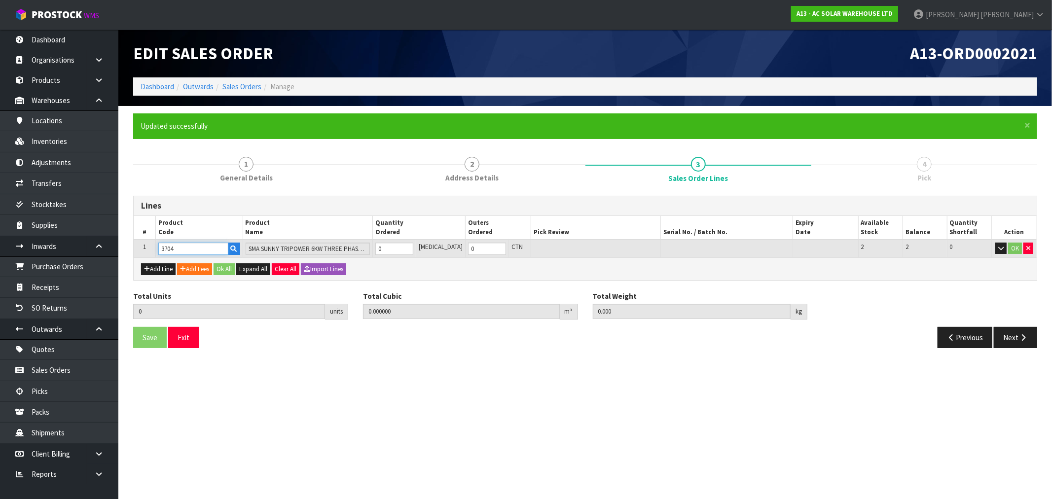
type input "3704"
type input "1"
type input "0.086022"
type input "21.6"
type input "1"
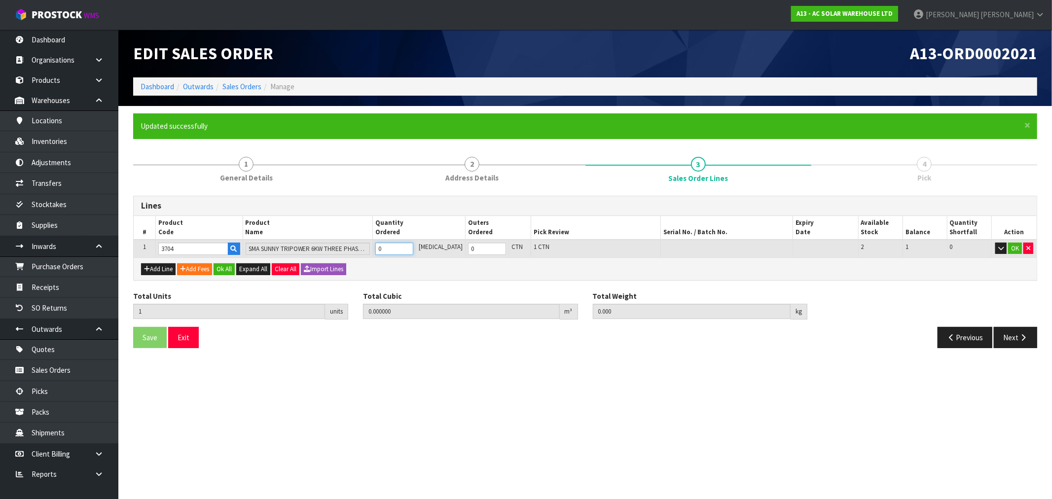
type input "1"
click at [413, 245] on input "1" at bounding box center [394, 249] width 38 height 12
type input "2"
type input "0.172044"
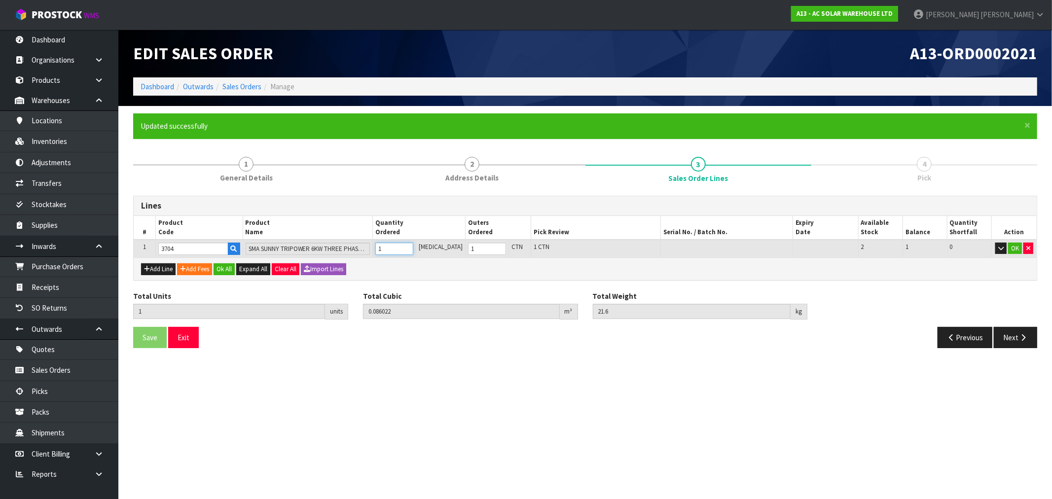
type input "43.2"
type input "2"
click at [413, 245] on input "2" at bounding box center [394, 249] width 38 height 12
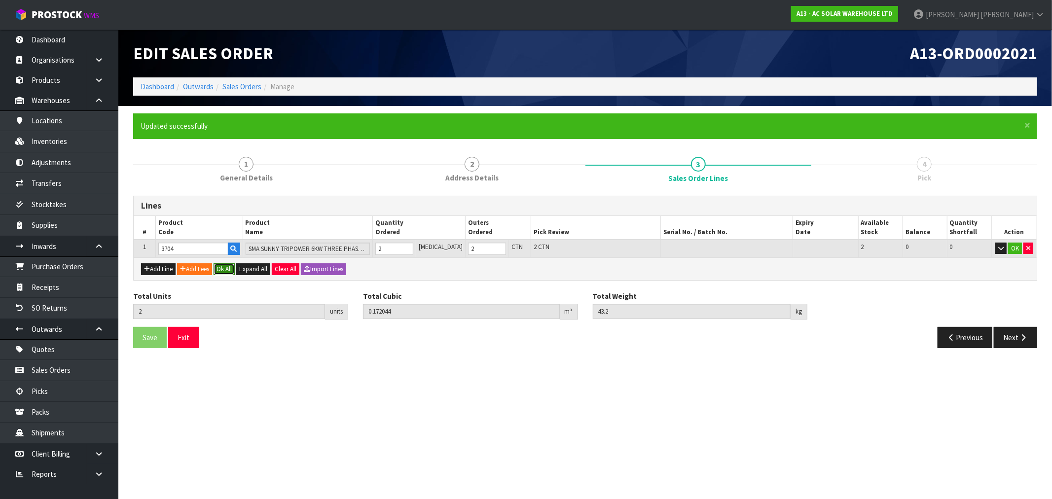
click at [223, 273] on button "Ok All" at bounding box center [224, 269] width 21 height 12
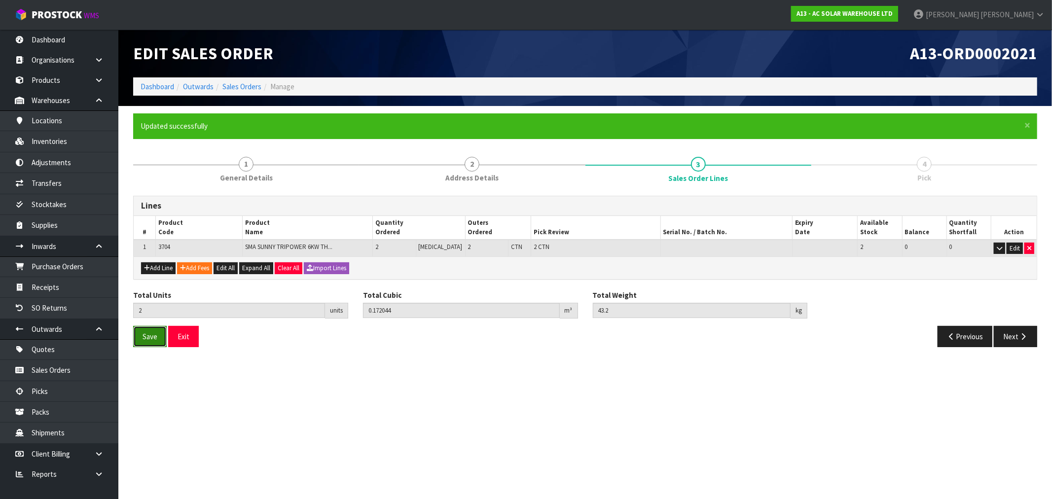
drag, startPoint x: 149, startPoint y: 334, endPoint x: 194, endPoint y: 222, distance: 120.3
click at [149, 332] on span "Save" at bounding box center [150, 336] width 15 height 9
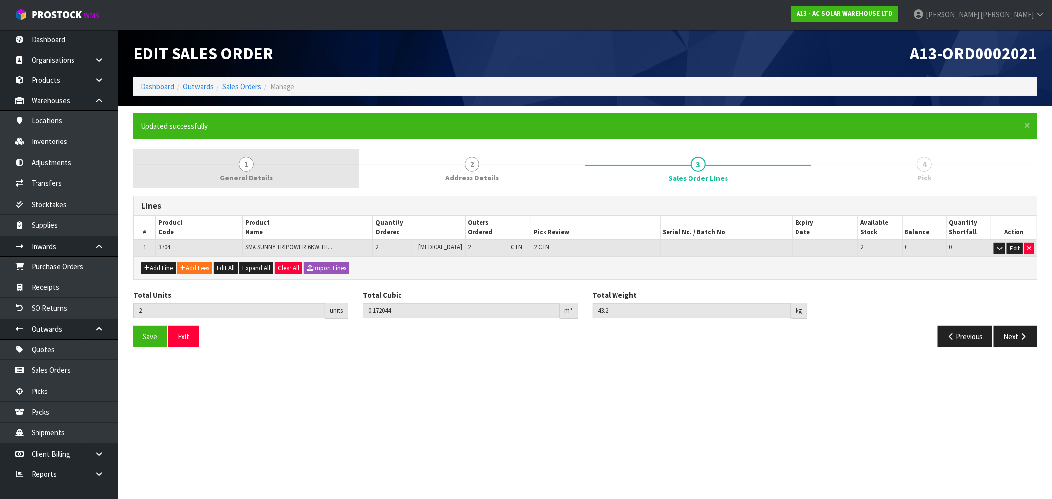
click at [225, 170] on link "1 General Details" at bounding box center [246, 168] width 226 height 39
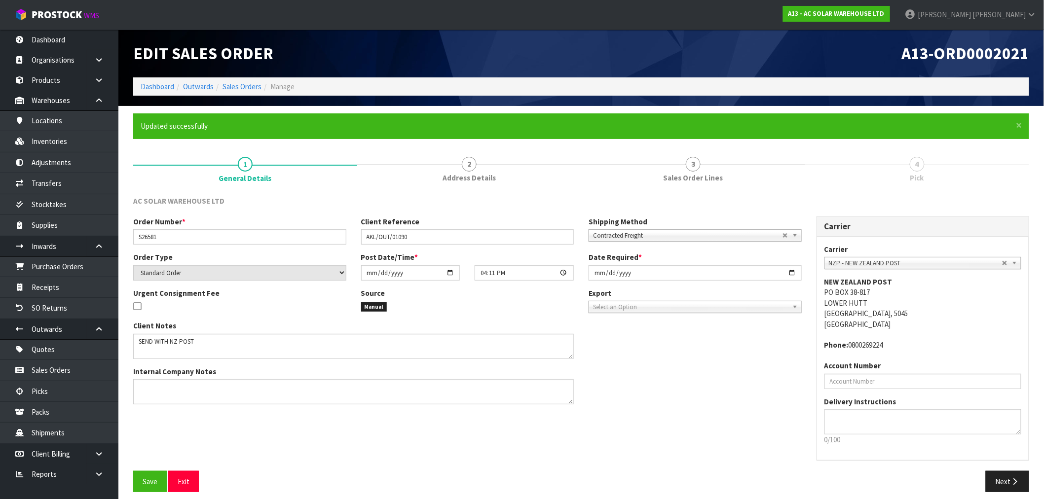
click at [694, 190] on div "AC SOLAR WAREHOUSE LTD Order Number * S26581 Client Reference AKL/OUT/01090 Shi…" at bounding box center [581, 343] width 896 height 311
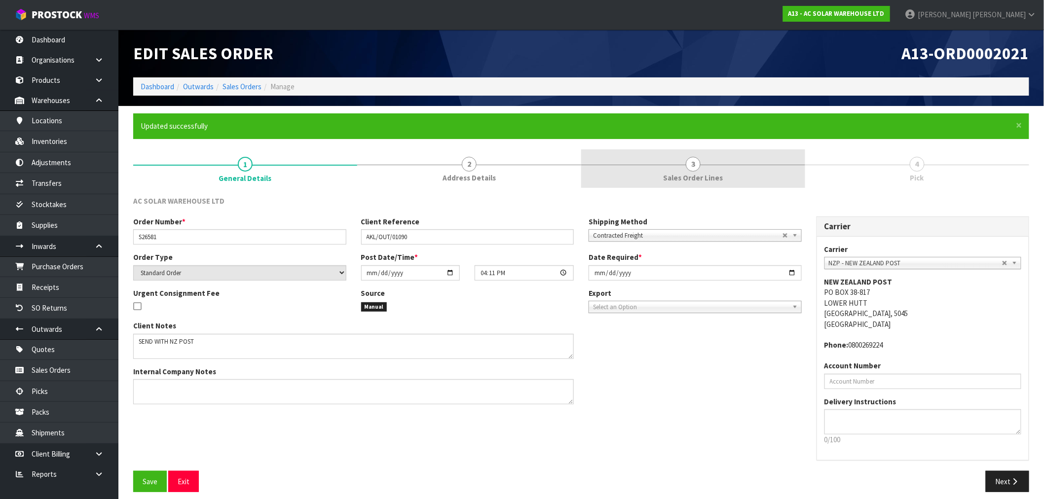
click at [700, 174] on span "Sales Order Lines" at bounding box center [693, 178] width 60 height 10
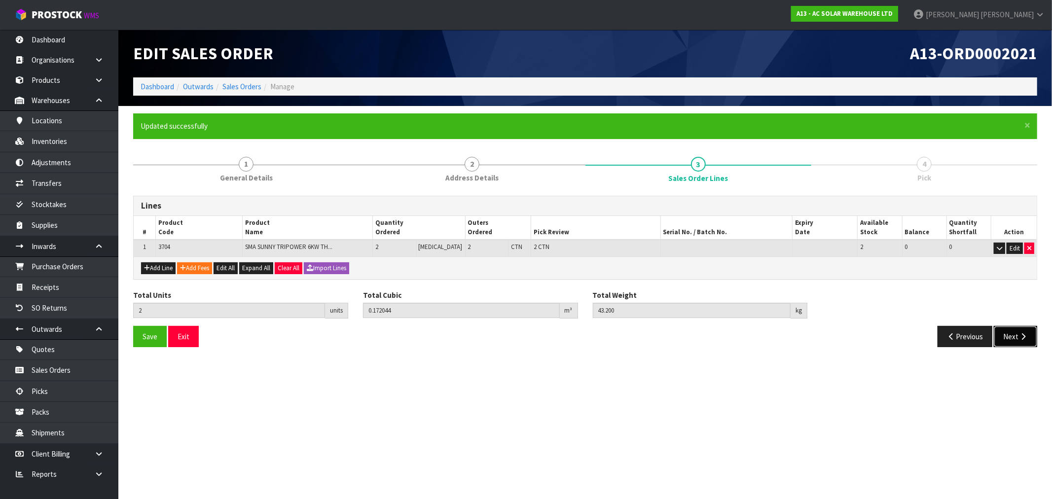
click at [1022, 335] on icon "button" at bounding box center [1022, 336] width 9 height 7
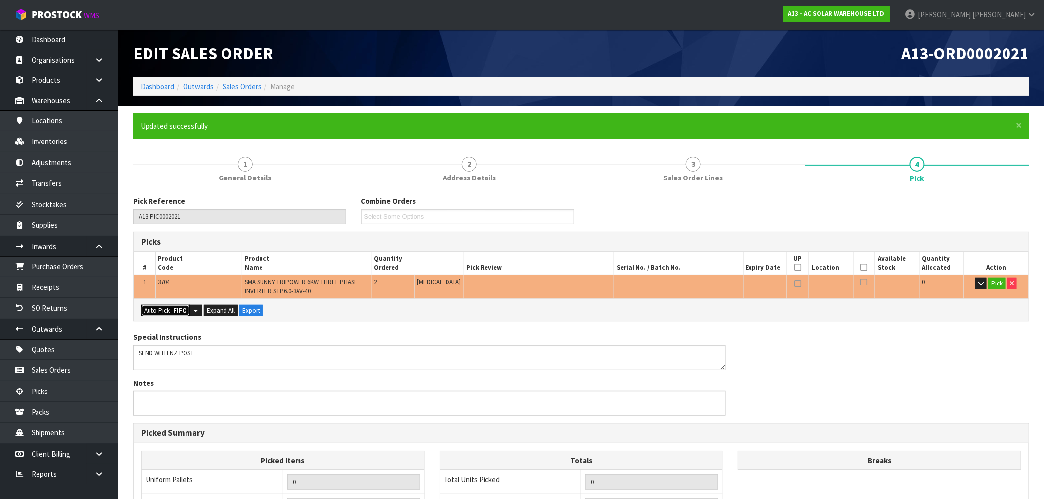
click at [181, 307] on strong "FIFO" at bounding box center [180, 310] width 14 height 8
type input "2"
type input "0.172044"
type input "43.200"
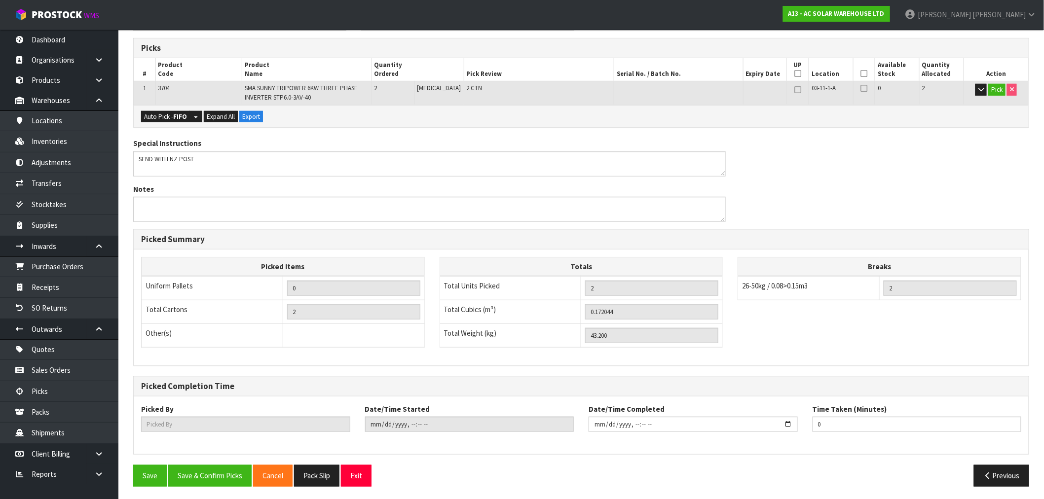
scroll to position [196, 0]
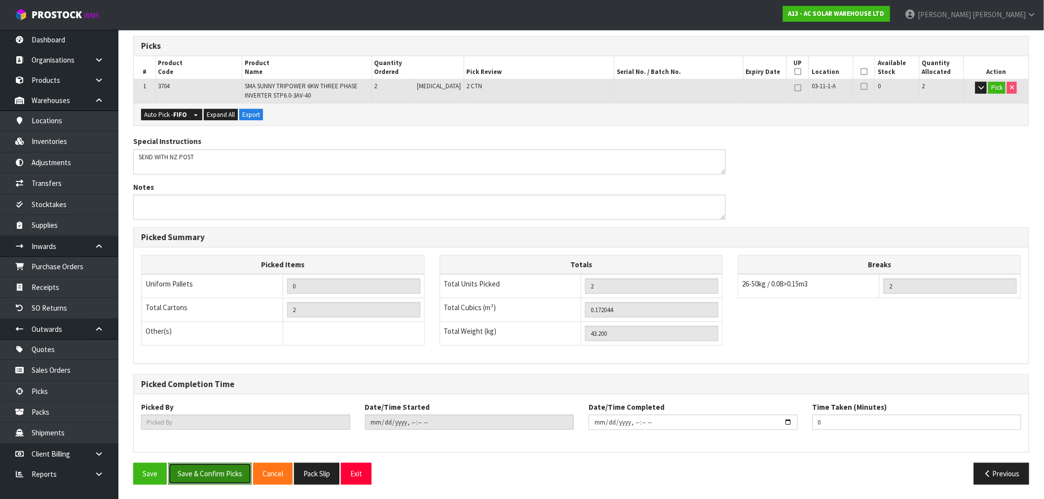
click at [243, 479] on button "Save & Confirm Picks" at bounding box center [209, 473] width 83 height 21
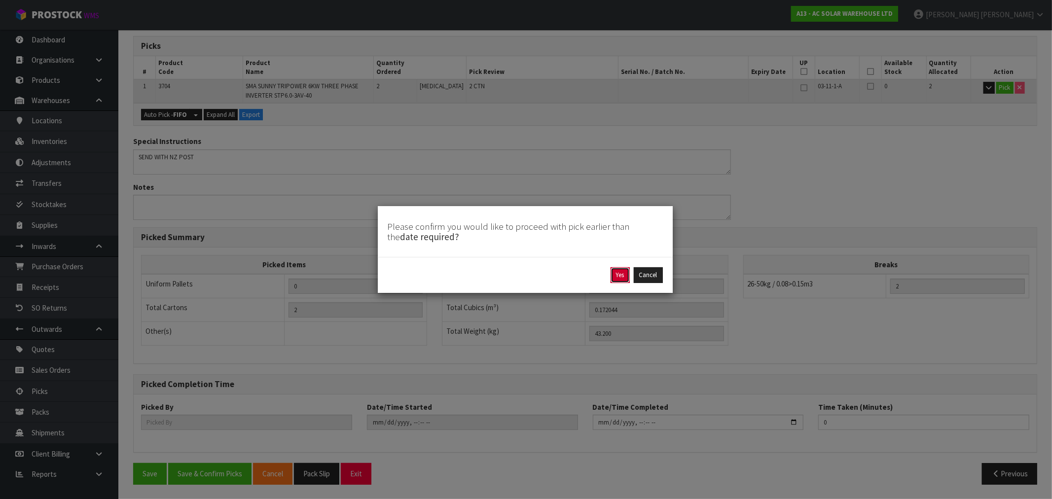
click at [619, 274] on button "Yes" at bounding box center [620, 275] width 19 height 16
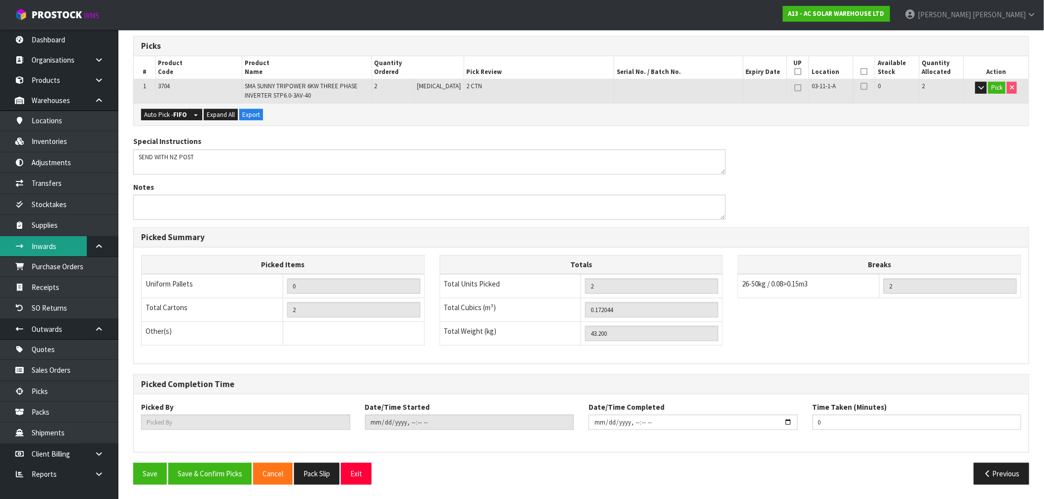
scroll to position [0, 0]
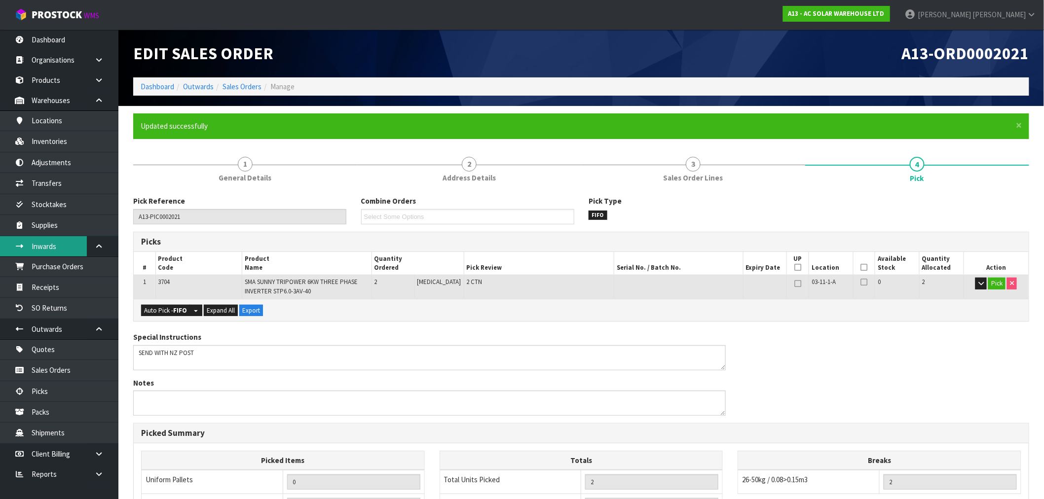
type input "[PERSON_NAME]"
type input "[DATE]T16:13:20"
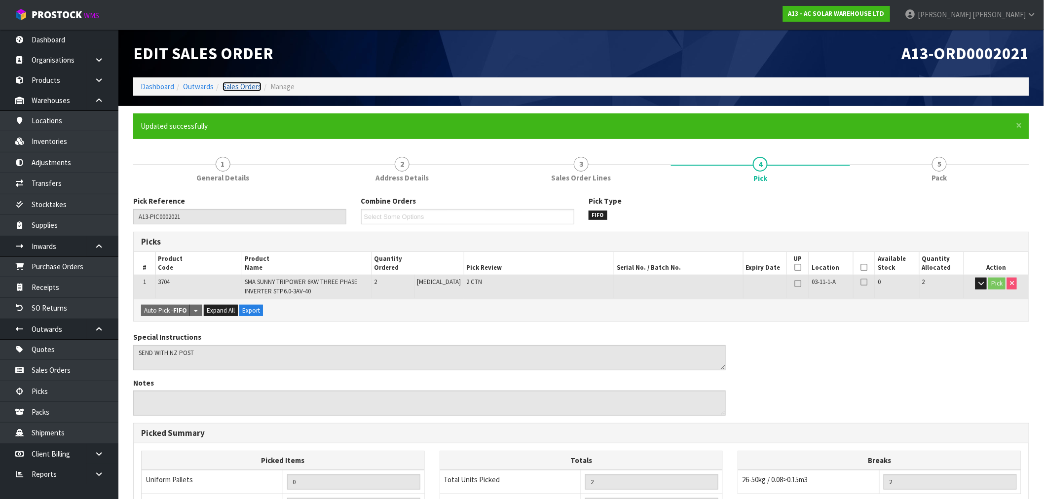
click at [243, 83] on link "Sales Orders" at bounding box center [241, 86] width 39 height 9
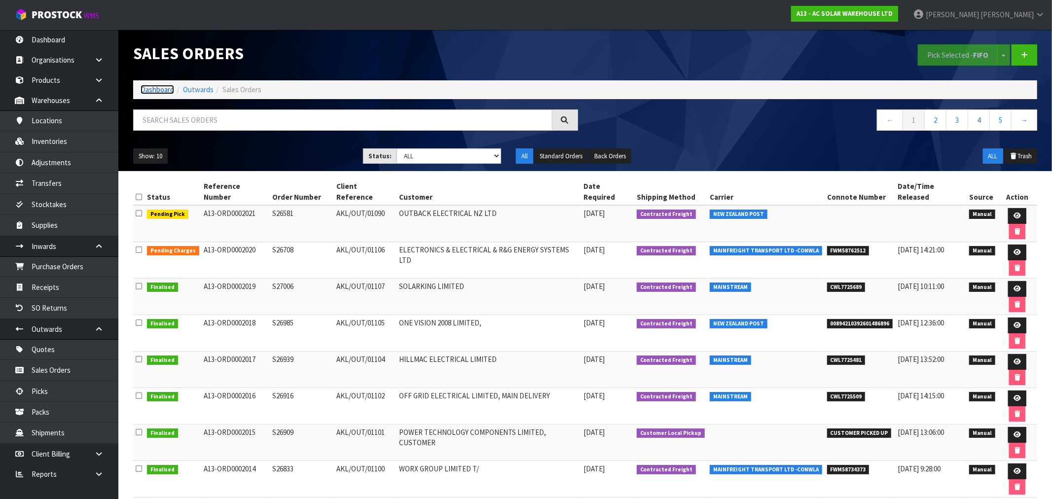
click at [153, 91] on link "Dashboard" at bounding box center [158, 89] width 34 height 9
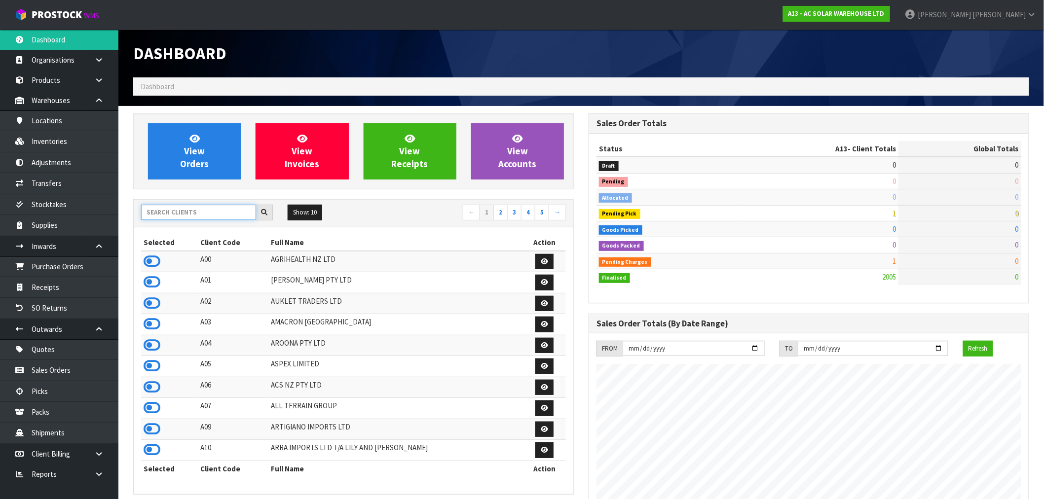
scroll to position [790, 455]
click at [202, 214] on input "text" at bounding box center [198, 212] width 115 height 15
type input "N04"
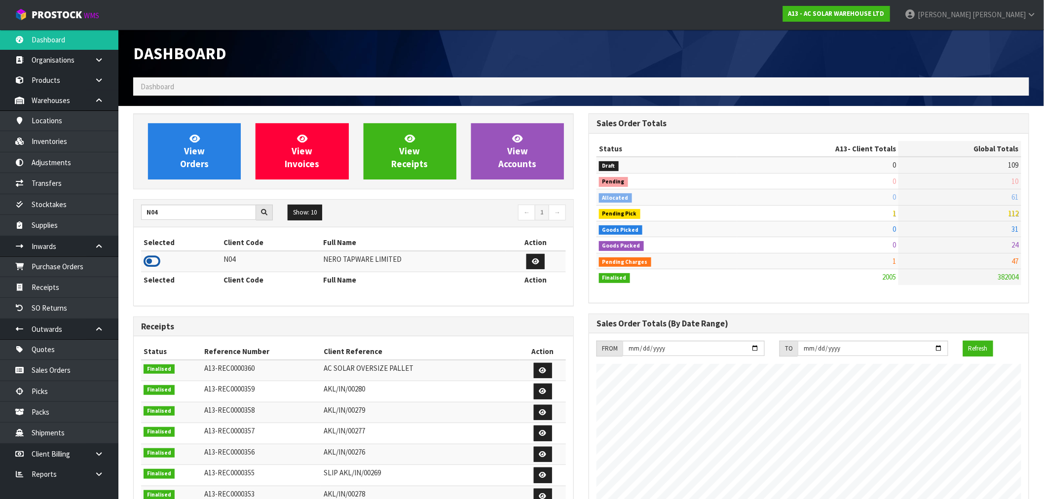
click at [151, 260] on icon at bounding box center [152, 261] width 17 height 15
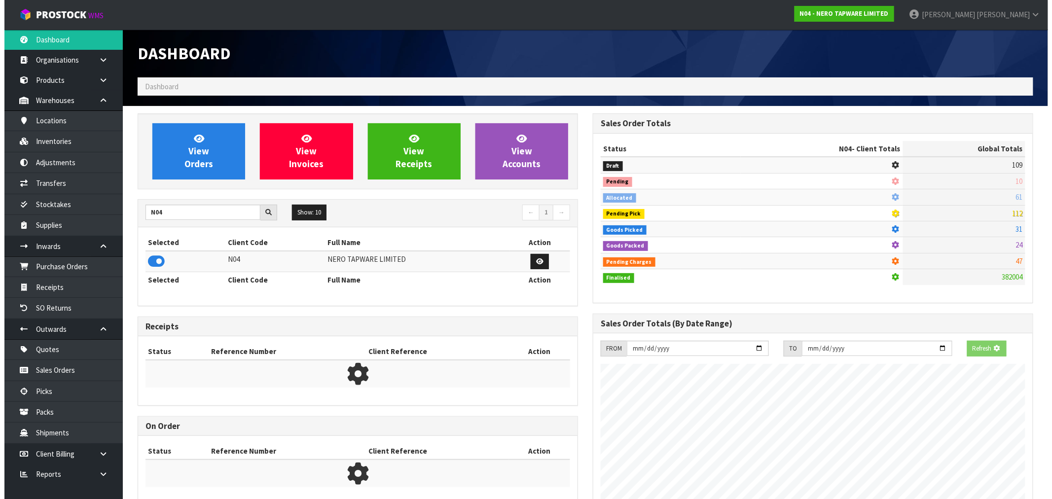
scroll to position [747, 455]
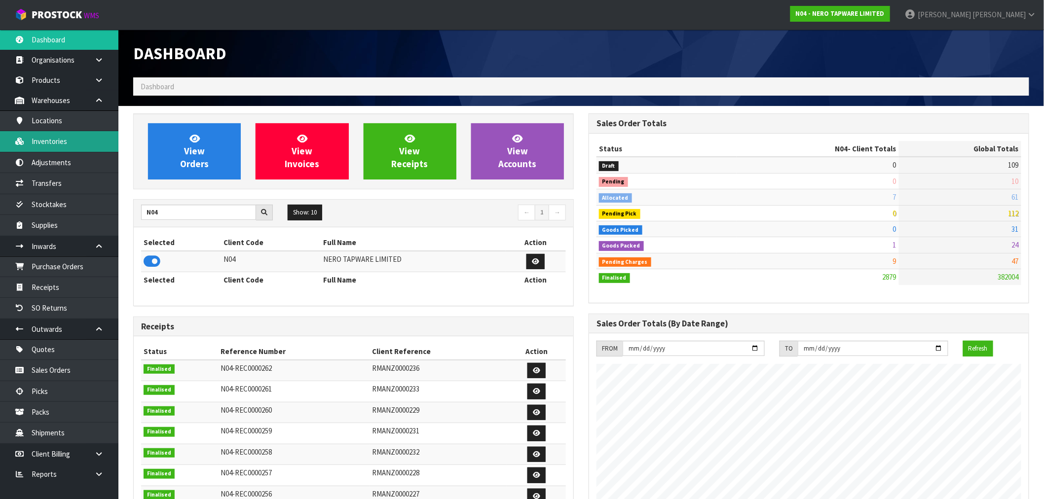
click at [78, 137] on link "Inventories" at bounding box center [59, 141] width 118 height 20
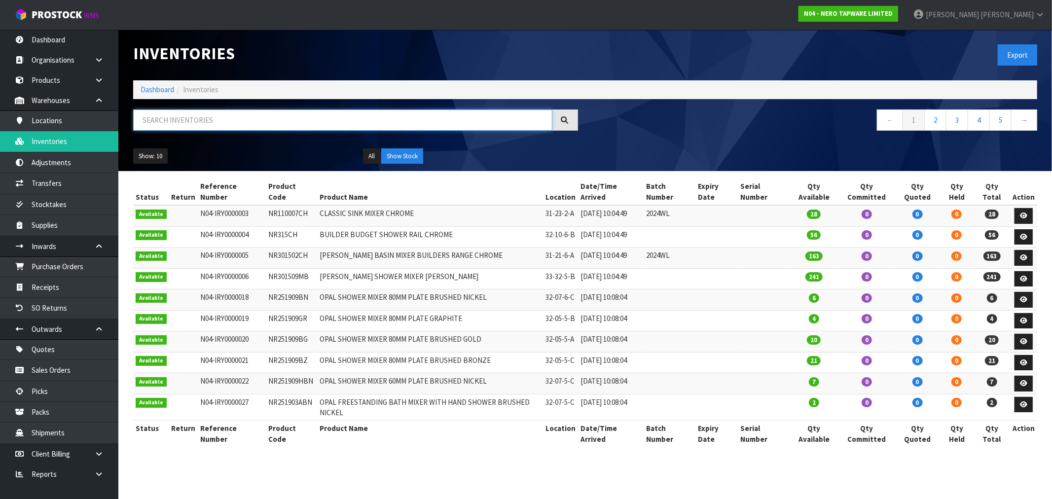
click at [213, 115] on input "text" at bounding box center [342, 119] width 419 height 21
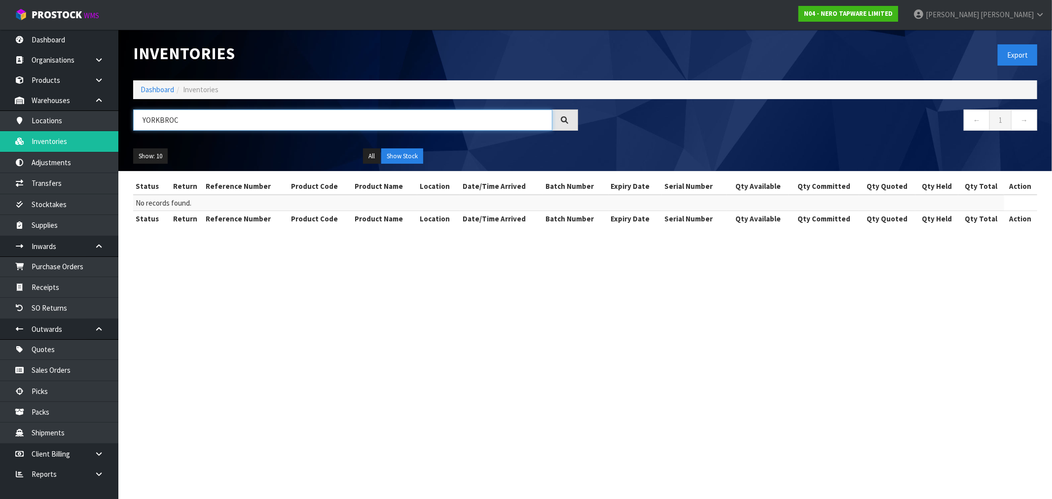
click at [159, 121] on input "YORKBROC" at bounding box center [342, 119] width 419 height 21
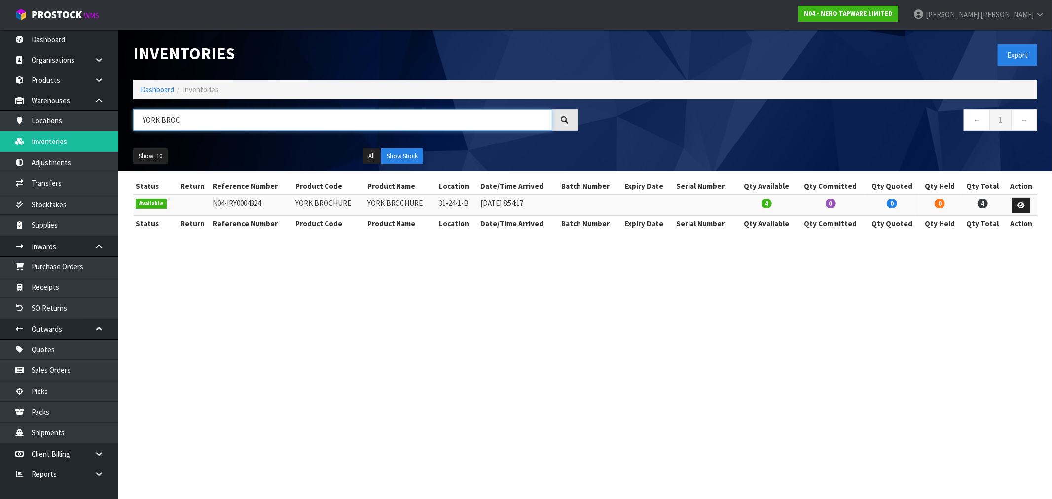
type input "YORK BROC"
drag, startPoint x: 346, startPoint y: 205, endPoint x: 296, endPoint y: 204, distance: 50.3
click at [296, 204] on td "YORK BROCHURE" at bounding box center [329, 205] width 72 height 21
copy td "ORK BROCHURE"
click at [323, 203] on td "YORK BROCHURE" at bounding box center [329, 205] width 72 height 21
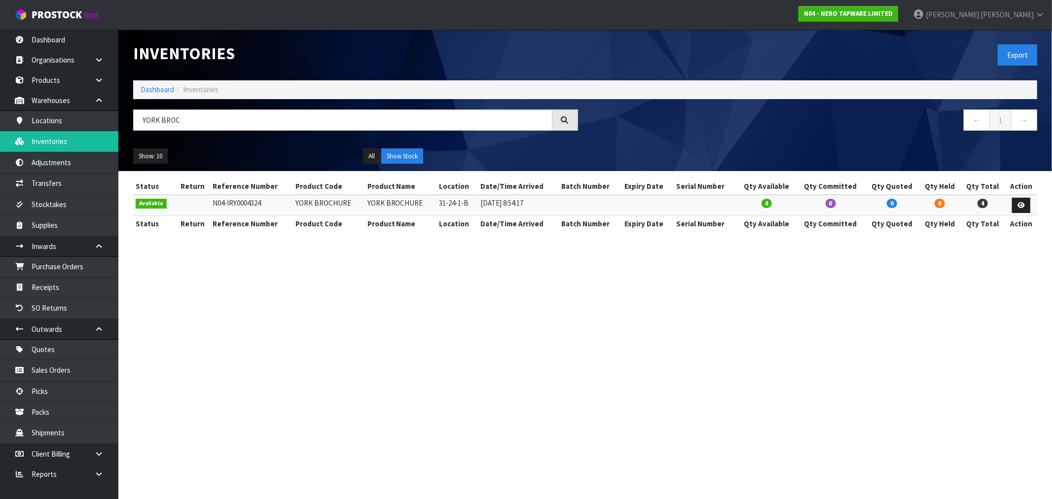
drag, startPoint x: 348, startPoint y: 201, endPoint x: 292, endPoint y: 204, distance: 56.3
click at [293, 204] on td "YORK BROCHURE" at bounding box center [329, 205] width 72 height 21
copy td "YORK BROCHURE"
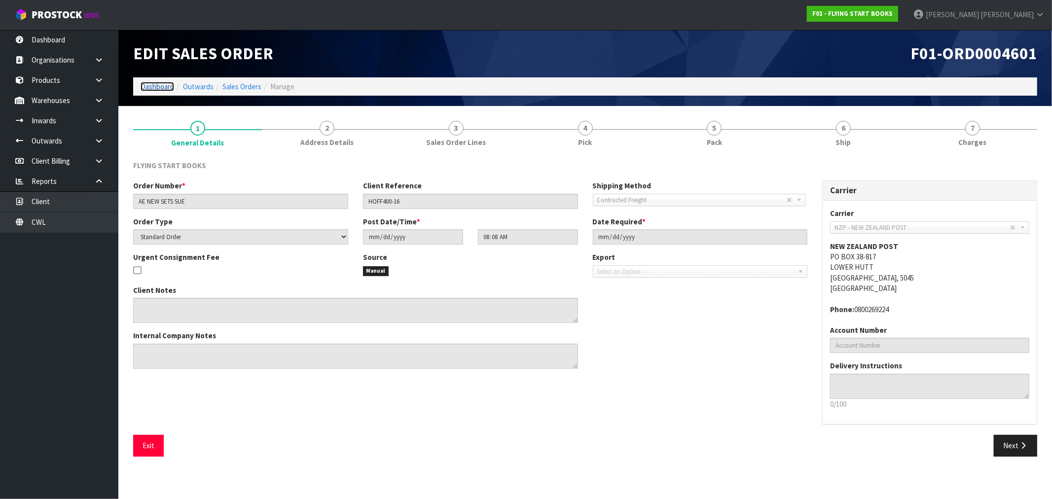
click at [150, 86] on link "Dashboard" at bounding box center [158, 86] width 34 height 9
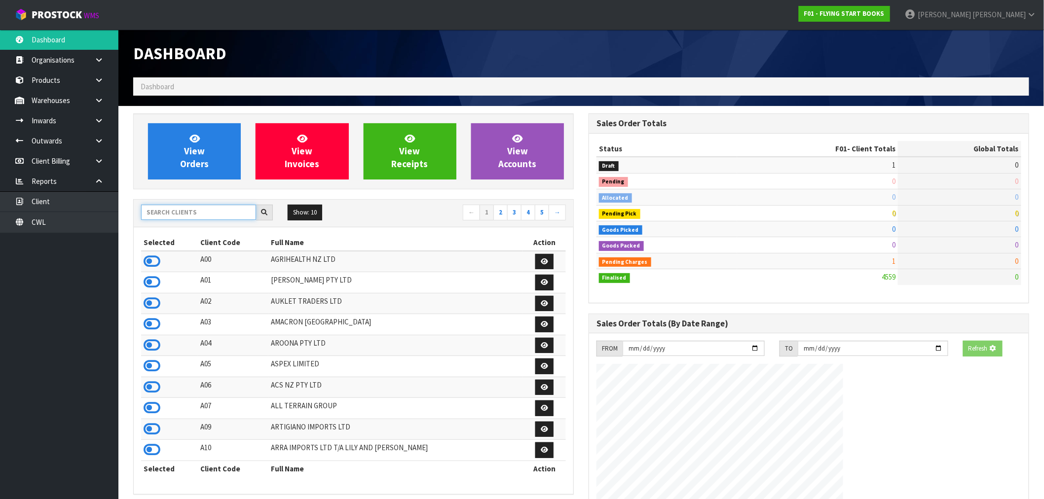
click at [218, 213] on input "text" at bounding box center [198, 212] width 115 height 15
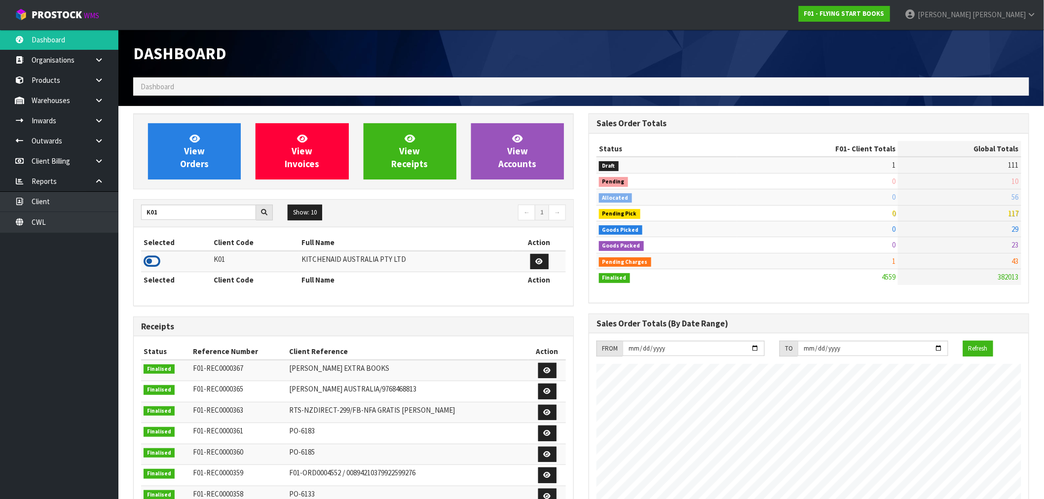
click at [159, 259] on icon at bounding box center [152, 261] width 17 height 15
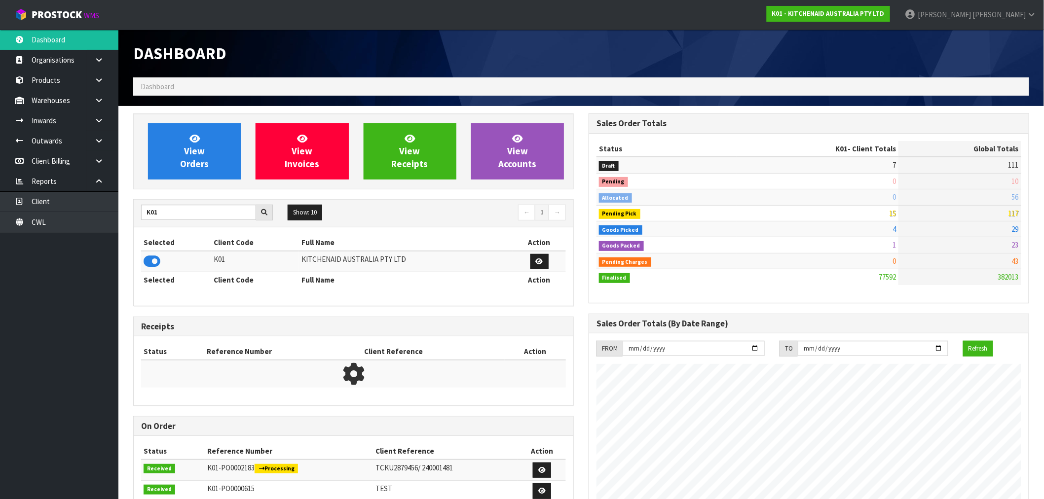
scroll to position [747, 455]
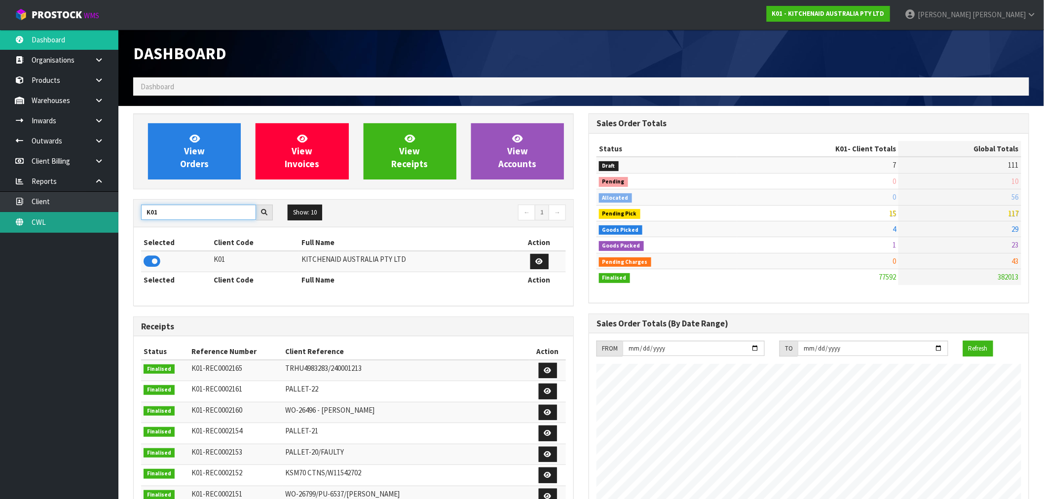
drag, startPoint x: 177, startPoint y: 213, endPoint x: 116, endPoint y: 217, distance: 60.8
click at [116, 215] on body "Toggle navigation ProStock WMS K01 - KITCHENAID AUSTRALIA PTY LTD [PERSON_NAME]…" at bounding box center [522, 249] width 1044 height 499
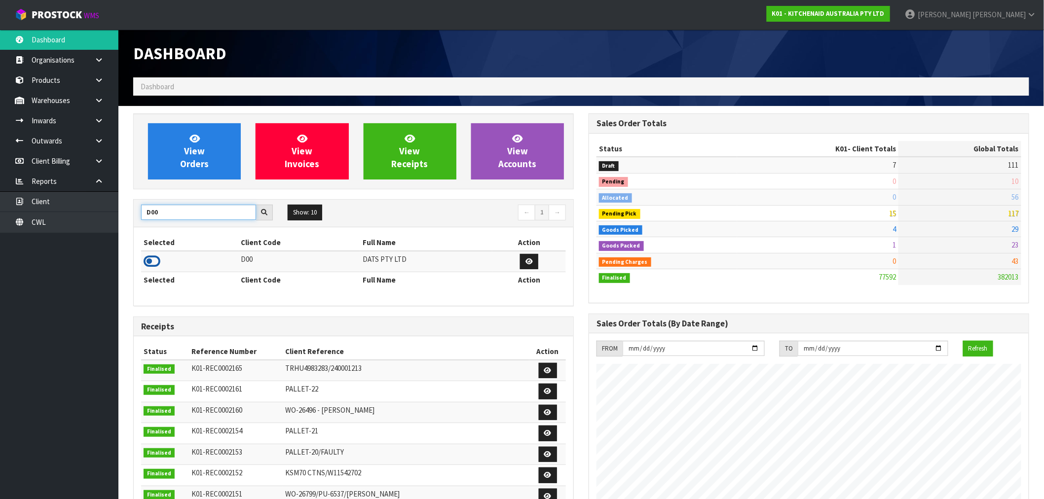
type input "D00"
click at [156, 265] on icon at bounding box center [152, 261] width 17 height 15
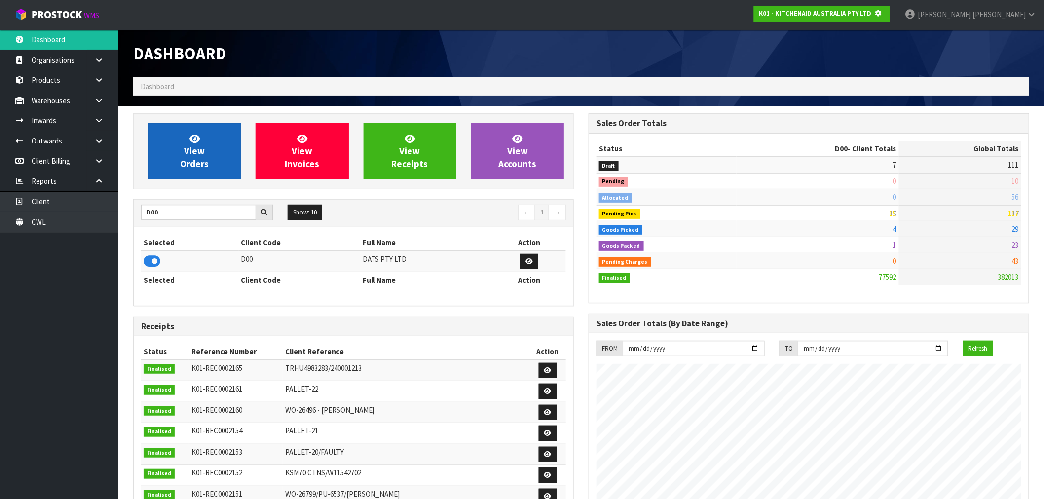
scroll to position [615, 455]
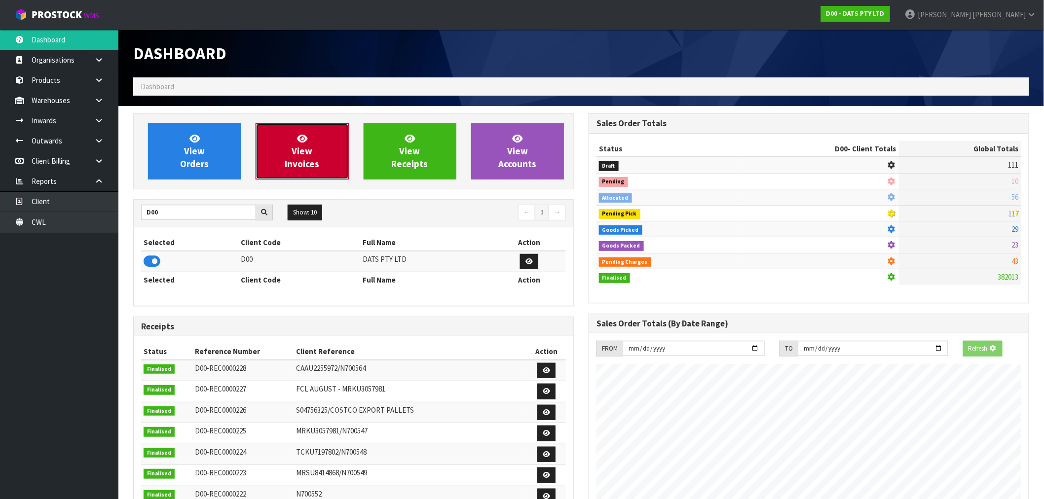
click at [290, 170] on link "View Invoices" at bounding box center [301, 151] width 93 height 56
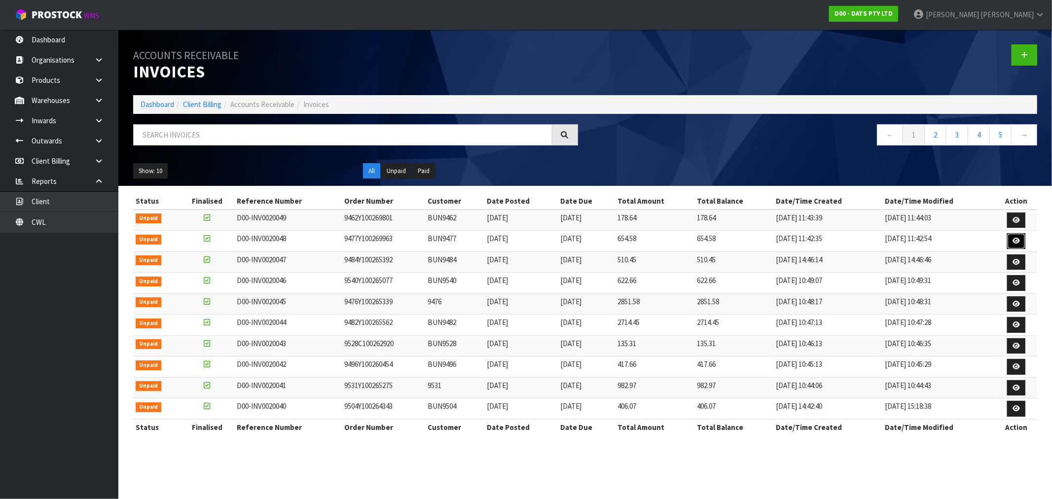
click at [1015, 243] on icon at bounding box center [1016, 241] width 7 height 6
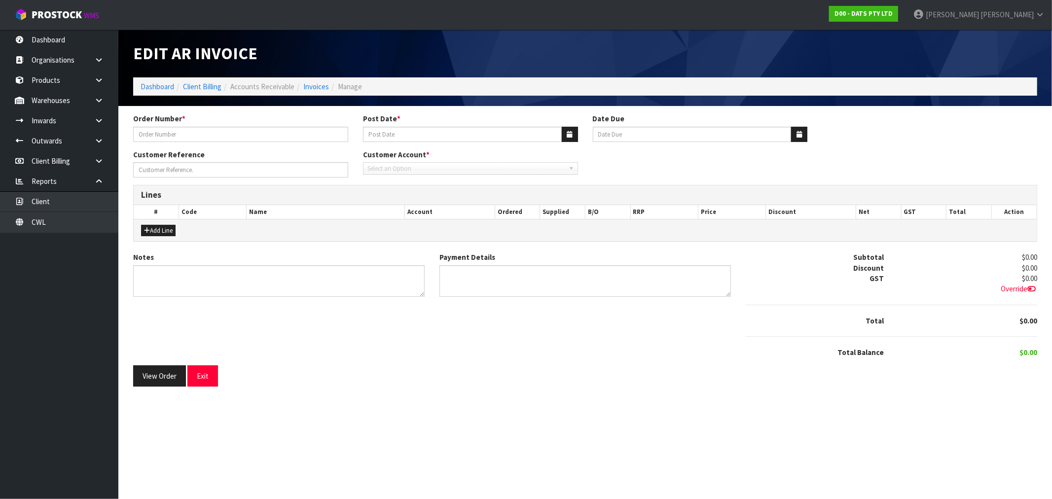
type input "9477Y100269963"
type input "[DATE]"
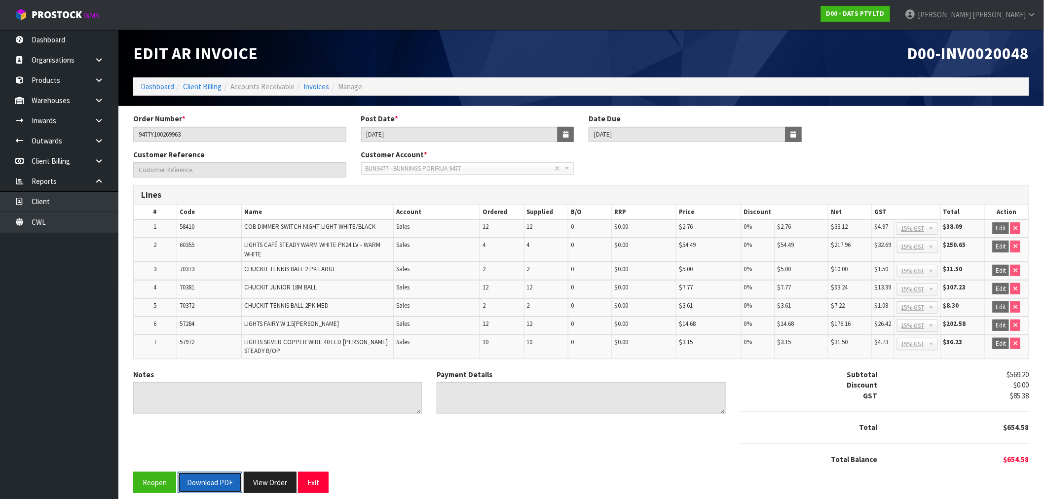
click at [199, 477] on button "Download PDF" at bounding box center [210, 482] width 65 height 21
click at [159, 90] on link "Dashboard" at bounding box center [158, 86] width 34 height 9
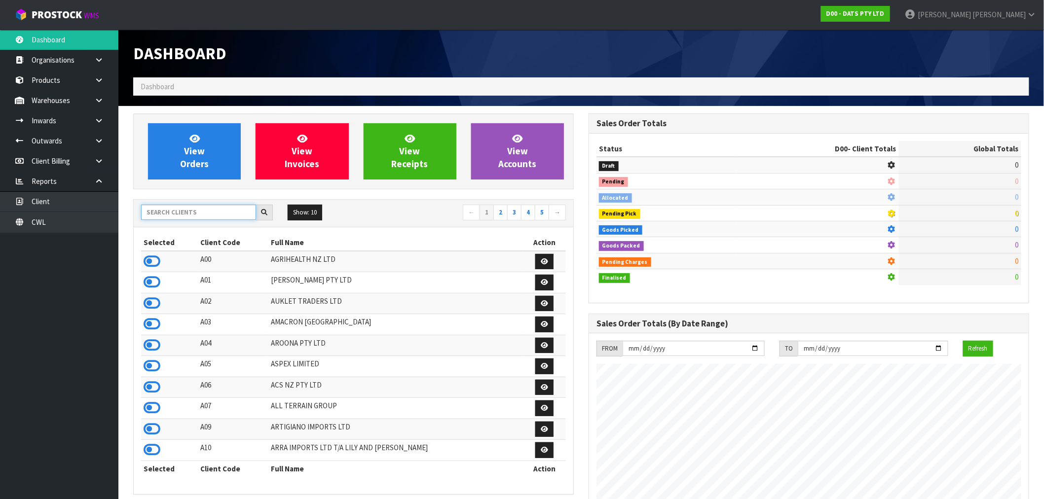
scroll to position [747, 455]
click at [176, 217] on input "text" at bounding box center [198, 212] width 115 height 15
type input "J01"
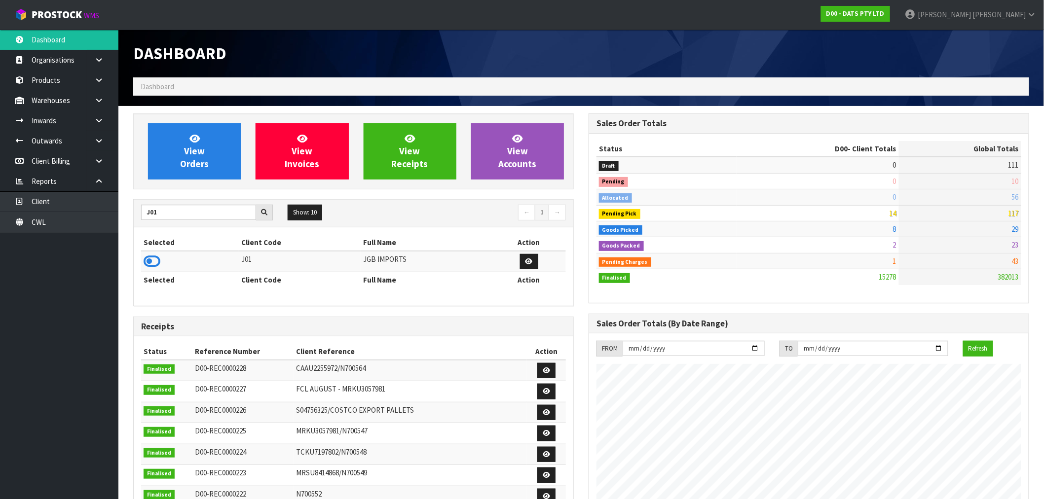
click at [161, 255] on td at bounding box center [190, 261] width 98 height 21
click at [160, 257] on icon at bounding box center [152, 261] width 17 height 15
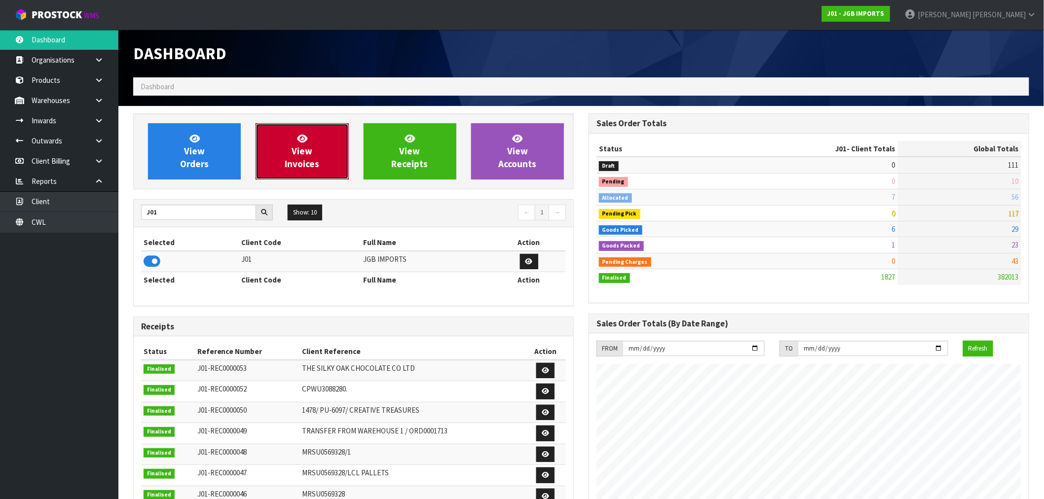
click at [297, 159] on span "View Invoices" at bounding box center [302, 151] width 35 height 37
